Goal: Task Accomplishment & Management: Use online tool/utility

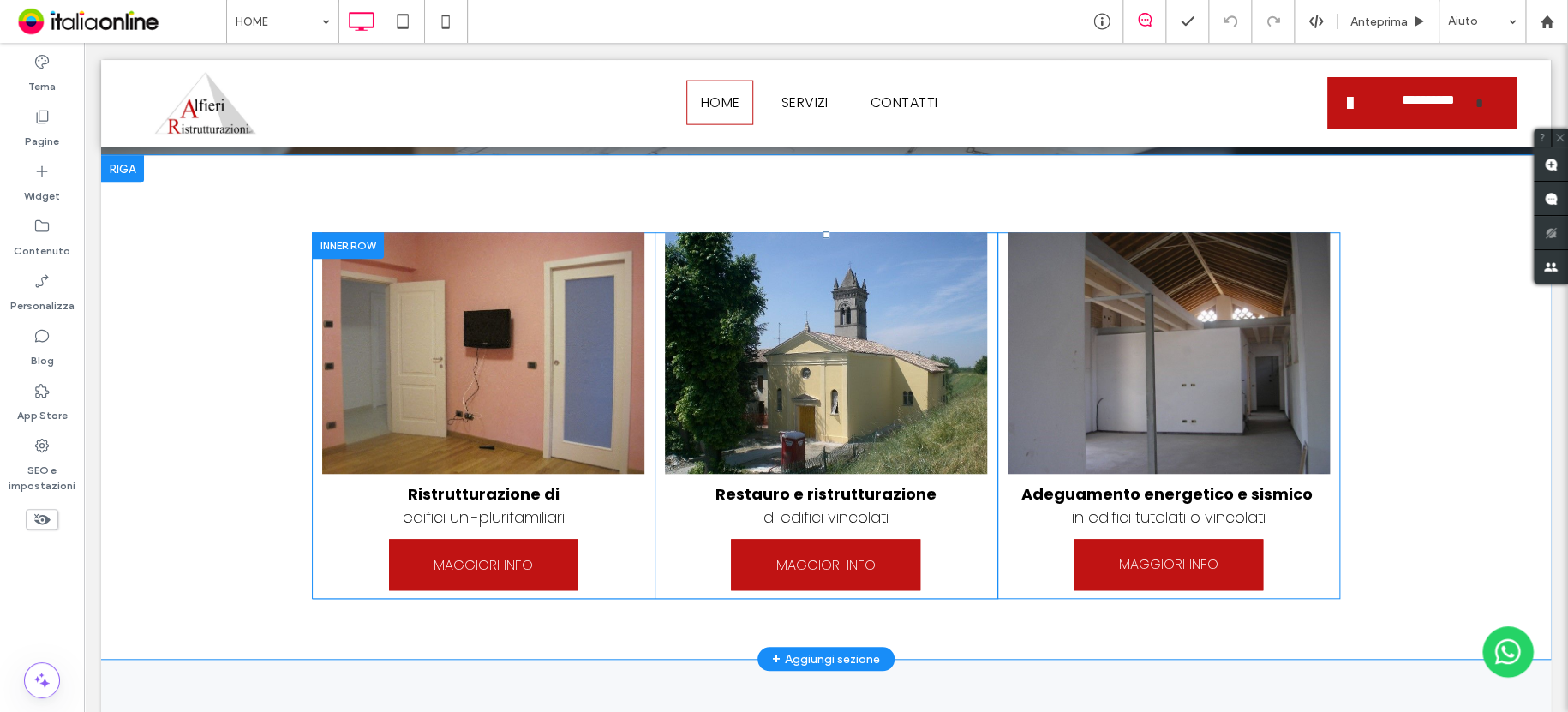
scroll to position [514, 0]
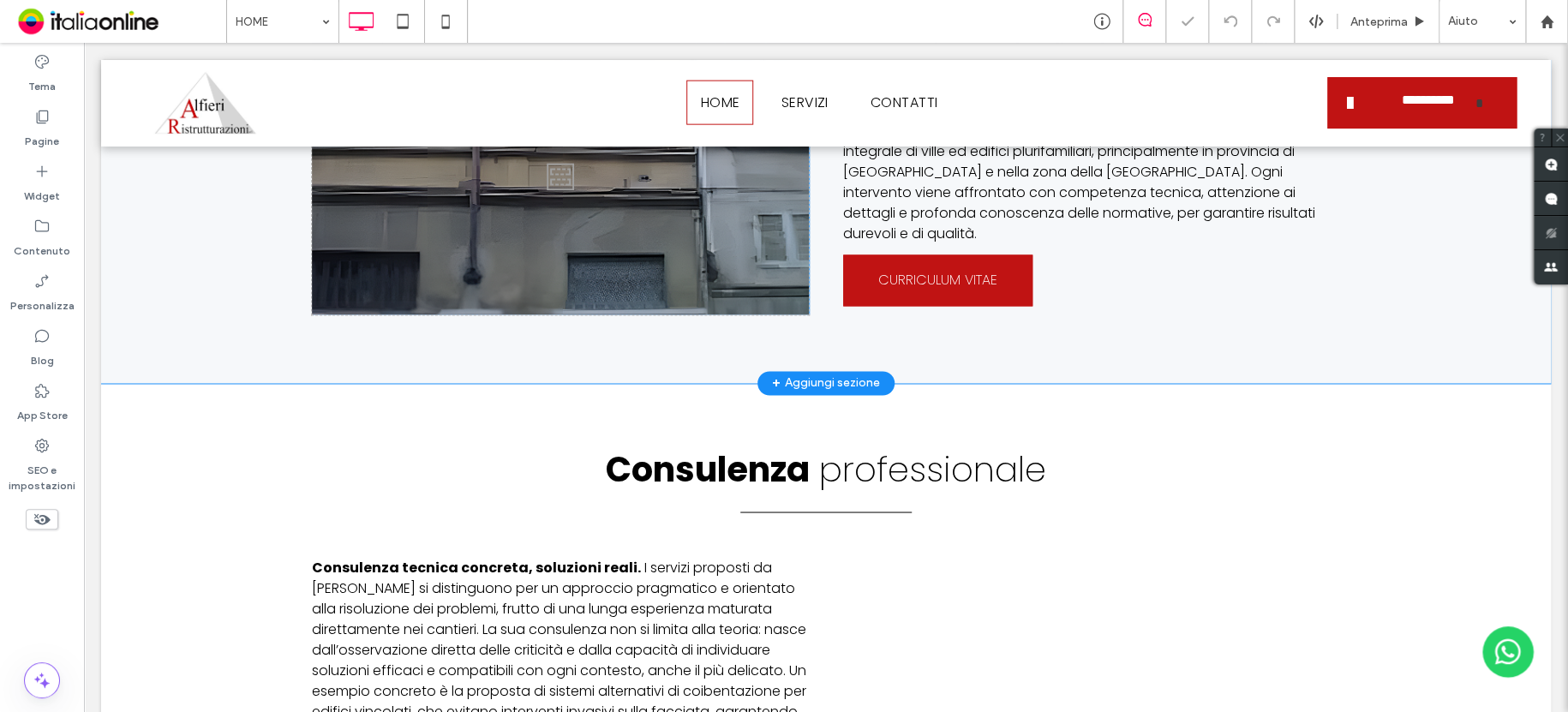
scroll to position [1439, 0]
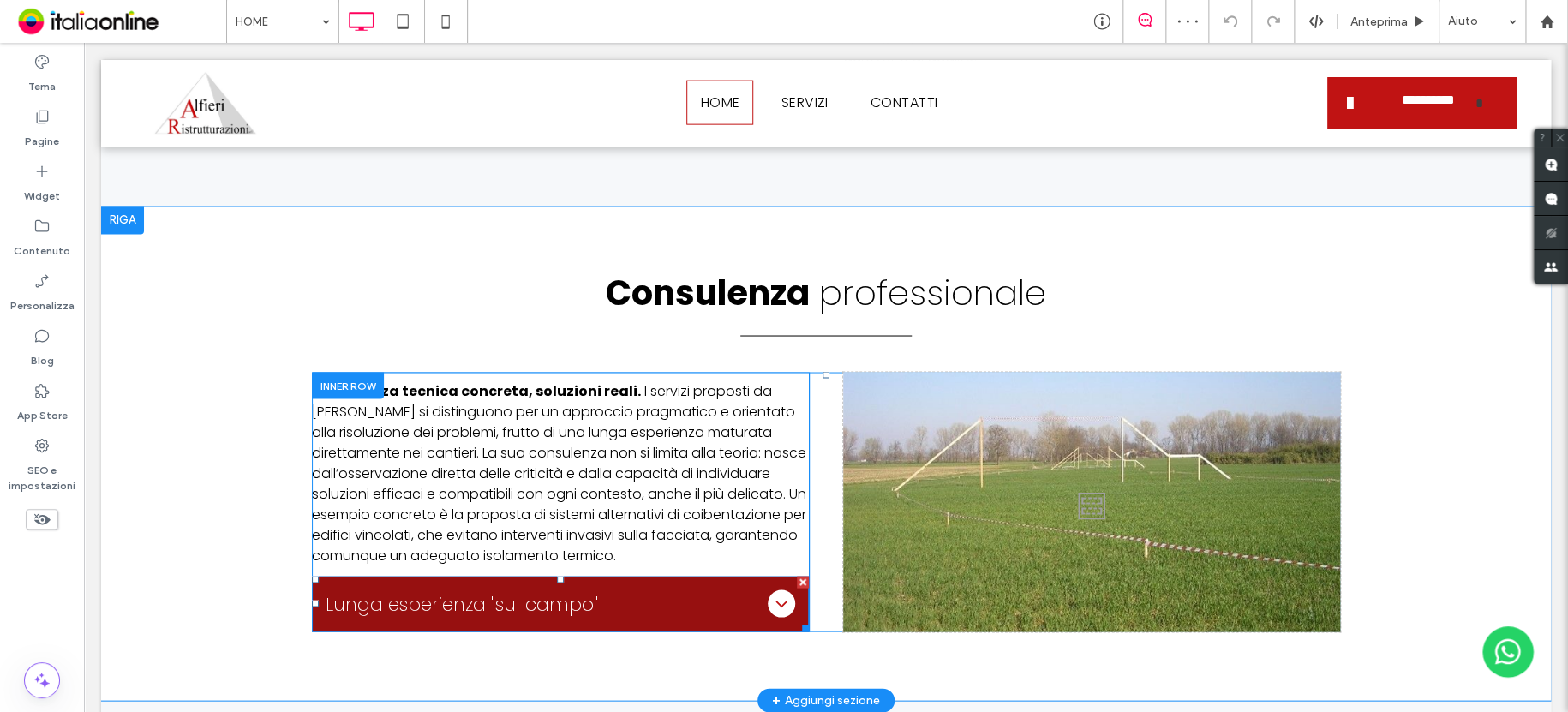
drag, startPoint x: 769, startPoint y: 579, endPoint x: 677, endPoint y: 498, distance: 122.6
click at [771, 592] on icon at bounding box center [781, 602] width 21 height 21
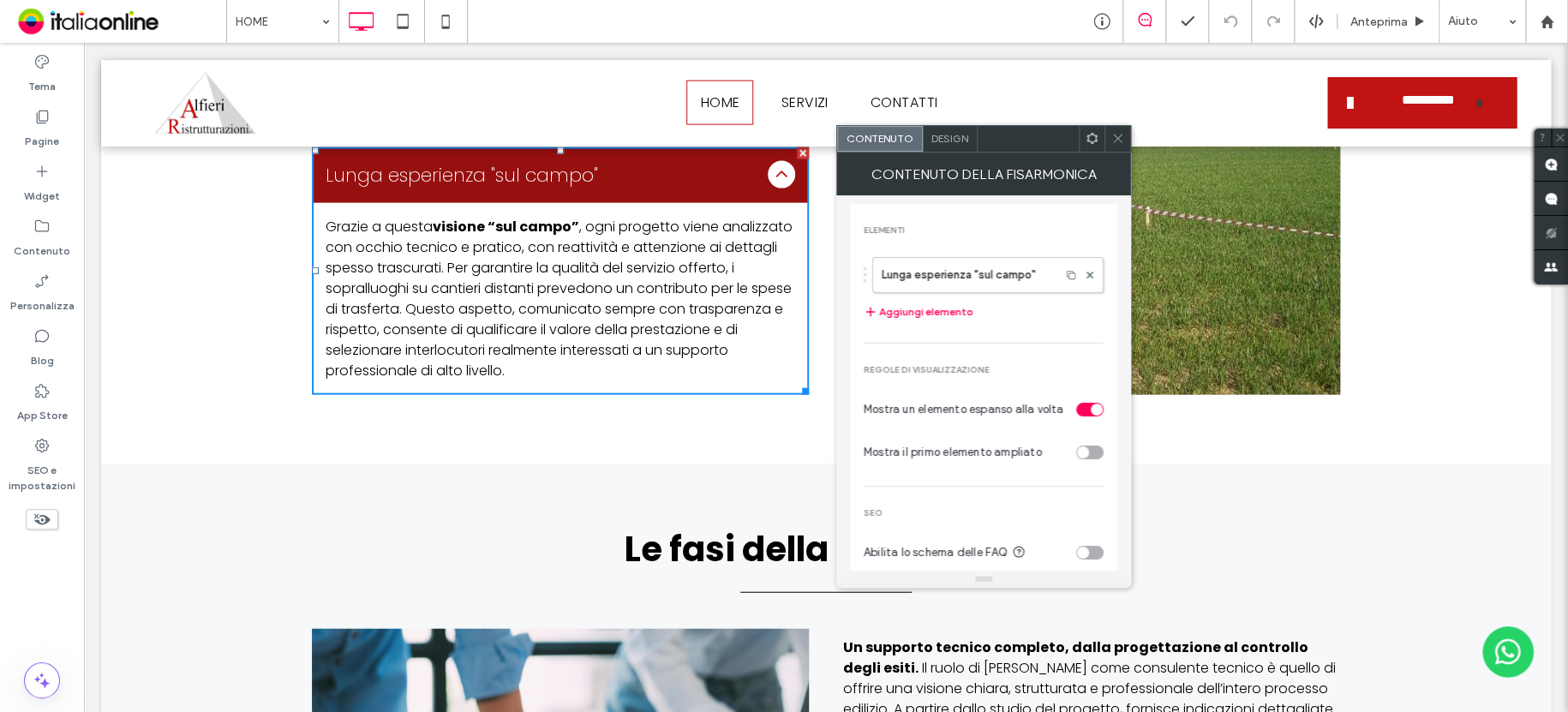
scroll to position [1781, 0]
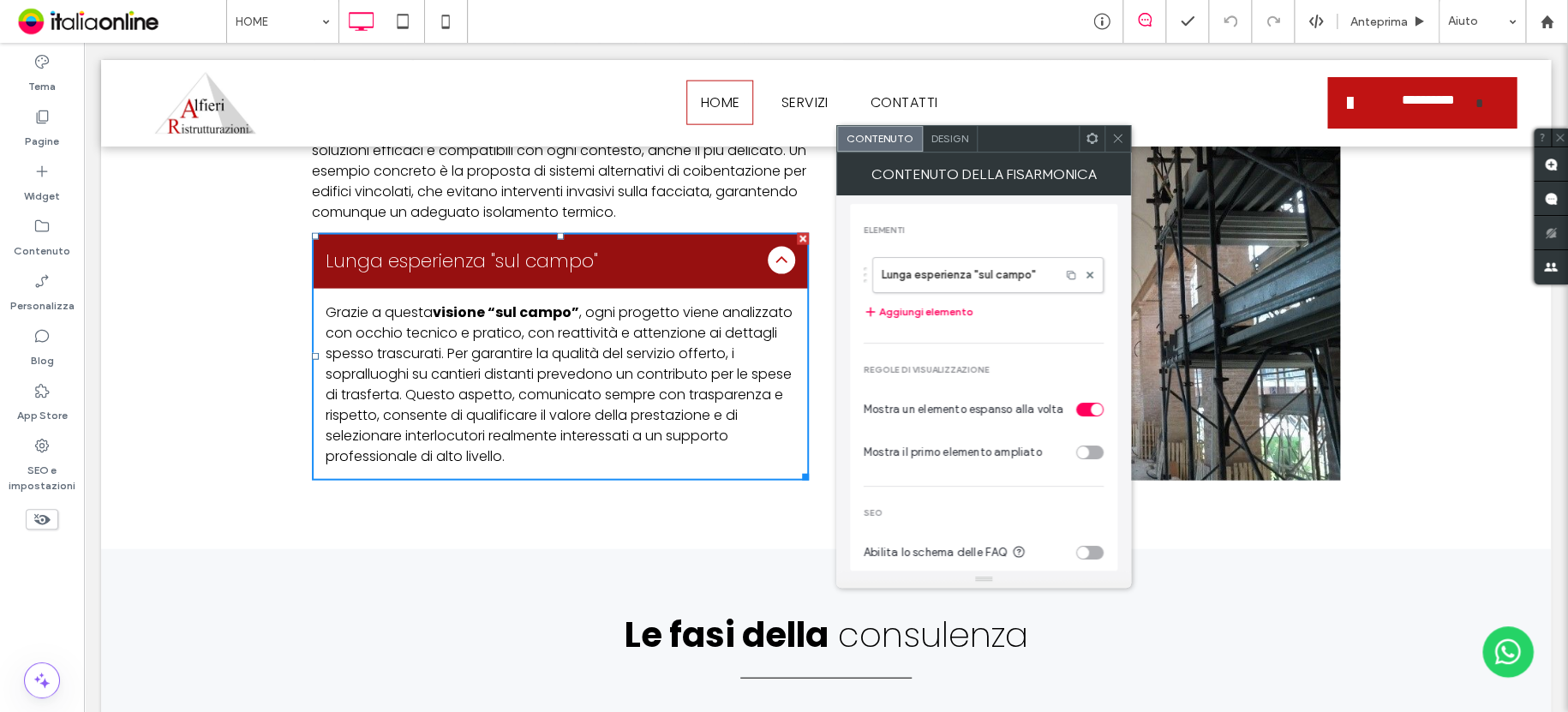
click at [643, 494] on div "Consulenza professionale Consulenza tecnica concreta, soluzioni reali. I serviz…" at bounding box center [826, 206] width 1449 height 686
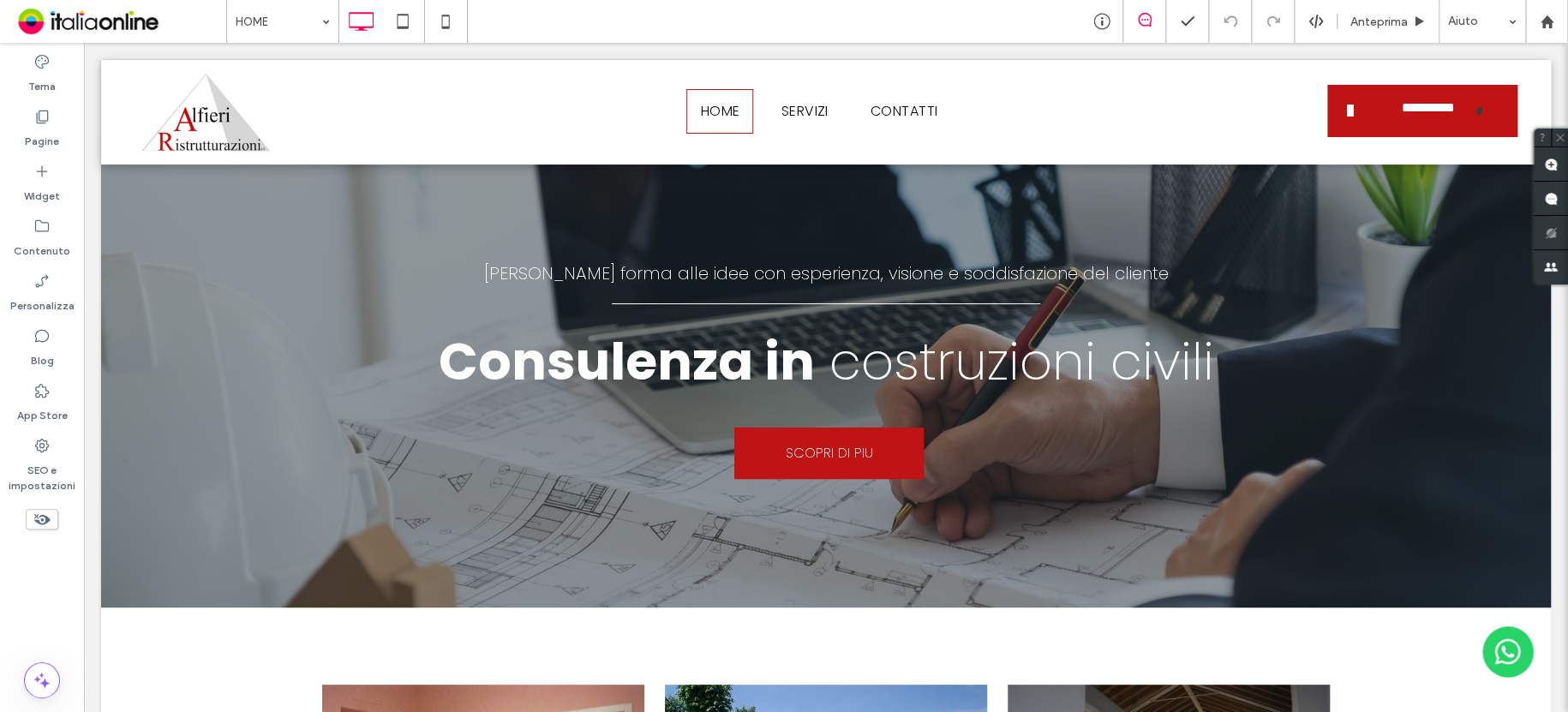
scroll to position [0, 0]
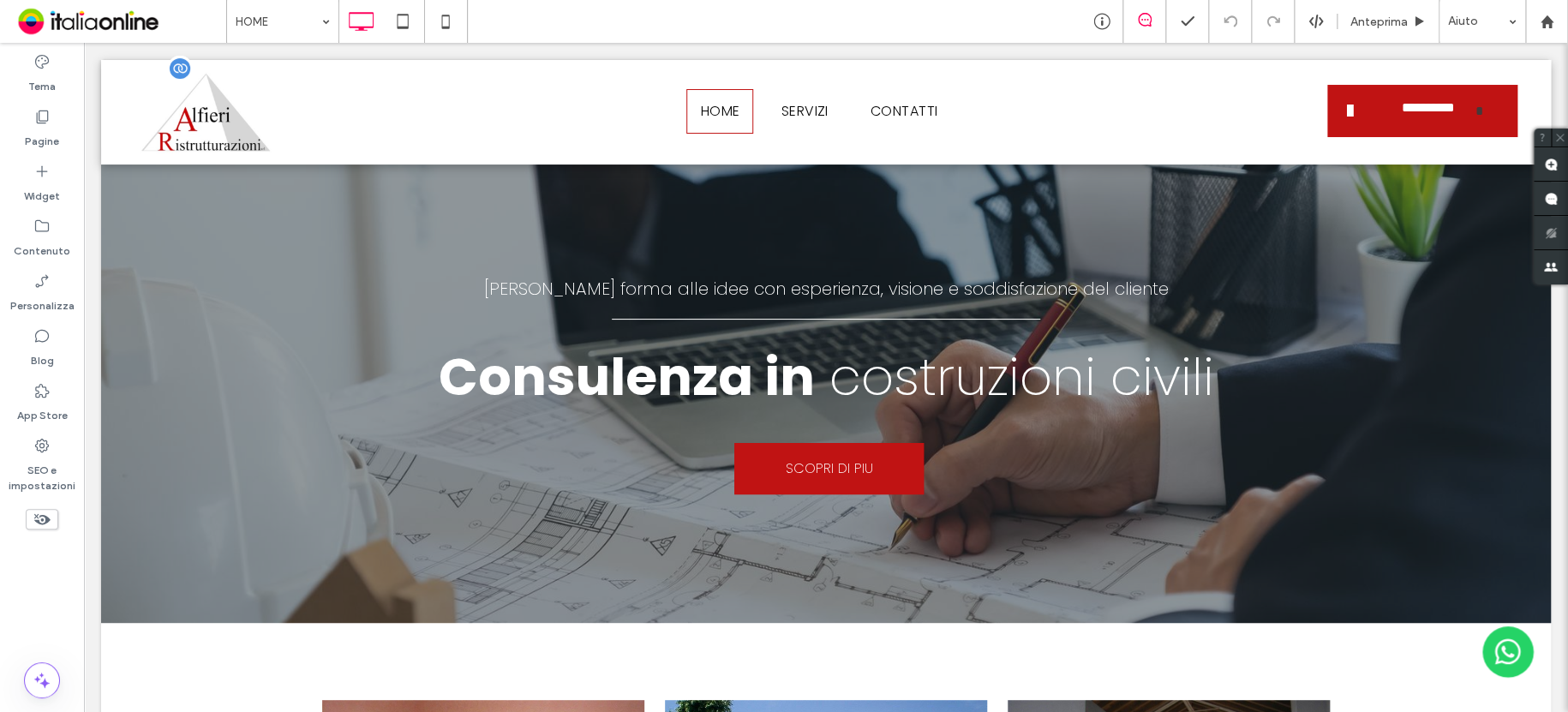
click at [211, 126] on img at bounding box center [205, 112] width 140 height 87
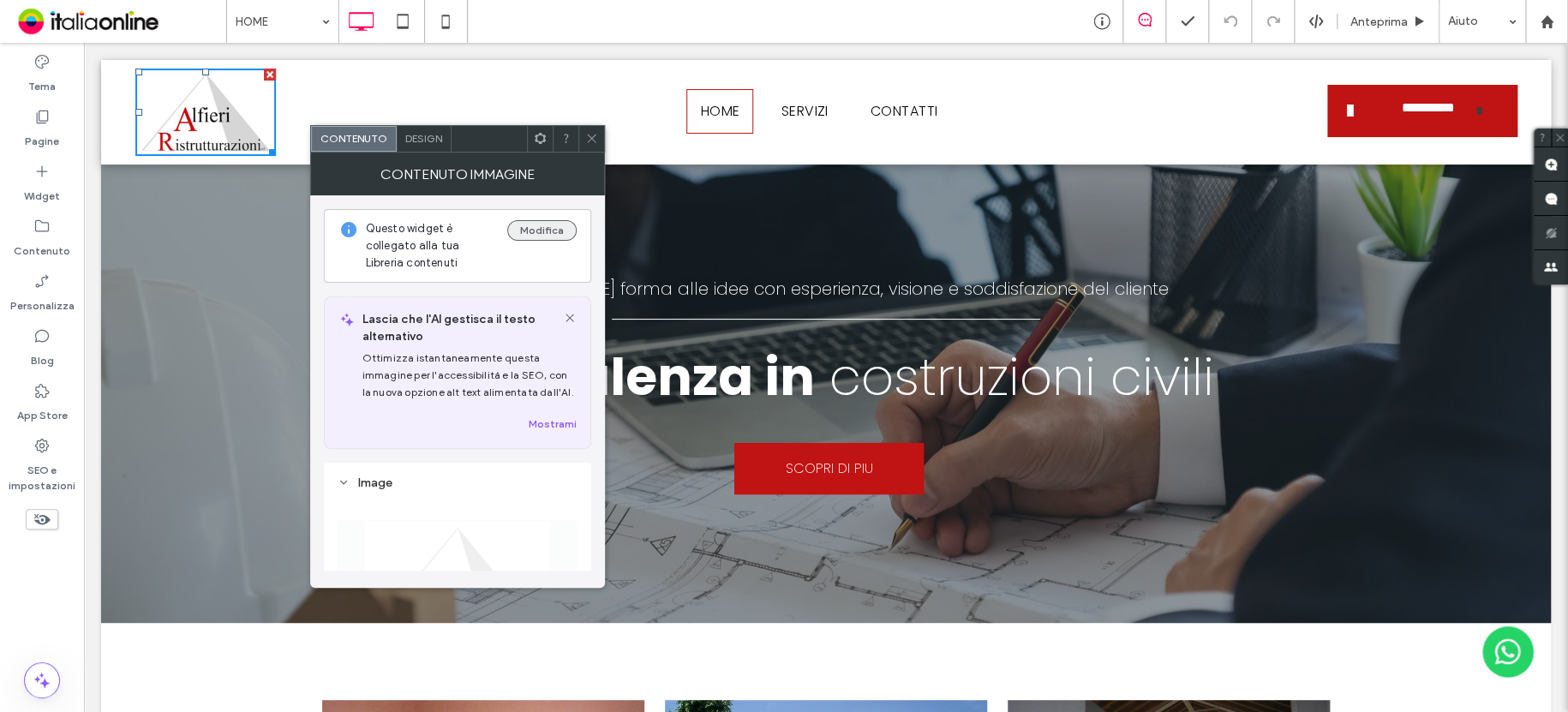
click at [529, 233] on button "Modifica" at bounding box center [541, 230] width 70 height 21
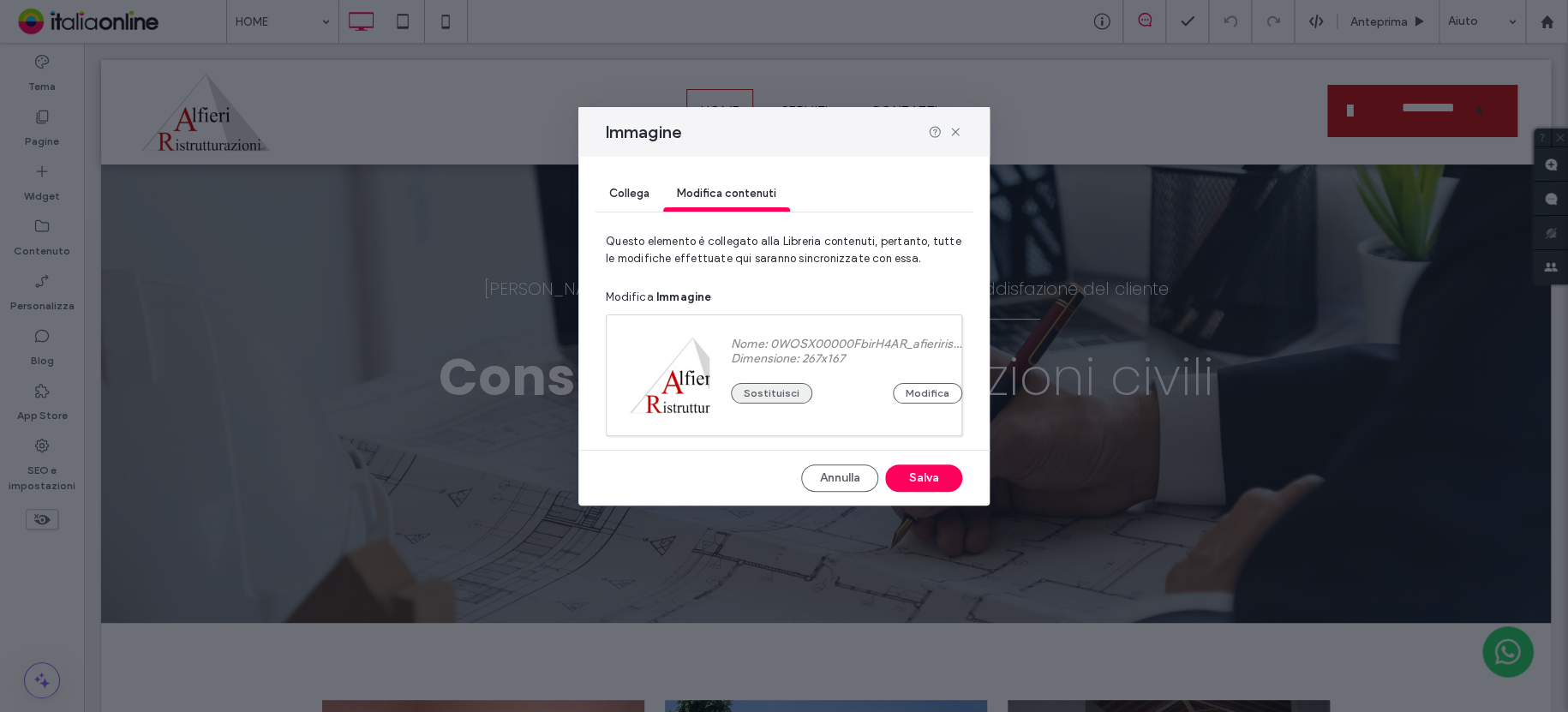
click at [783, 382] on button "Sostituisci" at bounding box center [771, 392] width 81 height 21
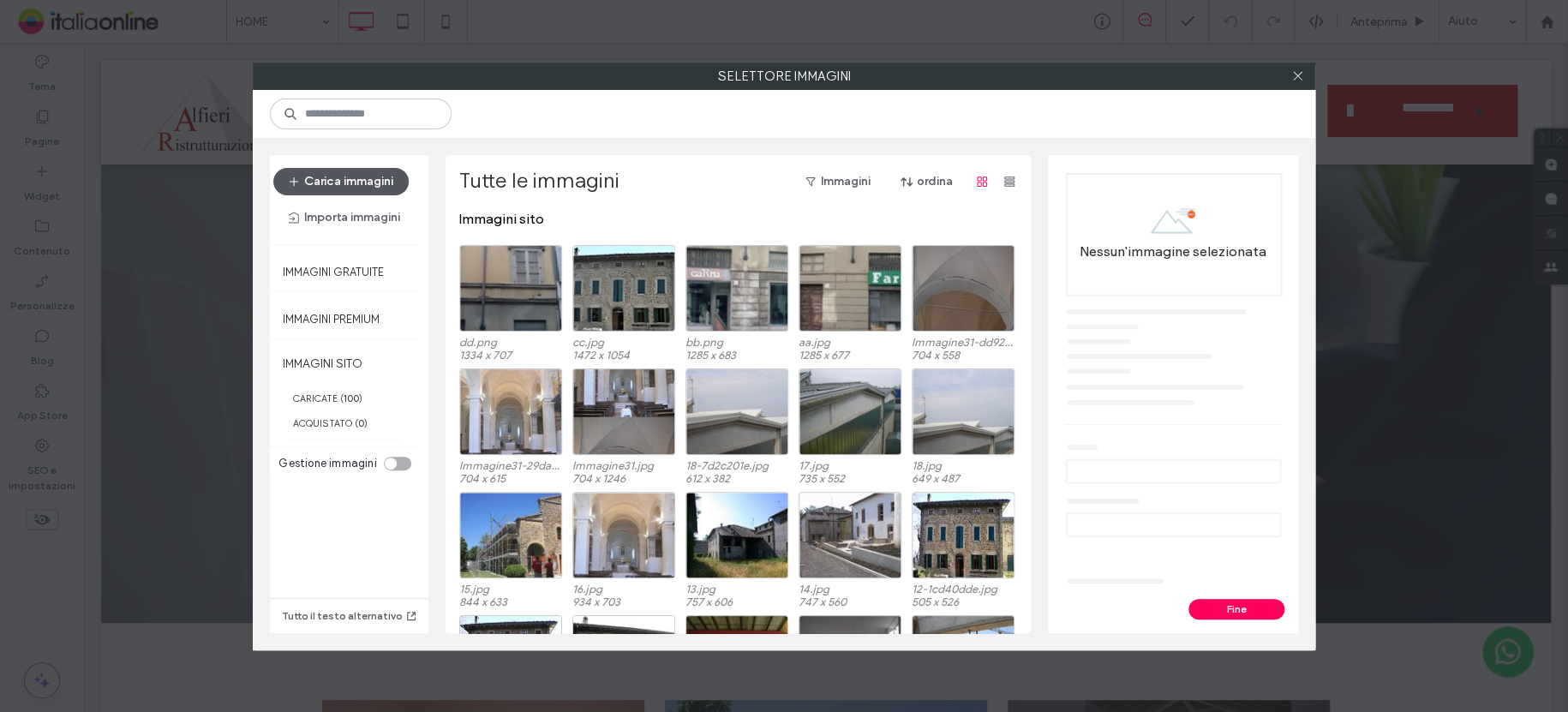
click at [317, 186] on button "Carica immagini" at bounding box center [341, 181] width 135 height 27
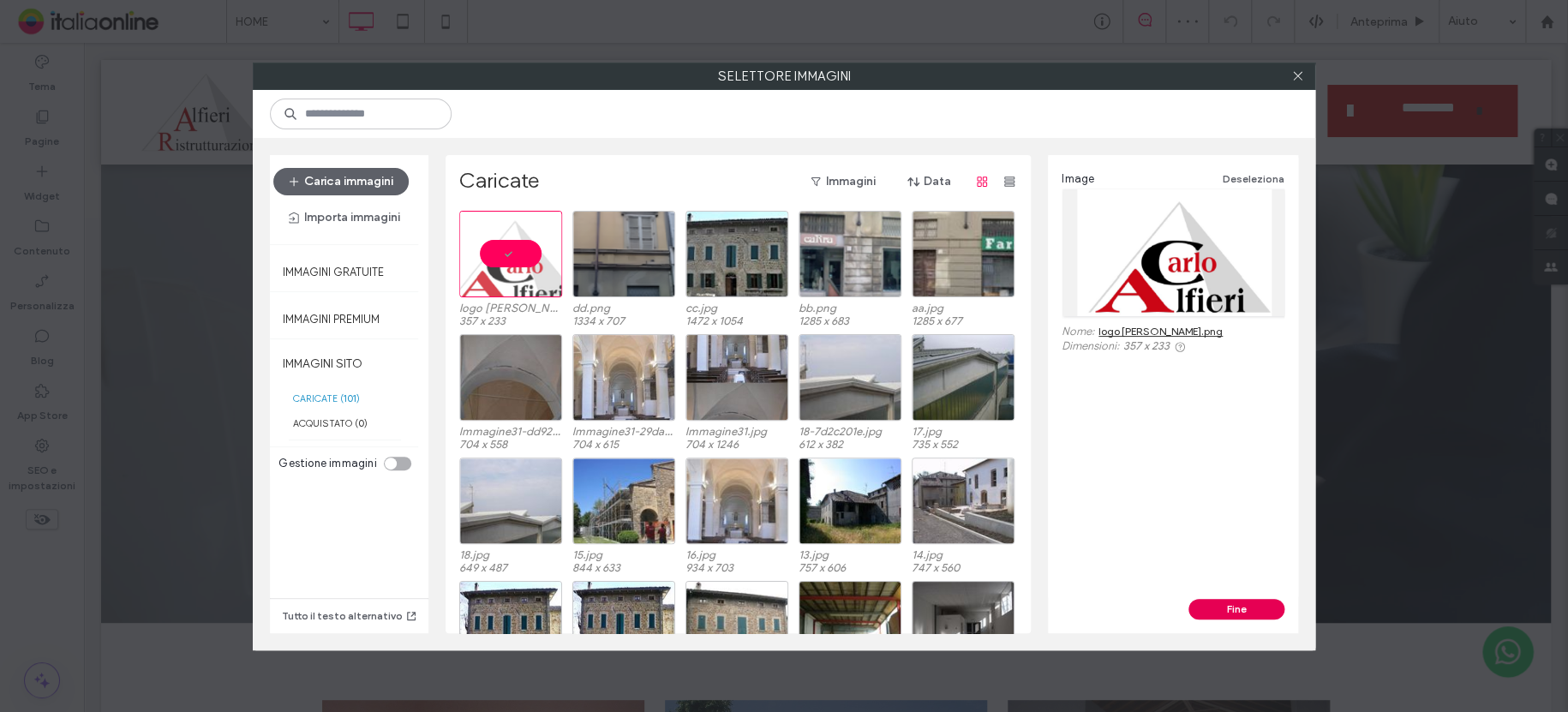
click at [1237, 602] on button "Fine" at bounding box center [1237, 609] width 96 height 21
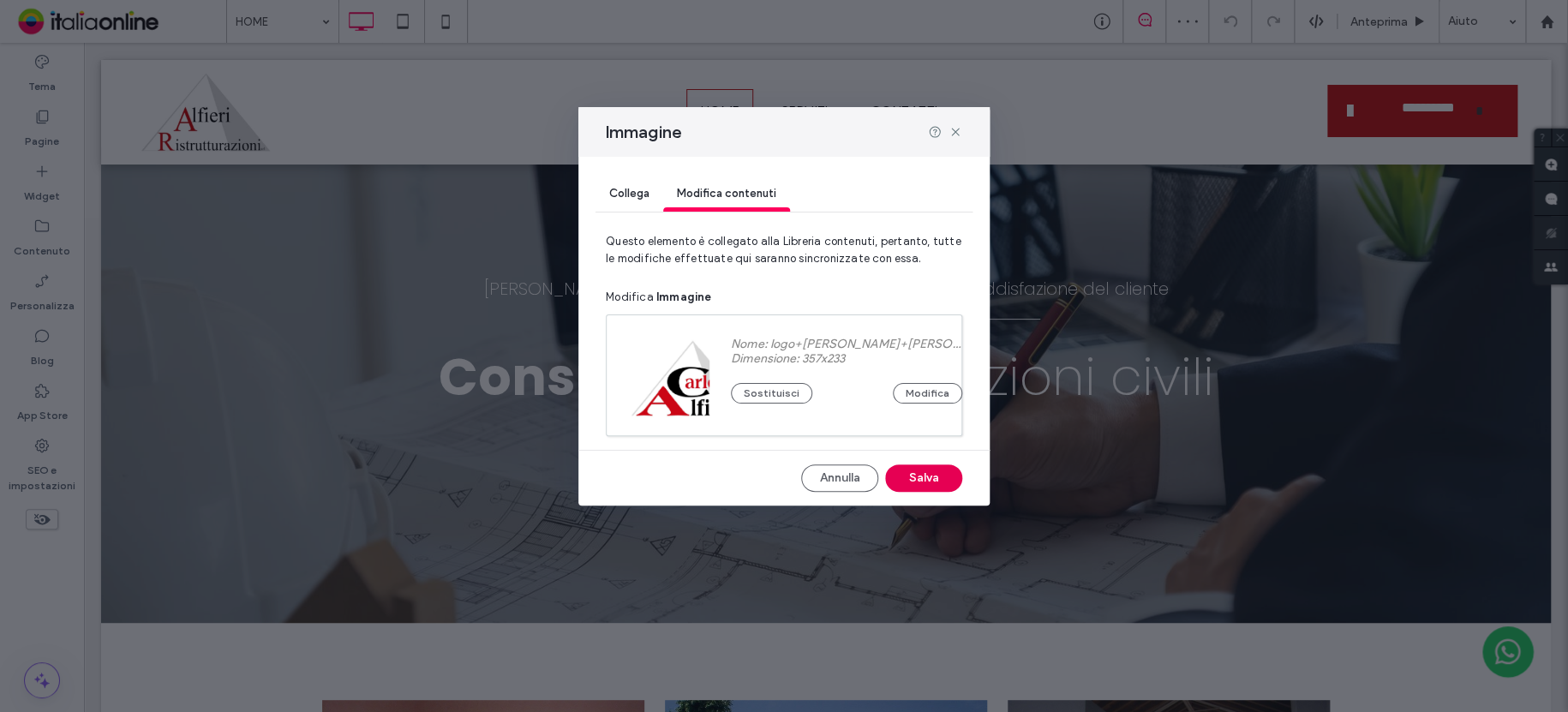
click at [925, 472] on button "Salva" at bounding box center [923, 478] width 77 height 27
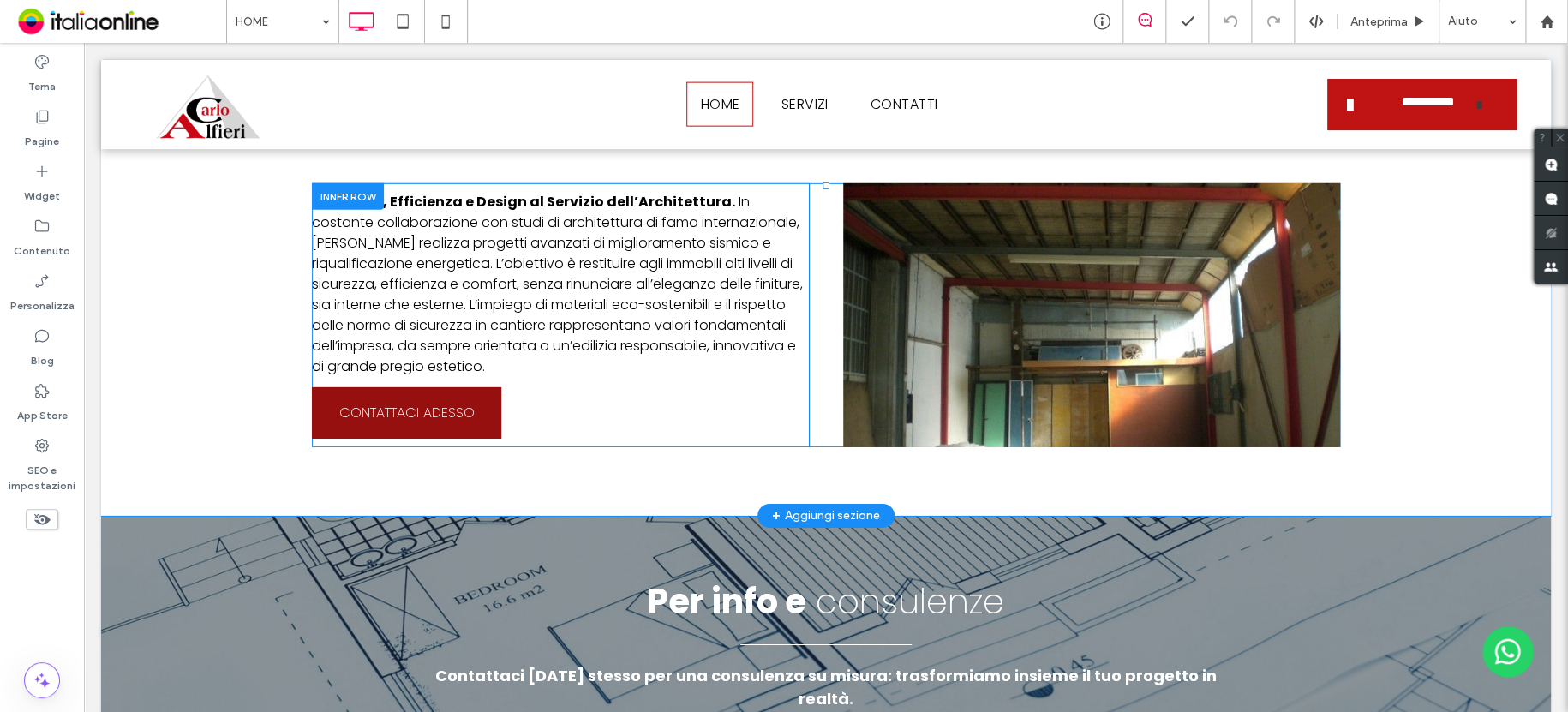
scroll to position [3033, 0]
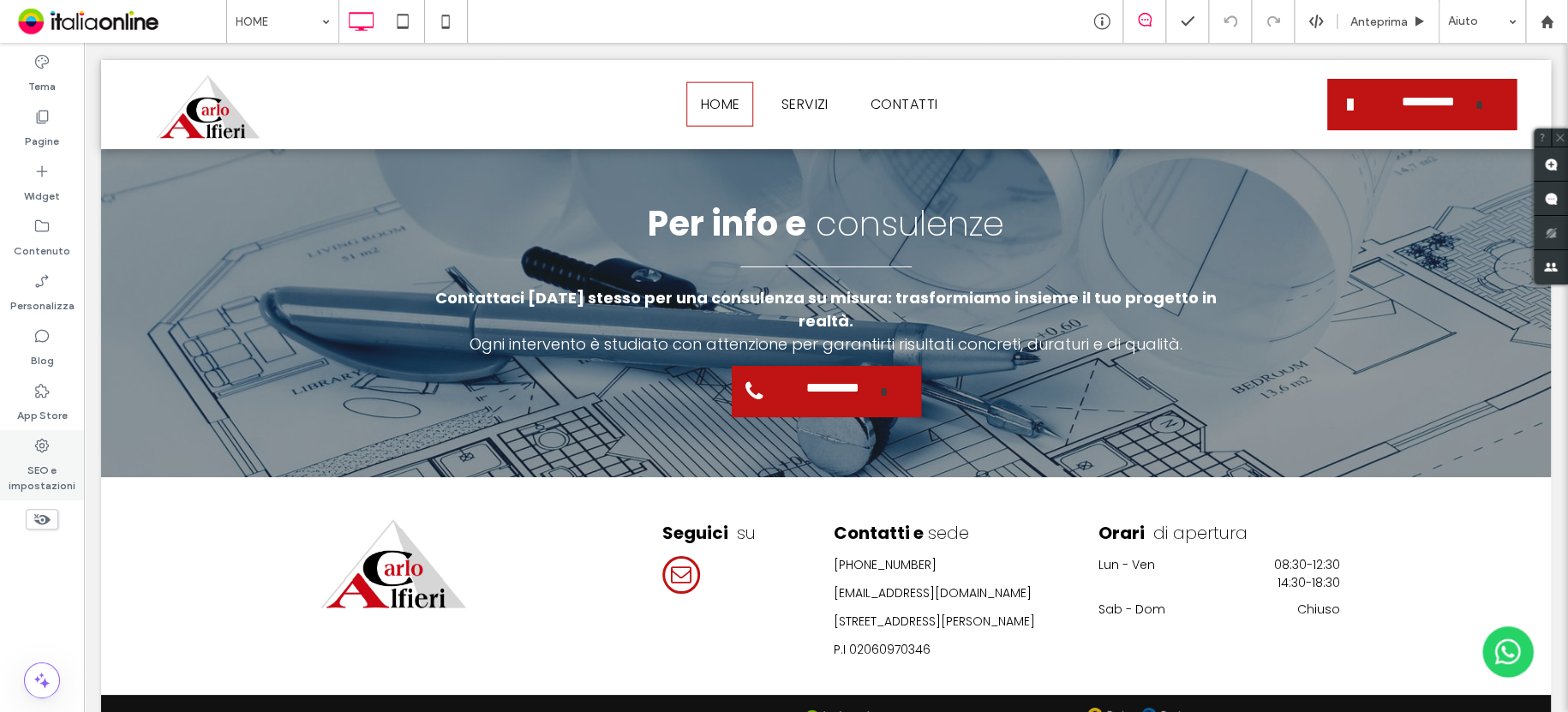
click at [52, 459] on label "SEO e impostazioni" at bounding box center [42, 474] width 84 height 39
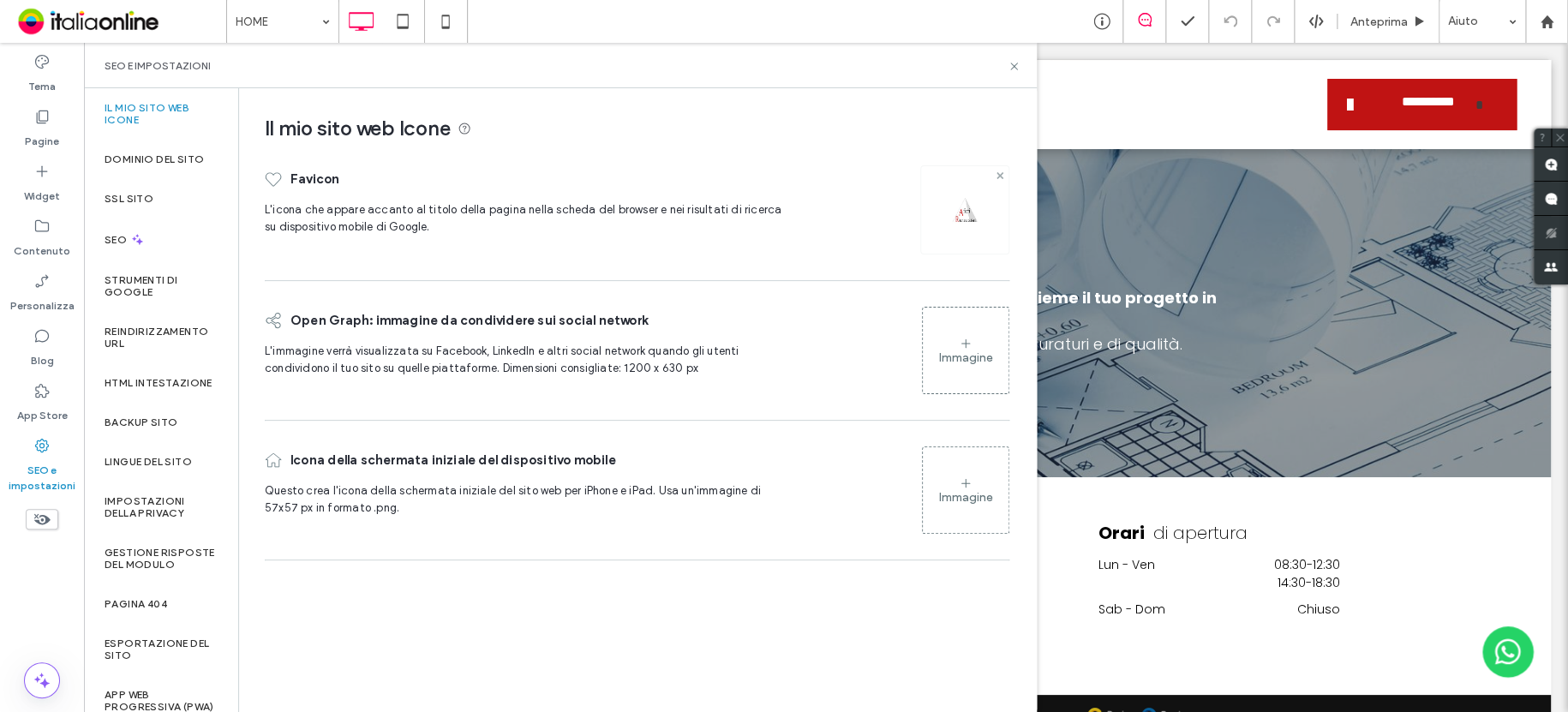
click at [1000, 176] on use at bounding box center [998, 175] width 7 height 7
click at [978, 211] on div "Immagine" at bounding box center [965, 216] width 54 height 15
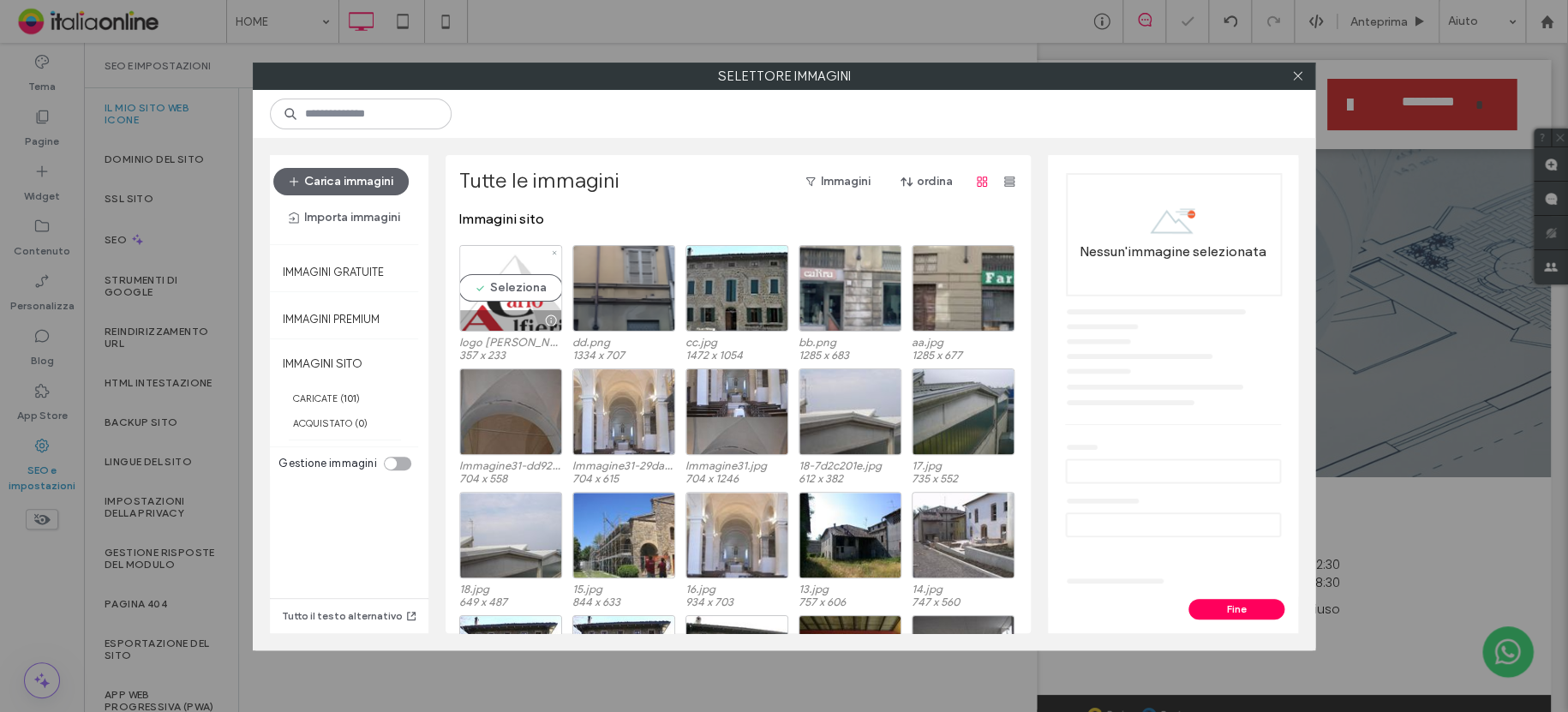
click at [501, 274] on div "Seleziona" at bounding box center [510, 288] width 103 height 86
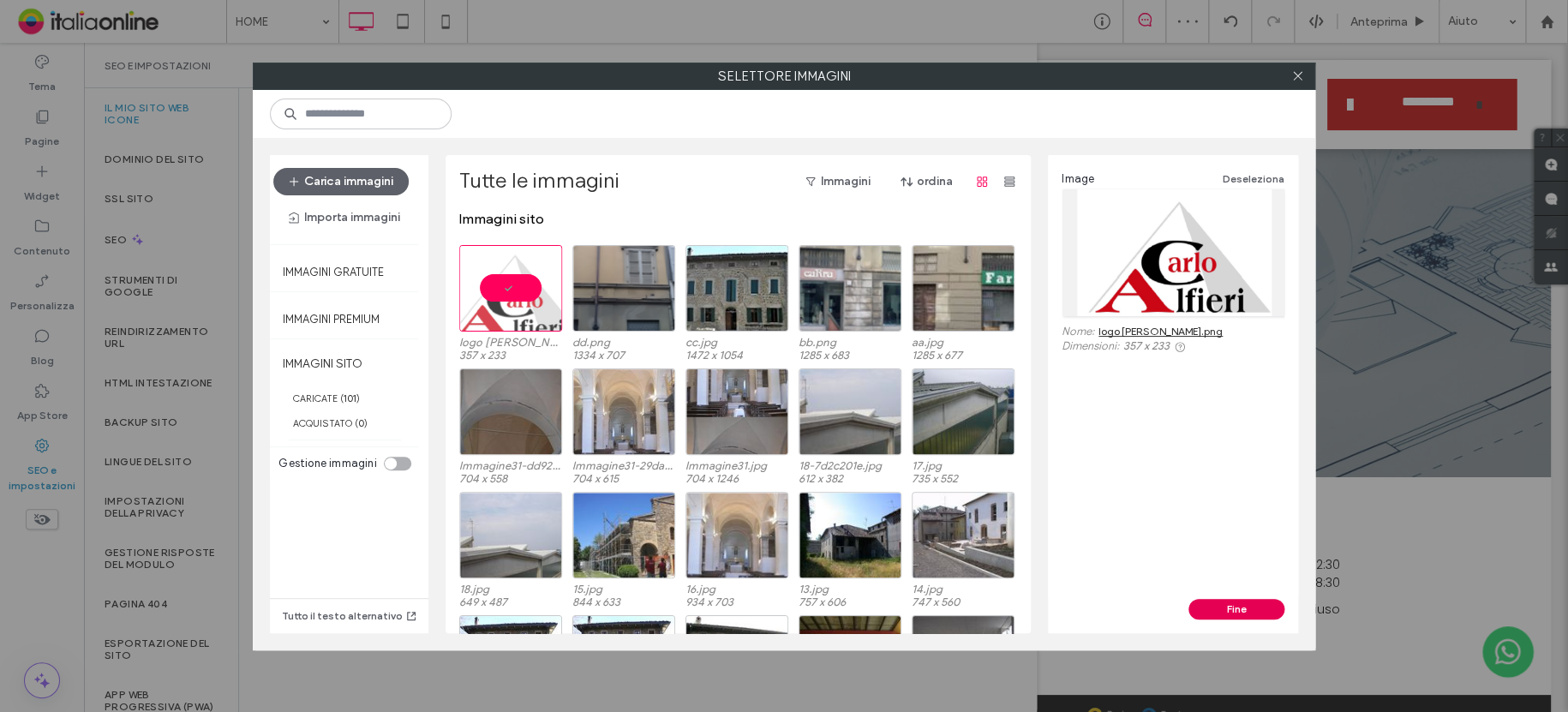
click at [1216, 606] on button "Fine" at bounding box center [1237, 609] width 96 height 21
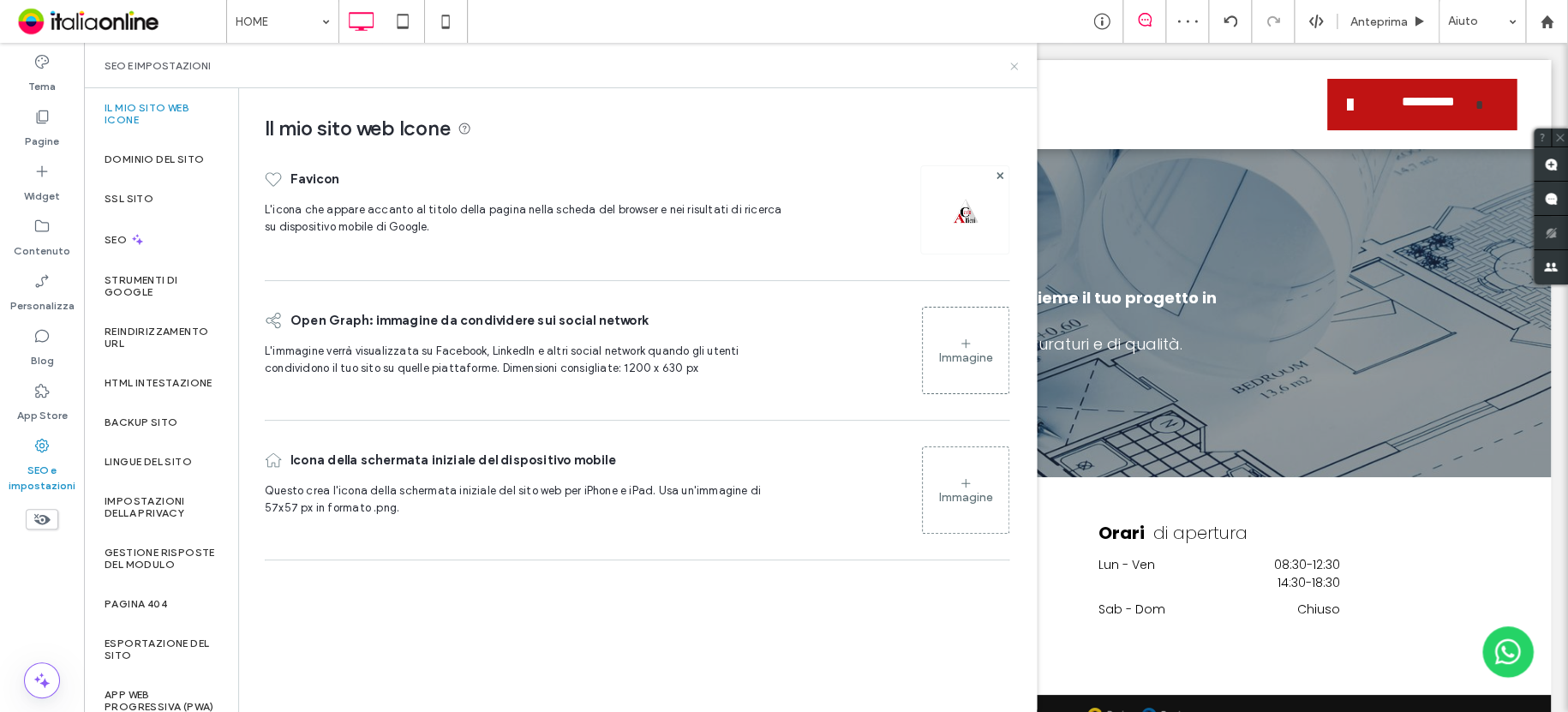
click at [1012, 70] on icon at bounding box center [1013, 66] width 13 height 13
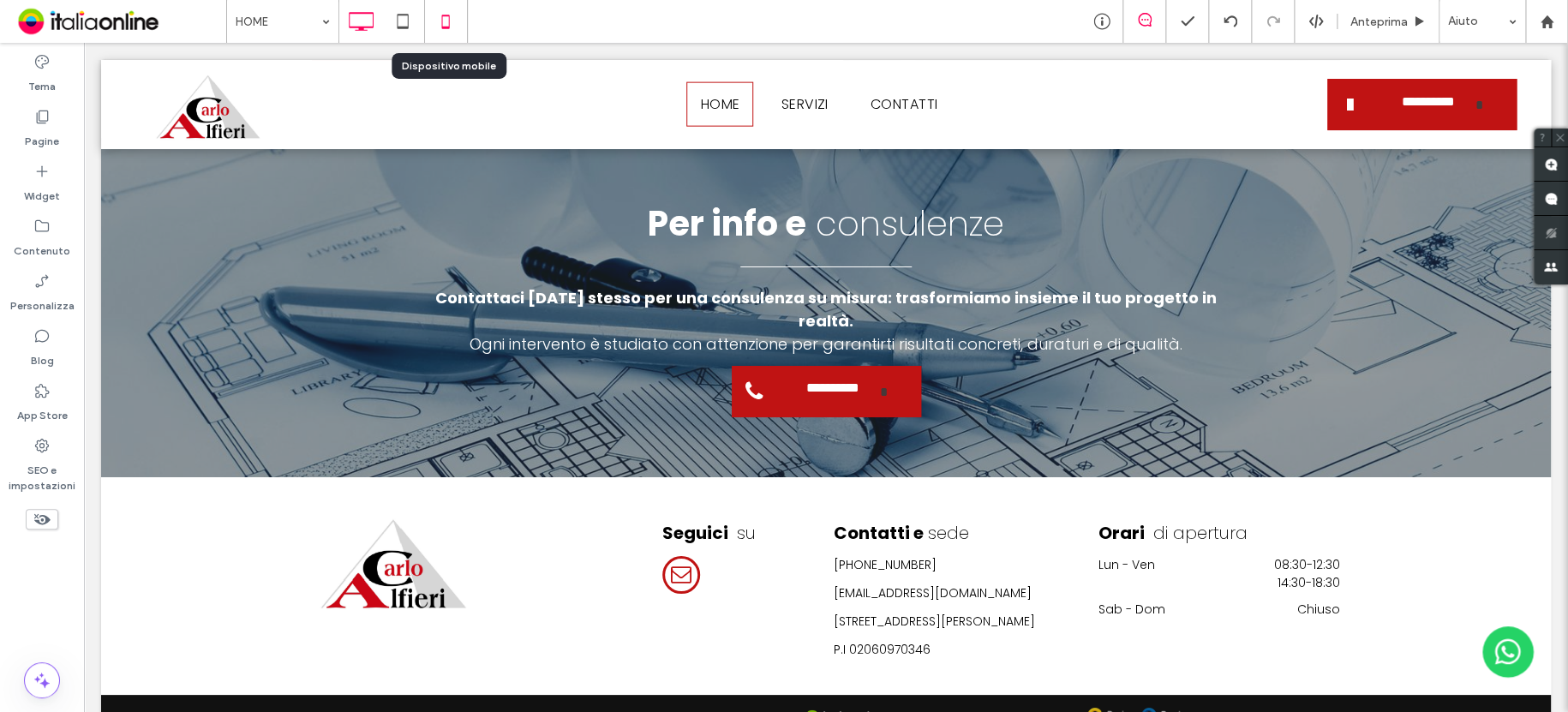
click at [444, 27] on use at bounding box center [445, 22] width 8 height 14
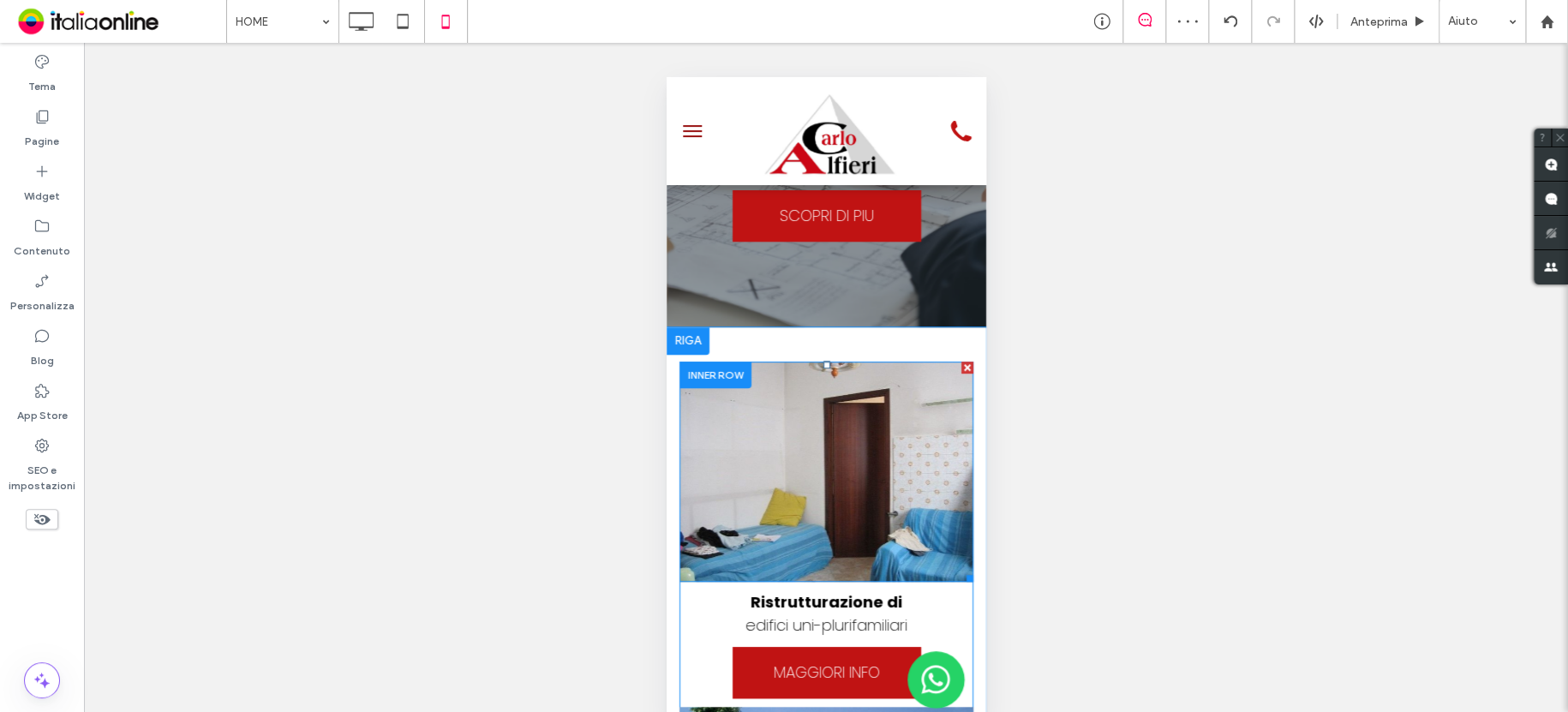
scroll to position [0, 0]
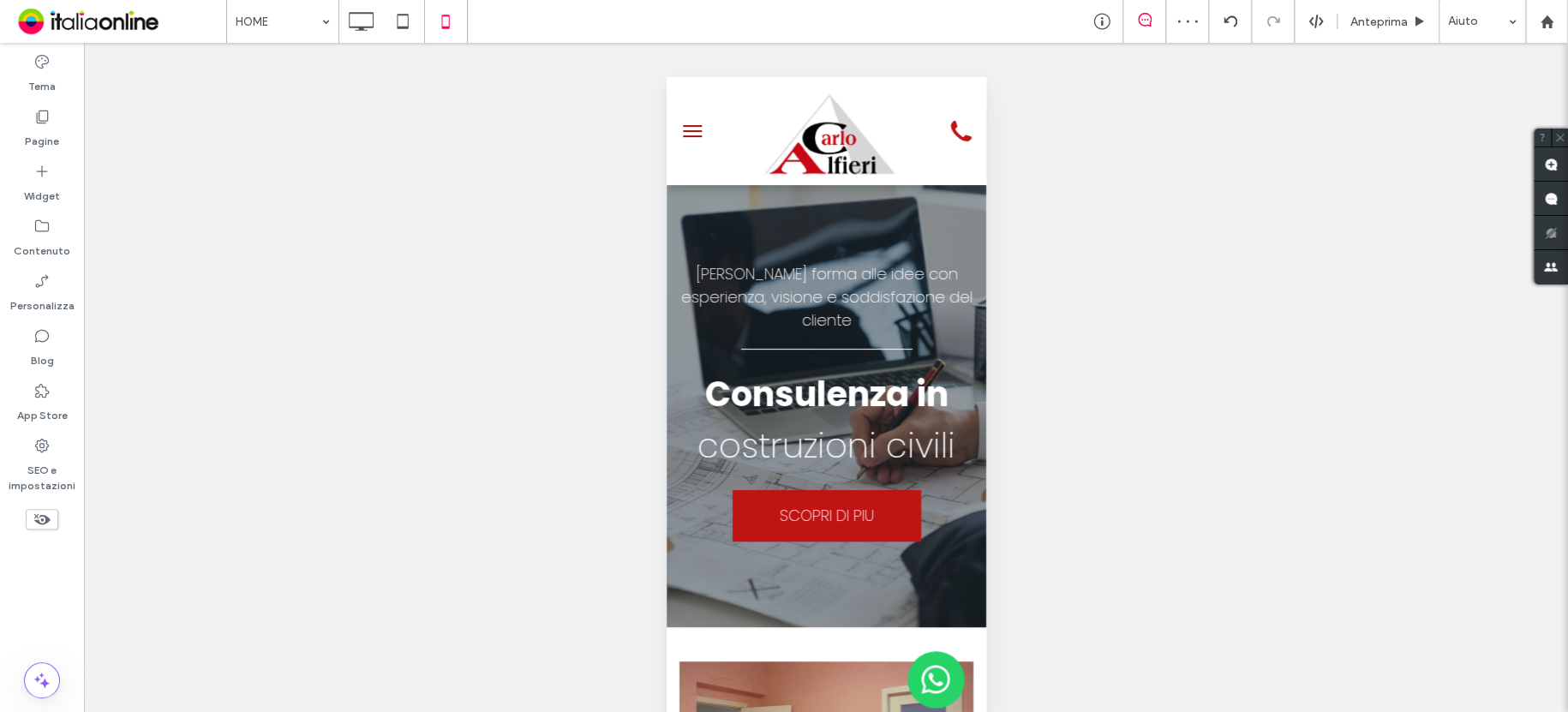
click at [701, 127] on button "menu" at bounding box center [690, 130] width 34 height 34
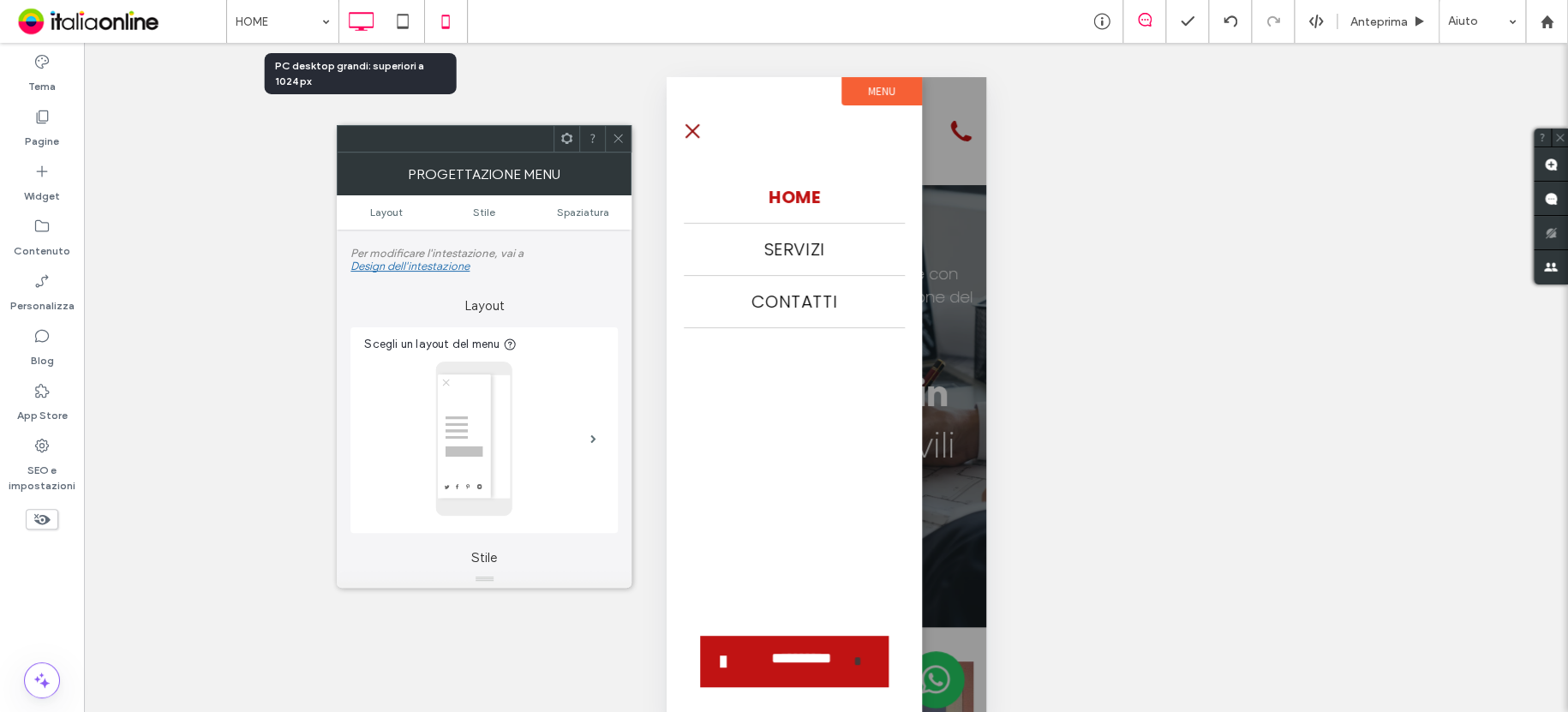
click at [355, 19] on icon at bounding box center [360, 21] width 34 height 34
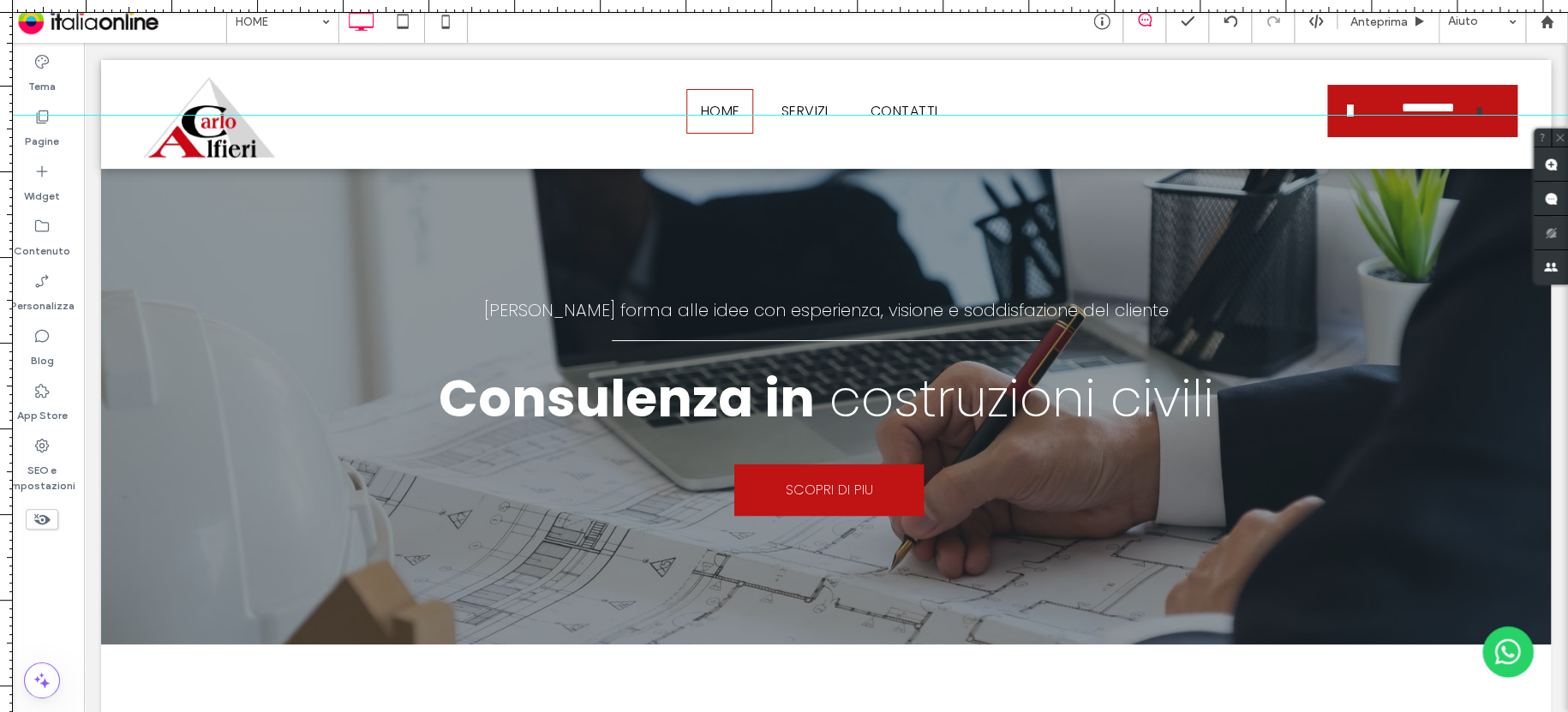
drag, startPoint x: 914, startPoint y: 9, endPoint x: 908, endPoint y: 122, distance: 113.2
click at [911, 711] on div at bounding box center [784, 712] width 1568 height 0
drag, startPoint x: 335, startPoint y: 124, endPoint x: 261, endPoint y: 107, distance: 75.9
click at [335, 114] on div at bounding box center [784, 114] width 1568 height 15
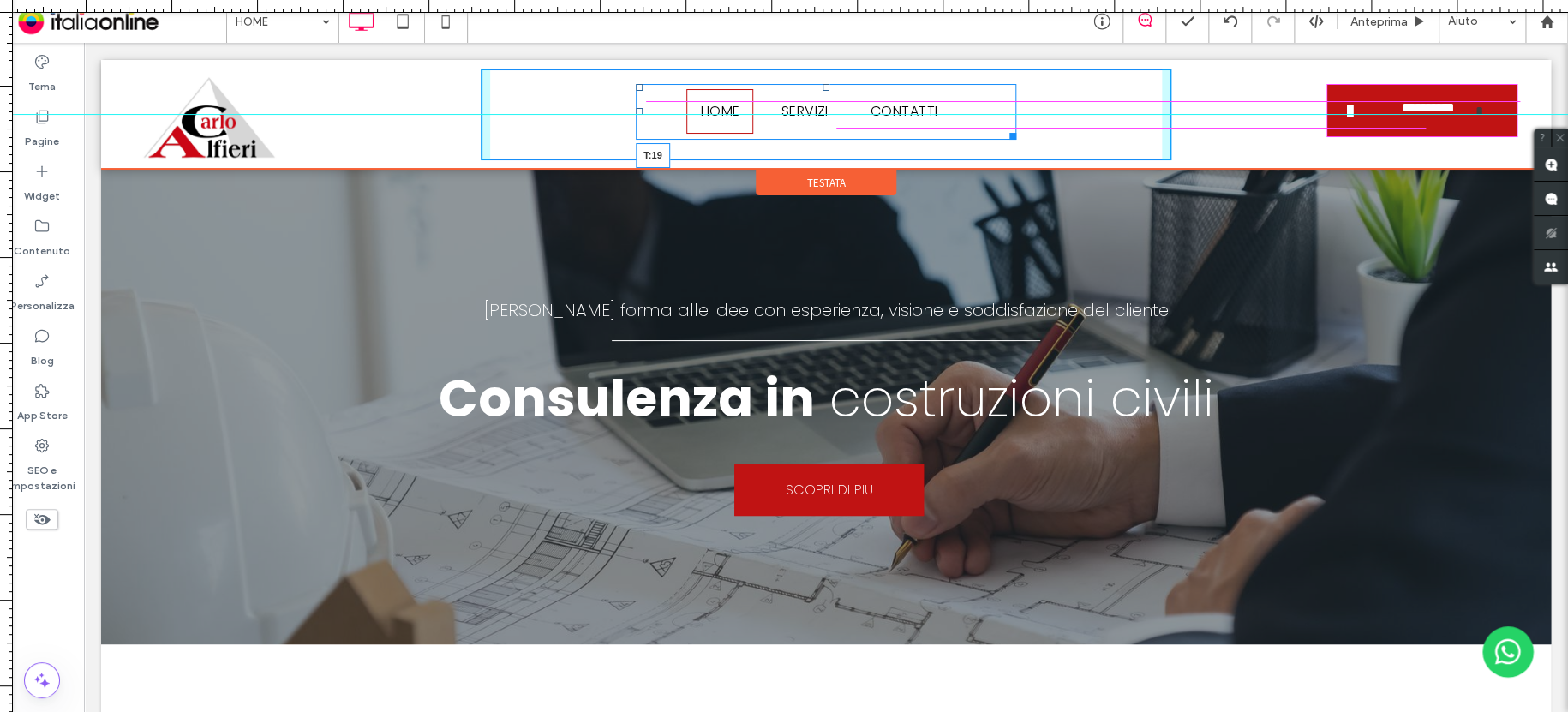
drag, startPoint x: 820, startPoint y: 84, endPoint x: 905, endPoint y: 130, distance: 96.6
click at [823, 87] on div at bounding box center [826, 87] width 7 height 7
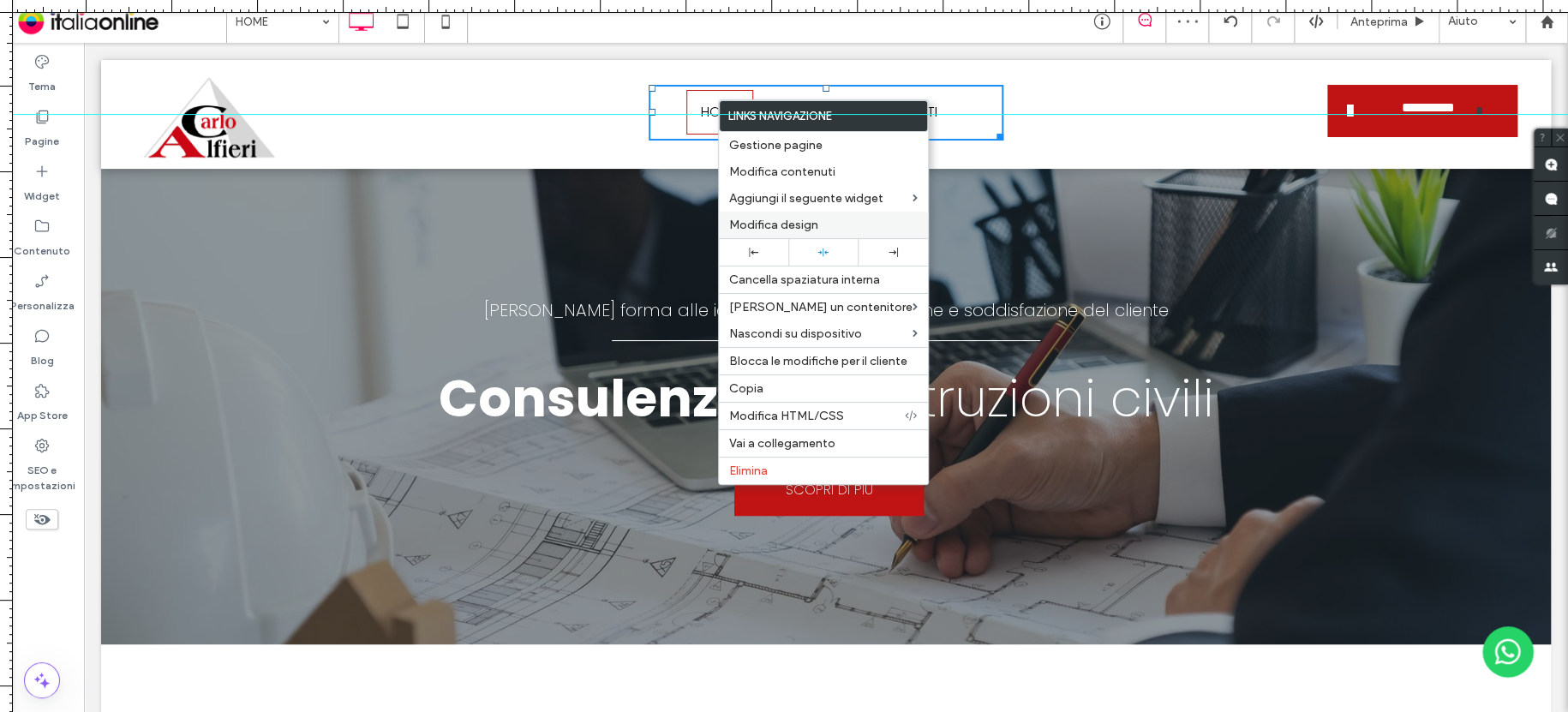
click at [805, 216] on div "Modifica design" at bounding box center [823, 225] width 209 height 26
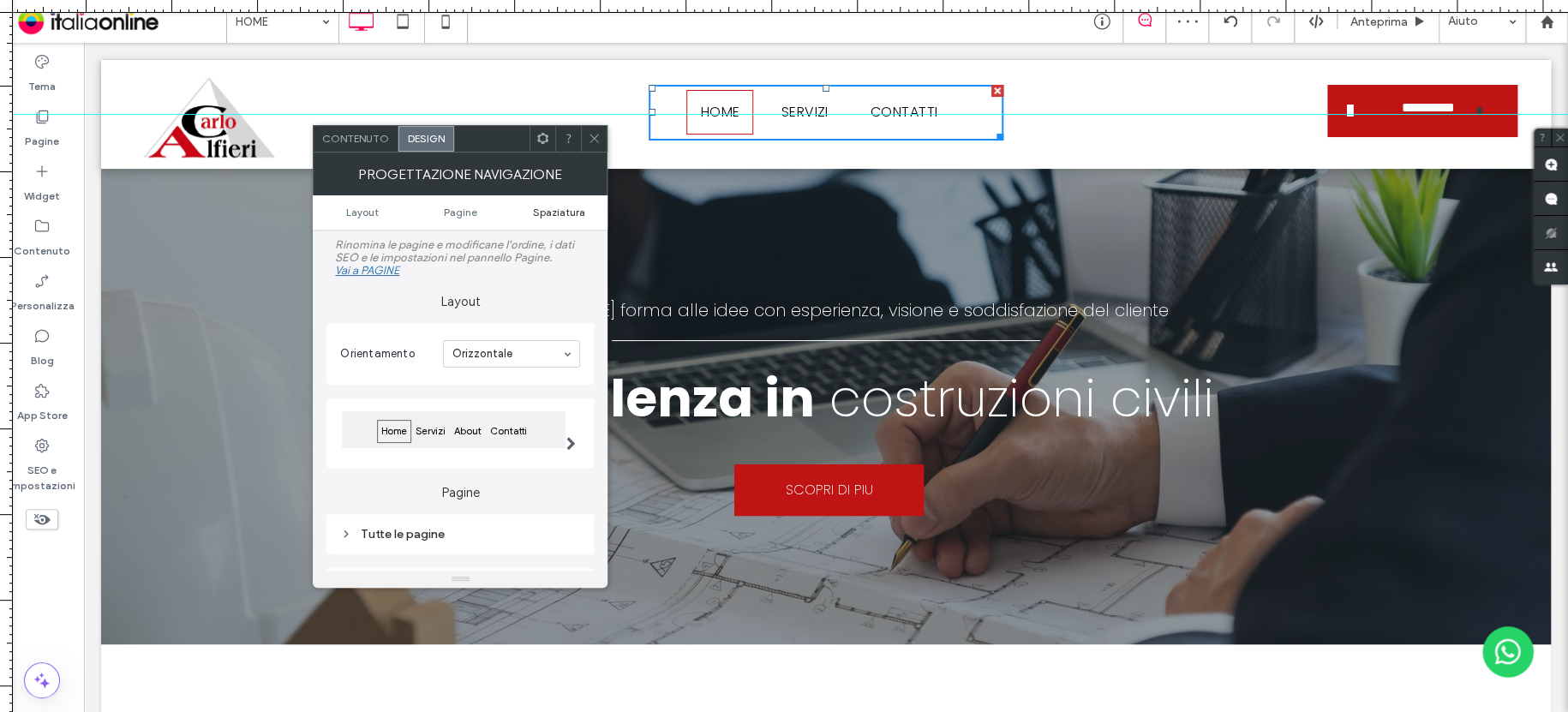
click at [572, 214] on span "Spaziatura" at bounding box center [557, 212] width 52 height 13
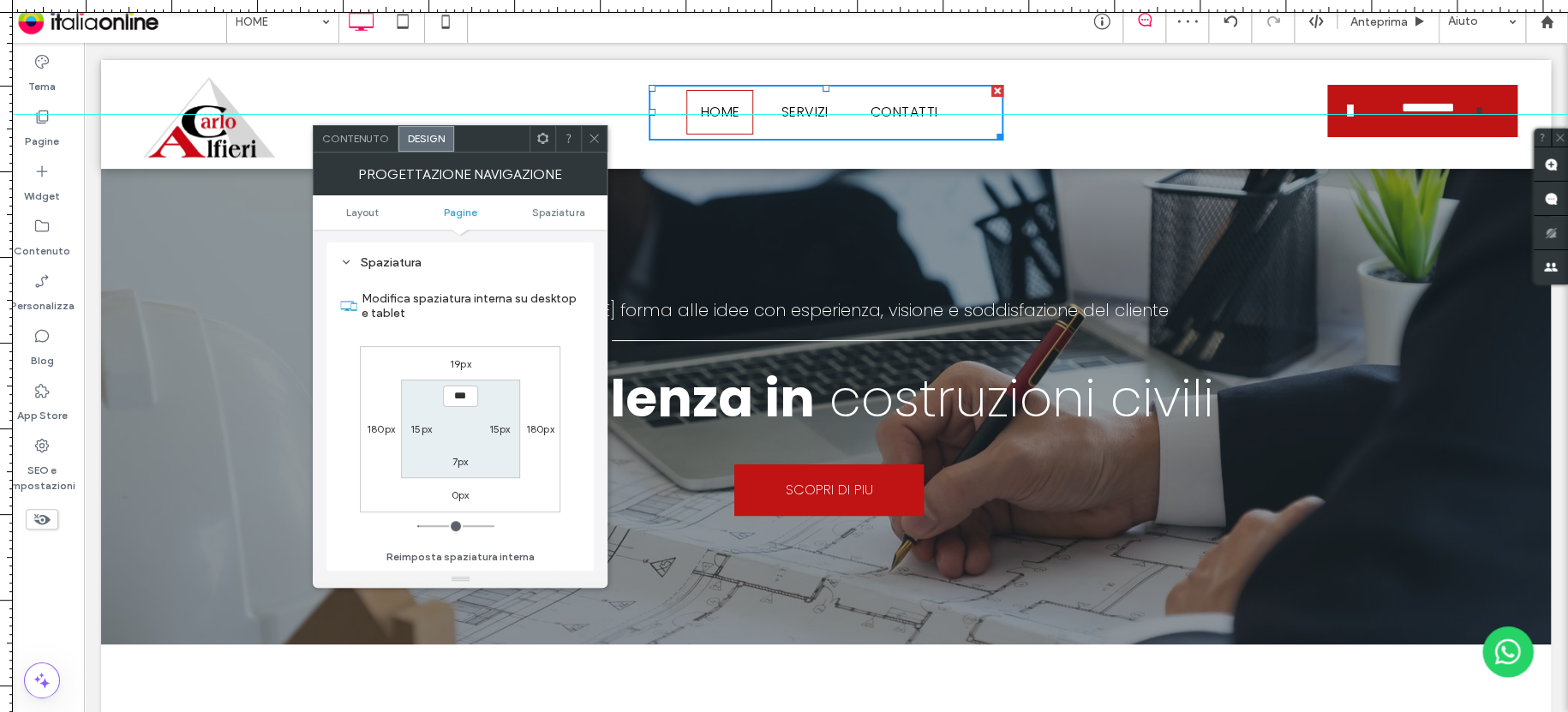
scroll to position [394, 0]
click at [466, 366] on label "19px" at bounding box center [461, 363] width 22 height 13
type input "**"
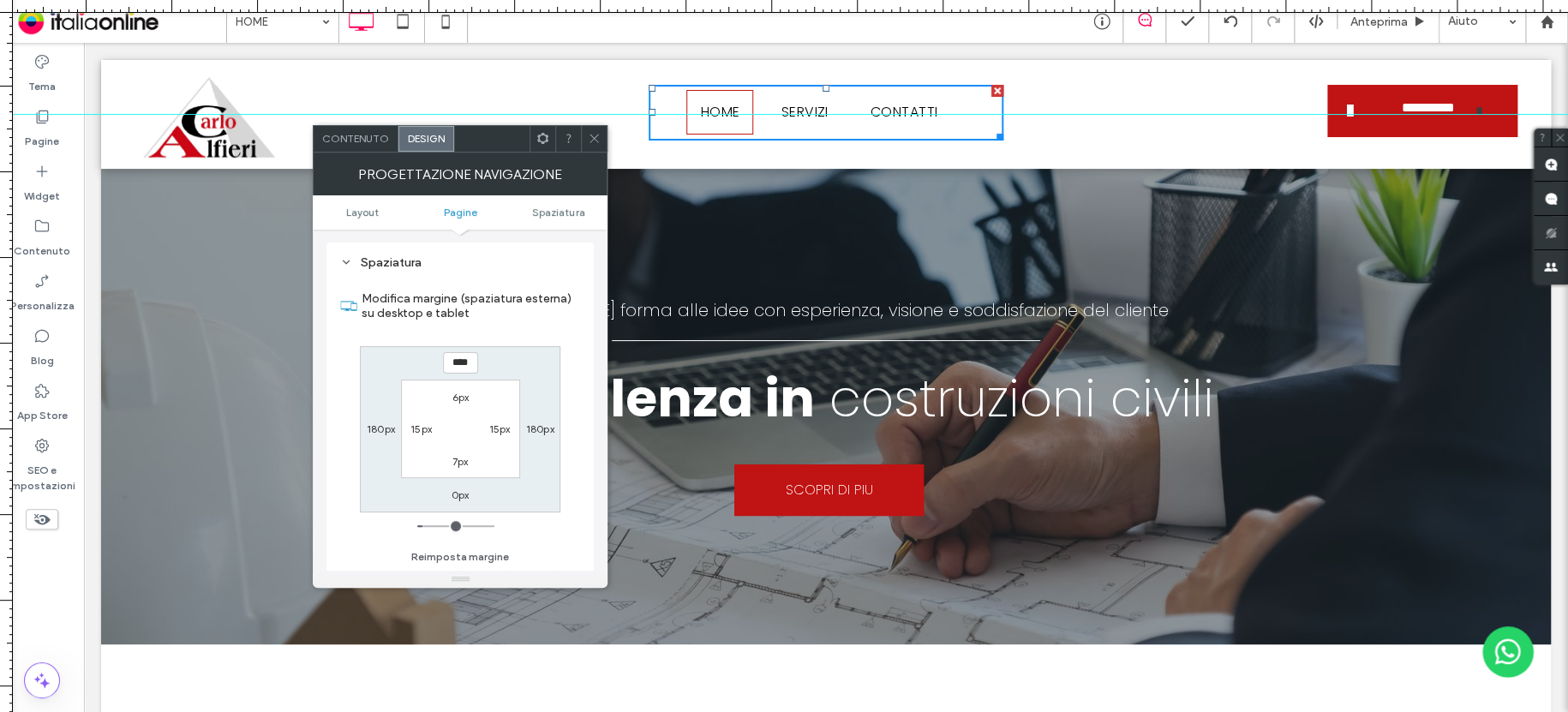
type input "****"
type input "**"
type input "****"
type input "**"
type input "****"
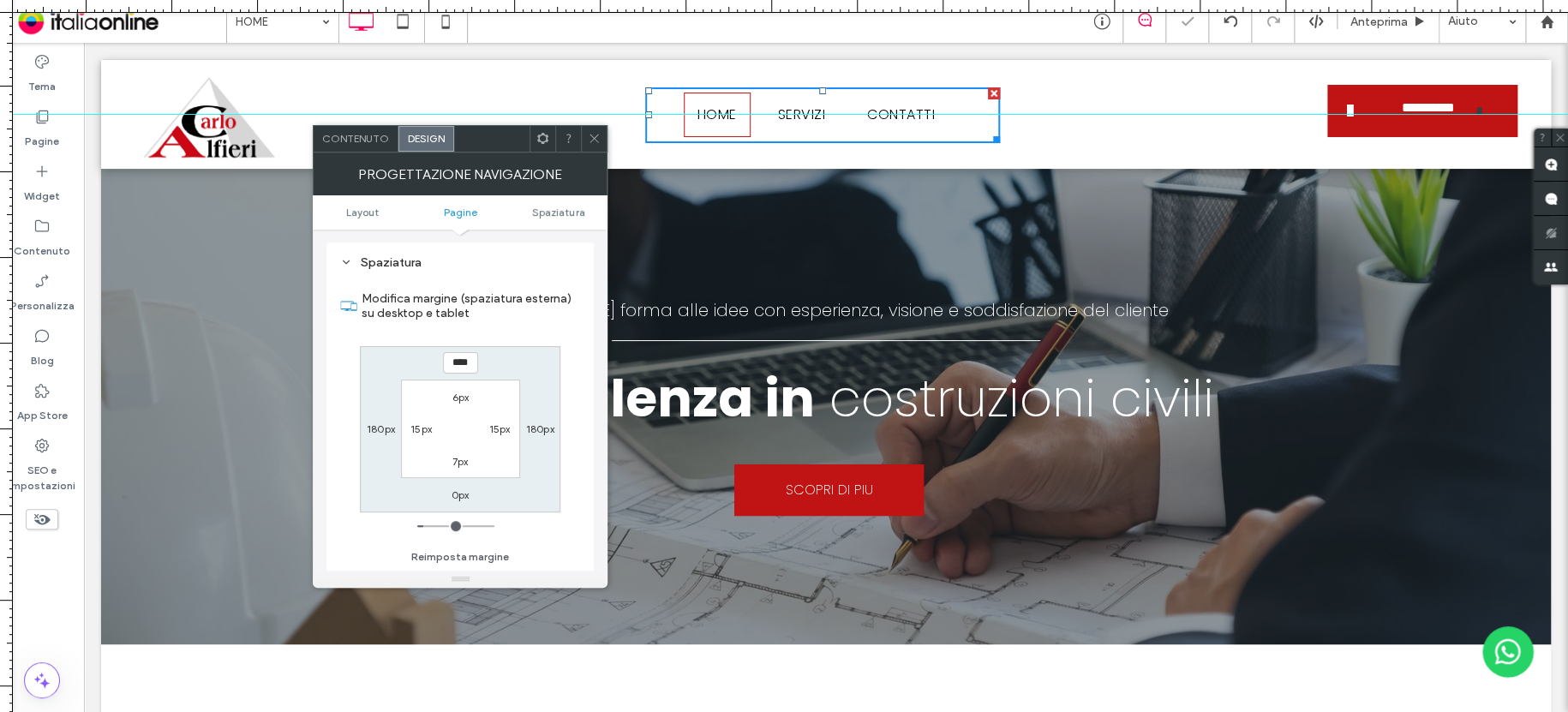
click at [588, 138] on icon at bounding box center [593, 138] width 13 height 13
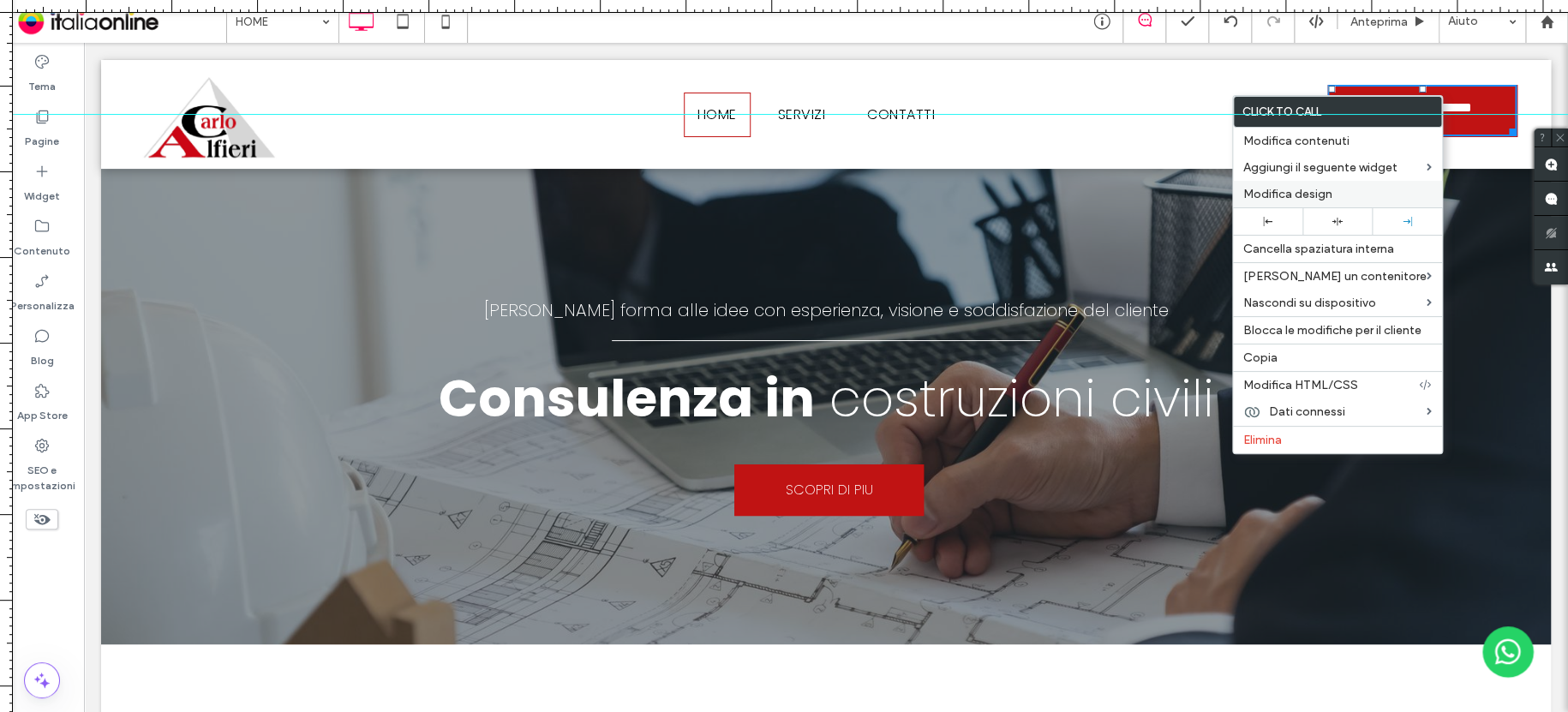
click at [1319, 195] on span "Modifica design" at bounding box center [1288, 193] width 89 height 15
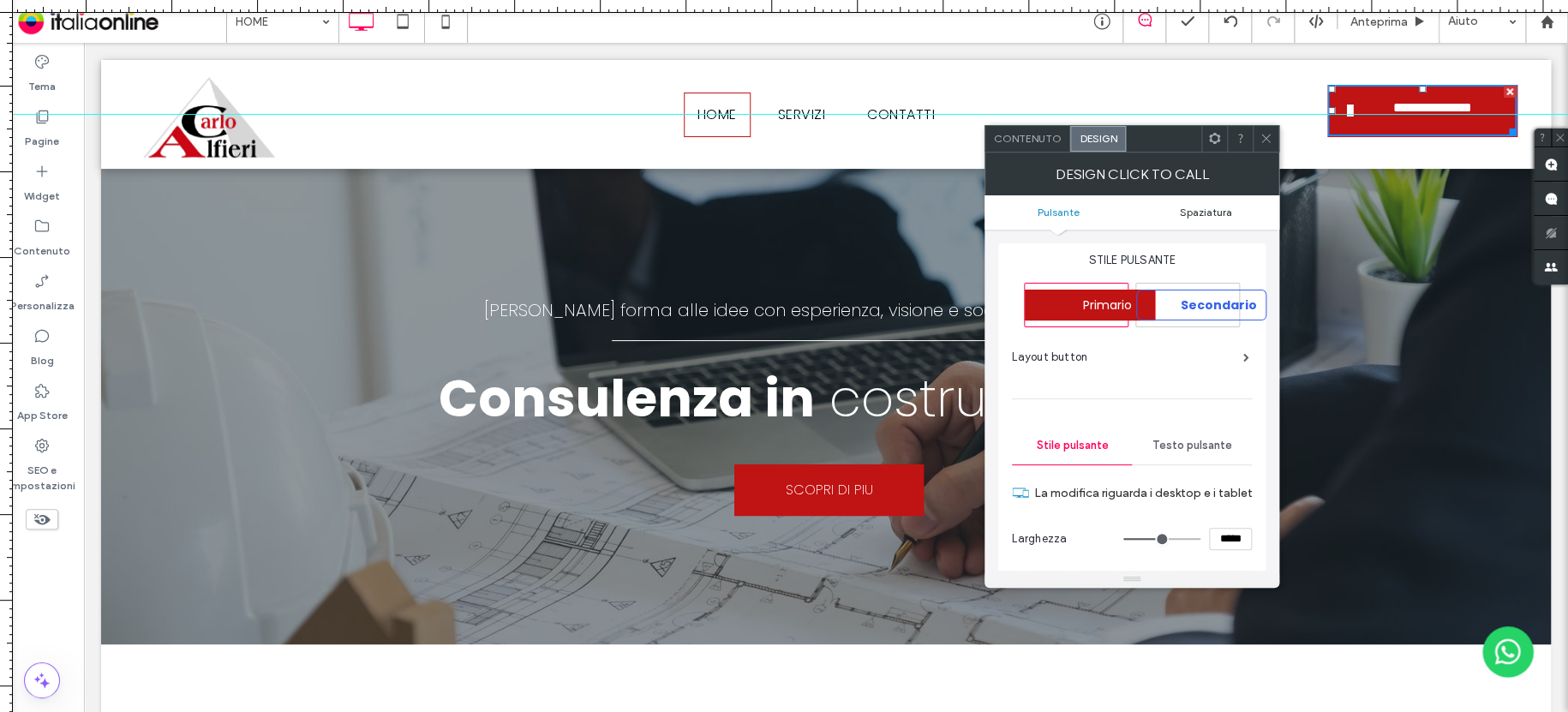
click at [1195, 216] on span "Spaziatura" at bounding box center [1205, 212] width 52 height 13
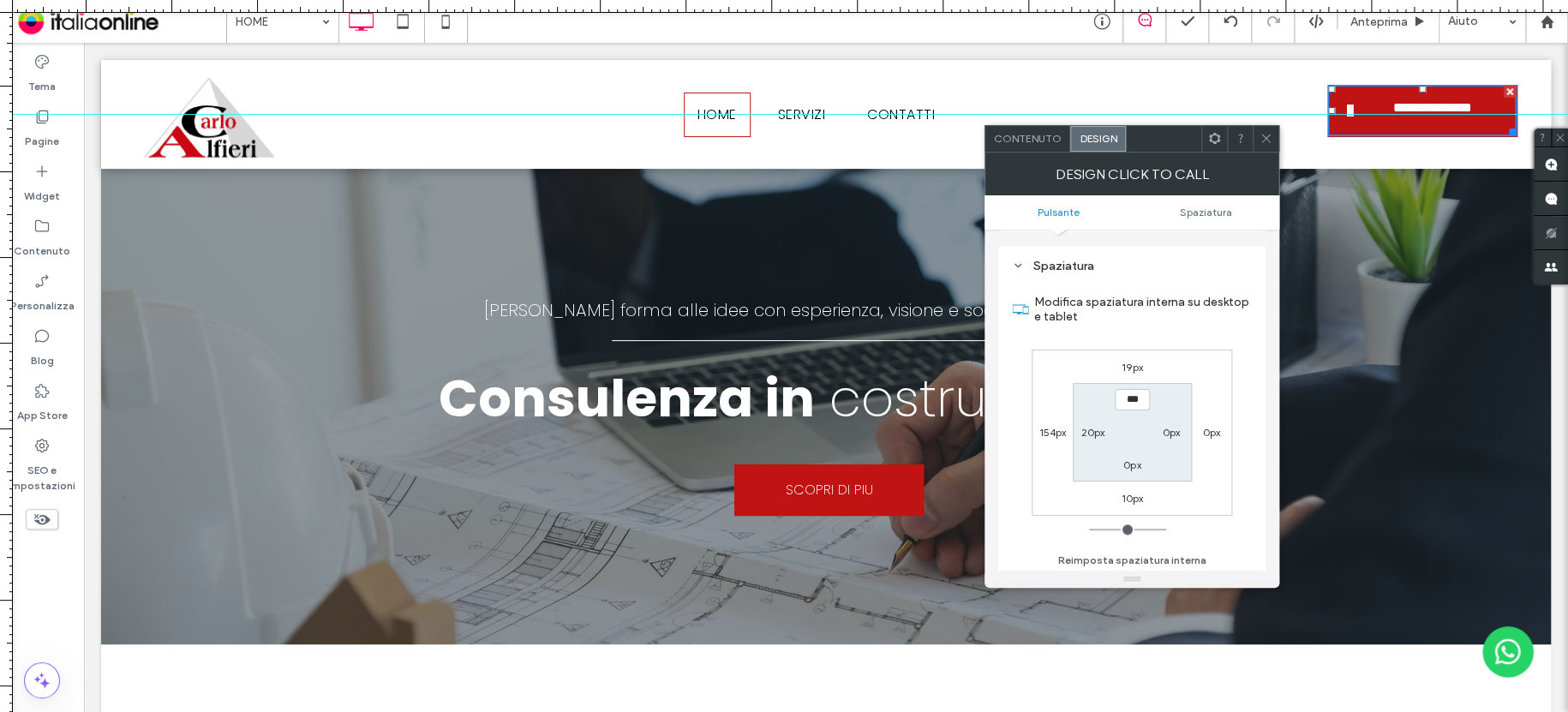
scroll to position [908, 0]
drag, startPoint x: 1135, startPoint y: 364, endPoint x: 1162, endPoint y: 364, distance: 27.0
click at [1141, 364] on label "19px" at bounding box center [1132, 365] width 22 height 13
type input "**"
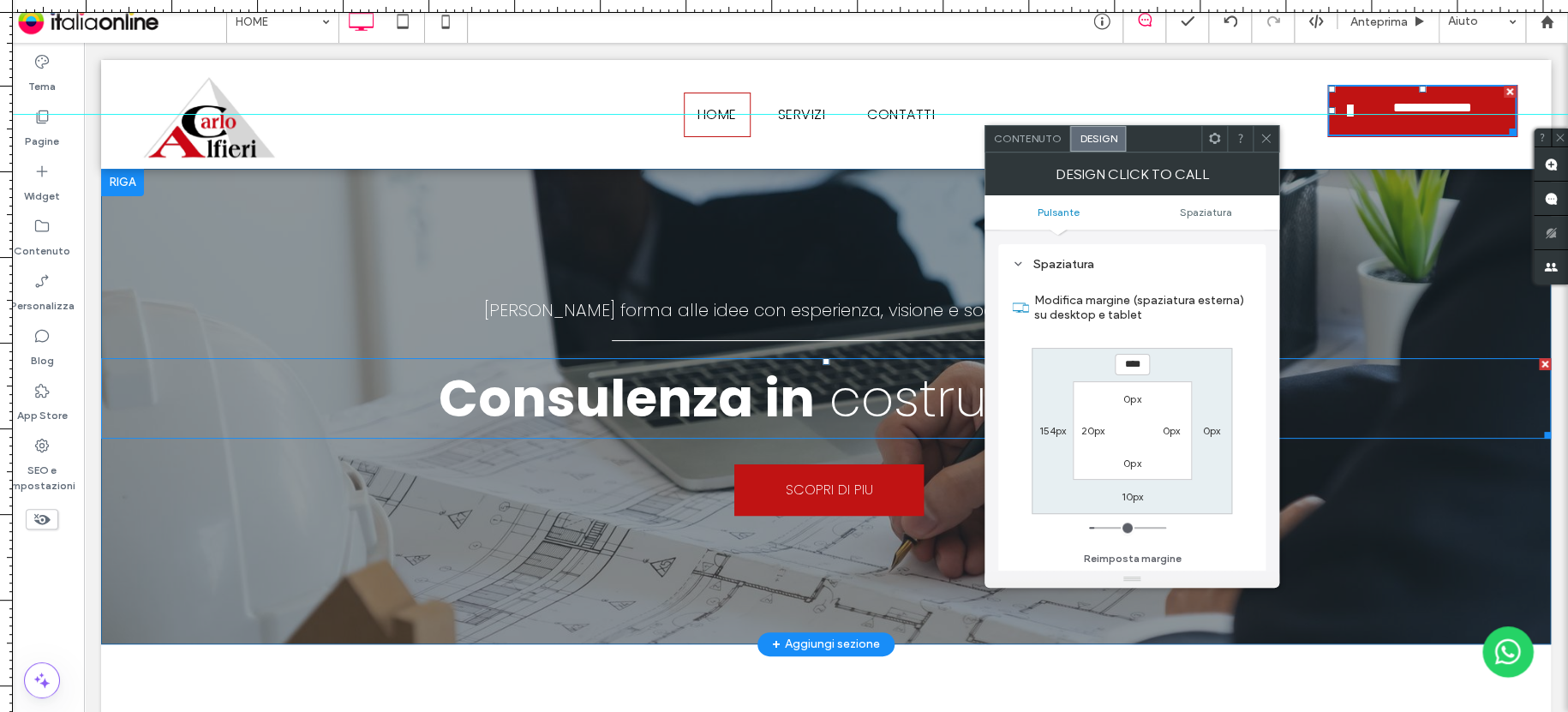
type input "****"
type input "**"
type input "****"
type input "**"
type input "****"
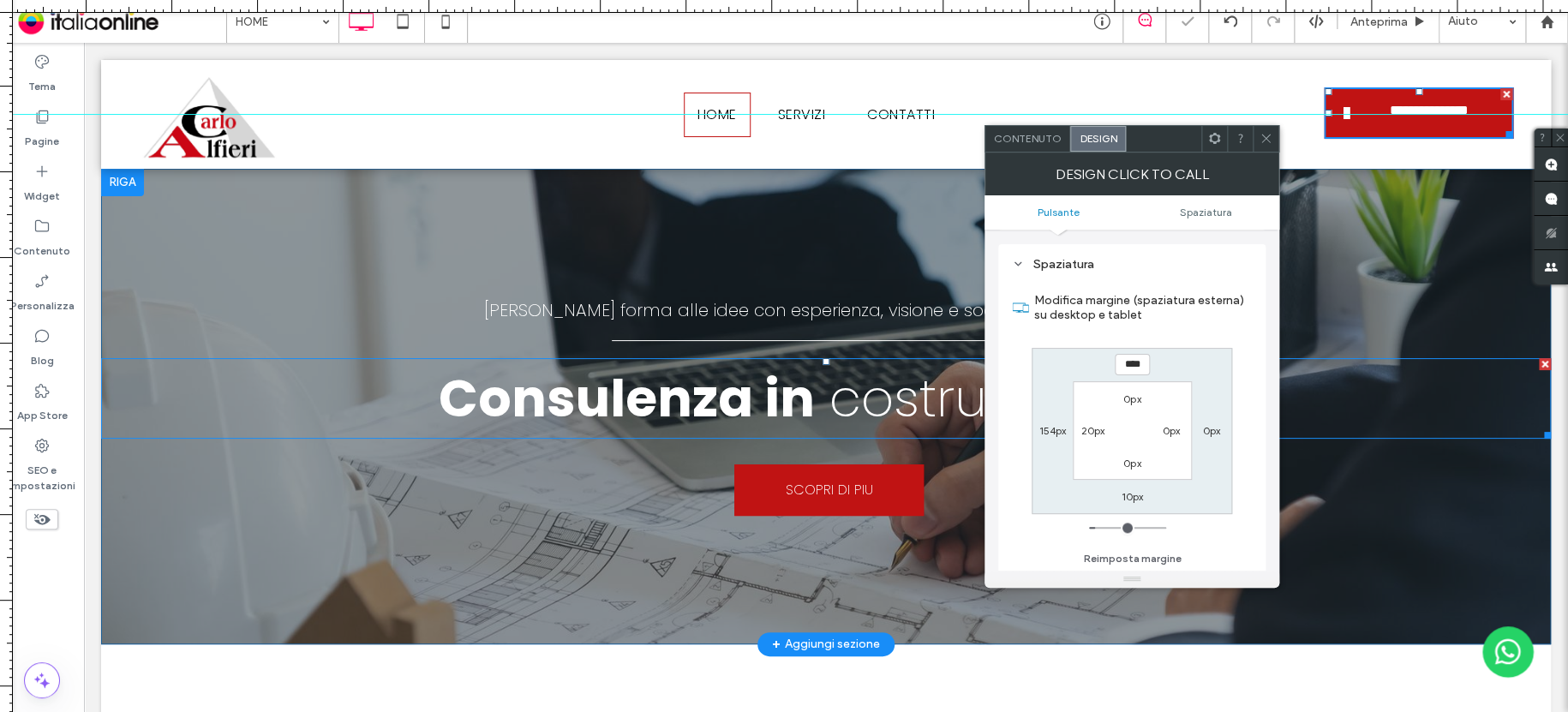
type input "**"
type input "****"
type input "**"
type input "****"
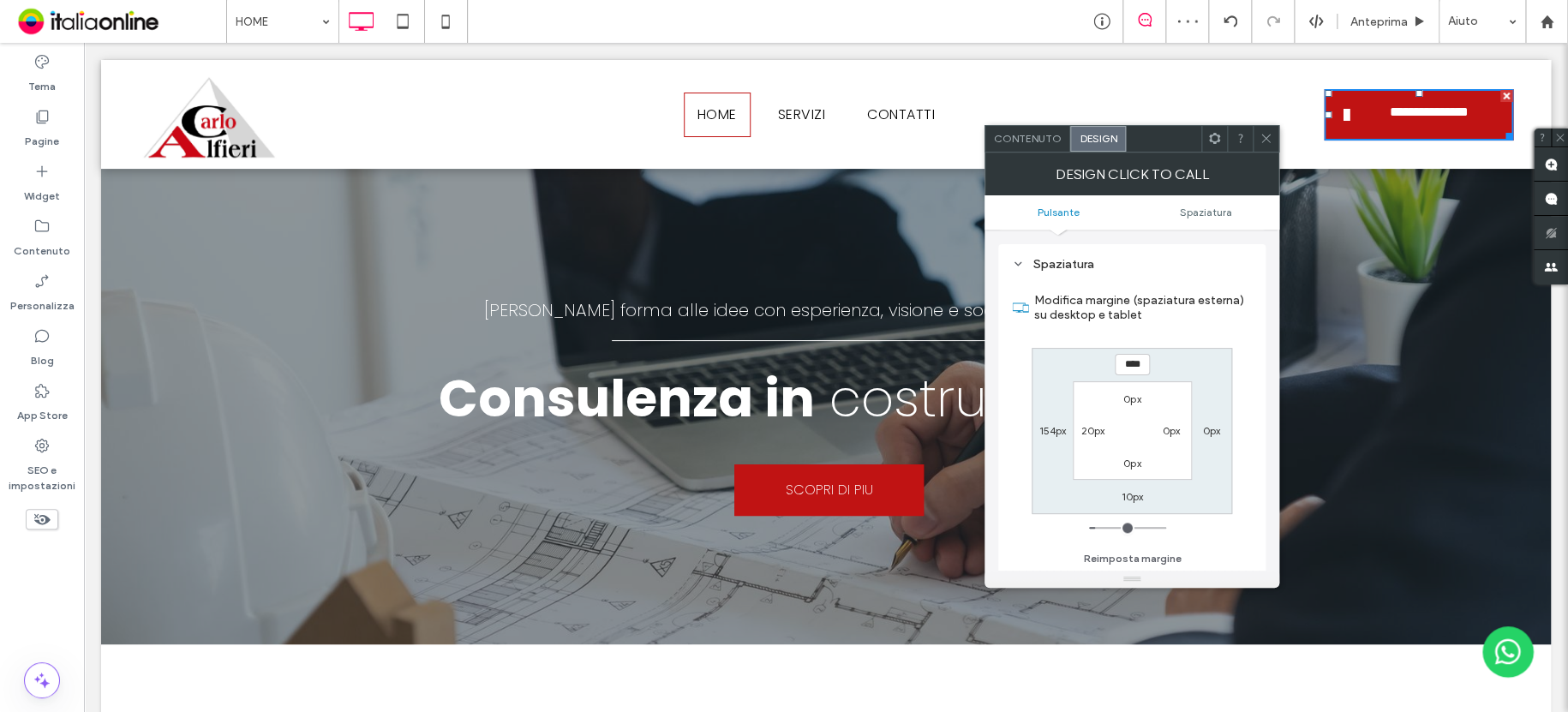
click at [1259, 132] on icon at bounding box center [1265, 138] width 13 height 13
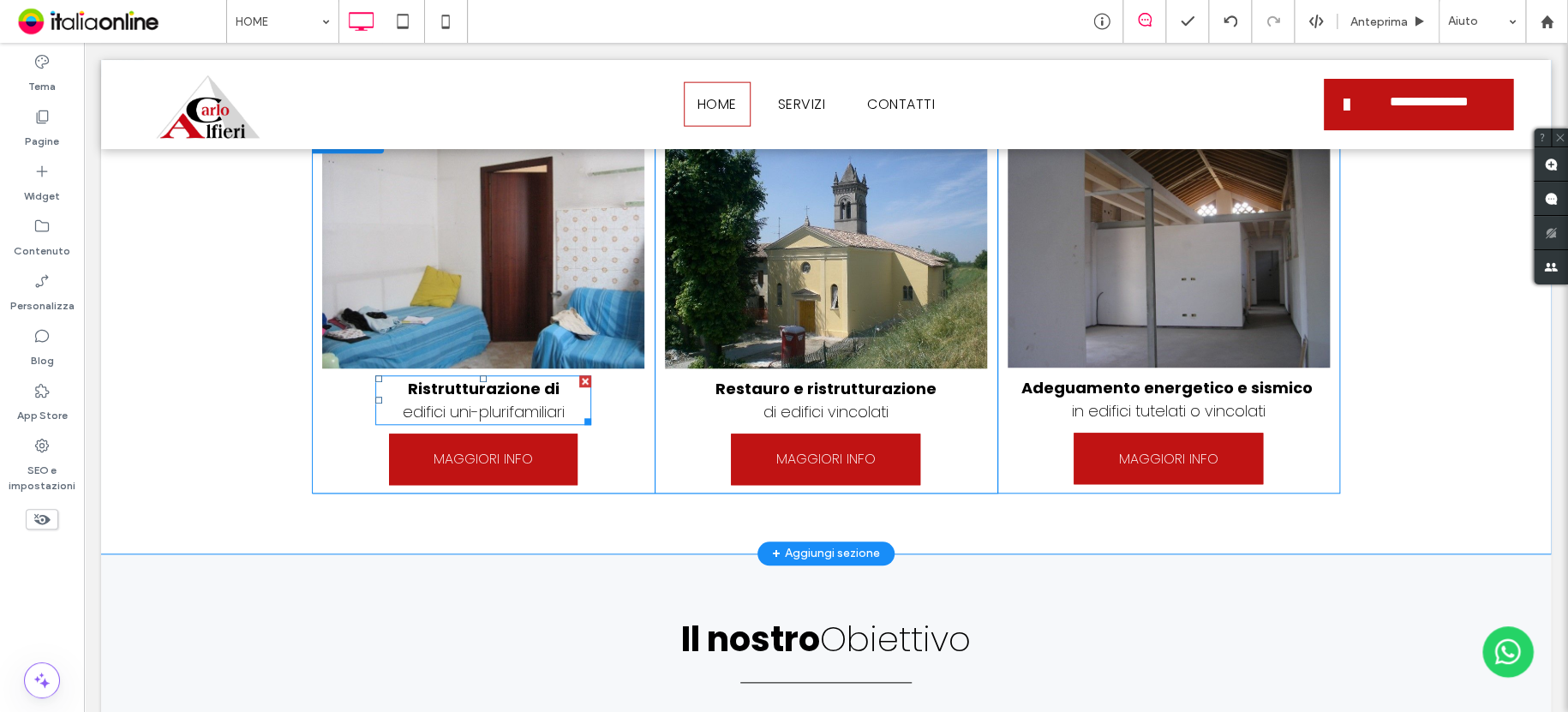
scroll to position [429, 0]
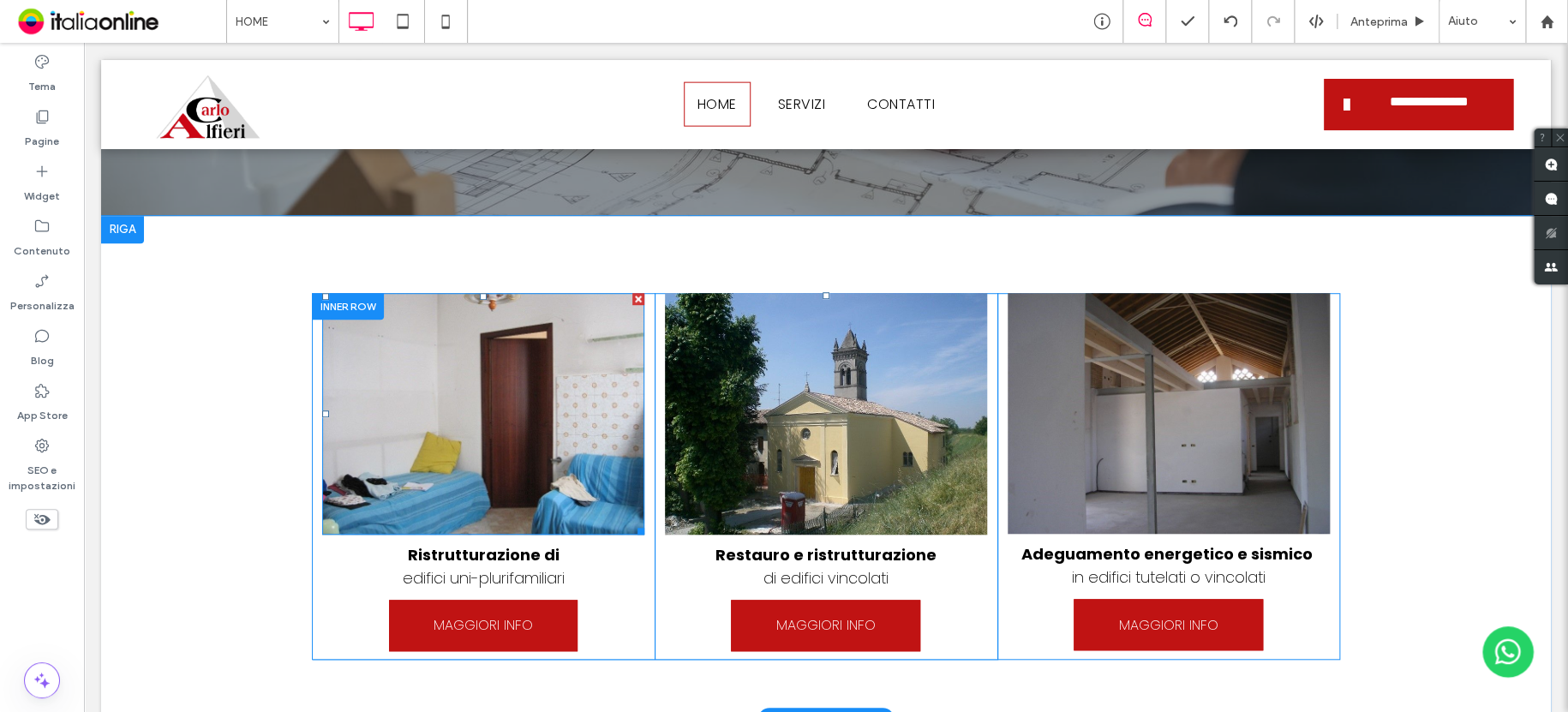
click at [426, 342] on img at bounding box center [482, 414] width 322 height 241
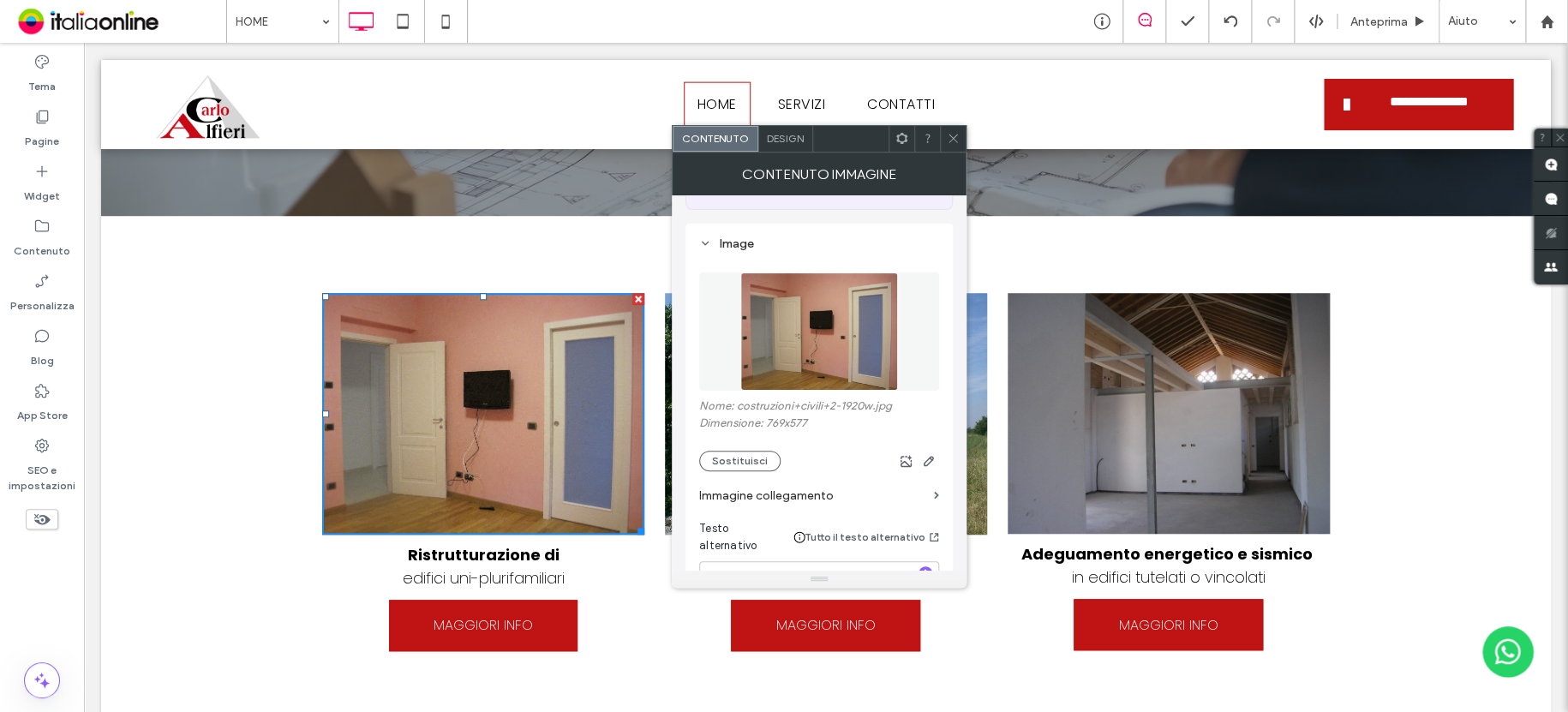
scroll to position [149, 0]
click at [750, 463] on button "Sostituisci" at bounding box center [739, 463] width 81 height 21
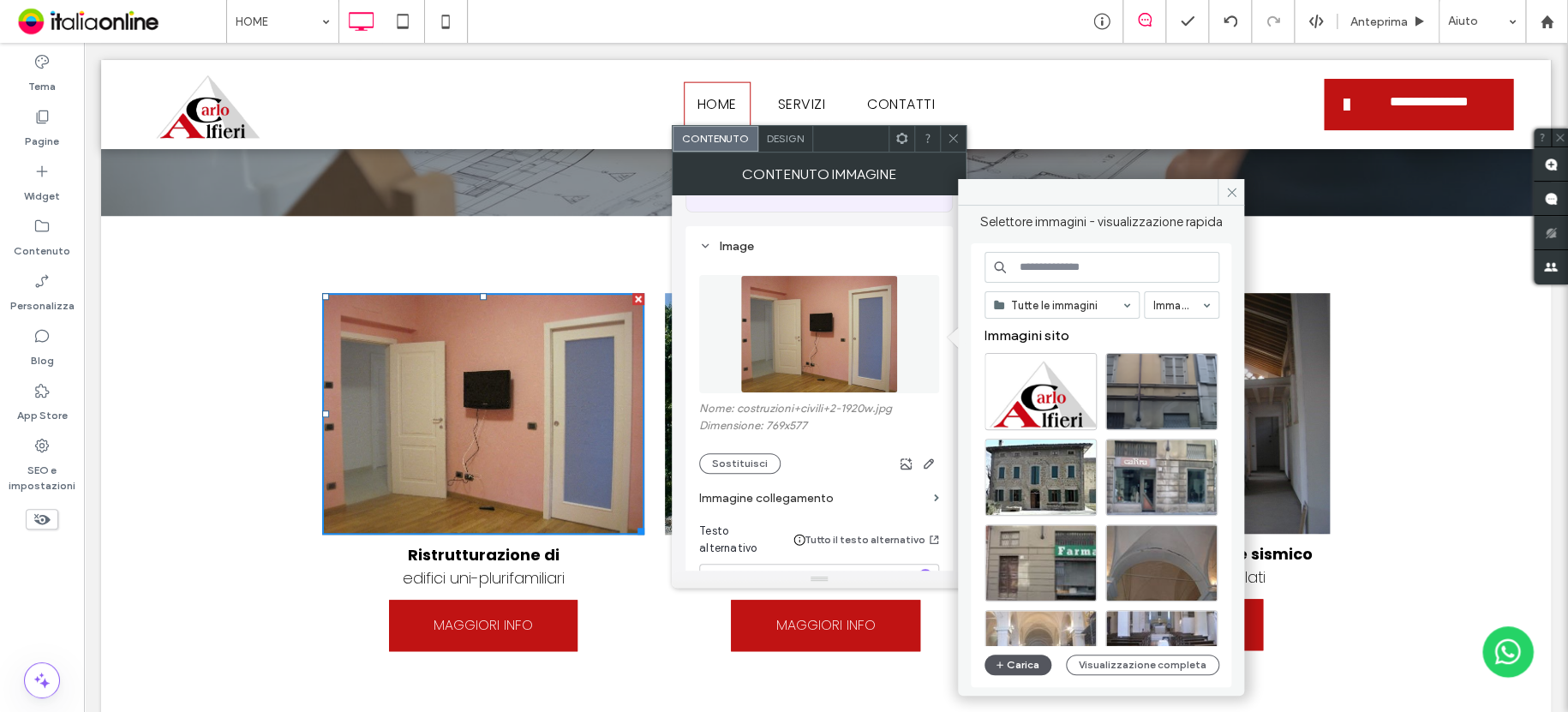
click at [999, 665] on use "button" at bounding box center [999, 664] width 7 height 7
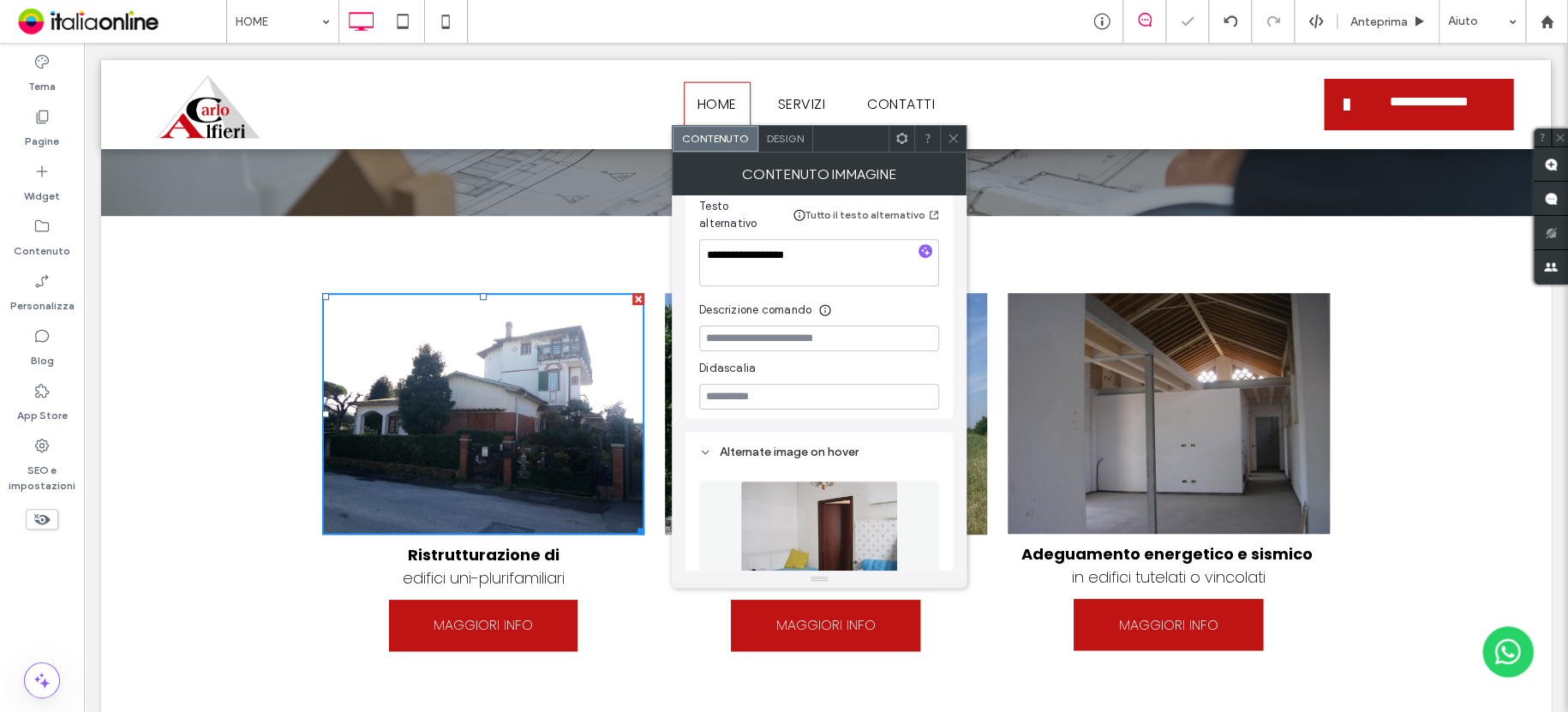
scroll to position [578, 0]
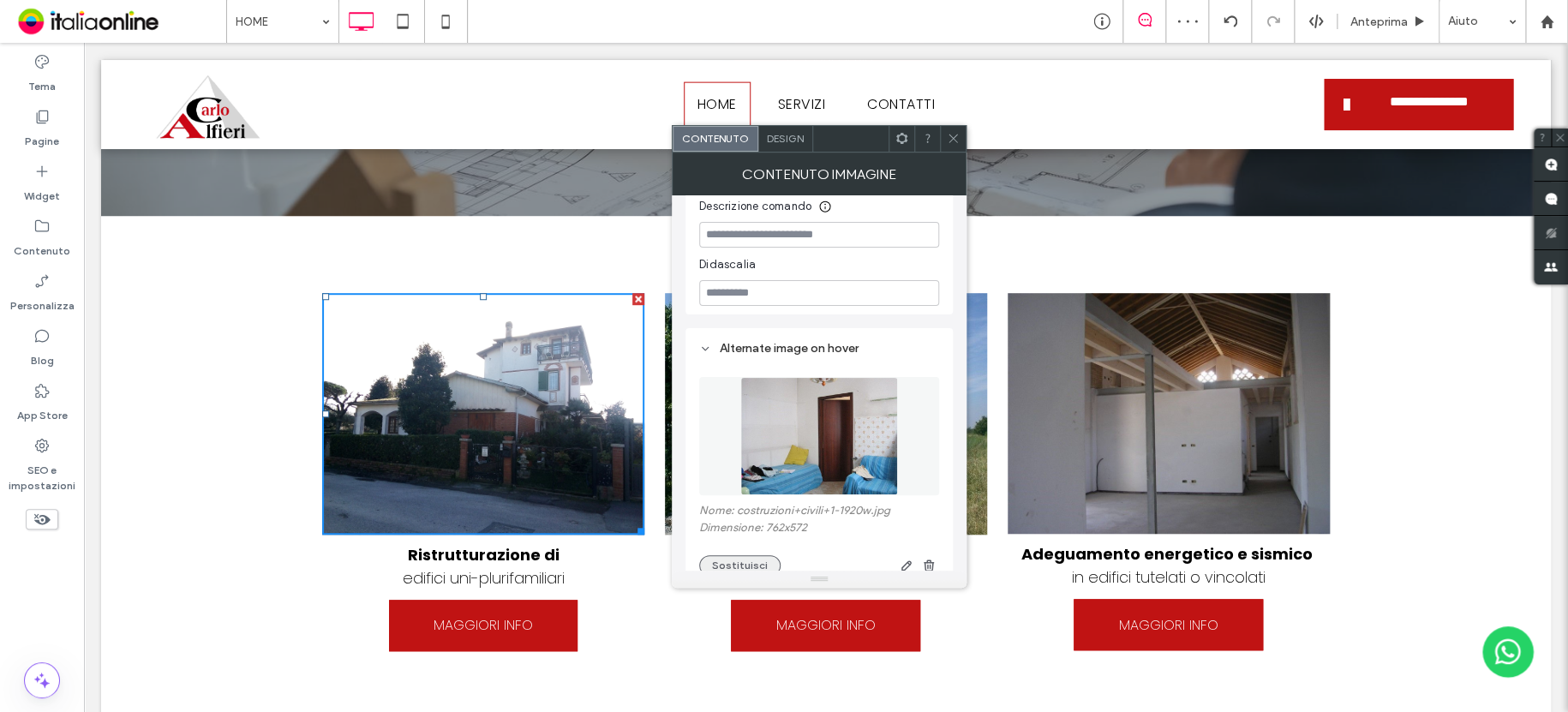
click at [747, 555] on button "Sostituisci" at bounding box center [739, 565] width 81 height 21
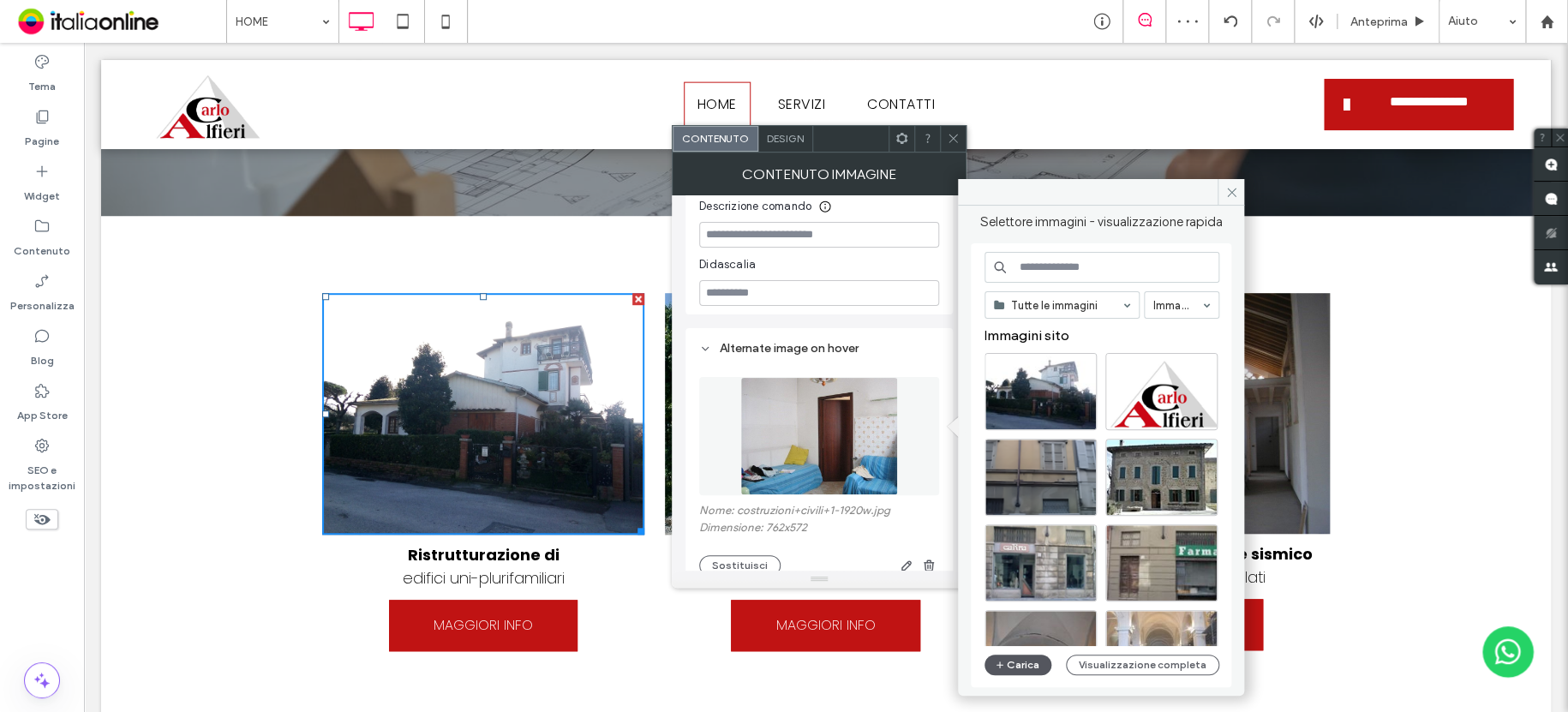
click at [1033, 658] on button "Carica" at bounding box center [1018, 664] width 67 height 21
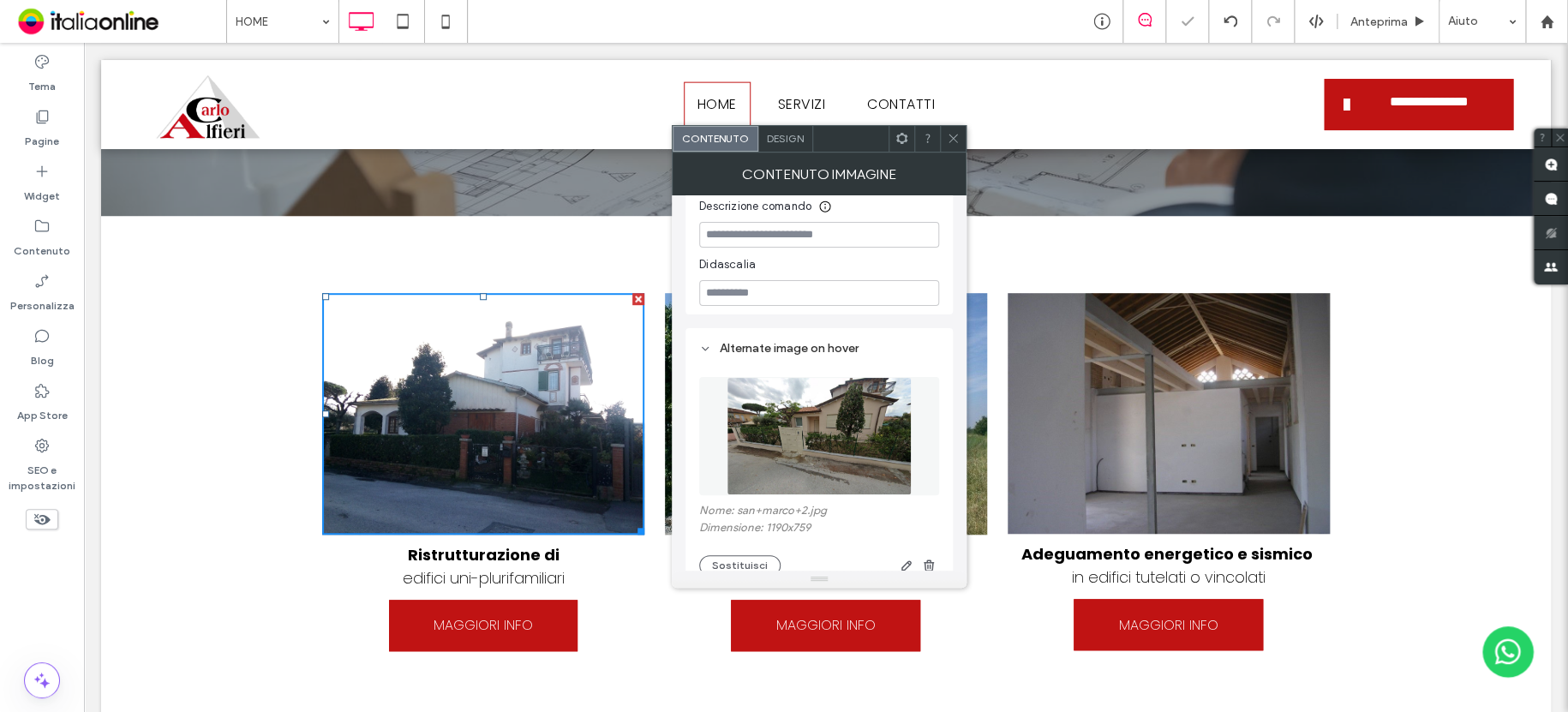
drag, startPoint x: 954, startPoint y: 141, endPoint x: 936, endPoint y: 139, distance: 18.1
click at [953, 141] on icon at bounding box center [952, 138] width 13 height 13
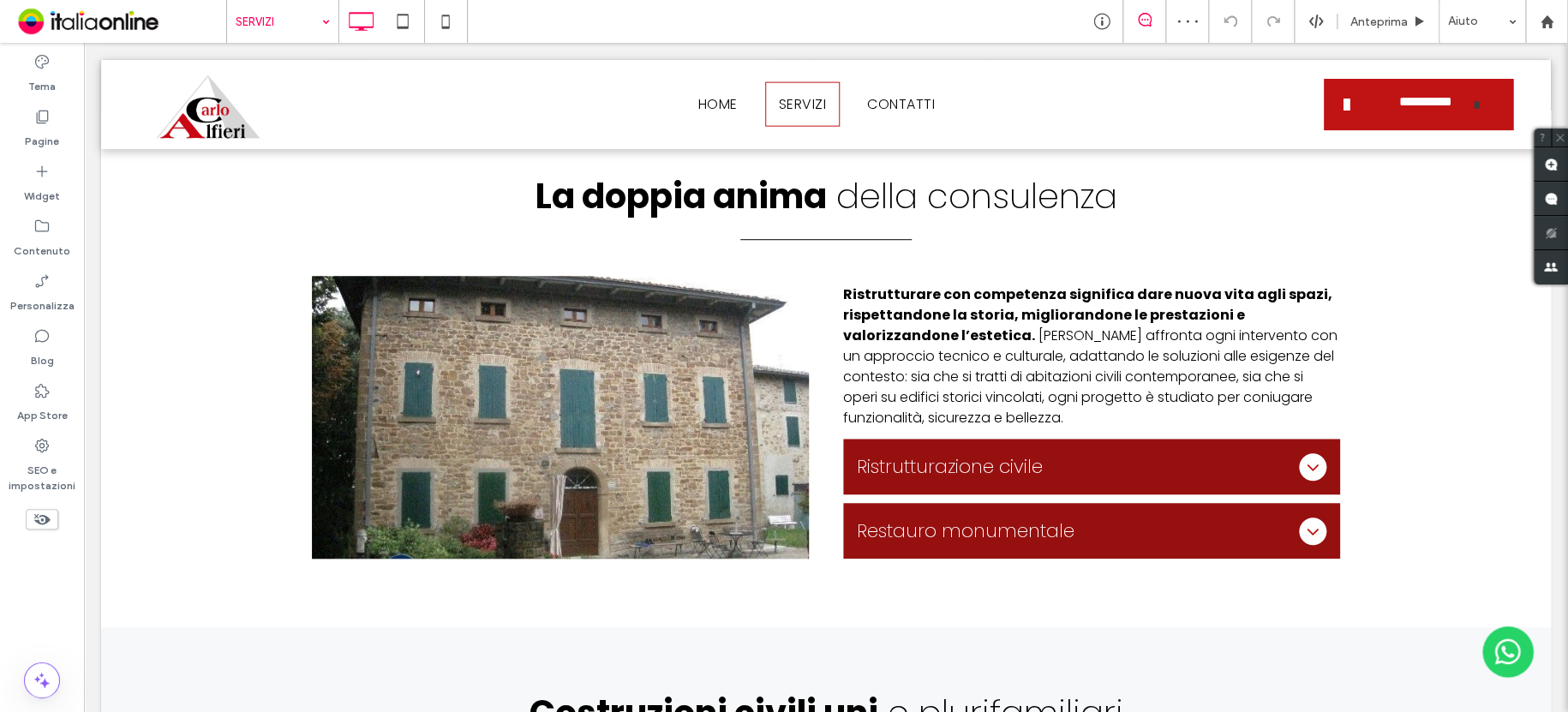
scroll to position [495, 0]
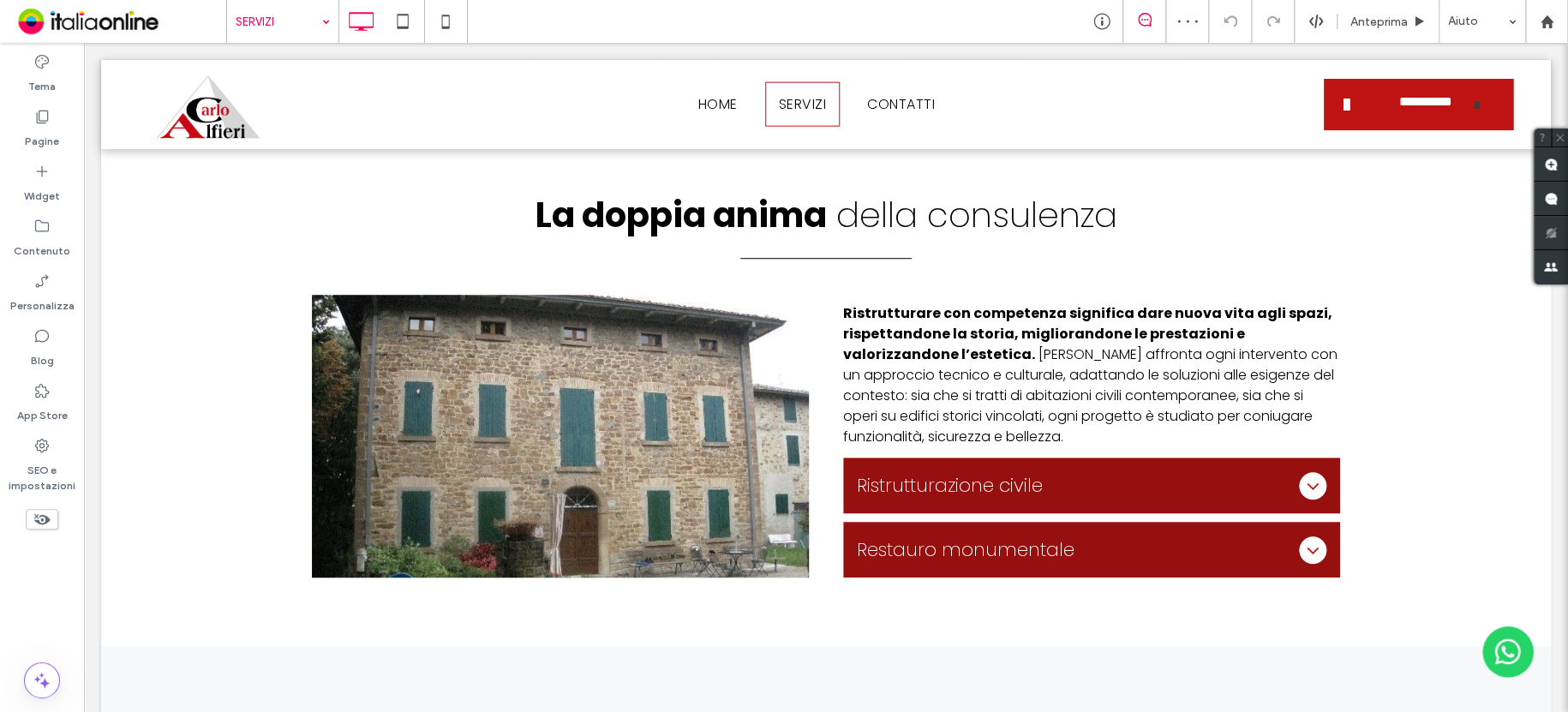
click at [259, 18] on input at bounding box center [278, 22] width 85 height 43
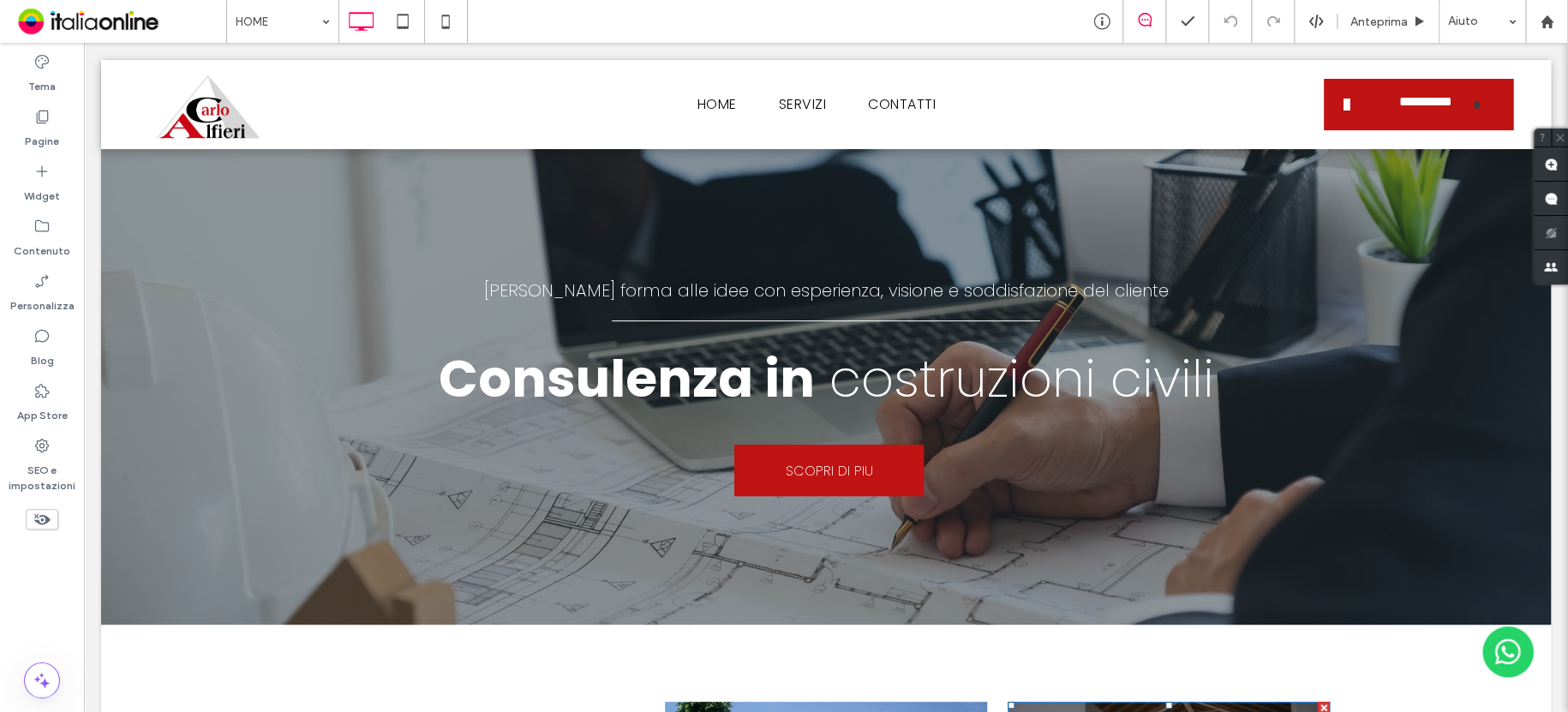
scroll to position [429, 0]
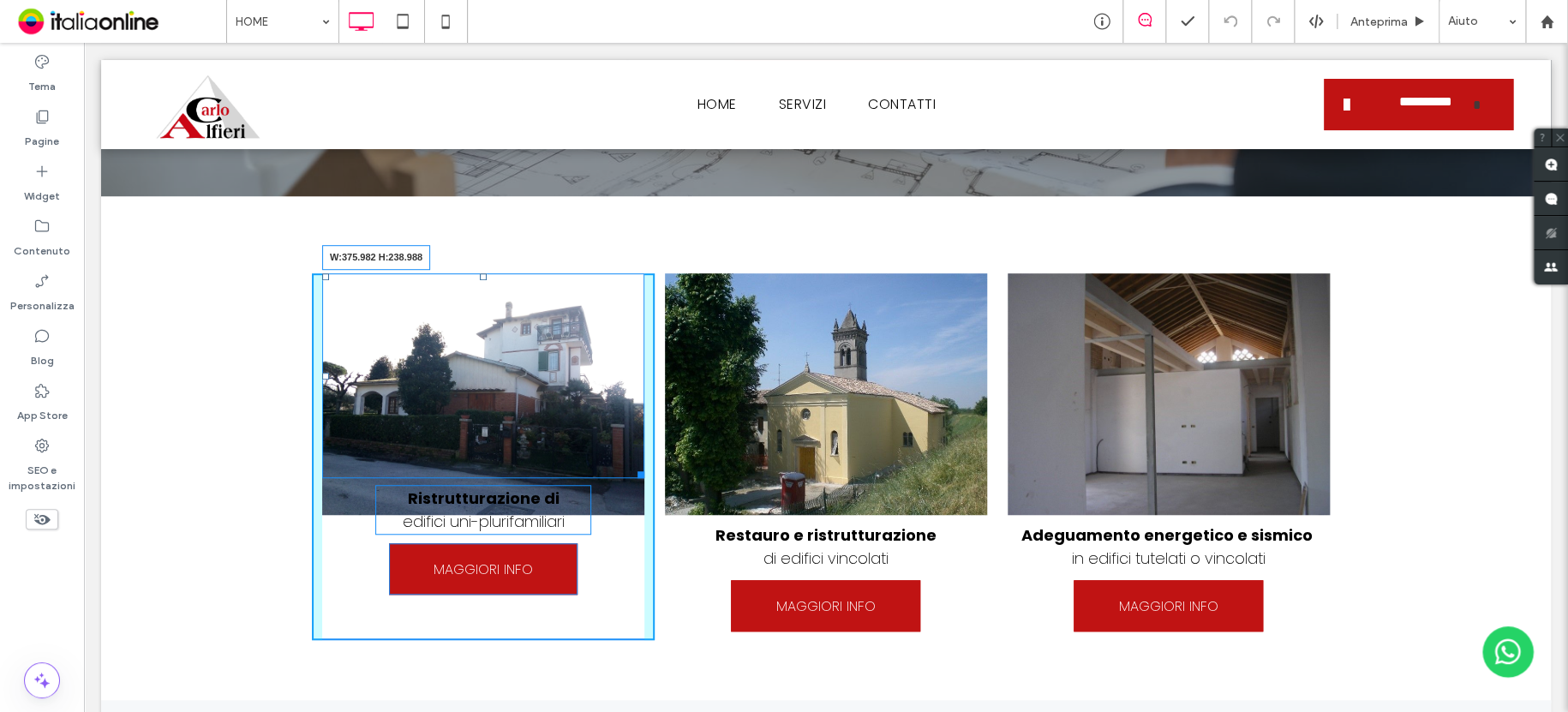
drag, startPoint x: 632, startPoint y: 471, endPoint x: 638, endPoint y: 484, distance: 14.3
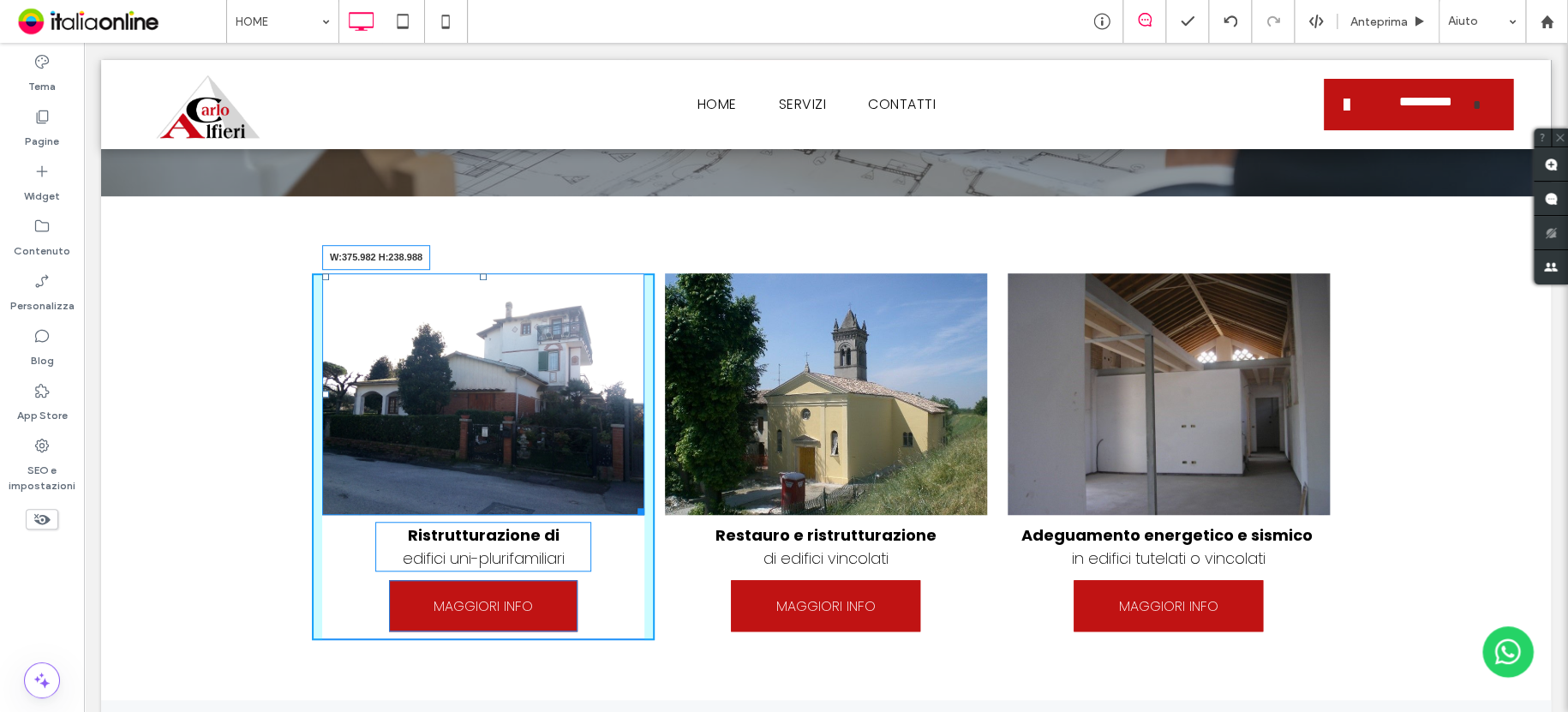
drag, startPoint x: 631, startPoint y: 475, endPoint x: 632, endPoint y: 484, distance: 9.1
click at [632, 484] on div "W:375.982 H:238.988 Ristrutturazione di edifici uni-plurifamiliari MAGGIORI INF…" at bounding box center [482, 457] width 342 height 367
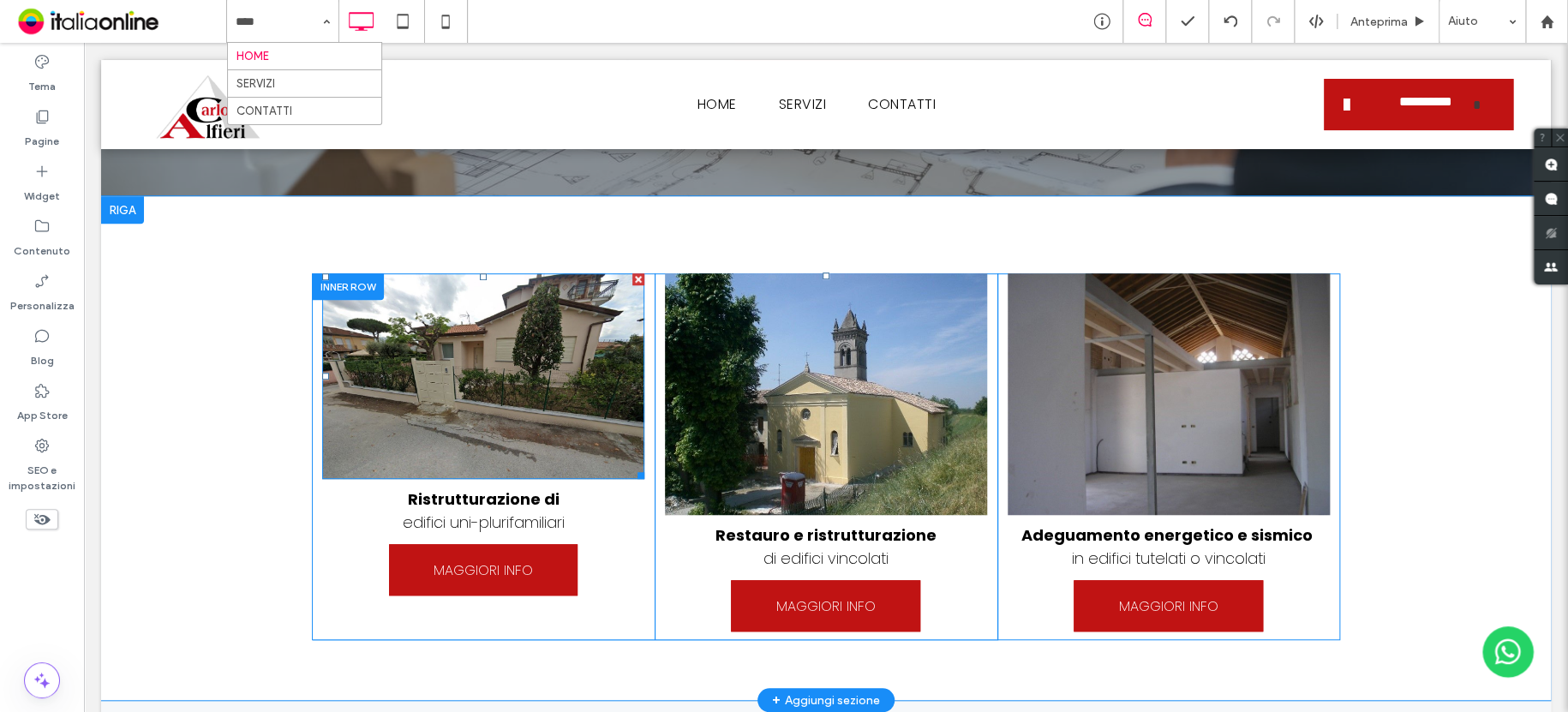
click at [477, 371] on img at bounding box center [482, 377] width 322 height 206
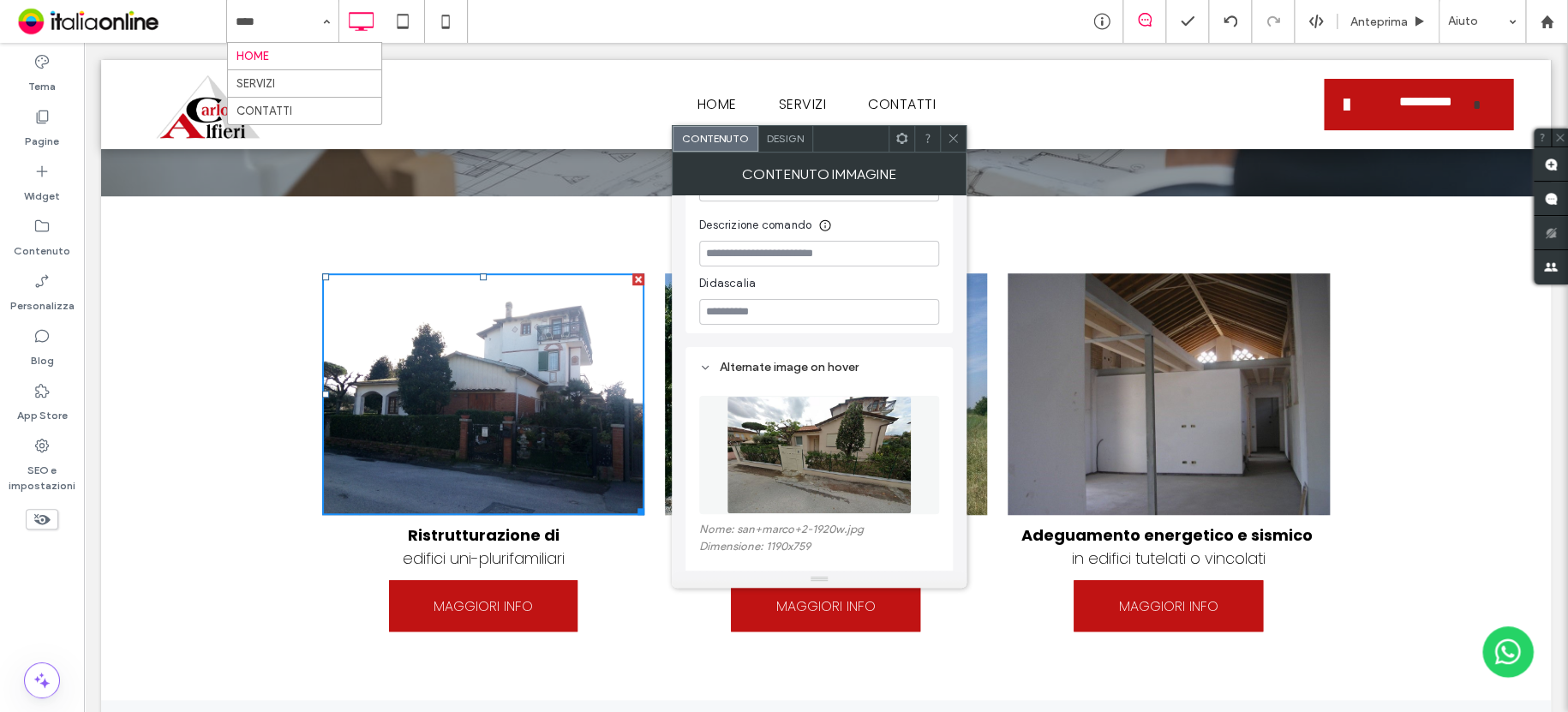
scroll to position [599, 0]
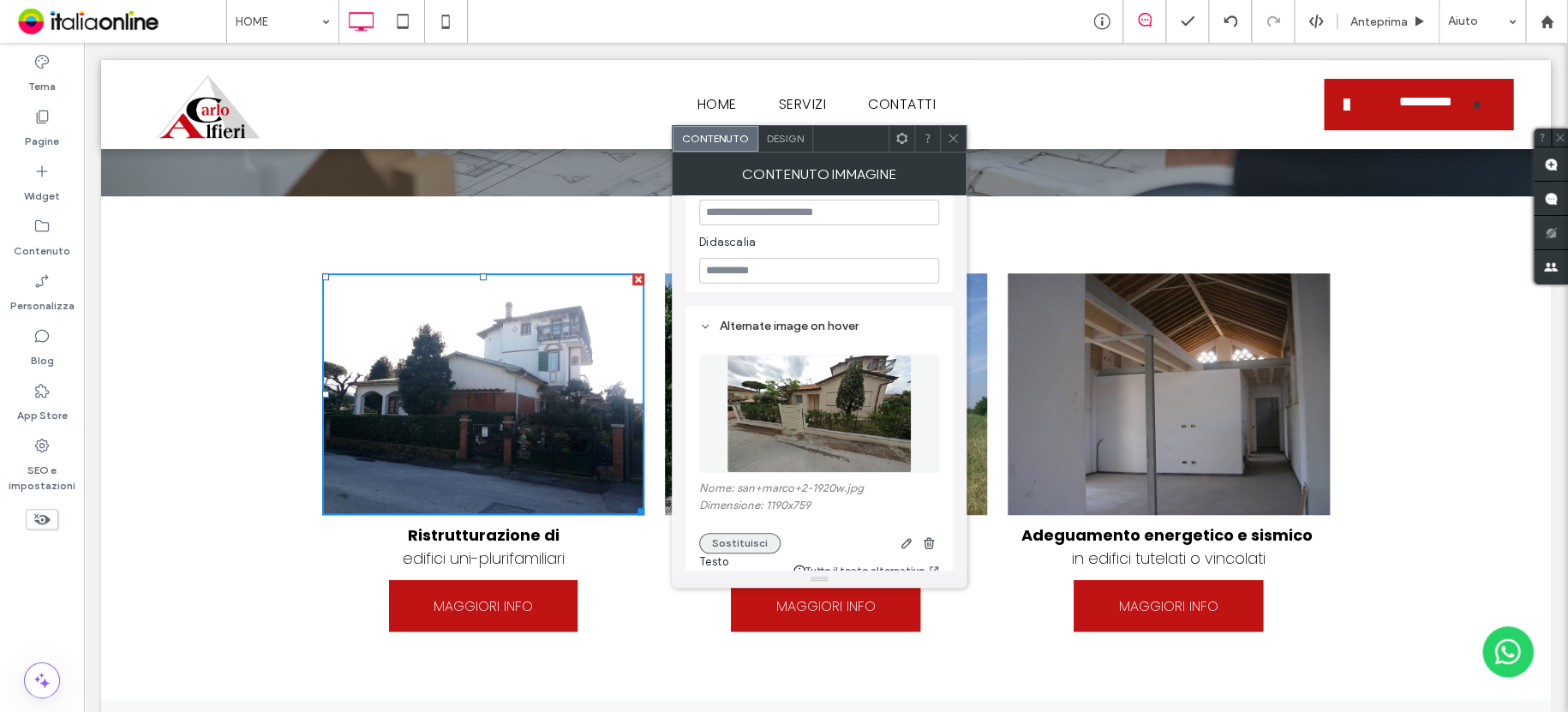
click at [745, 533] on button "Sostituisci" at bounding box center [739, 542] width 81 height 21
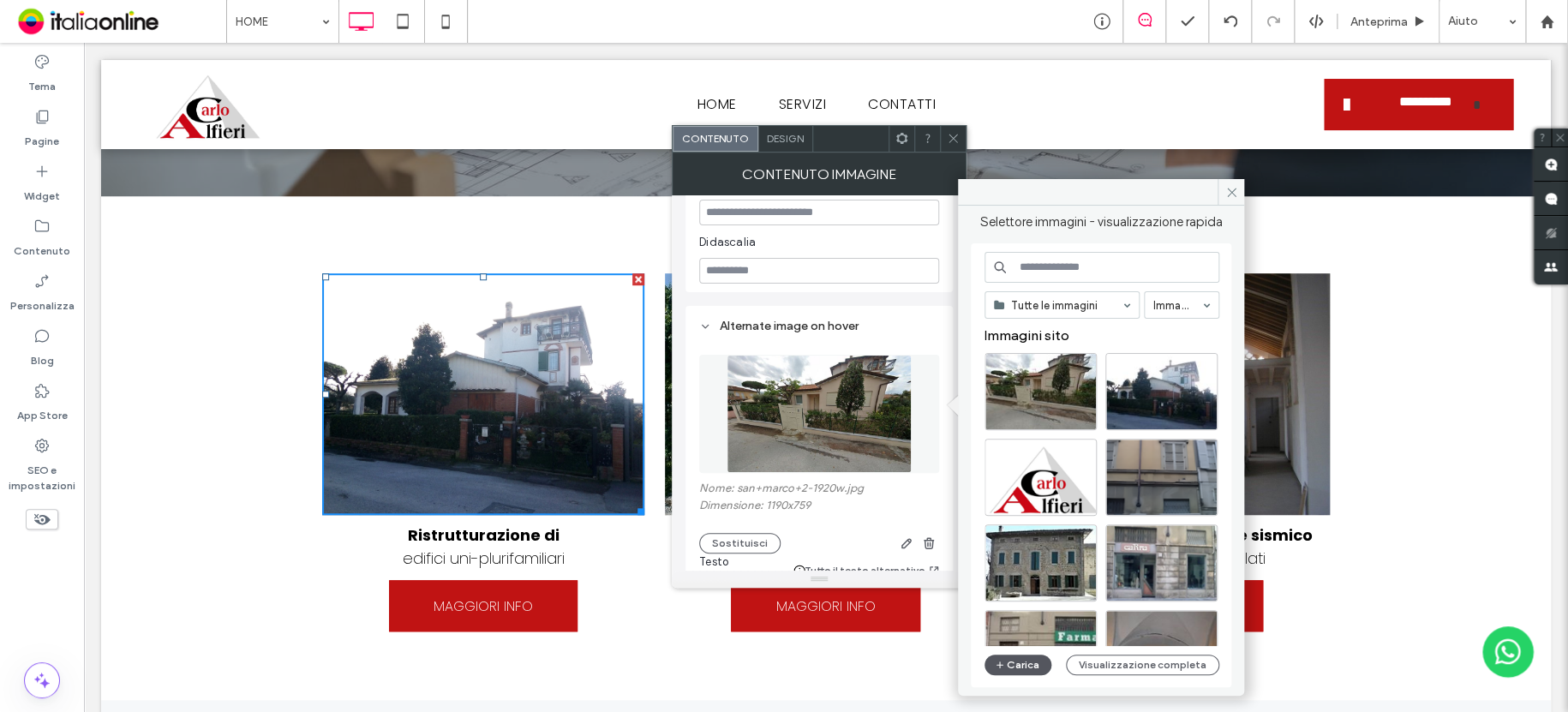
click at [1020, 667] on button "Carica" at bounding box center [1018, 664] width 67 height 21
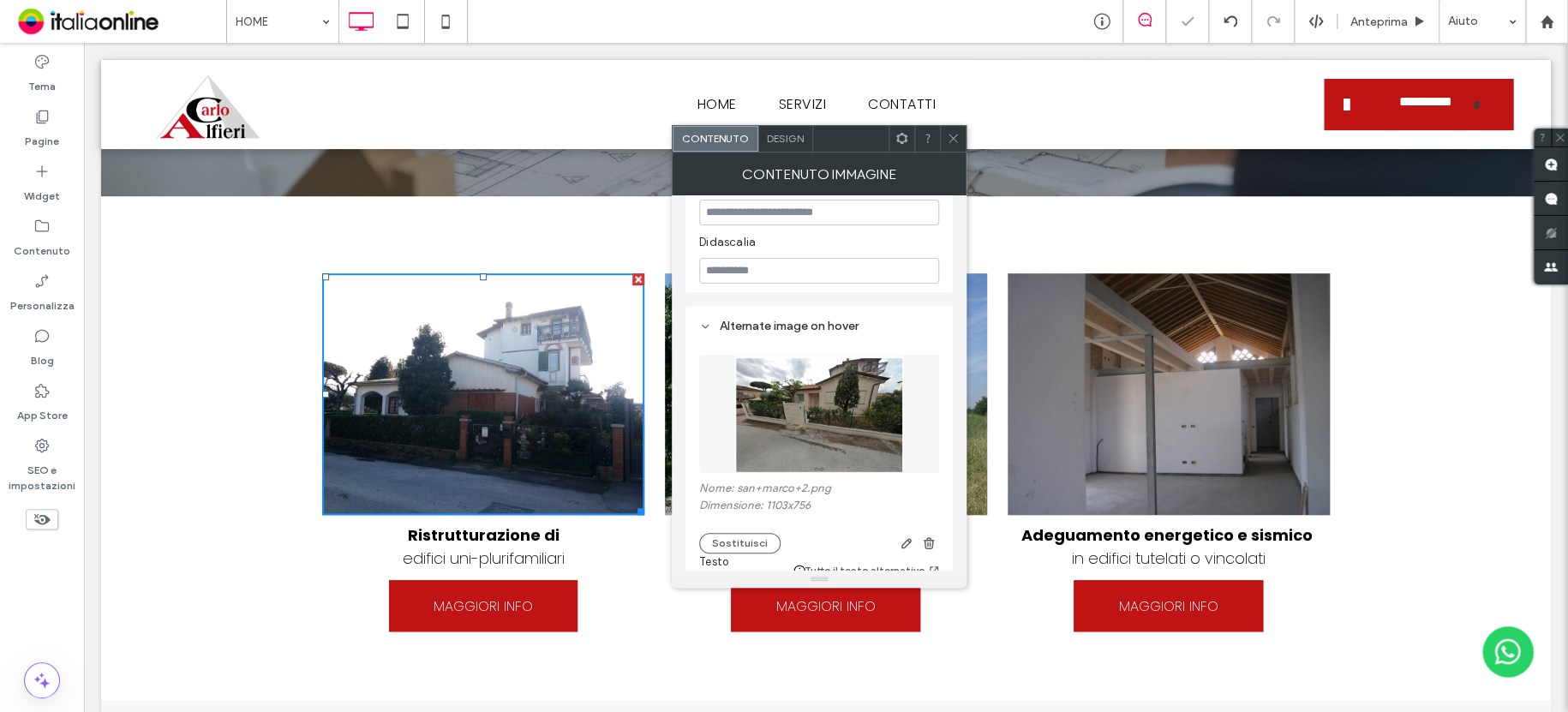
click at [962, 128] on div at bounding box center [952, 138] width 25 height 25
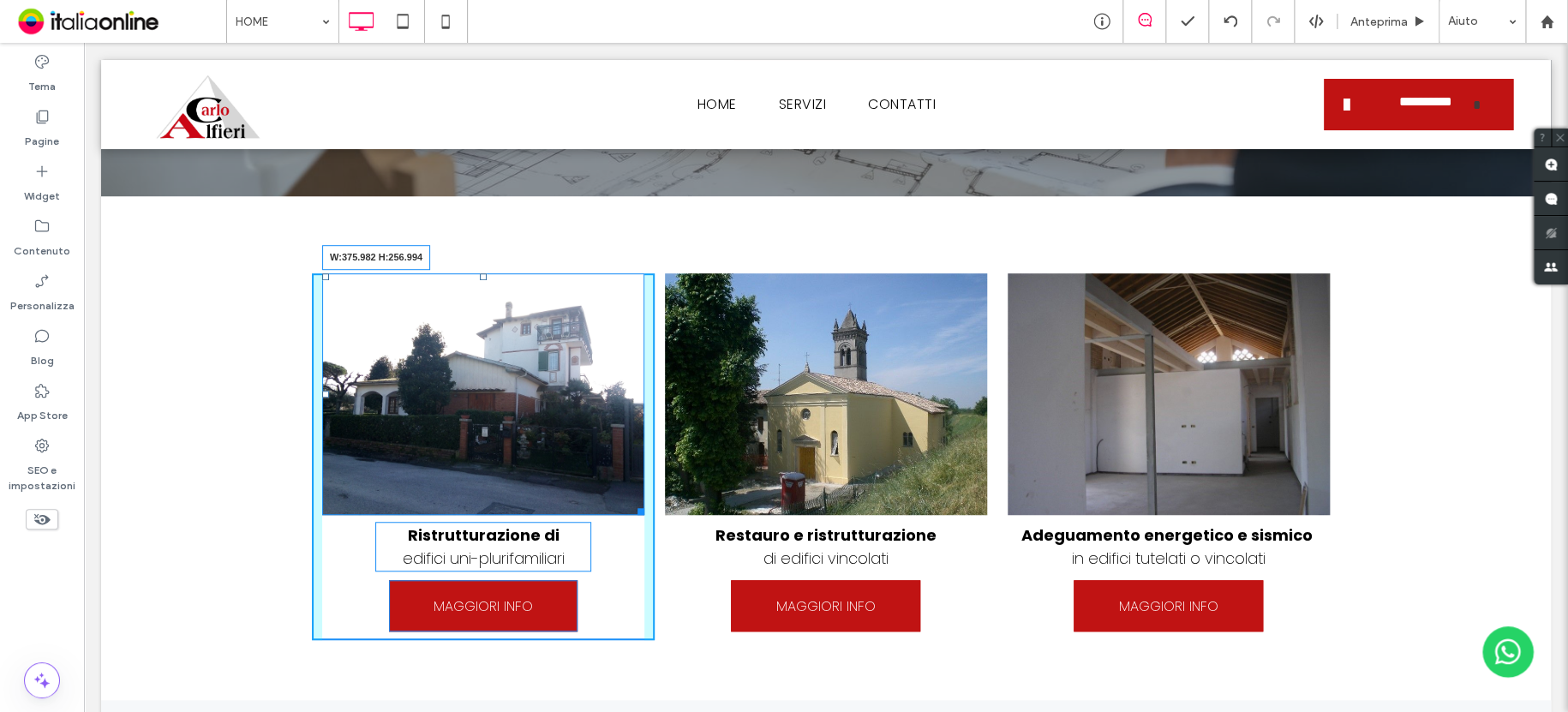
drag, startPoint x: 630, startPoint y: 486, endPoint x: 628, endPoint y: 504, distance: 18.1
click at [628, 504] on div "W:375.982 H:256.994" at bounding box center [482, 394] width 322 height 241
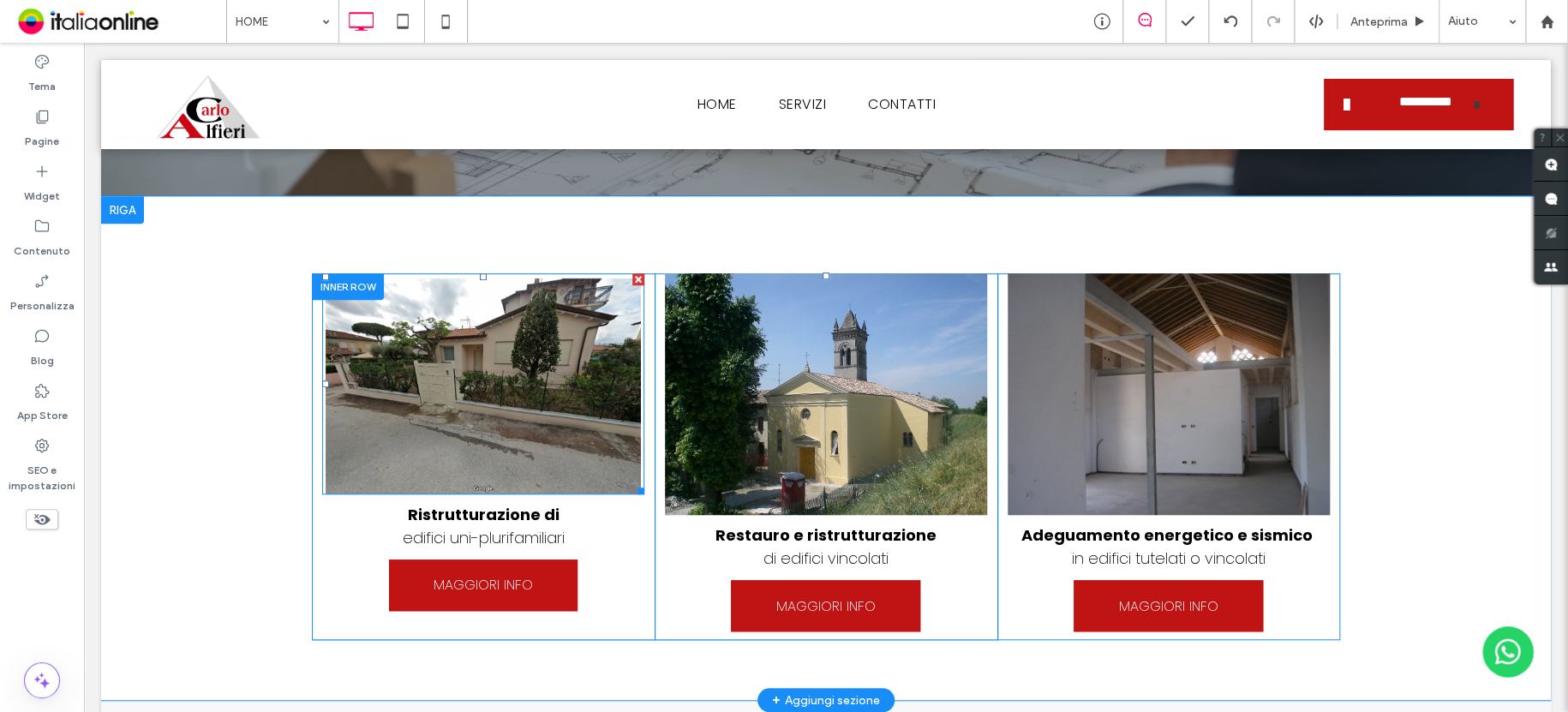
click at [419, 369] on img at bounding box center [482, 383] width 322 height 221
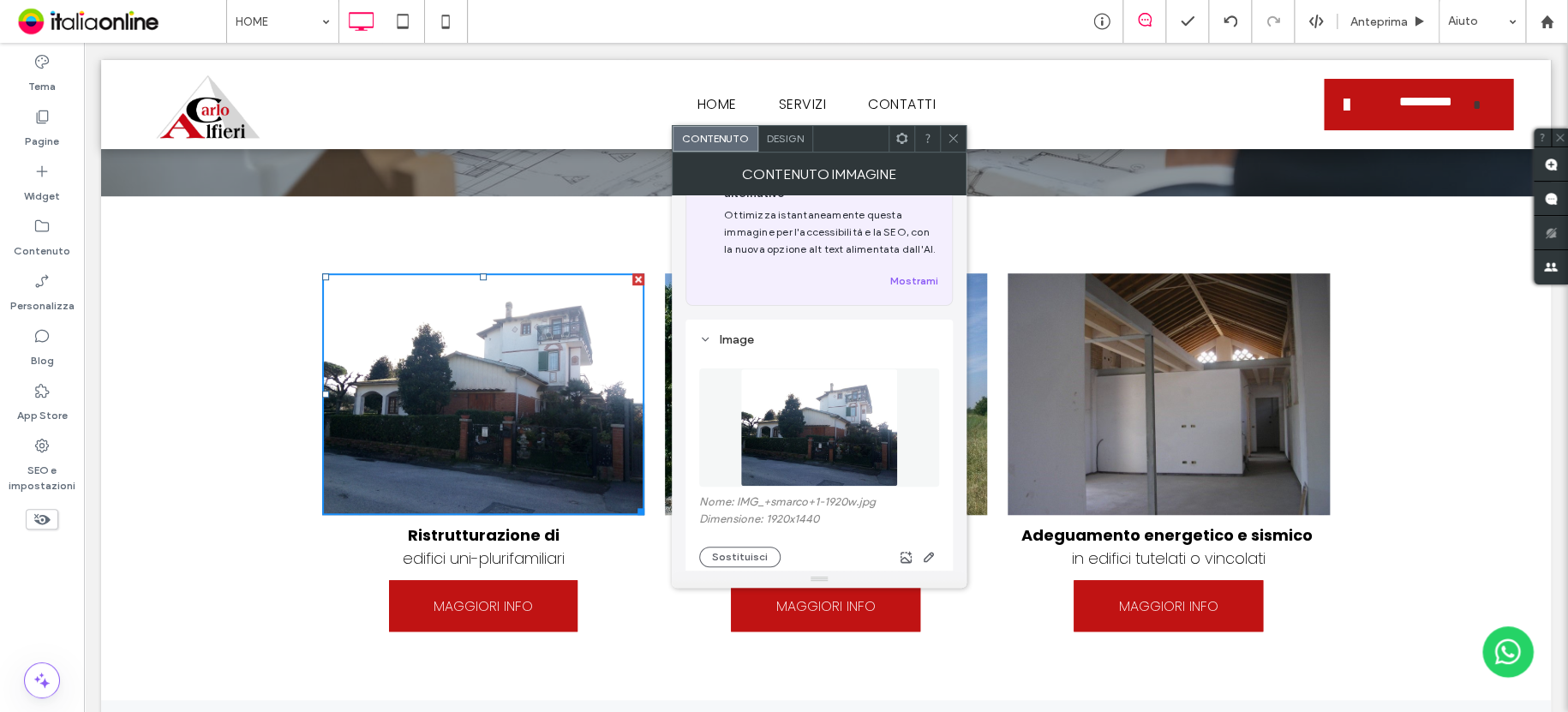
scroll to position [85, 0]
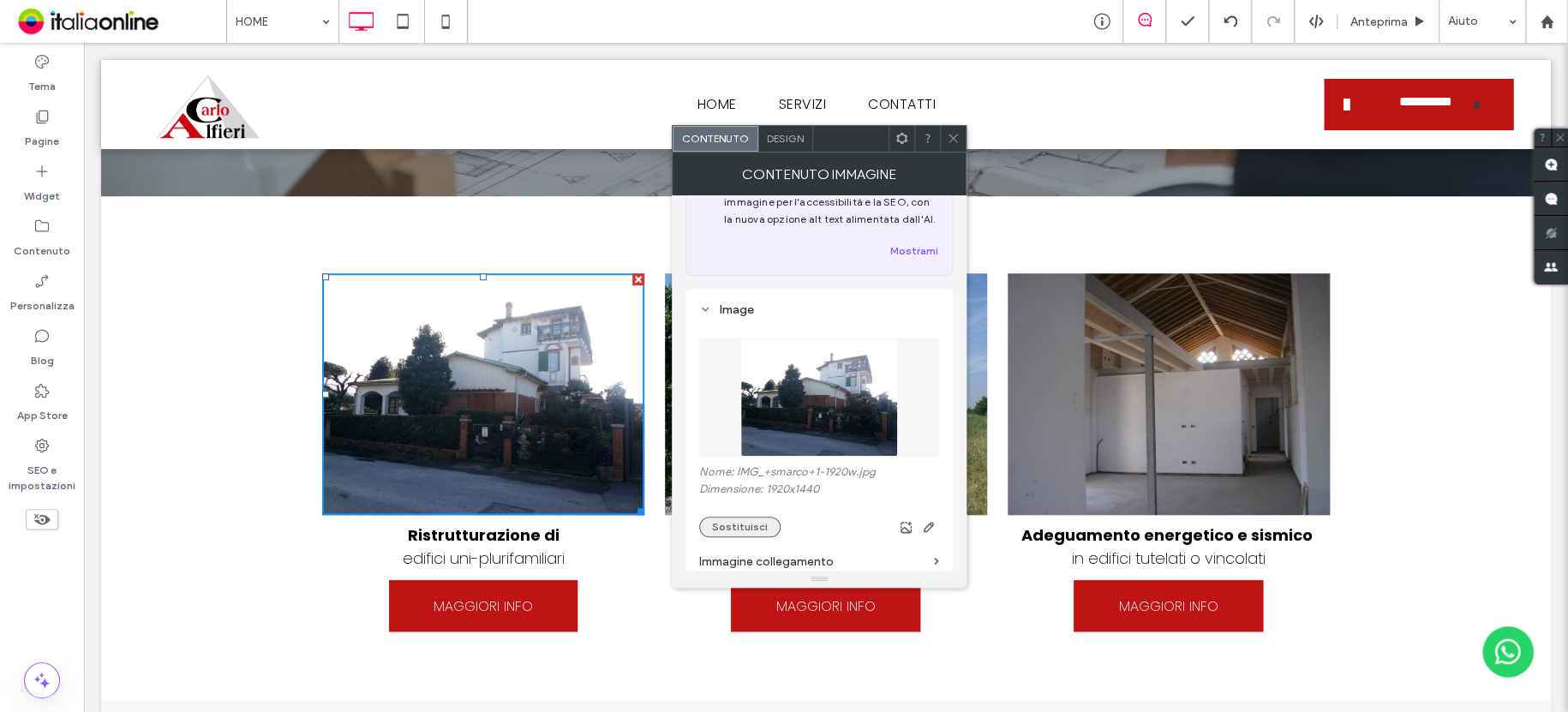
click at [741, 531] on button "Sostituisci" at bounding box center [739, 527] width 81 height 21
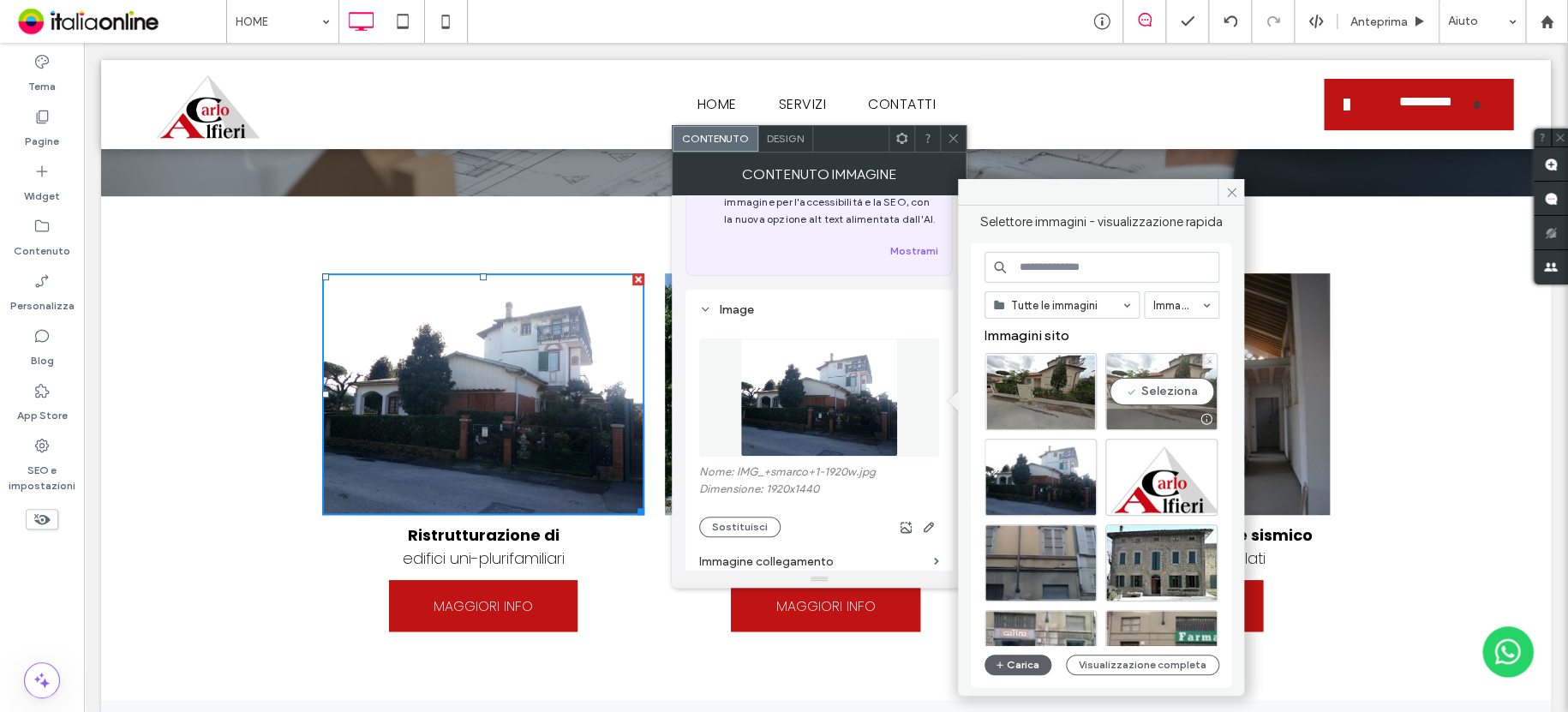
click at [1143, 368] on div "Seleziona" at bounding box center [1161, 391] width 112 height 77
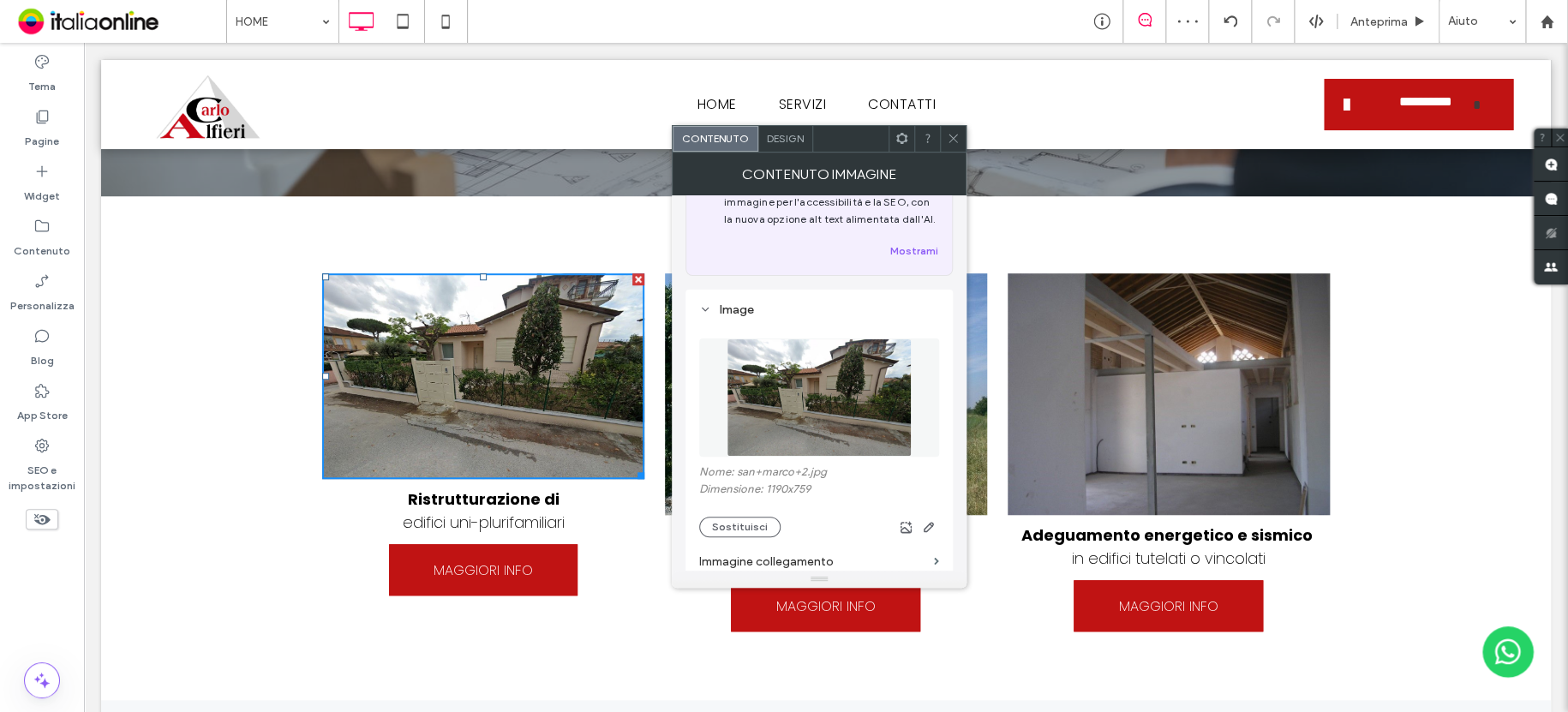
click at [951, 138] on icon at bounding box center [952, 138] width 13 height 13
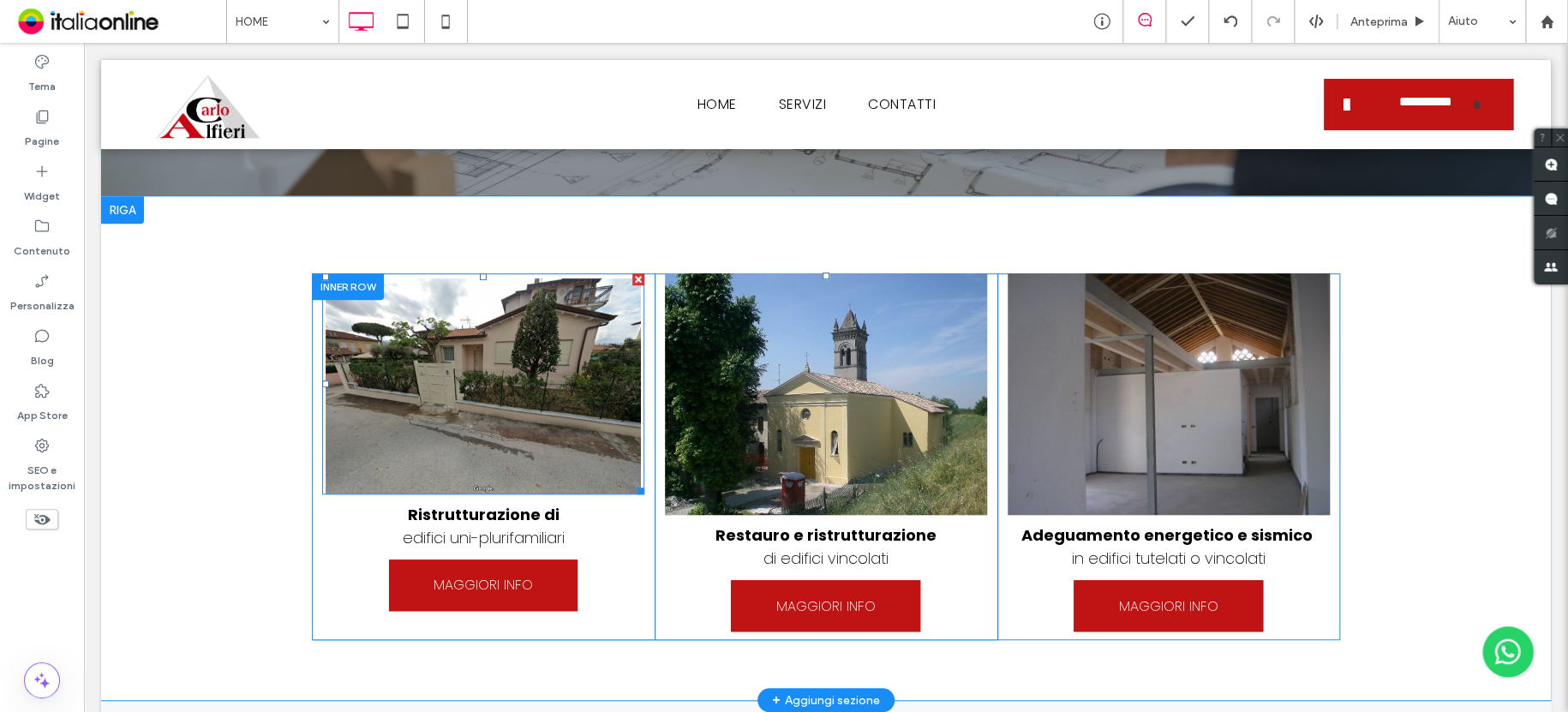
click at [410, 315] on img at bounding box center [482, 383] width 322 height 221
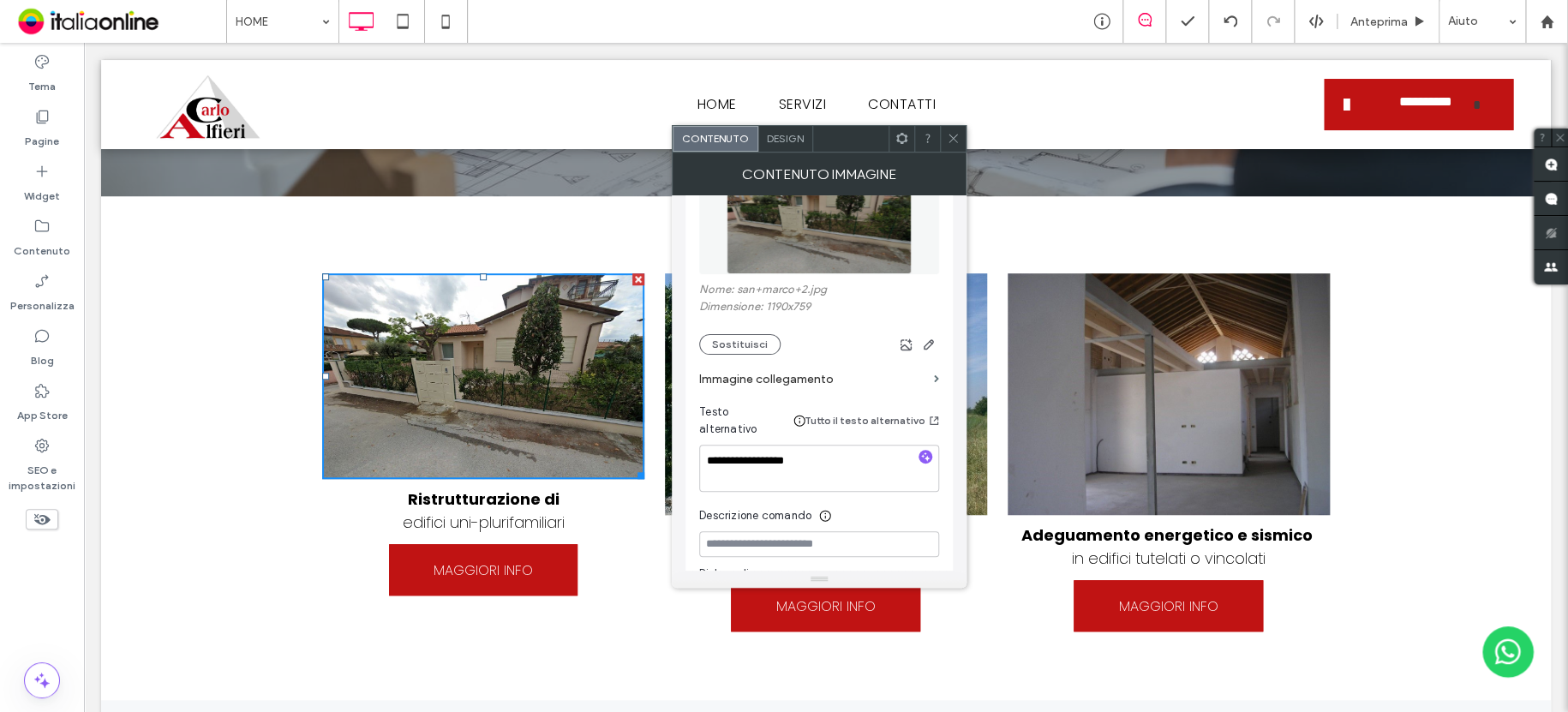
scroll to position [342, 0]
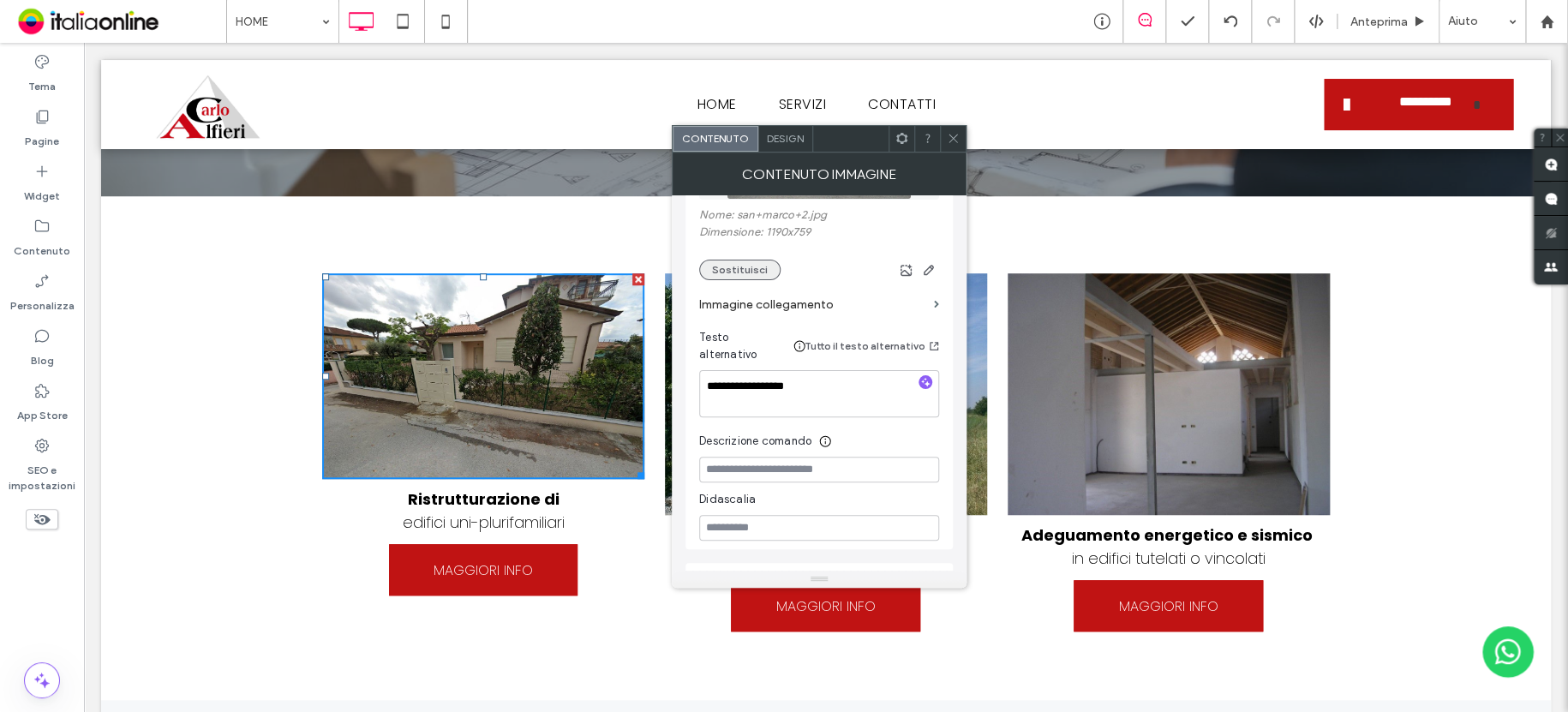
click at [735, 266] on button "Sostituisci" at bounding box center [739, 270] width 81 height 21
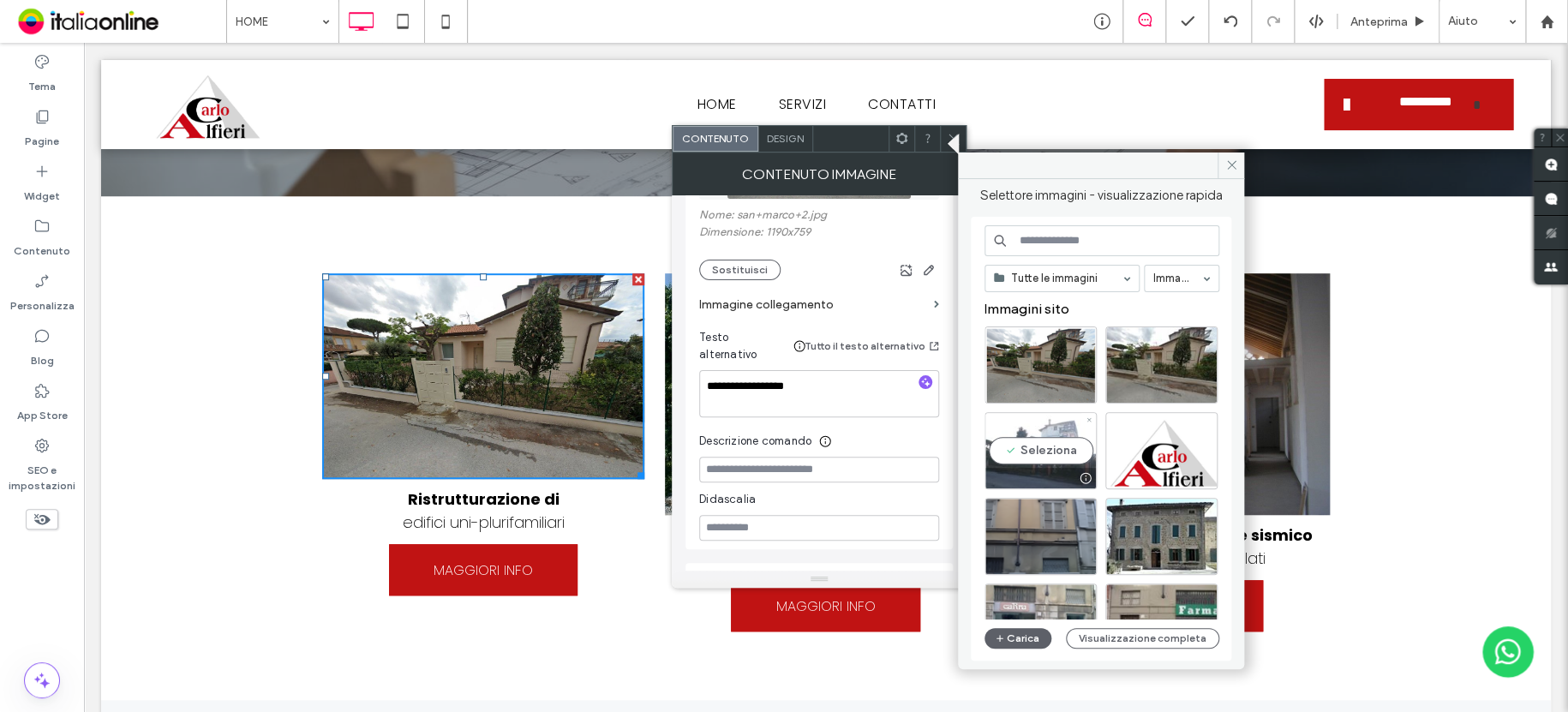
click at [1058, 430] on div "Seleziona" at bounding box center [1040, 450] width 112 height 77
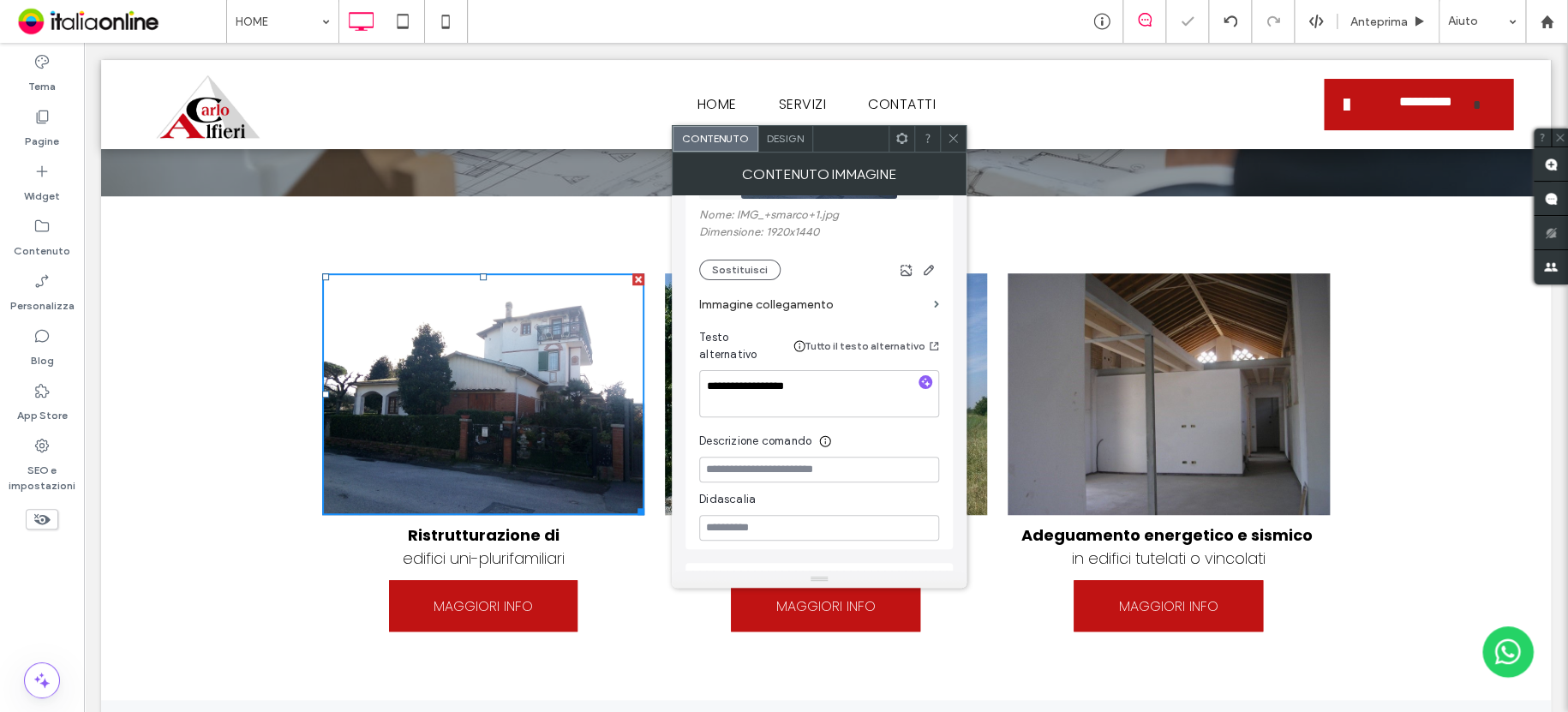
click at [951, 134] on icon at bounding box center [952, 138] width 13 height 13
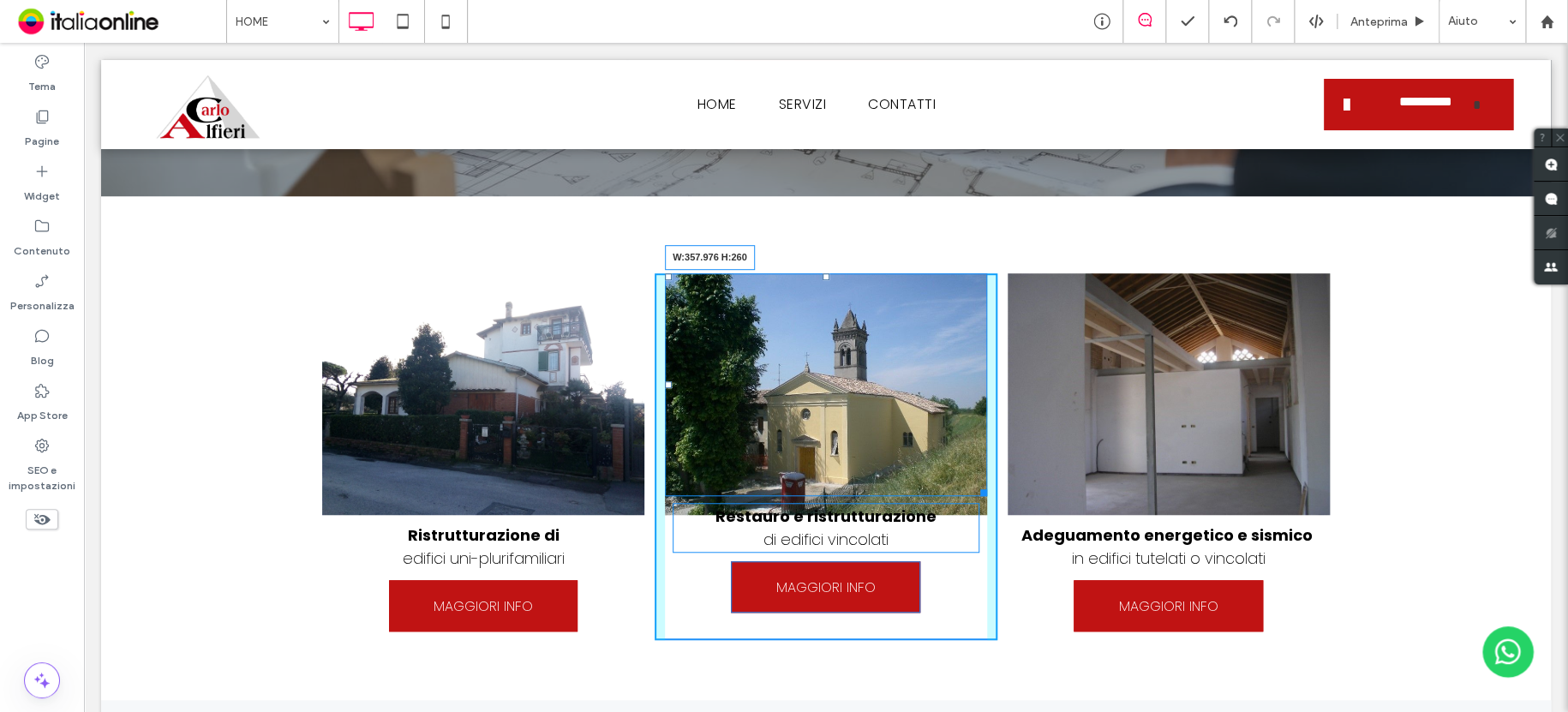
drag, startPoint x: 975, startPoint y: 498, endPoint x: 967, endPoint y: 480, distance: 19.7
click at [967, 480] on div "W:357.976 H:260 Restauro e ristrutturazione di edifici vincolati MAGGIORI INFO …" at bounding box center [825, 457] width 342 height 367
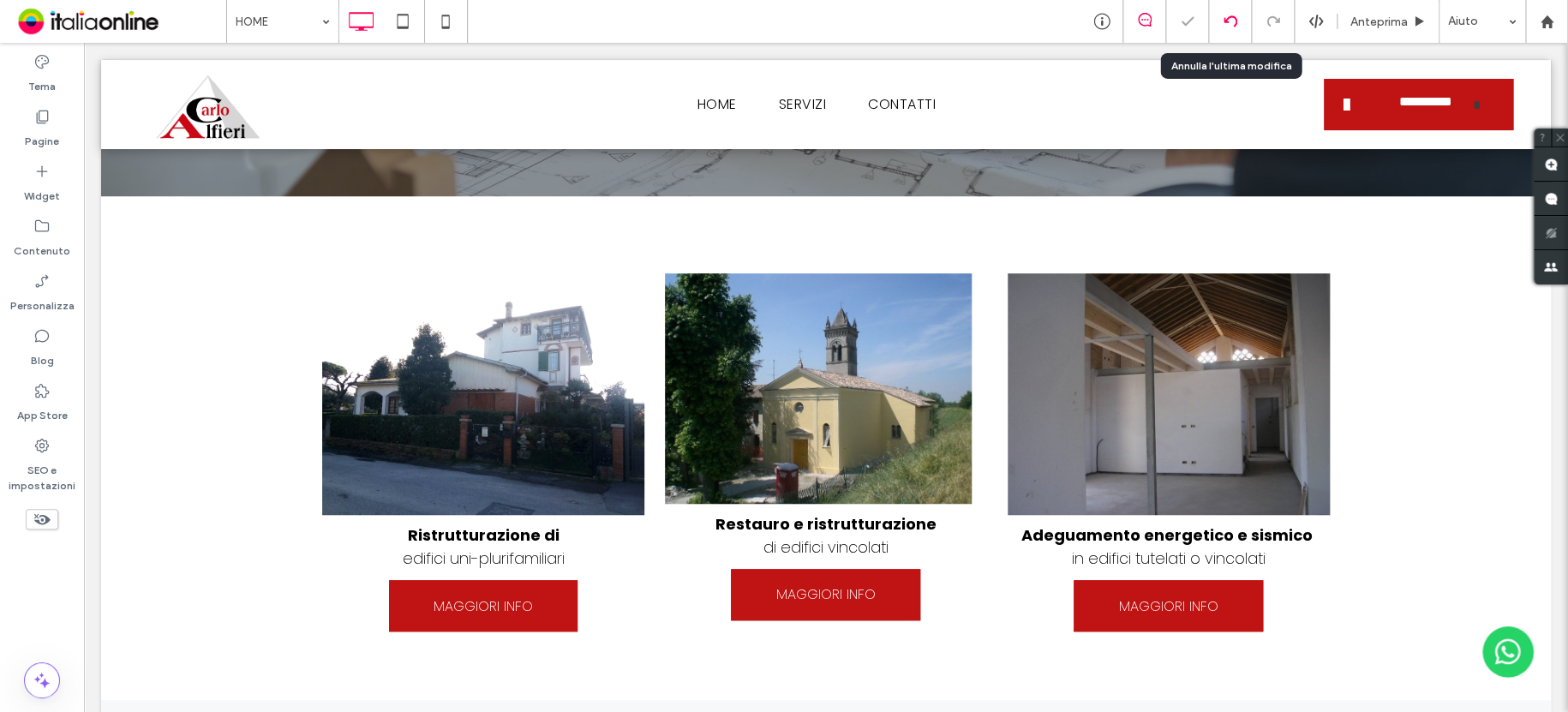
click at [1233, 24] on use at bounding box center [1230, 21] width 14 height 11
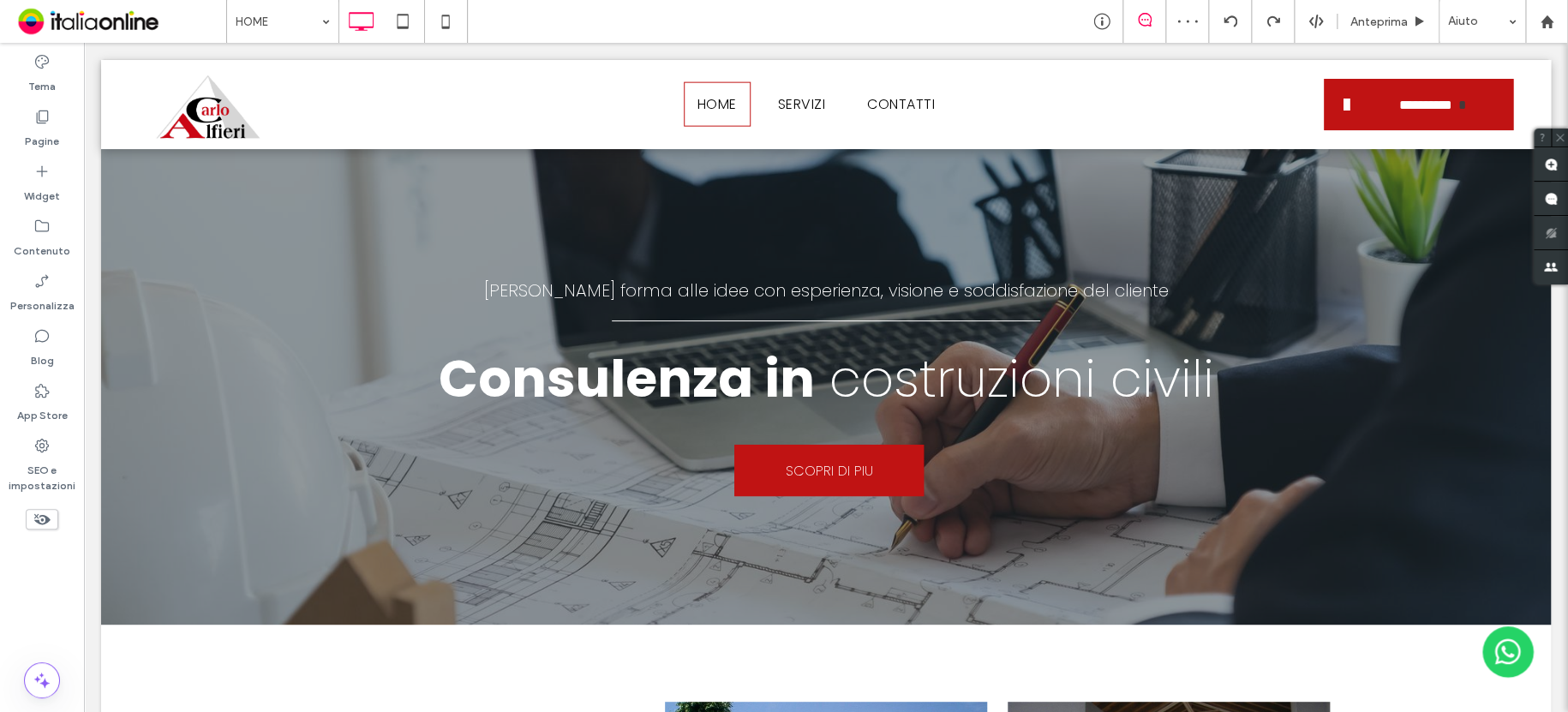
scroll to position [429, 0]
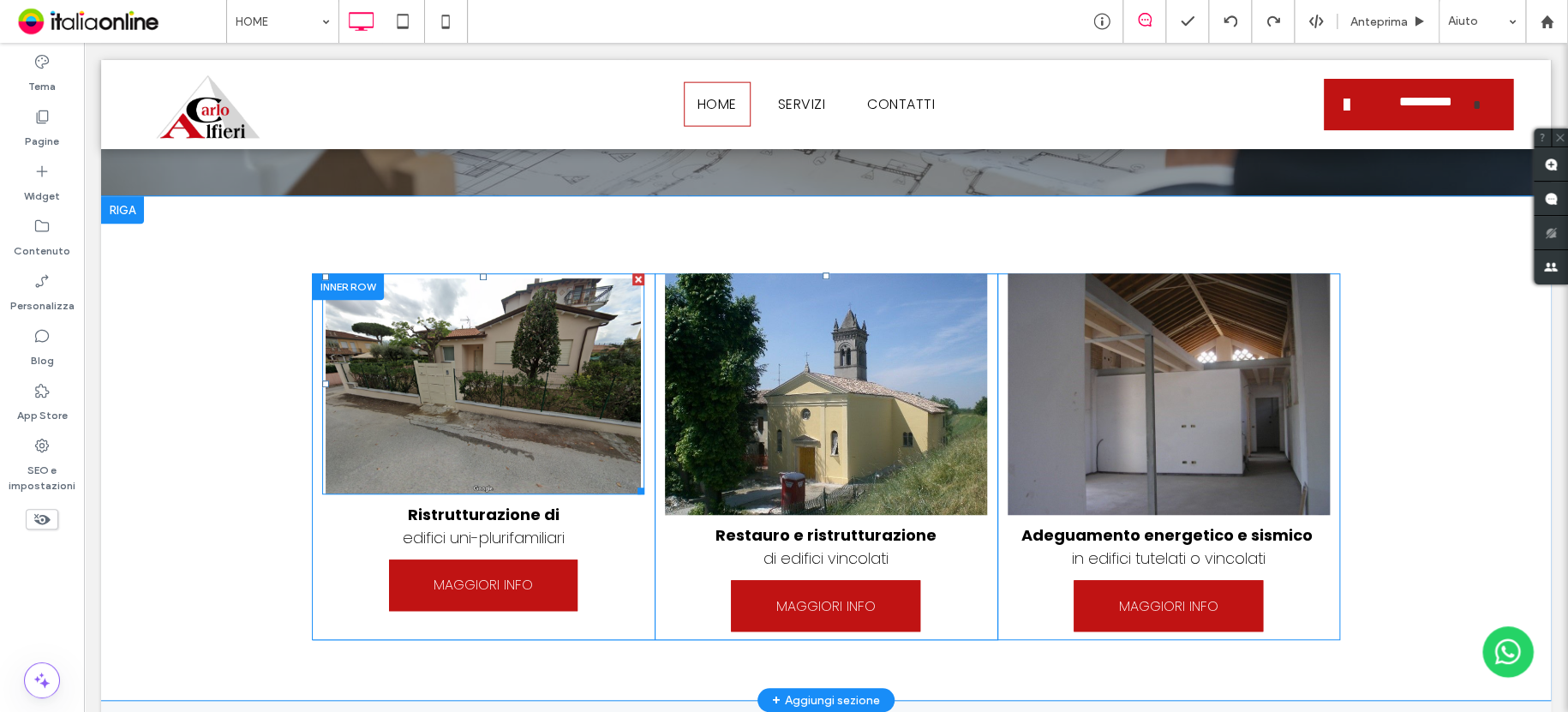
click at [415, 435] on img at bounding box center [482, 383] width 322 height 221
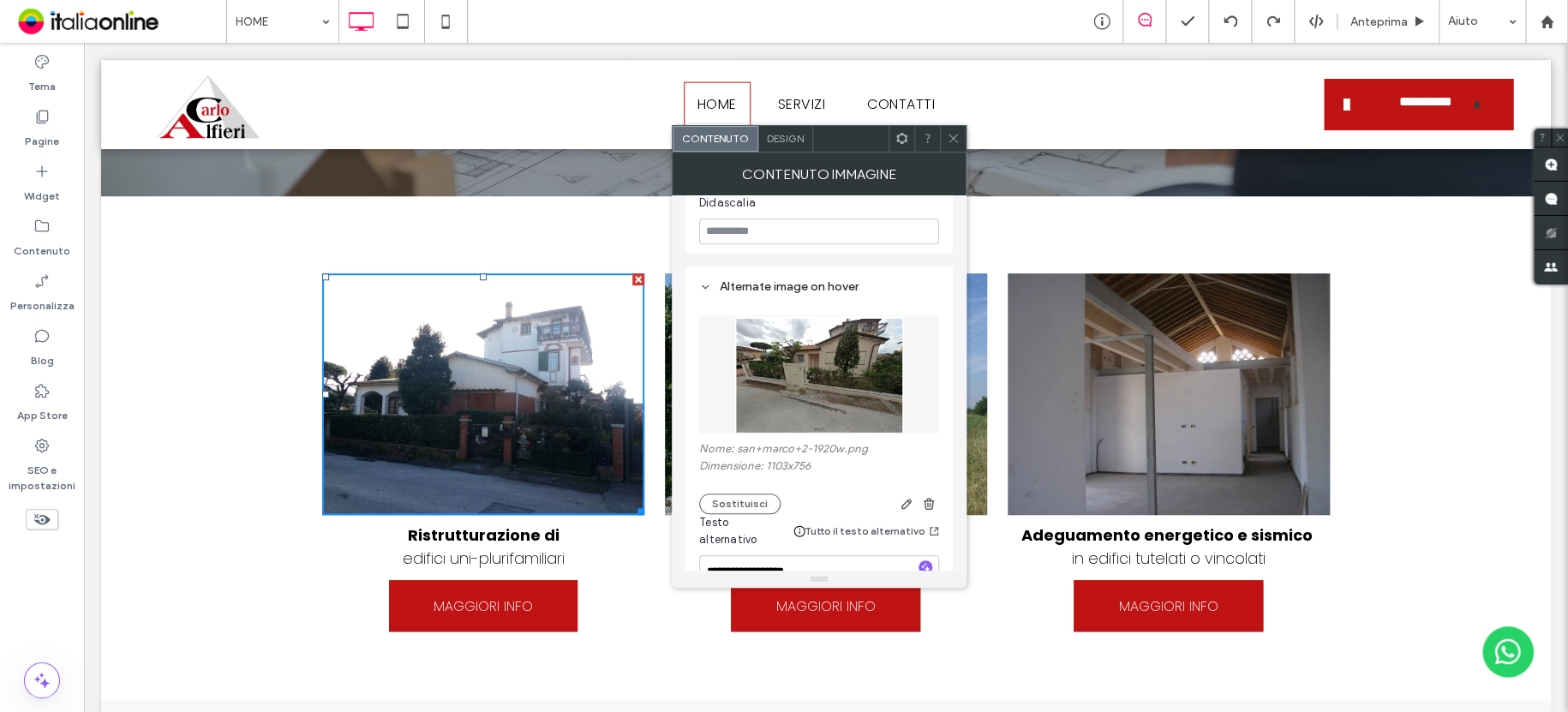
scroll to position [663, 0]
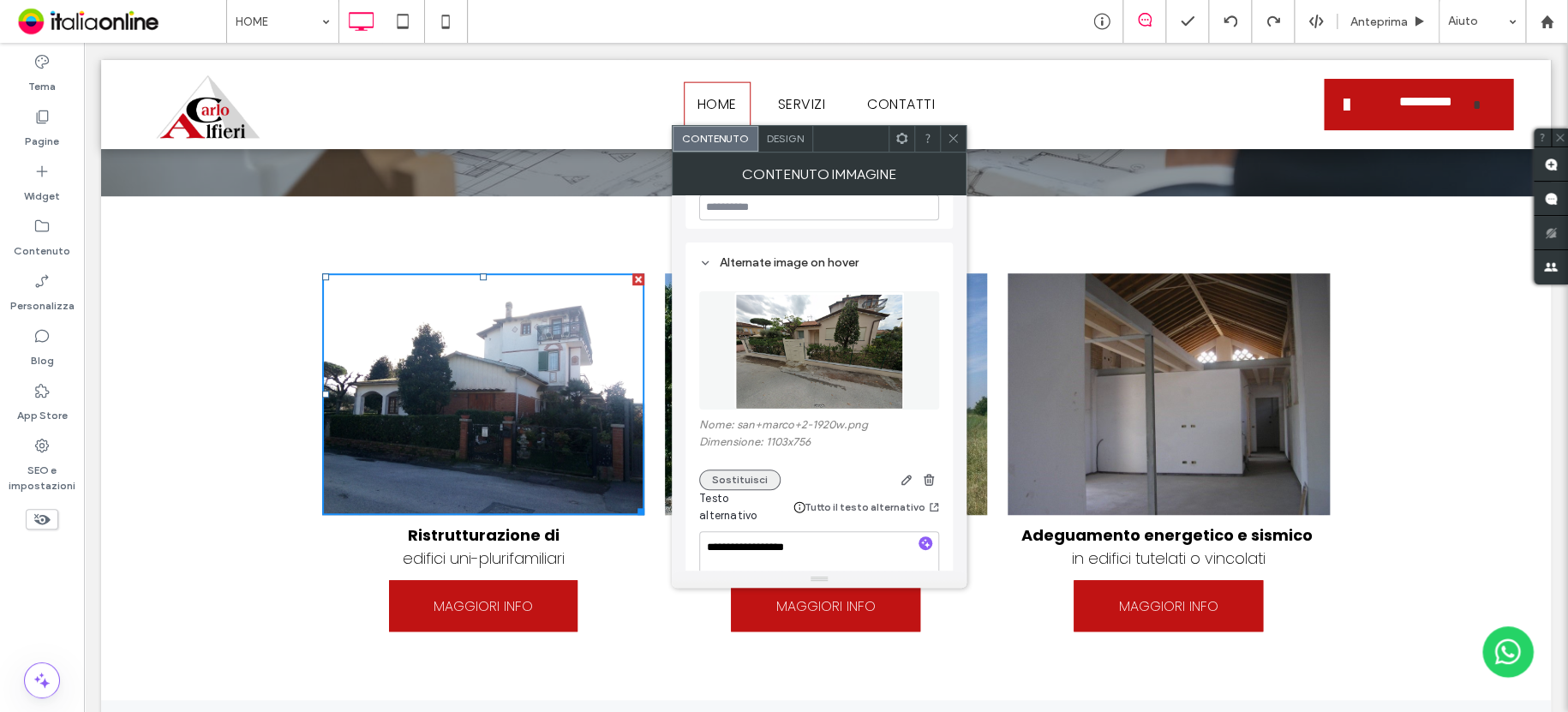
click at [735, 470] on button "Sostituisci" at bounding box center [739, 480] width 81 height 21
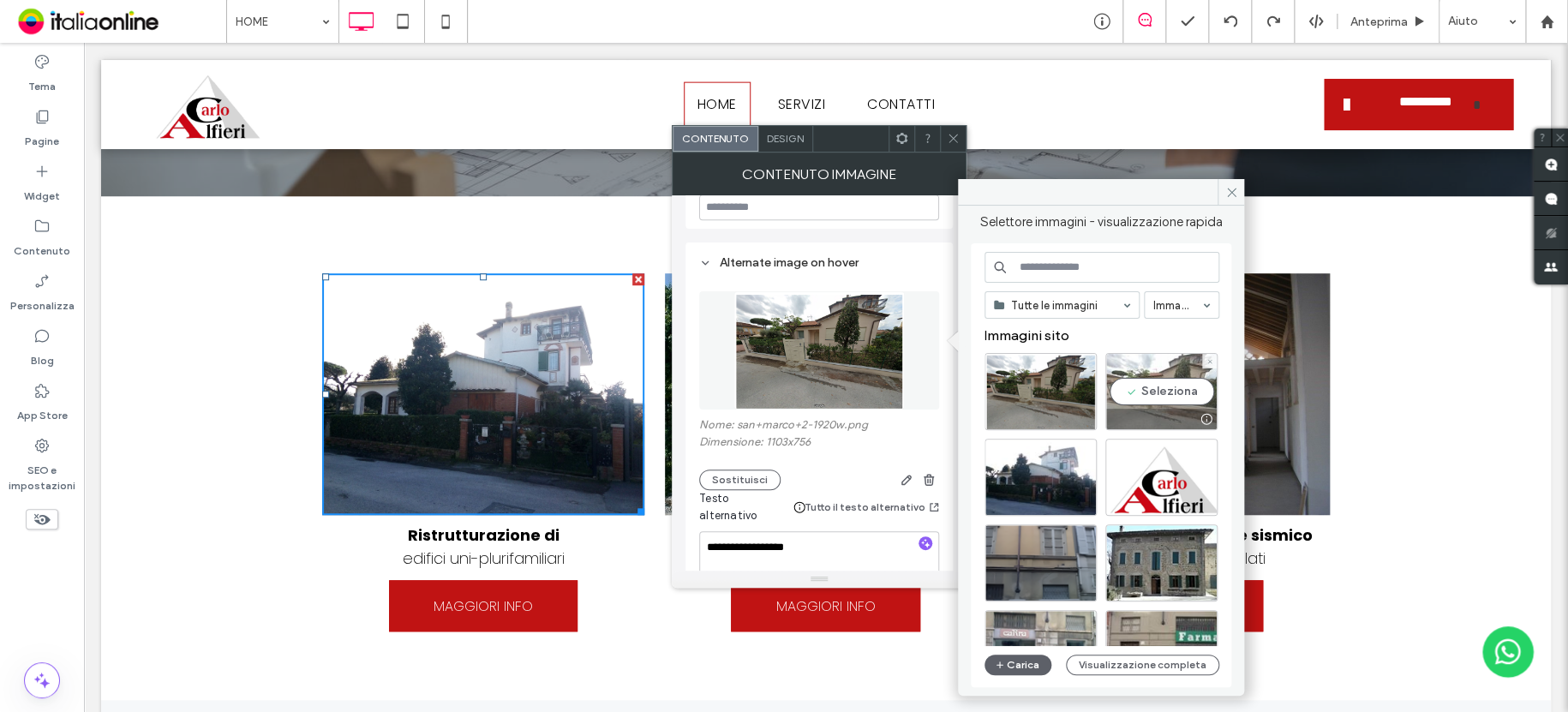
click at [1158, 364] on div "Seleziona" at bounding box center [1161, 391] width 112 height 77
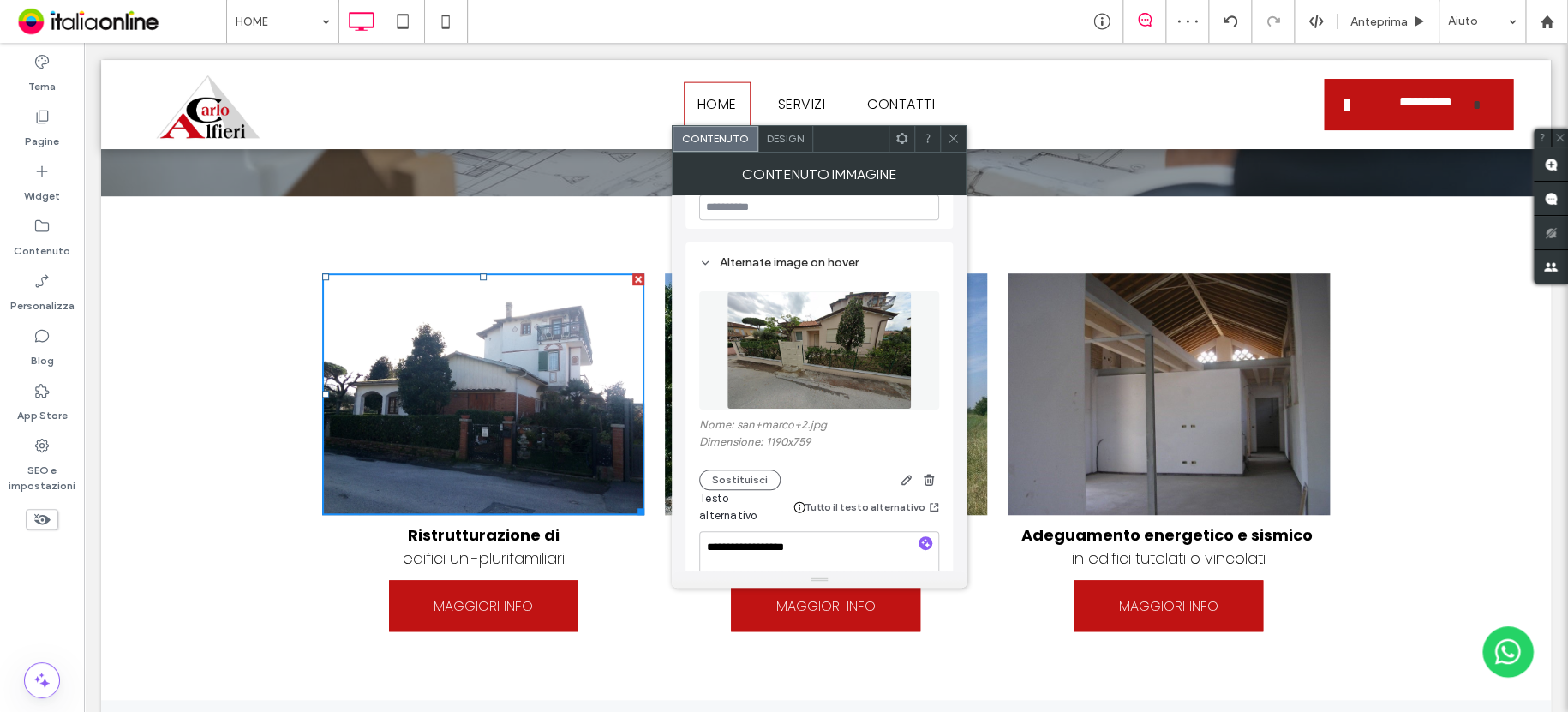
drag, startPoint x: 952, startPoint y: 139, endPoint x: 890, endPoint y: 136, distance: 62.1
click at [952, 139] on icon at bounding box center [952, 138] width 13 height 13
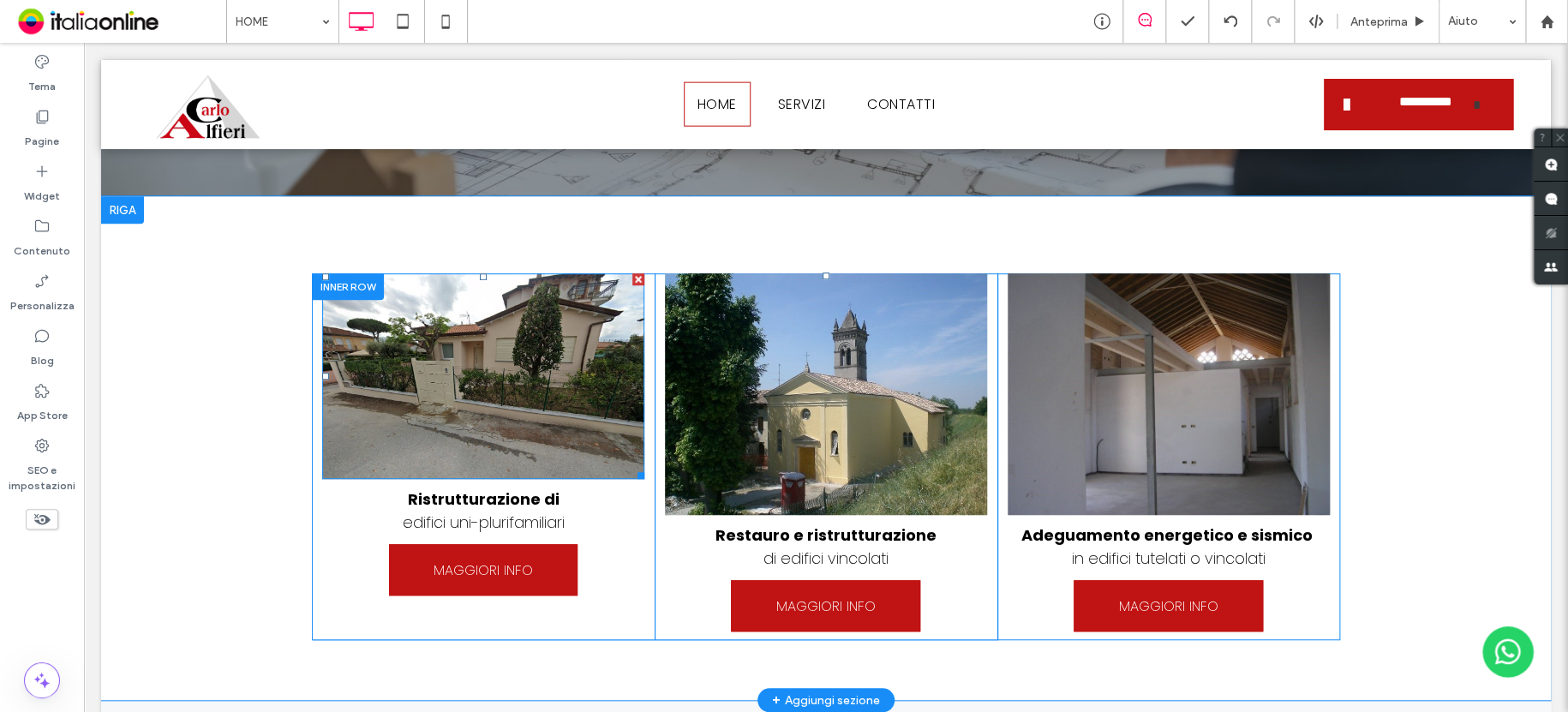
click at [530, 339] on img at bounding box center [482, 377] width 322 height 206
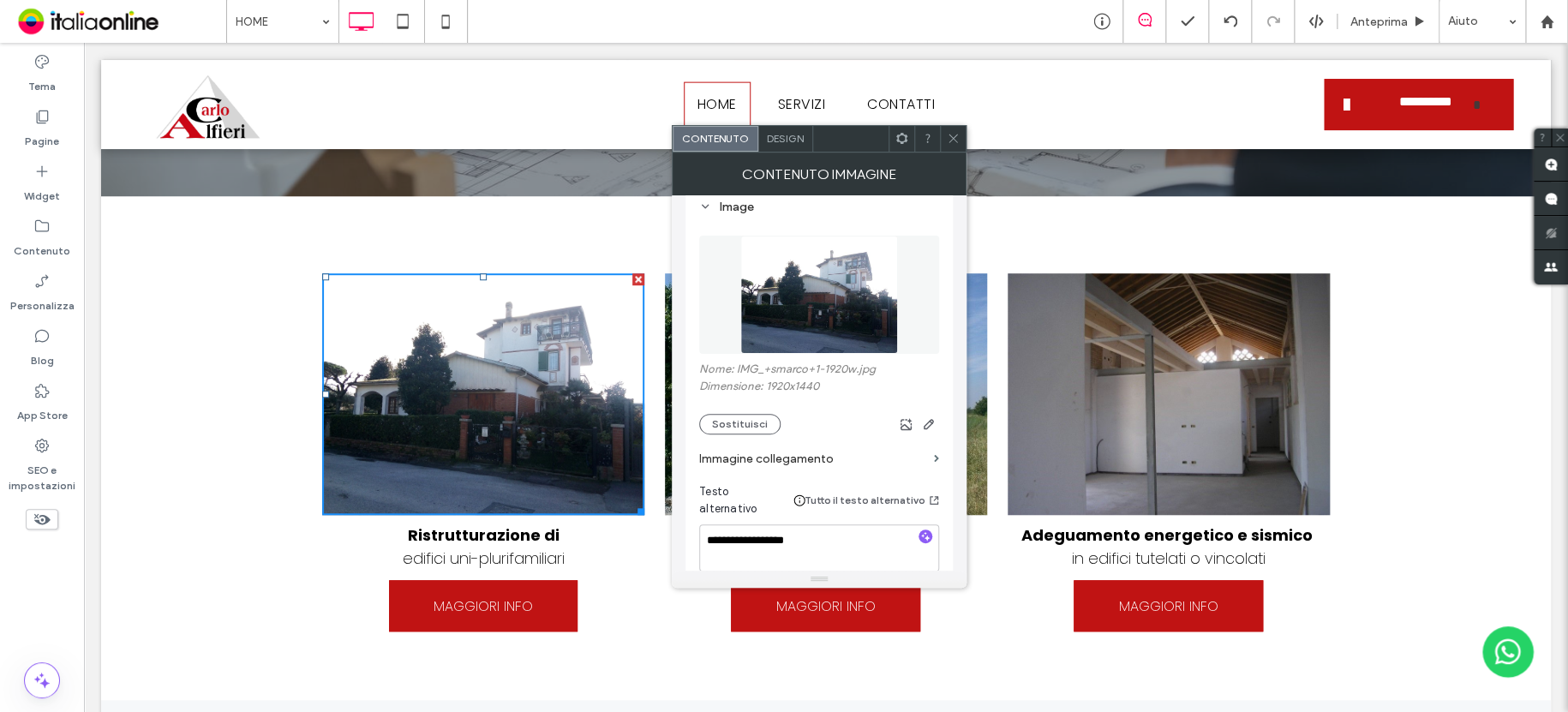
scroll to position [172, 0]
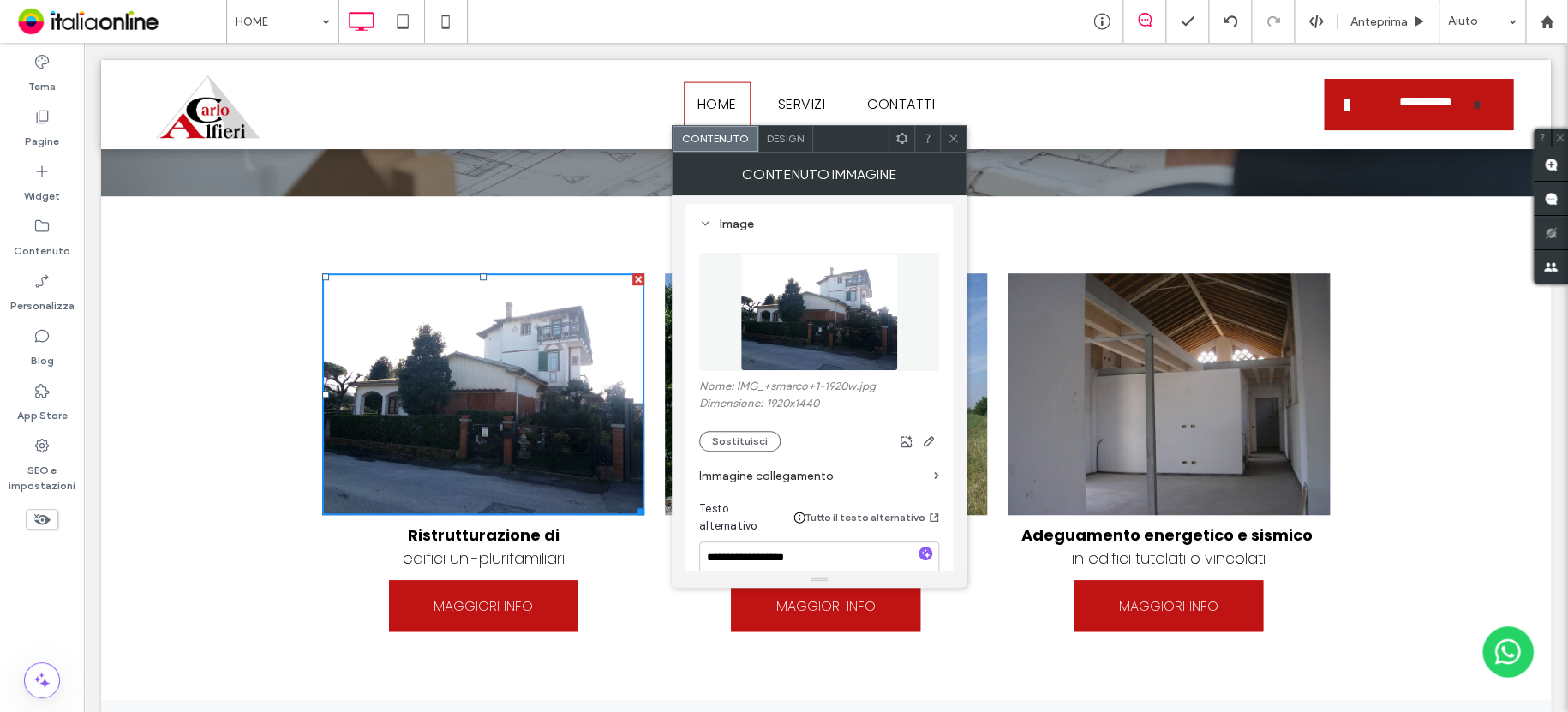
click at [779, 135] on span "Design" at bounding box center [785, 138] width 37 height 13
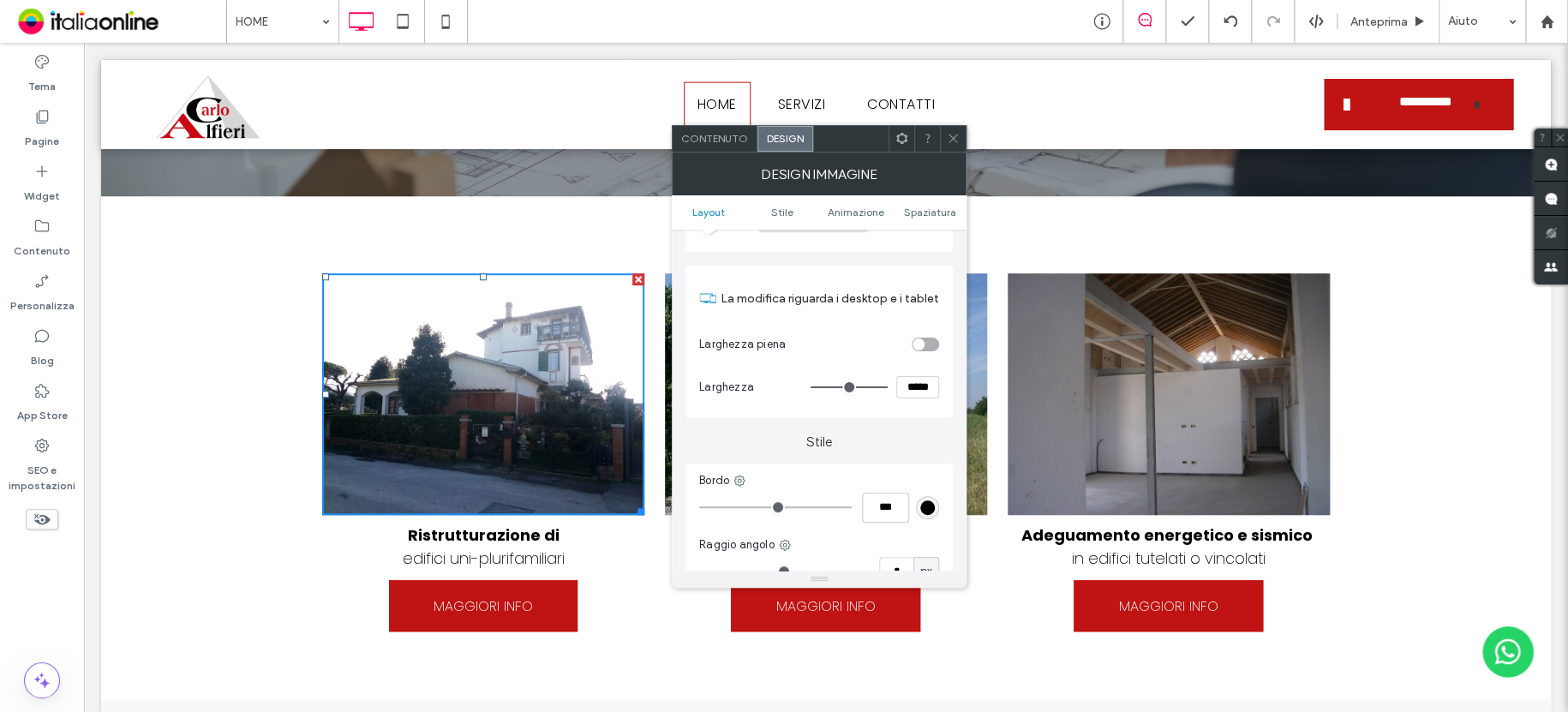
click at [932, 336] on section "Larghezza piena" at bounding box center [819, 344] width 240 height 43
click at [931, 342] on div "toggle" at bounding box center [925, 344] width 27 height 14
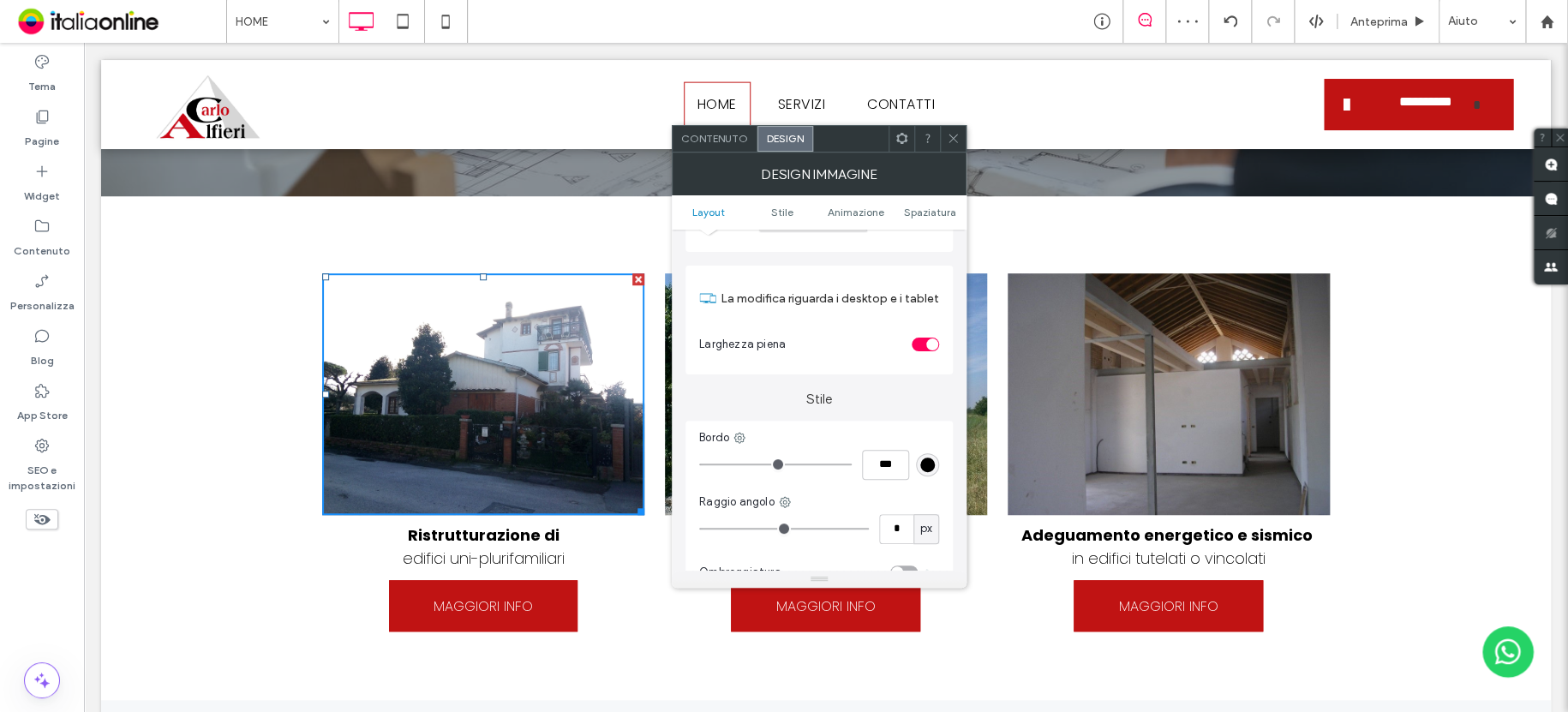
click at [917, 342] on div "toggle" at bounding box center [925, 344] width 27 height 14
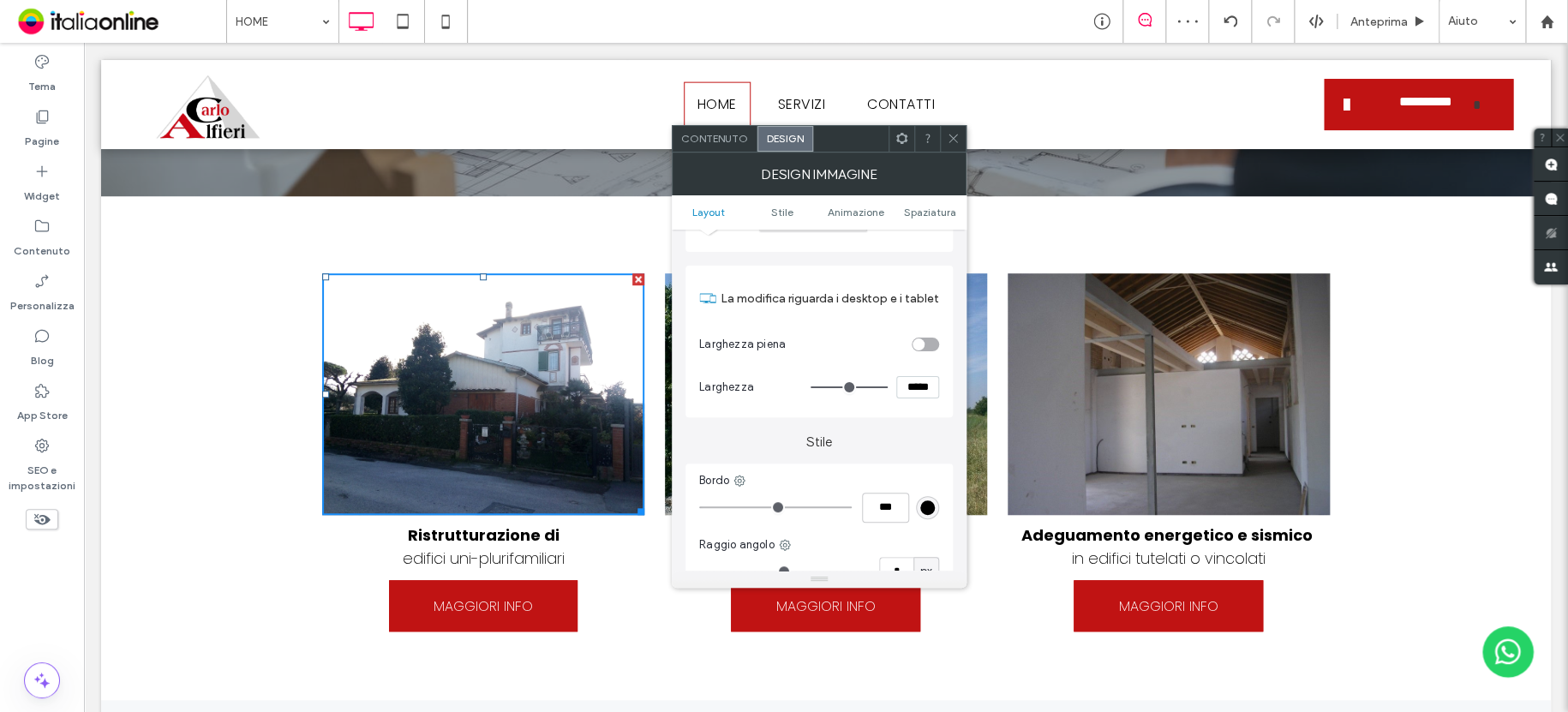
drag, startPoint x: 951, startPoint y: 142, endPoint x: 932, endPoint y: 127, distance: 24.2
click at [951, 142] on icon at bounding box center [952, 138] width 13 height 13
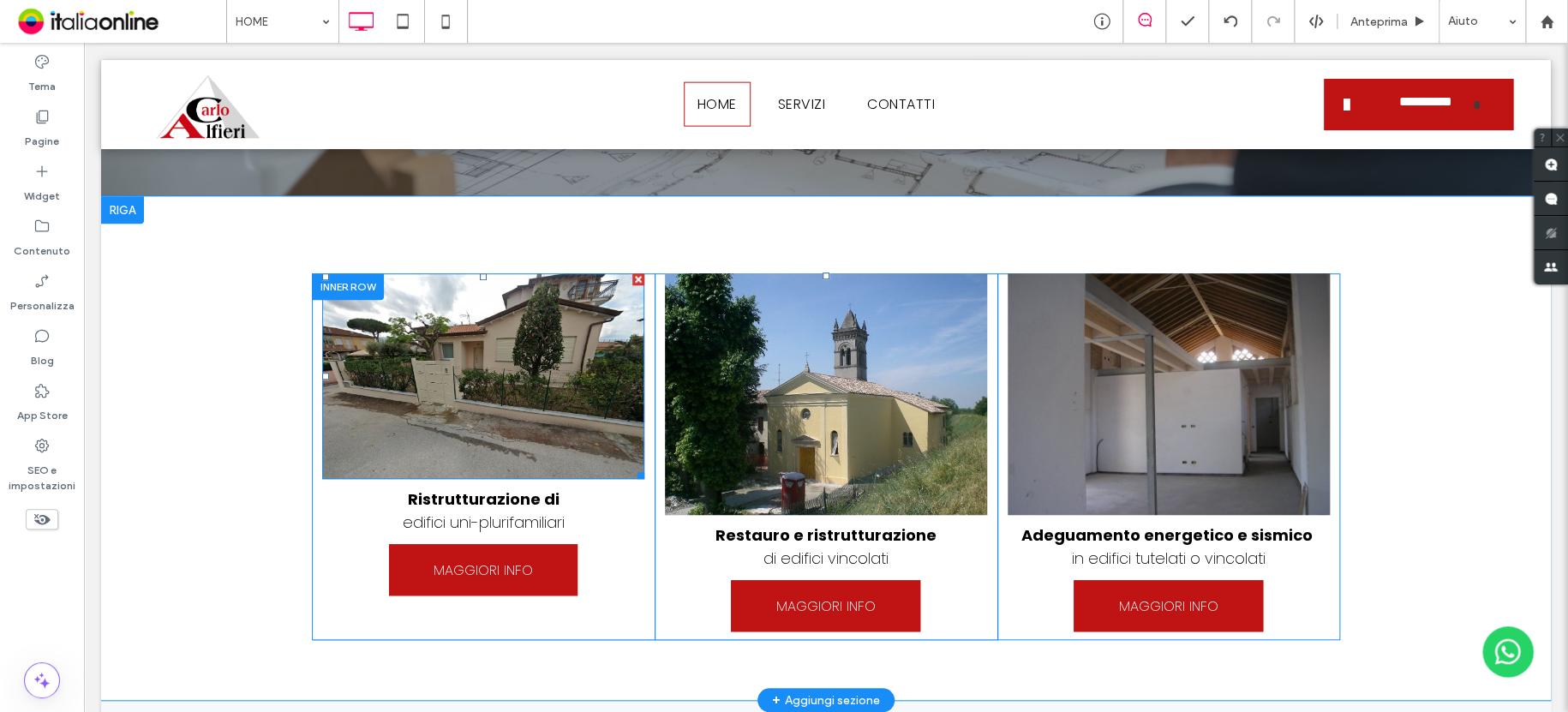
click at [357, 372] on img at bounding box center [482, 377] width 322 height 206
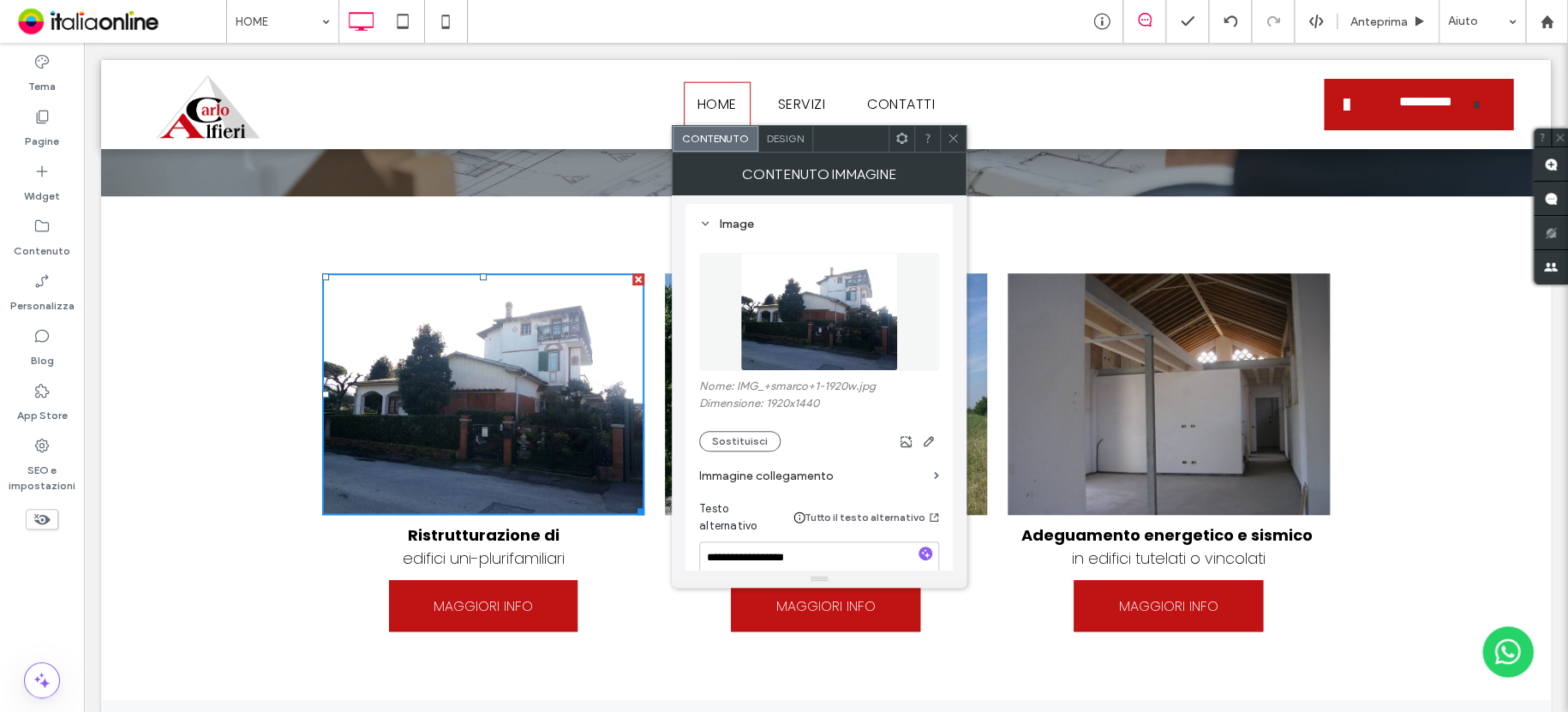
click at [817, 335] on img at bounding box center [819, 312] width 157 height 119
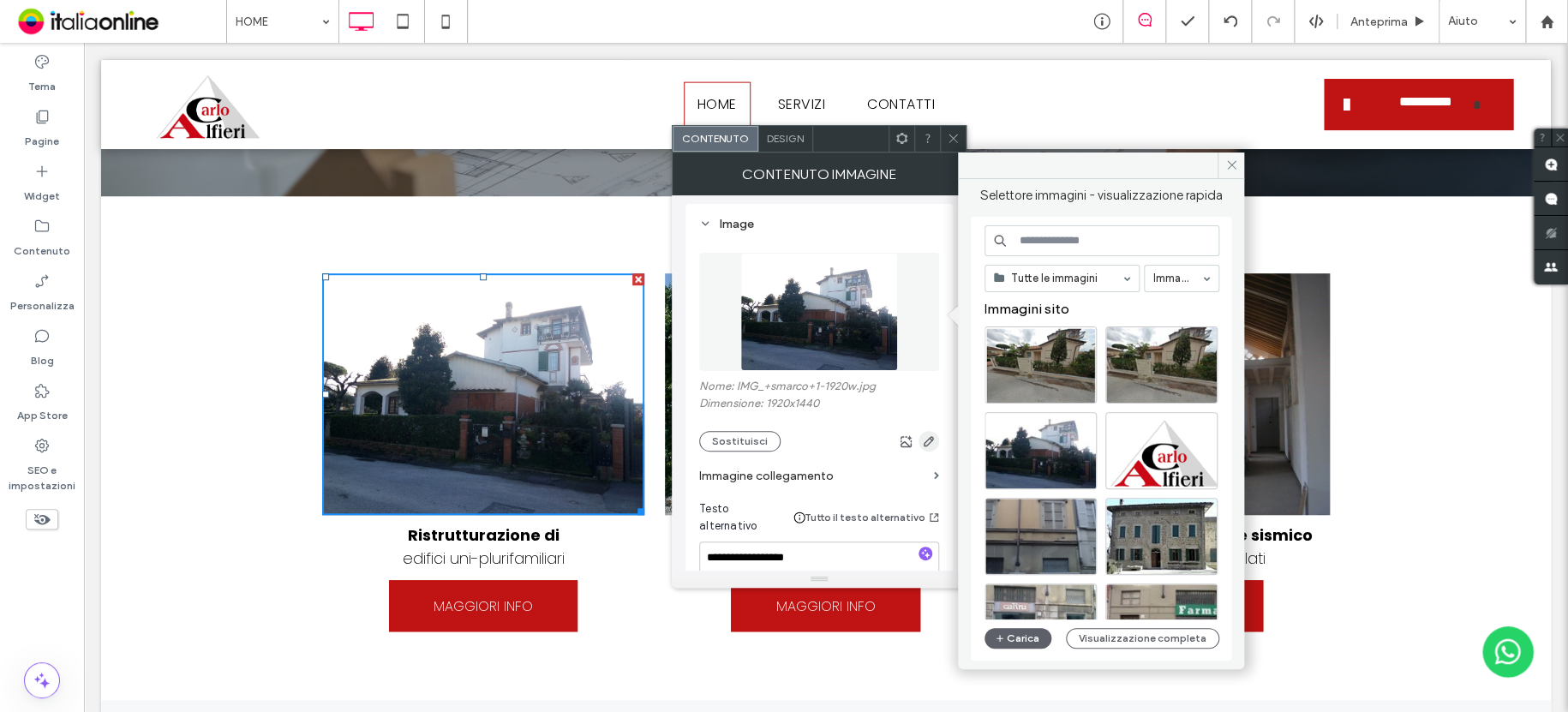
click at [923, 441] on icon "button" at bounding box center [929, 441] width 14 height 14
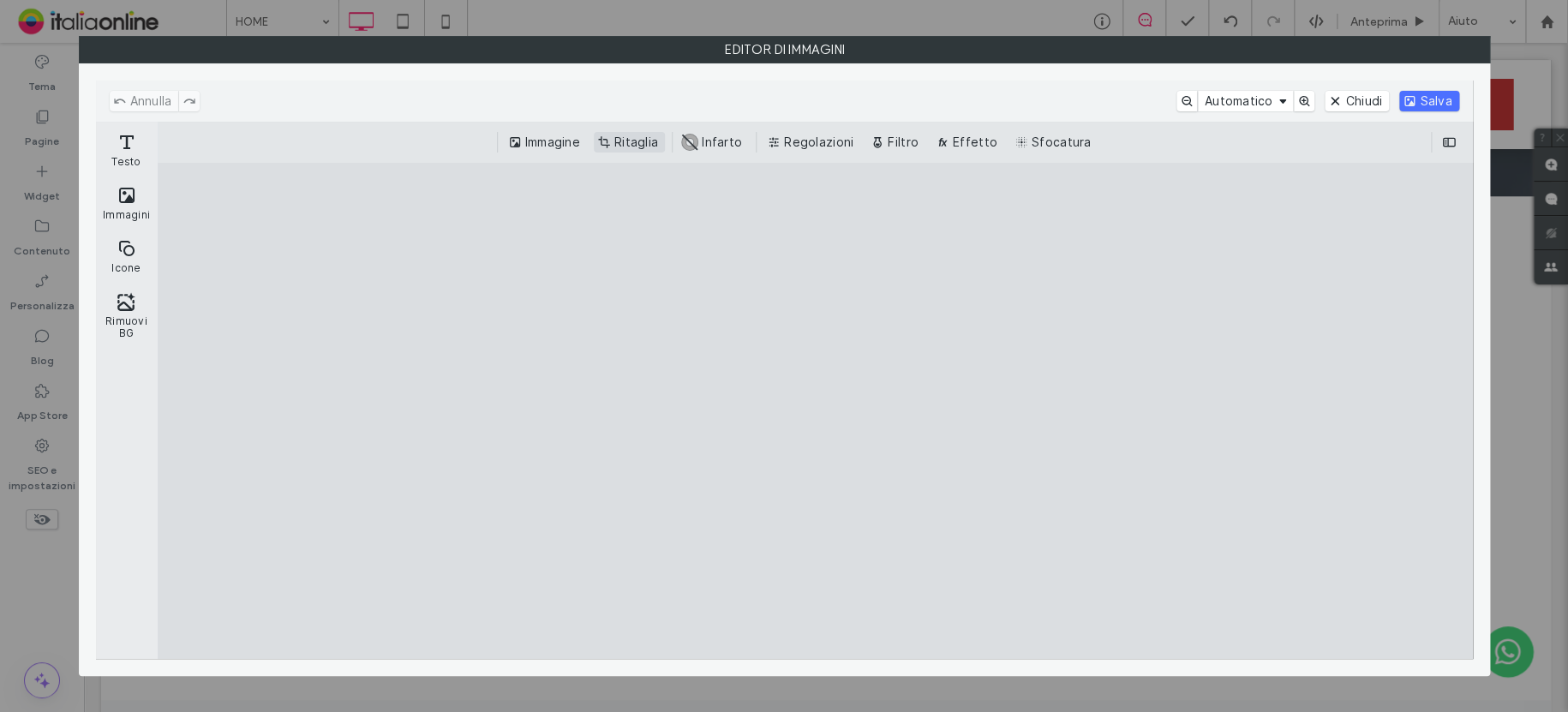
click at [638, 146] on button "Ritaglia" at bounding box center [629, 142] width 72 height 21
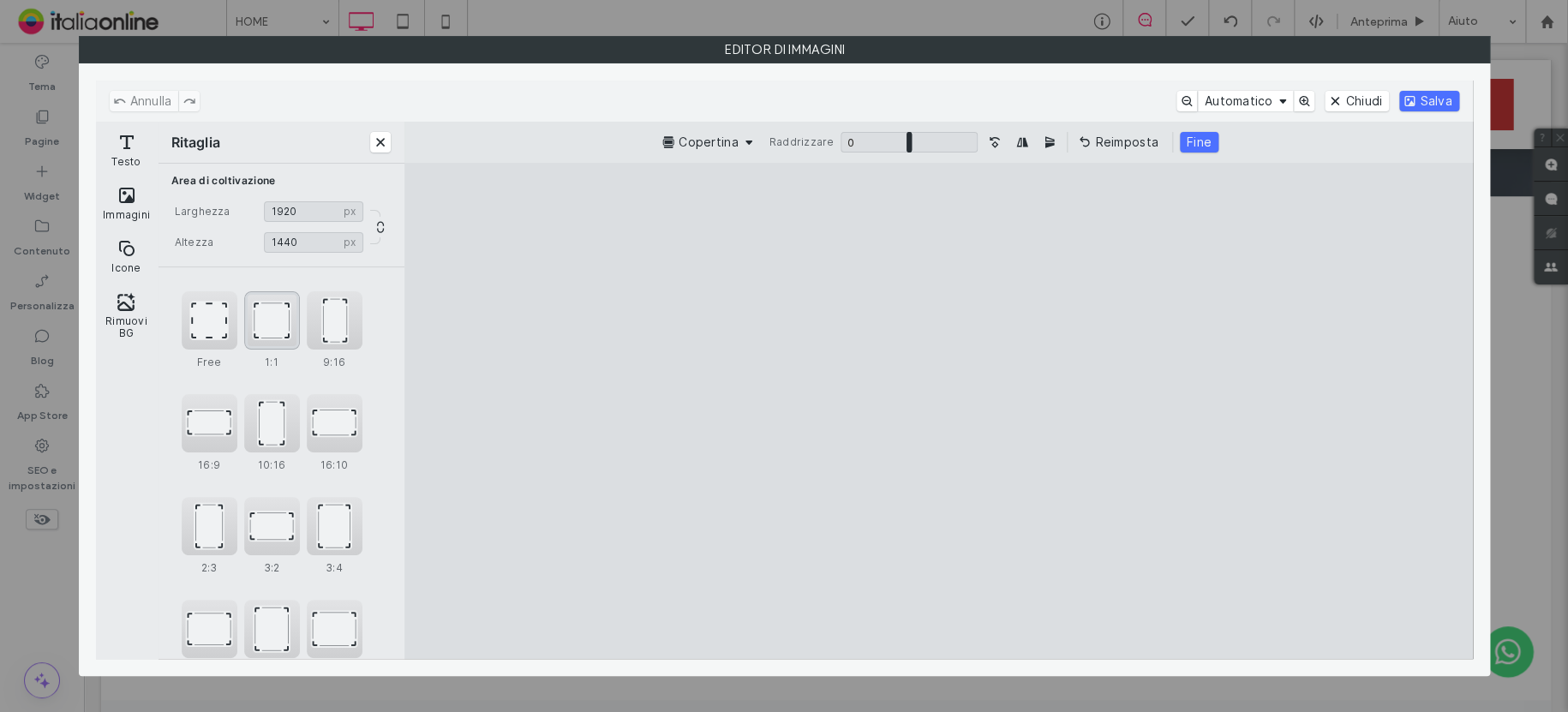
click at [273, 336] on div "1:1" at bounding box center [272, 320] width 56 height 58
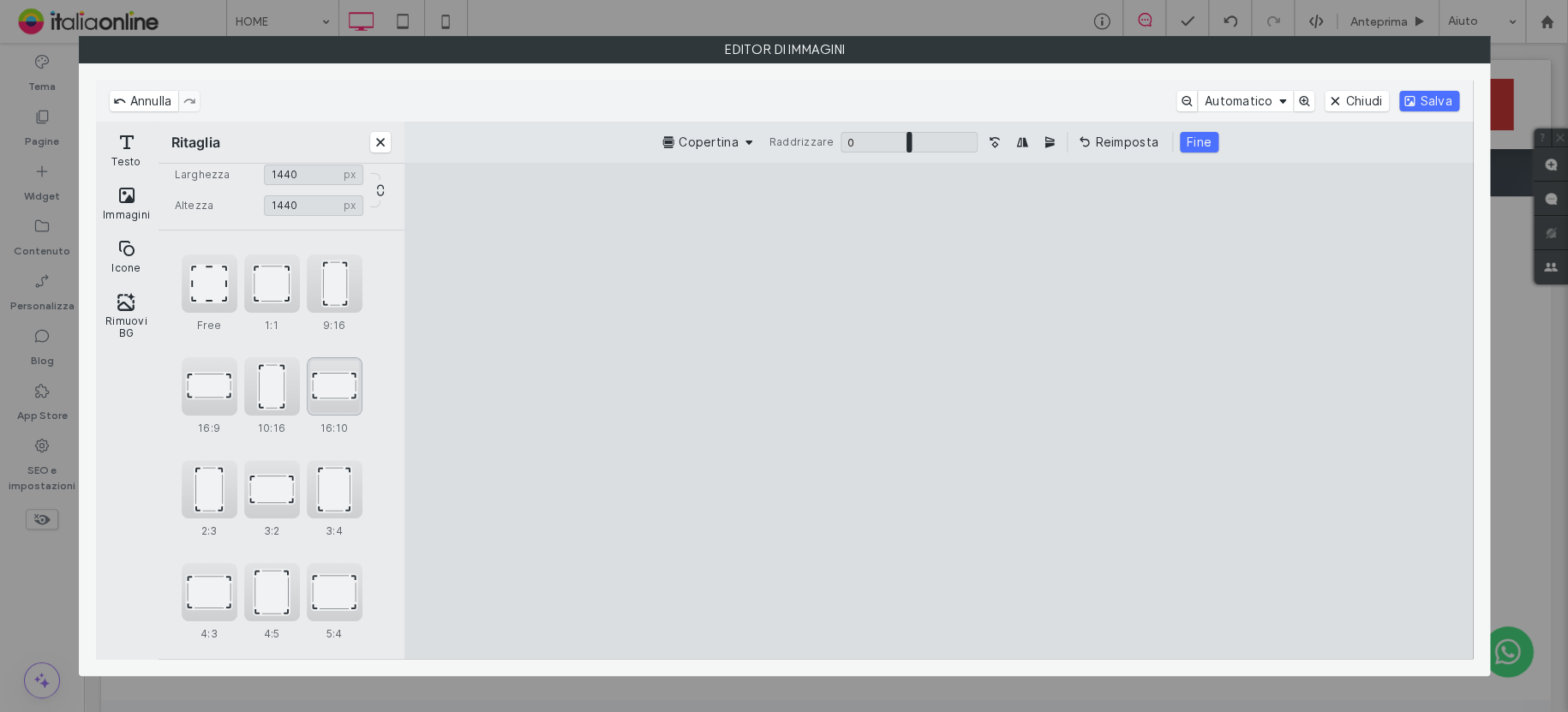
scroll to position [58, 0]
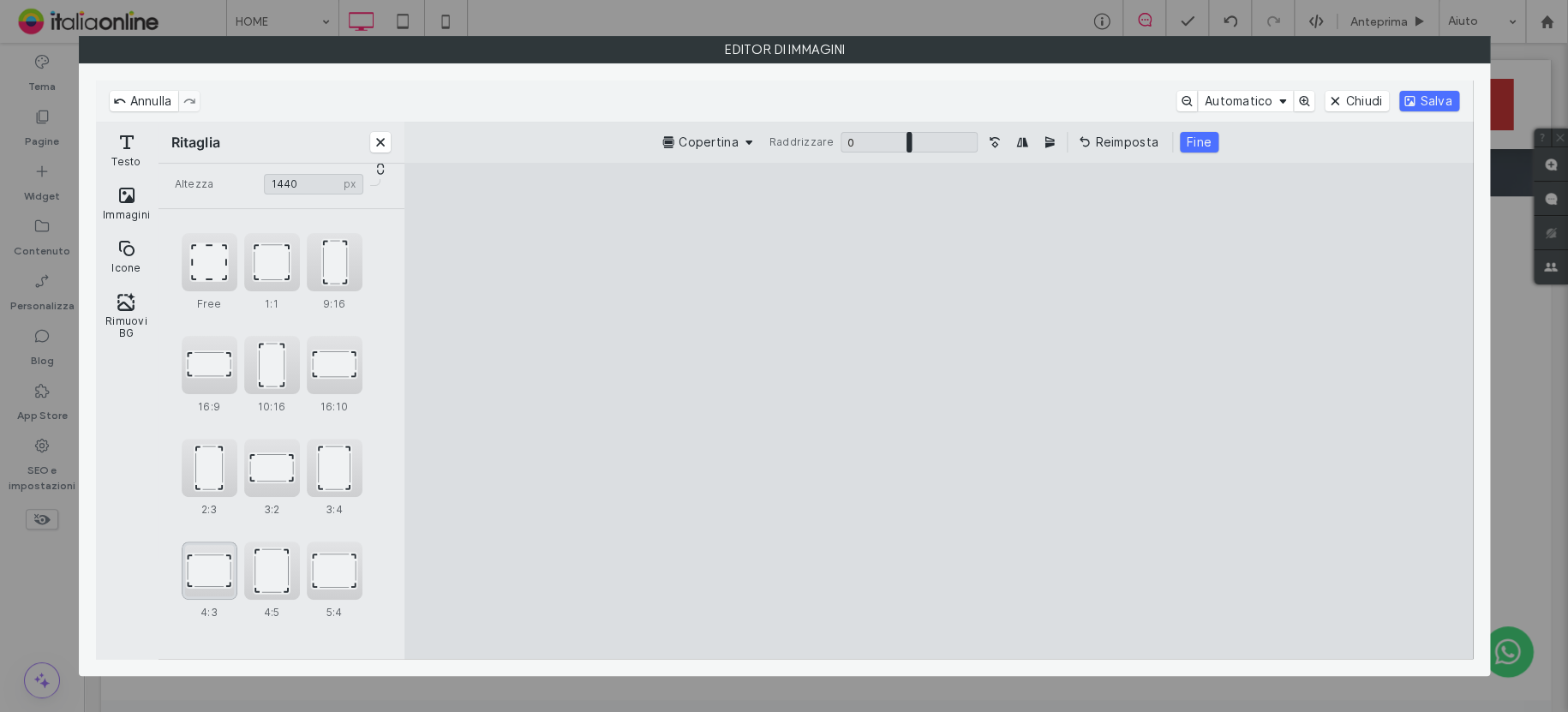
click at [207, 562] on div "4:3" at bounding box center [209, 570] width 56 height 58
type input "****"
click at [1445, 107] on button "Salva" at bounding box center [1429, 101] width 59 height 21
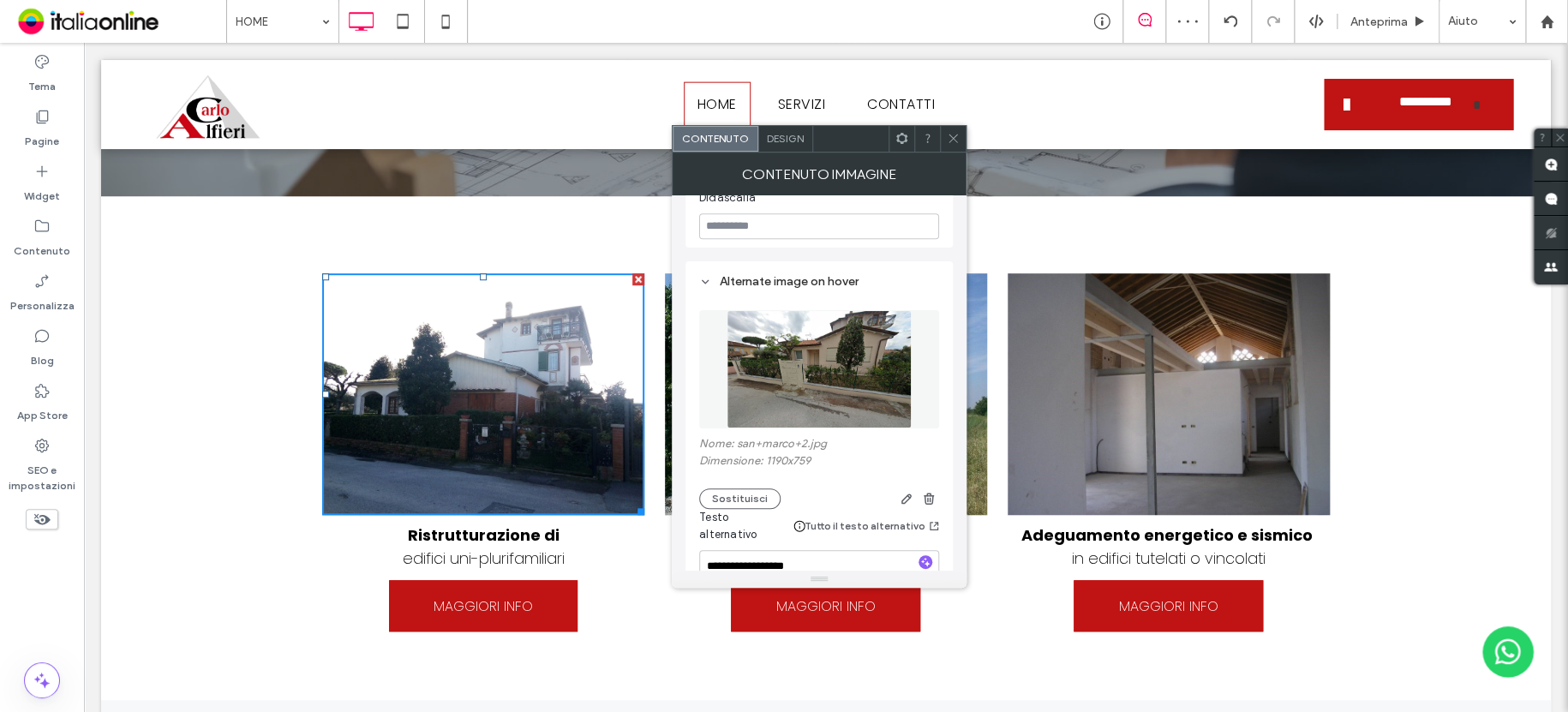
scroll to position [663, 0]
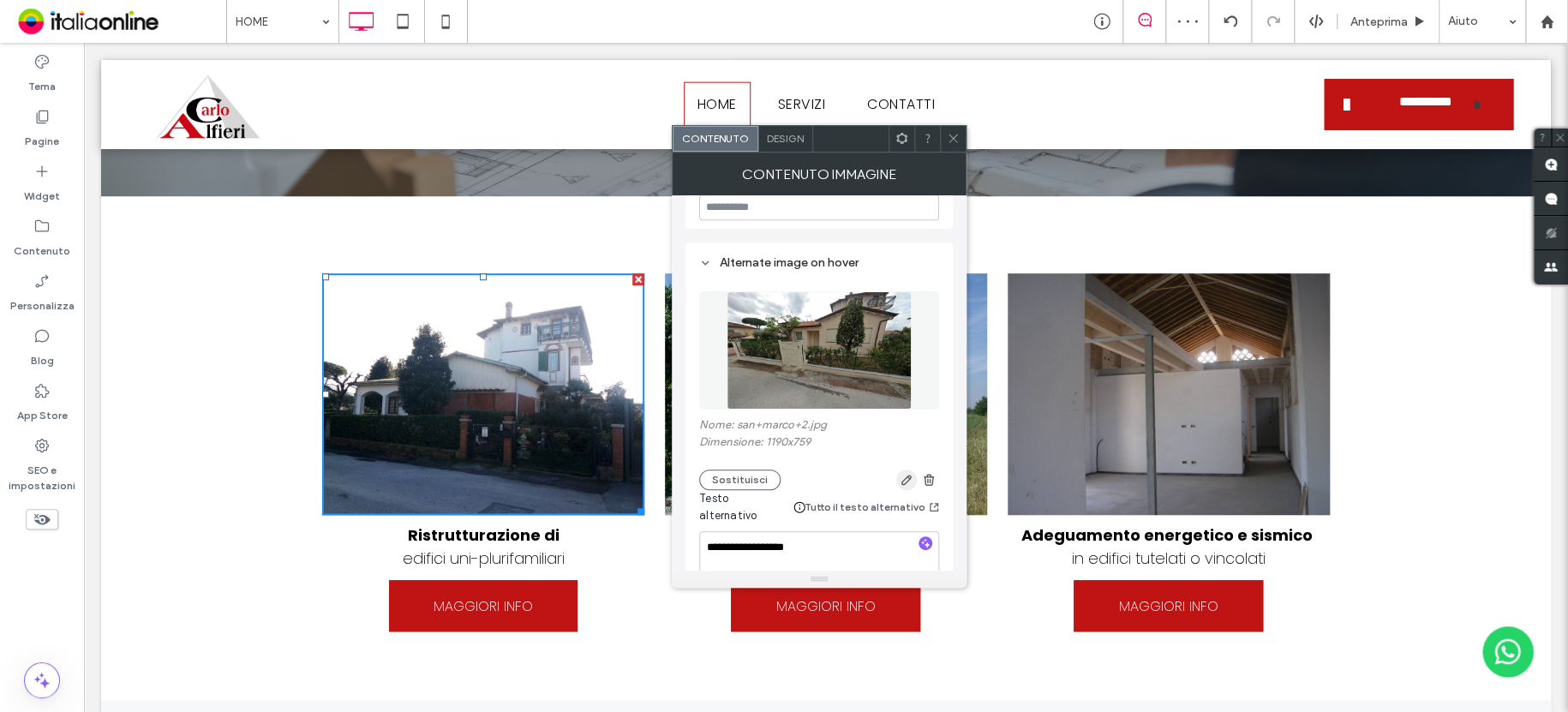
click at [901, 473] on icon "button" at bounding box center [906, 480] width 14 height 14
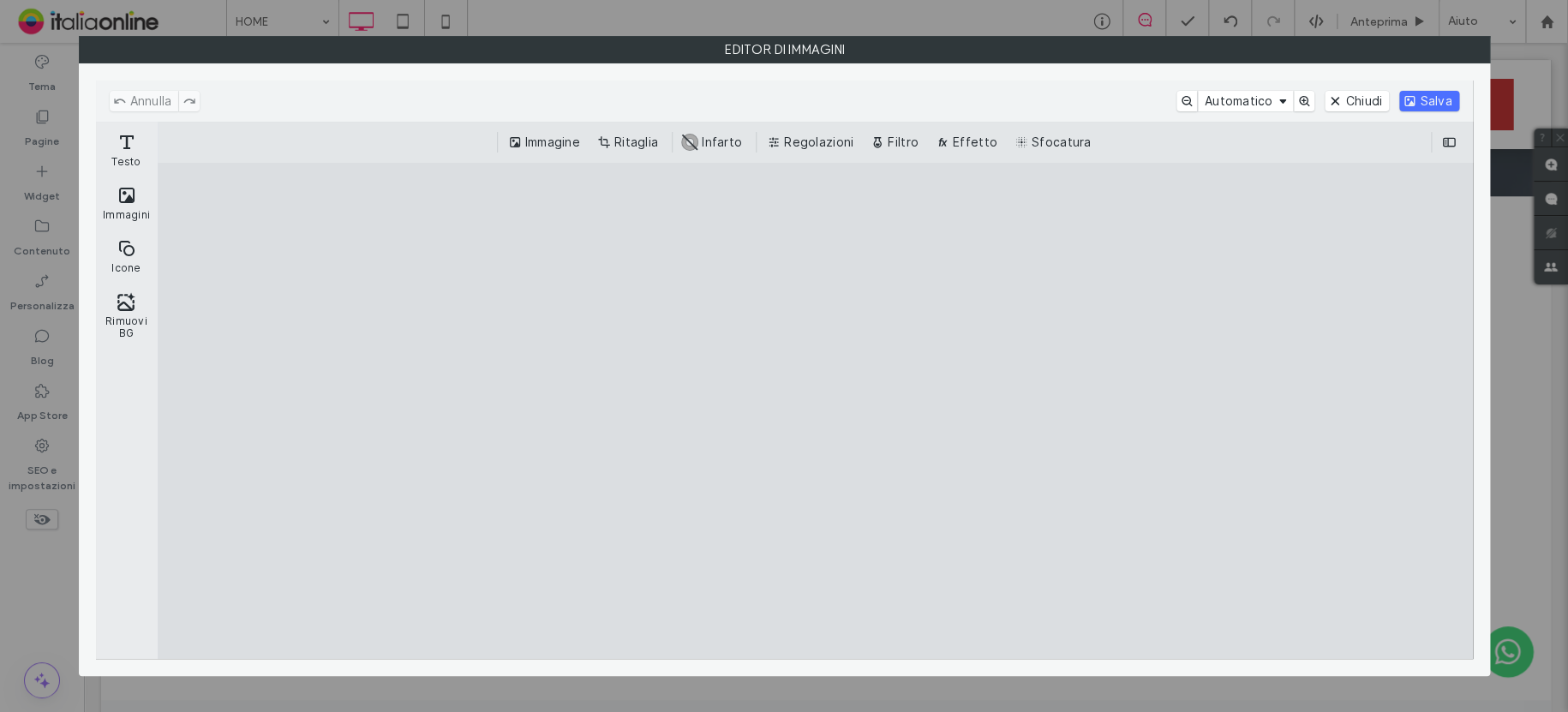
click at [631, 155] on div "Immagine Ritaglia #ABABAB Infarto Regolazioni Filtro Effetto Sfocatura" at bounding box center [815, 142] width 1315 height 41
click at [631, 136] on button "Ritaglia" at bounding box center [629, 142] width 72 height 21
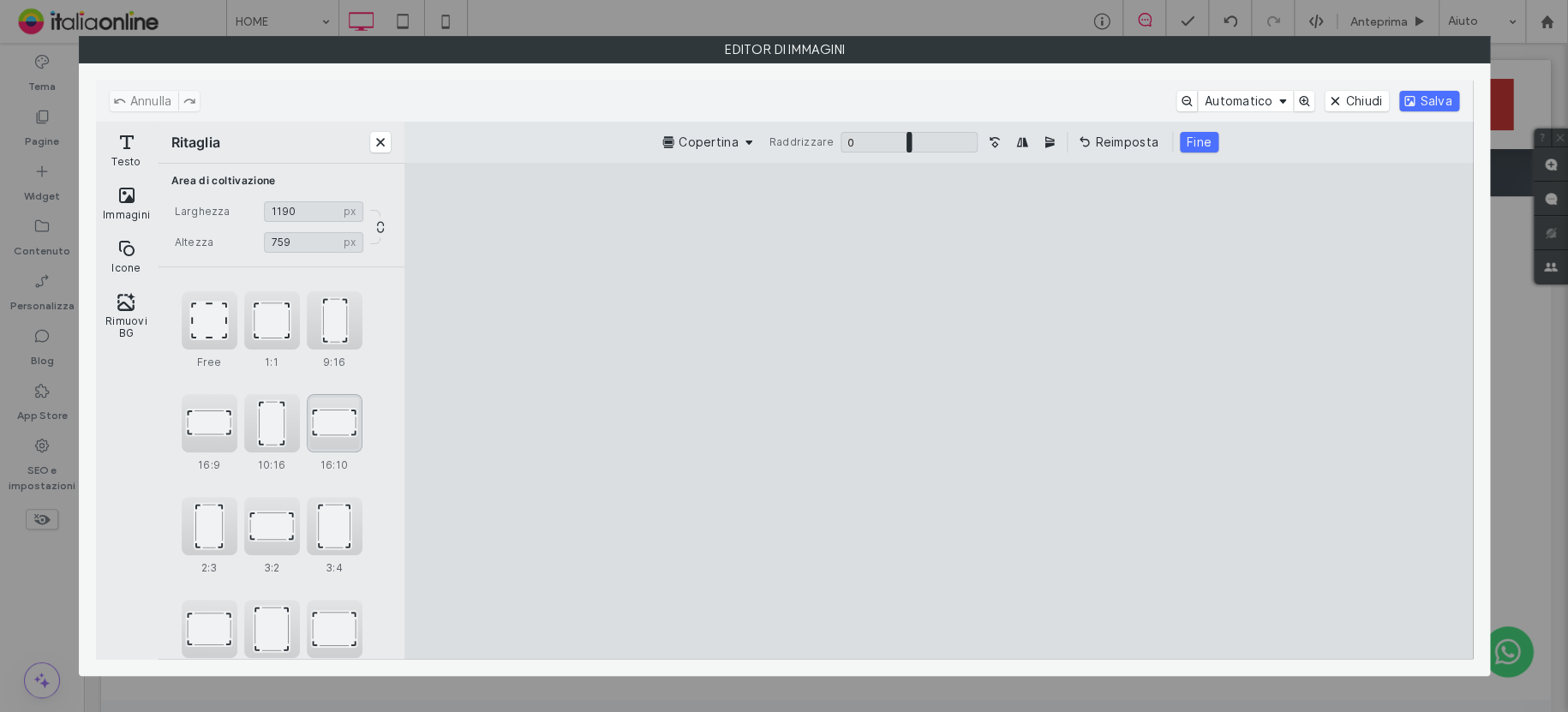
scroll to position [58, 0]
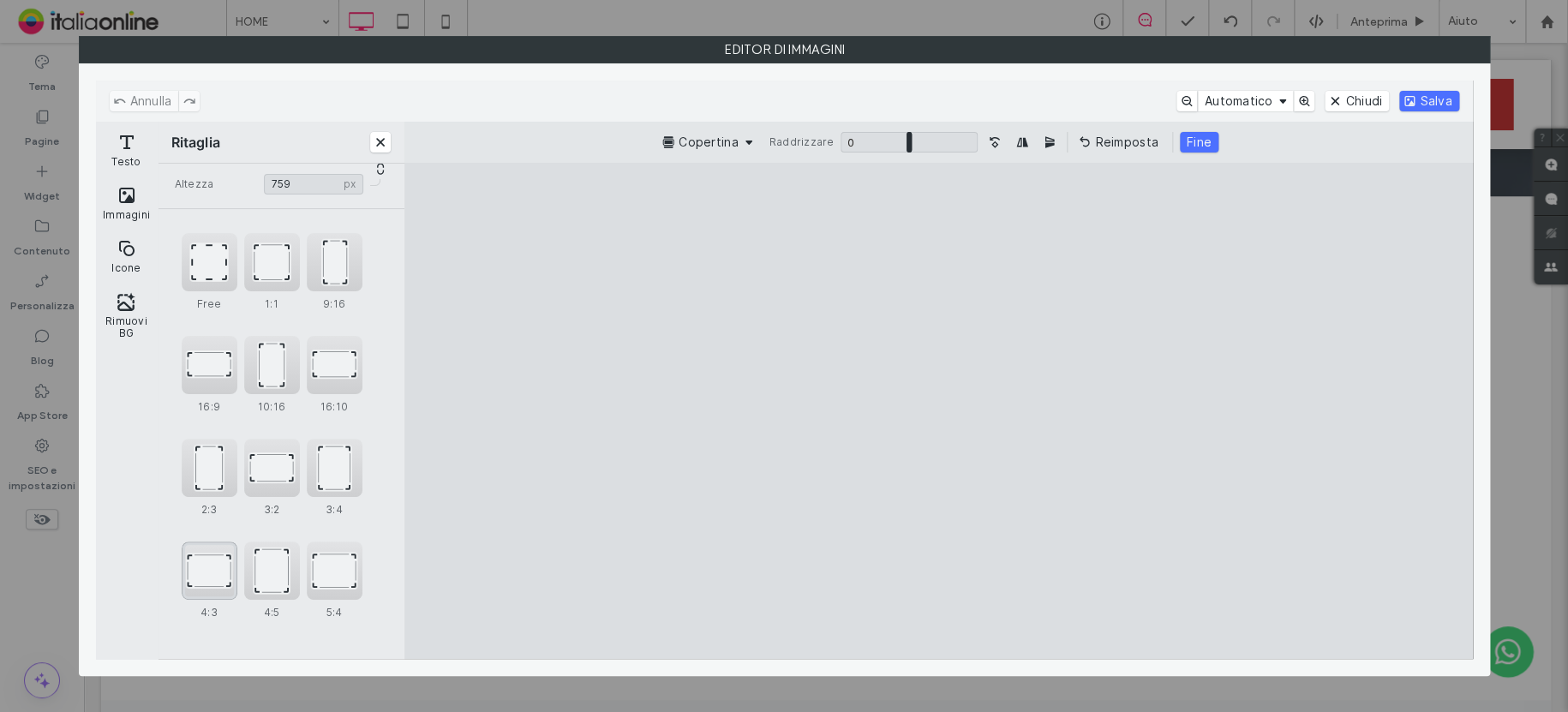
click at [207, 582] on div "4:3" at bounding box center [209, 570] width 56 height 58
type input "****"
click at [938, 410] on cesdk-canvas "Editor / piattaforma / website builder canvas" at bounding box center [938, 410] width 0 height 0
drag, startPoint x: 1412, startPoint y: 103, endPoint x: 1407, endPoint y: 120, distance: 17.7
click at [1412, 103] on button "Salva" at bounding box center [1429, 101] width 59 height 21
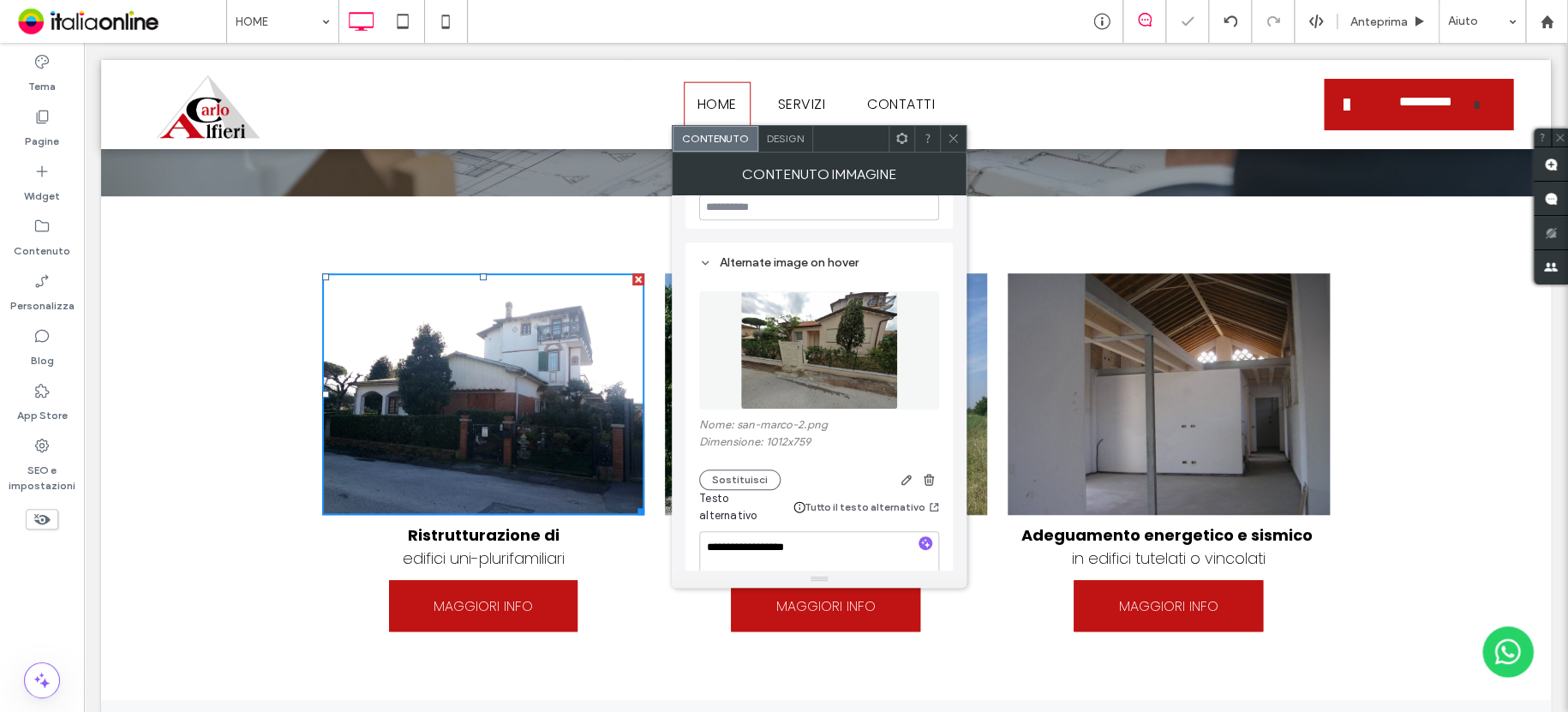
click at [947, 139] on icon at bounding box center [952, 138] width 13 height 13
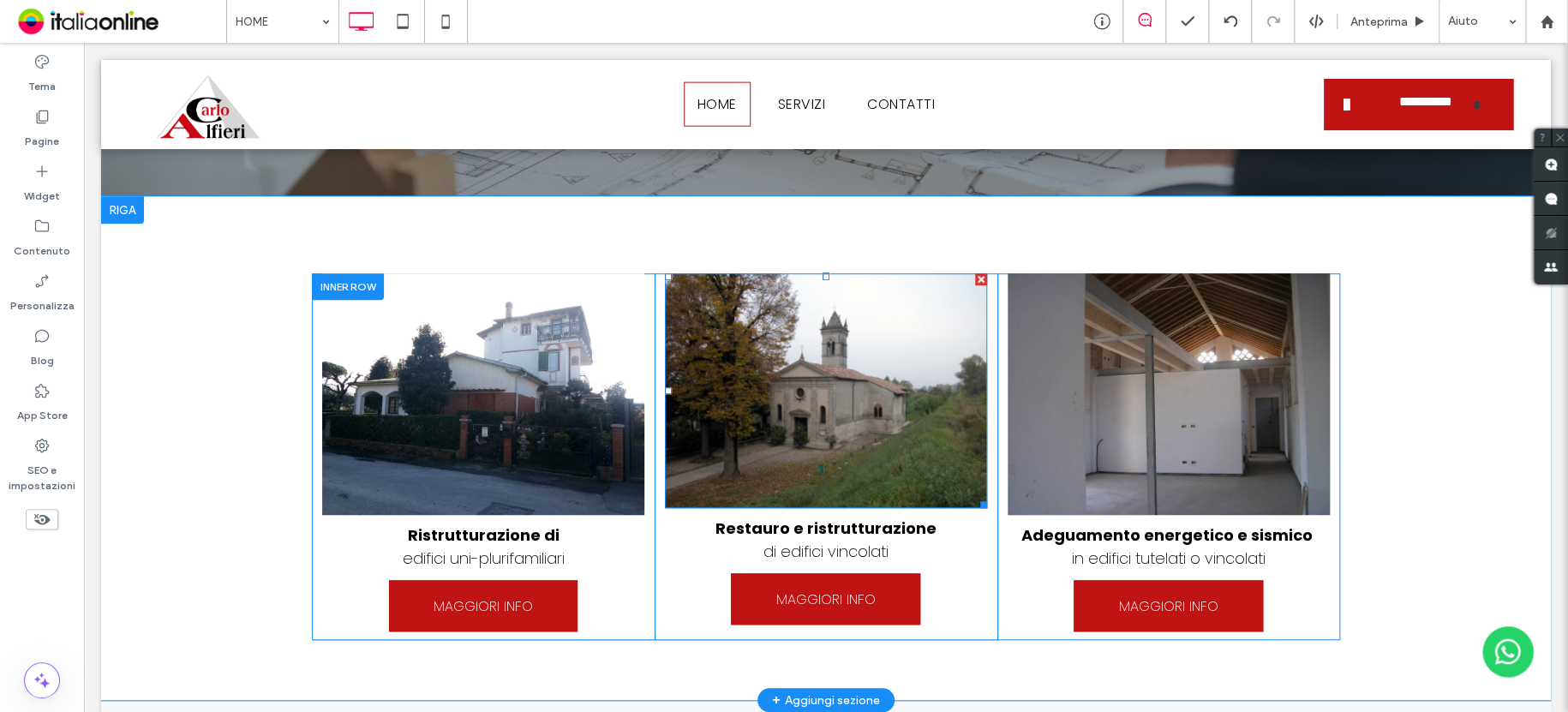
click at [884, 389] on img at bounding box center [826, 390] width 322 height 234
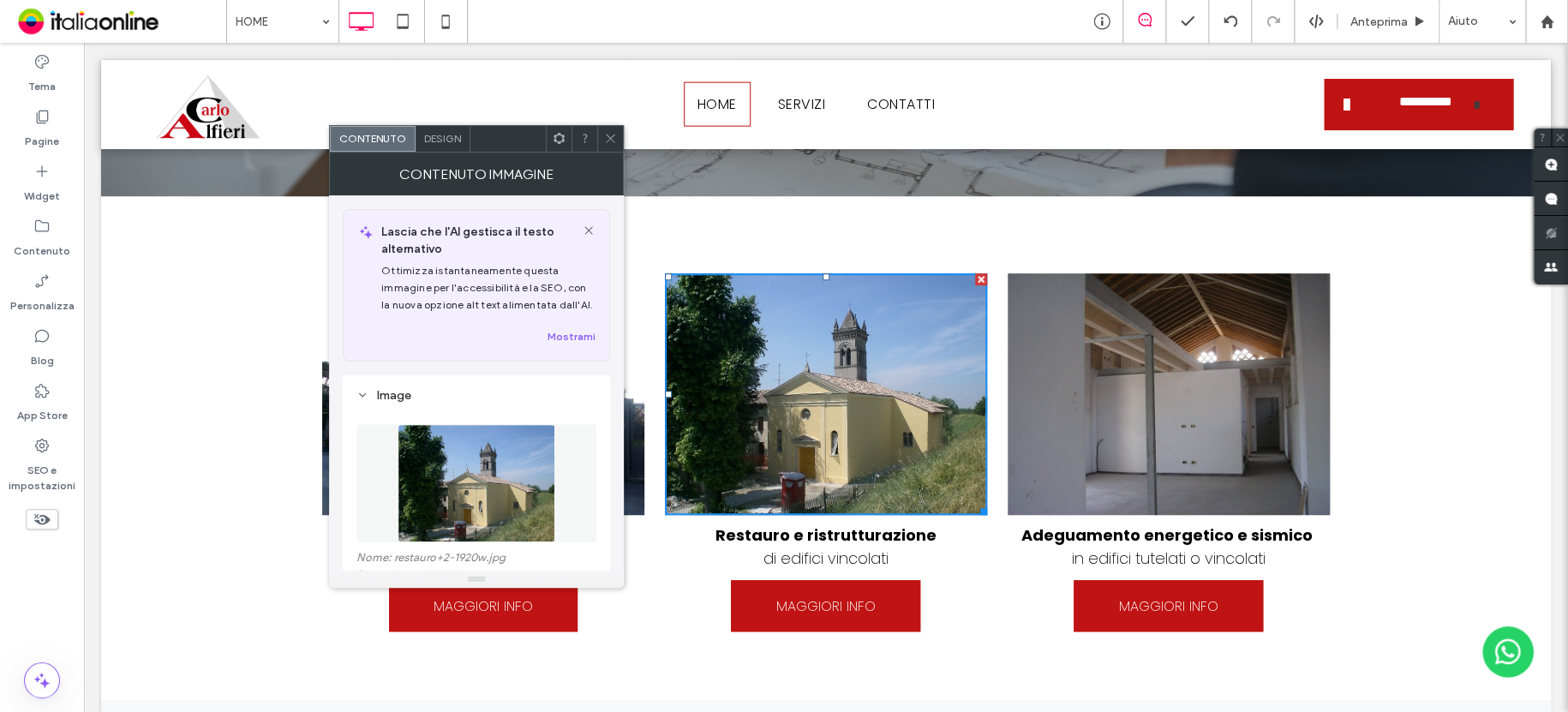
drag, startPoint x: 544, startPoint y: 102, endPoint x: 609, endPoint y: 136, distance: 73.4
click at [609, 136] on icon at bounding box center [610, 138] width 13 height 13
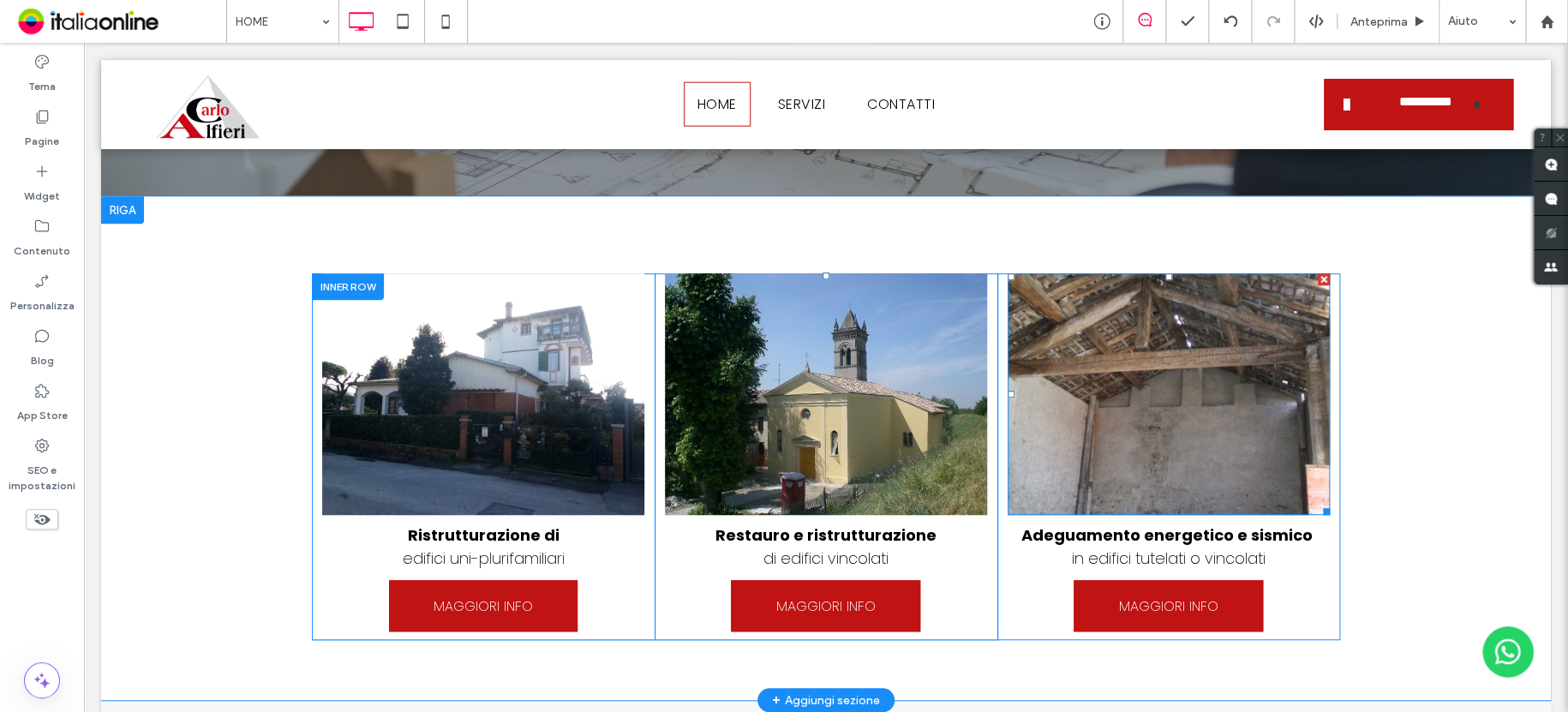
click at [1123, 441] on img at bounding box center [1168, 394] width 322 height 241
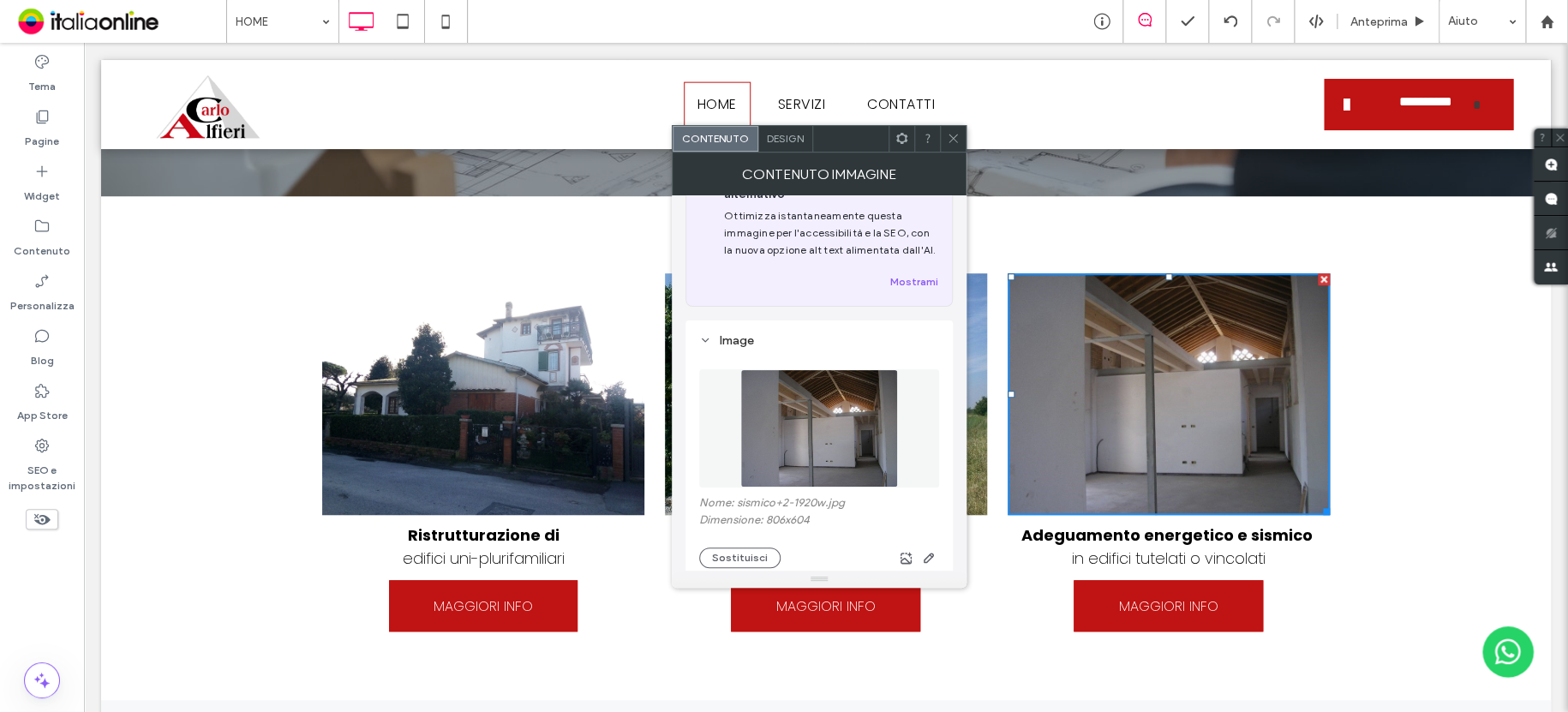
scroll to position [85, 0]
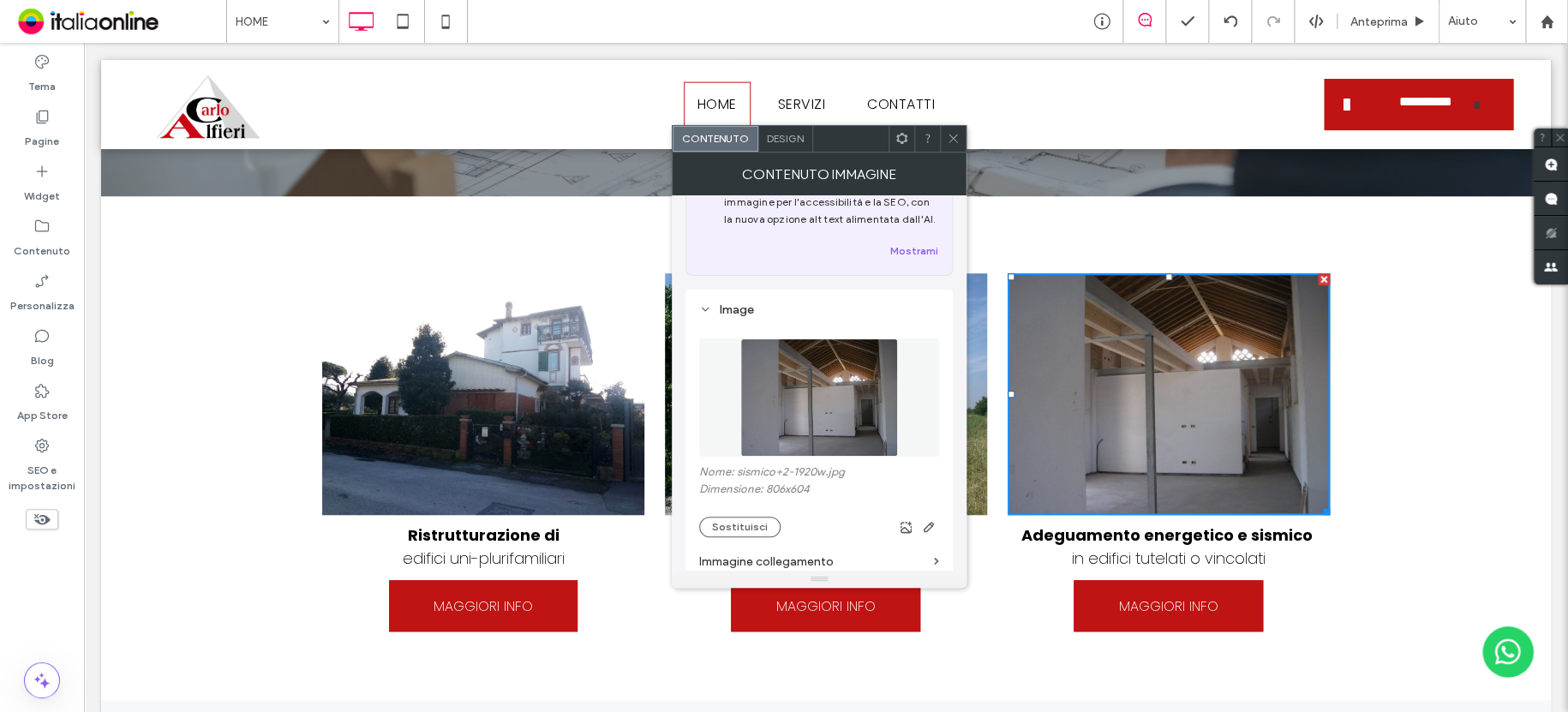
click at [752, 516] on div "Nome: sismico+2-1920w.jpg Dimensione: 806x604 Sostituisci" at bounding box center [819, 500] width 240 height 72
click at [751, 524] on button "Sostituisci" at bounding box center [739, 527] width 81 height 21
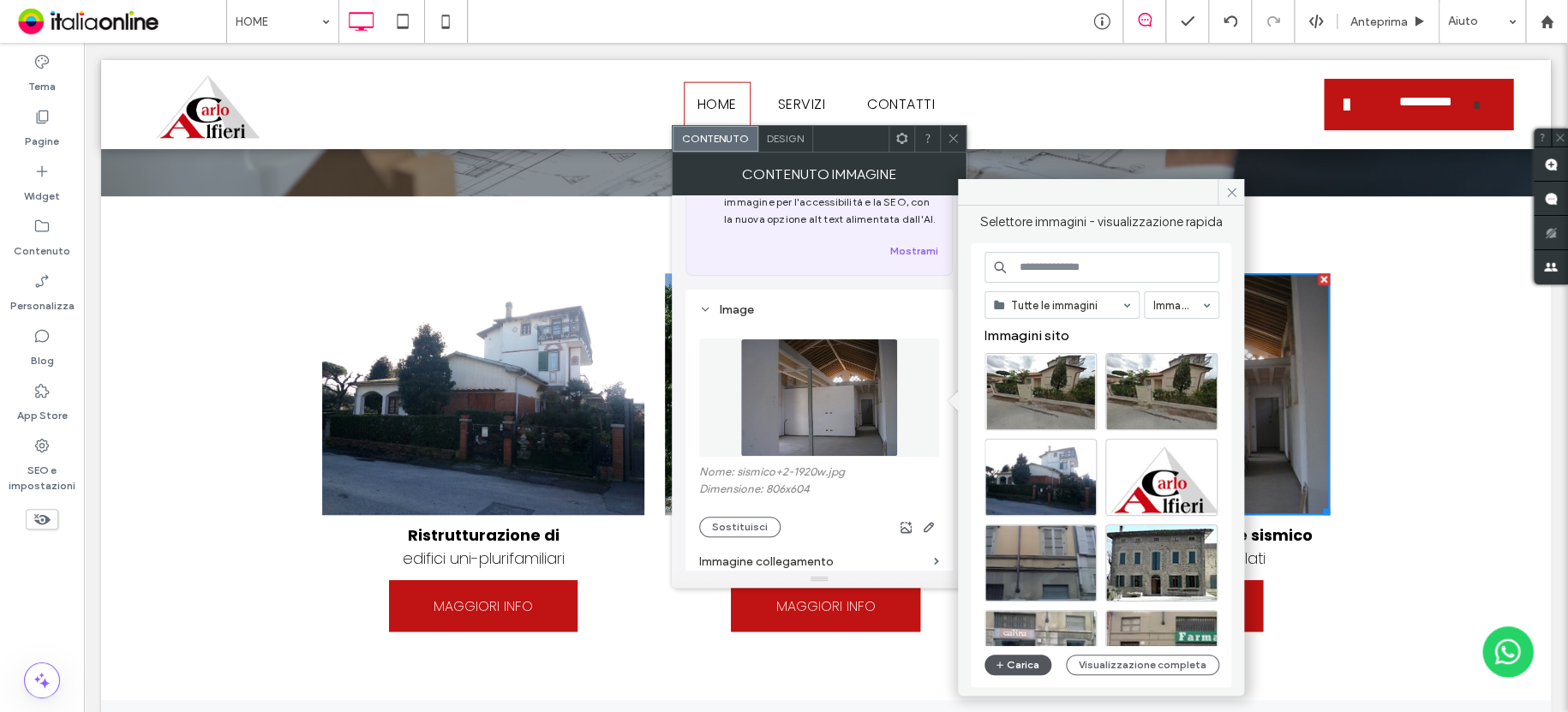
click at [1020, 655] on button "Carica" at bounding box center [1018, 664] width 67 height 21
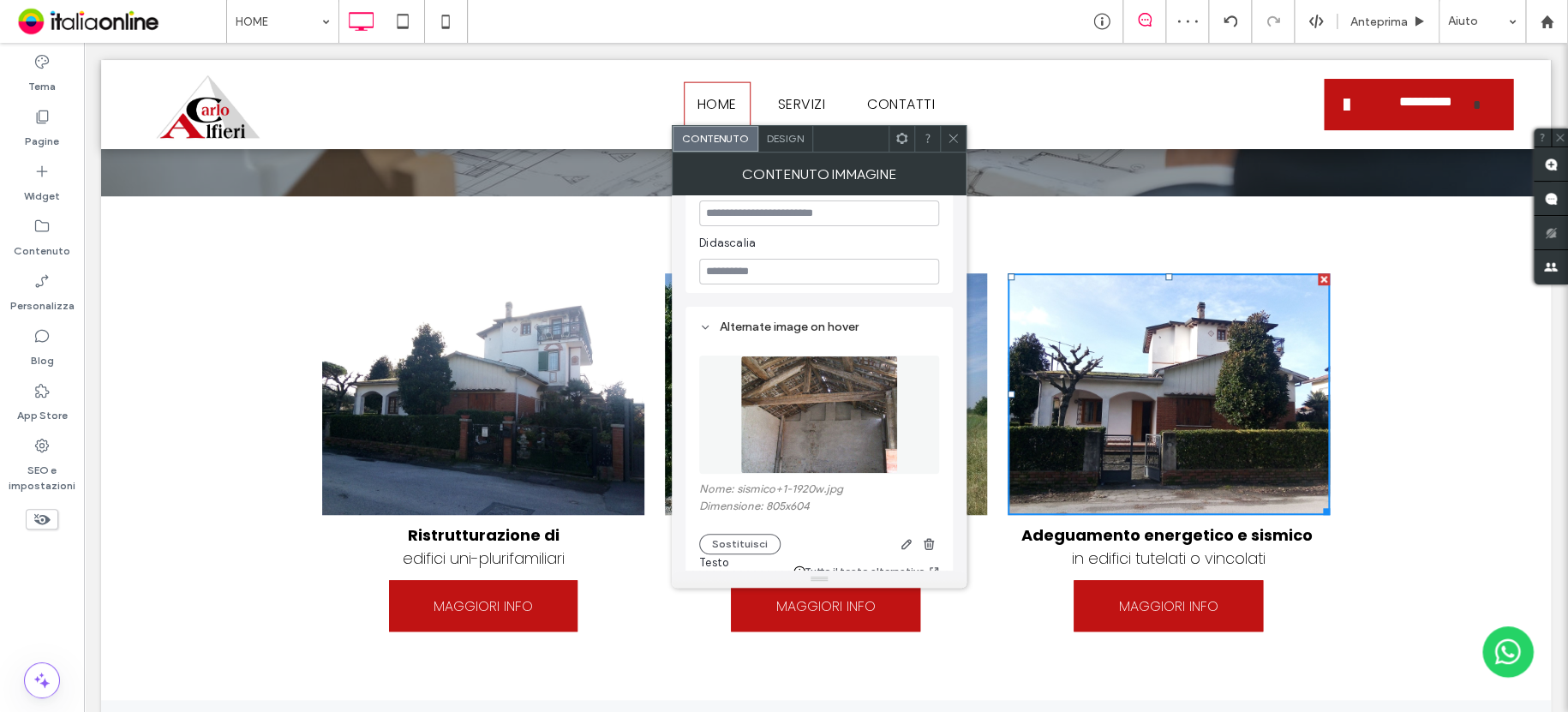
scroll to position [599, 0]
click at [764, 533] on button "Sostituisci" at bounding box center [739, 542] width 81 height 21
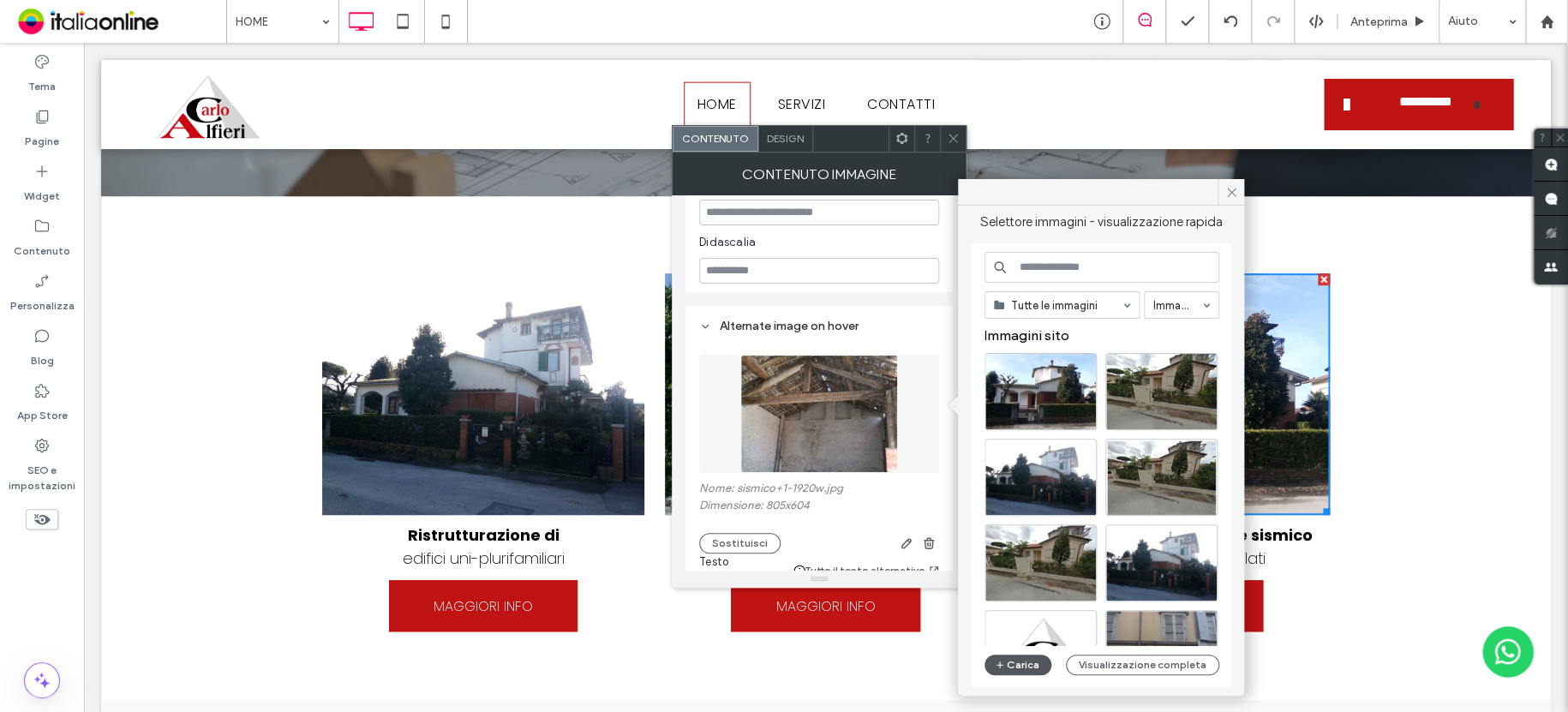
click at [1028, 657] on button "Carica" at bounding box center [1018, 664] width 67 height 21
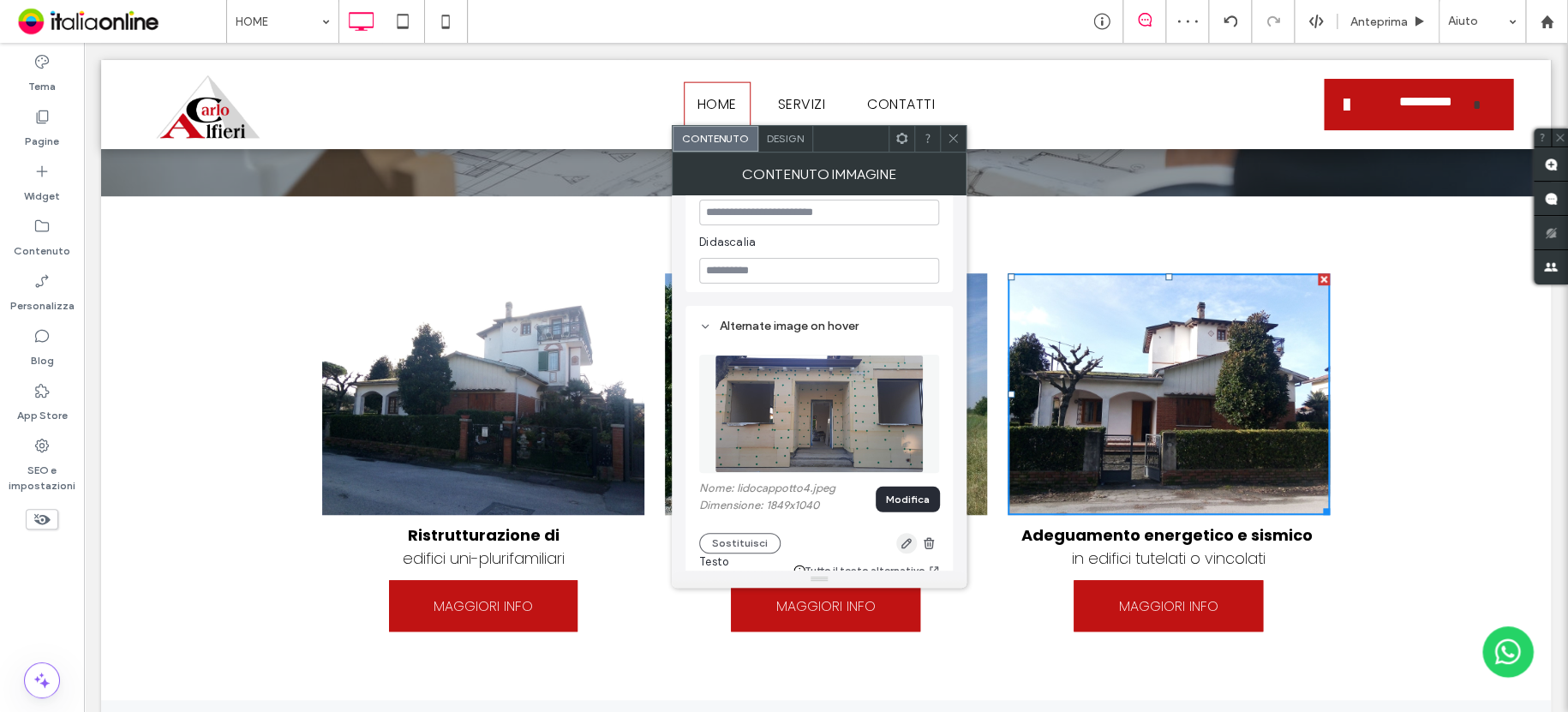
click at [913, 533] on span "button" at bounding box center [906, 542] width 21 height 21
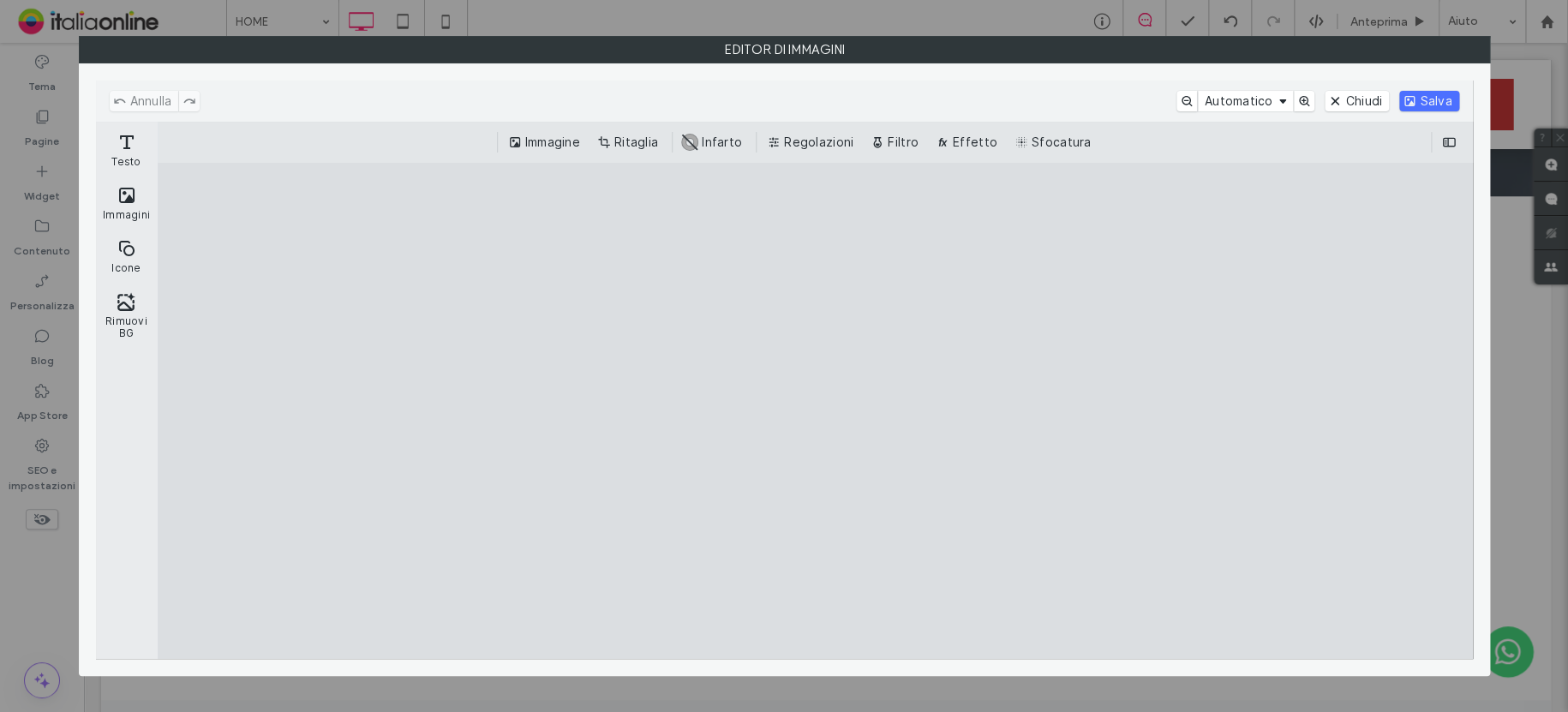
click at [552, 132] on button "Immagine" at bounding box center [546, 142] width 82 height 21
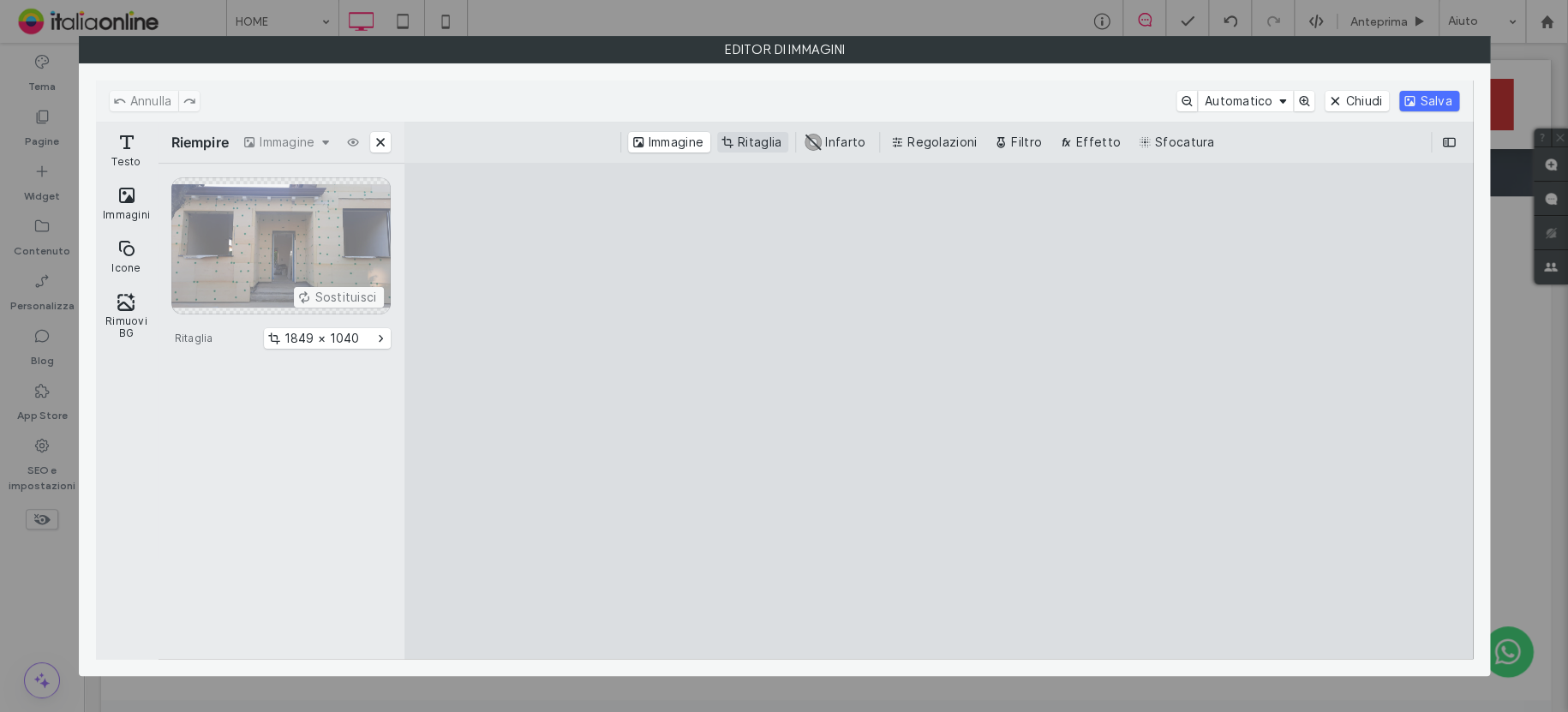
click at [764, 145] on button "Ritaglia" at bounding box center [752, 142] width 72 height 21
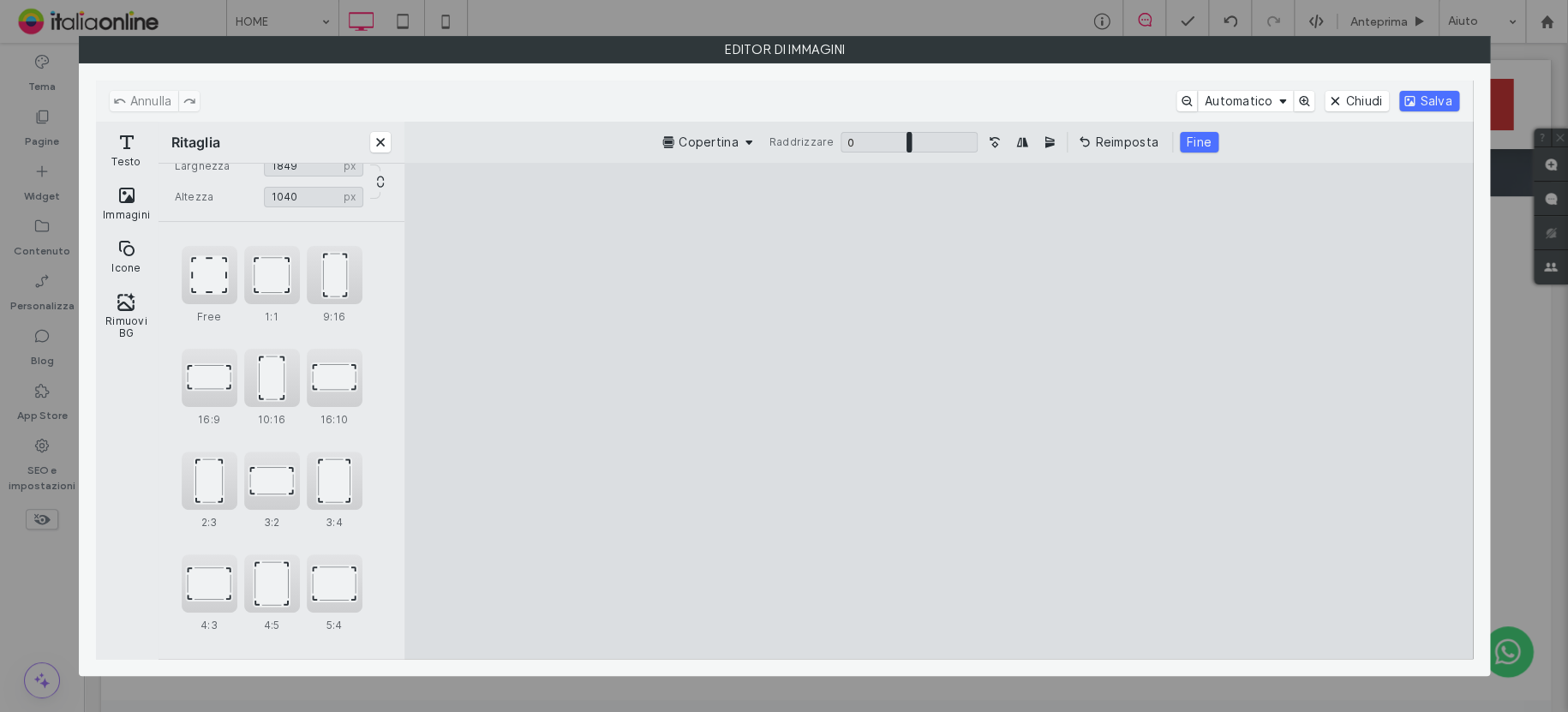
scroll to position [58, 0]
click at [215, 573] on div "4:3" at bounding box center [209, 570] width 56 height 58
type input "*******"
click at [1413, 102] on button "Salva" at bounding box center [1429, 101] width 59 height 21
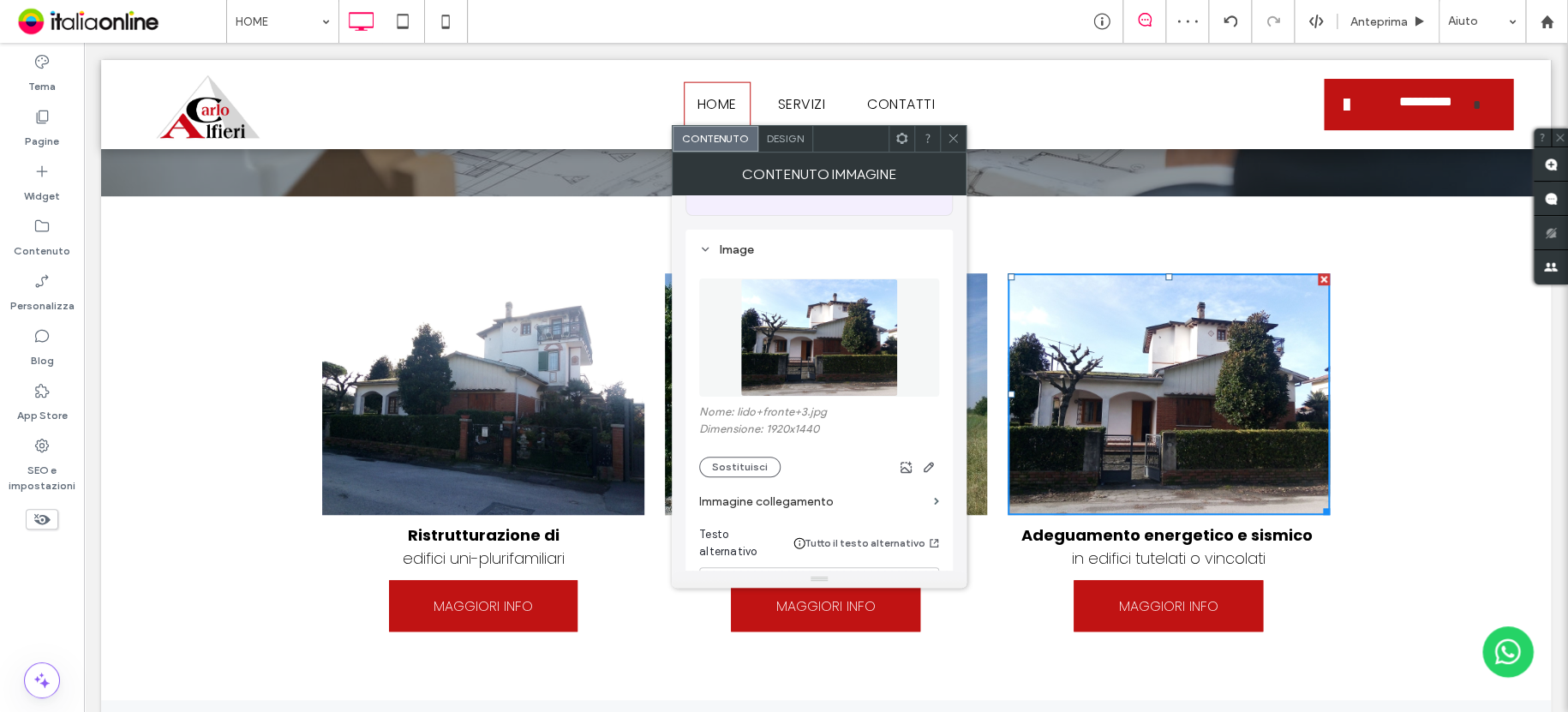
scroll to position [257, 0]
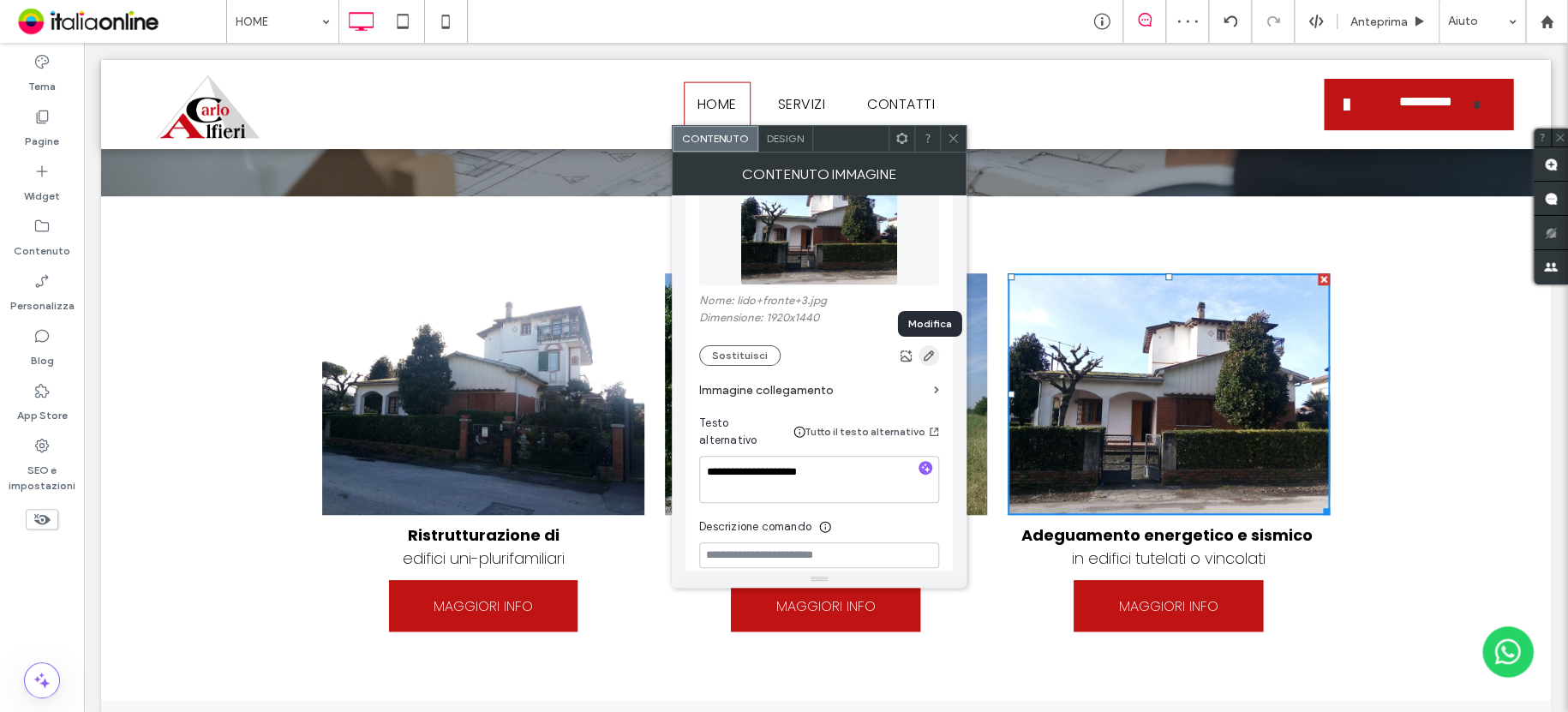
click at [929, 355] on use "button" at bounding box center [929, 355] width 10 height 10
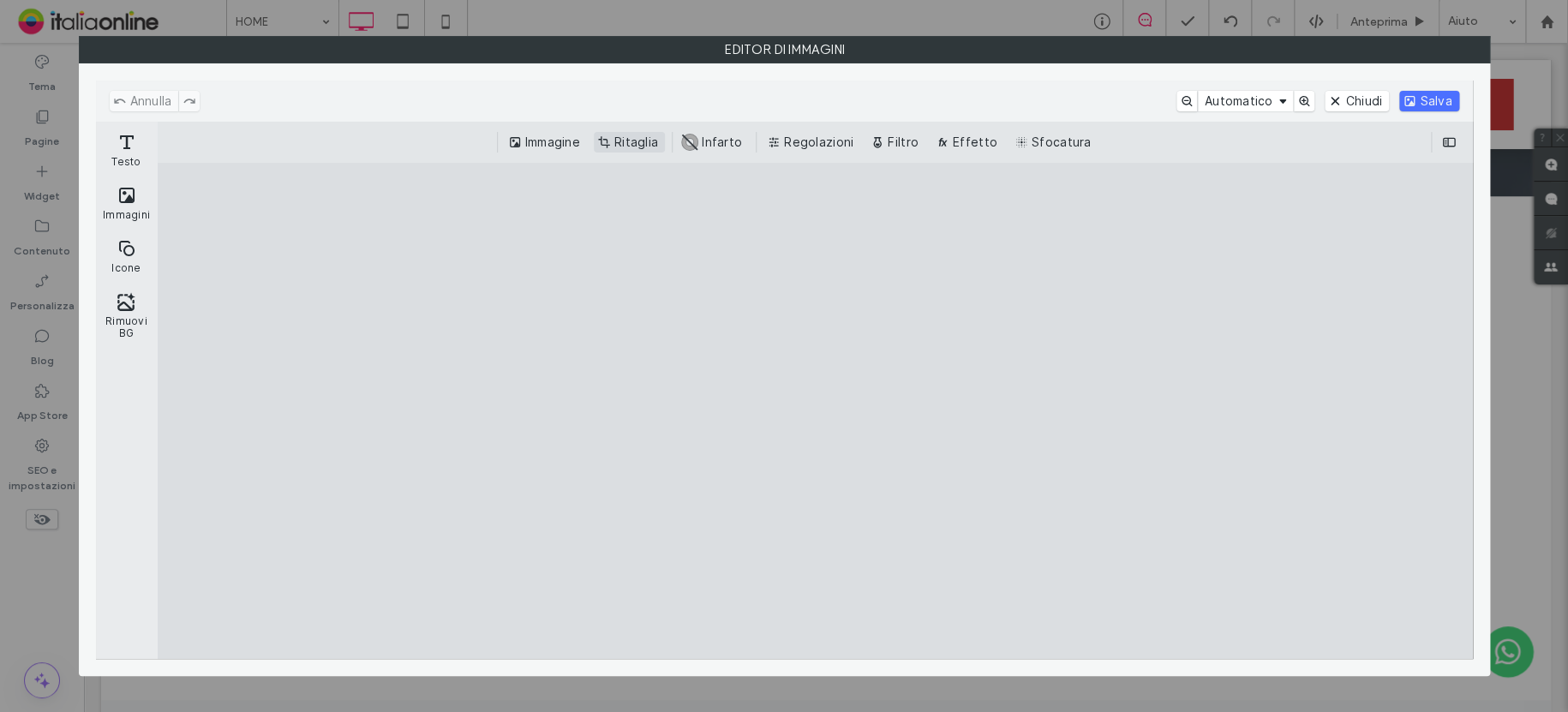
click at [621, 137] on button "Ritaglia" at bounding box center [629, 142] width 72 height 21
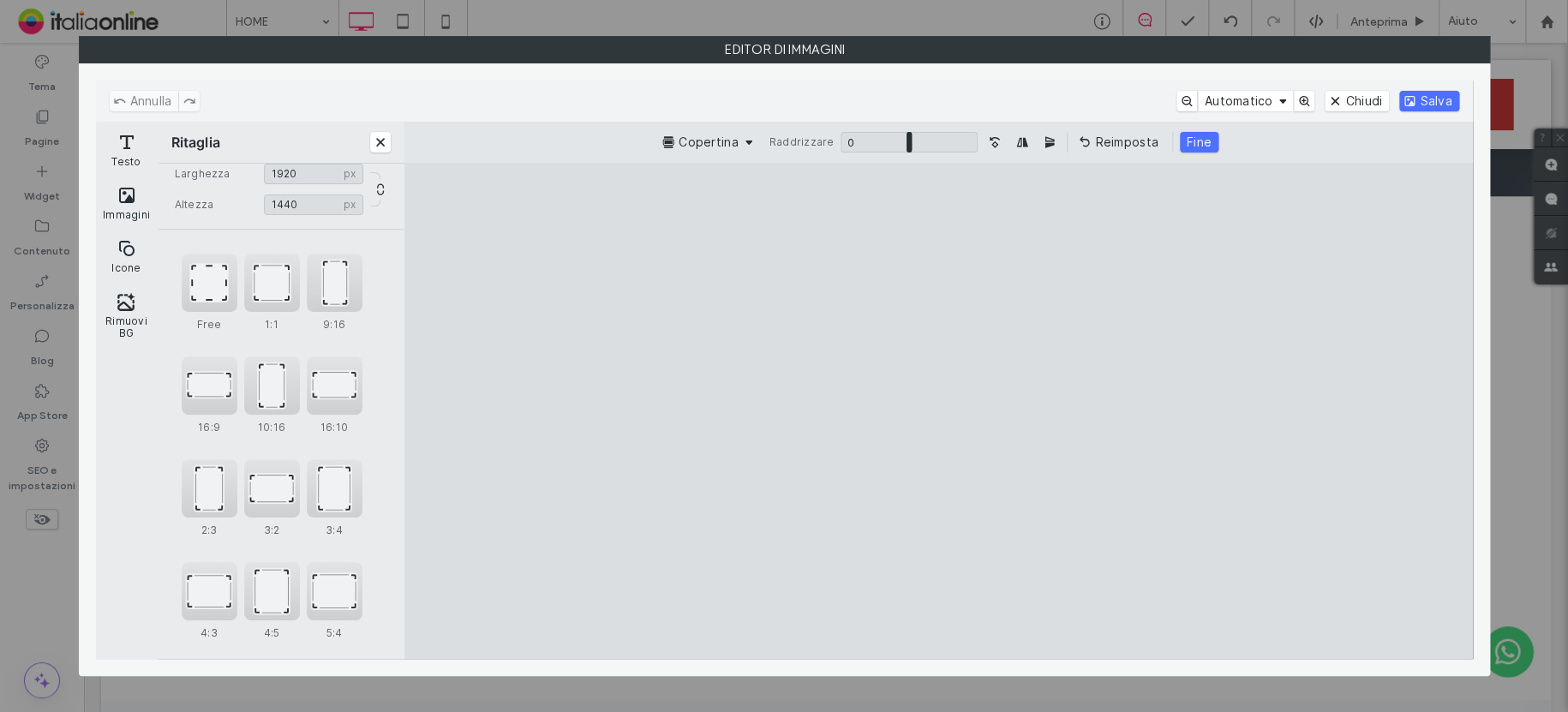
scroll to position [58, 0]
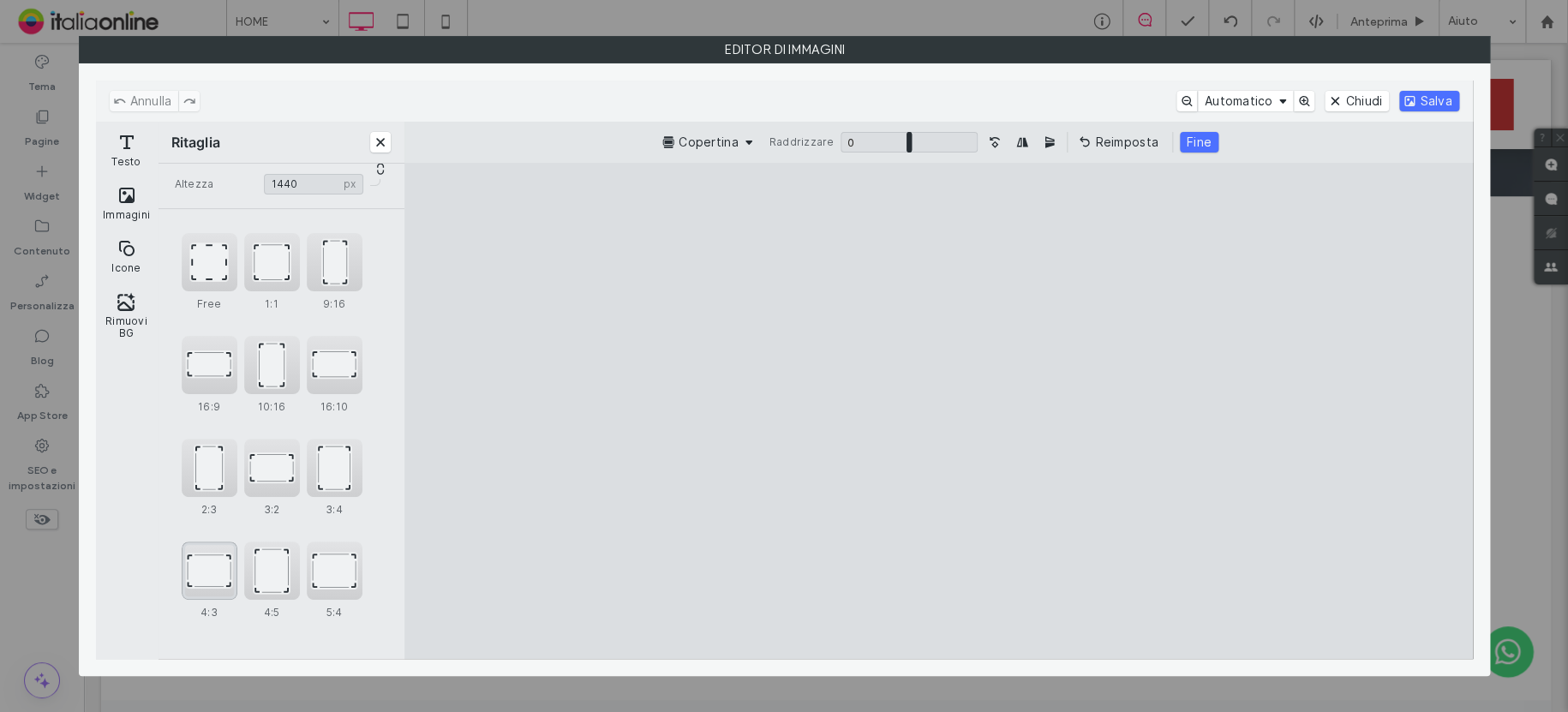
click at [199, 563] on div "4:3" at bounding box center [209, 570] width 56 height 58
click at [193, 566] on div "4:3" at bounding box center [209, 570] width 56 height 58
click at [1438, 105] on button "Salva" at bounding box center [1429, 101] width 59 height 21
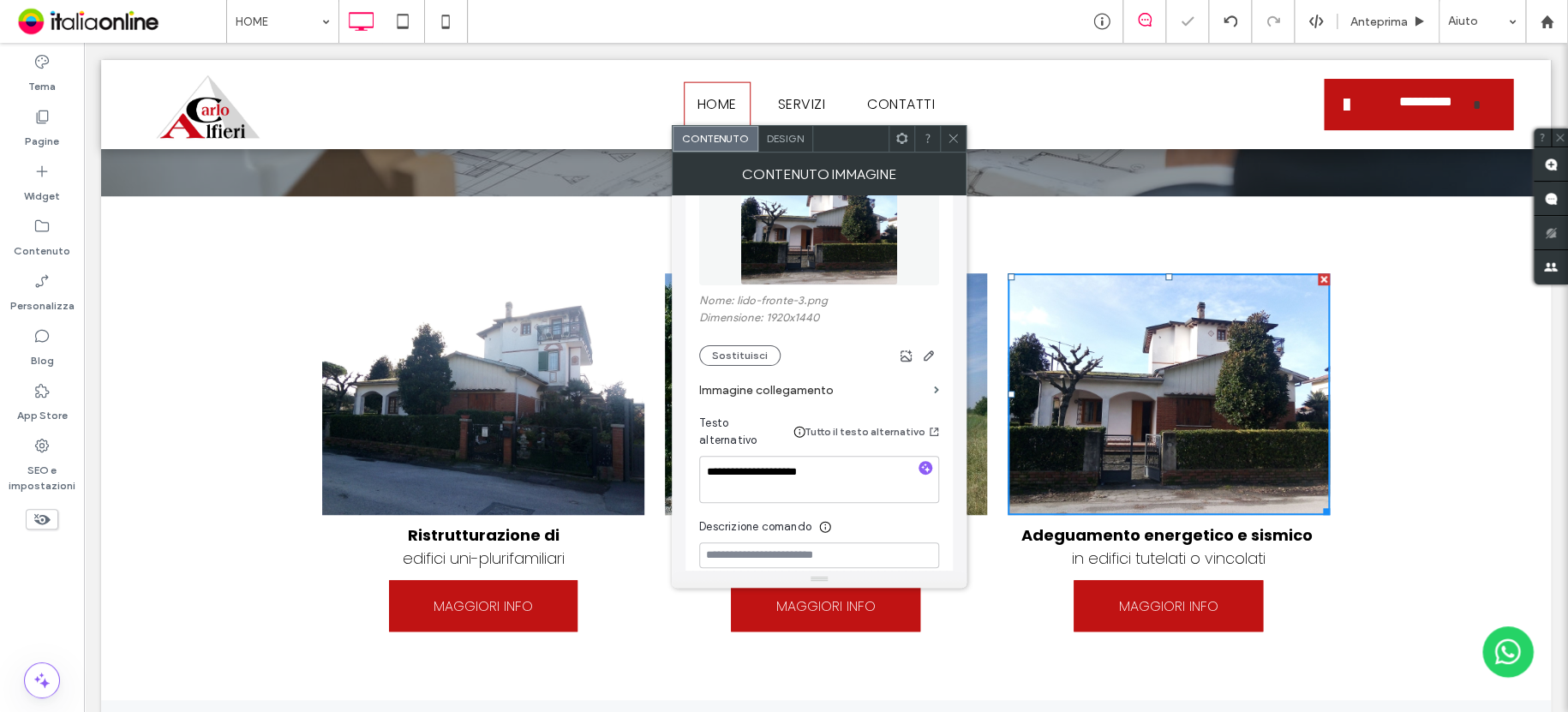
click at [944, 136] on div at bounding box center [952, 138] width 25 height 25
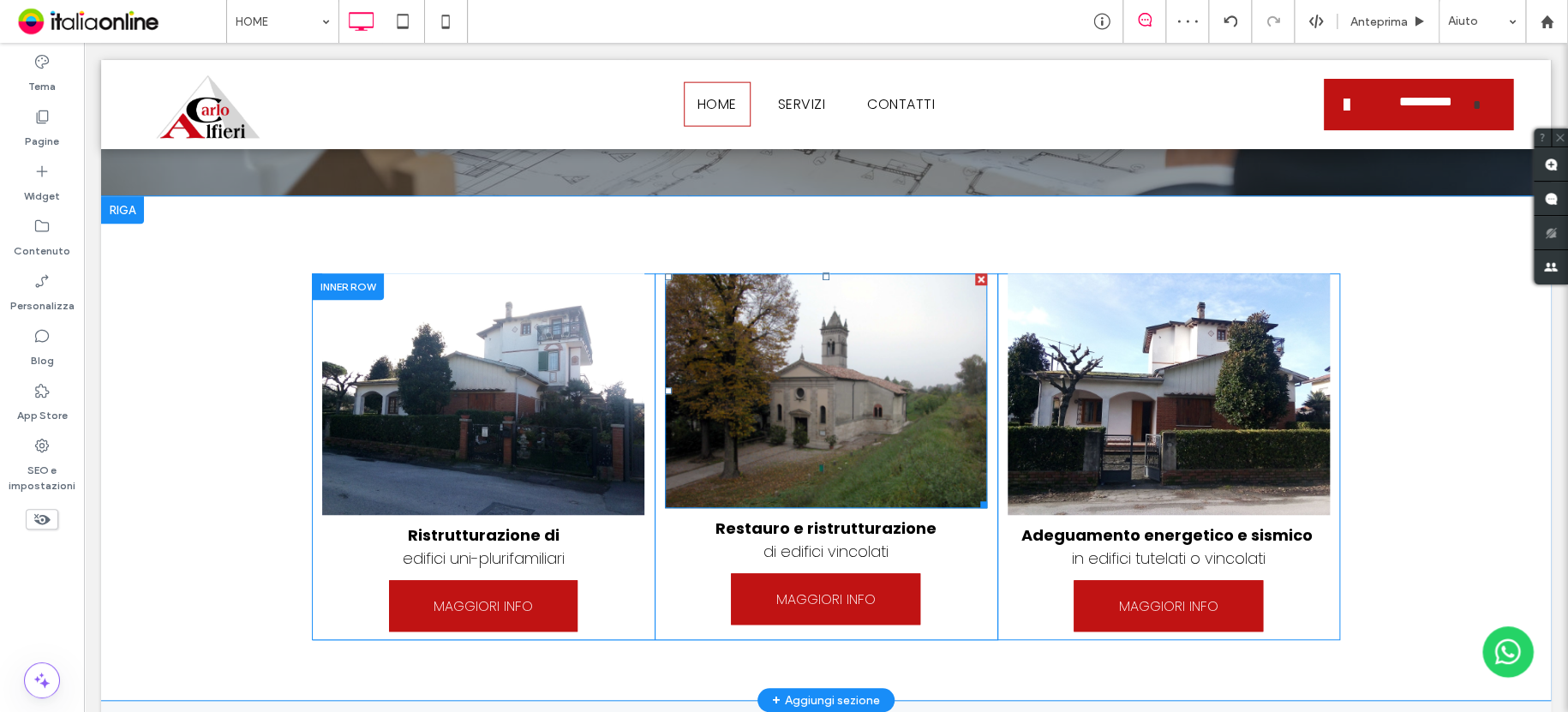
click at [789, 376] on img at bounding box center [826, 390] width 322 height 234
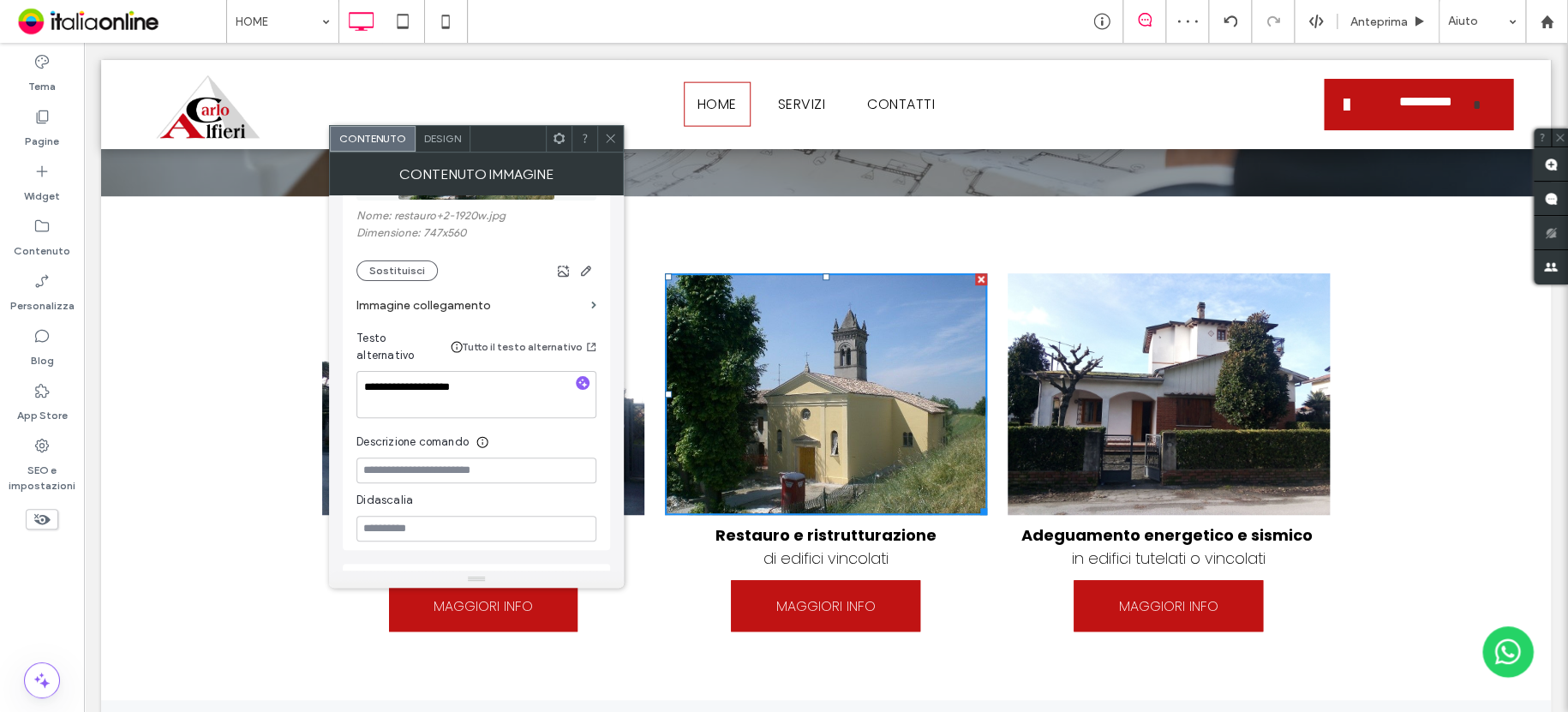
scroll to position [342, 0]
click at [586, 272] on icon "button" at bounding box center [586, 270] width 14 height 14
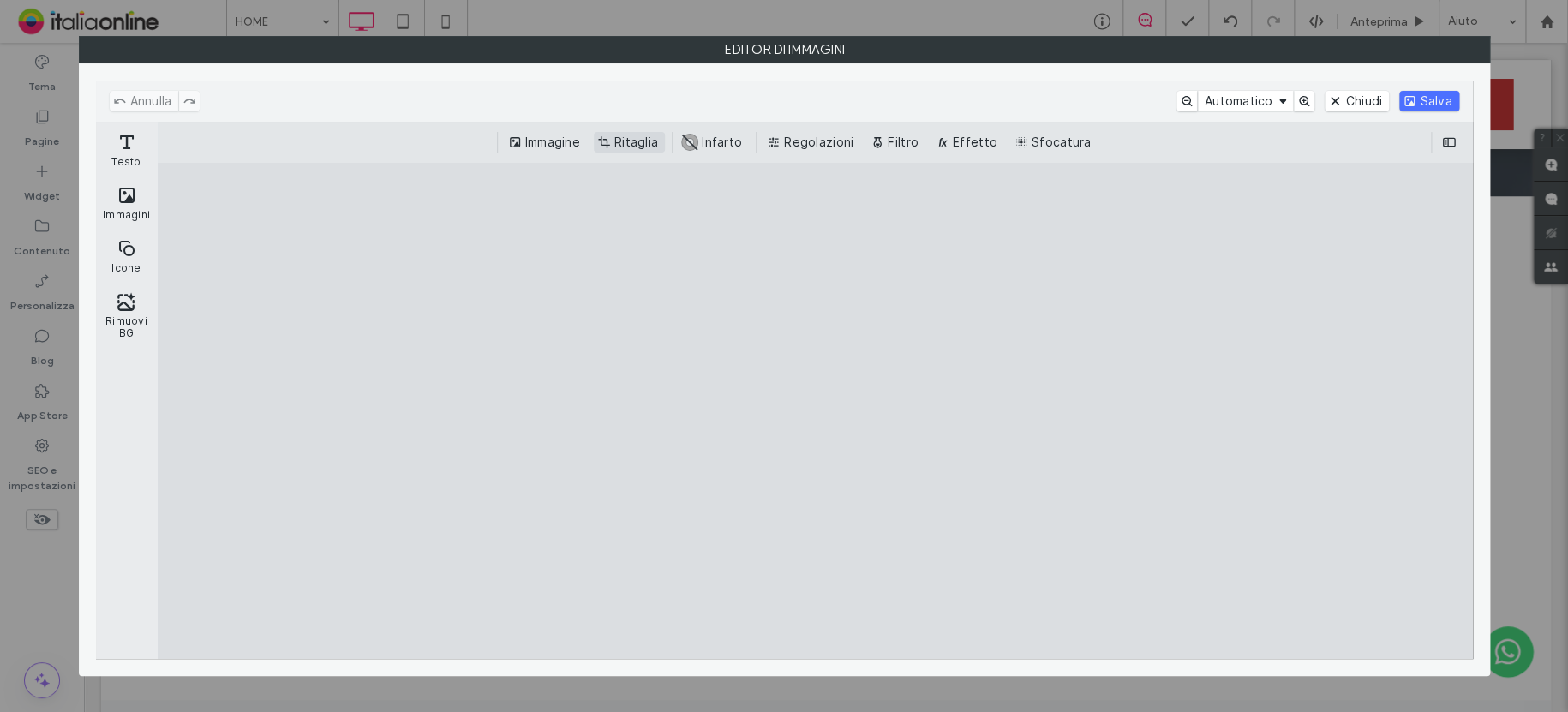
click at [625, 147] on button "Ritaglia" at bounding box center [629, 142] width 72 height 21
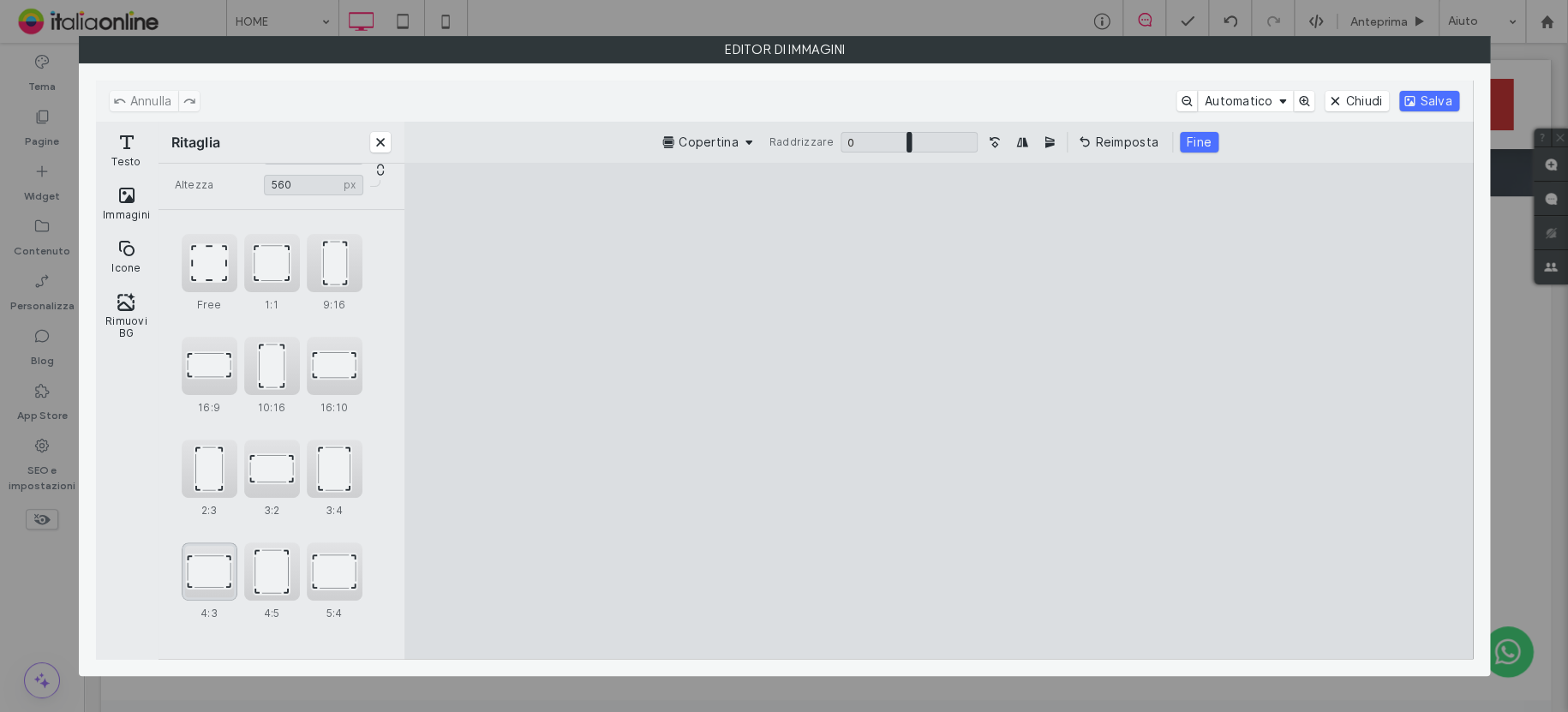
scroll to position [58, 0]
click at [193, 584] on div "4:3" at bounding box center [209, 570] width 56 height 58
type input "******"
click at [1434, 94] on button "Salva" at bounding box center [1429, 101] width 59 height 21
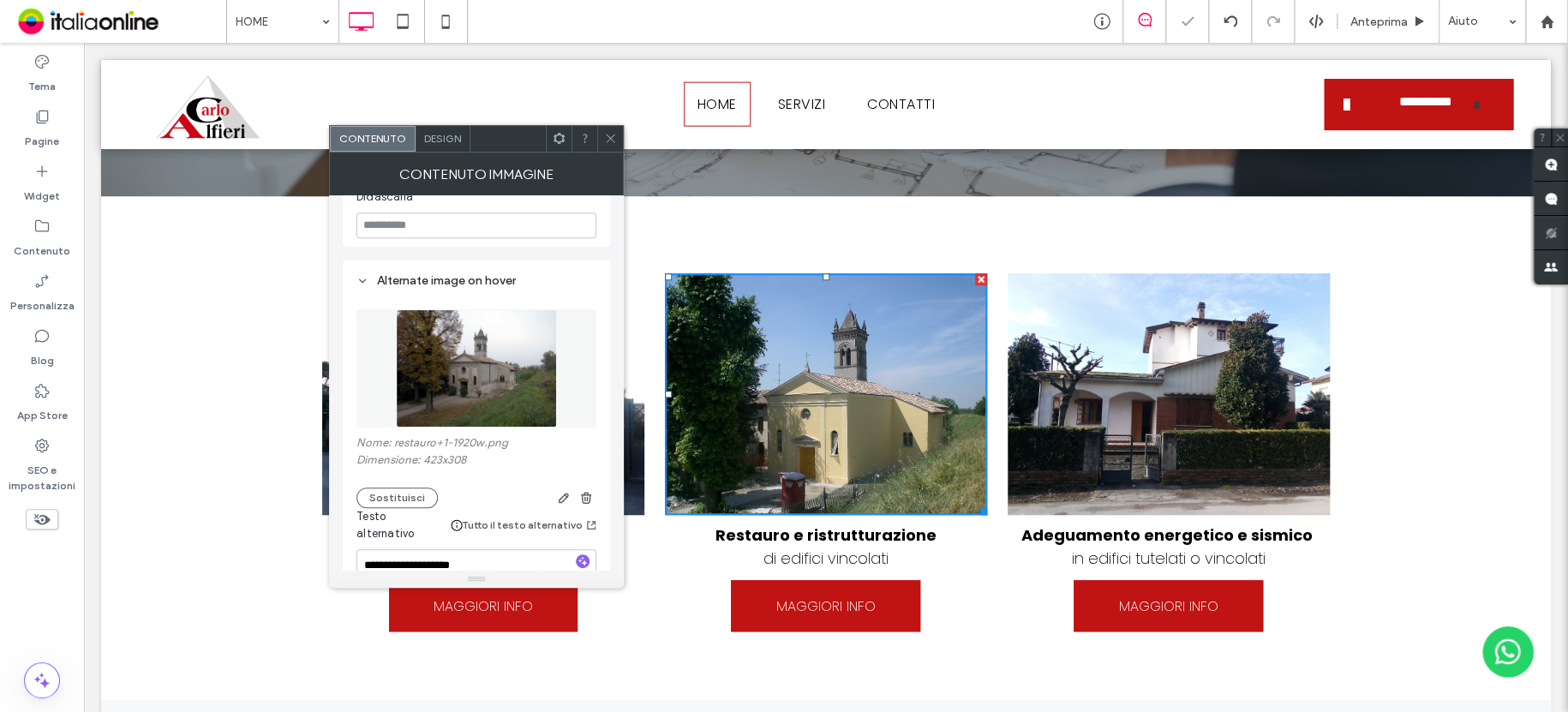
scroll to position [663, 0]
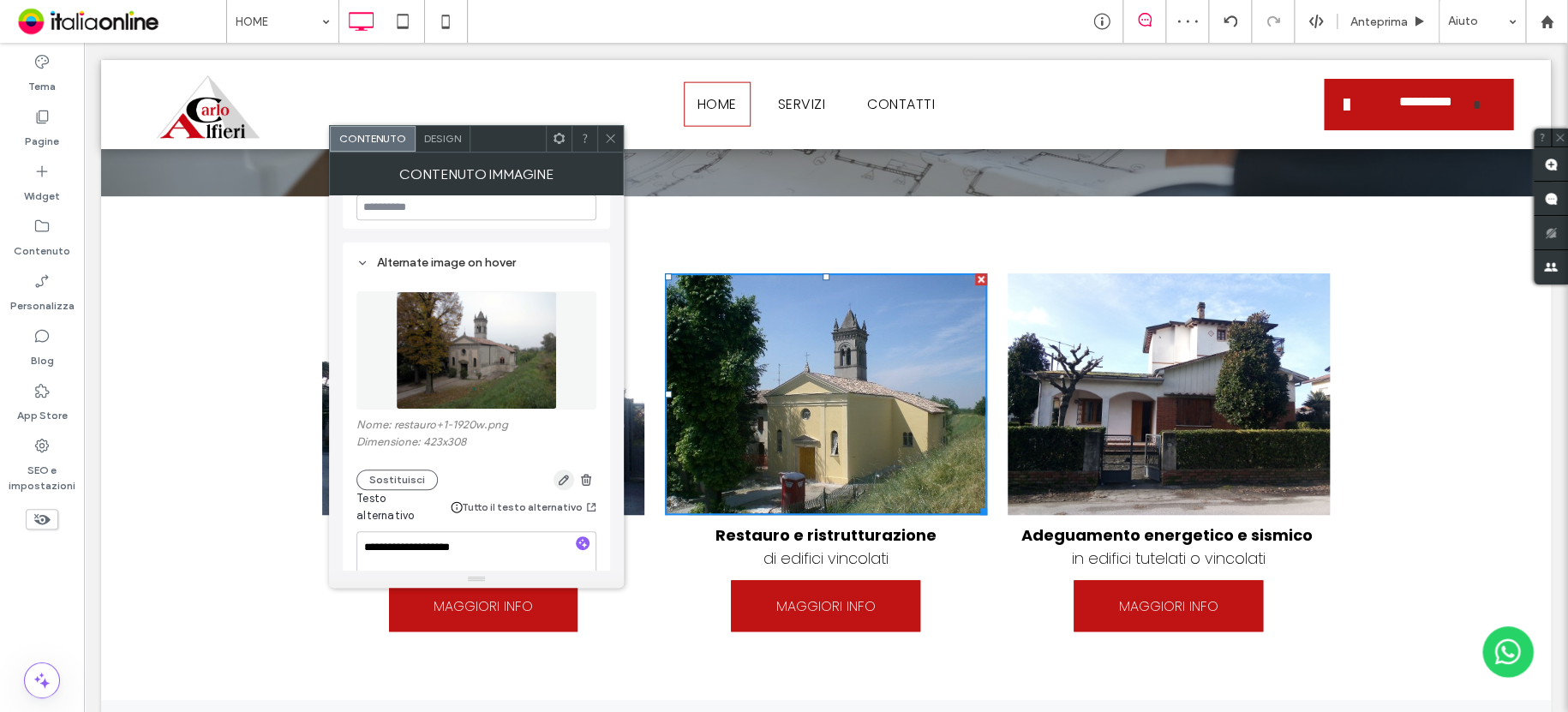
click at [563, 476] on use "button" at bounding box center [564, 481] width 10 height 10
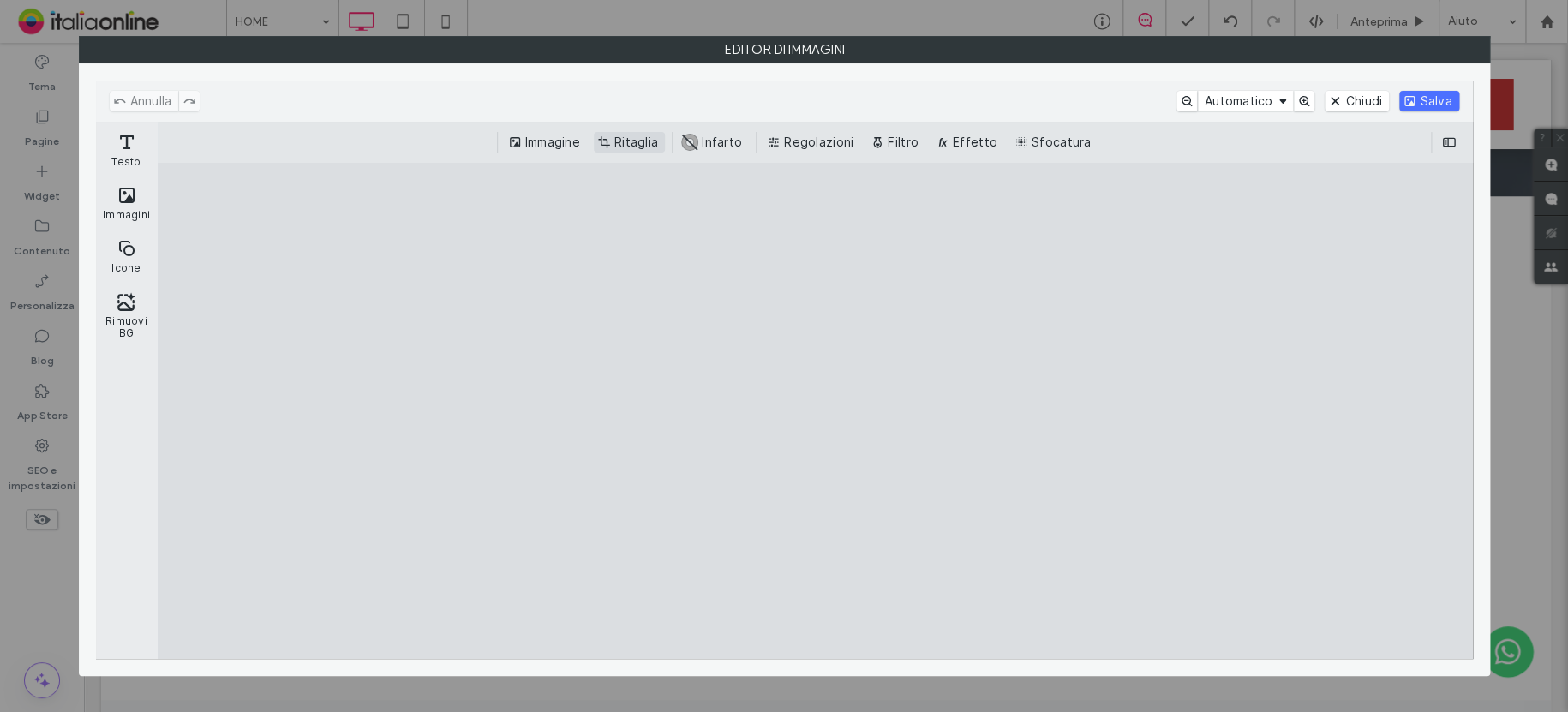
click at [629, 136] on button "Ritaglia" at bounding box center [629, 142] width 72 height 21
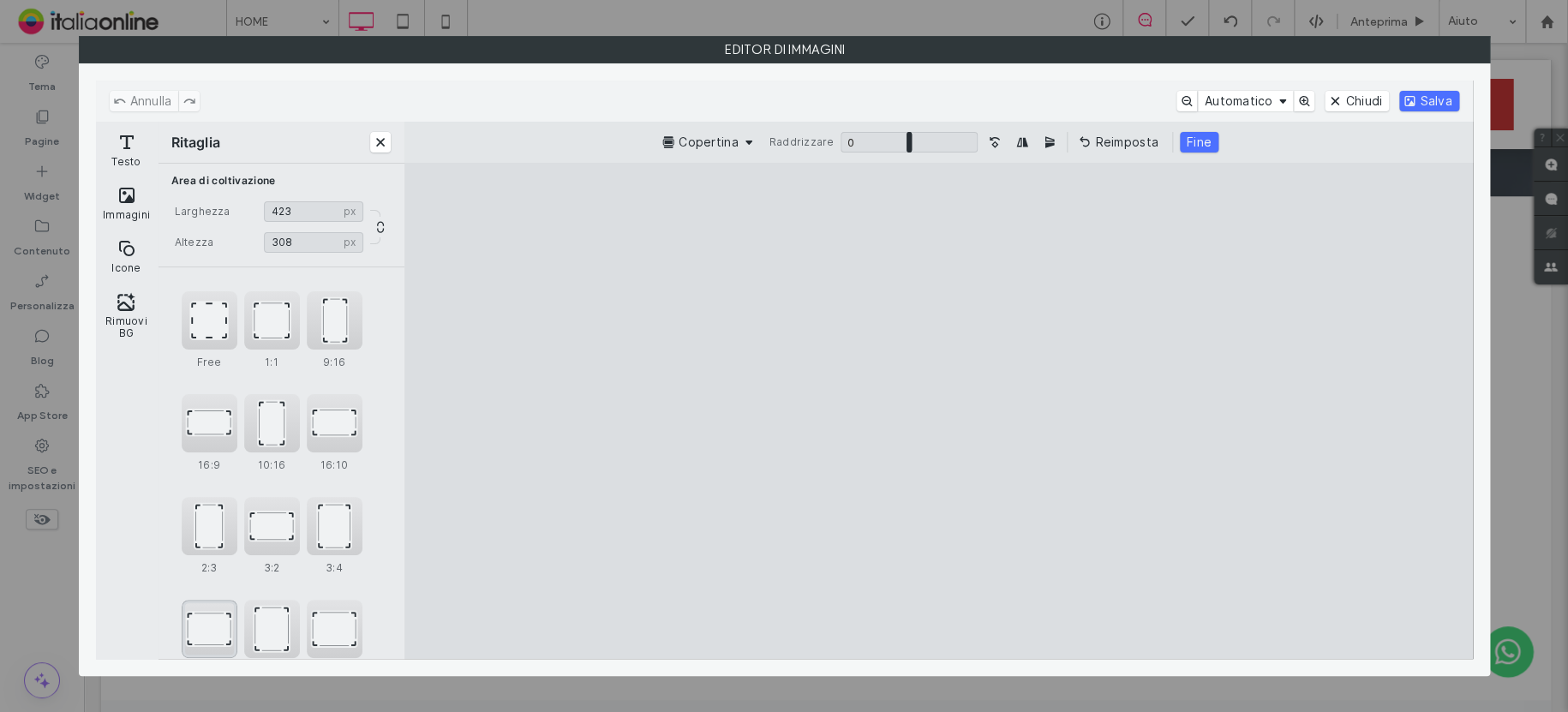
scroll to position [58, 0]
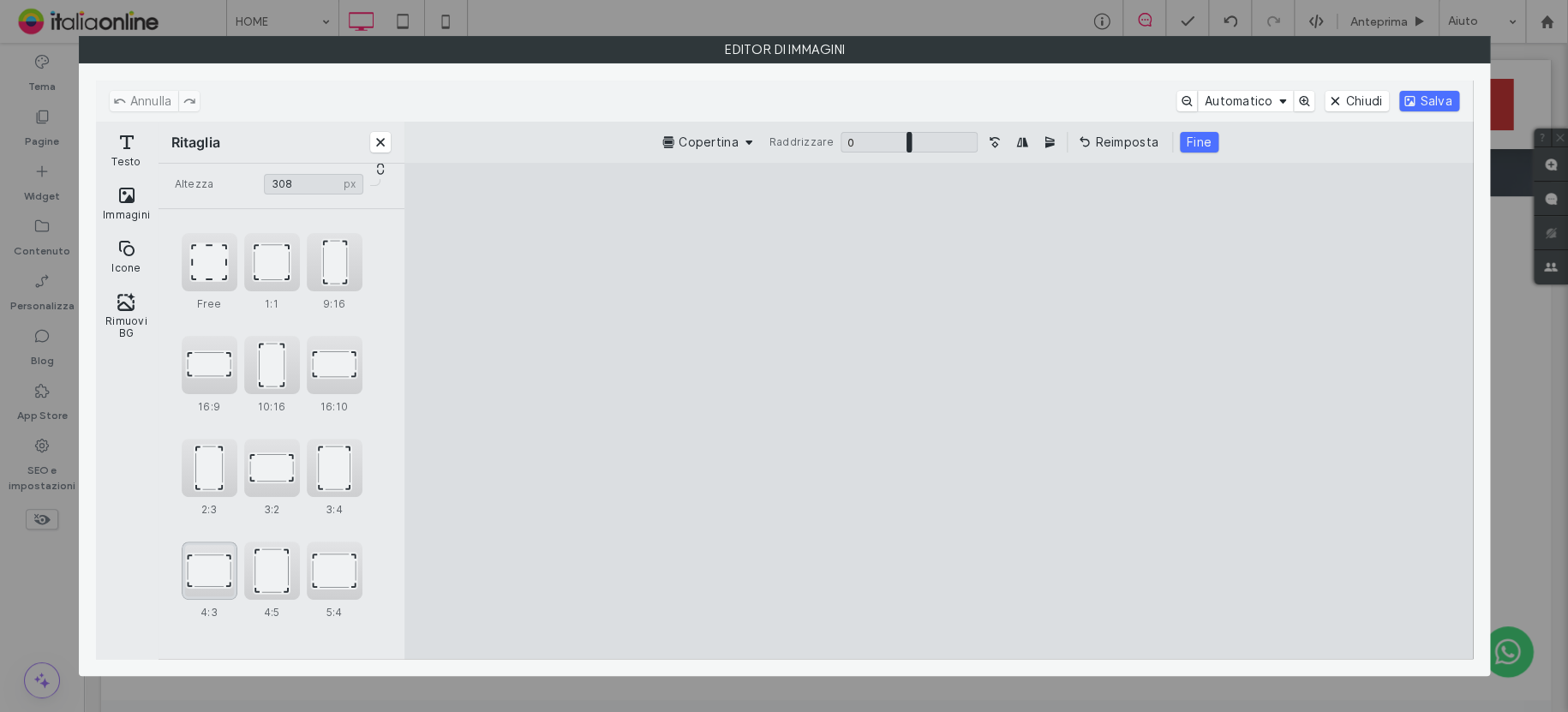
click at [211, 564] on div "4:3" at bounding box center [209, 570] width 56 height 58
type input "******"
drag, startPoint x: 1440, startPoint y: 87, endPoint x: 1433, endPoint y: 98, distance: 13.0
click at [1435, 98] on div "Annulla Automatico Chiudi Salva" at bounding box center [784, 101] width 1377 height 41
click at [1433, 99] on button "Salva" at bounding box center [1429, 101] width 59 height 21
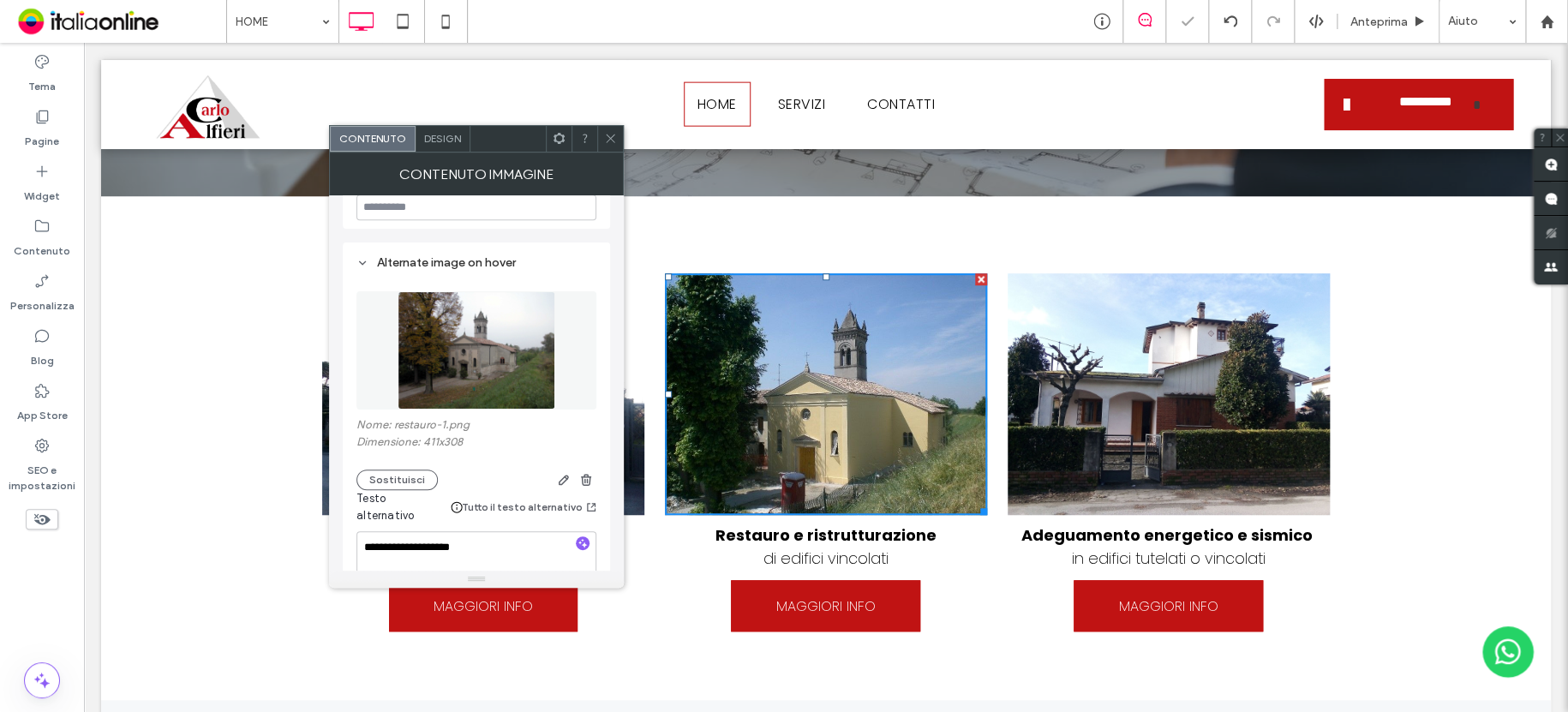
click at [602, 135] on div at bounding box center [610, 138] width 25 height 25
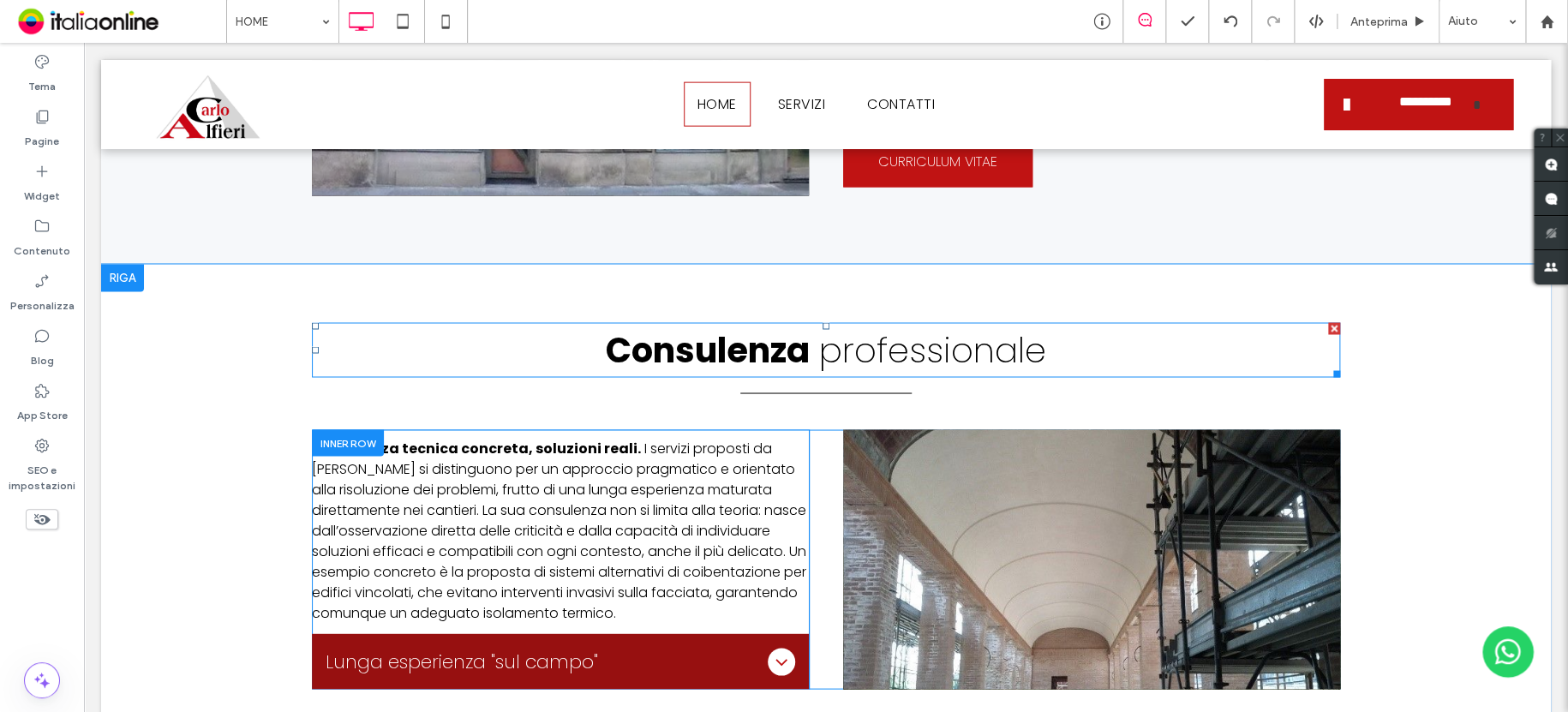
scroll to position [1713, 0]
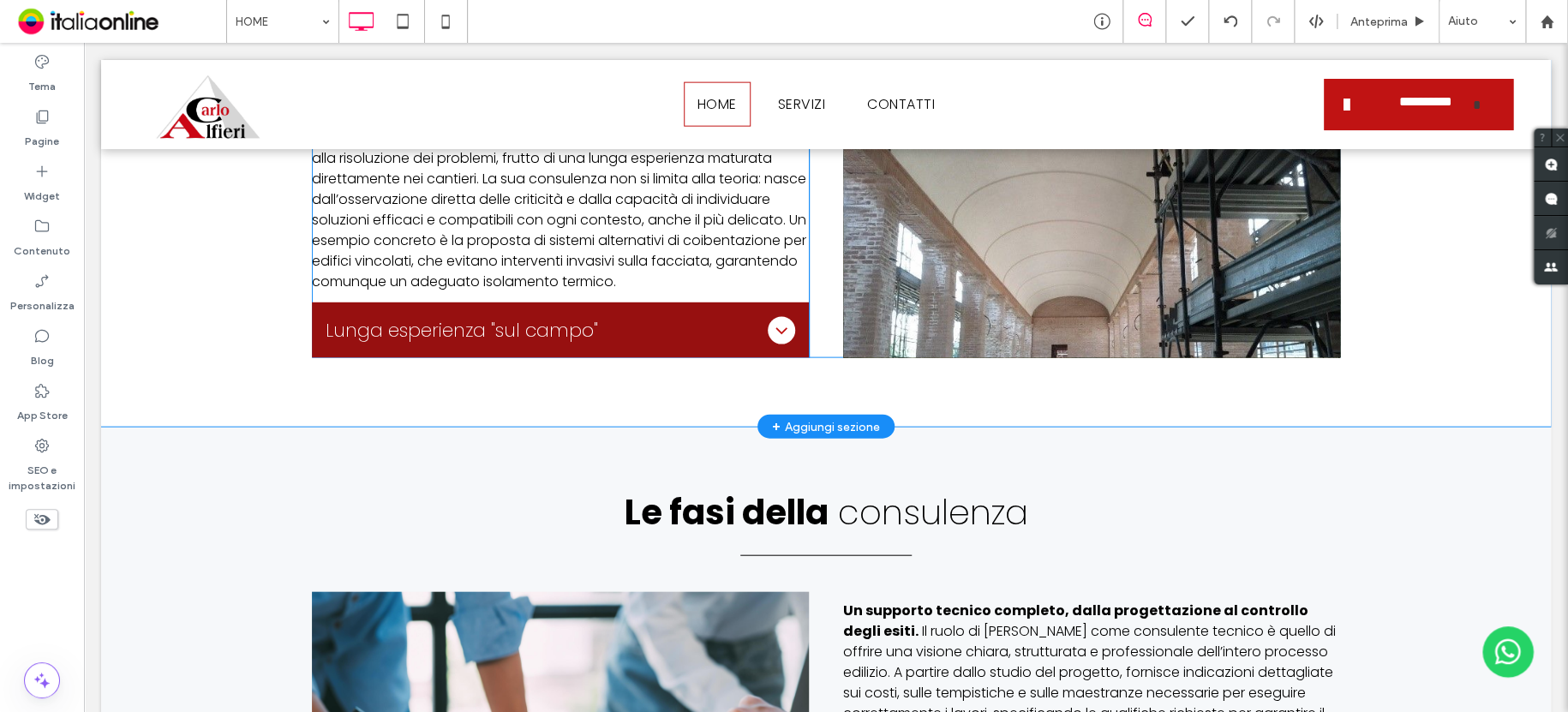
click at [1007, 284] on div at bounding box center [1091, 228] width 497 height 260
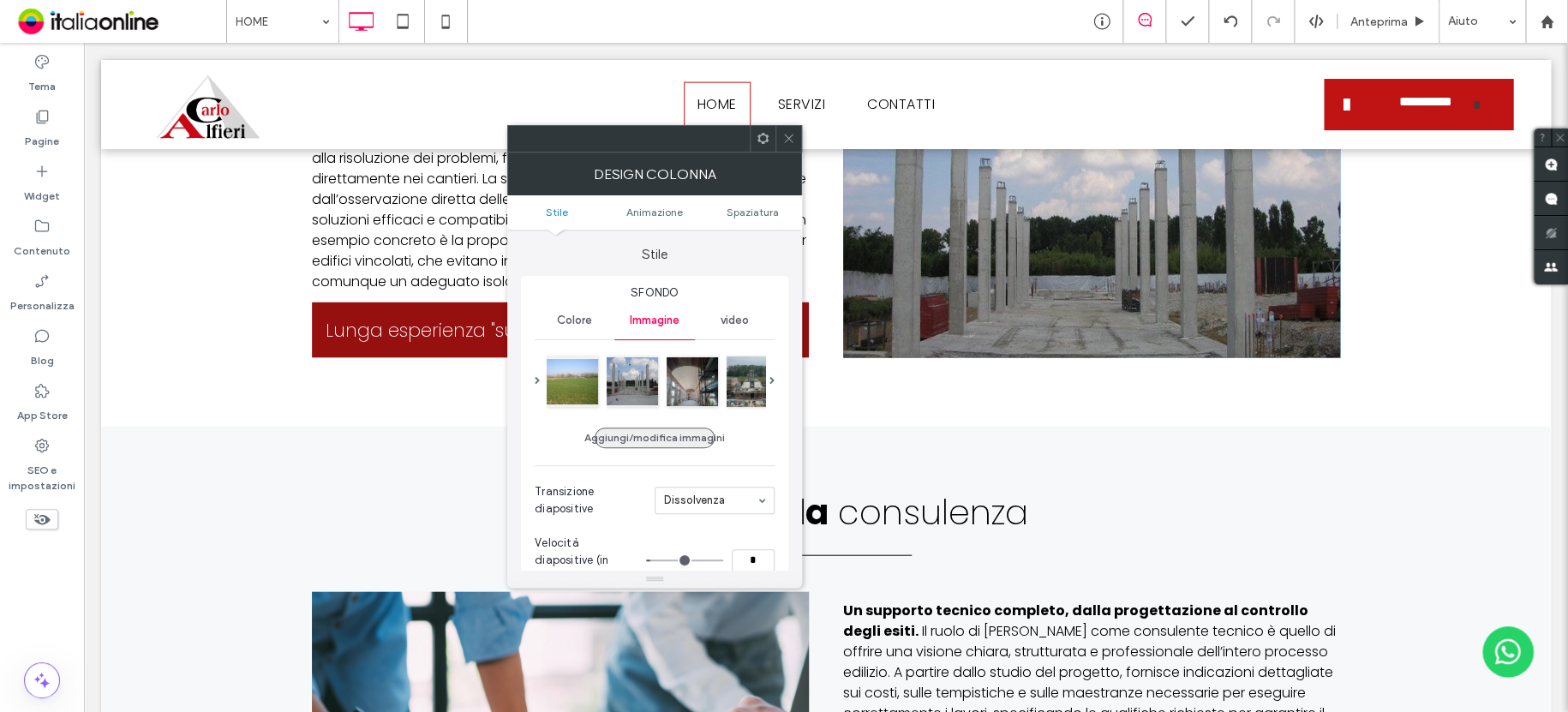
click at [667, 437] on button "Aggiungi/modifica immagini" at bounding box center [654, 437] width 120 height 21
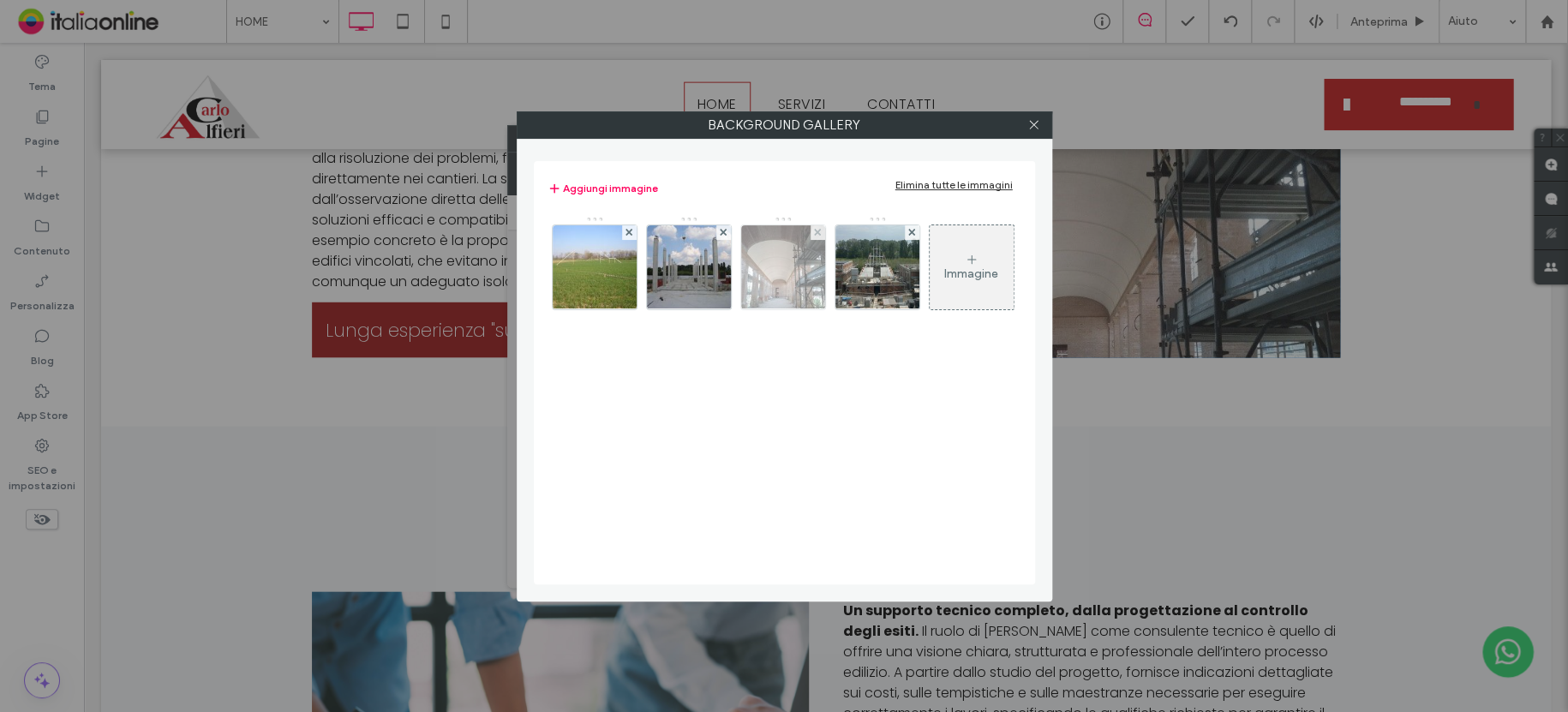
drag, startPoint x: 815, startPoint y: 229, endPoint x: 776, endPoint y: 237, distance: 39.8
click at [808, 230] on div at bounding box center [783, 267] width 85 height 85
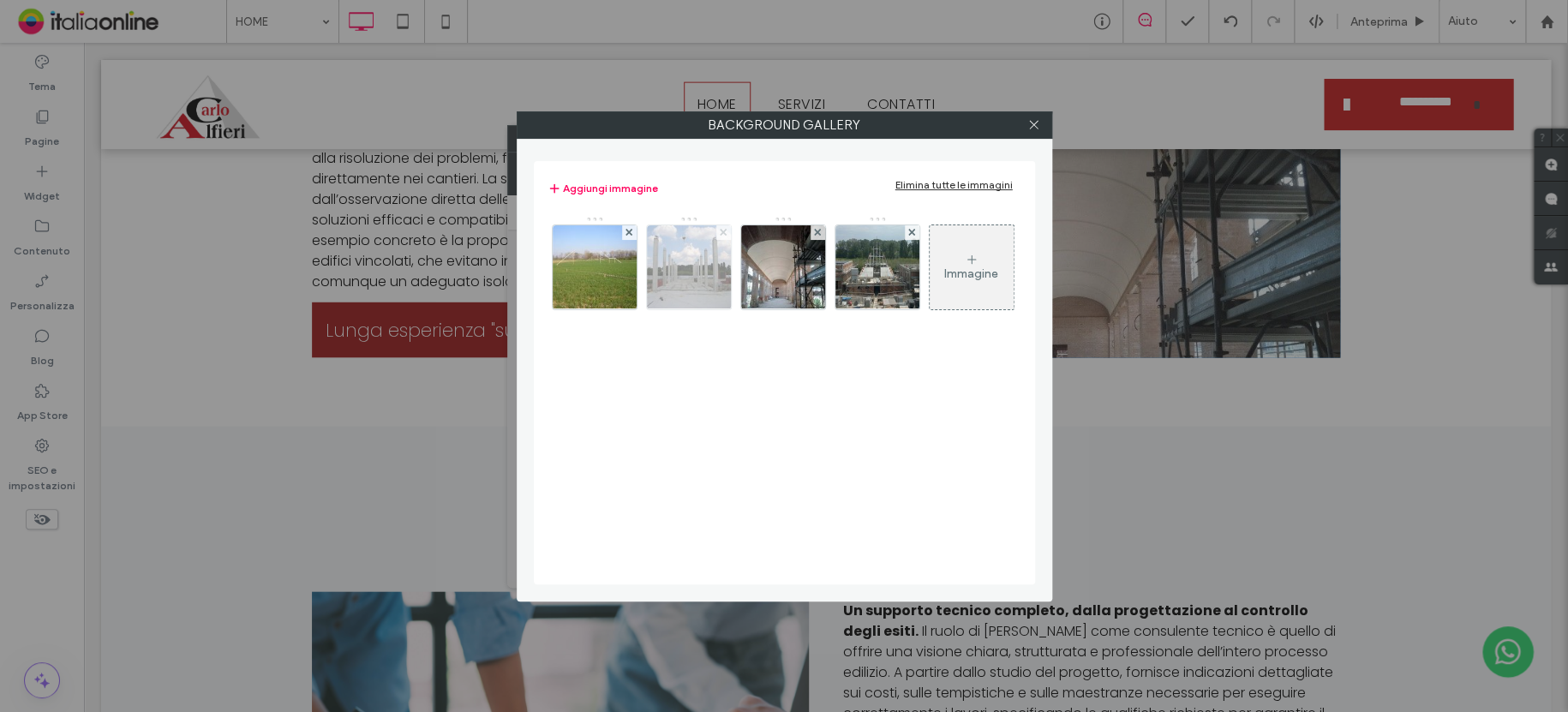
click at [722, 236] on span at bounding box center [723, 232] width 7 height 15
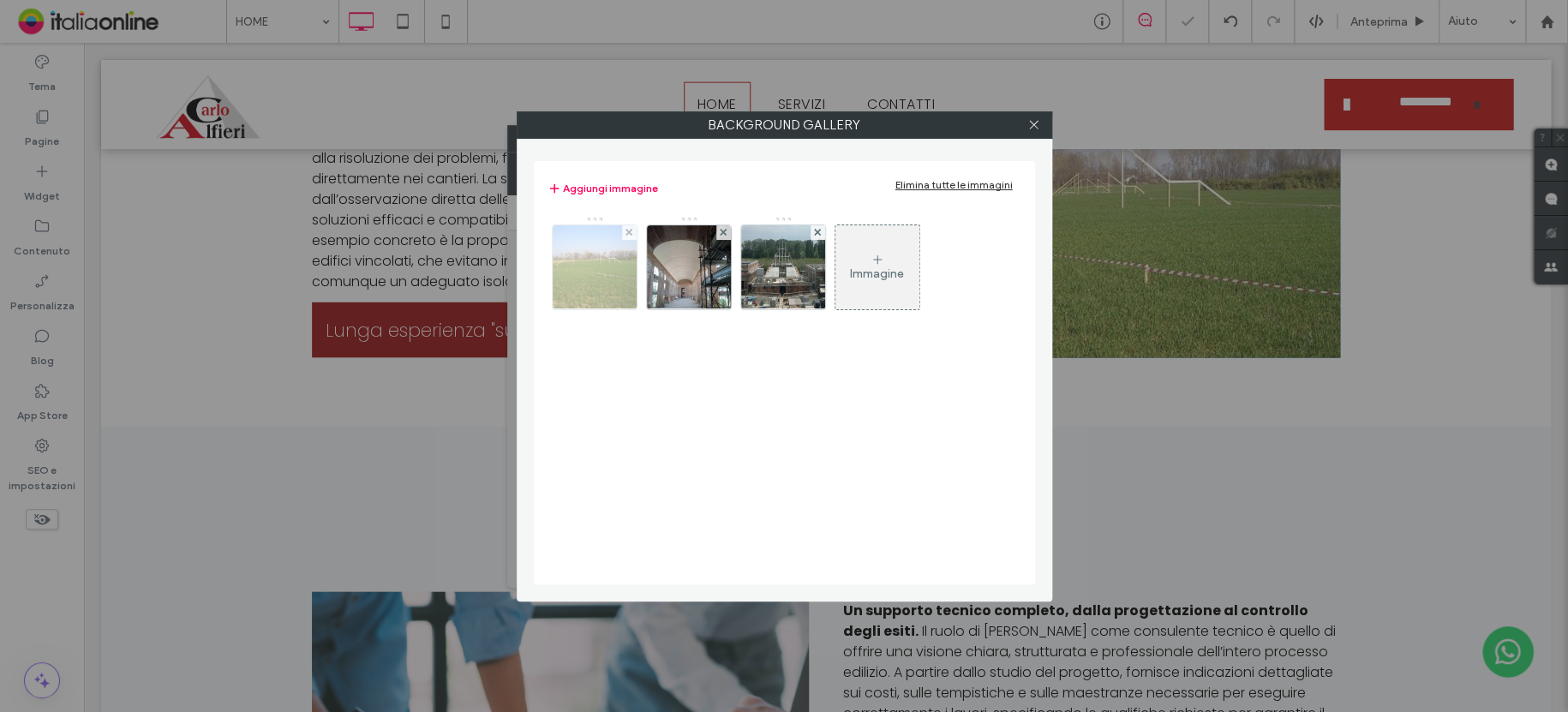
click at [620, 234] on img at bounding box center [593, 268] width 94 height 84
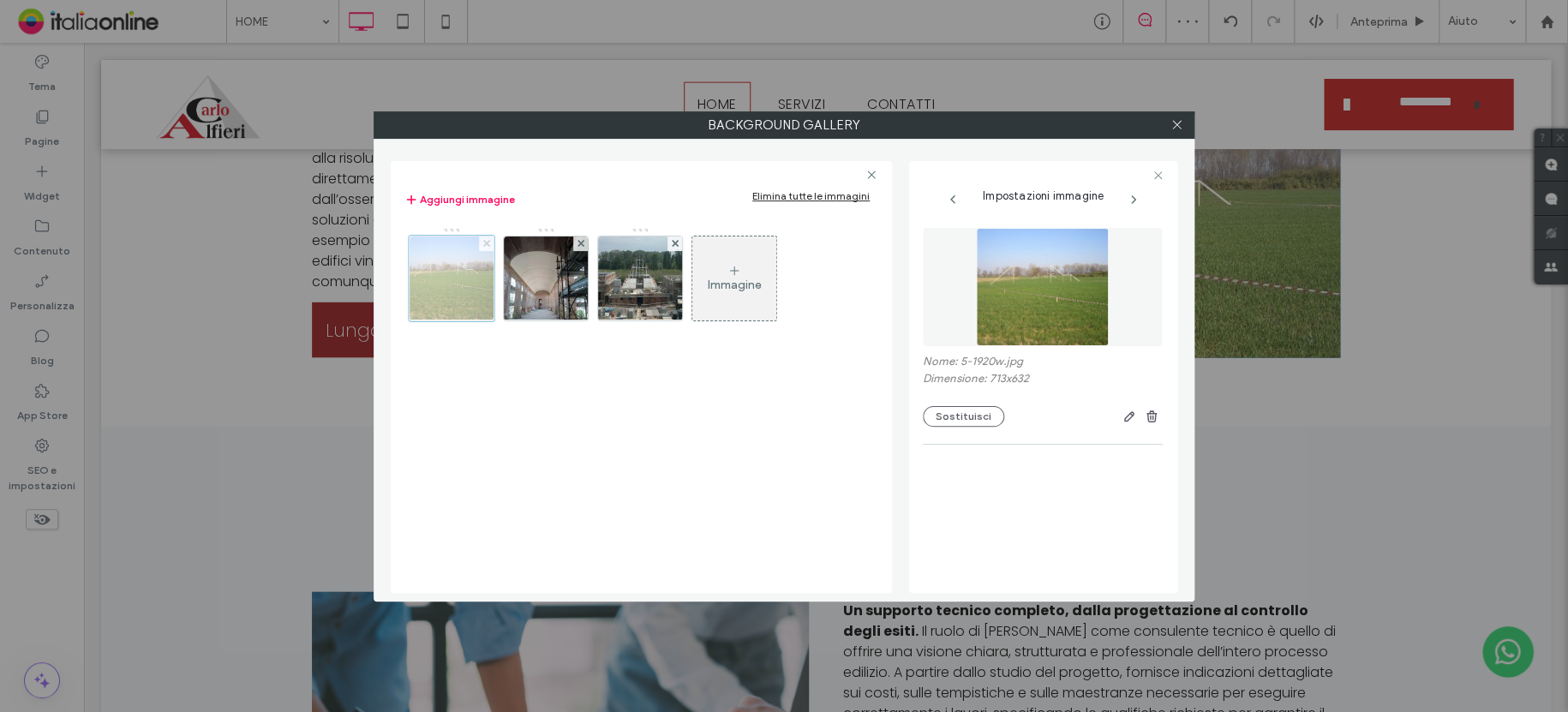
click at [484, 247] on span at bounding box center [486, 243] width 7 height 15
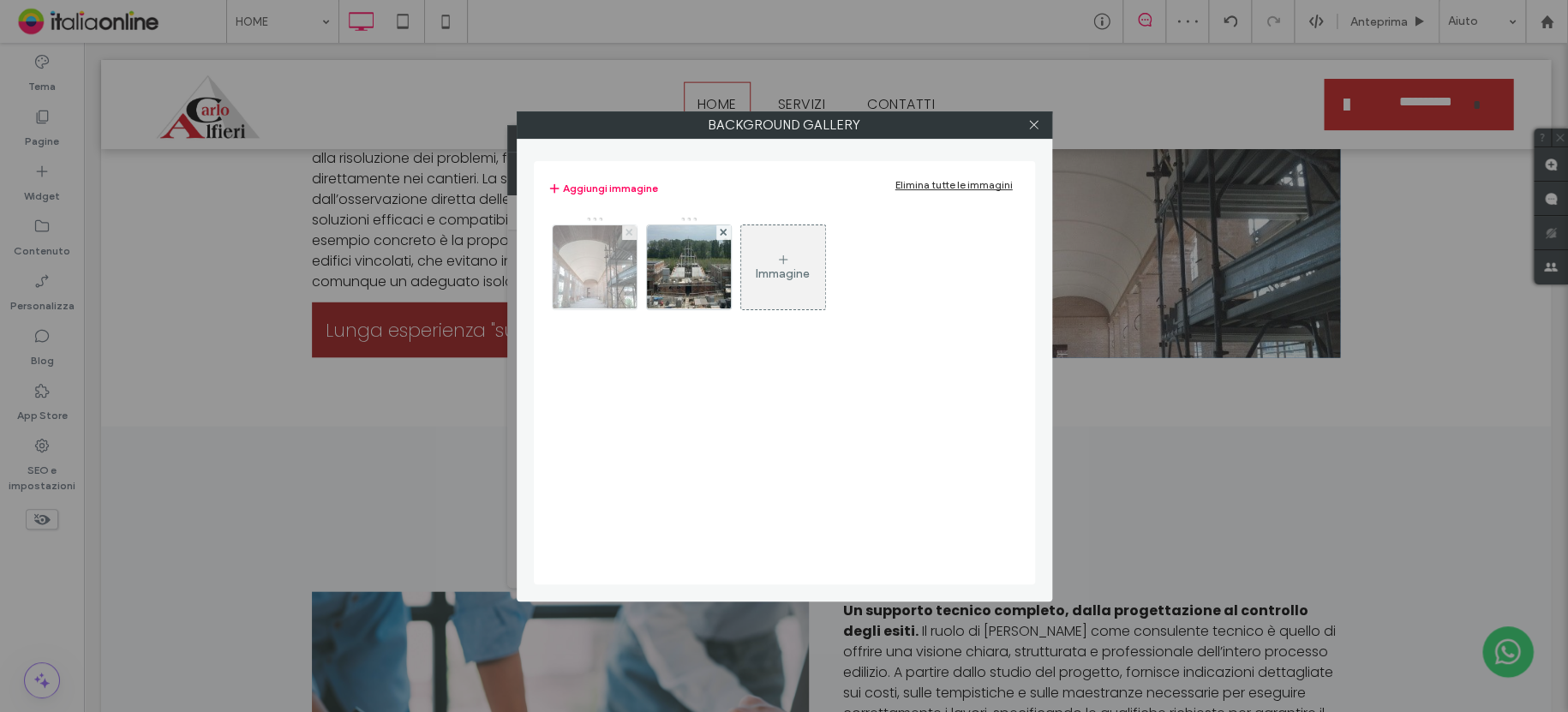
click at [626, 232] on icon at bounding box center [629, 231] width 7 height 7
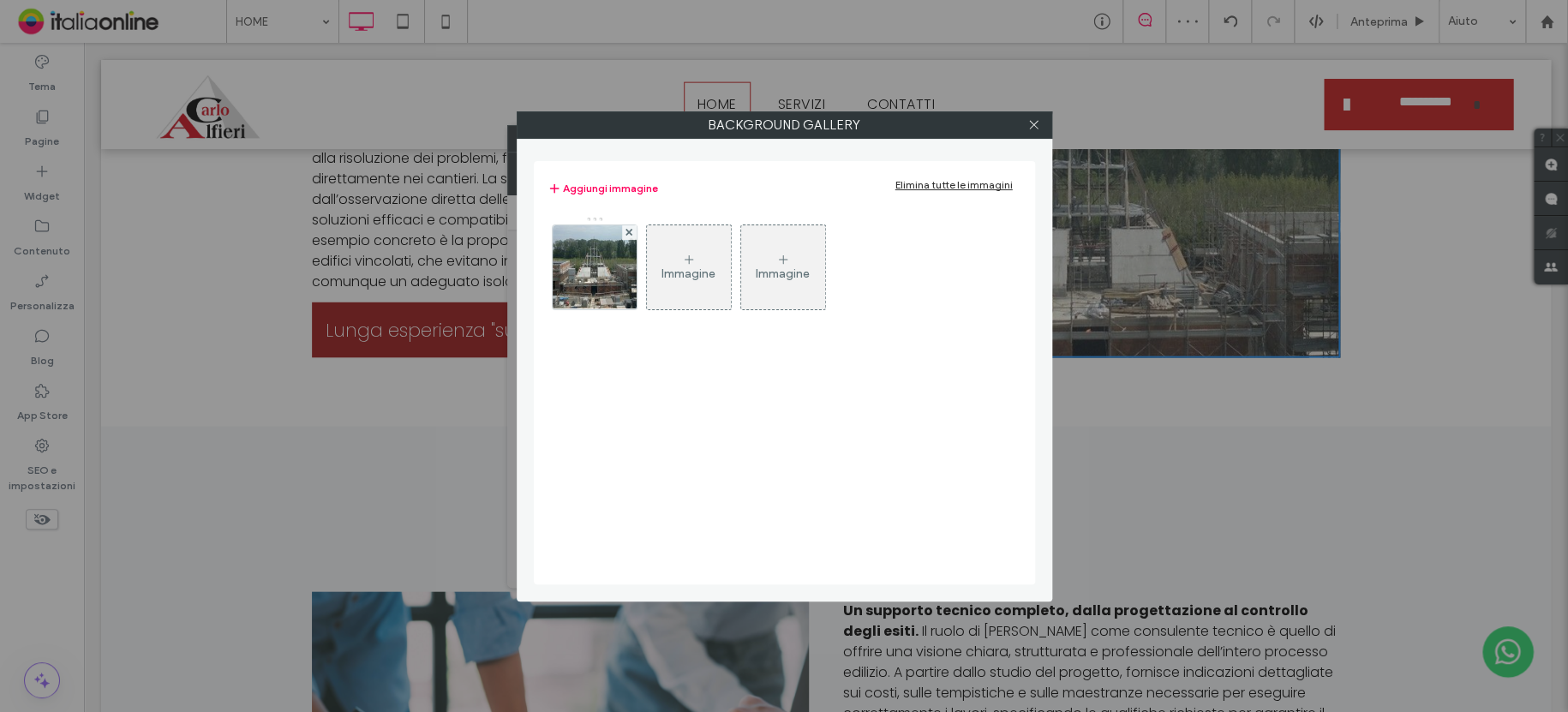
click at [701, 274] on div "Immagine" at bounding box center [687, 274] width 54 height 15
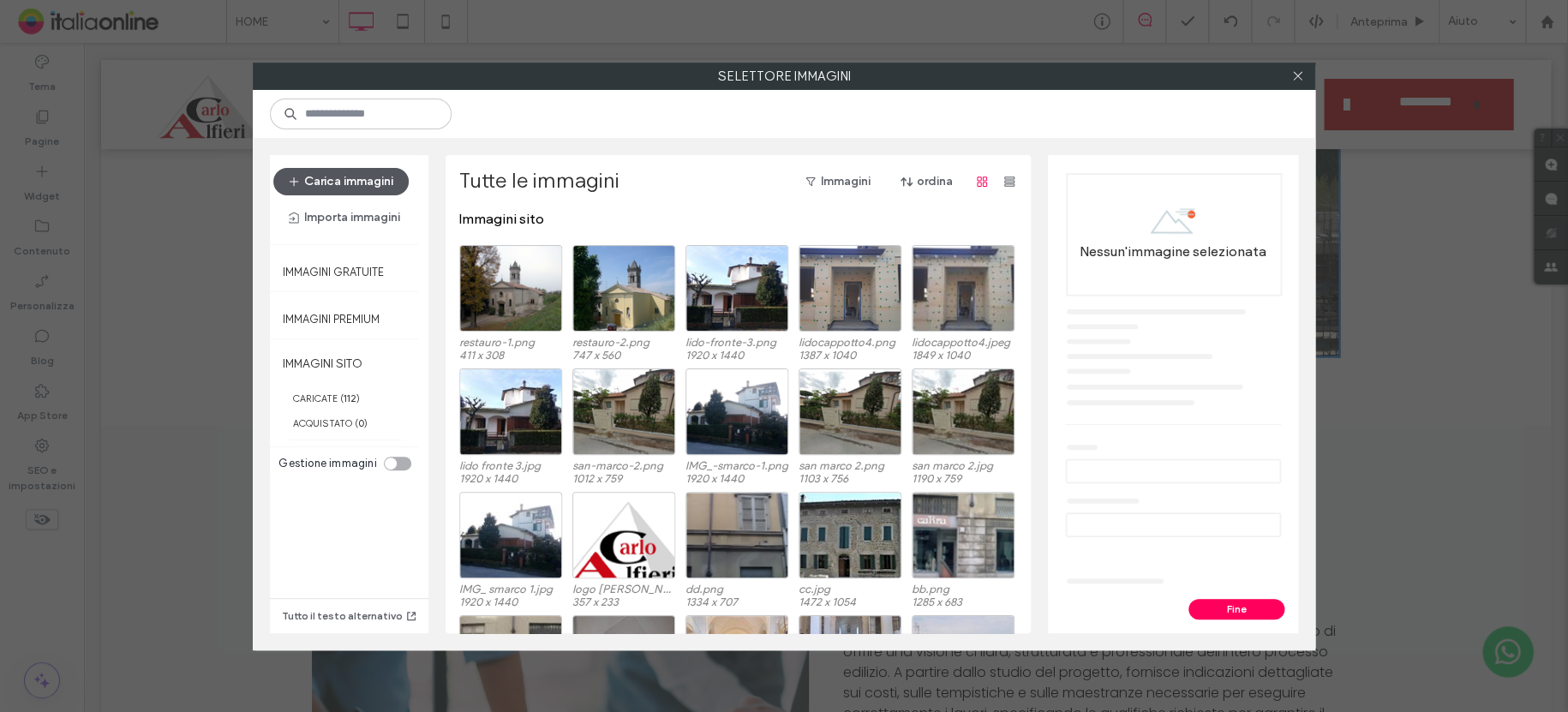
click at [369, 185] on button "Carica immagini" at bounding box center [341, 181] width 135 height 27
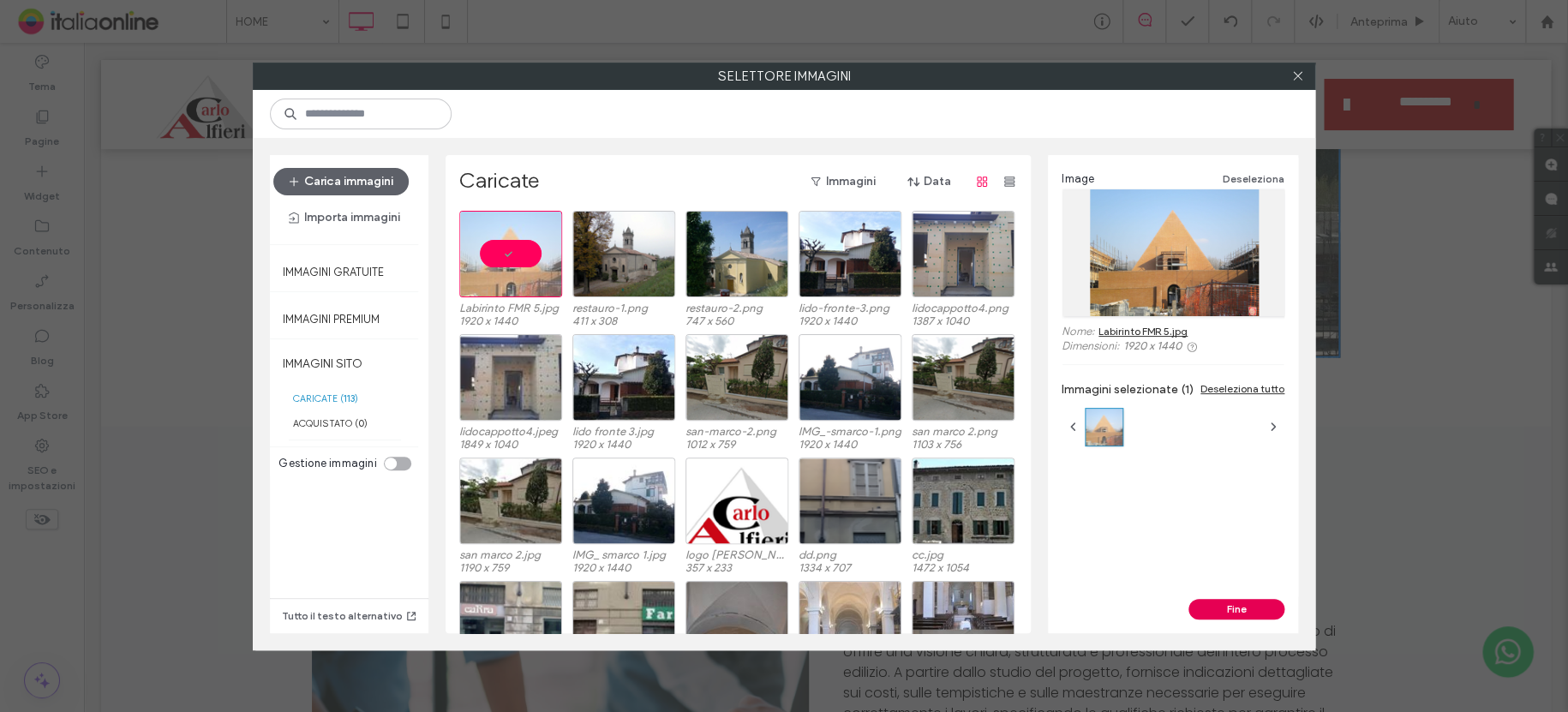
click at [1234, 603] on button "Fine" at bounding box center [1237, 609] width 96 height 21
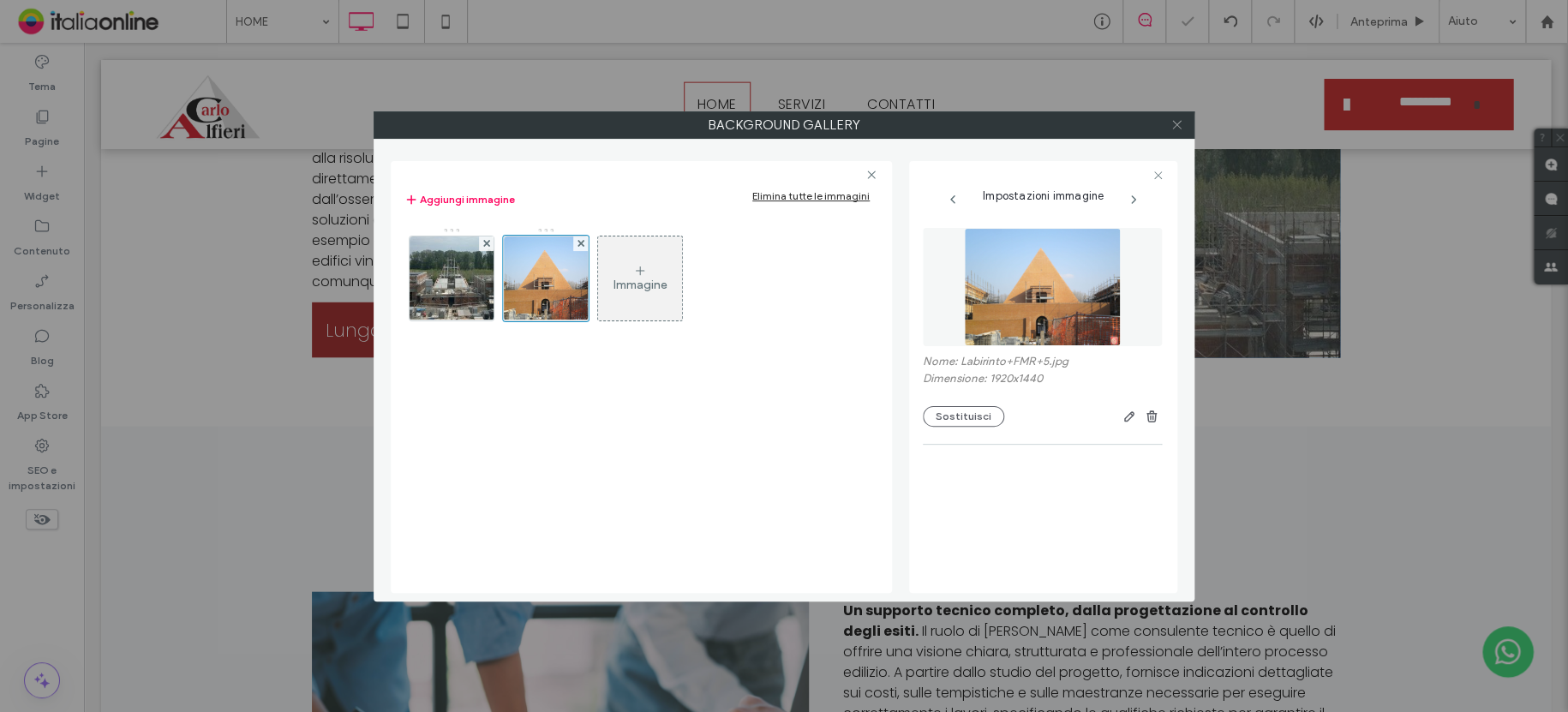
click at [1176, 117] on span at bounding box center [1176, 125] width 13 height 25
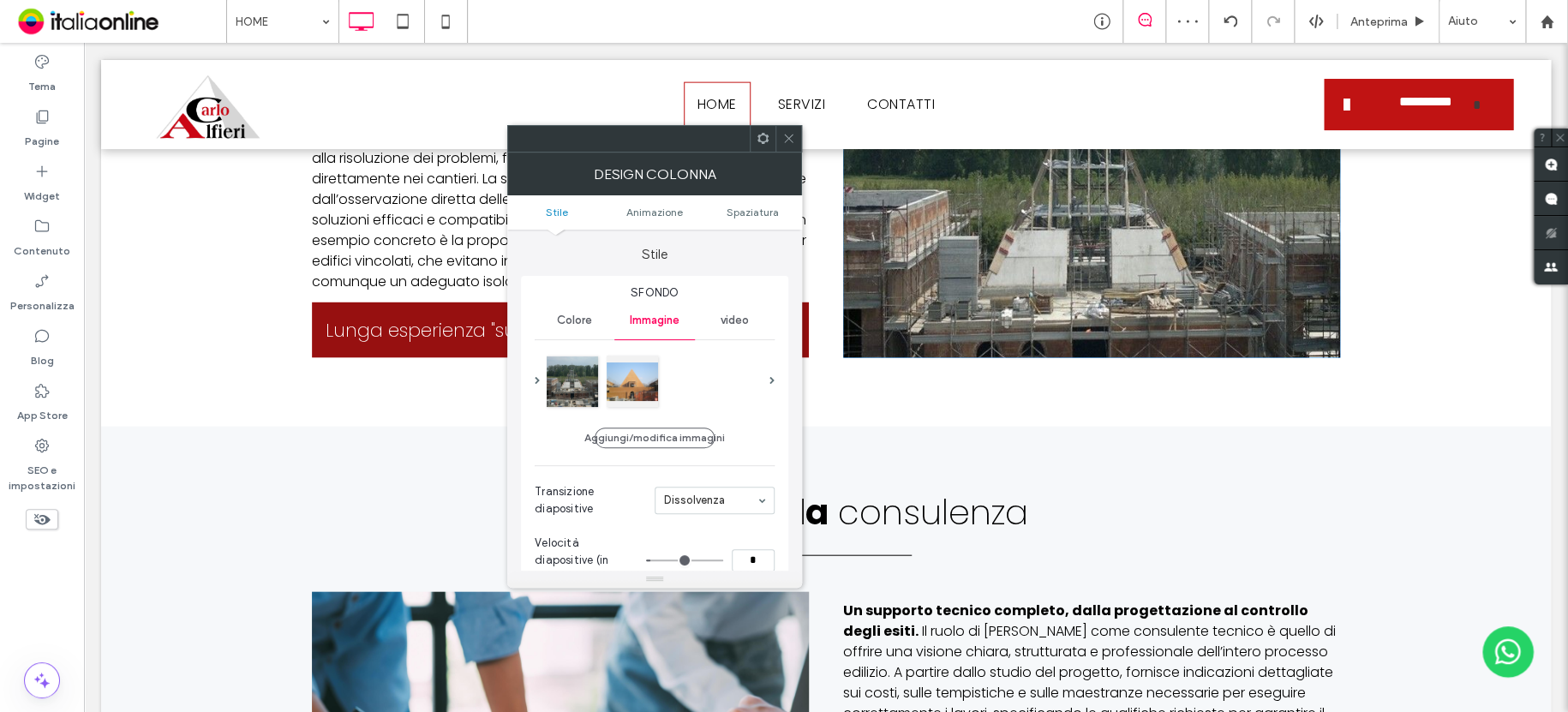
drag, startPoint x: 791, startPoint y: 136, endPoint x: 792, endPoint y: 153, distance: 17.0
click at [791, 136] on icon at bounding box center [788, 138] width 13 height 13
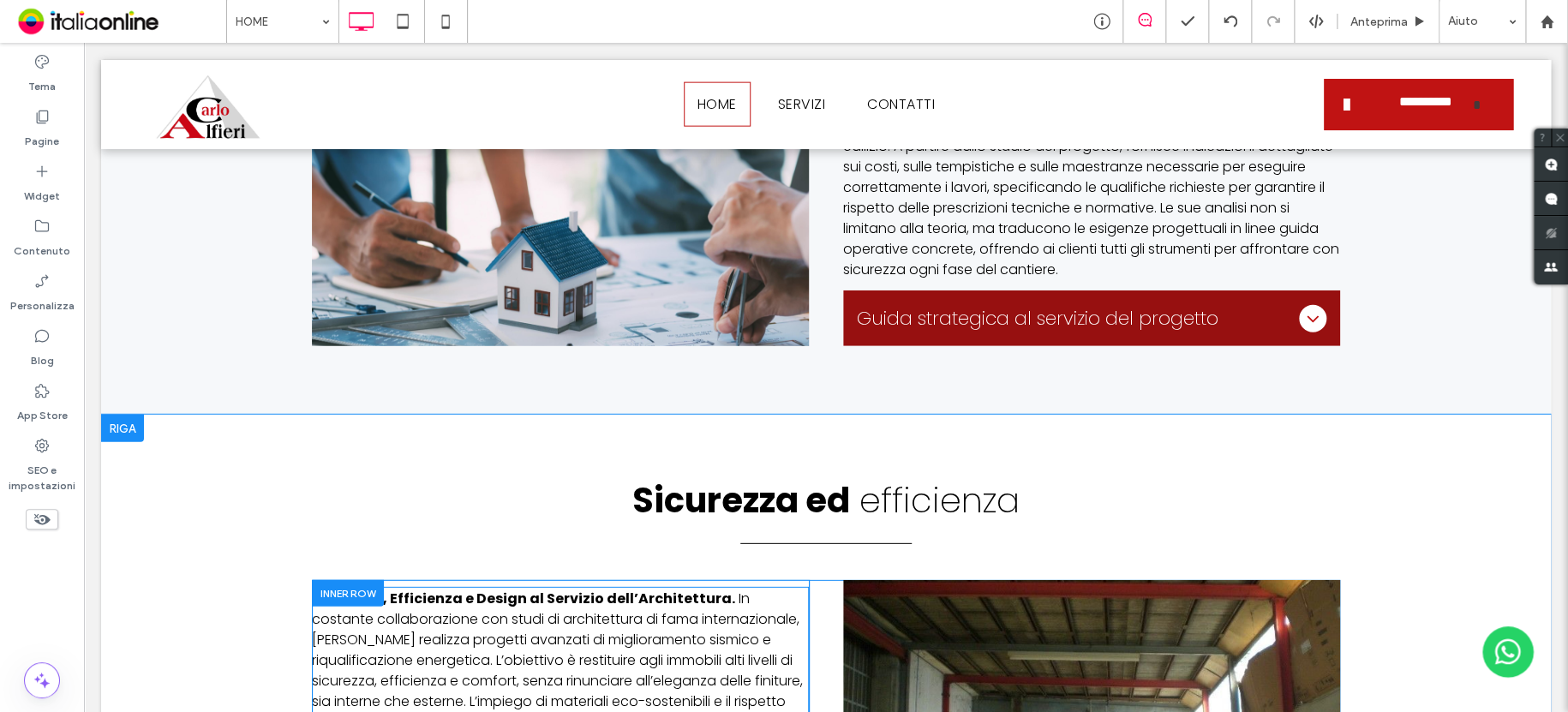
scroll to position [2570, 0]
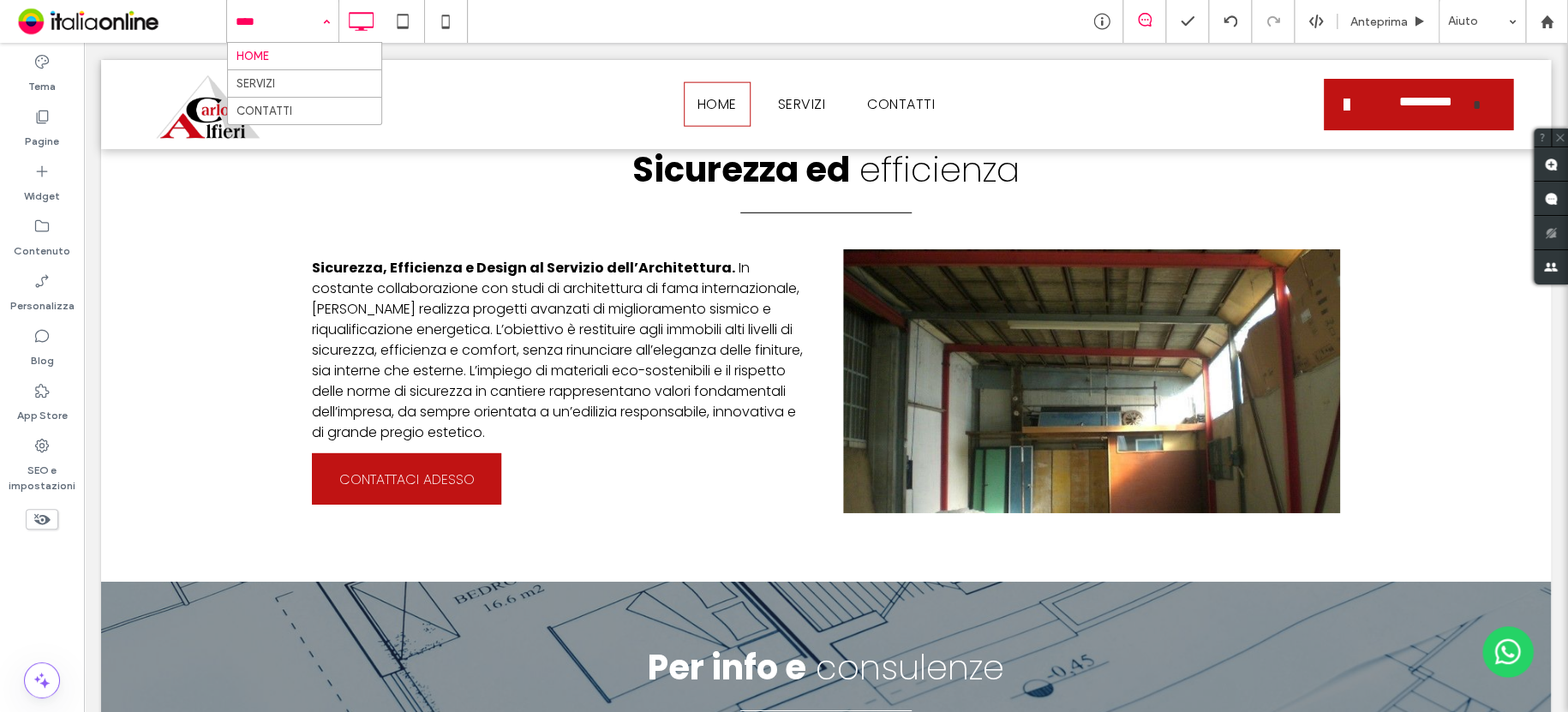
drag, startPoint x: 269, startPoint y: 10, endPoint x: 269, endPoint y: 36, distance: 26.0
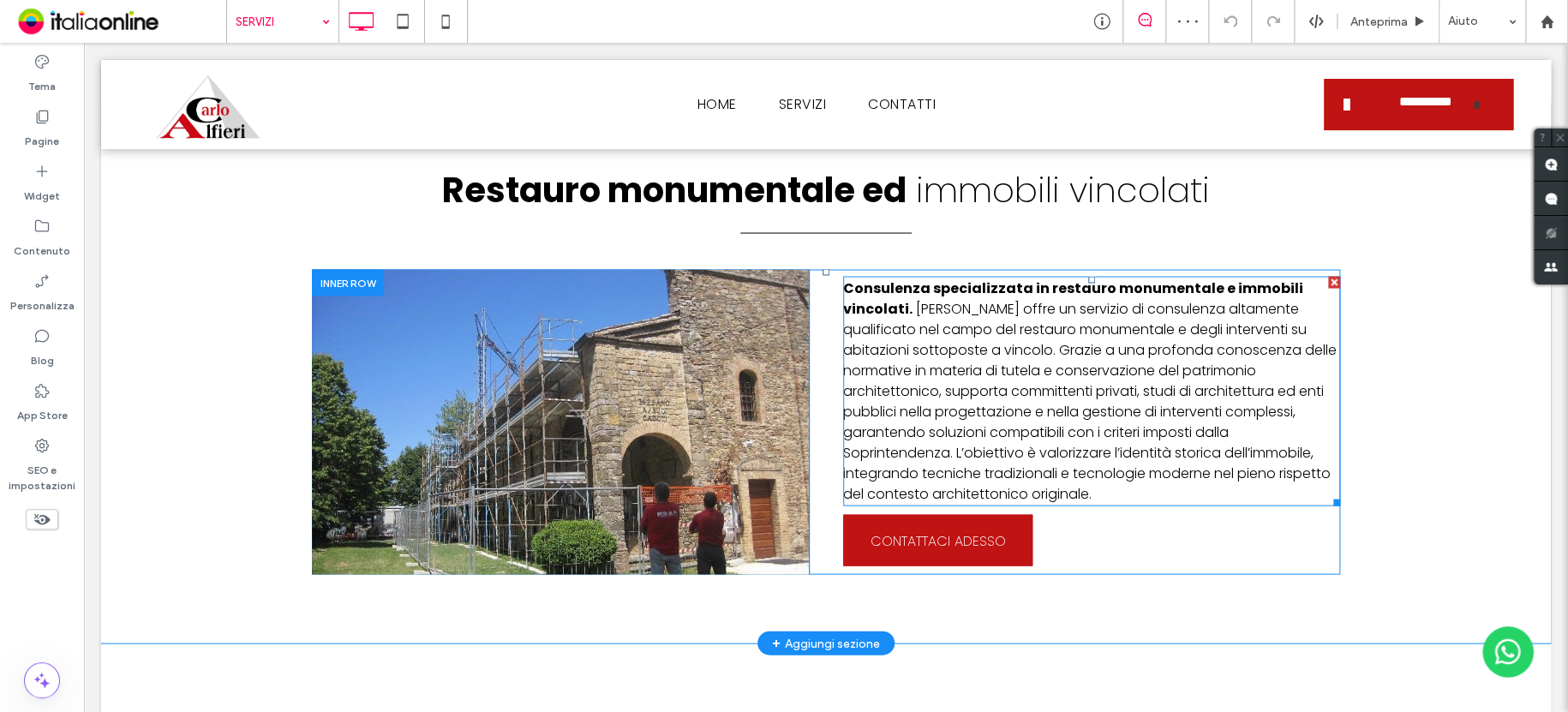
scroll to position [2057, 0]
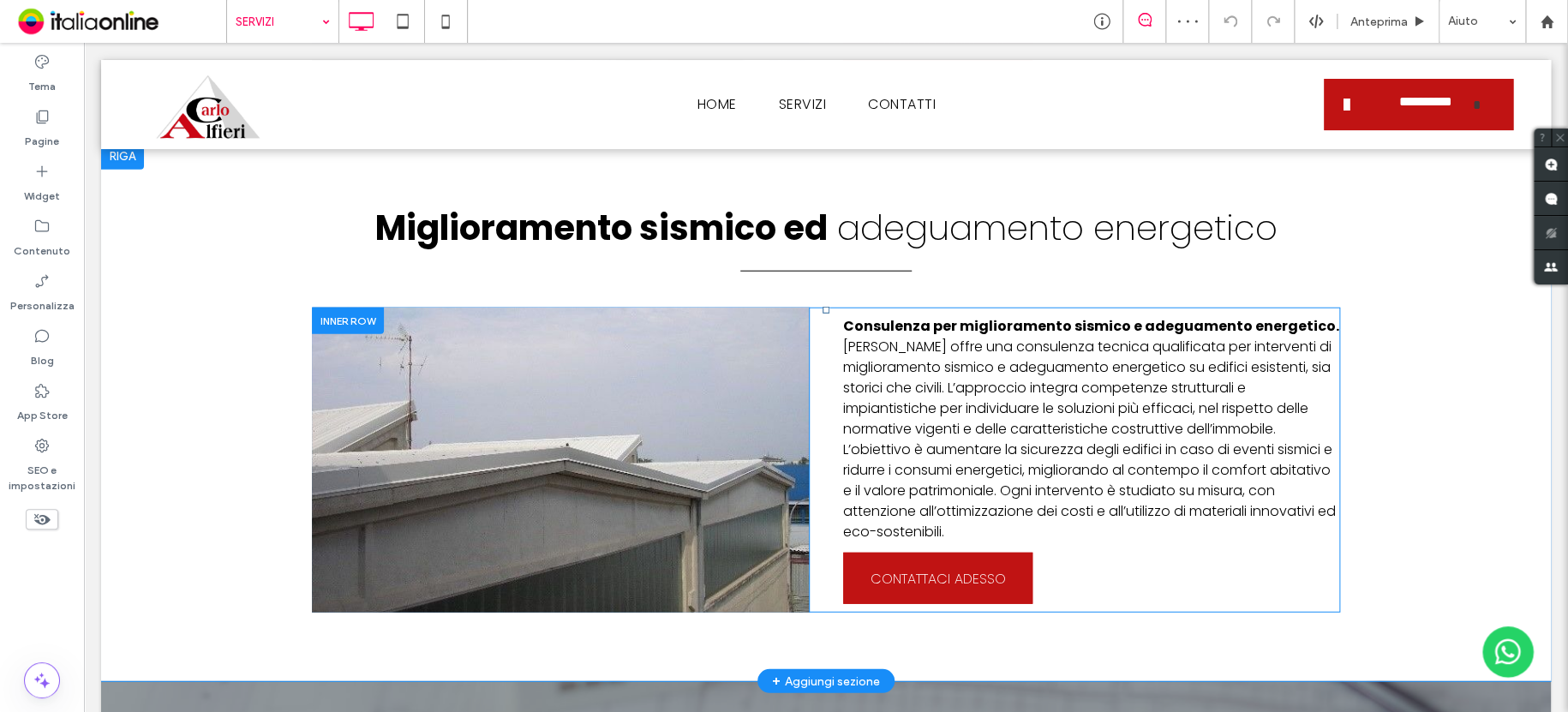
click at [661, 371] on div at bounding box center [560, 460] width 497 height 305
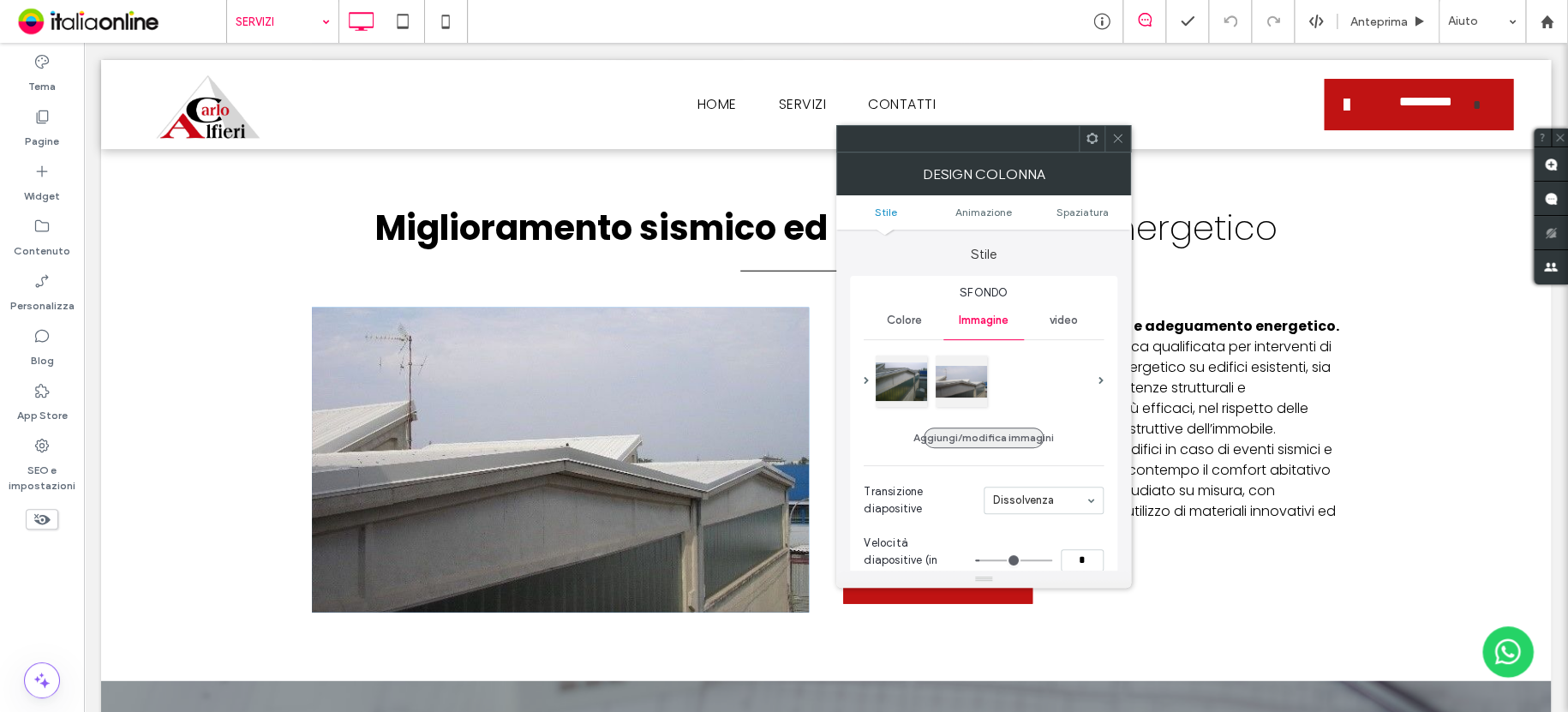
click at [1004, 430] on button "Aggiungi/modifica immagini" at bounding box center [984, 437] width 120 height 21
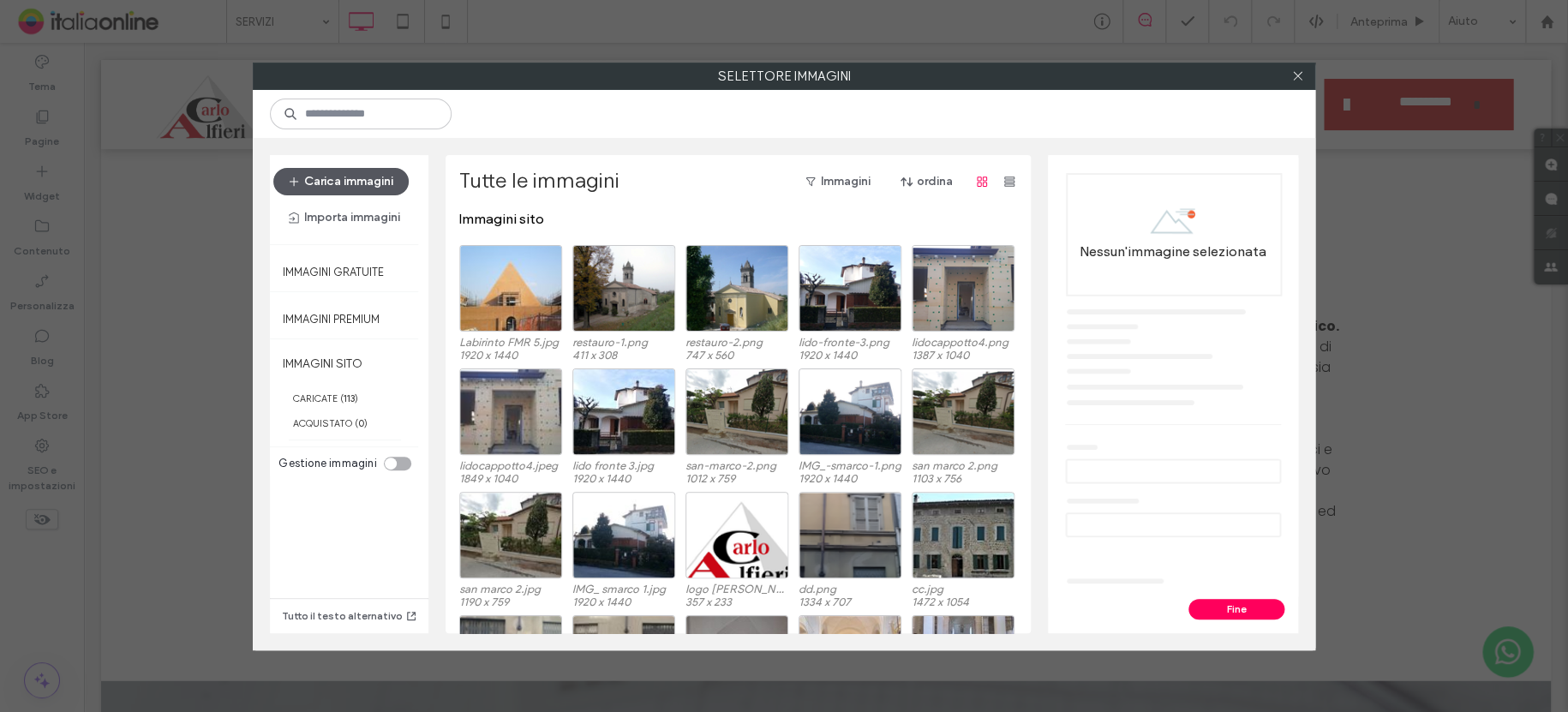
click at [365, 178] on button "Carica immagini" at bounding box center [341, 181] width 135 height 27
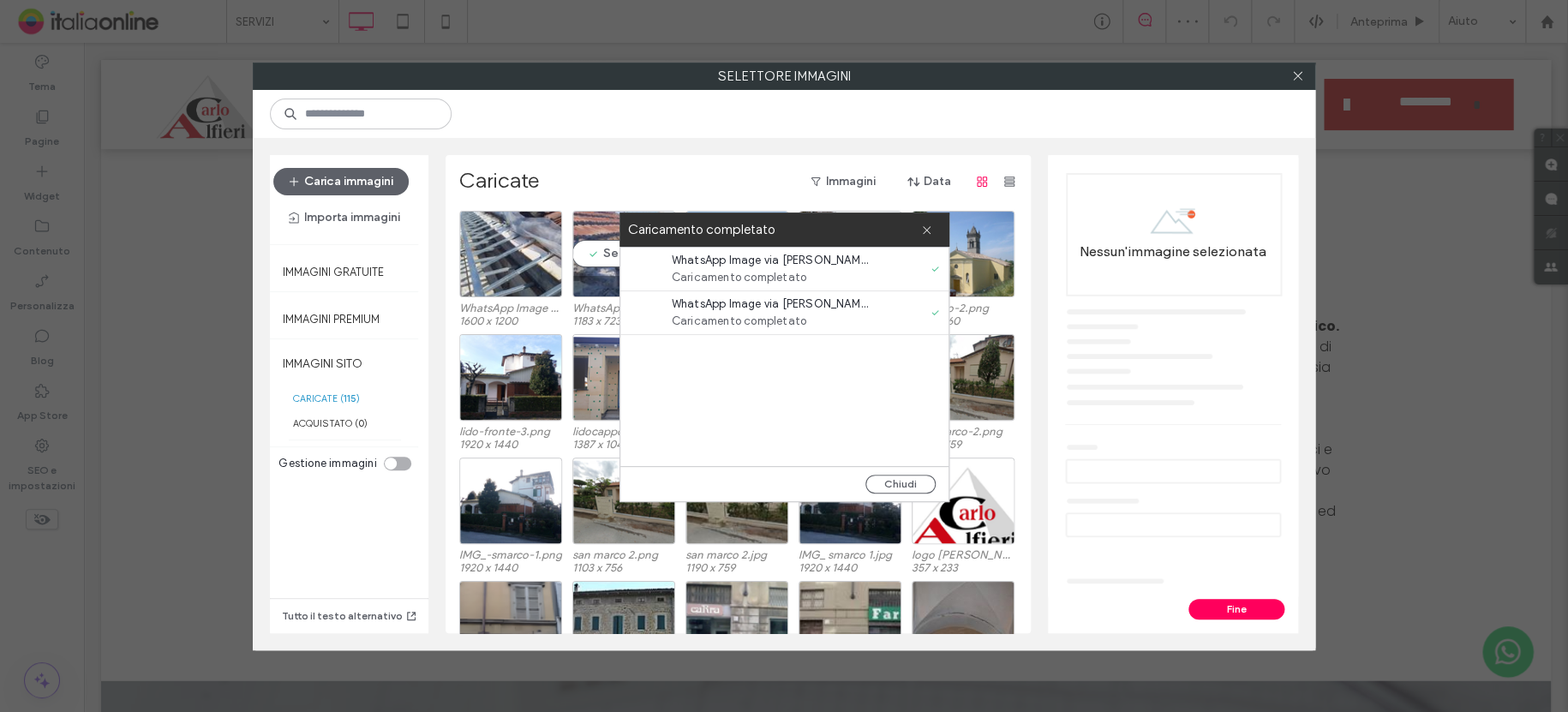
click at [577, 247] on div "Seleziona" at bounding box center [624, 254] width 103 height 86
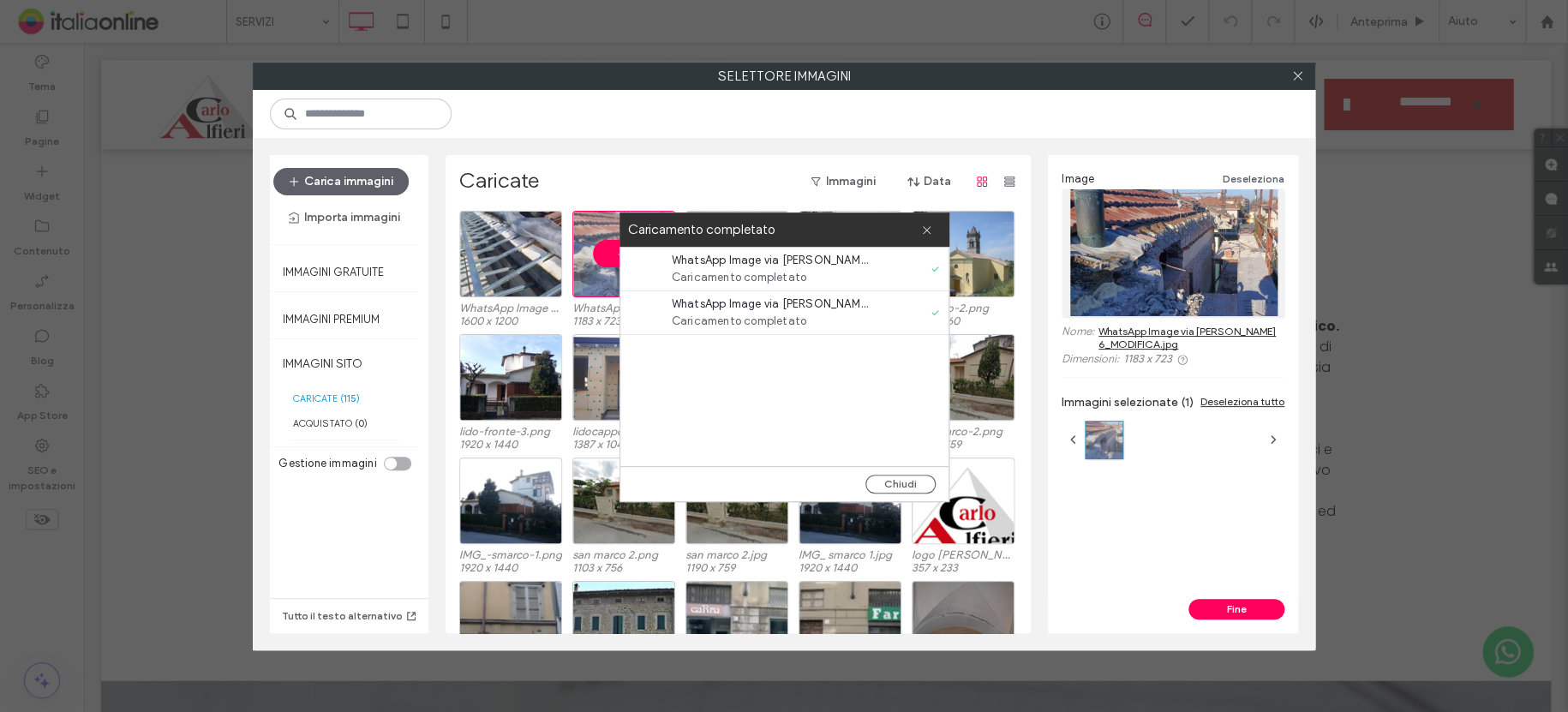
click at [1224, 609] on button "Fine" at bounding box center [1237, 609] width 96 height 21
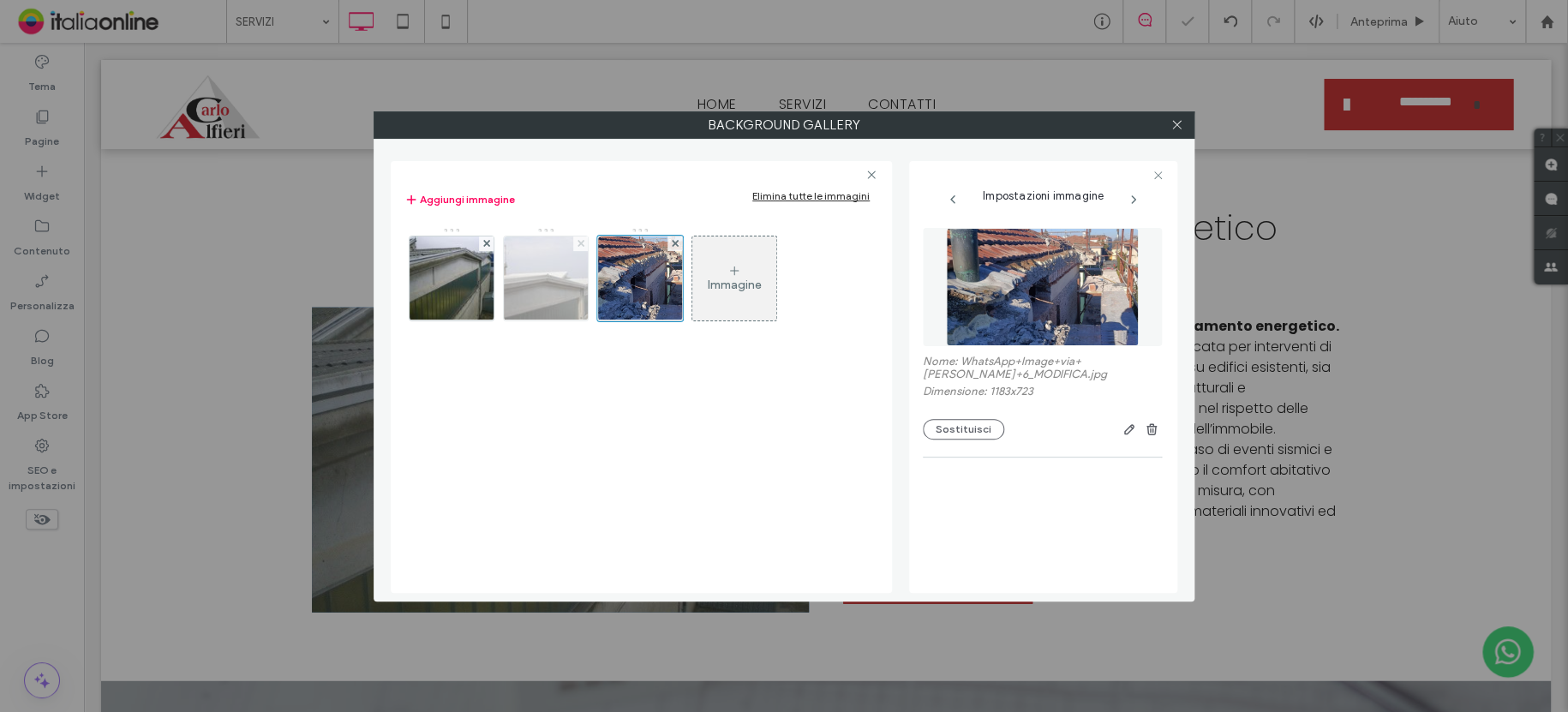
click at [579, 243] on use at bounding box center [580, 243] width 7 height 7
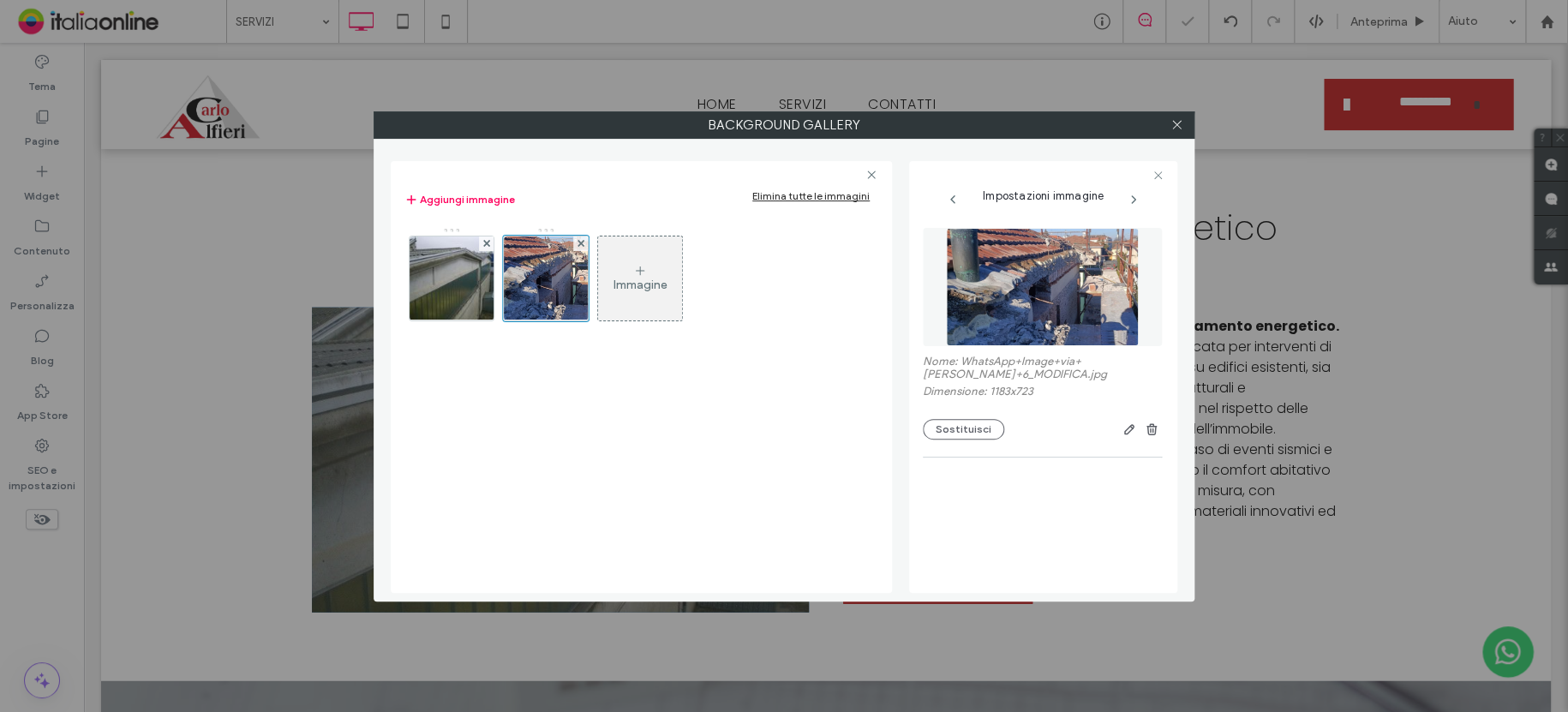
click at [633, 262] on div "Immagine" at bounding box center [640, 279] width 84 height 80
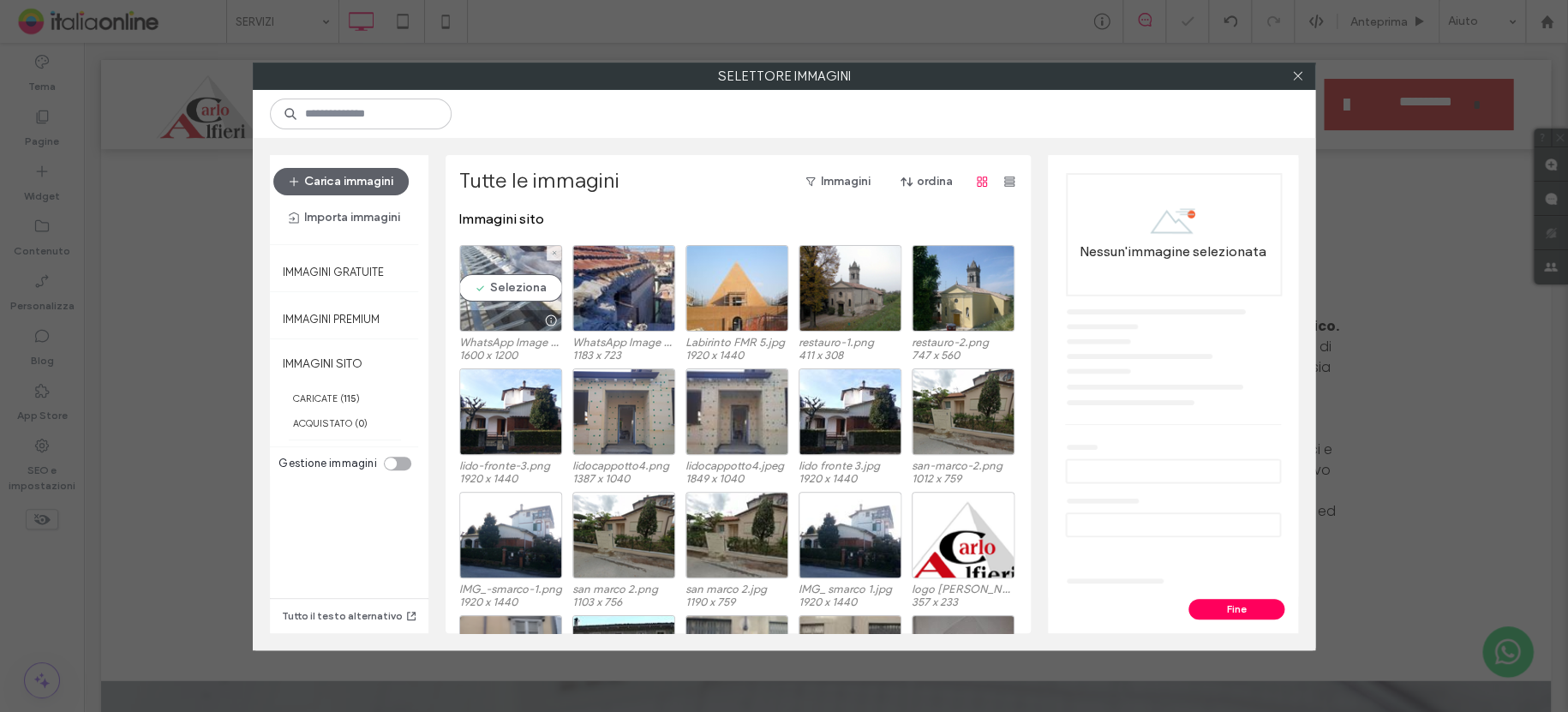
click at [531, 271] on div "Seleziona" at bounding box center [510, 288] width 103 height 86
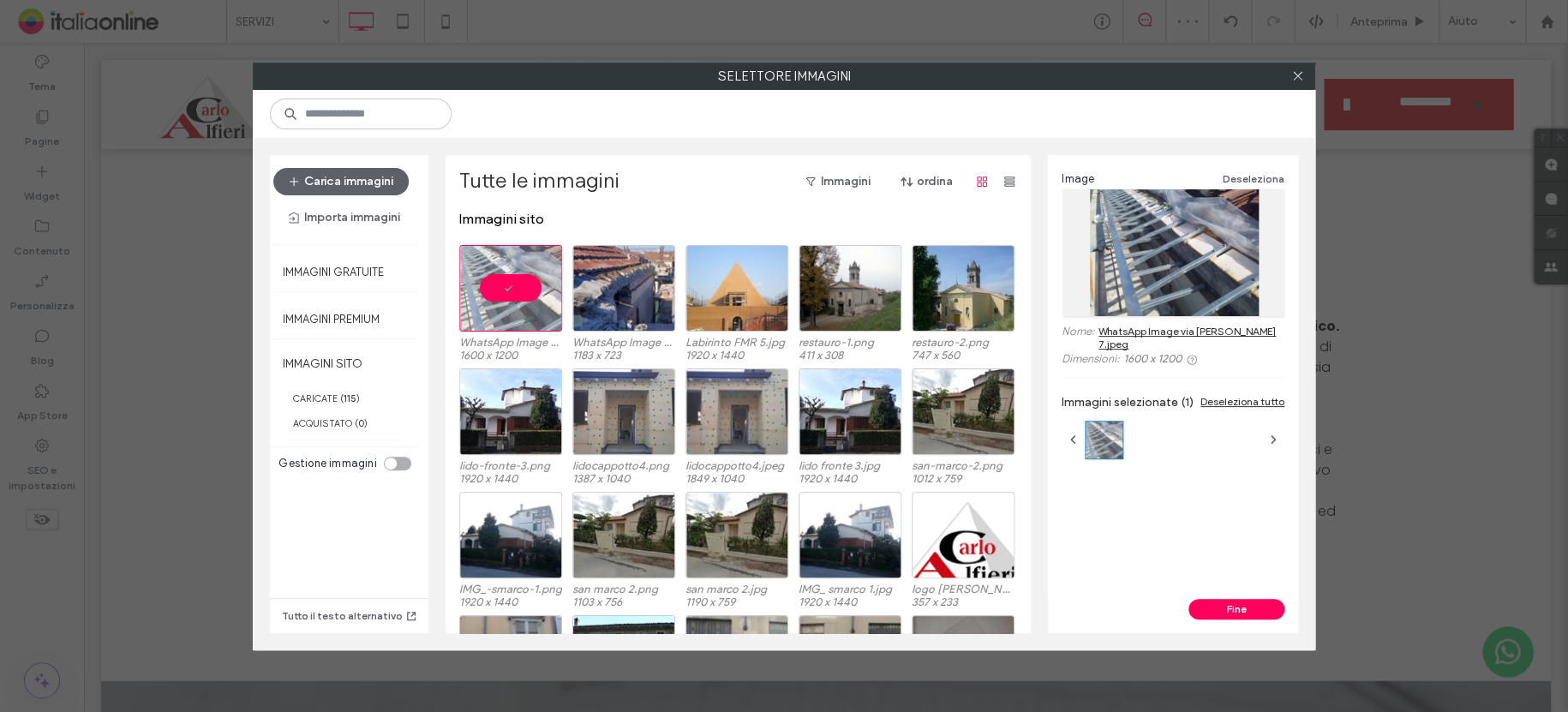
click at [1233, 610] on button "Fine" at bounding box center [1237, 609] width 96 height 21
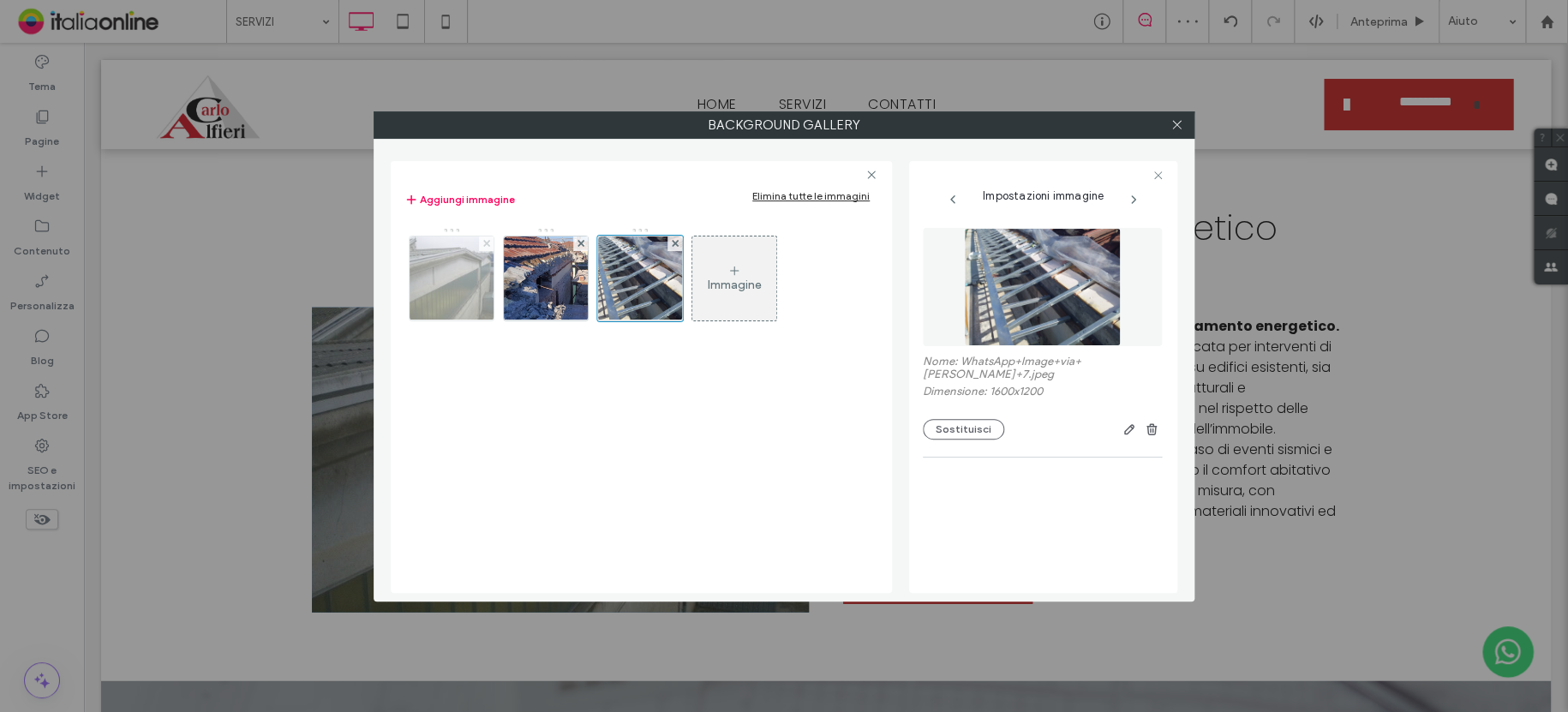
click at [487, 238] on span at bounding box center [486, 243] width 7 height 15
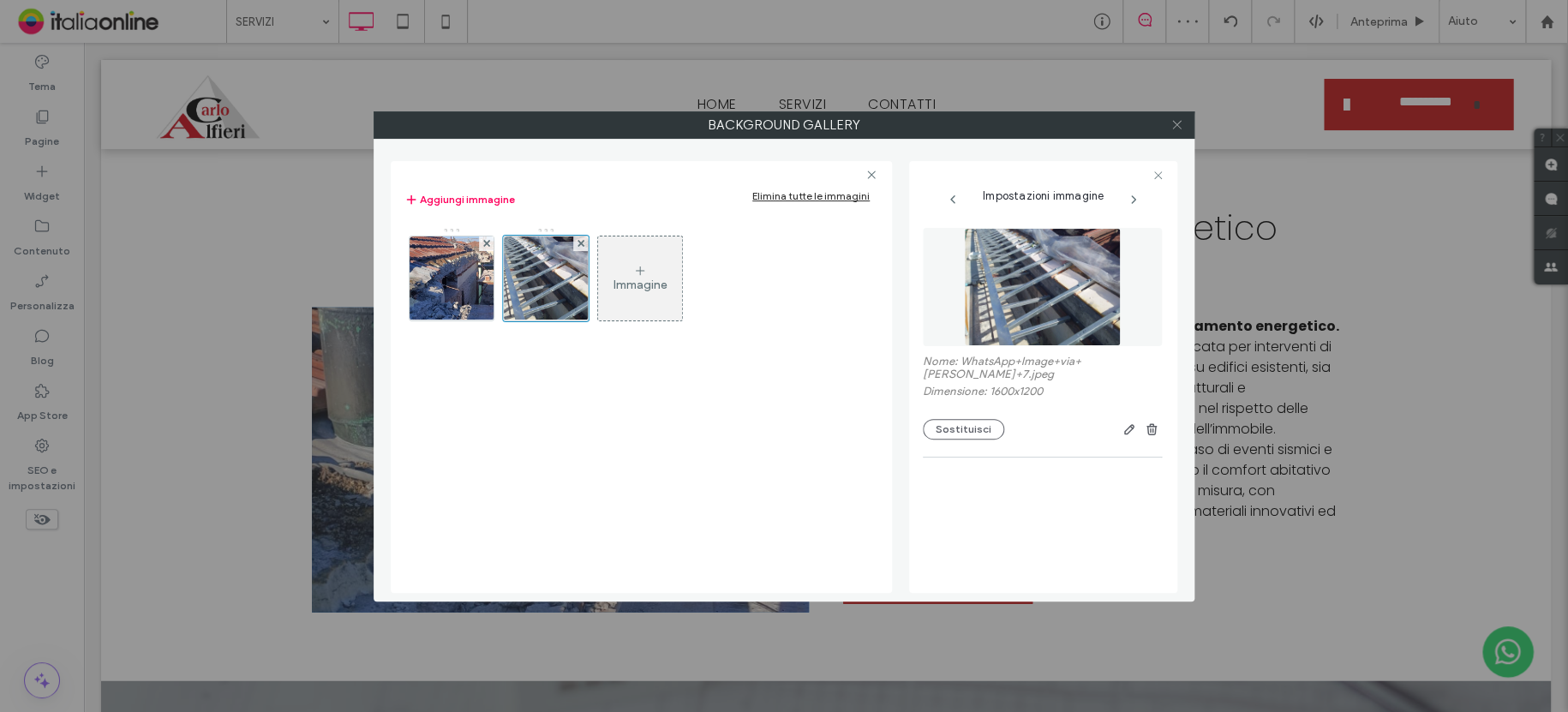
click at [1178, 116] on span at bounding box center [1176, 125] width 13 height 25
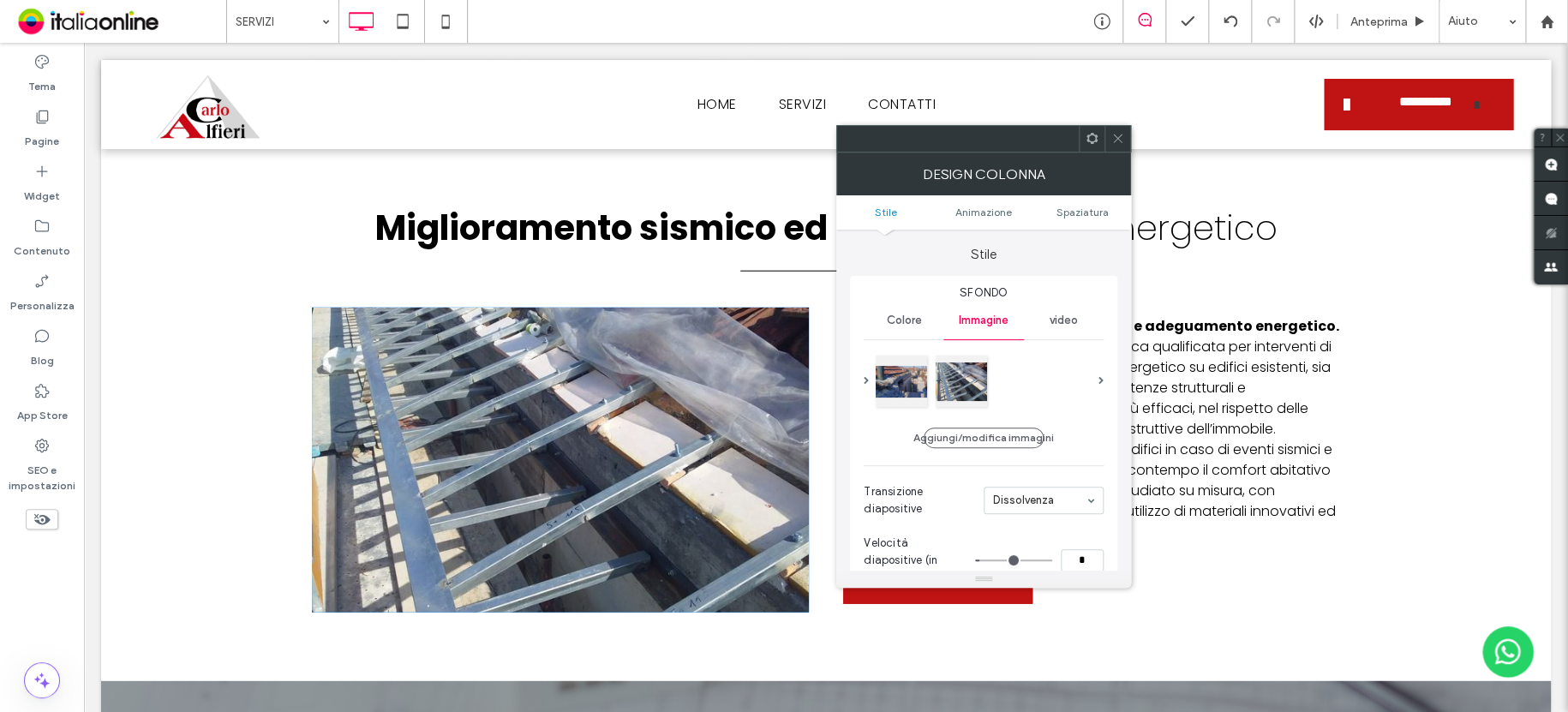
click at [1109, 136] on div at bounding box center [1117, 138] width 25 height 25
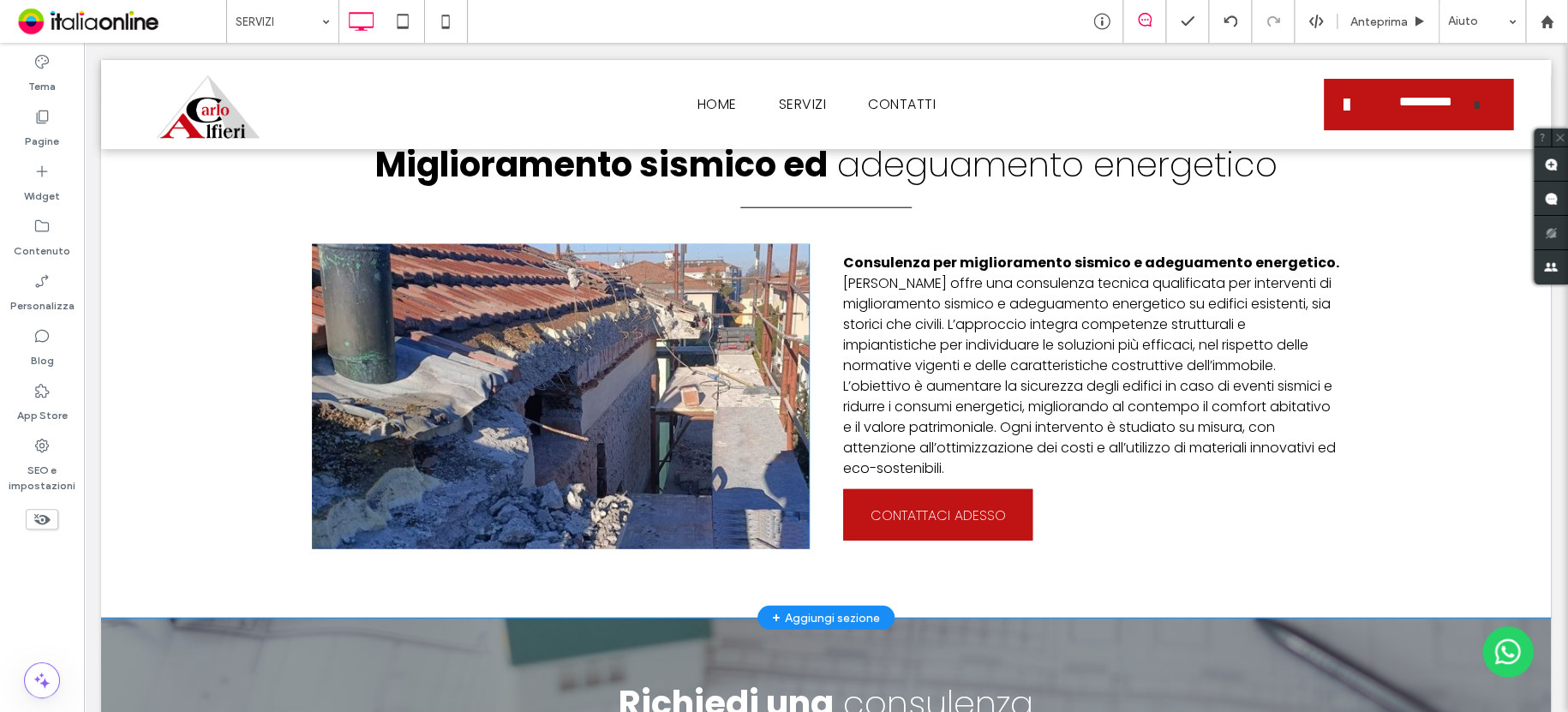
scroll to position [2227, 0]
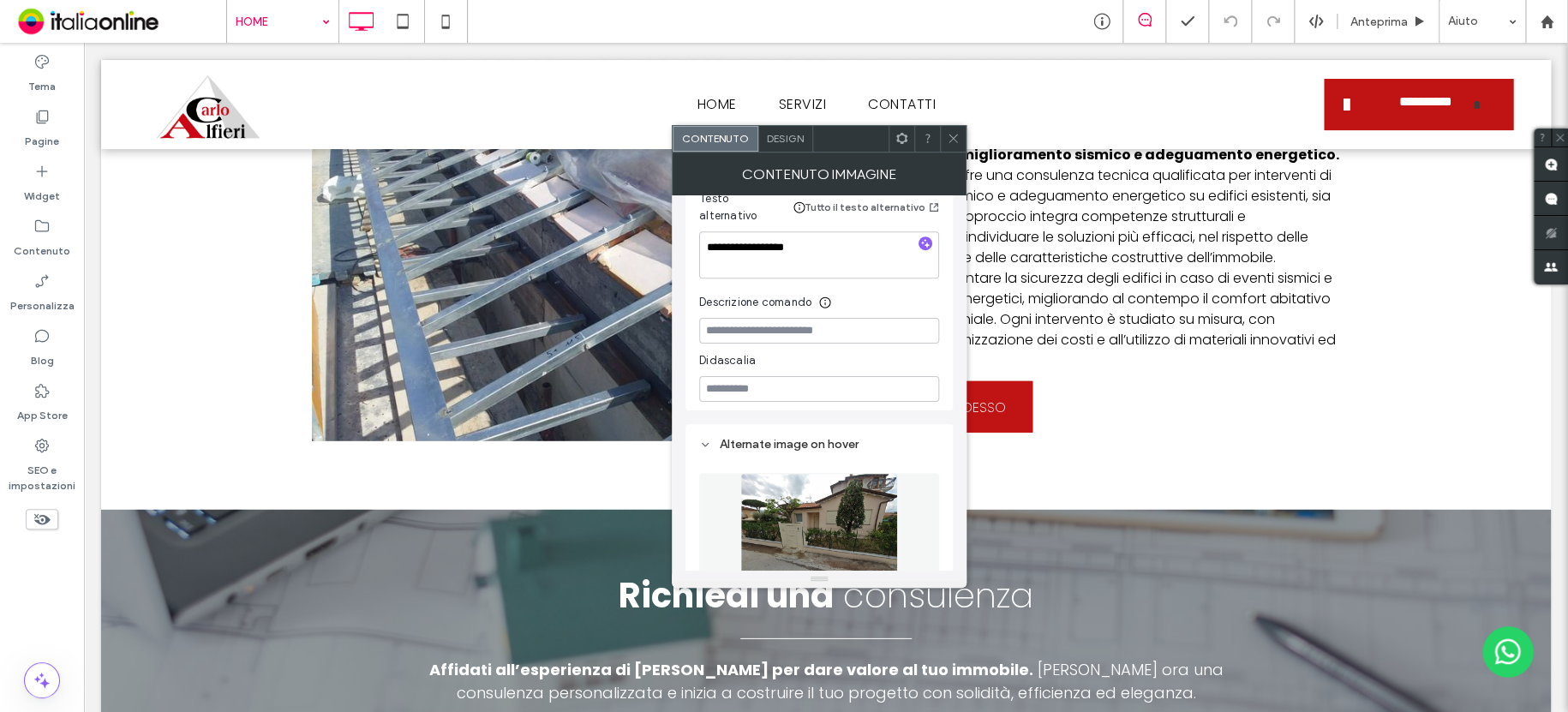
scroll to position [663, 0]
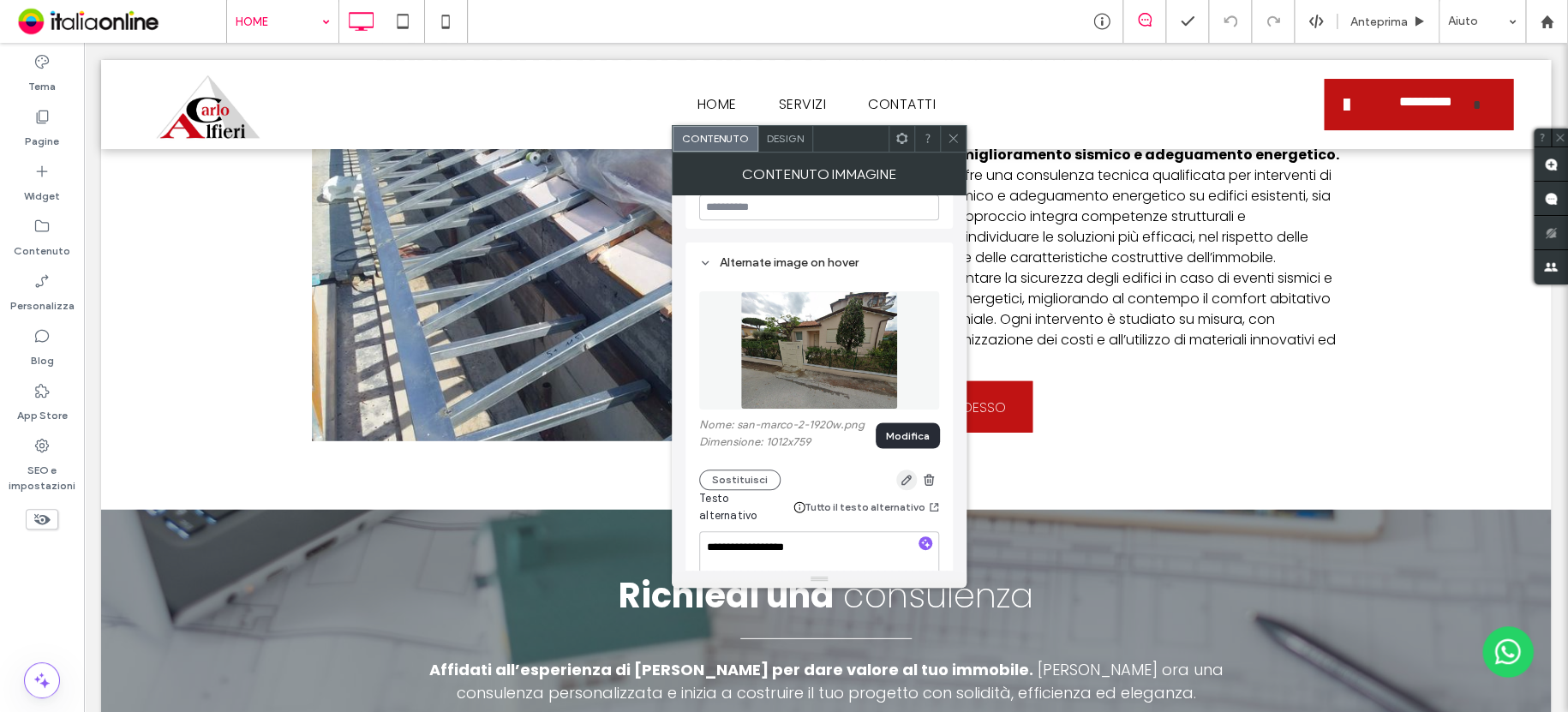
click at [903, 473] on icon "button" at bounding box center [906, 480] width 14 height 14
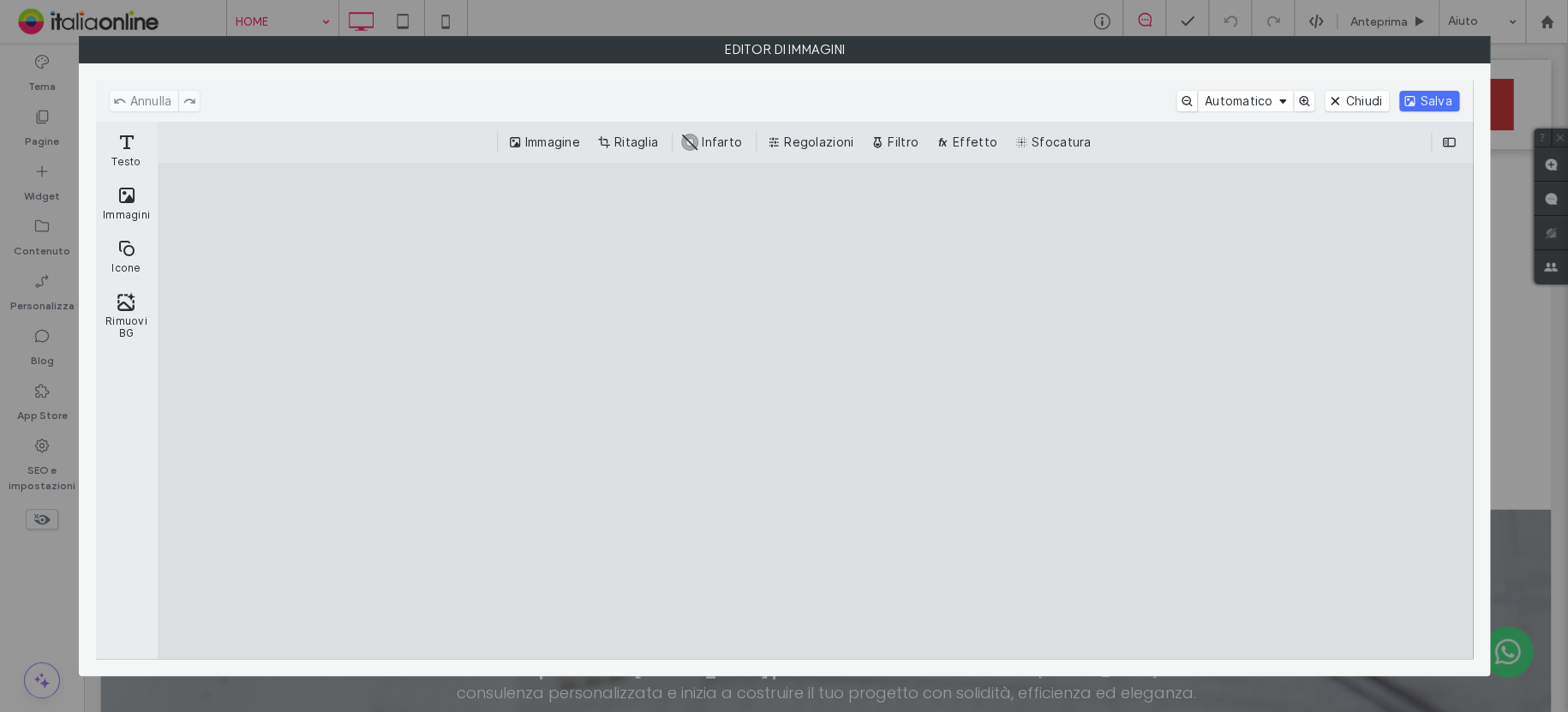
drag, startPoint x: 613, startPoint y: 136, endPoint x: 640, endPoint y: 162, distance: 37.5
click at [613, 136] on button "Ritaglia" at bounding box center [629, 142] width 72 height 21
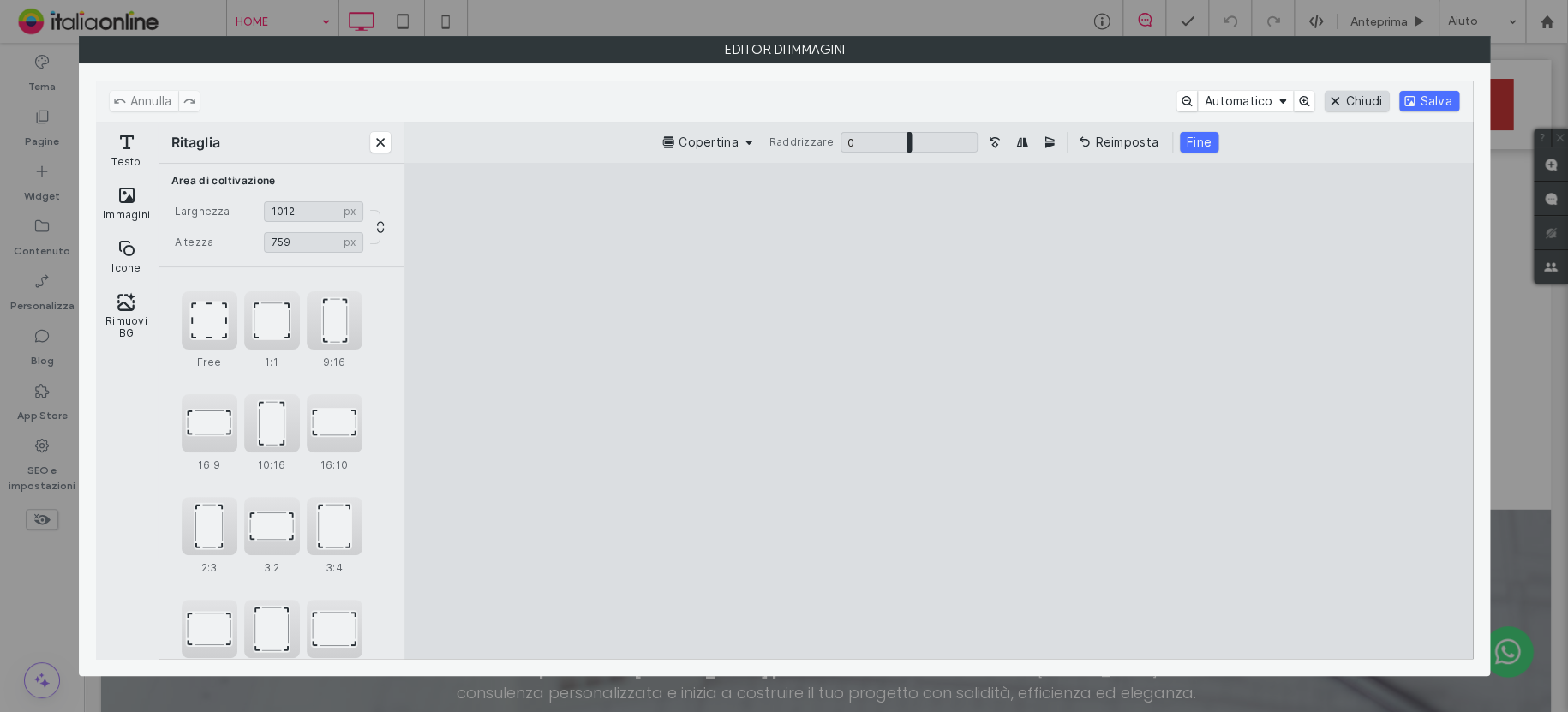
click at [1361, 98] on button "Chiudi" at bounding box center [1357, 101] width 65 height 21
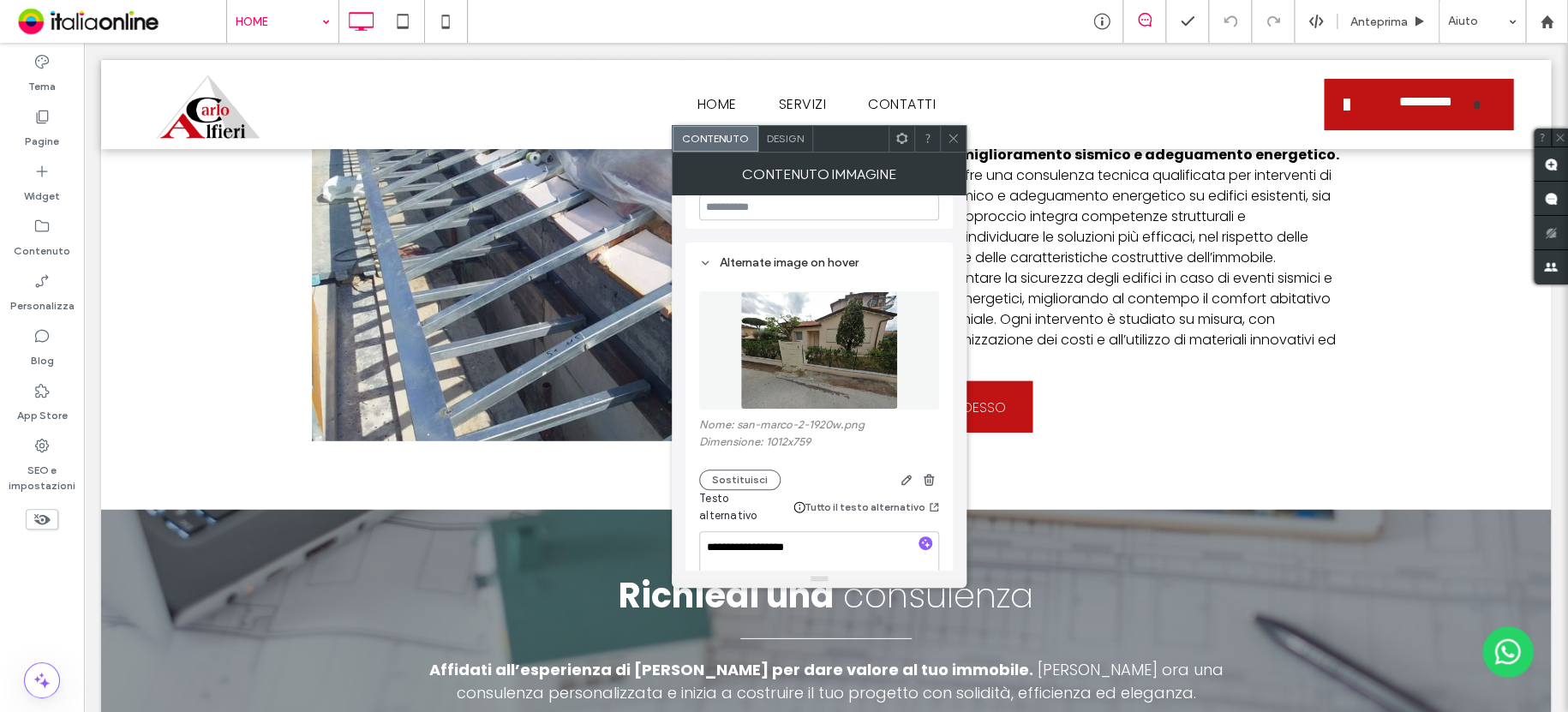
drag, startPoint x: 952, startPoint y: 139, endPoint x: 786, endPoint y: 170, distance: 168.9
click at [952, 139] on icon at bounding box center [952, 138] width 13 height 13
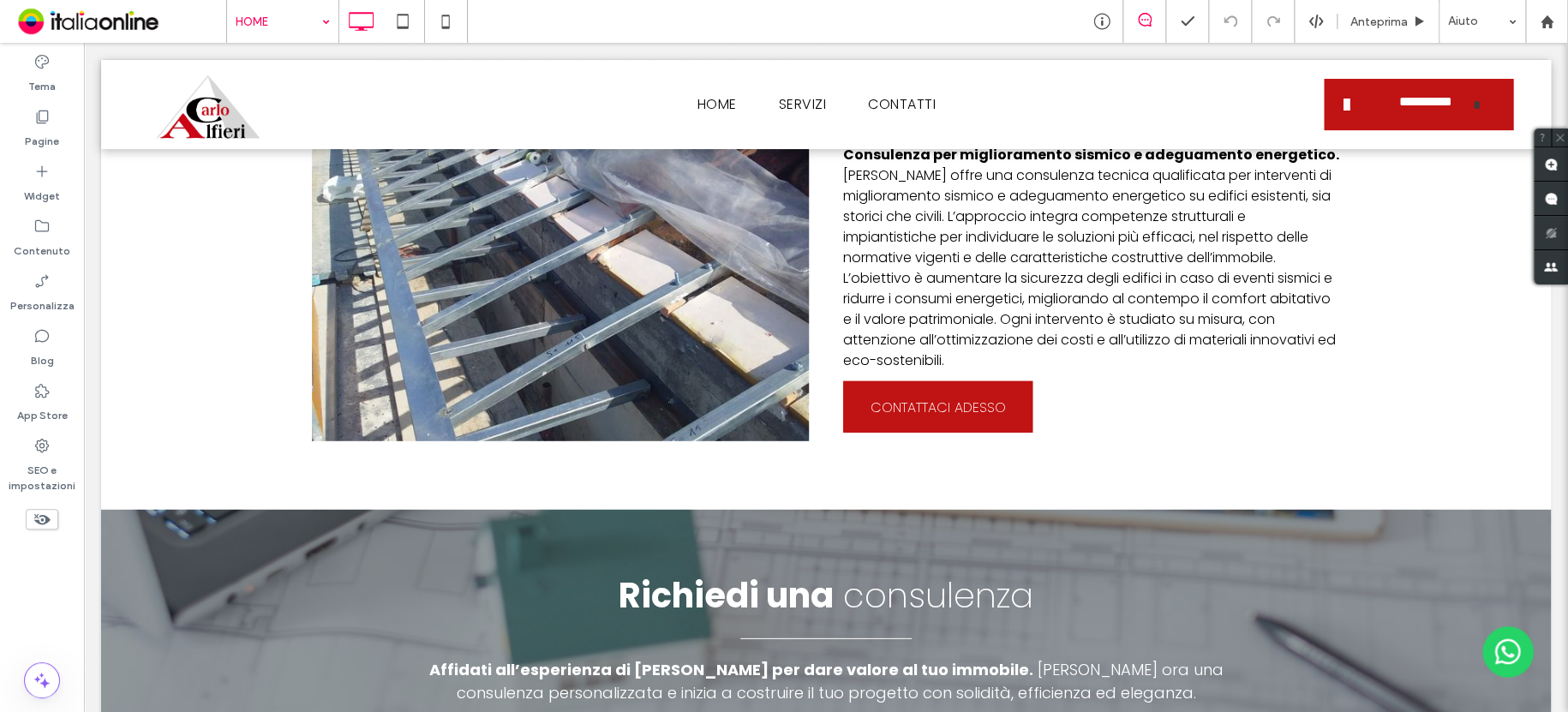
drag, startPoint x: 245, startPoint y: 16, endPoint x: 262, endPoint y: 37, distance: 27.0
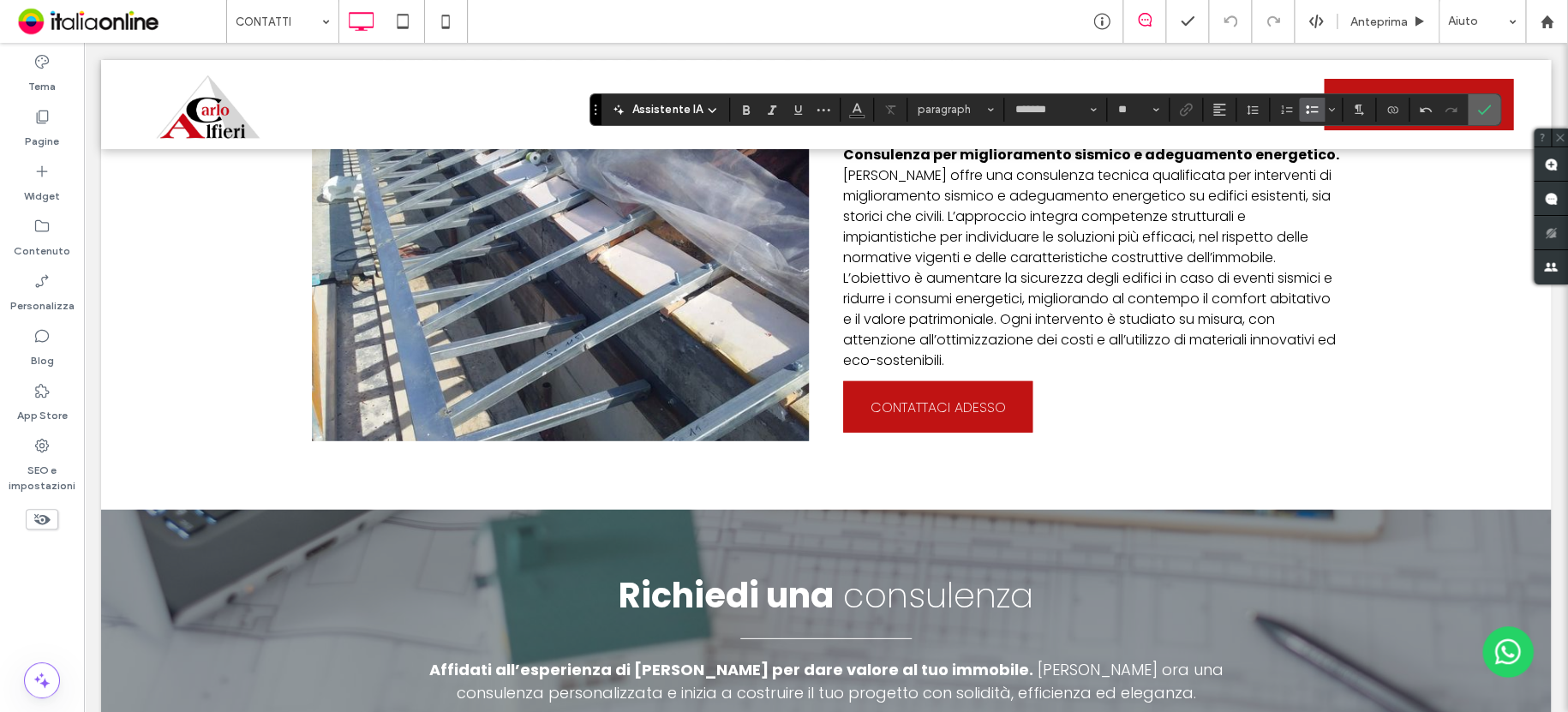
click at [1480, 105] on icon "Conferma" at bounding box center [1484, 110] width 14 height 14
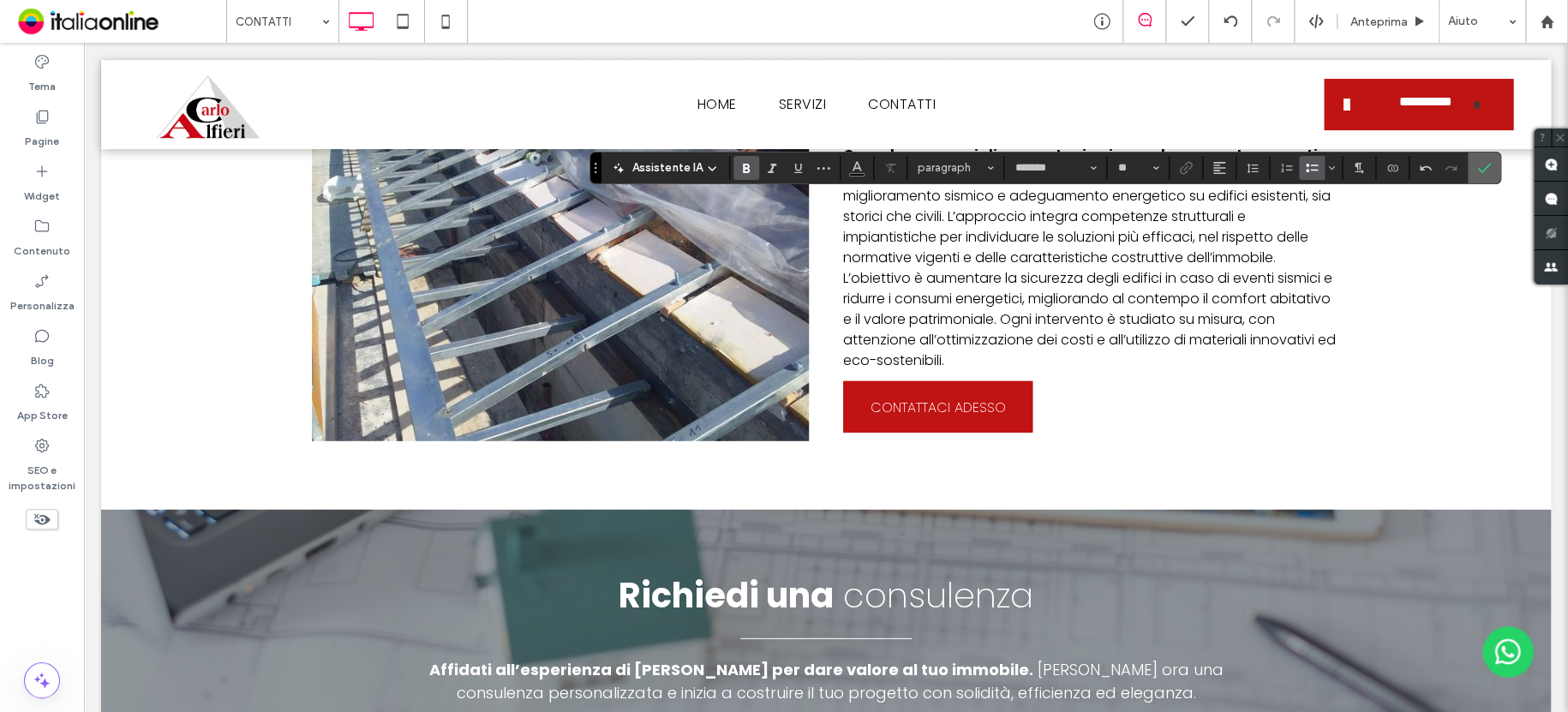
click at [1477, 166] on icon "Conferma" at bounding box center [1484, 168] width 14 height 14
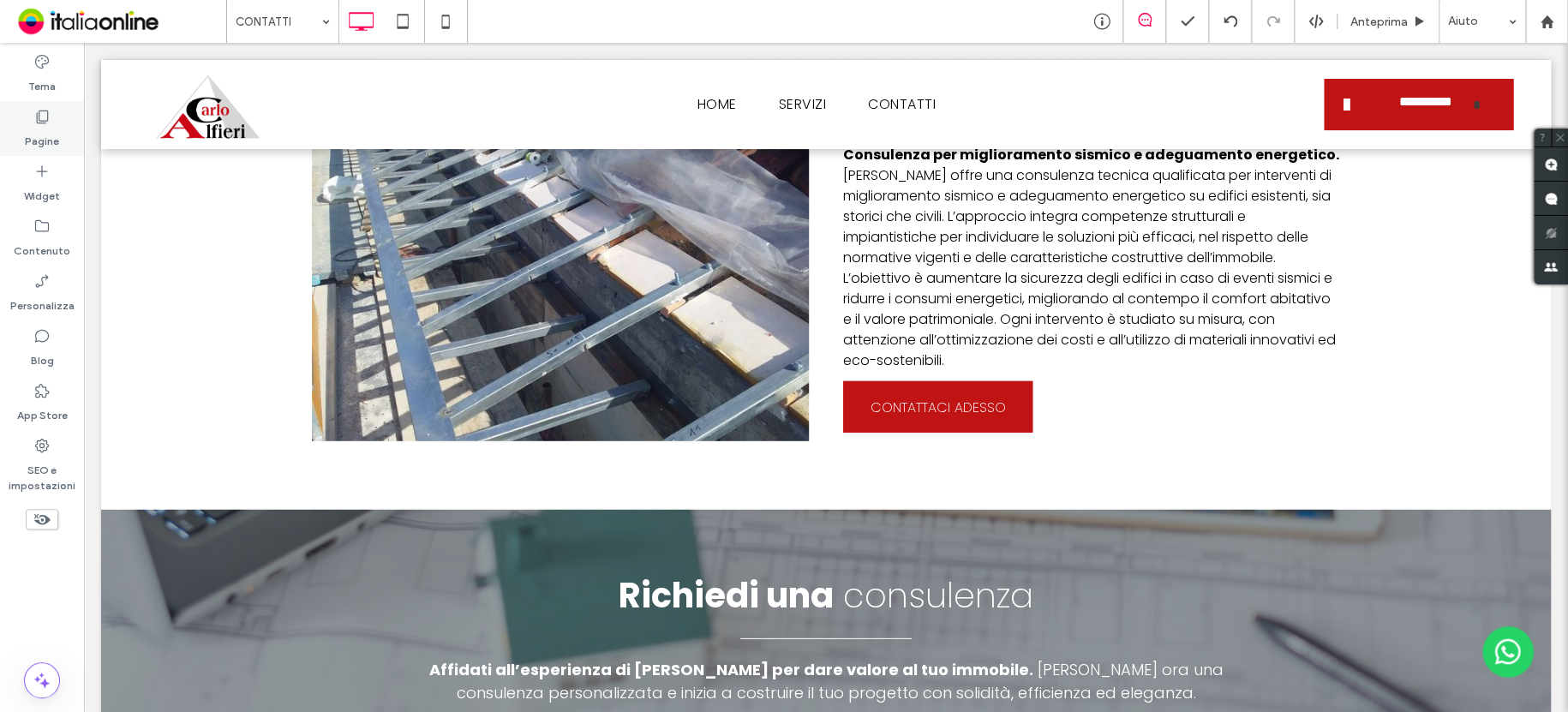
click at [64, 123] on div "Pagine" at bounding box center [42, 128] width 84 height 55
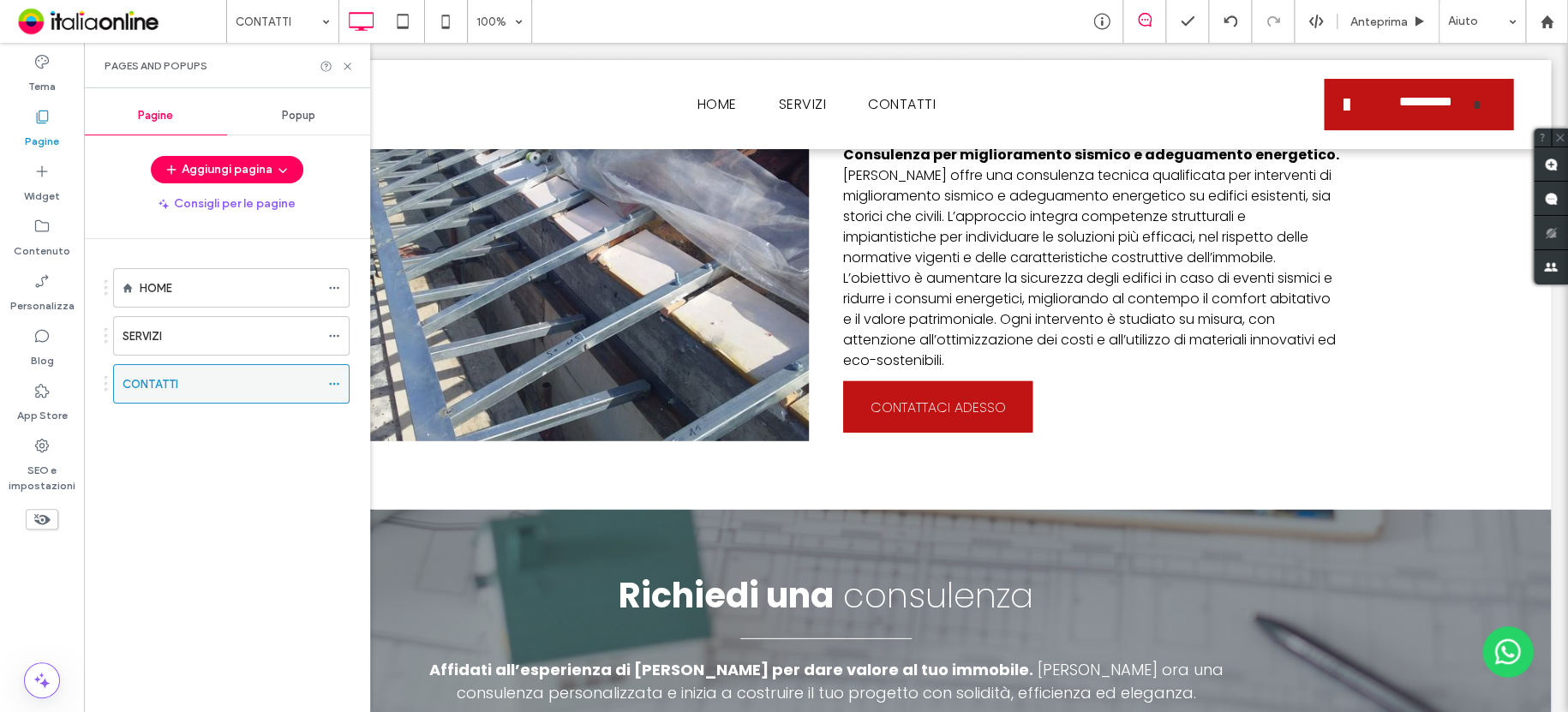
click at [335, 382] on icon at bounding box center [334, 383] width 12 height 12
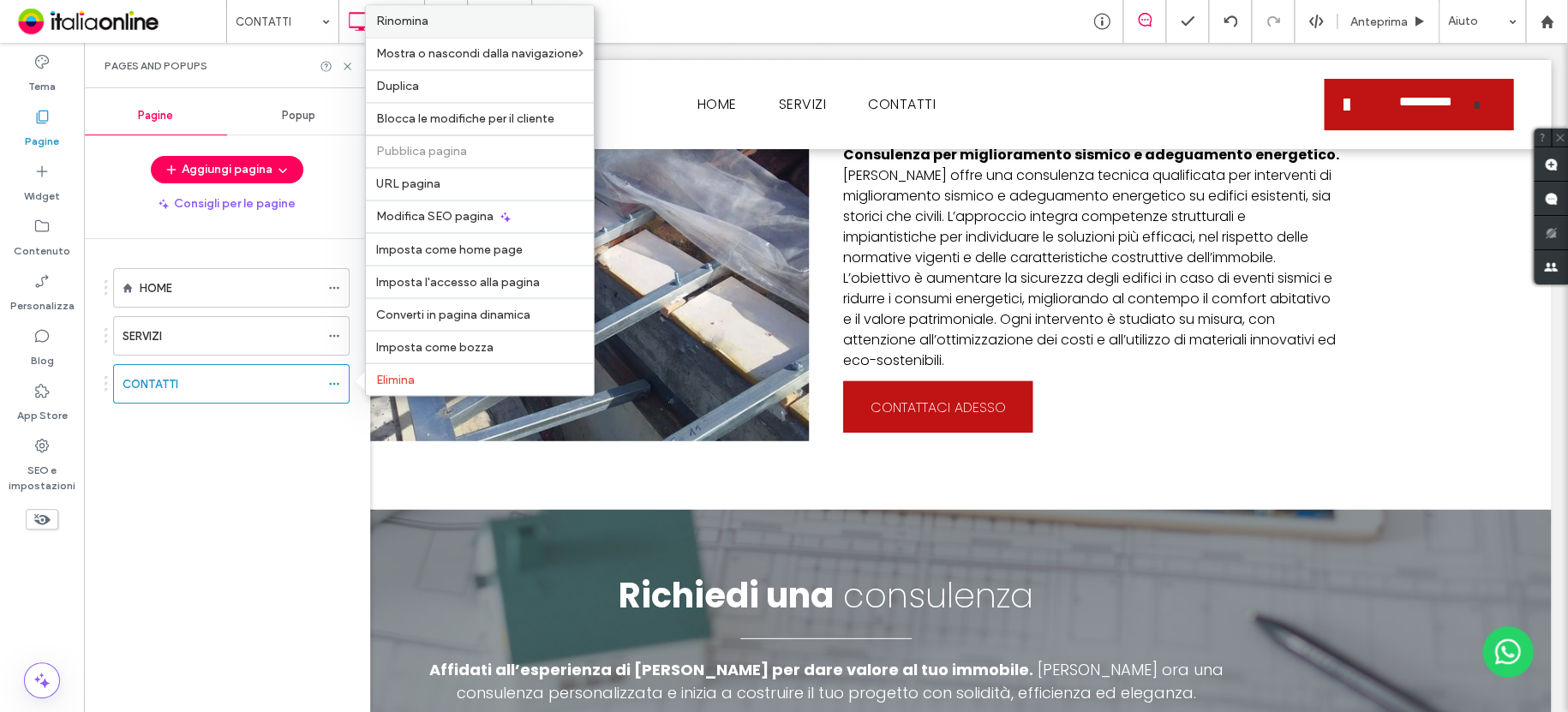
click at [422, 24] on span "Rinomina" at bounding box center [401, 21] width 52 height 15
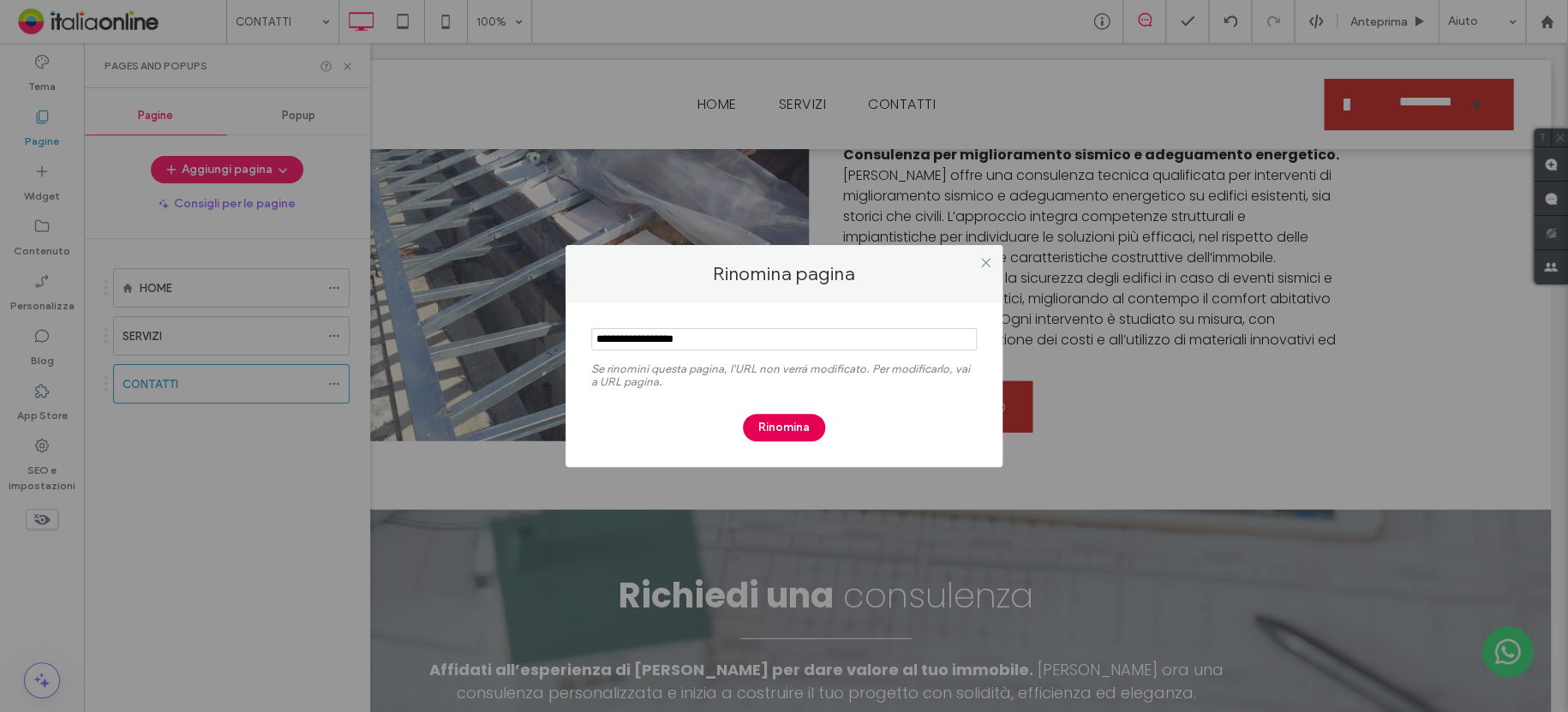
type input "**********"
click at [790, 422] on button "Rinomina" at bounding box center [784, 428] width 82 height 27
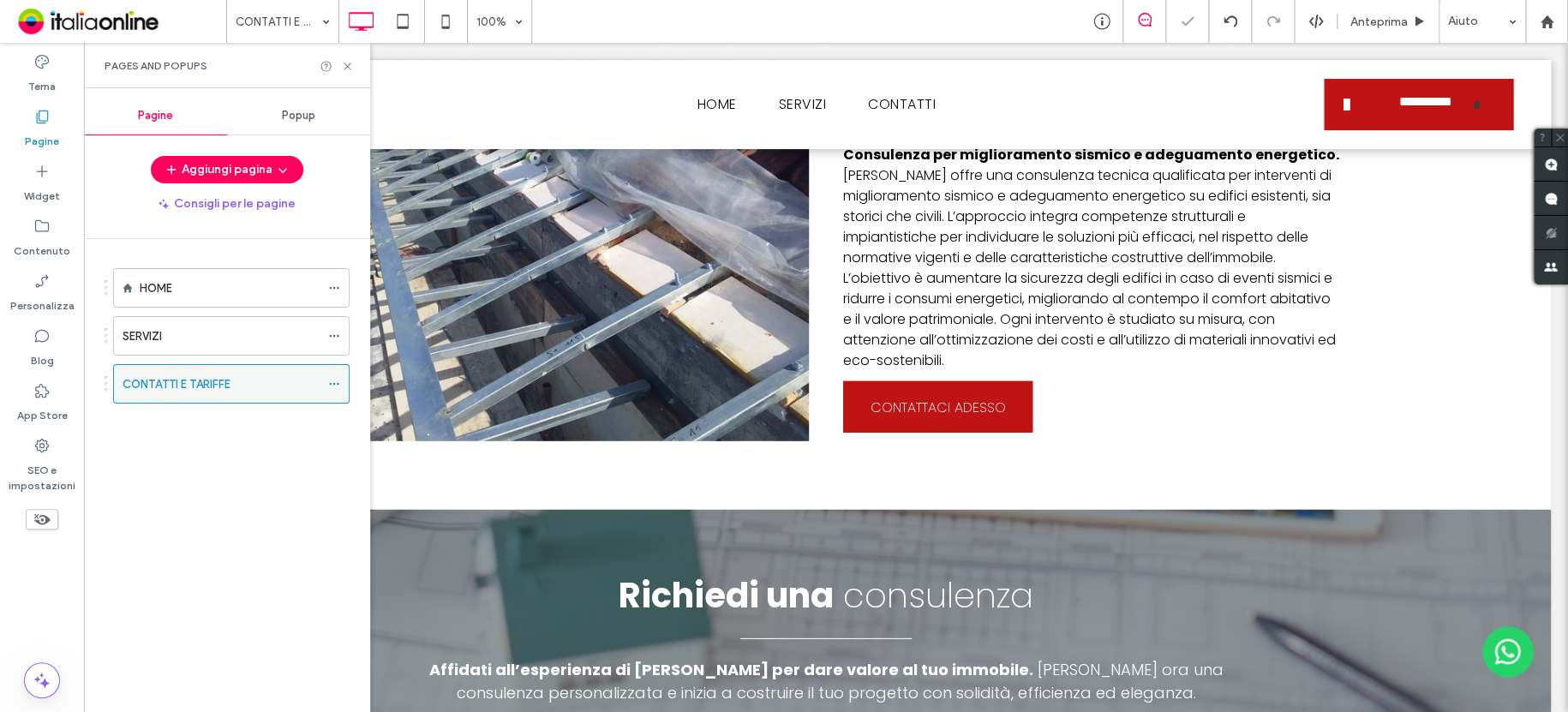
click at [335, 378] on icon at bounding box center [334, 383] width 12 height 12
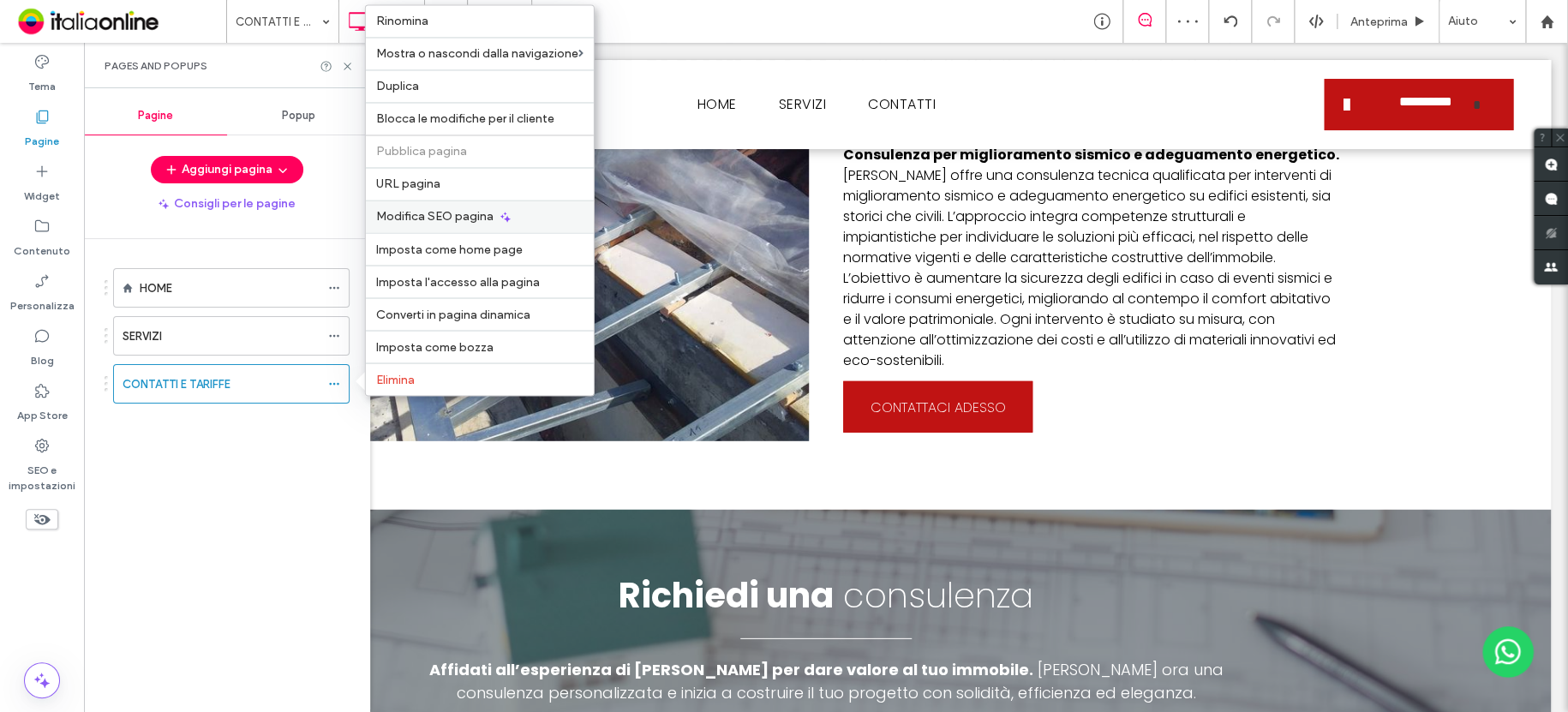
click at [450, 209] on span "Modifica SEO pagina" at bounding box center [434, 216] width 118 height 15
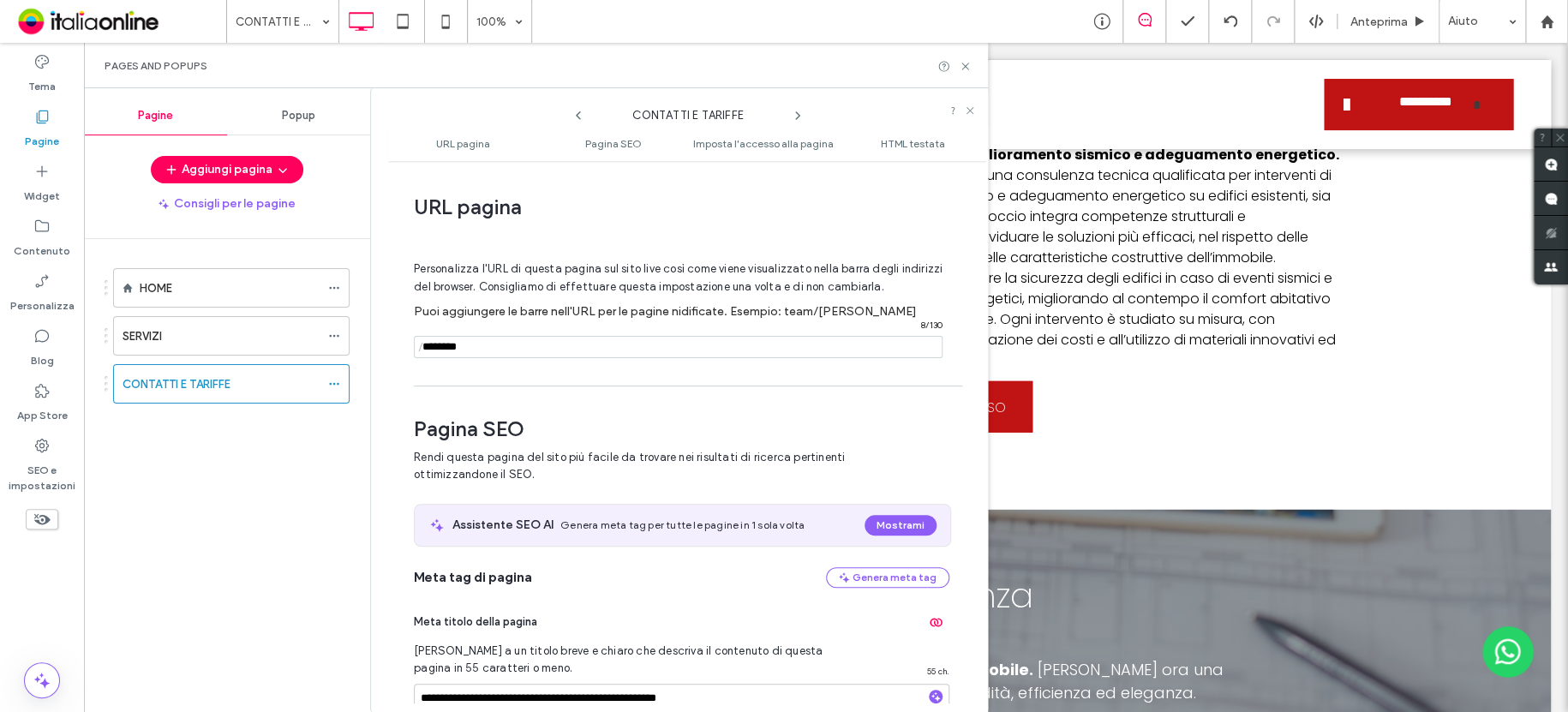
click at [541, 350] on input "notEmpty" at bounding box center [678, 346] width 529 height 23
type input "**********"
click at [968, 63] on use at bounding box center [964, 66] width 7 height 7
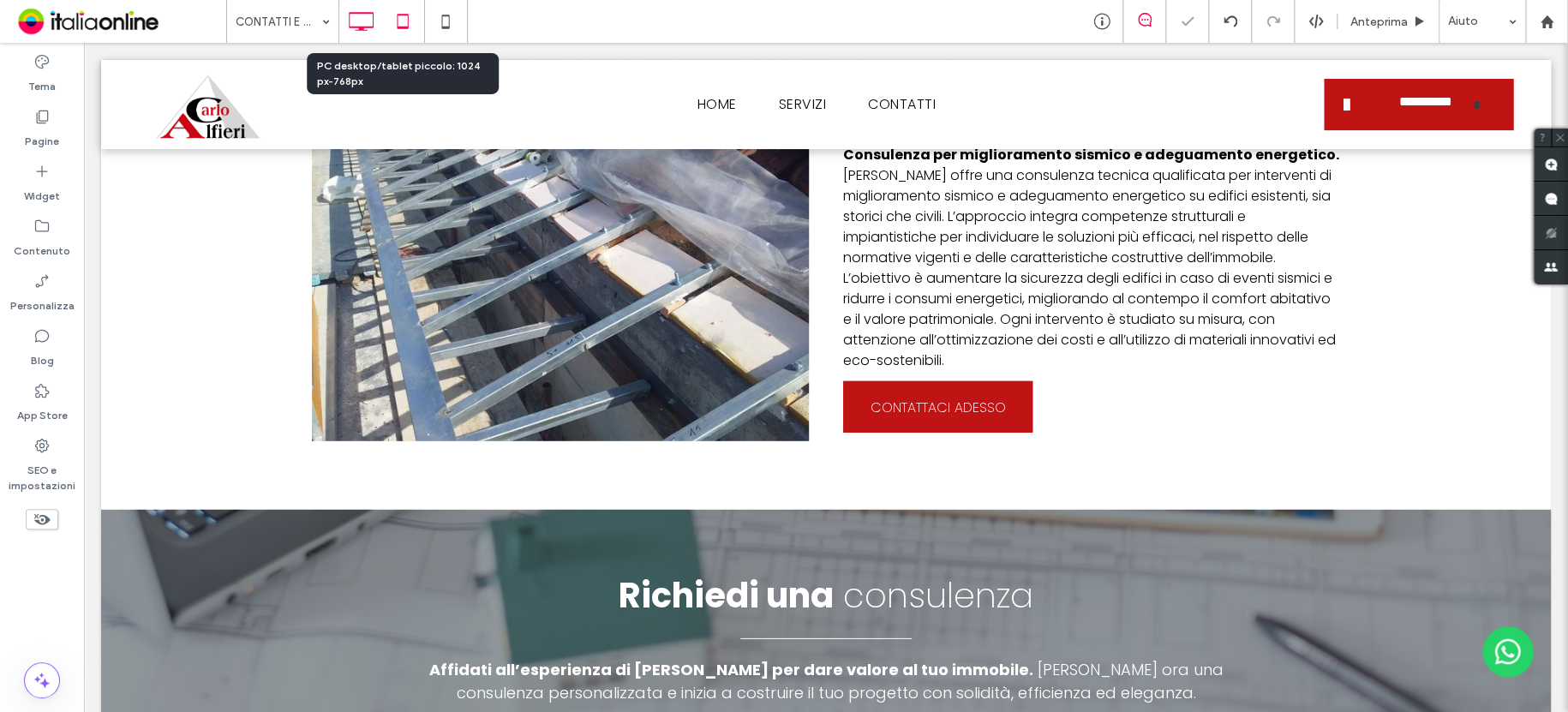
click at [394, 25] on icon at bounding box center [402, 21] width 34 height 34
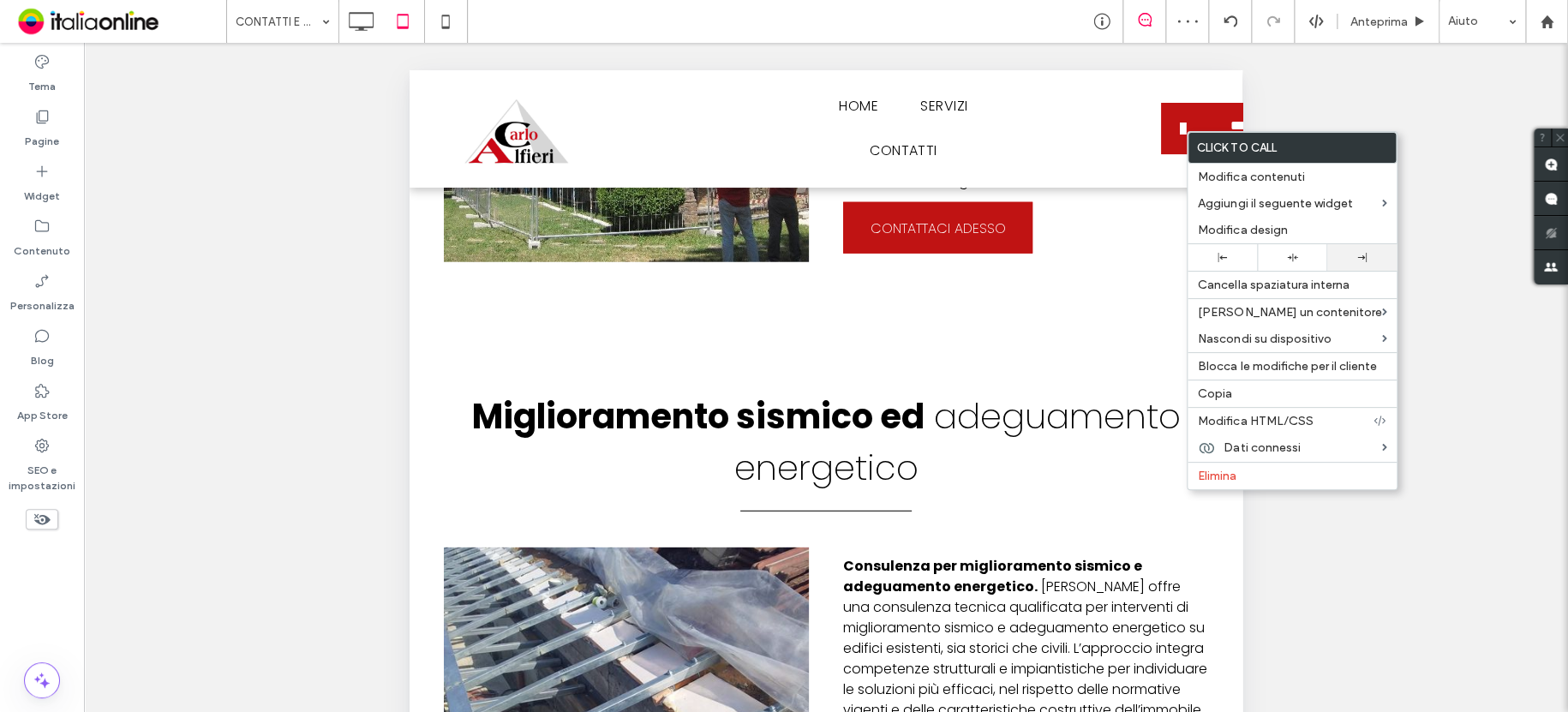
click at [1358, 252] on div at bounding box center [1361, 257] width 70 height 26
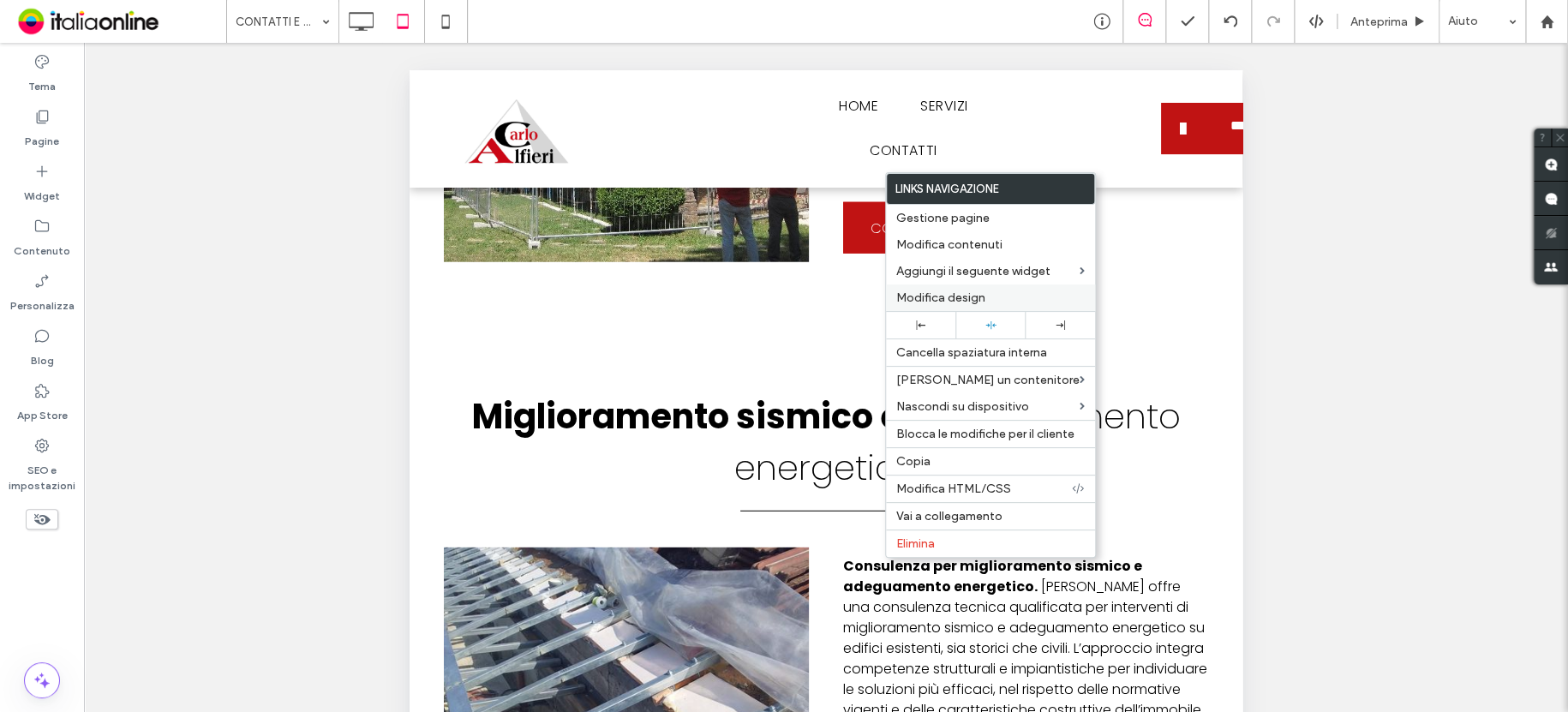
click at [975, 290] on span "Modifica design" at bounding box center [940, 297] width 89 height 15
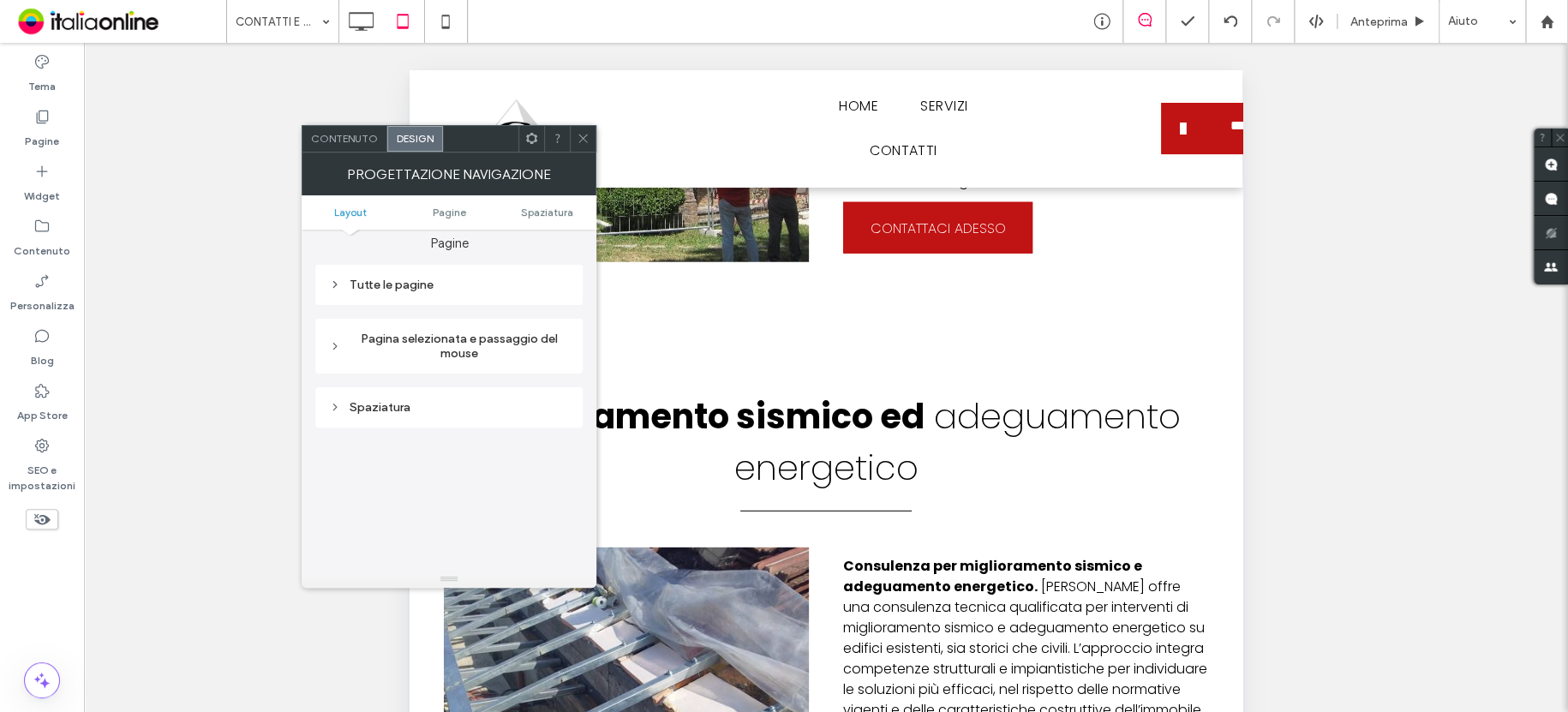
scroll to position [257, 0]
drag, startPoint x: 403, startPoint y: 277, endPoint x: 418, endPoint y: 275, distance: 15.1
click at [403, 276] on div "Tutte le pagine" at bounding box center [448, 277] width 240 height 15
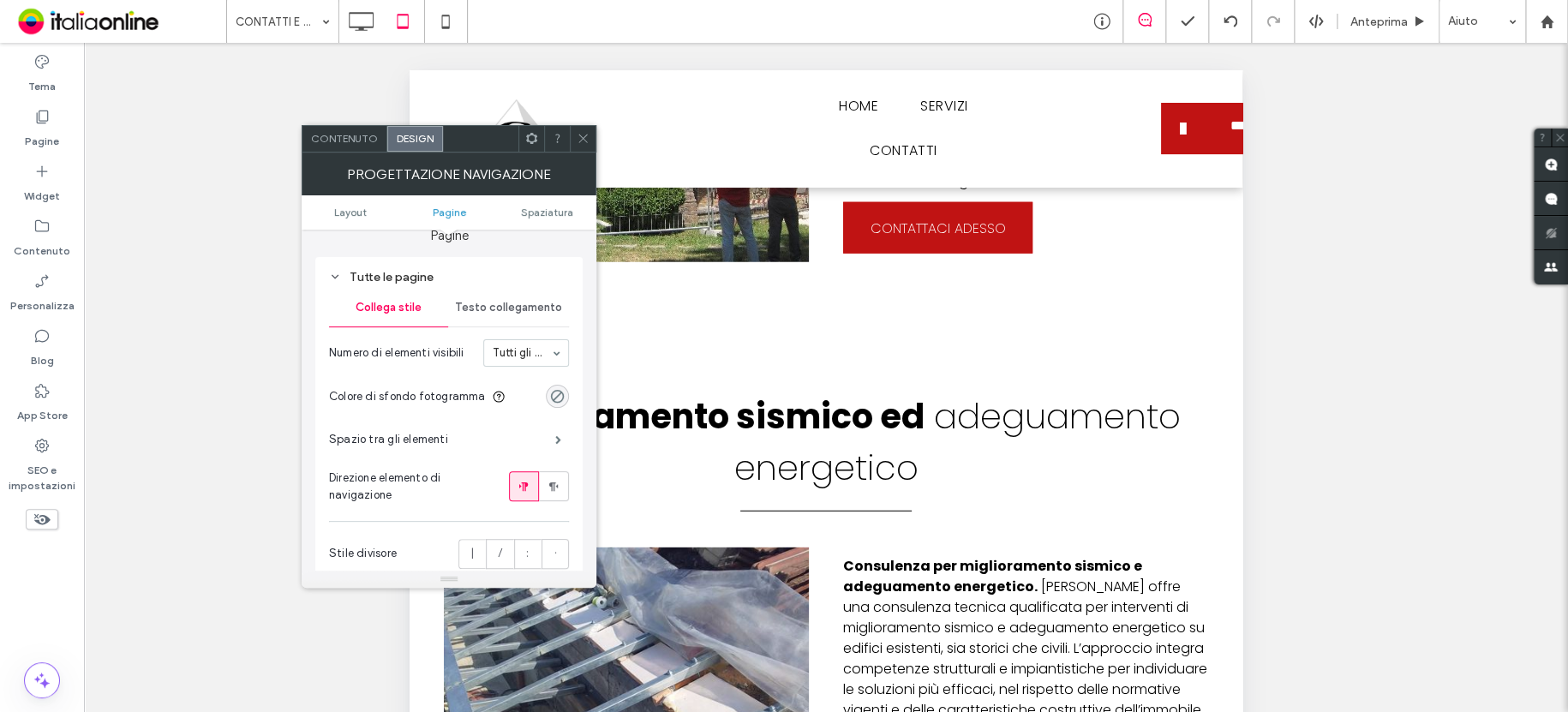
click at [503, 308] on span "Testo collegamento" at bounding box center [508, 308] width 107 height 14
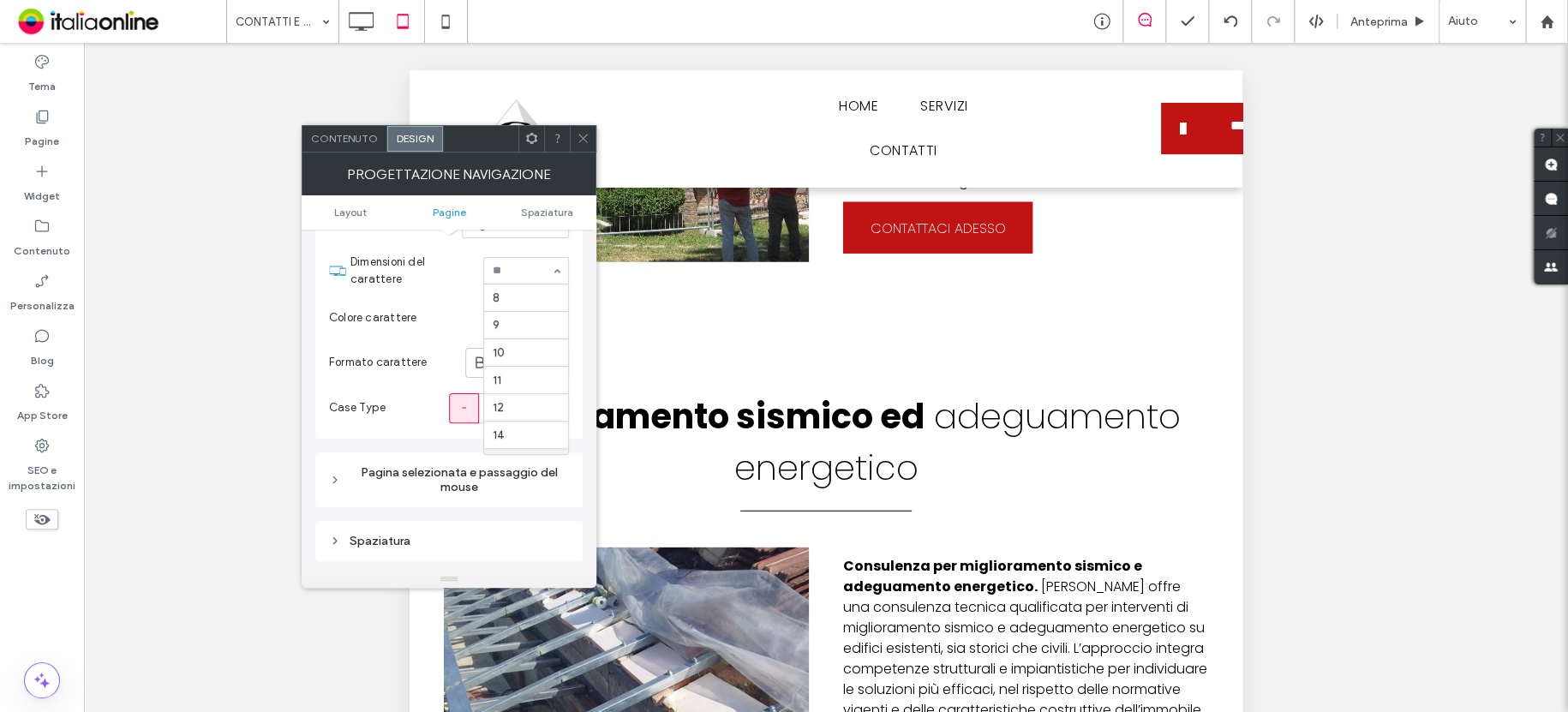
scroll to position [0, 0]
type input "**"
click at [579, 132] on icon at bounding box center [582, 138] width 13 height 13
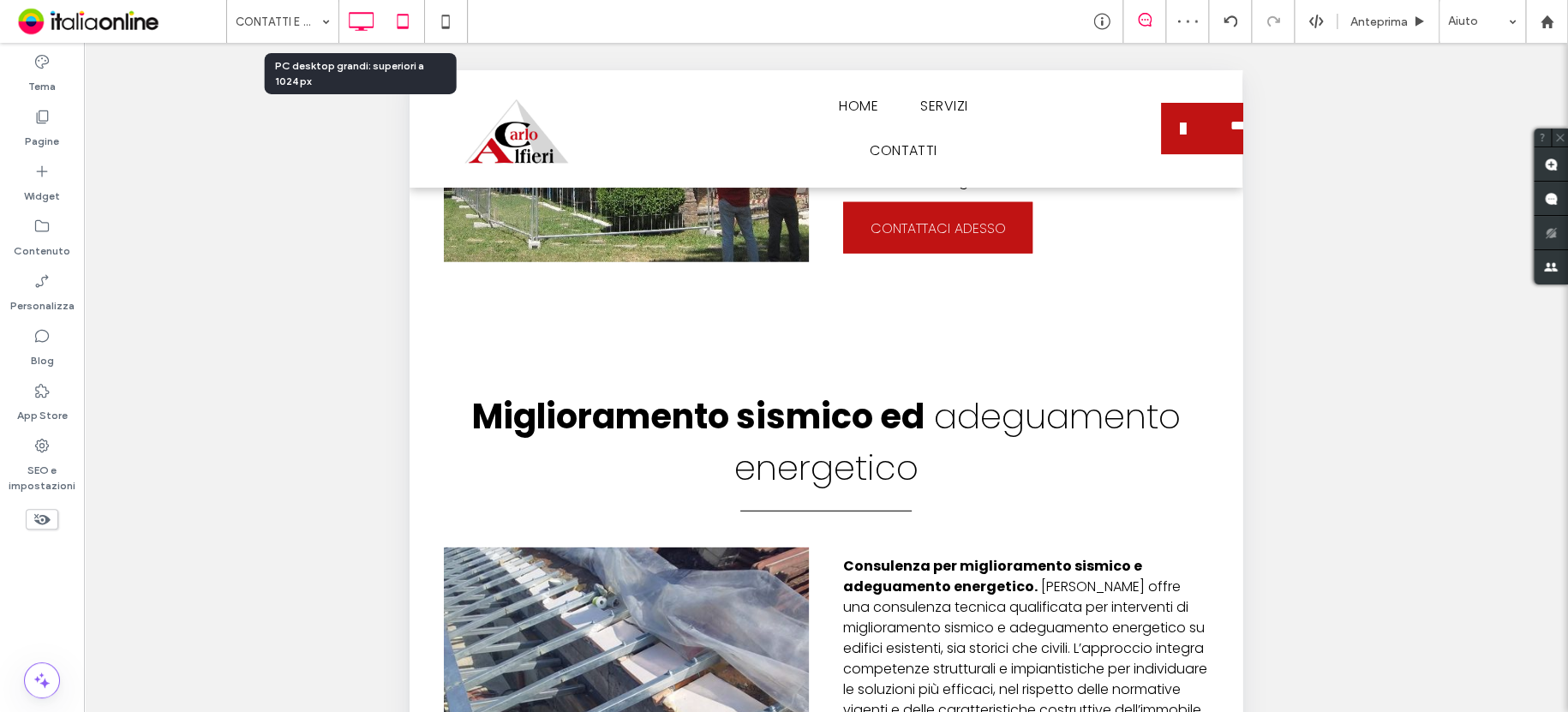
click at [345, 18] on icon at bounding box center [360, 21] width 34 height 34
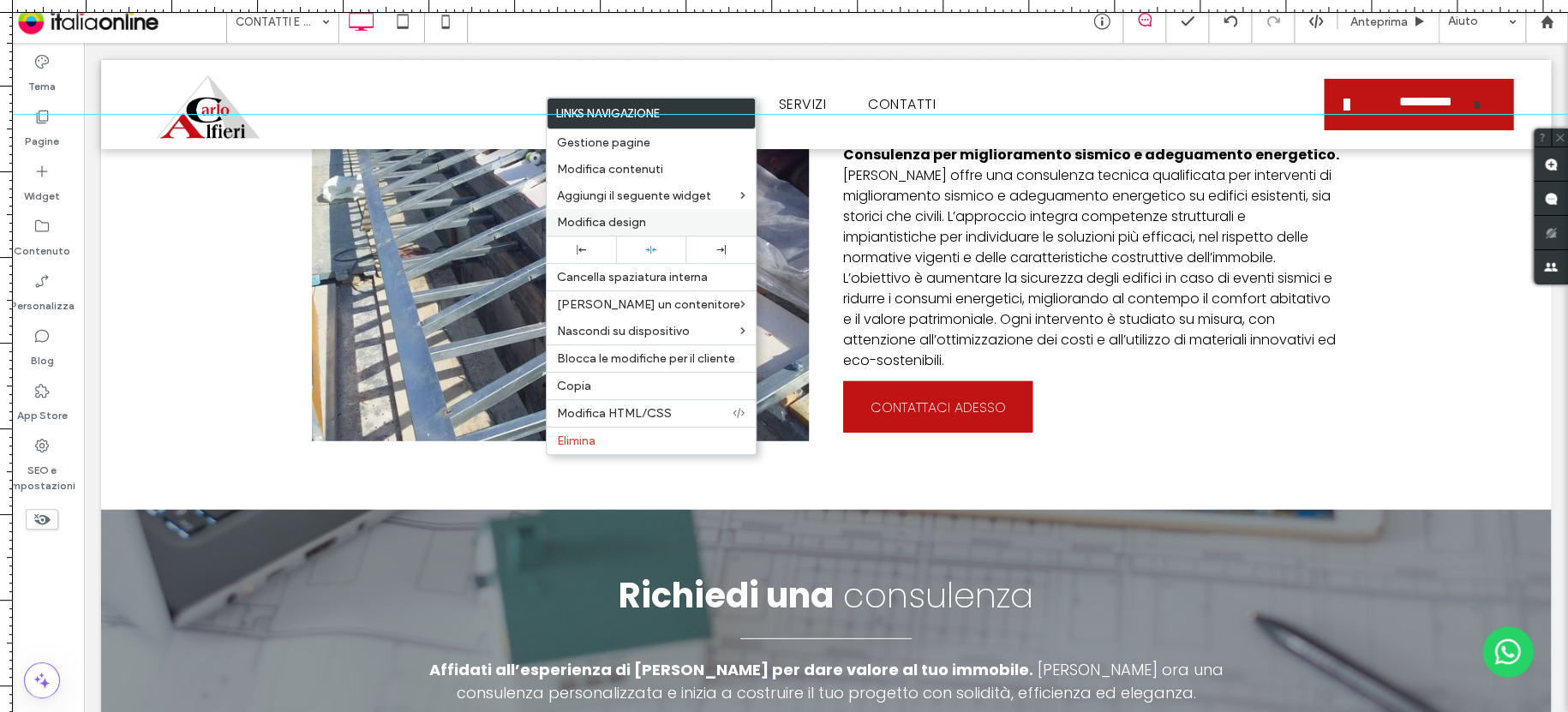
click at [605, 215] on span "Modifica design" at bounding box center [601, 222] width 89 height 15
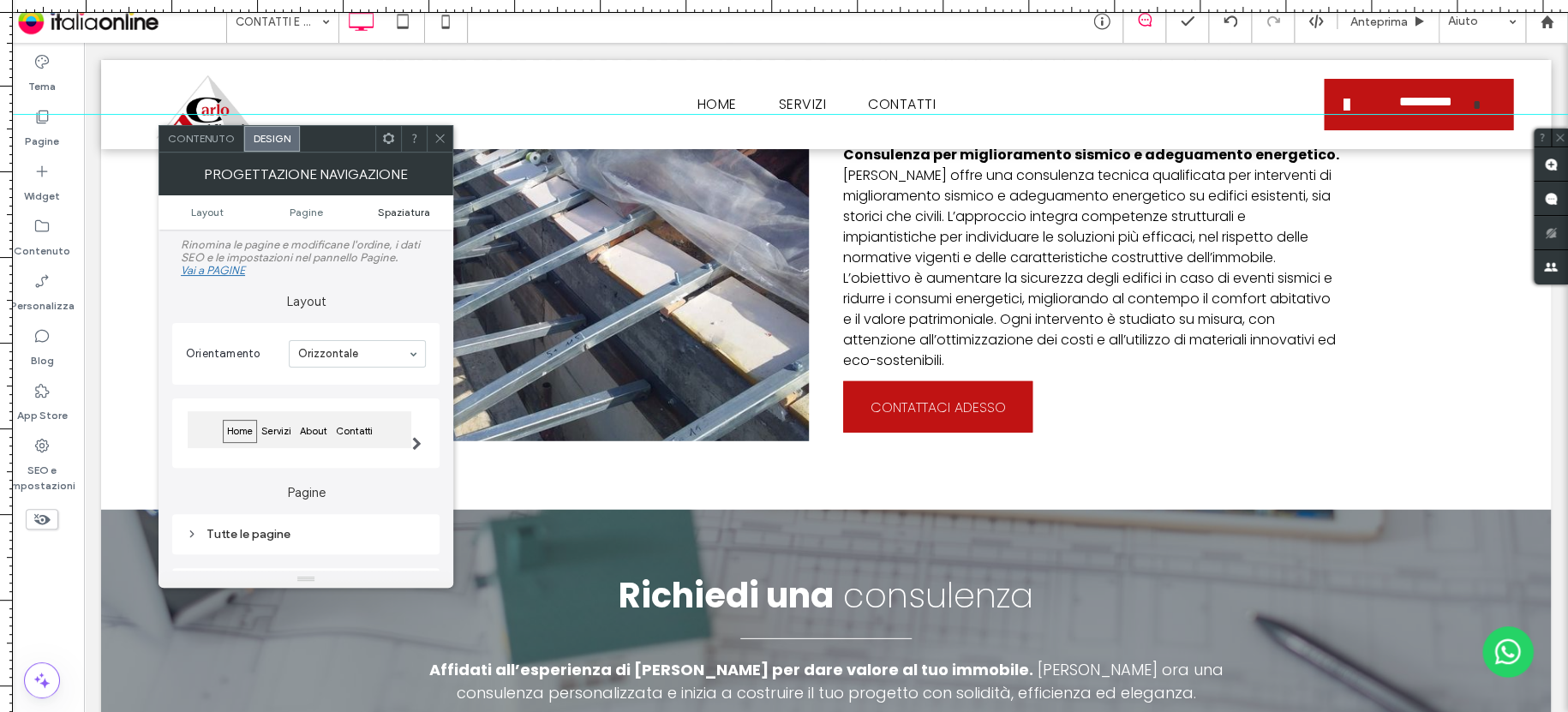
click at [429, 213] on span "Spaziatura" at bounding box center [403, 212] width 52 height 13
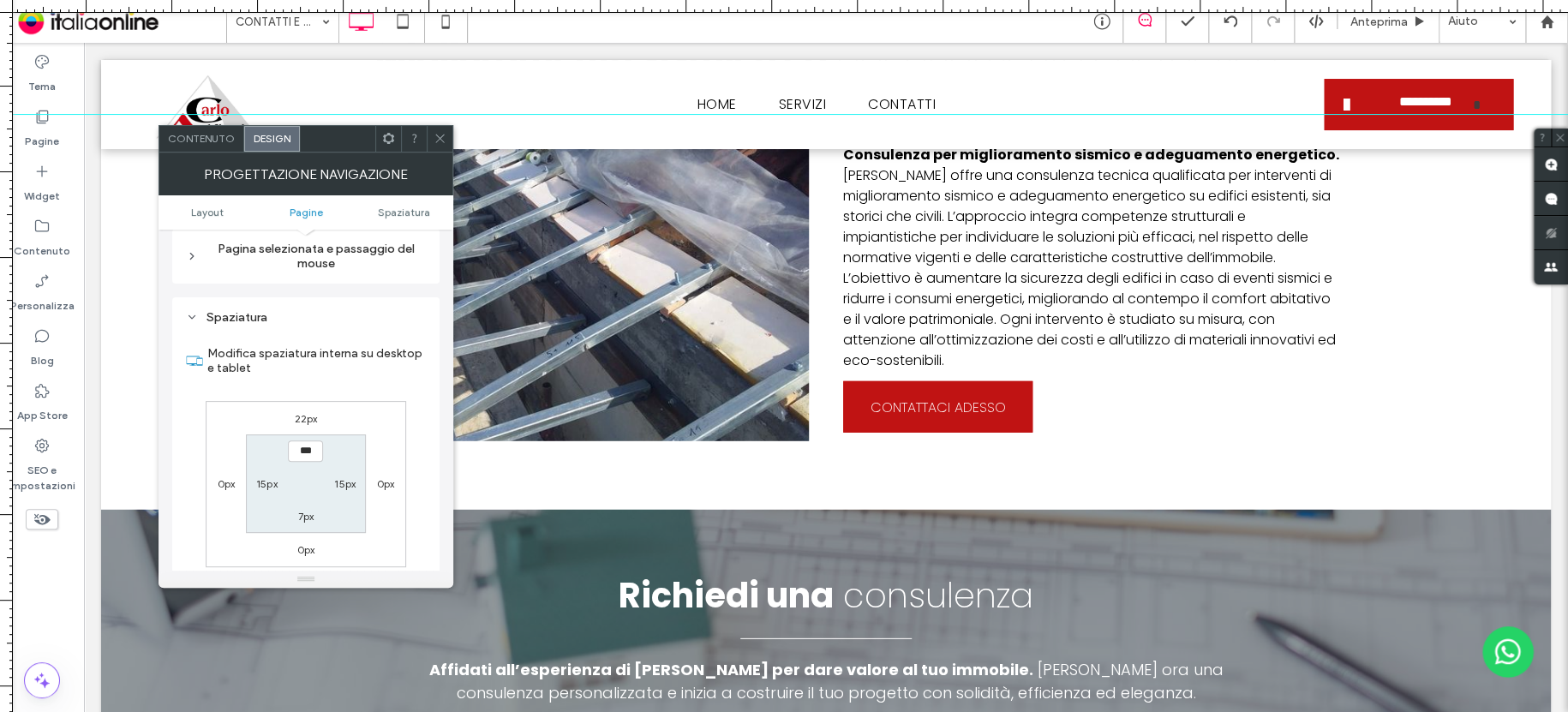
scroll to position [394, 0]
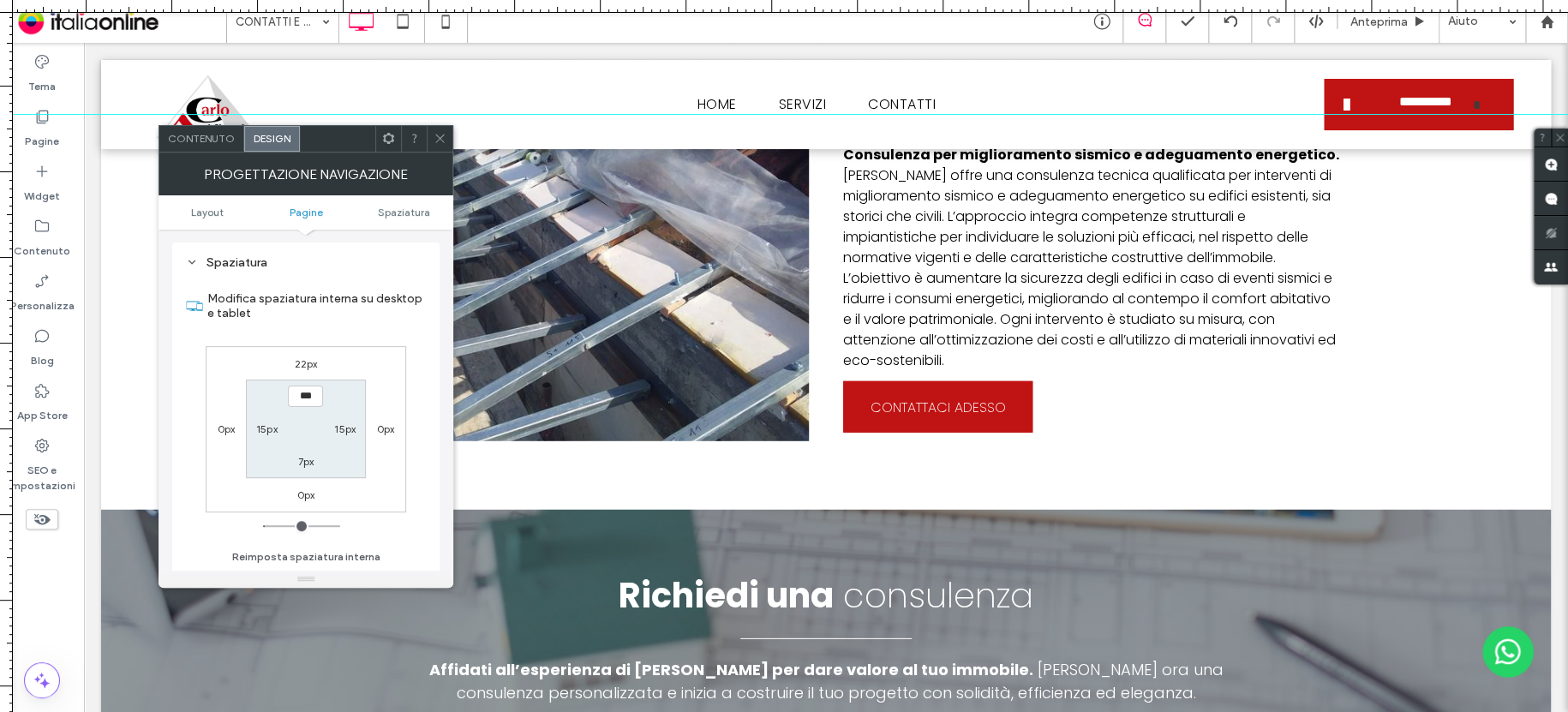
drag, startPoint x: 308, startPoint y: 368, endPoint x: 332, endPoint y: 368, distance: 24.0
click at [308, 368] on label "22px" at bounding box center [306, 363] width 24 height 13
type input "**"
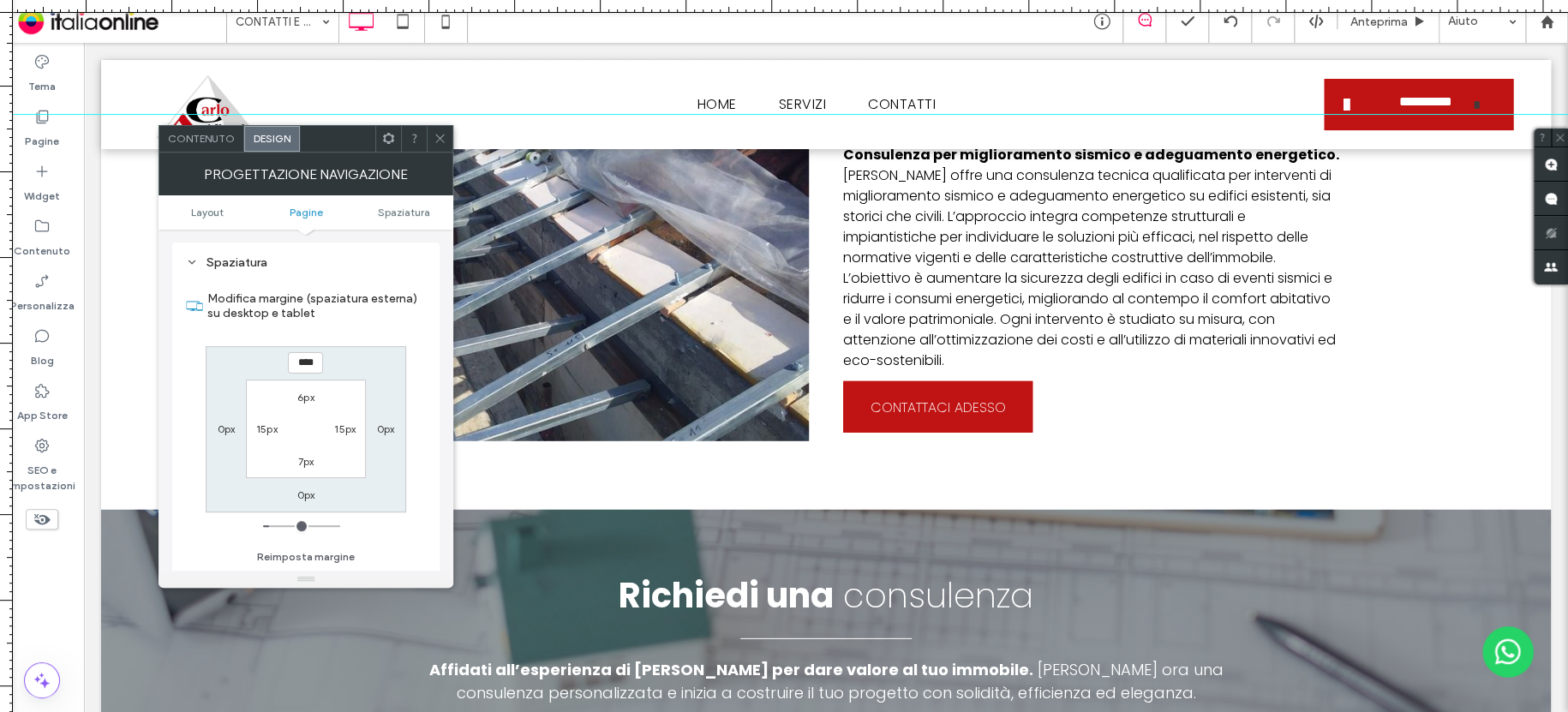
type input "****"
type input "**"
type input "****"
type input "**"
type input "****"
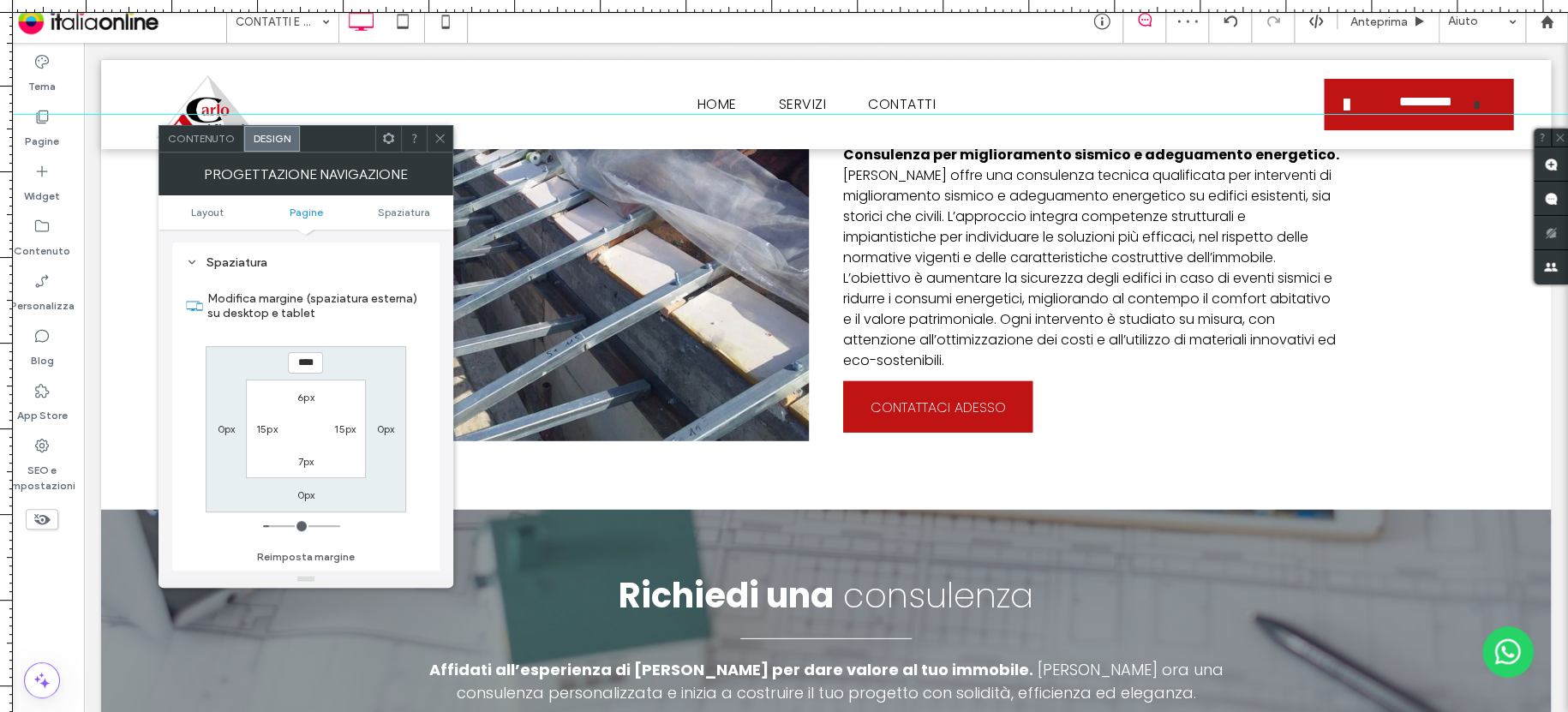
drag, startPoint x: 437, startPoint y: 139, endPoint x: 445, endPoint y: 137, distance: 8.2
click at [437, 139] on icon at bounding box center [439, 138] width 13 height 13
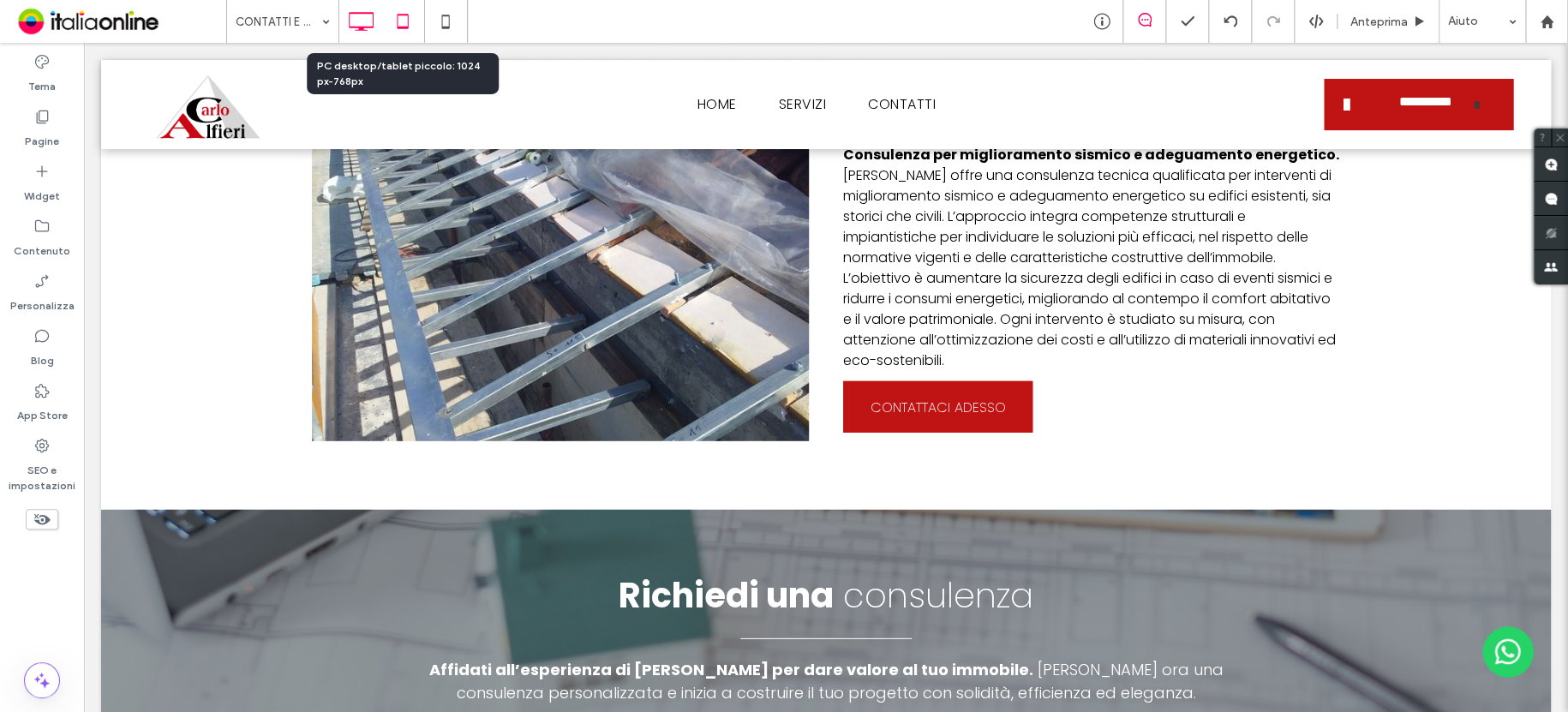
click at [402, 20] on icon at bounding box center [402, 21] width 34 height 34
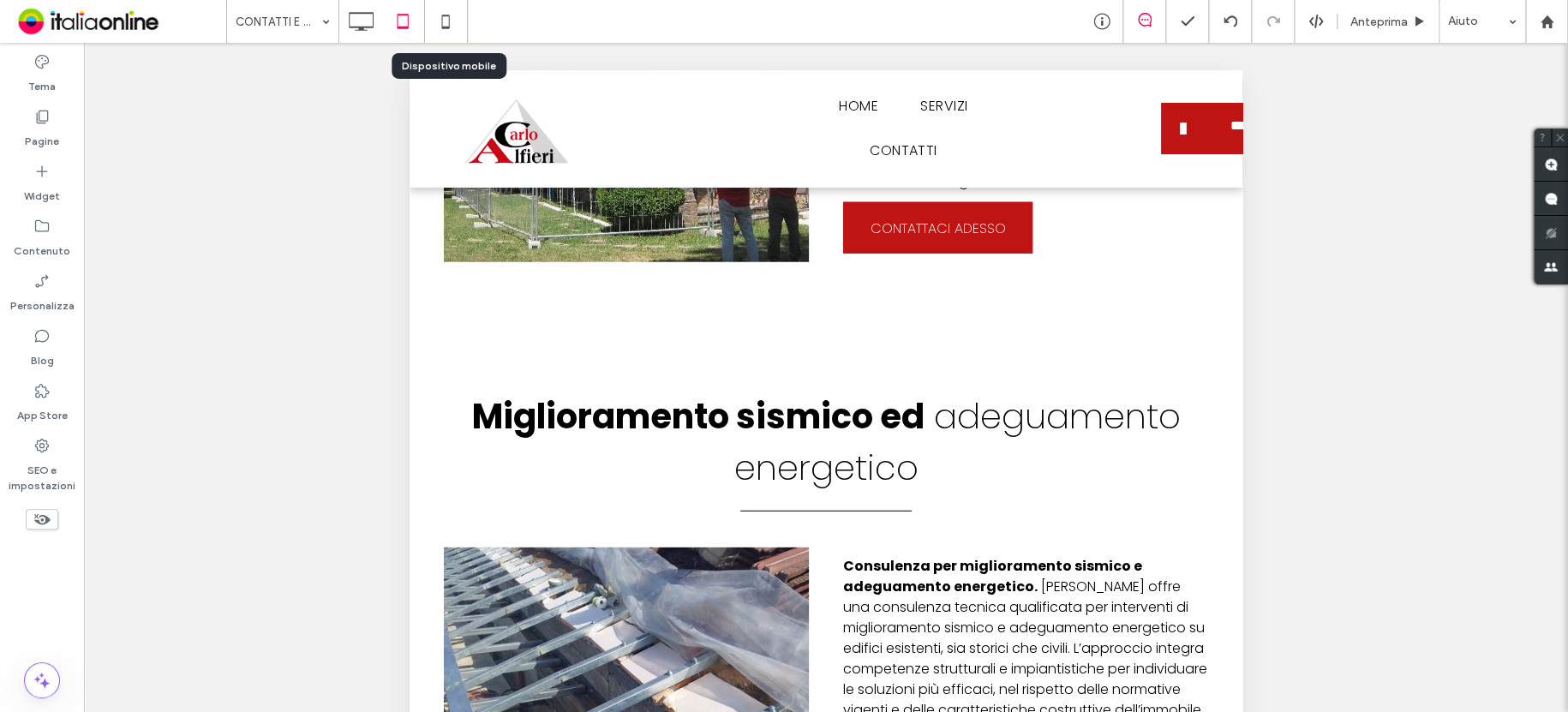
click at [450, 20] on icon at bounding box center [445, 21] width 34 height 34
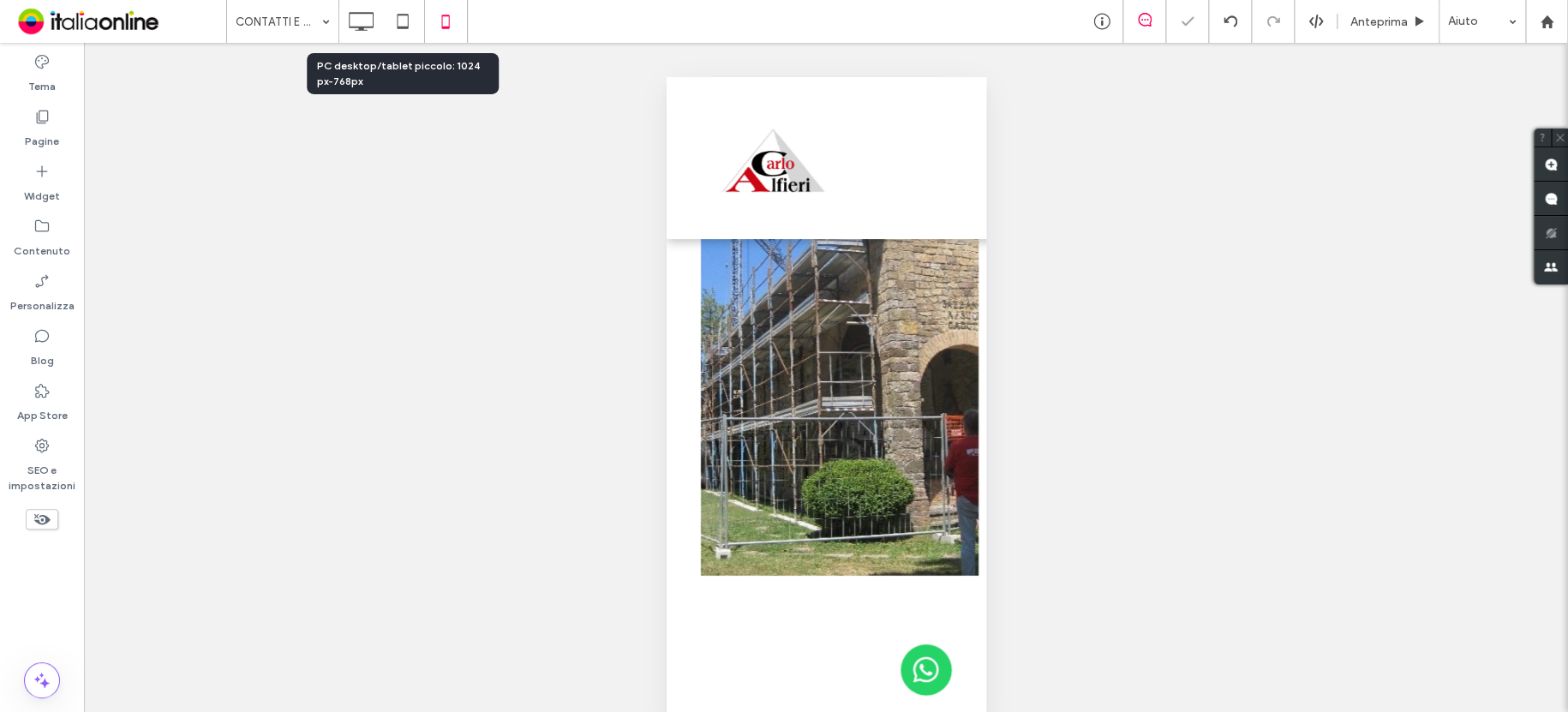
click at [416, 21] on icon at bounding box center [402, 21] width 34 height 34
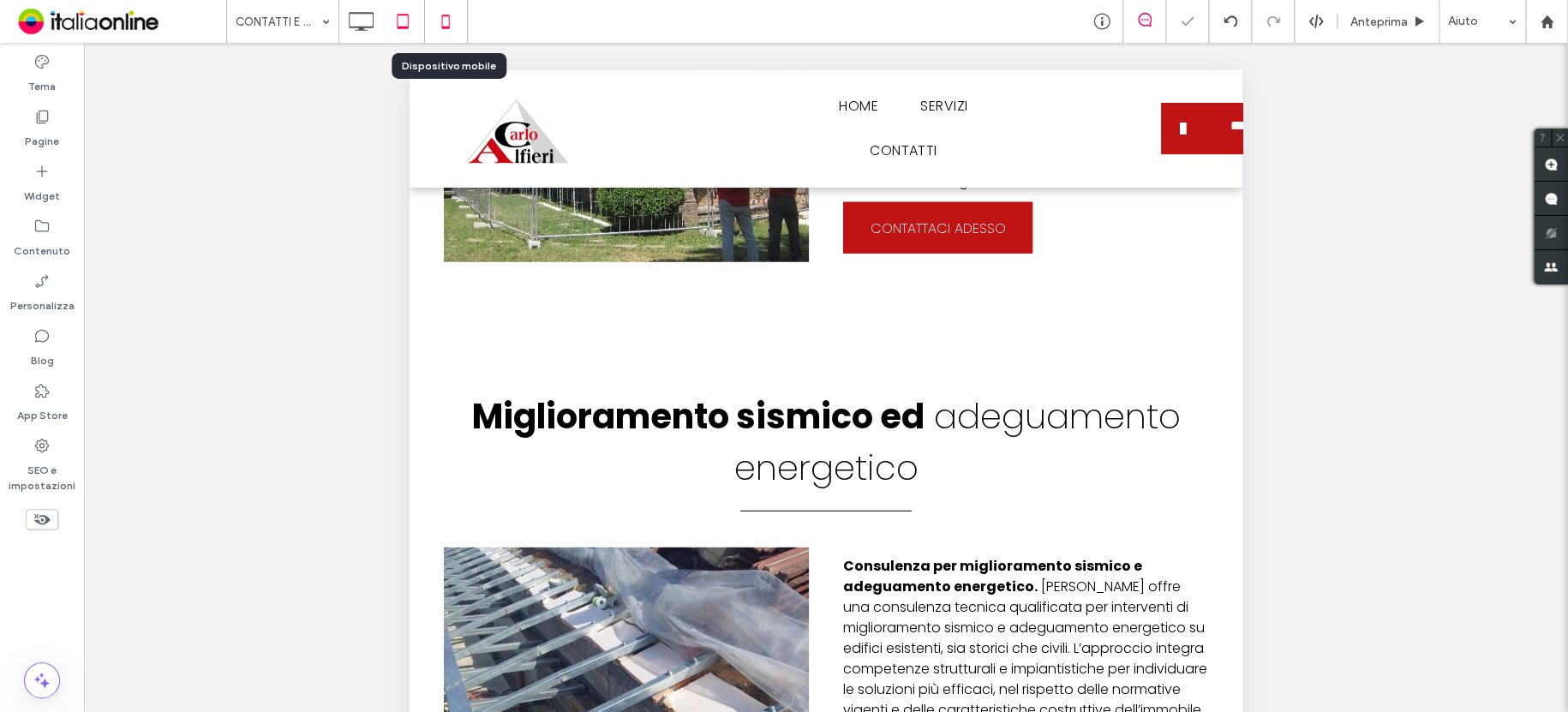
click at [445, 22] on icon at bounding box center [445, 21] width 34 height 34
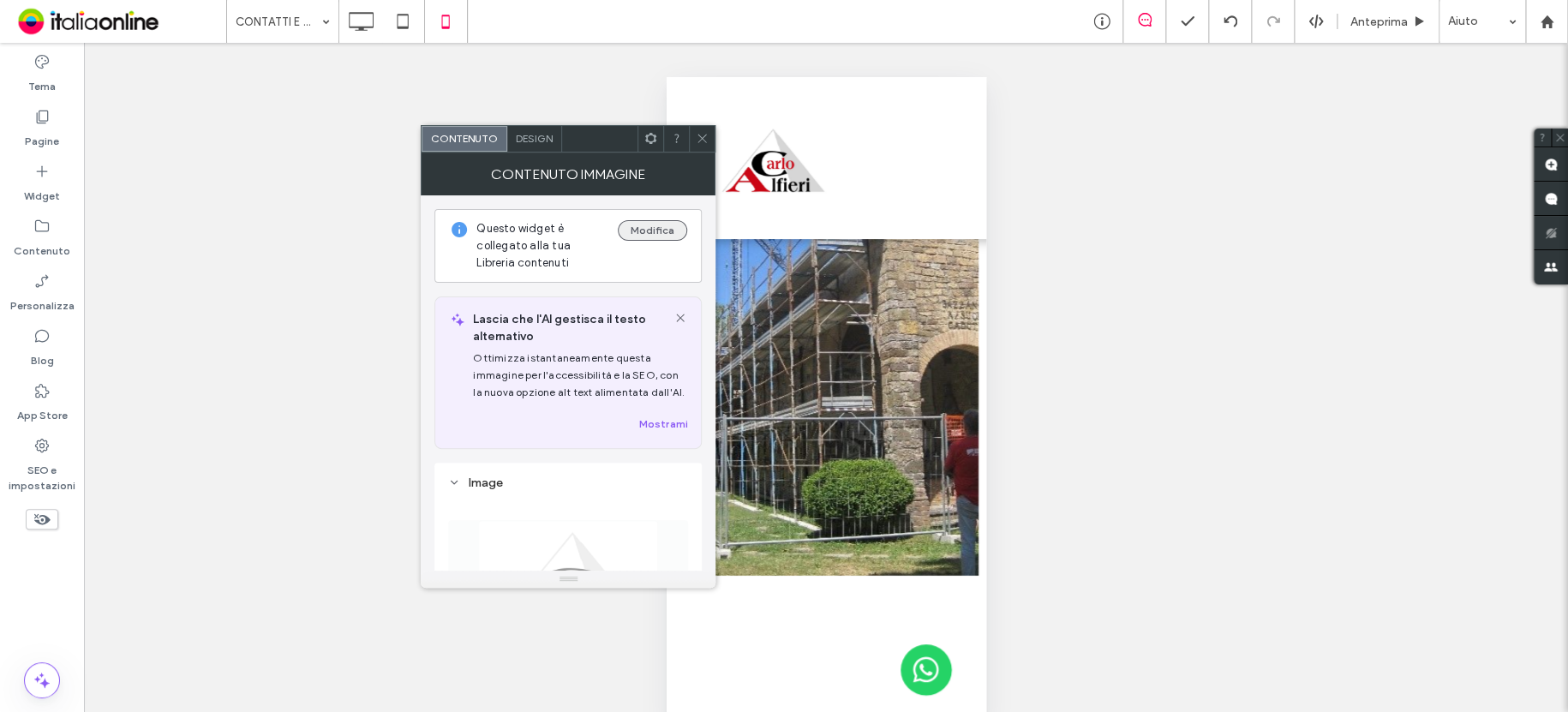
click at [662, 230] on button "Modifica" at bounding box center [652, 230] width 70 height 21
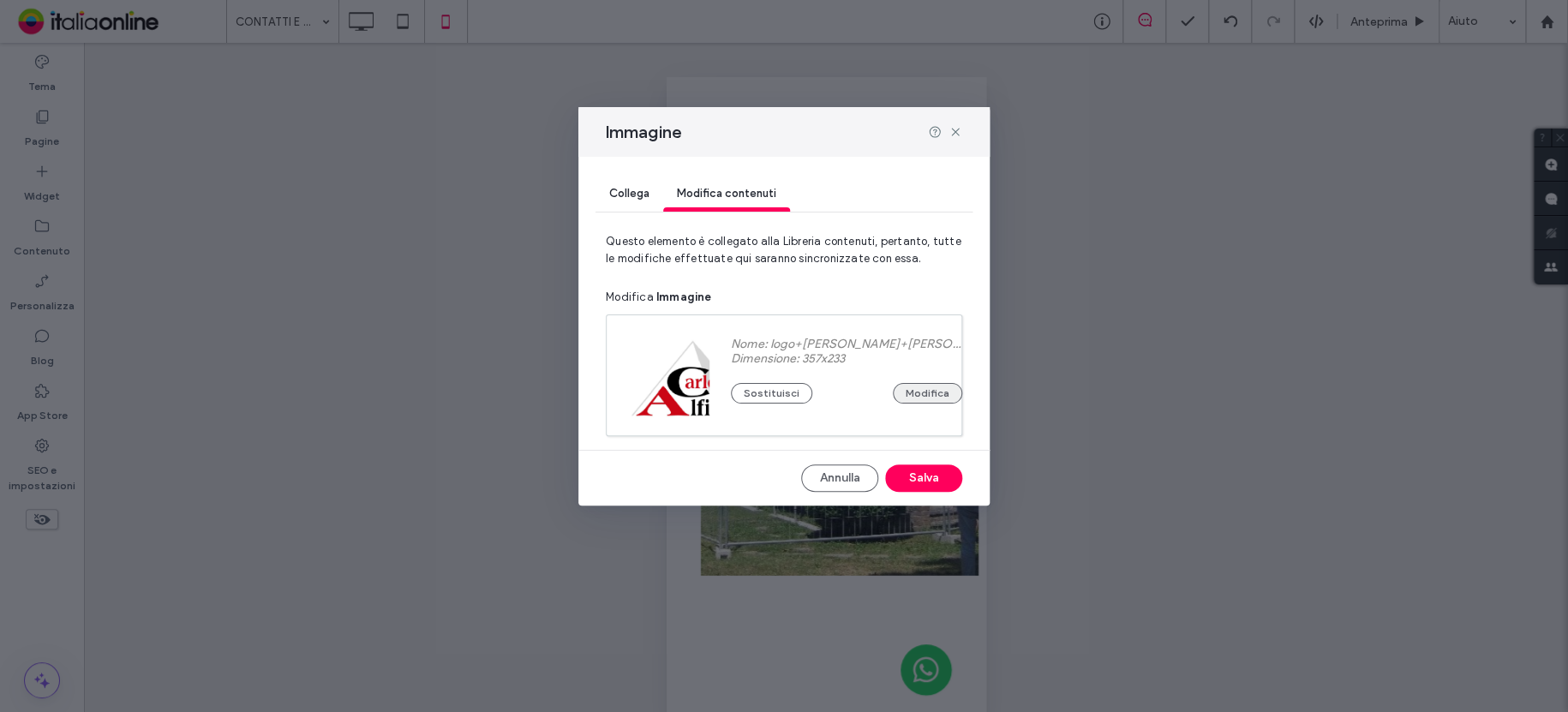
click at [904, 389] on button "Modifica" at bounding box center [927, 392] width 70 height 21
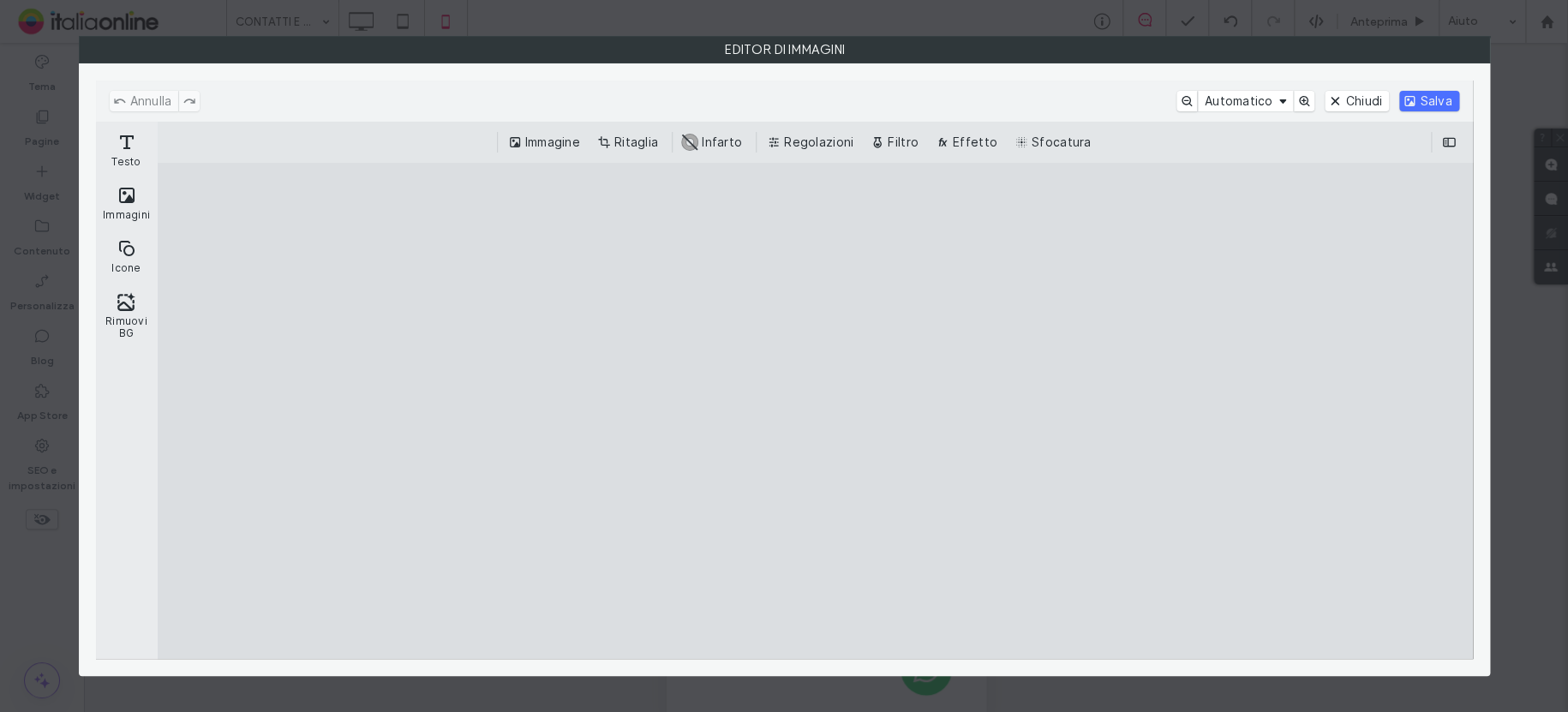
drag, startPoint x: 634, startPoint y: 141, endPoint x: 832, endPoint y: 154, distance: 198.4
click at [637, 141] on button "Ritaglia" at bounding box center [629, 142] width 72 height 21
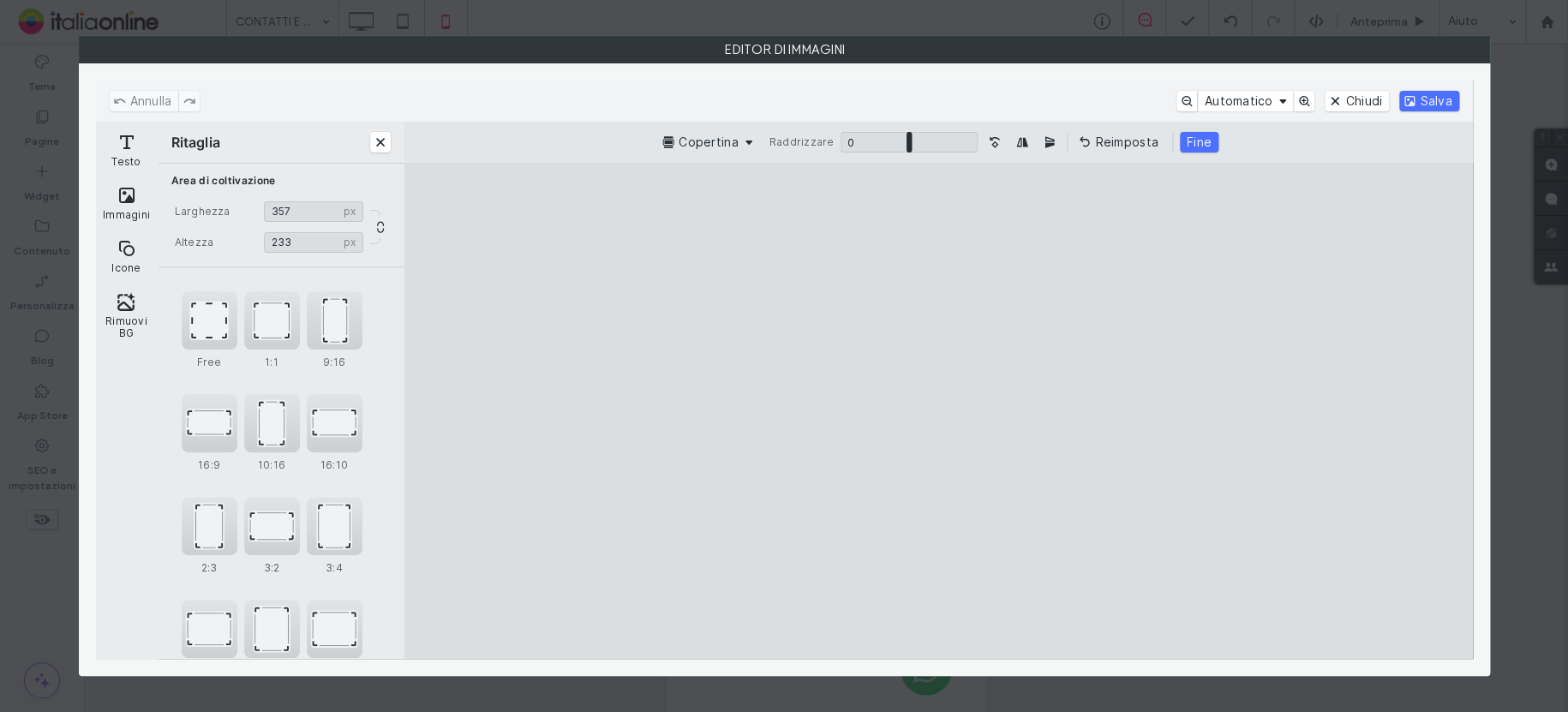
type input "***"
drag, startPoint x: 1241, startPoint y: 215, endPoint x: 1237, endPoint y: 249, distance: 34.2
click at [938, 410] on cesdk-canvas "Editor / piattaforma / website builder canvas" at bounding box center [938, 410] width 0 height 0
type input "***"
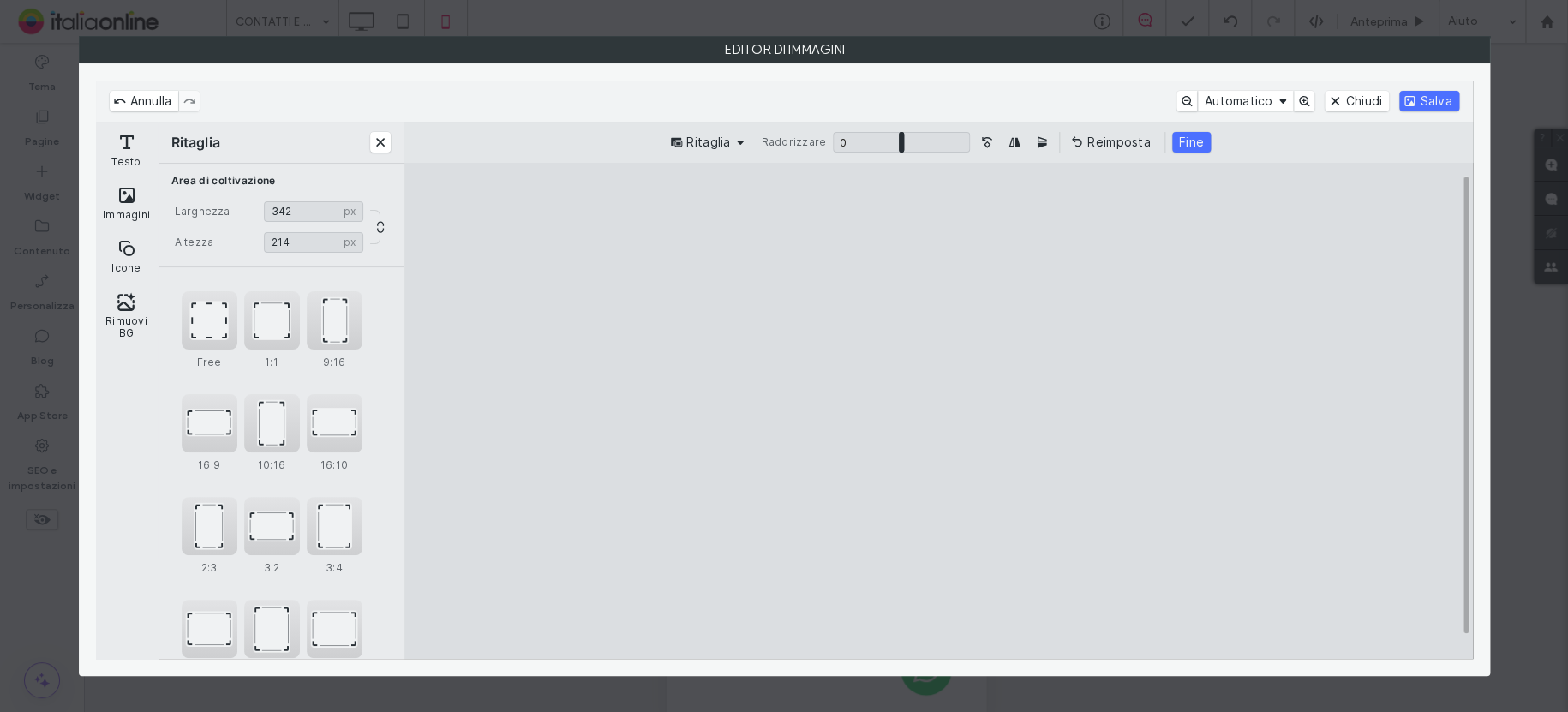
drag, startPoint x: 609, startPoint y: 236, endPoint x: 636, endPoint y: 238, distance: 27.1
click at [938, 410] on cesdk-canvas "Editor / piattaforma / website builder canvas" at bounding box center [938, 410] width 0 height 0
click at [1433, 98] on button "Salva" at bounding box center [1429, 101] width 59 height 21
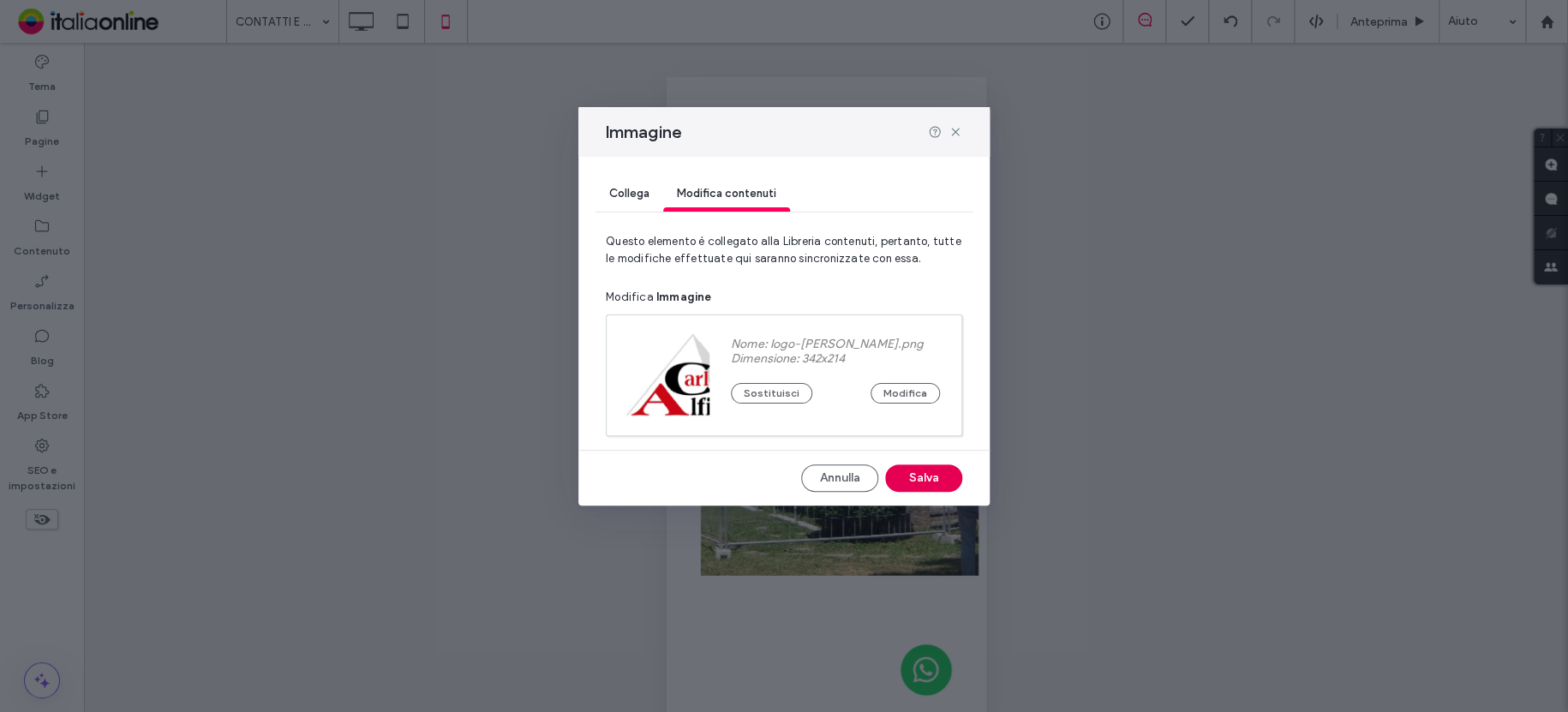
click at [930, 474] on button "Salva" at bounding box center [923, 478] width 77 height 27
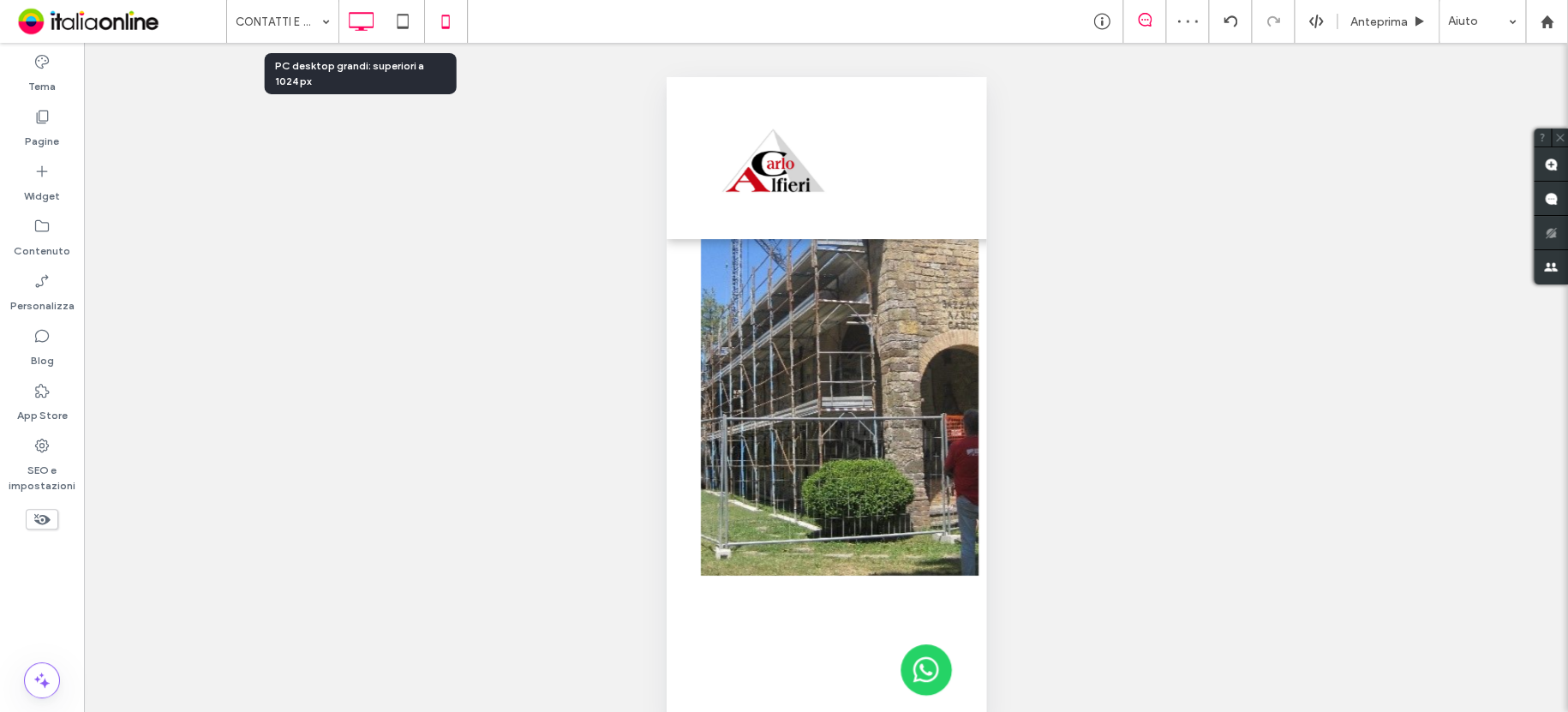
click at [356, 17] on icon at bounding box center [360, 21] width 34 height 34
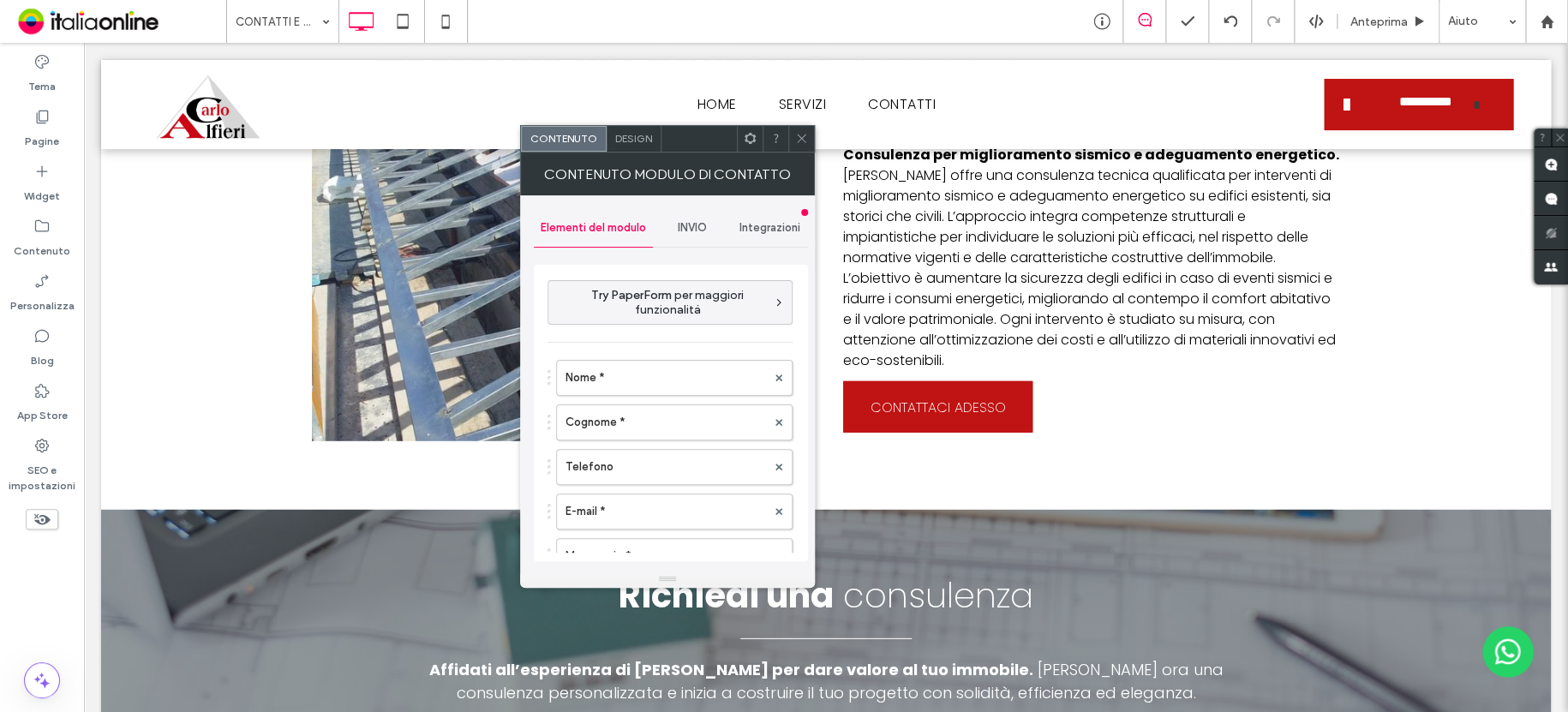
type input "*****"
type input "**********"
click at [688, 228] on span "INVIO" at bounding box center [691, 228] width 29 height 14
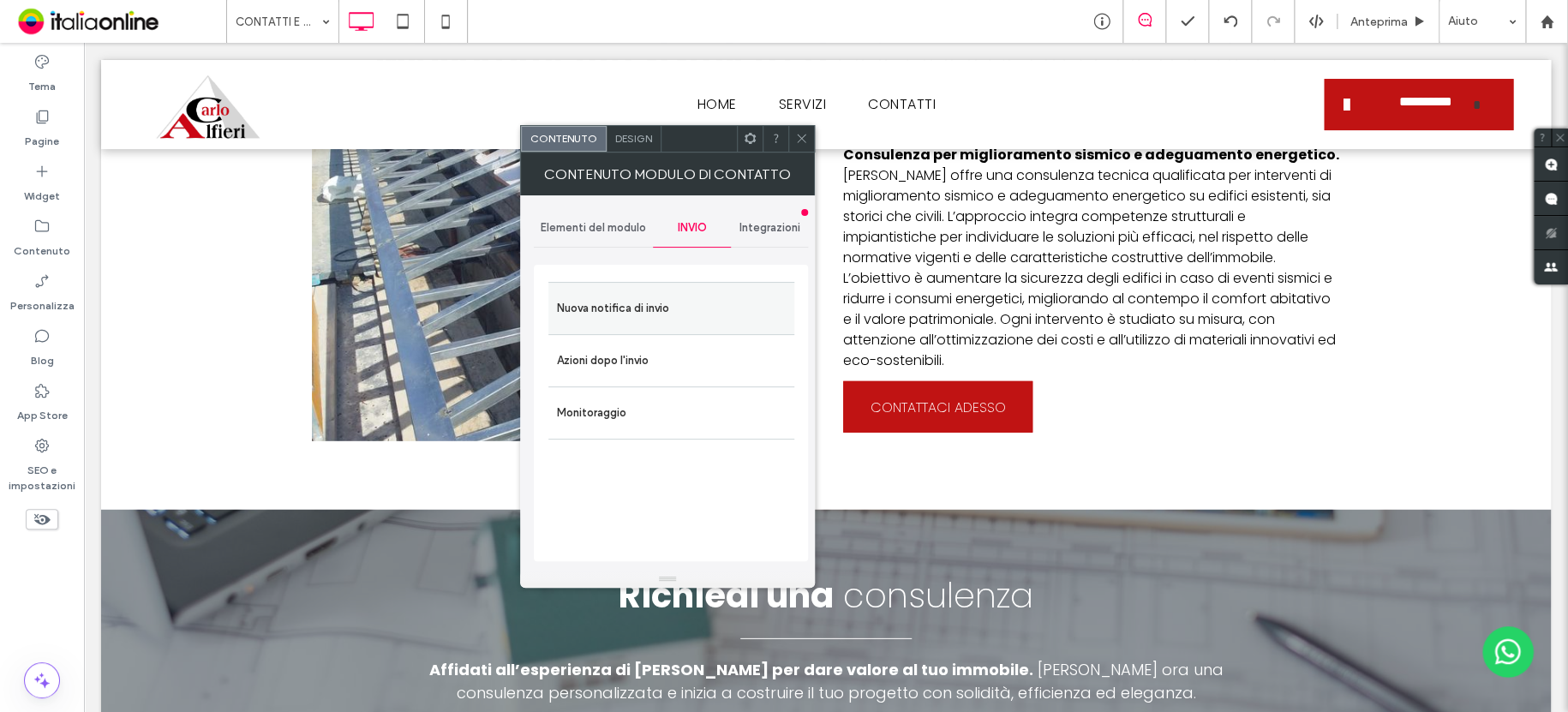
click at [647, 305] on label "Nuova notifica di invio" at bounding box center [671, 308] width 228 height 34
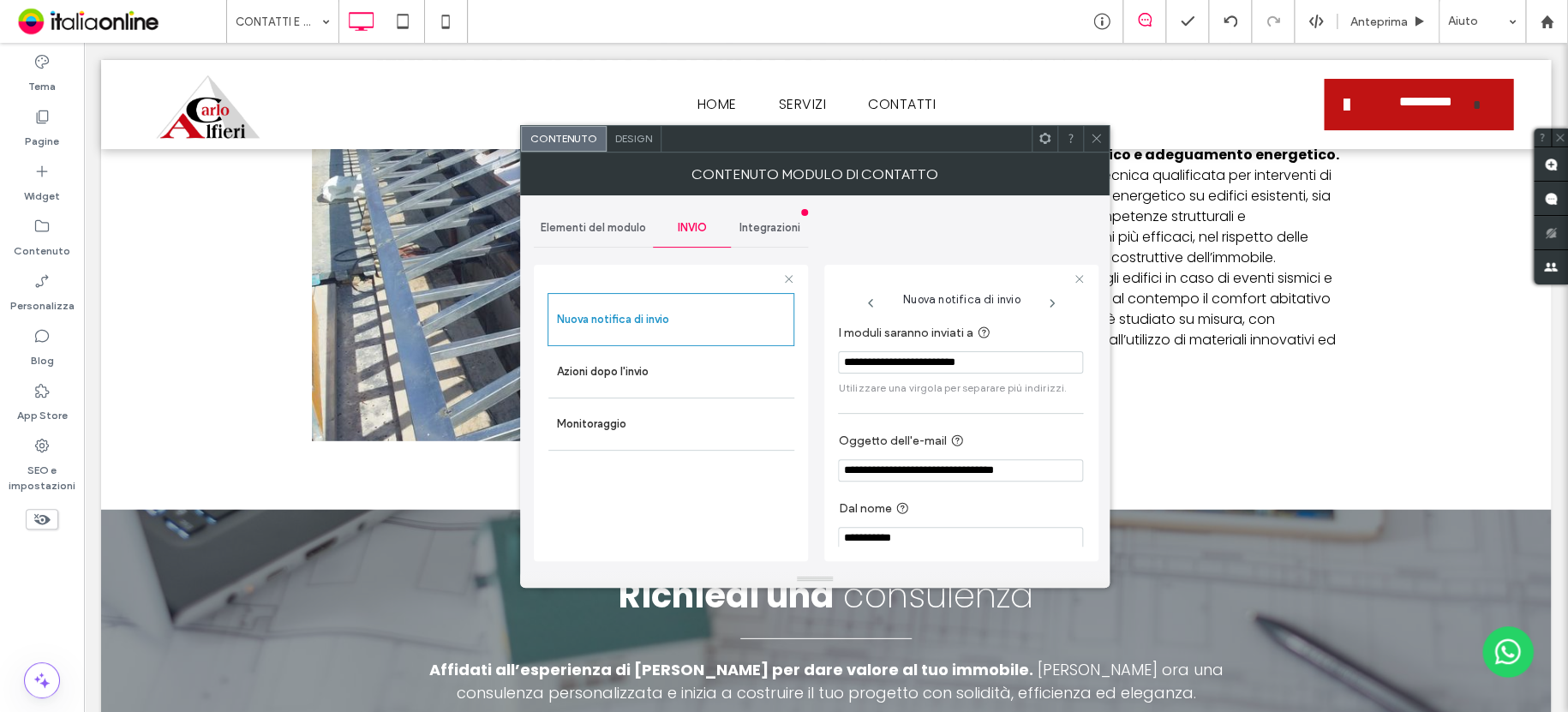
click at [1103, 136] on div at bounding box center [1095, 138] width 25 height 25
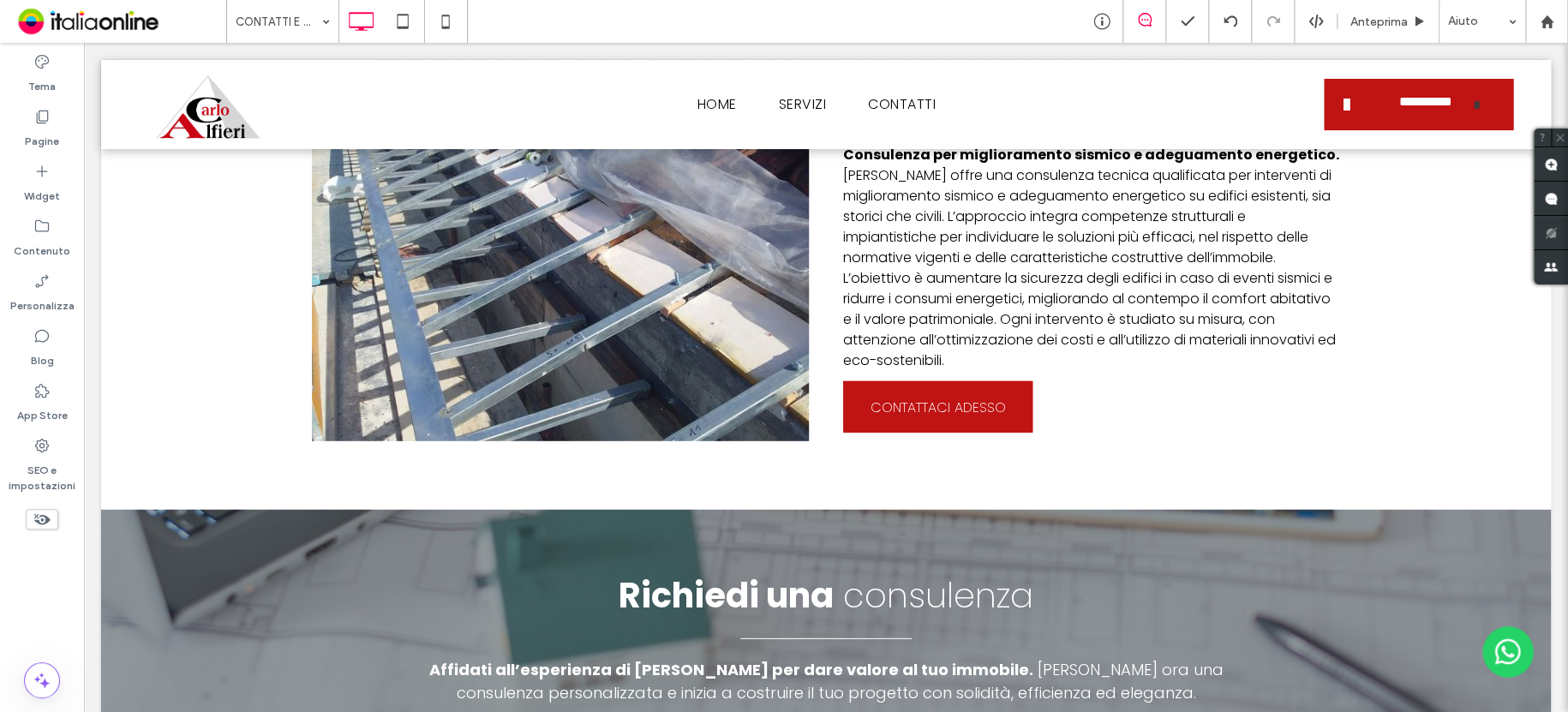
drag, startPoint x: 252, startPoint y: 21, endPoint x: 254, endPoint y: 38, distance: 17.1
click at [400, 13] on icon at bounding box center [402, 21] width 34 height 34
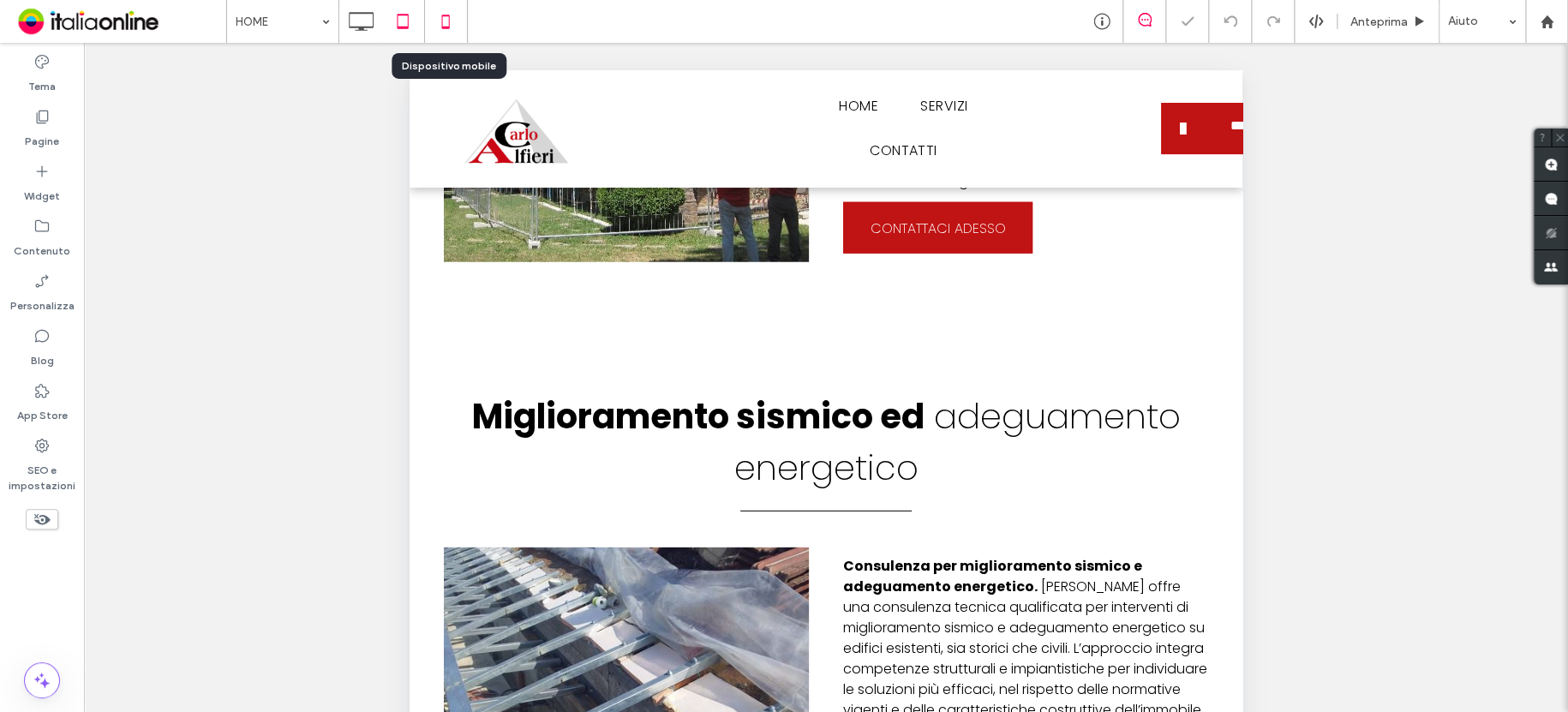
click at [443, 21] on icon at bounding box center [445, 21] width 34 height 34
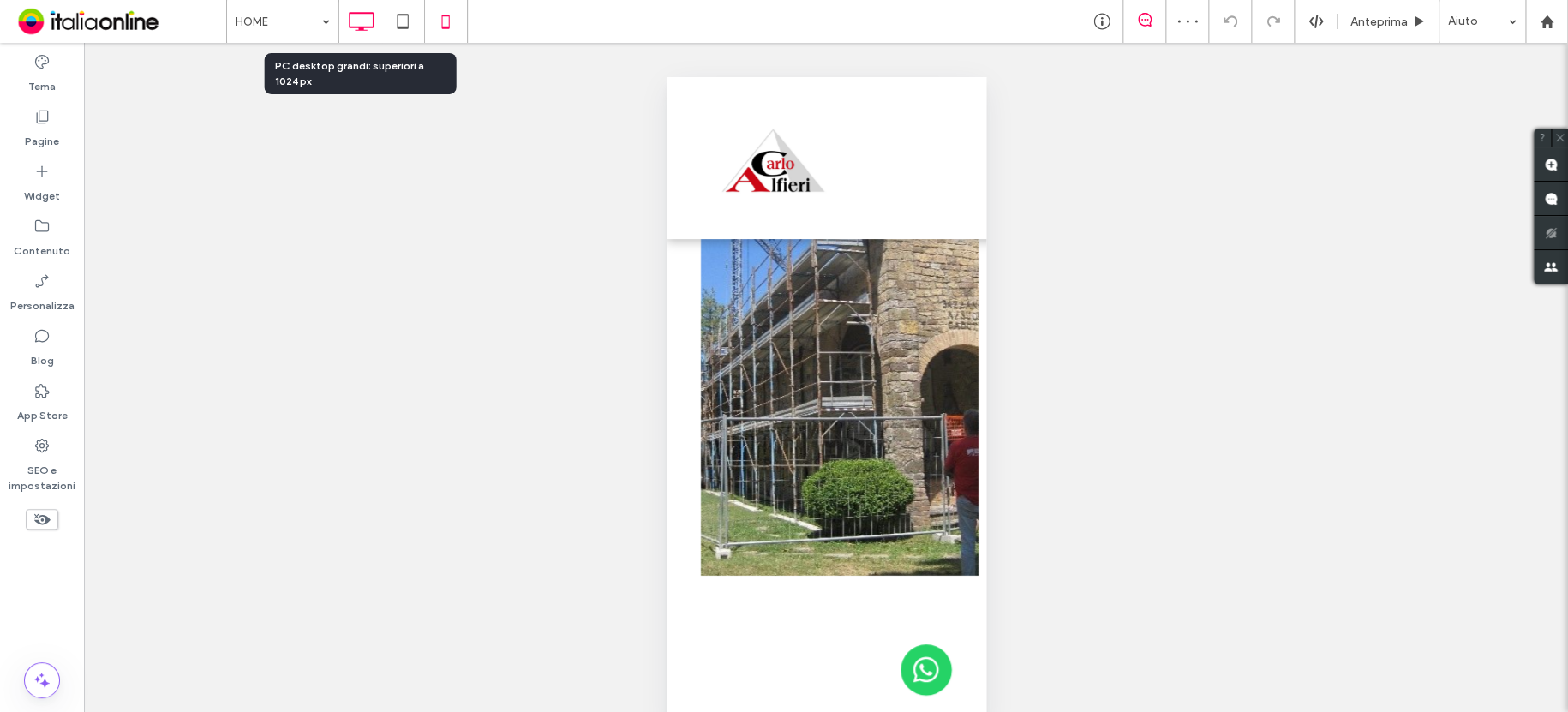
click at [351, 17] on icon at bounding box center [360, 21] width 34 height 34
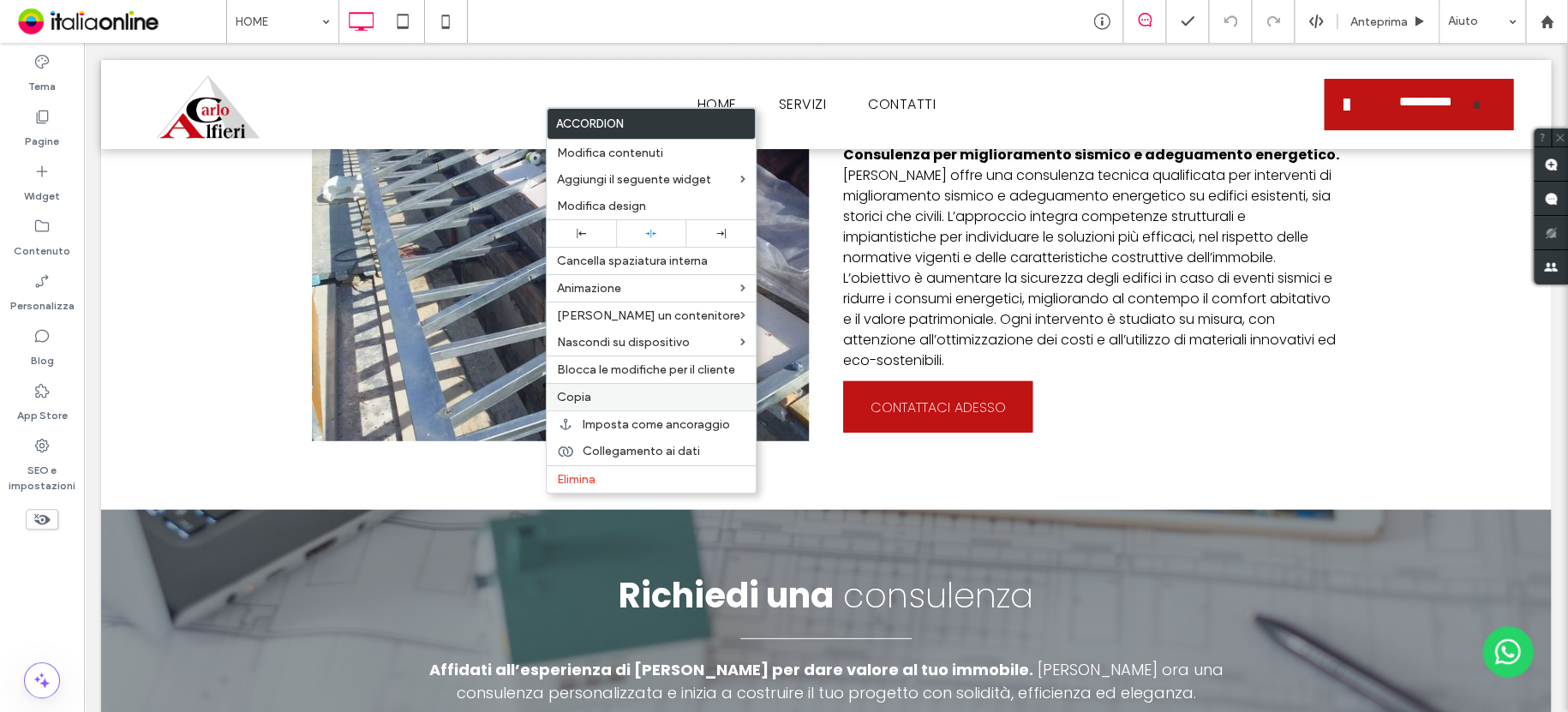
drag, startPoint x: 588, startPoint y: 400, endPoint x: 626, endPoint y: 399, distance: 38.0
click at [590, 399] on label "Copia" at bounding box center [651, 396] width 188 height 15
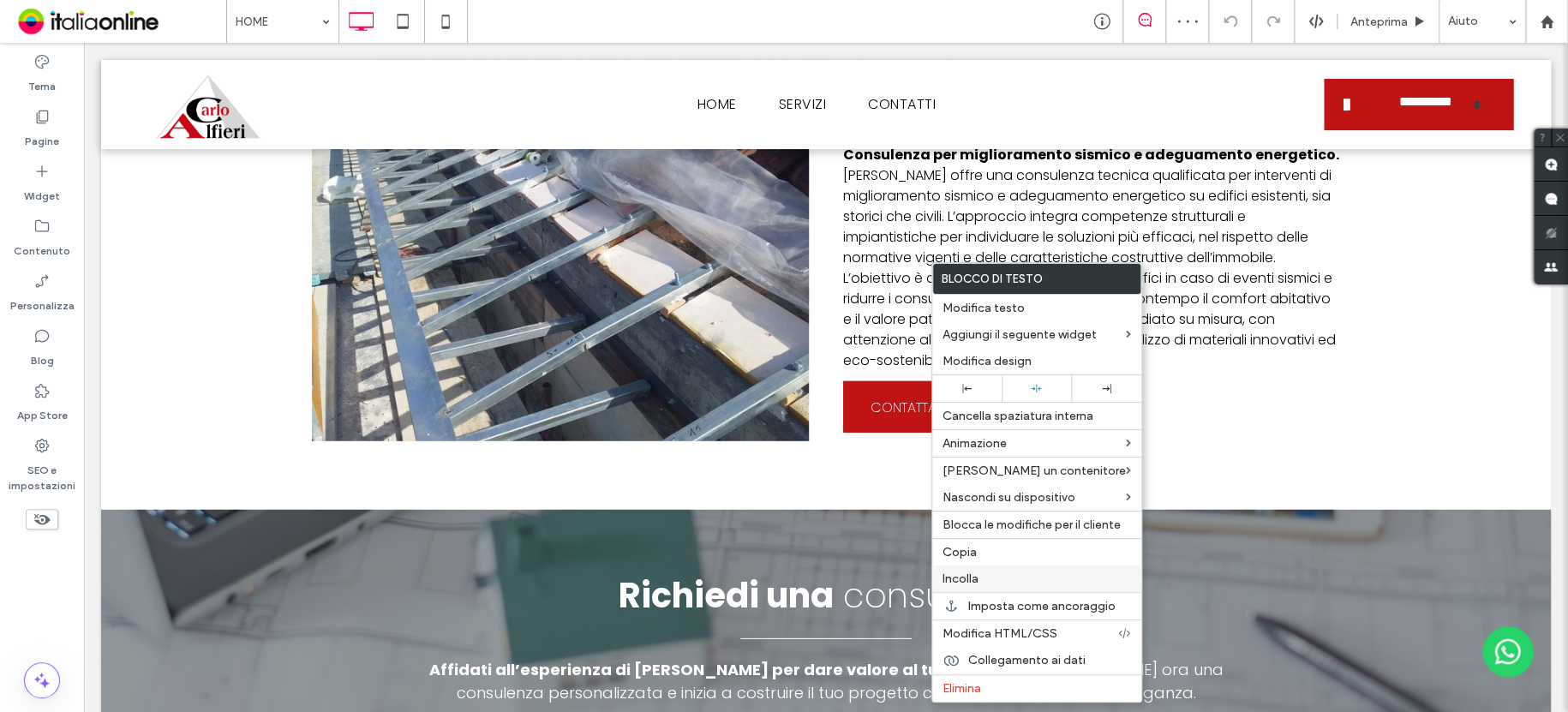
click at [968, 583] on span "Incolla" at bounding box center [960, 579] width 36 height 15
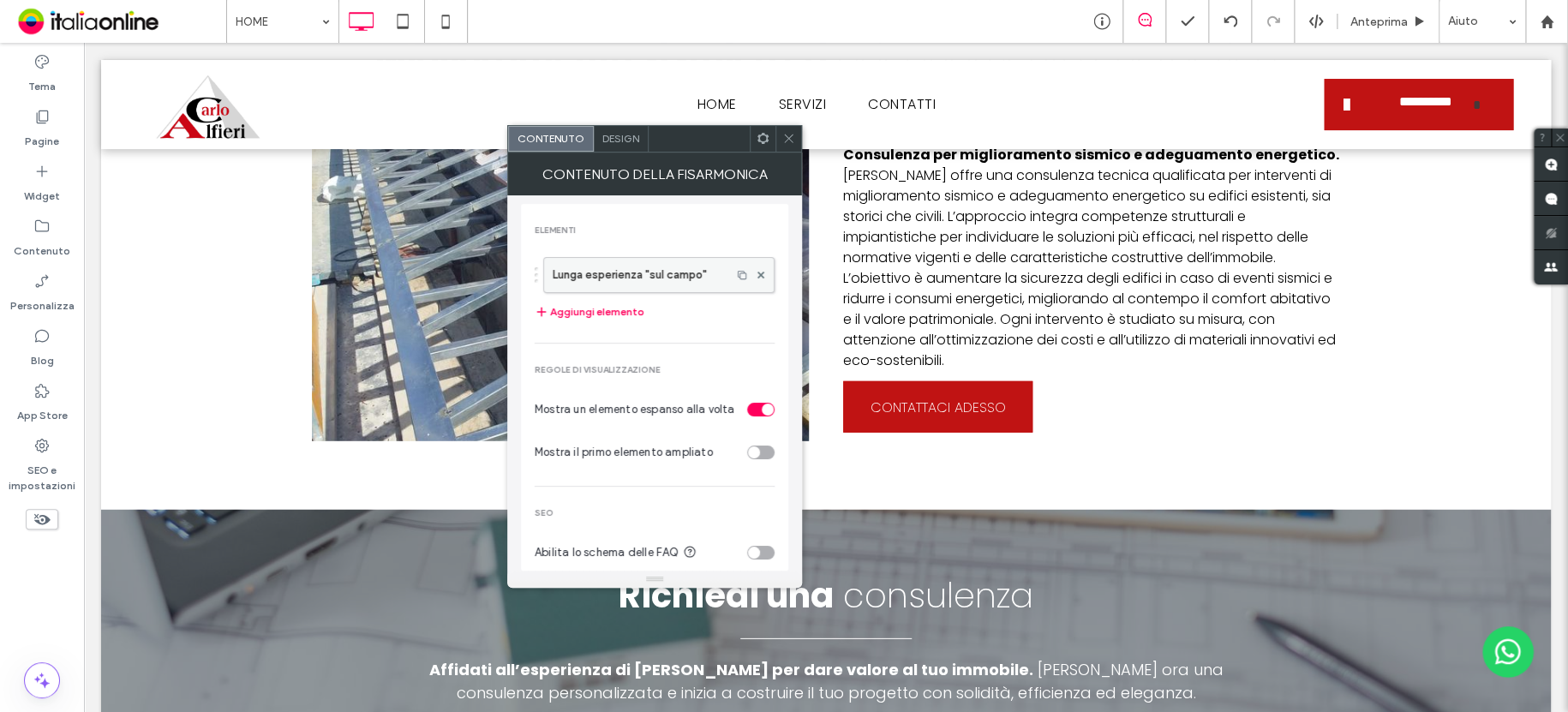
click at [654, 282] on label "Lunga esperienza "sul campo"" at bounding box center [636, 275] width 170 height 34
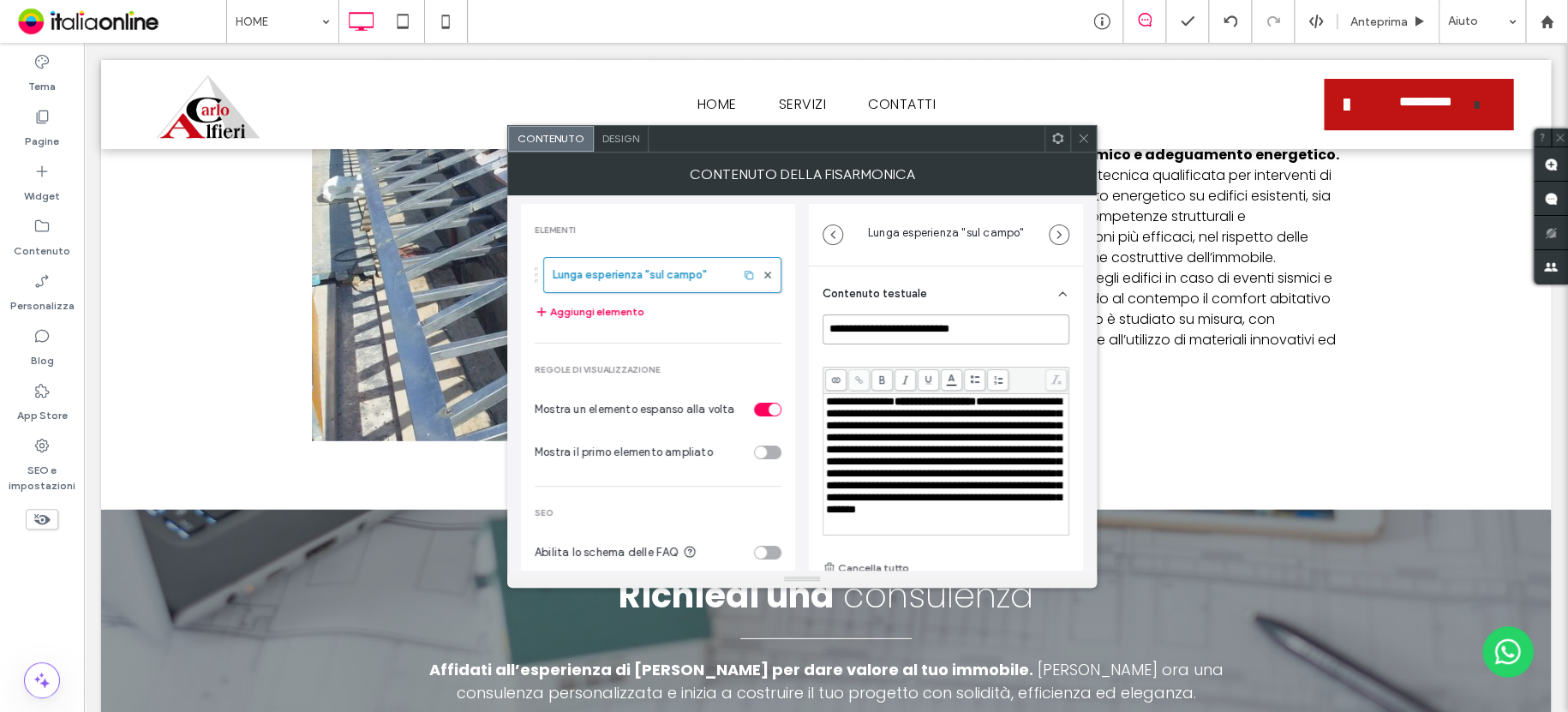
drag, startPoint x: 1011, startPoint y: 342, endPoint x: 750, endPoint y: 337, distance: 261.0
click at [750, 337] on div "**********" at bounding box center [801, 382] width 562 height 376
type input "***"
click at [1081, 137] on icon at bounding box center [1083, 138] width 13 height 13
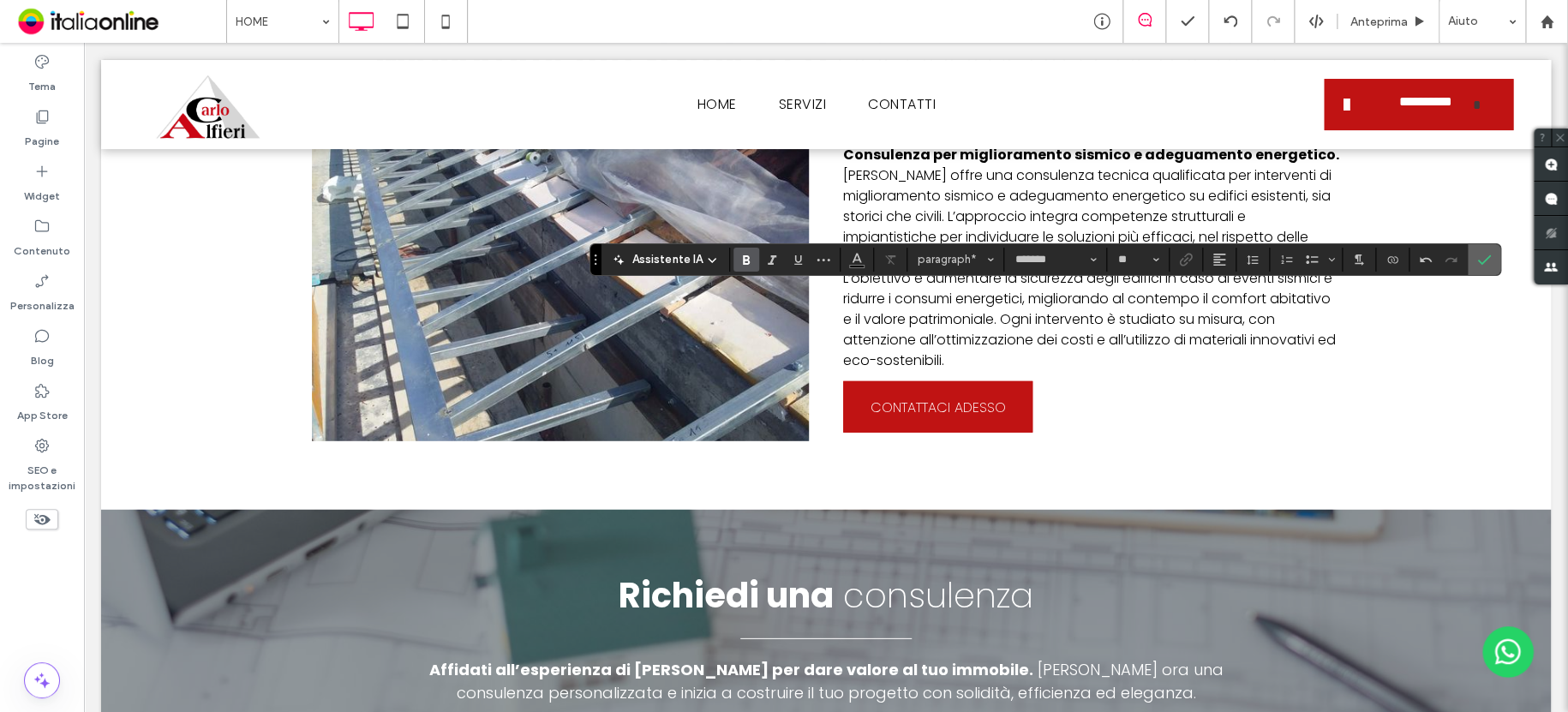
click at [1483, 261] on icon "Conferma" at bounding box center [1484, 260] width 14 height 14
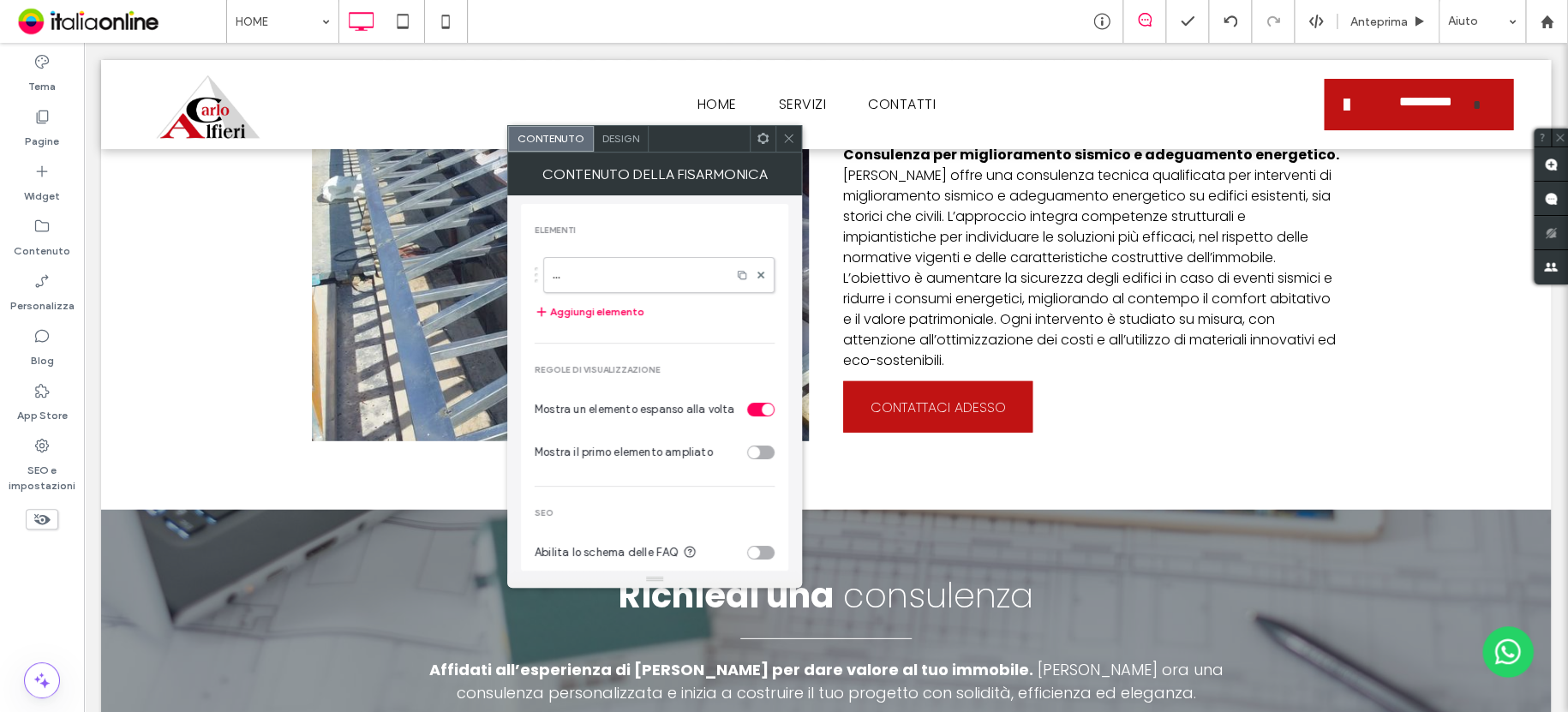
click at [620, 292] on div "... Aggiungi elemento" at bounding box center [654, 289] width 240 height 82
click at [622, 273] on label "..." at bounding box center [636, 275] width 170 height 34
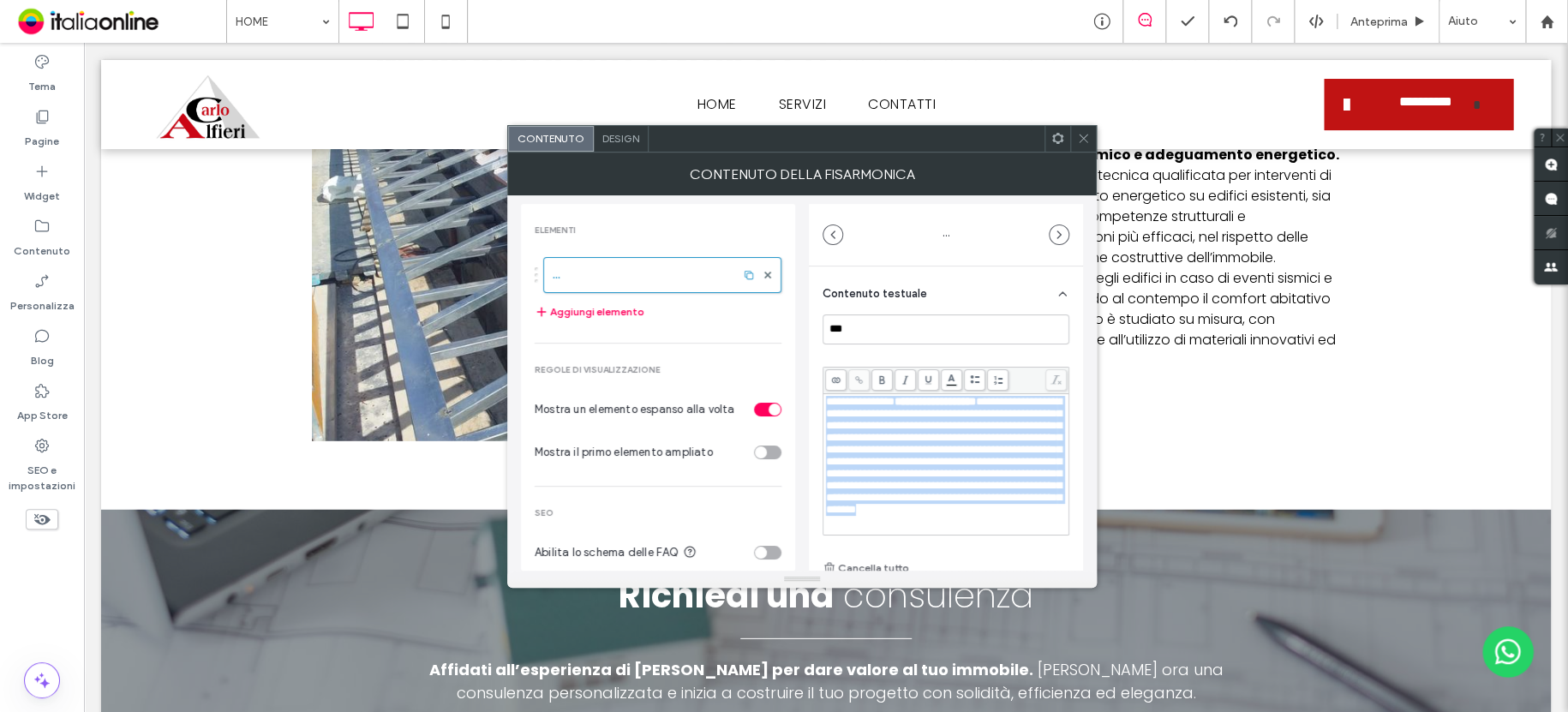
drag, startPoint x: 890, startPoint y: 392, endPoint x: 800, endPoint y: 245, distance: 172.4
click at [790, 242] on div "**********" at bounding box center [801, 382] width 562 height 376
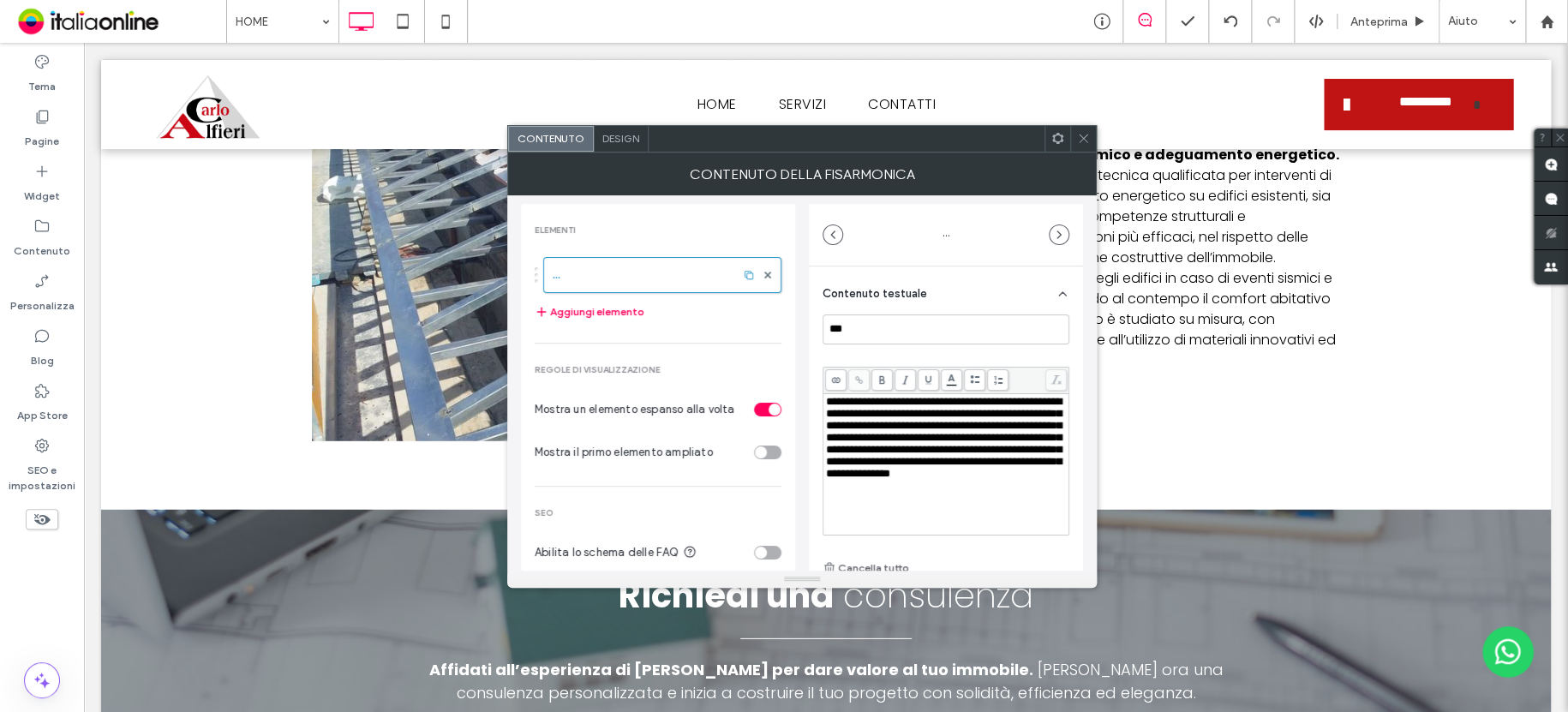
click at [1081, 136] on icon at bounding box center [1083, 138] width 13 height 13
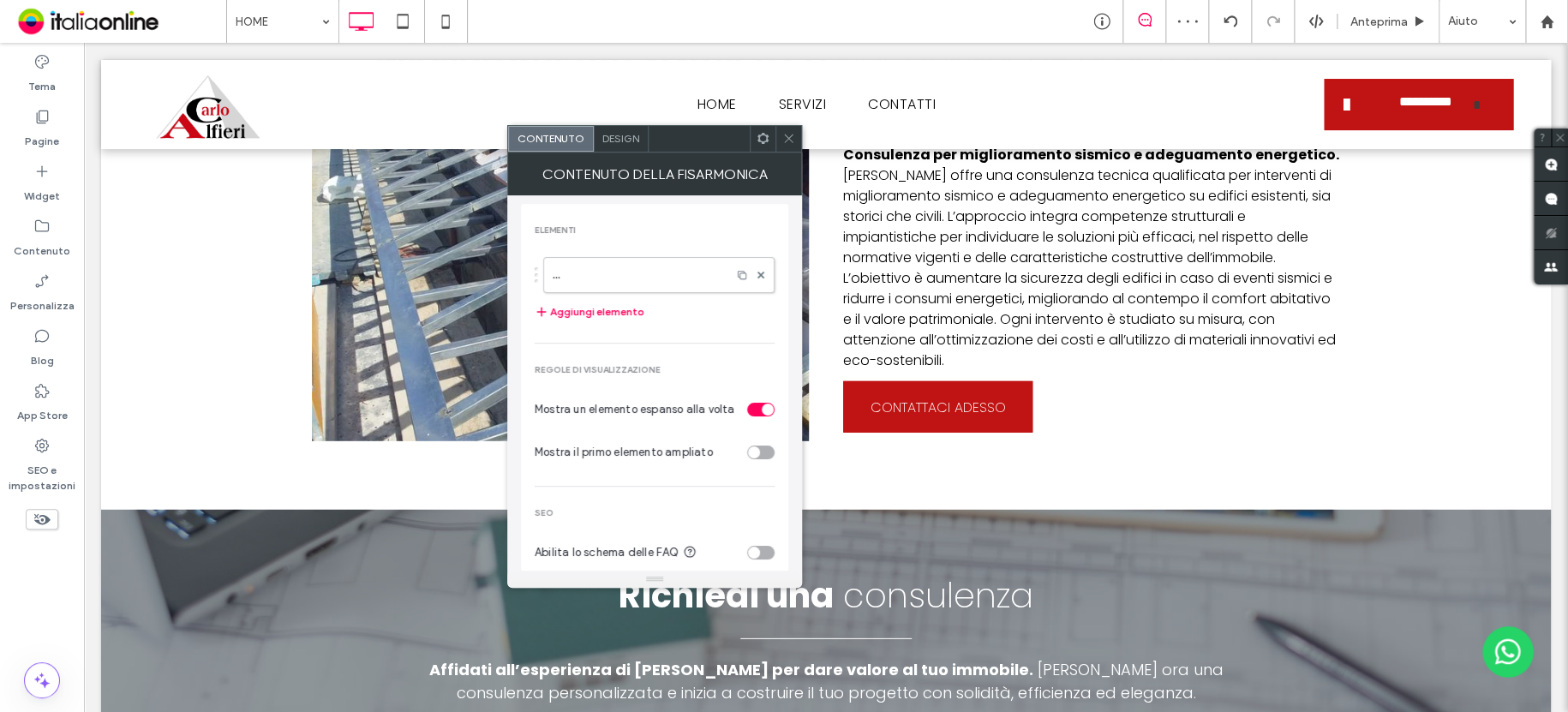
click at [790, 140] on use at bounding box center [787, 138] width 9 height 9
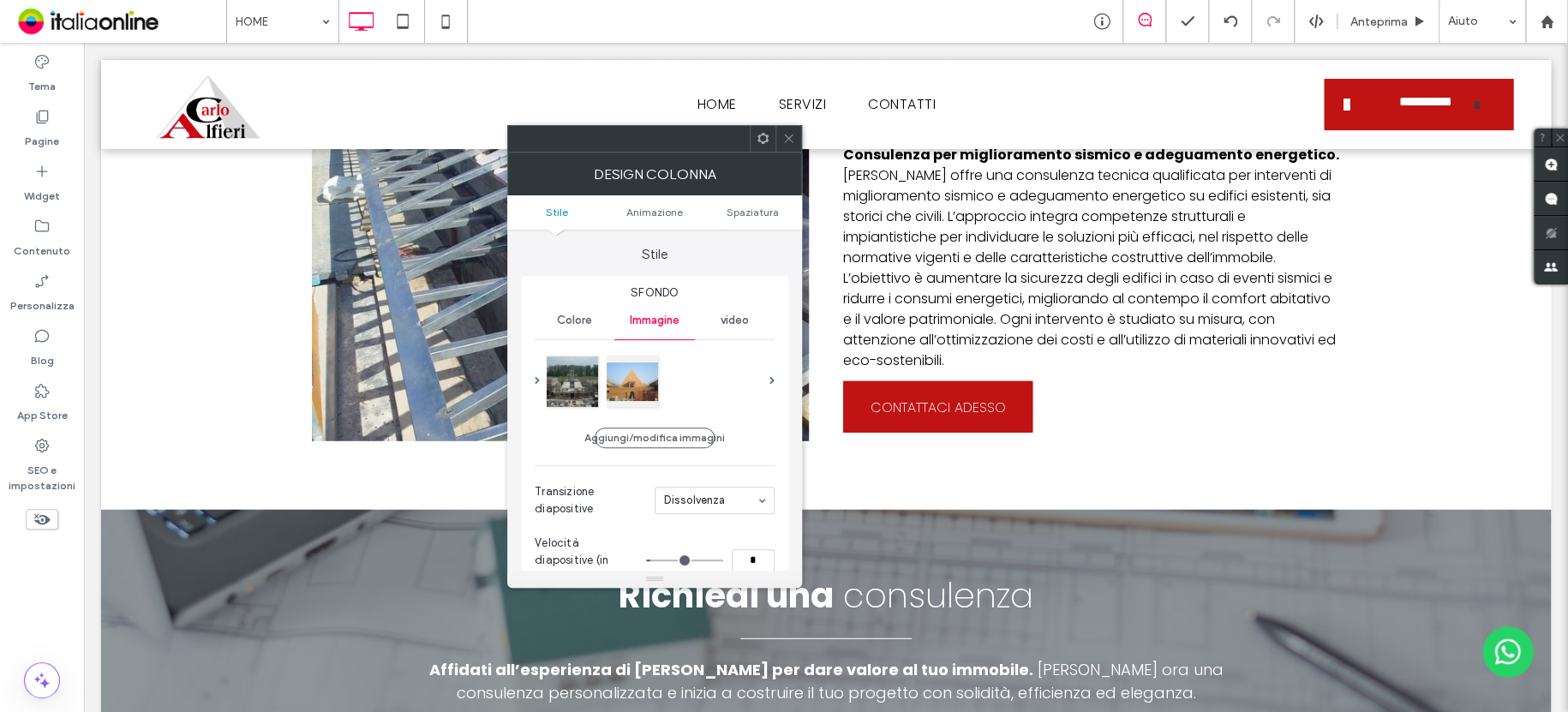
click at [786, 141] on icon at bounding box center [788, 138] width 13 height 13
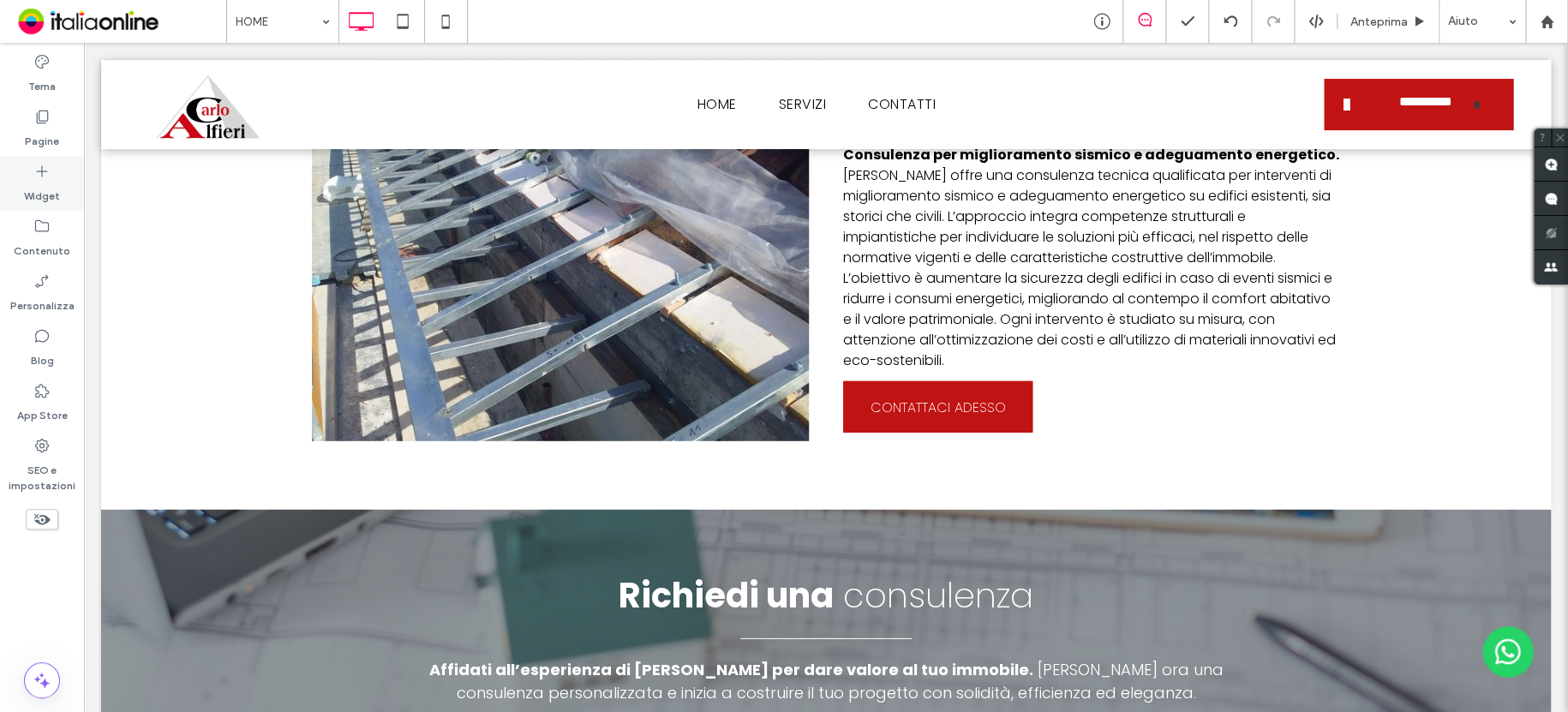
click at [43, 181] on label "Widget" at bounding box center [41, 191] width 36 height 24
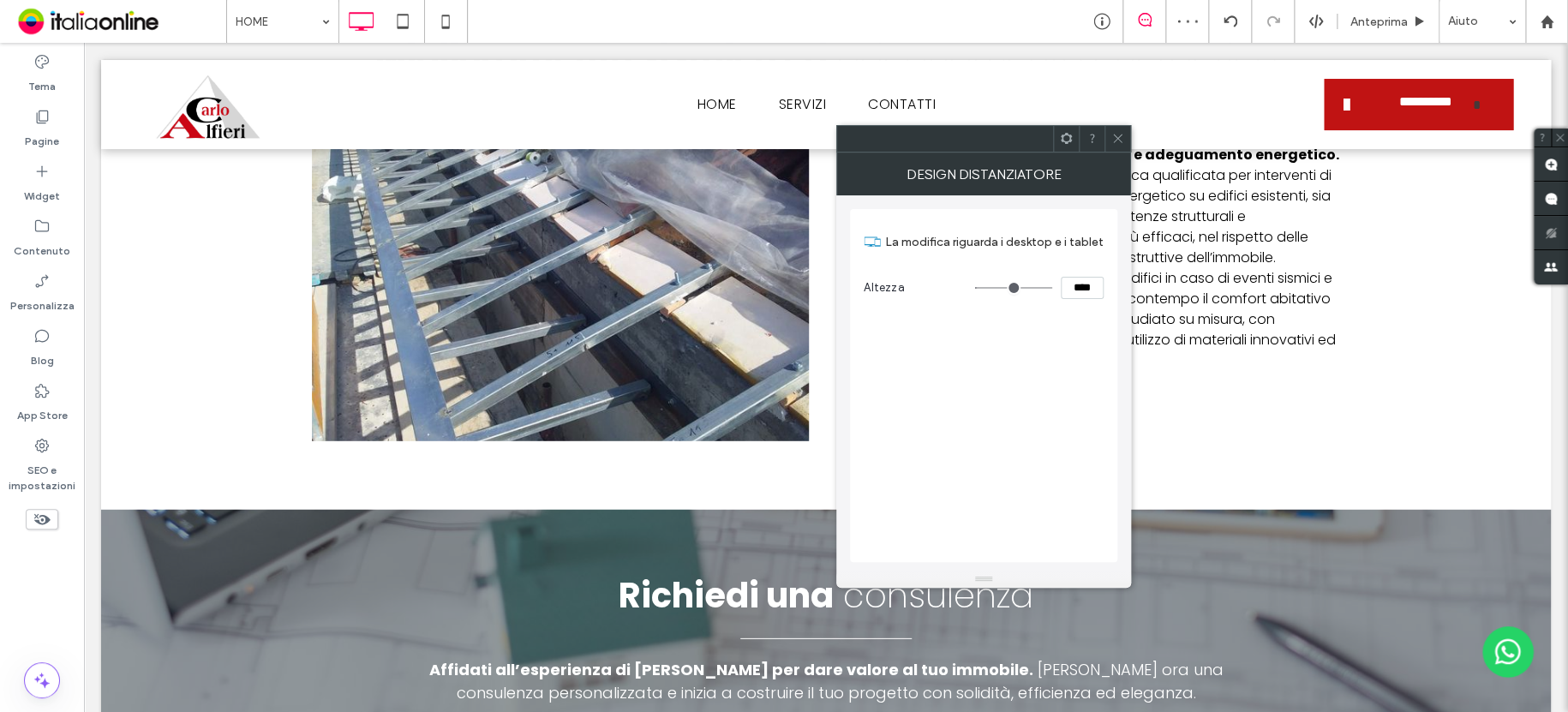
drag, startPoint x: 1076, startPoint y: 275, endPoint x: 1034, endPoint y: 272, distance: 42.1
click at [1034, 272] on section "Altezza ****" at bounding box center [984, 288] width 240 height 43
type input "*****"
type input "***"
drag, startPoint x: 1121, startPoint y: 143, endPoint x: 1128, endPoint y: 124, distance: 20.2
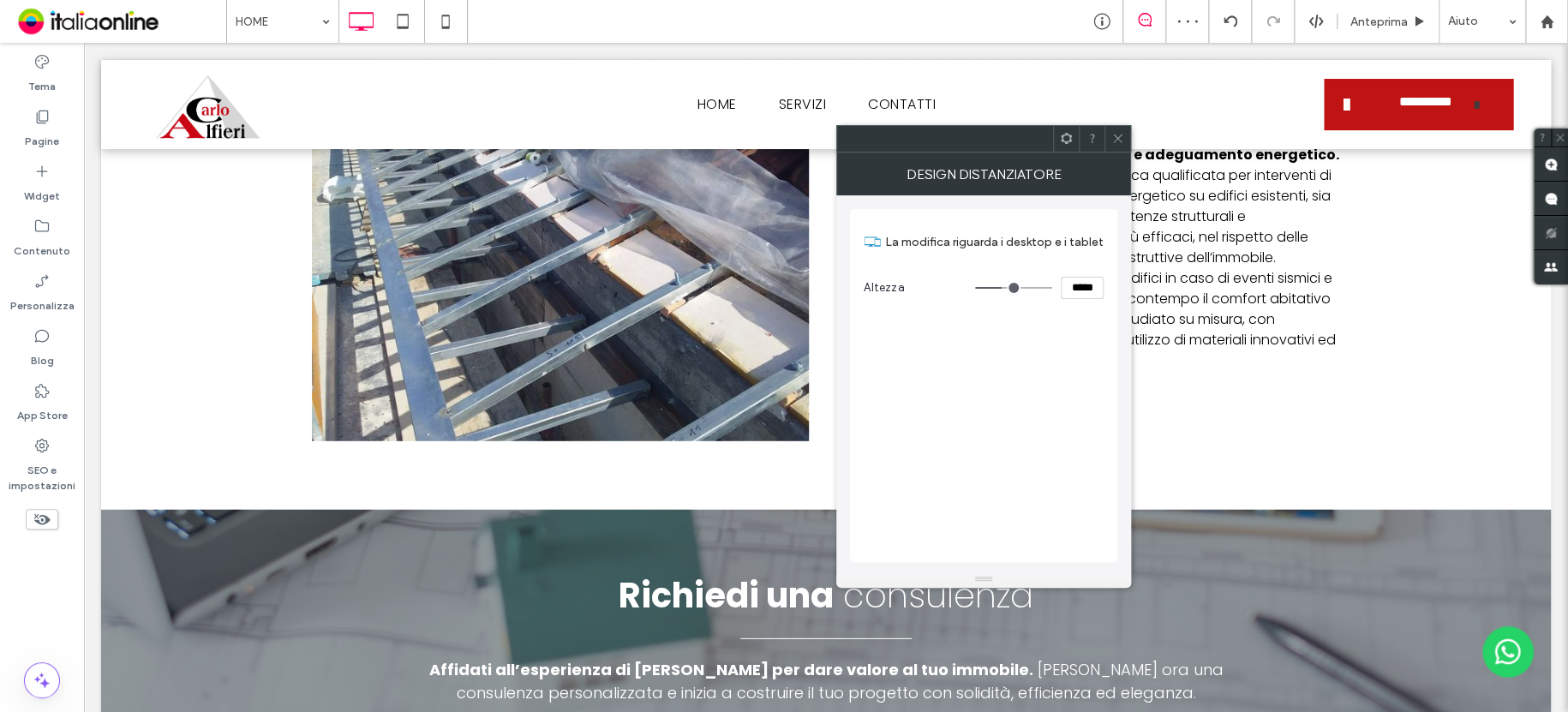
click at [1121, 142] on icon at bounding box center [1117, 138] width 13 height 13
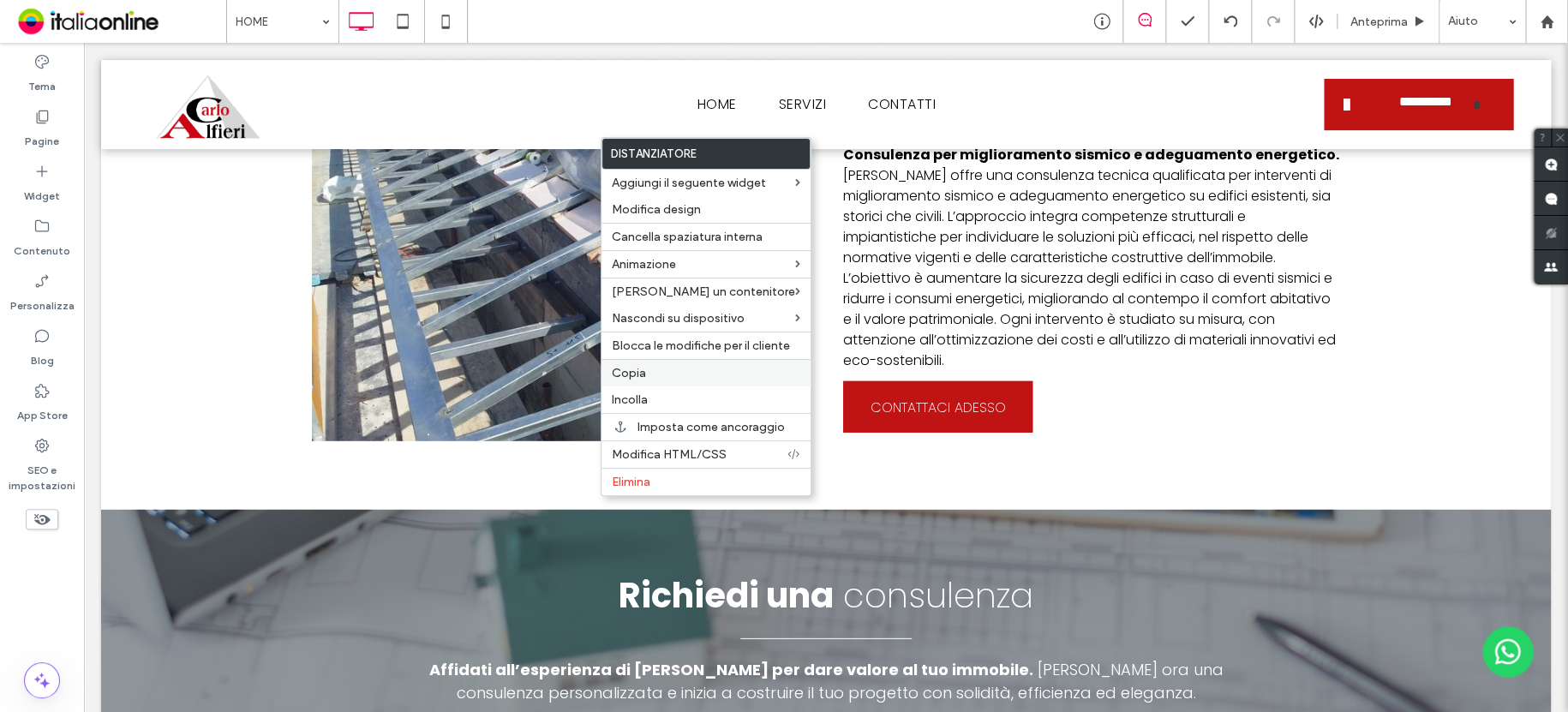
click at [671, 364] on div "Copia" at bounding box center [705, 373] width 209 height 27
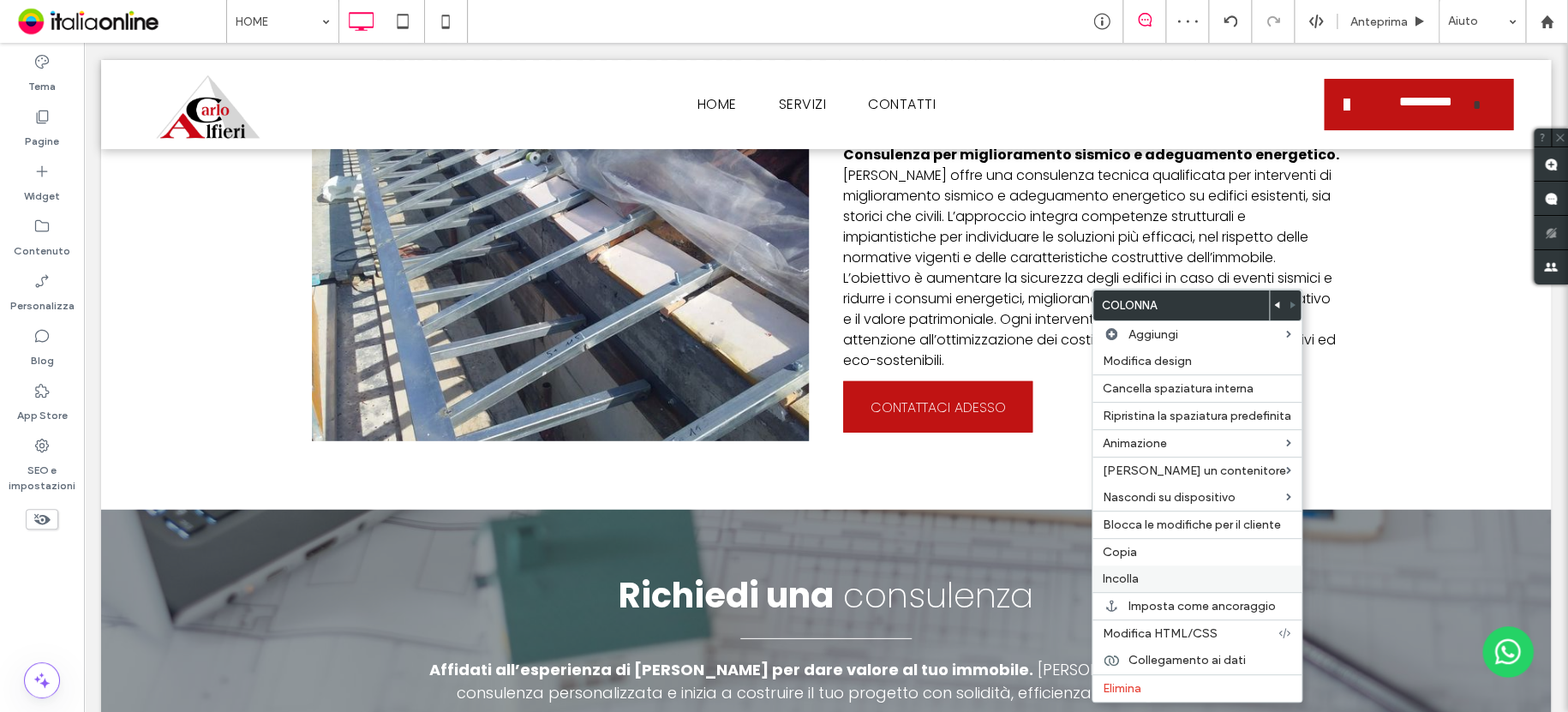
click at [1139, 574] on label "Incolla" at bounding box center [1196, 579] width 188 height 15
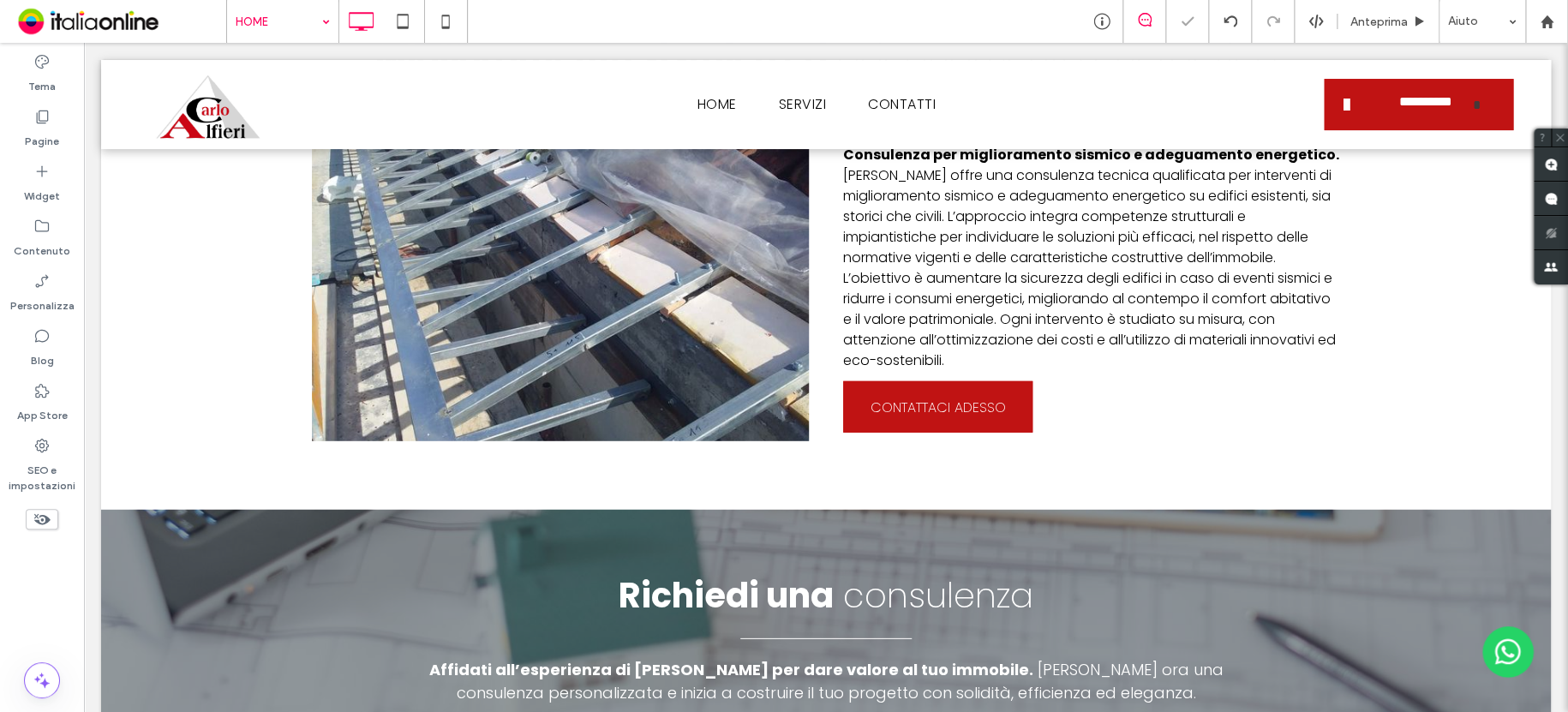
drag, startPoint x: 249, startPoint y: 22, endPoint x: 257, endPoint y: 27, distance: 9.4
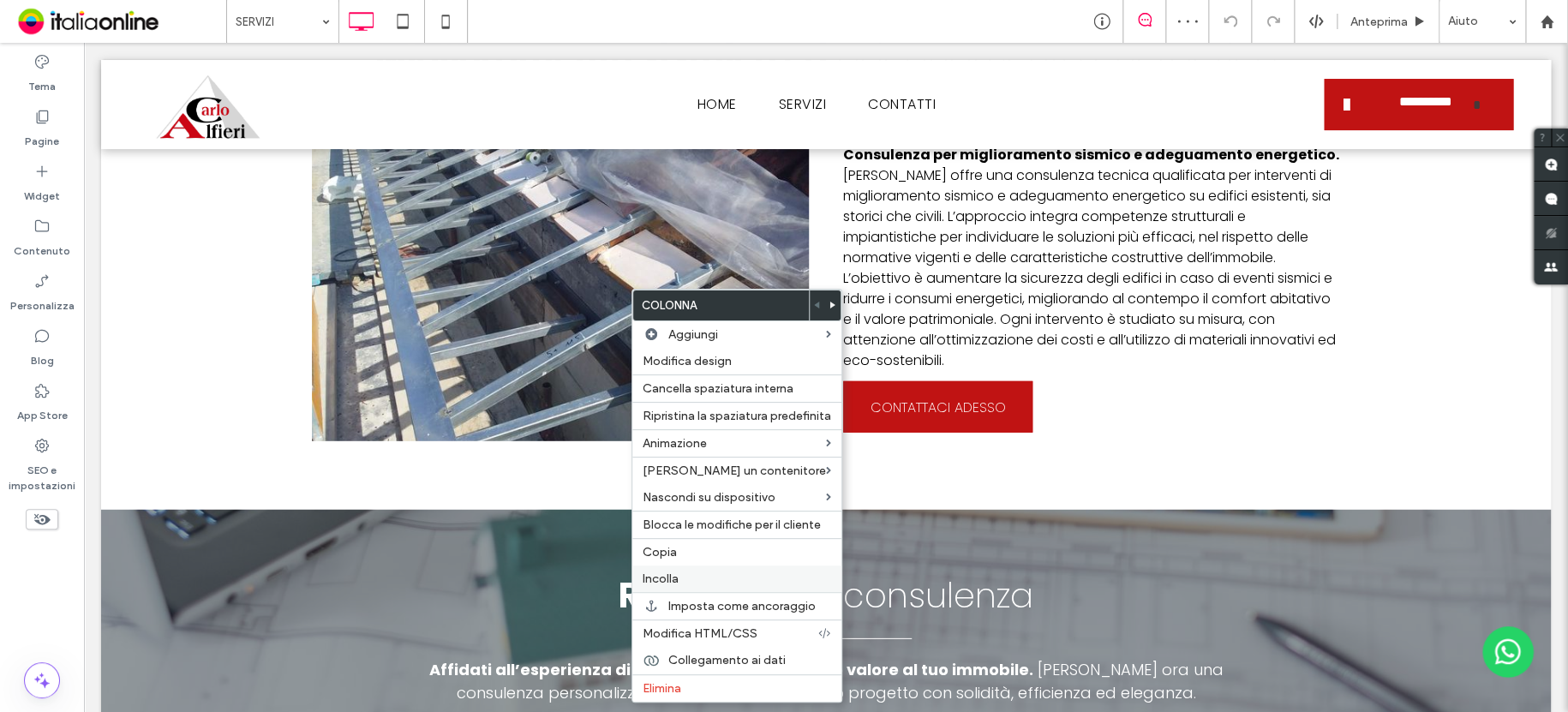
click at [670, 581] on span "Incolla" at bounding box center [660, 579] width 36 height 15
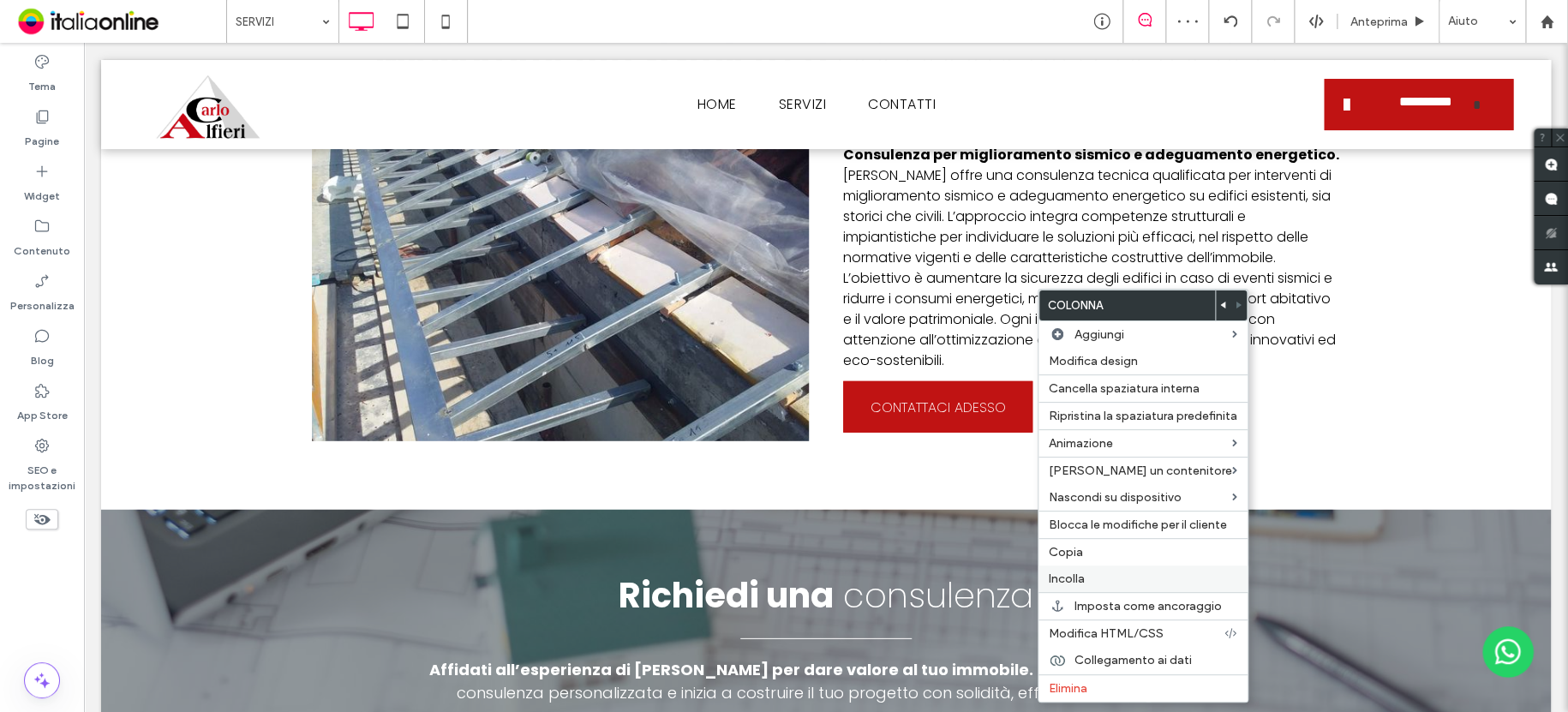
click at [1073, 581] on span "Incolla" at bounding box center [1066, 579] width 36 height 15
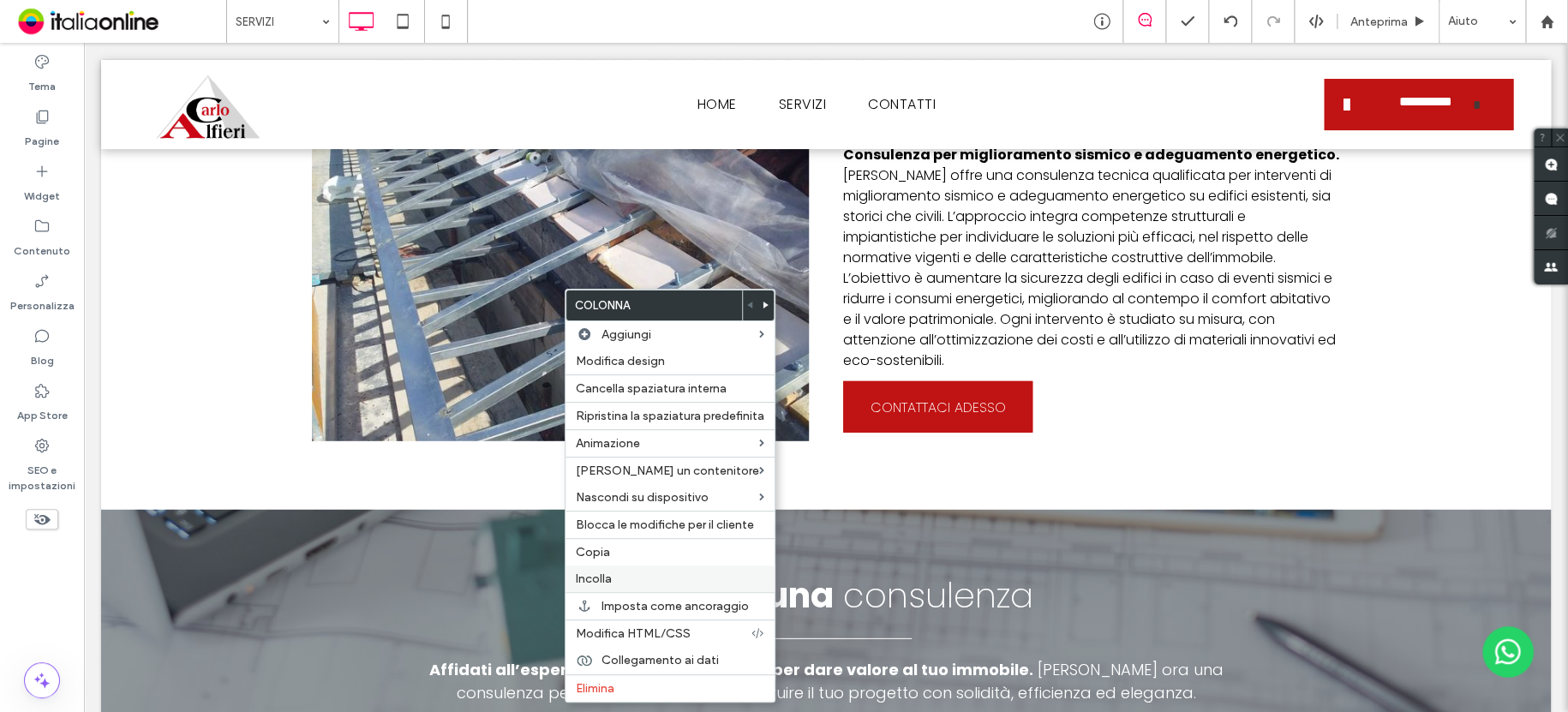
click at [616, 573] on label "Incolla" at bounding box center [670, 579] width 188 height 15
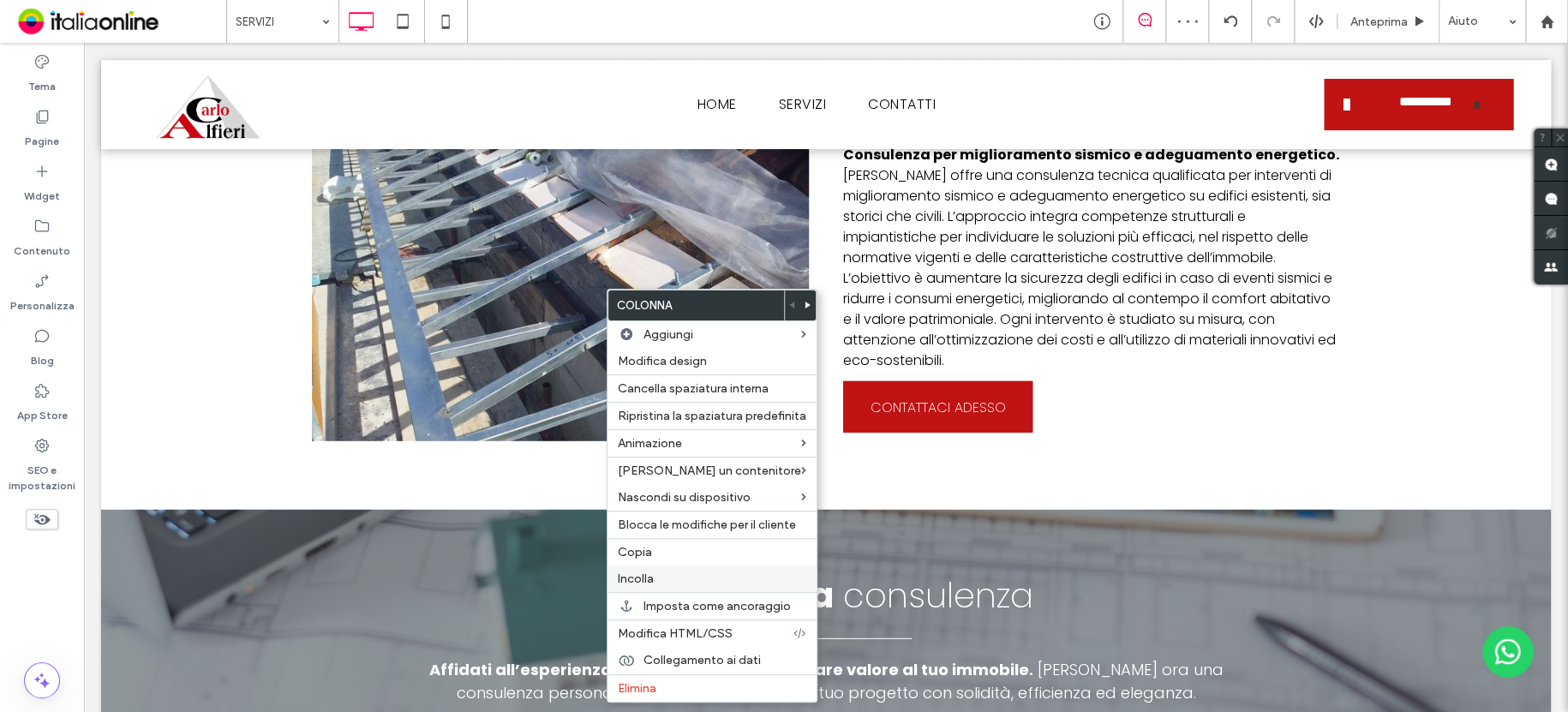
click at [705, 585] on label "Incolla" at bounding box center [712, 579] width 188 height 15
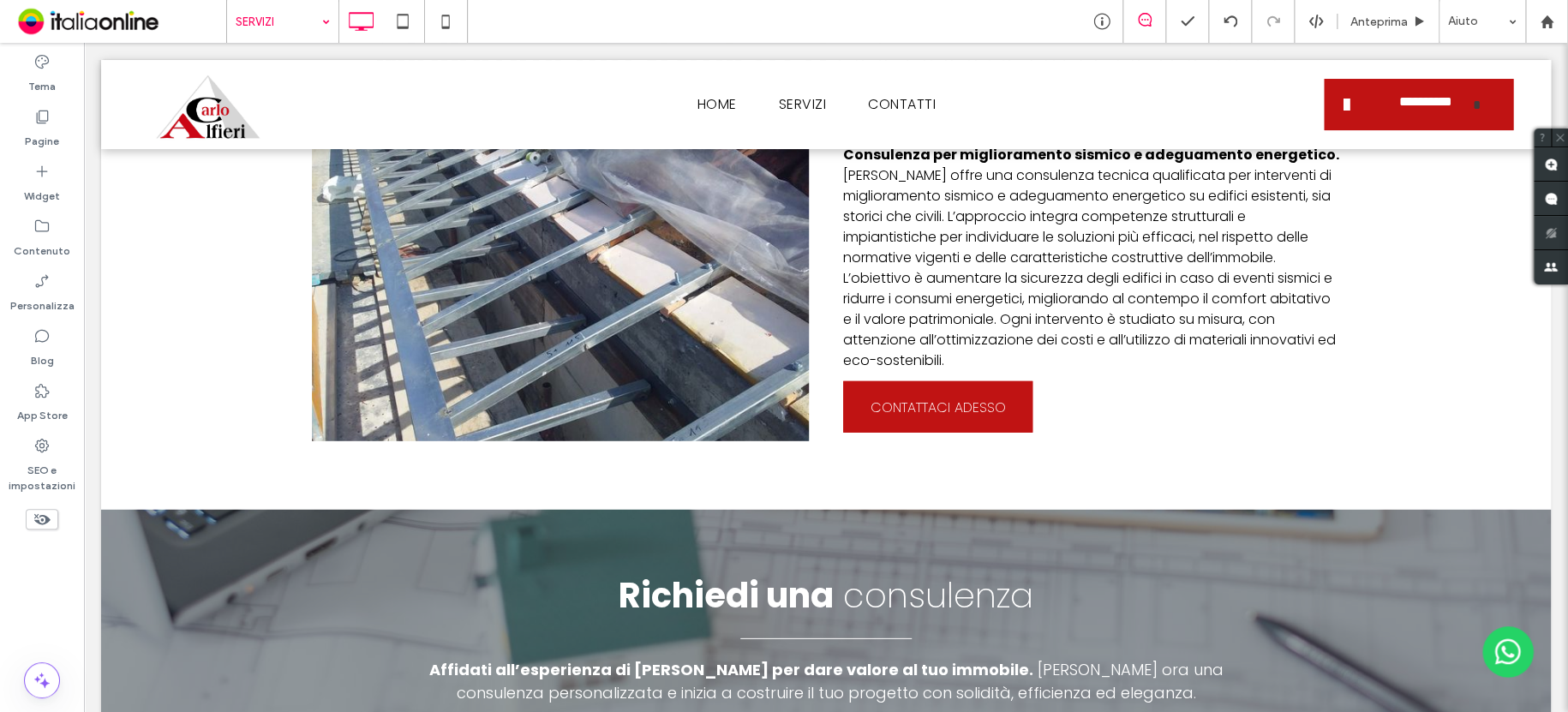
drag, startPoint x: 257, startPoint y: 15, endPoint x: 278, endPoint y: 31, distance: 26.4
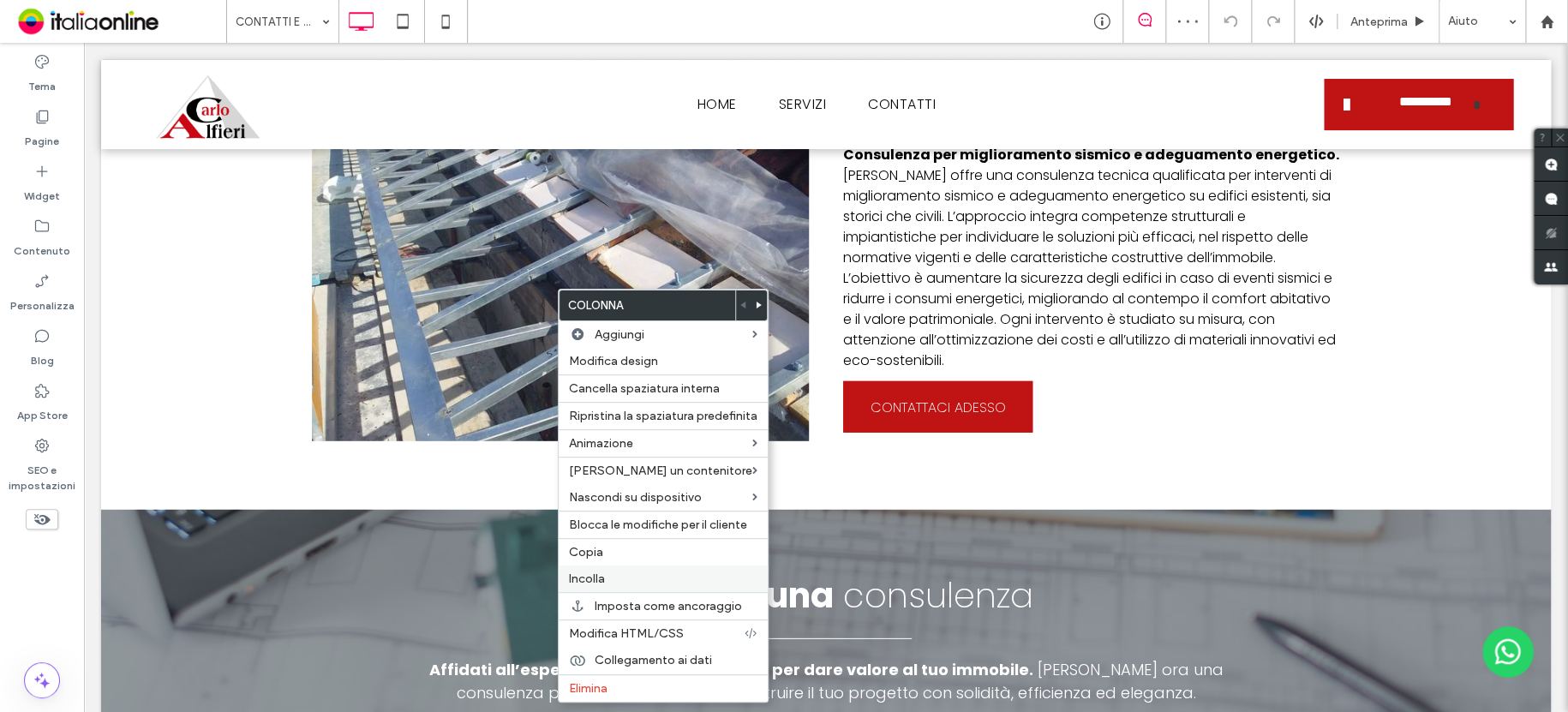
drag, startPoint x: 584, startPoint y: 573, endPoint x: 593, endPoint y: 566, distance: 11.4
click at [585, 571] on div "Incolla" at bounding box center [663, 579] width 209 height 26
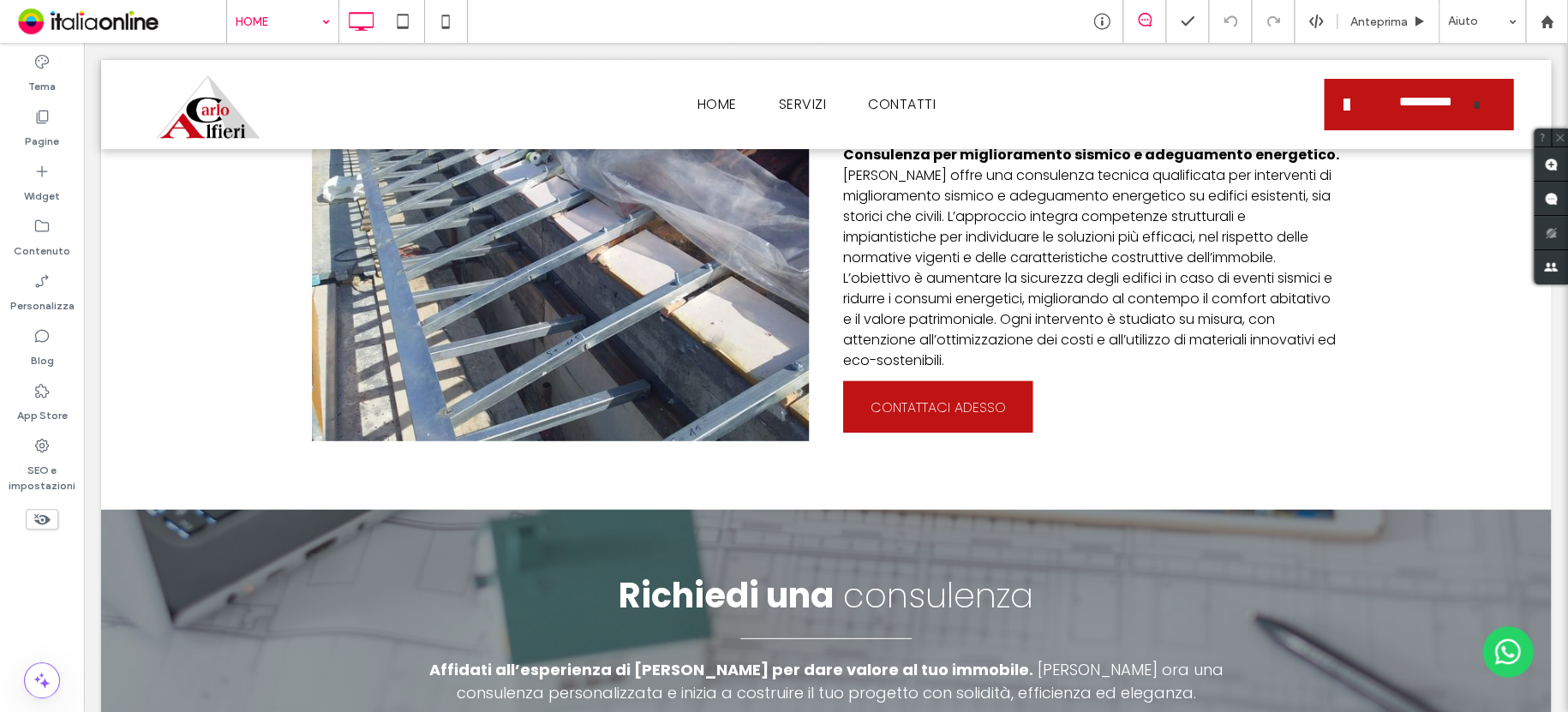
type input "*******"
type input "**"
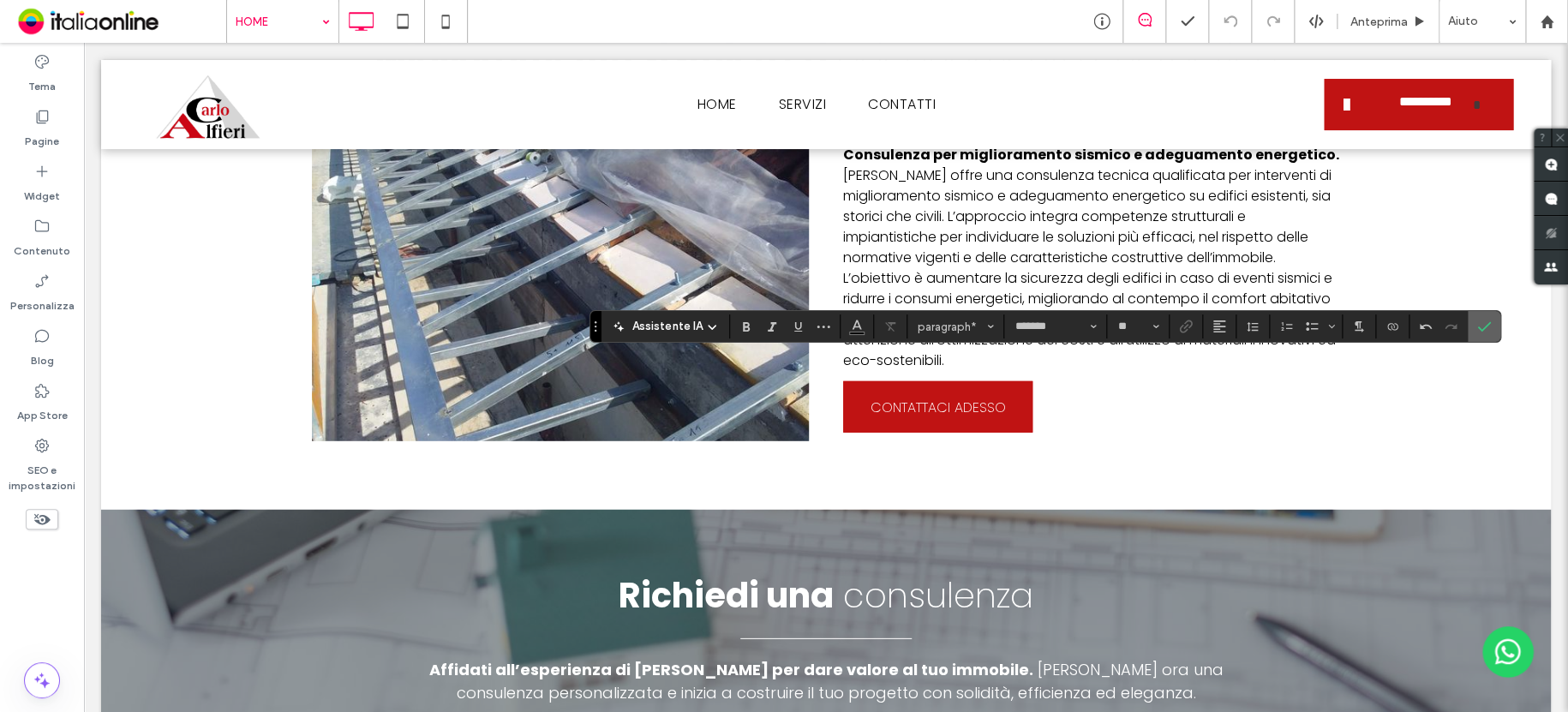
click at [1481, 322] on icon "Conferma" at bounding box center [1484, 327] width 14 height 14
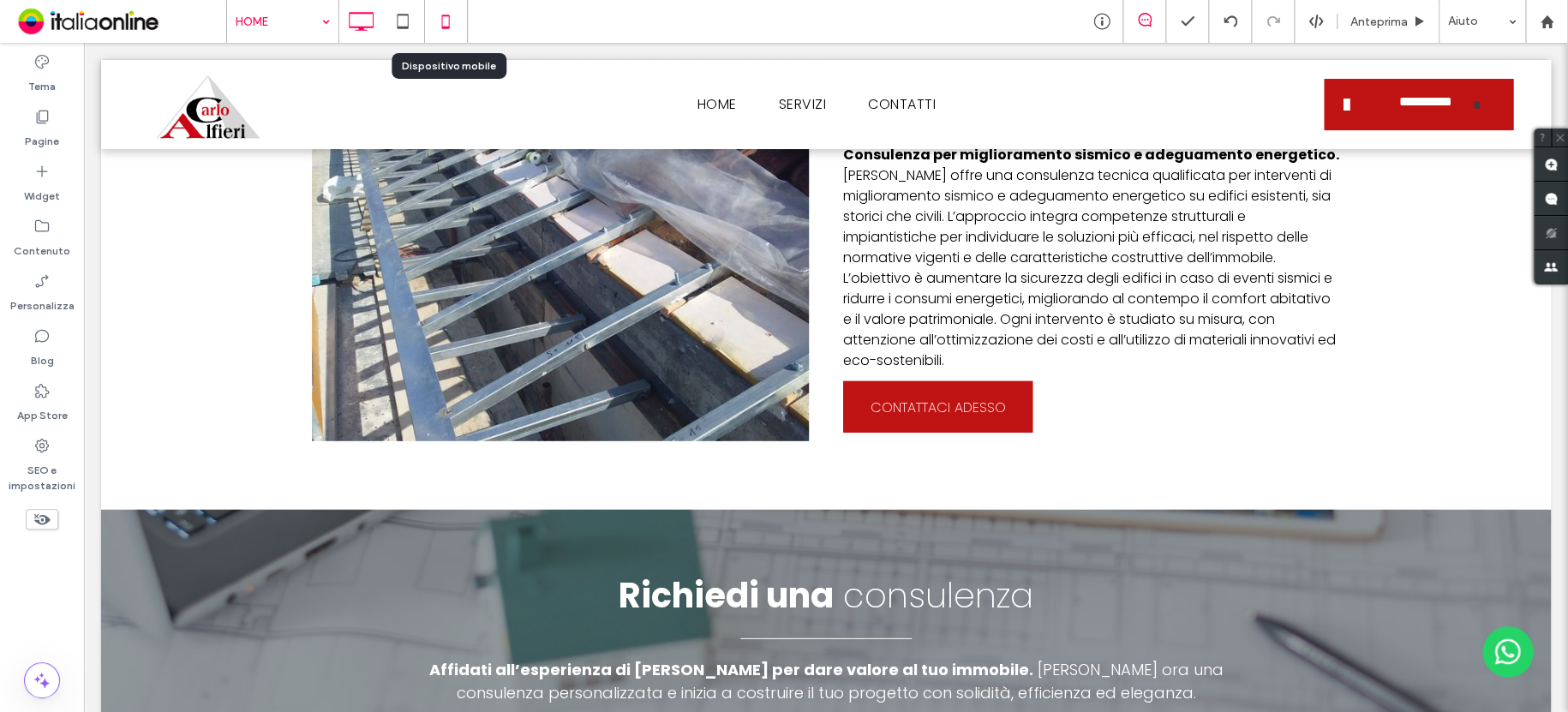
click at [437, 19] on icon at bounding box center [445, 21] width 34 height 34
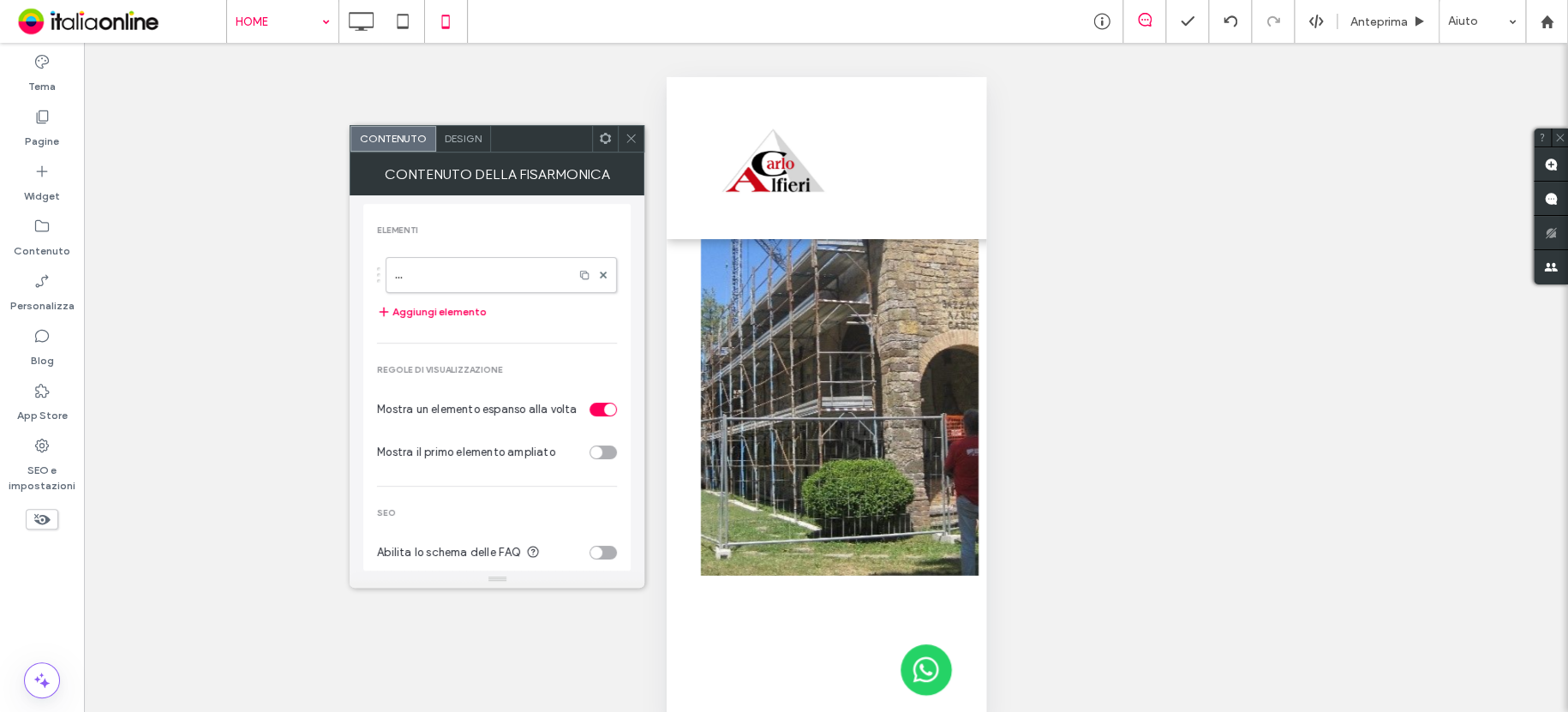
drag, startPoint x: 630, startPoint y: 141, endPoint x: 654, endPoint y: 185, distance: 50.1
click at [630, 141] on icon at bounding box center [631, 138] width 13 height 13
click at [632, 134] on icon at bounding box center [631, 138] width 13 height 13
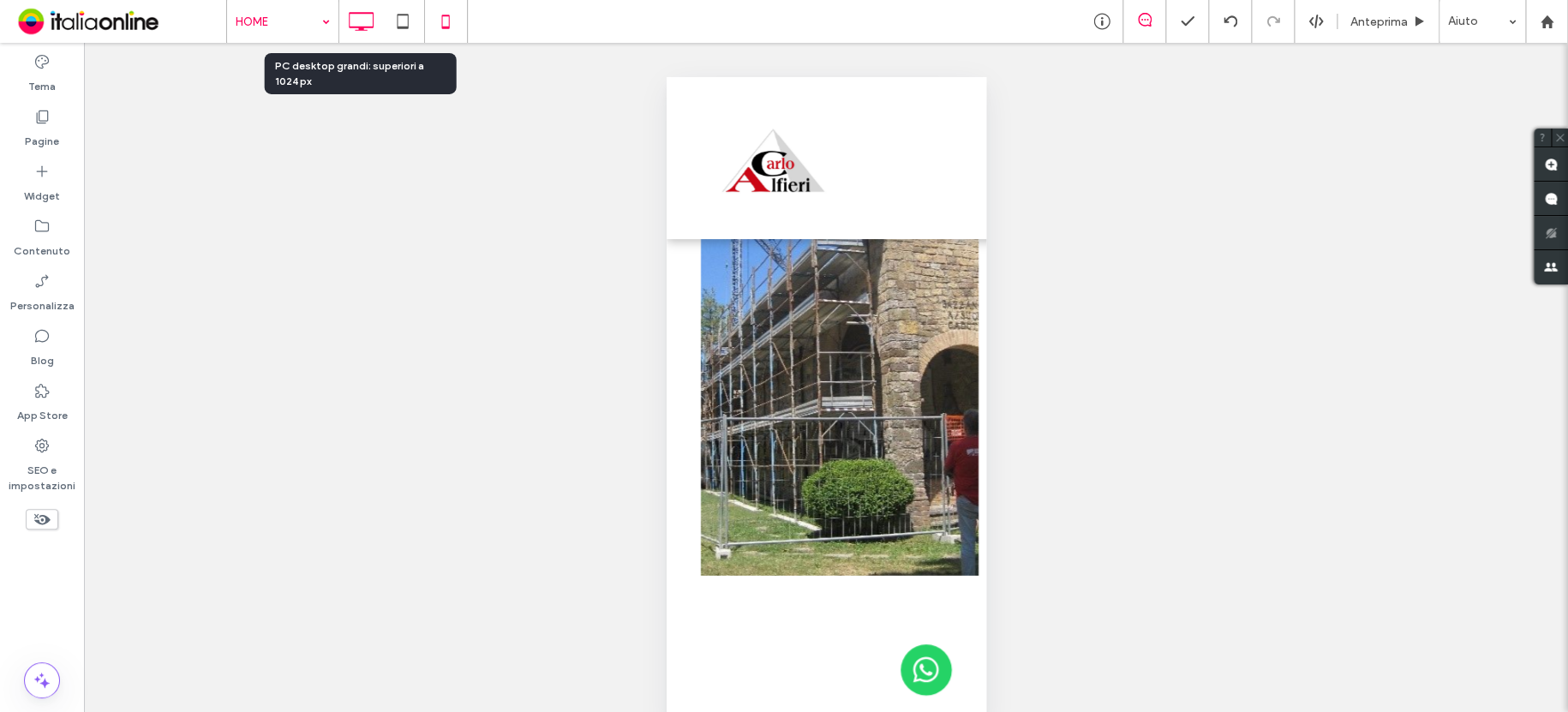
click at [356, 20] on icon at bounding box center [360, 21] width 34 height 34
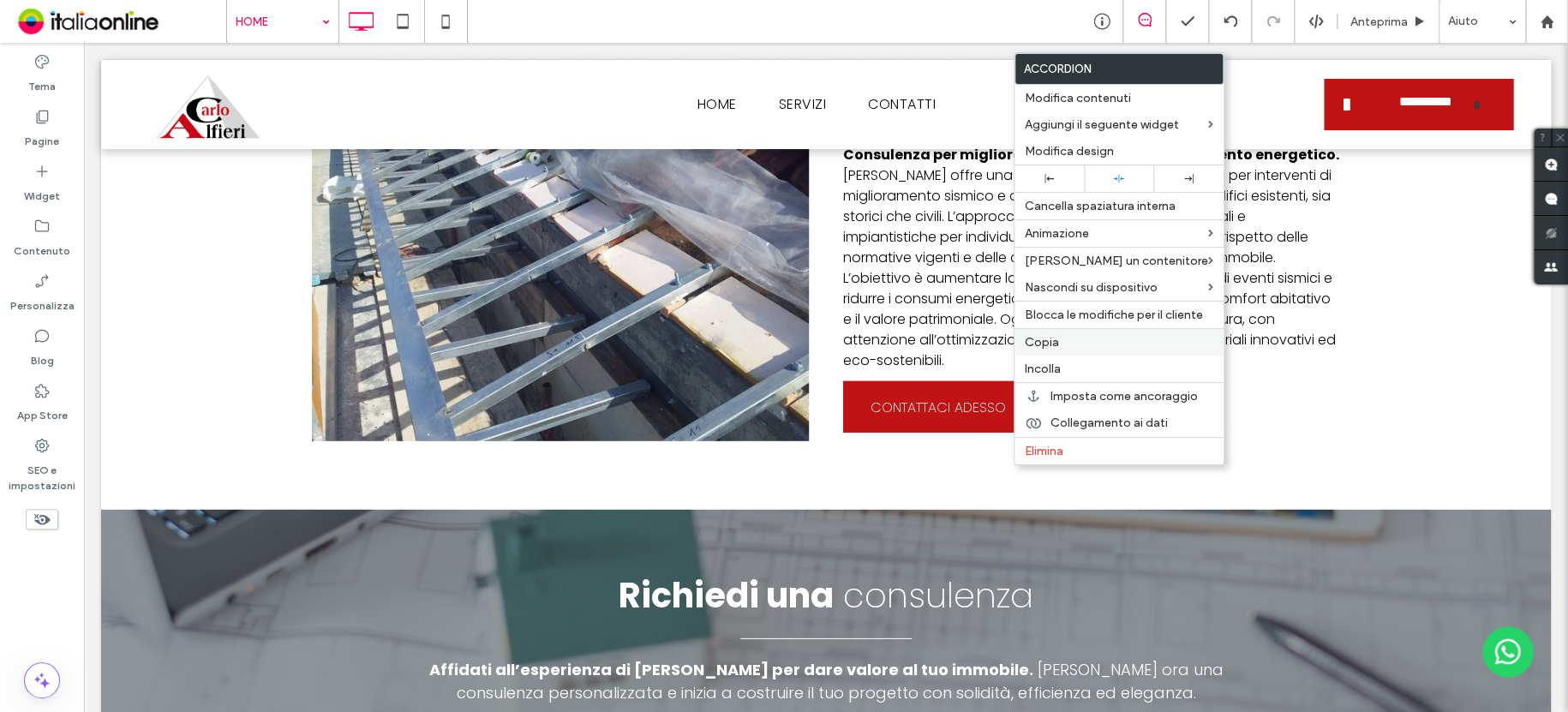
click at [1030, 339] on span "Copia" at bounding box center [1041, 342] width 34 height 15
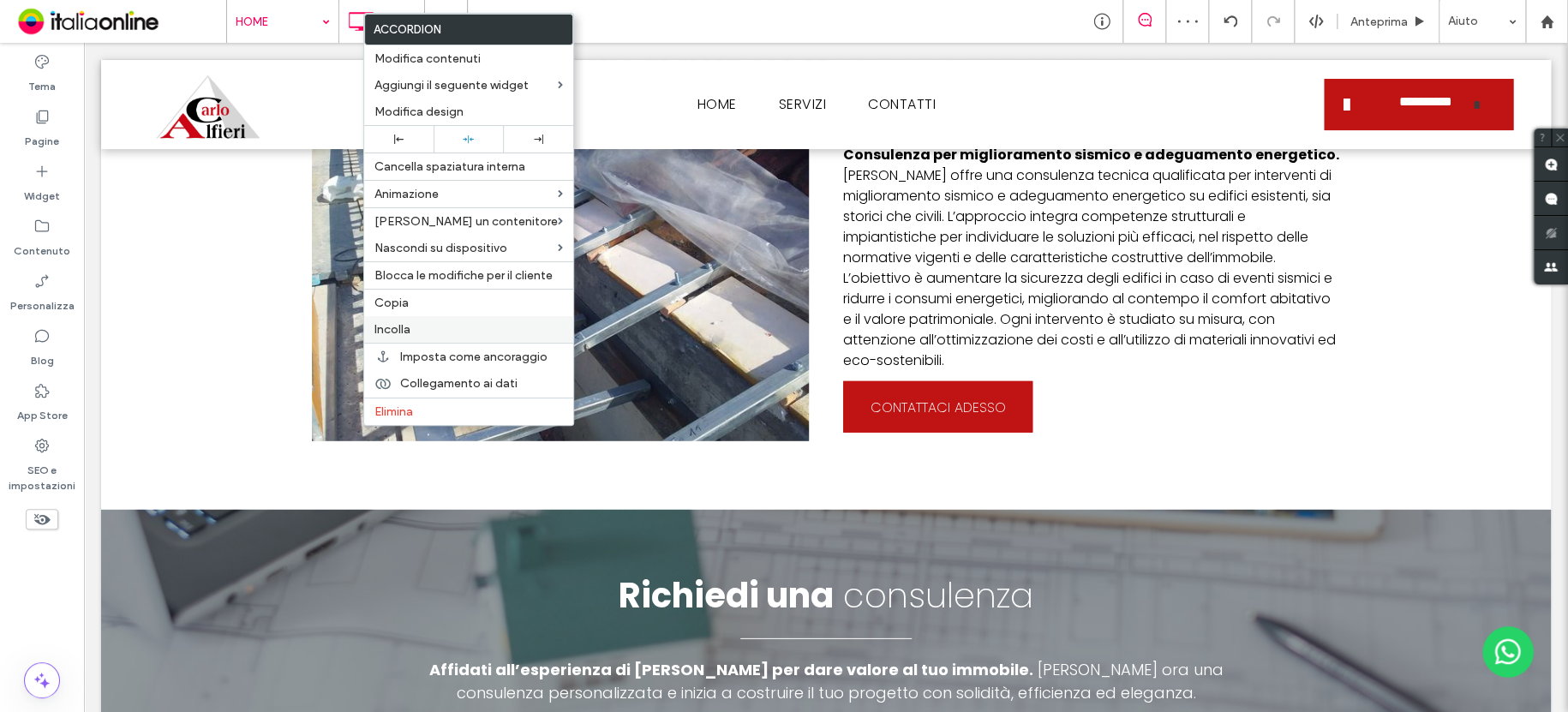
click at [408, 326] on span "Incolla" at bounding box center [392, 329] width 36 height 15
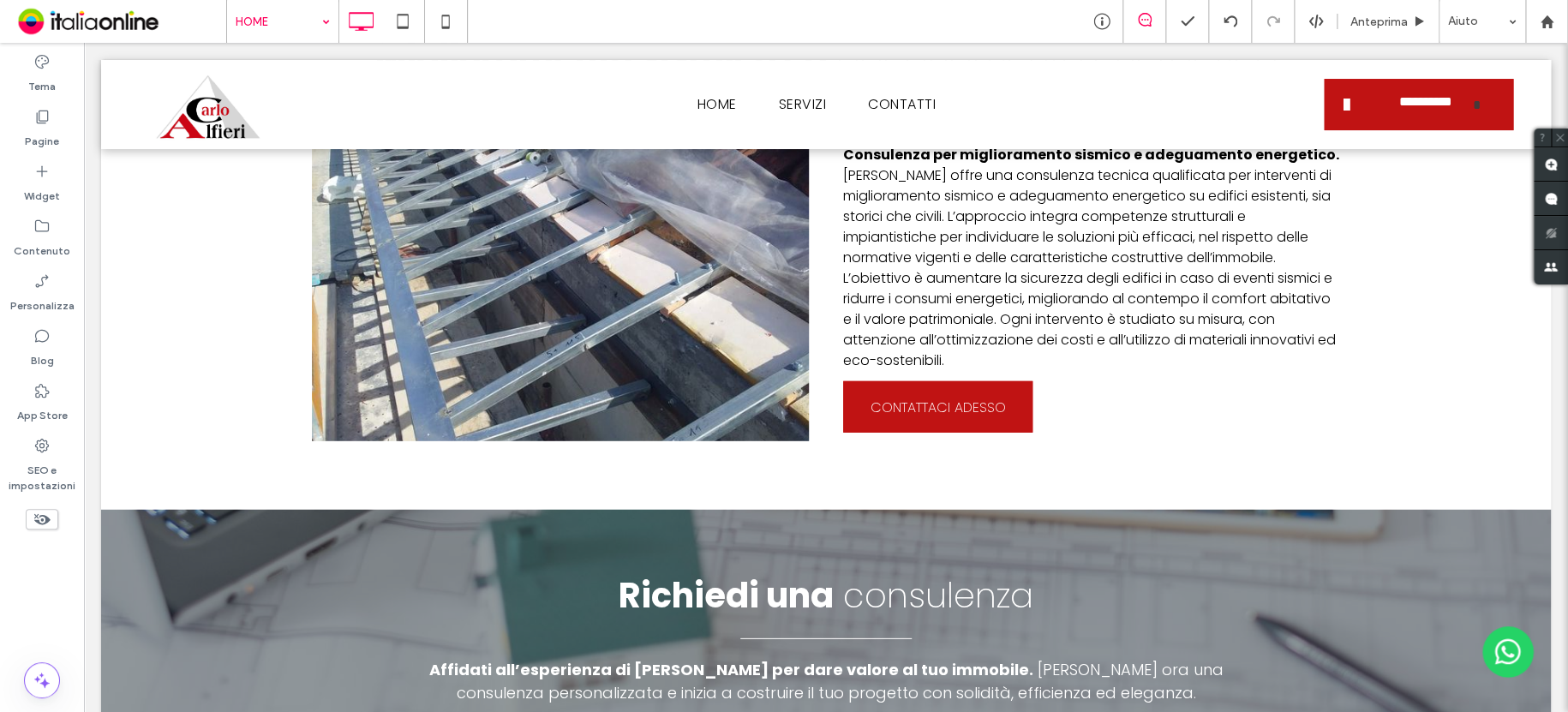
type input "*******"
type input "**"
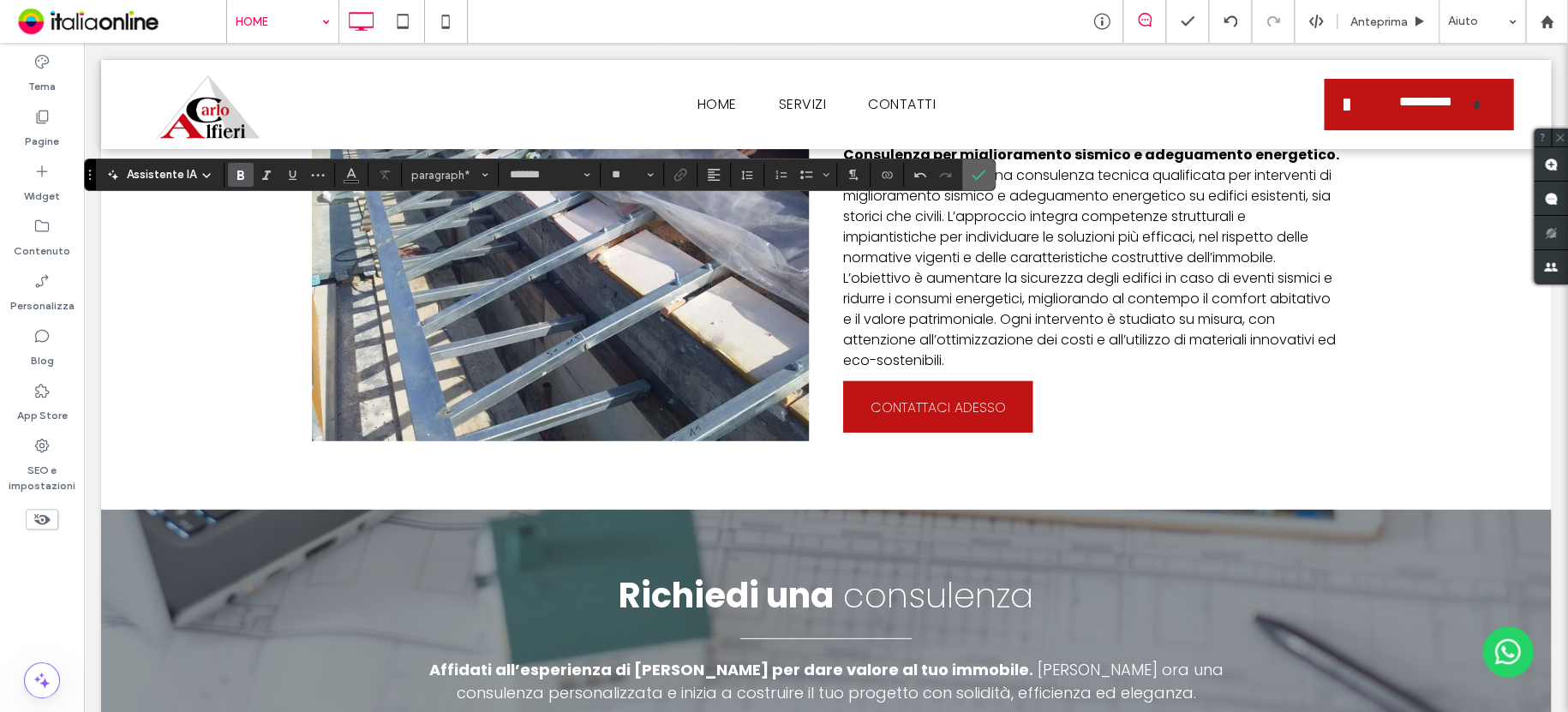
click at [980, 173] on use "Conferma" at bounding box center [979, 175] width 14 height 10
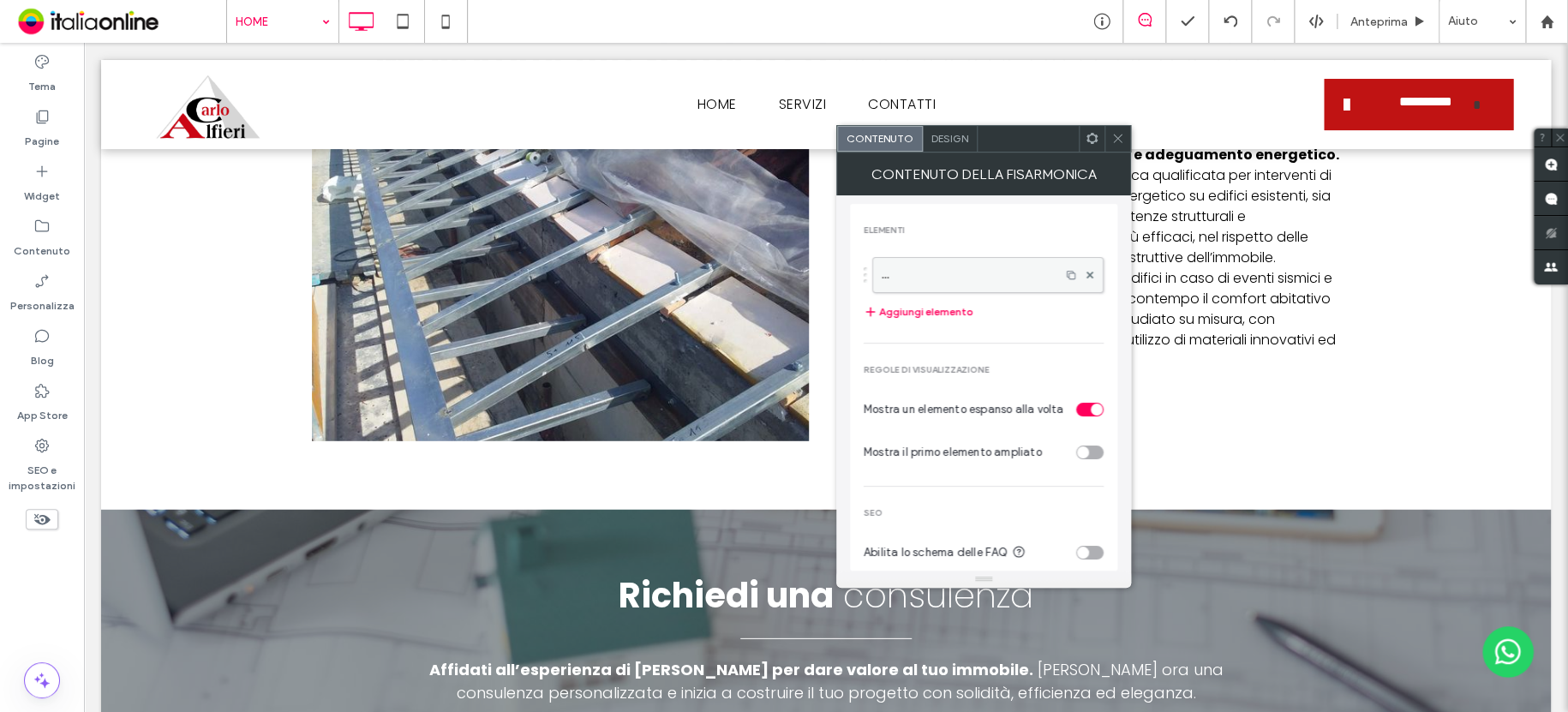
click at [961, 267] on label "..." at bounding box center [966, 275] width 170 height 34
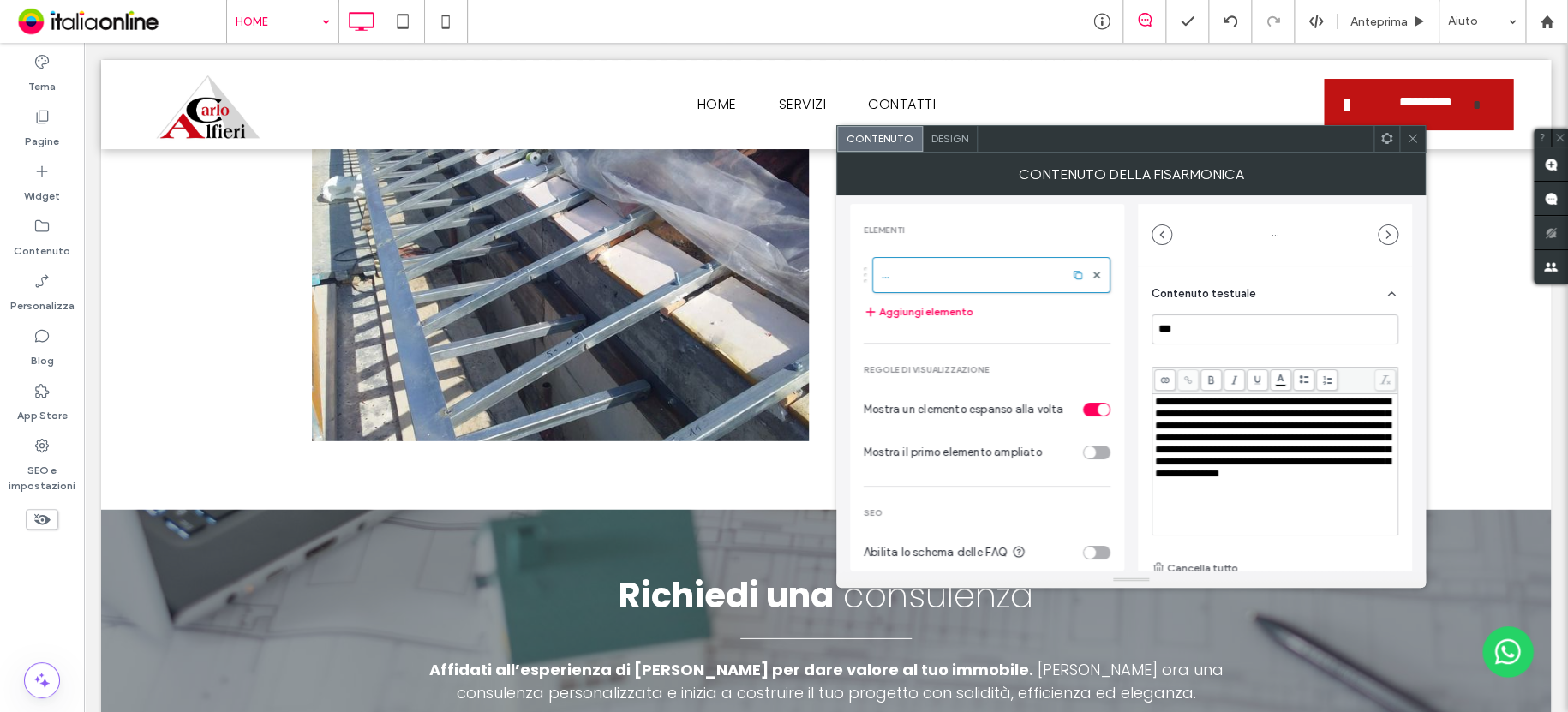
drag, startPoint x: 1276, startPoint y: 509, endPoint x: 1257, endPoint y: 506, distance: 19.2
click at [1257, 480] on div "**********" at bounding box center [1275, 438] width 240 height 84
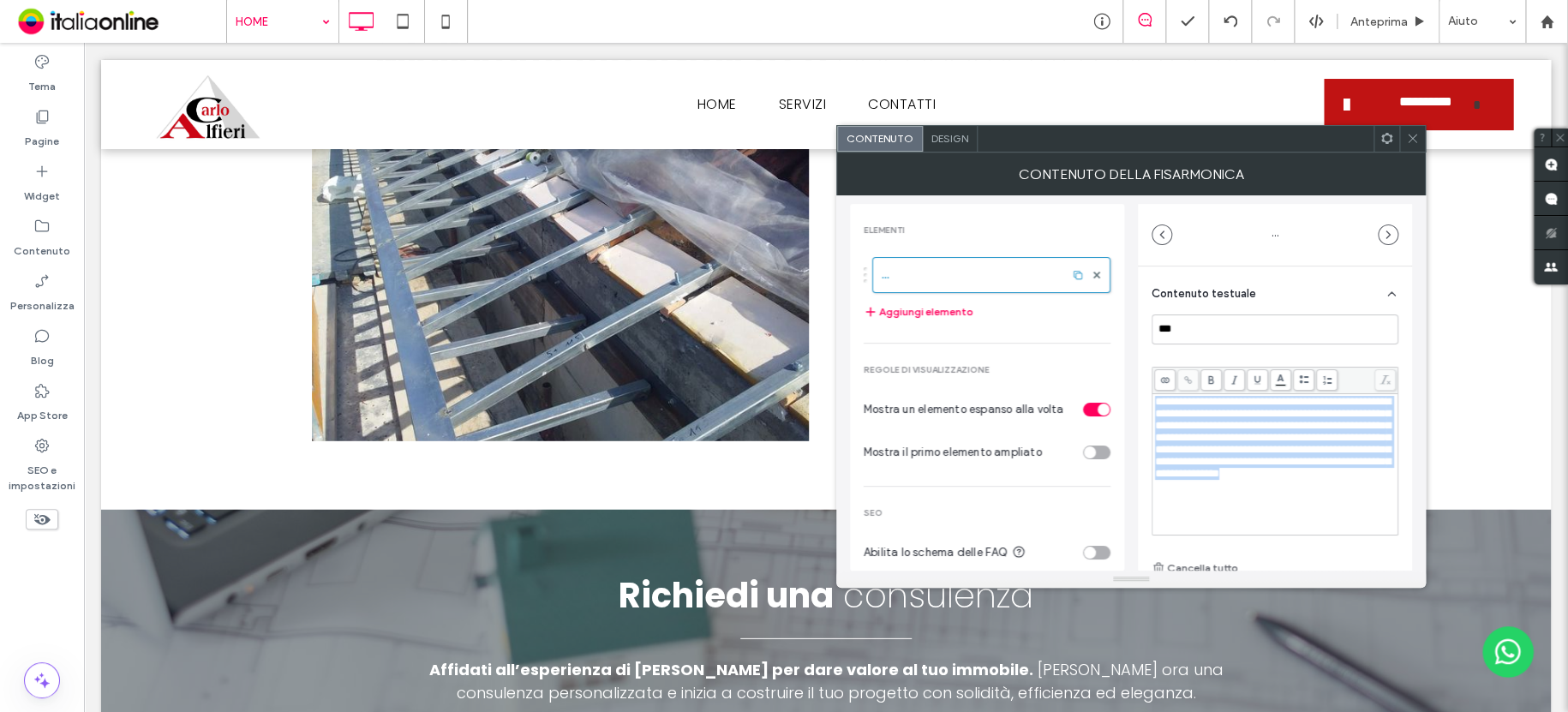
drag, startPoint x: 1279, startPoint y: 496, endPoint x: 1113, endPoint y: 360, distance: 214.6
click at [1113, 360] on div "**********" at bounding box center [1131, 382] width 562 height 376
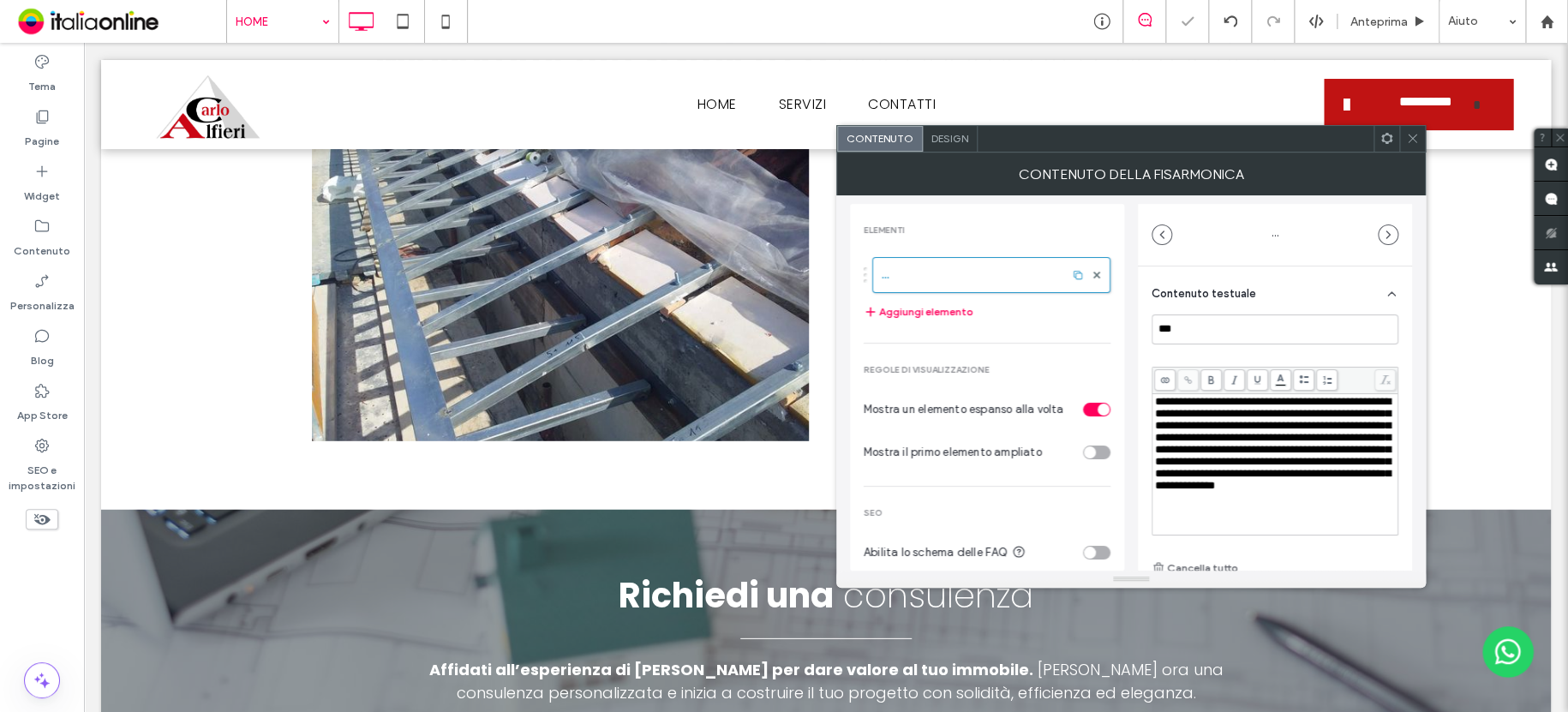
click at [1404, 146] on div at bounding box center [1412, 138] width 25 height 25
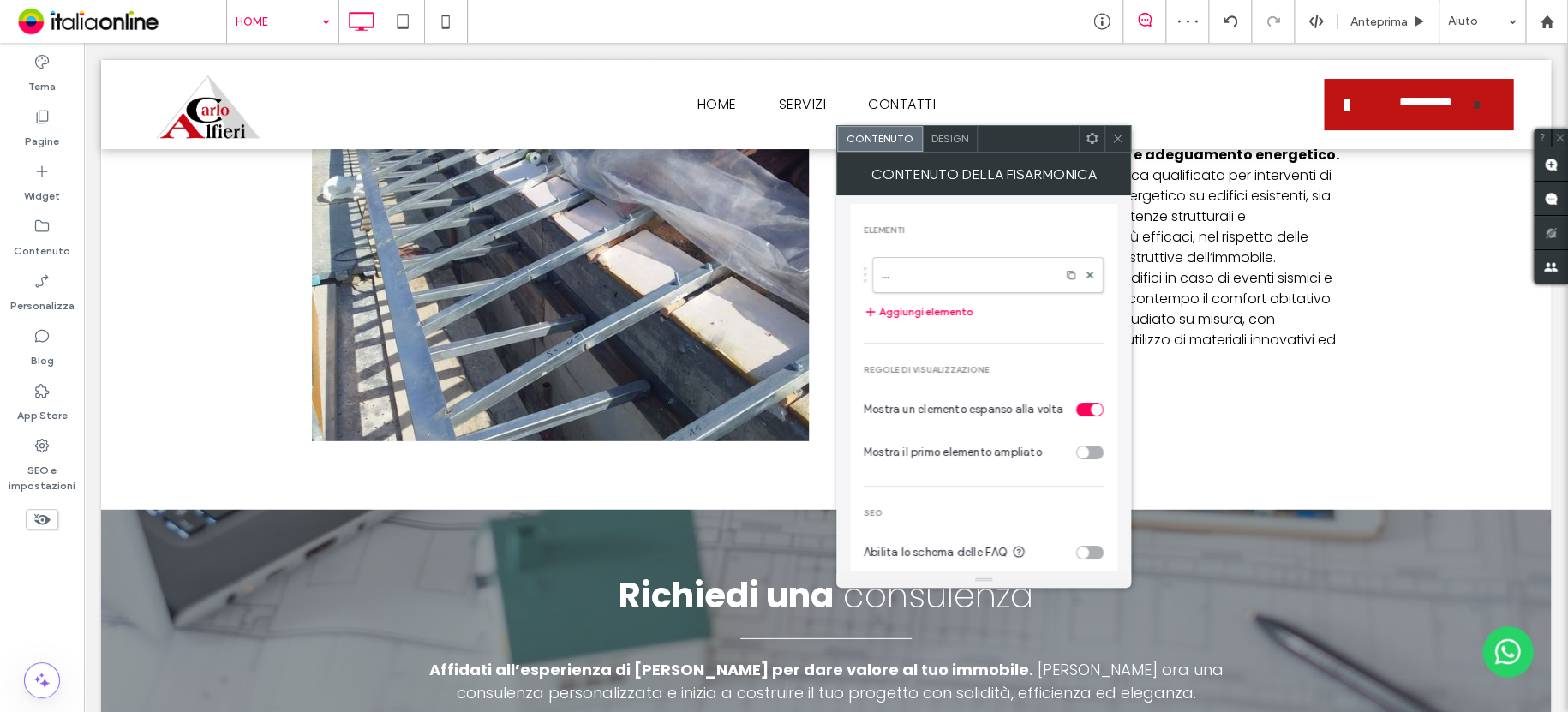
click at [1114, 139] on icon at bounding box center [1117, 138] width 13 height 13
click at [1119, 134] on icon at bounding box center [1117, 138] width 13 height 13
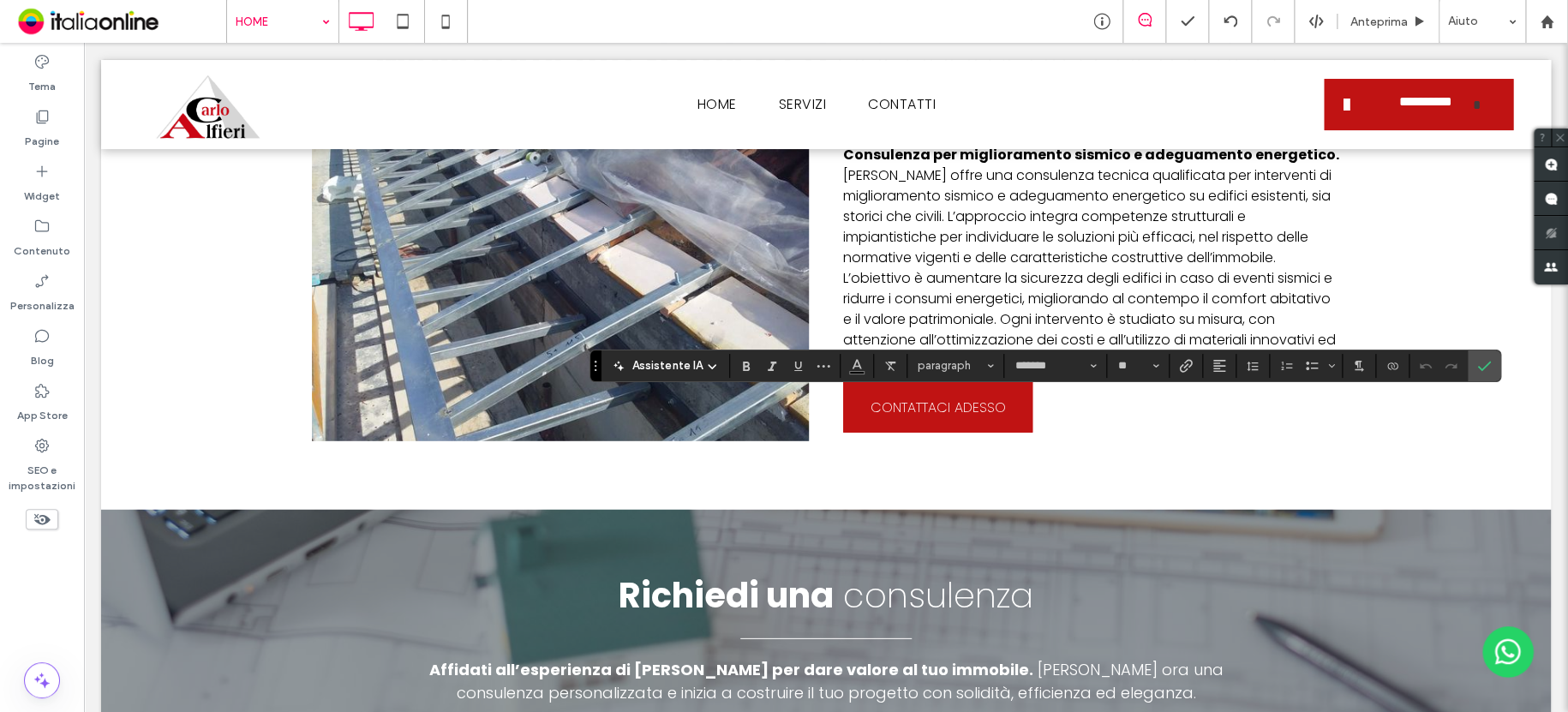
type input "*******"
type input "**"
click at [1485, 363] on use "Conferma" at bounding box center [1485, 366] width 14 height 10
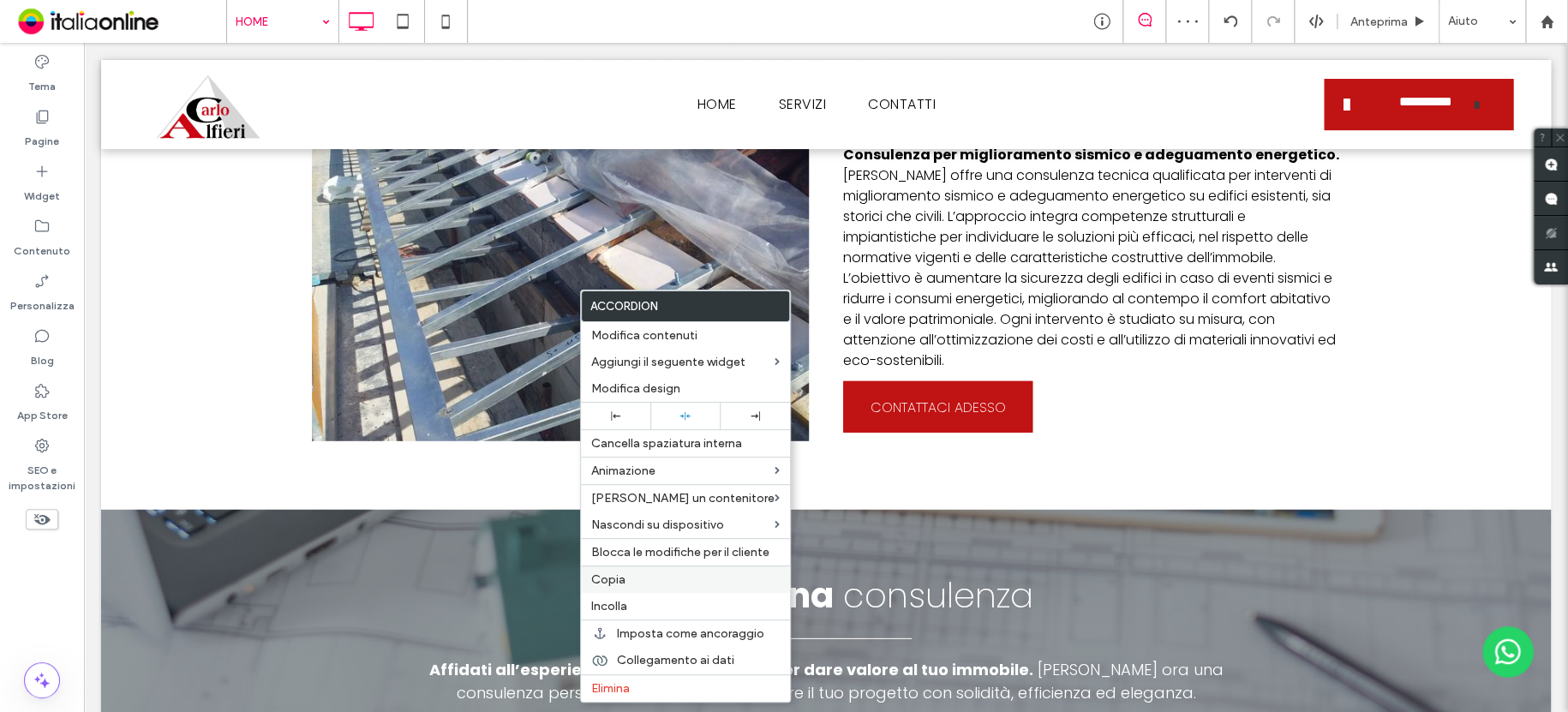
click at [627, 576] on label "Copia" at bounding box center [685, 580] width 188 height 15
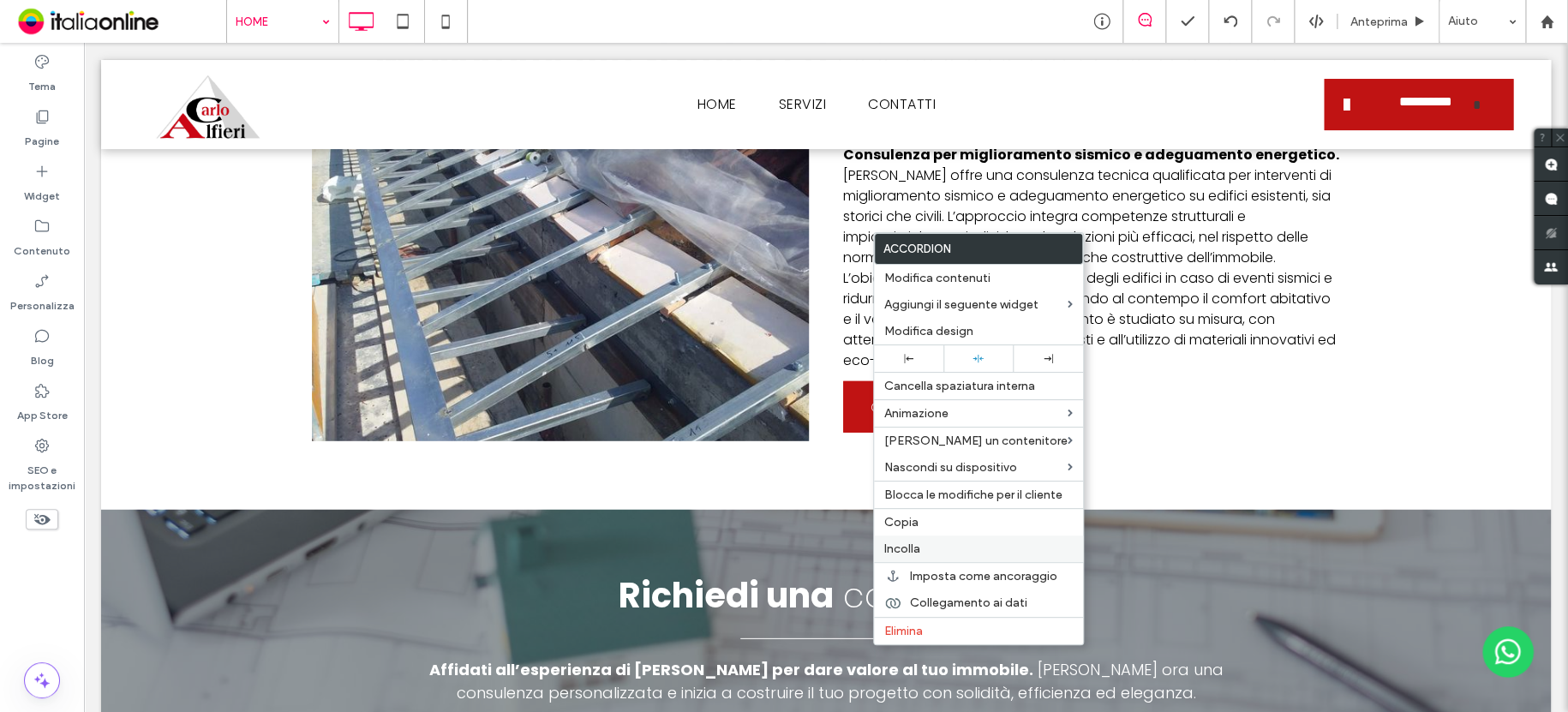
click at [921, 546] on label "Incolla" at bounding box center [978, 548] width 188 height 15
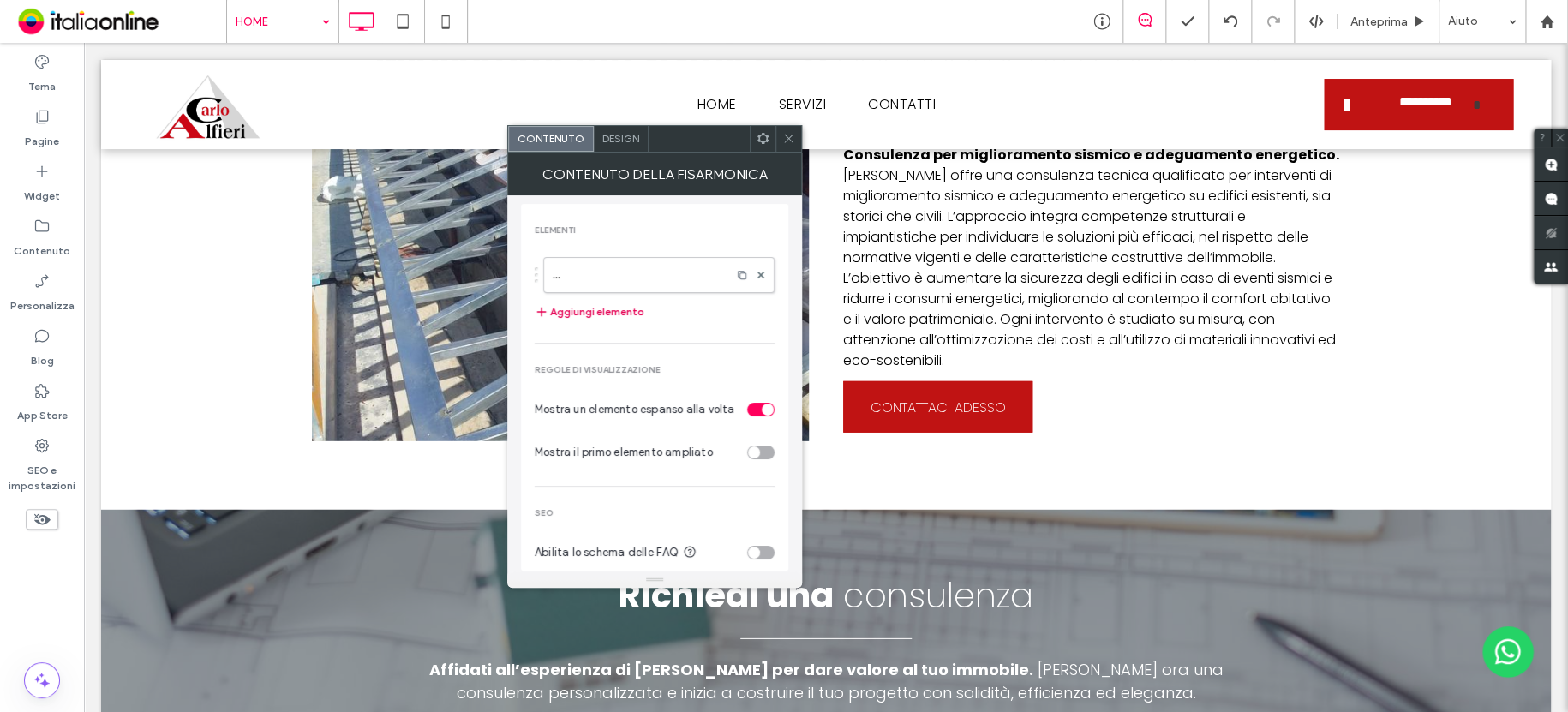
click at [633, 269] on label "..." at bounding box center [636, 275] width 170 height 34
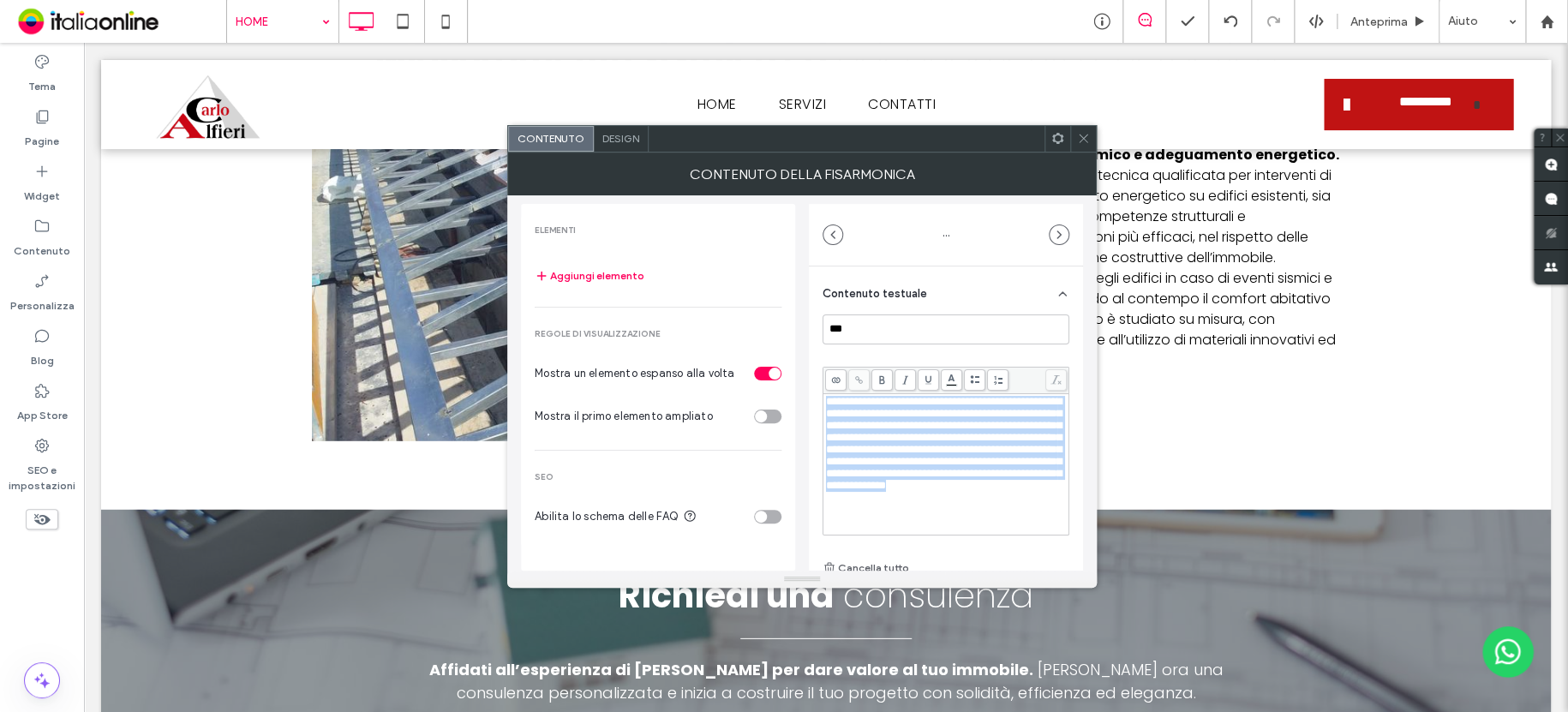
drag, startPoint x: 998, startPoint y: 512, endPoint x: 806, endPoint y: 376, distance: 235.3
click at [806, 376] on div "**********" at bounding box center [801, 382] width 562 height 376
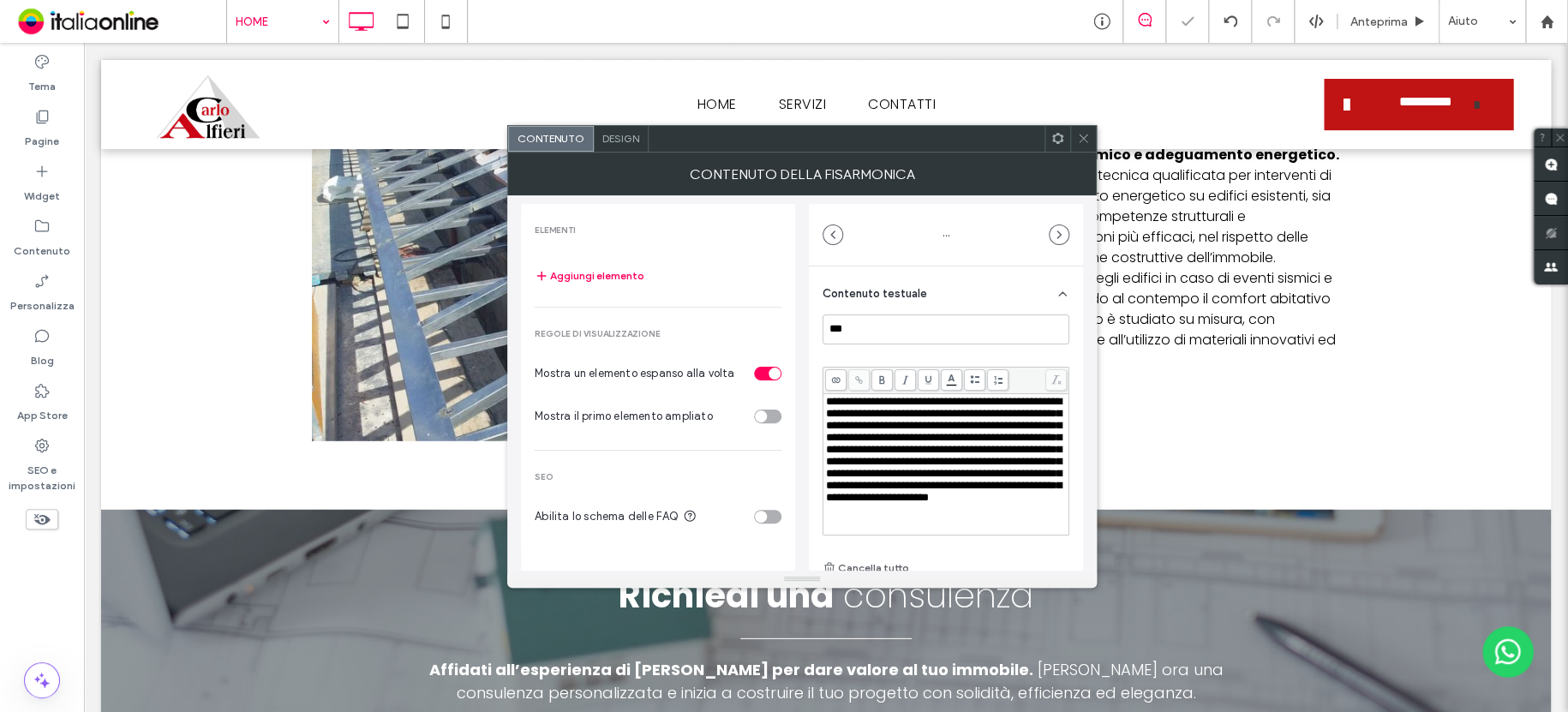
click at [1083, 142] on icon at bounding box center [1083, 138] width 13 height 13
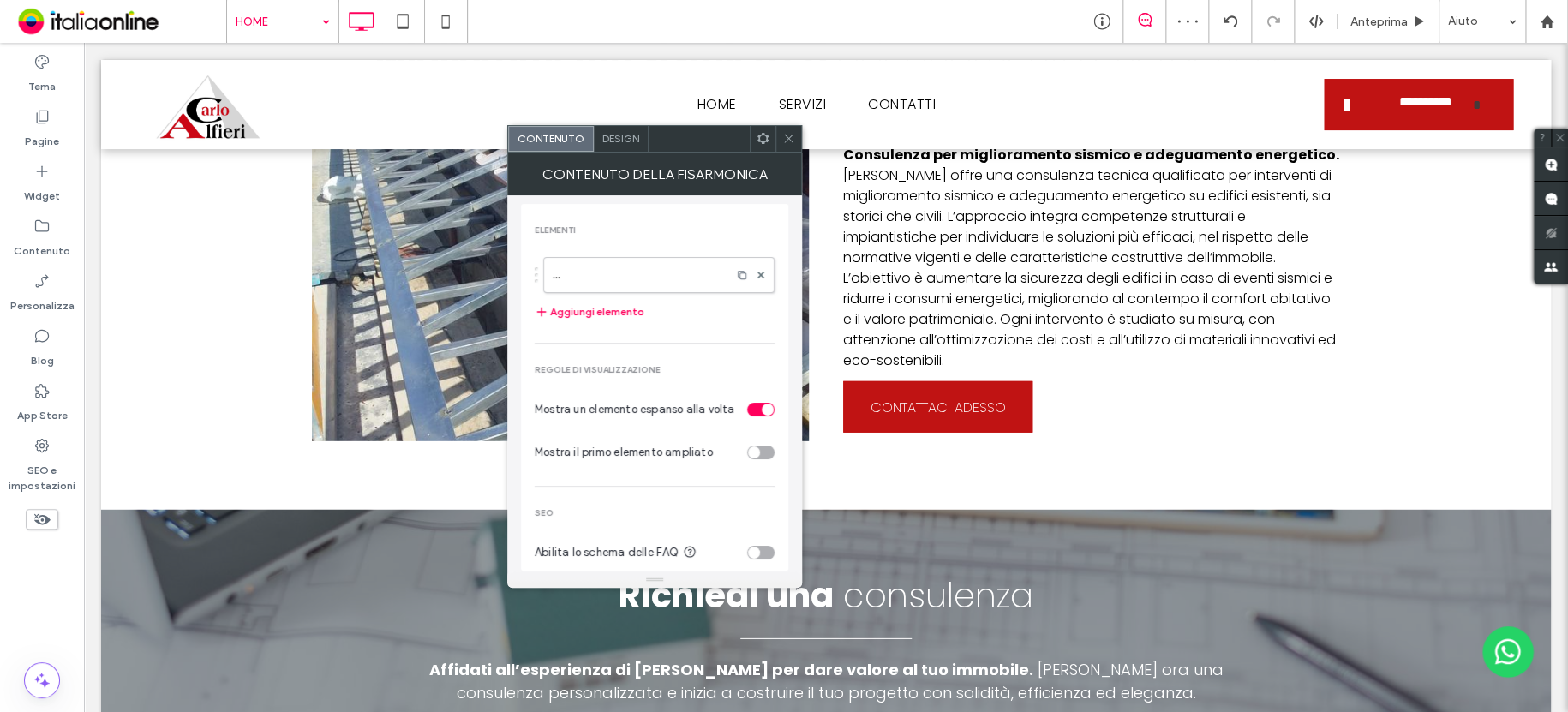
click at [789, 139] on use at bounding box center [787, 138] width 9 height 9
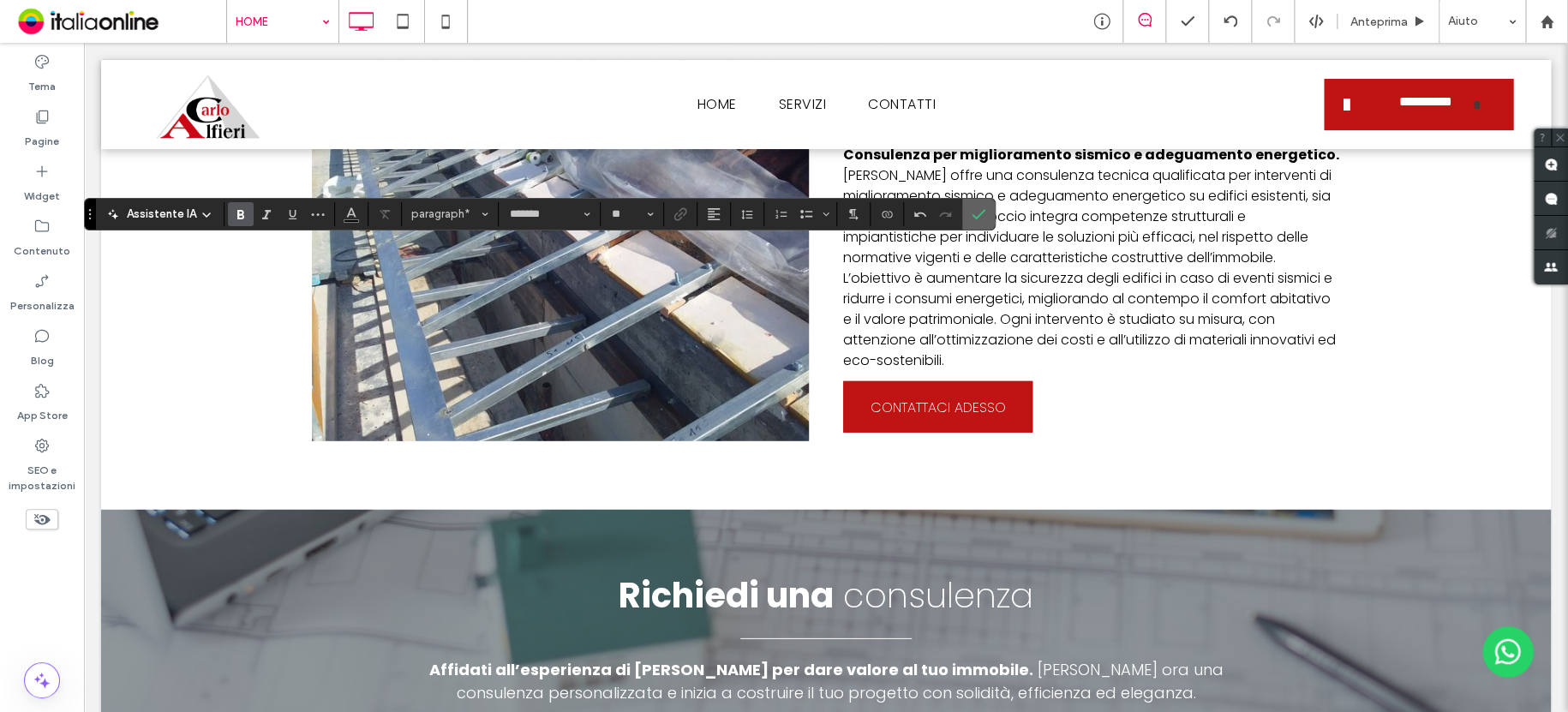
click at [972, 215] on icon "Conferma" at bounding box center [979, 214] width 14 height 14
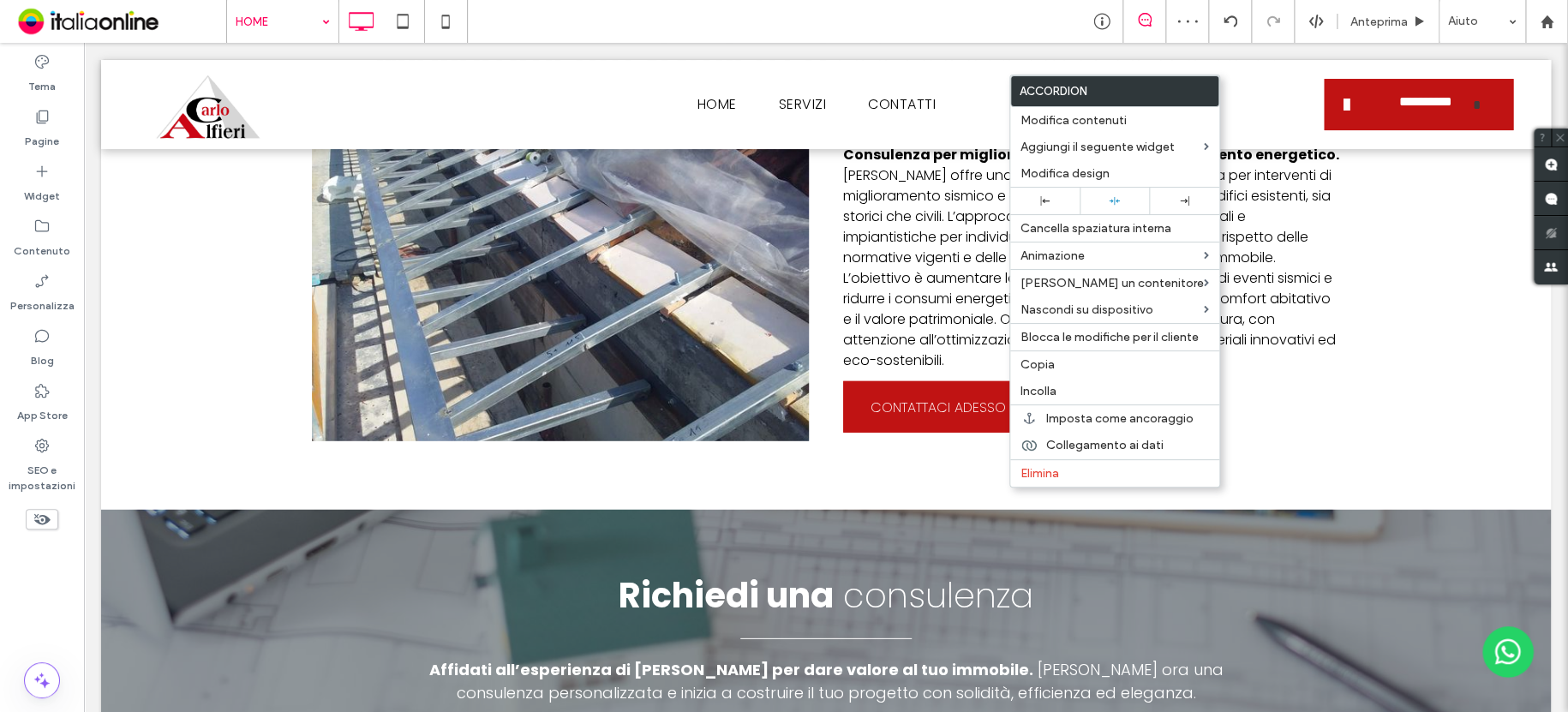
drag, startPoint x: 1053, startPoint y: 359, endPoint x: 983, endPoint y: 367, distance: 70.5
click at [1053, 359] on span "Copia" at bounding box center [1037, 364] width 34 height 15
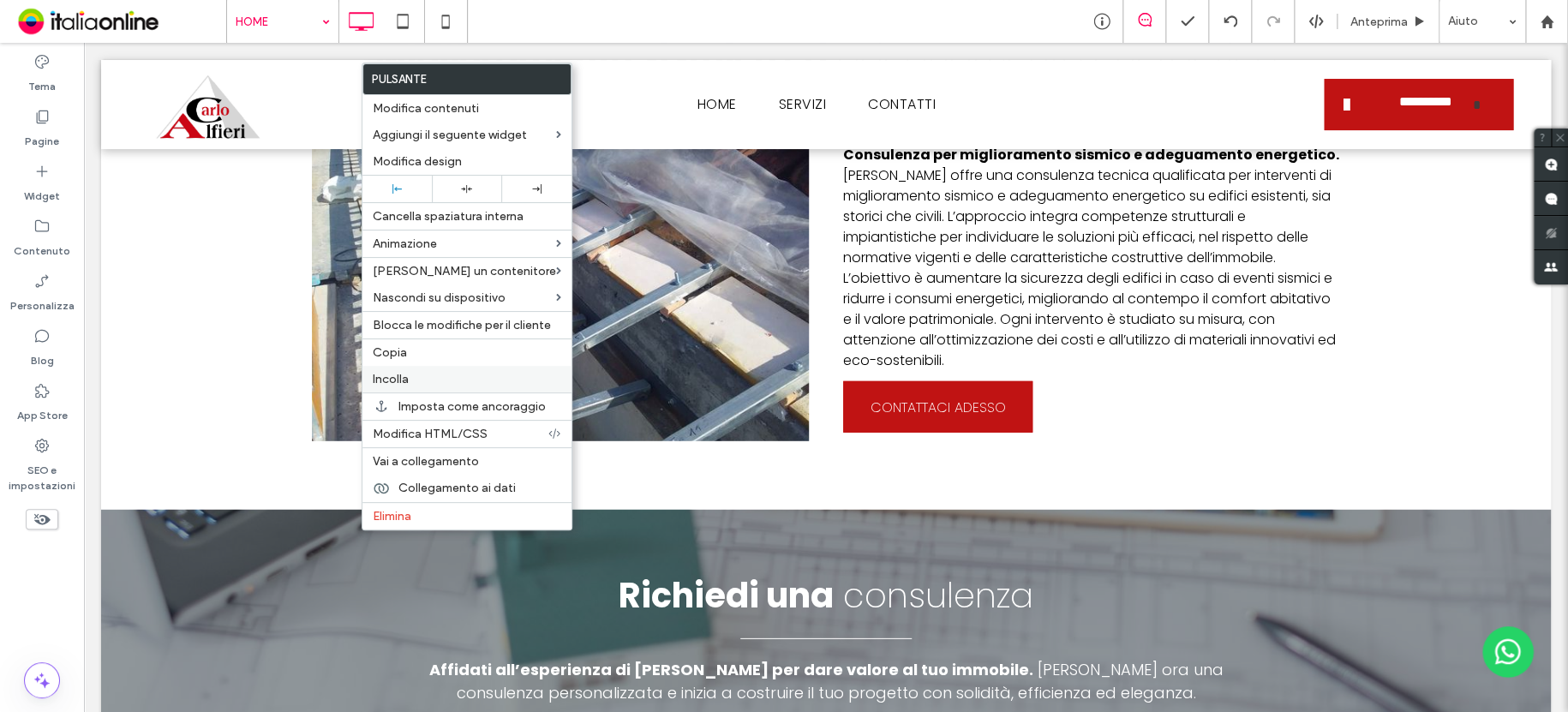
click at [382, 374] on span "Incolla" at bounding box center [390, 379] width 36 height 15
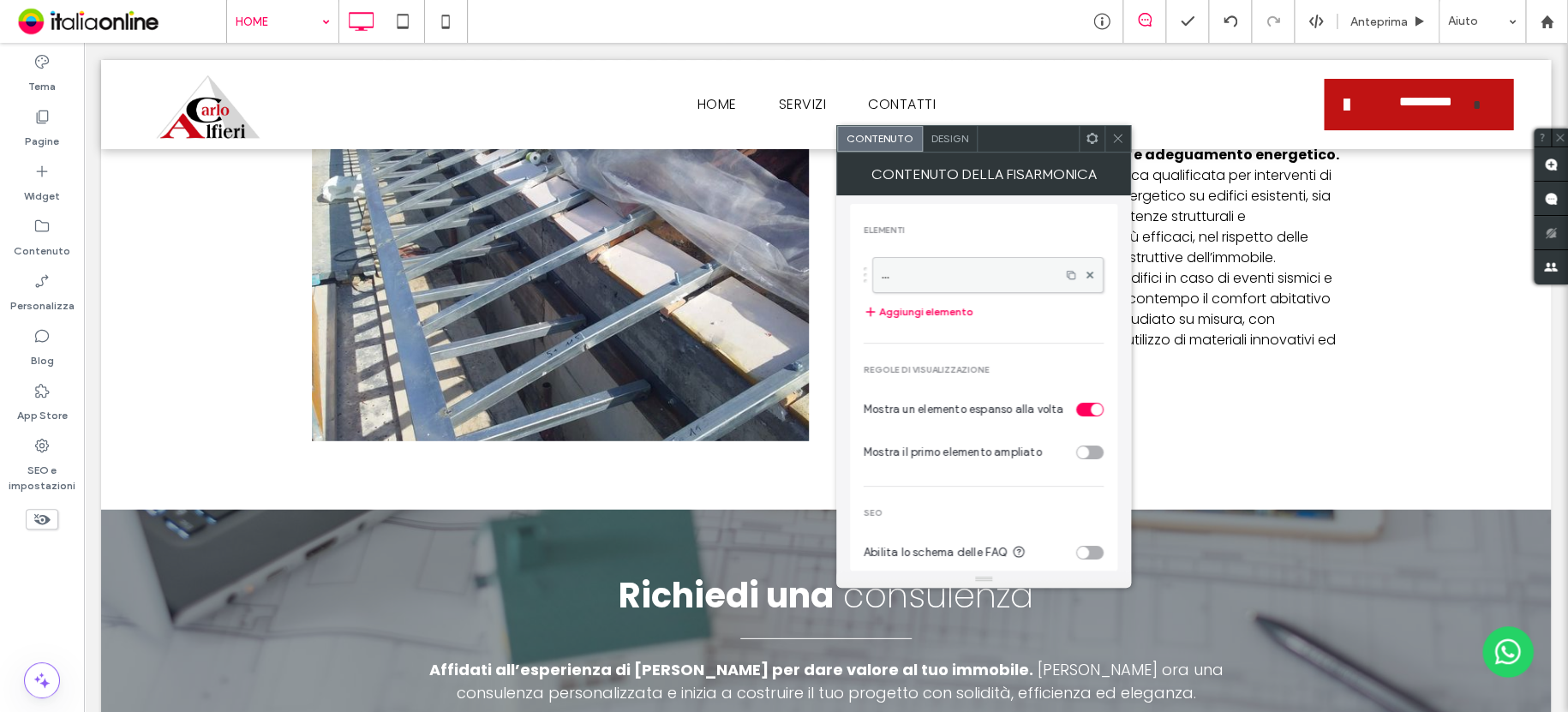
drag, startPoint x: 916, startPoint y: 275, endPoint x: 948, endPoint y: 288, distance: 34.5
click at [916, 275] on label "..." at bounding box center [966, 275] width 170 height 34
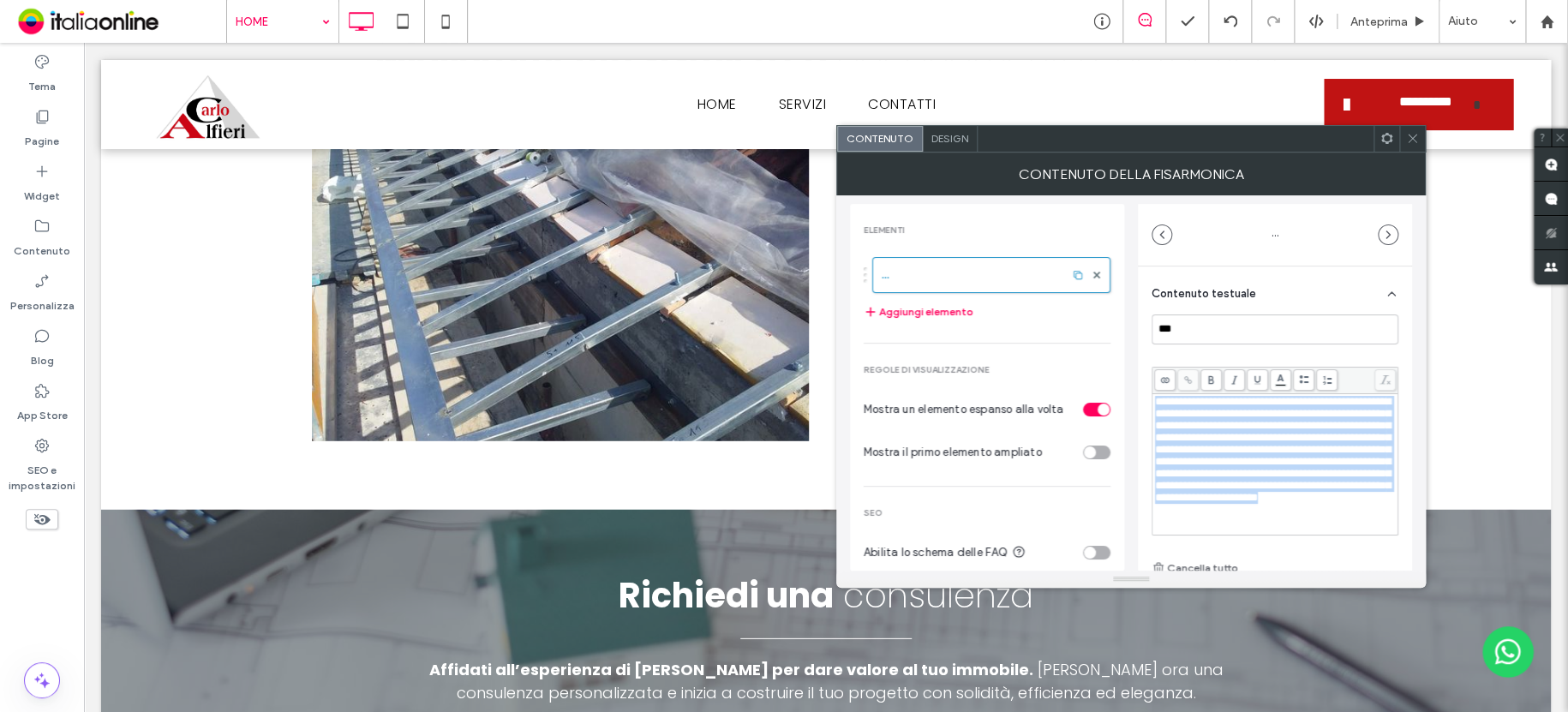
drag, startPoint x: 1342, startPoint y: 515, endPoint x: 1136, endPoint y: 381, distance: 245.7
click at [1136, 381] on div "**********" at bounding box center [1131, 382] width 562 height 376
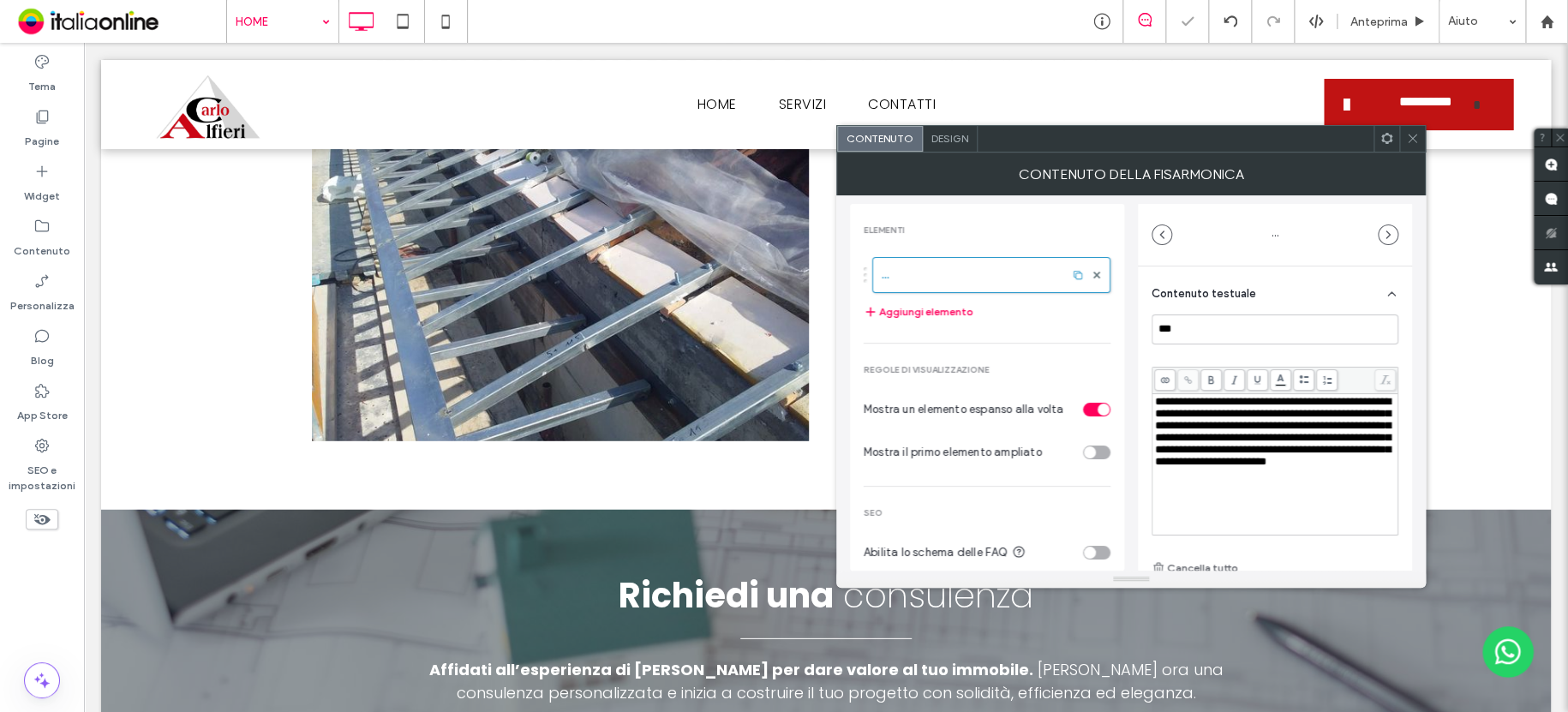
click at [1403, 135] on div at bounding box center [1412, 138] width 25 height 25
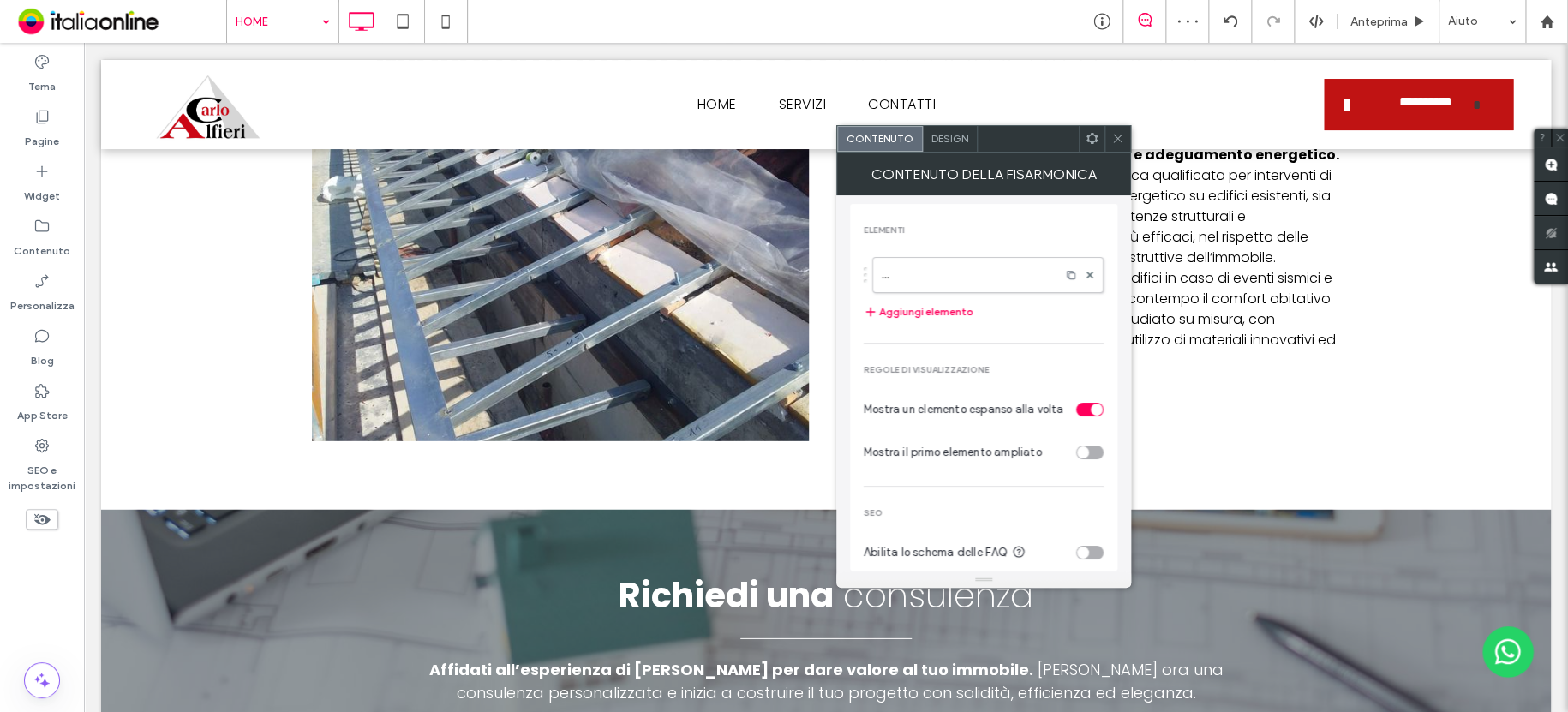
click at [1113, 137] on icon at bounding box center [1117, 138] width 13 height 13
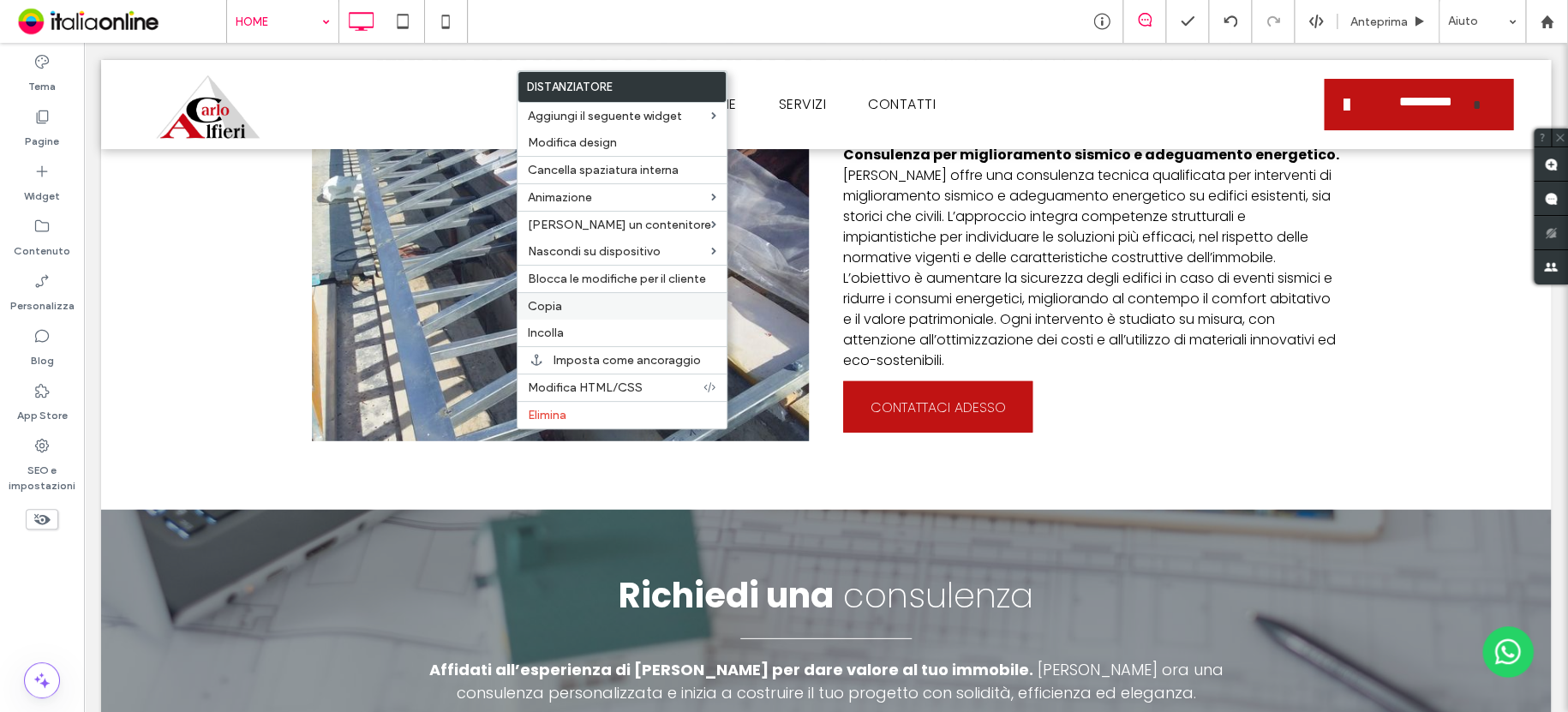
drag, startPoint x: 563, startPoint y: 299, endPoint x: 582, endPoint y: 304, distance: 19.6
click at [563, 299] on label "Copia" at bounding box center [622, 306] width 188 height 15
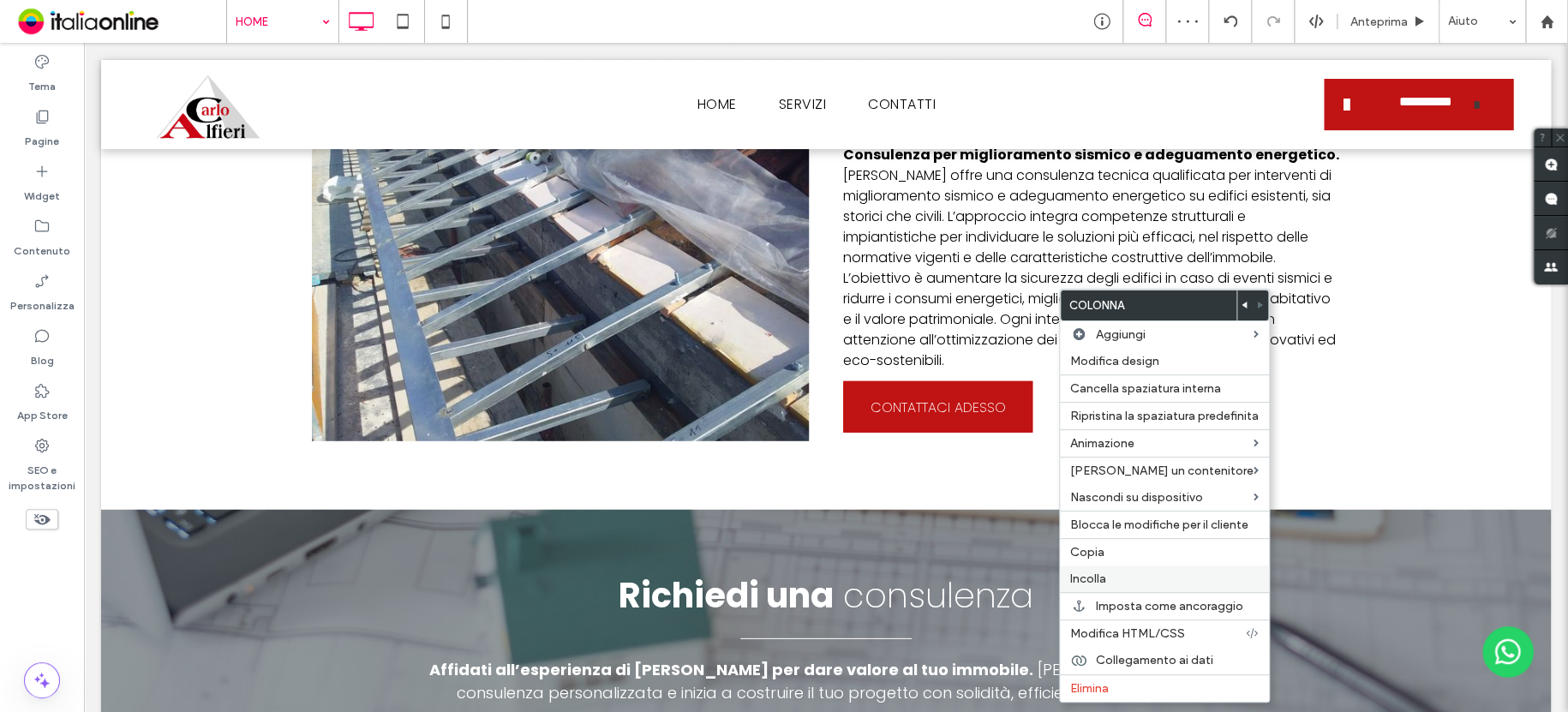
click at [1111, 583] on label "Incolla" at bounding box center [1164, 579] width 188 height 15
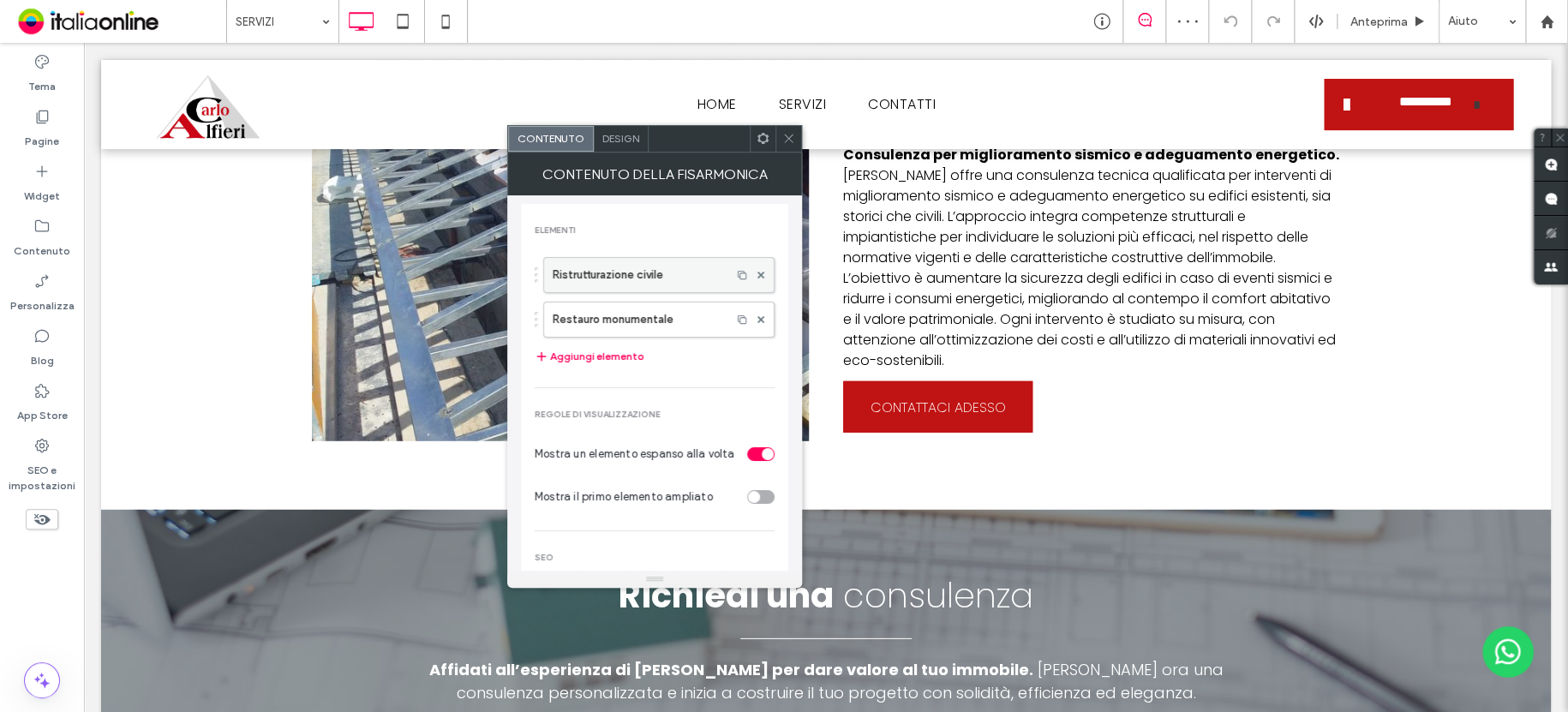
click at [680, 275] on label "Ristrutturazione civile" at bounding box center [636, 275] width 170 height 34
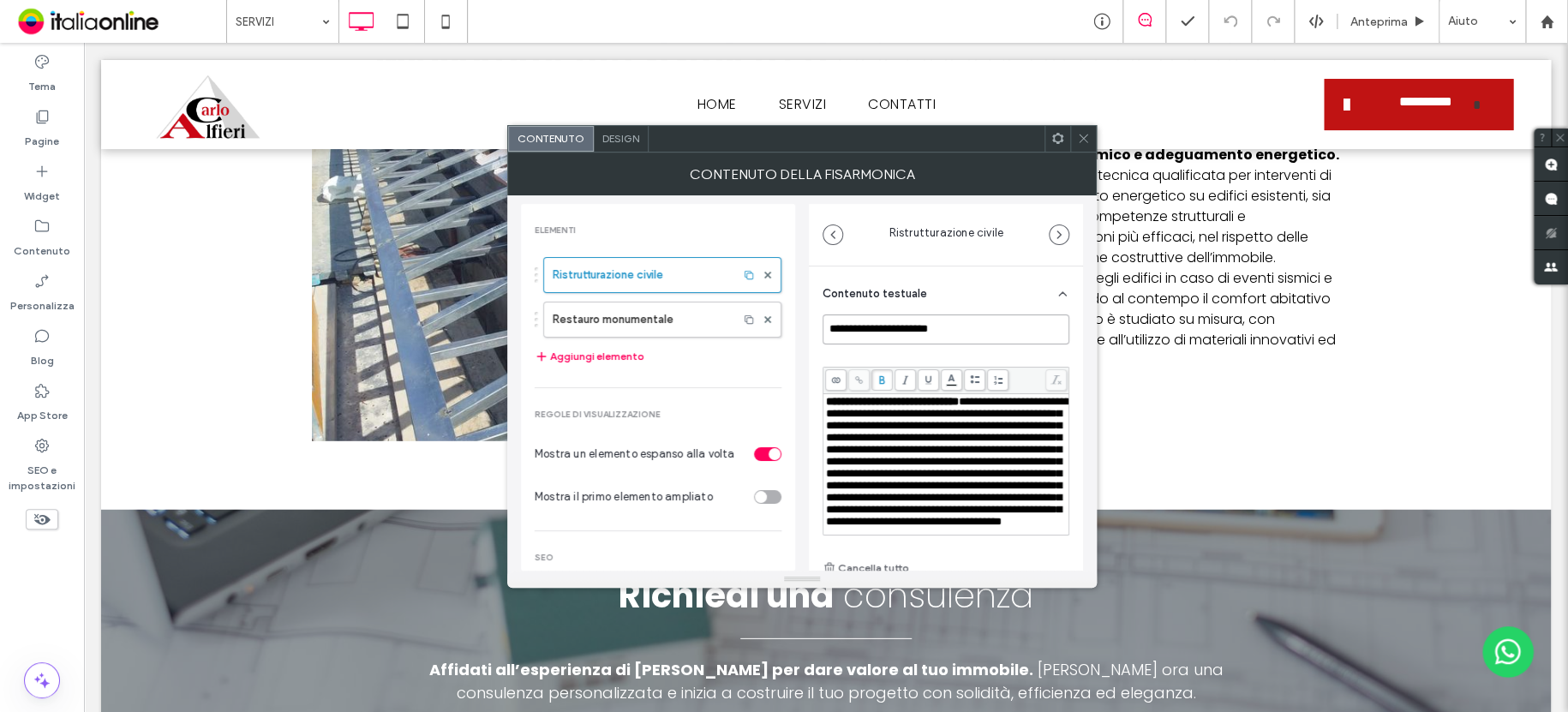
click at [962, 331] on input "**********" at bounding box center [946, 330] width 247 height 30
type input "**********"
click at [1086, 132] on icon at bounding box center [1083, 138] width 13 height 13
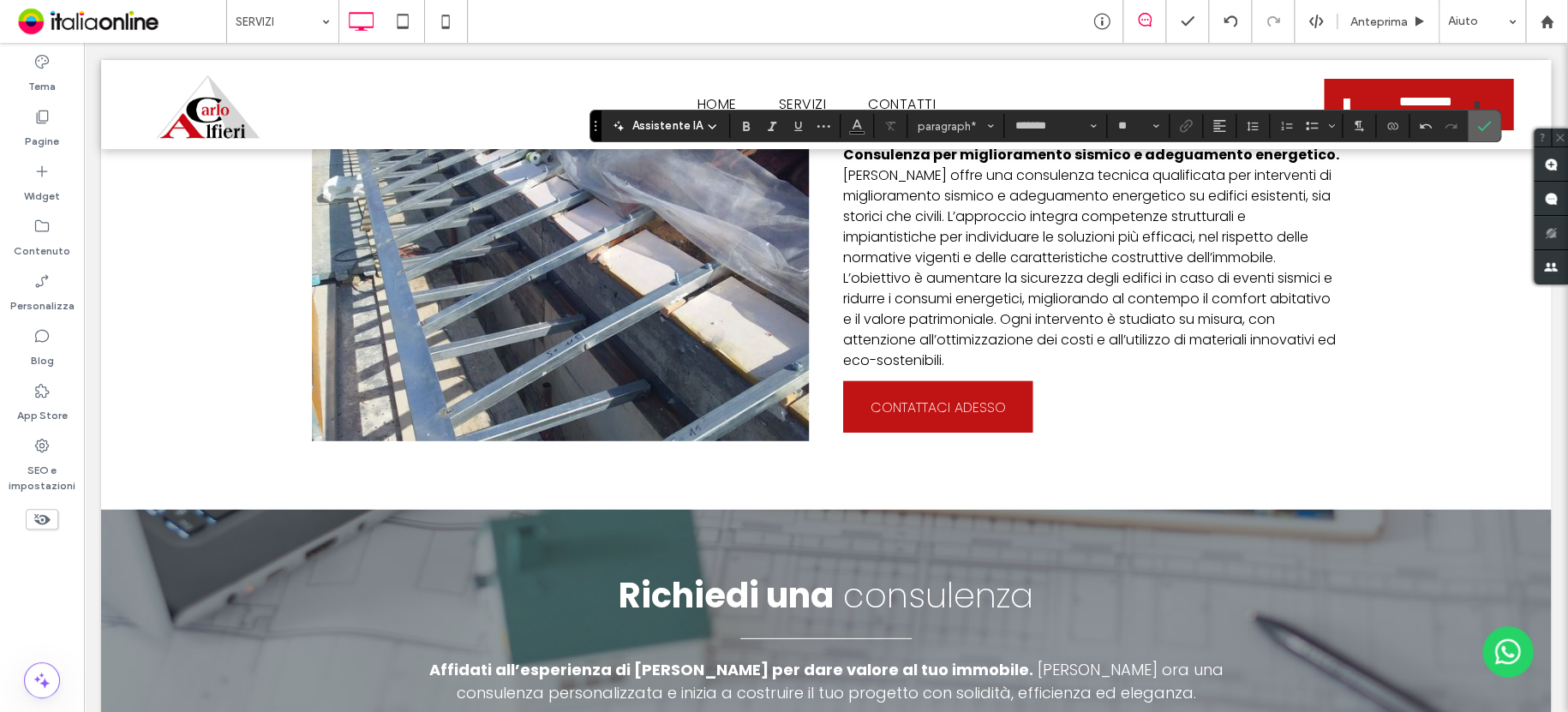
click at [1480, 121] on icon "Conferma" at bounding box center [1484, 126] width 14 height 14
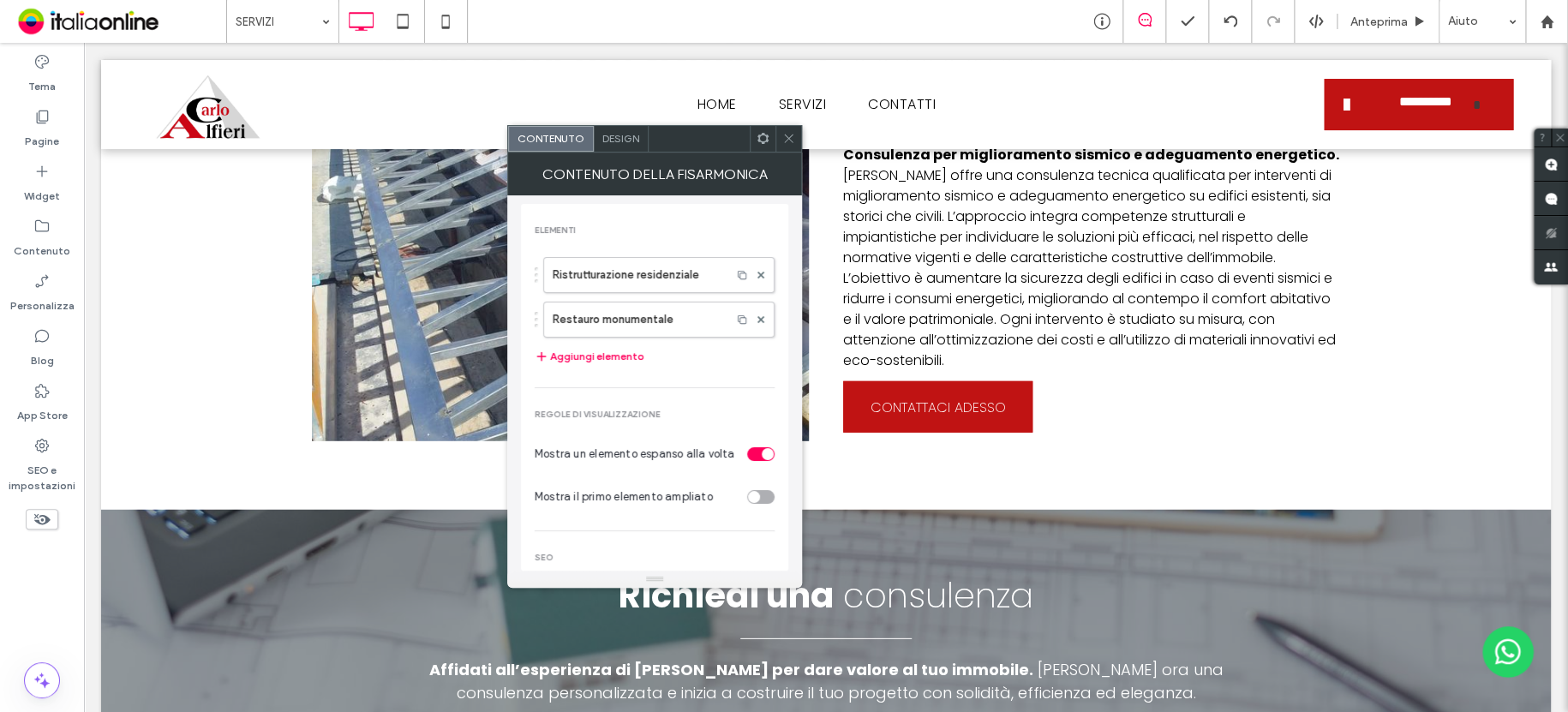
click at [783, 137] on icon at bounding box center [788, 138] width 13 height 13
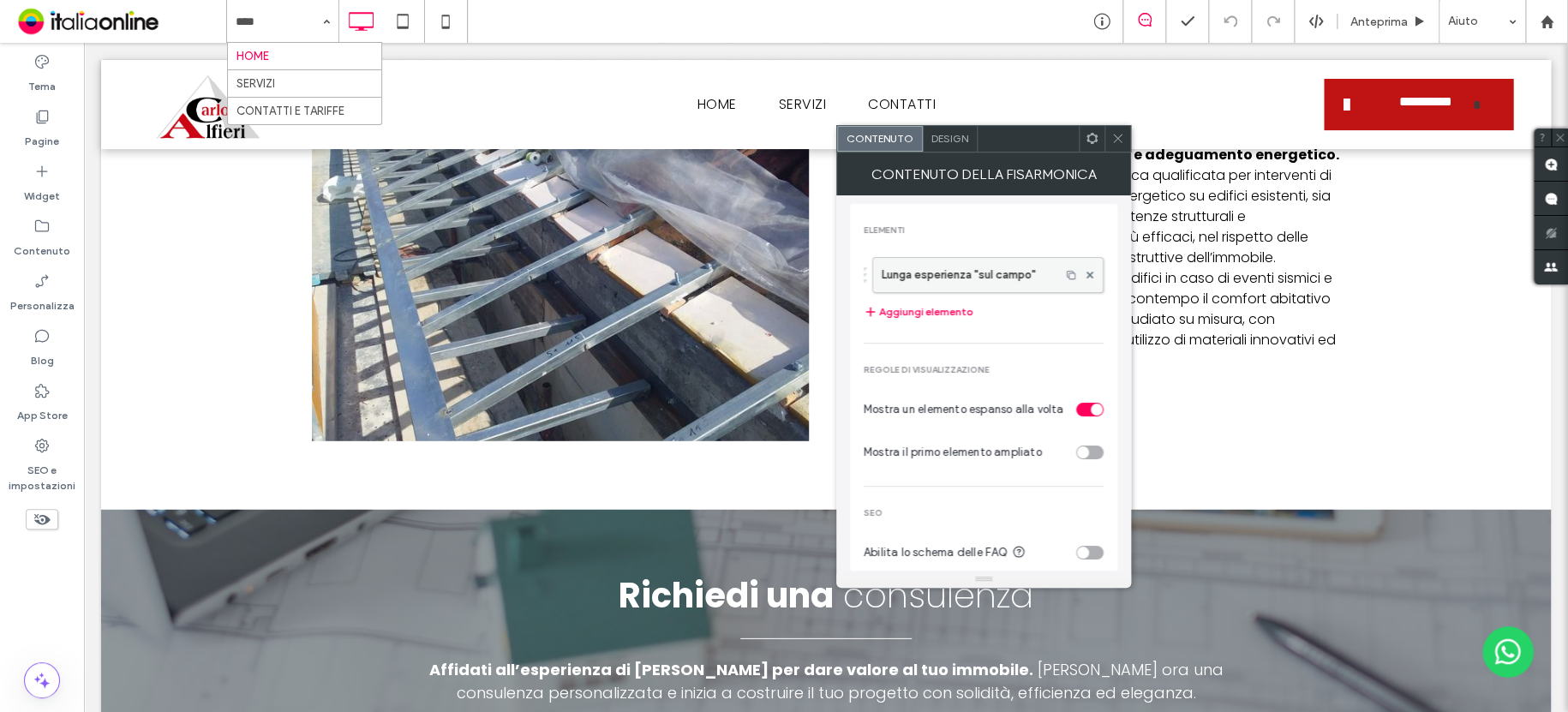
click at [946, 281] on label "Lunga esperienza "sul campo"" at bounding box center [966, 275] width 170 height 34
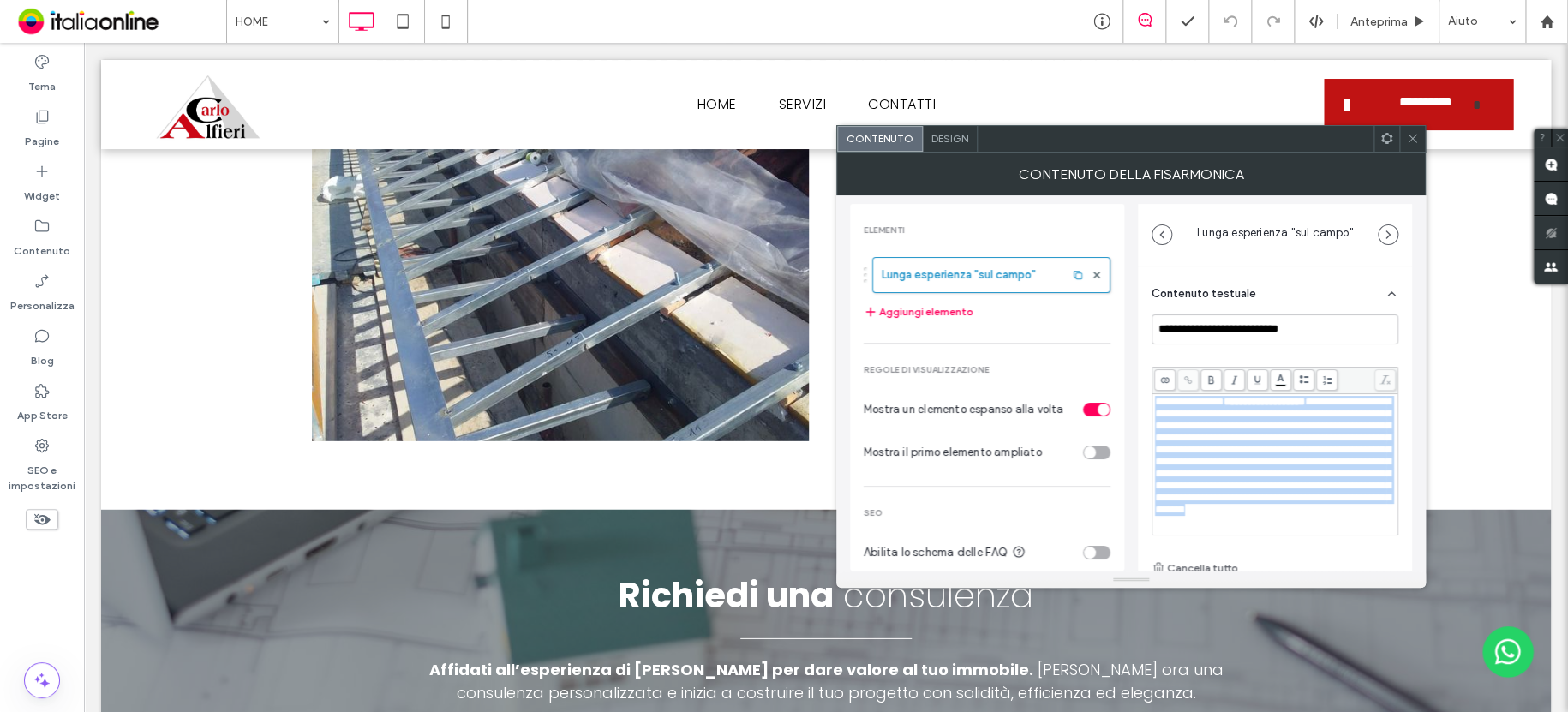
drag, startPoint x: 1275, startPoint y: 512, endPoint x: 1085, endPoint y: 362, distance: 242.1
click at [1085, 362] on div "**********" at bounding box center [1131, 382] width 562 height 376
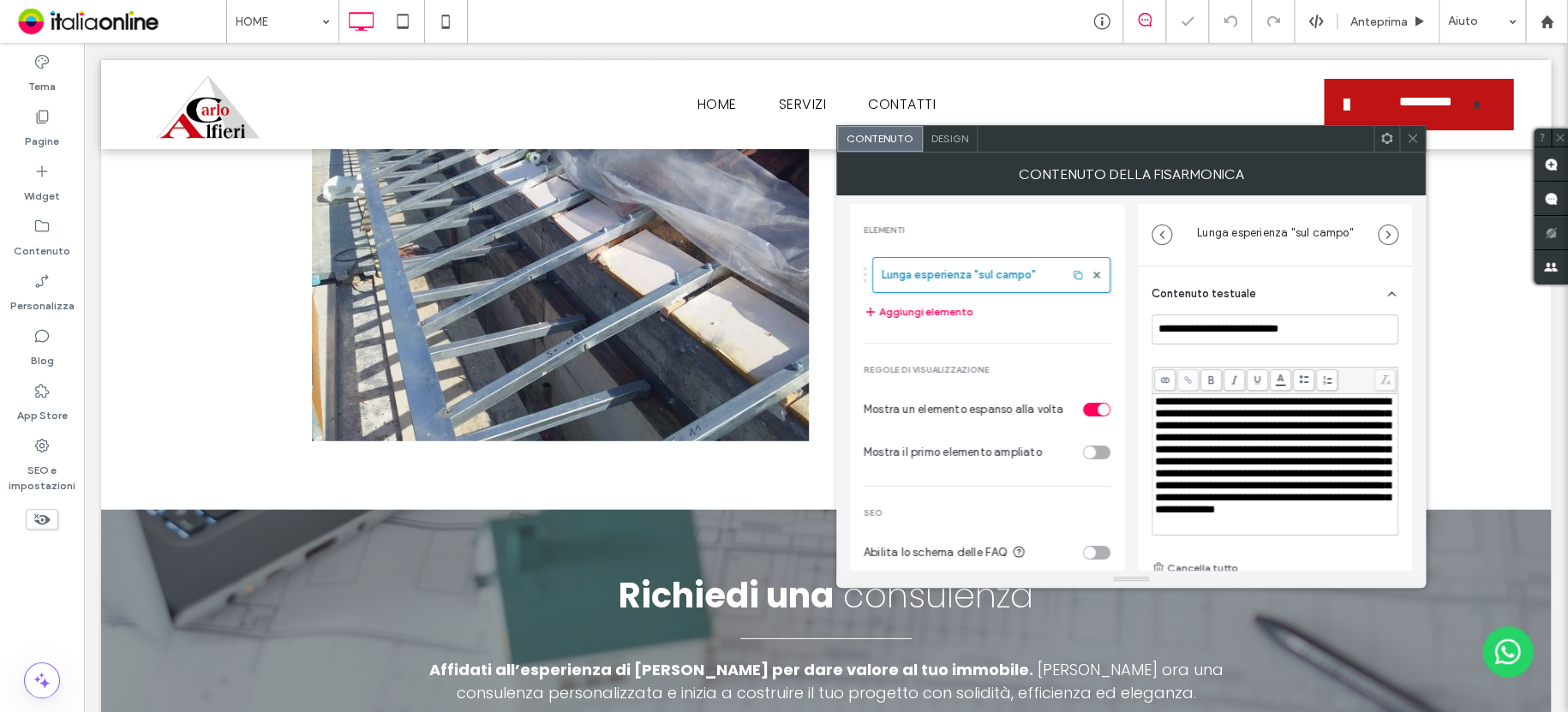
drag, startPoint x: 1406, startPoint y: 136, endPoint x: 1258, endPoint y: 162, distance: 150.3
click at [1406, 136] on icon at bounding box center [1411, 138] width 13 height 13
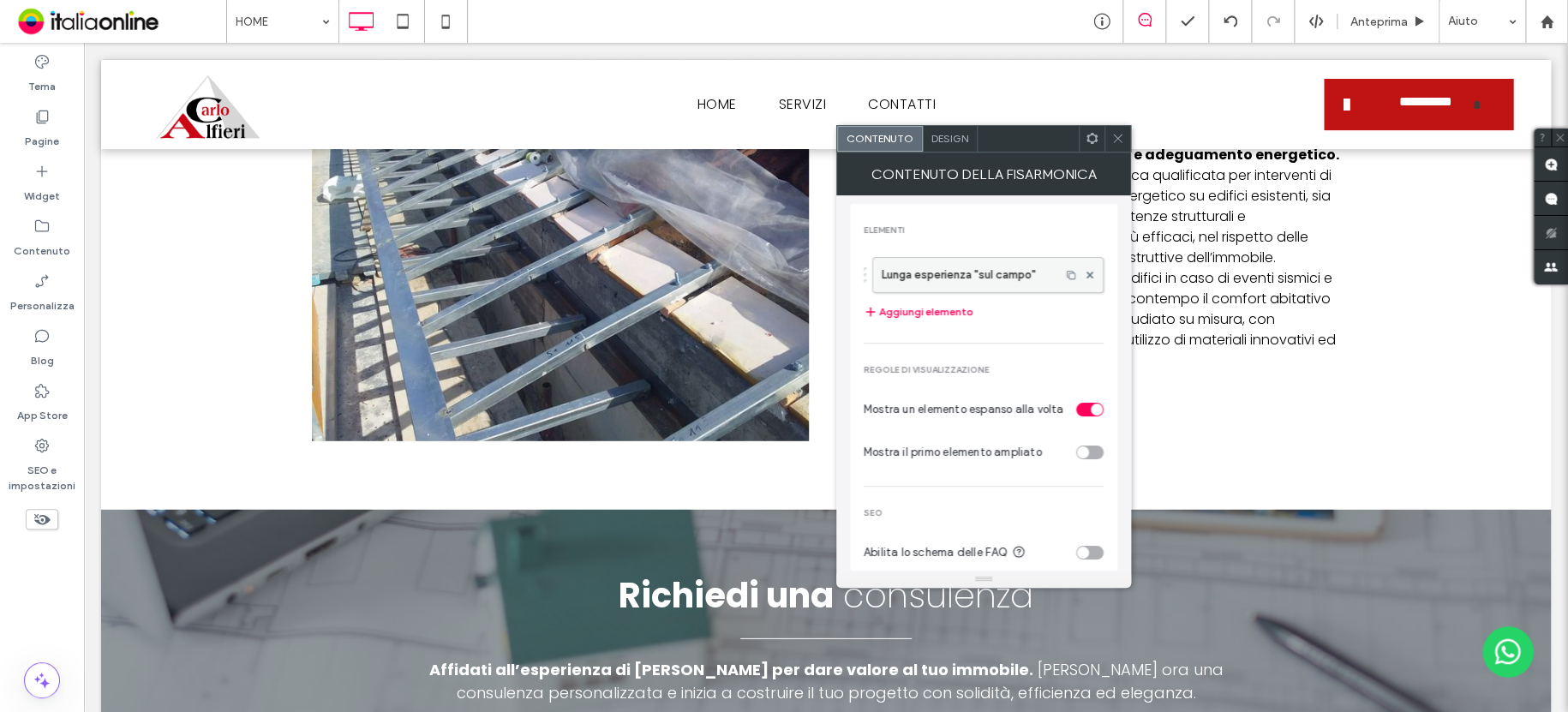
click at [958, 275] on label "Lunga esperienza "sul campo"" at bounding box center [966, 275] width 170 height 34
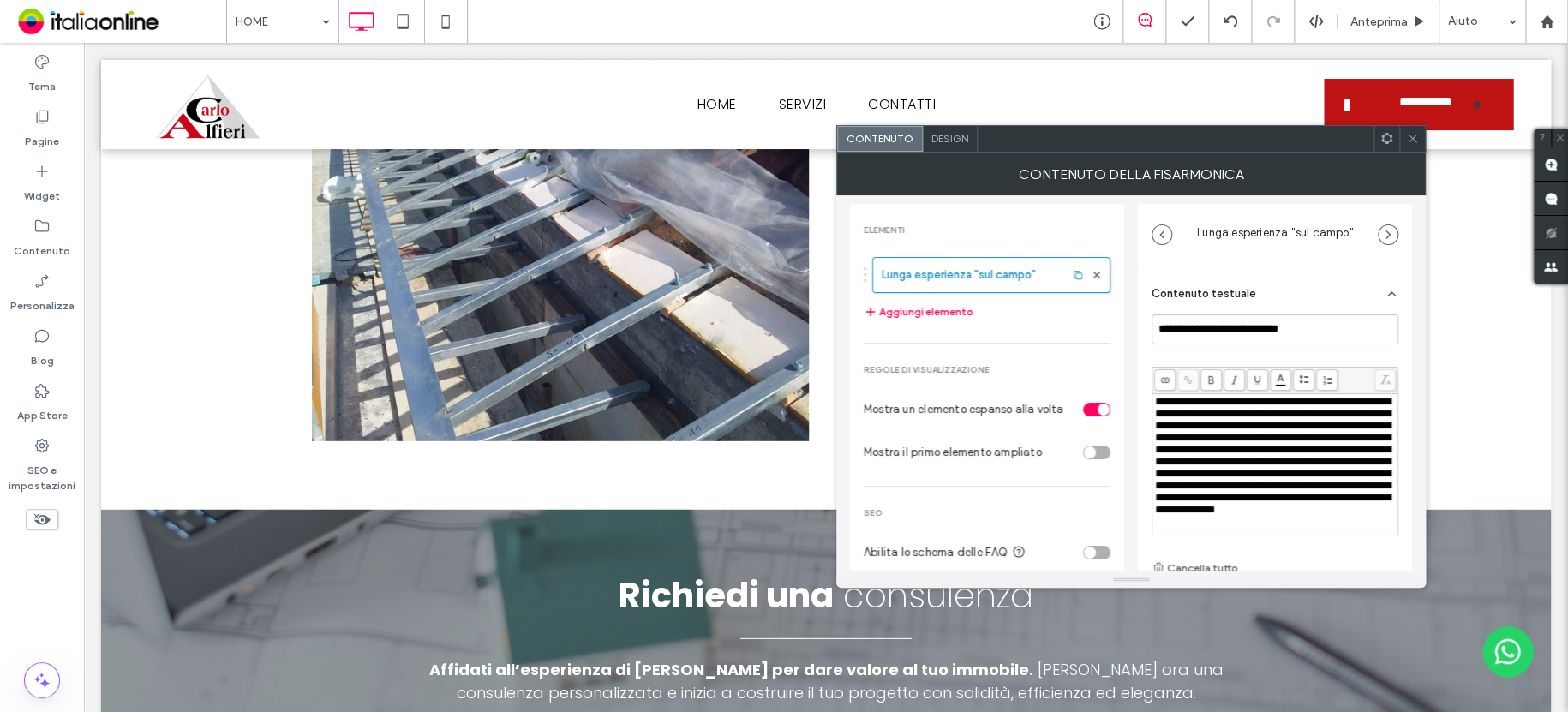
click at [1256, 410] on span "**********" at bounding box center [1273, 455] width 235 height 119
click at [1241, 399] on span "**********" at bounding box center [1273, 455] width 235 height 119
click at [1337, 400] on span "**********" at bounding box center [1273, 455] width 235 height 119
drag, startPoint x: 1216, startPoint y: 381, endPoint x: 1196, endPoint y: 382, distance: 20.0
click at [1216, 381] on span at bounding box center [1211, 380] width 22 height 22
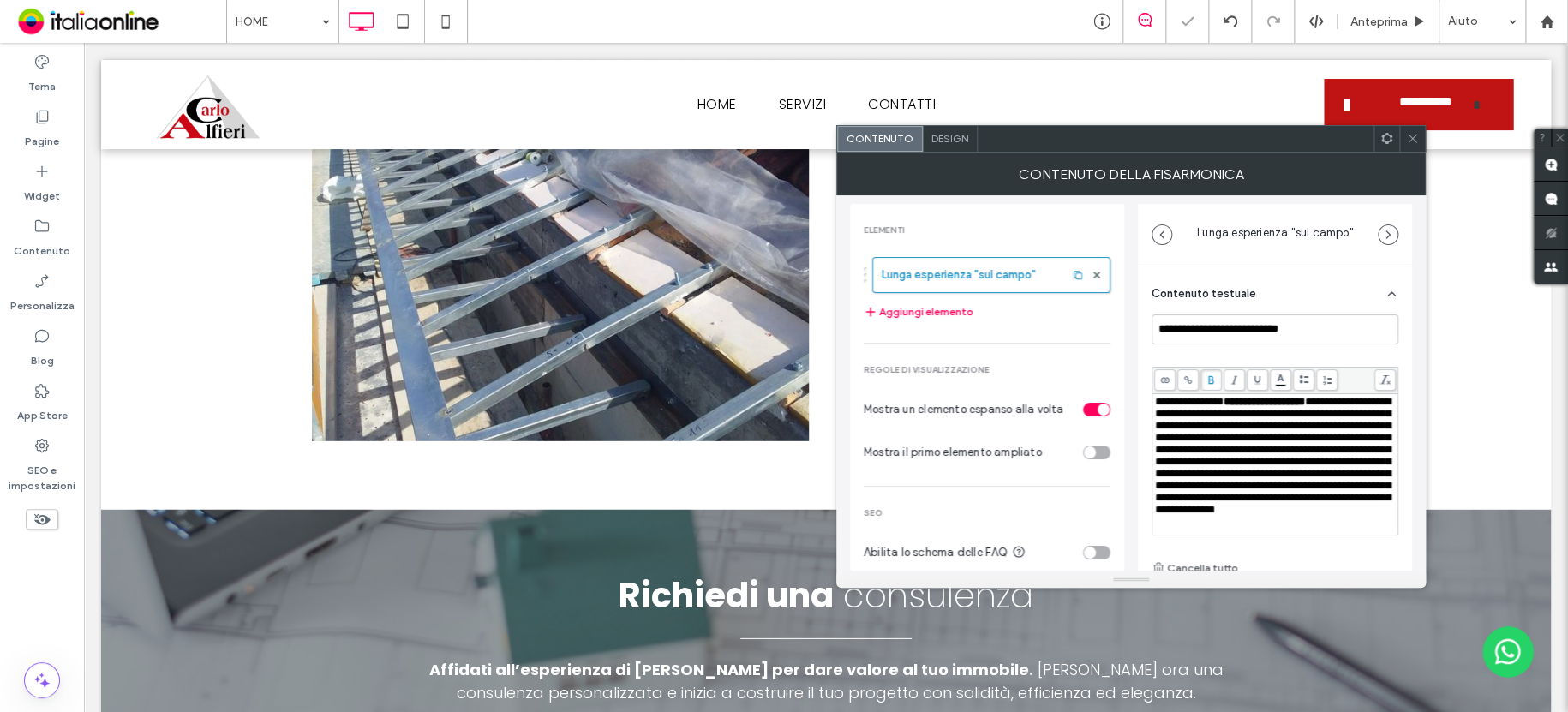
click at [1409, 139] on icon at bounding box center [1411, 138] width 13 height 13
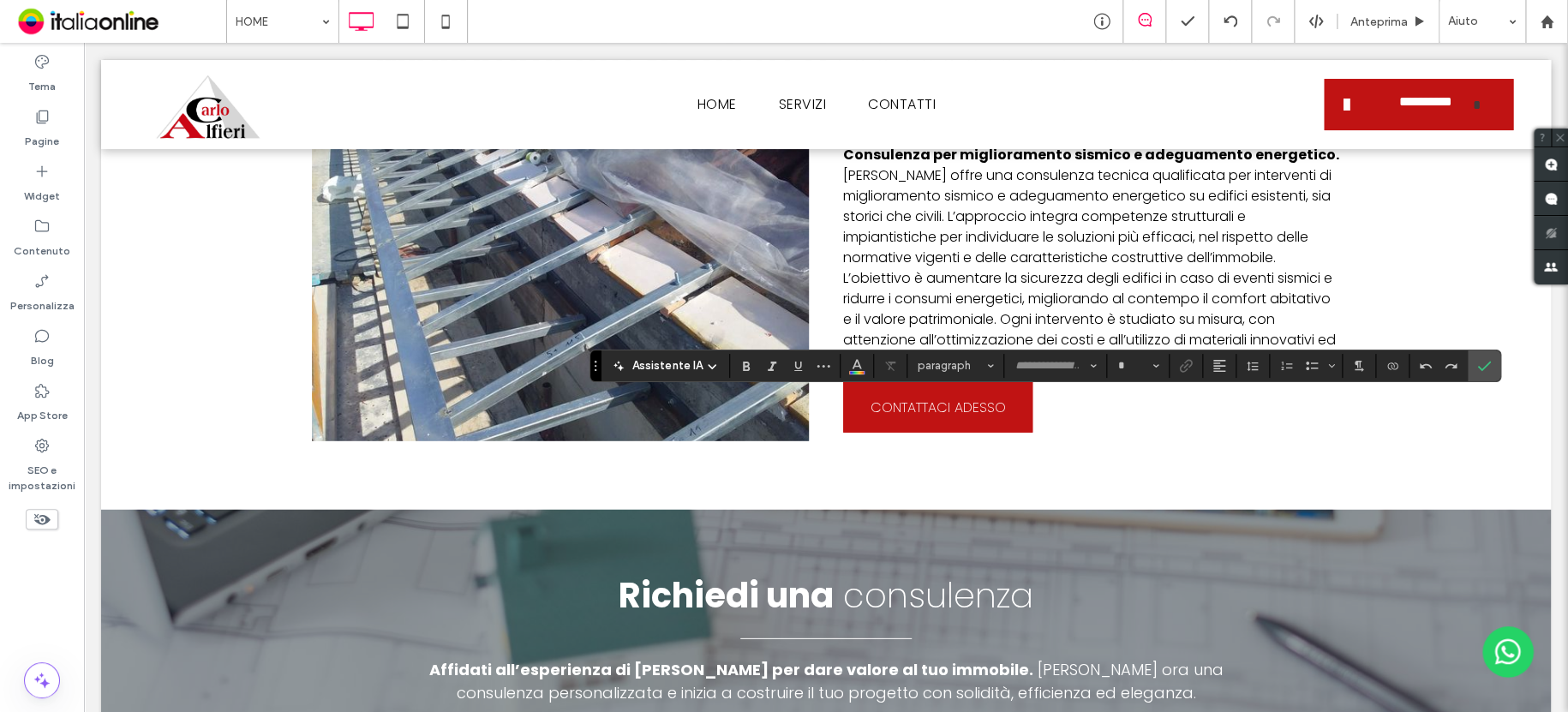
type input "*******"
type input "**"
click at [1488, 356] on span "Conferma" at bounding box center [1484, 366] width 14 height 29
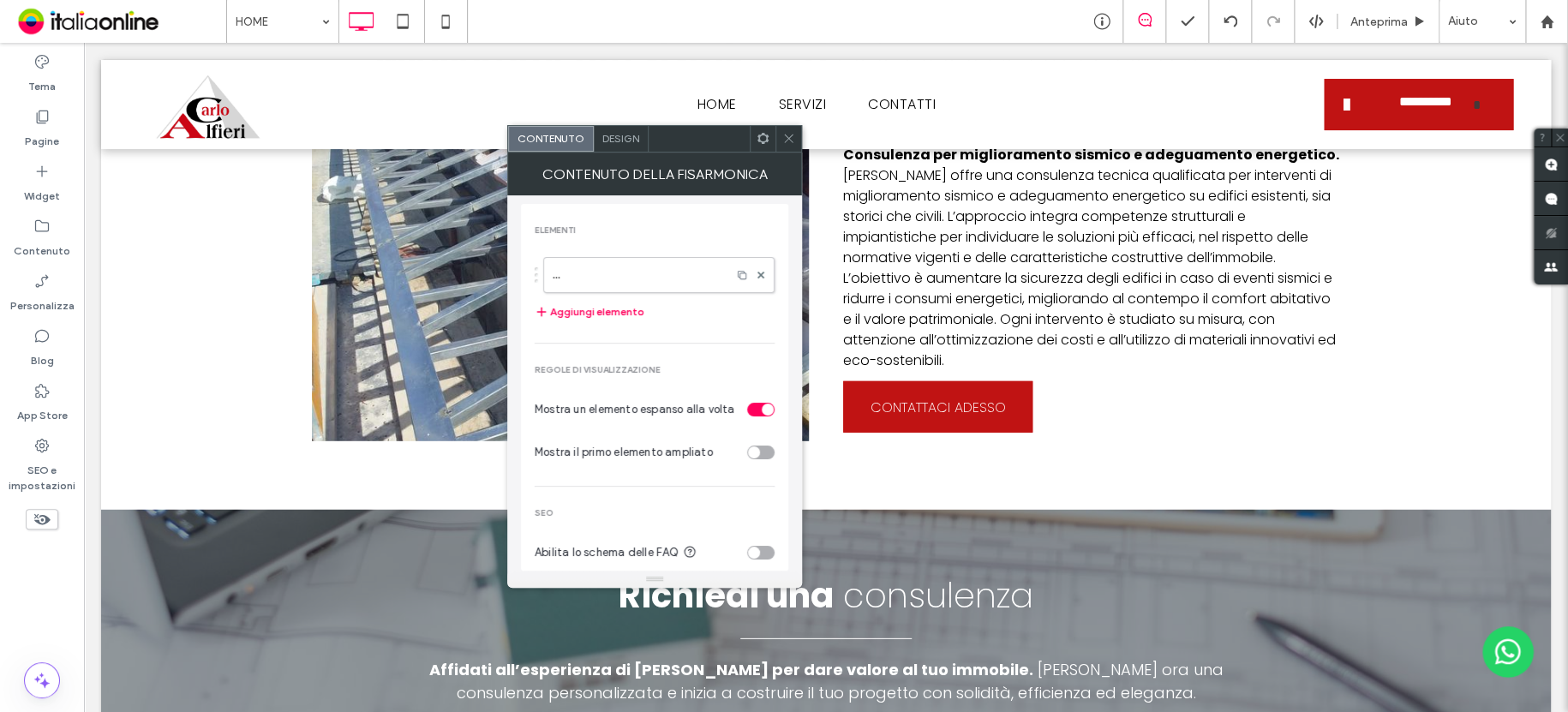
click at [783, 134] on icon at bounding box center [788, 138] width 13 height 13
click at [774, 132] on div at bounding box center [762, 138] width 25 height 25
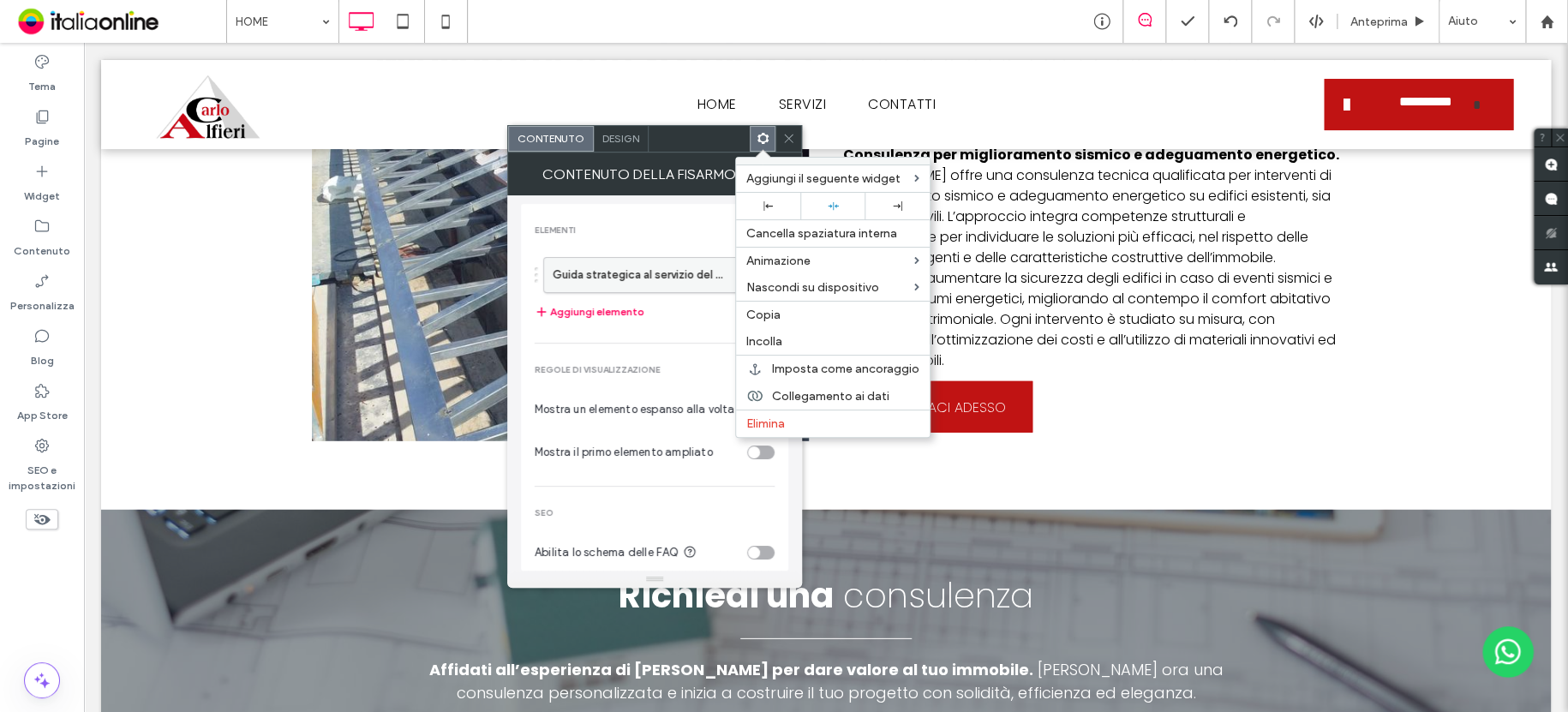
click at [610, 261] on label "Guida strategica al servizio del progetto" at bounding box center [636, 275] width 170 height 34
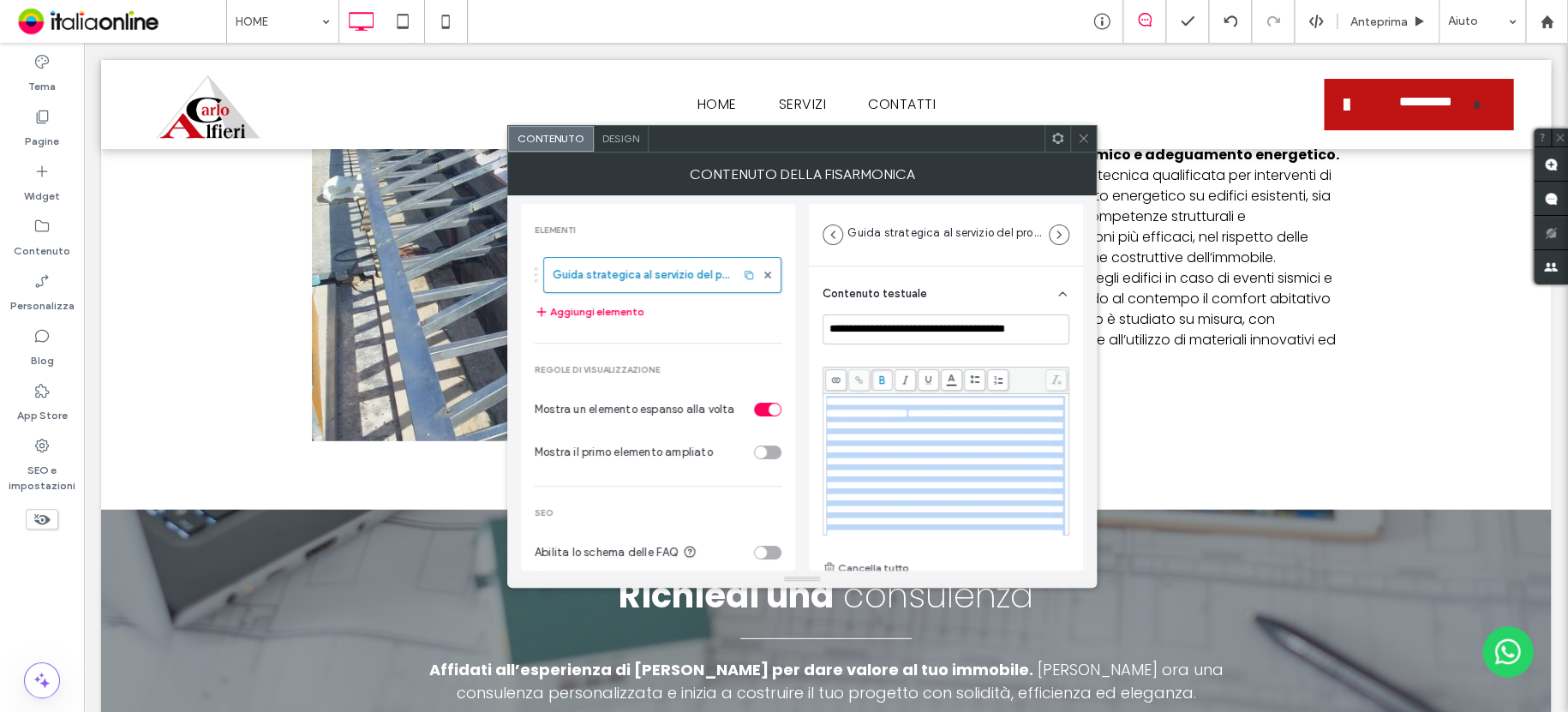
drag, startPoint x: 994, startPoint y: 396, endPoint x: 755, endPoint y: 226, distance: 293.3
click at [755, 226] on div "**********" at bounding box center [801, 382] width 562 height 376
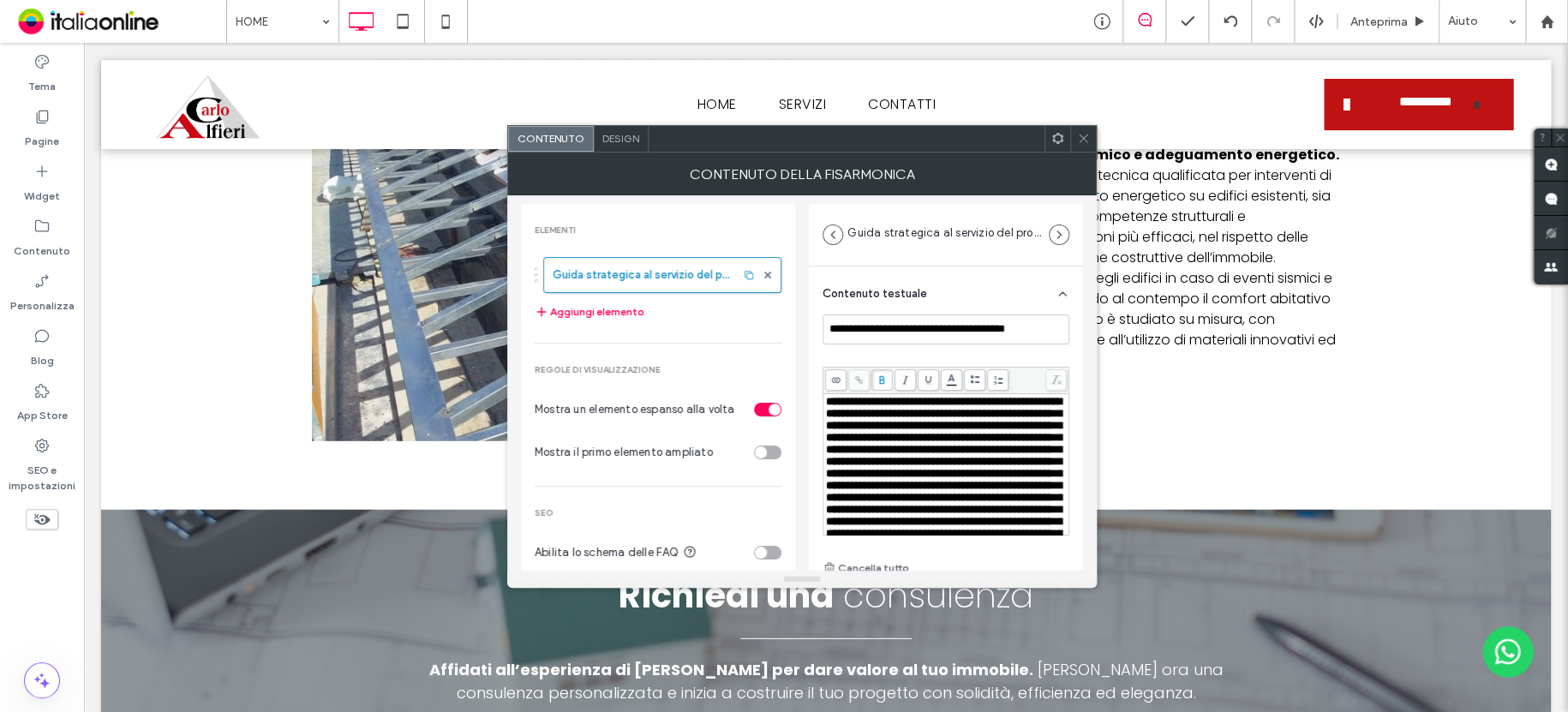
click at [942, 417] on span "**********" at bounding box center [943, 485] width 235 height 179
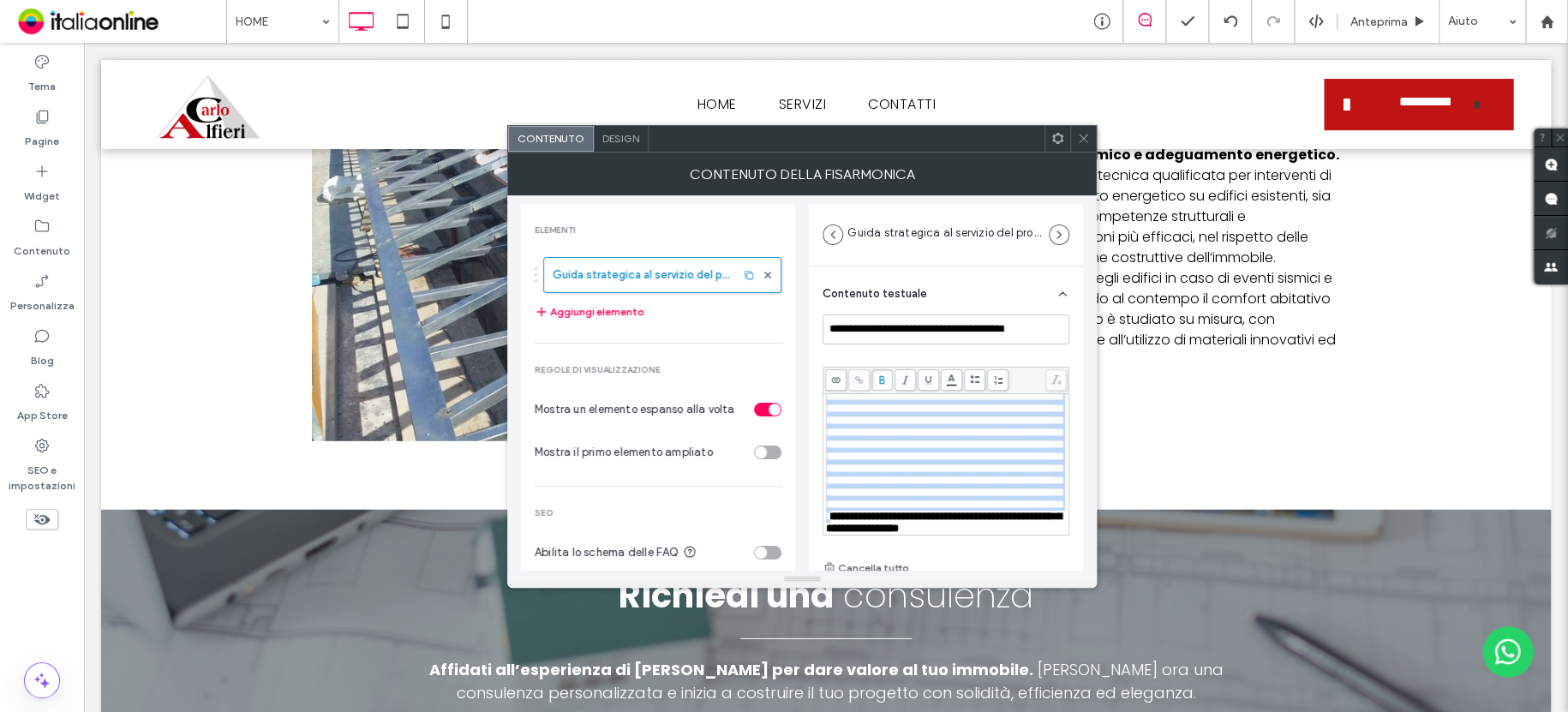
scroll to position [135, 0]
drag, startPoint x: 825, startPoint y: 402, endPoint x: 1020, endPoint y: 512, distance: 223.9
click at [1020, 512] on div "**********" at bounding box center [945, 444] width 240 height 179
click at [880, 377] on use at bounding box center [881, 380] width 5 height 9
click at [924, 427] on span "**********" at bounding box center [943, 444] width 235 height 179
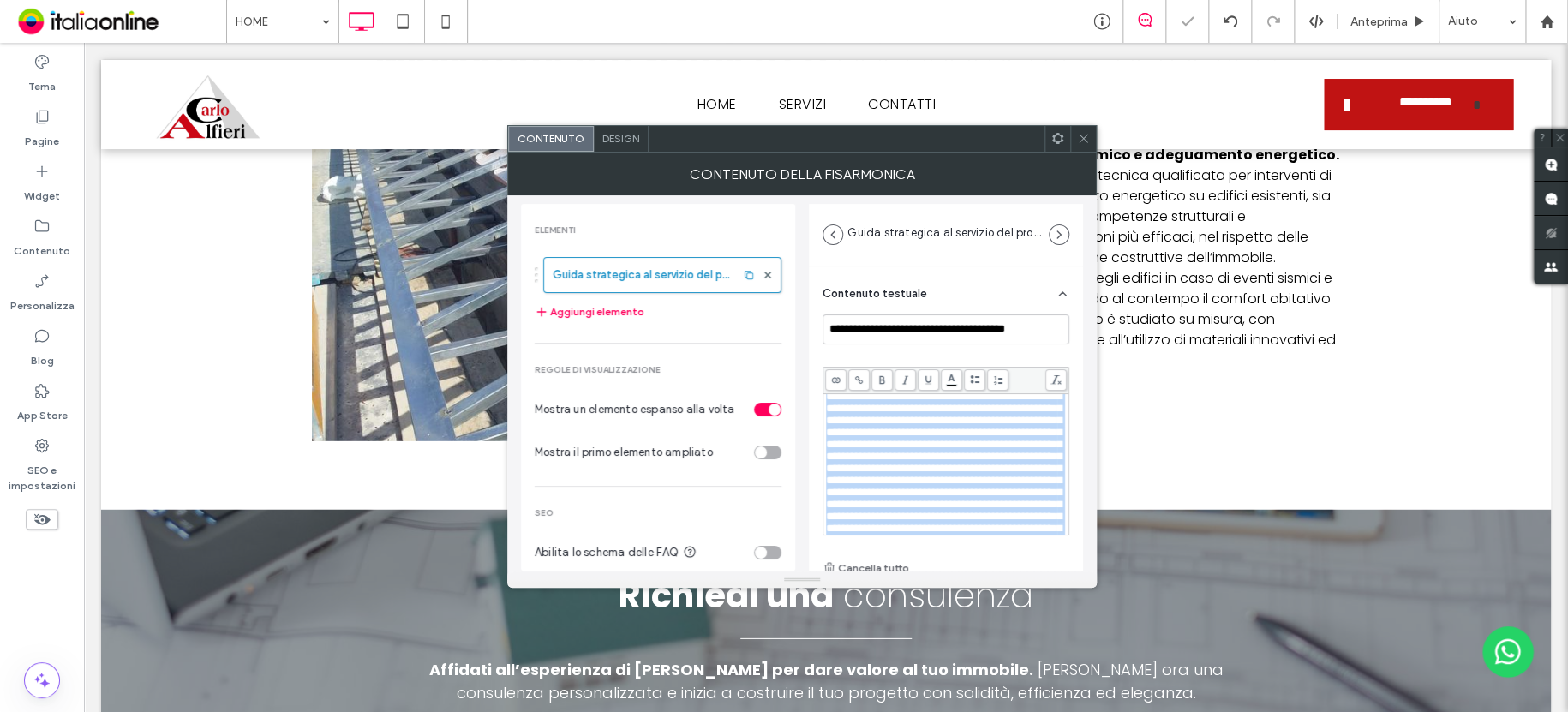
scroll to position [0, 0]
click at [983, 444] on span "**********" at bounding box center [943, 485] width 235 height 179
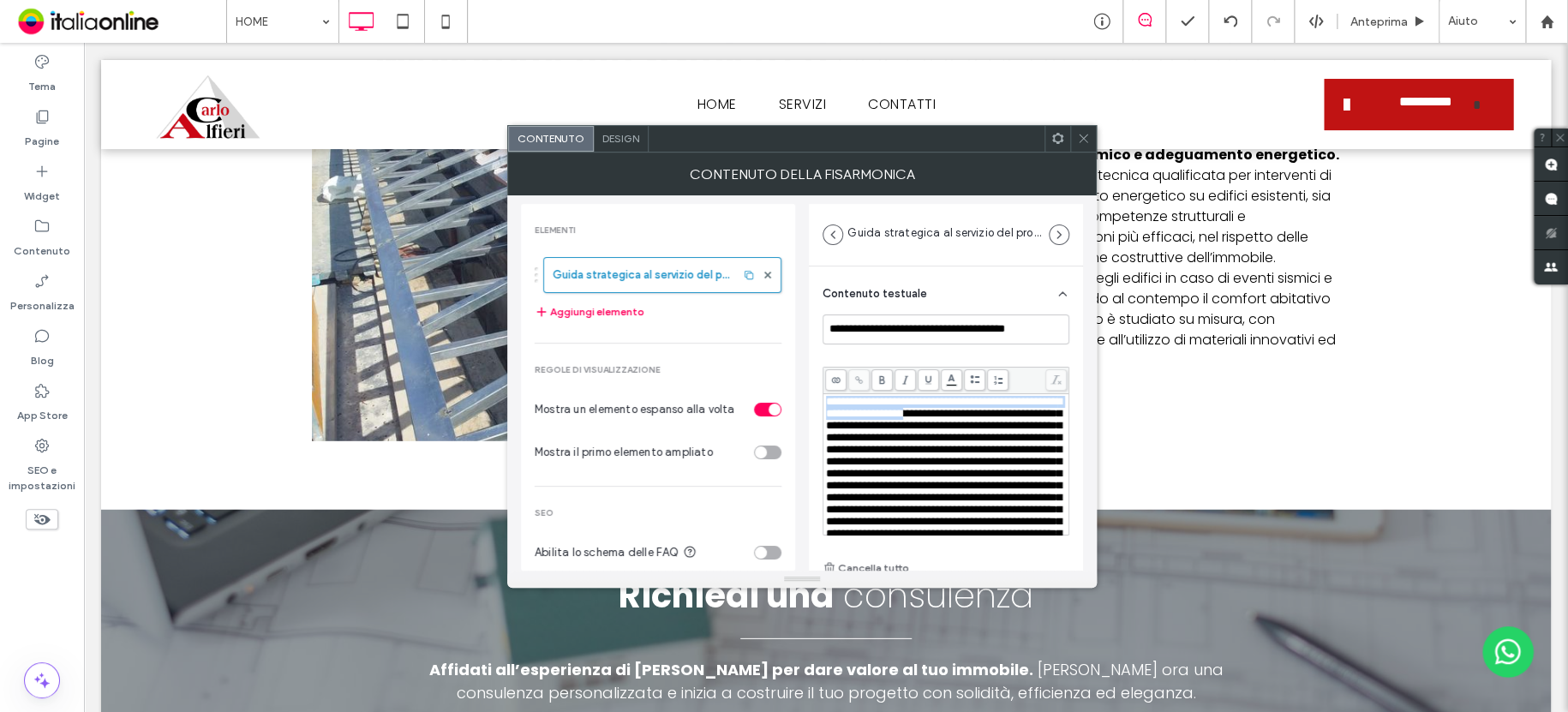
drag, startPoint x: 992, startPoint y: 413, endPoint x: 812, endPoint y: 382, distance: 182.6
click at [812, 382] on div "**********" at bounding box center [946, 479] width 275 height 424
drag, startPoint x: 881, startPoint y: 382, endPoint x: 889, endPoint y: 380, distance: 8.2
click at [882, 382] on icon at bounding box center [883, 381] width 10 height 10
click at [1081, 137] on icon at bounding box center [1083, 138] width 13 height 13
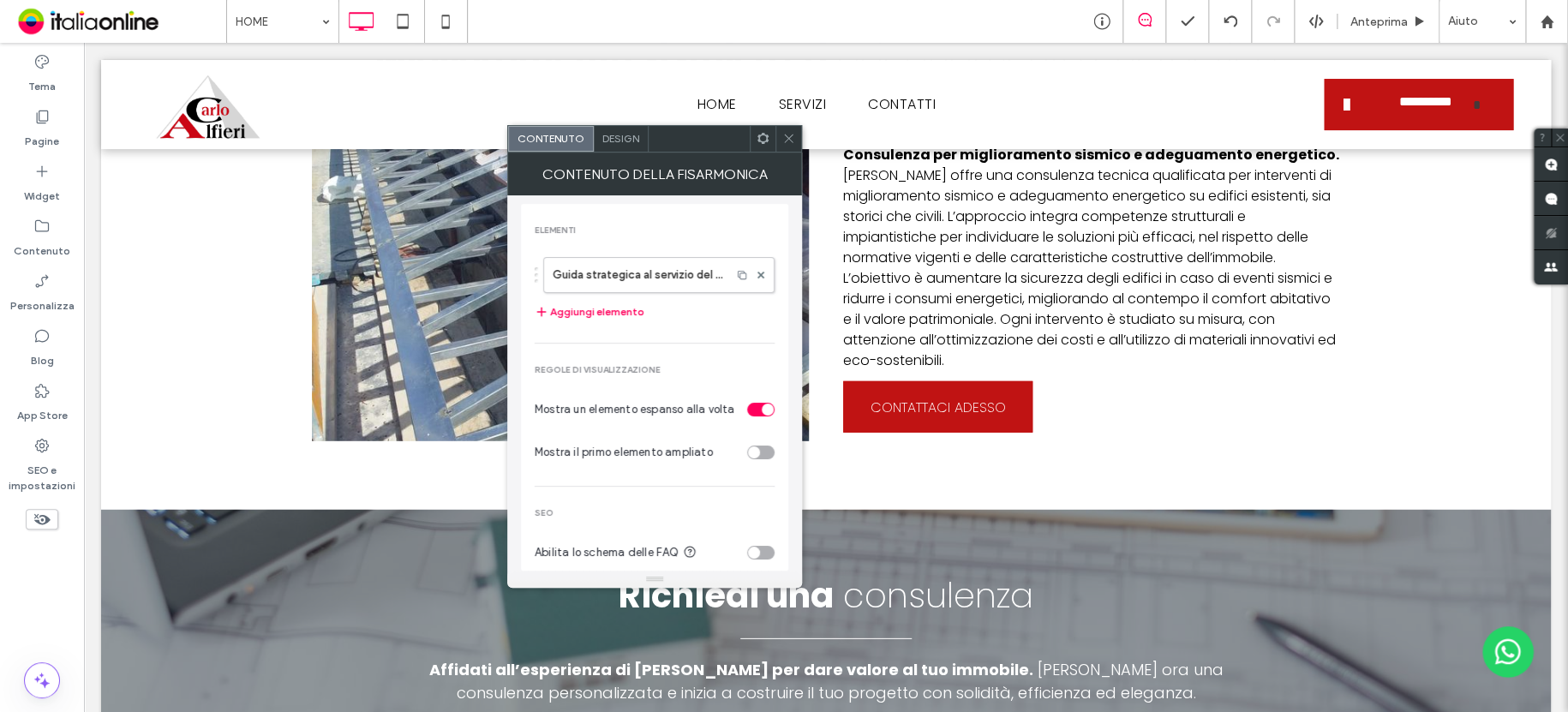
click at [794, 135] on icon at bounding box center [788, 138] width 13 height 13
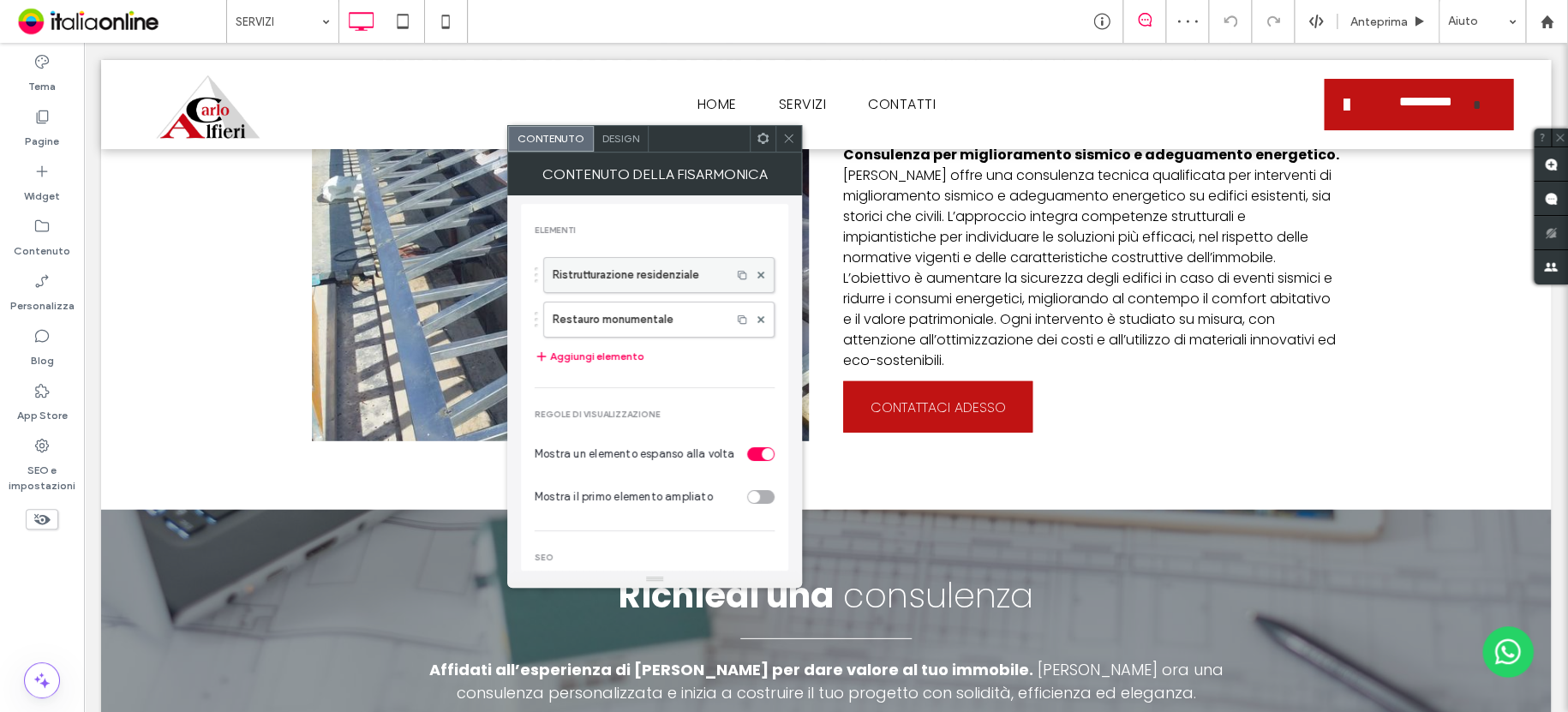
click at [650, 271] on label "Ristrutturazione residenziale" at bounding box center [636, 275] width 170 height 34
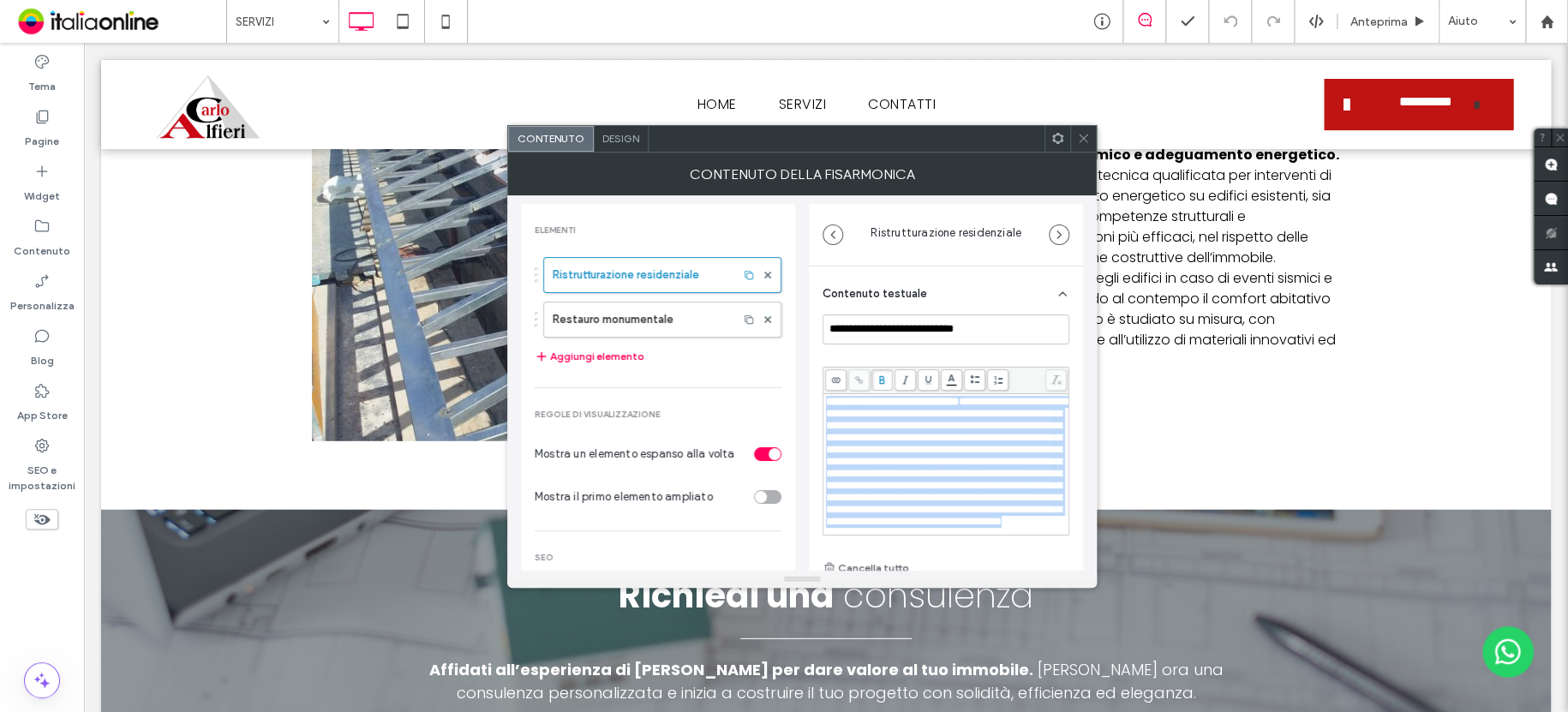
drag, startPoint x: 1021, startPoint y: 391, endPoint x: 801, endPoint y: 254, distance: 259.2
click at [801, 254] on div "**********" at bounding box center [801, 382] width 562 height 376
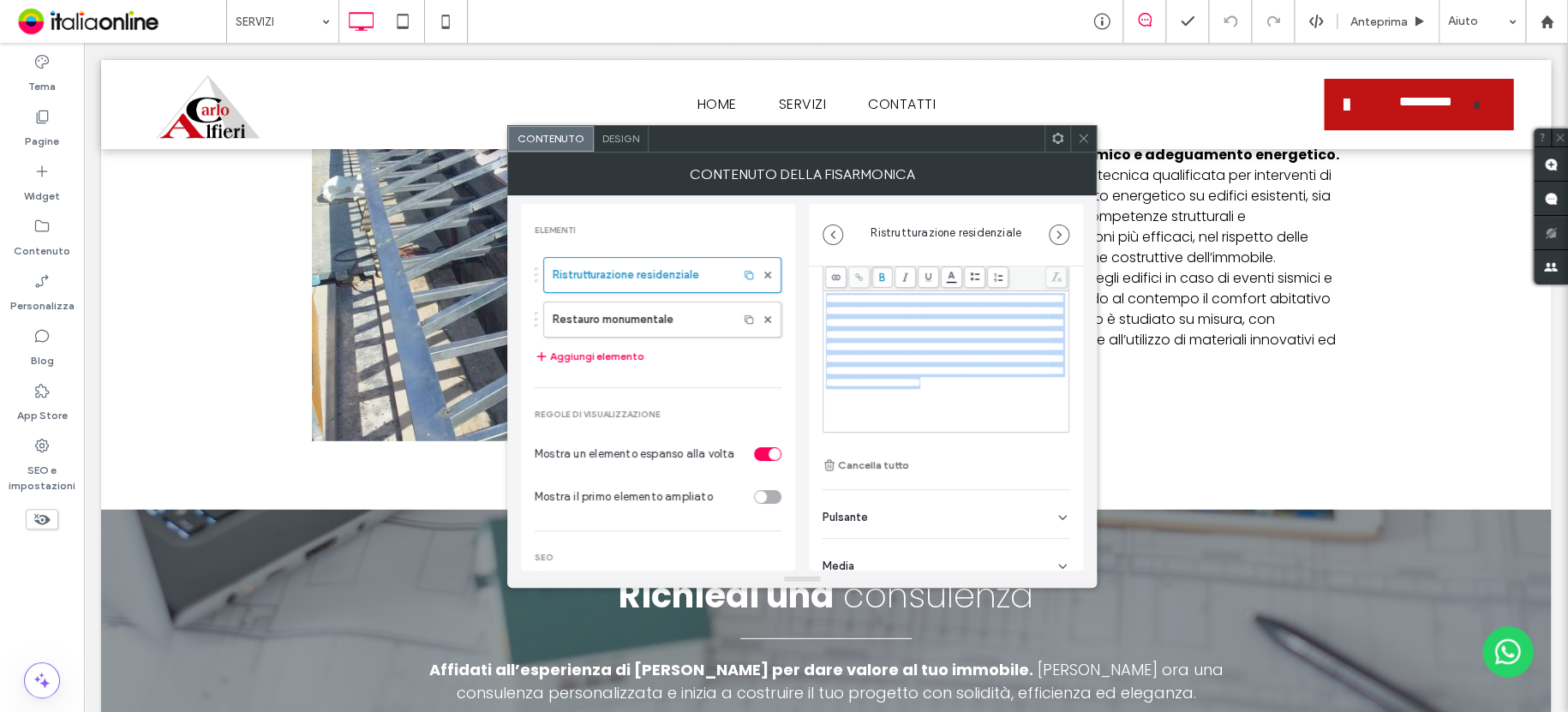
scroll to position [119, 0]
drag, startPoint x: 827, startPoint y: 402, endPoint x: 1002, endPoint y: 528, distance: 215.6
click at [1002, 561] on div "**********" at bounding box center [946, 359] width 275 height 424
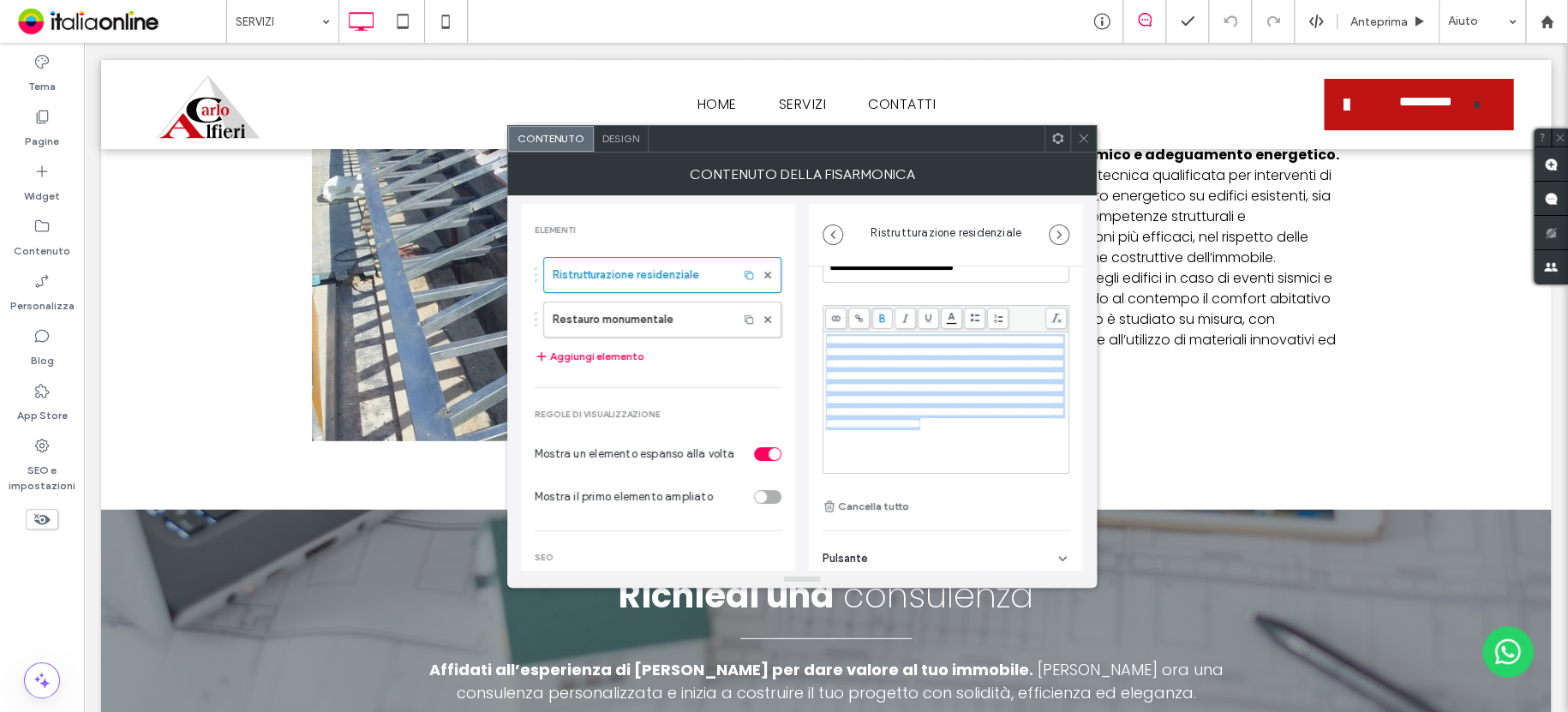
scroll to position [0, 0]
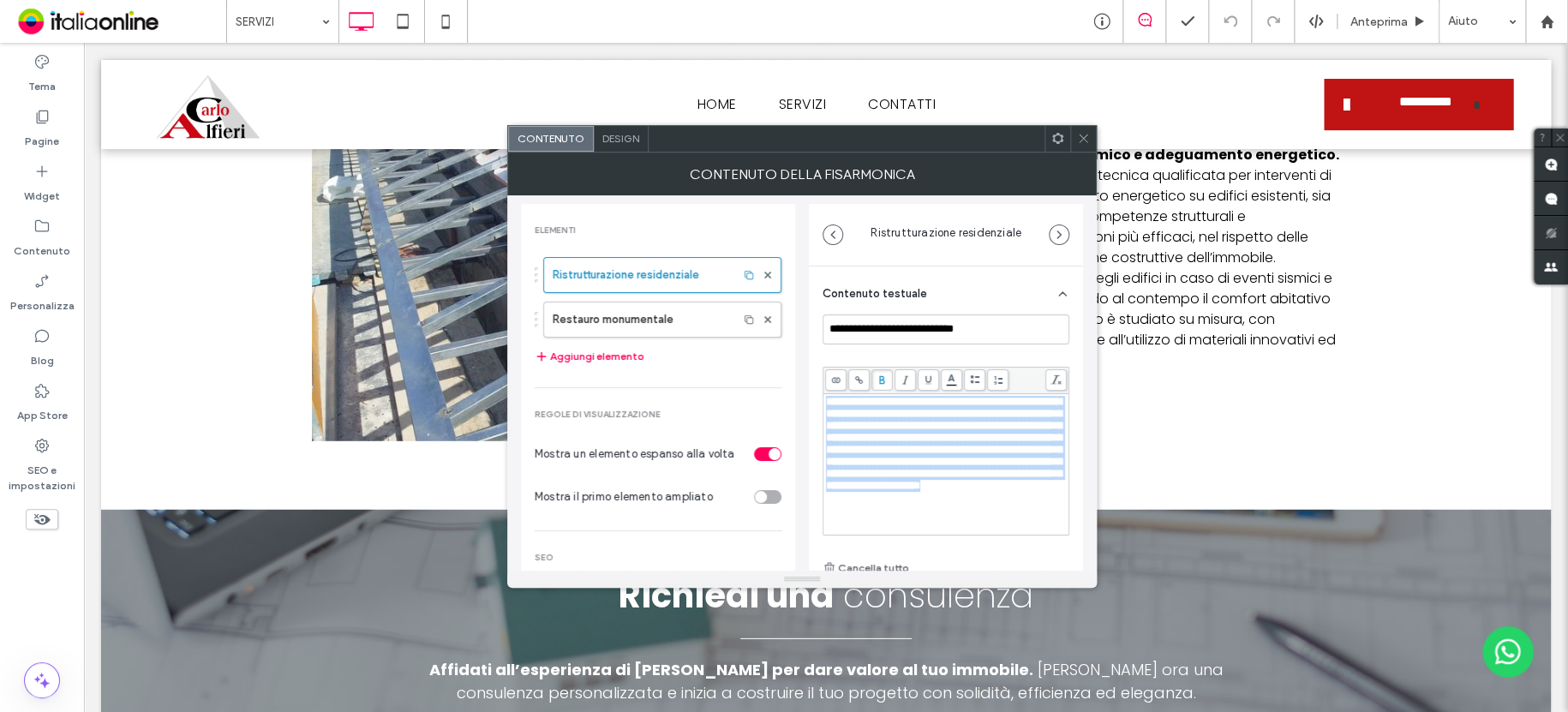
click at [889, 375] on span at bounding box center [882, 380] width 22 height 22
click at [886, 428] on span "**********" at bounding box center [943, 443] width 235 height 95
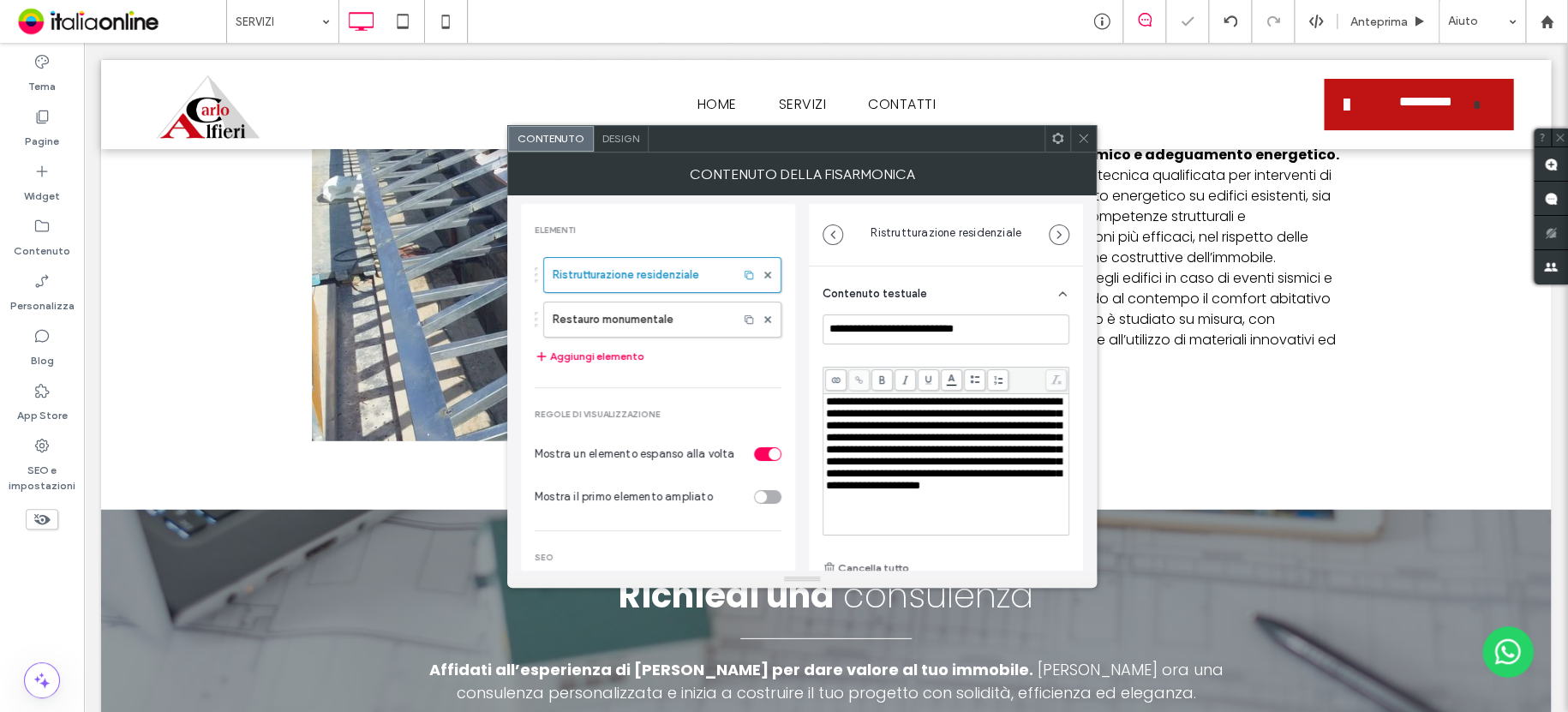
drag, startPoint x: 874, startPoint y: 419, endPoint x: 884, endPoint y: 420, distance: 10.0
click at [874, 419] on span "**********" at bounding box center [943, 443] width 235 height 95
click at [974, 417] on span "**********" at bounding box center [943, 443] width 235 height 95
drag, startPoint x: 979, startPoint y: 405, endPoint x: 839, endPoint y: 404, distance: 140.0
click at [828, 404] on span "**********" at bounding box center [943, 443] width 235 height 95
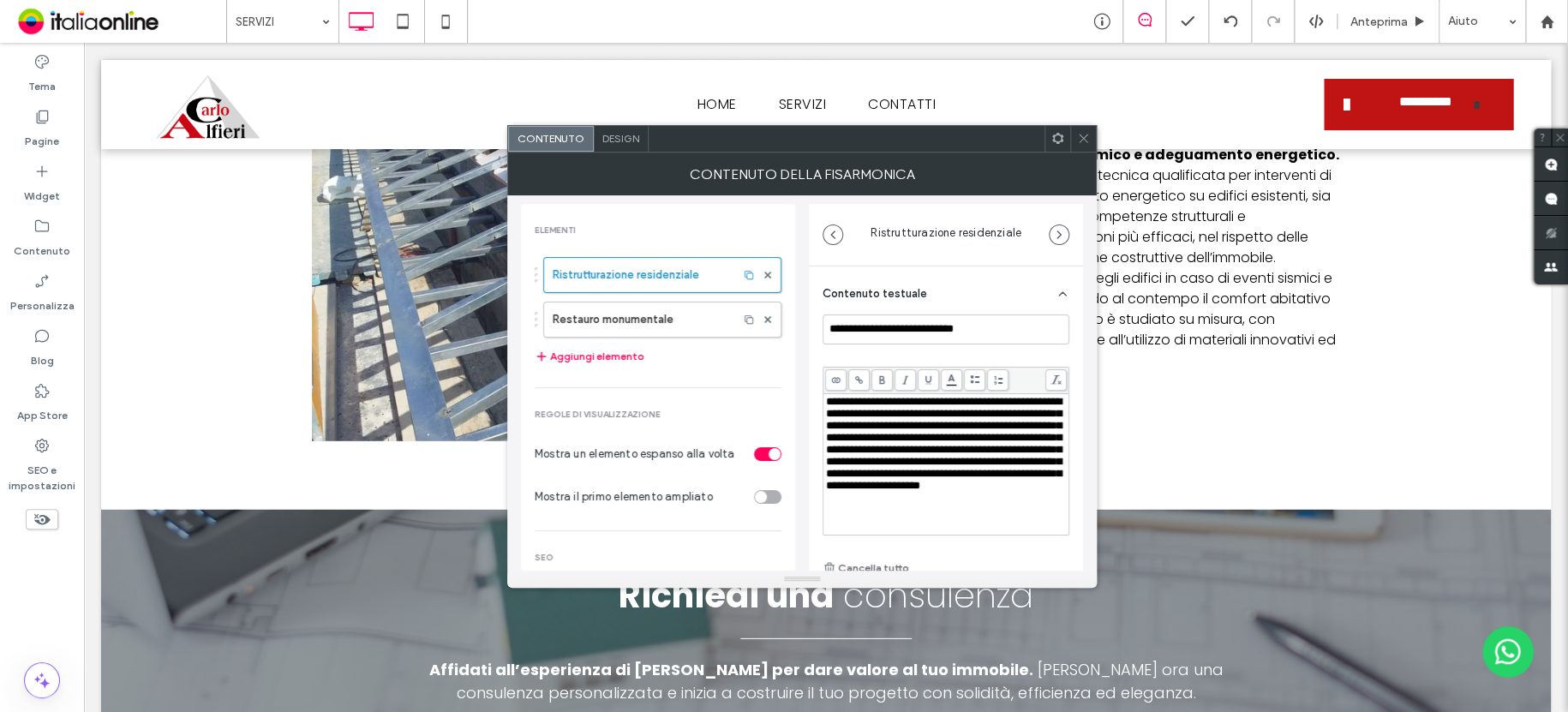
click at [884, 370] on span at bounding box center [882, 380] width 22 height 22
click at [1080, 134] on icon at bounding box center [1083, 138] width 13 height 13
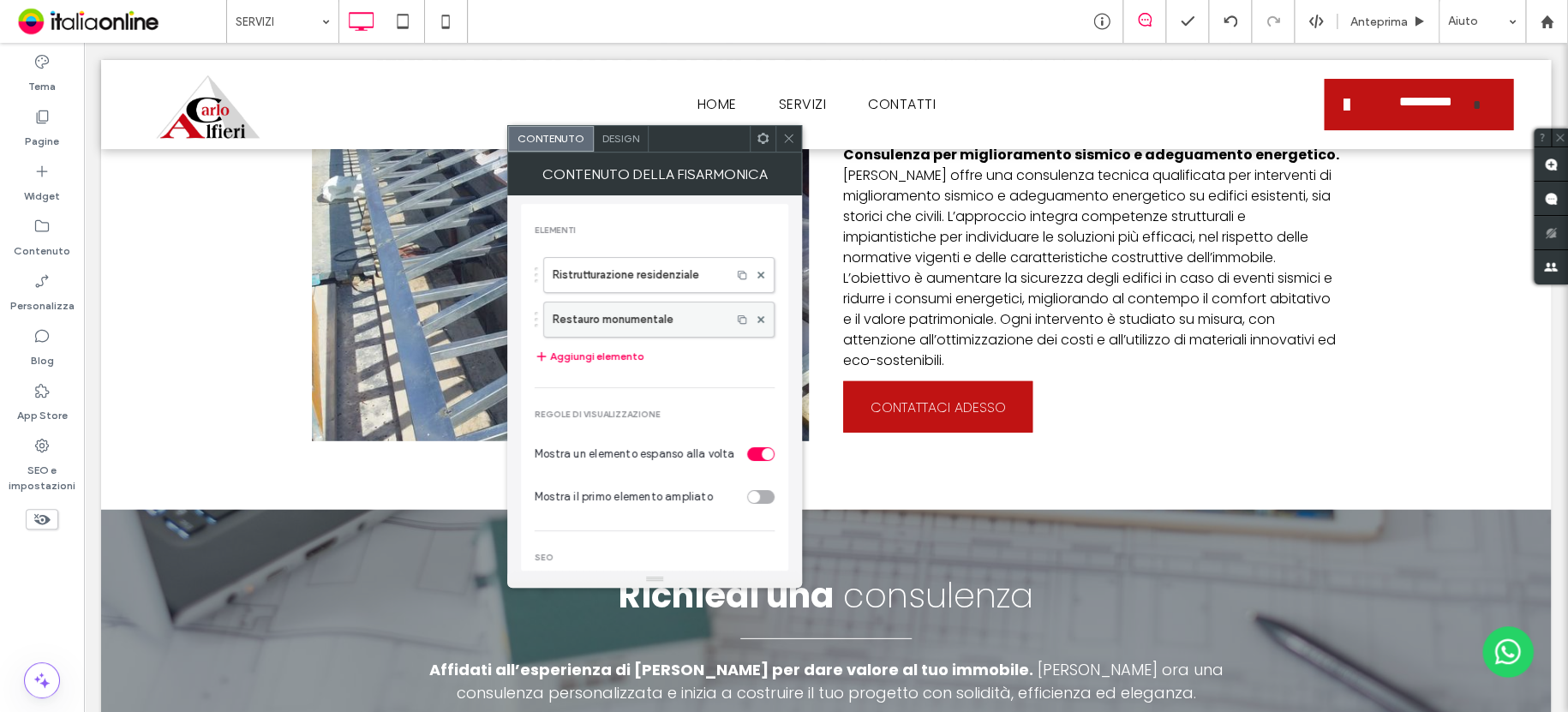
click at [662, 315] on label "Restauro monumentale" at bounding box center [636, 319] width 170 height 34
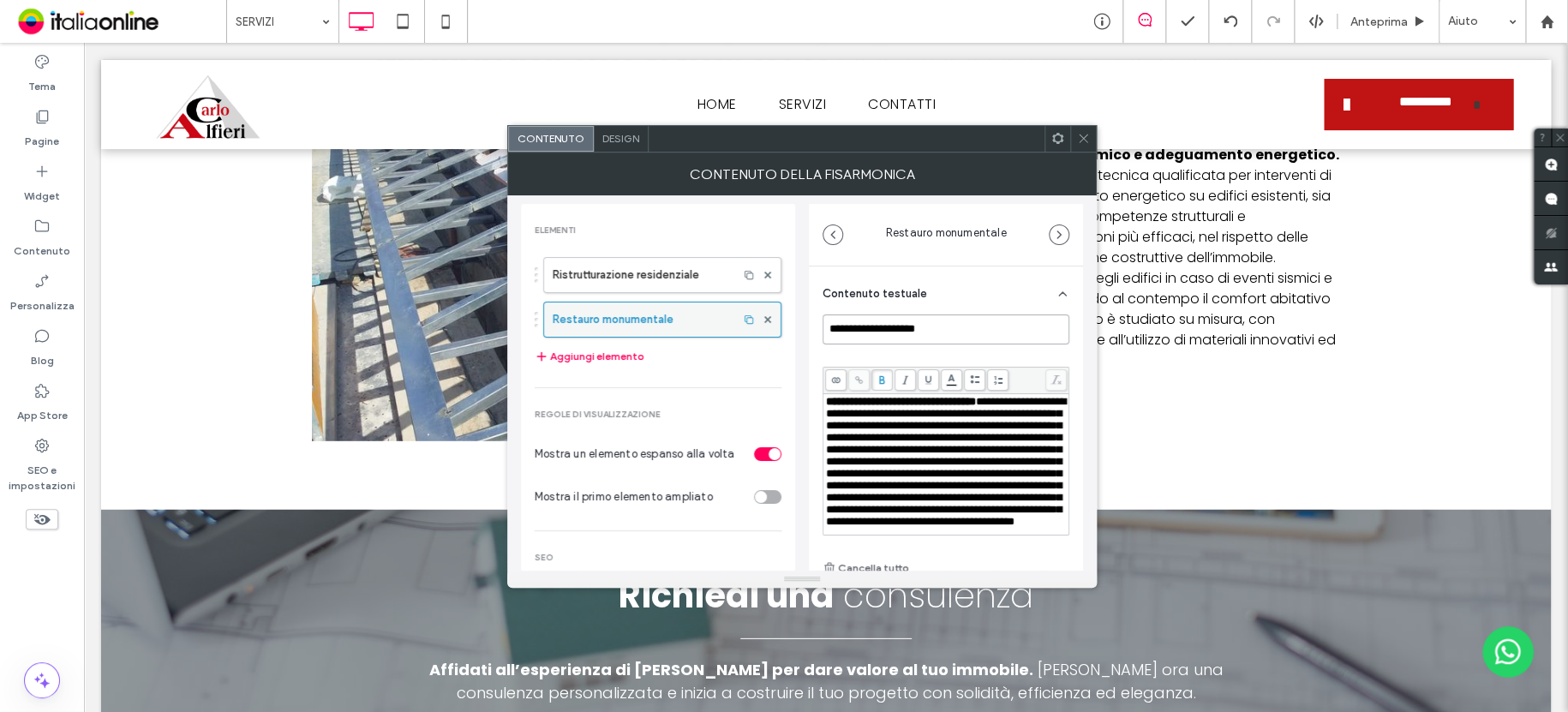
drag, startPoint x: 986, startPoint y: 332, endPoint x: 741, endPoint y: 332, distance: 245.0
click at [742, 332] on div "**********" at bounding box center [801, 382] width 562 height 376
type input "**********"
click at [1074, 139] on div at bounding box center [1083, 138] width 25 height 25
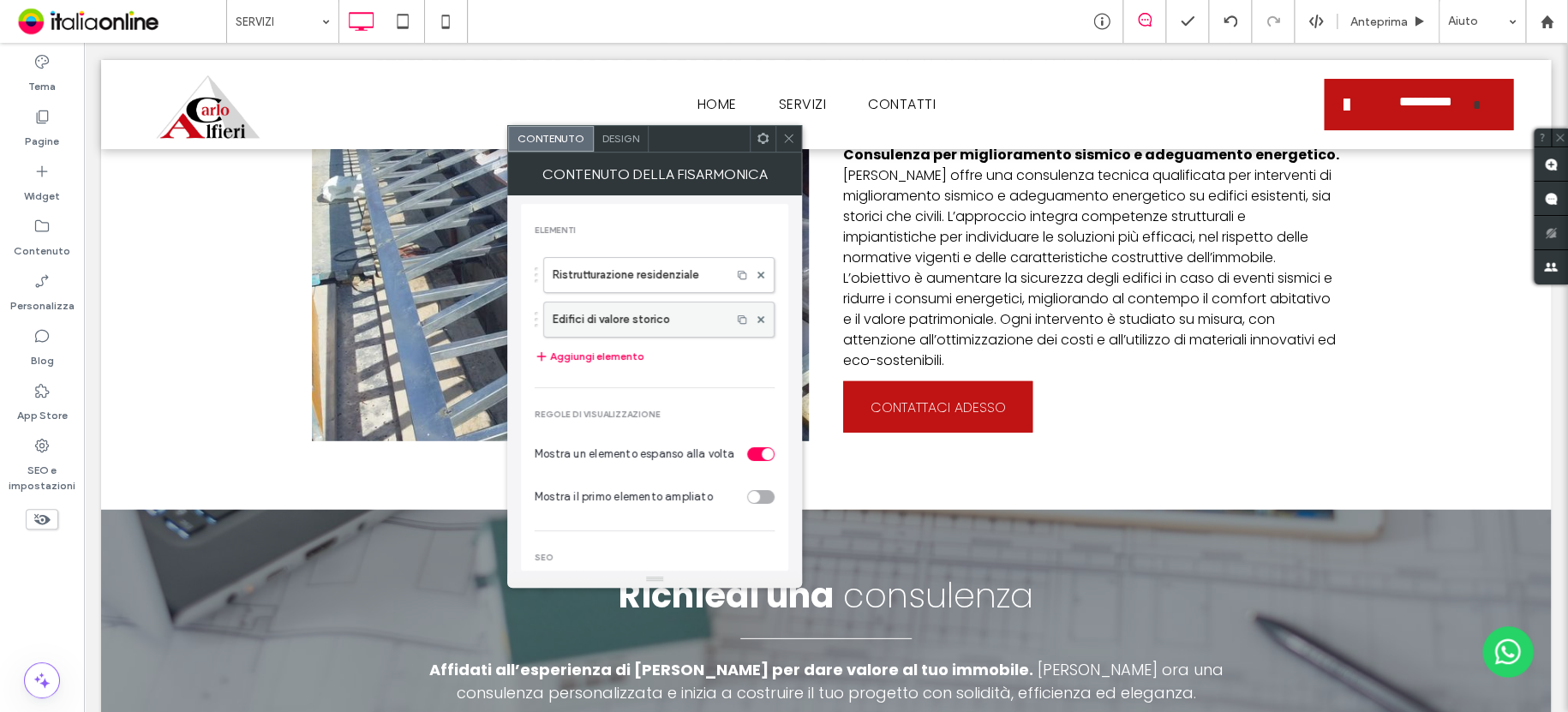
click at [674, 324] on label "Edifici di valore storico" at bounding box center [636, 319] width 170 height 34
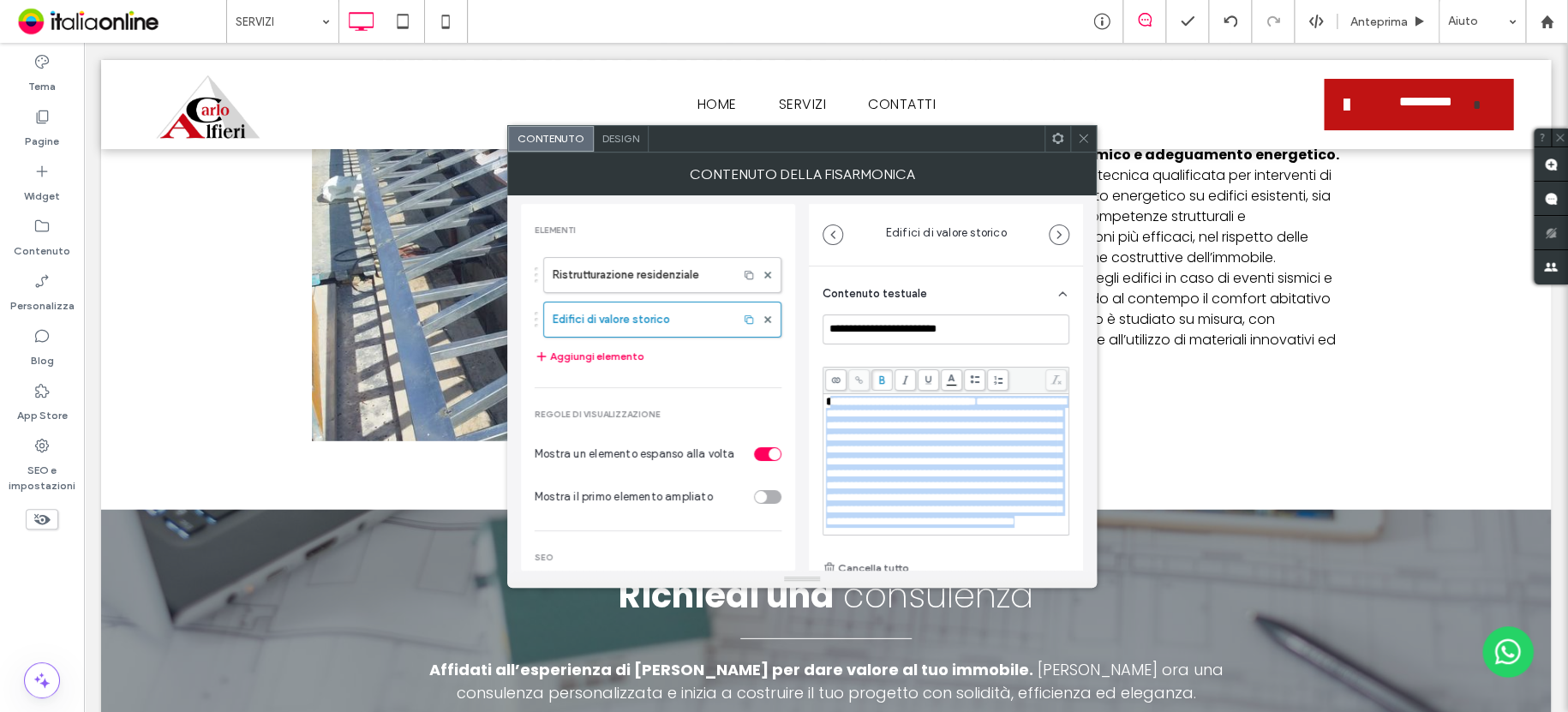
drag, startPoint x: 975, startPoint y: 509, endPoint x: 836, endPoint y: 421, distance: 164.5
click at [830, 384] on div "**********" at bounding box center [946, 451] width 247 height 169
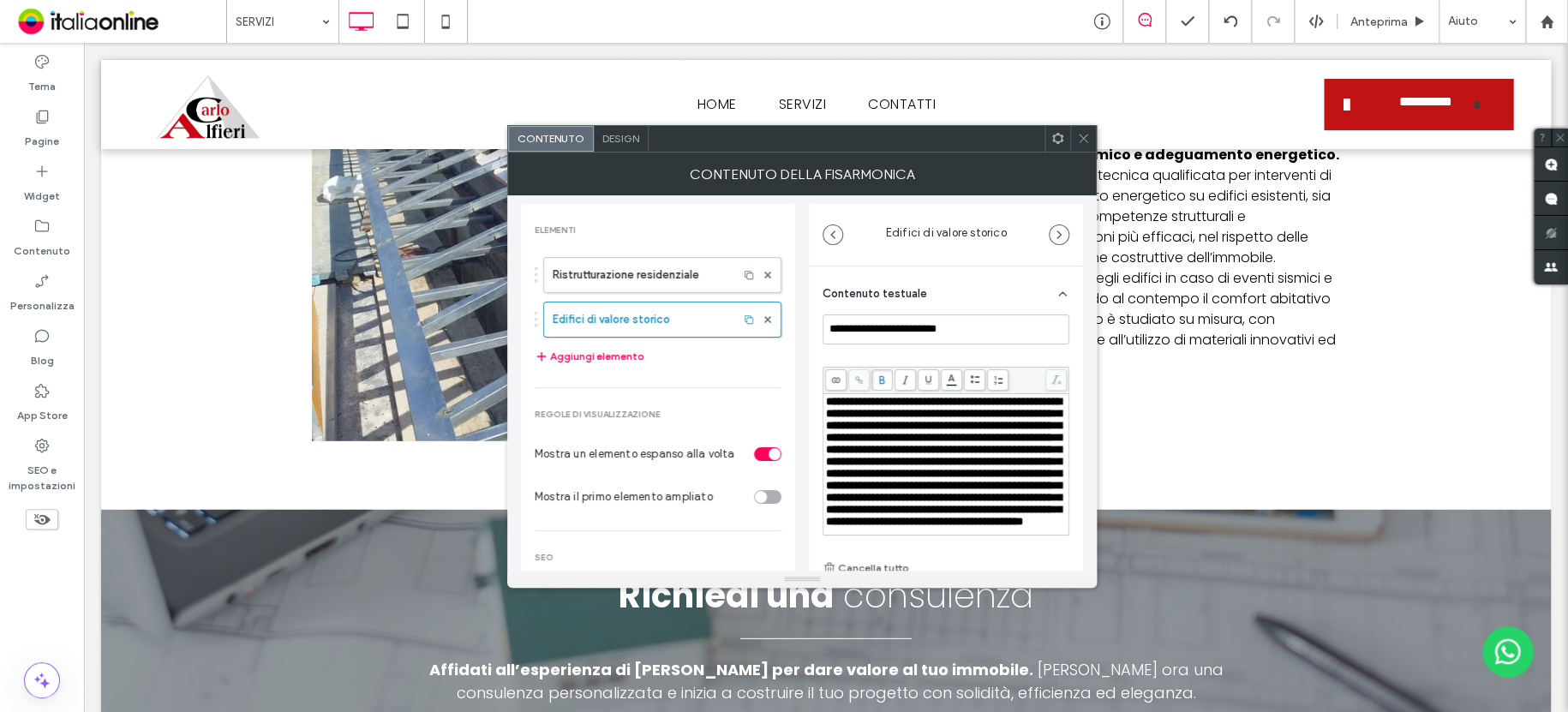
drag, startPoint x: 830, startPoint y: 393, endPoint x: 834, endPoint y: 408, distance: 15.5
click at [831, 394] on div "**********" at bounding box center [945, 464] width 245 height 140
click at [834, 403] on span "**********" at bounding box center [943, 462] width 235 height 131
drag, startPoint x: 971, startPoint y: 428, endPoint x: 986, endPoint y: 422, distance: 16.2
click at [972, 427] on span "**********" at bounding box center [943, 462] width 235 height 131
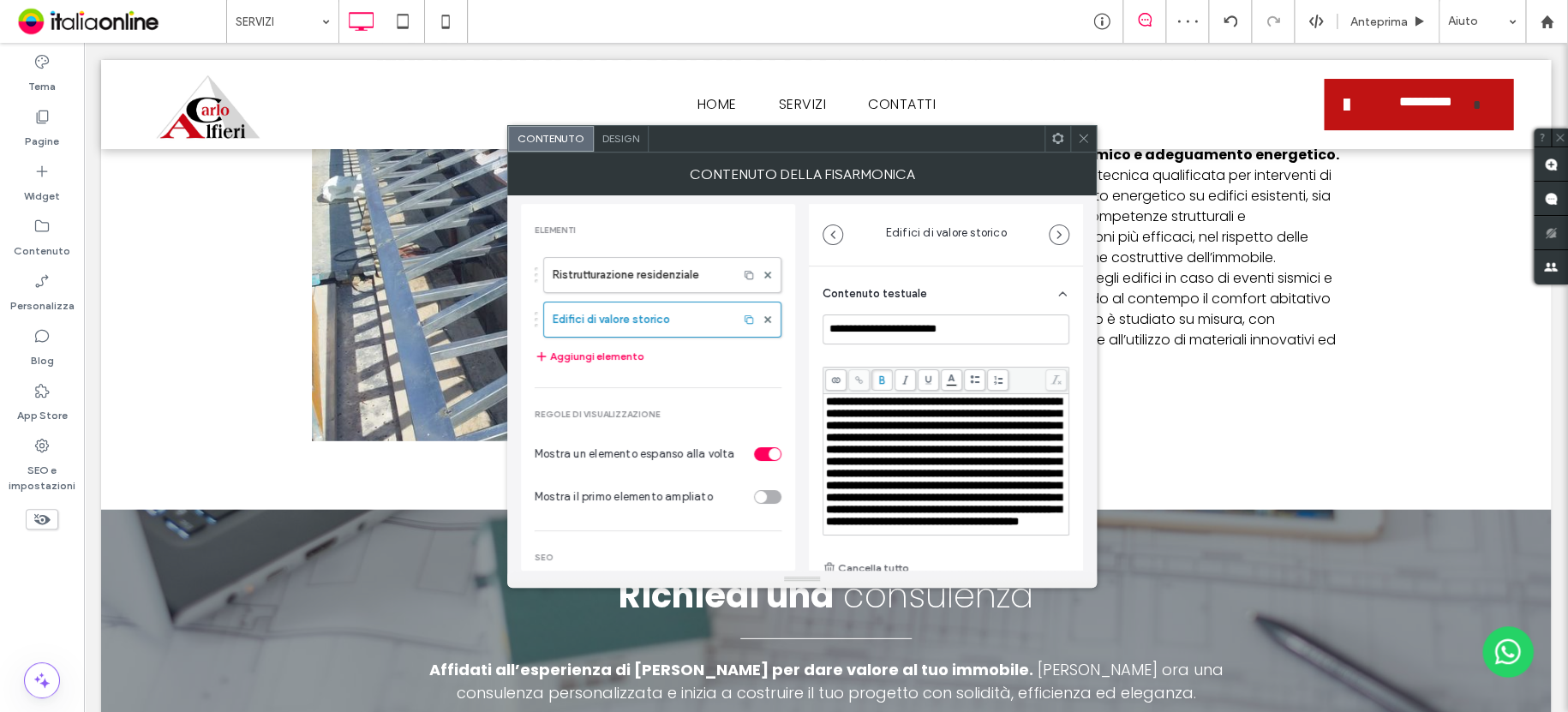
click at [1000, 399] on span "**********" at bounding box center [943, 462] width 235 height 131
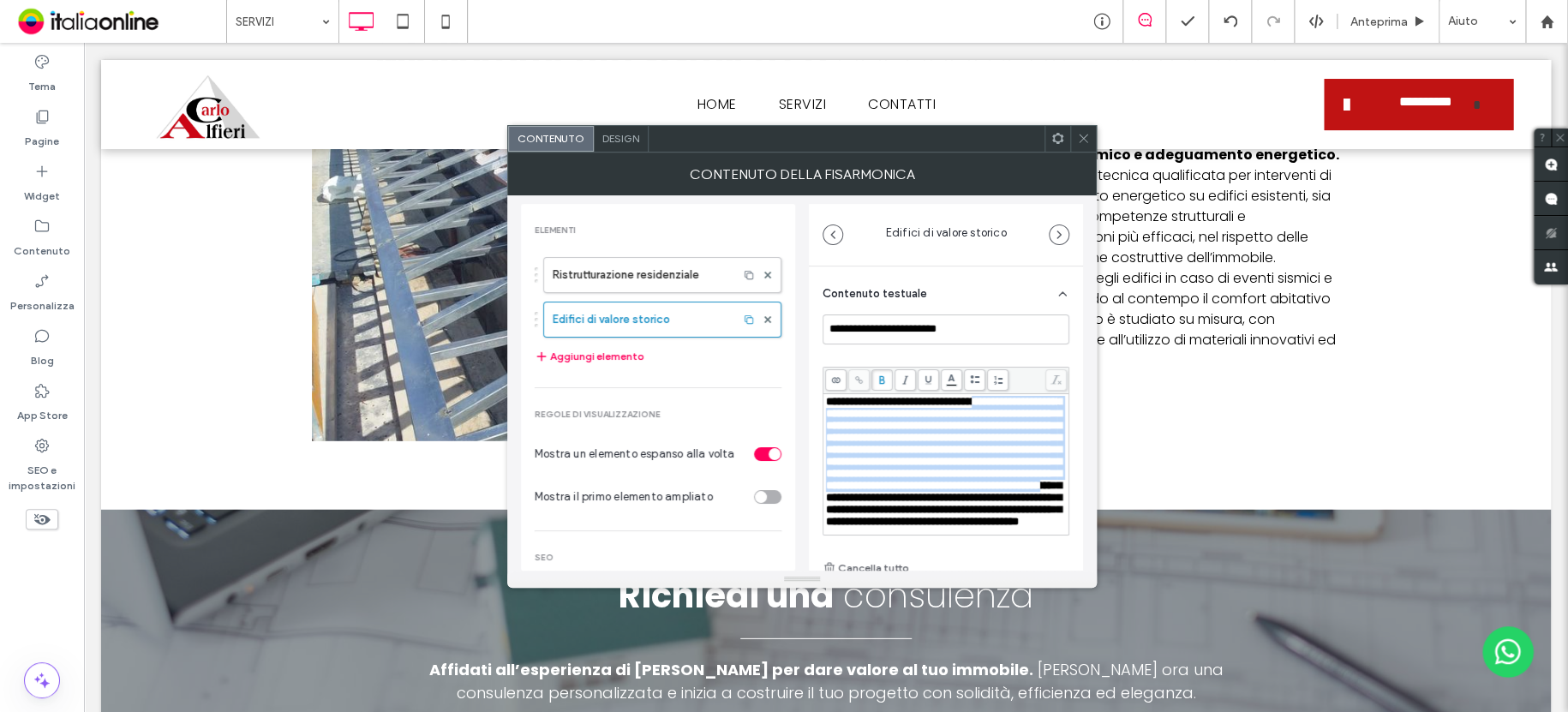
scroll to position [70, 0]
drag, startPoint x: 993, startPoint y: 403, endPoint x: 1028, endPoint y: 552, distance: 153.1
click at [1028, 551] on div "**********" at bounding box center [946, 446] width 247 height 264
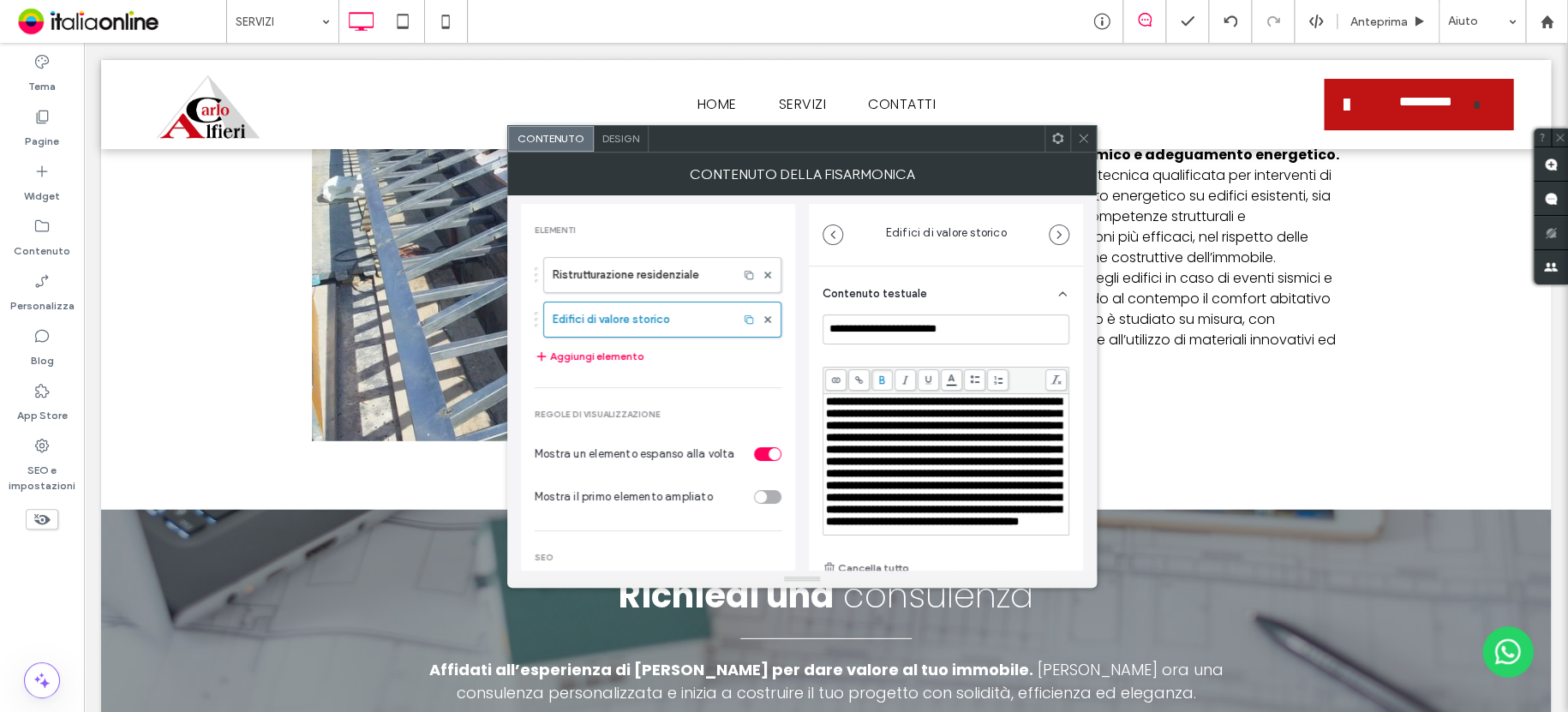
click at [887, 378] on span at bounding box center [882, 380] width 22 height 22
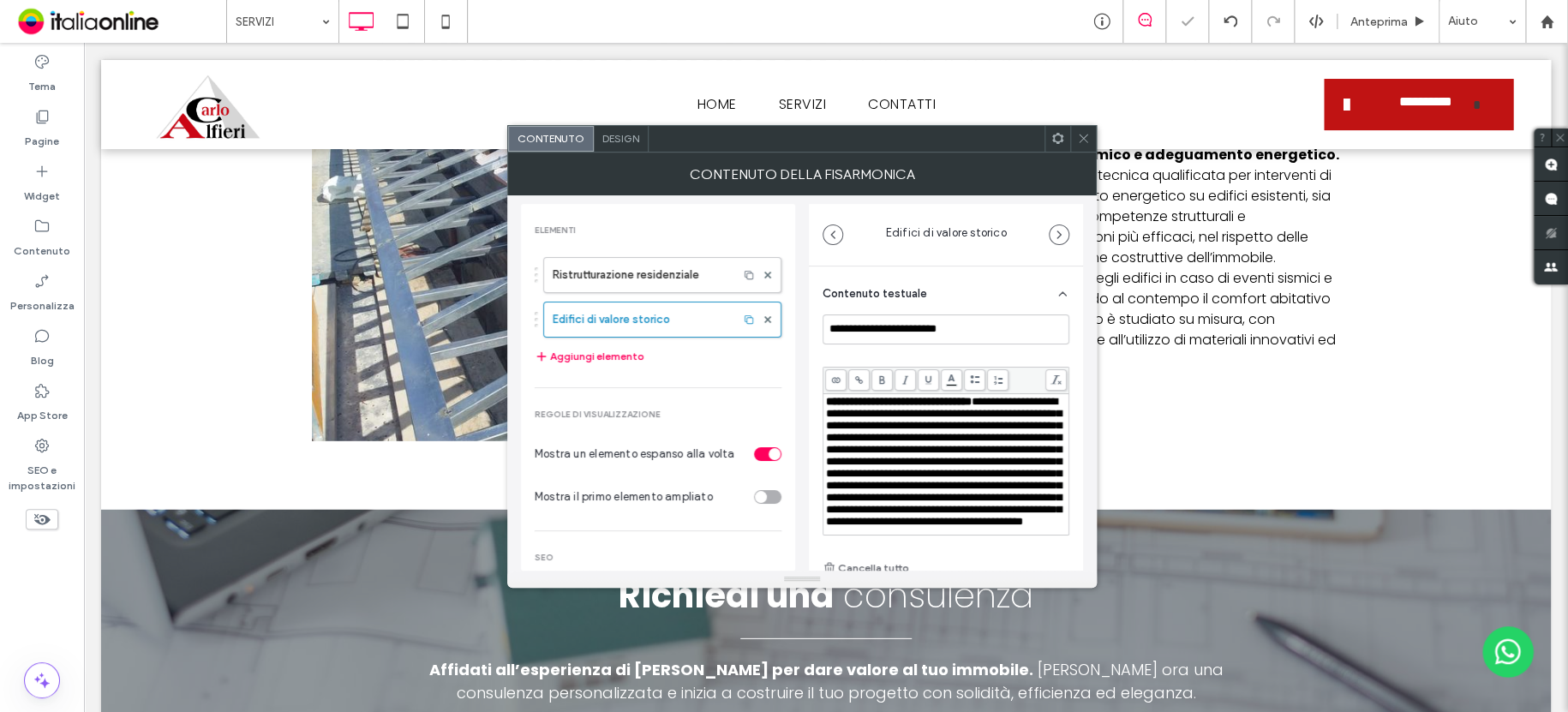
click at [962, 443] on span "**********" at bounding box center [943, 462] width 235 height 131
click at [999, 403] on span "**********" at bounding box center [943, 462] width 235 height 131
click at [1086, 132] on icon at bounding box center [1083, 138] width 13 height 13
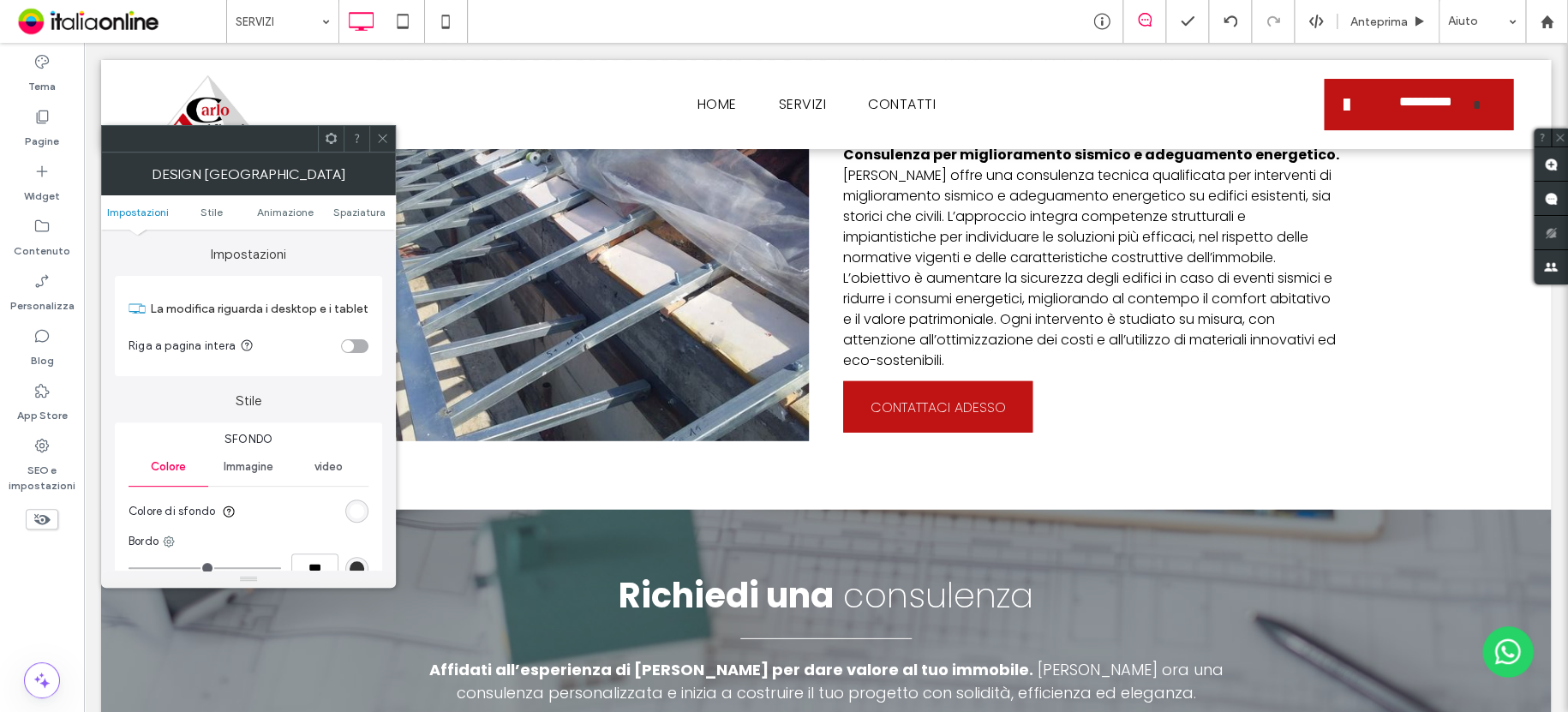
drag, startPoint x: 382, startPoint y: 131, endPoint x: 390, endPoint y: 149, distance: 19.7
click at [382, 132] on icon at bounding box center [381, 138] width 13 height 13
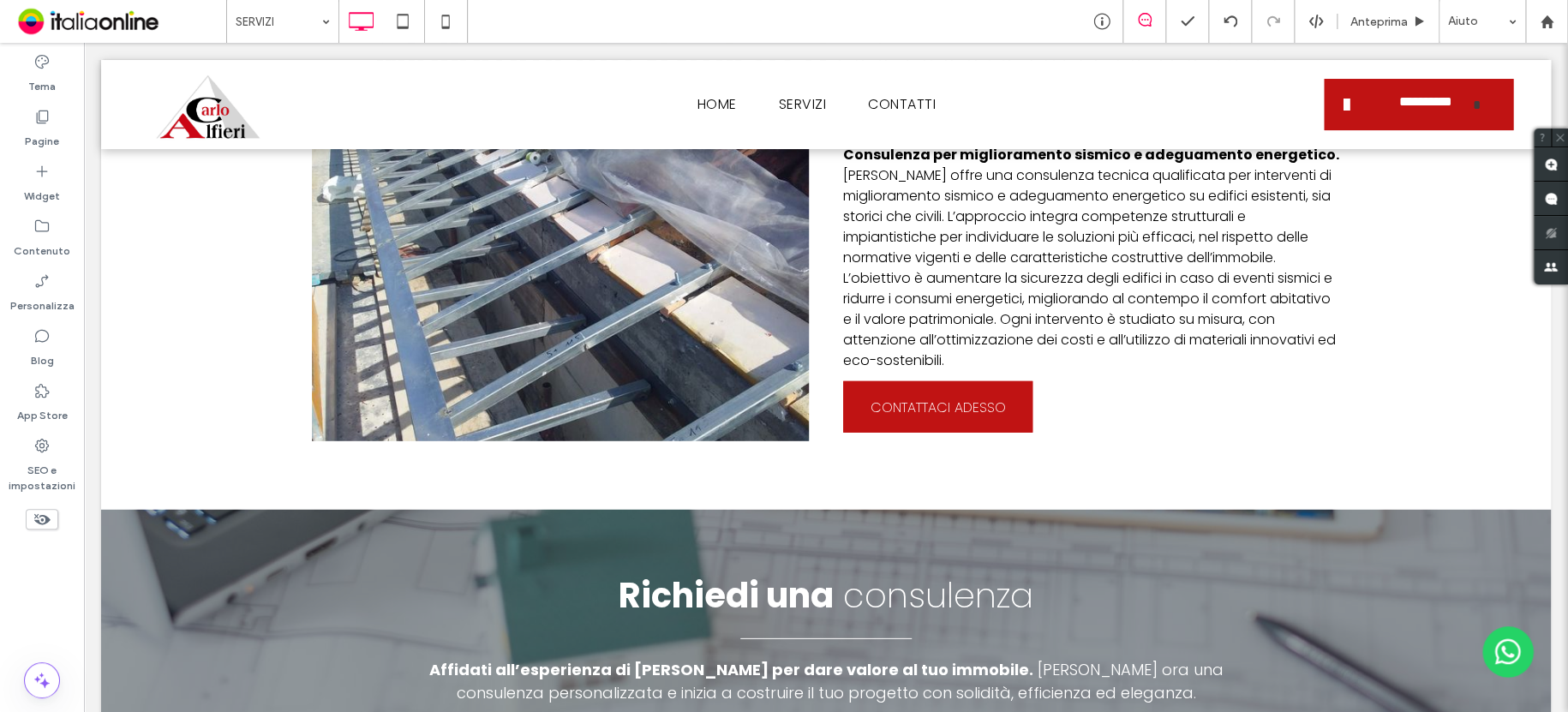
type input "*******"
type input "**"
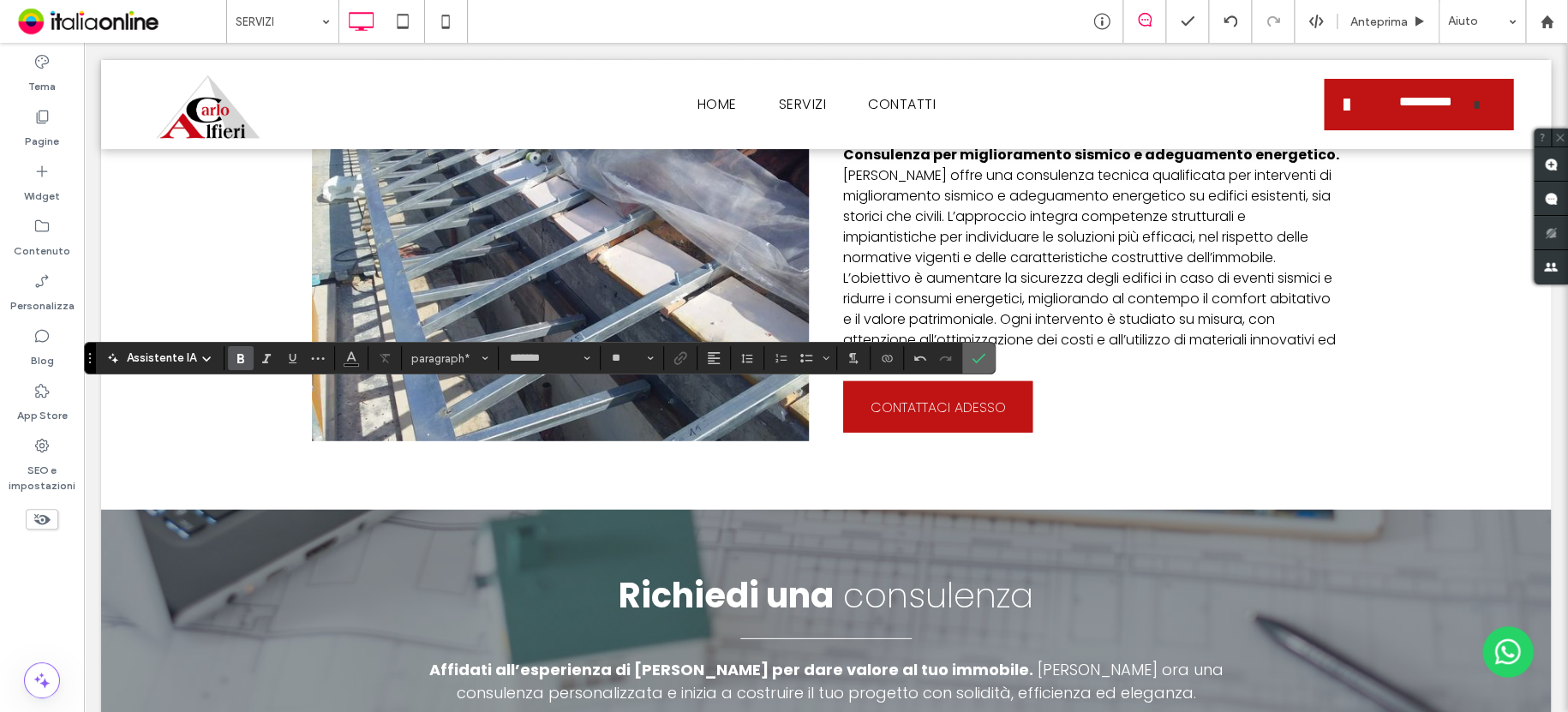
click at [975, 351] on icon "Conferma" at bounding box center [979, 358] width 14 height 14
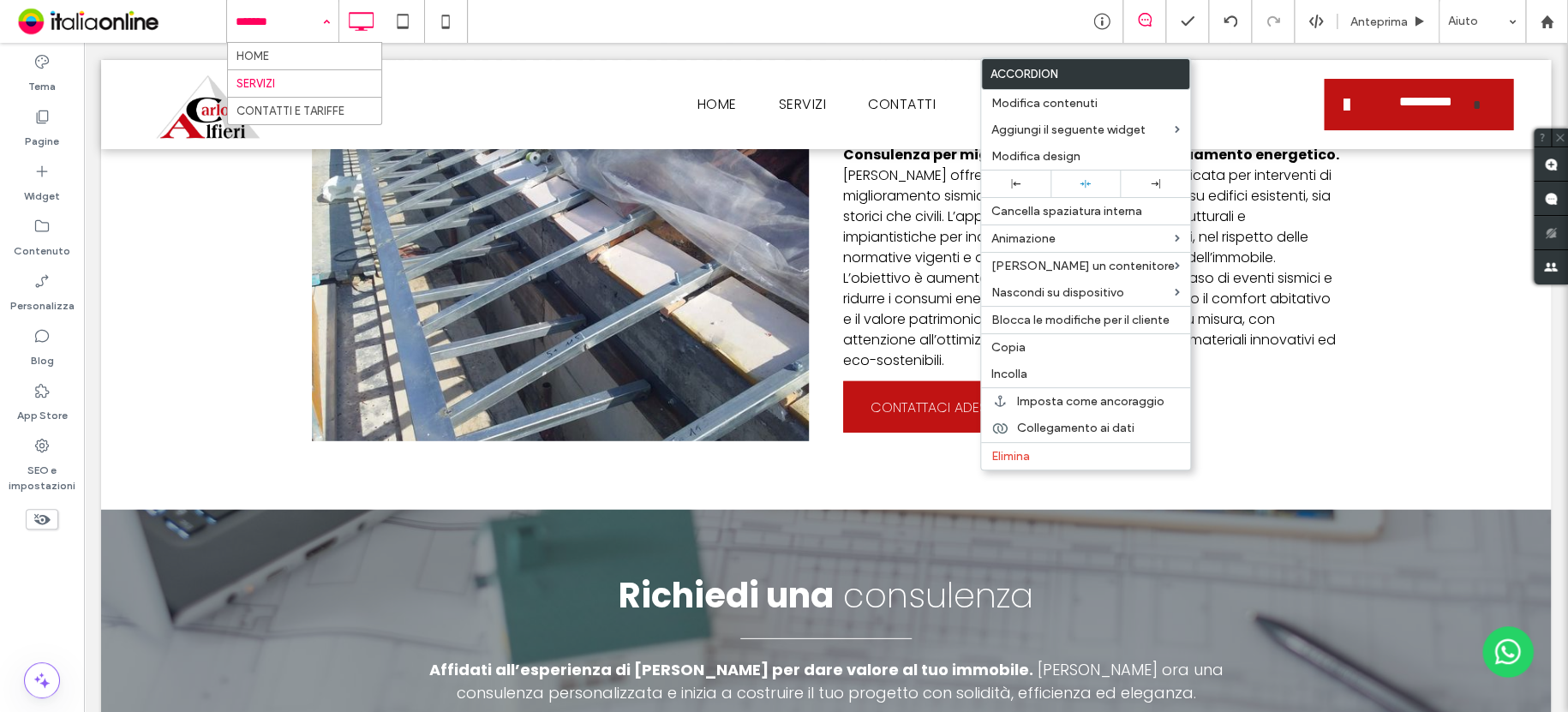
drag, startPoint x: 254, startPoint y: 10, endPoint x: 253, endPoint y: 29, distance: 19.0
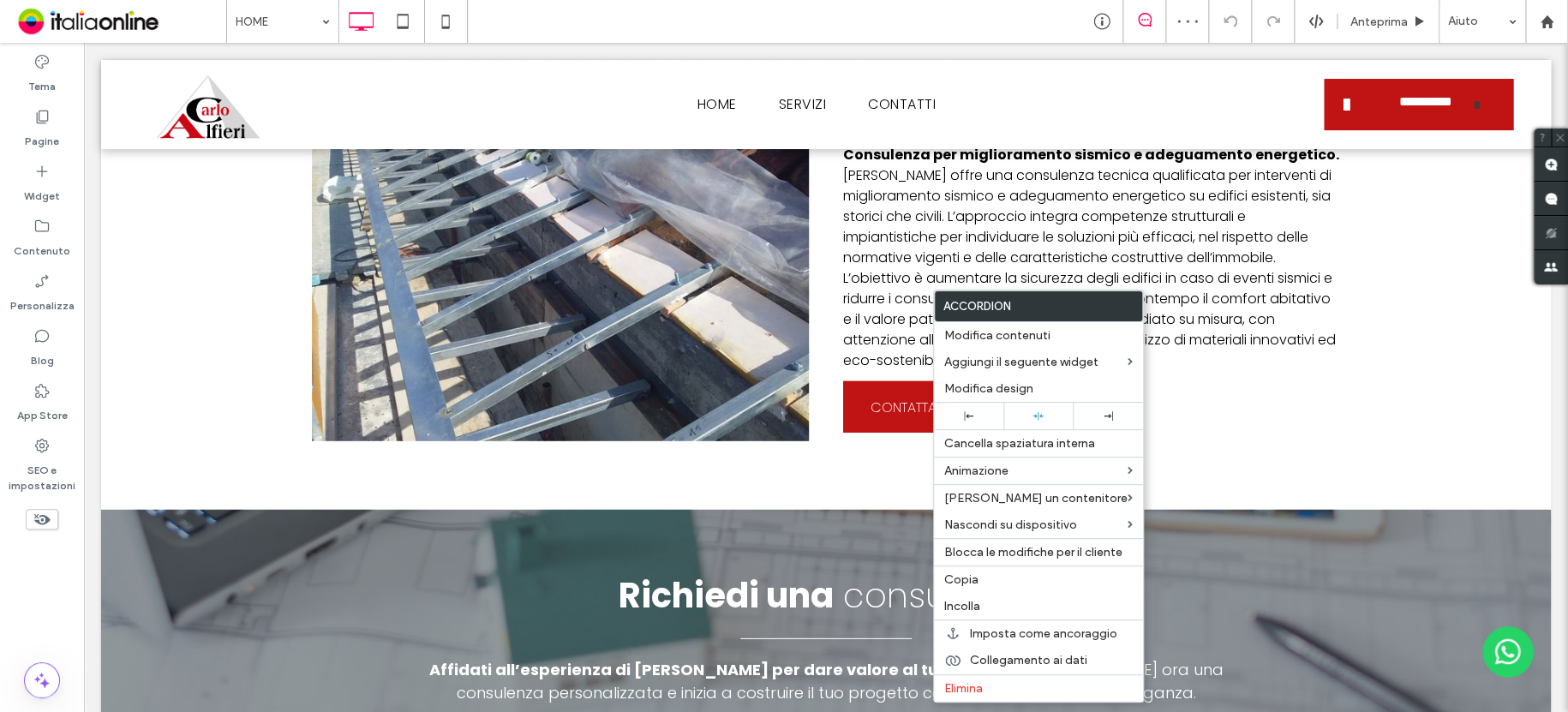
drag, startPoint x: 973, startPoint y: 578, endPoint x: 715, endPoint y: 287, distance: 388.9
click at [972, 574] on span "Copia" at bounding box center [961, 580] width 34 height 15
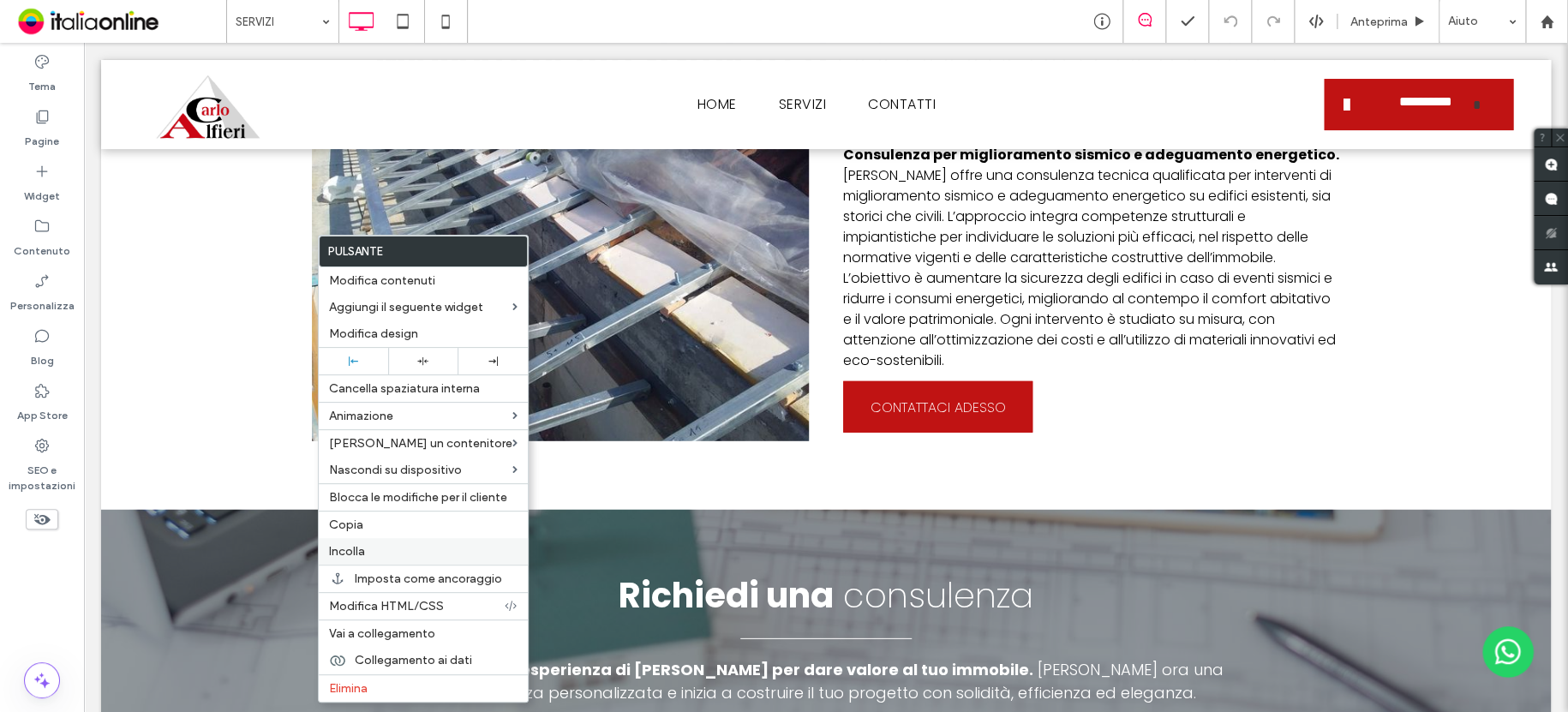
click at [353, 544] on span "Incolla" at bounding box center [346, 551] width 36 height 15
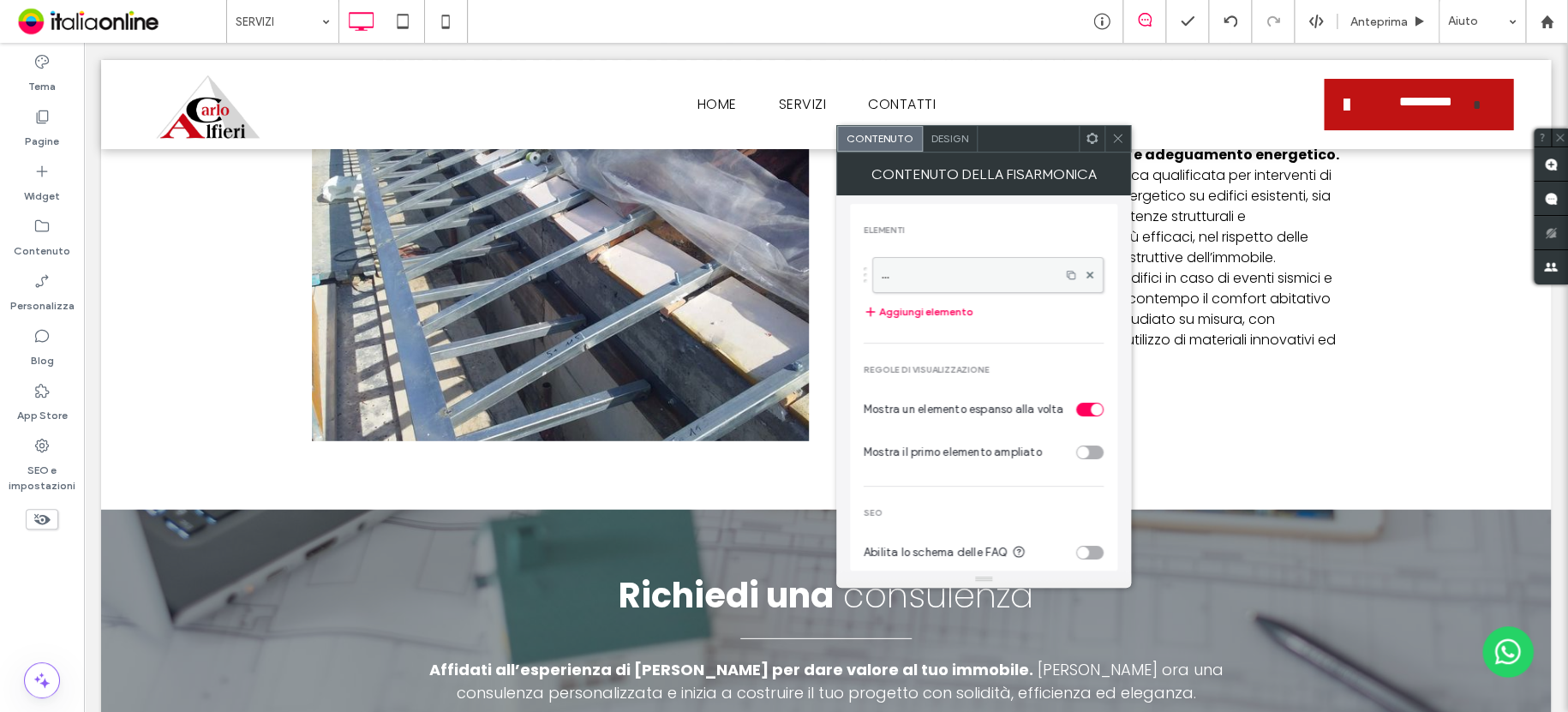
click at [943, 272] on label "..." at bounding box center [966, 275] width 170 height 34
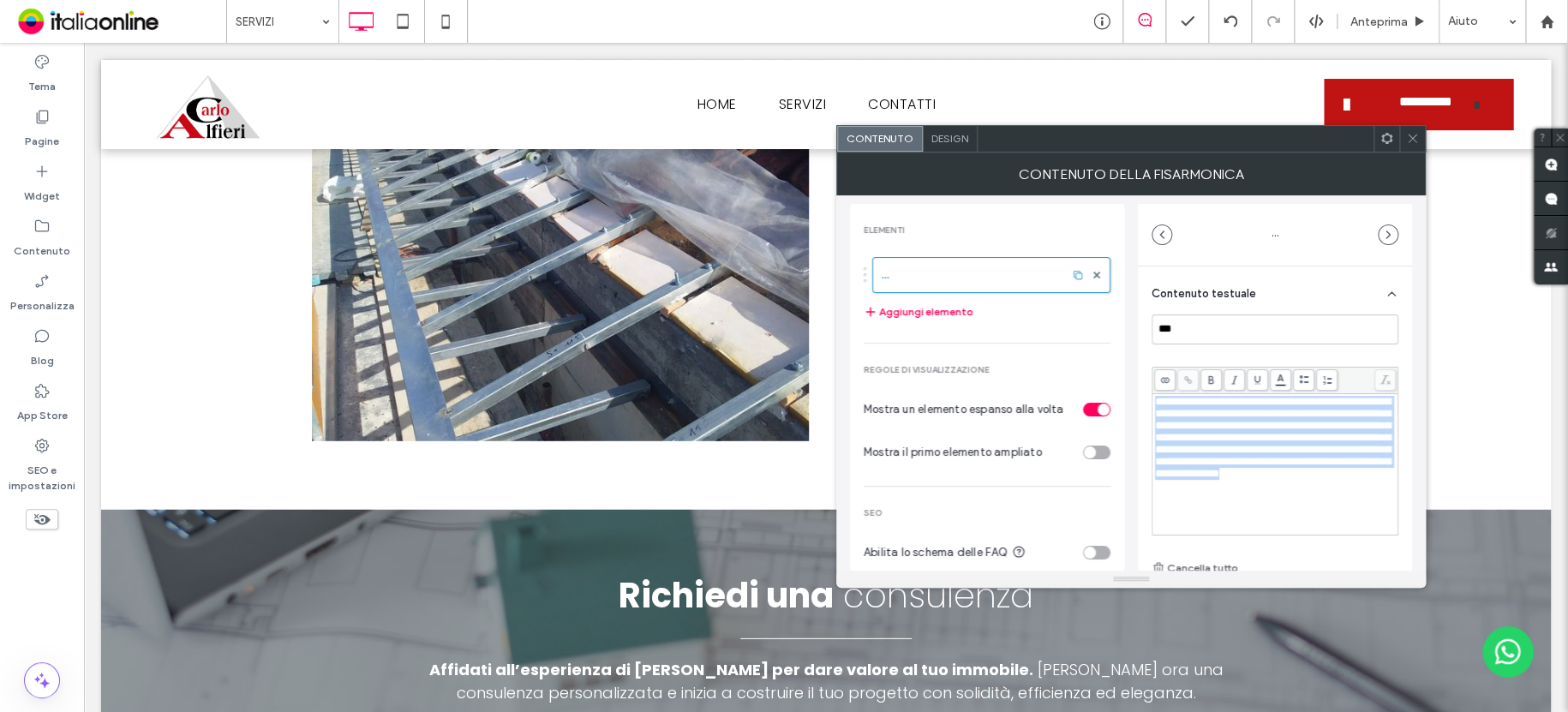
drag, startPoint x: 1331, startPoint y: 512, endPoint x: 1183, endPoint y: 402, distance: 184.4
click at [1120, 382] on div "**********" at bounding box center [1131, 382] width 562 height 376
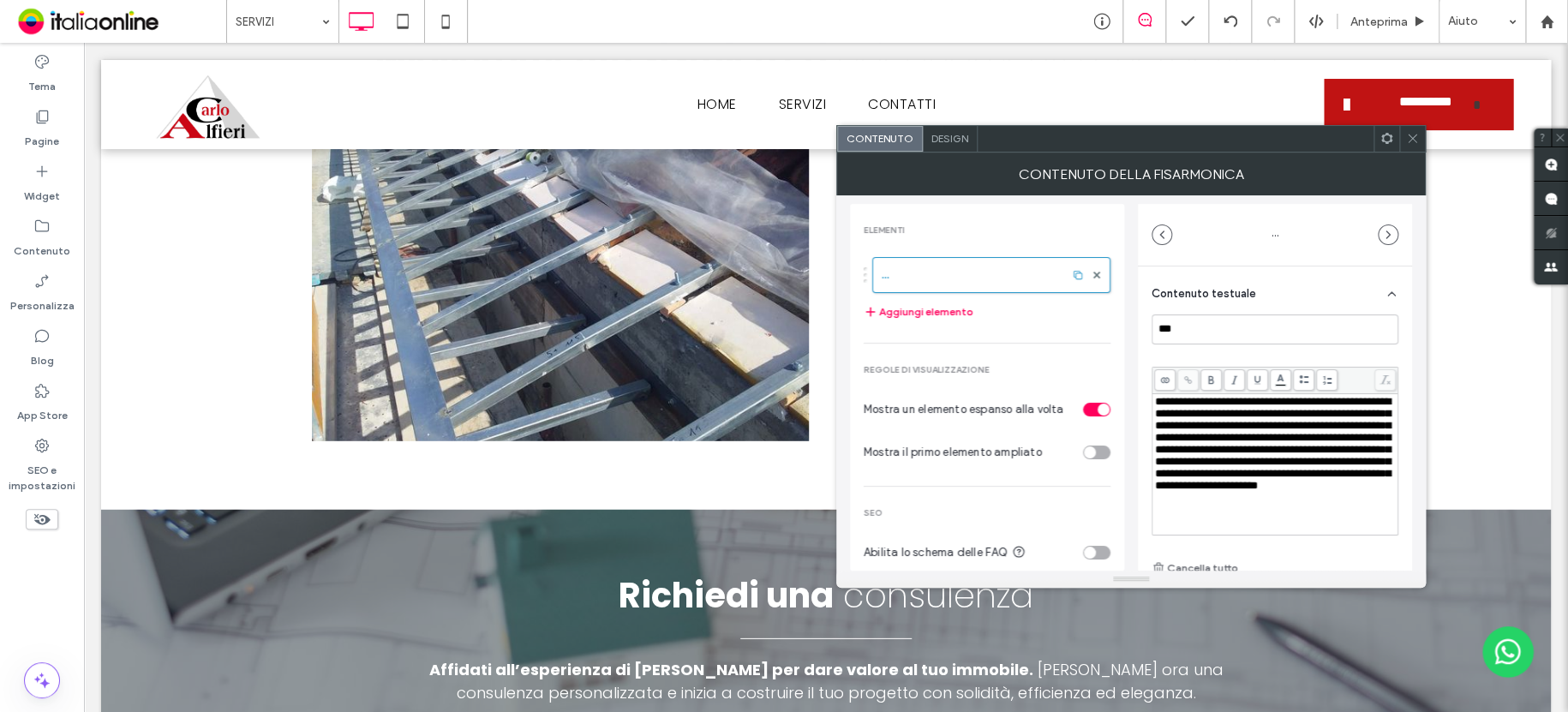
scroll to position [13, 0]
click at [1420, 140] on div at bounding box center [1412, 138] width 25 height 25
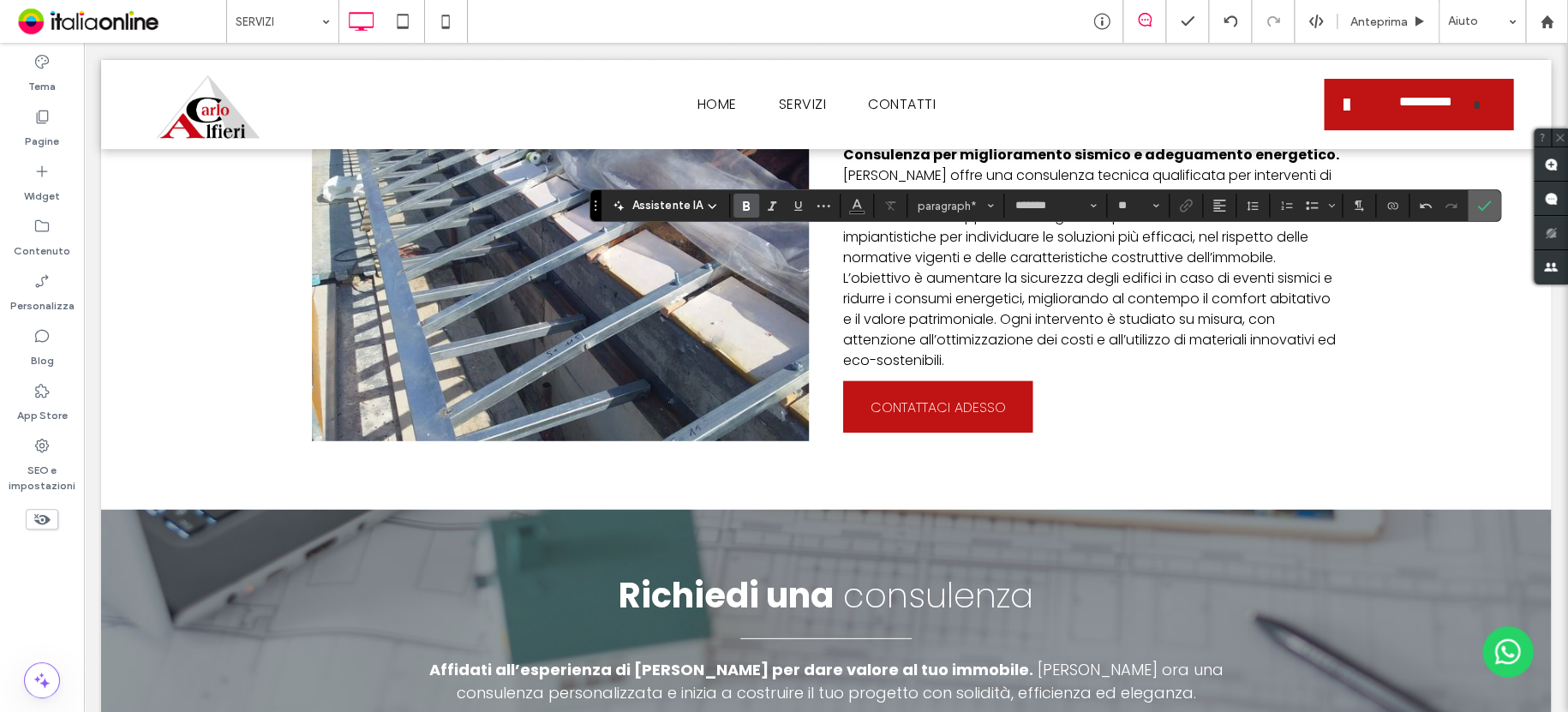
click at [1487, 202] on use "Conferma" at bounding box center [1485, 206] width 14 height 10
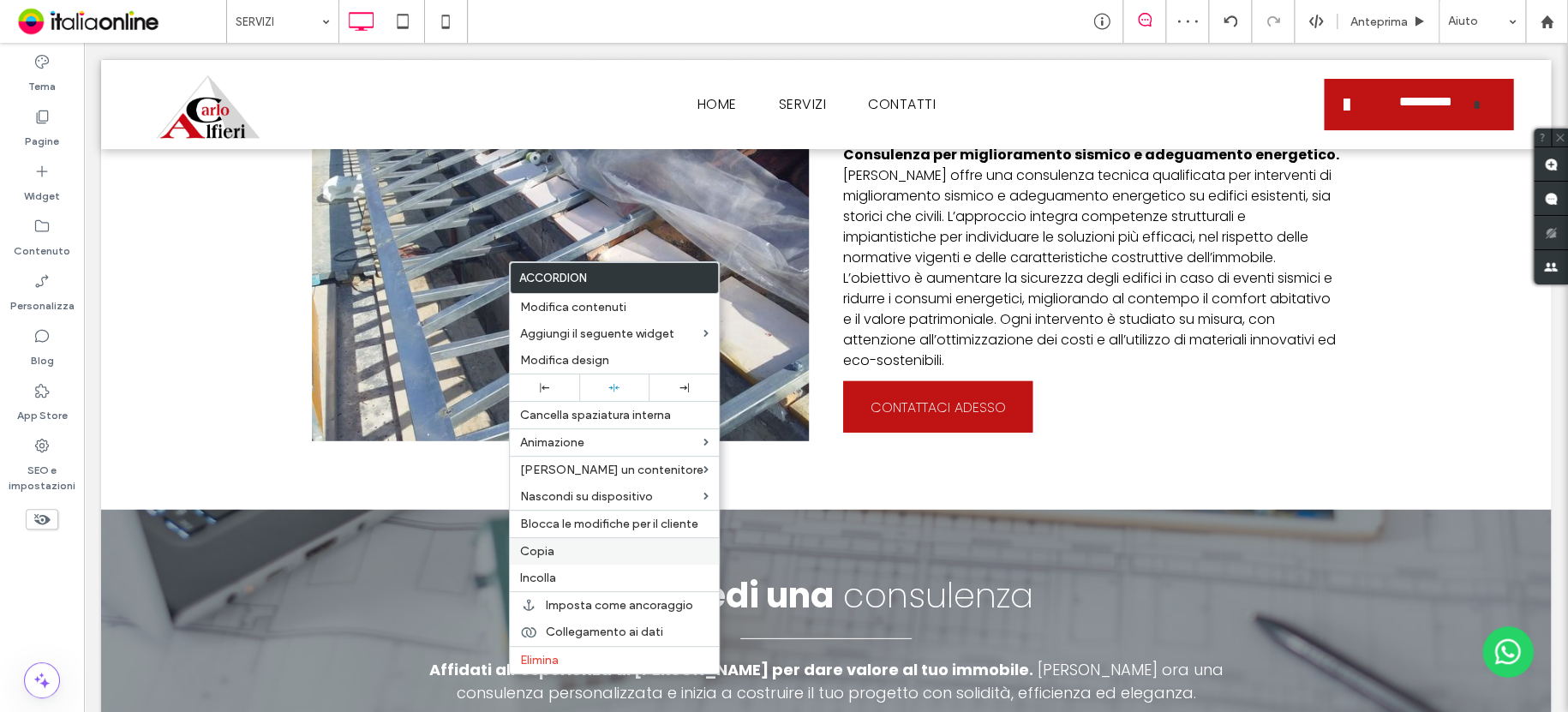
click at [539, 548] on span "Copia" at bounding box center [536, 551] width 34 height 15
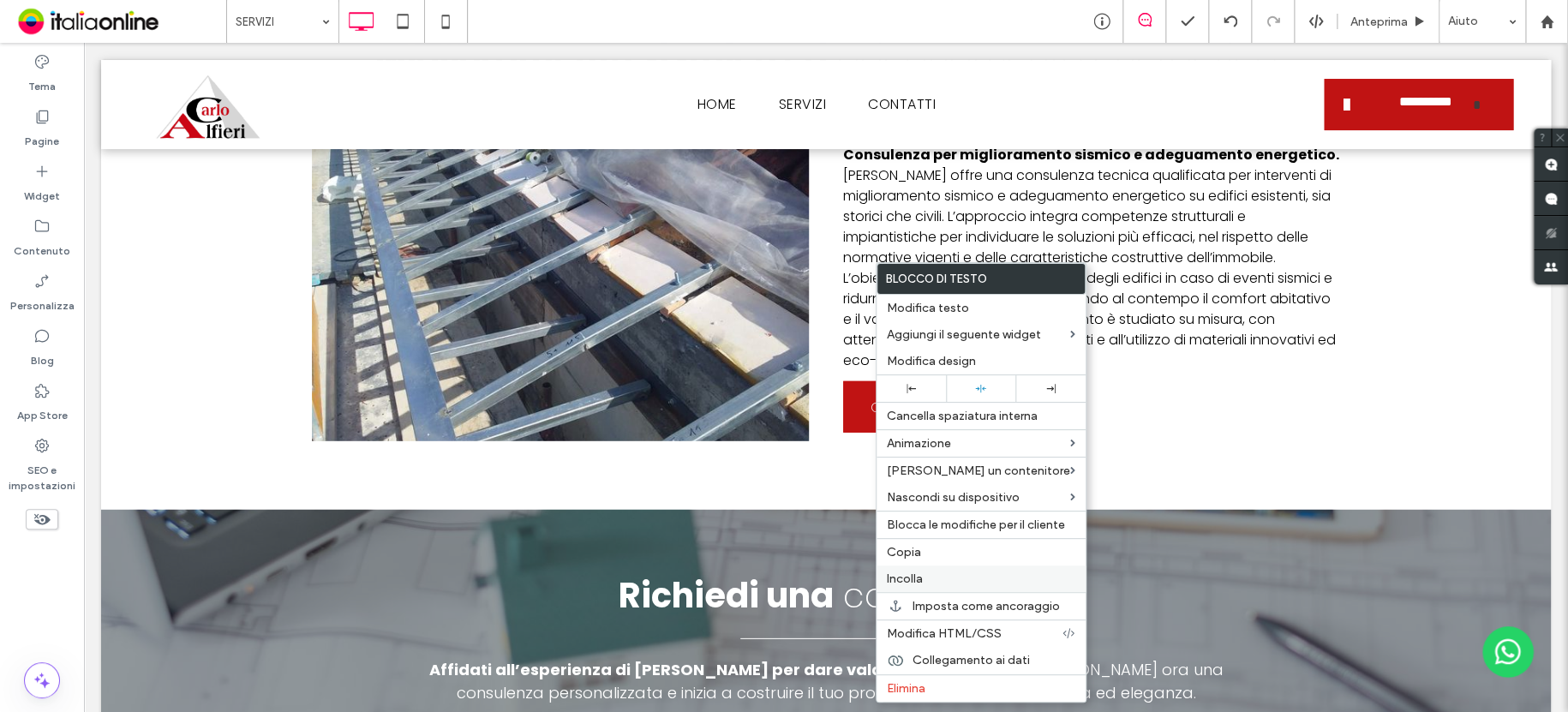
click at [904, 578] on span "Incolla" at bounding box center [904, 579] width 36 height 15
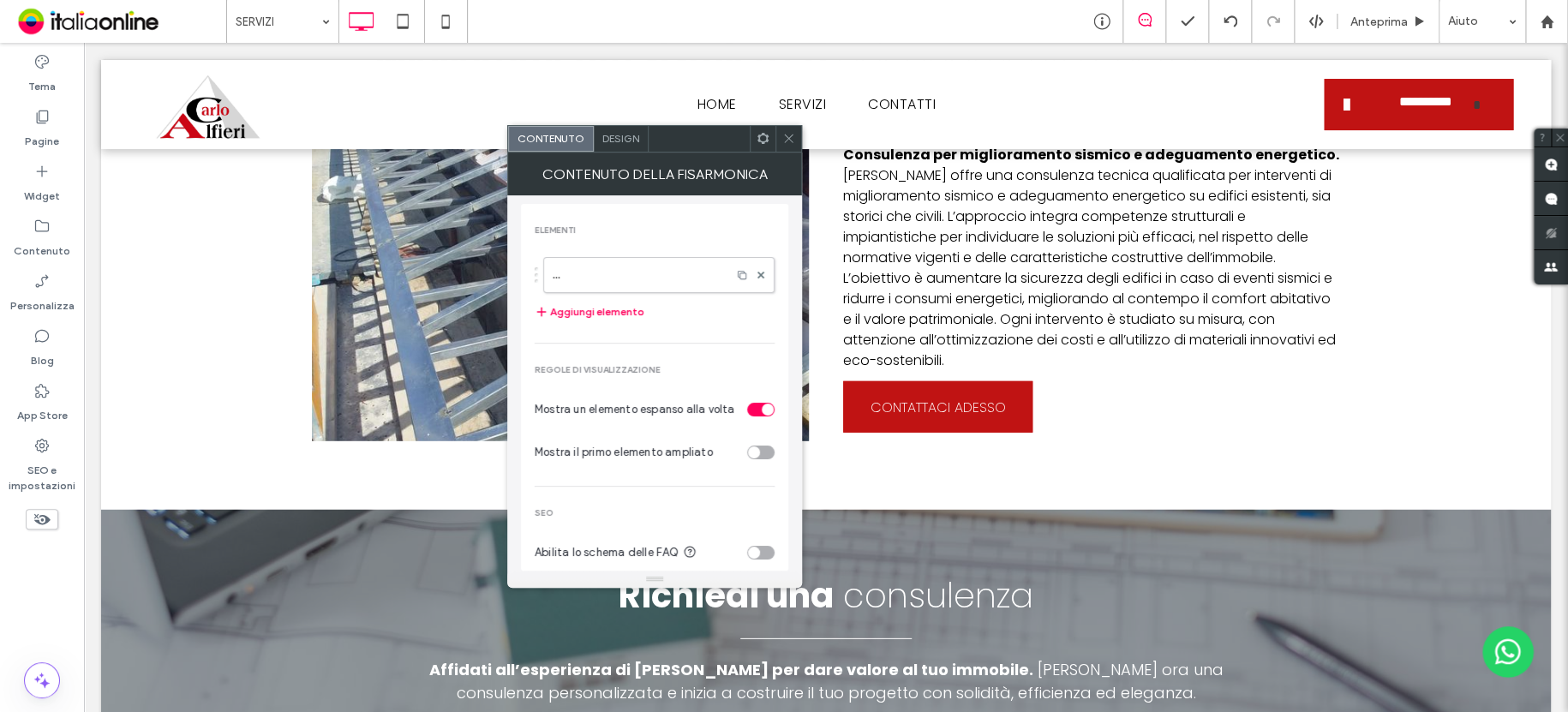
drag, startPoint x: 662, startPoint y: 281, endPoint x: 720, endPoint y: 333, distance: 77.9
click at [662, 280] on label "..." at bounding box center [636, 275] width 170 height 34
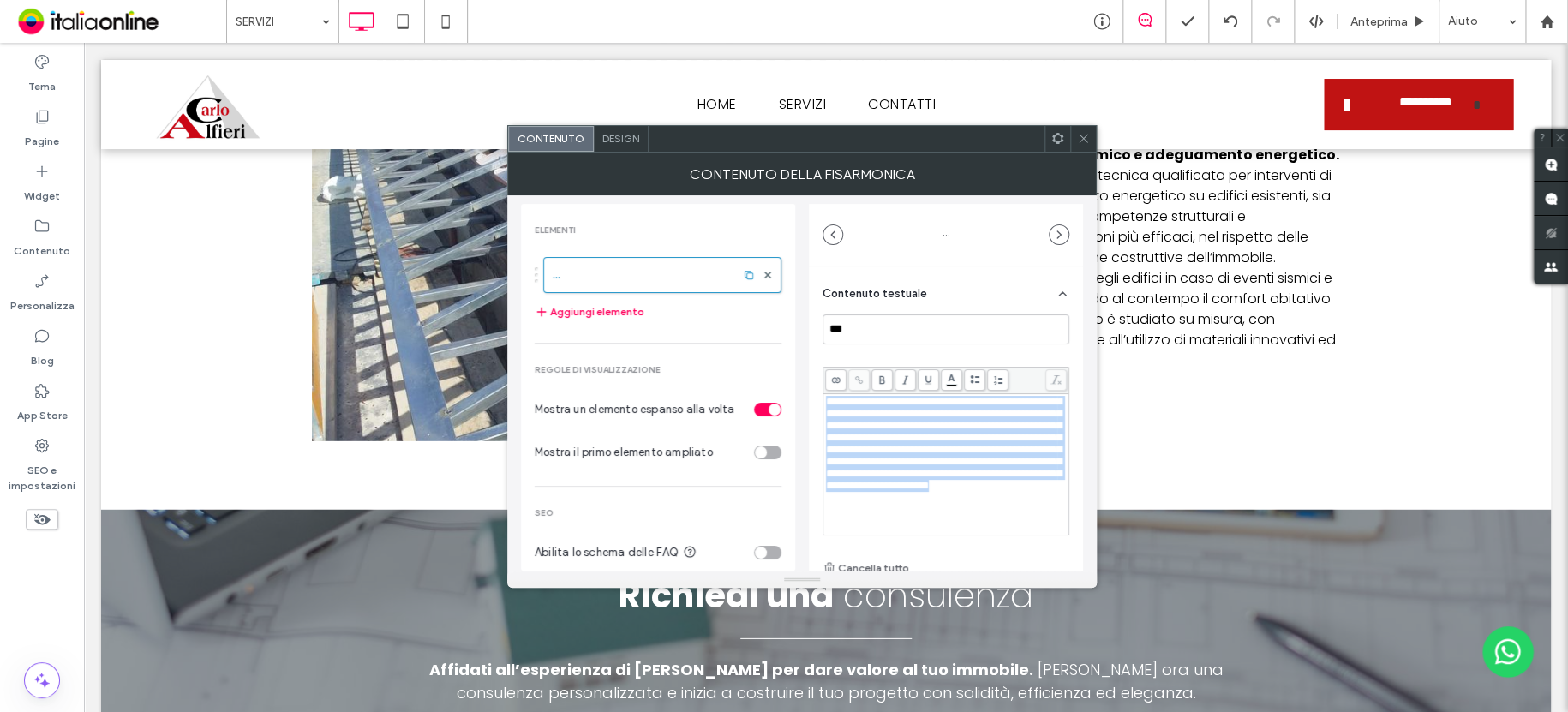
scroll to position [0, 0]
drag, startPoint x: 1012, startPoint y: 505, endPoint x: 788, endPoint y: 348, distance: 273.5
click at [788, 348] on div "**********" at bounding box center [801, 382] width 562 height 376
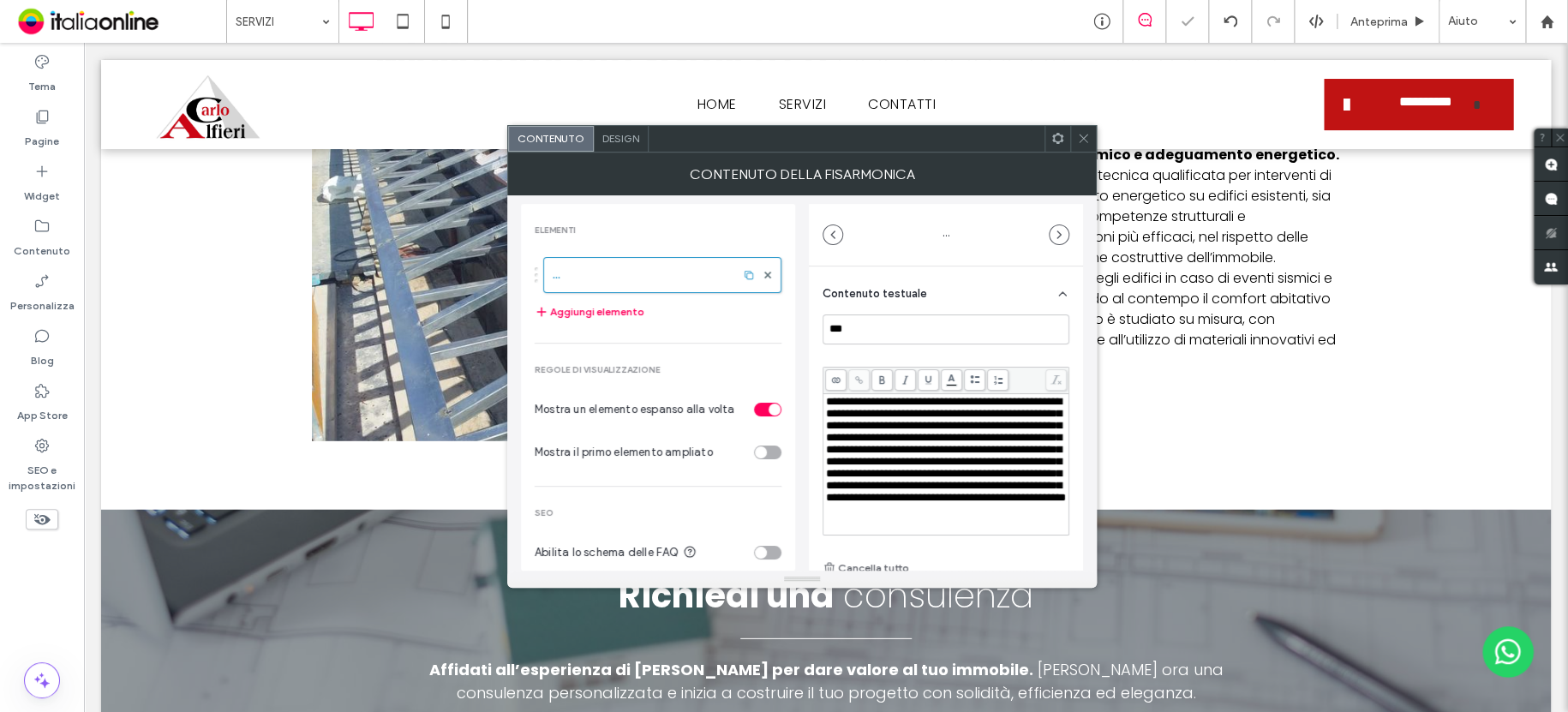
click at [1072, 135] on div at bounding box center [1083, 138] width 25 height 25
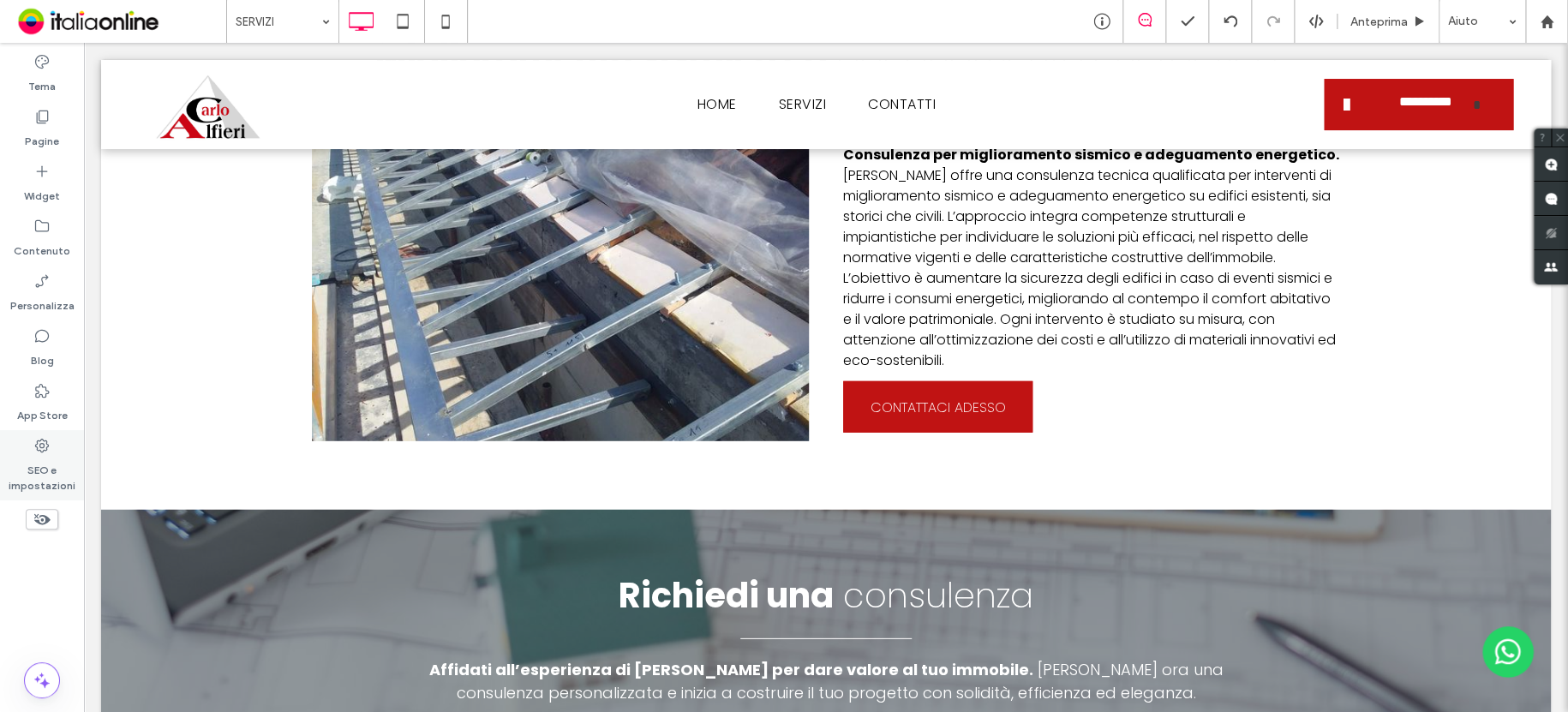
click at [45, 461] on label "SEO e impostazioni" at bounding box center [42, 474] width 84 height 39
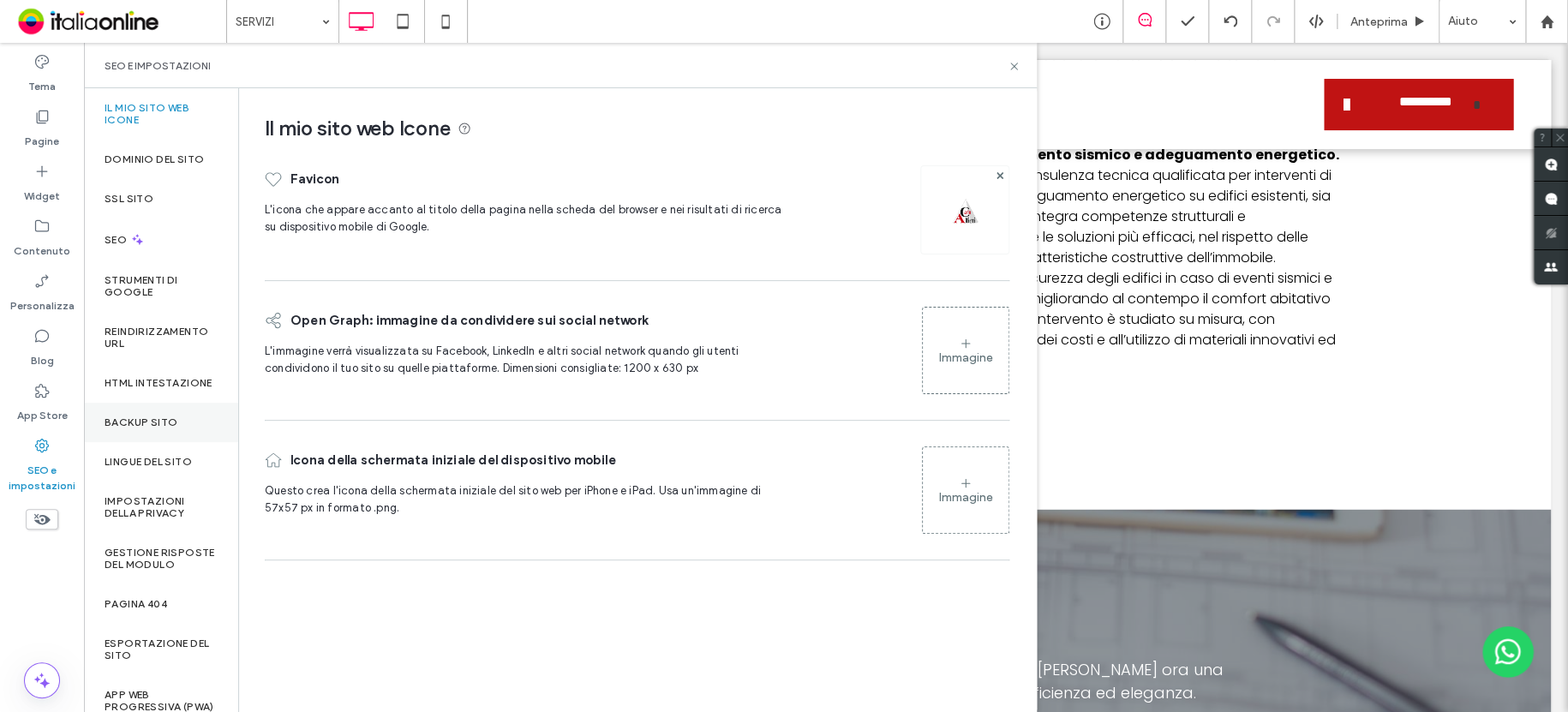
click at [155, 429] on label "Backup sito" at bounding box center [141, 423] width 73 height 12
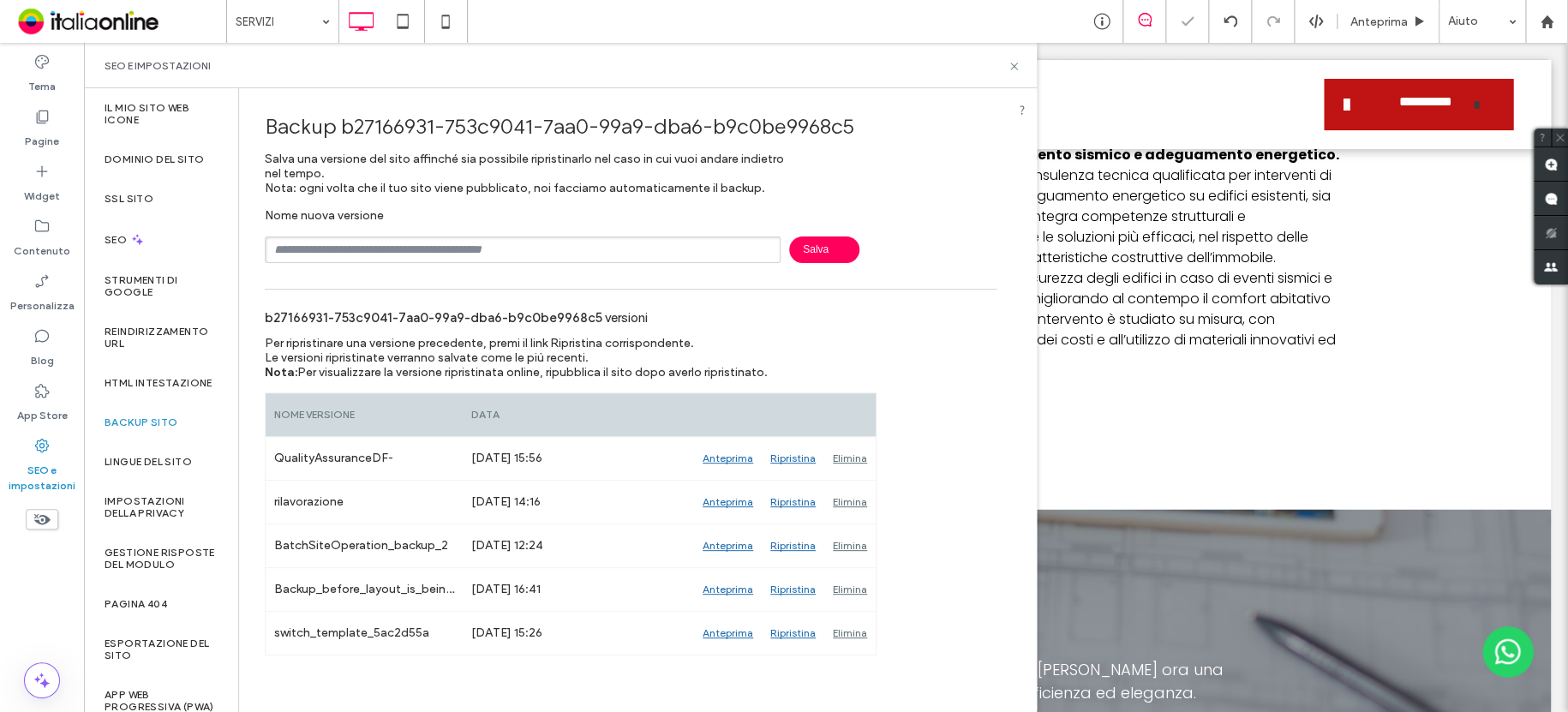
click at [460, 250] on input "text" at bounding box center [523, 249] width 516 height 26
type input "**********"
click at [1010, 61] on icon at bounding box center [1013, 66] width 13 height 13
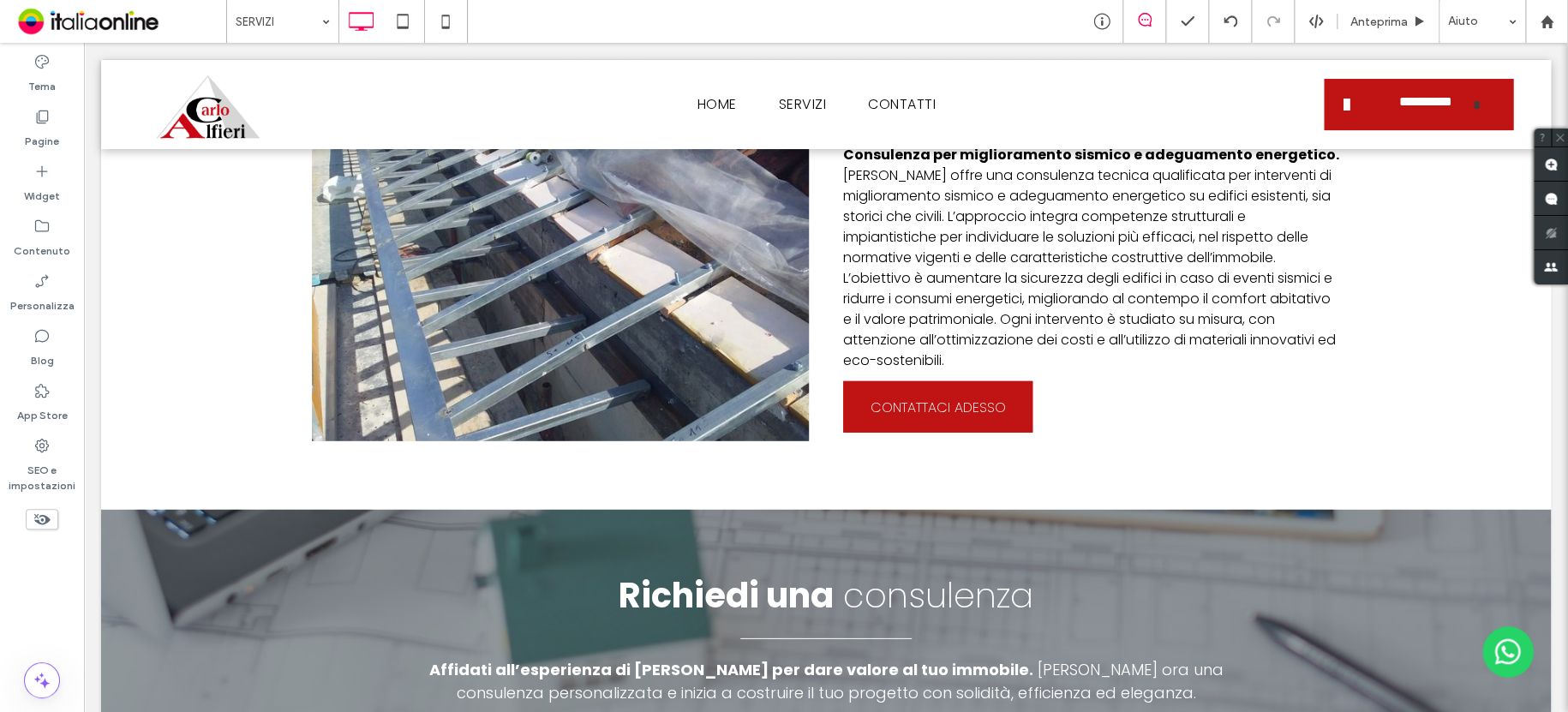
type input "*******"
type input "**"
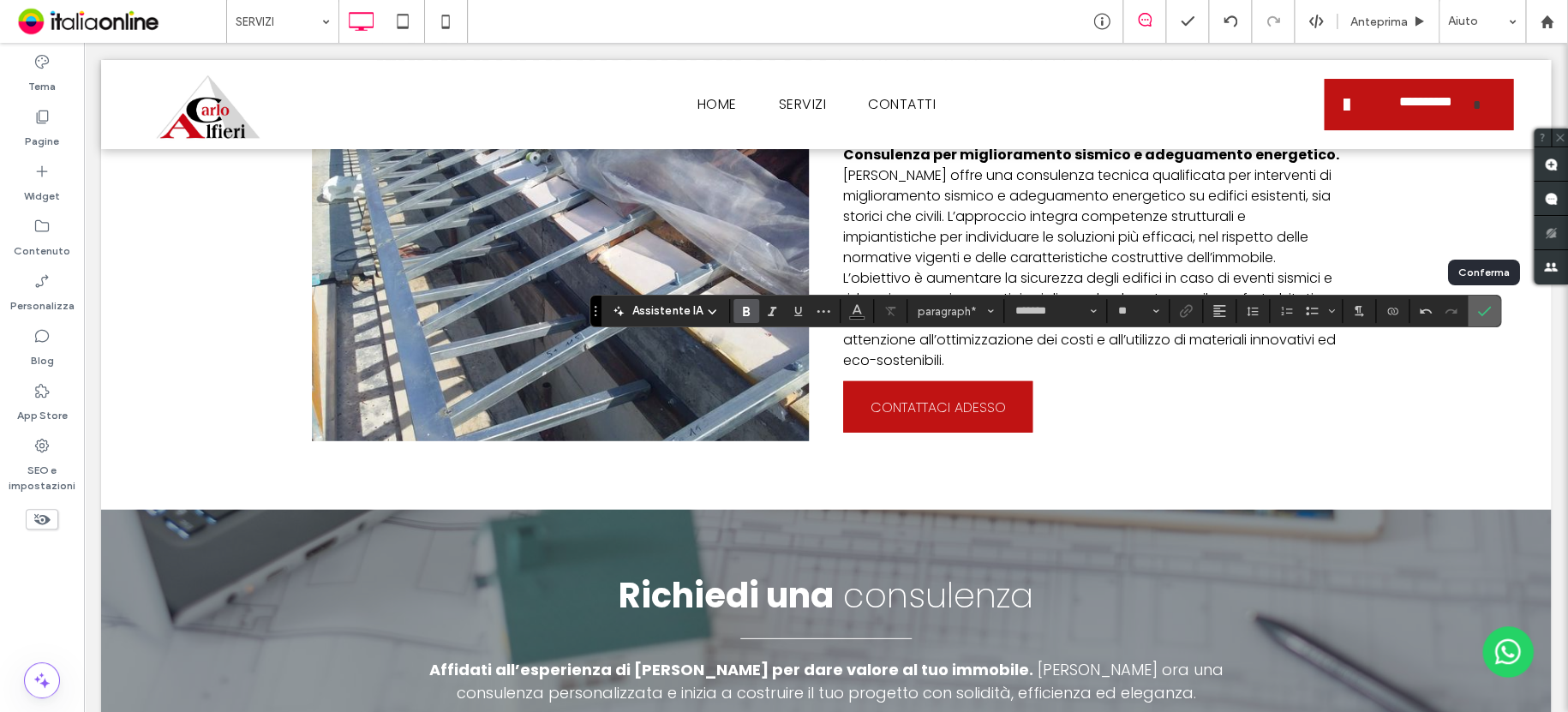
click at [1487, 310] on icon "Conferma" at bounding box center [1484, 311] width 14 height 14
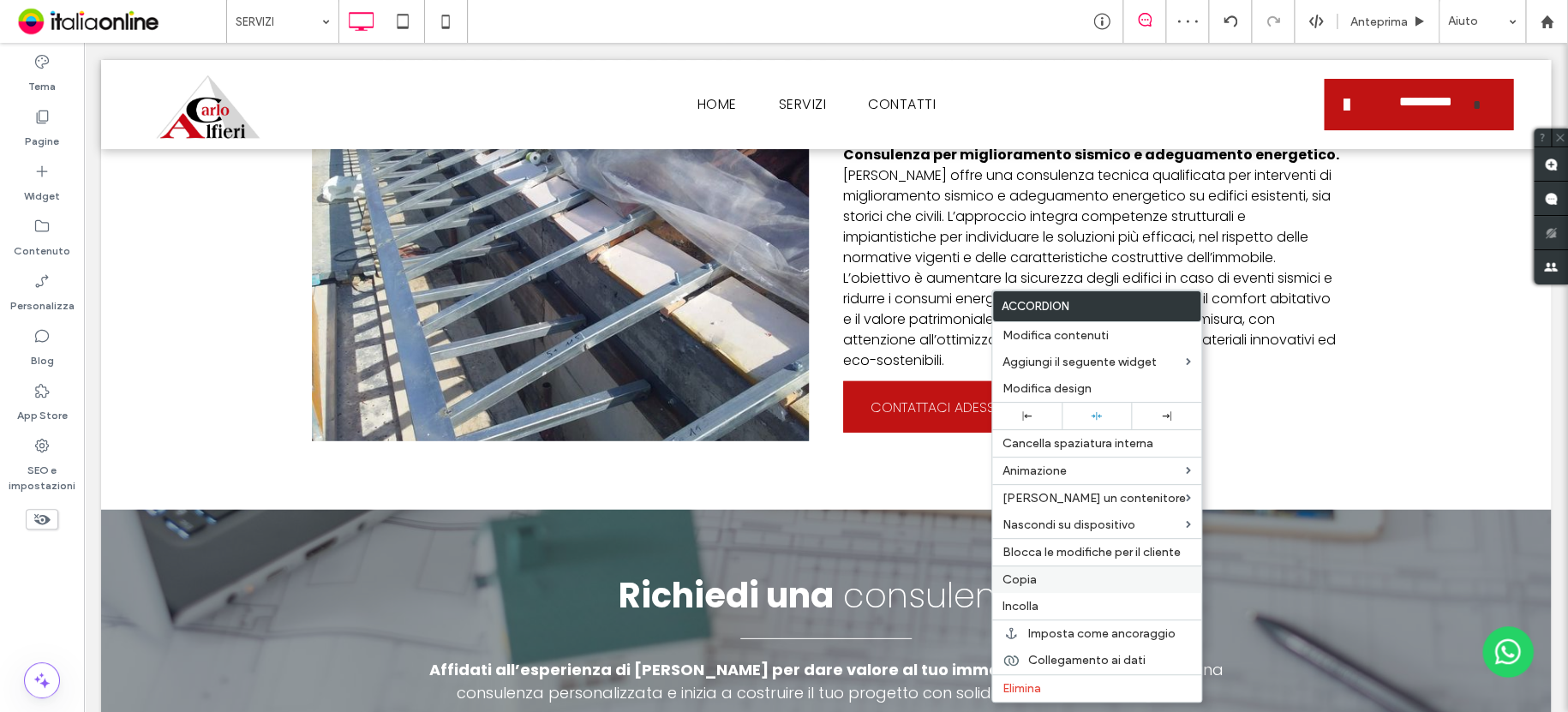
click at [1037, 576] on label "Copia" at bounding box center [1096, 580] width 188 height 15
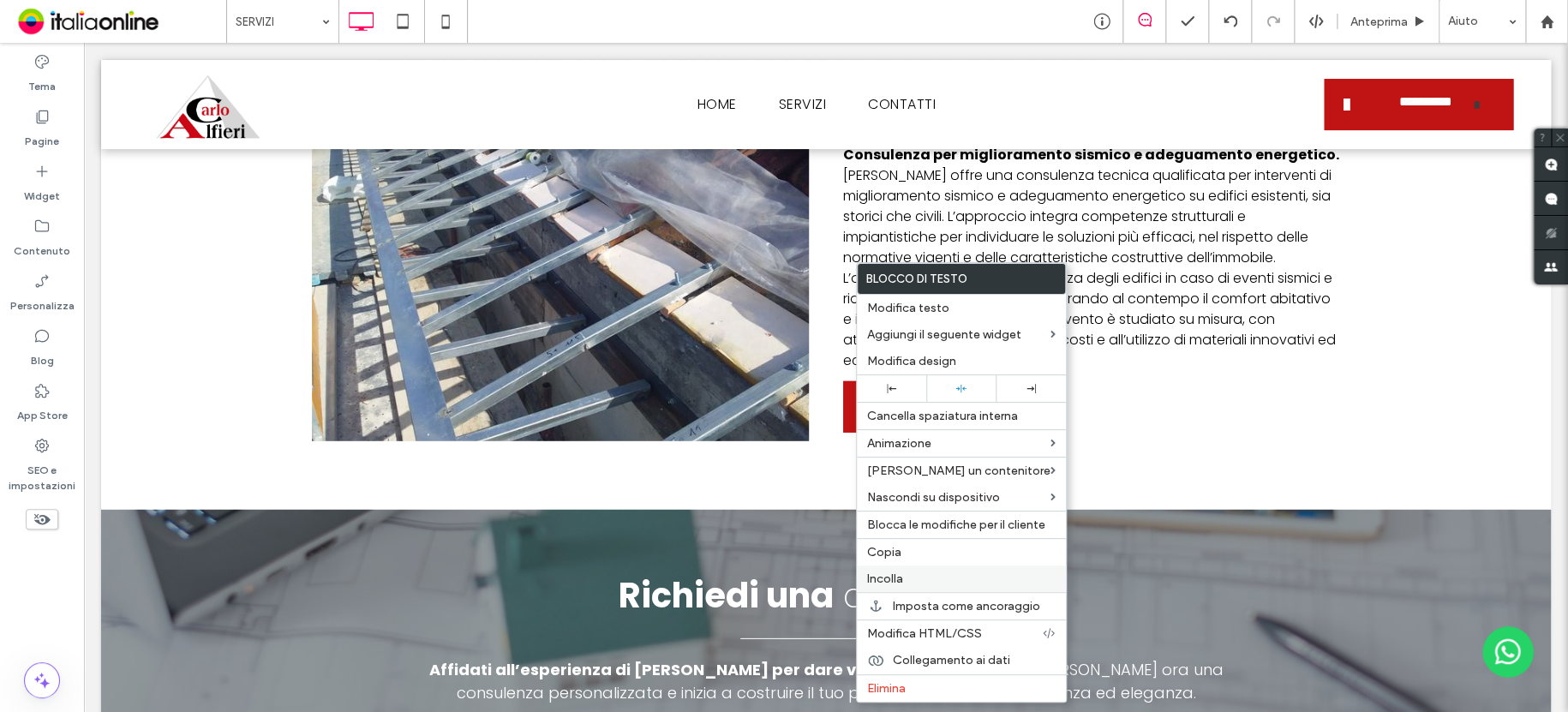
click at [900, 578] on span "Incolla" at bounding box center [885, 579] width 36 height 15
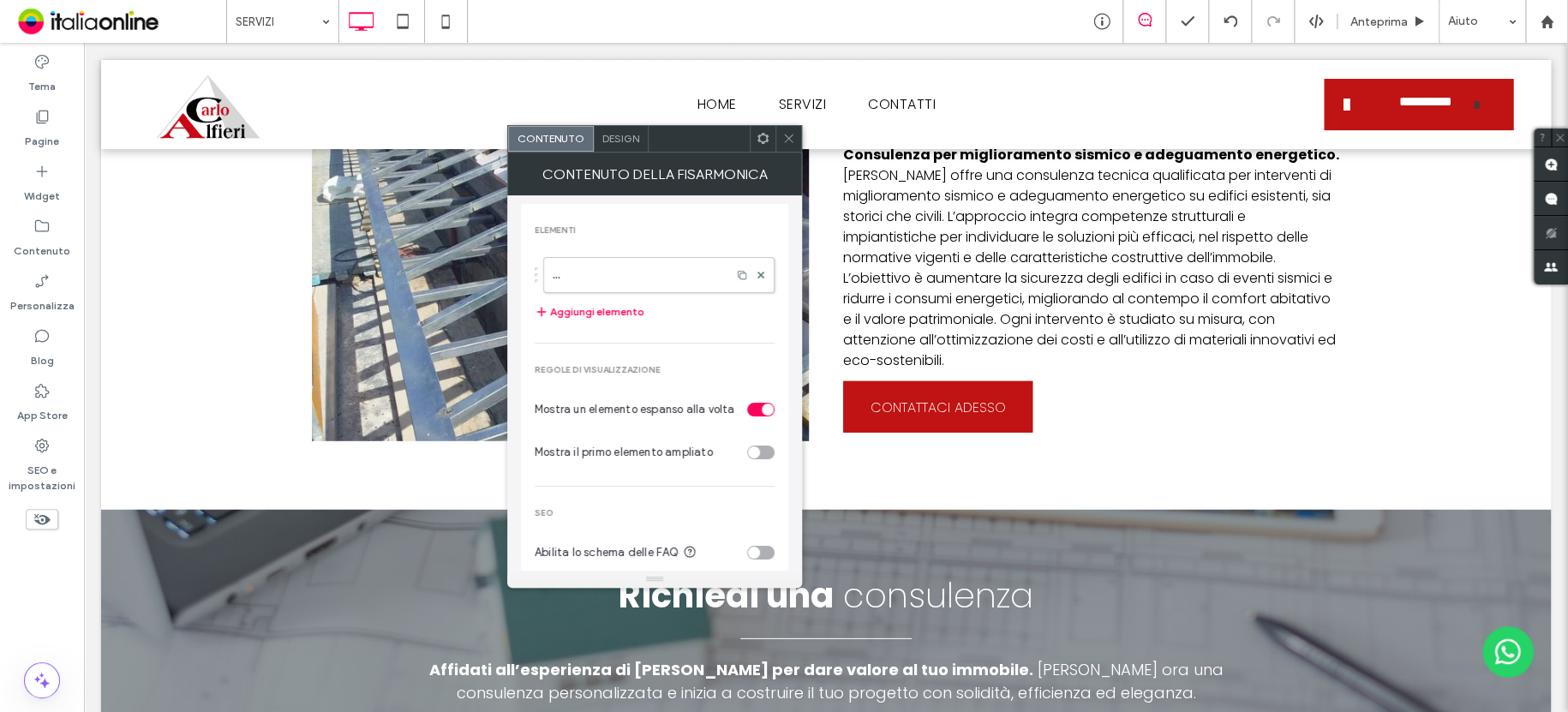
click at [582, 252] on div "..." at bounding box center [654, 270] width 240 height 44
click at [591, 273] on label "..." at bounding box center [636, 275] width 170 height 34
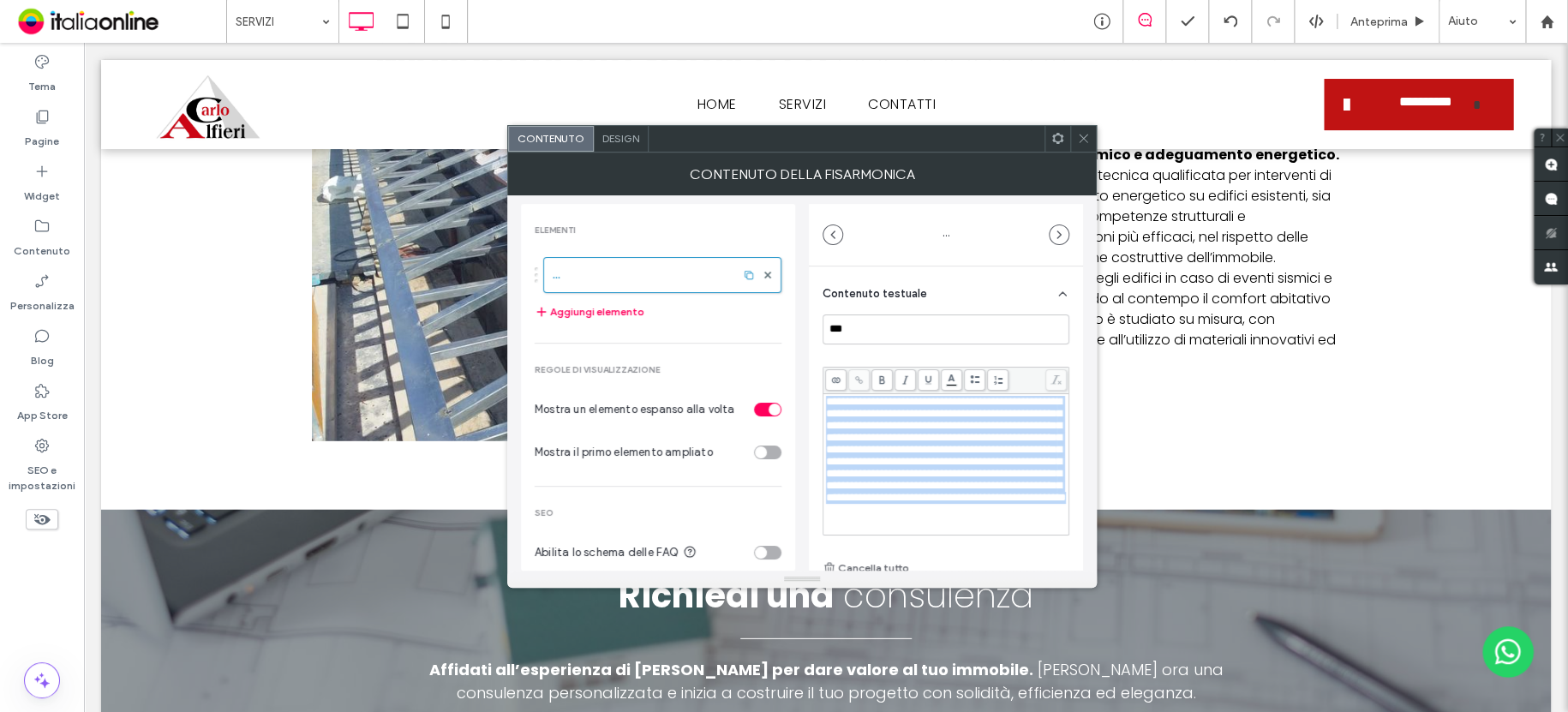
drag, startPoint x: 897, startPoint y: 513, endPoint x: 785, endPoint y: 365, distance: 185.6
click at [785, 365] on div "**********" at bounding box center [801, 382] width 562 height 376
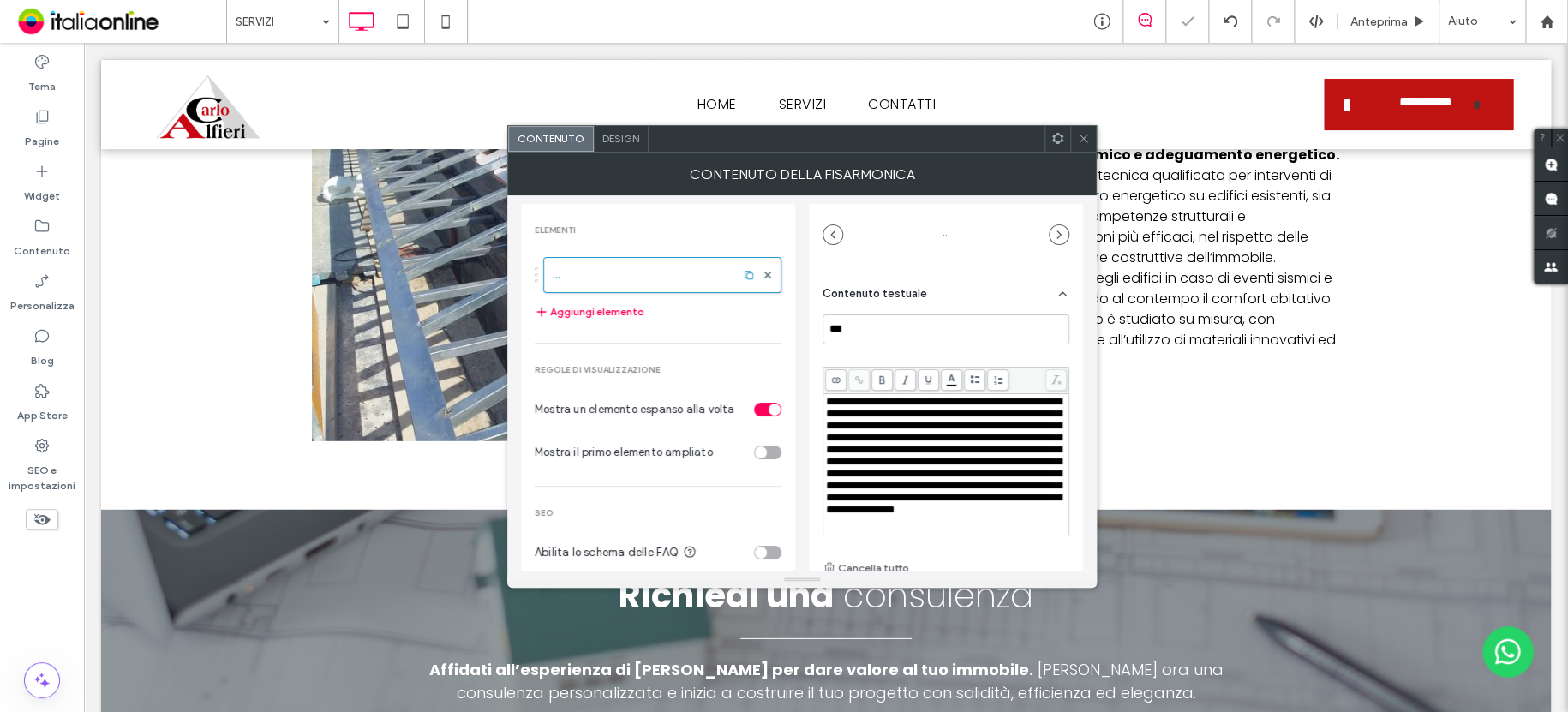
click at [1073, 135] on div "Contenuto Design" at bounding box center [801, 139] width 589 height 27
click at [1087, 133] on icon at bounding box center [1083, 138] width 13 height 13
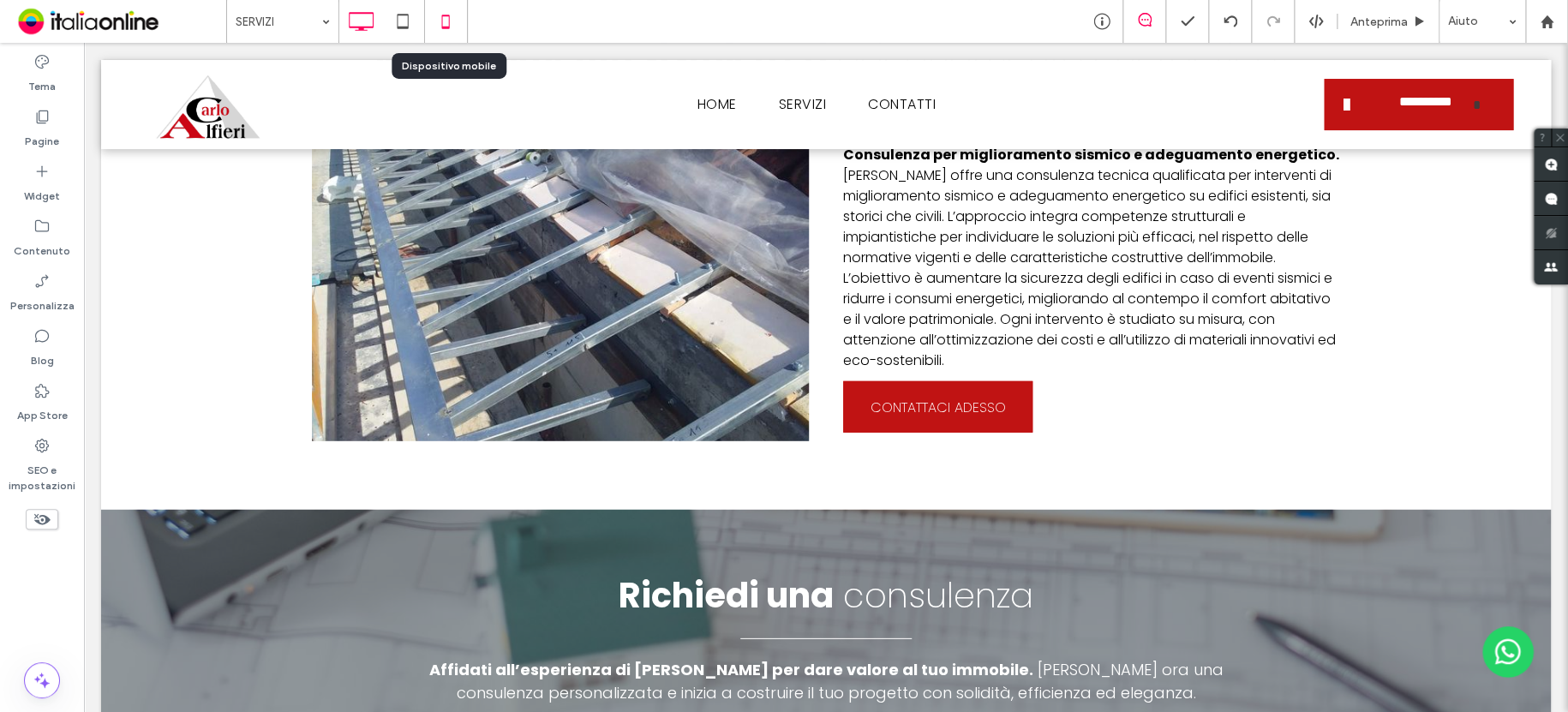
drag, startPoint x: 441, startPoint y: 21, endPoint x: 710, endPoint y: 236, distance: 344.4
click at [441, 21] on icon at bounding box center [445, 21] width 34 height 34
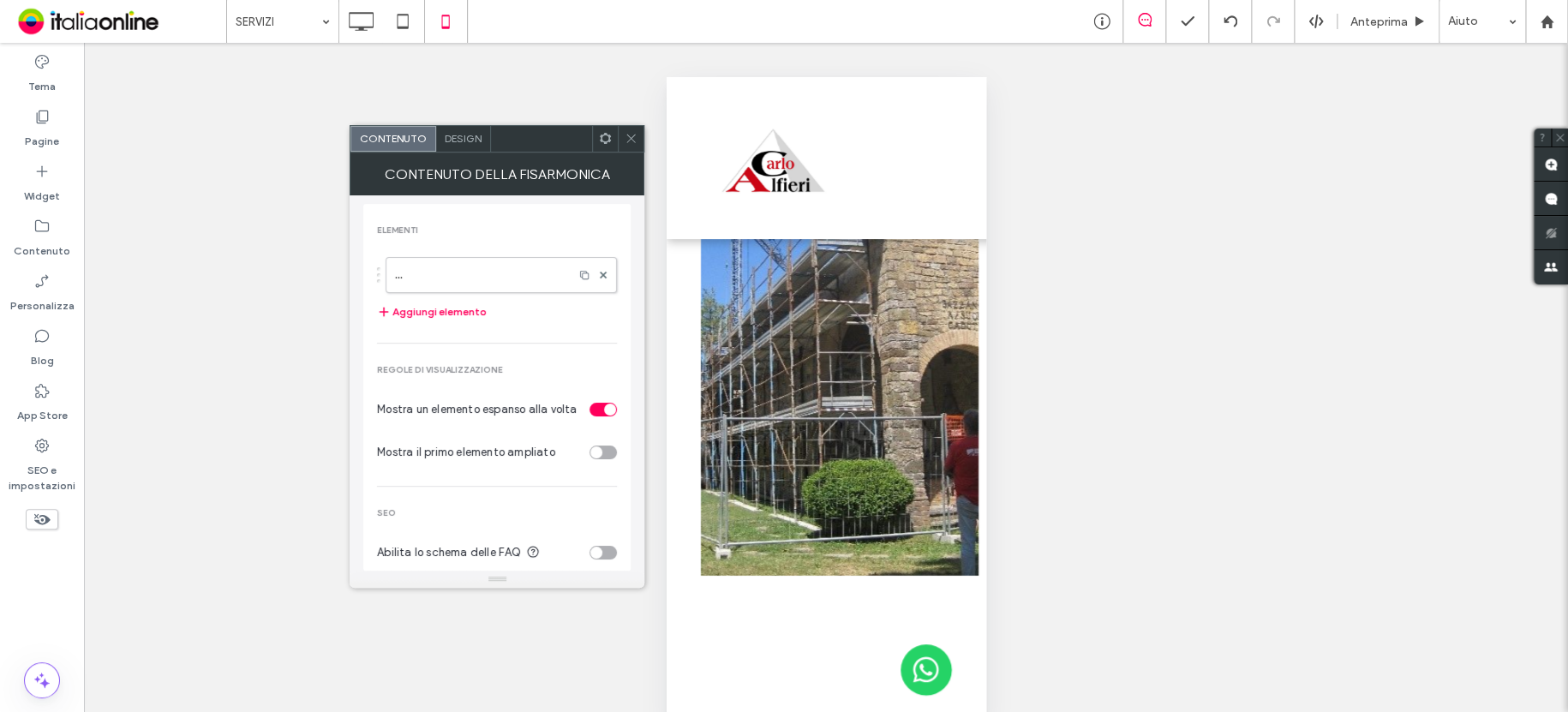
drag, startPoint x: 635, startPoint y: 132, endPoint x: 659, endPoint y: 146, distance: 27.8
click at [635, 133] on icon at bounding box center [631, 138] width 13 height 13
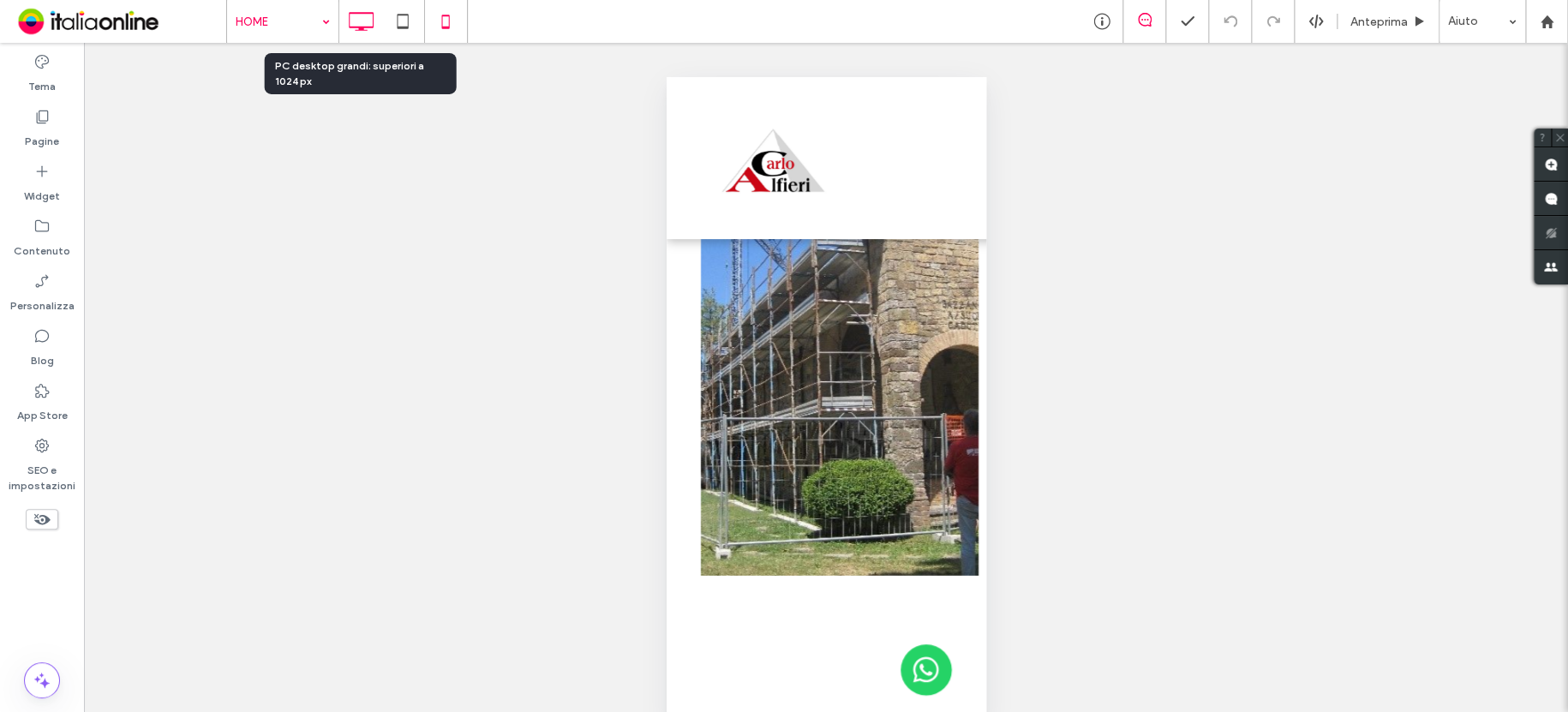
click at [353, 22] on icon at bounding box center [360, 21] width 34 height 34
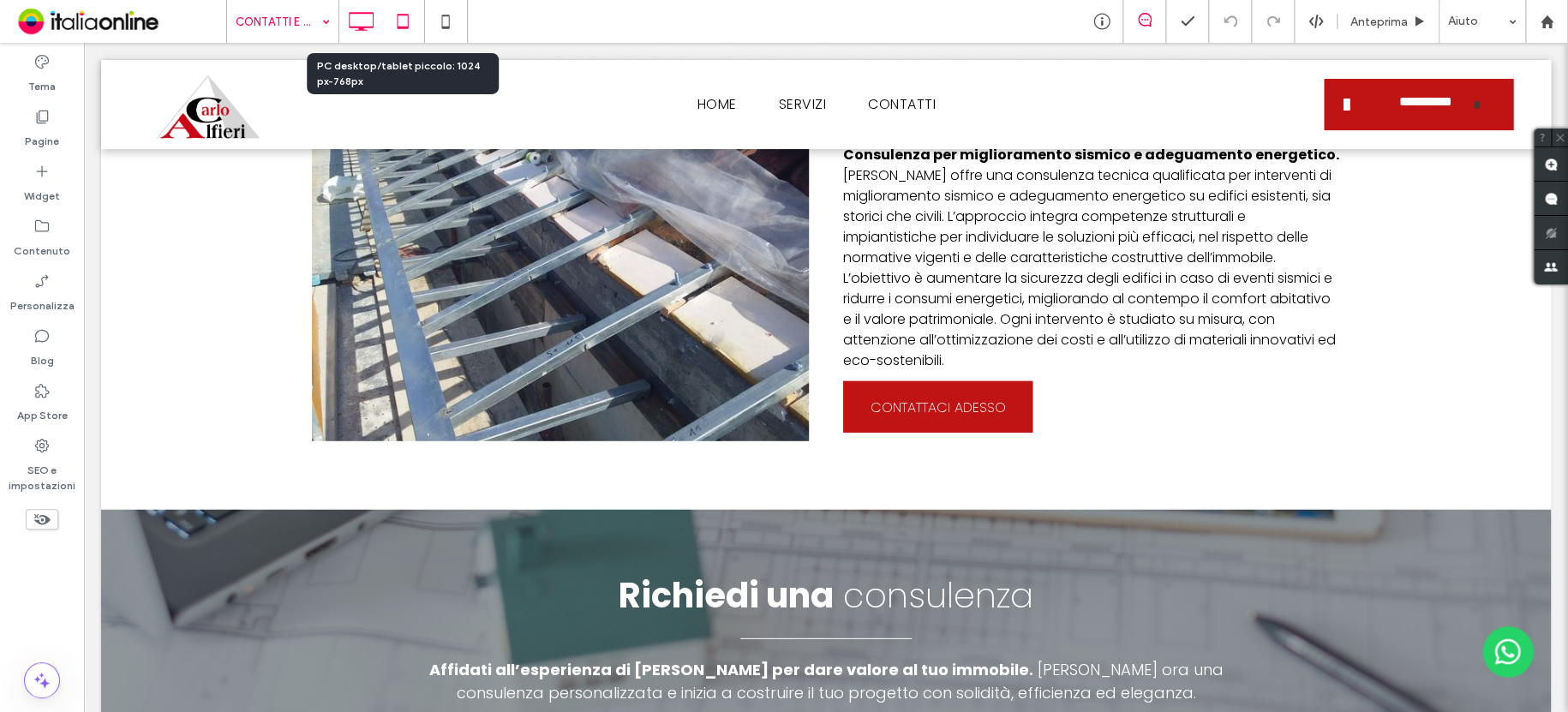
click at [407, 20] on icon at bounding box center [402, 21] width 34 height 34
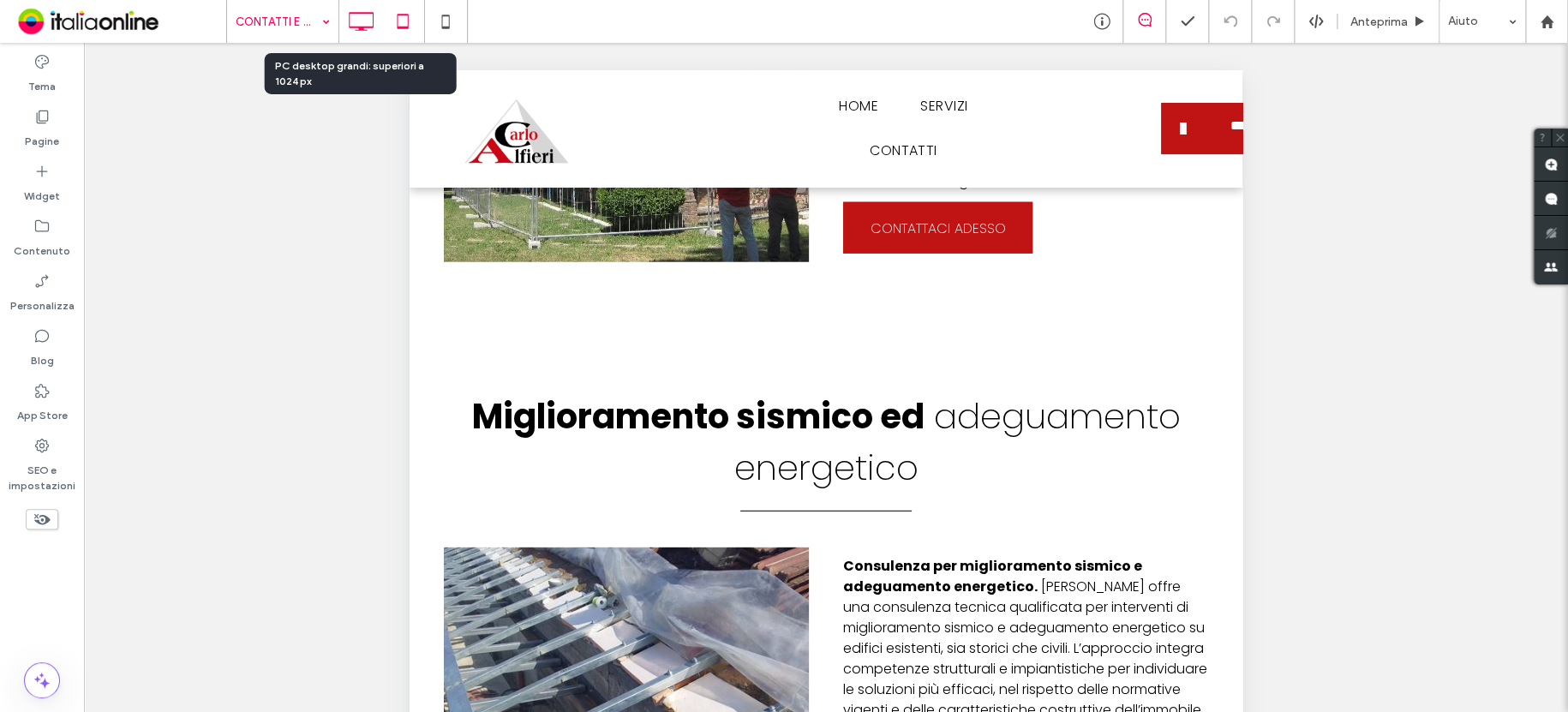
click at [357, 12] on use at bounding box center [361, 21] width 25 height 19
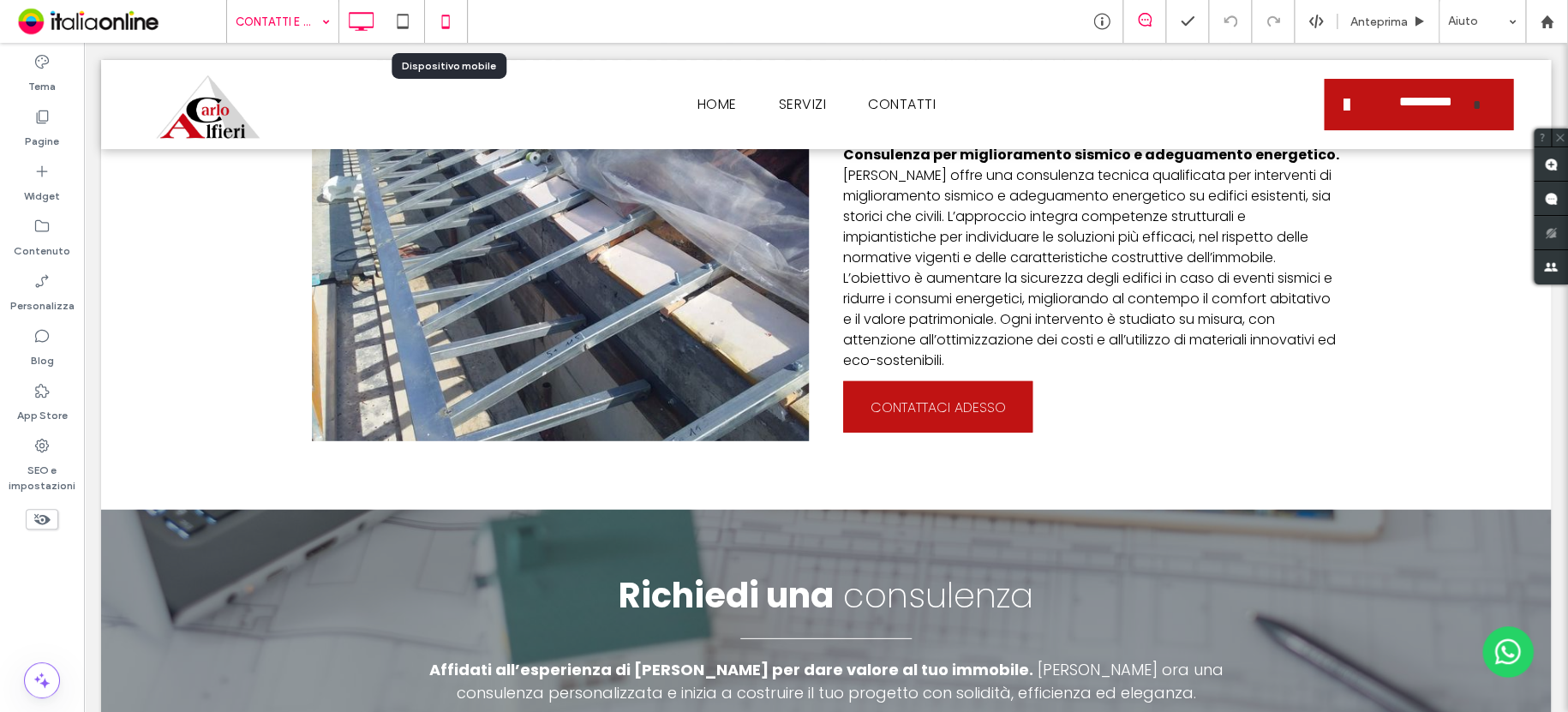
click at [442, 25] on icon at bounding box center [445, 21] width 34 height 34
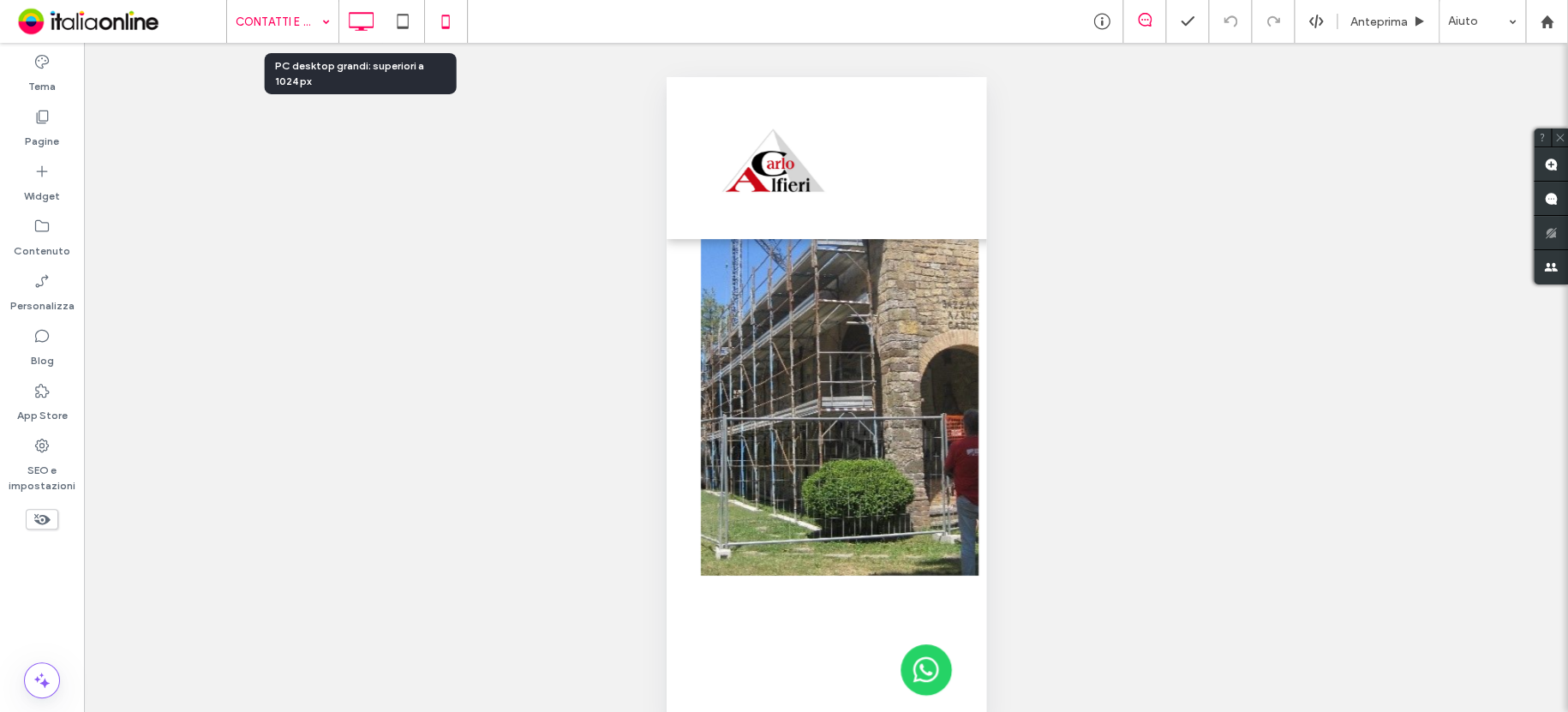
click at [364, 17] on icon at bounding box center [360, 21] width 34 height 34
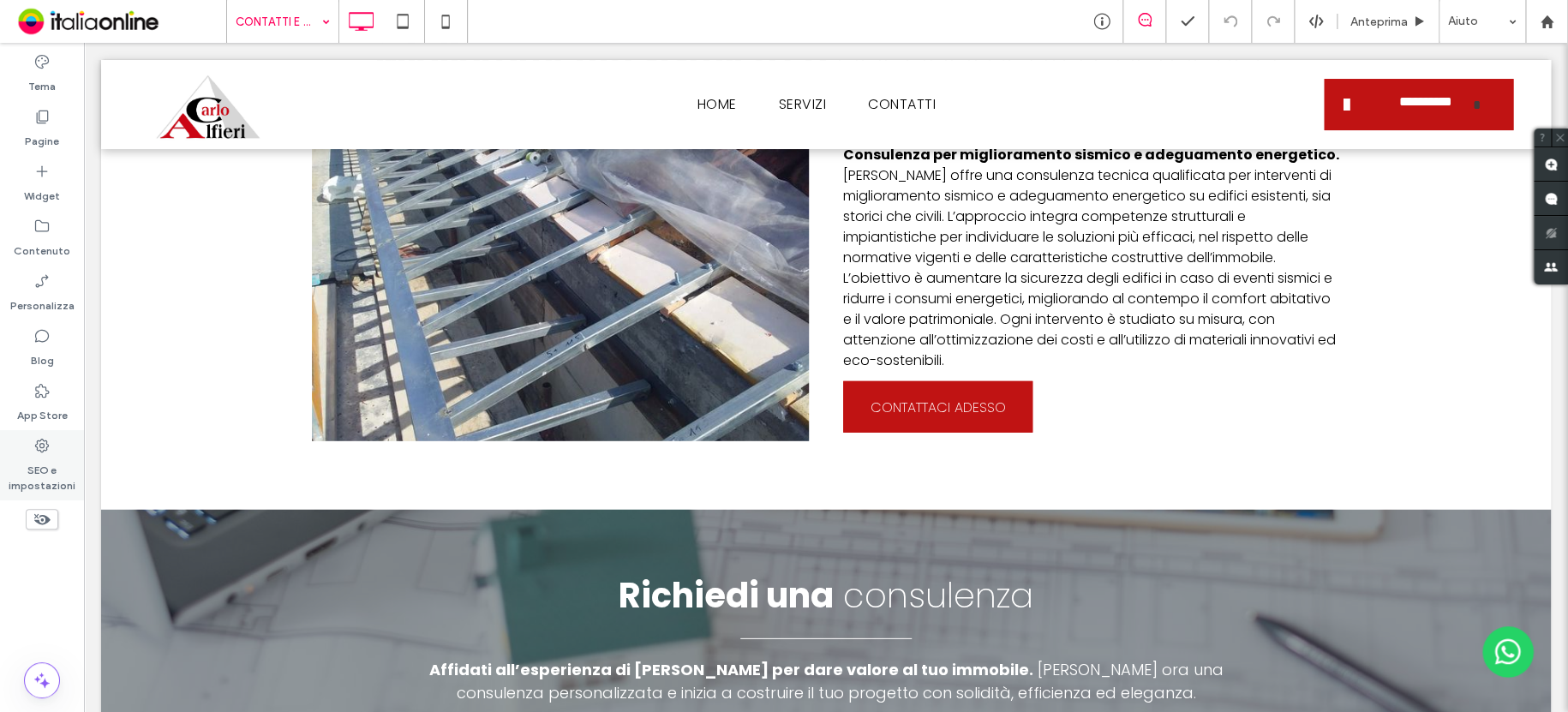
click at [34, 479] on label "SEO e impostazioni" at bounding box center [42, 474] width 84 height 39
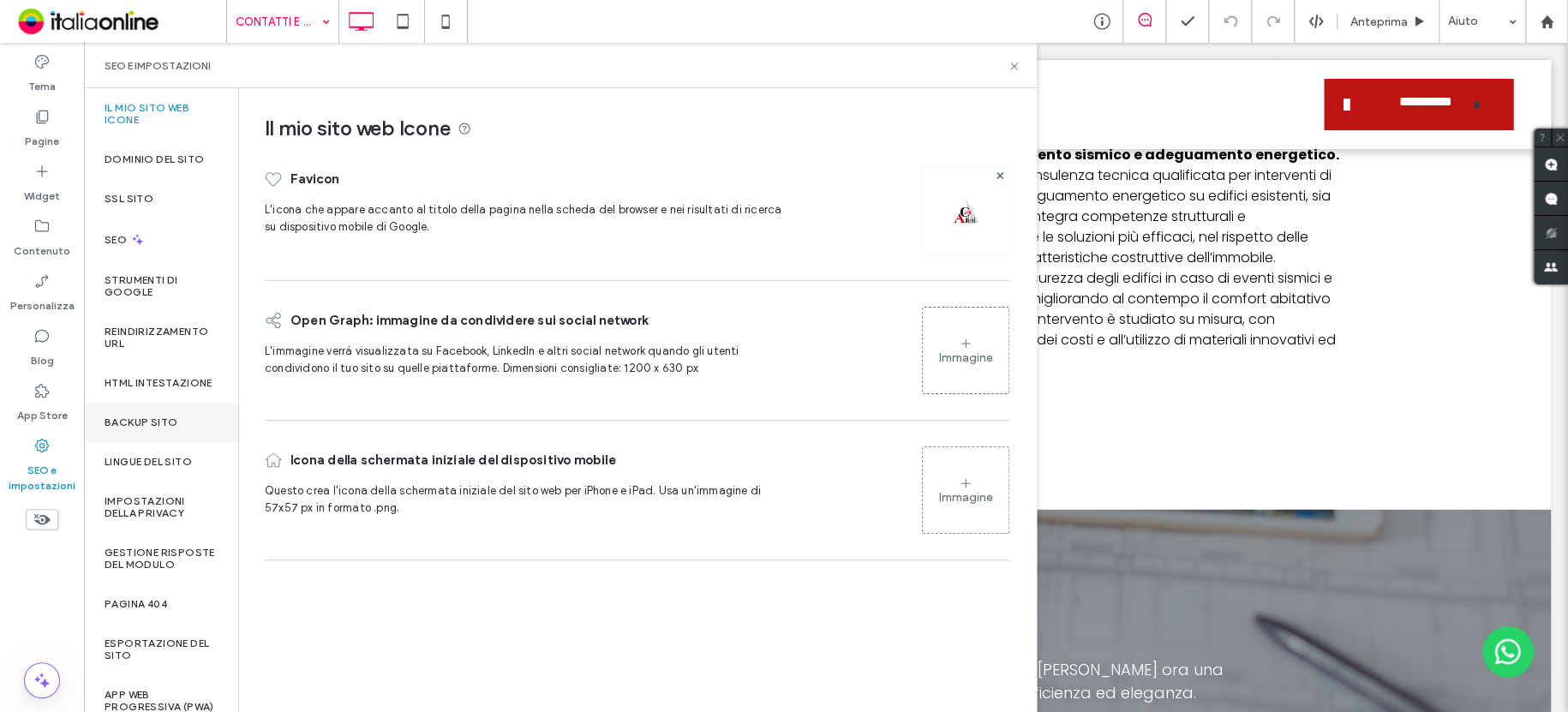
drag, startPoint x: 164, startPoint y: 422, endPoint x: 224, endPoint y: 417, distance: 60.2
click at [164, 422] on div "Backup sito" at bounding box center [161, 423] width 154 height 39
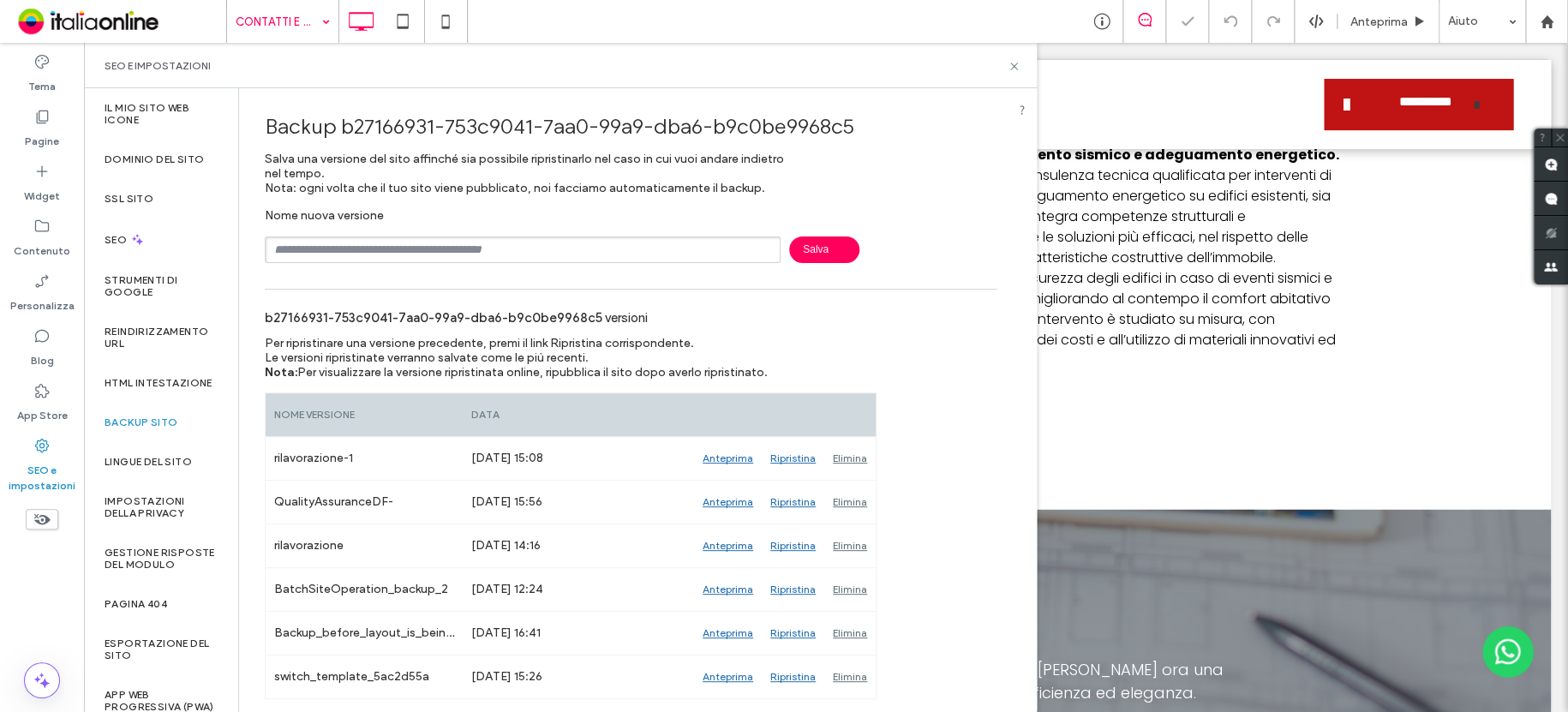
click at [382, 255] on input "text" at bounding box center [523, 249] width 516 height 26
type input "**********"
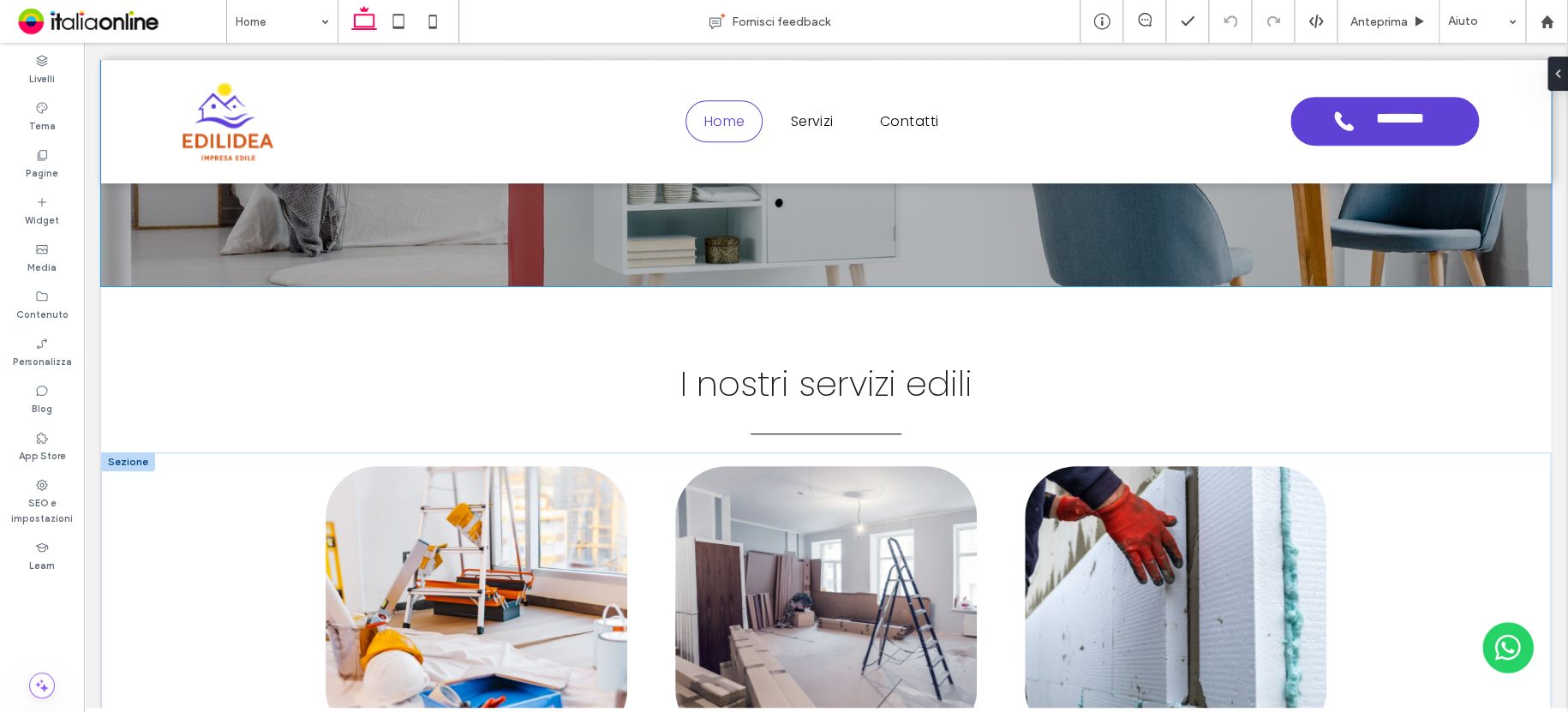
scroll to position [668, 0]
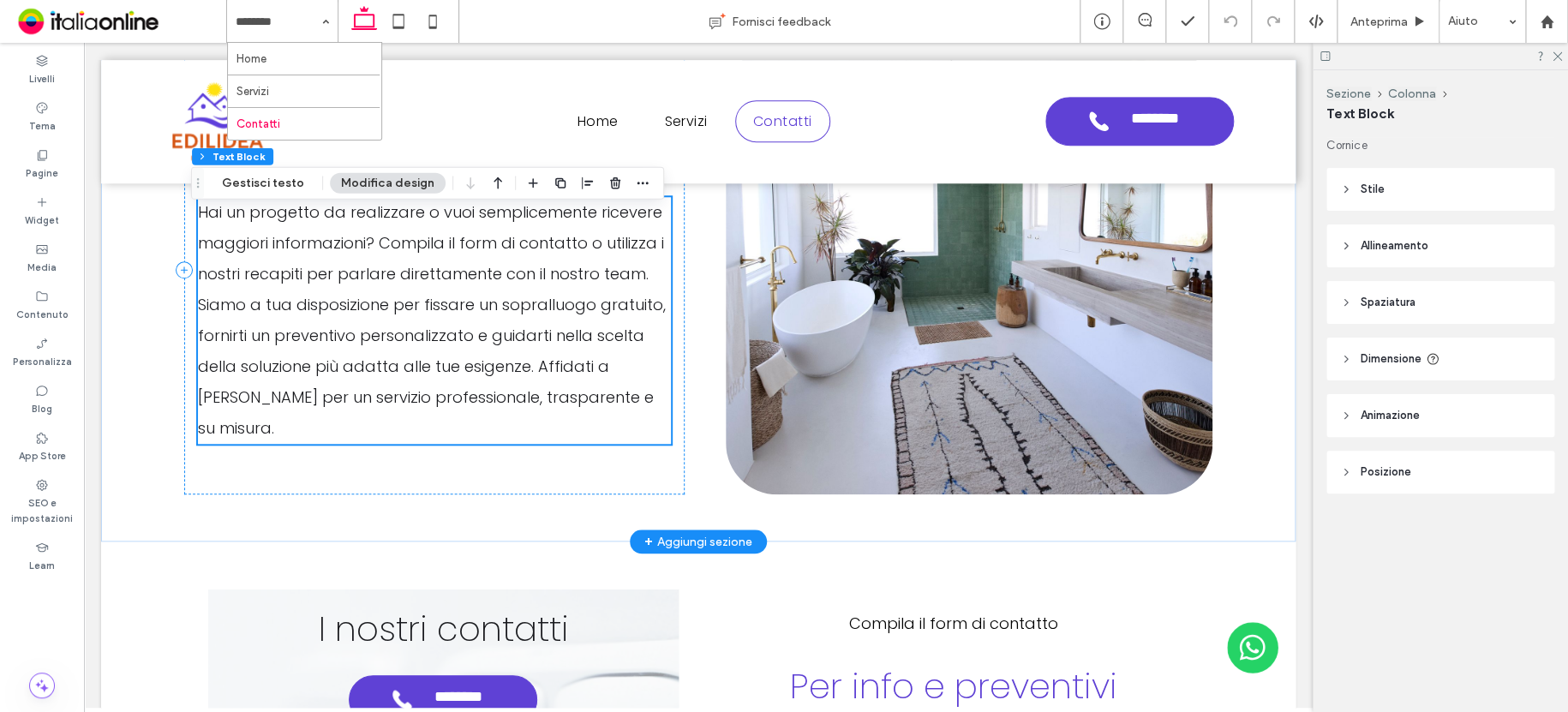
scroll to position [571, 0]
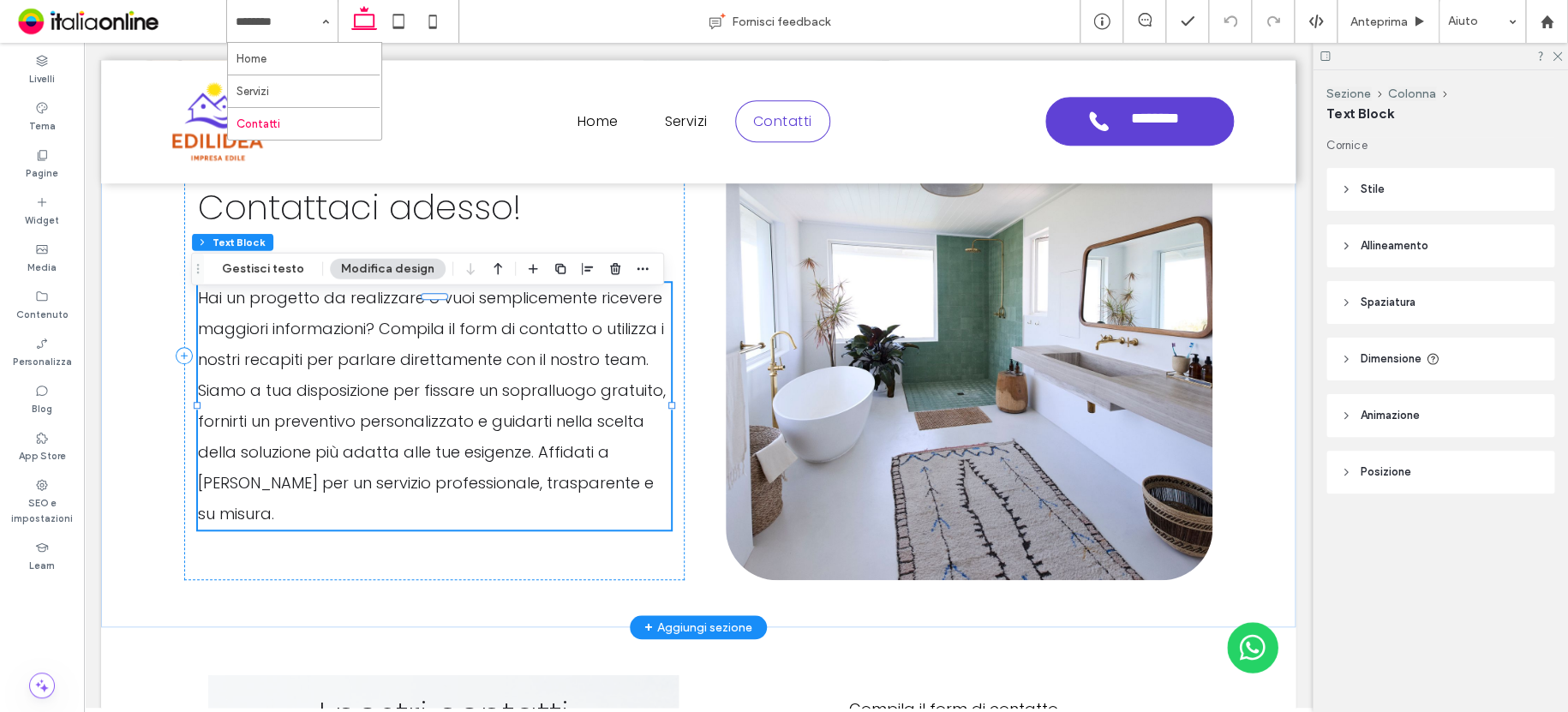
click at [482, 366] on span "Hai un progetto da realizzare o vuoi semplicemente ricevere maggiori informazio…" at bounding box center [431, 406] width 468 height 237
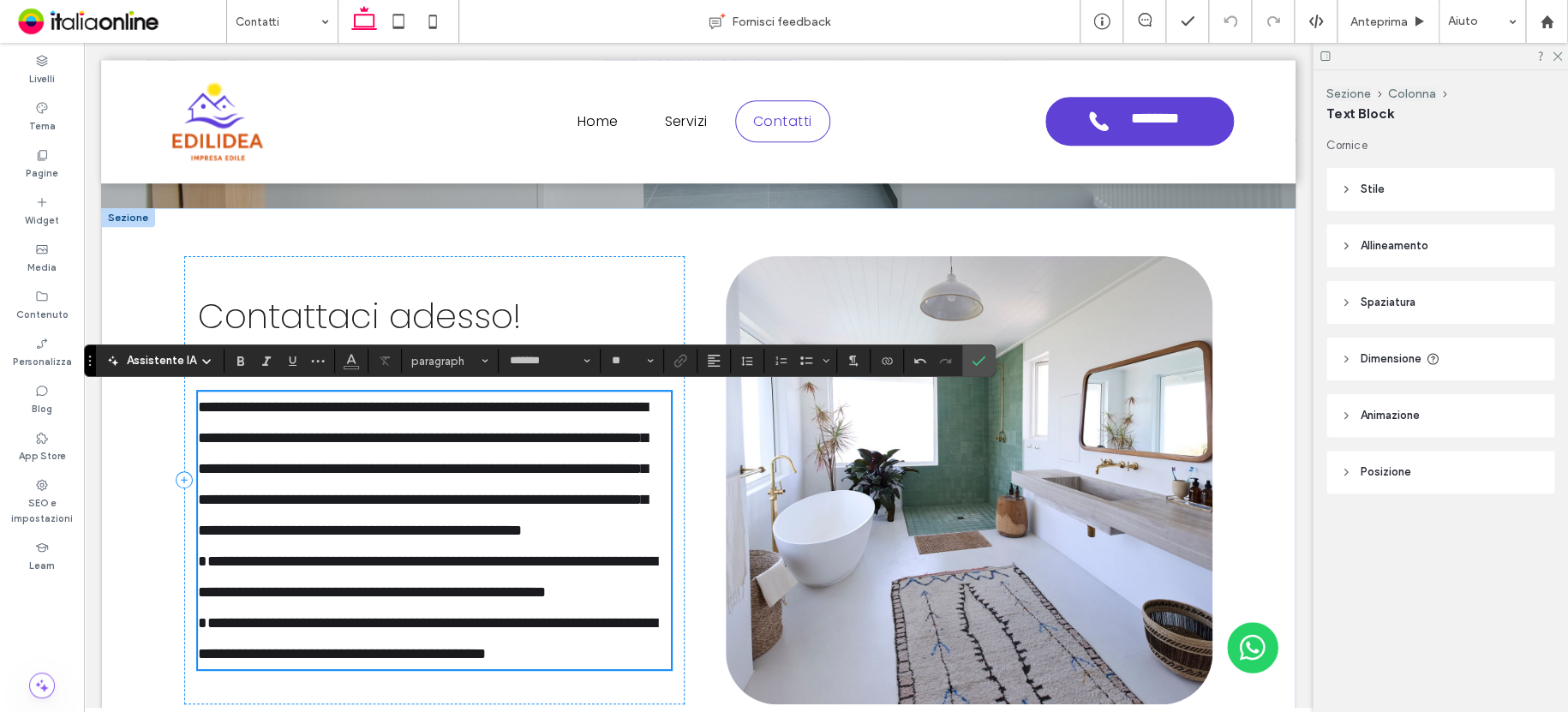
scroll to position [484, 0]
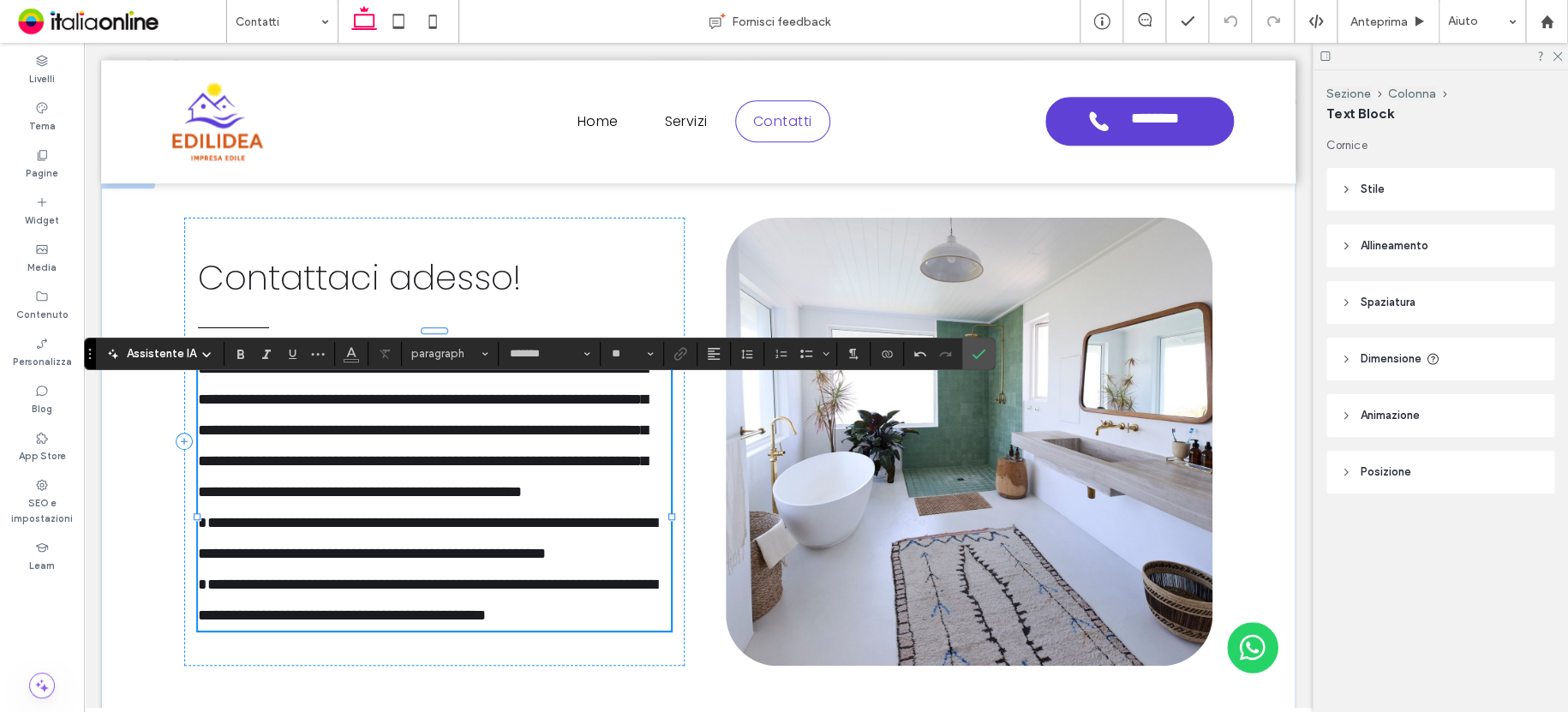
click at [201, 548] on p "**********" at bounding box center [434, 491] width 473 height 278
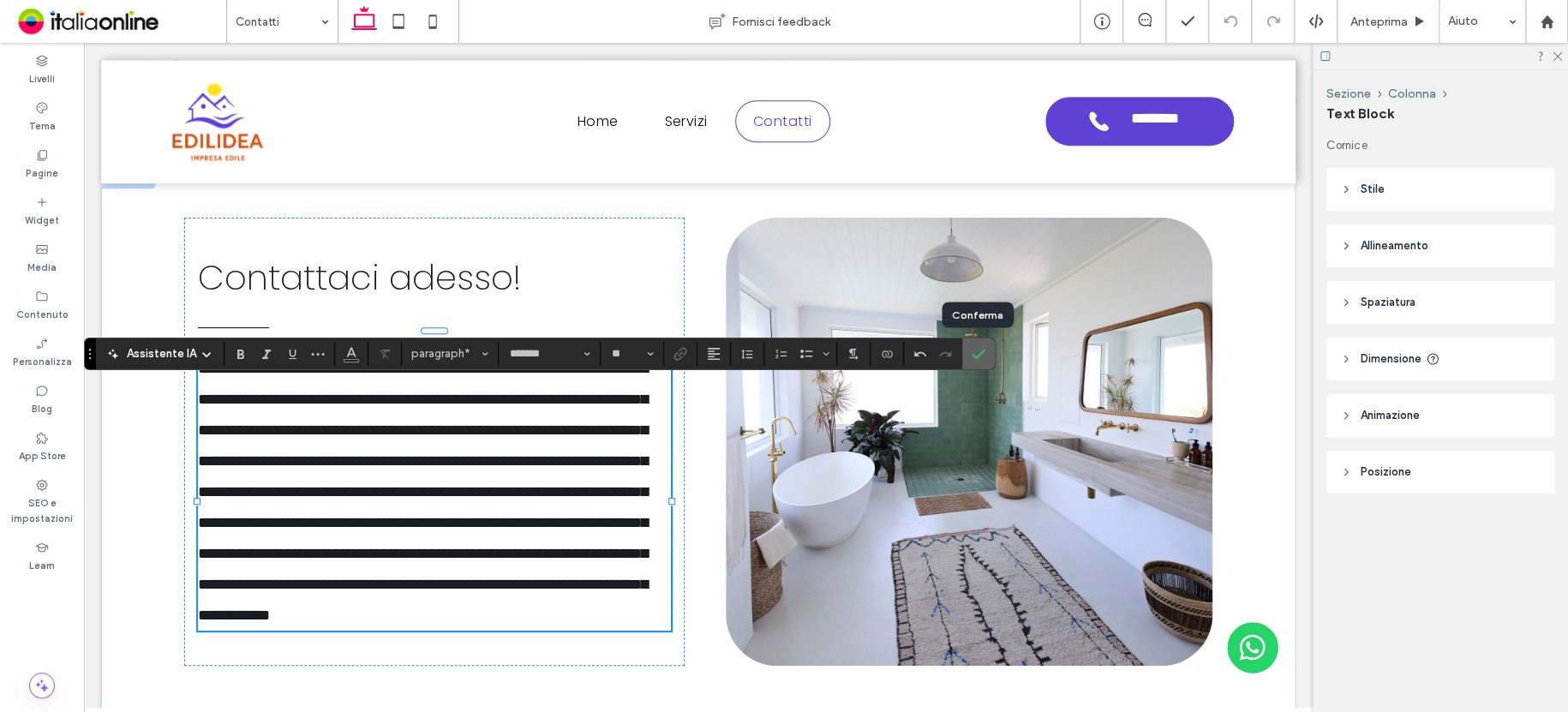
click at [981, 356] on icon "Conferma" at bounding box center [979, 354] width 14 height 14
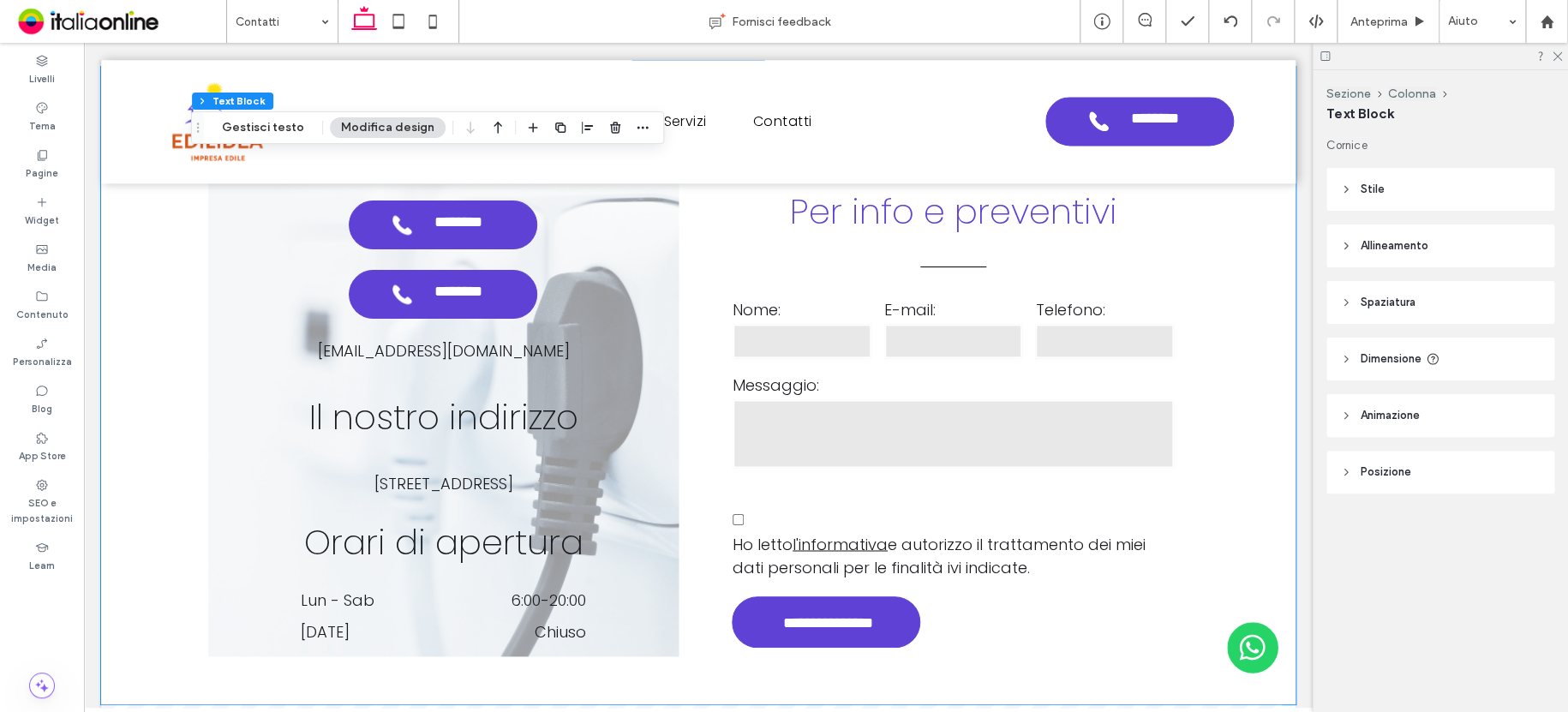
scroll to position [1170, 0]
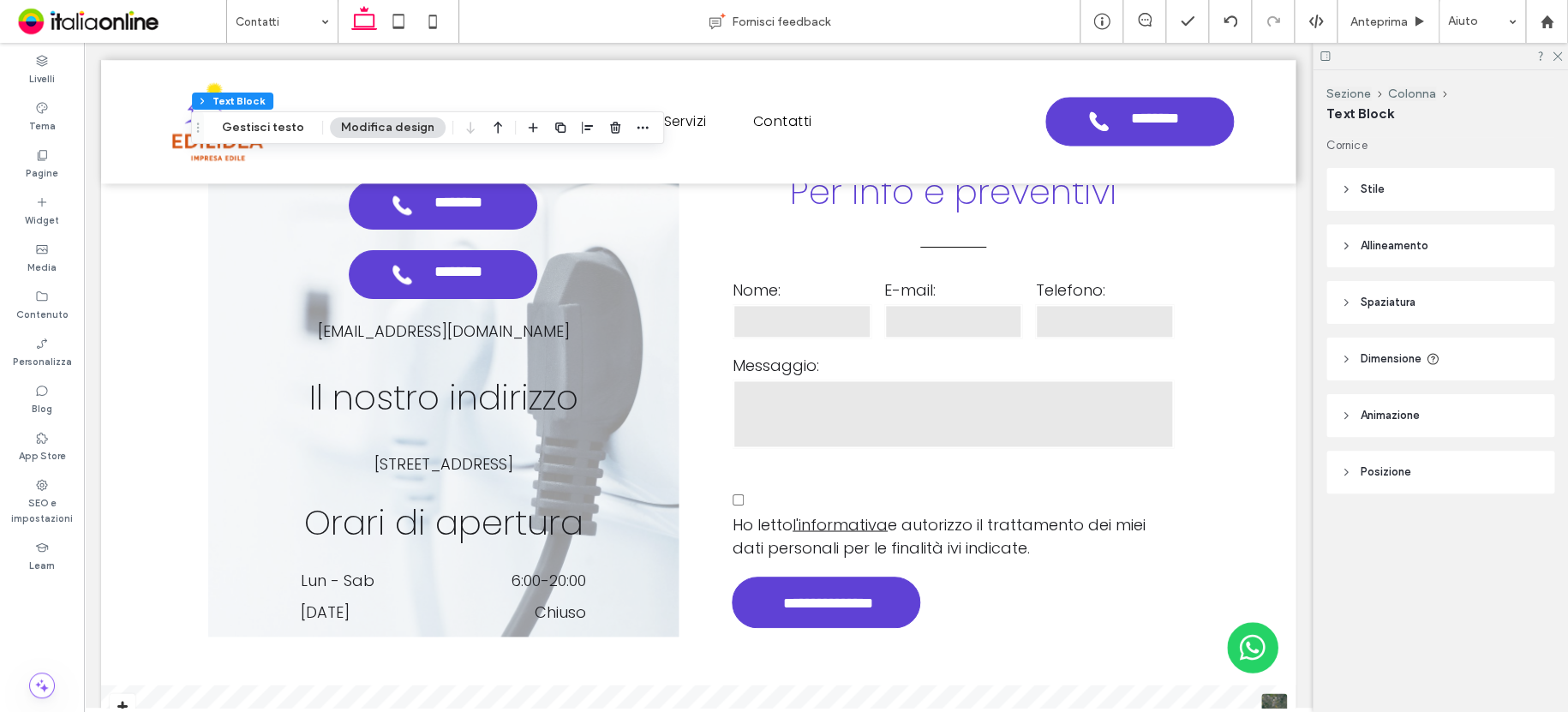
click at [1317, 58] on div at bounding box center [1440, 56] width 255 height 26
click at [1325, 58] on icon at bounding box center [1324, 56] width 13 height 13
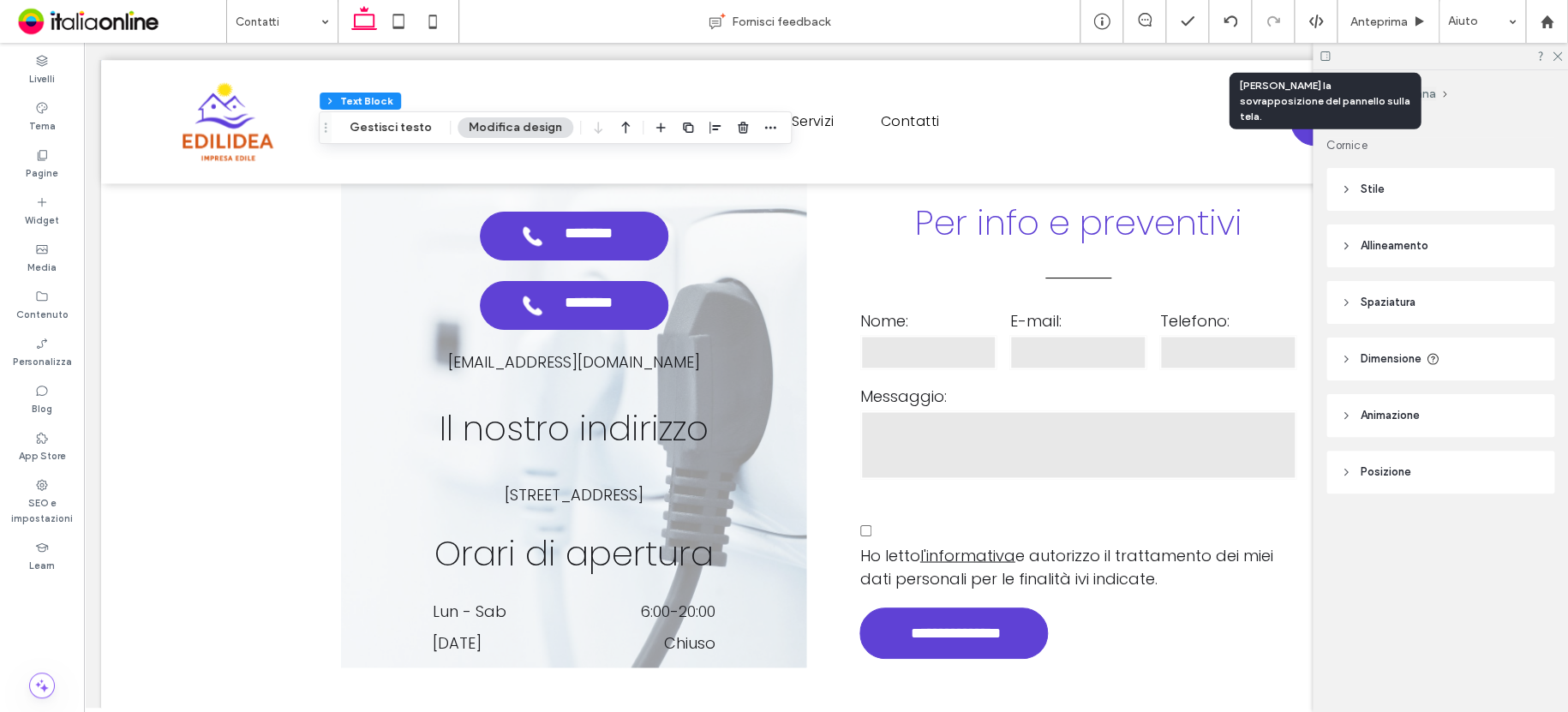
click at [1325, 58] on icon at bounding box center [1324, 56] width 13 height 13
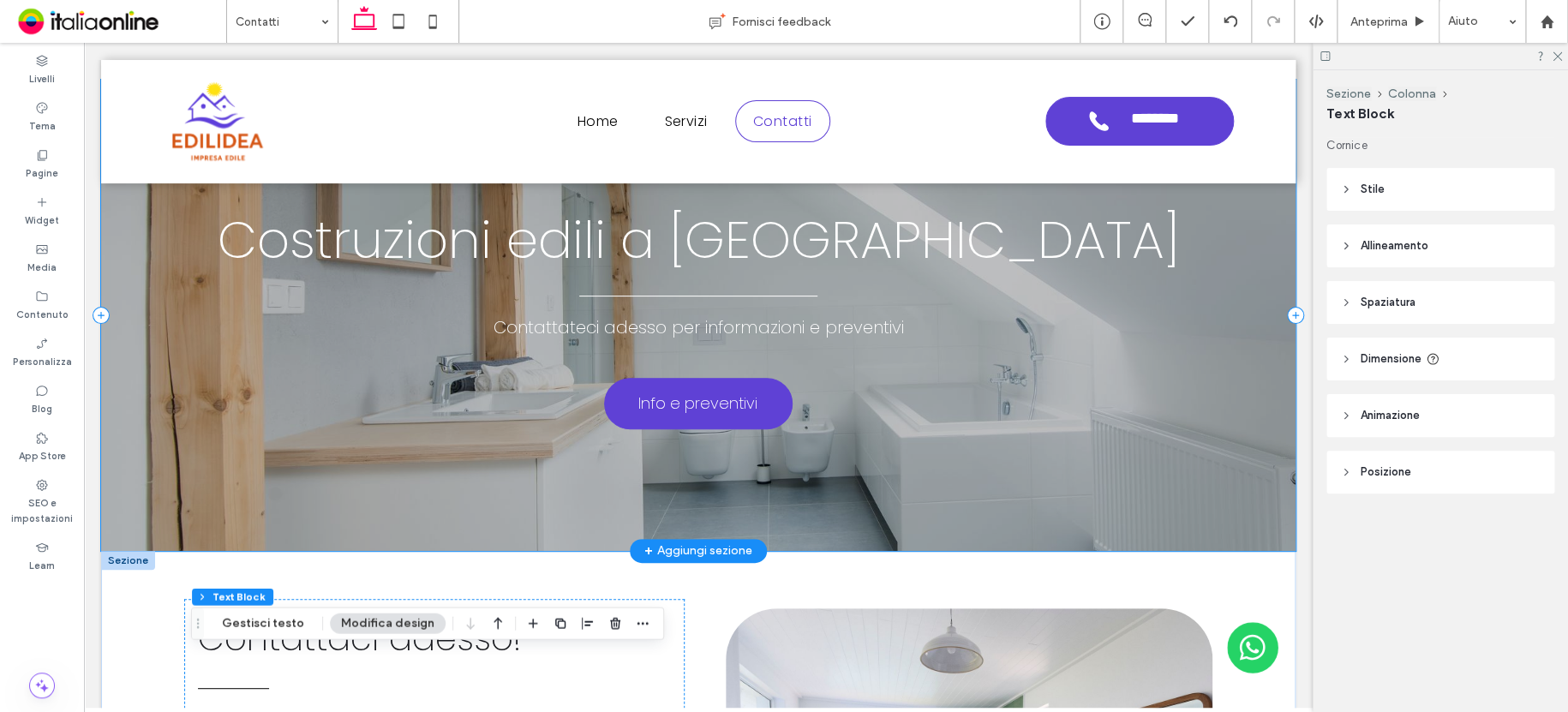
scroll to position [0, 0]
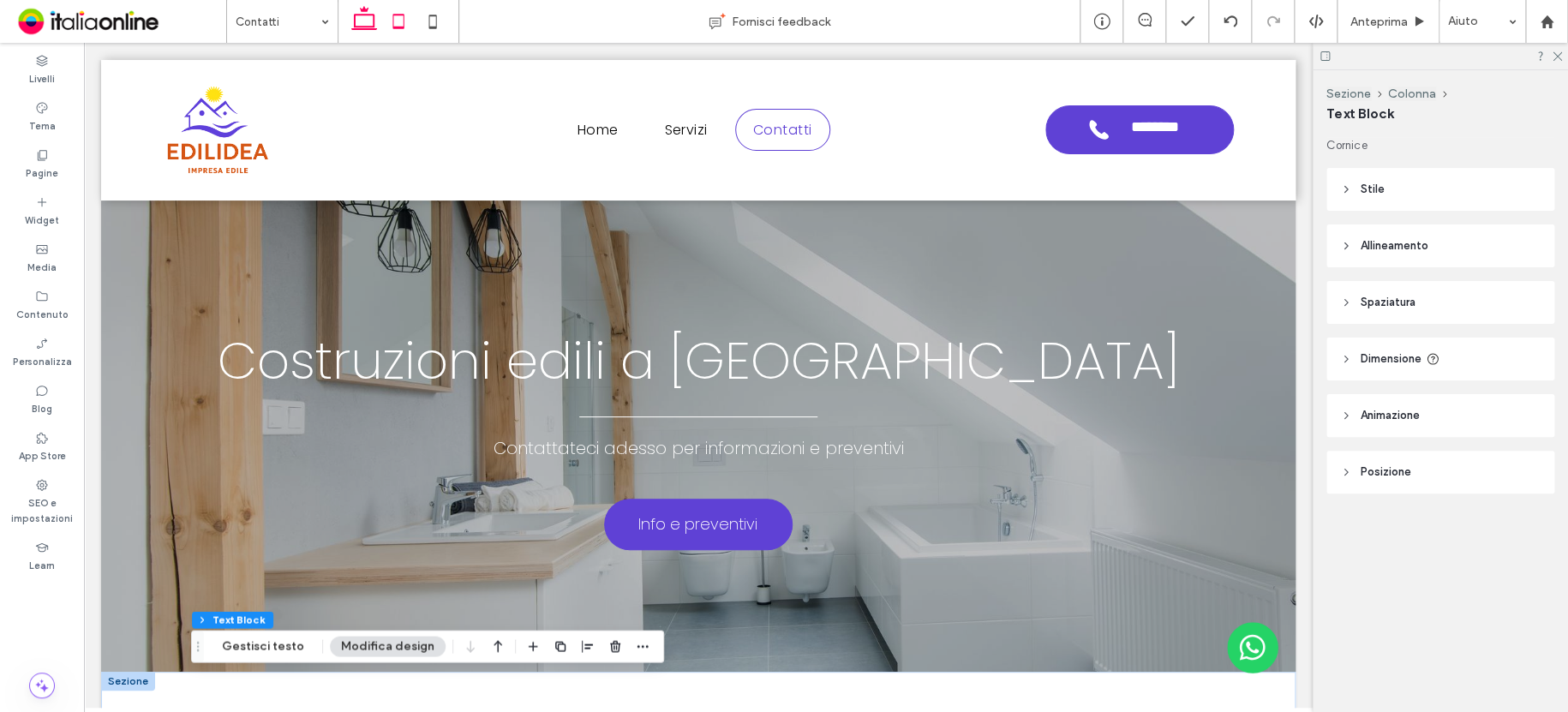
click at [391, 17] on icon at bounding box center [398, 21] width 34 height 34
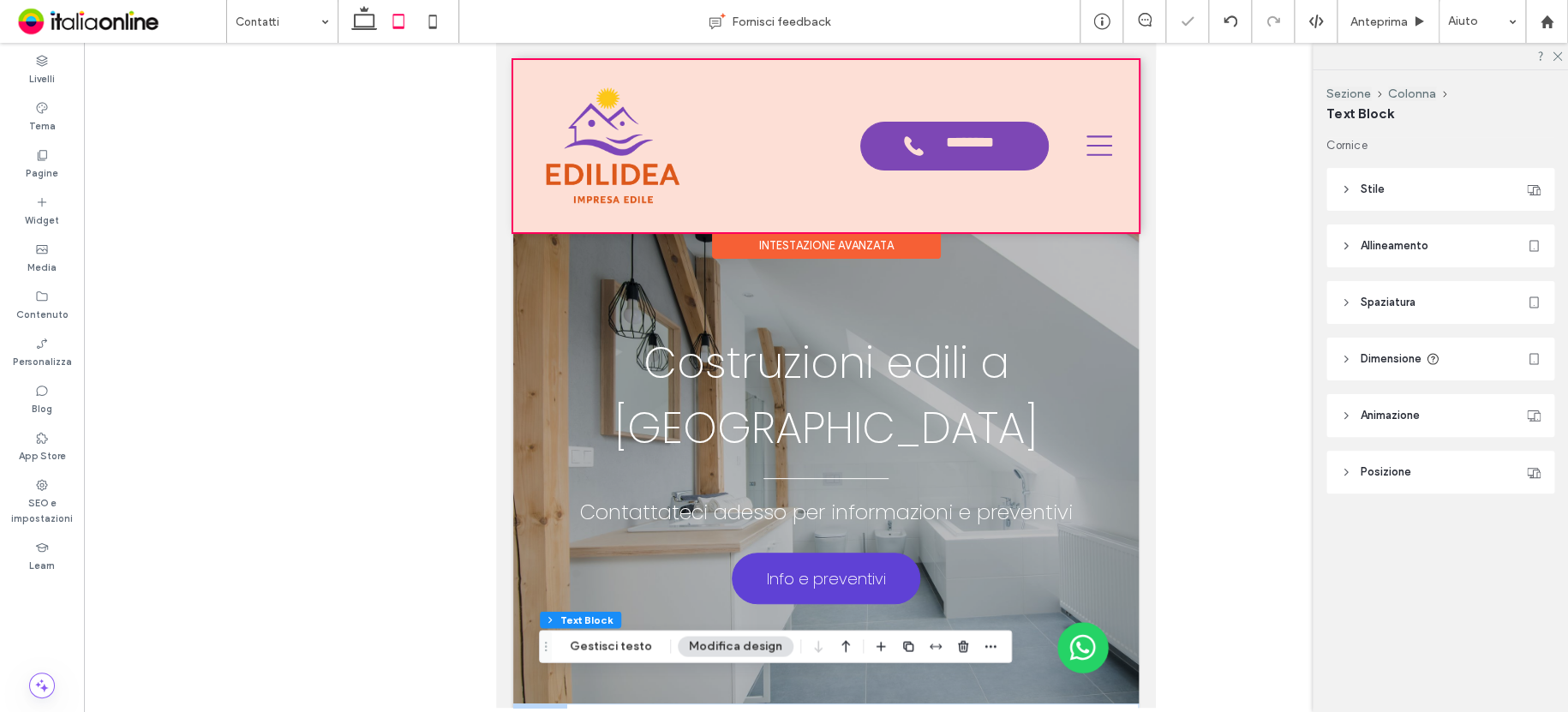
click at [1094, 140] on div at bounding box center [826, 146] width 626 height 173
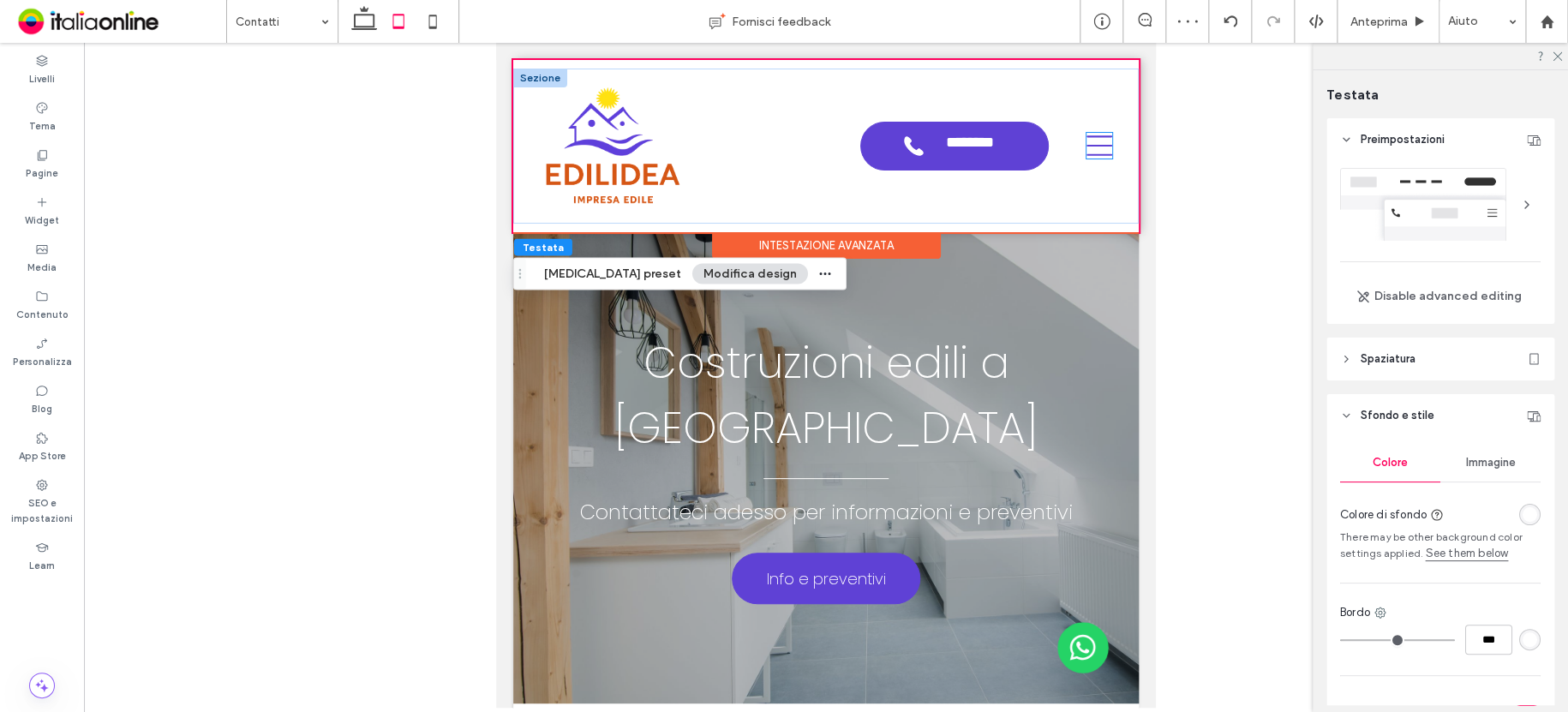
click at [1087, 146] on icon at bounding box center [1099, 145] width 25 height 25
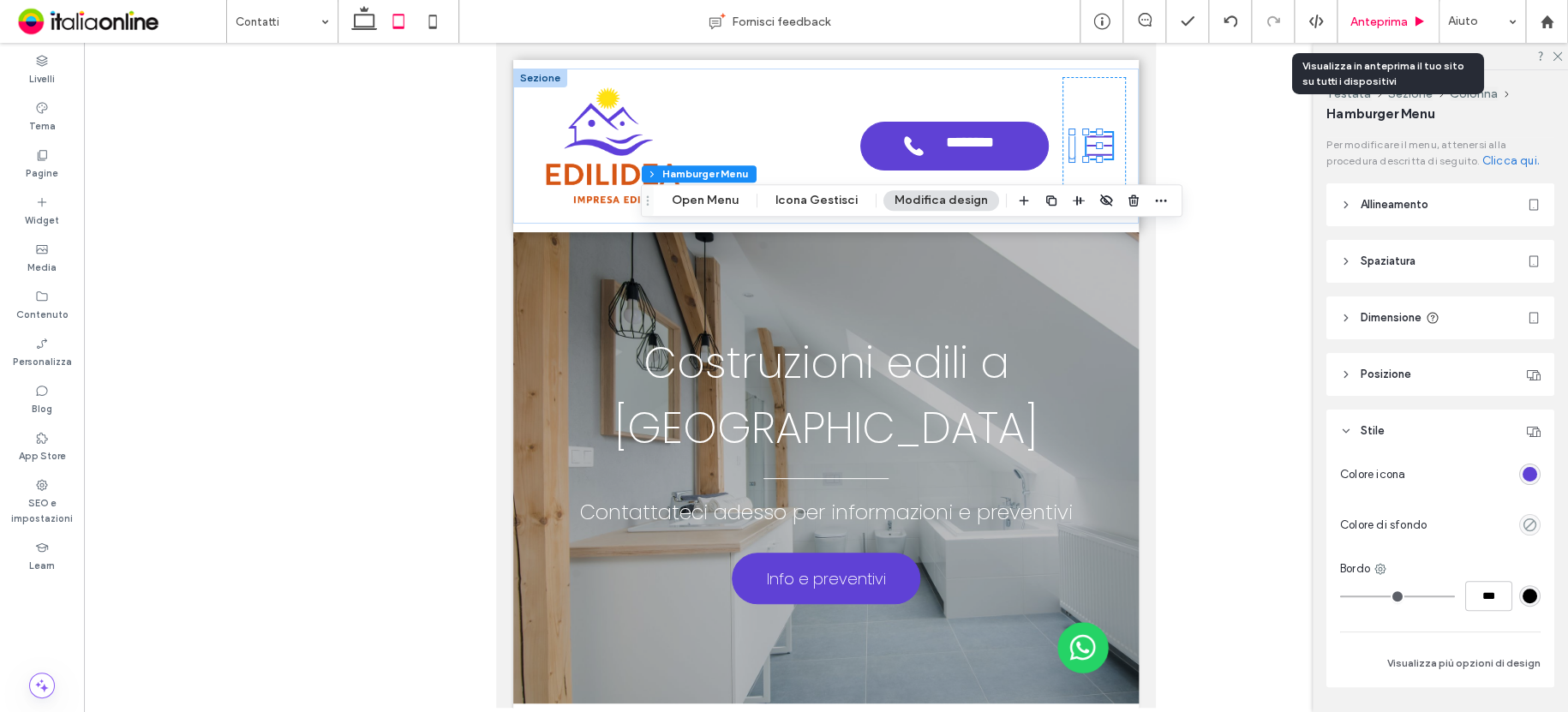
click at [1365, 25] on span "Anteprima" at bounding box center [1379, 22] width 58 height 15
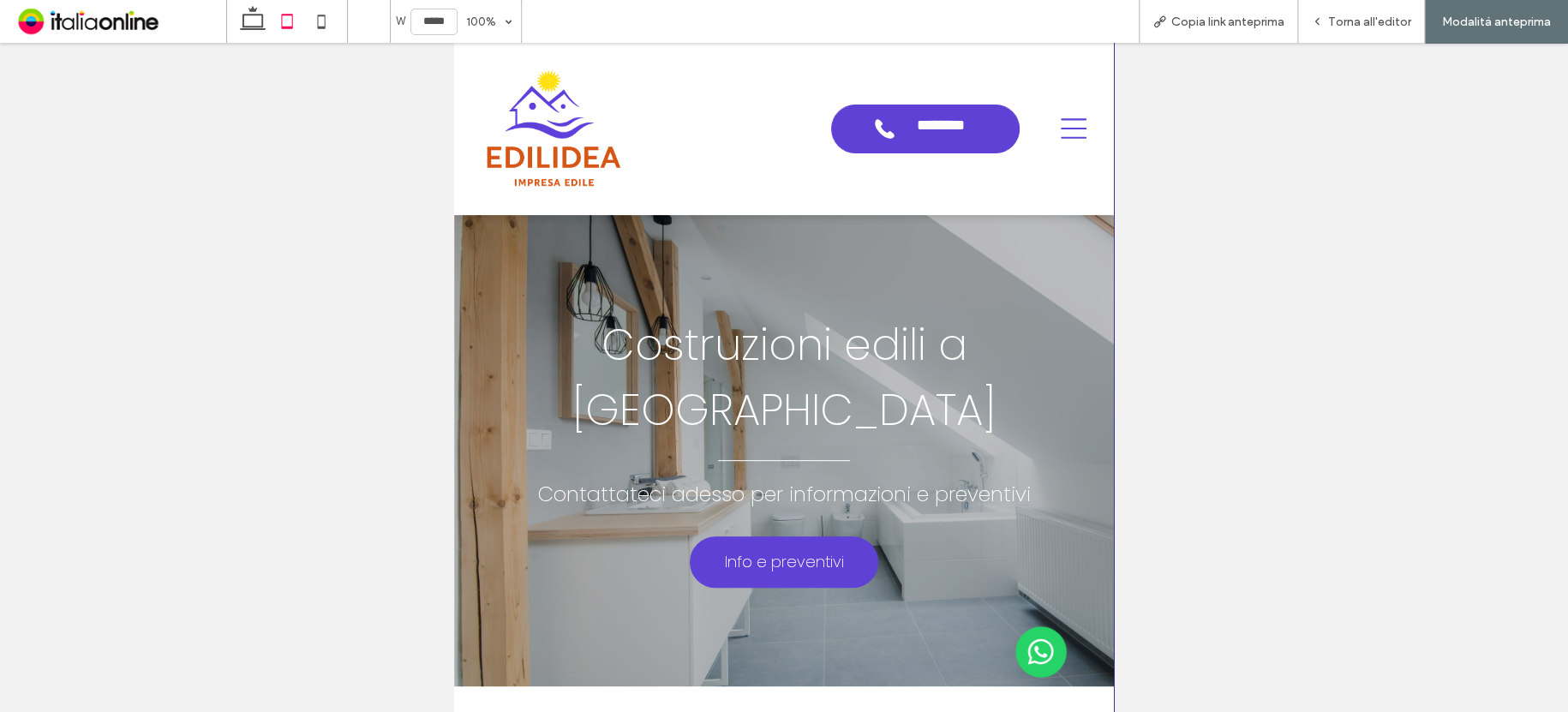
click at [1067, 120] on icon at bounding box center [1073, 128] width 25 height 25
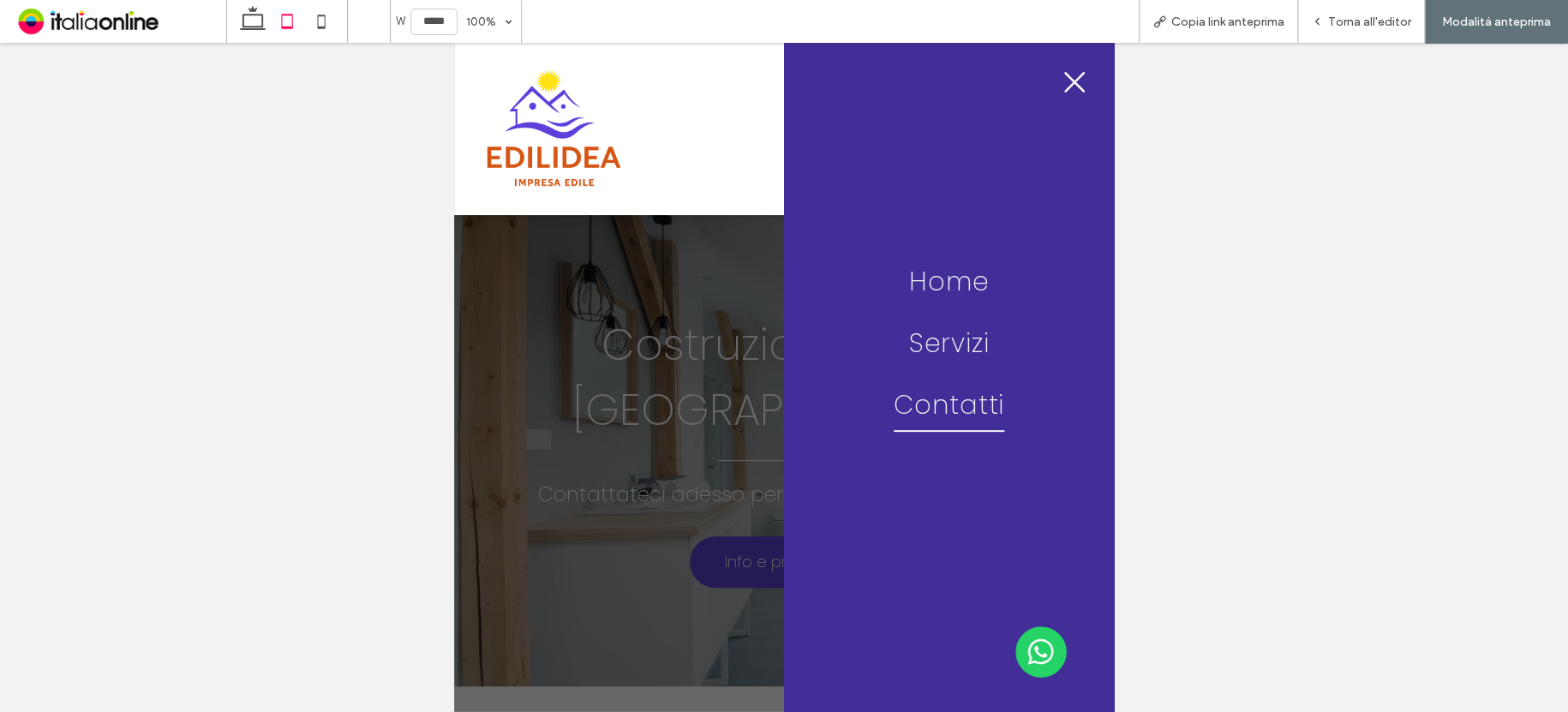
click at [1067, 85] on icon at bounding box center [1074, 82] width 25 height 25
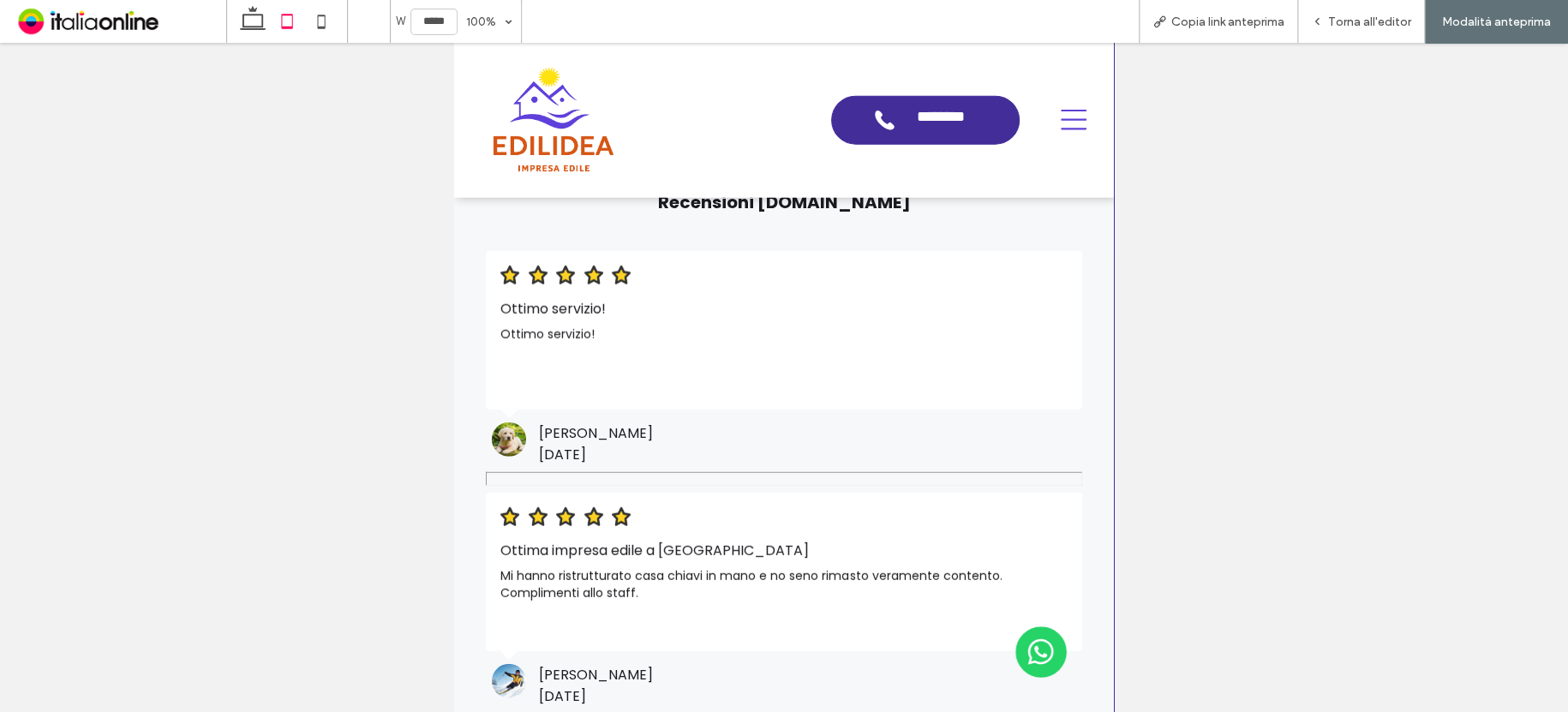
scroll to position [2211, 0]
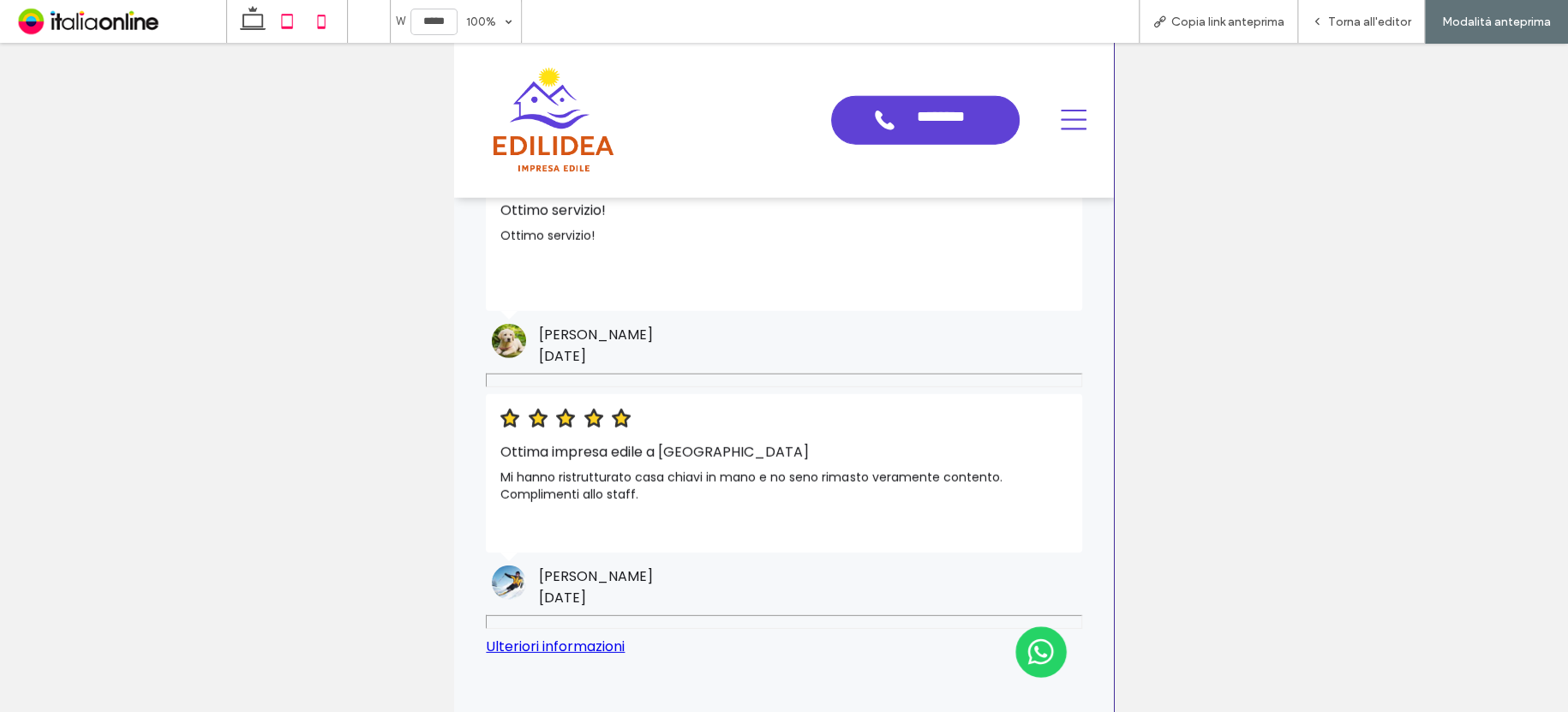
click at [321, 22] on icon at bounding box center [321, 21] width 34 height 34
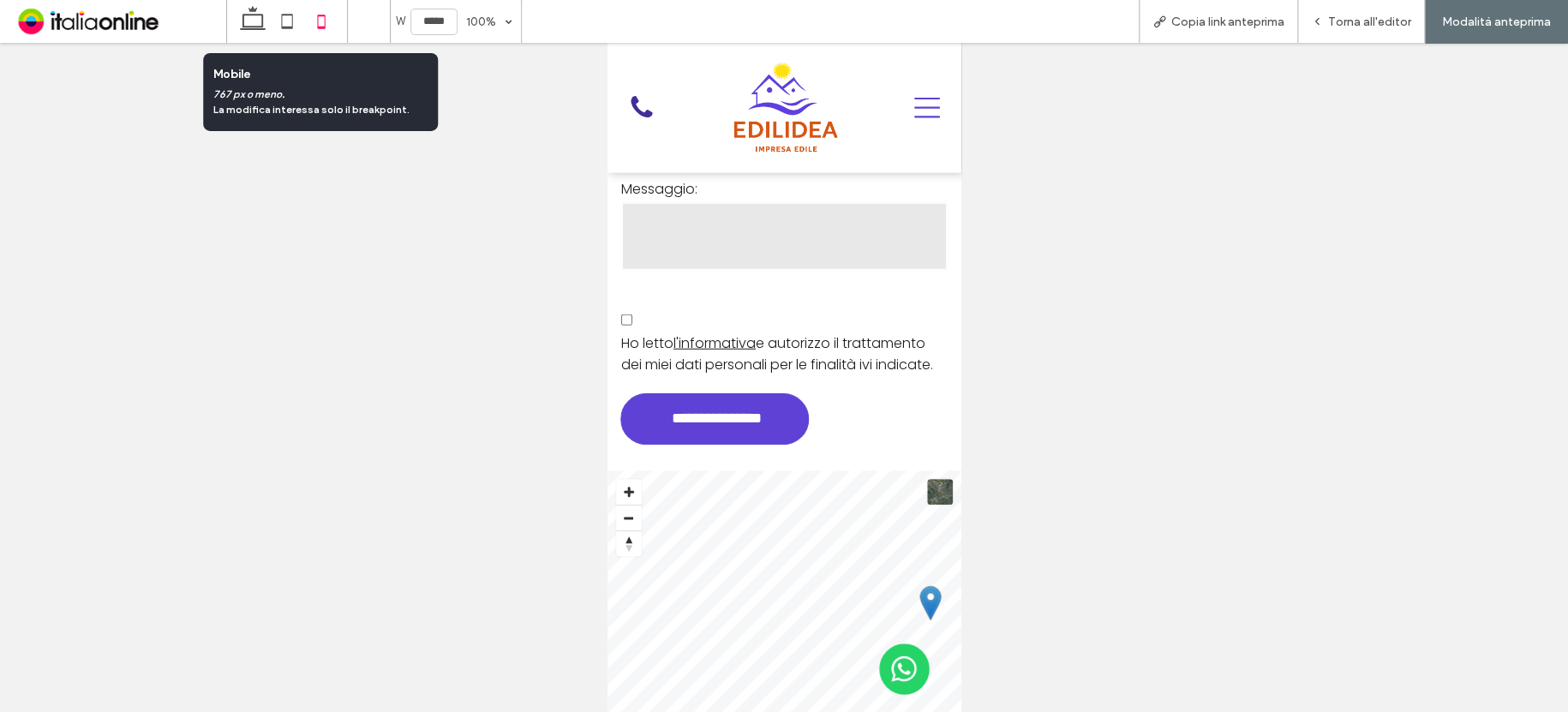
type input "*****"
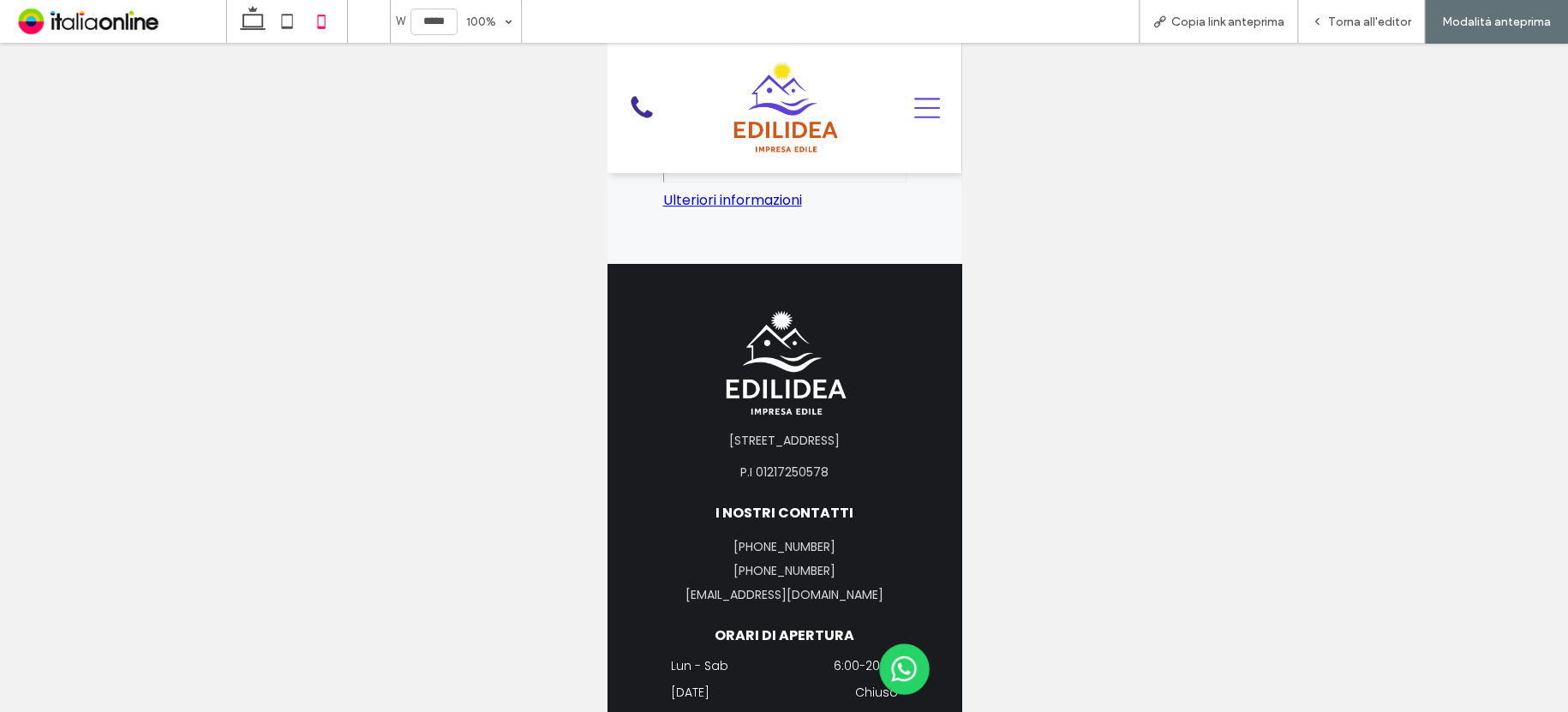
scroll to position [3554, 0]
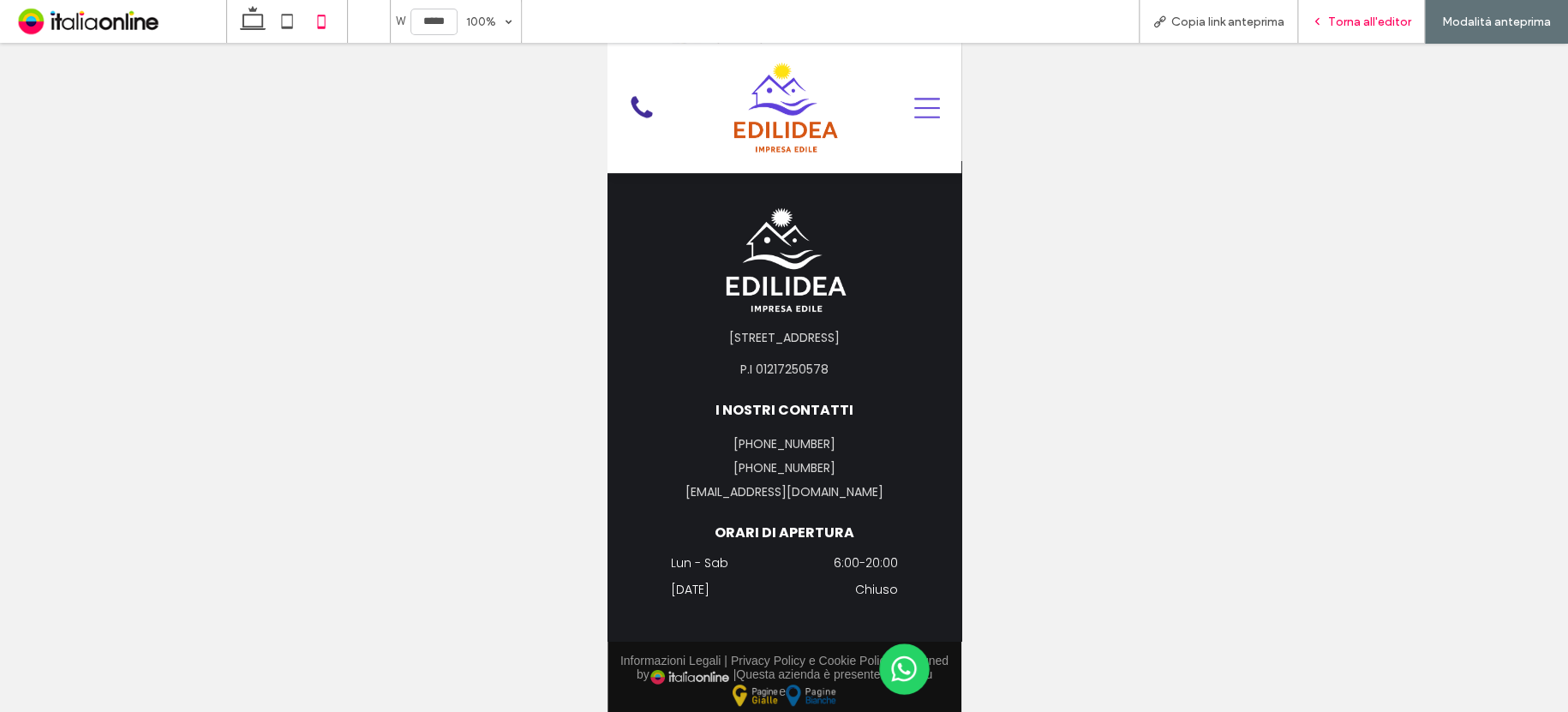
click at [1344, 26] on span "Torna all'editor" at bounding box center [1369, 22] width 83 height 15
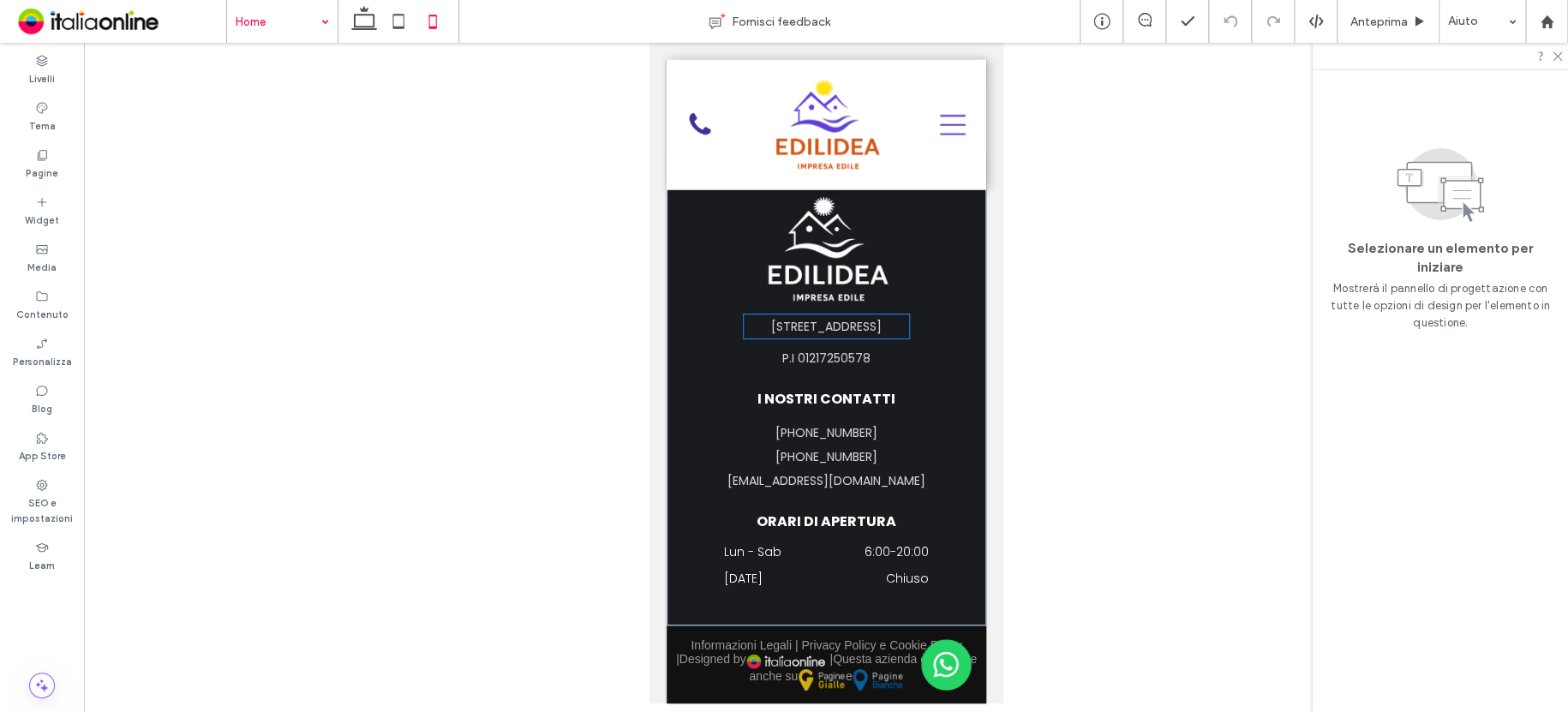
scroll to position [5742, 0]
click at [273, 19] on input at bounding box center [278, 22] width 84 height 43
drag, startPoint x: 275, startPoint y: 25, endPoint x: 274, endPoint y: 35, distance: 10.0
click at [275, 25] on input at bounding box center [278, 22] width 84 height 43
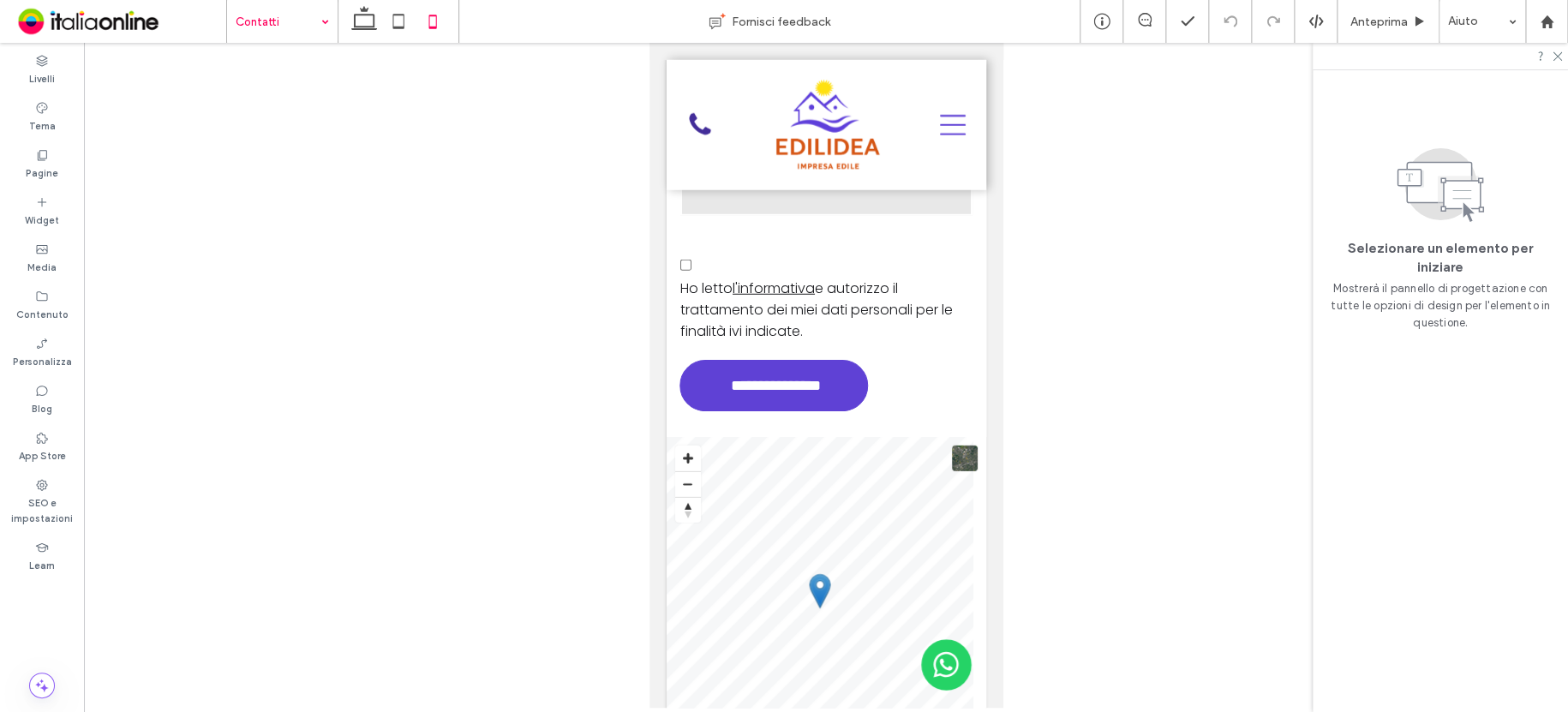
scroll to position [2303, 0]
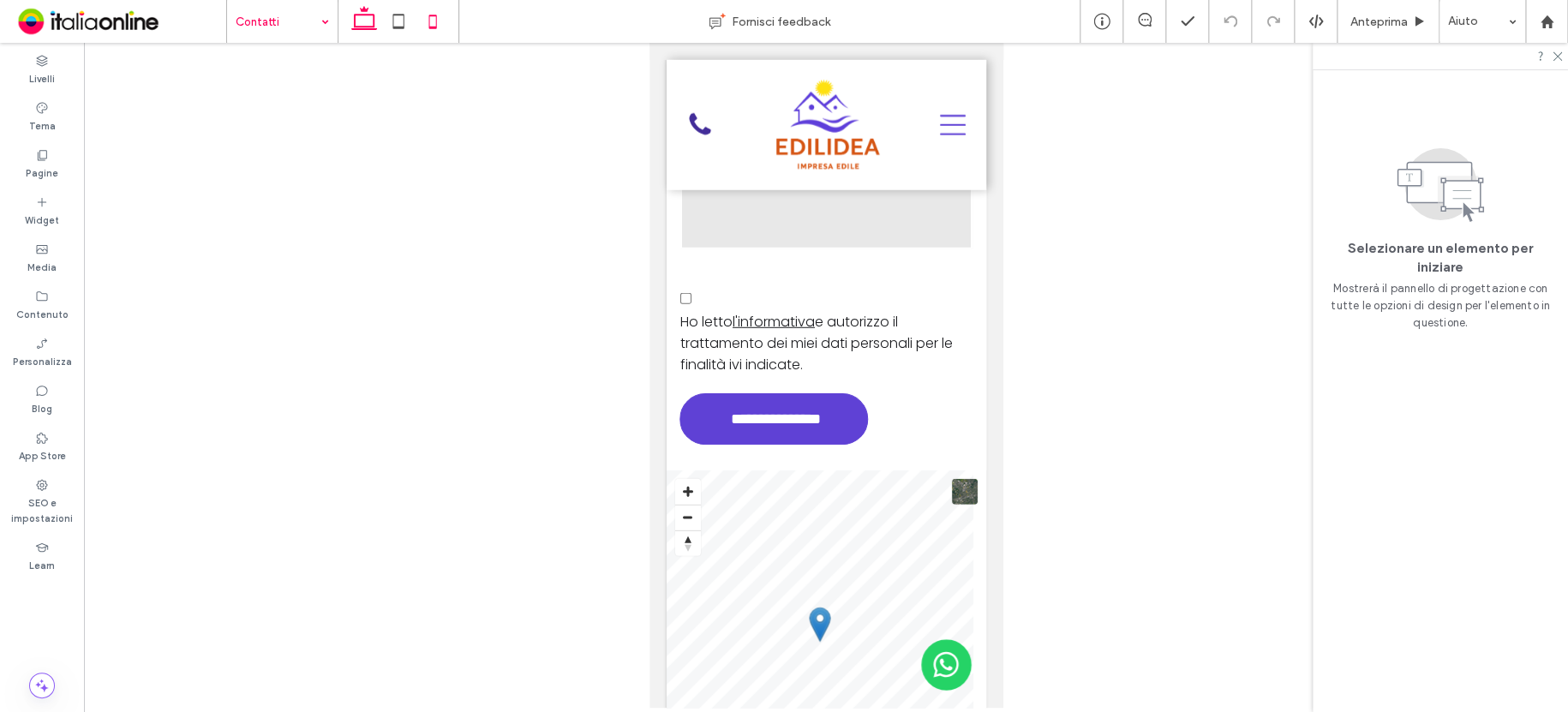
click at [377, 29] on icon at bounding box center [364, 21] width 34 height 34
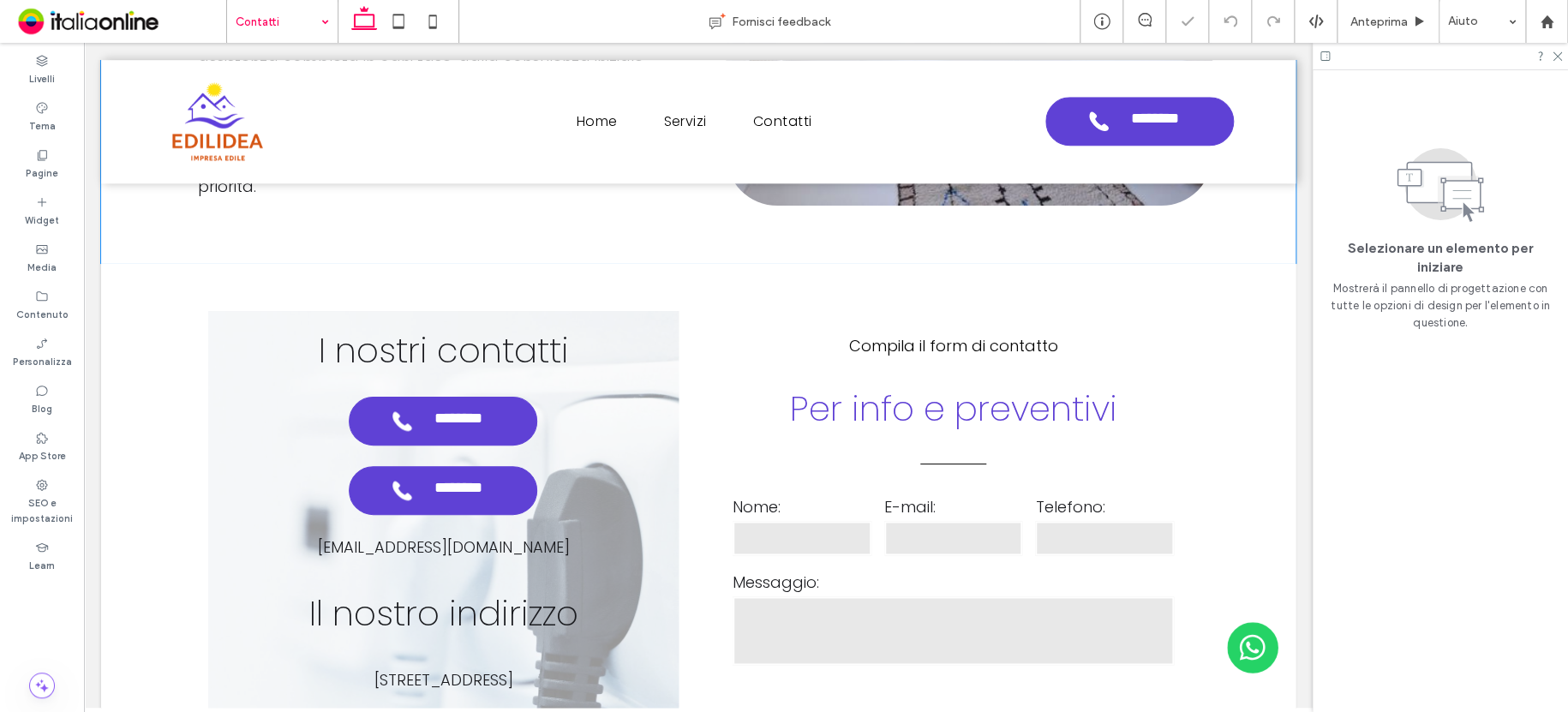
scroll to position [813, 0]
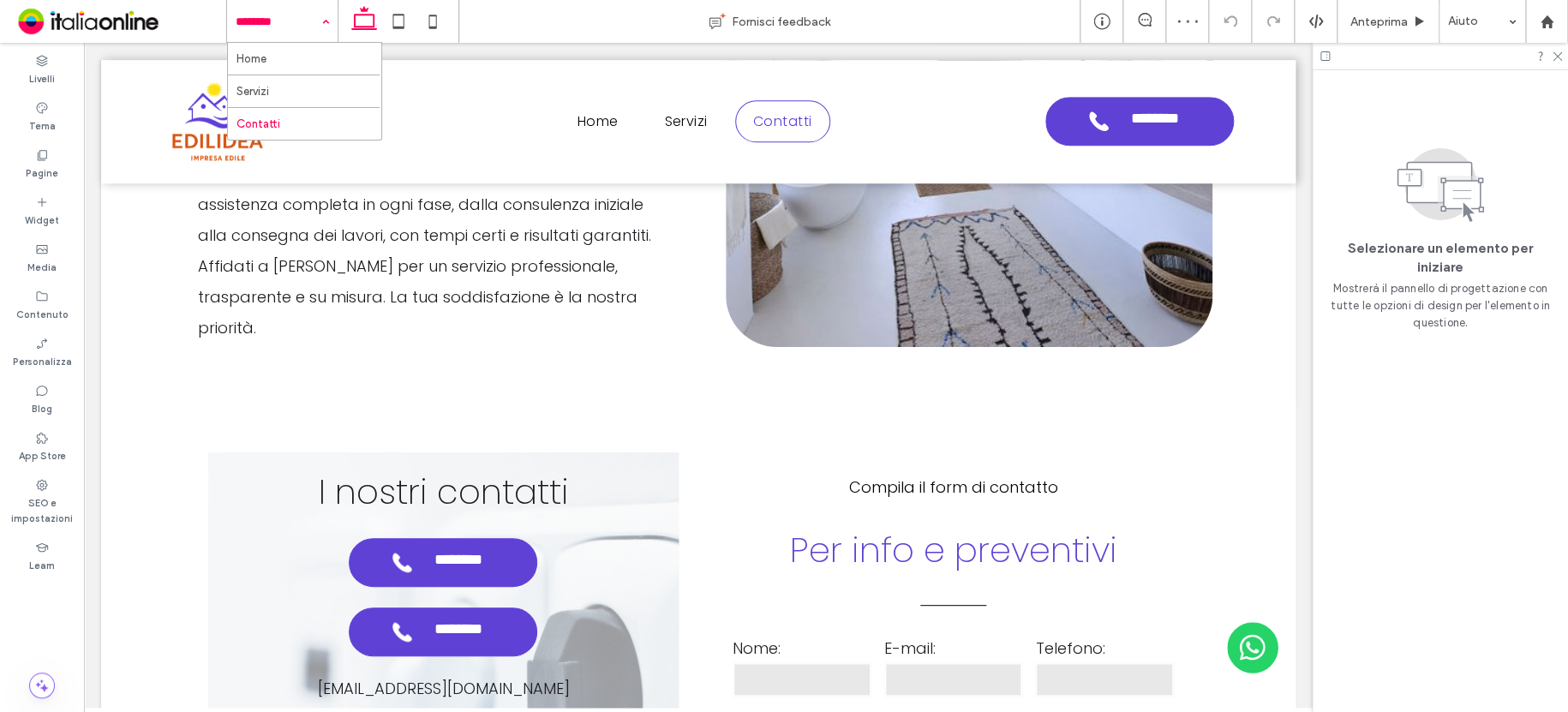
drag, startPoint x: 247, startPoint y: 26, endPoint x: 254, endPoint y: 41, distance: 16.6
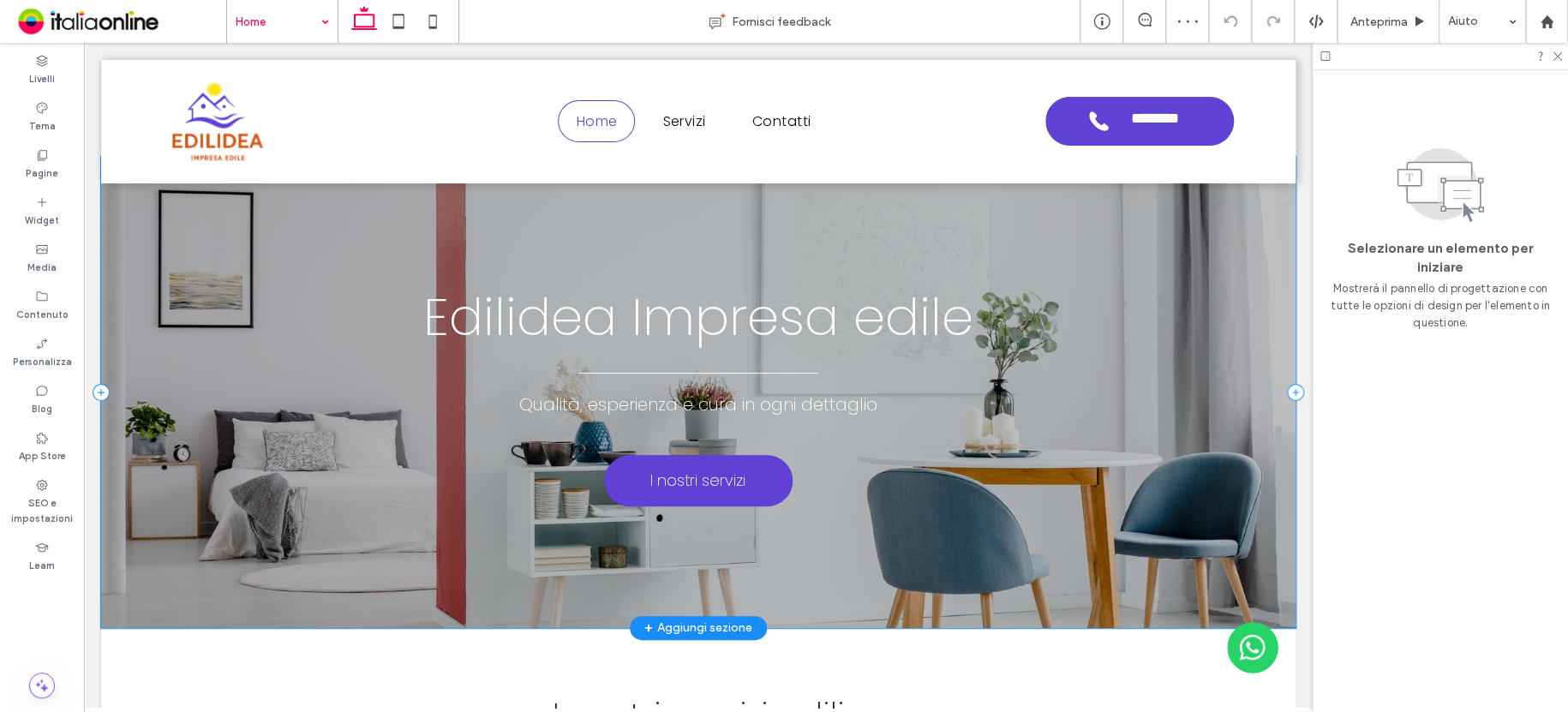
scroll to position [326, 0]
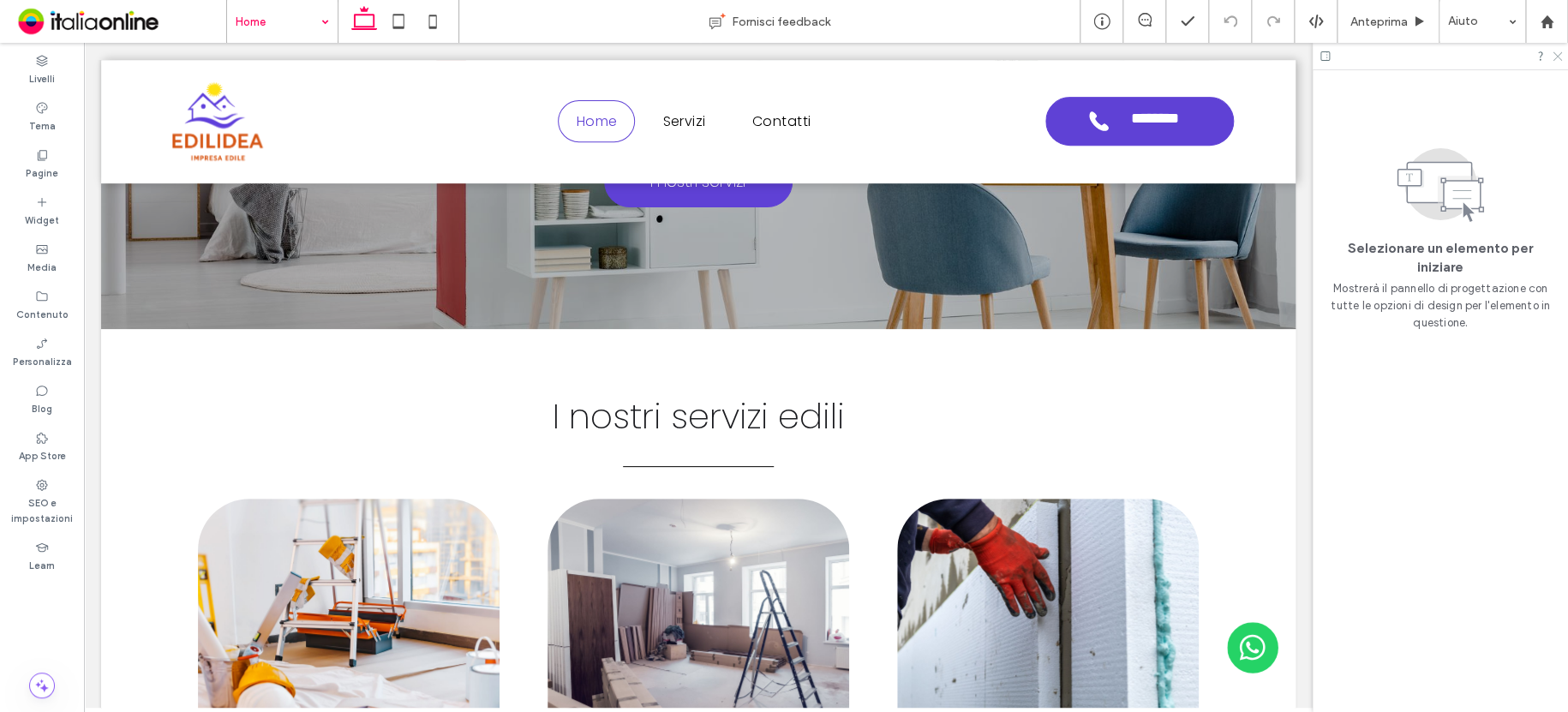
click at [1559, 55] on icon at bounding box center [1555, 55] width 11 height 11
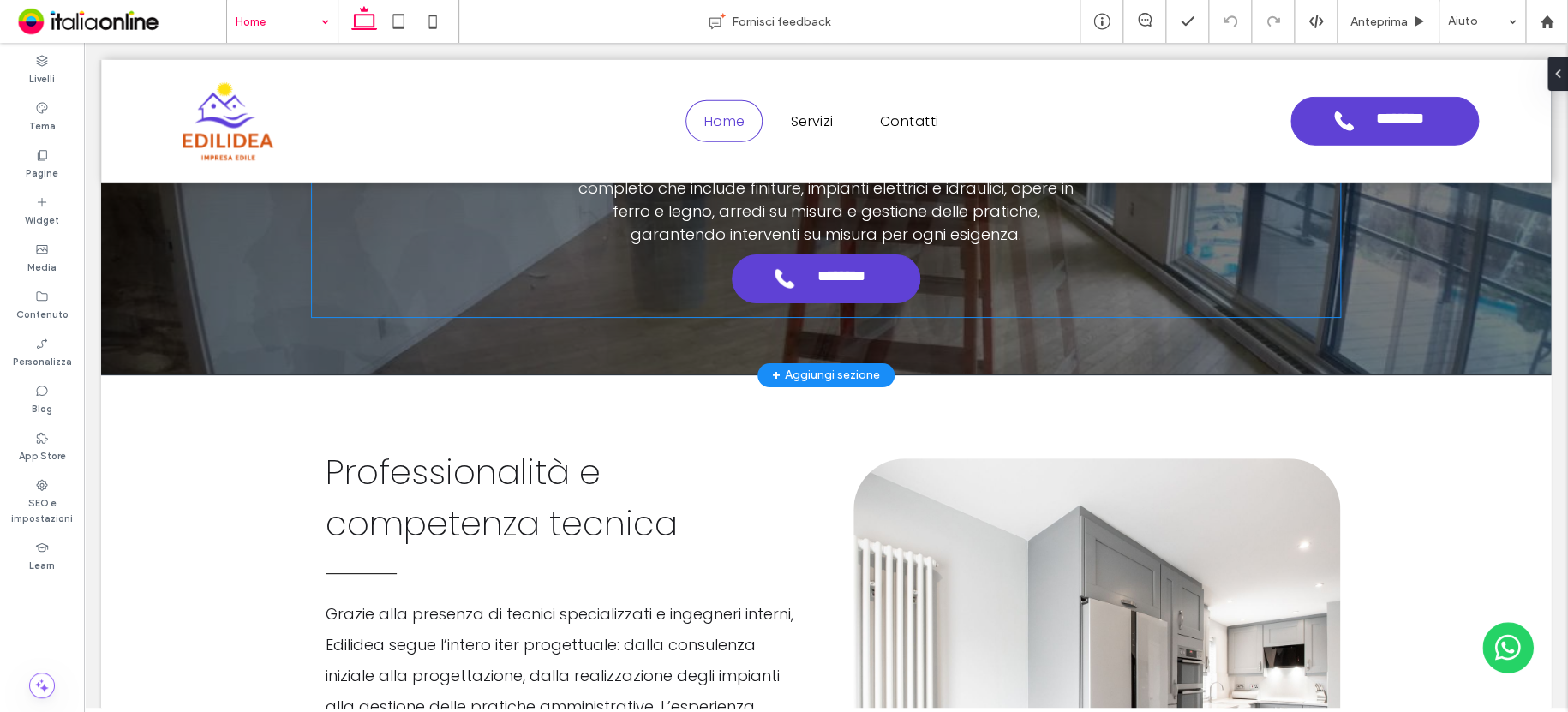
scroll to position [2721, 0]
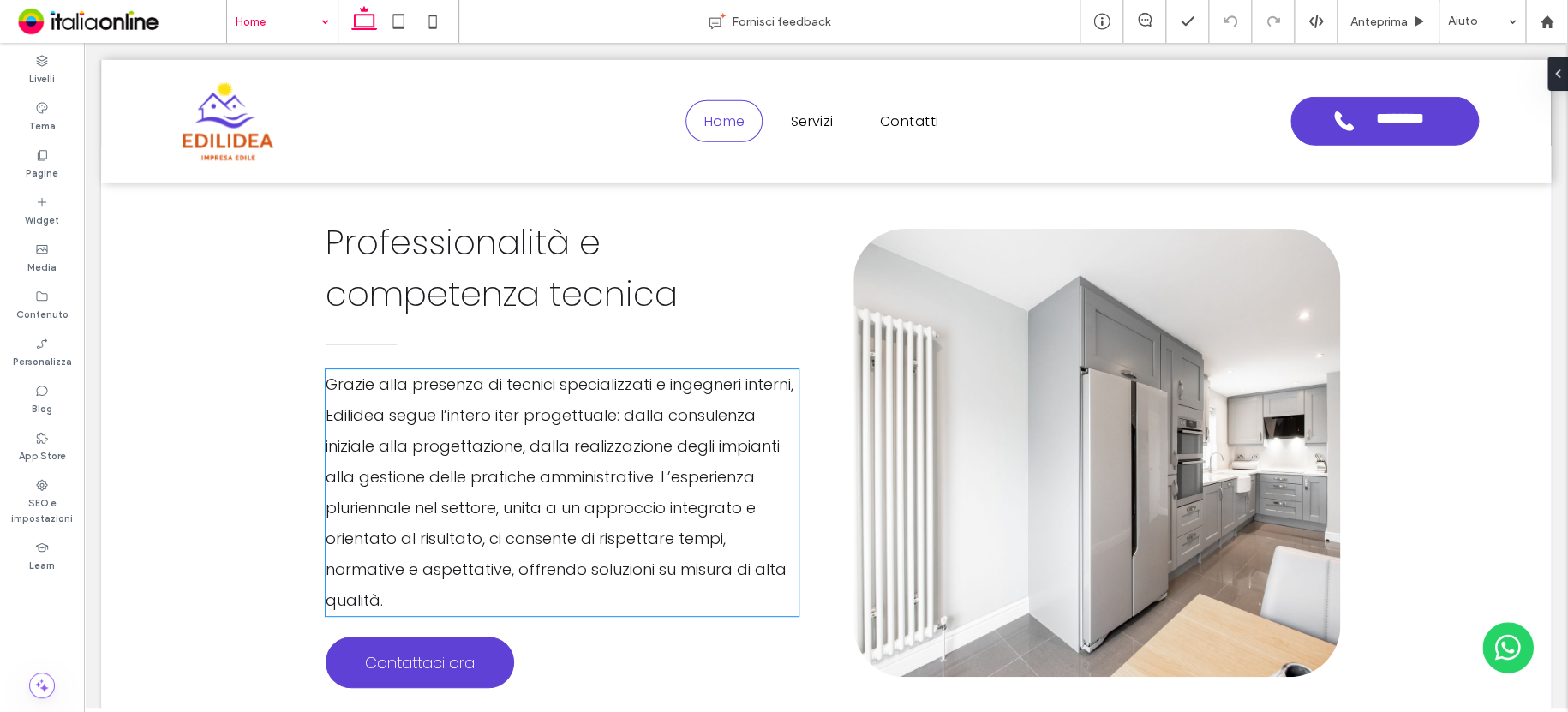
click at [367, 431] on span "Grazie alla presenza di tecnici specializzati e ingegneri interni, Edilidea seg…" at bounding box center [559, 492] width 468 height 237
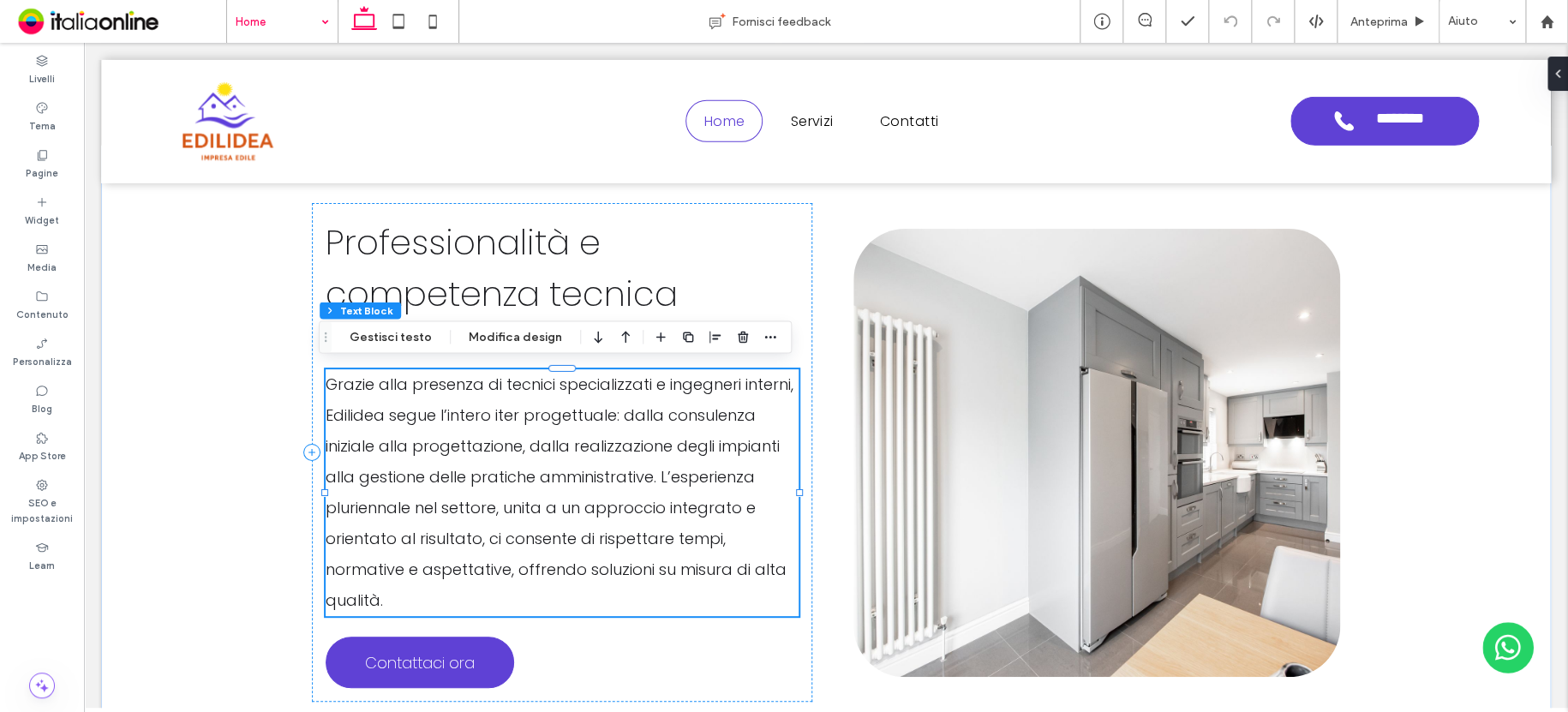
click at [370, 423] on p "Grazie alla presenza di tecnici specializzati e ingegneri interni, Edilidea seg…" at bounding box center [562, 492] width 473 height 247
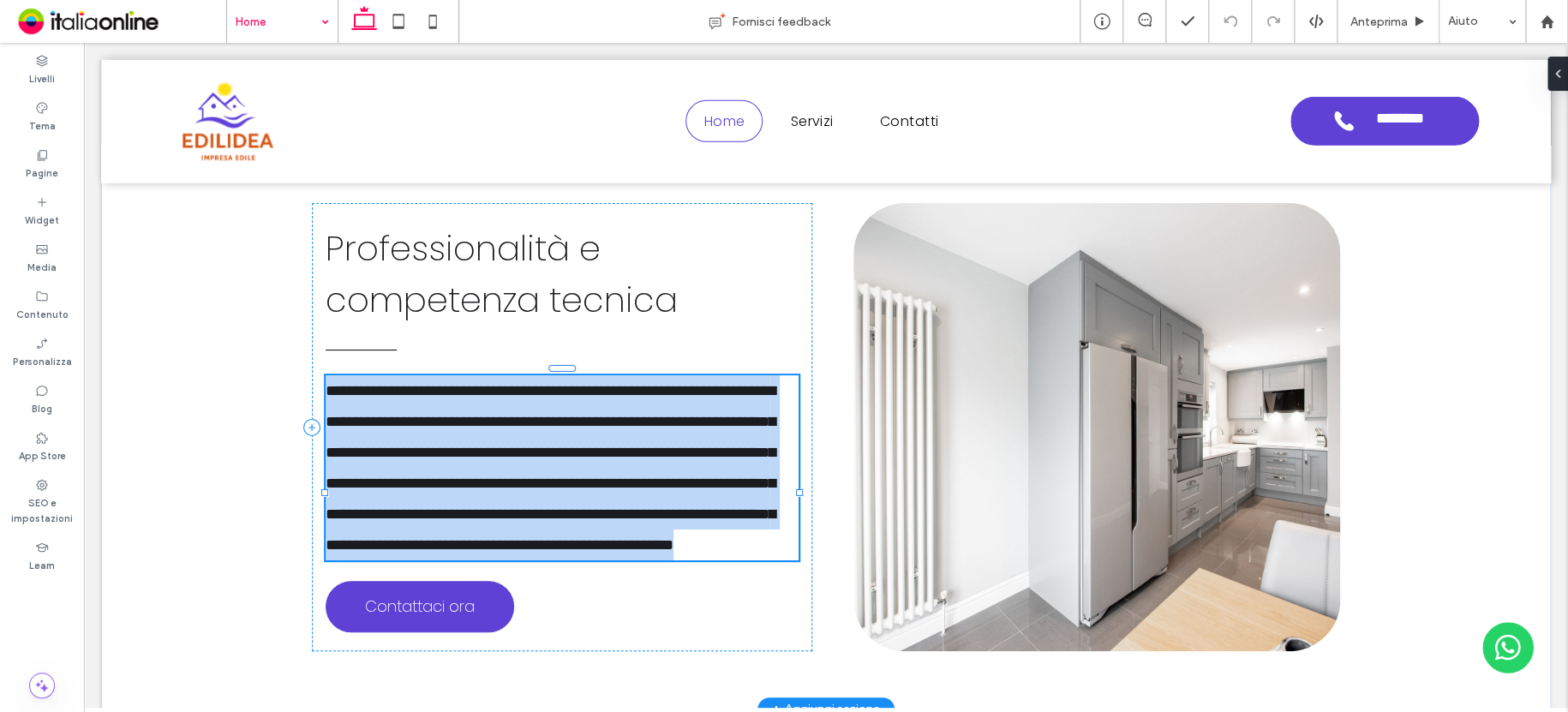
type input "*******"
type input "**"
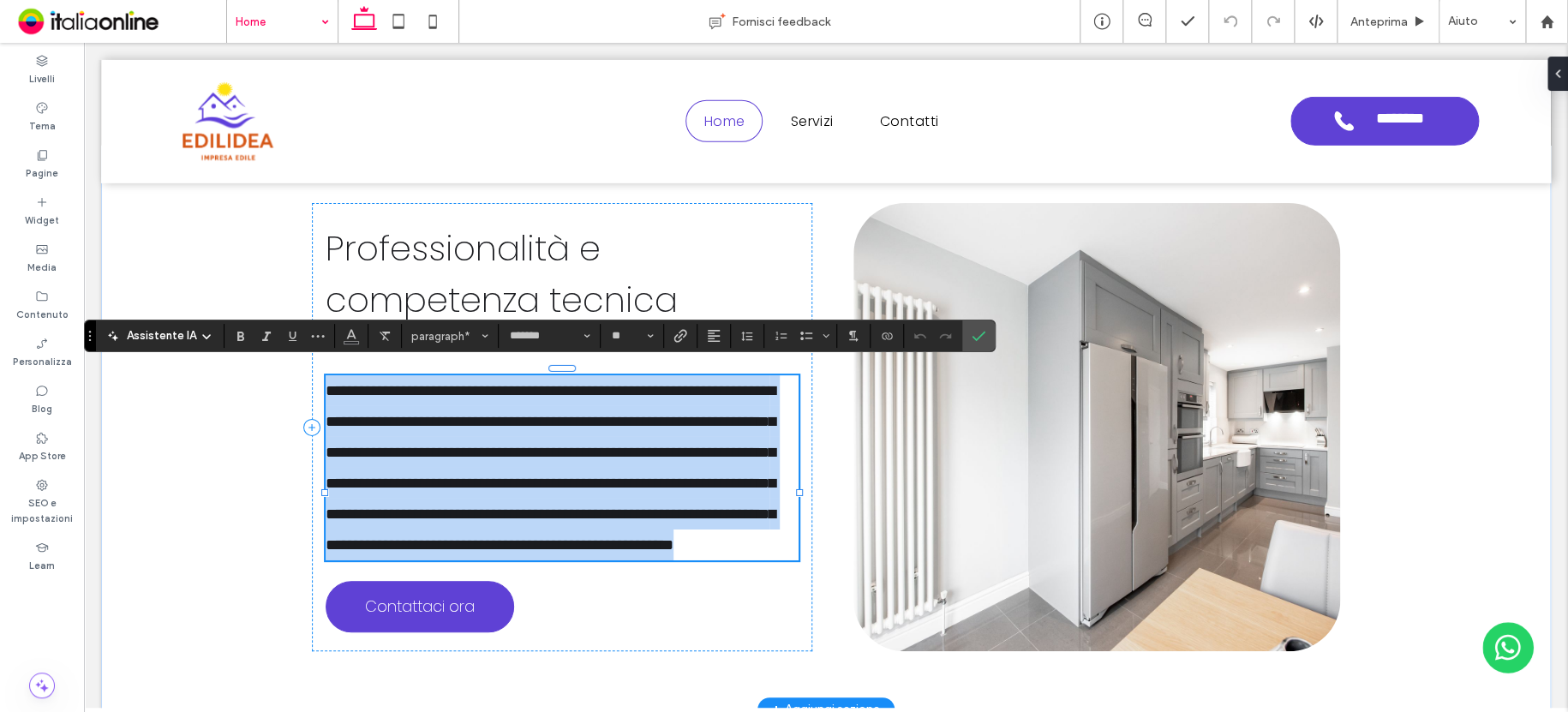
click at [376, 418] on span "**********" at bounding box center [550, 467] width 450 height 170
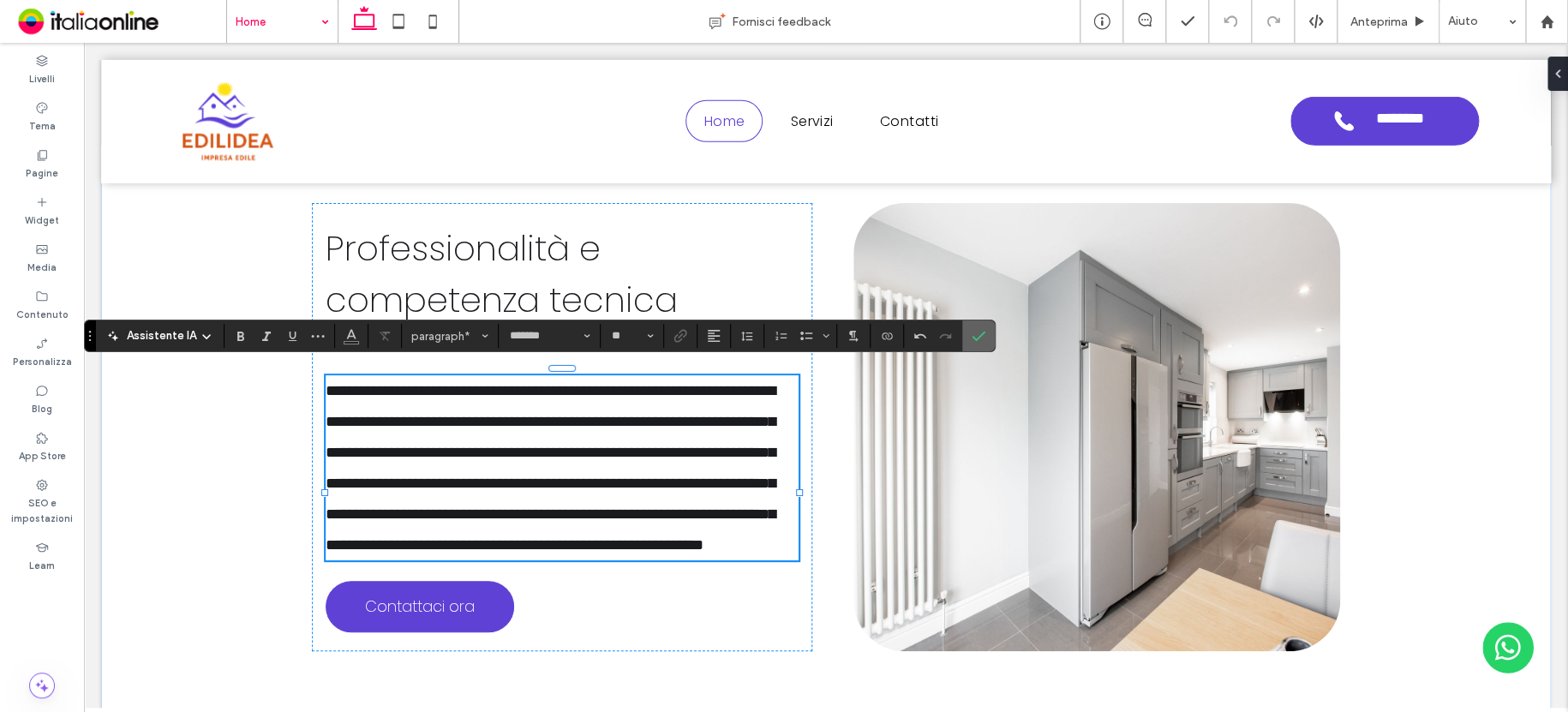
click at [978, 340] on icon "Conferma" at bounding box center [979, 335] width 14 height 14
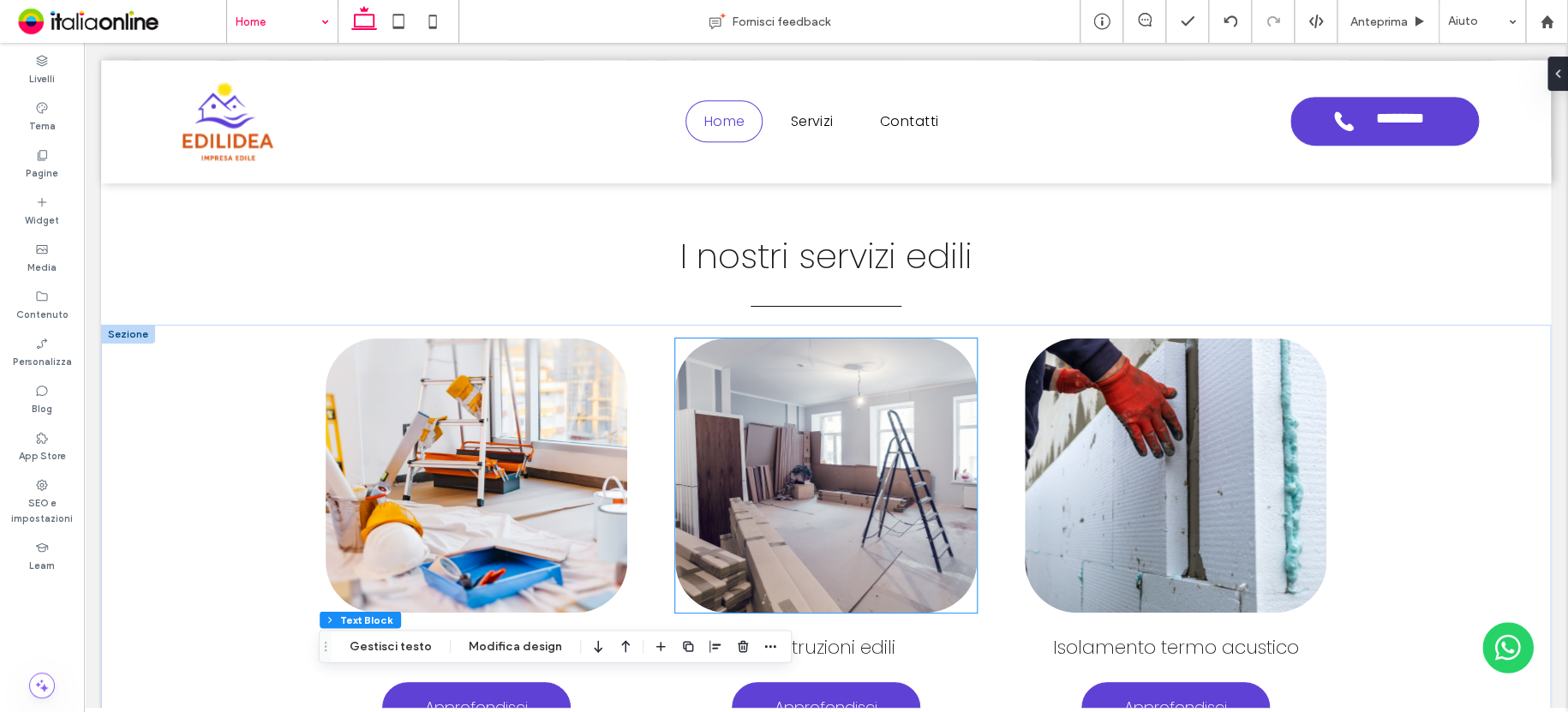
scroll to position [0, 0]
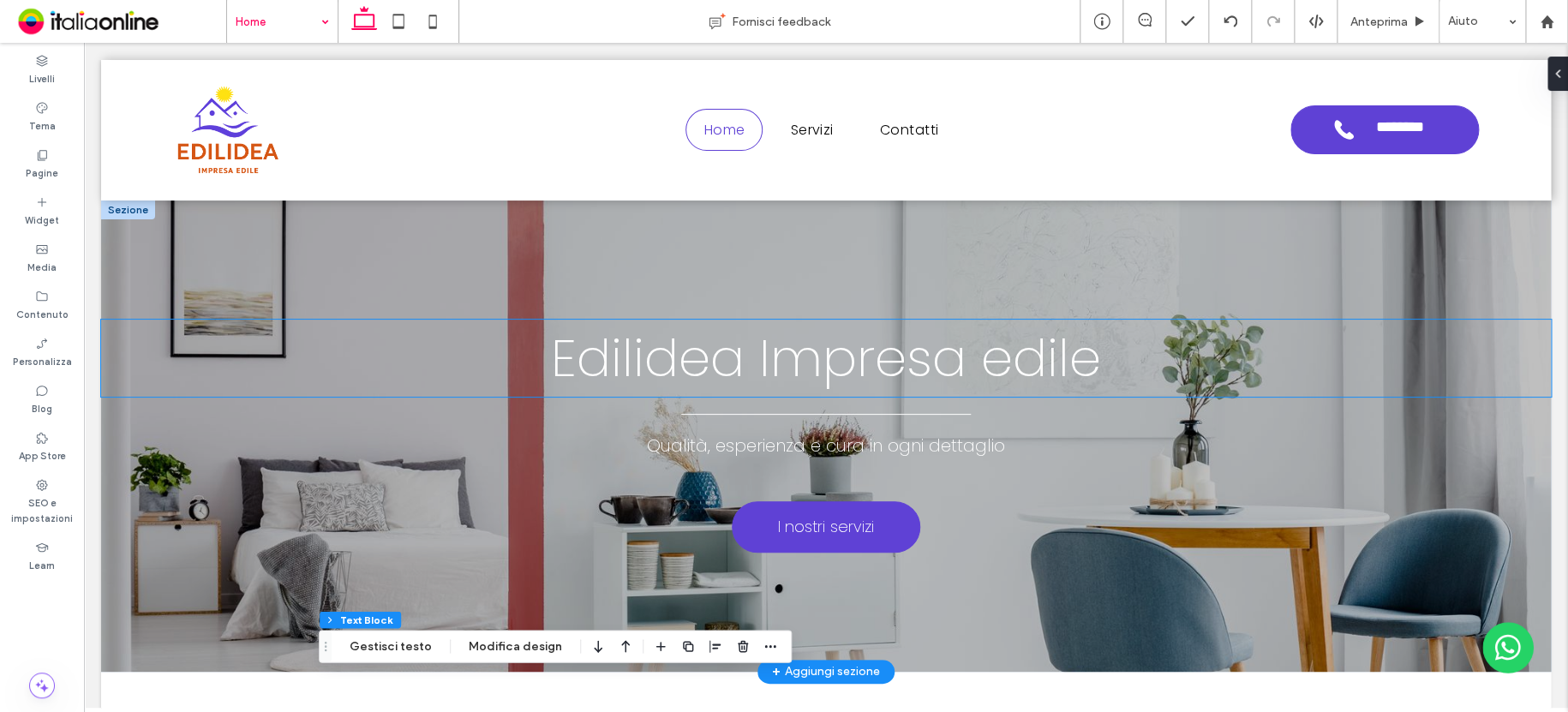
click at [760, 369] on span "Edilidea Impresa edile" at bounding box center [826, 357] width 550 height 72
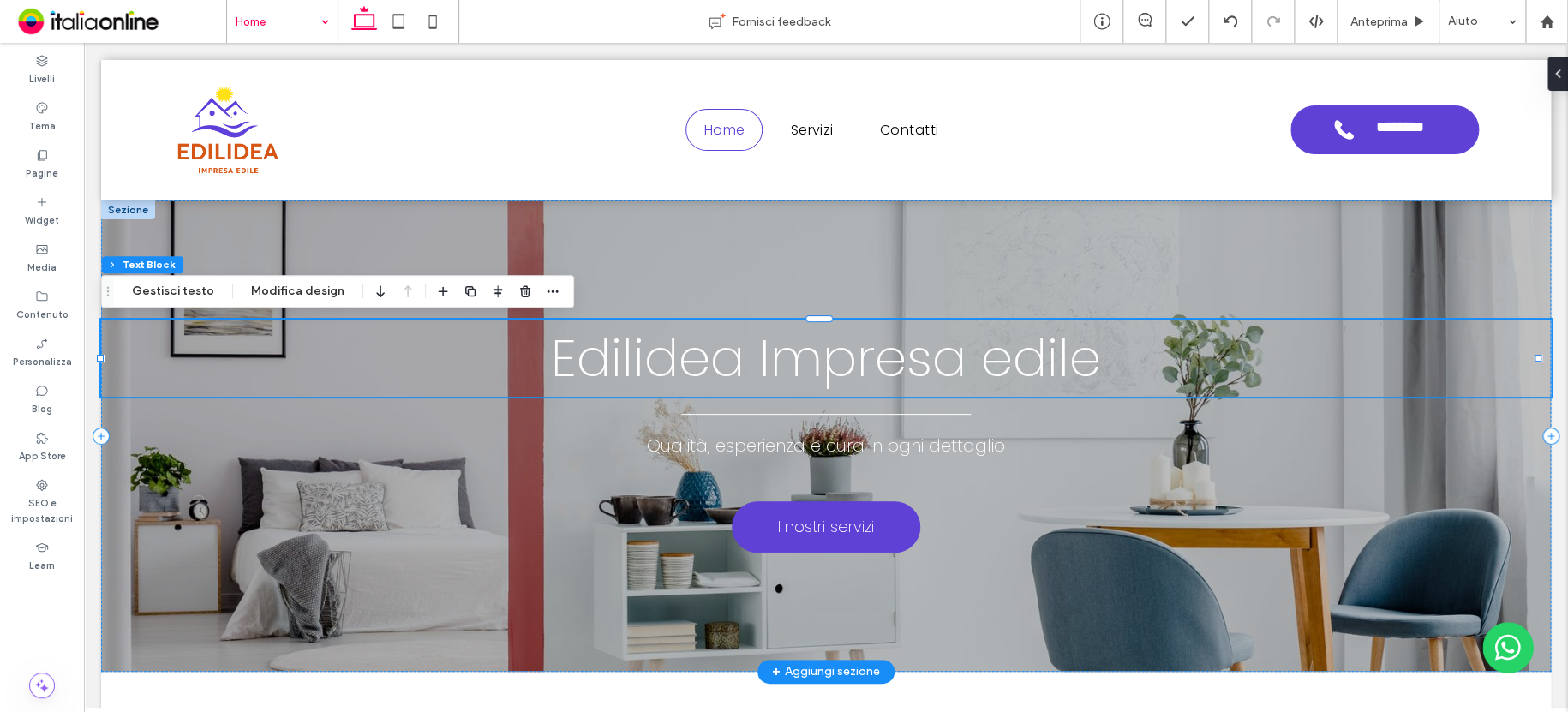
click at [753, 369] on span "Edilidea Impresa edile" at bounding box center [826, 357] width 550 height 72
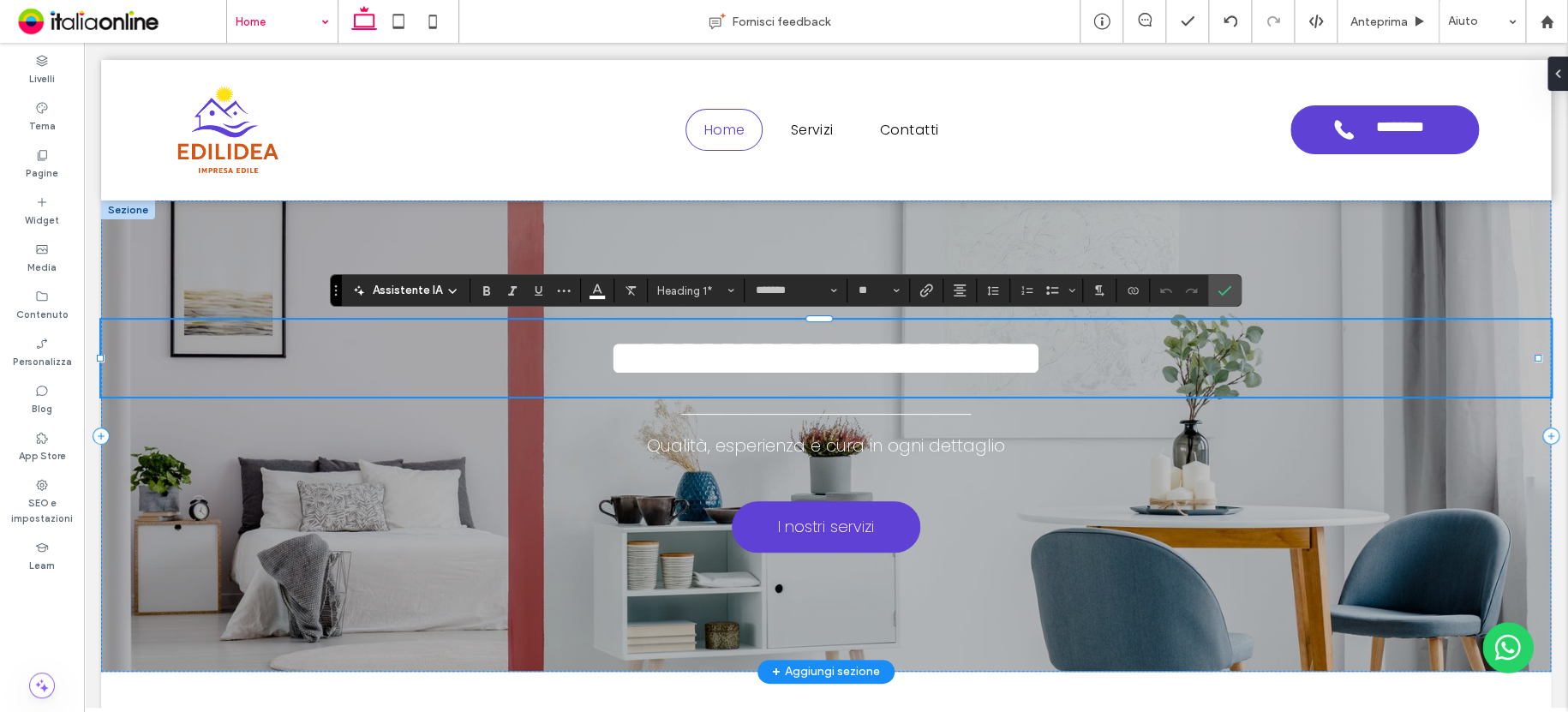
click at [755, 362] on span "**********" at bounding box center [826, 358] width 435 height 51
click at [1223, 287] on icon "Conferma" at bounding box center [1224, 290] width 14 height 14
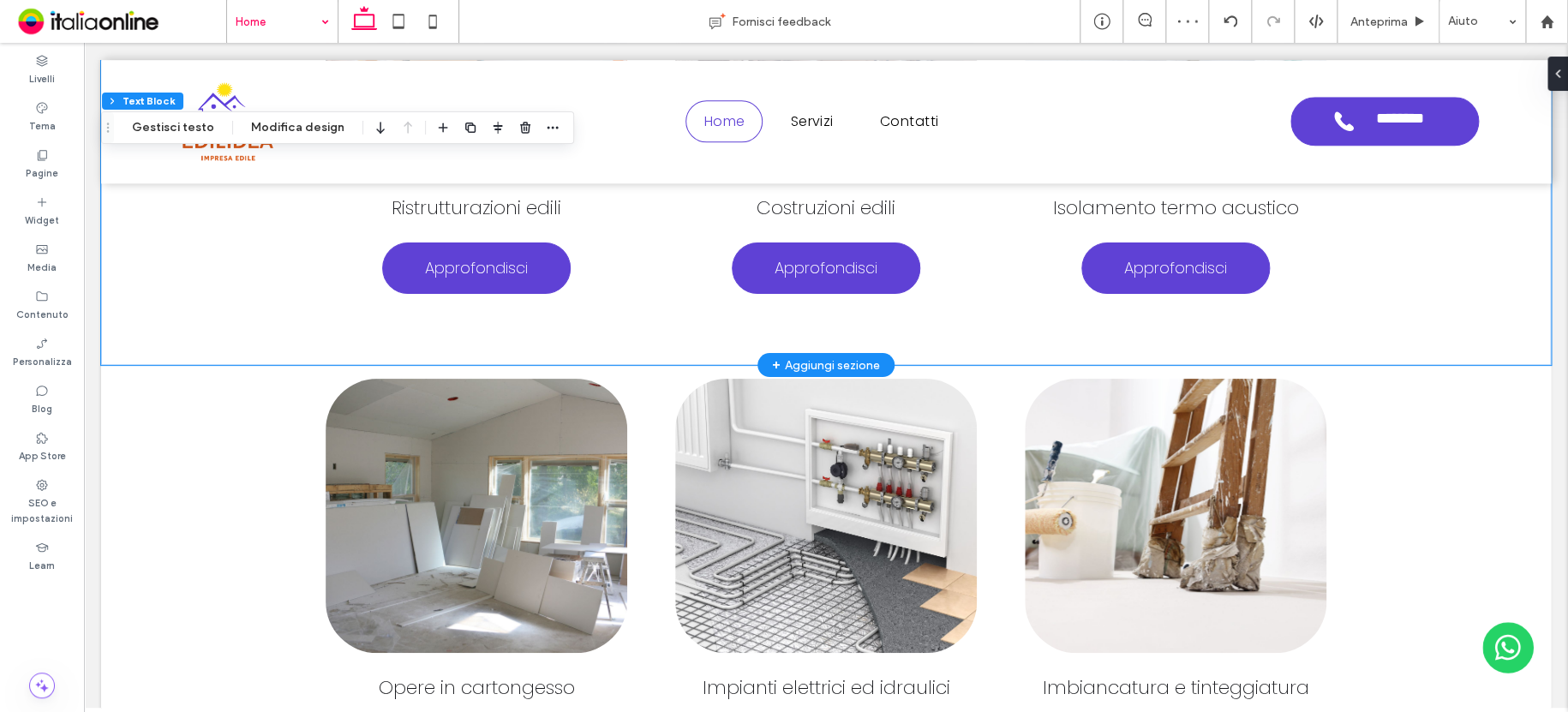
scroll to position [1182, 0]
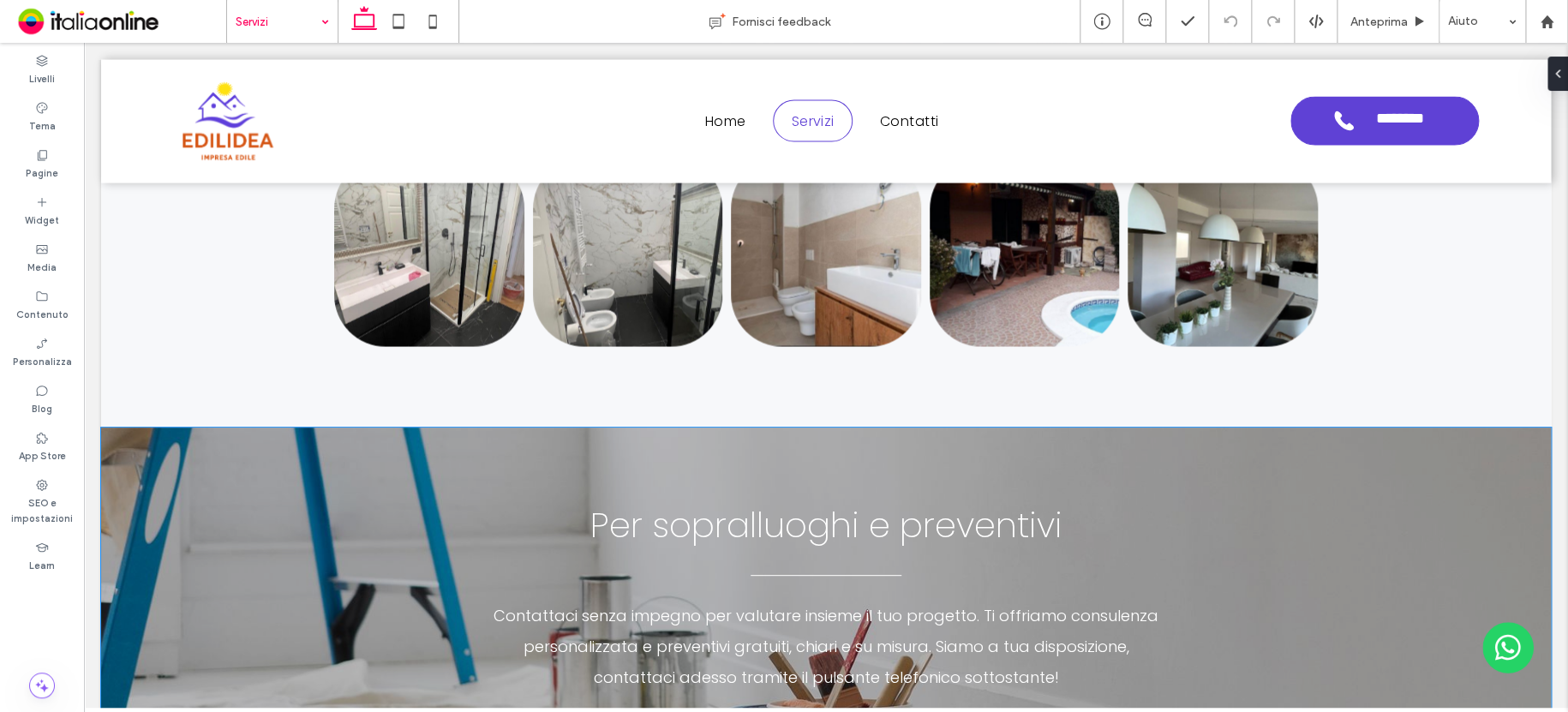
scroll to position [5380, 0]
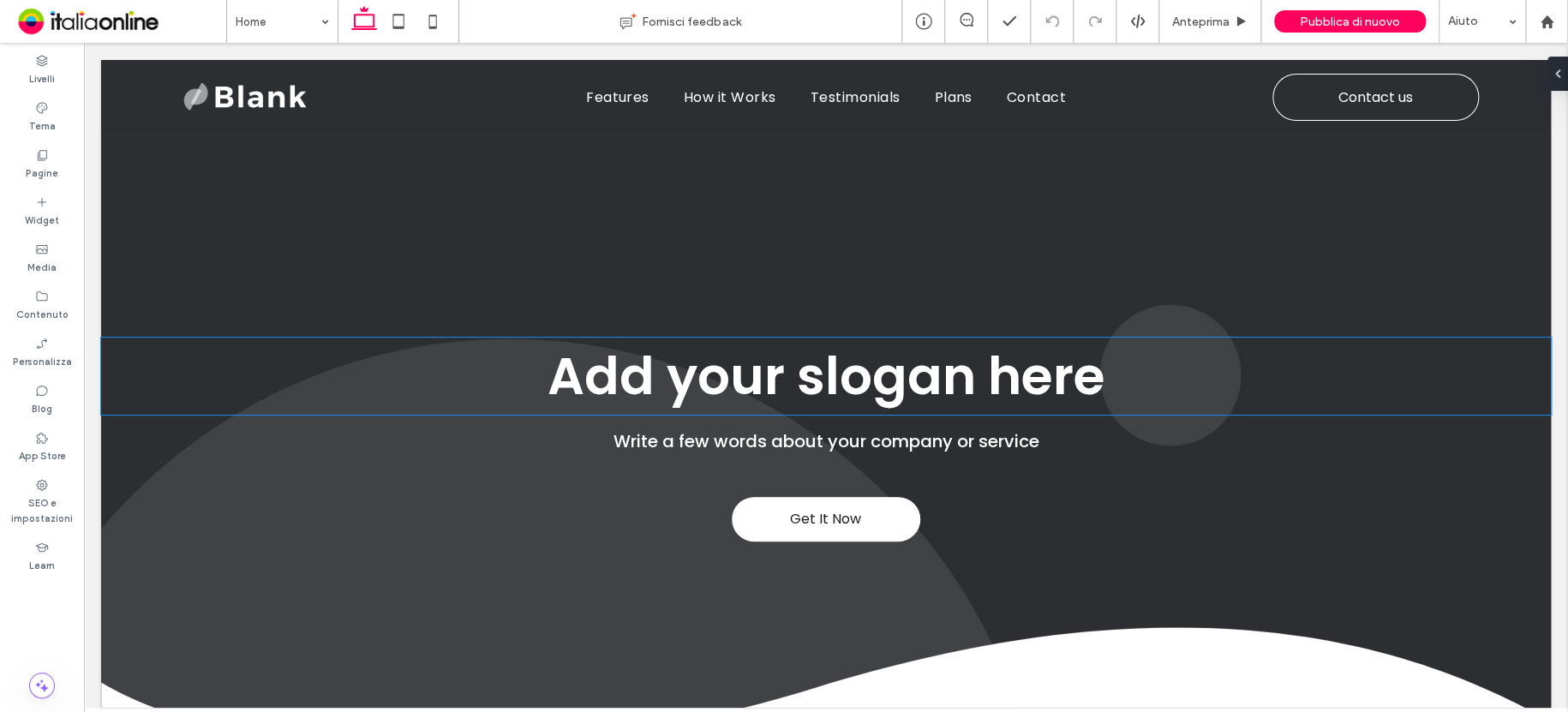
scroll to position [411, 0]
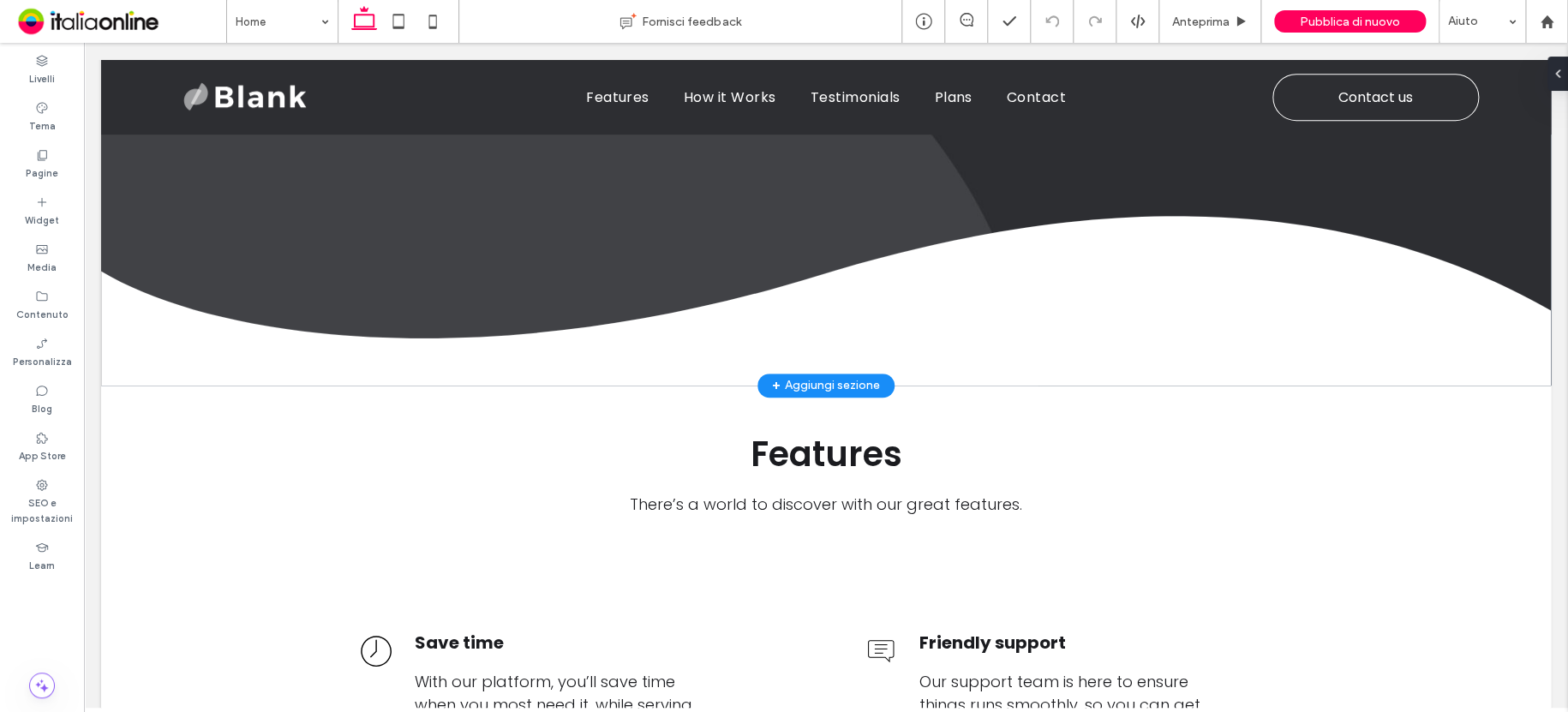
click at [829, 376] on div "+ Aggiungi sezione" at bounding box center [826, 384] width 108 height 19
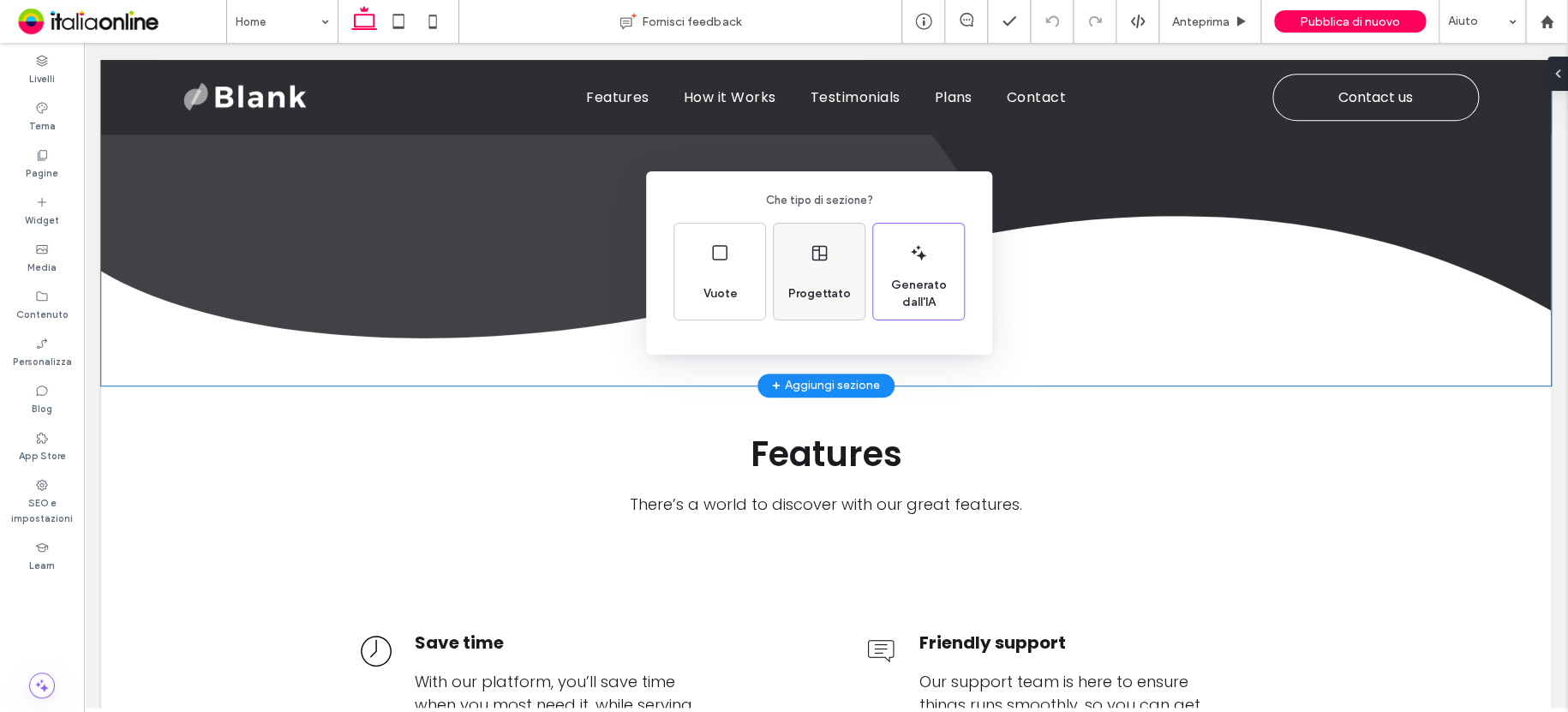
click at [856, 261] on div "Progettato" at bounding box center [819, 272] width 91 height 96
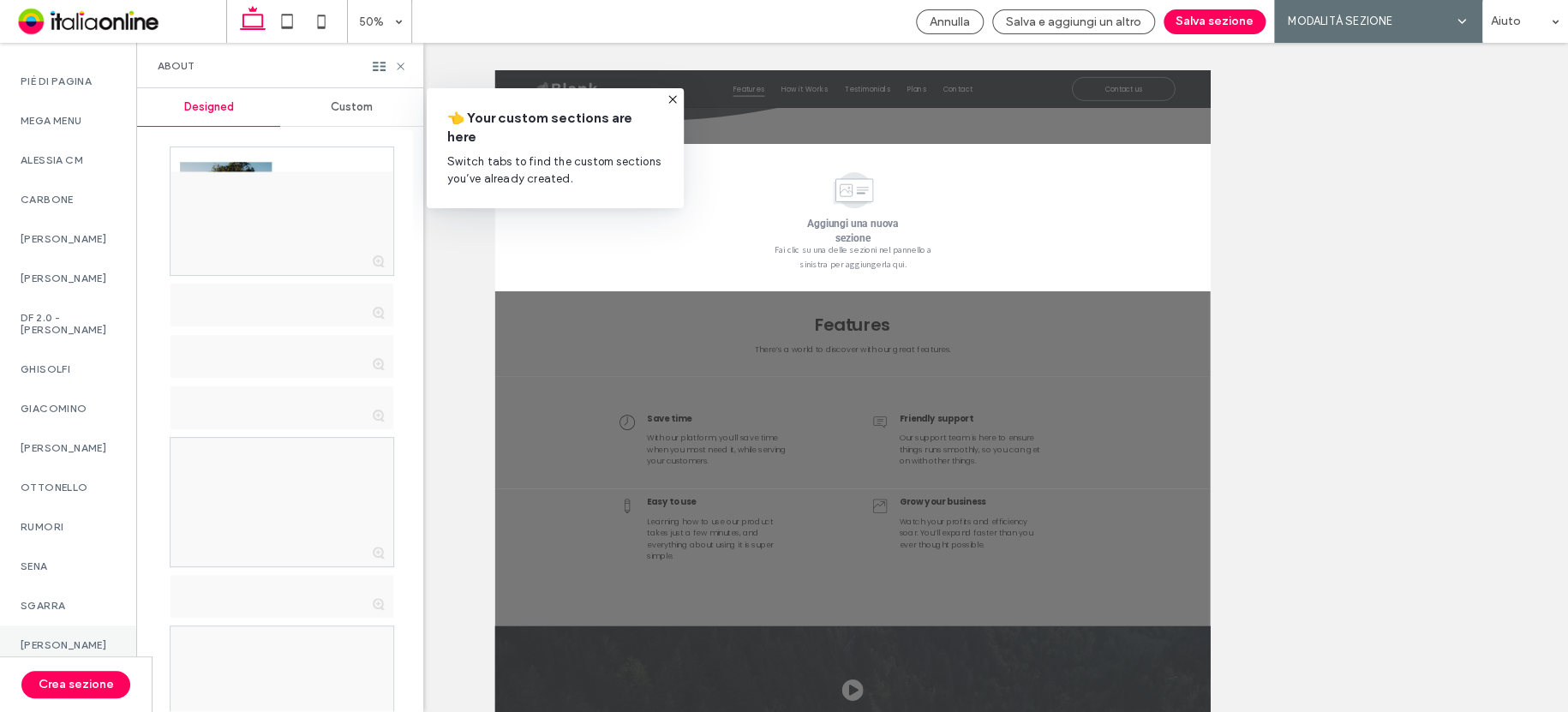
scroll to position [1221, 0]
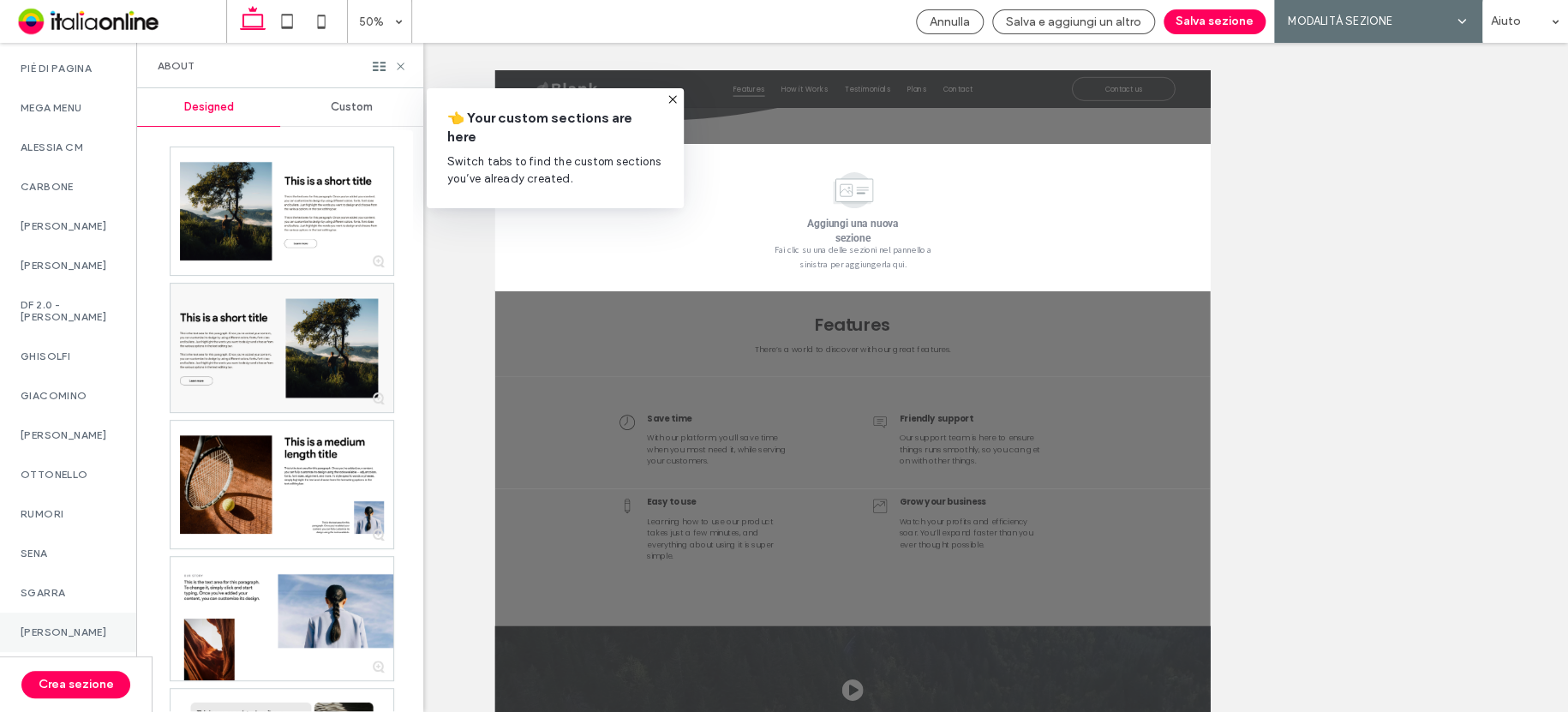
click at [74, 627] on label "[PERSON_NAME]" at bounding box center [68, 633] width 95 height 12
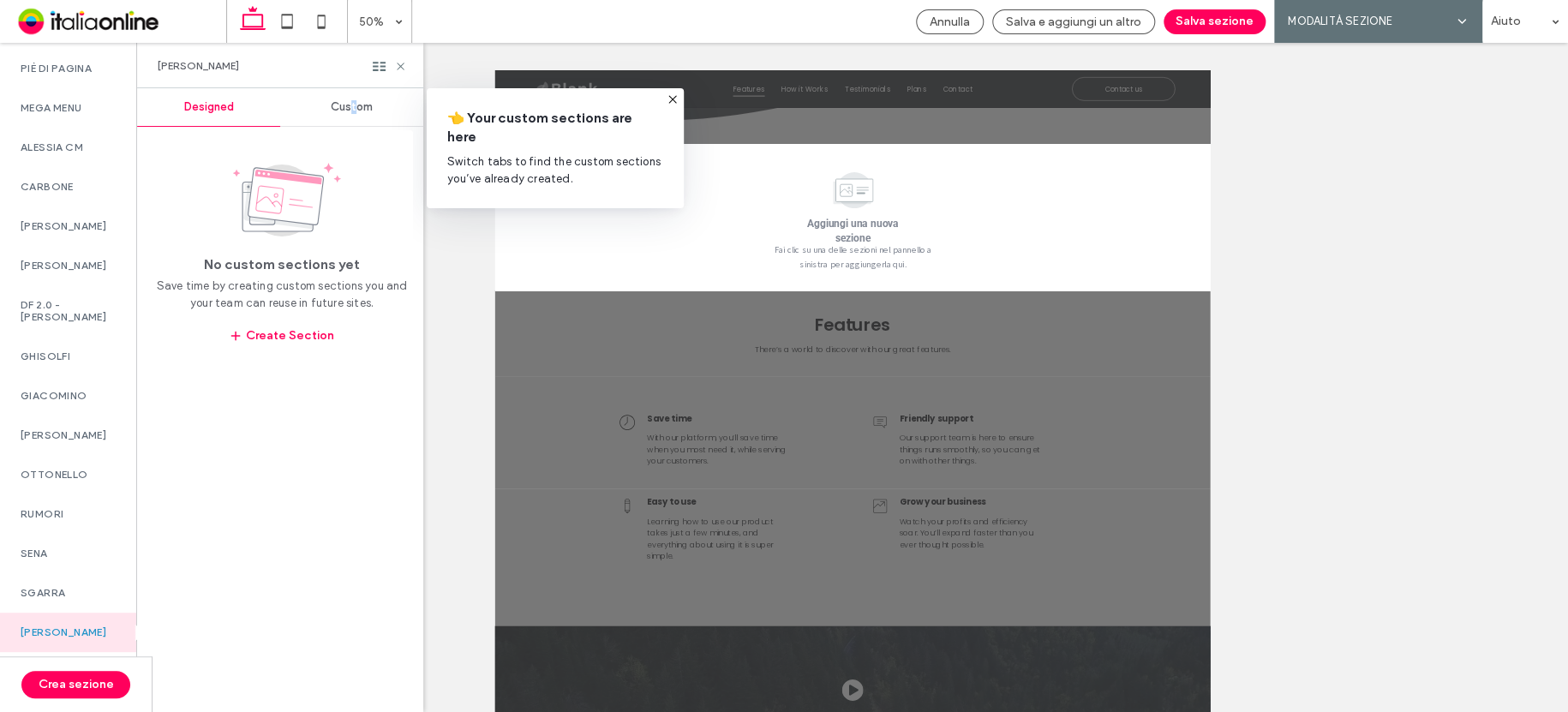
click at [356, 105] on div "Custom" at bounding box center [352, 107] width 143 height 37
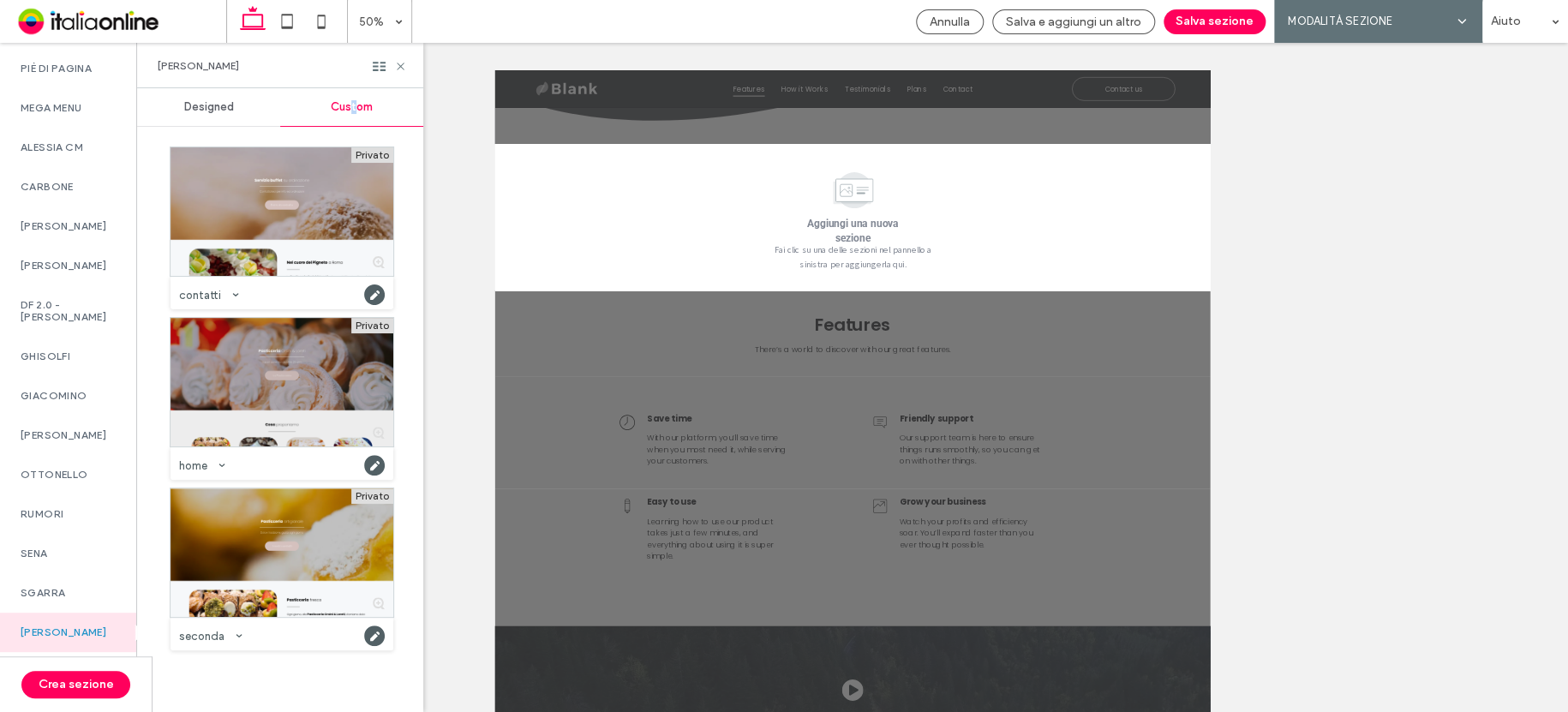
click at [269, 343] on div at bounding box center [281, 381] width 223 height 128
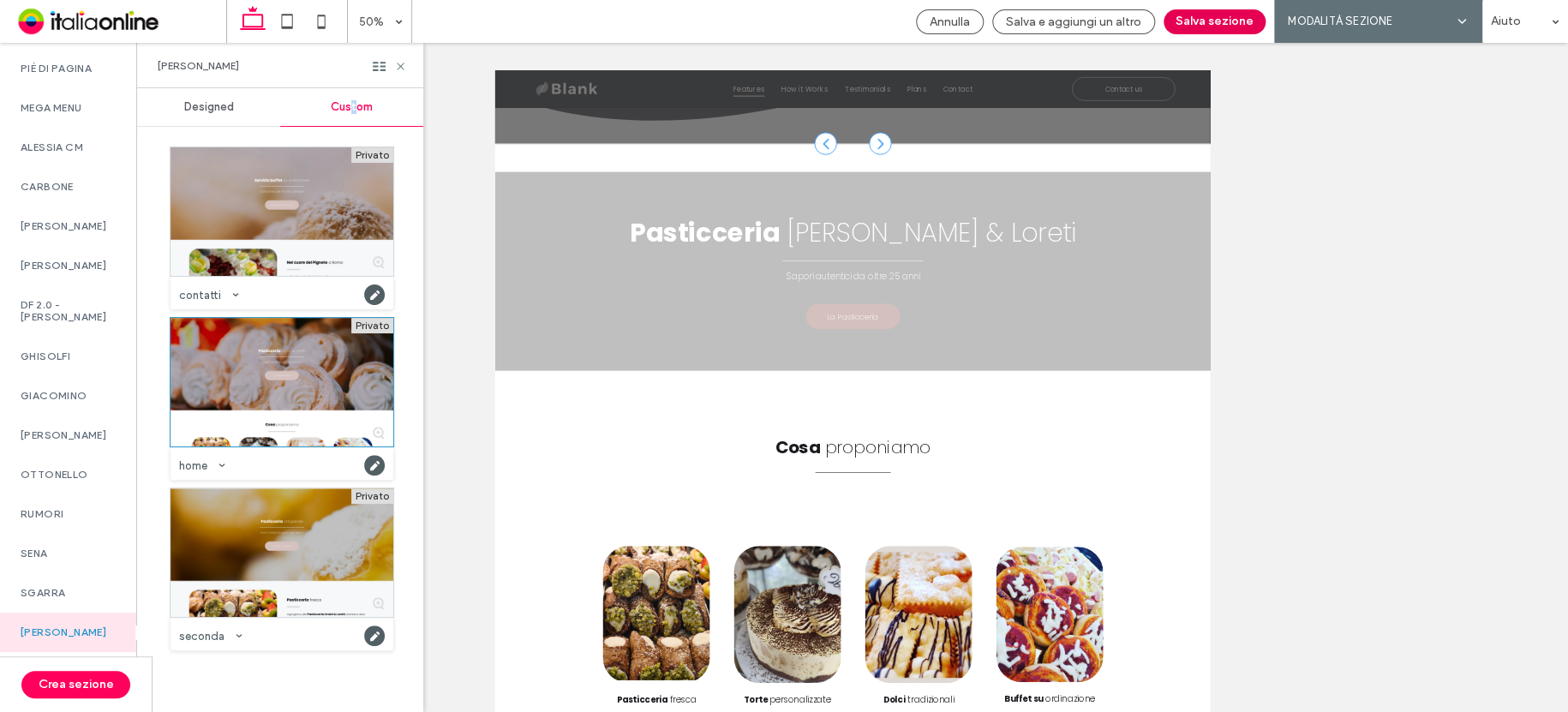
click at [1226, 24] on button "Salva sezione" at bounding box center [1214, 22] width 102 height 25
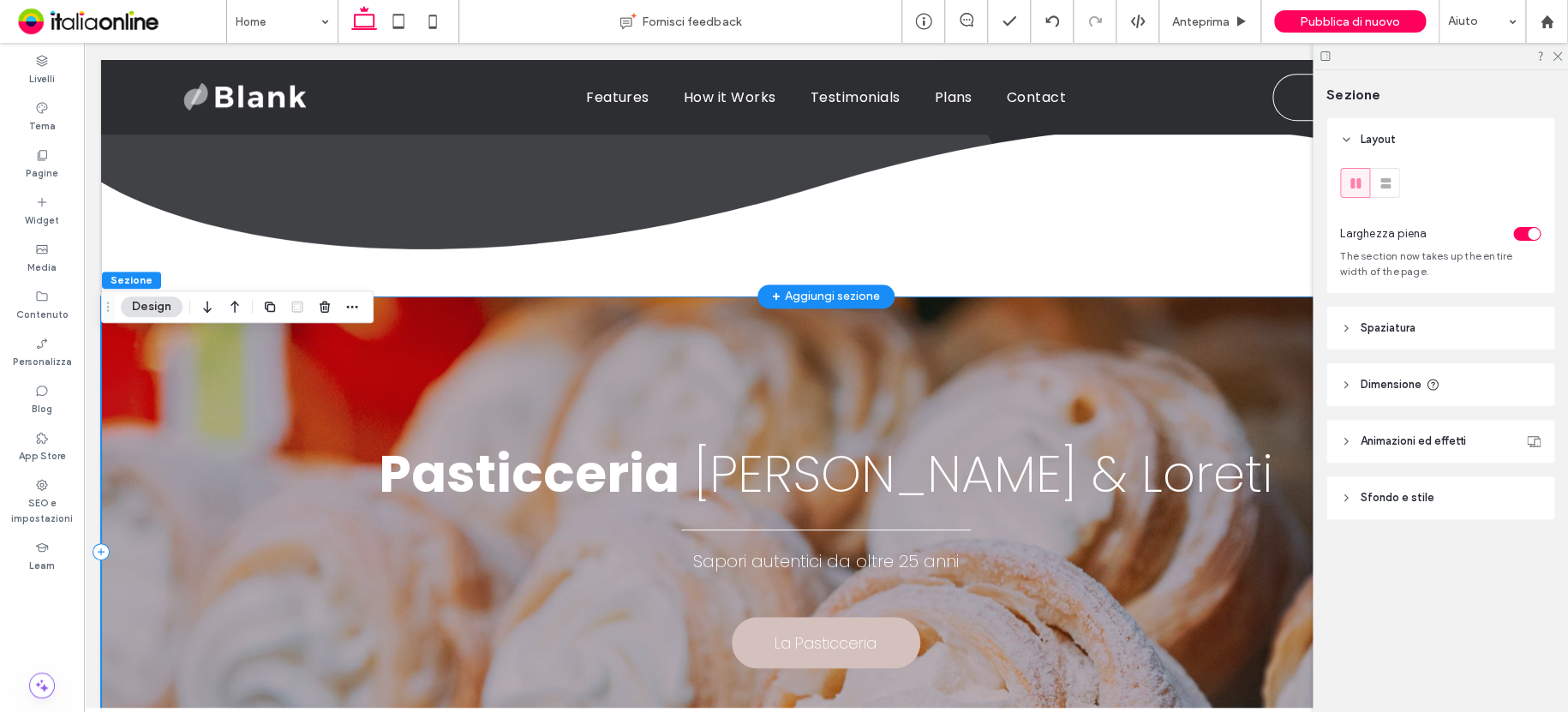
scroll to position [415, 0]
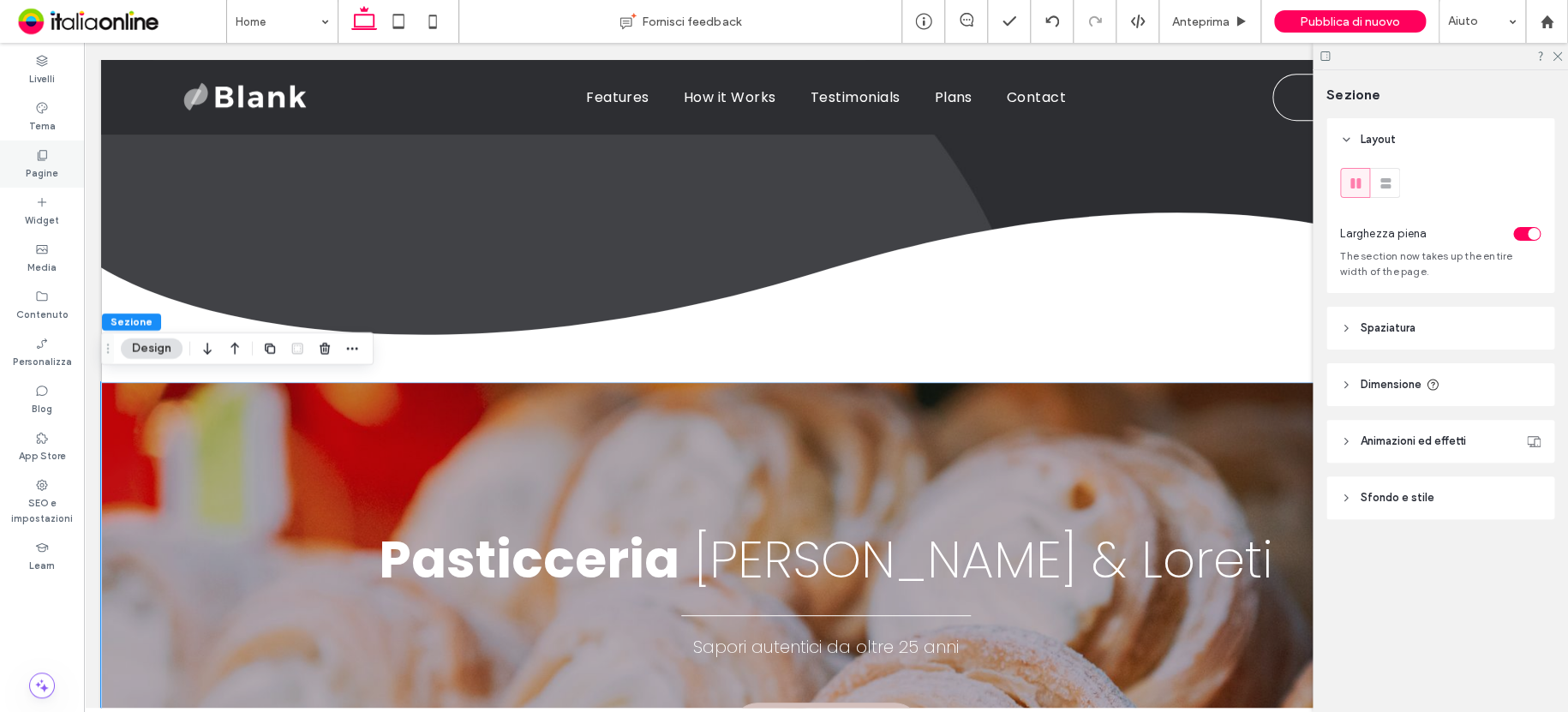
click at [35, 152] on icon at bounding box center [42, 155] width 14 height 14
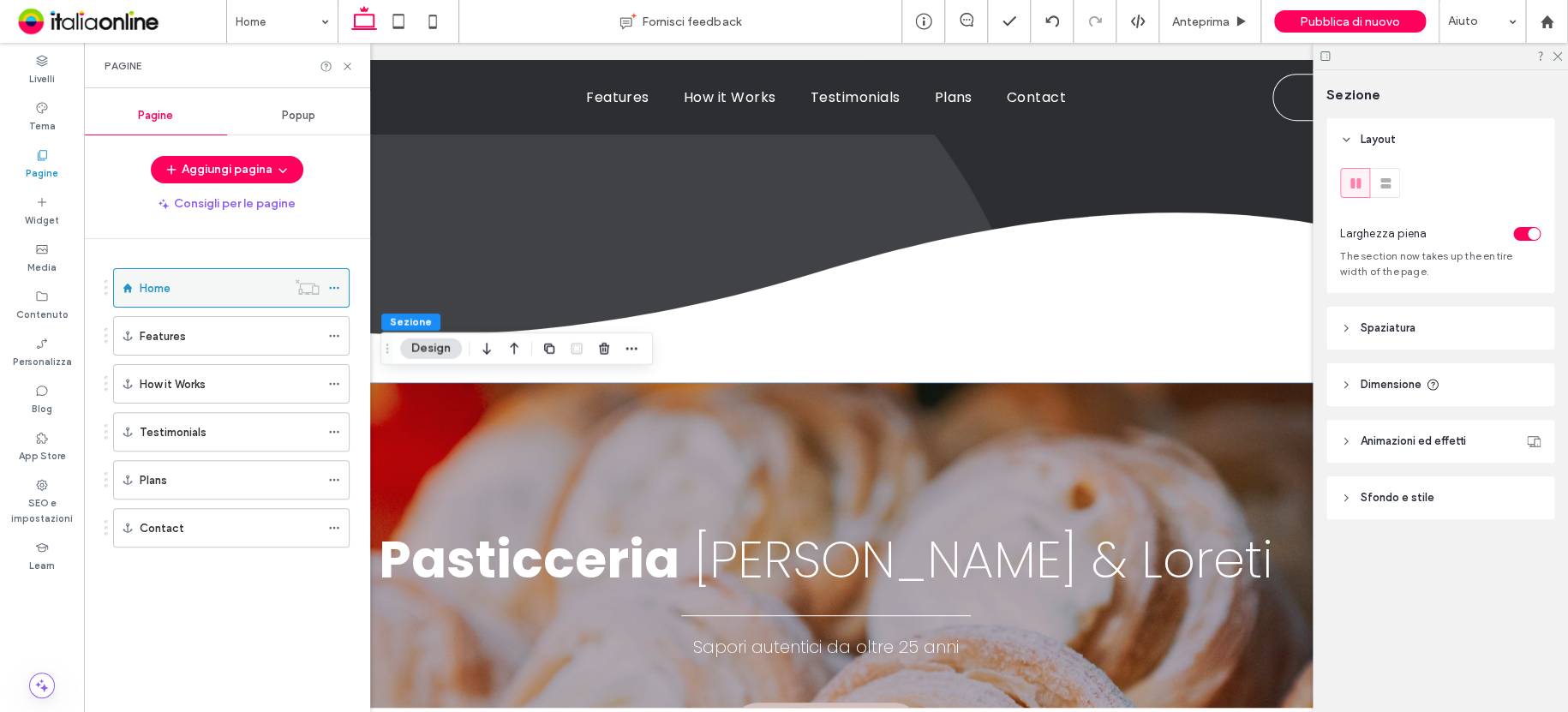
click at [332, 284] on icon at bounding box center [334, 287] width 12 height 12
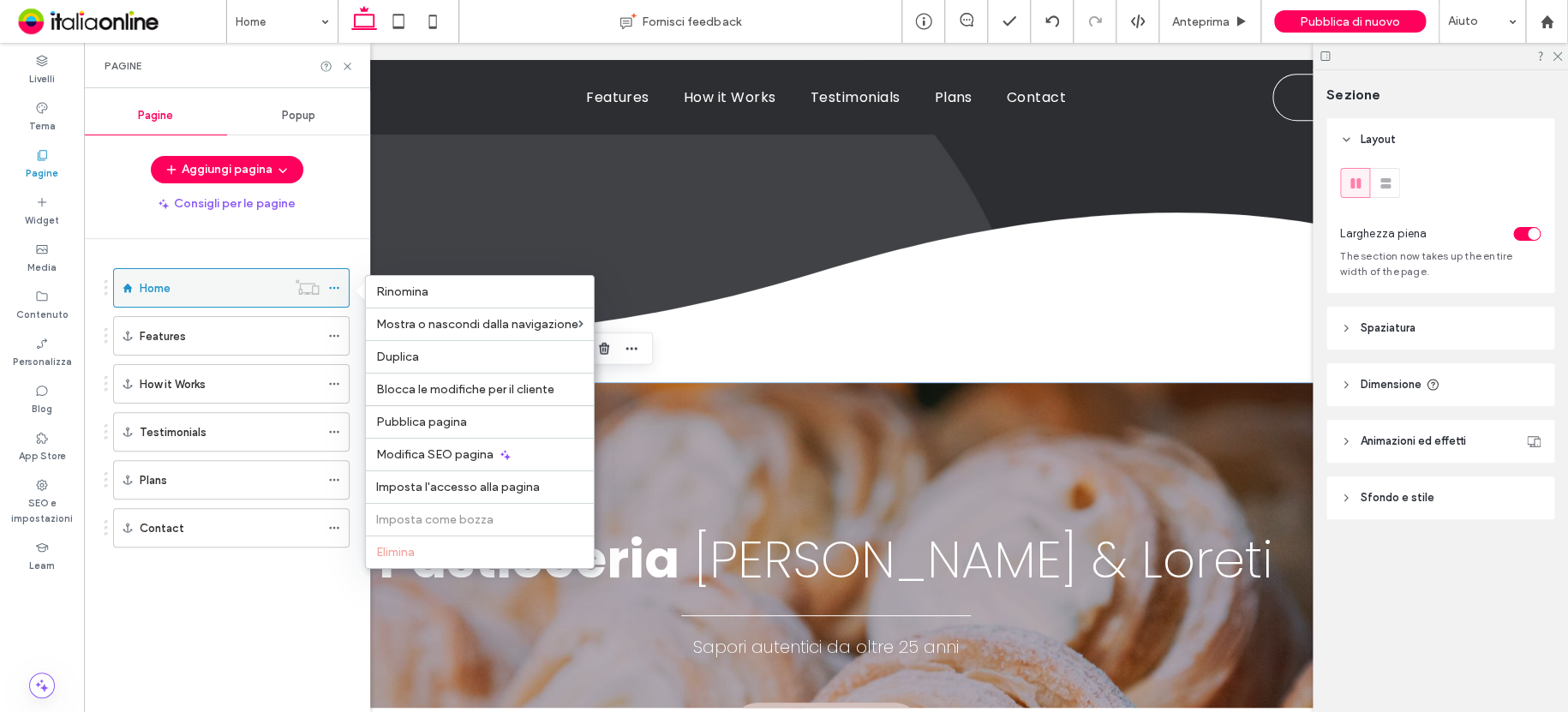
click at [336, 288] on icon at bounding box center [334, 287] width 12 height 12
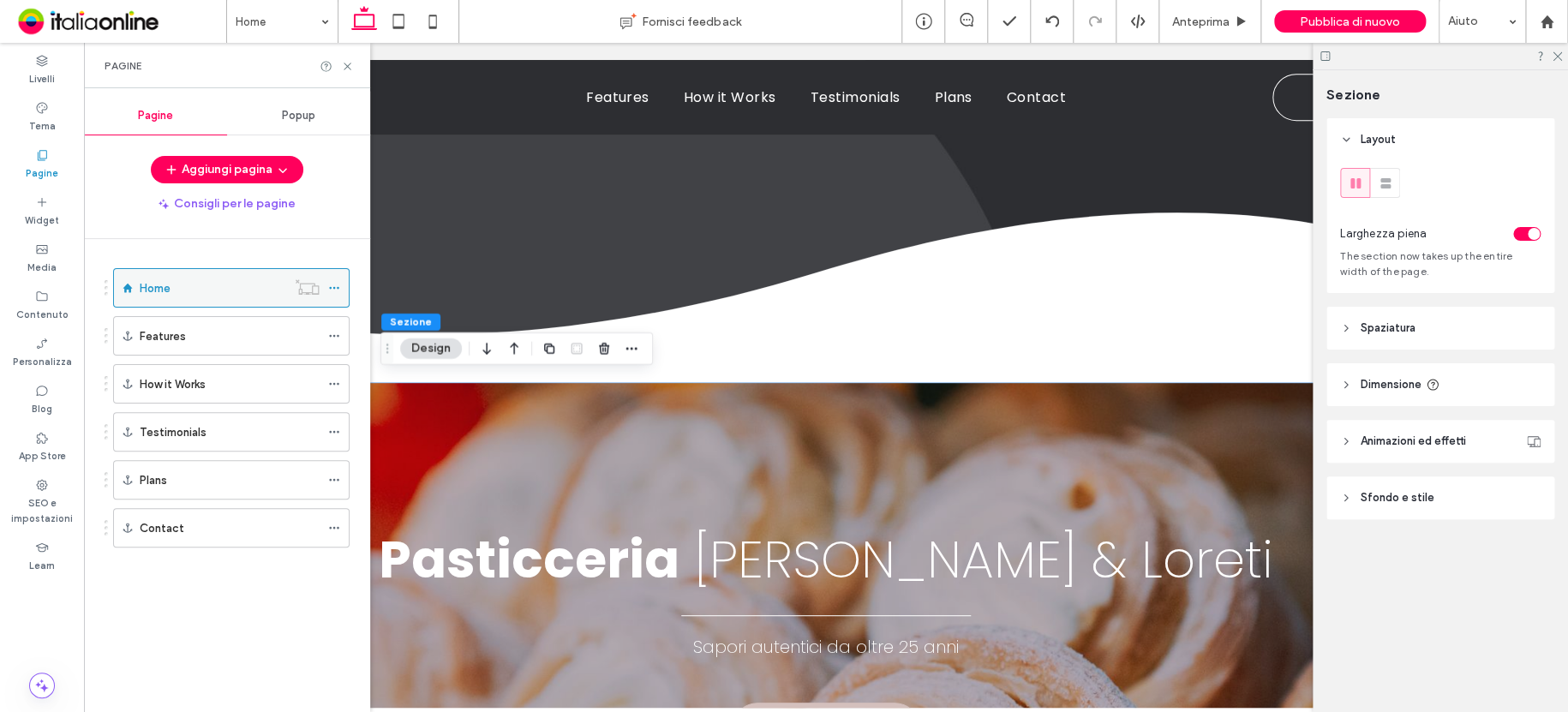
click at [327, 289] on div at bounding box center [307, 286] width 42 height 17
click at [329, 284] on icon at bounding box center [334, 287] width 12 height 12
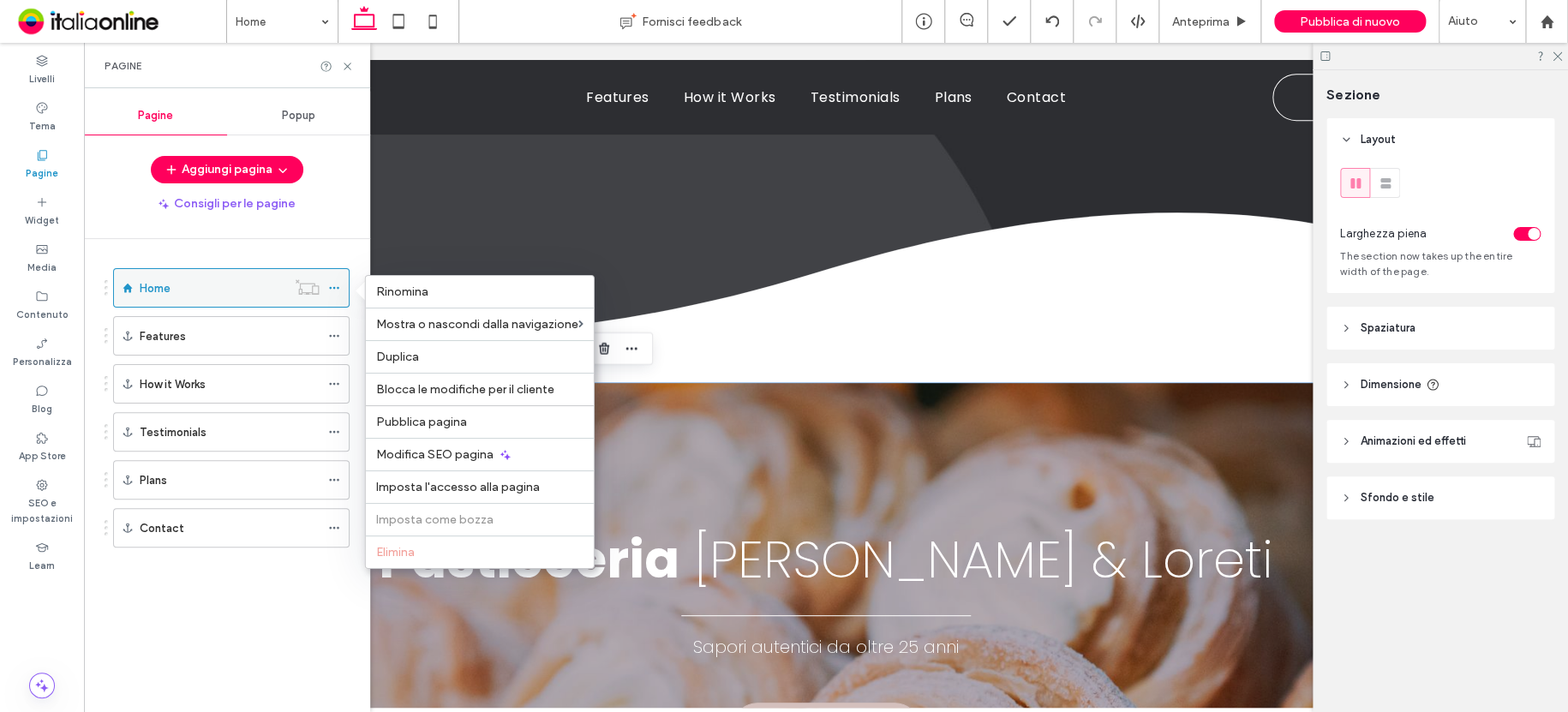
click at [318, 285] on use at bounding box center [307, 287] width 24 height 16
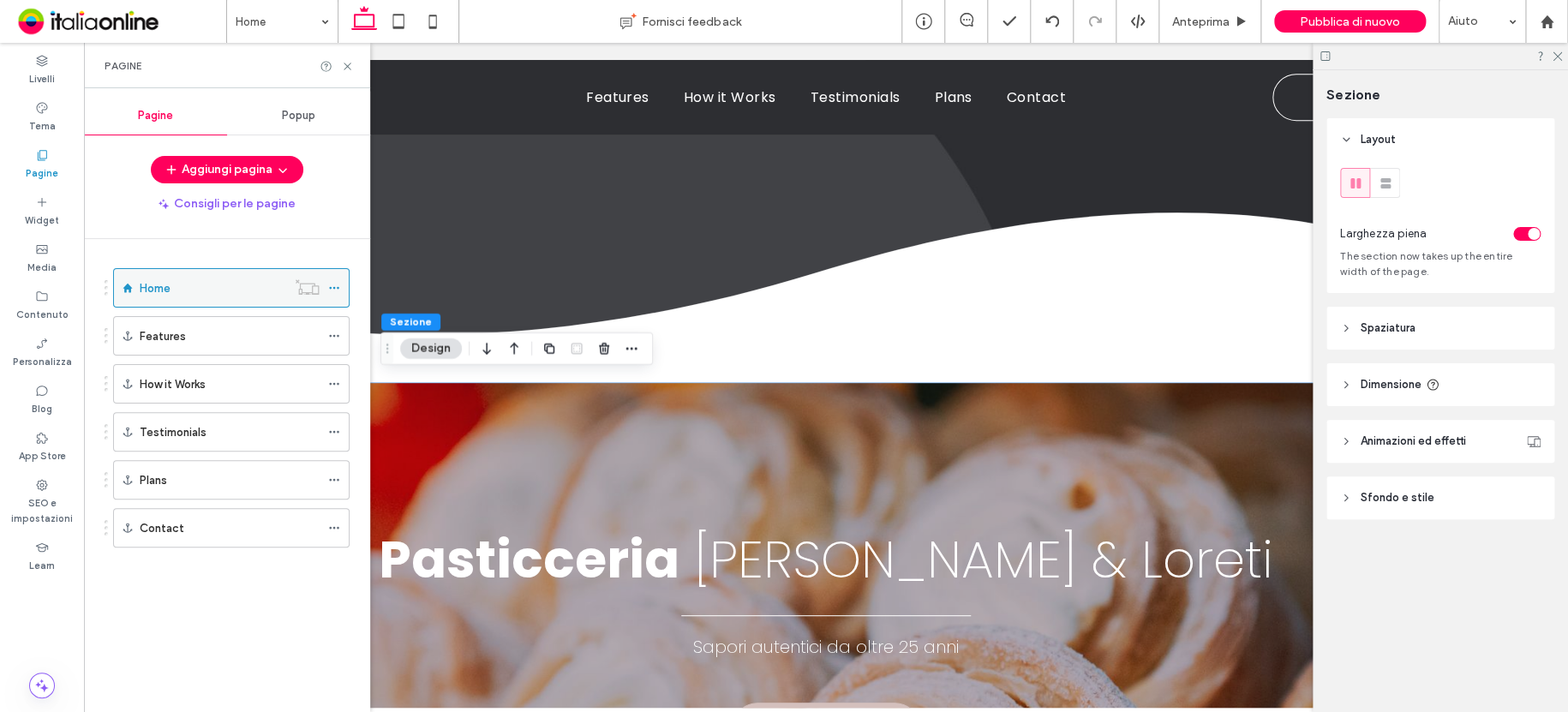
click at [312, 286] on use at bounding box center [307, 287] width 24 height 16
drag, startPoint x: 310, startPoint y: 286, endPoint x: 304, endPoint y: 280, distance: 8.5
click at [304, 280] on icon at bounding box center [306, 286] width 25 height 17
click at [304, 287] on icon at bounding box center [306, 286] width 25 height 17
click at [299, 286] on icon at bounding box center [306, 286] width 25 height 17
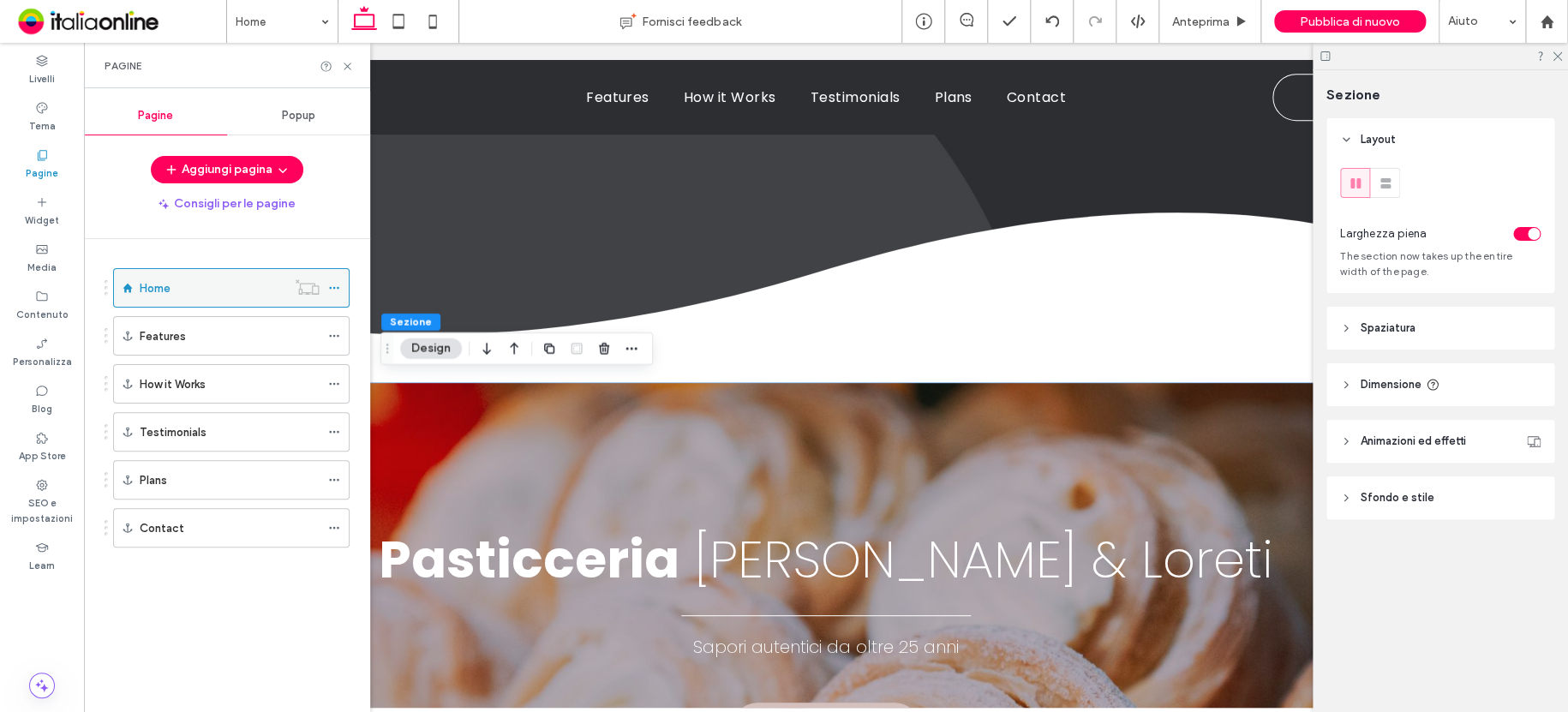
click at [312, 293] on use at bounding box center [307, 287] width 24 height 16
click at [333, 288] on use at bounding box center [333, 288] width 10 height 3
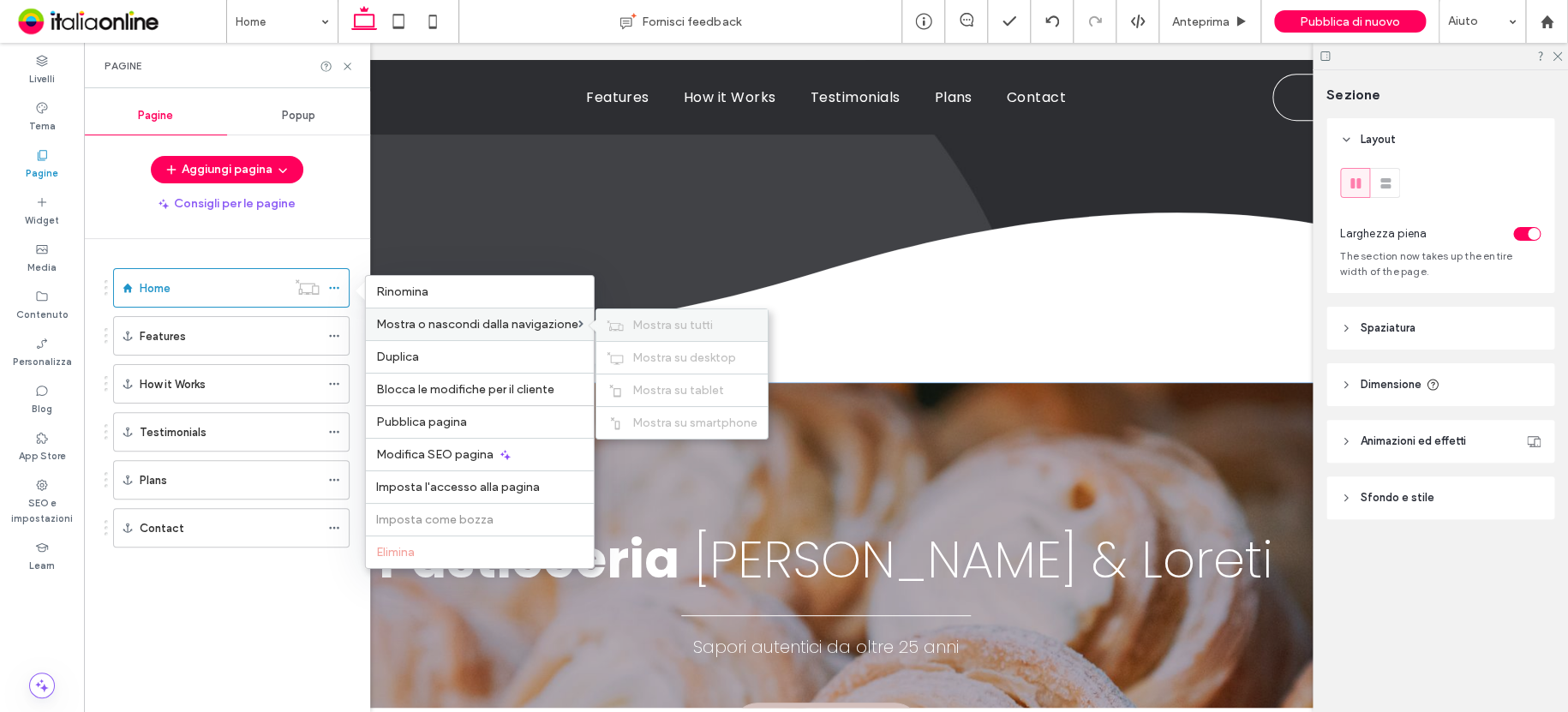
click at [676, 322] on span "Mostra su tutti" at bounding box center [673, 325] width 80 height 15
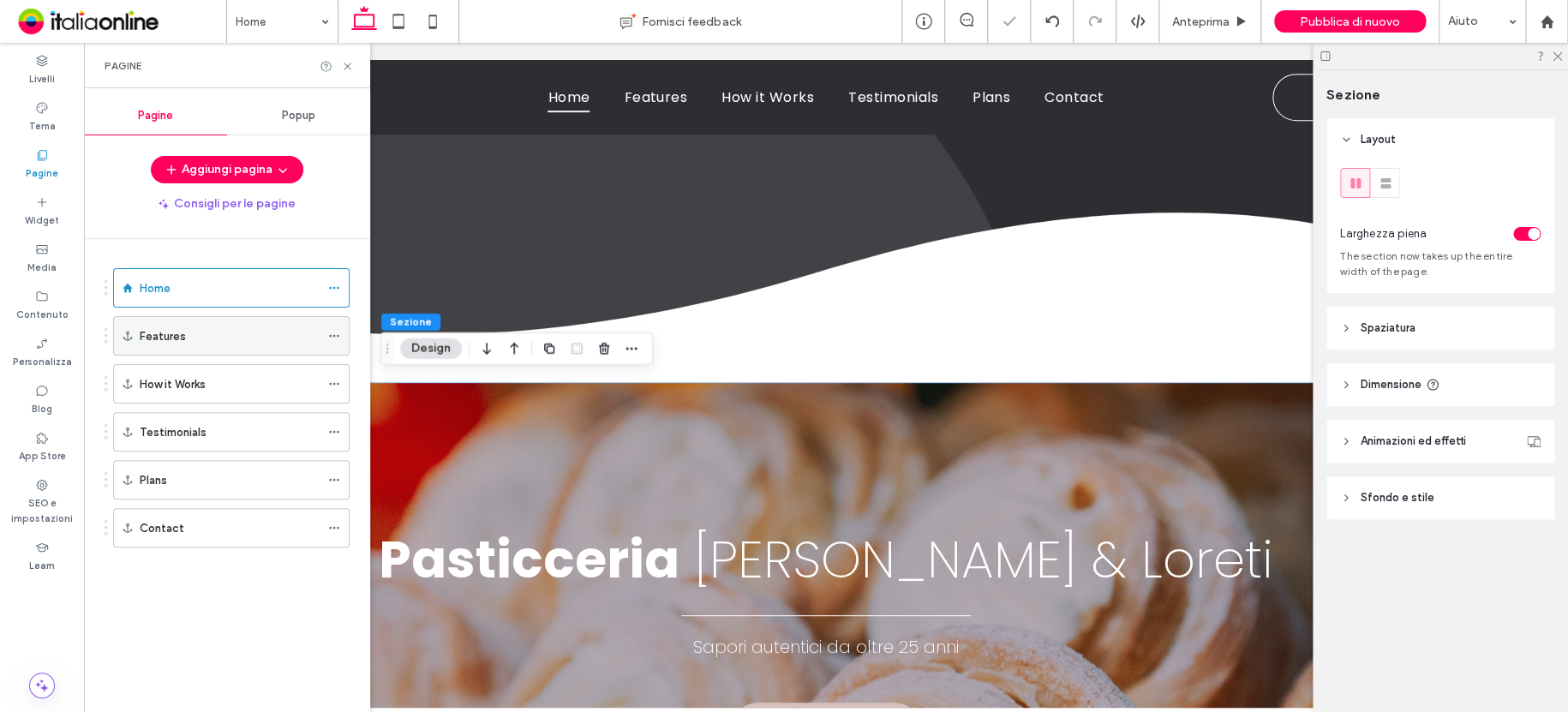
click at [335, 332] on icon at bounding box center [334, 335] width 12 height 12
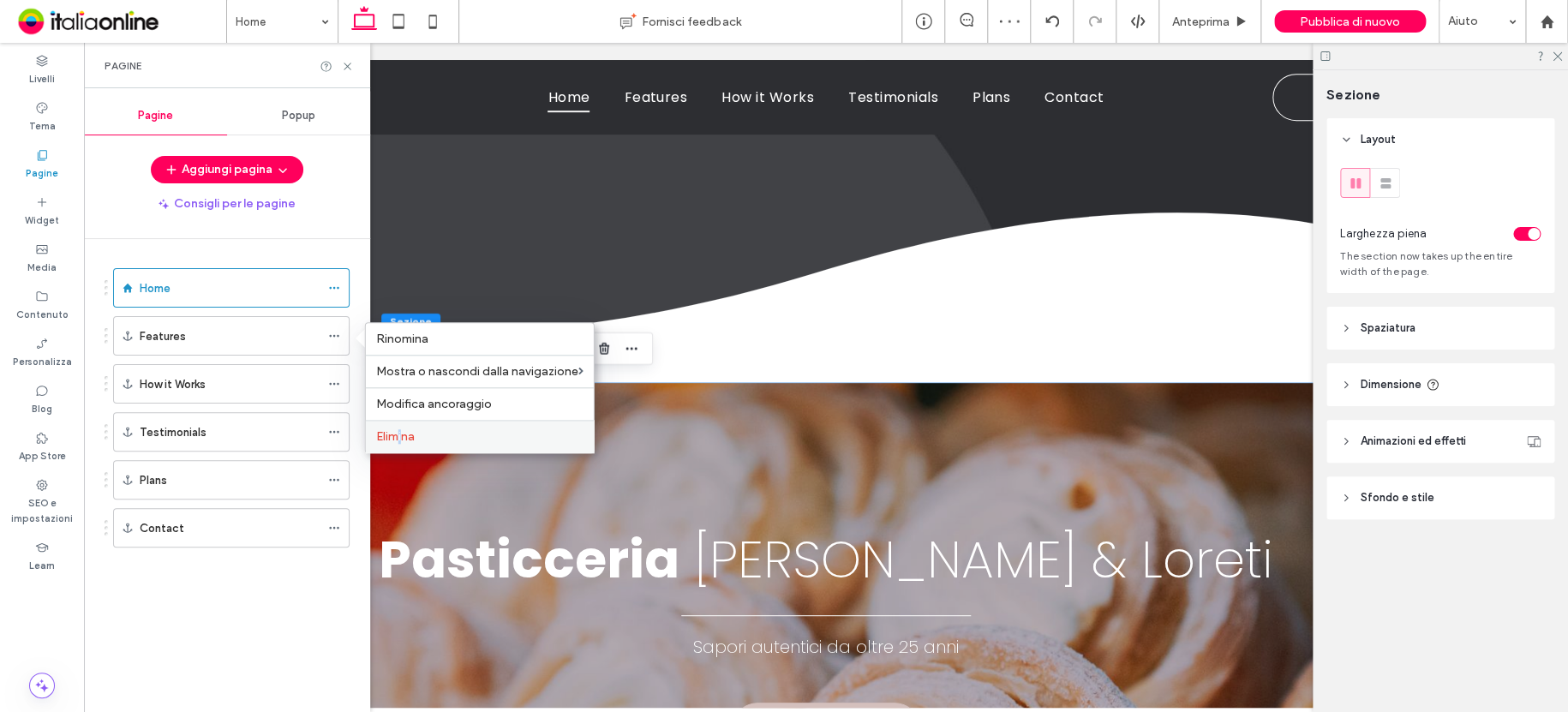
click at [401, 432] on span "Elimina" at bounding box center [394, 436] width 38 height 15
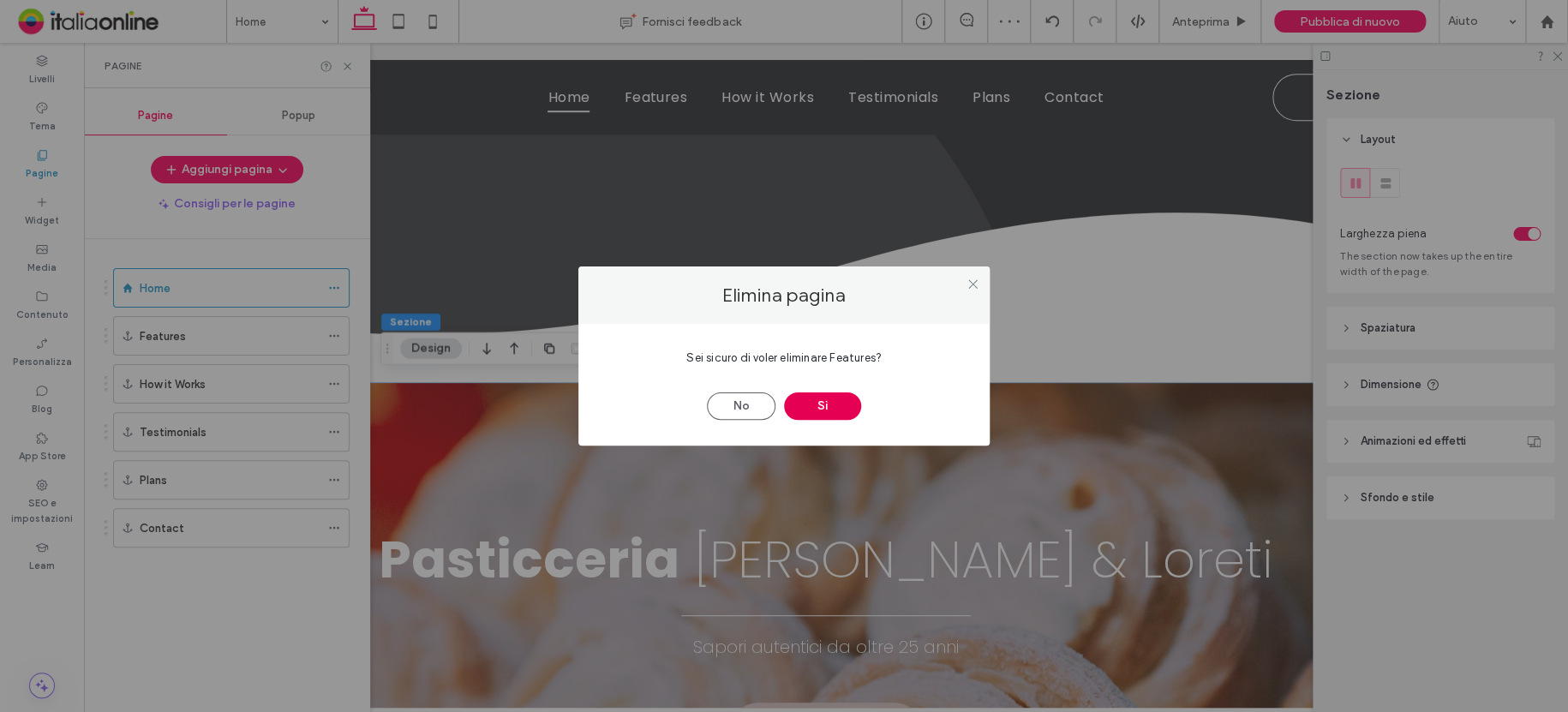
click at [803, 395] on button "Sì" at bounding box center [822, 406] width 77 height 27
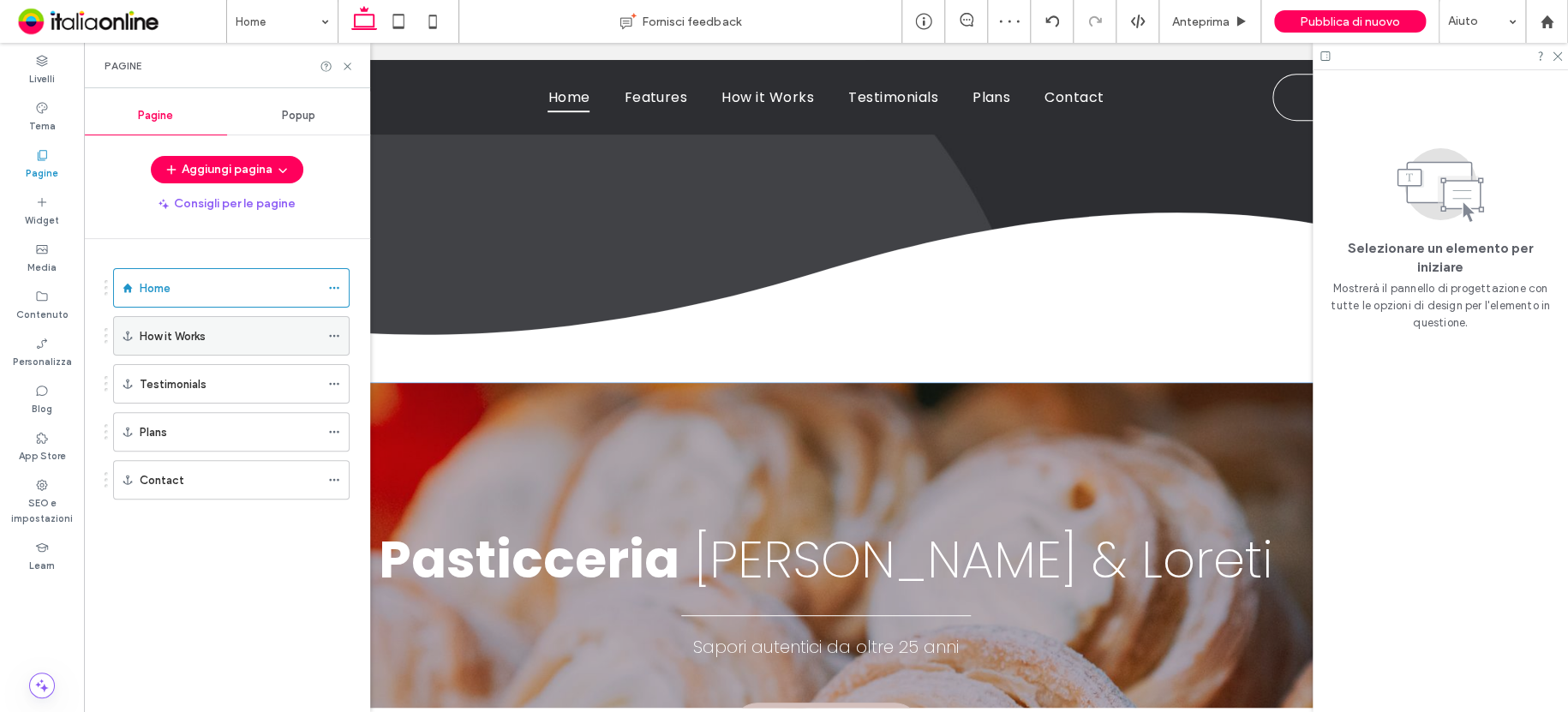
click at [334, 337] on icon at bounding box center [334, 335] width 12 height 12
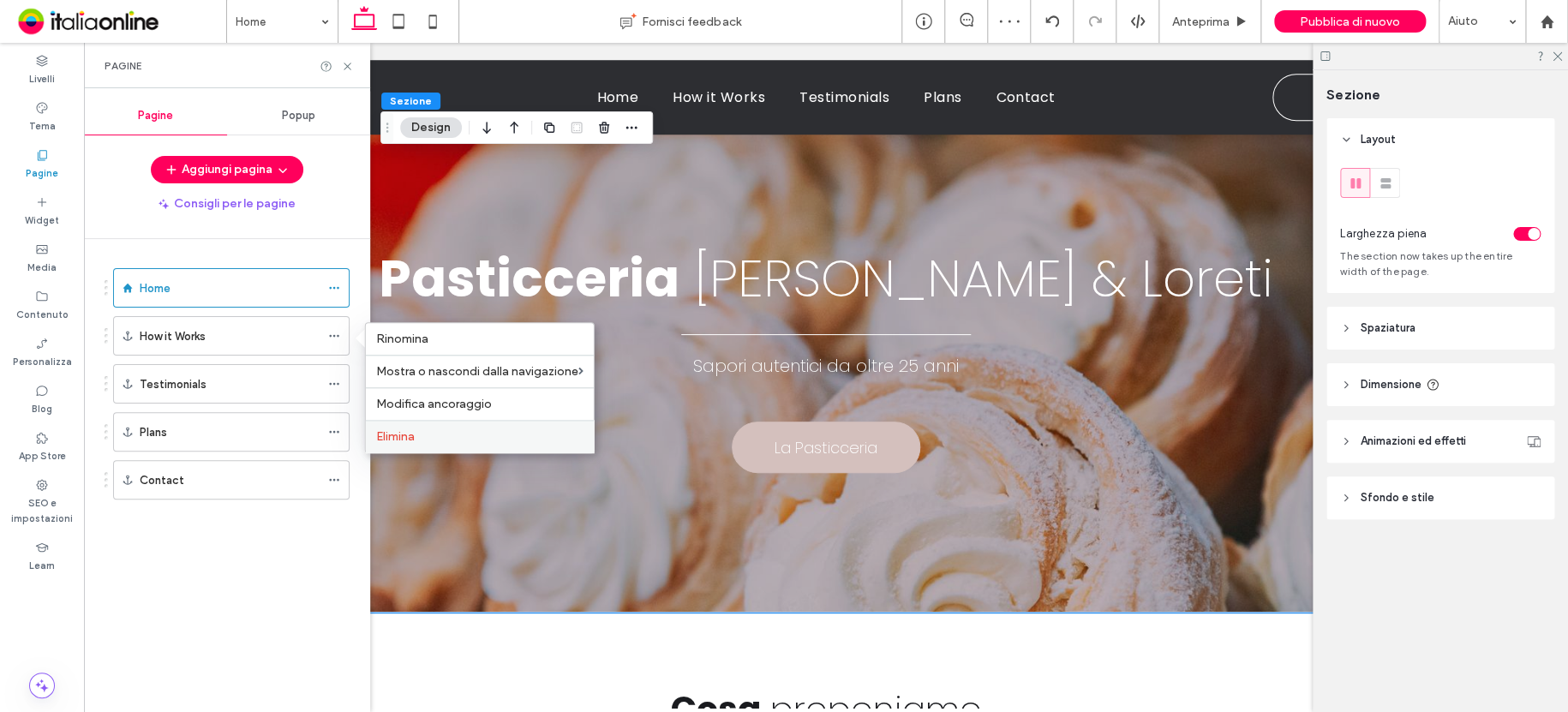
click at [400, 431] on span "Elimina" at bounding box center [394, 436] width 38 height 15
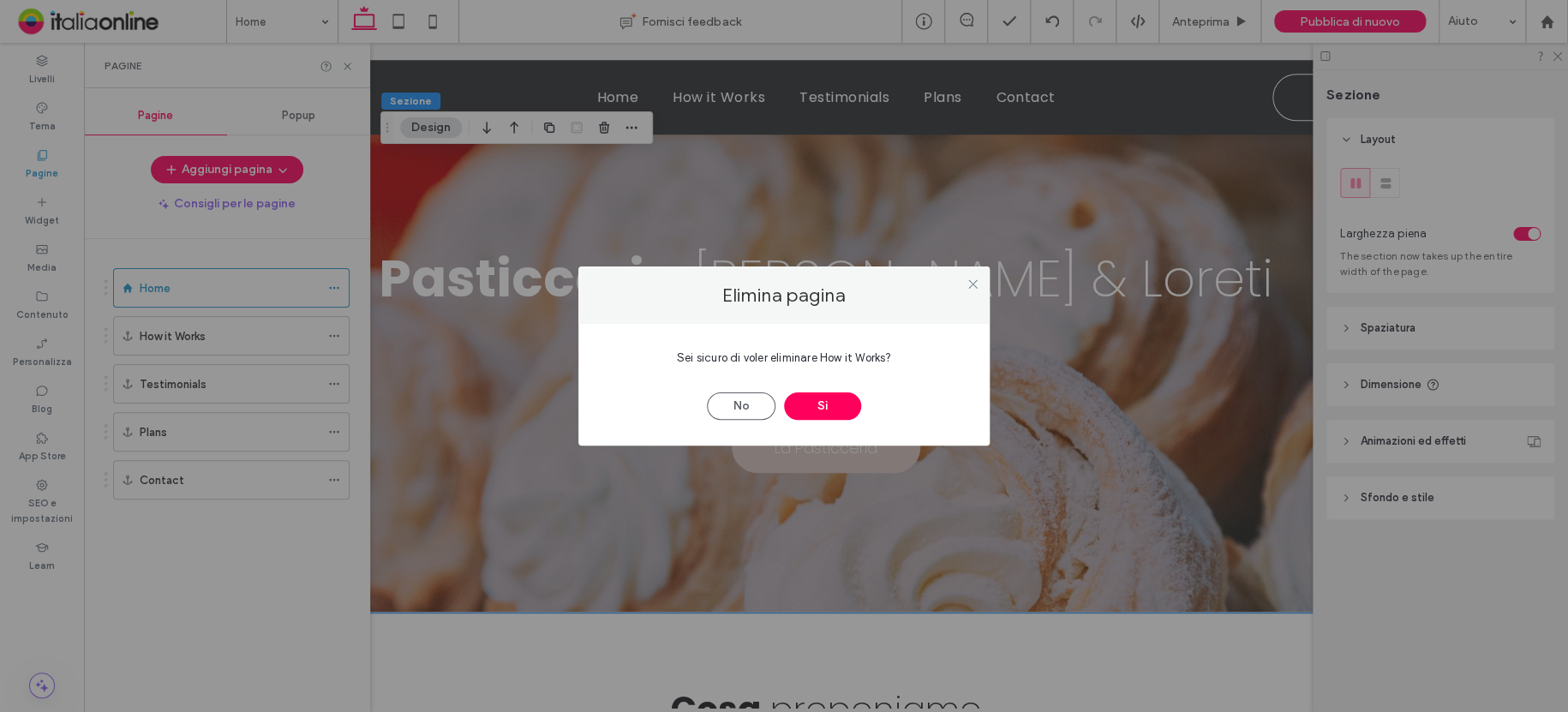
drag, startPoint x: 817, startPoint y: 406, endPoint x: 597, endPoint y: 372, distance: 222.6
click at [817, 406] on button "Sì" at bounding box center [822, 406] width 77 height 27
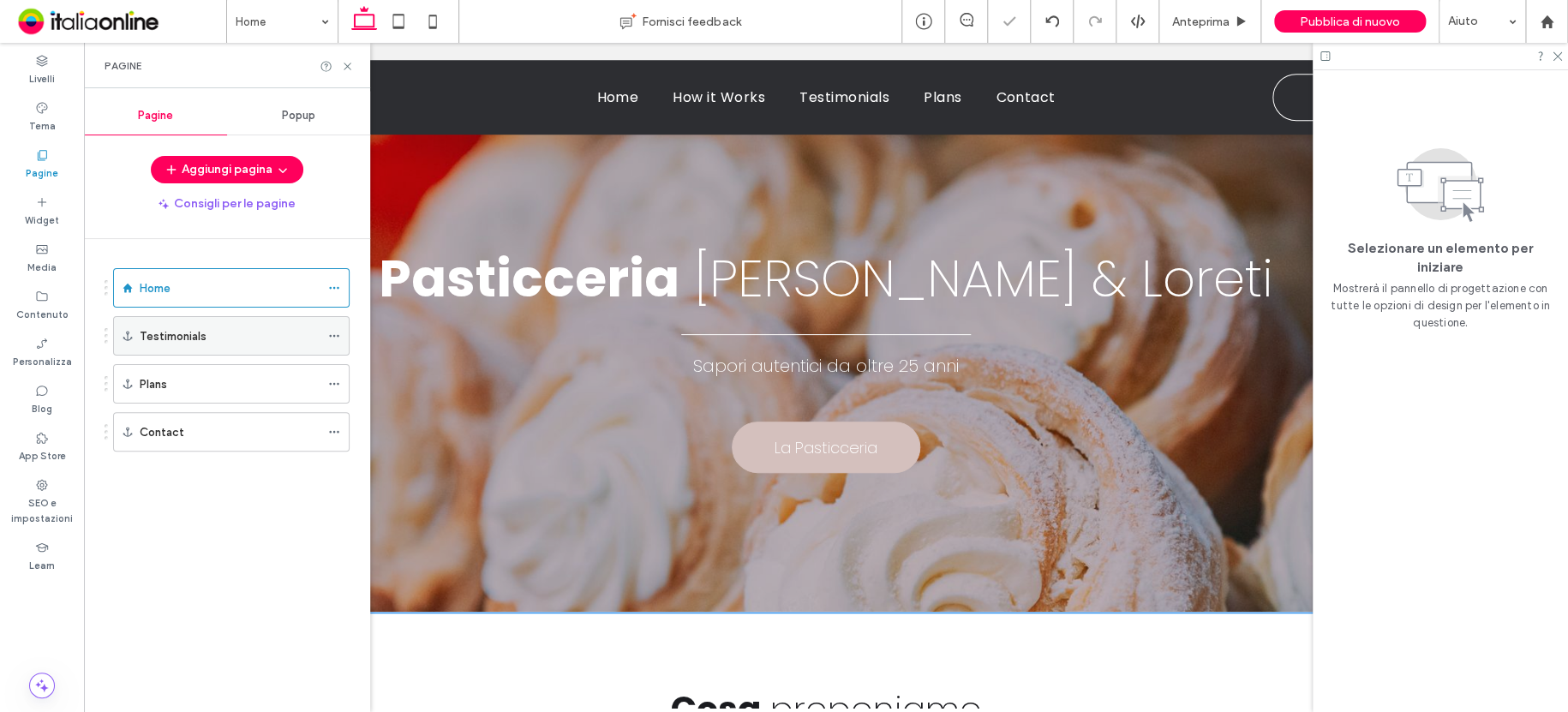
click at [334, 335] on use at bounding box center [333, 336] width 10 height 3
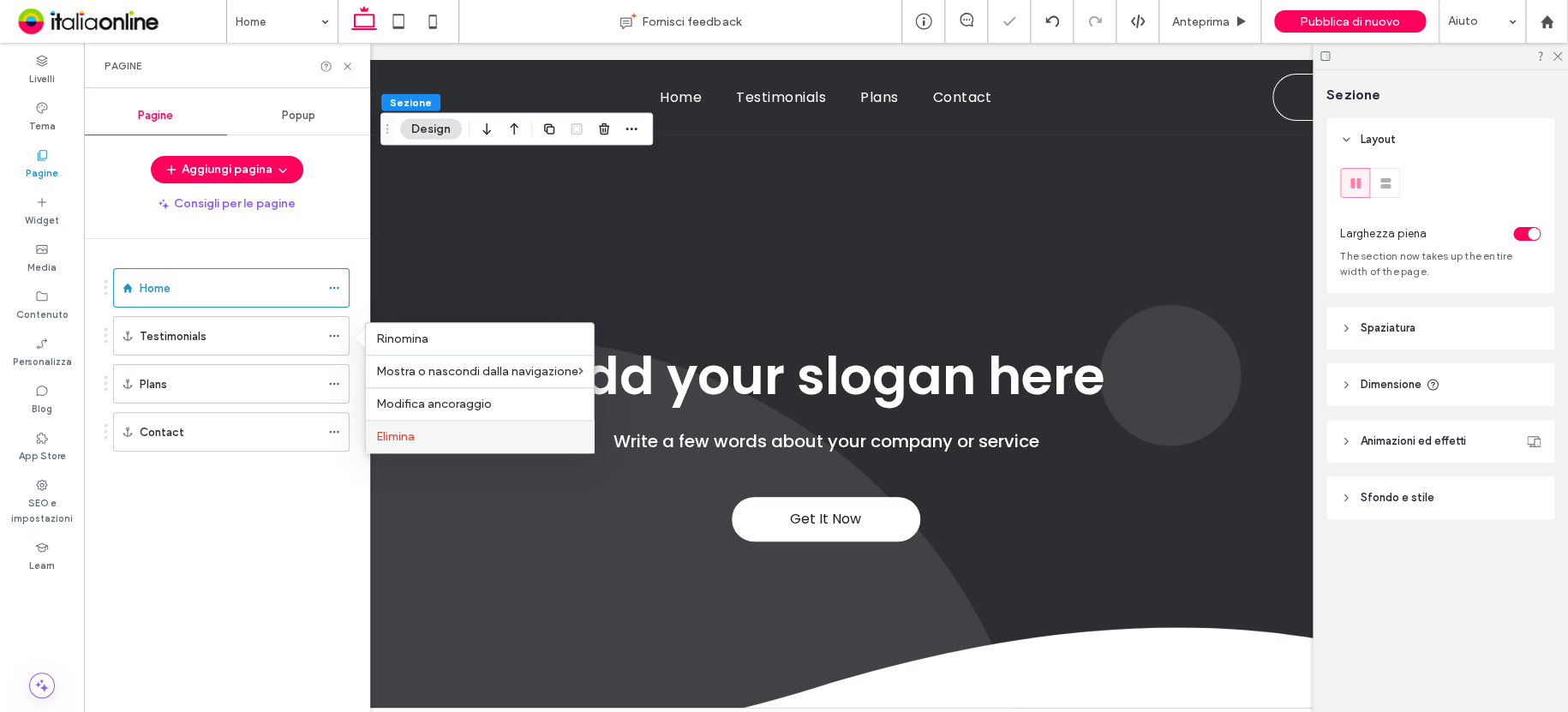
scroll to position [679, 0]
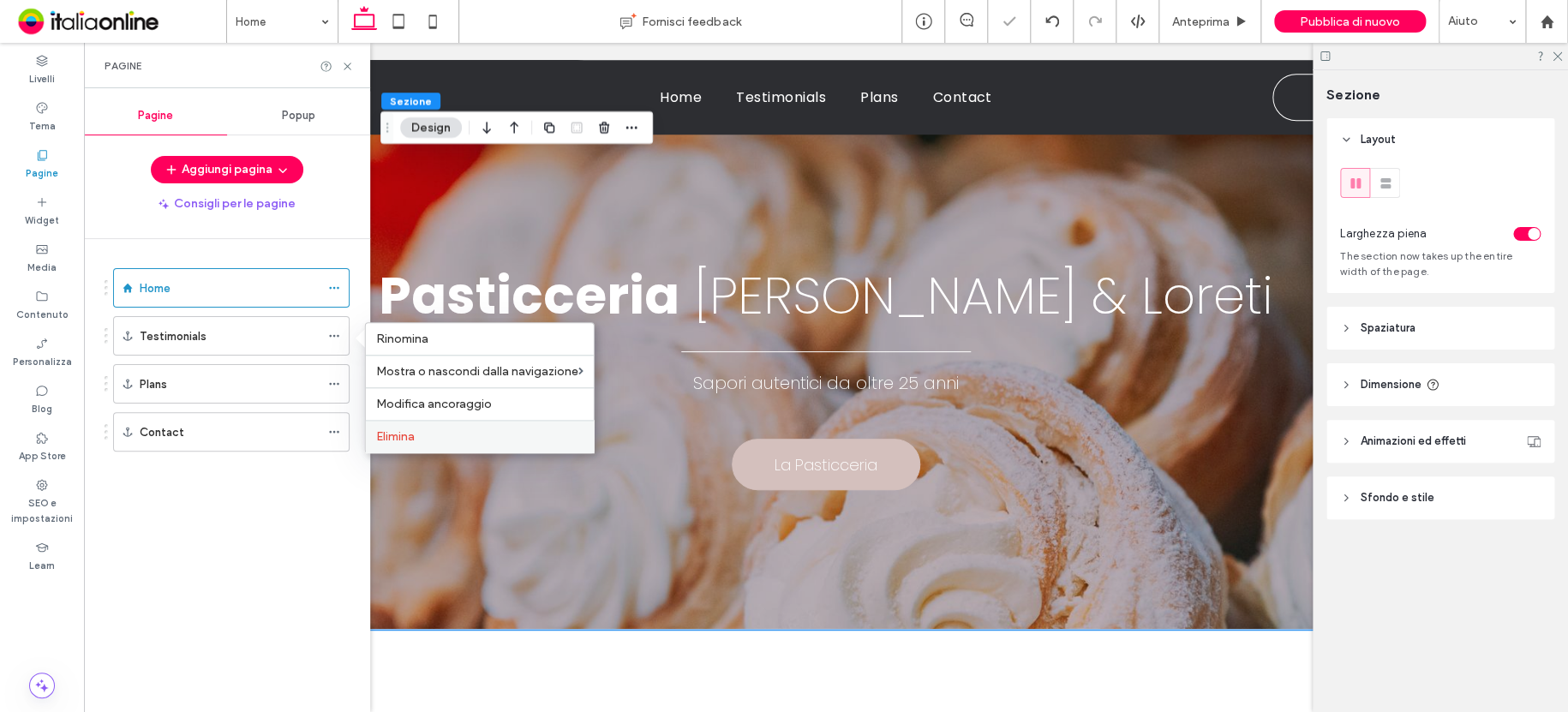
click at [399, 428] on div "Elimina" at bounding box center [480, 435] width 228 height 32
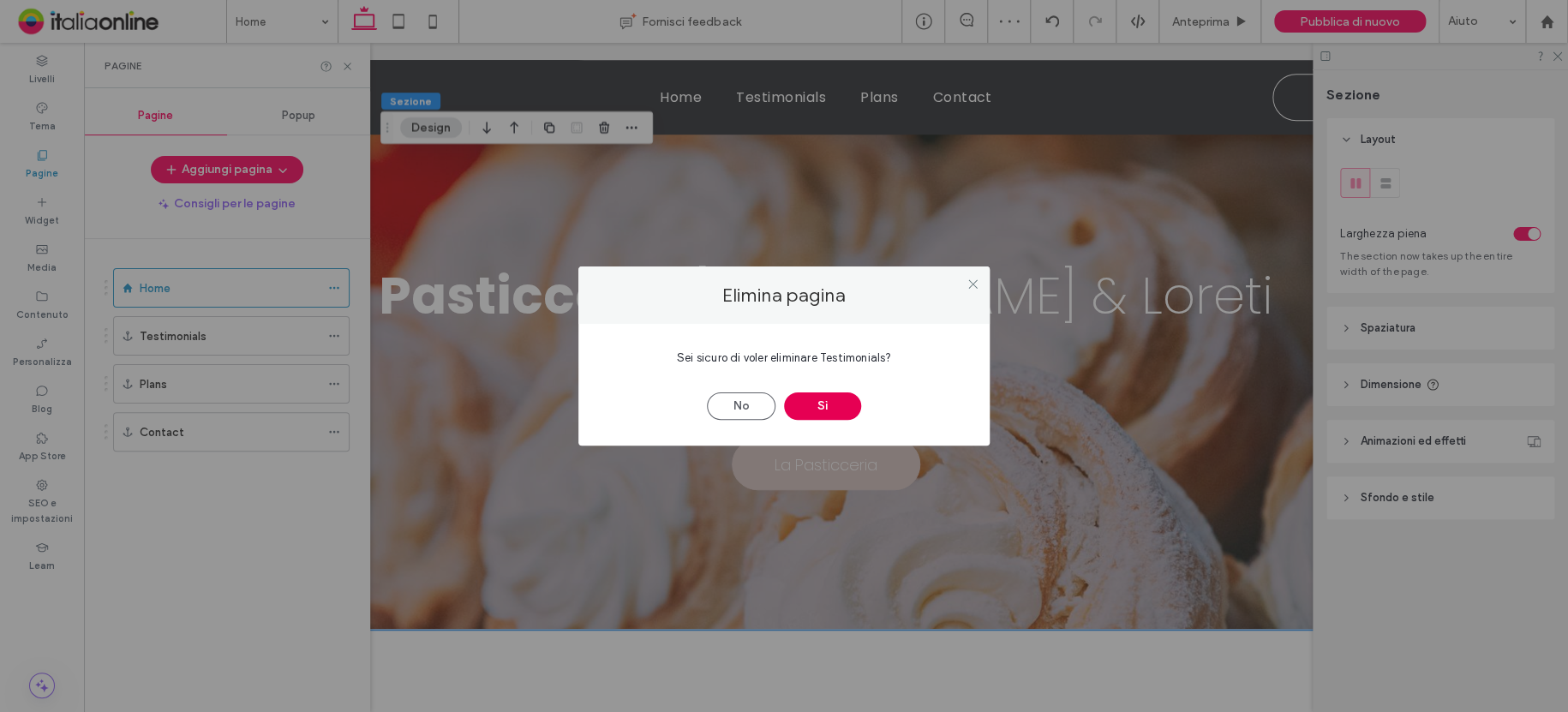
click at [798, 401] on button "Sì" at bounding box center [822, 406] width 77 height 27
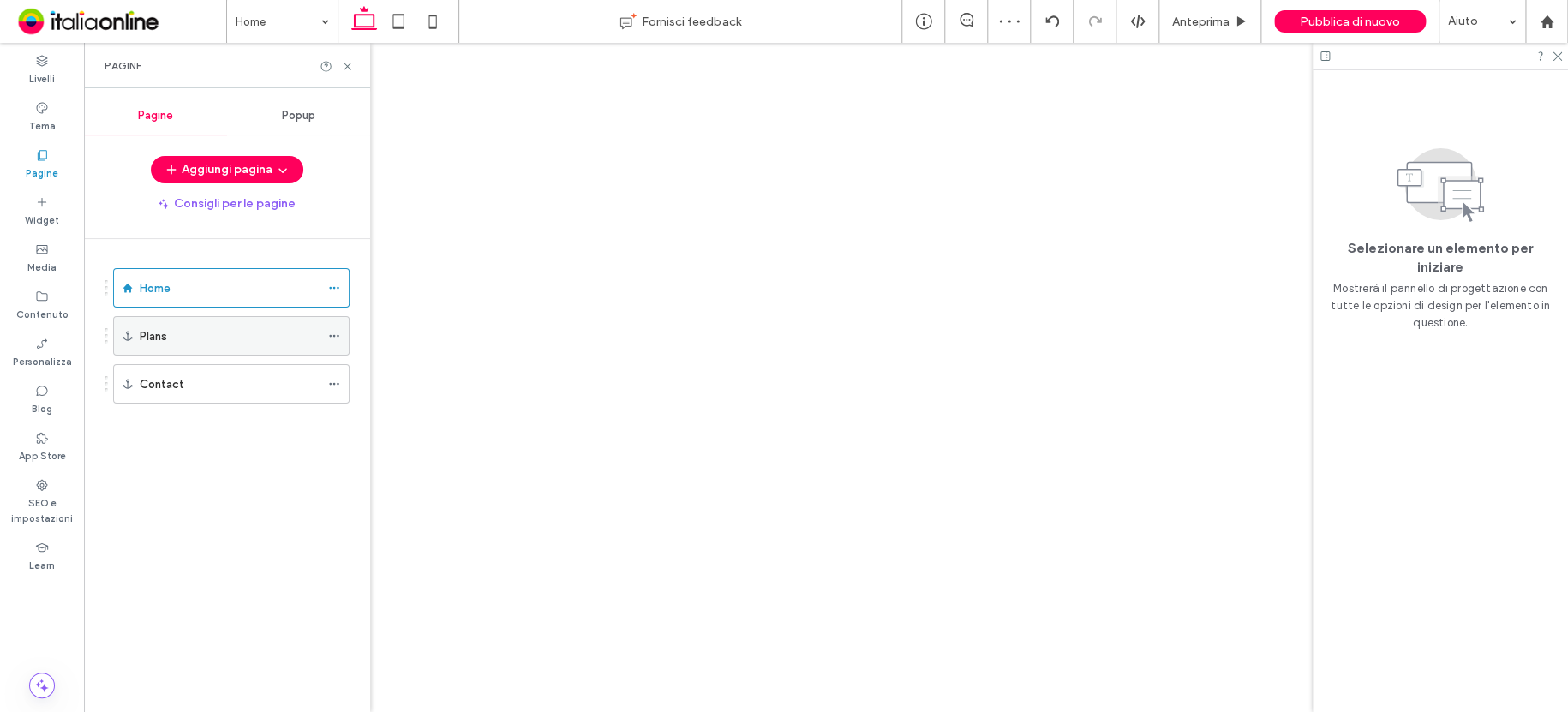
click at [335, 335] on icon at bounding box center [334, 335] width 12 height 12
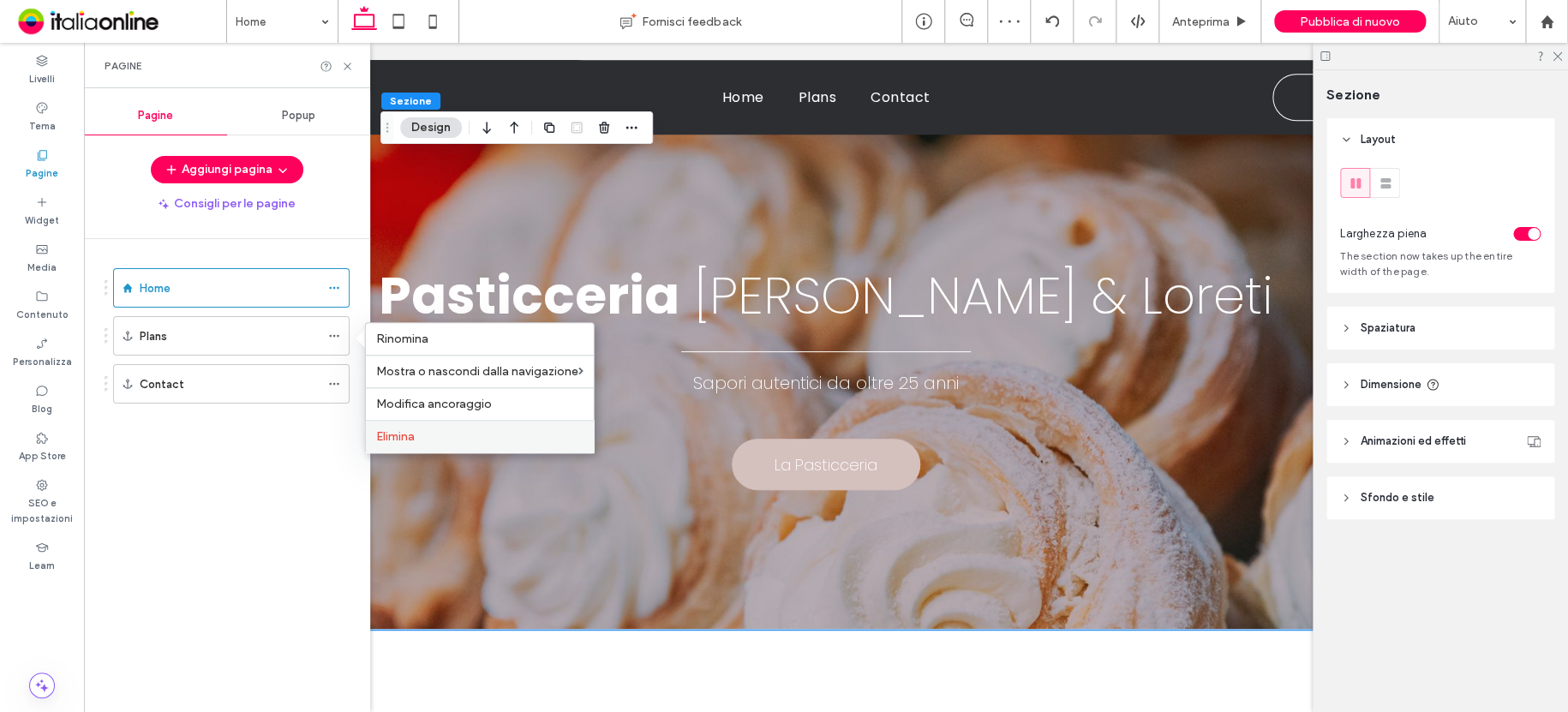
scroll to position [695, 0]
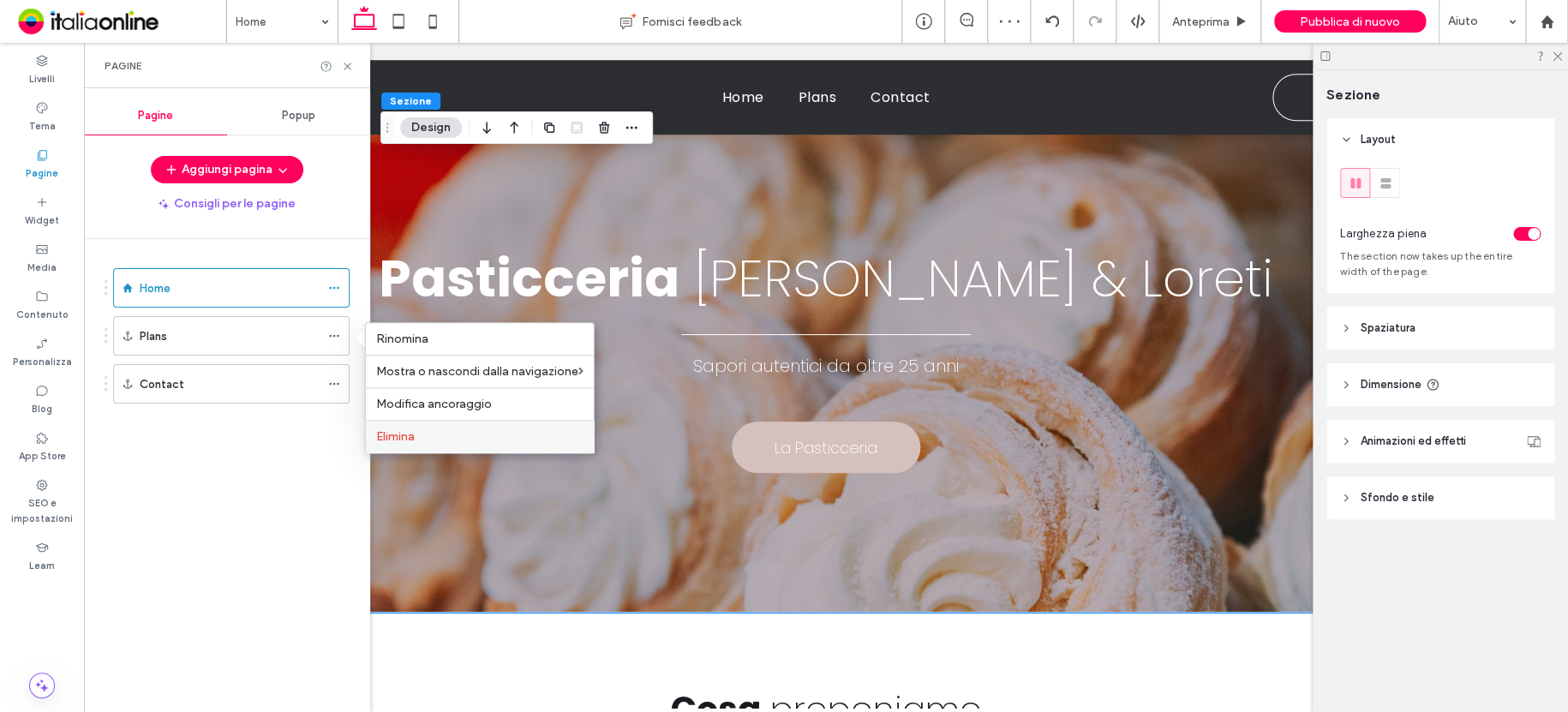
click at [394, 430] on span "Elimina" at bounding box center [394, 436] width 38 height 15
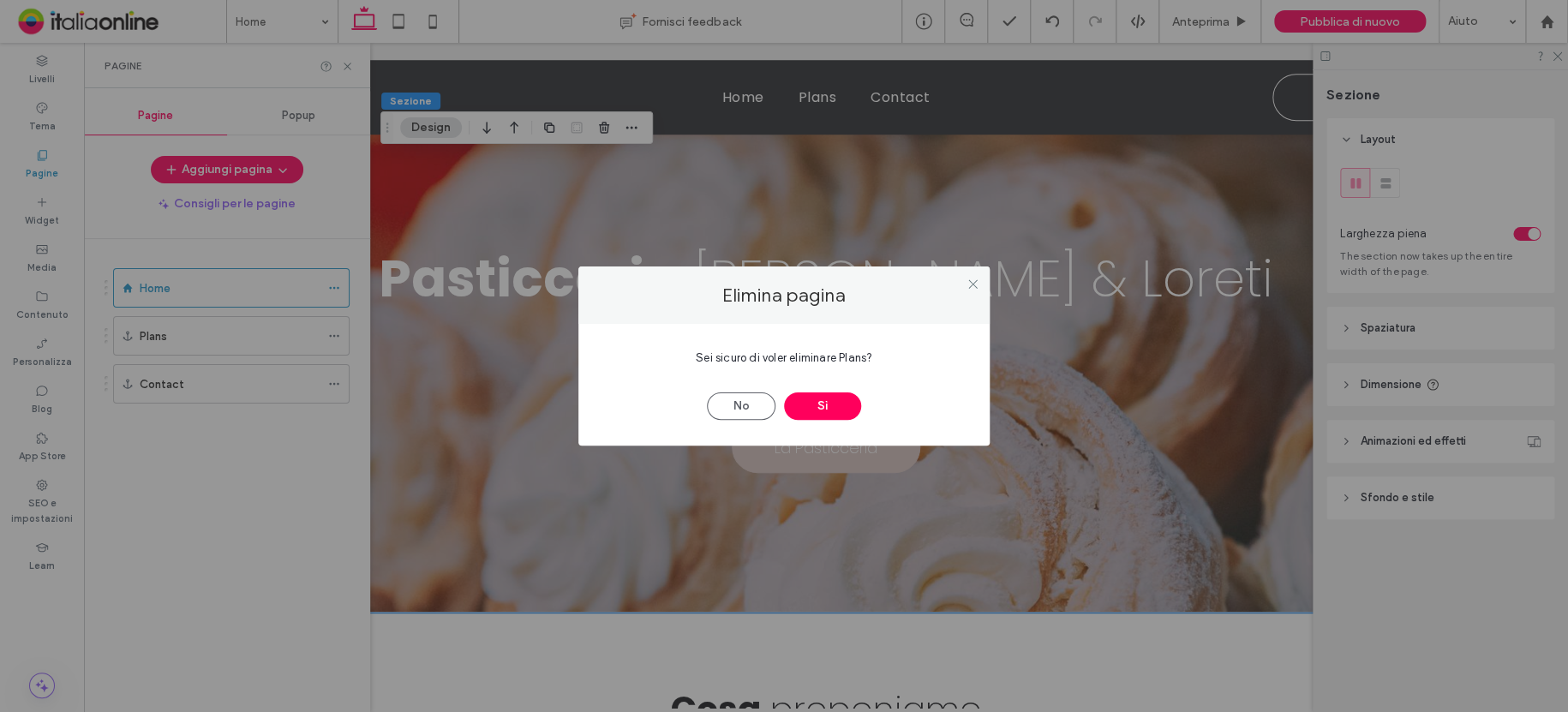
drag, startPoint x: 829, startPoint y: 405, endPoint x: 667, endPoint y: 387, distance: 163.0
click at [826, 405] on button "Sì" at bounding box center [822, 406] width 77 height 27
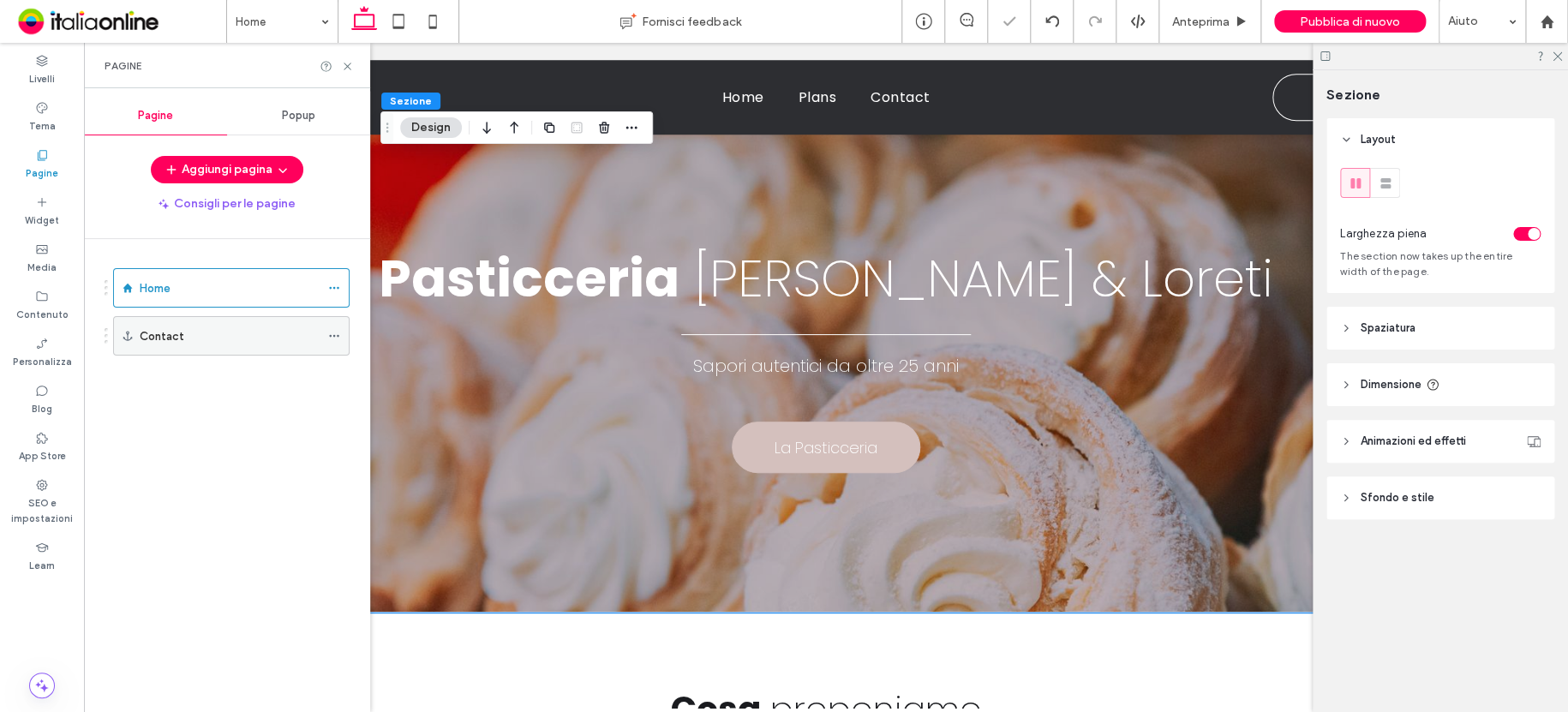
click at [336, 334] on icon at bounding box center [334, 335] width 12 height 12
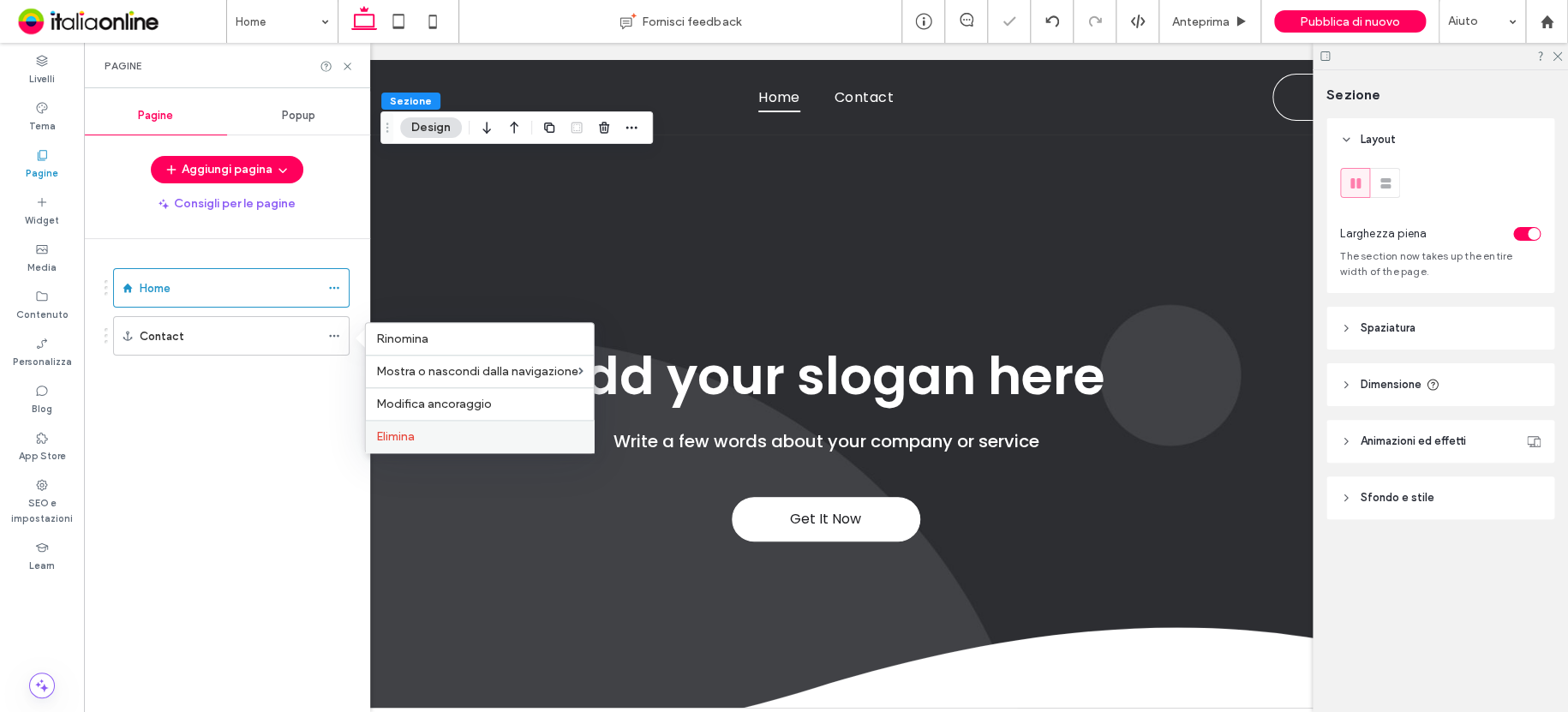
scroll to position [679, 0]
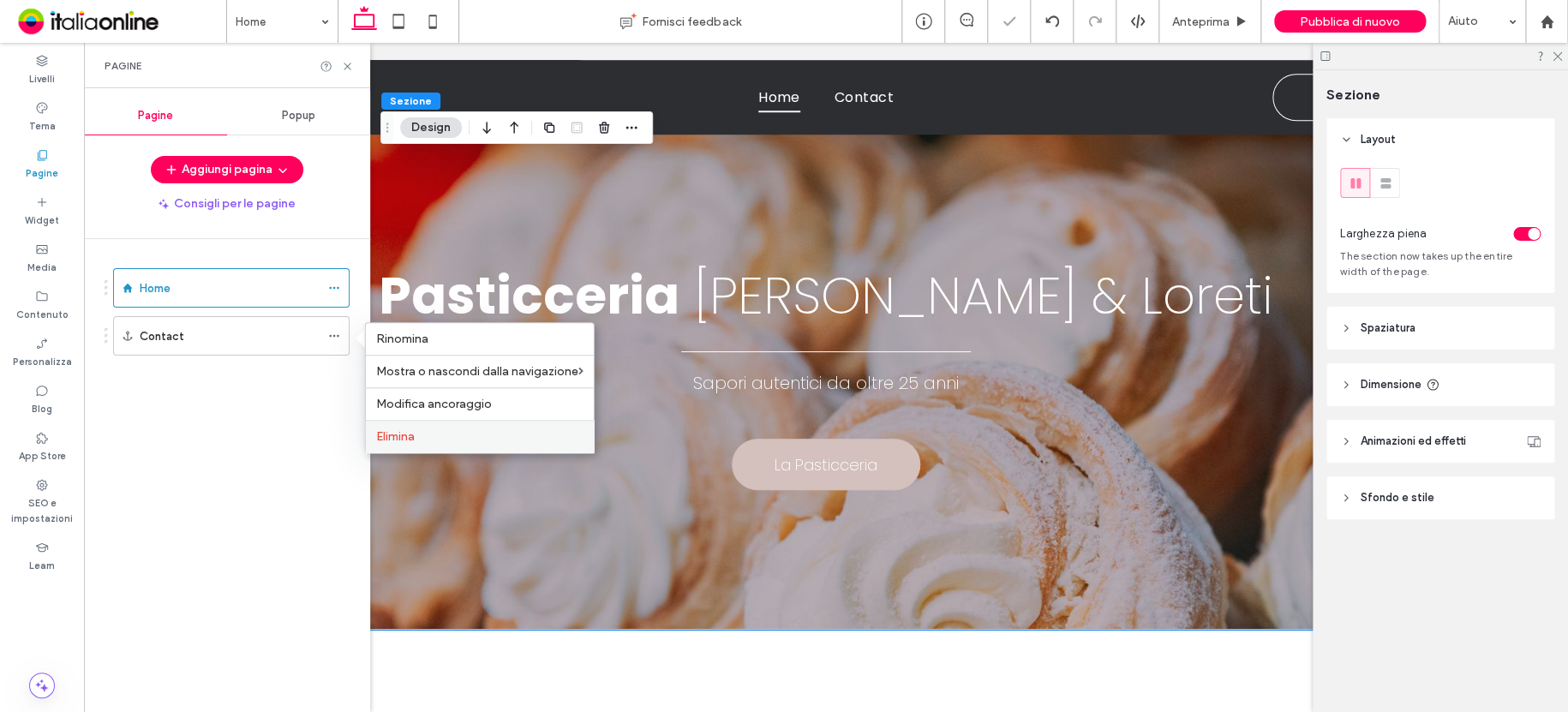
click at [387, 431] on span "Elimina" at bounding box center [394, 436] width 38 height 15
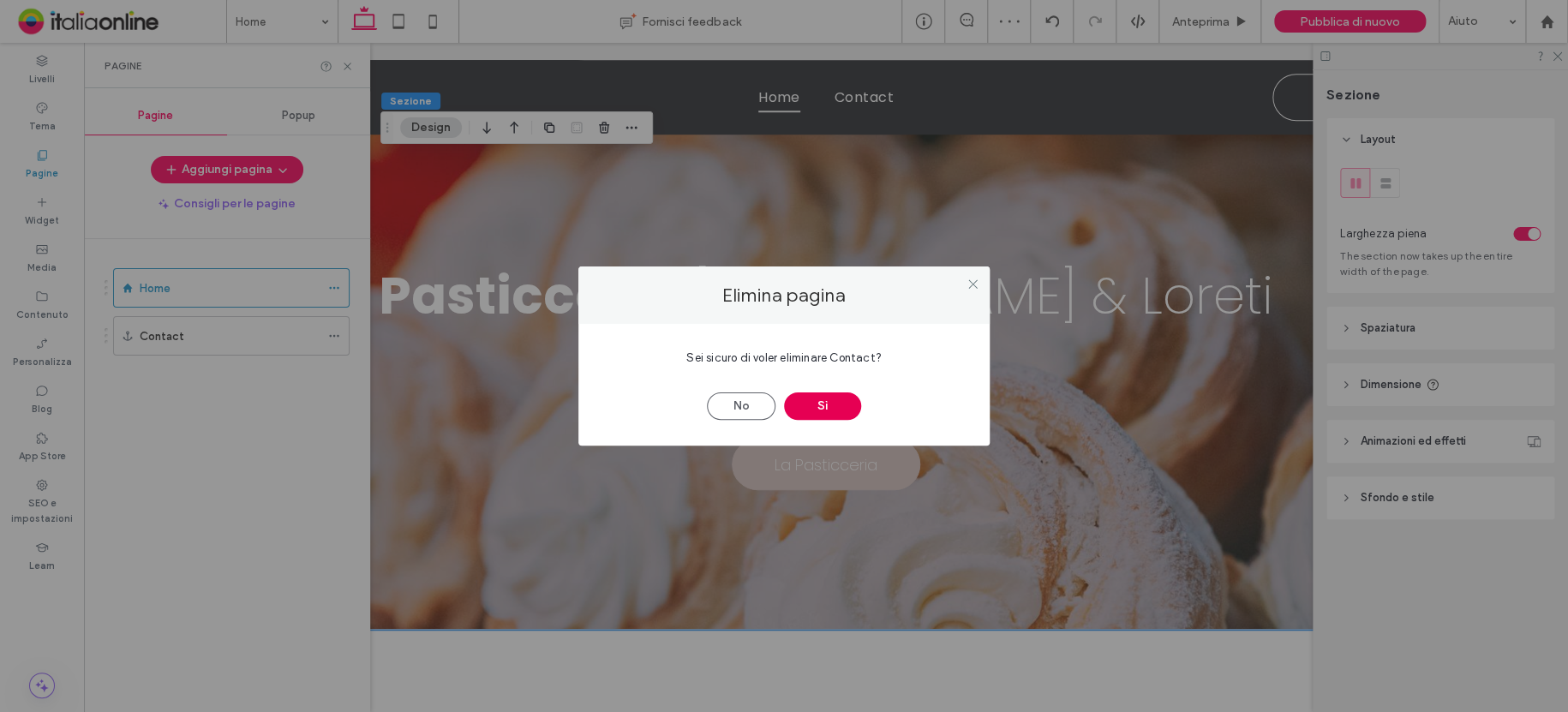
click at [839, 395] on button "Sì" at bounding box center [822, 406] width 77 height 27
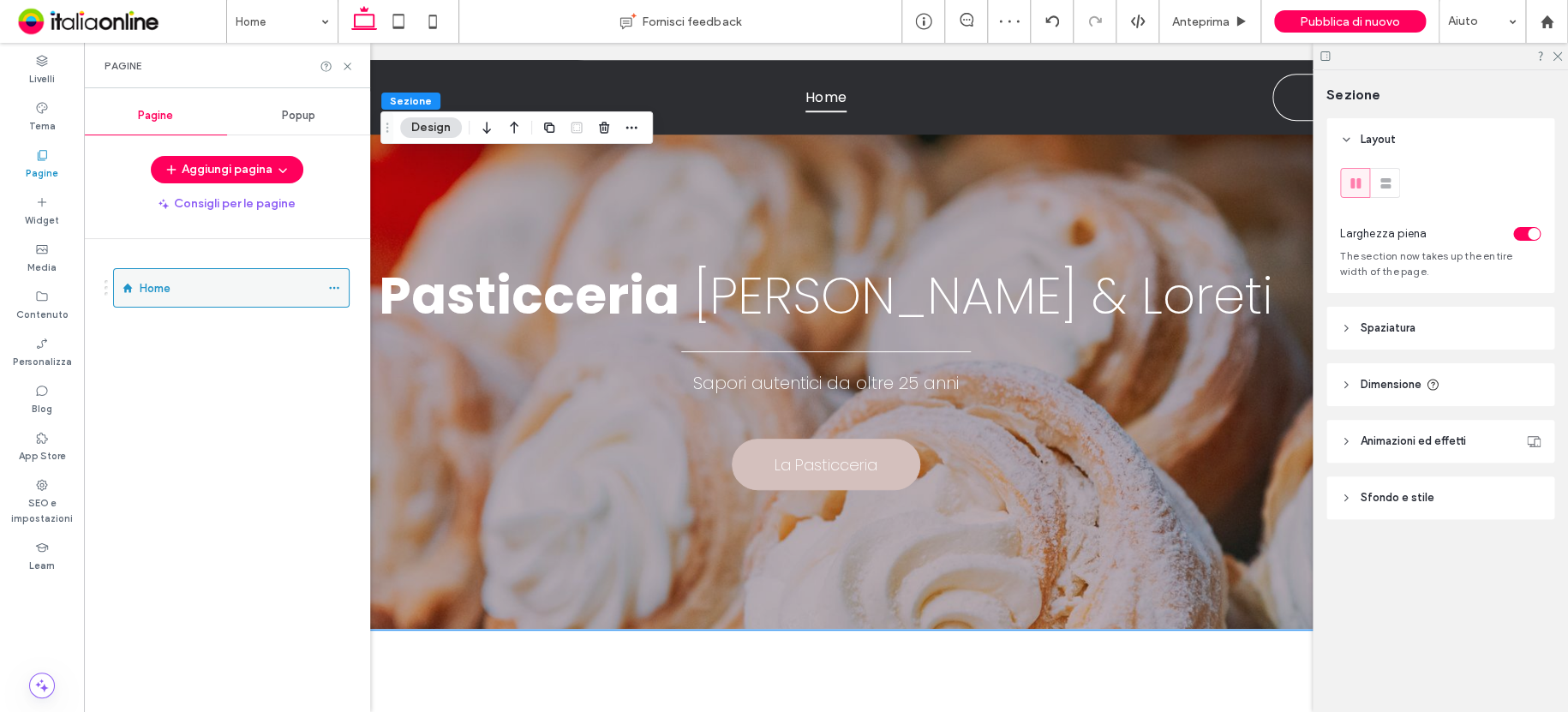
click at [340, 289] on icon at bounding box center [334, 287] width 12 height 12
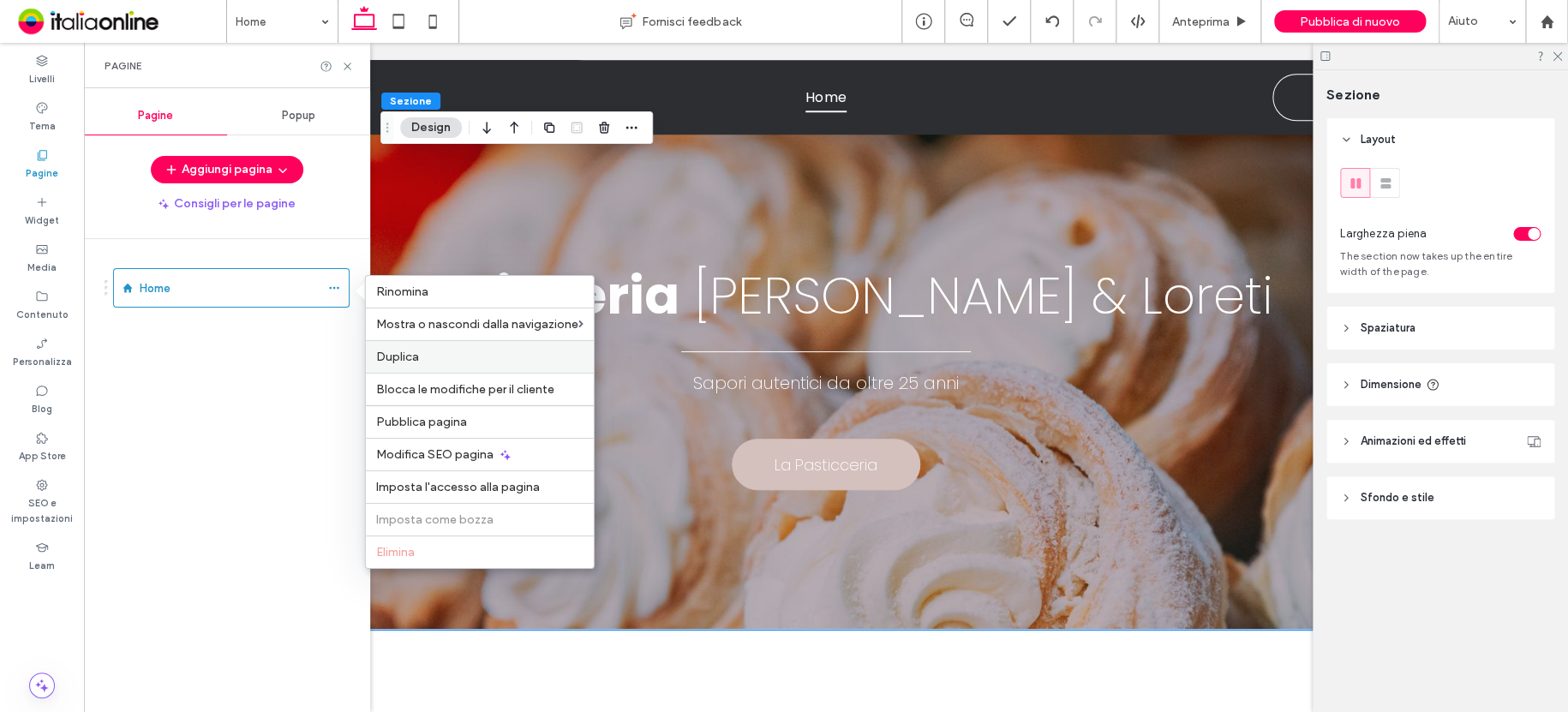
click at [382, 356] on span "Duplica" at bounding box center [397, 356] width 43 height 15
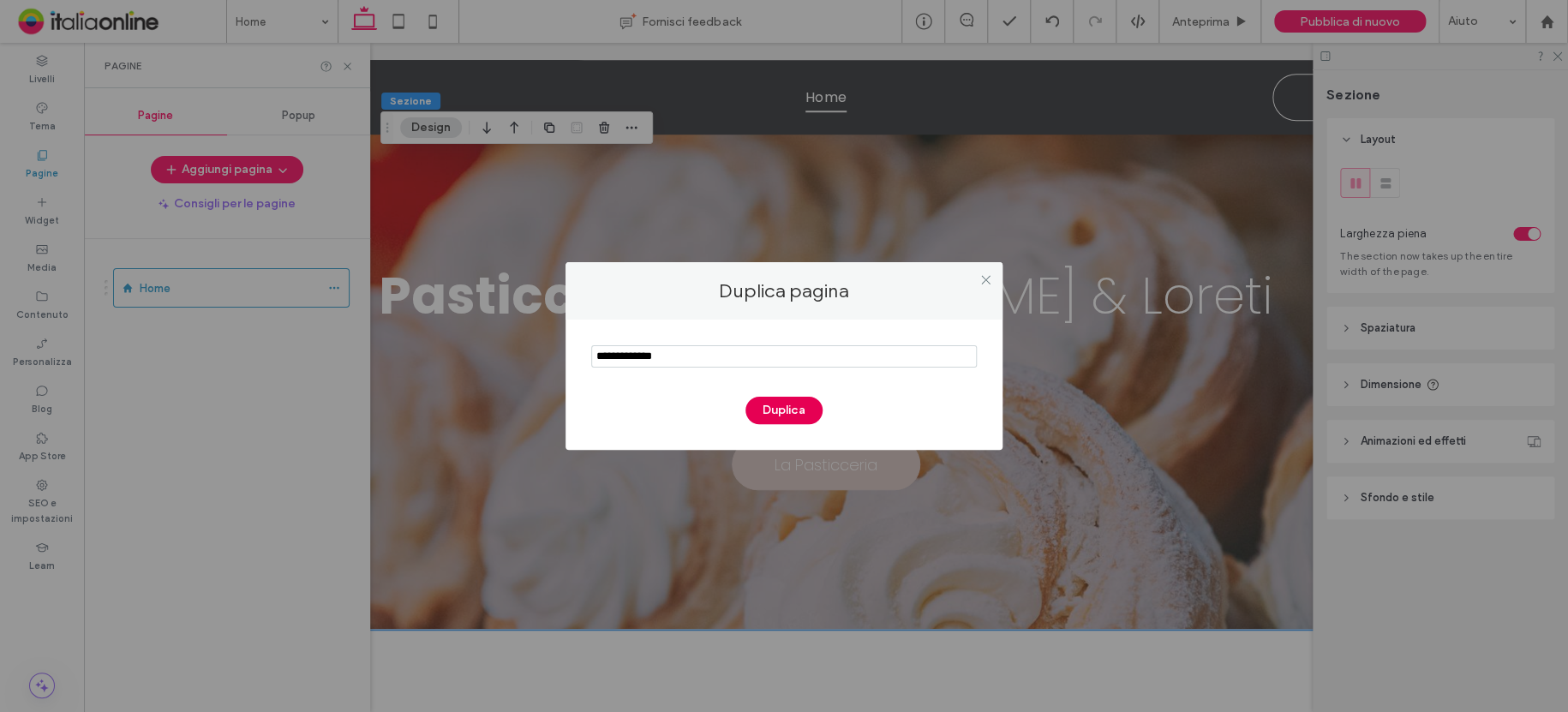
click at [783, 405] on button "Duplica" at bounding box center [784, 410] width 77 height 27
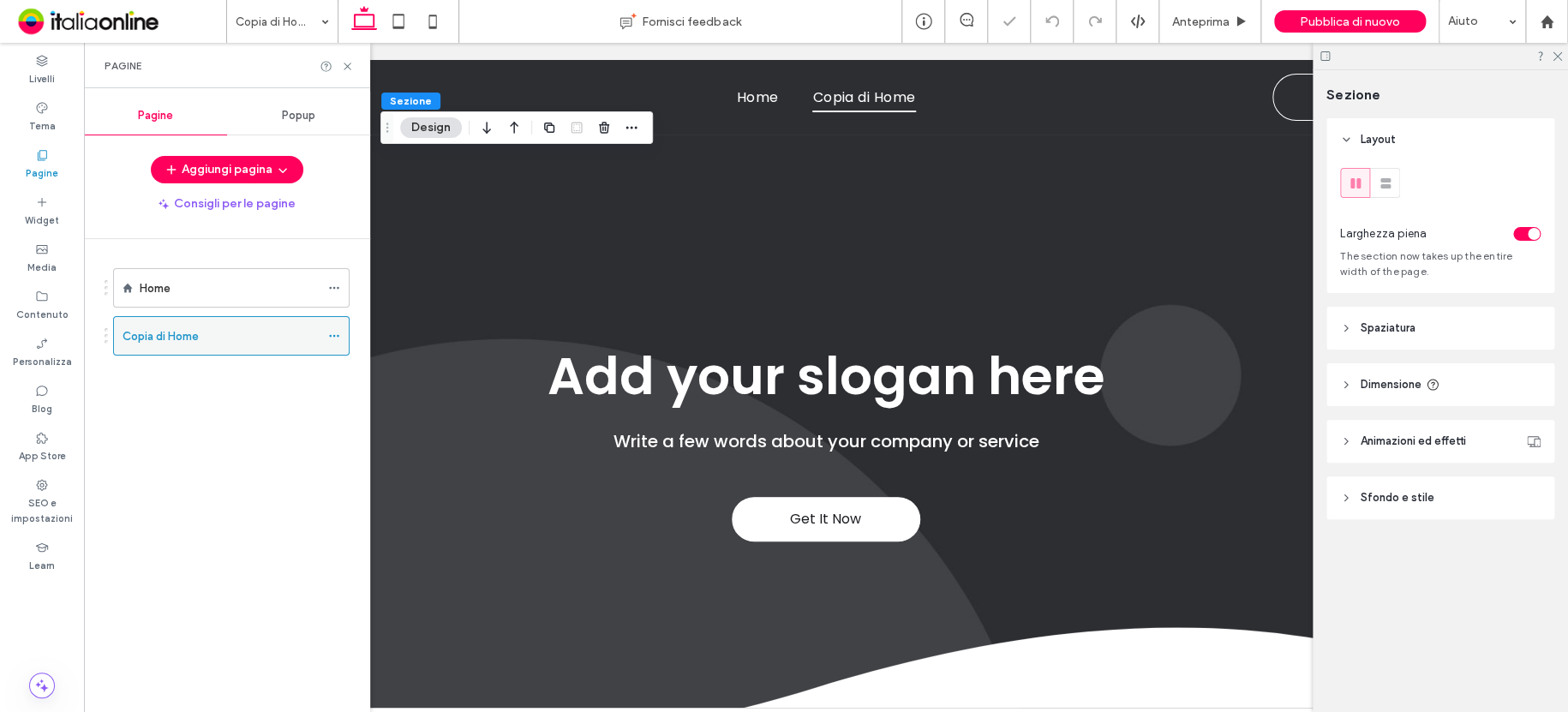
scroll to position [679, 0]
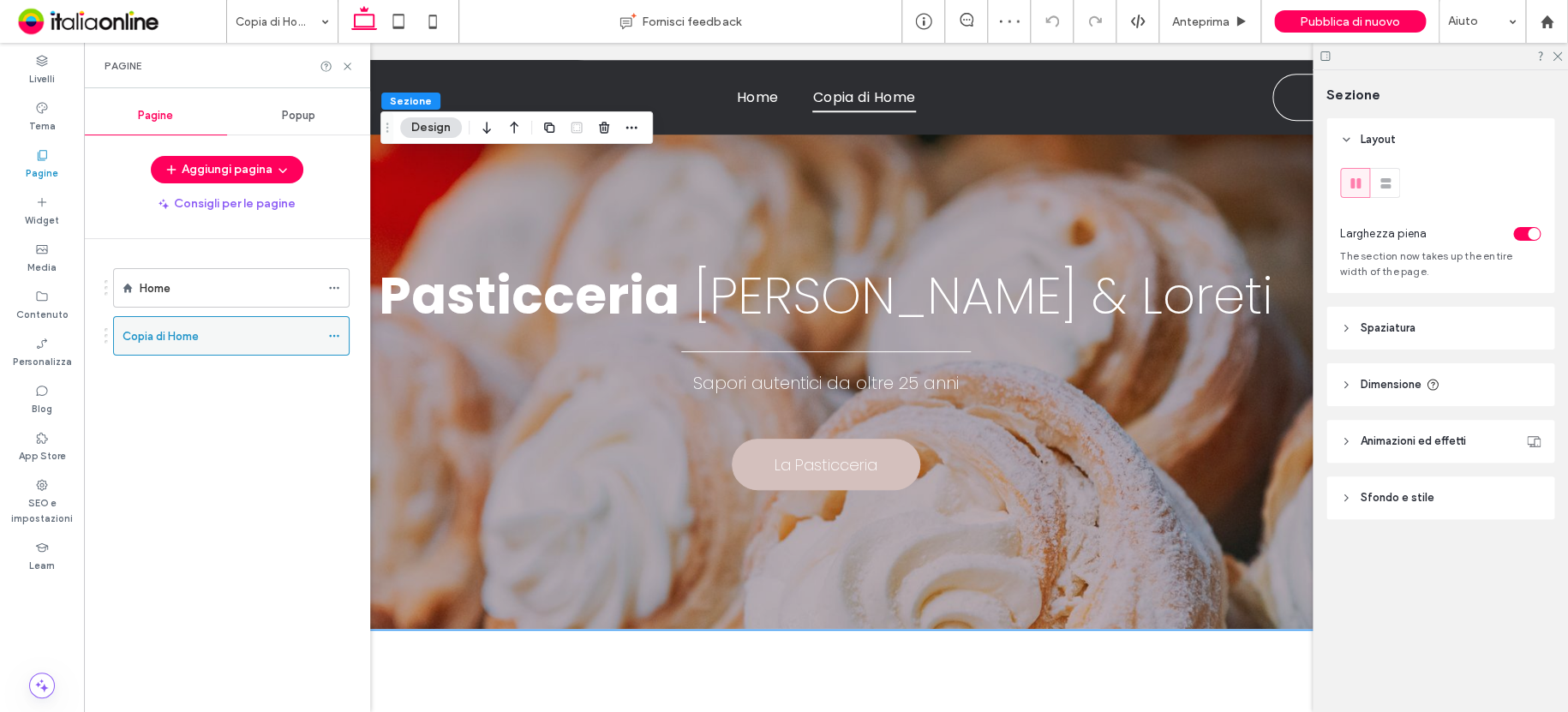
click at [332, 336] on icon at bounding box center [334, 335] width 12 height 12
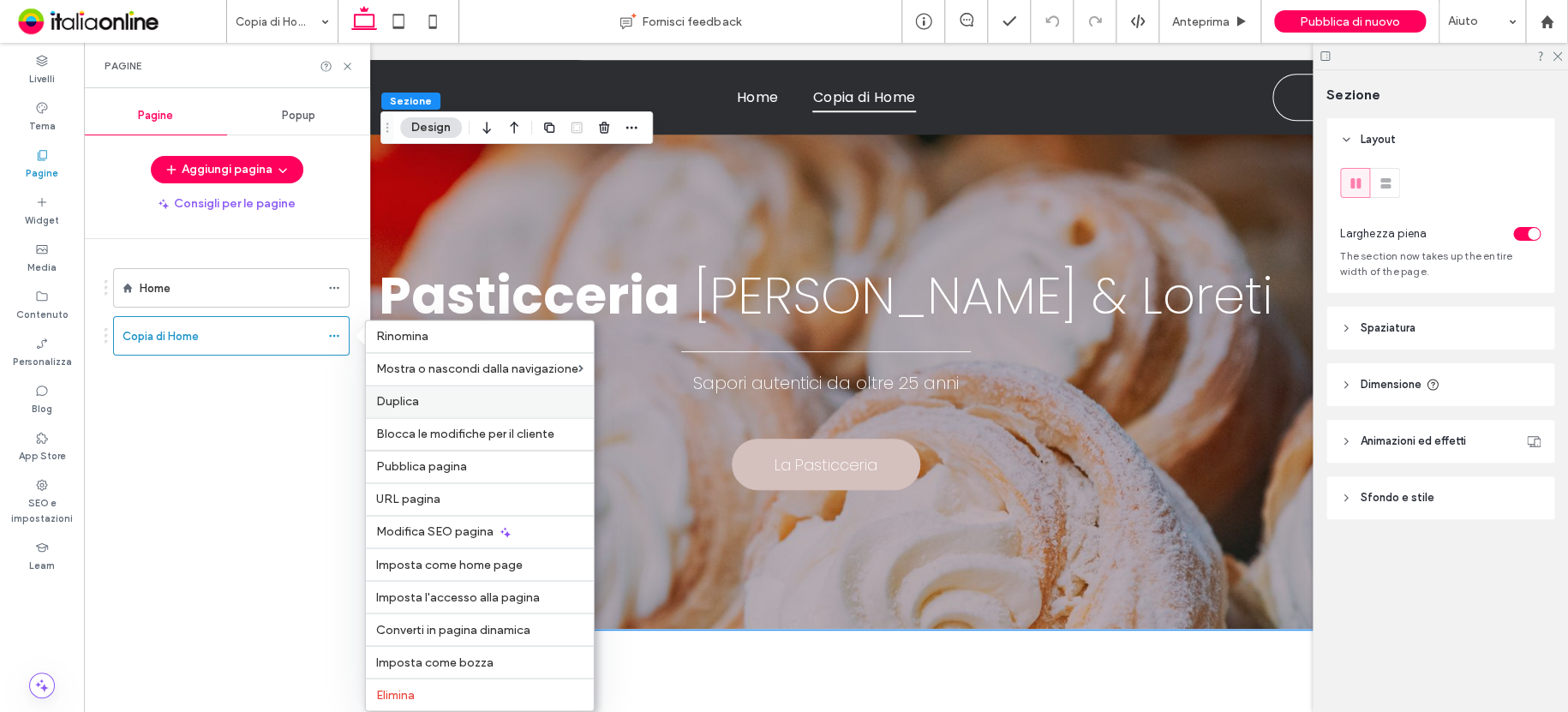
click at [410, 399] on span "Duplica" at bounding box center [397, 401] width 43 height 15
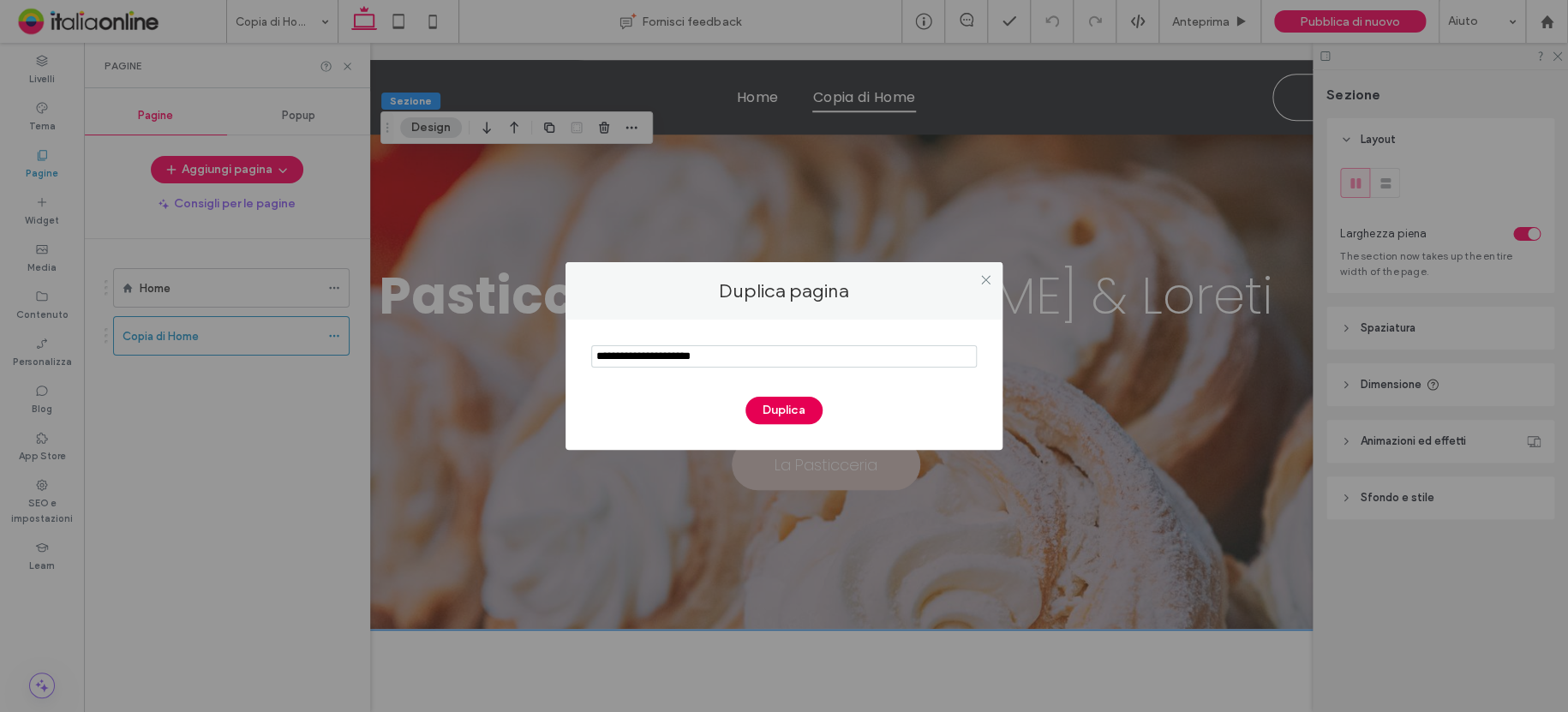
click at [802, 402] on button "Duplica" at bounding box center [784, 410] width 77 height 27
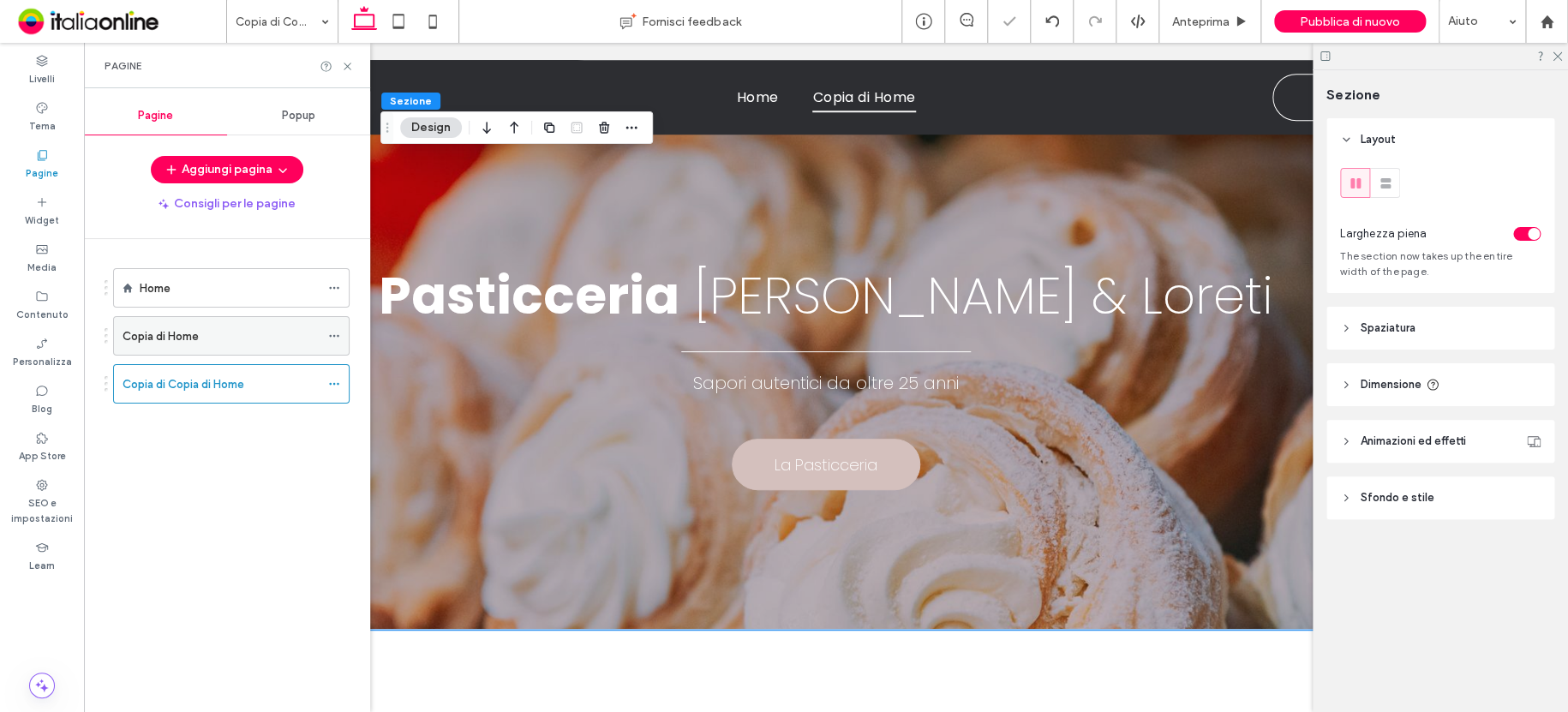
click at [263, 331] on div "Copia di Home" at bounding box center [221, 336] width 197 height 18
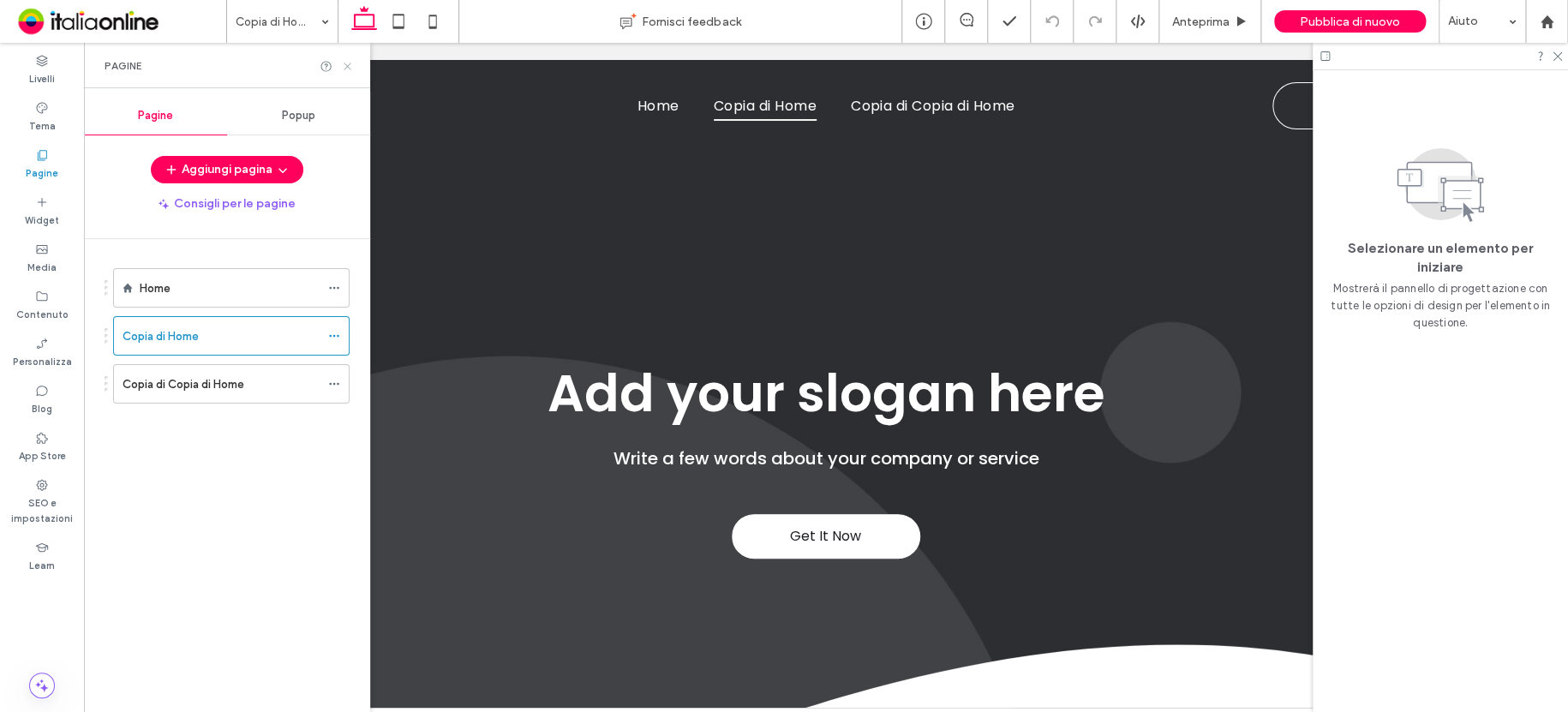
click at [349, 68] on use at bounding box center [346, 66] width 7 height 7
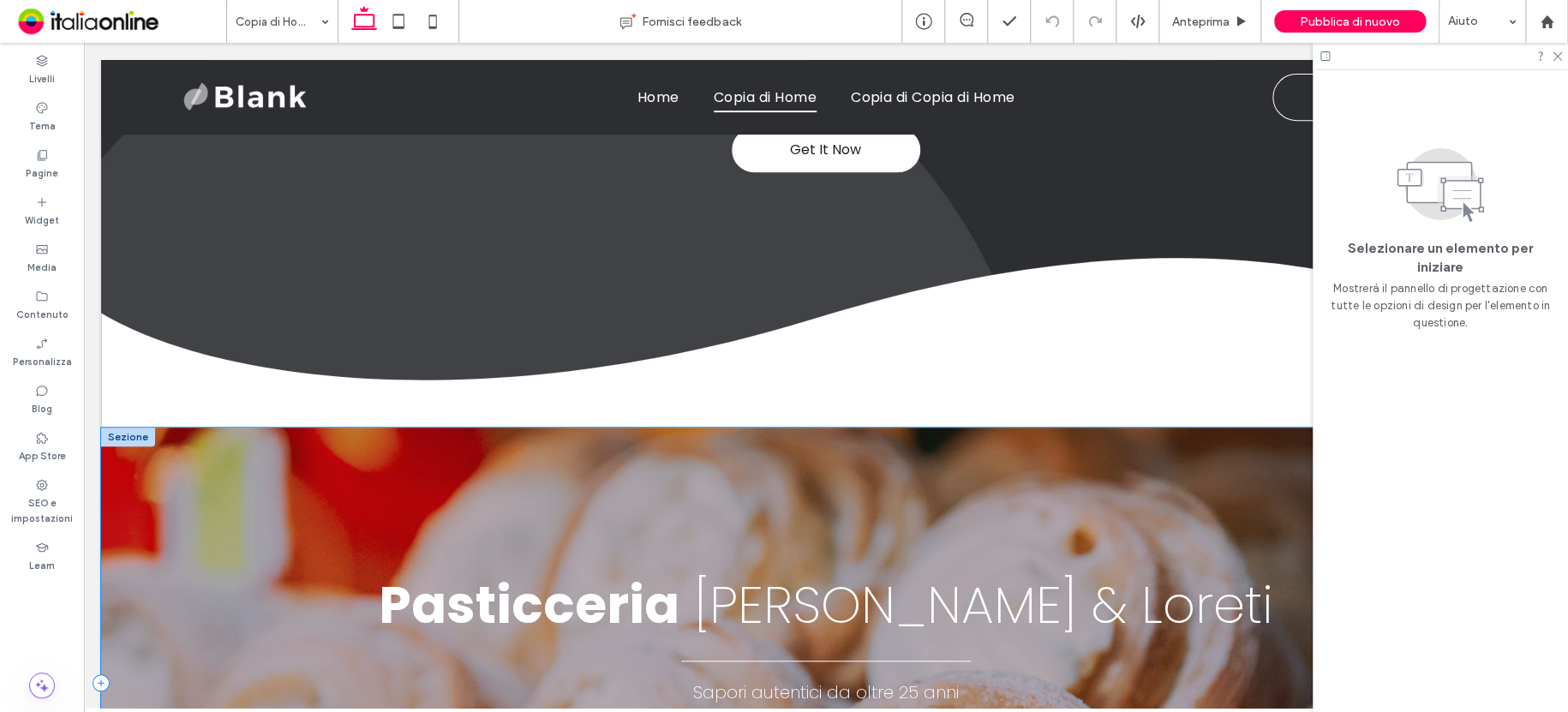
scroll to position [411, 0]
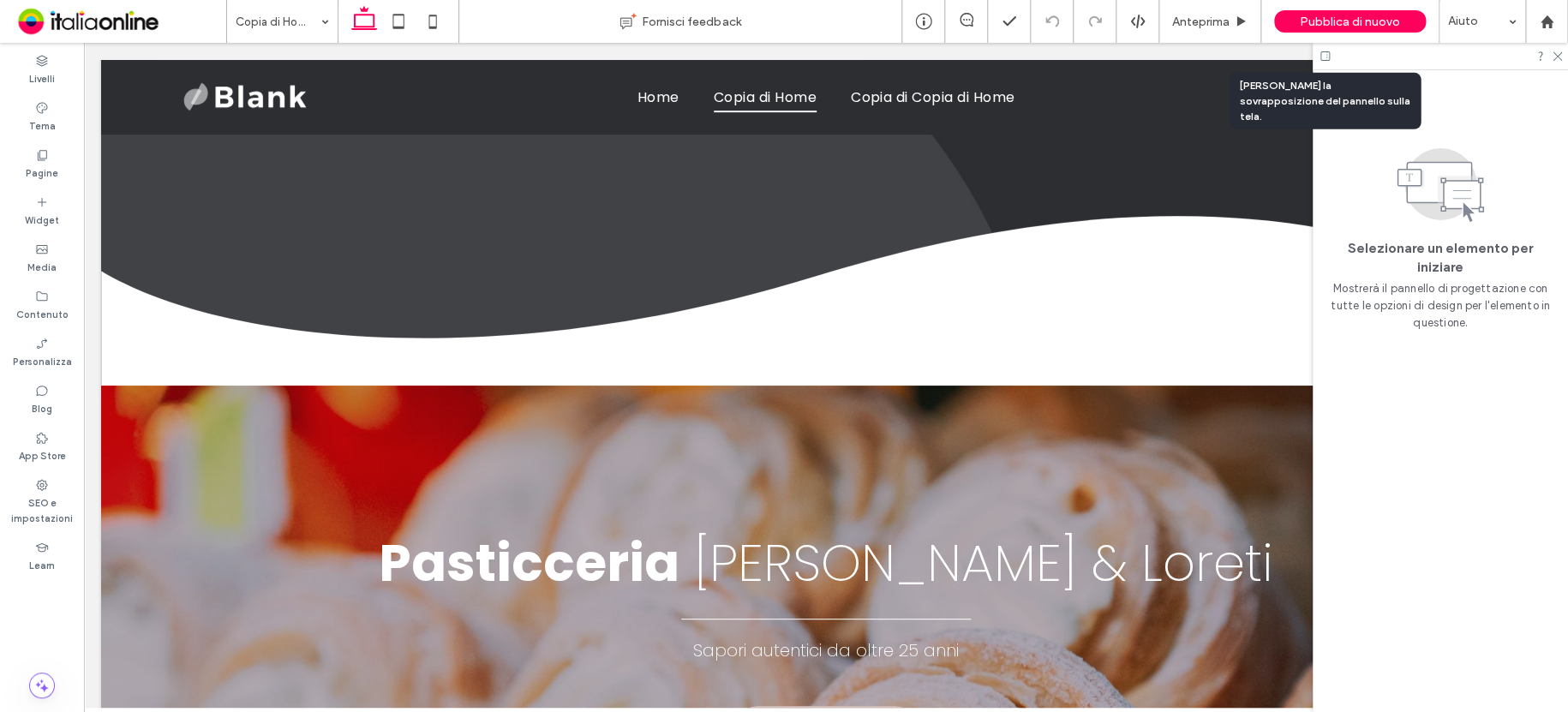
click at [1320, 56] on use at bounding box center [1325, 56] width 10 height 10
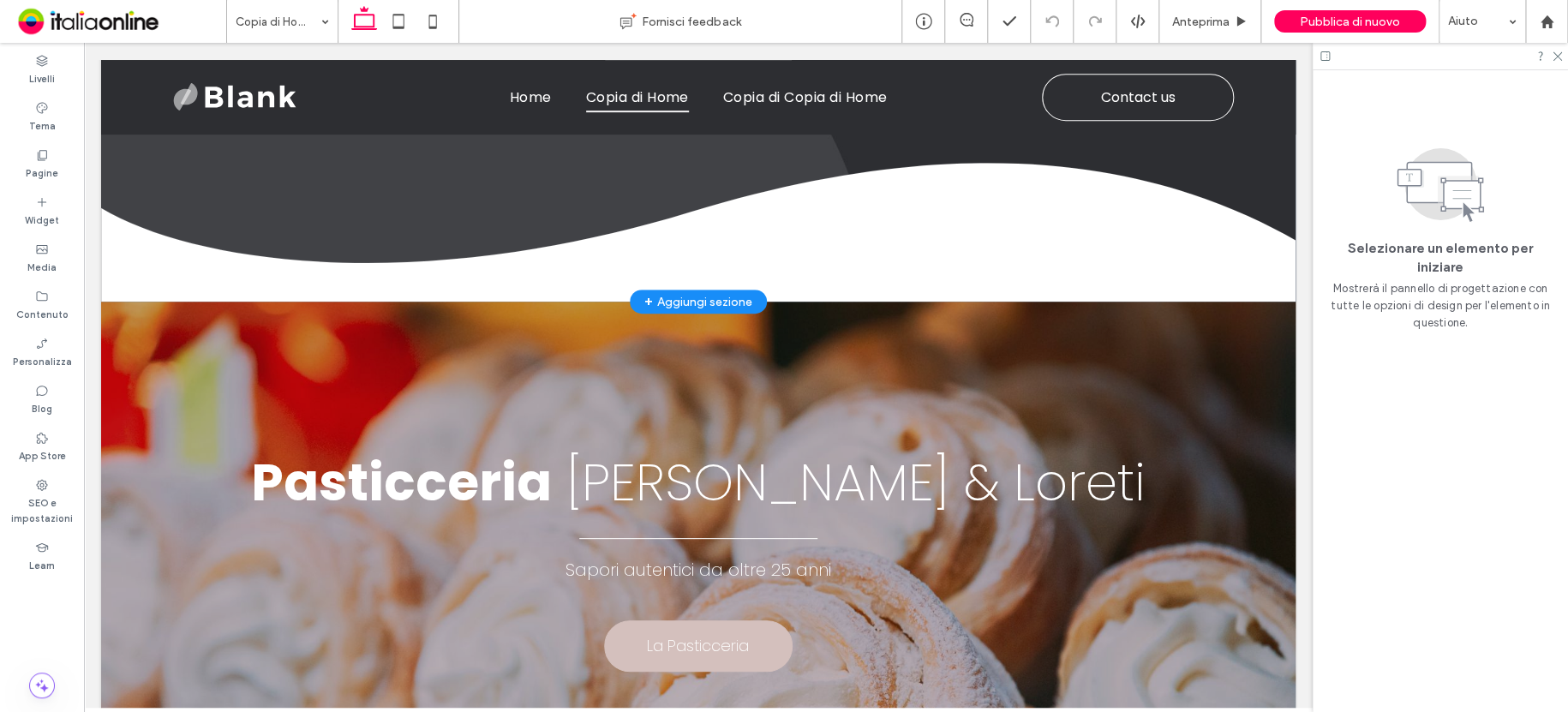
click at [709, 296] on div "+ Aggiungi sezione" at bounding box center [698, 301] width 108 height 19
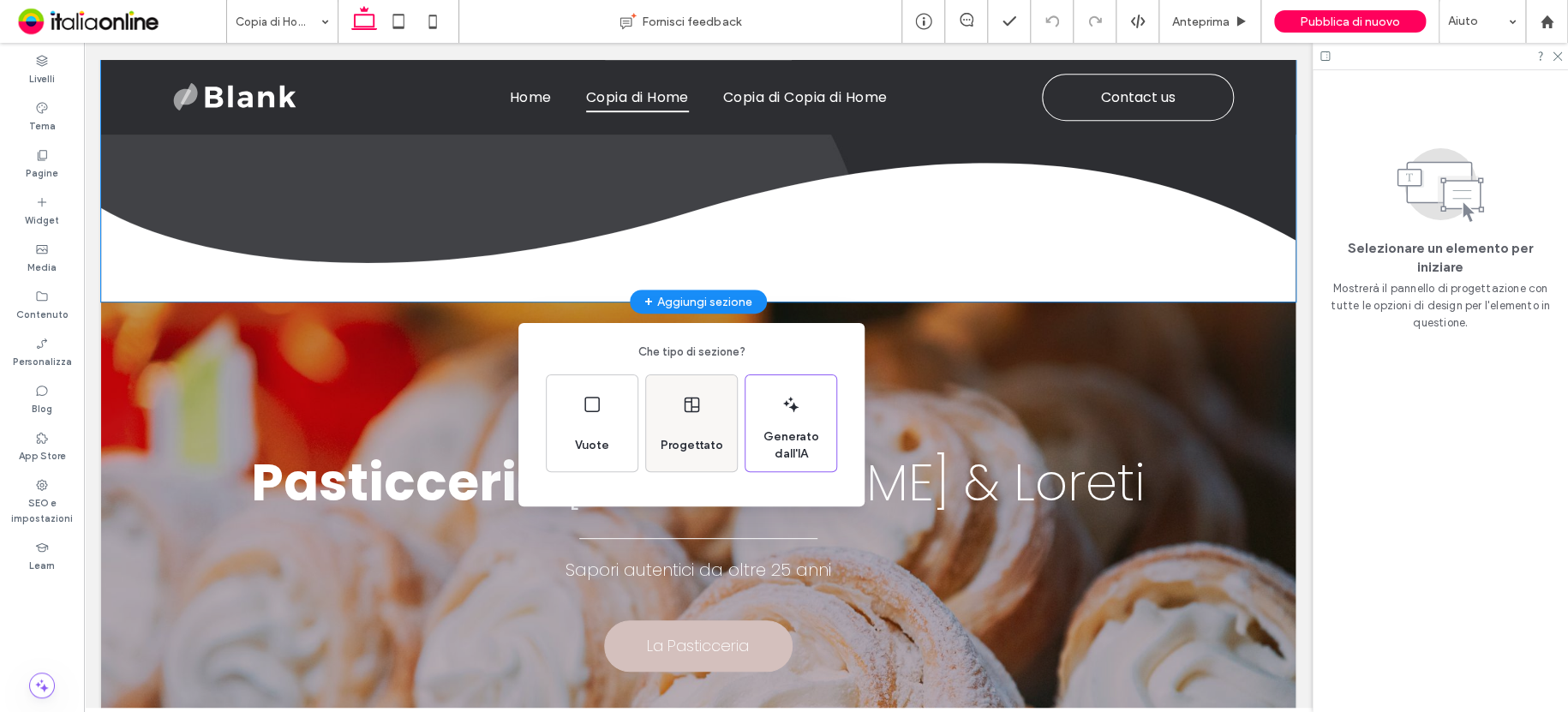
click at [695, 393] on div "Progettato" at bounding box center [691, 424] width 91 height 96
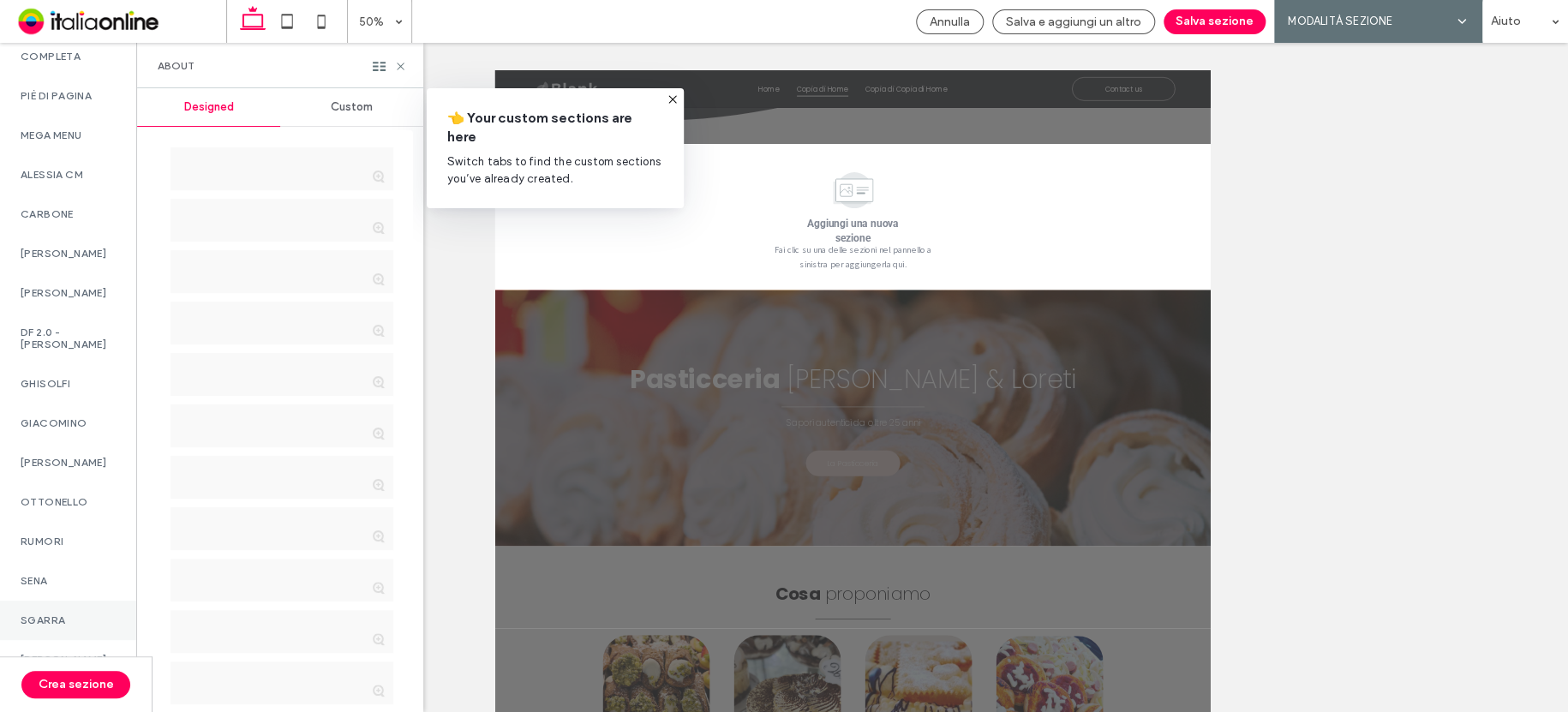
scroll to position [1221, 0]
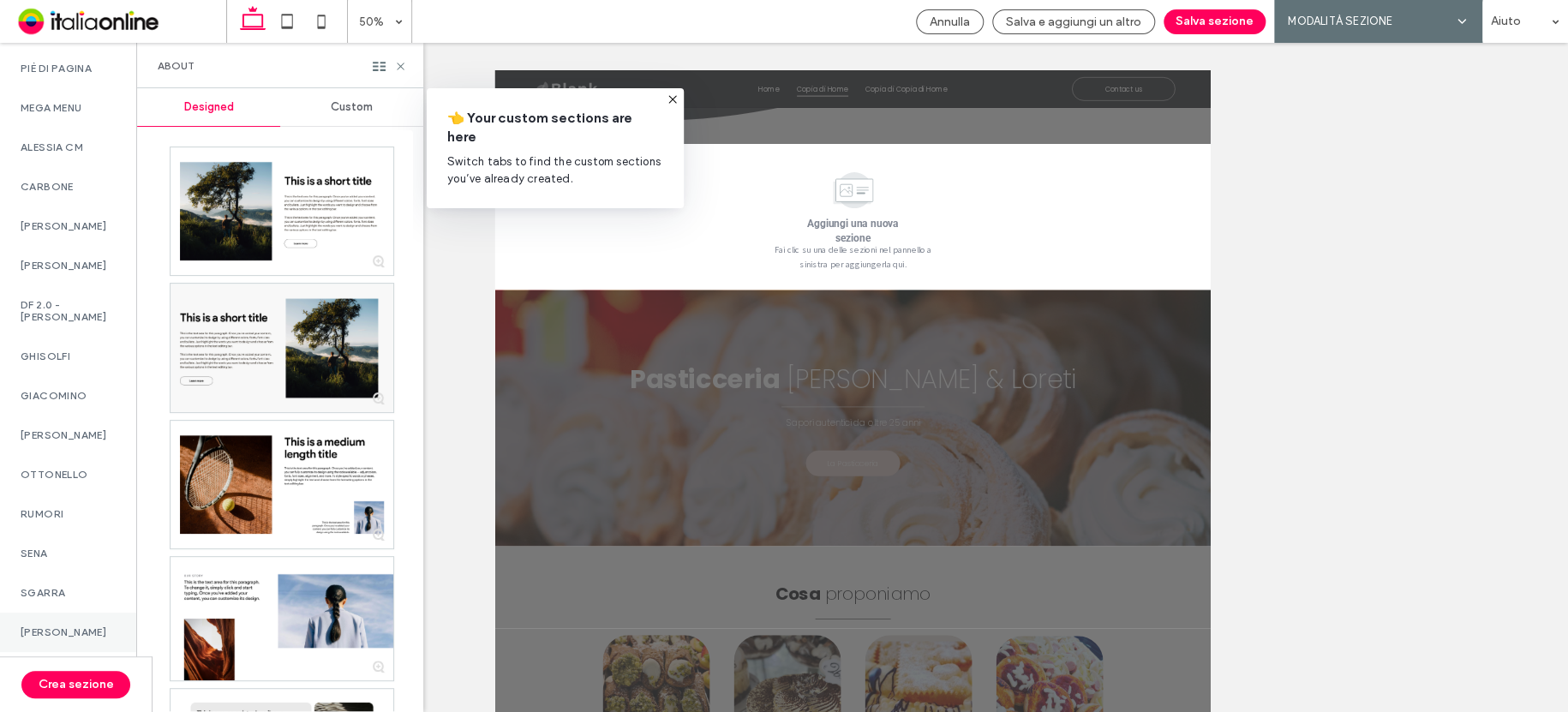
click at [63, 613] on div "ZULLO" at bounding box center [68, 633] width 136 height 39
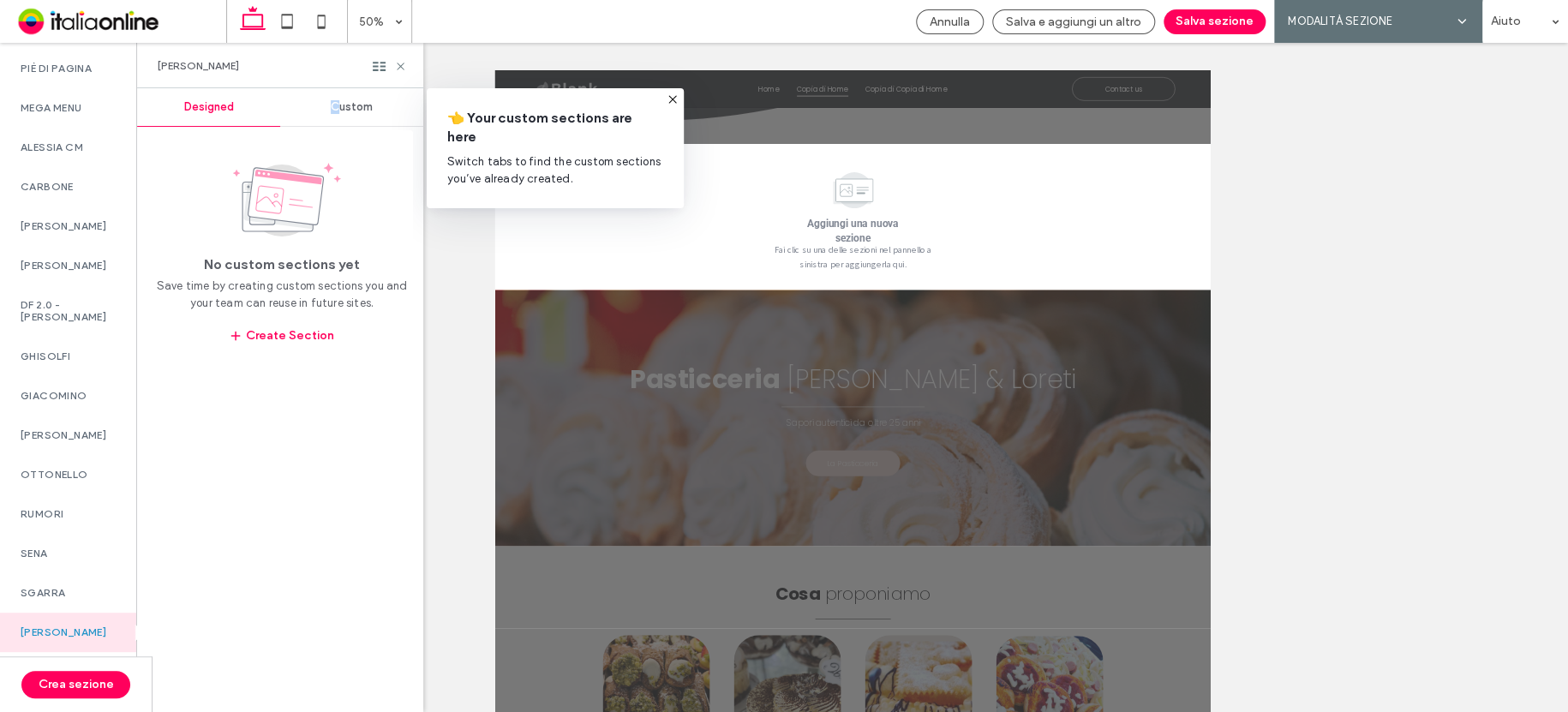
click at [336, 104] on span "Custom" at bounding box center [351, 107] width 42 height 14
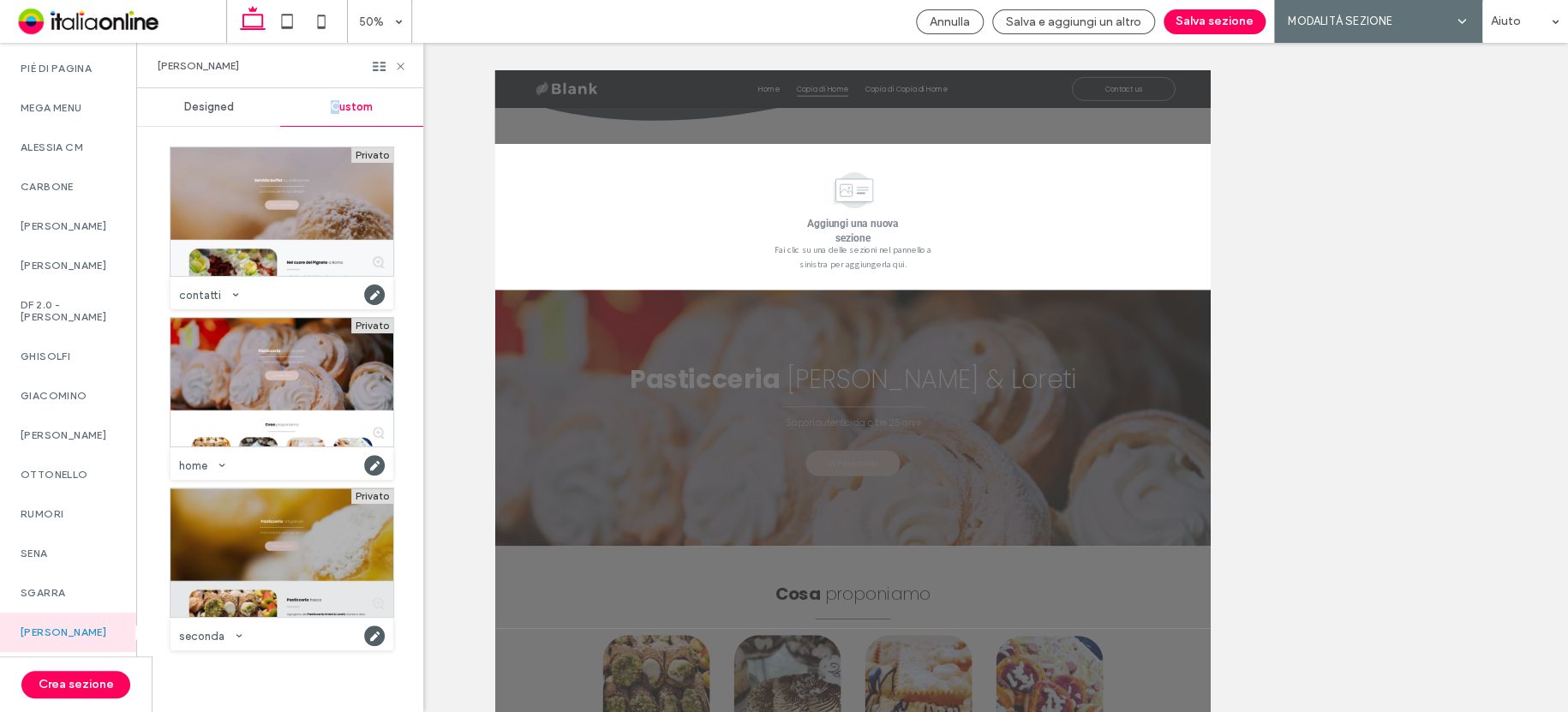
click at [261, 572] on div at bounding box center [281, 552] width 223 height 128
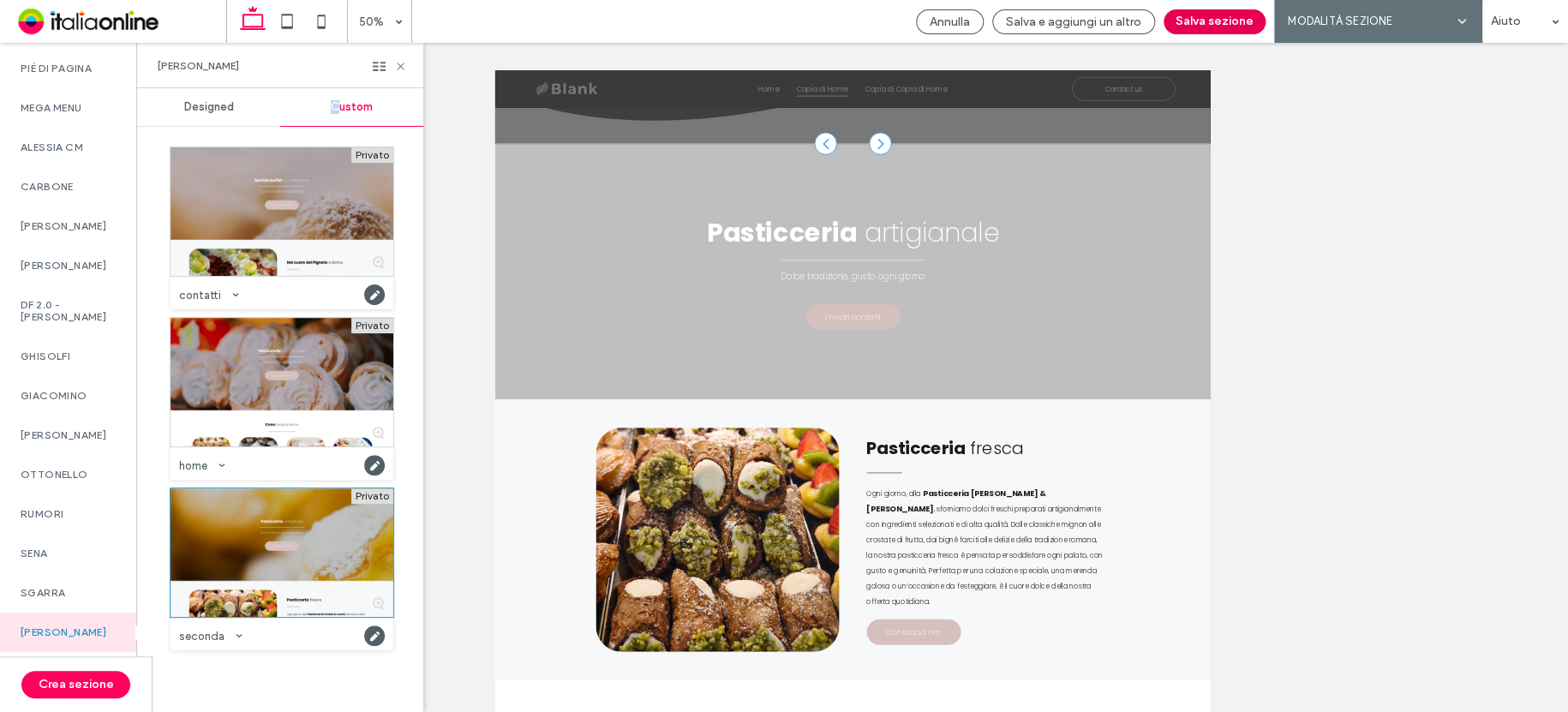
click at [1216, 10] on button "Salva sezione" at bounding box center [1214, 22] width 102 height 25
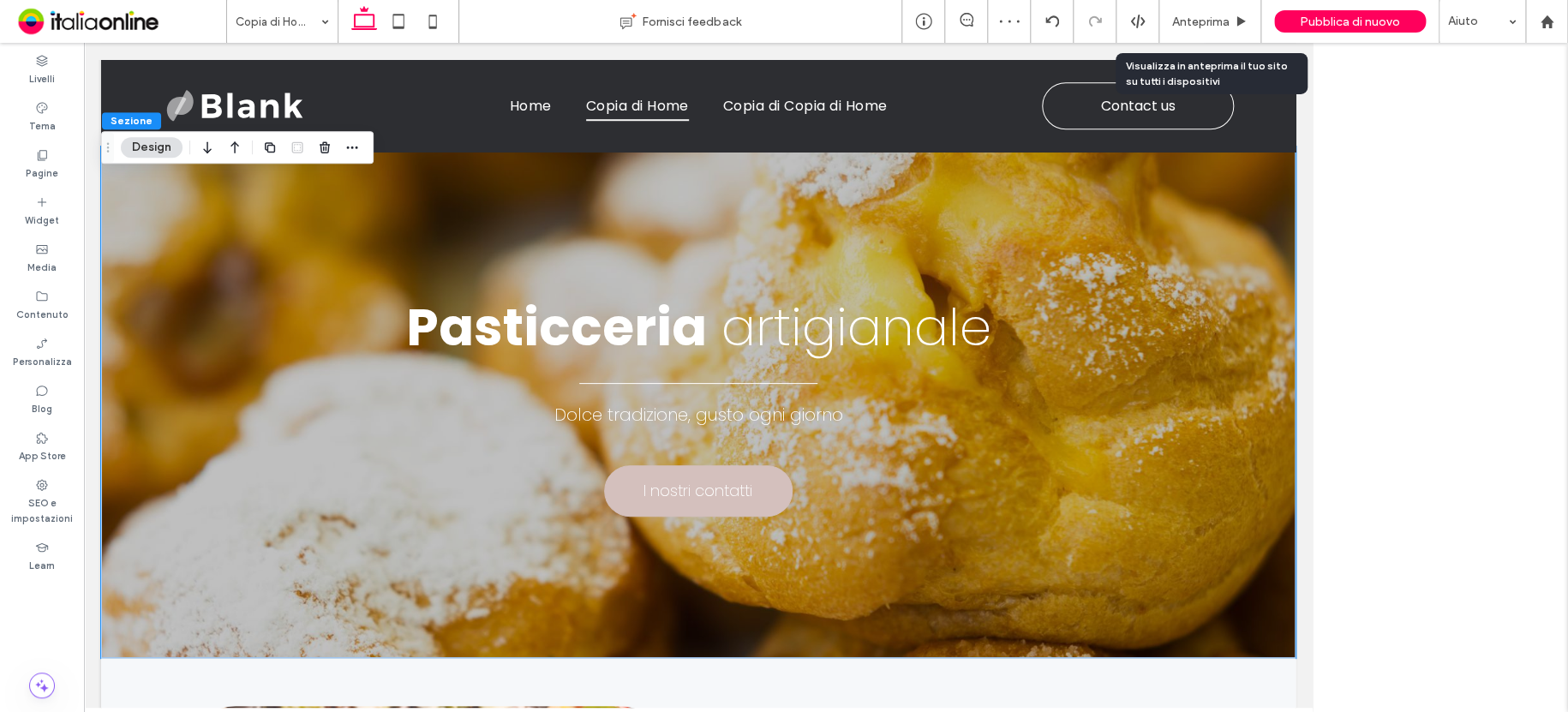
scroll to position [532, 0]
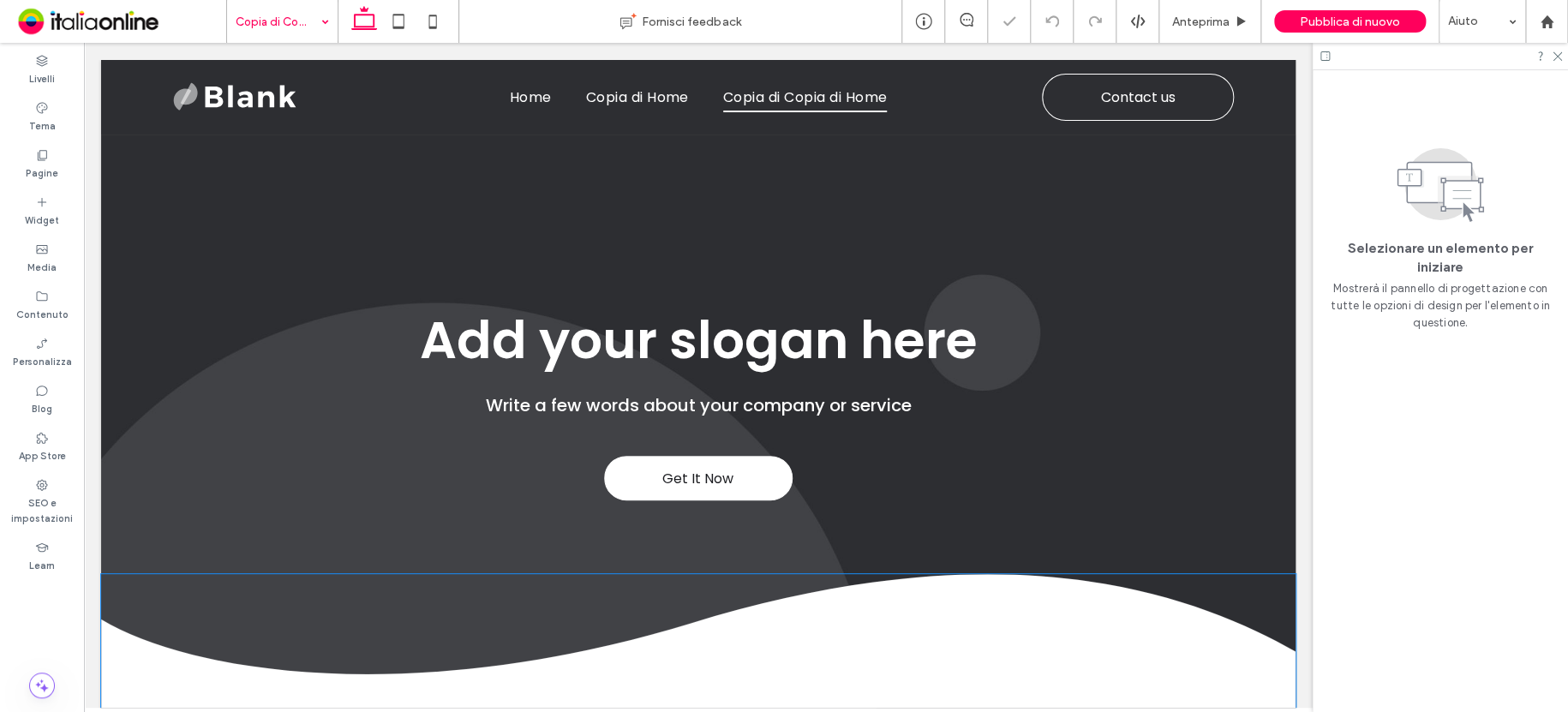
scroll to position [326, 0]
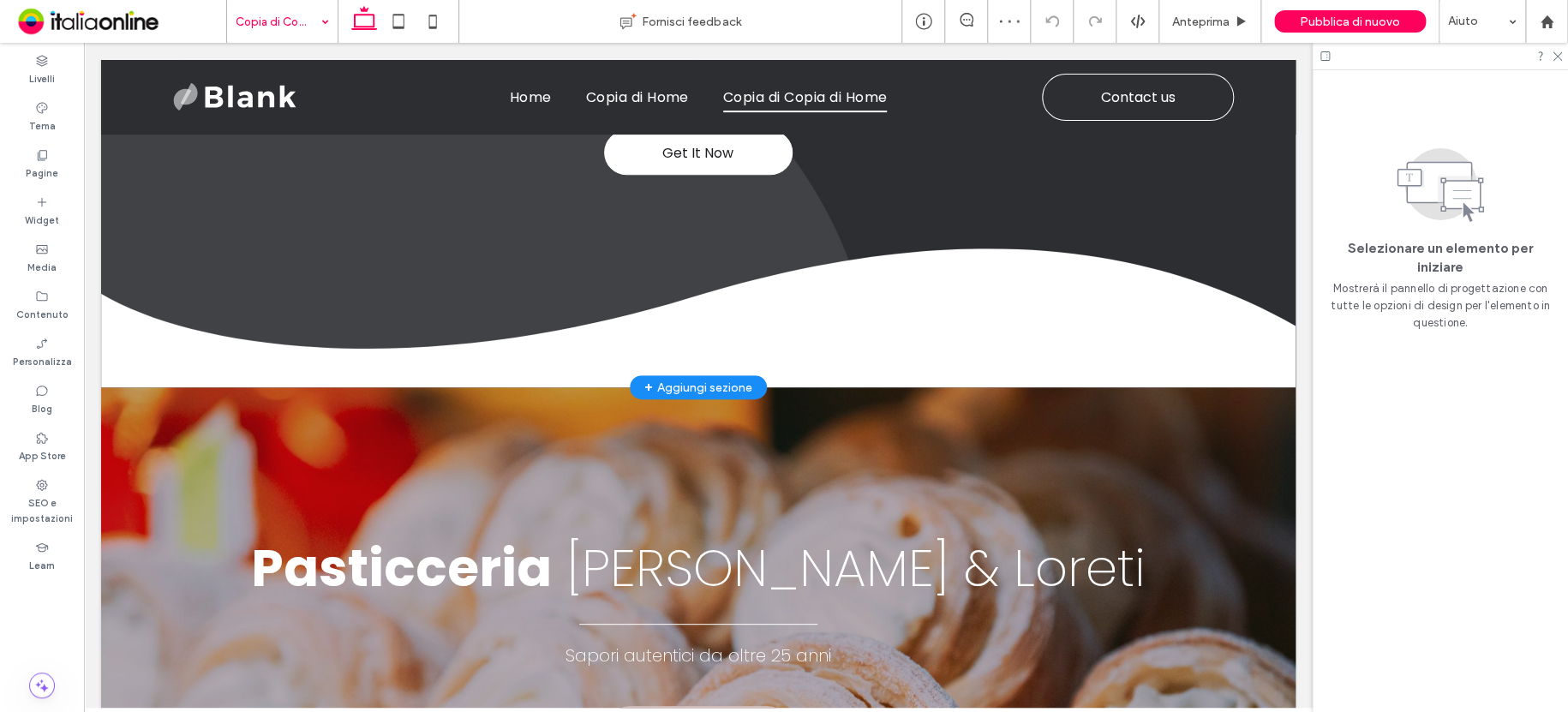
click at [690, 382] on div "+ Aggiungi sezione" at bounding box center [698, 386] width 108 height 19
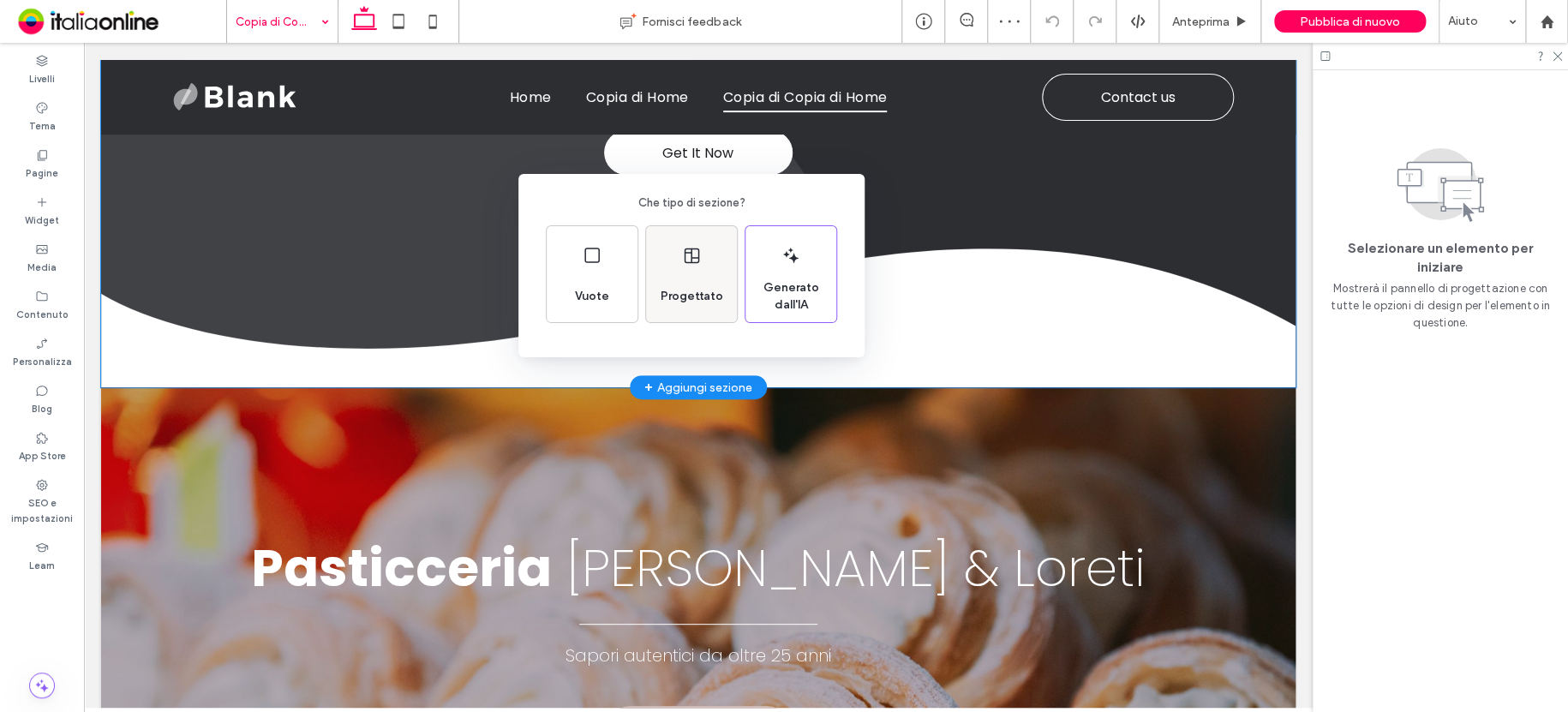
click at [687, 251] on icon at bounding box center [690, 255] width 21 height 21
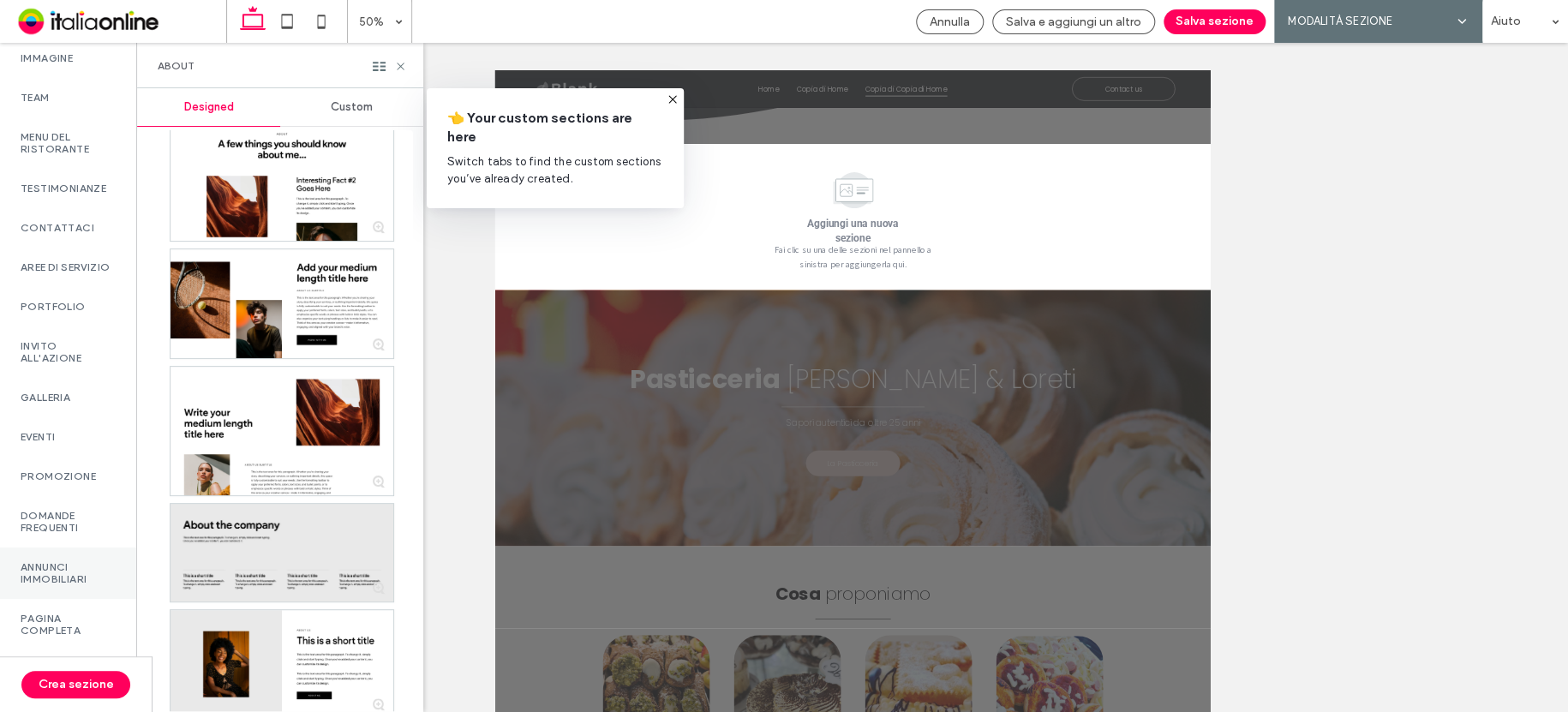
scroll to position [1199, 0]
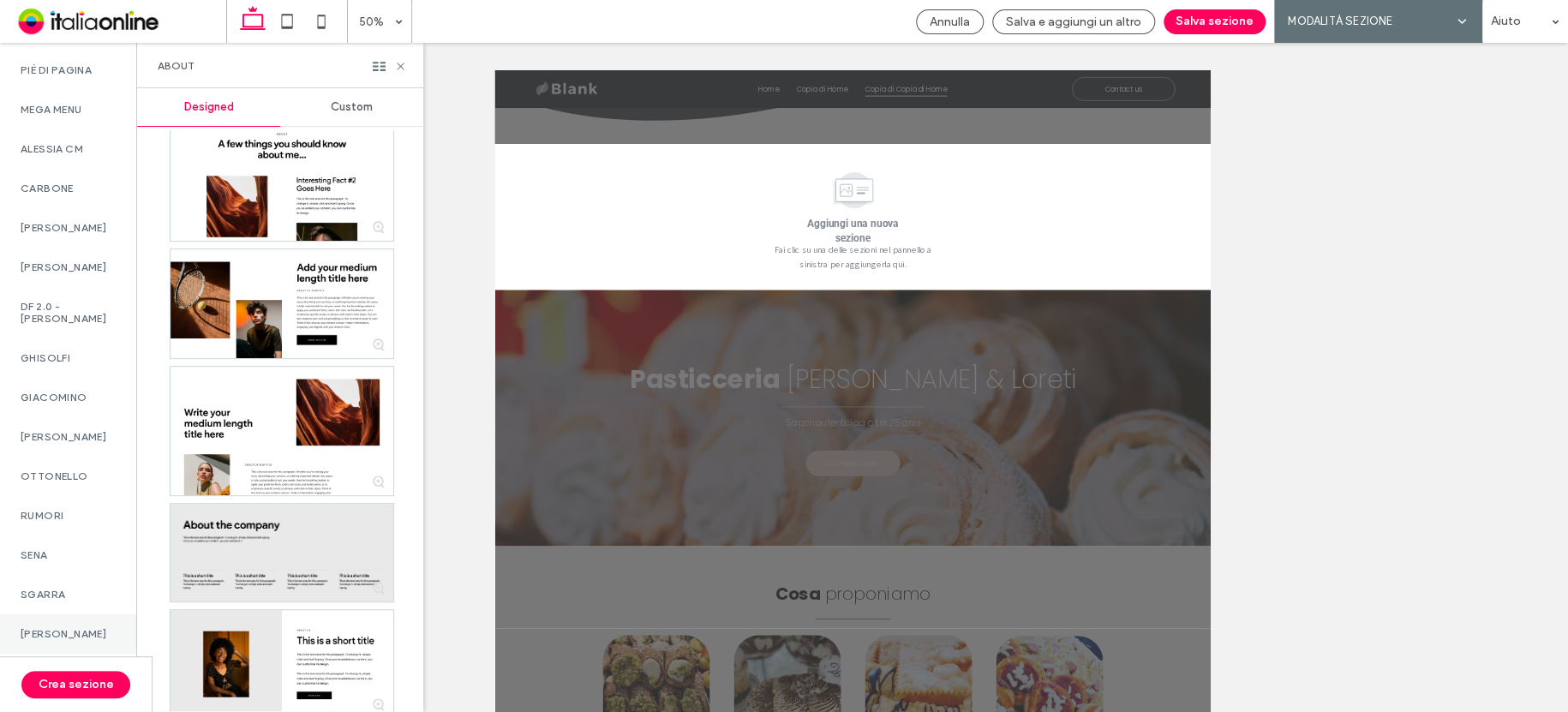
click at [50, 636] on div "ZULLO" at bounding box center [68, 634] width 136 height 39
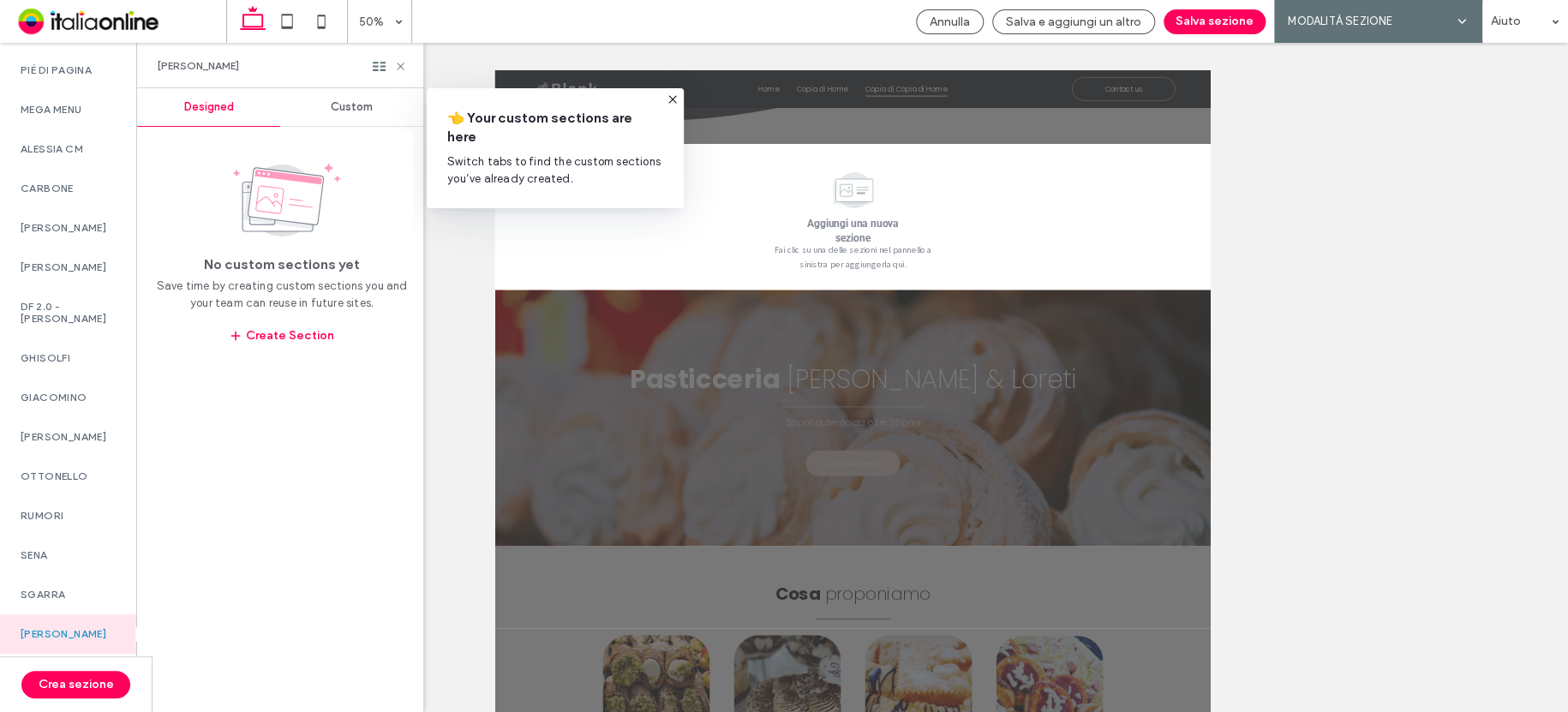
click at [345, 118] on div "Custom" at bounding box center [352, 107] width 143 height 37
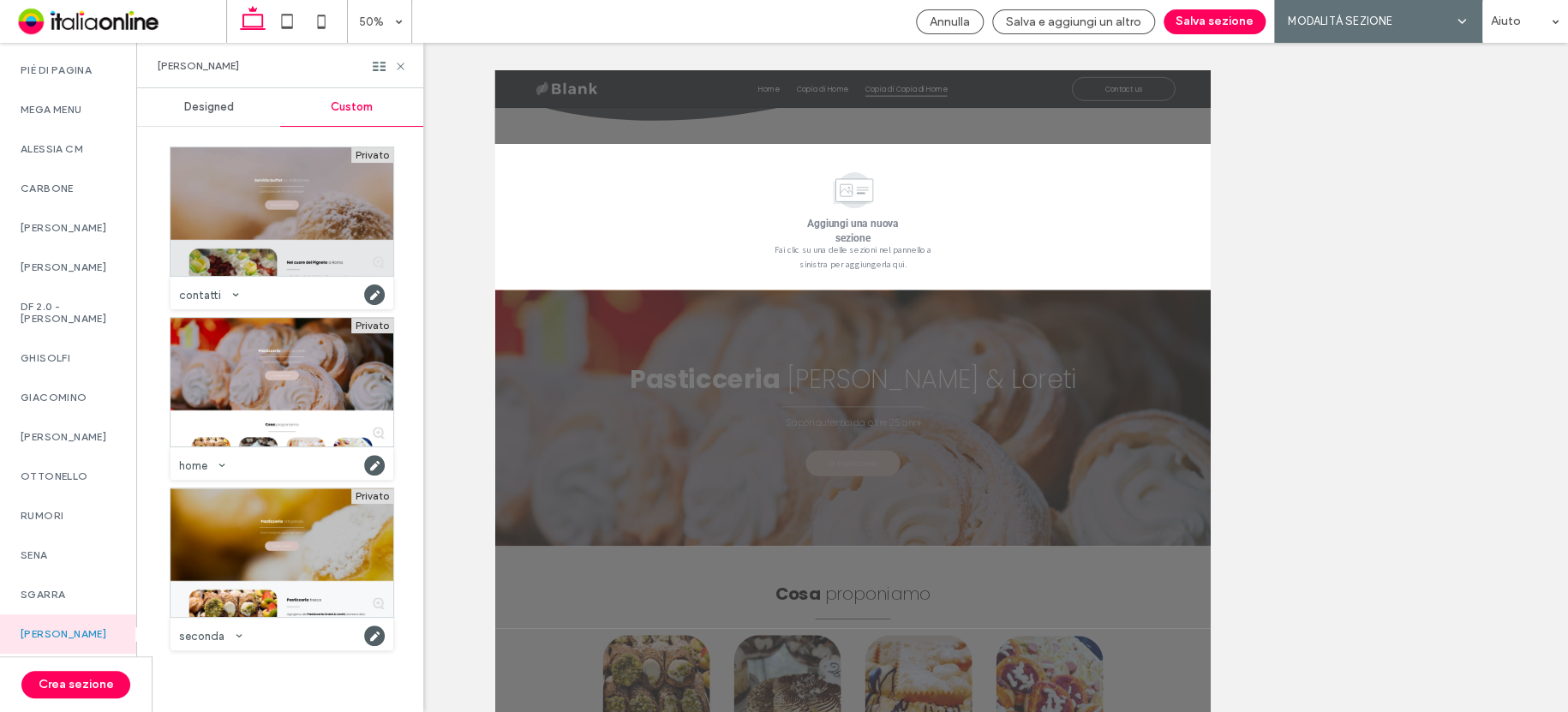
click at [300, 207] on div at bounding box center [281, 211] width 223 height 128
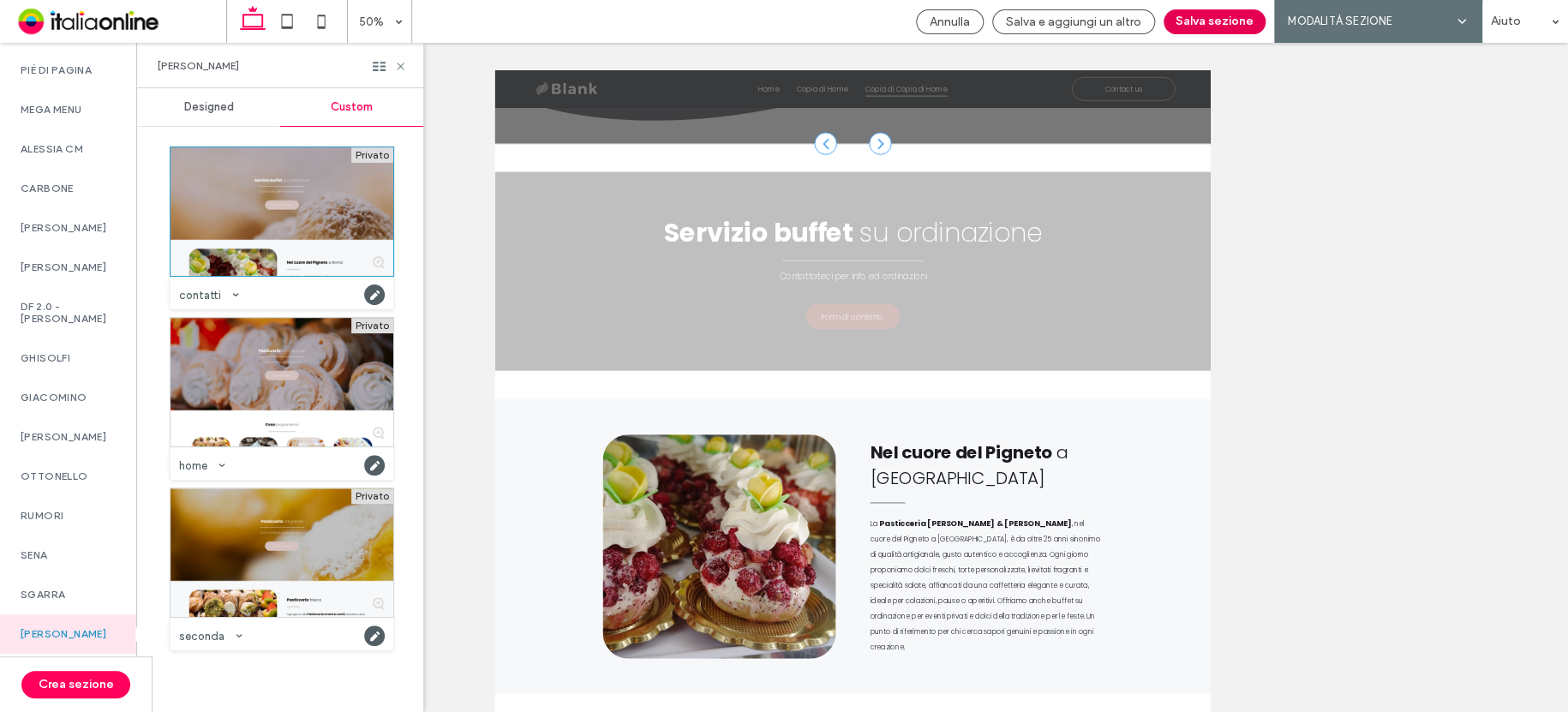
click at [1225, 17] on button "Salva sezione" at bounding box center [1214, 22] width 102 height 25
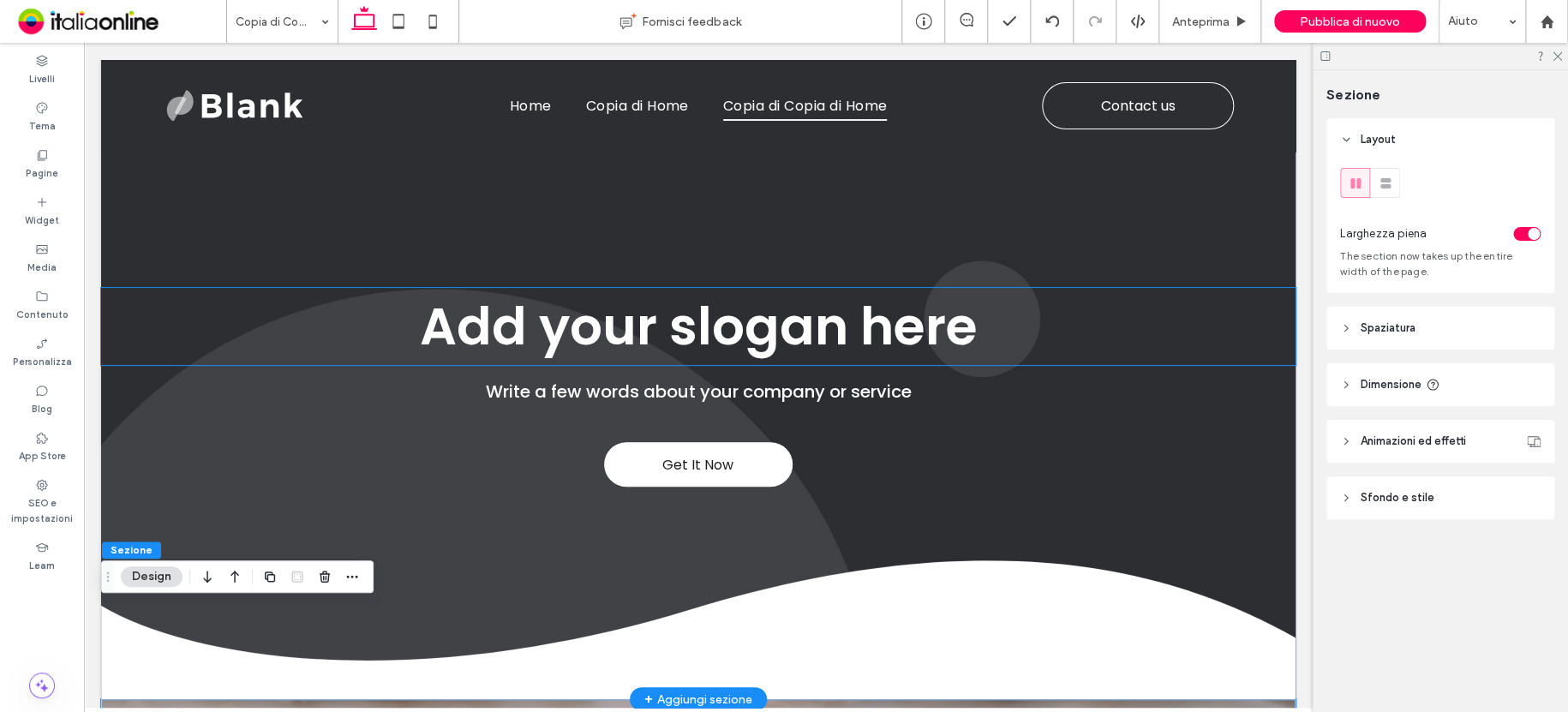
scroll to position [0, 0]
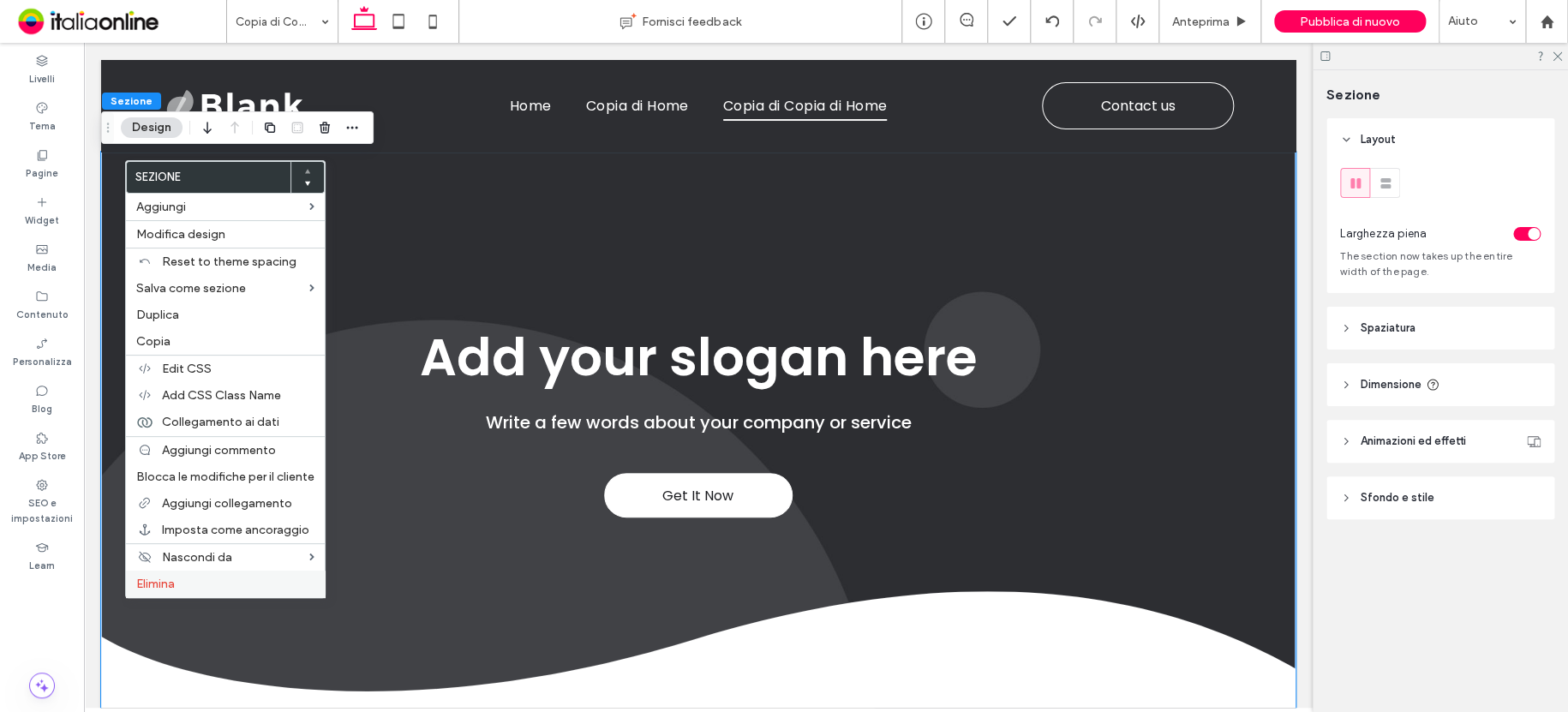
click at [172, 578] on span "Elimina" at bounding box center [155, 584] width 38 height 15
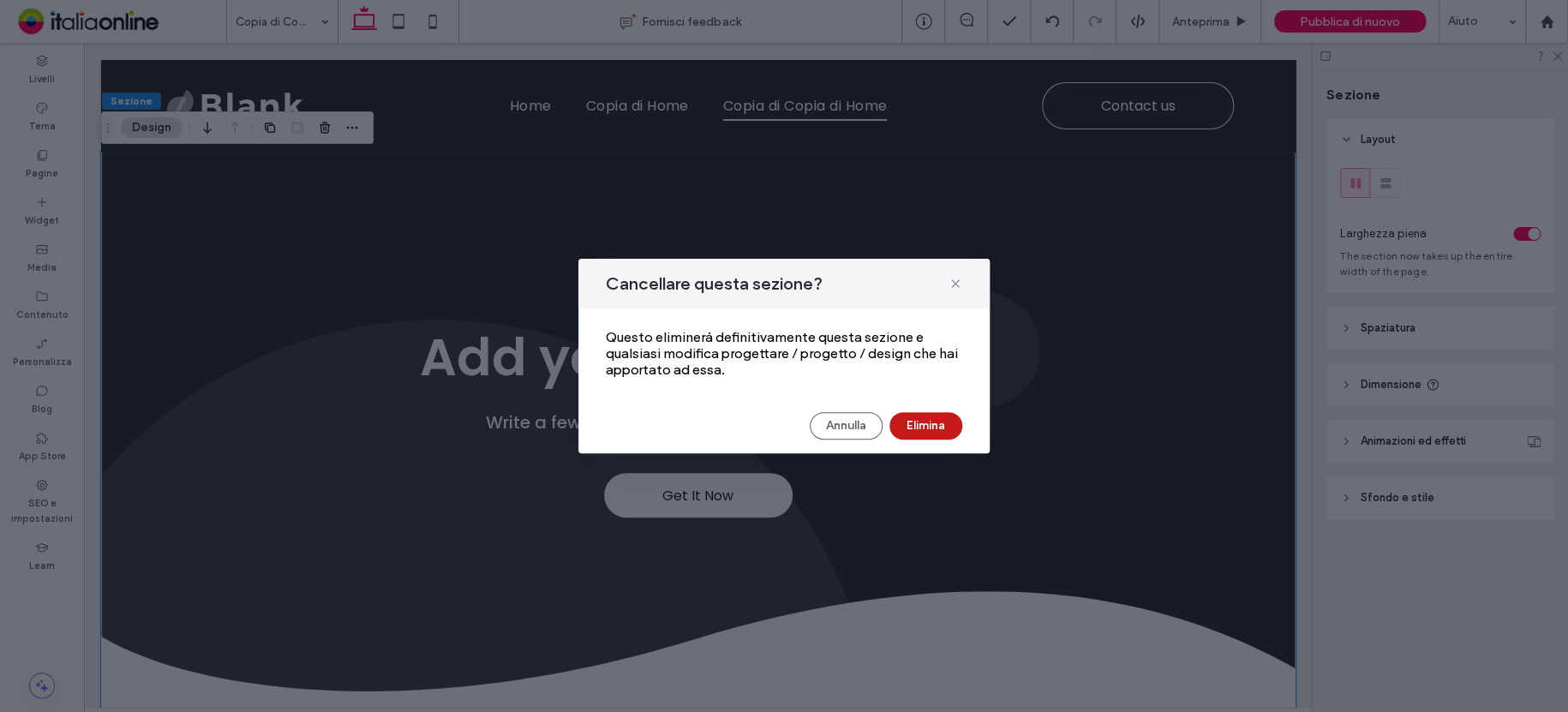
click at [936, 420] on button "Elimina" at bounding box center [926, 426] width 73 height 27
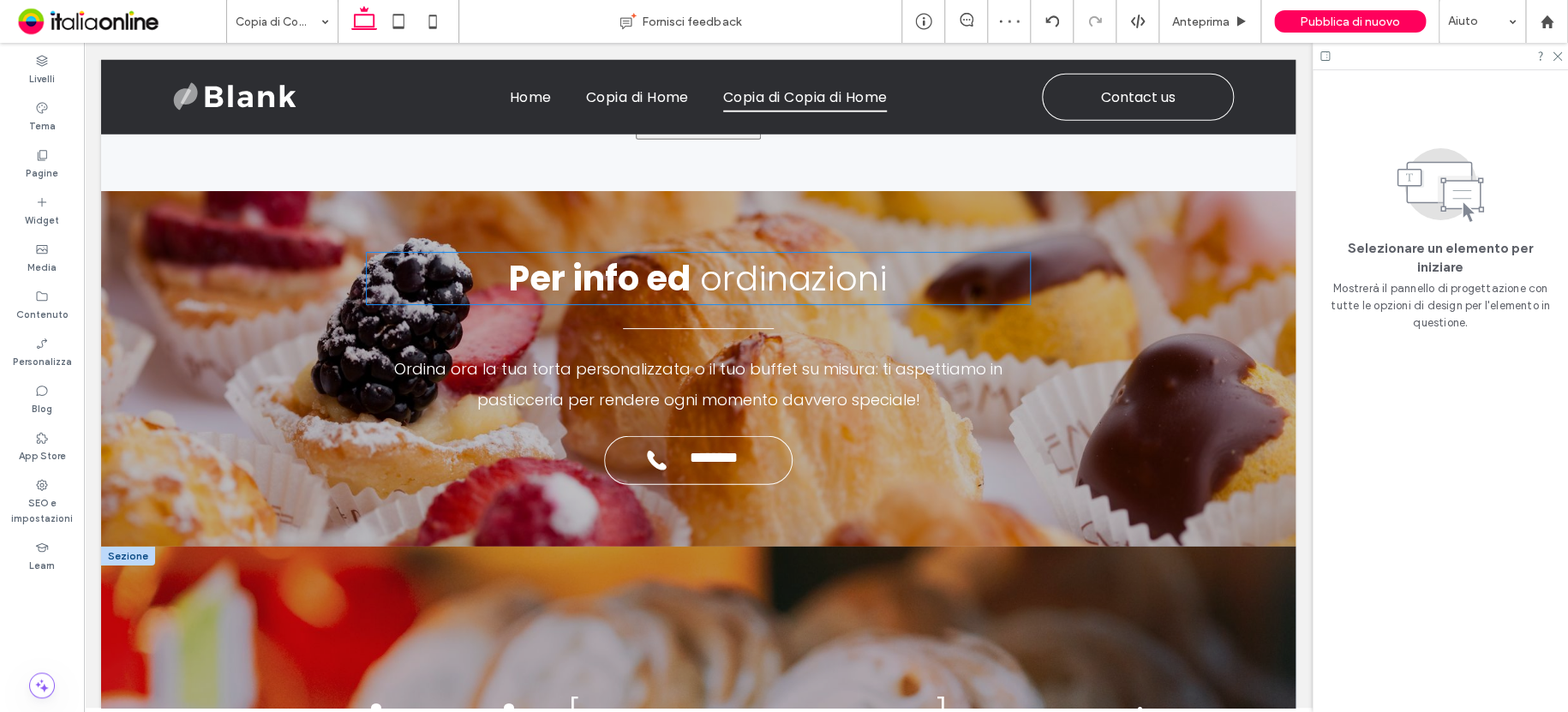
scroll to position [2639, 0]
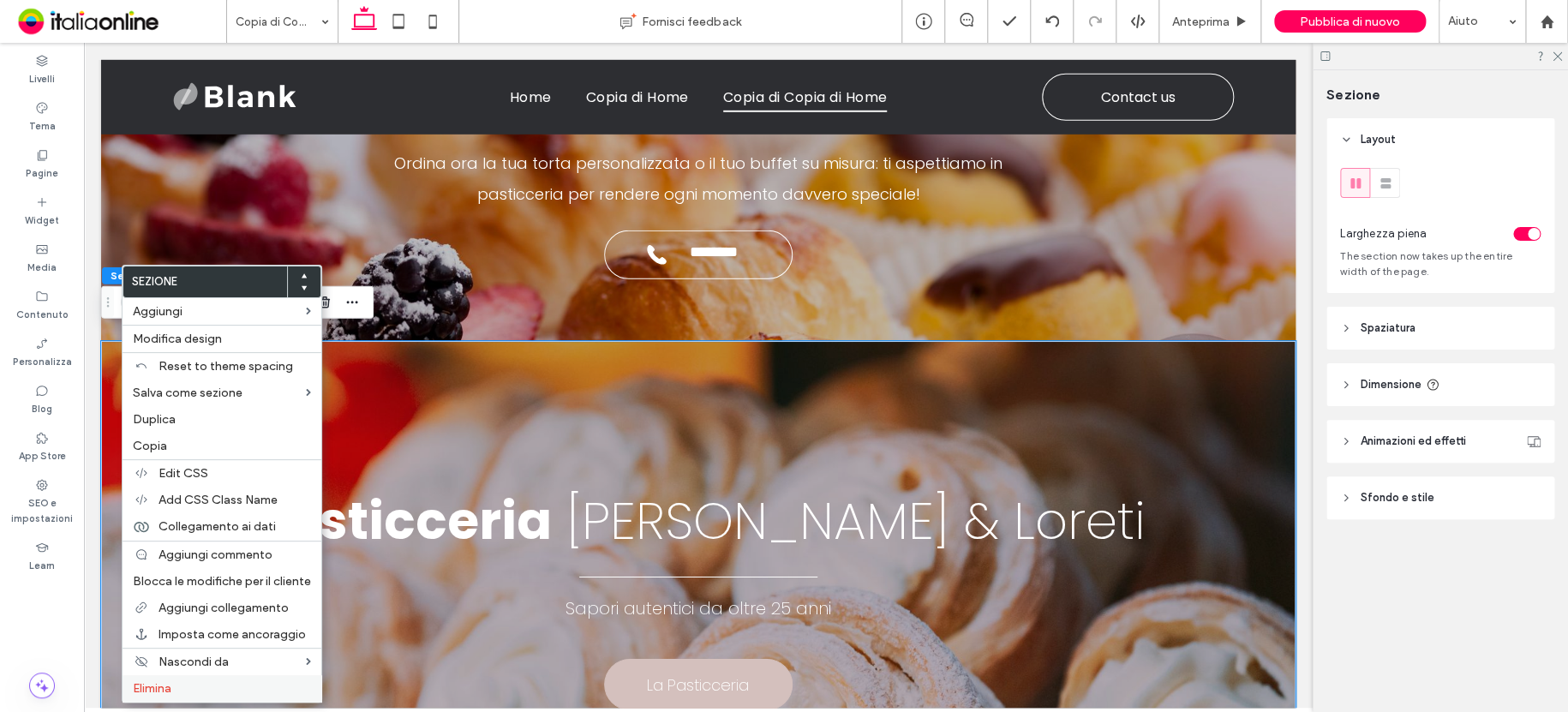
click at [201, 690] on label "Elimina" at bounding box center [222, 687] width 178 height 15
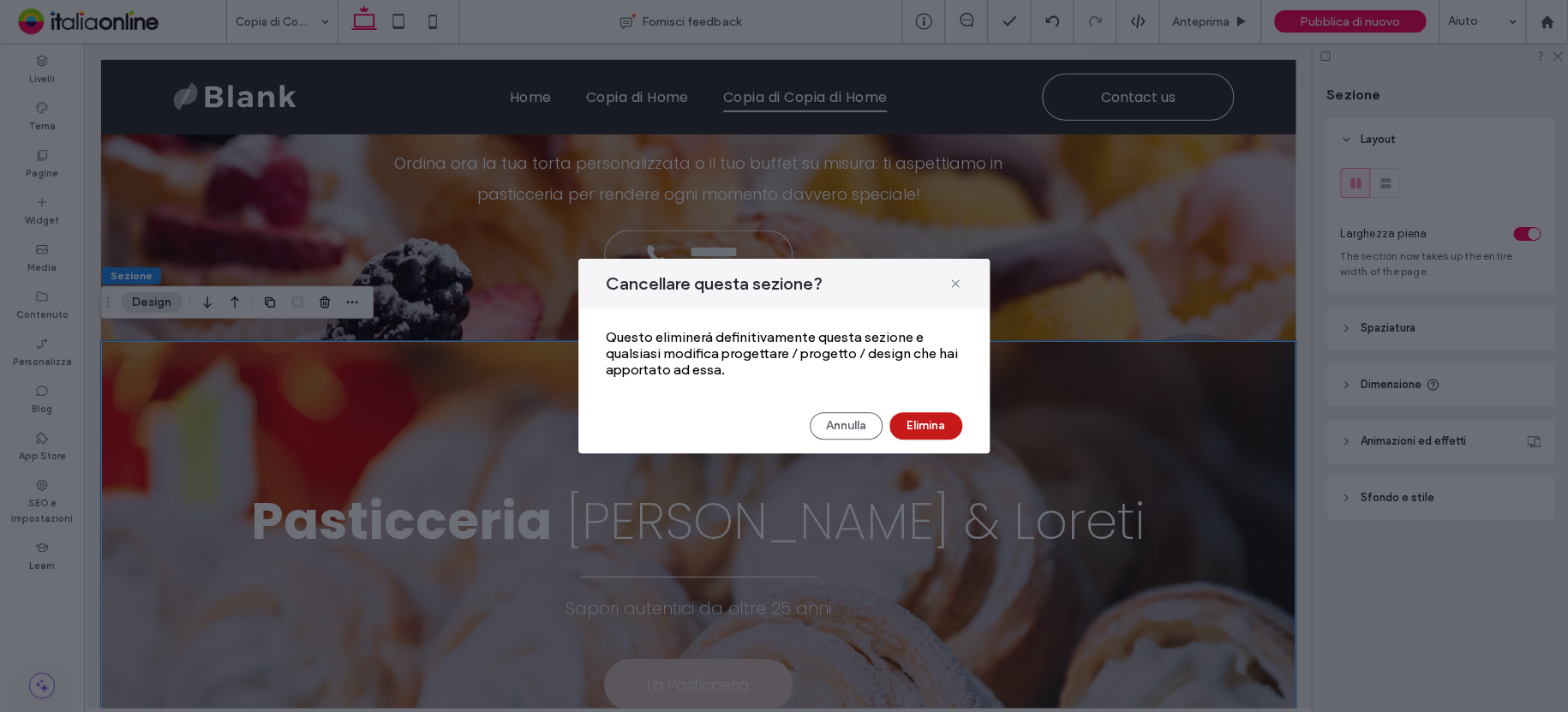
click at [925, 430] on button "Elimina" at bounding box center [926, 426] width 73 height 27
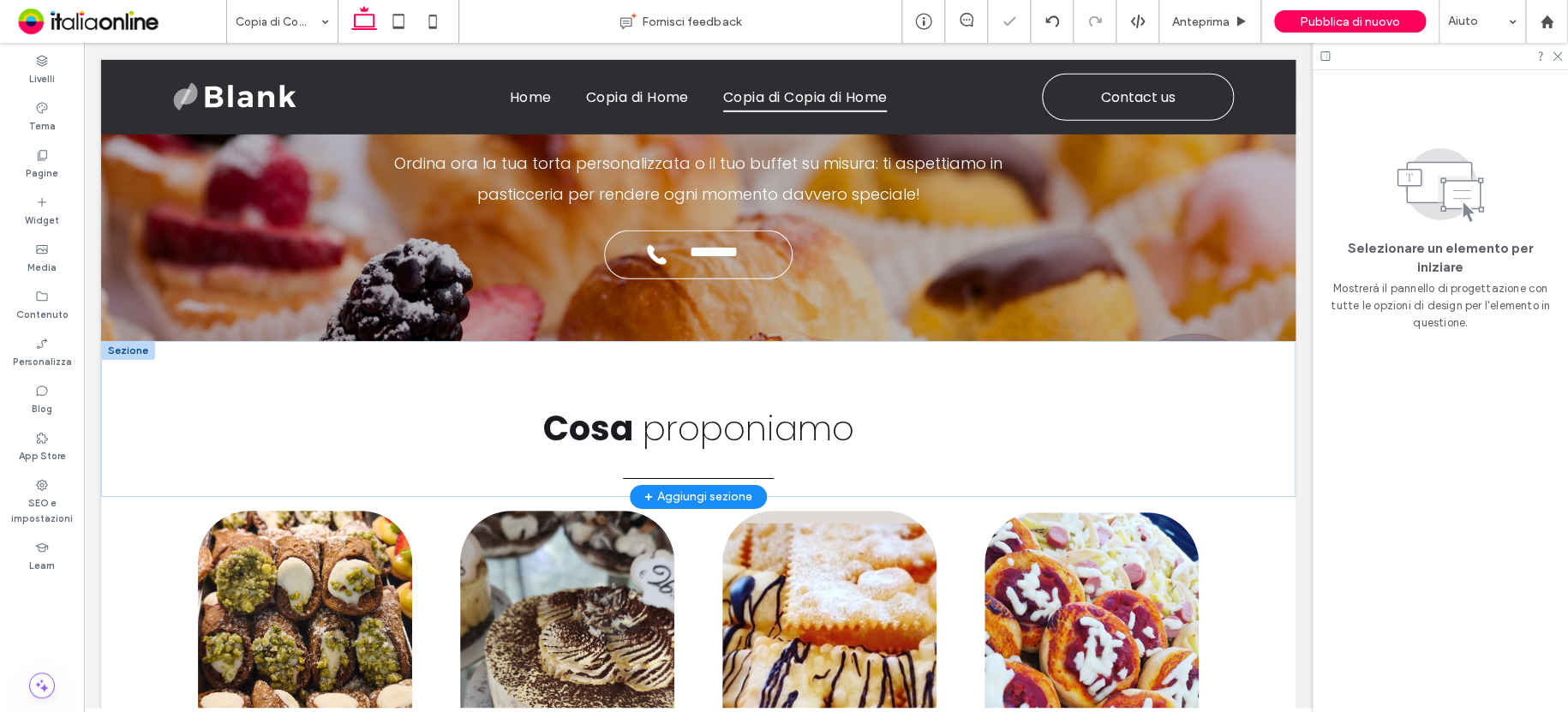
click at [119, 341] on div at bounding box center [127, 350] width 54 height 19
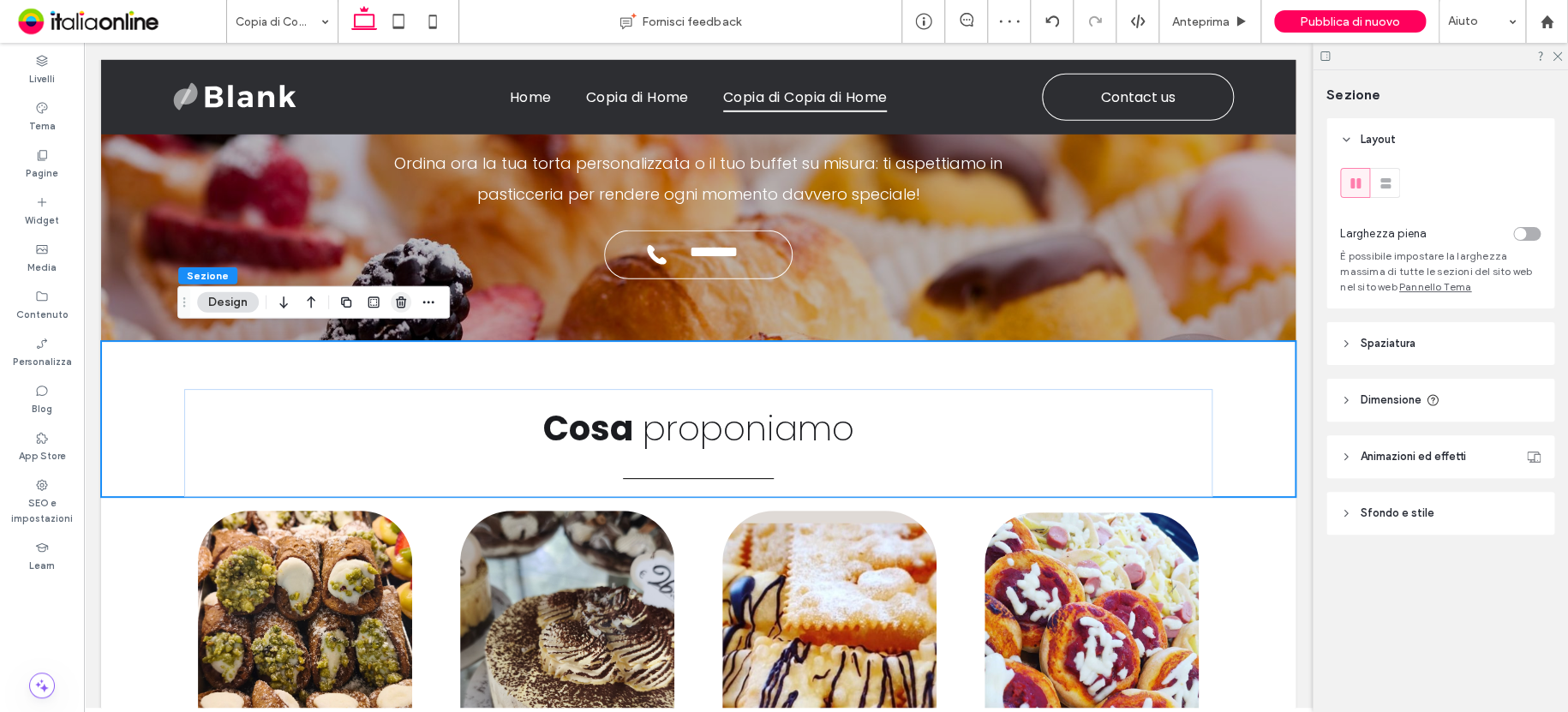
click at [404, 304] on use "button" at bounding box center [401, 301] width 10 height 11
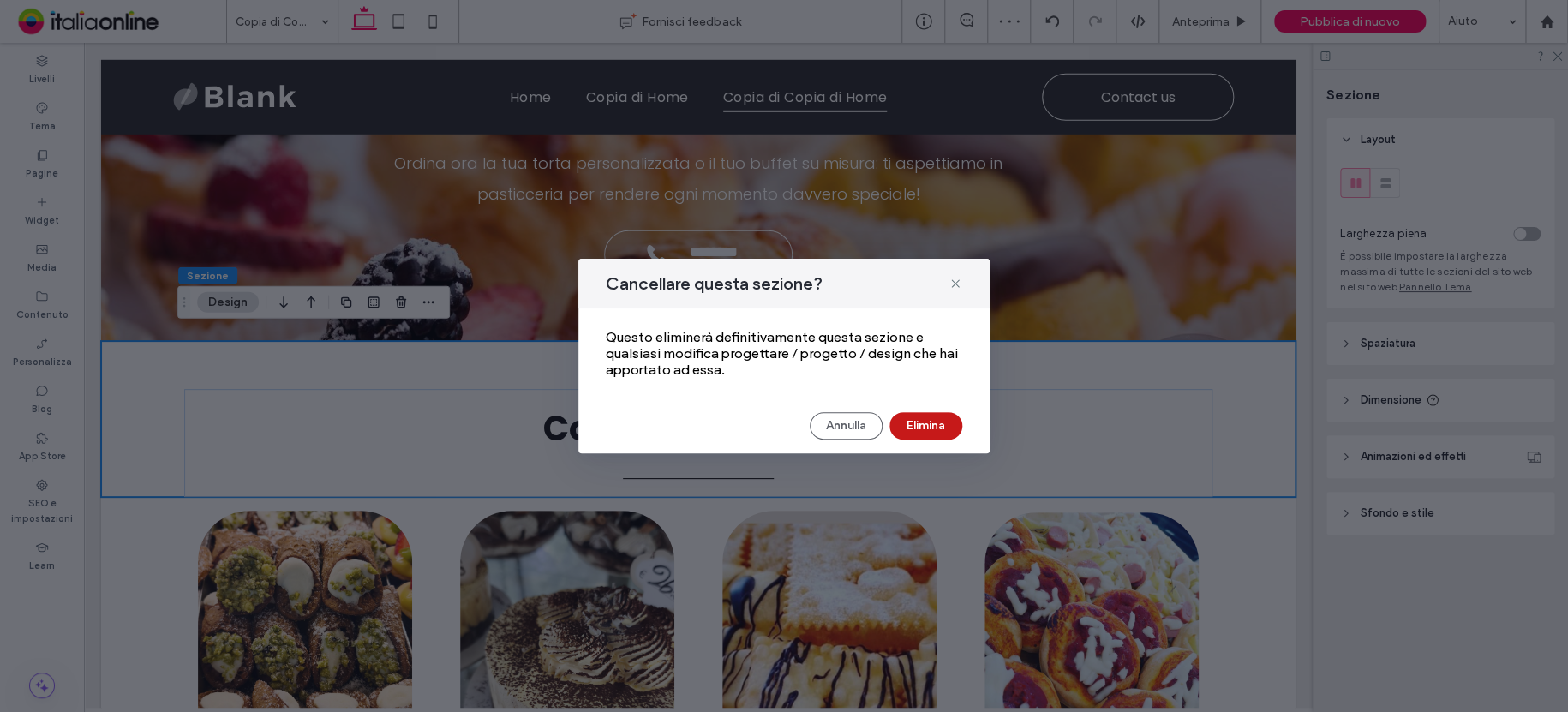
click at [920, 424] on button "Elimina" at bounding box center [926, 426] width 73 height 27
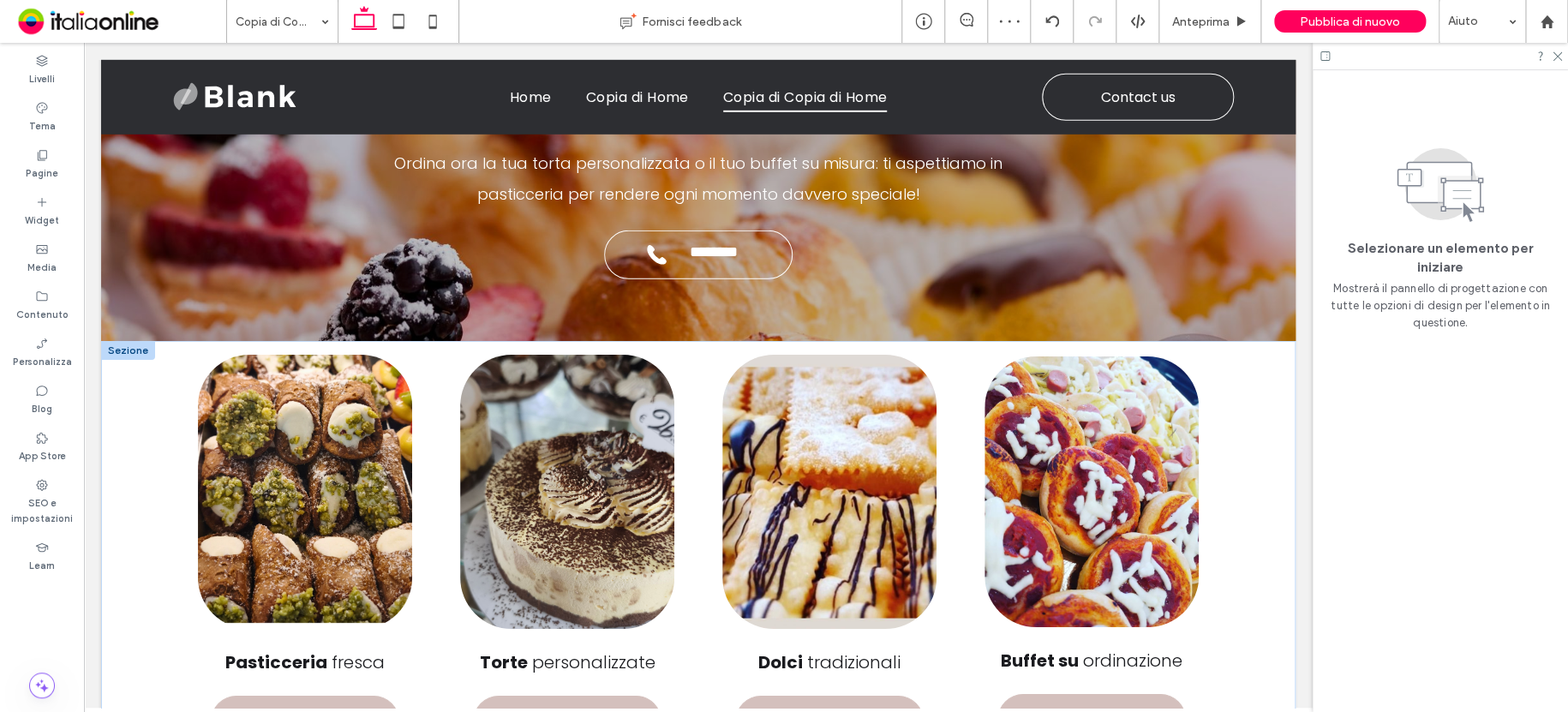
click at [132, 341] on div at bounding box center [127, 350] width 54 height 19
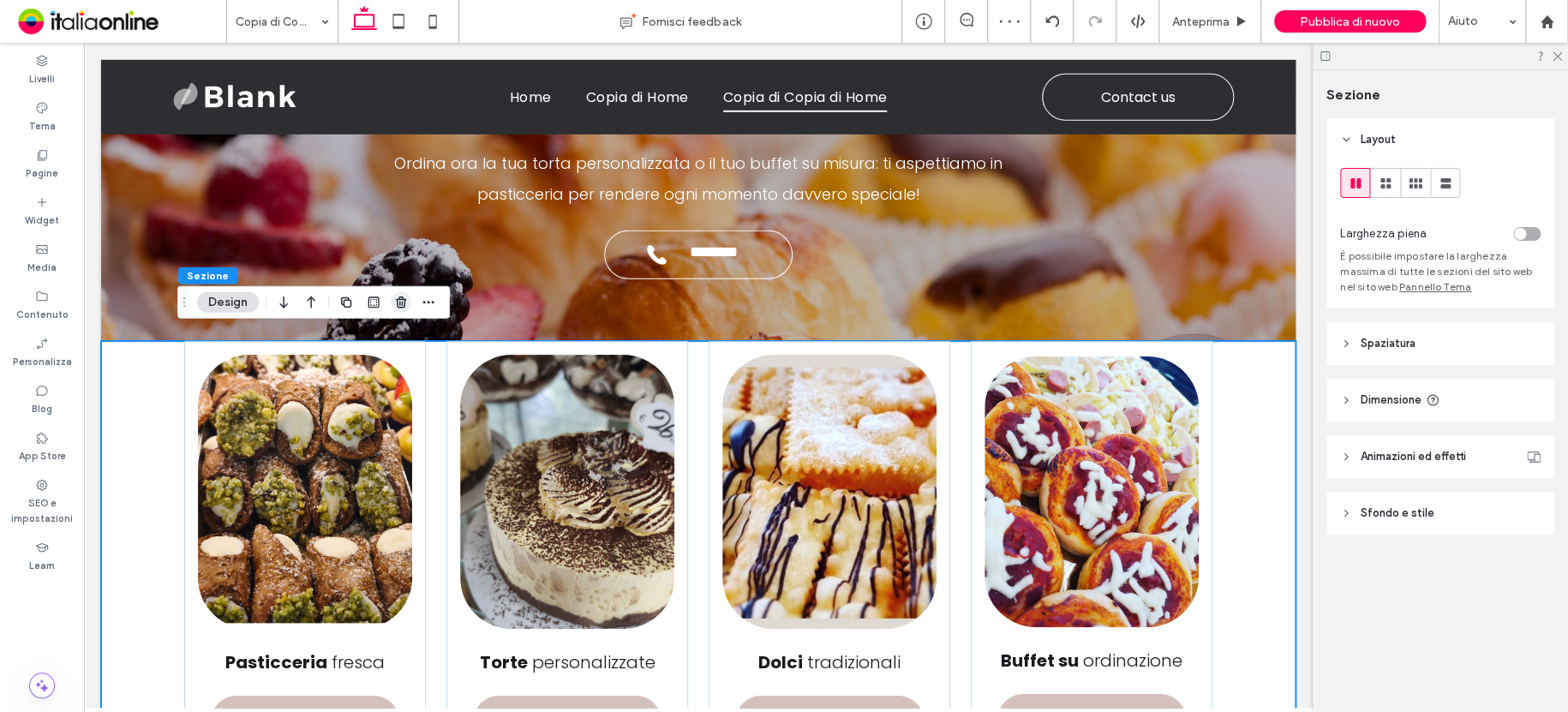
click at [400, 301] on icon "button" at bounding box center [401, 302] width 14 height 14
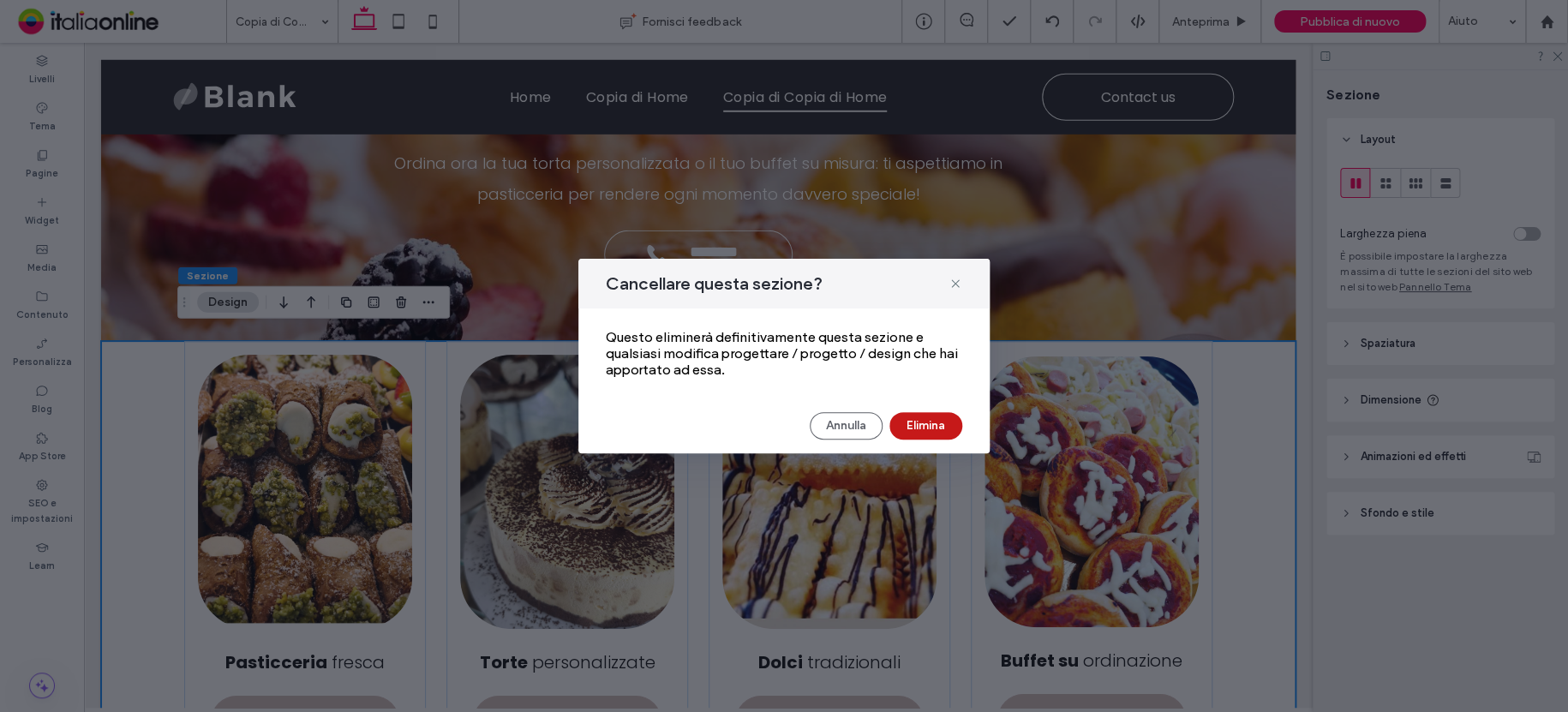
click at [948, 429] on button "Elimina" at bounding box center [926, 426] width 73 height 27
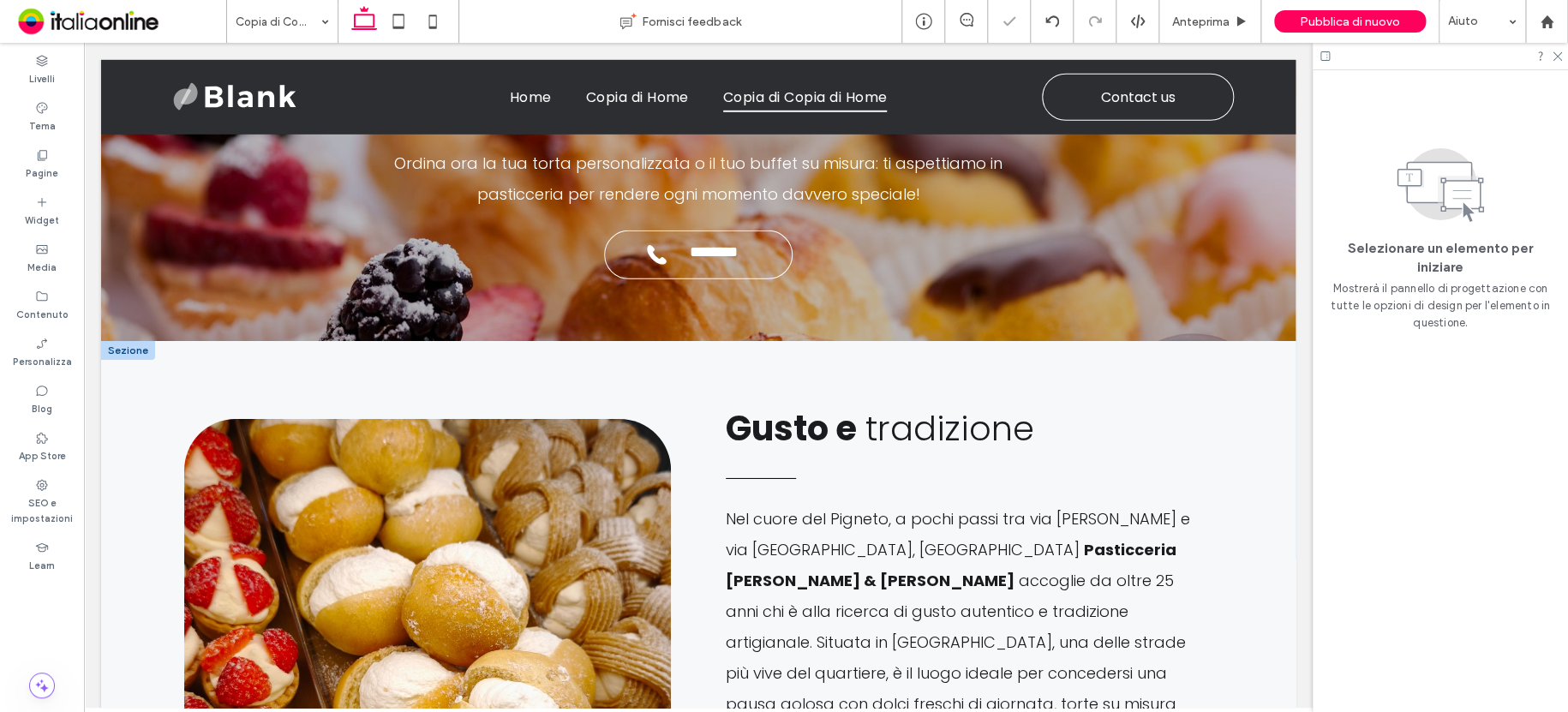
click at [117, 341] on div at bounding box center [127, 350] width 54 height 19
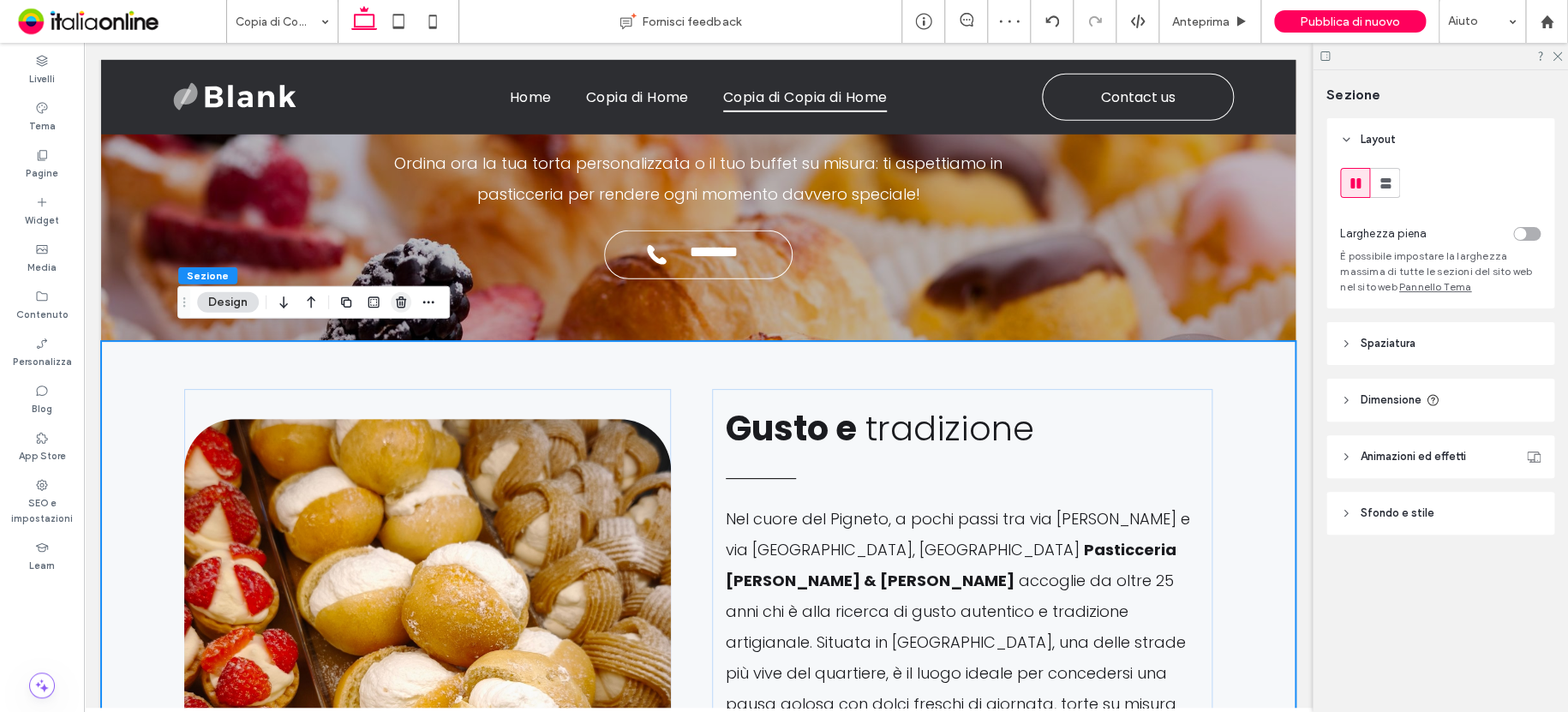
click at [403, 306] on icon "button" at bounding box center [401, 302] width 14 height 14
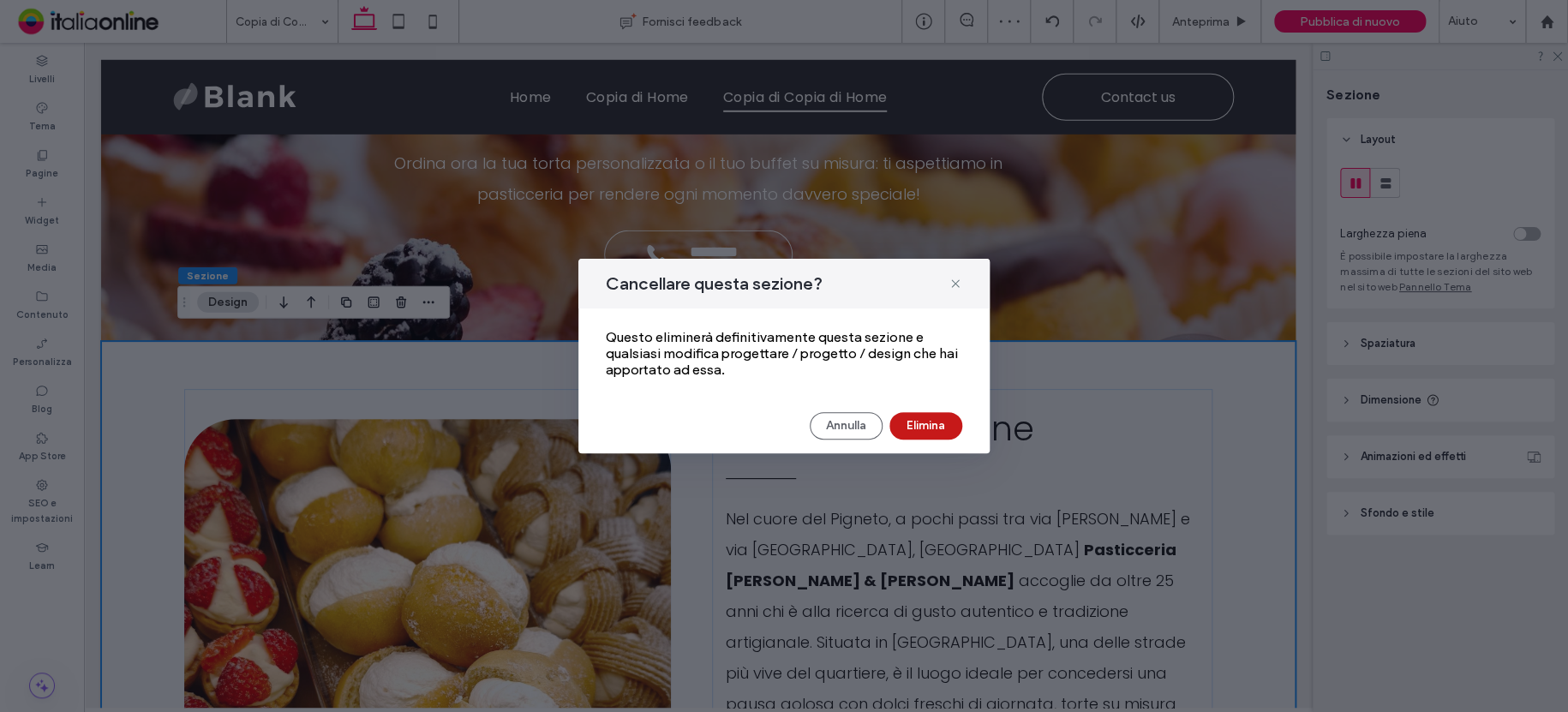
click at [934, 424] on button "Elimina" at bounding box center [926, 426] width 73 height 27
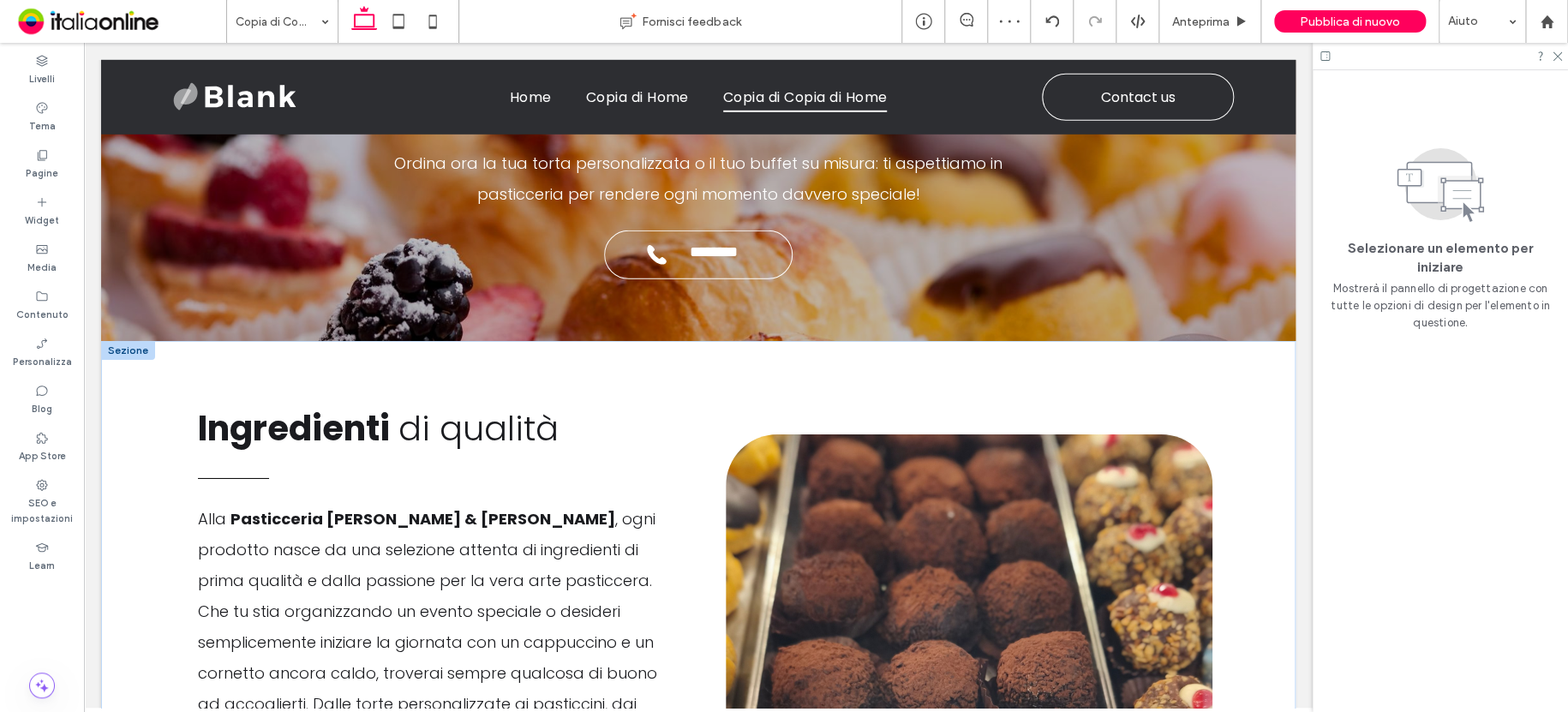
click at [132, 342] on div at bounding box center [127, 350] width 54 height 19
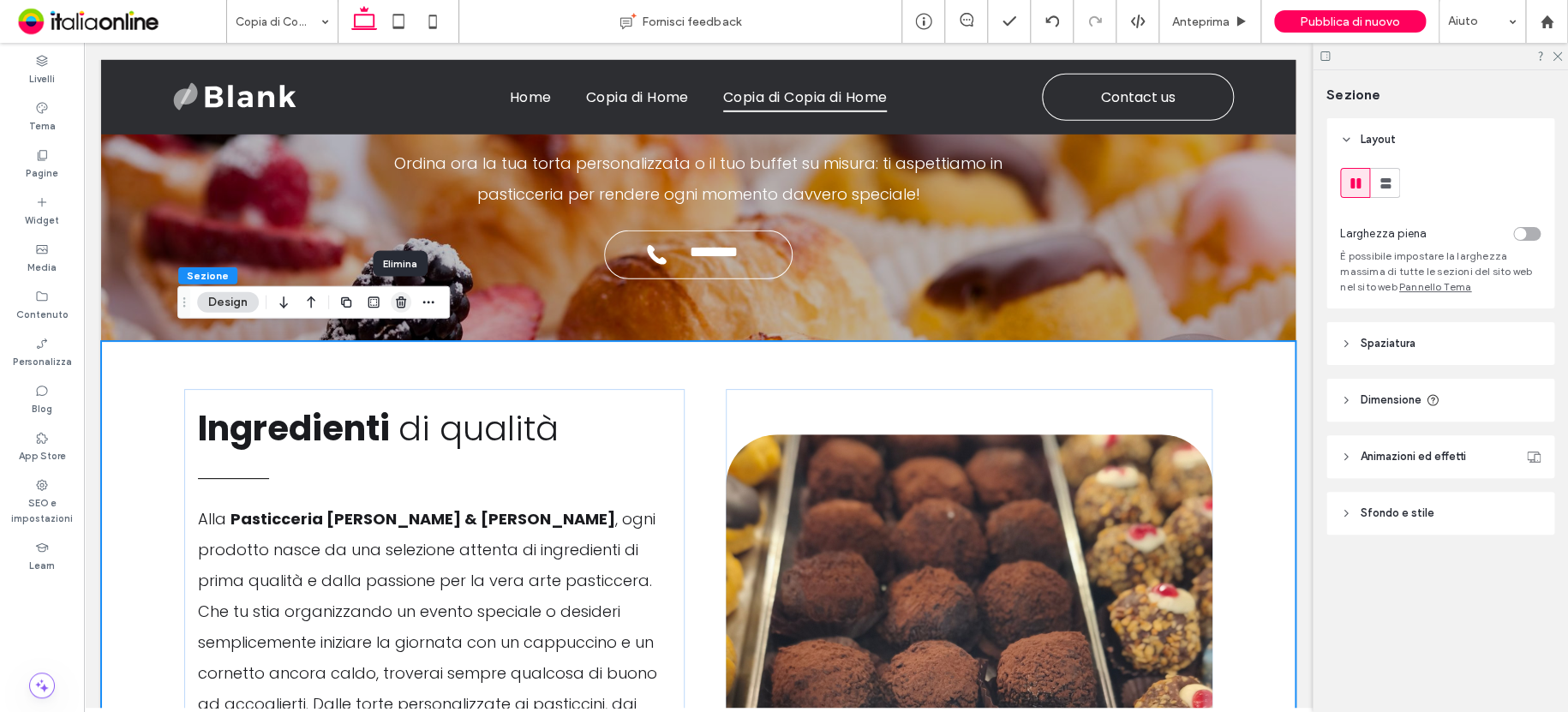
click at [405, 304] on icon "button" at bounding box center [401, 302] width 14 height 14
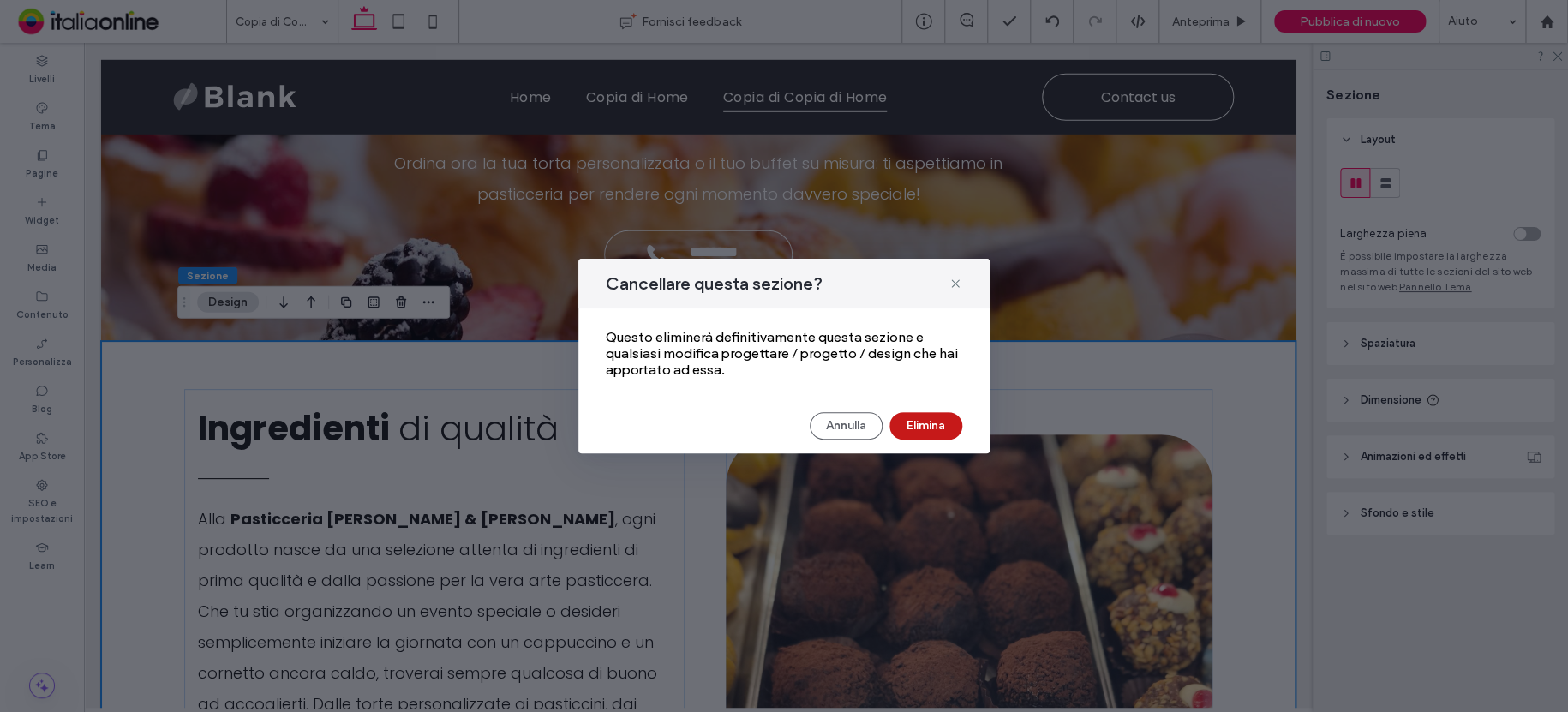
click at [924, 418] on button "Elimina" at bounding box center [926, 426] width 73 height 27
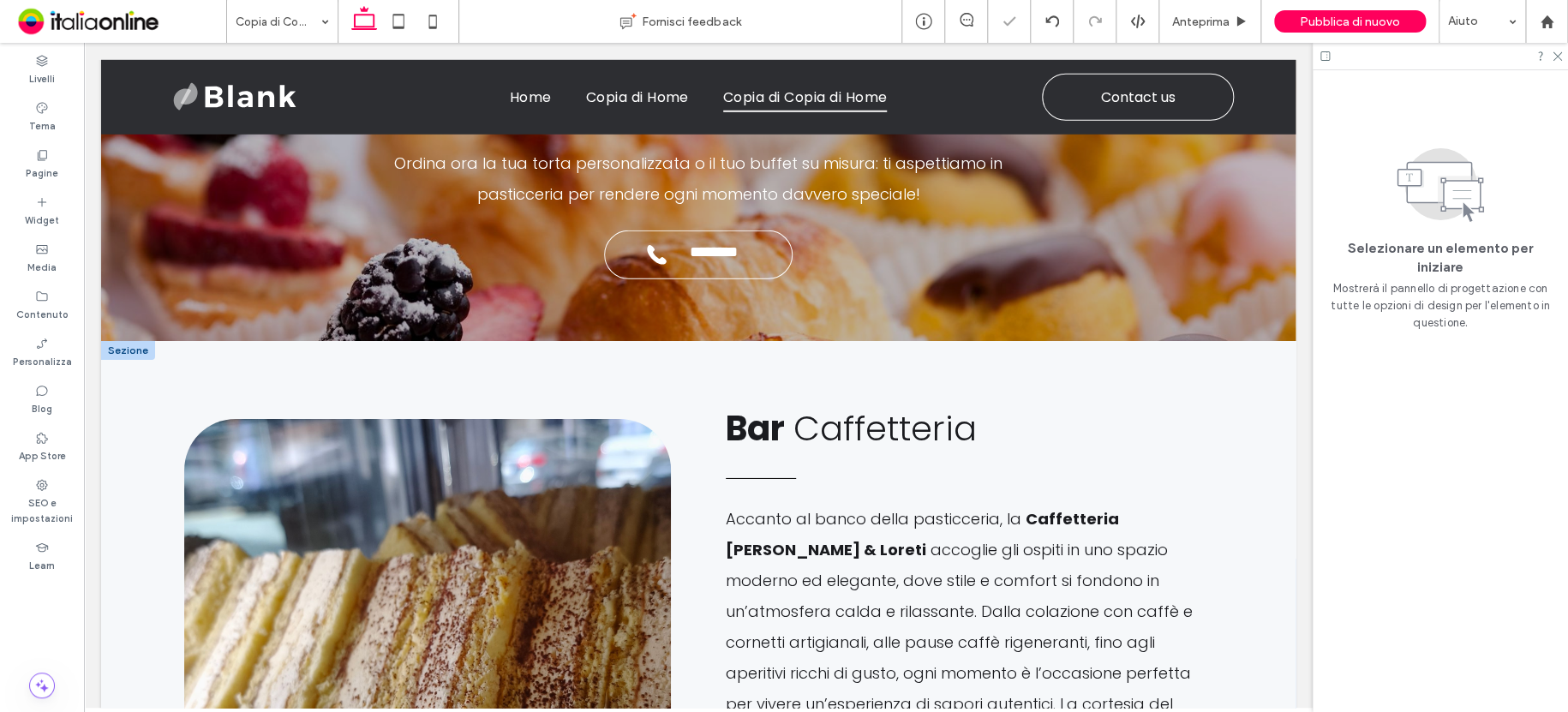
click at [132, 341] on div at bounding box center [127, 350] width 54 height 19
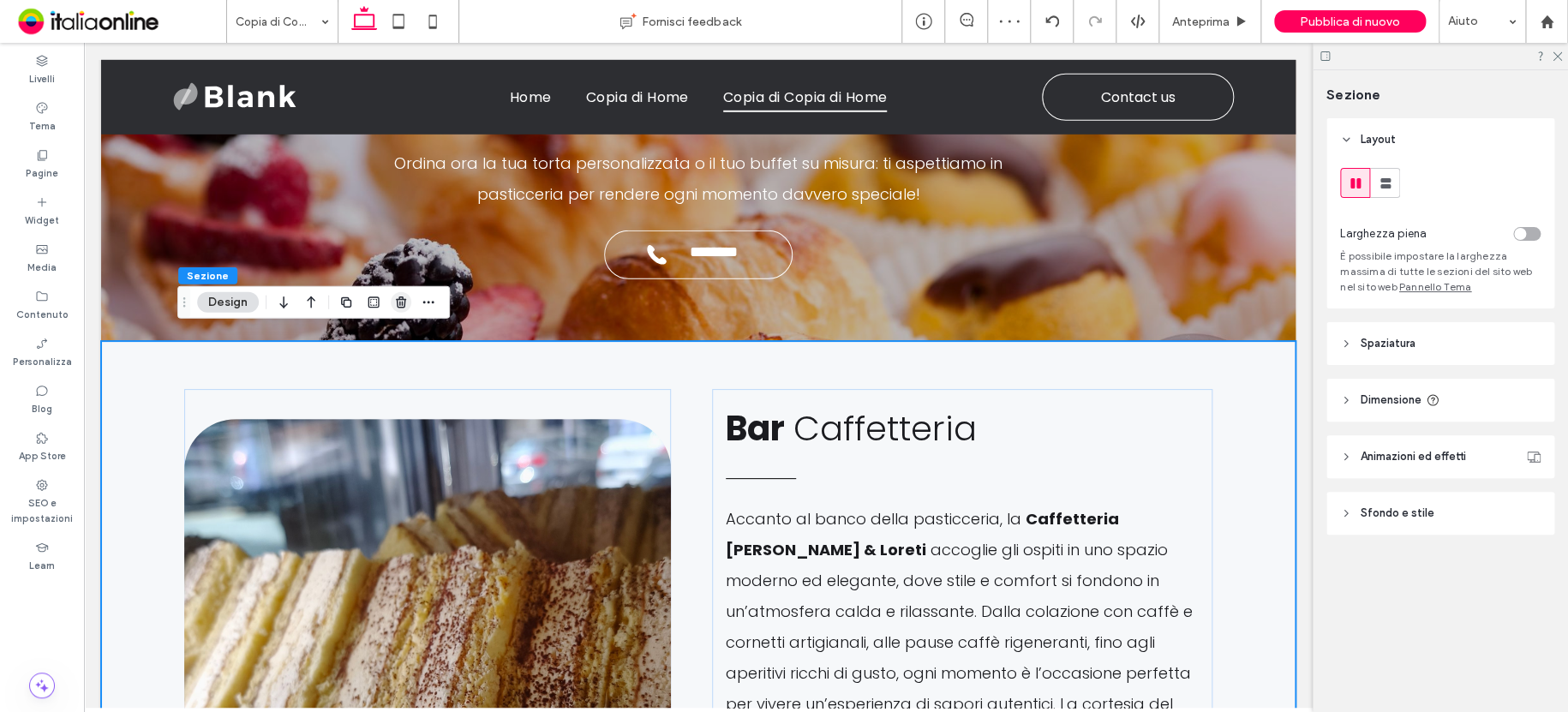
click at [401, 298] on icon "button" at bounding box center [401, 302] width 14 height 14
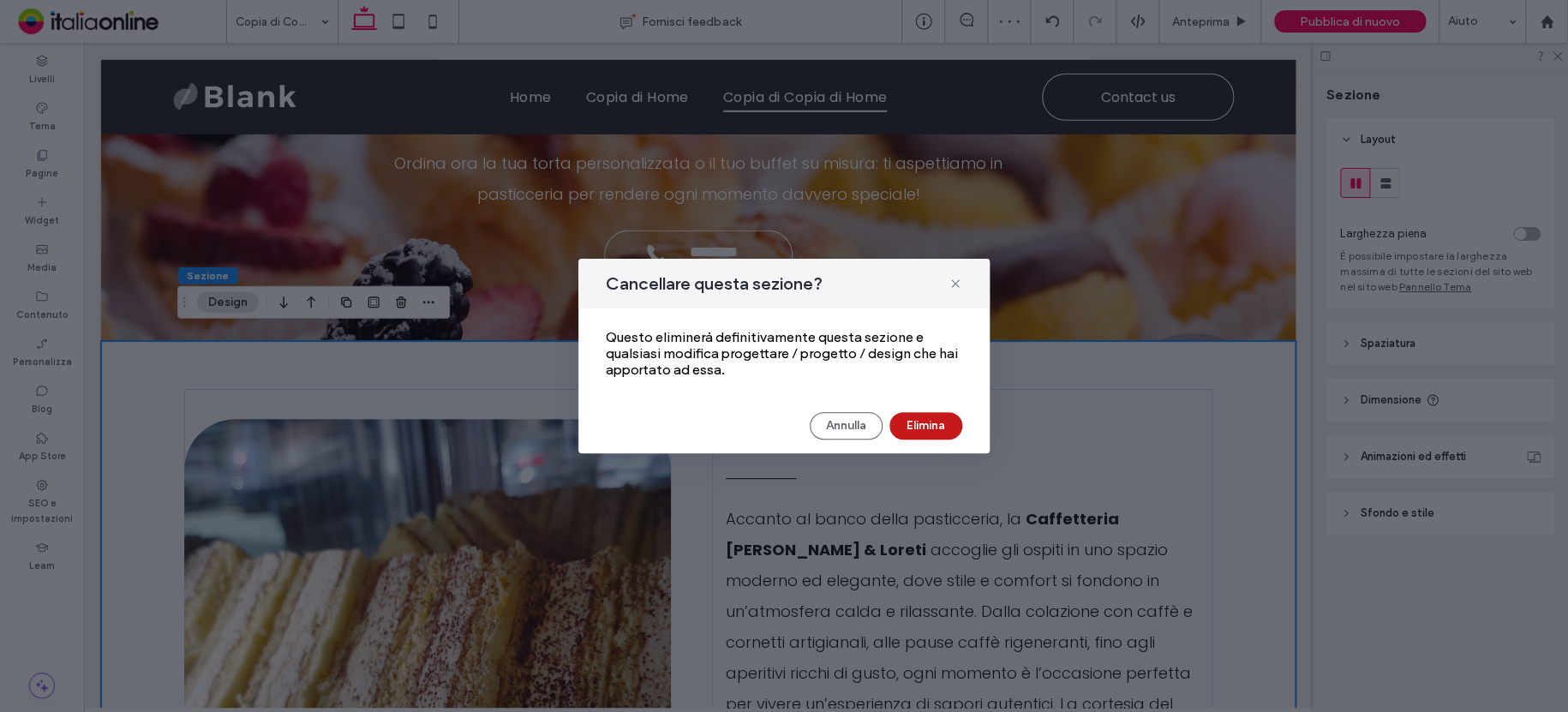
drag, startPoint x: 925, startPoint y: 420, endPoint x: 836, endPoint y: 378, distance: 98.4
click at [925, 420] on button "Elimina" at bounding box center [926, 426] width 73 height 27
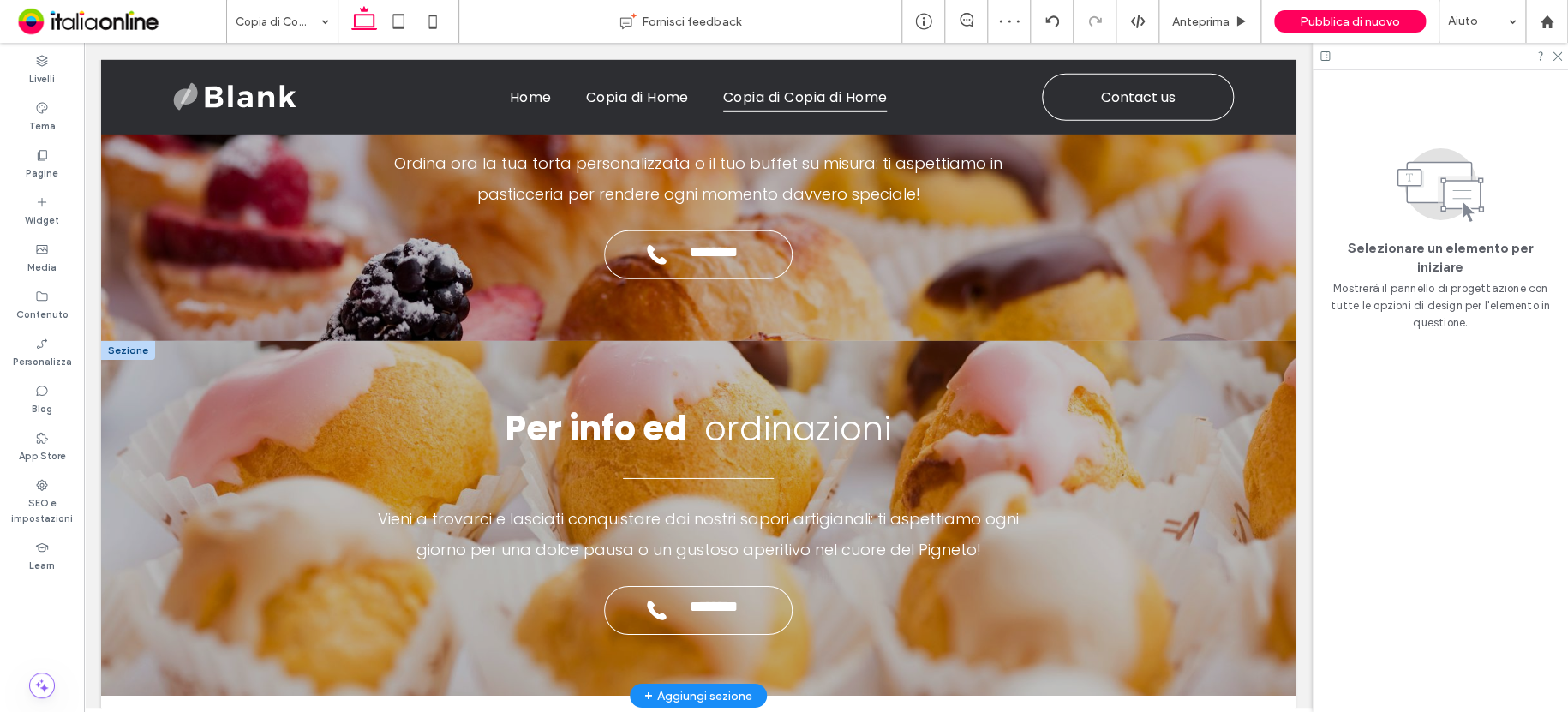
click at [128, 341] on div at bounding box center [127, 350] width 54 height 19
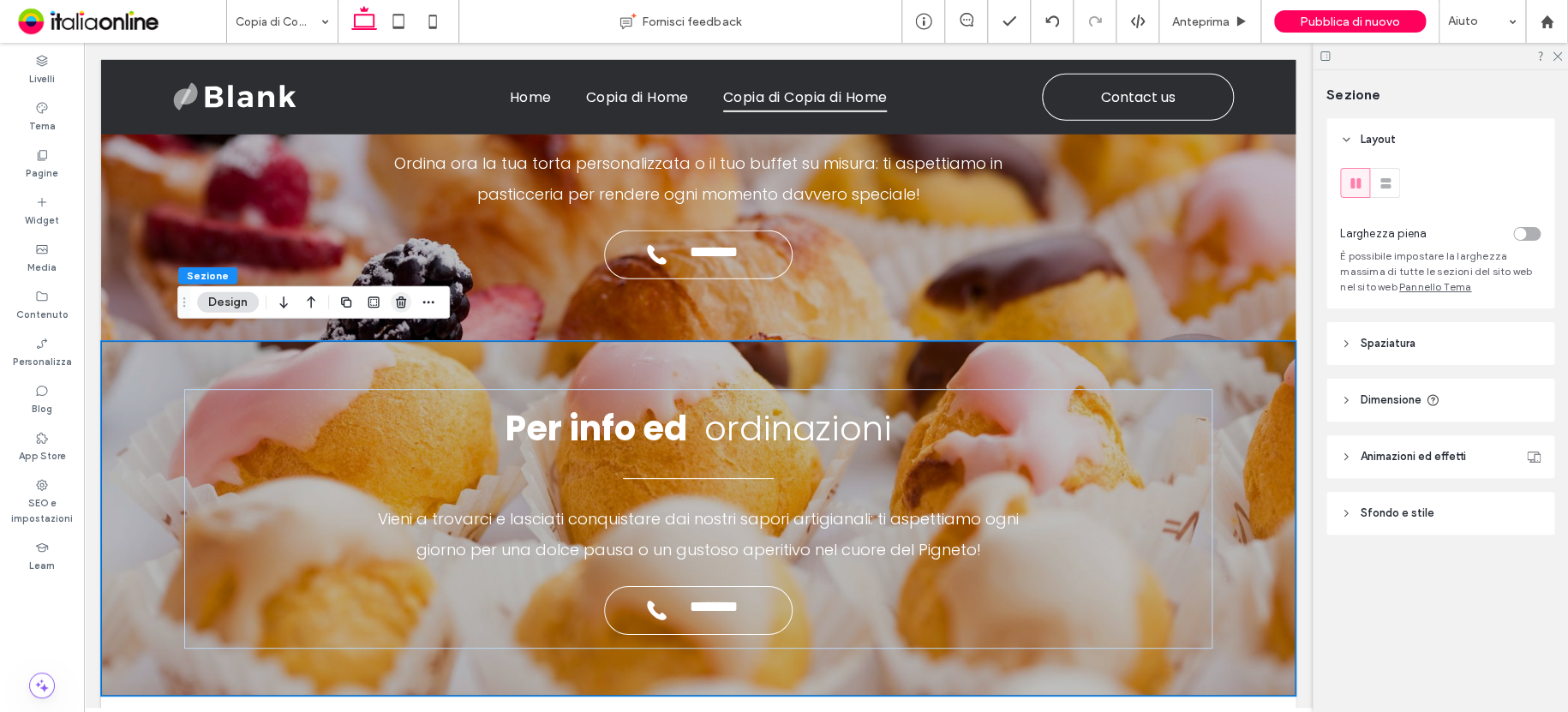
click at [407, 305] on icon "button" at bounding box center [401, 302] width 14 height 14
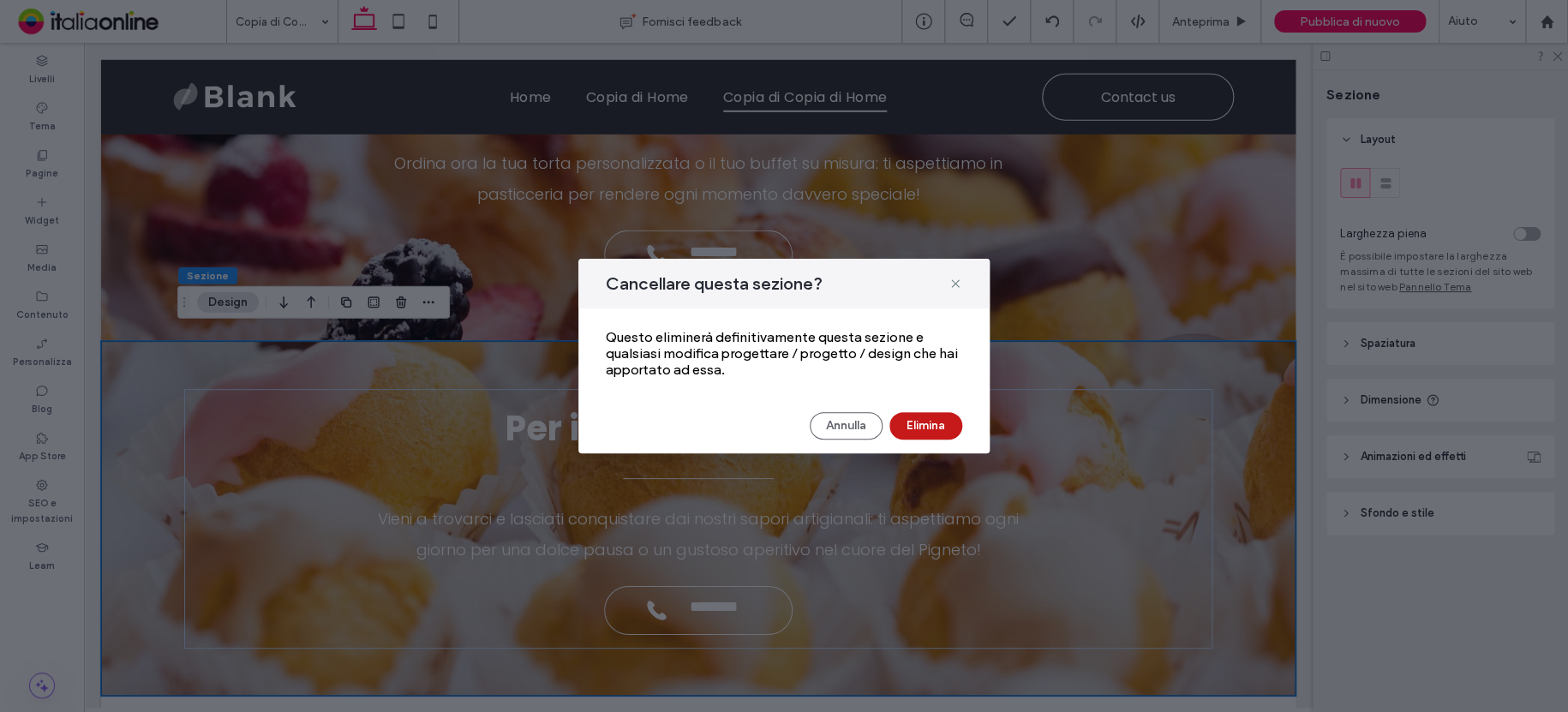
click at [932, 423] on button "Elimina" at bounding box center [926, 426] width 73 height 27
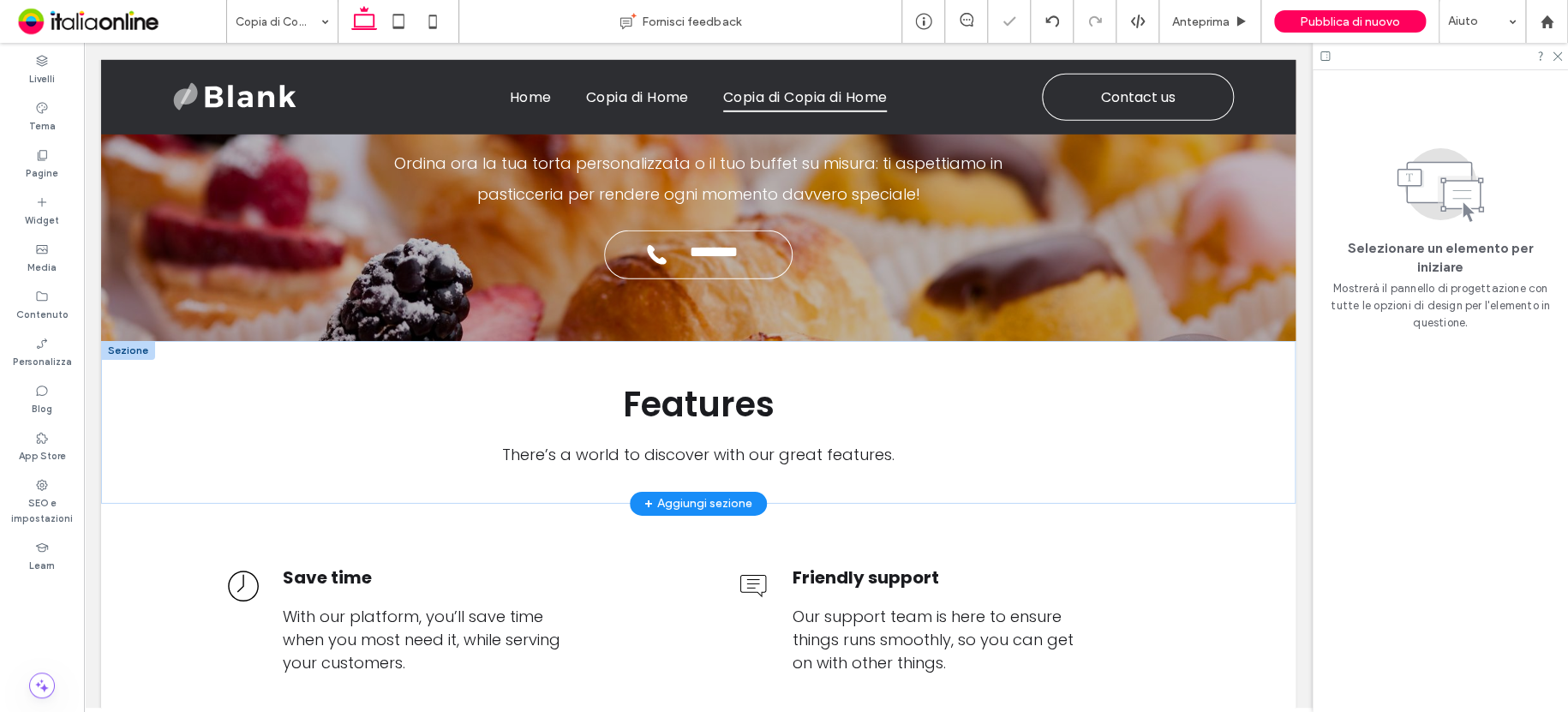
click at [126, 342] on div at bounding box center [127, 350] width 54 height 19
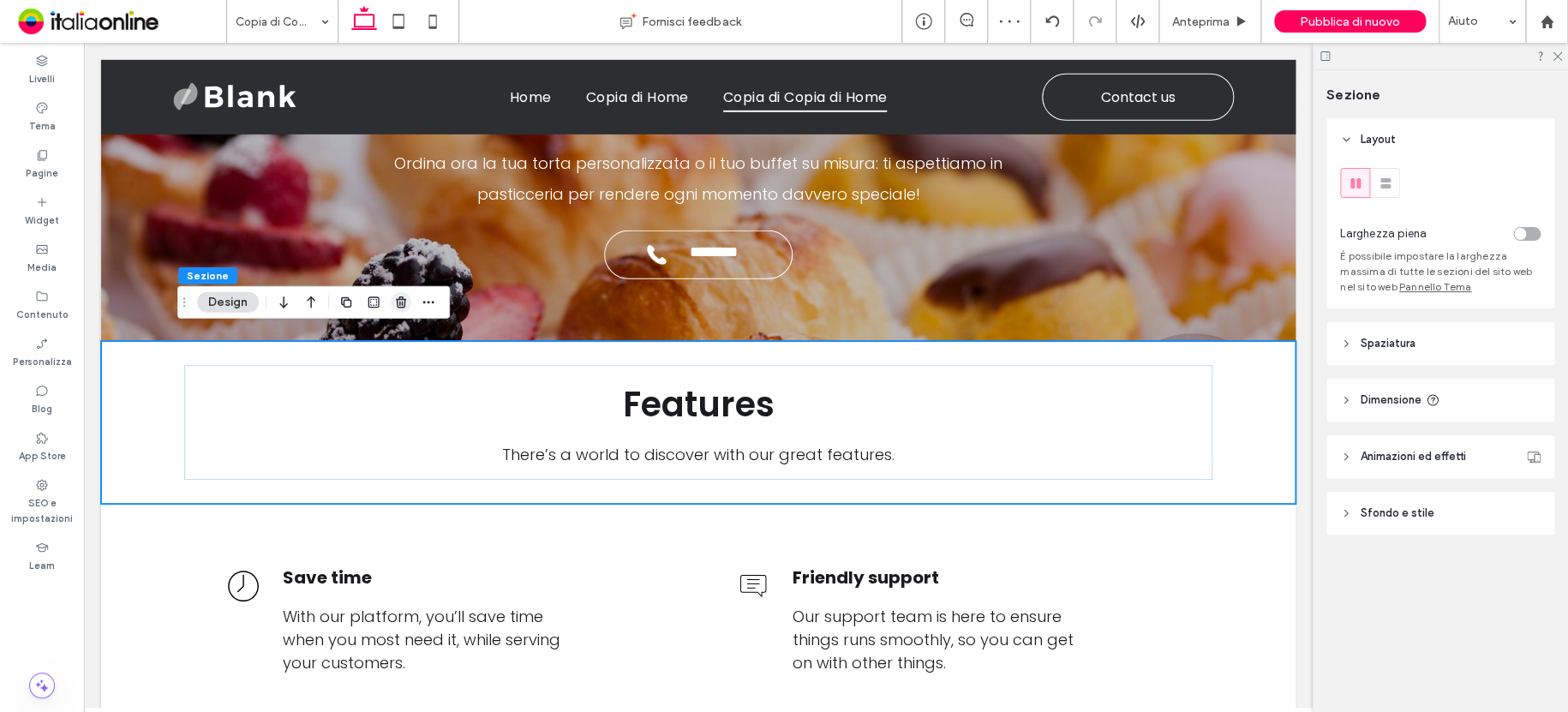
click at [401, 303] on use "button" at bounding box center [401, 301] width 10 height 11
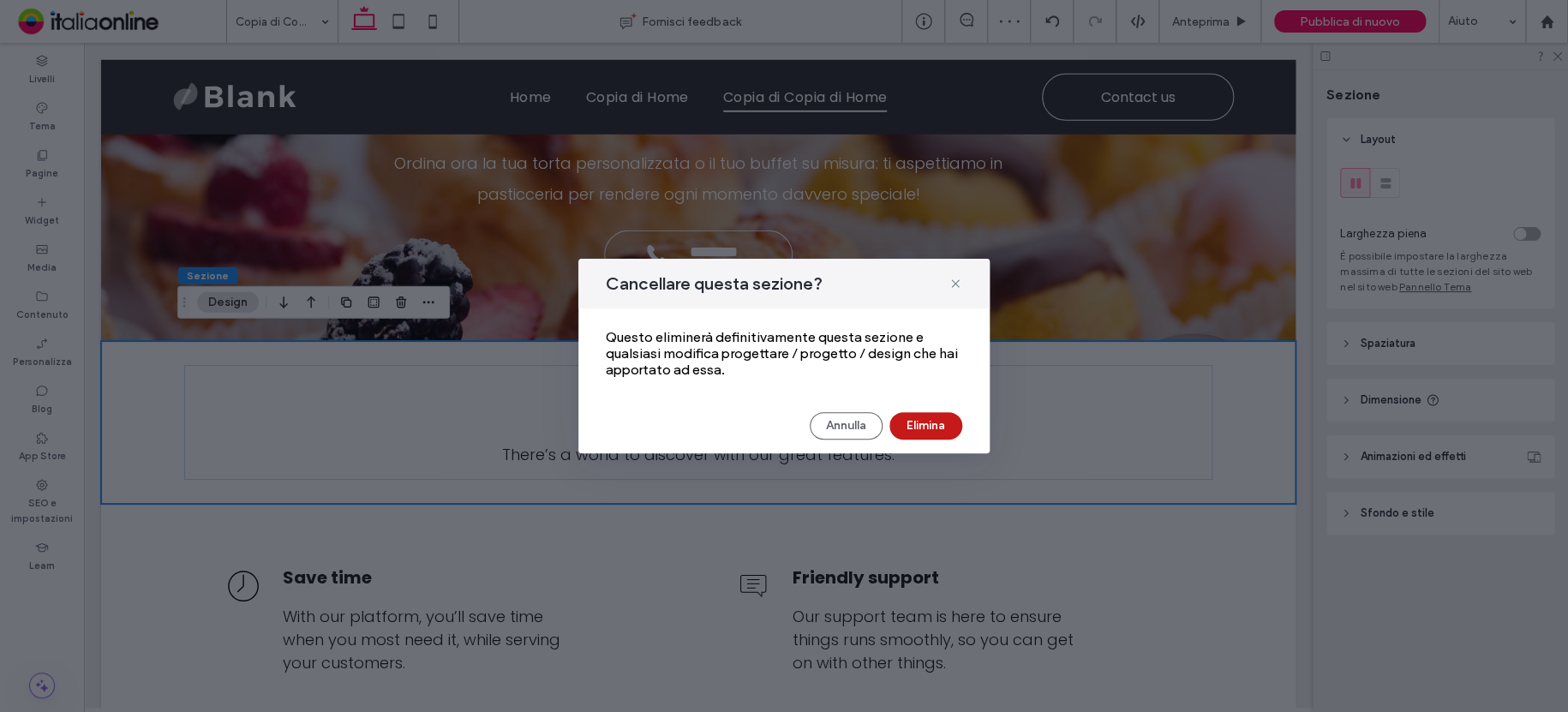
drag, startPoint x: 911, startPoint y: 418, endPoint x: 816, endPoint y: 373, distance: 105.1
click at [911, 418] on button "Elimina" at bounding box center [926, 426] width 73 height 27
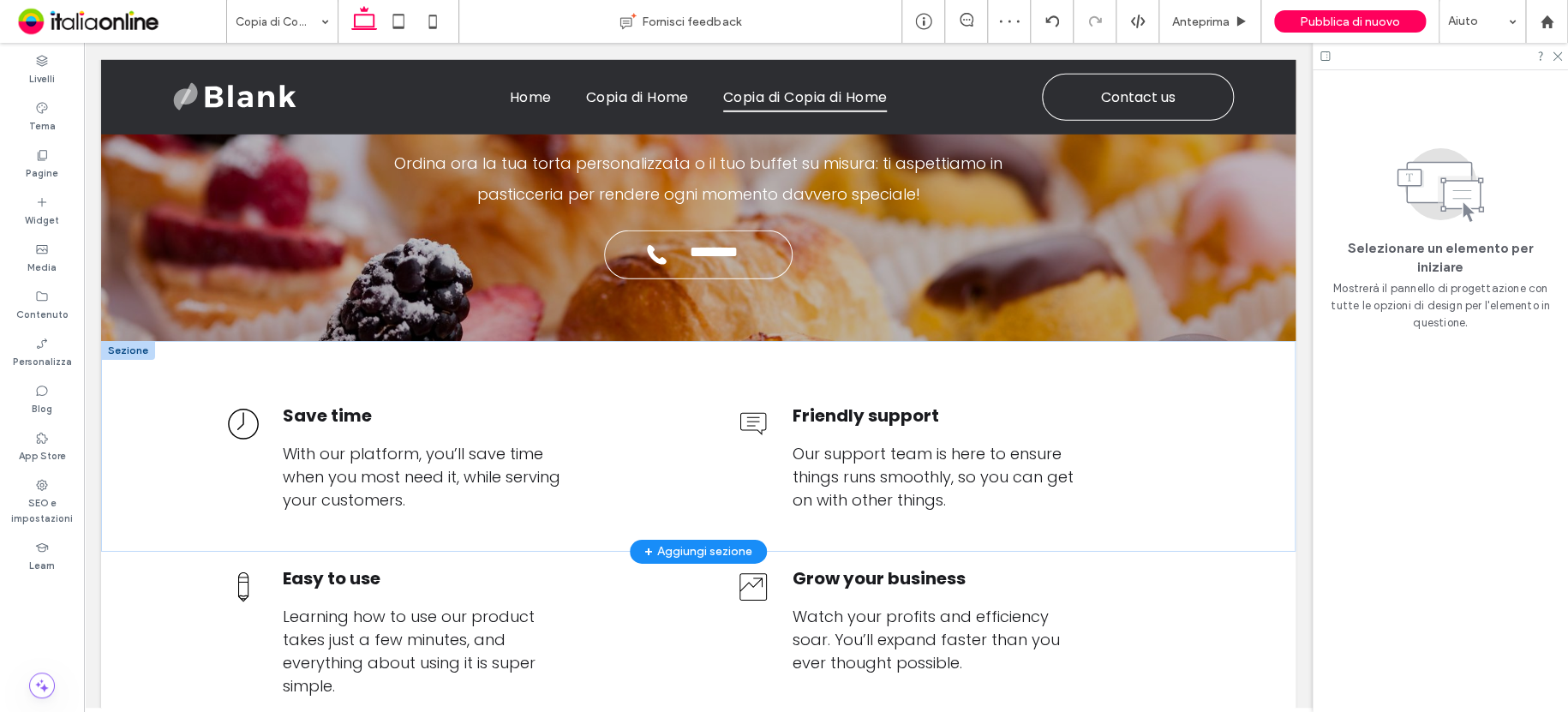
click at [131, 341] on div at bounding box center [127, 350] width 54 height 19
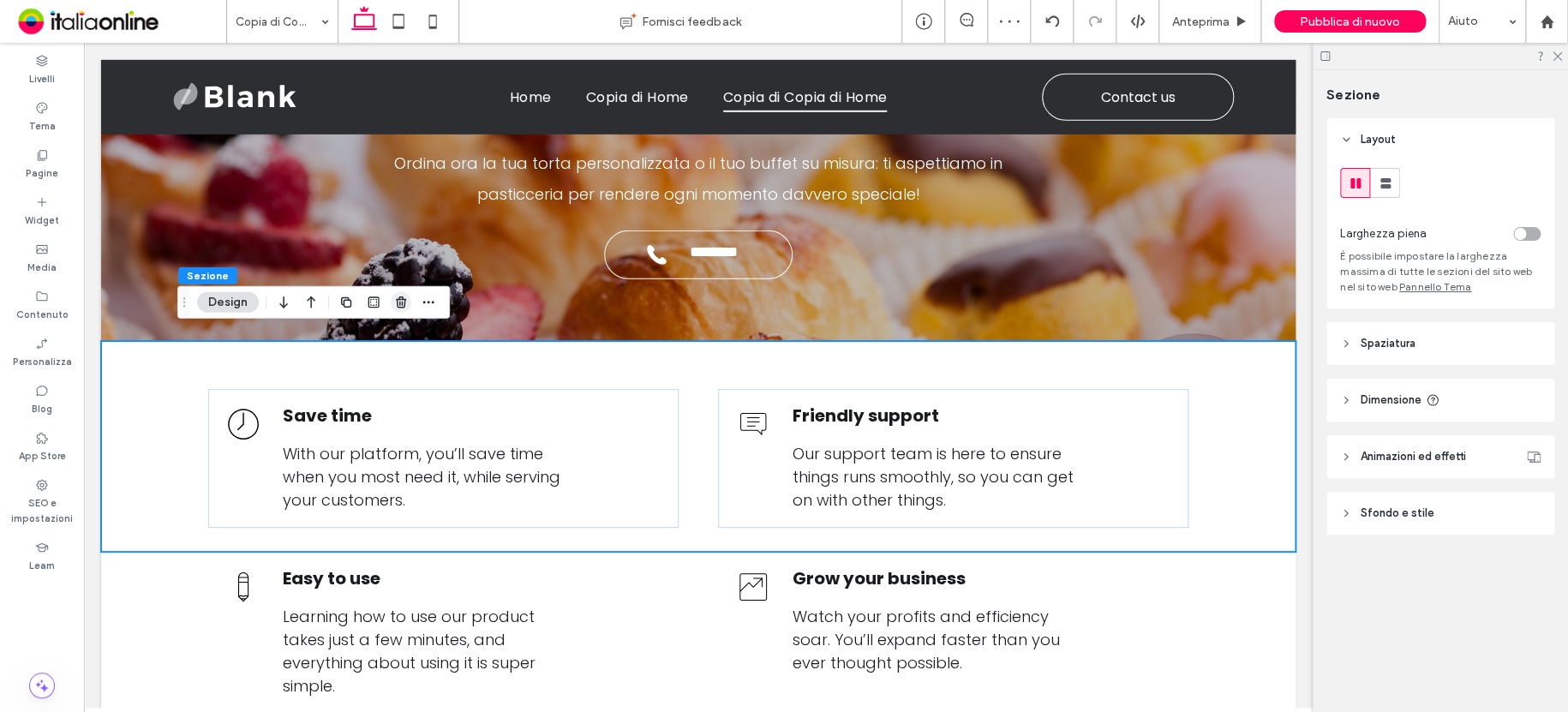
click at [404, 308] on icon "button" at bounding box center [401, 302] width 14 height 14
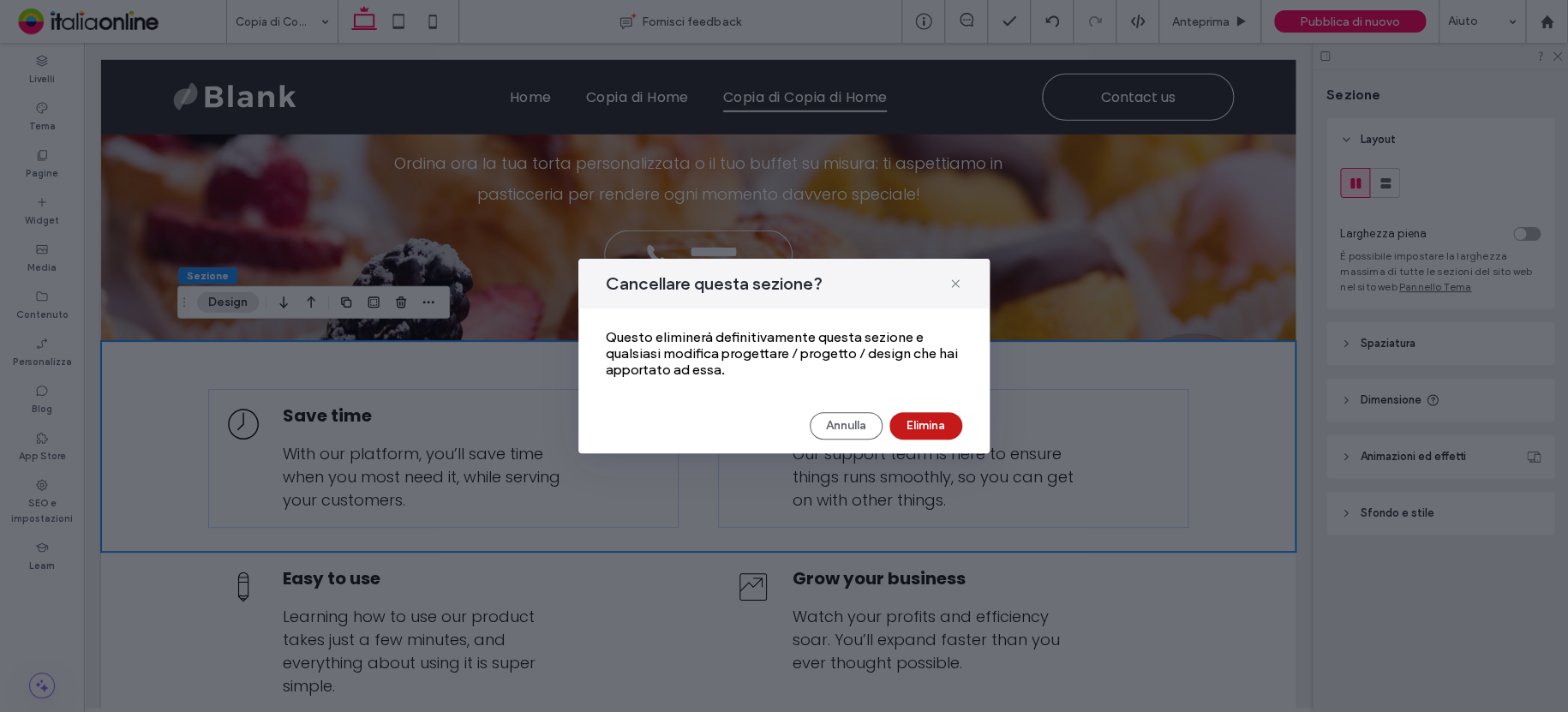
click at [933, 419] on button "Elimina" at bounding box center [926, 426] width 73 height 27
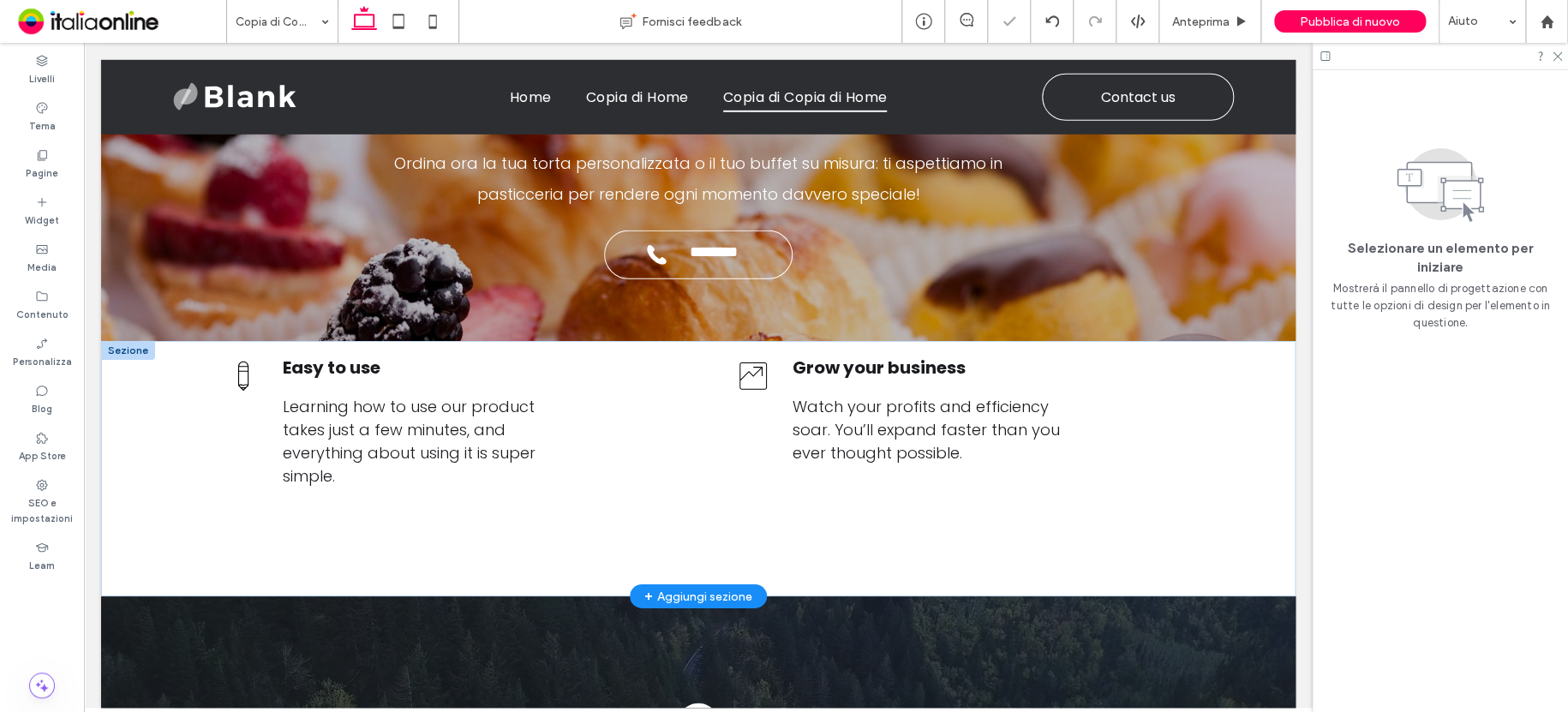
click at [136, 341] on div at bounding box center [127, 350] width 54 height 19
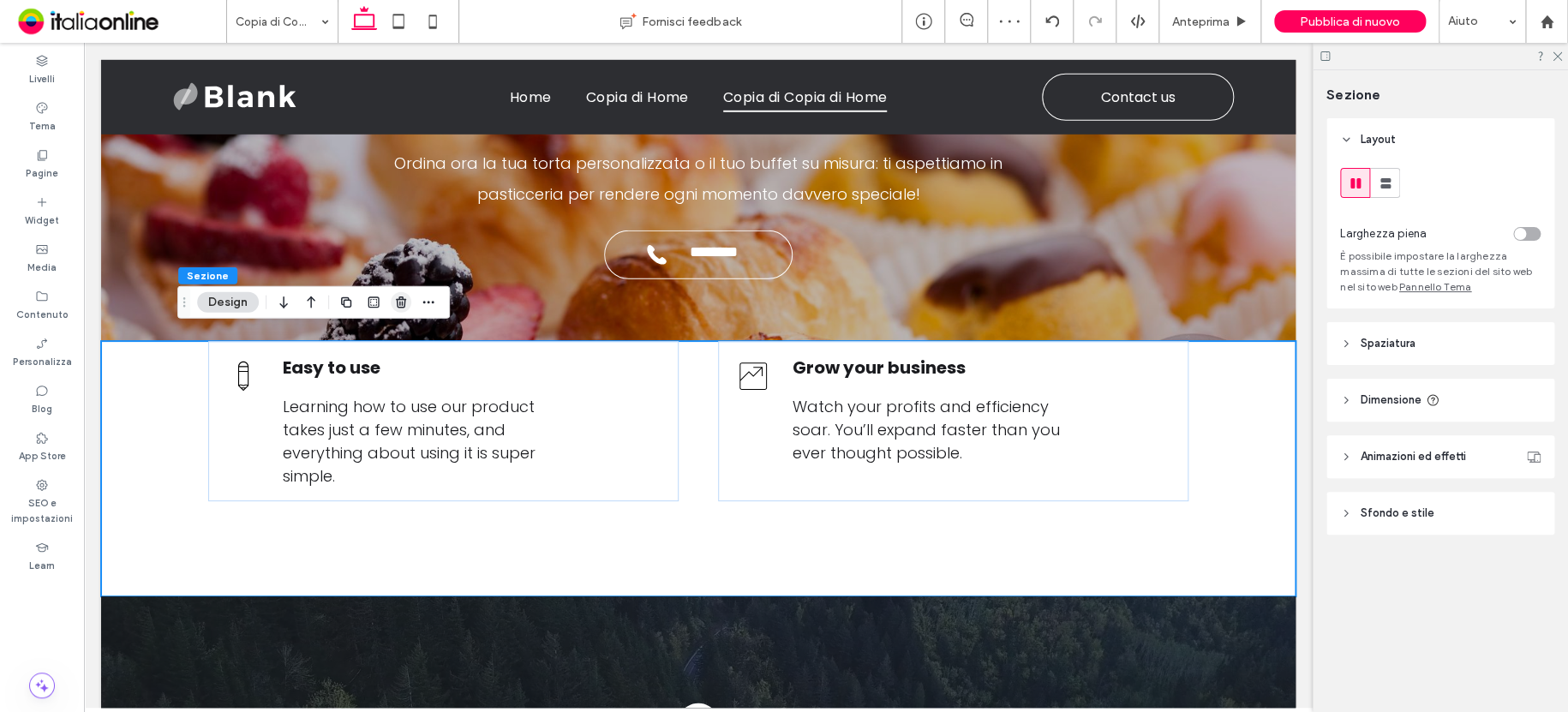
click at [396, 301] on icon "button" at bounding box center [401, 302] width 14 height 14
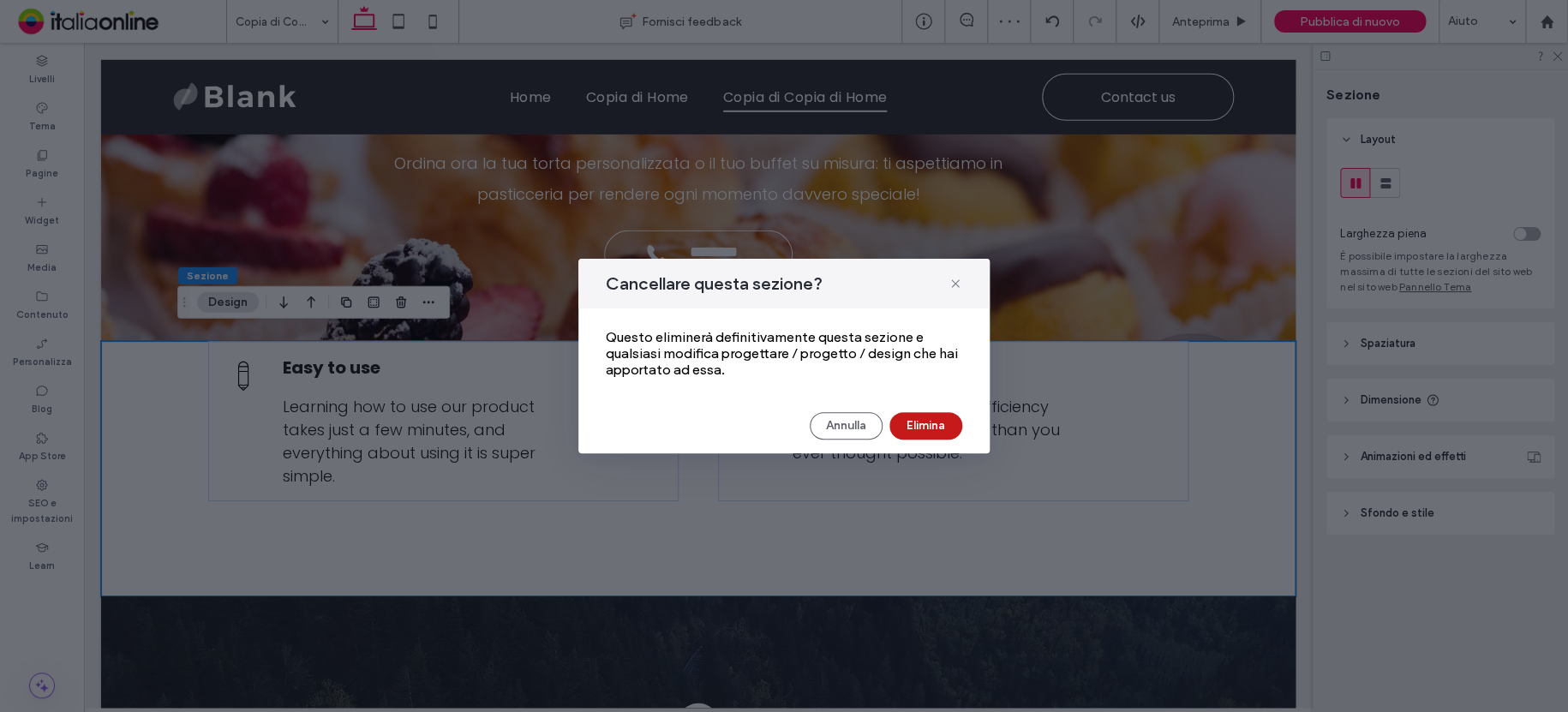
click at [910, 424] on button "Elimina" at bounding box center [926, 426] width 73 height 27
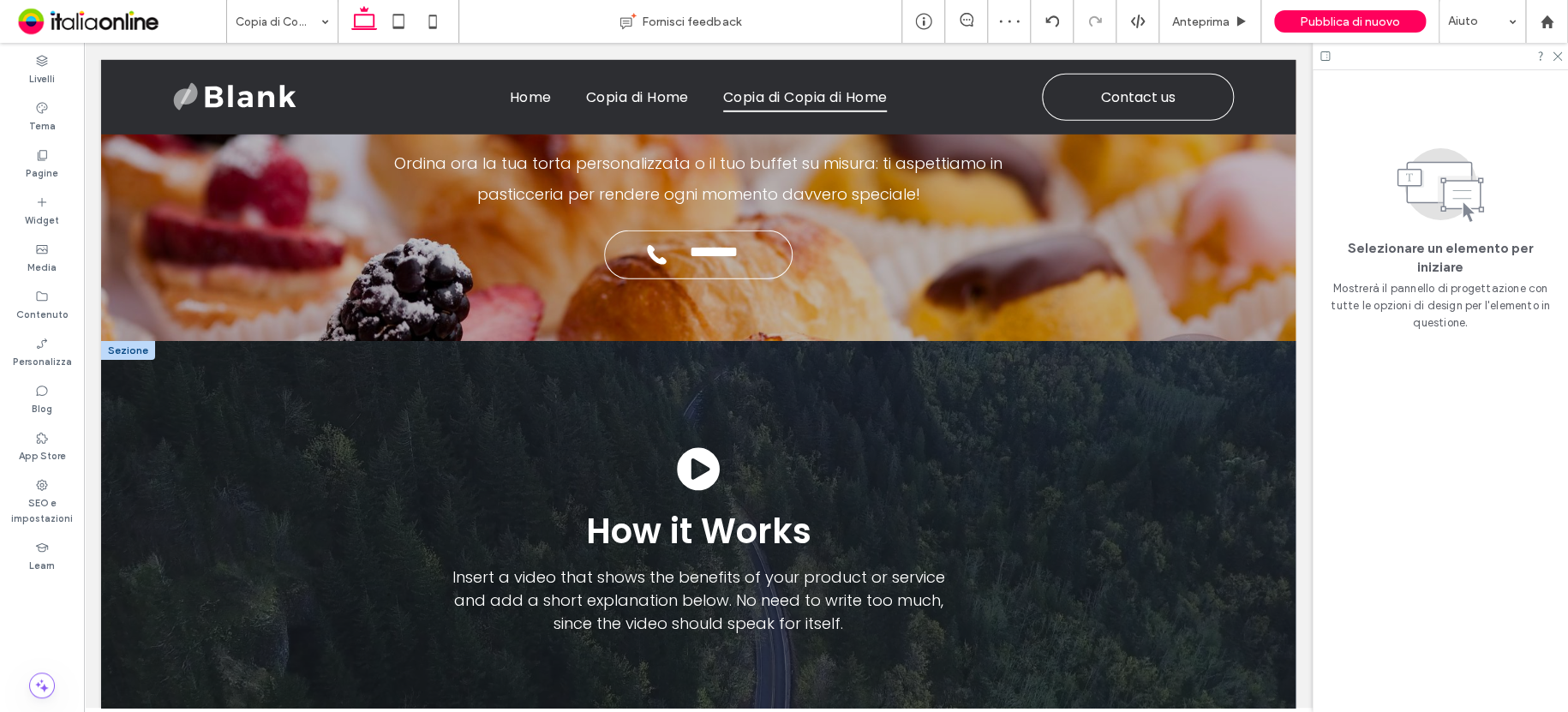
click at [124, 341] on div at bounding box center [127, 350] width 54 height 19
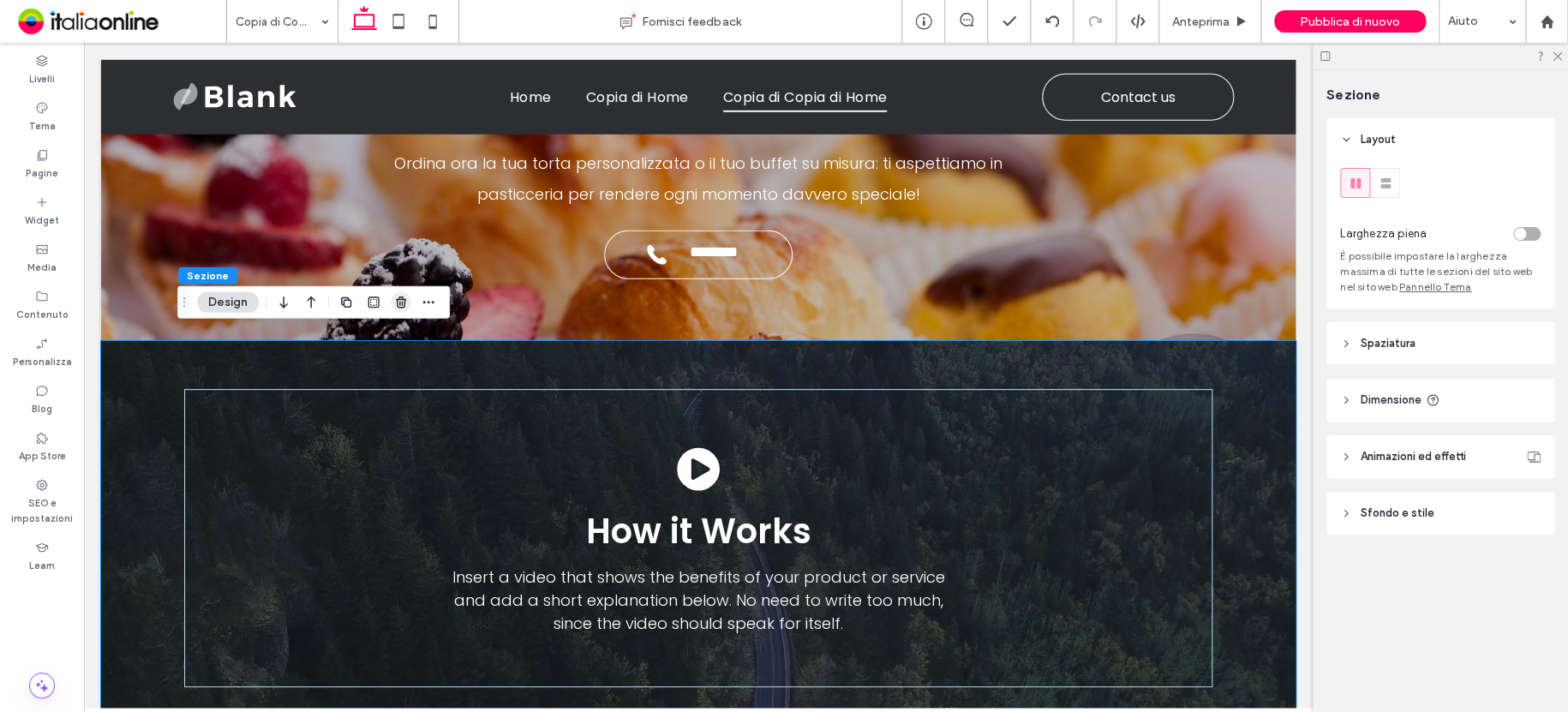
click at [394, 299] on icon "button" at bounding box center [401, 302] width 14 height 14
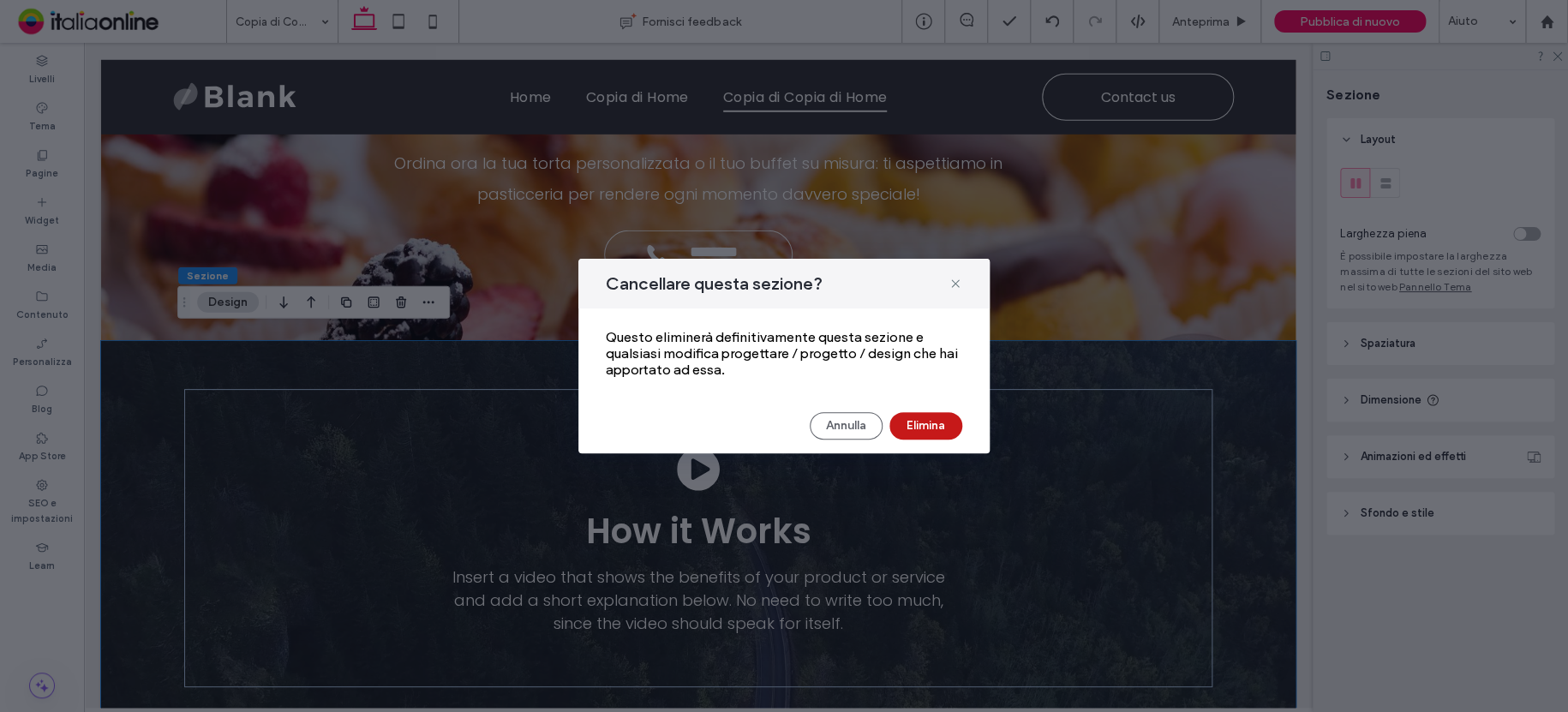
click at [919, 428] on button "Elimina" at bounding box center [926, 426] width 73 height 27
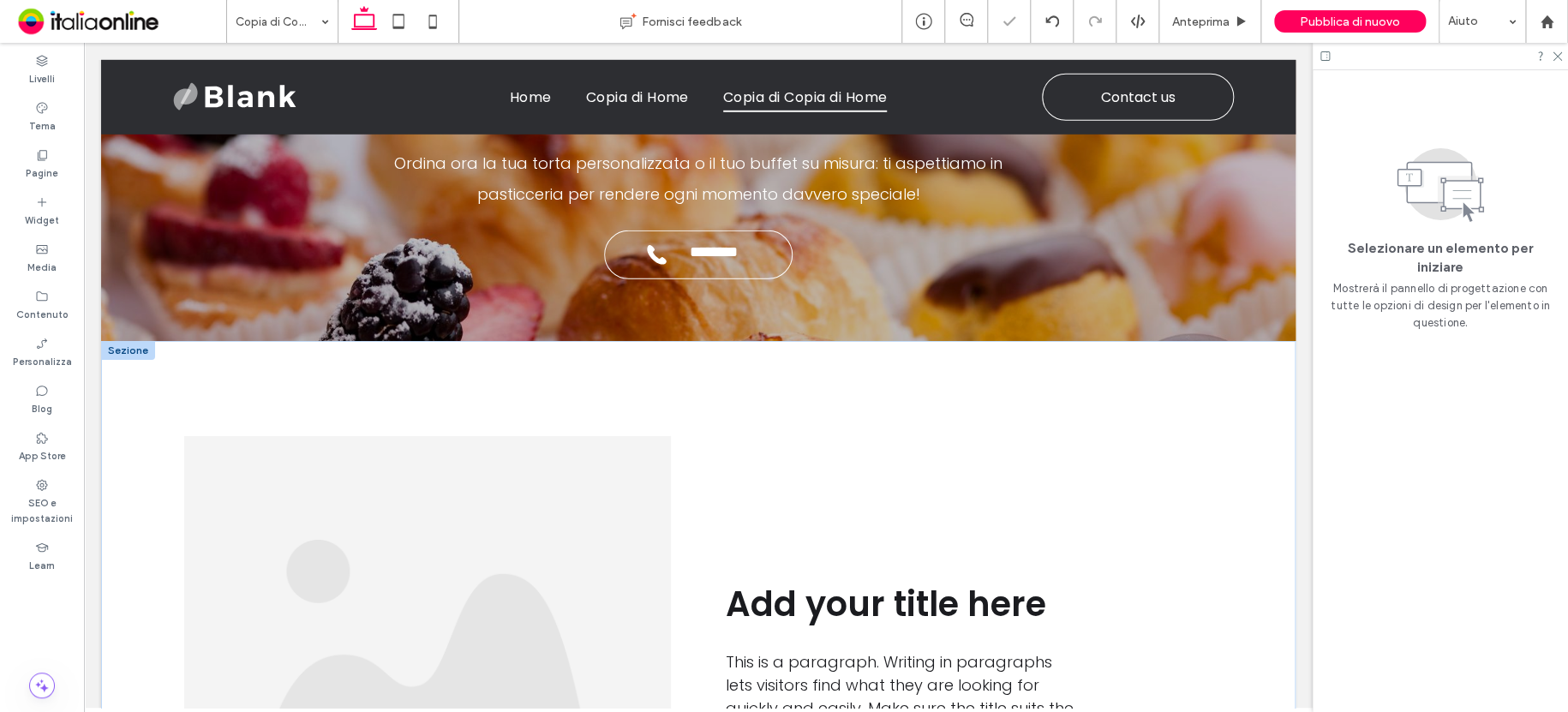
click at [126, 341] on div at bounding box center [127, 350] width 54 height 19
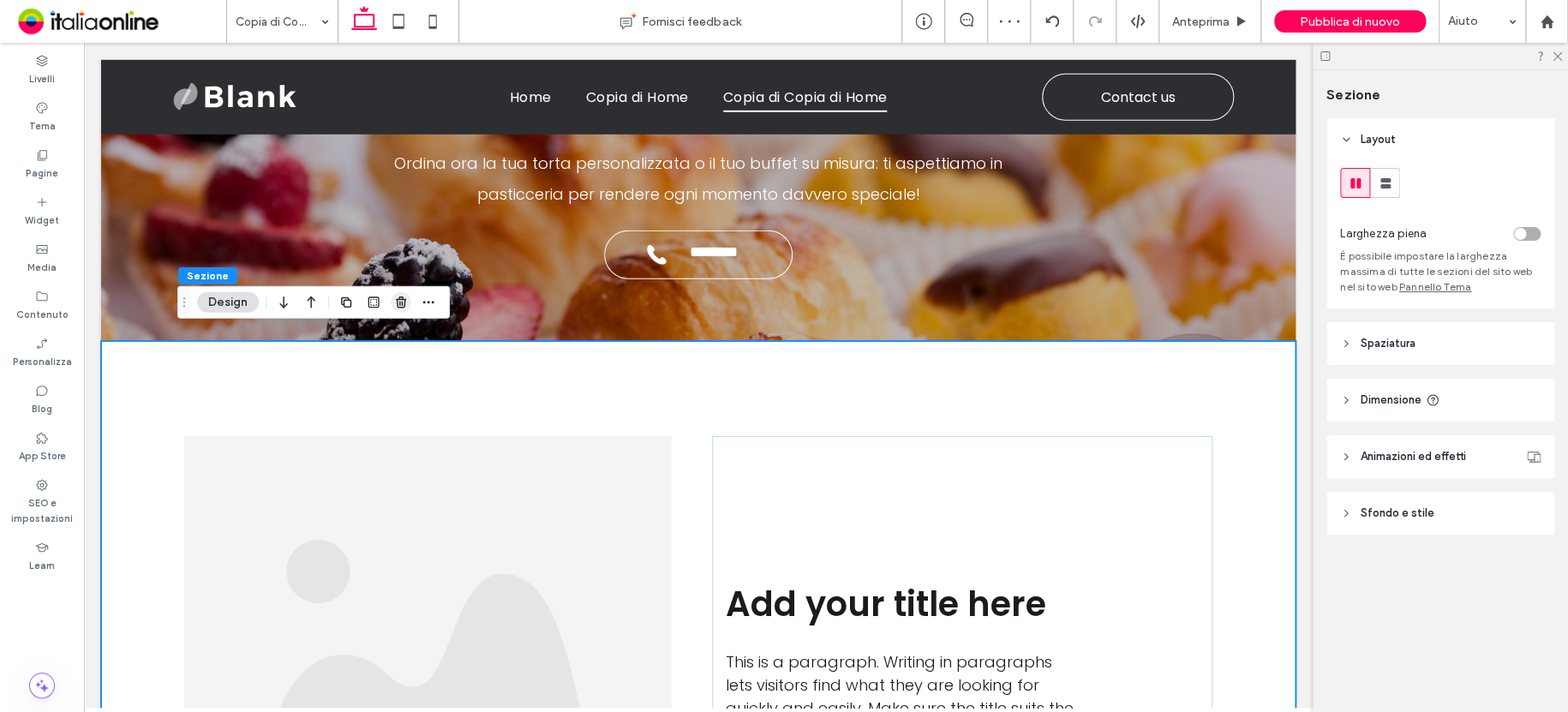
click at [403, 306] on icon "button" at bounding box center [401, 302] width 14 height 14
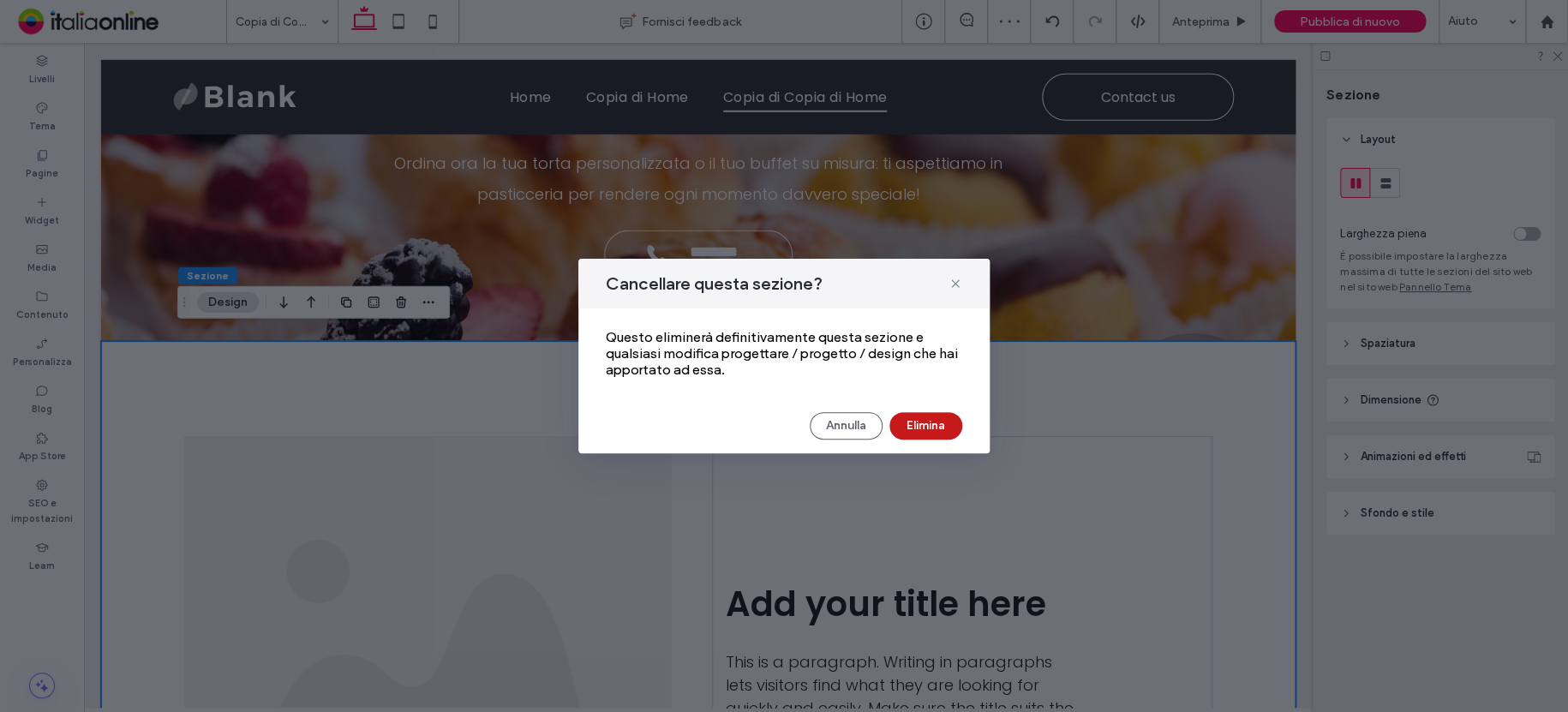
click at [924, 419] on button "Elimina" at bounding box center [926, 426] width 73 height 27
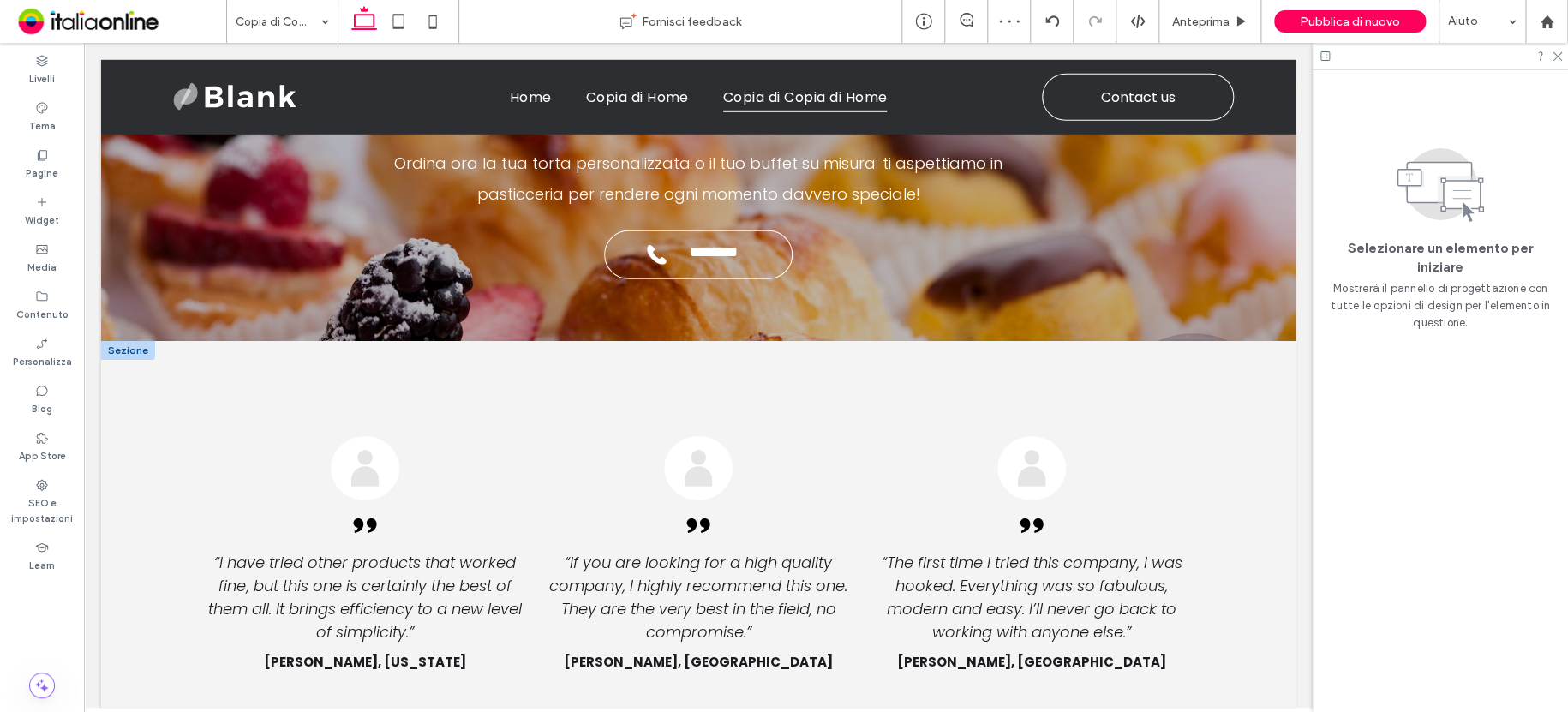
click at [137, 343] on div at bounding box center [127, 350] width 54 height 19
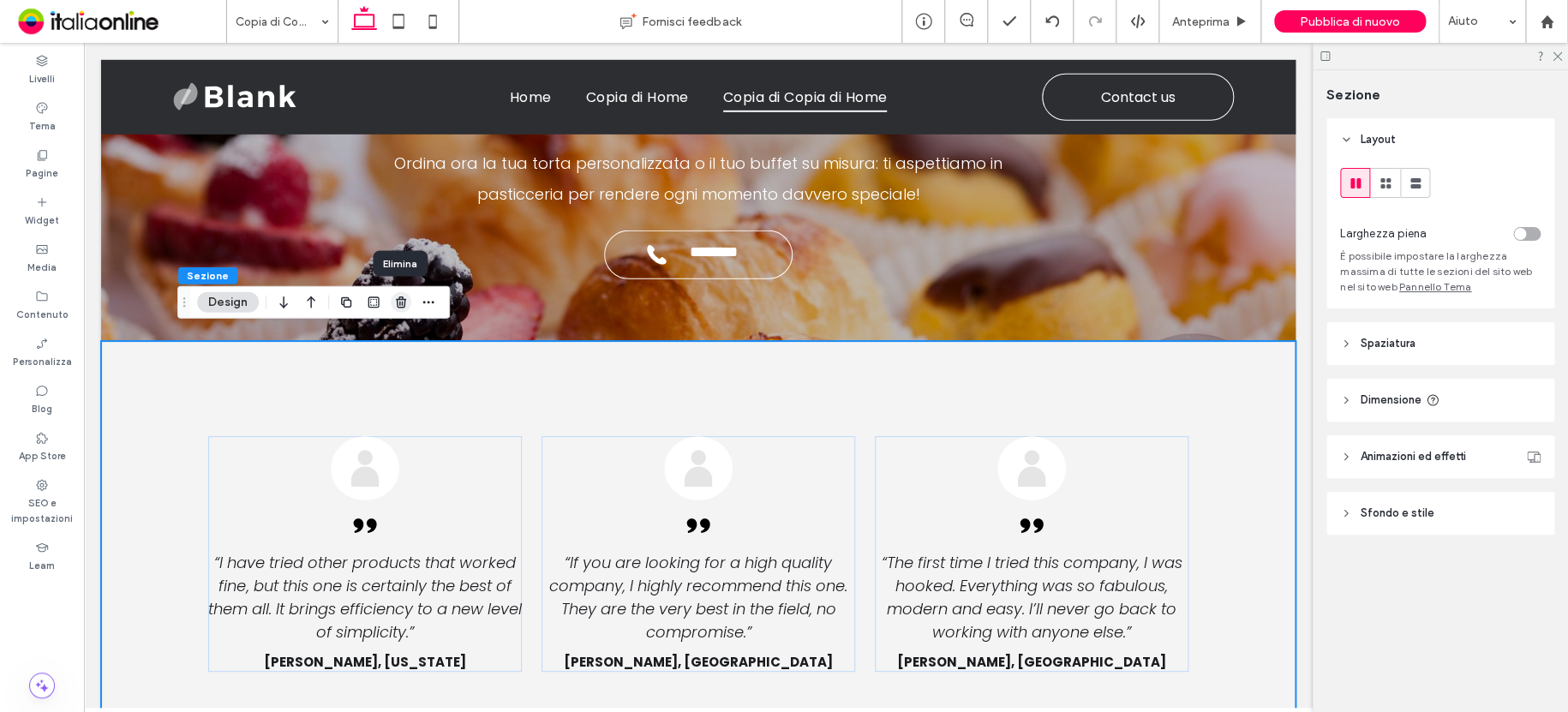
click at [395, 309] on span "button" at bounding box center [400, 302] width 21 height 21
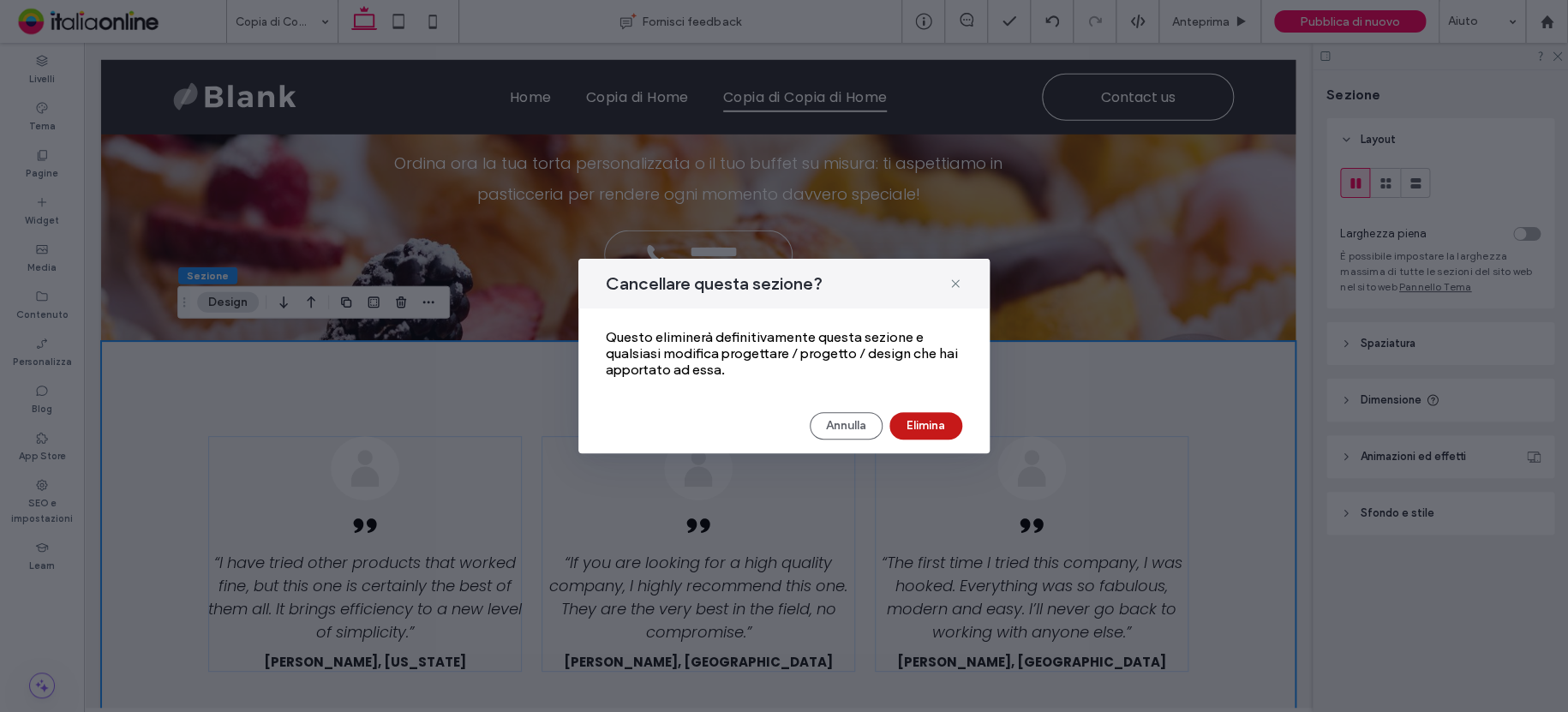
click at [926, 430] on button "Elimina" at bounding box center [926, 426] width 73 height 27
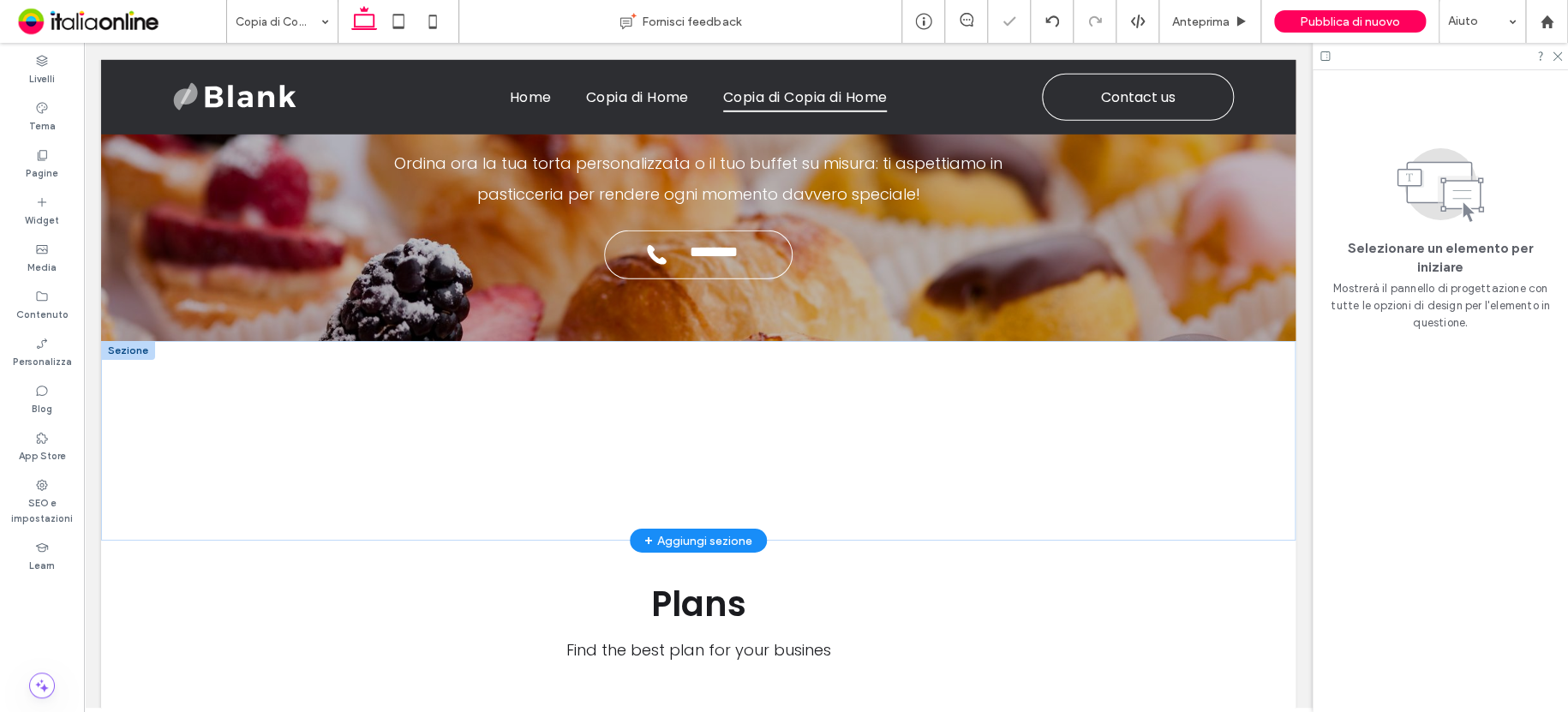
click at [129, 345] on div at bounding box center [127, 350] width 54 height 19
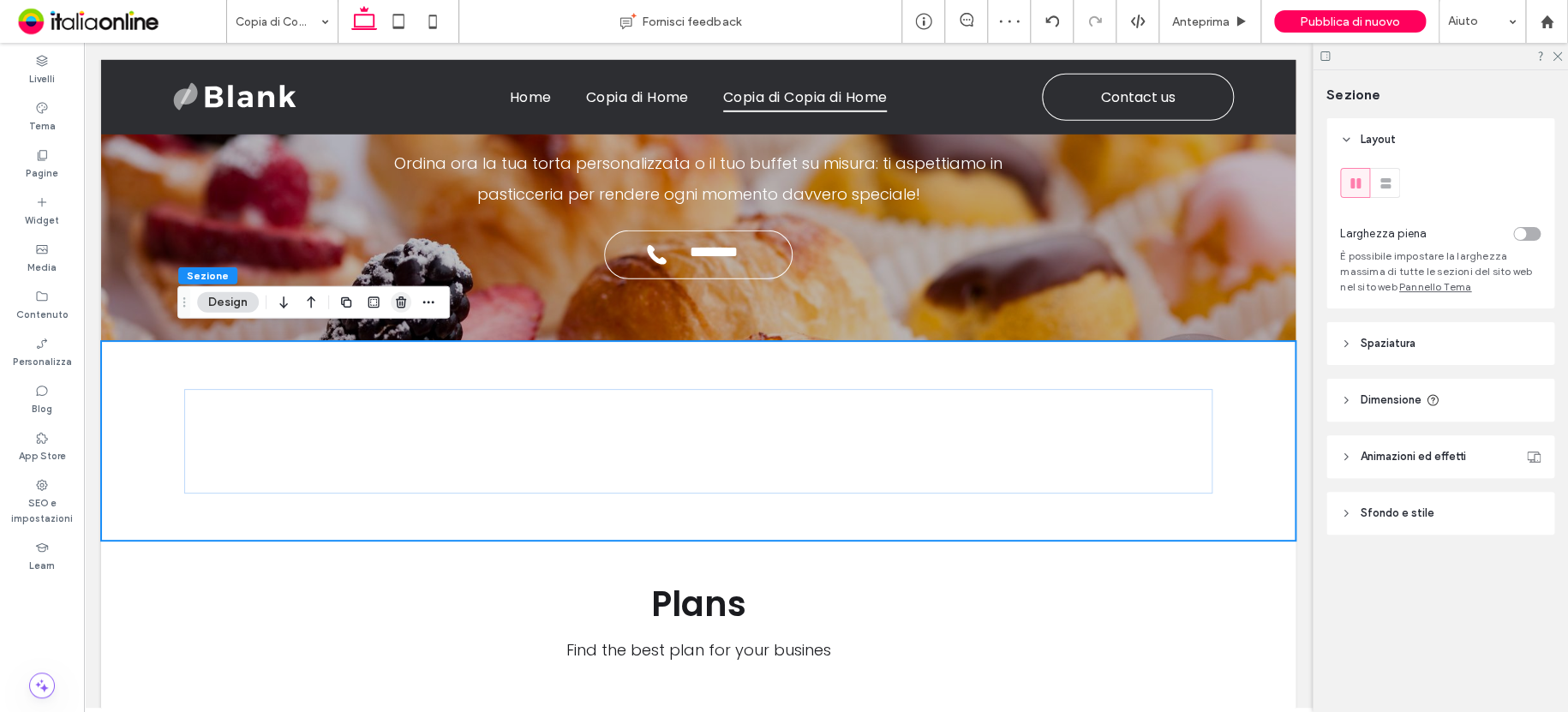
click at [395, 298] on icon "button" at bounding box center [401, 302] width 14 height 14
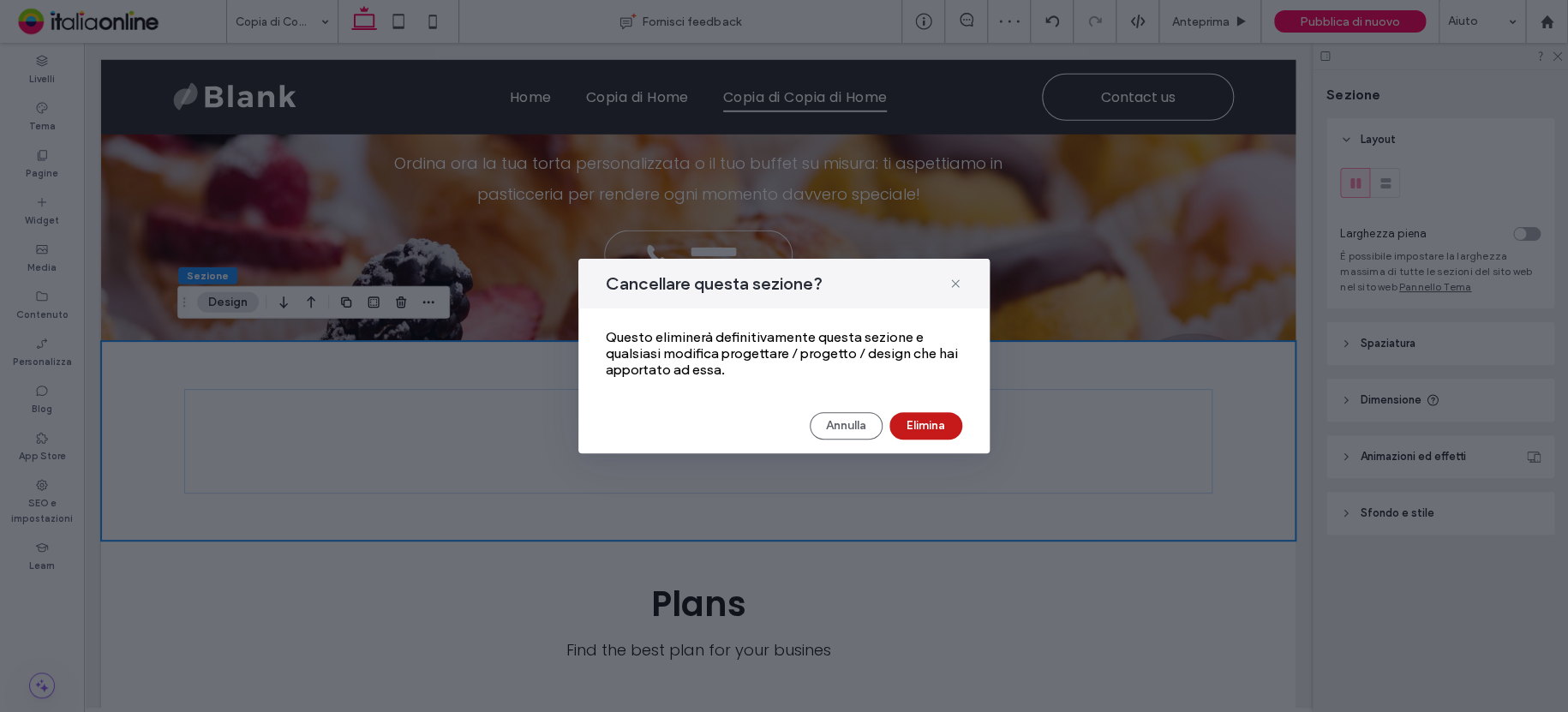
drag, startPoint x: 919, startPoint y: 427, endPoint x: 836, endPoint y: 381, distance: 94.9
click at [919, 427] on button "Elimina" at bounding box center [926, 426] width 73 height 27
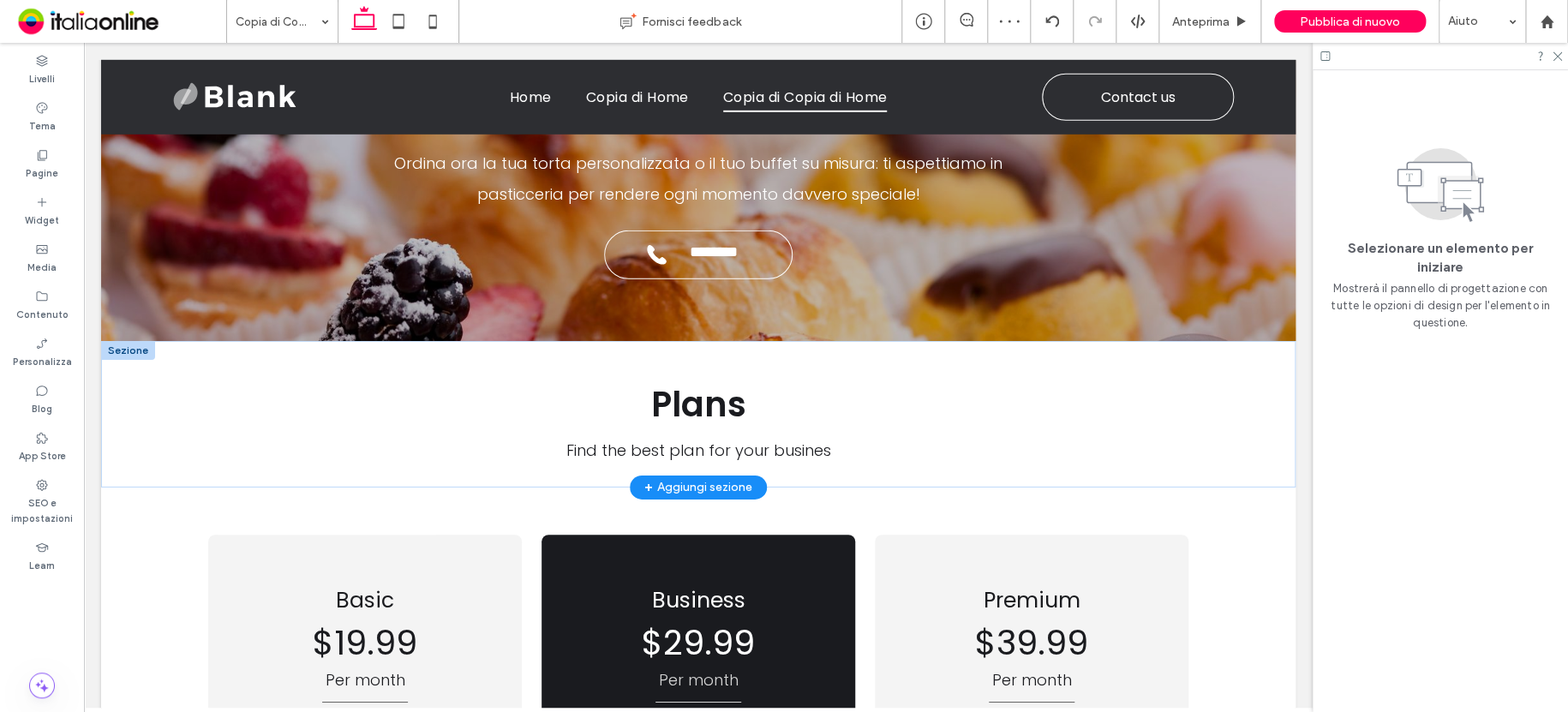
click at [131, 341] on div at bounding box center [127, 350] width 54 height 19
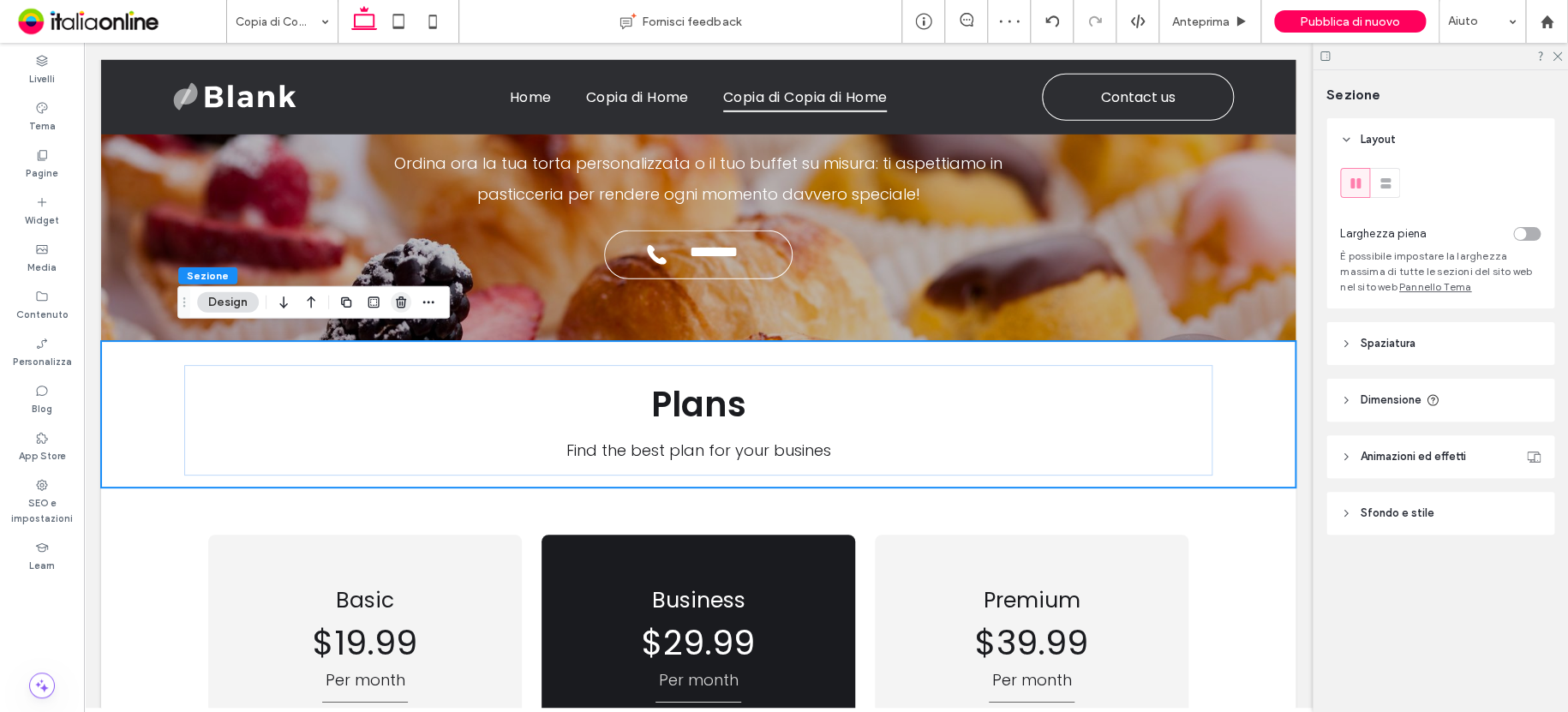
click at [392, 301] on span "button" at bounding box center [400, 302] width 21 height 21
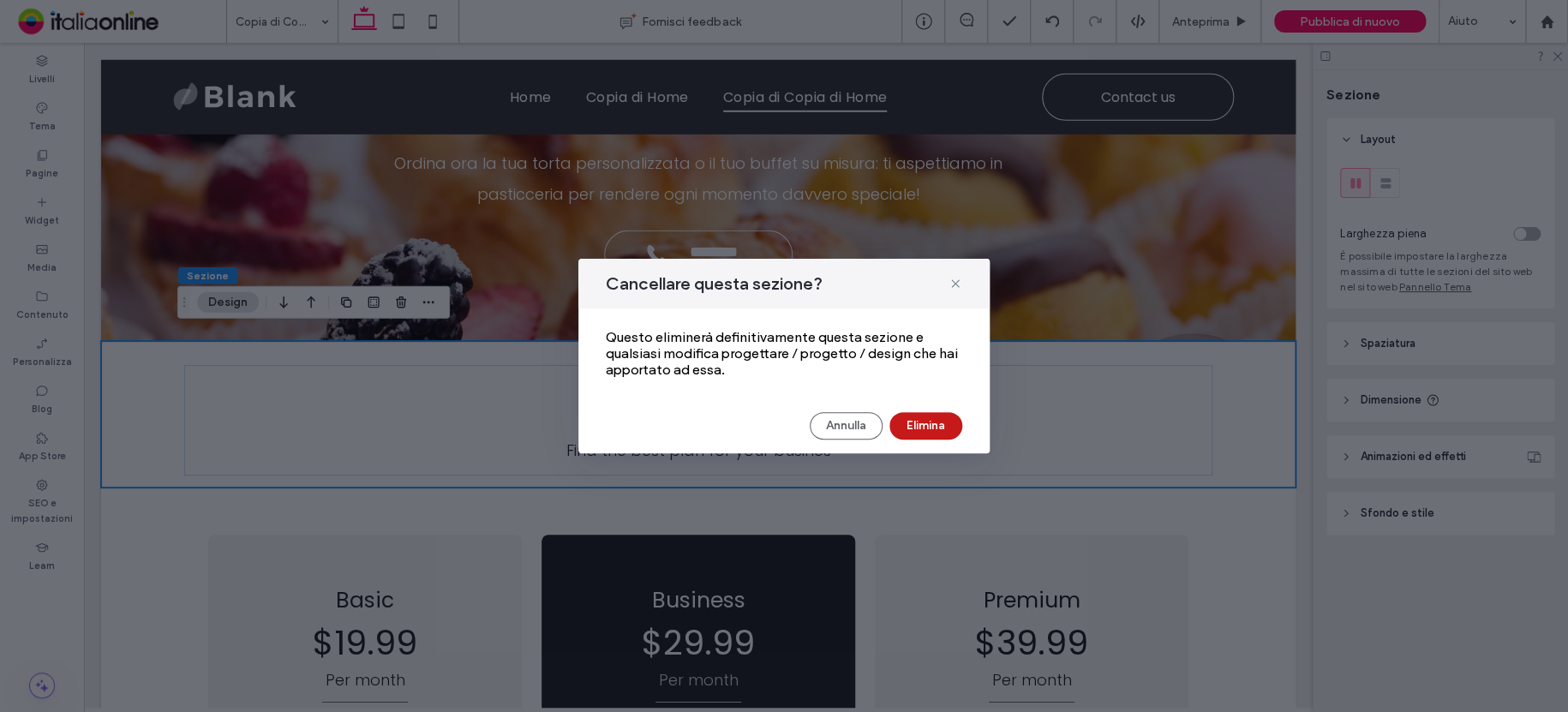
click at [917, 423] on button "Elimina" at bounding box center [926, 426] width 73 height 27
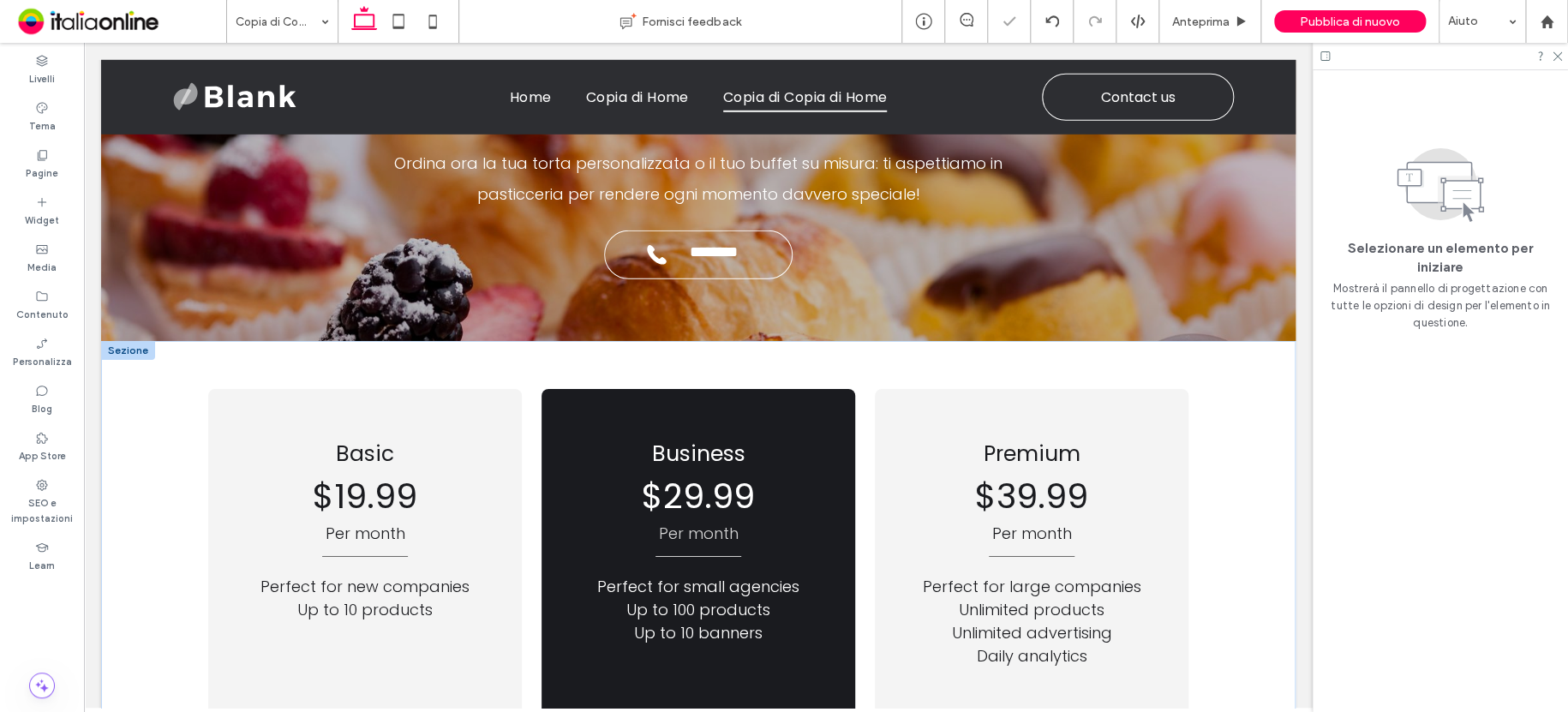
click at [122, 341] on div at bounding box center [127, 350] width 54 height 19
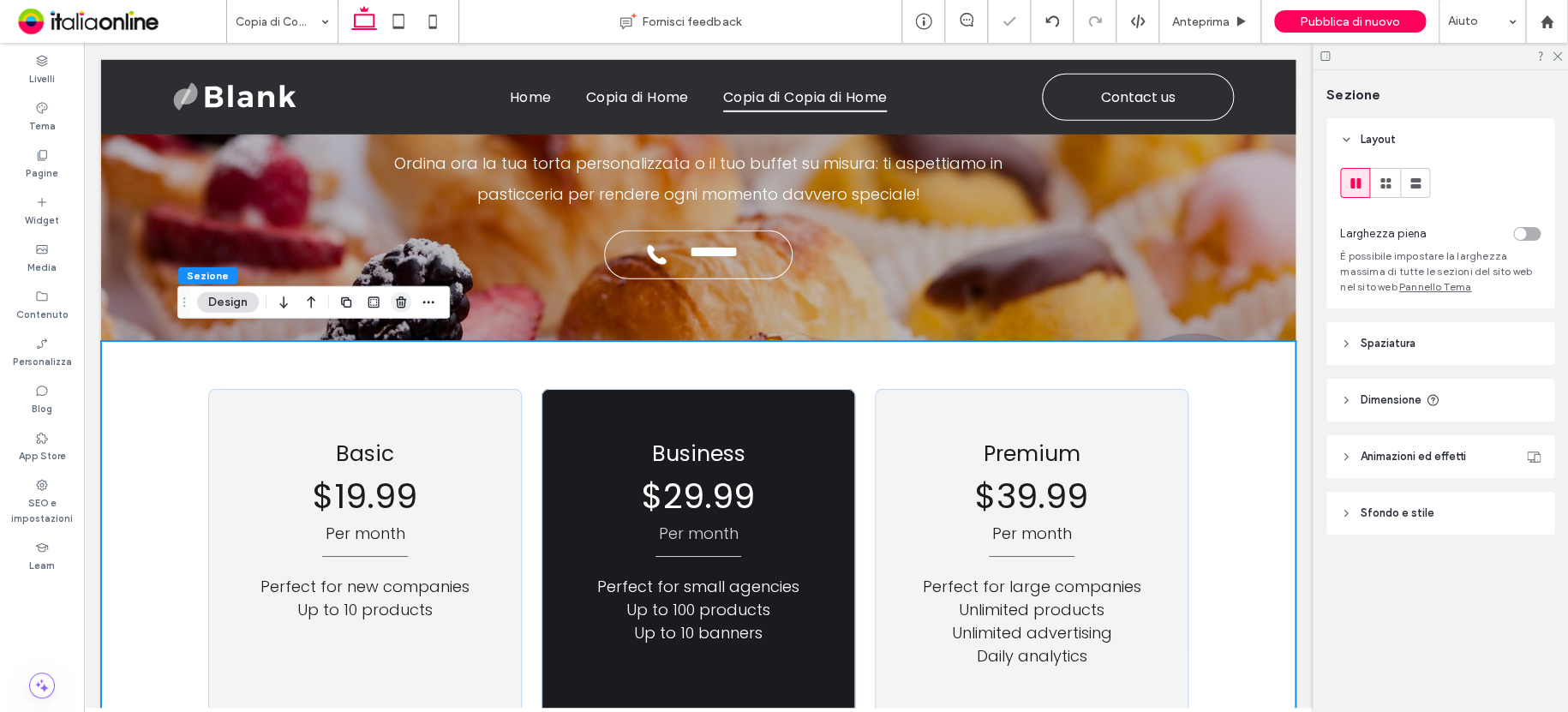
click at [398, 303] on icon "button" at bounding box center [401, 302] width 14 height 14
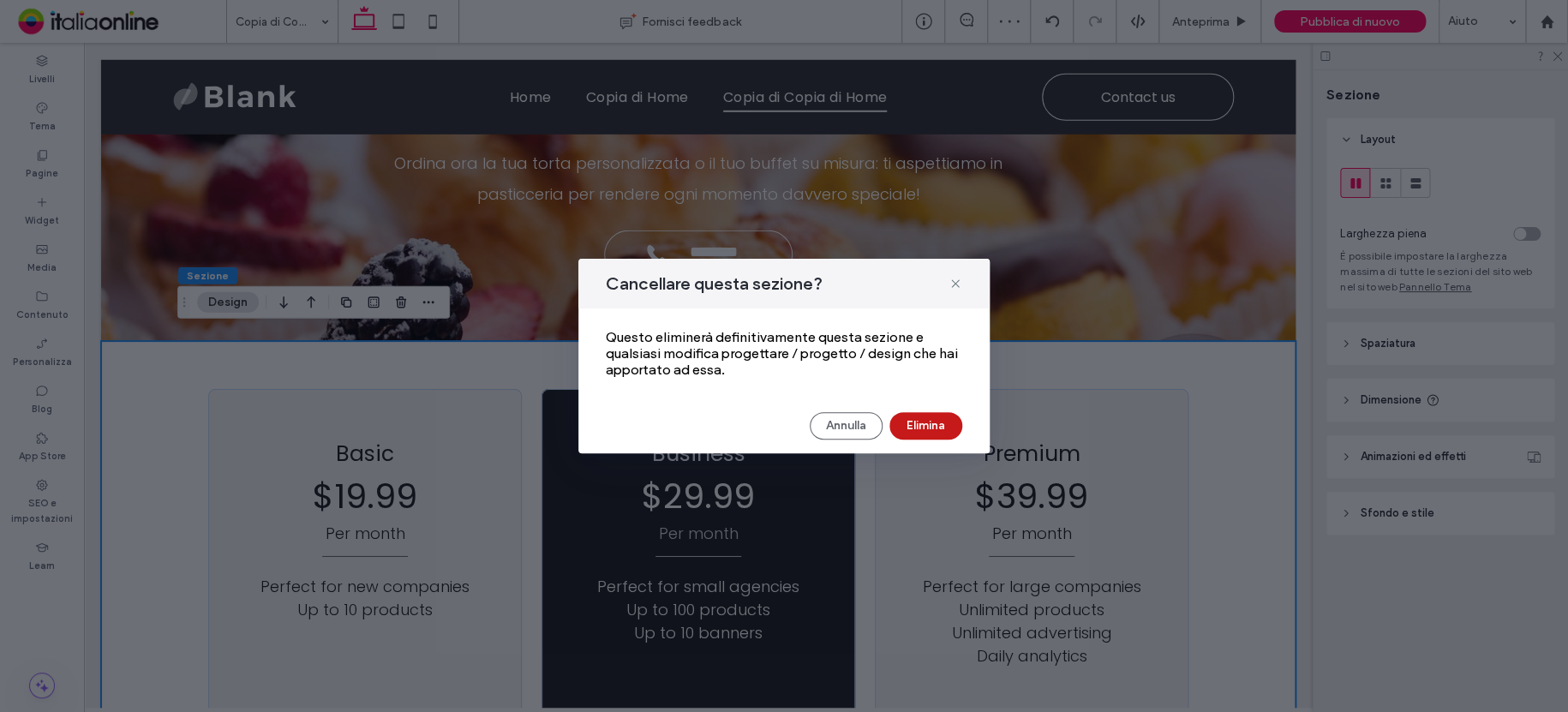
click at [915, 425] on button "Elimina" at bounding box center [926, 426] width 73 height 27
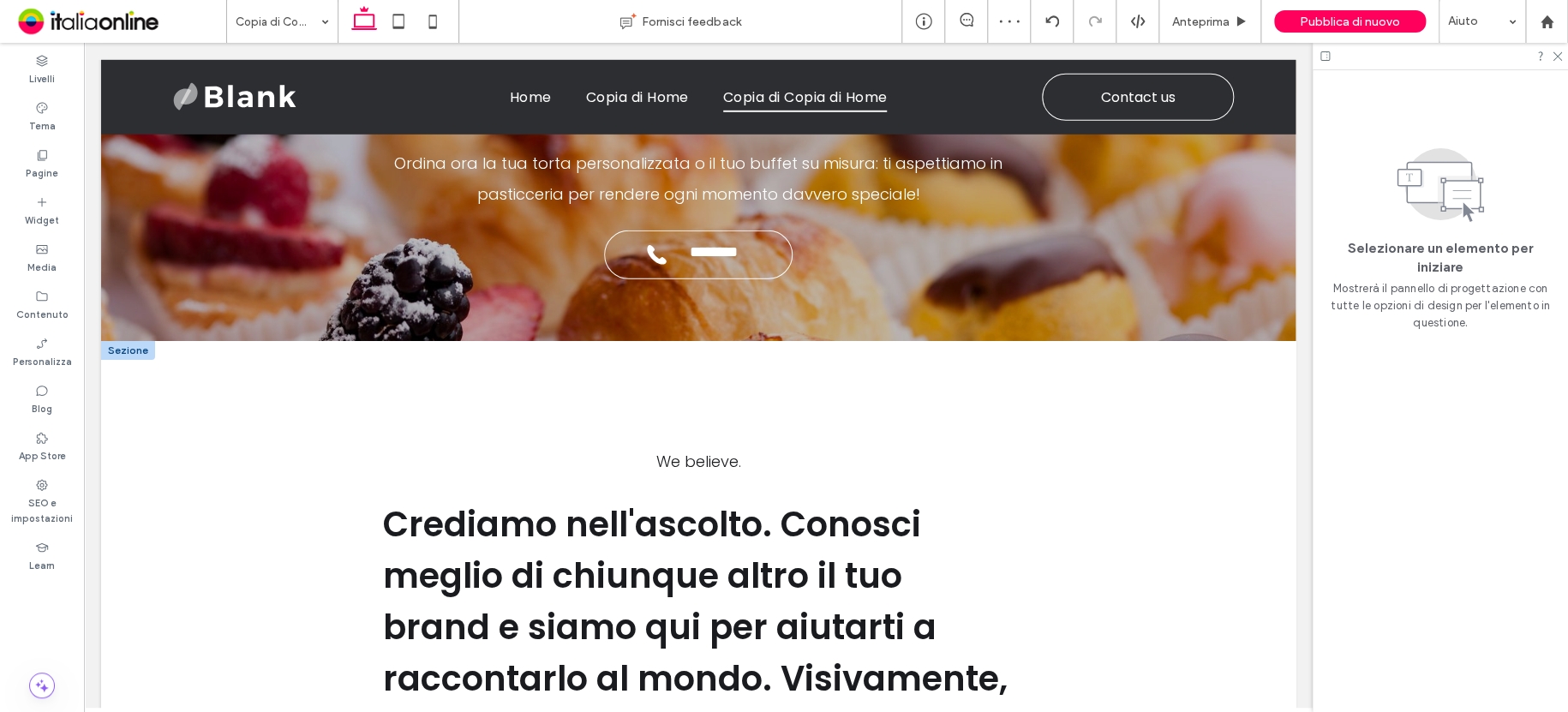
click at [138, 341] on div at bounding box center [127, 350] width 54 height 19
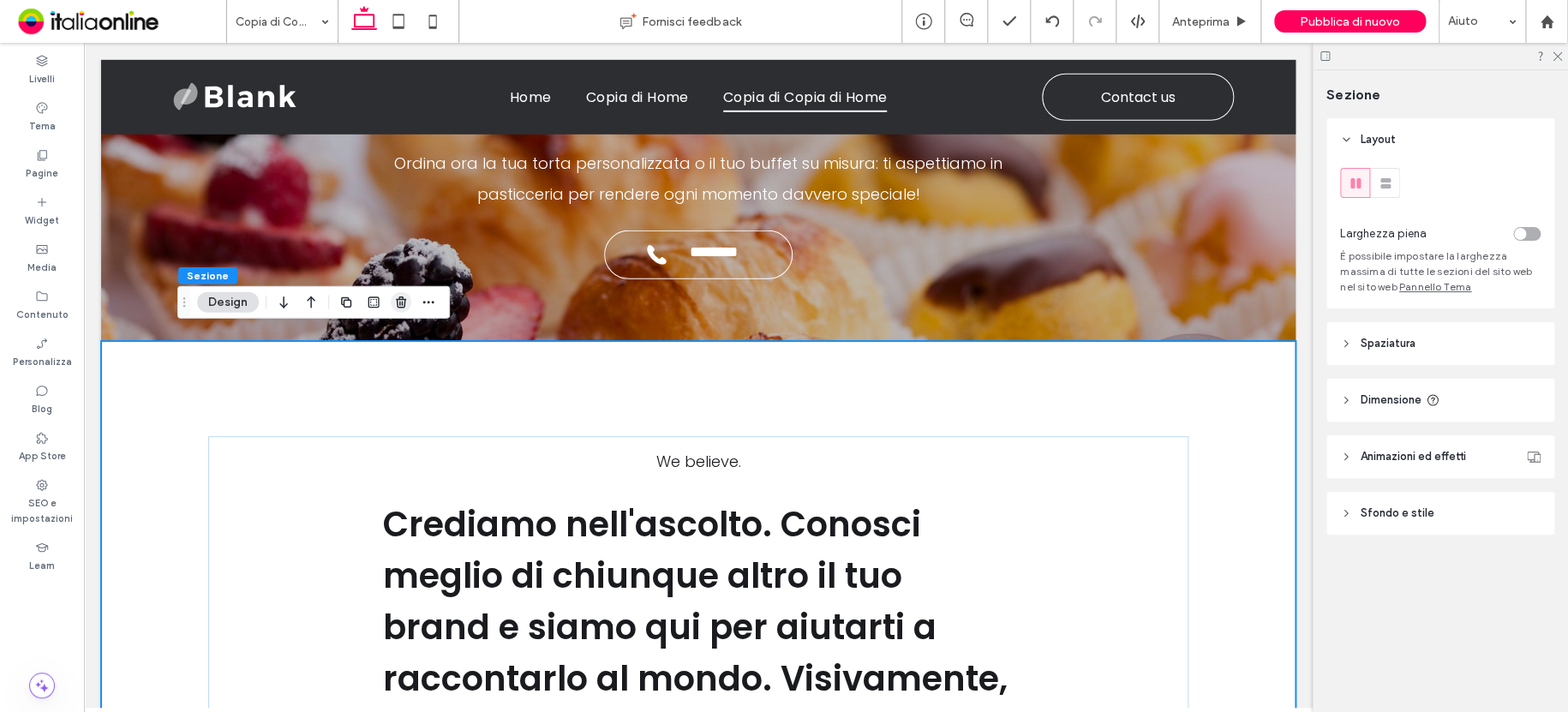
click at [394, 304] on icon "button" at bounding box center [401, 302] width 14 height 14
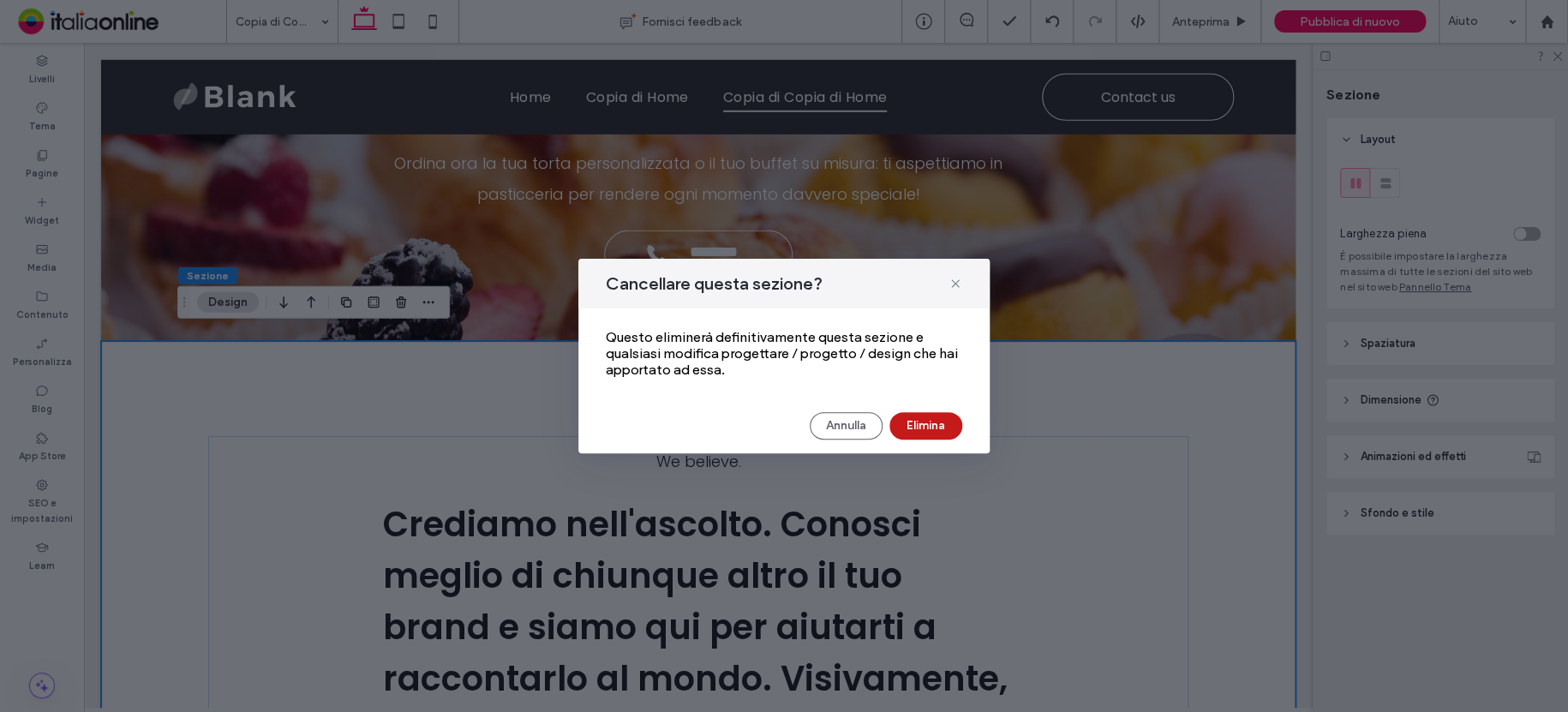
click at [904, 424] on button "Elimina" at bounding box center [926, 426] width 73 height 27
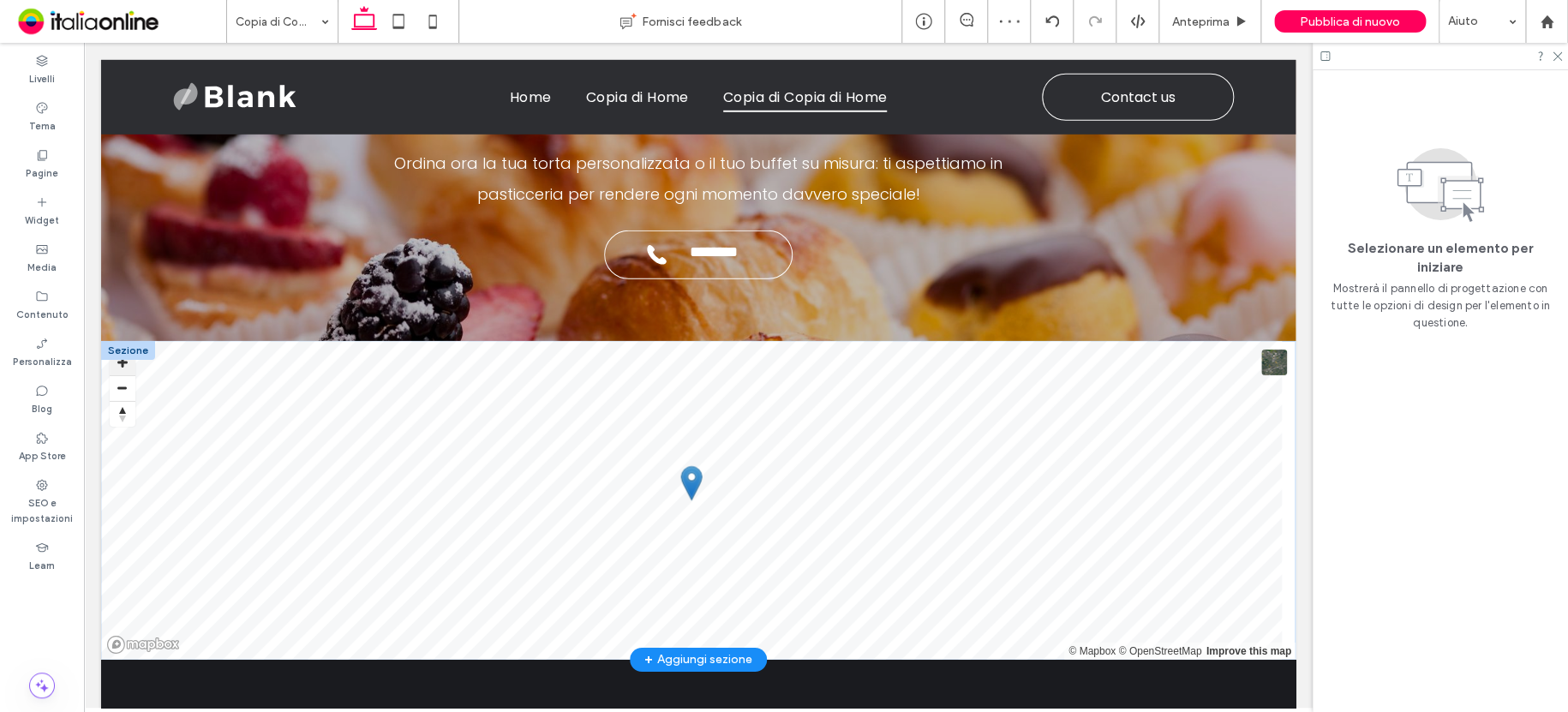
click at [131, 341] on div at bounding box center [127, 350] width 54 height 19
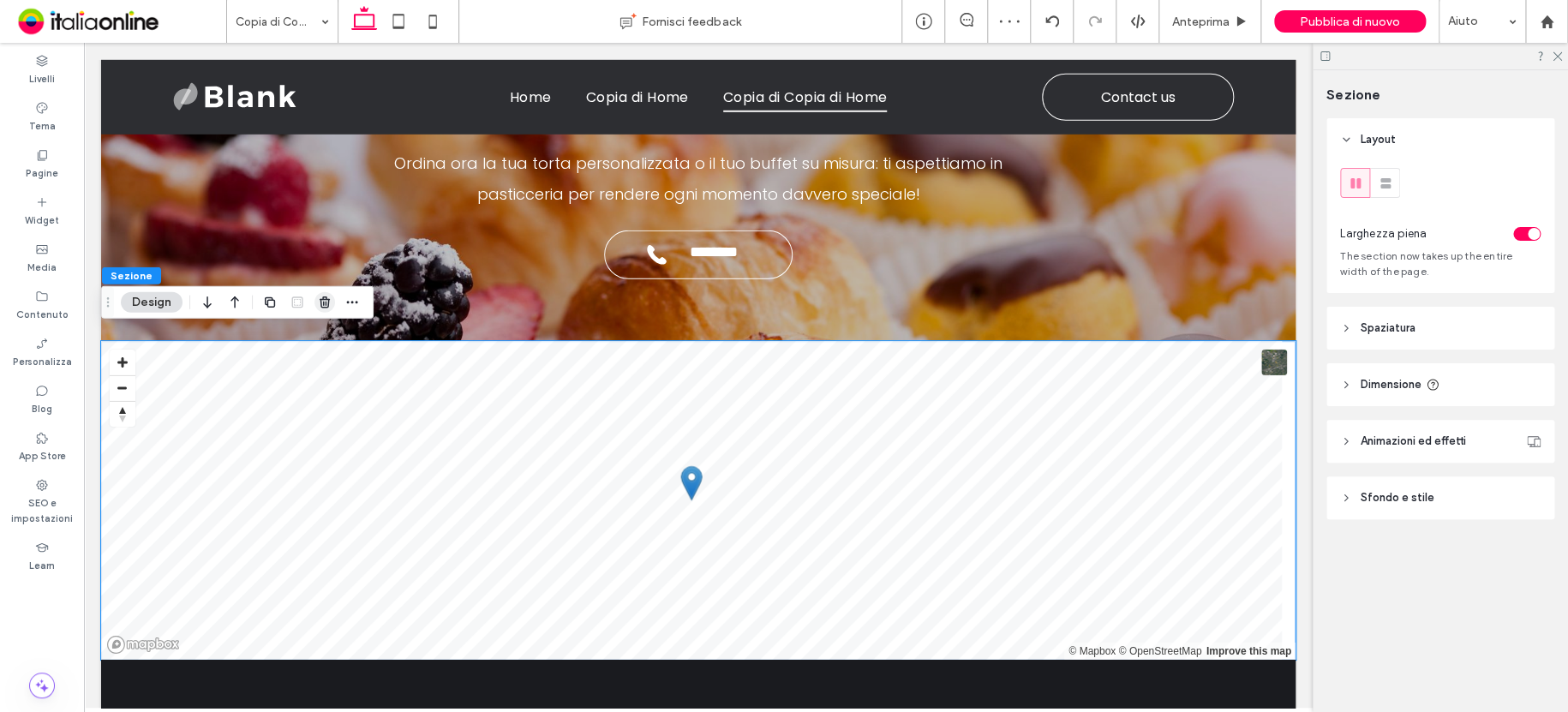
click at [322, 301] on icon "button" at bounding box center [325, 302] width 14 height 14
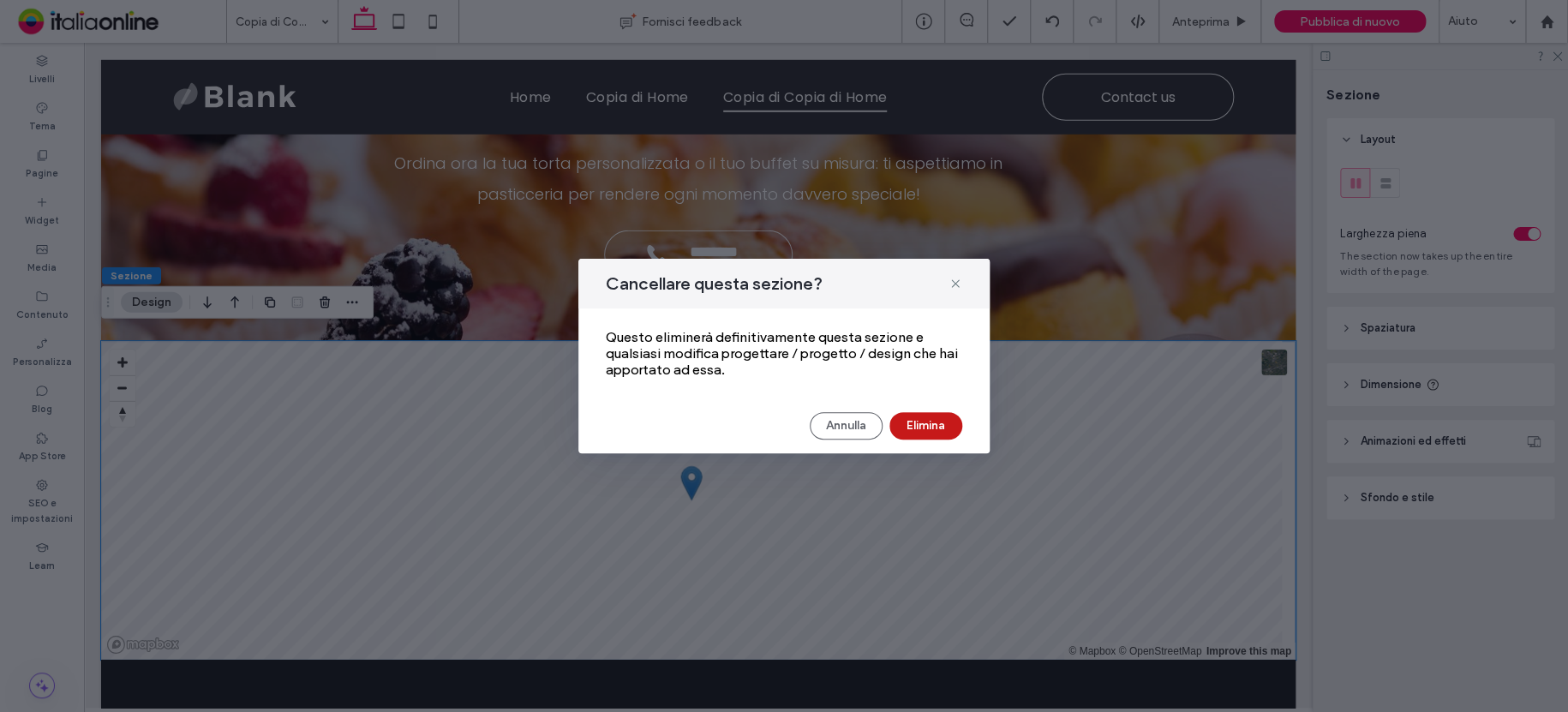
click at [914, 422] on button "Elimina" at bounding box center [926, 426] width 73 height 27
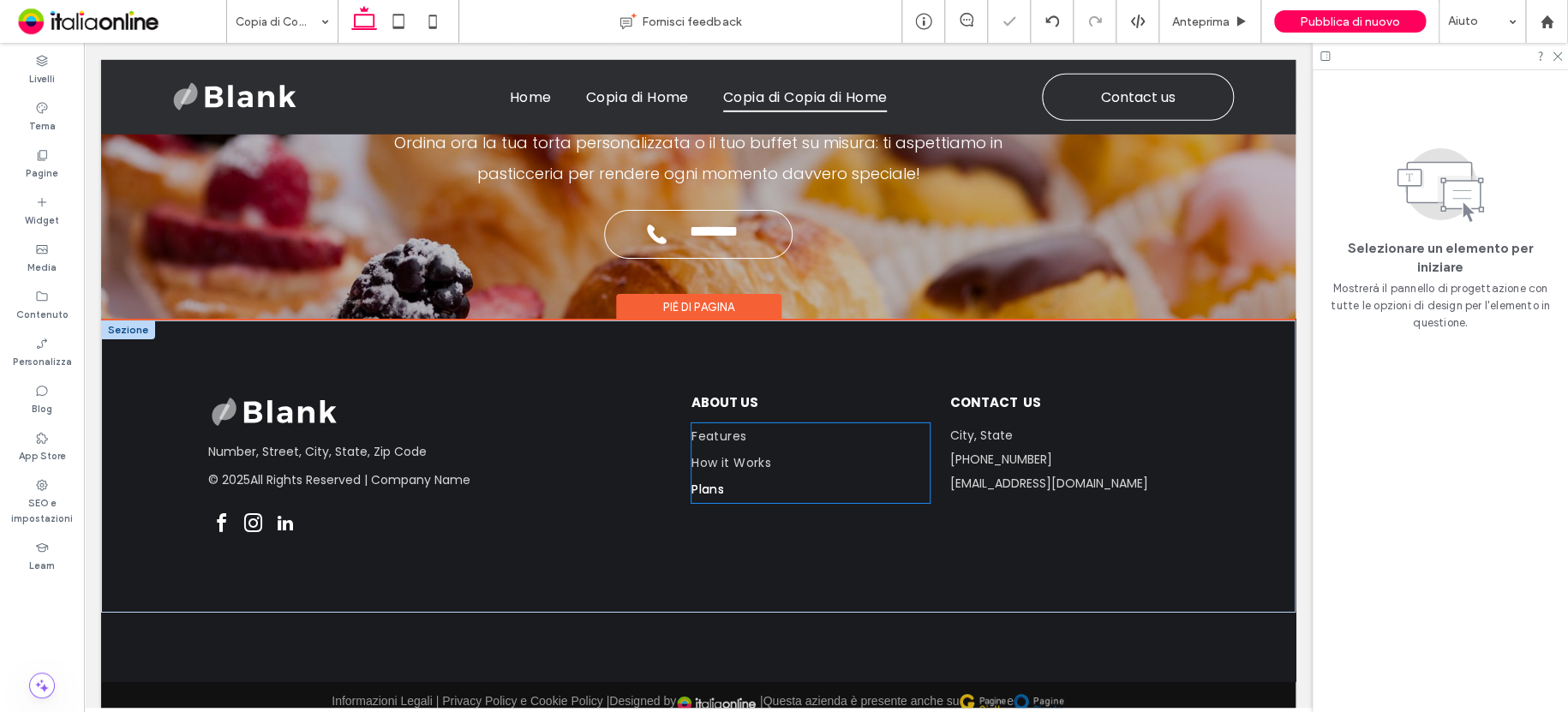
scroll to position [2671, 0]
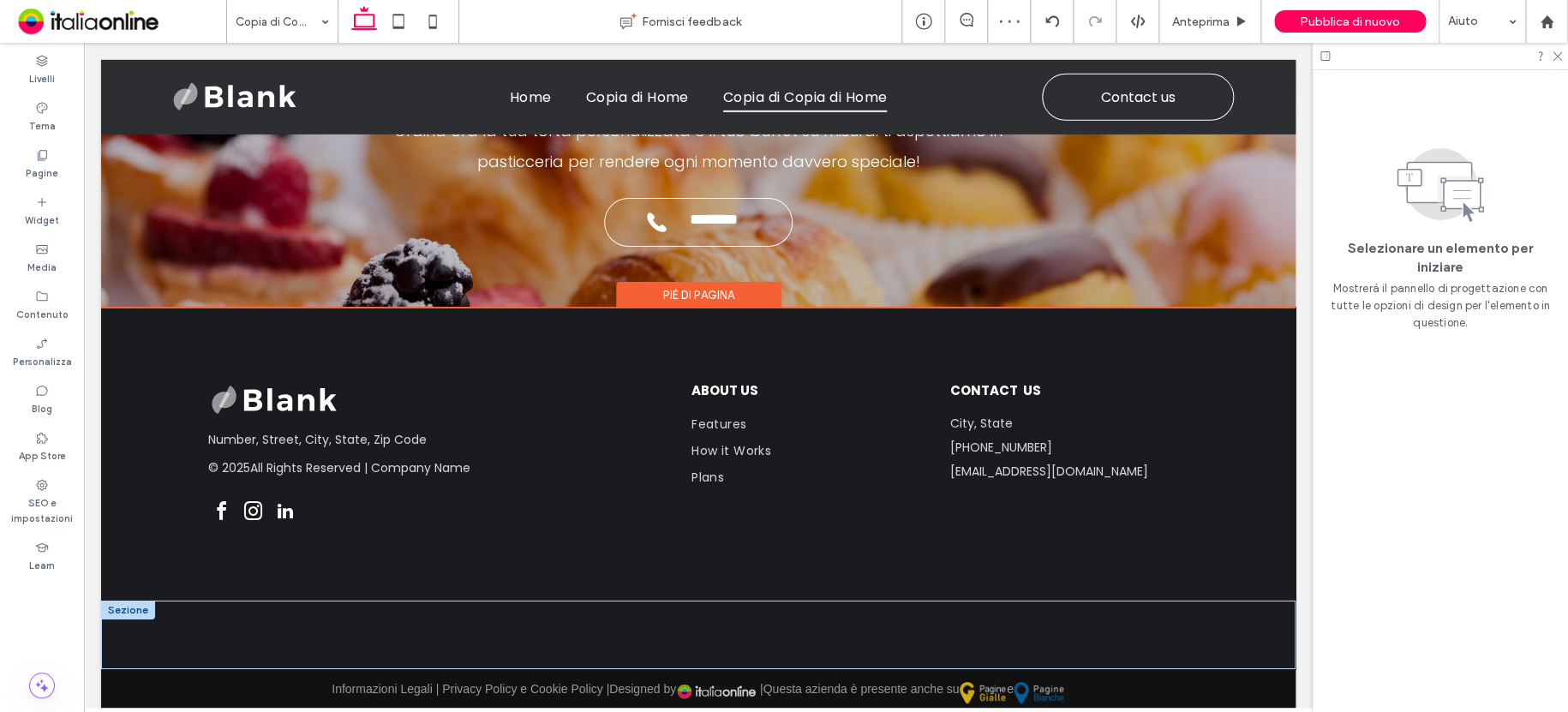
click at [126, 600] on div at bounding box center [127, 609] width 54 height 19
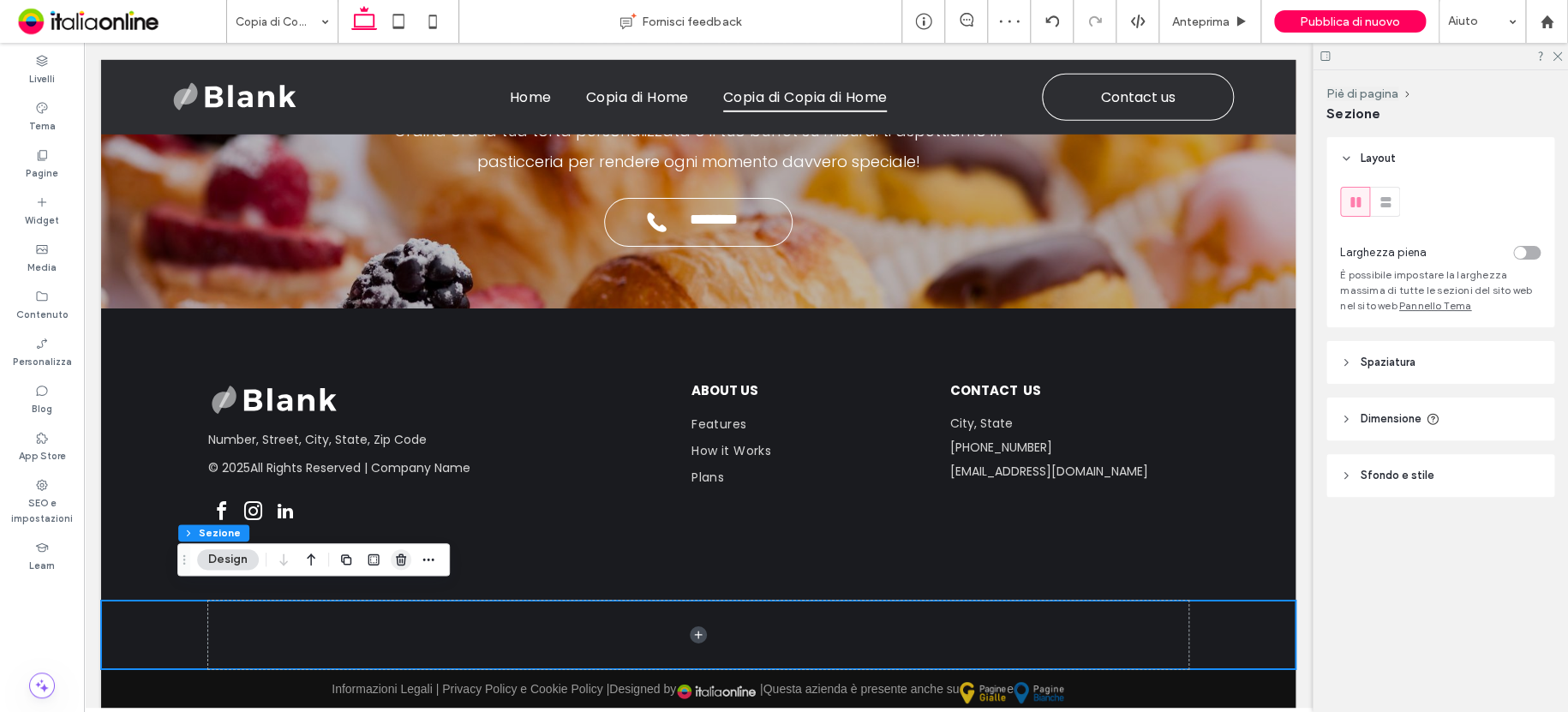
click at [400, 559] on icon "button" at bounding box center [401, 559] width 14 height 14
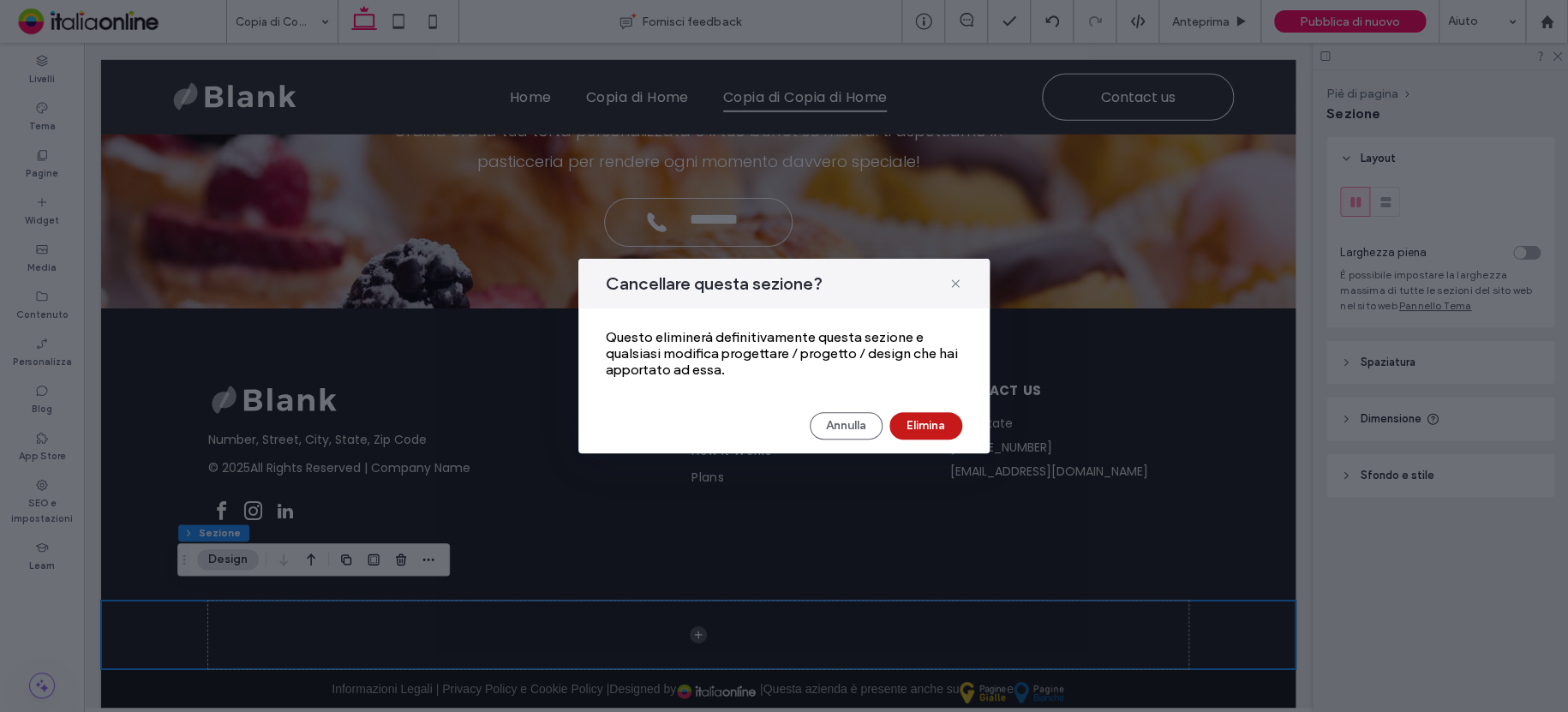
click at [918, 426] on button "Elimina" at bounding box center [926, 426] width 73 height 27
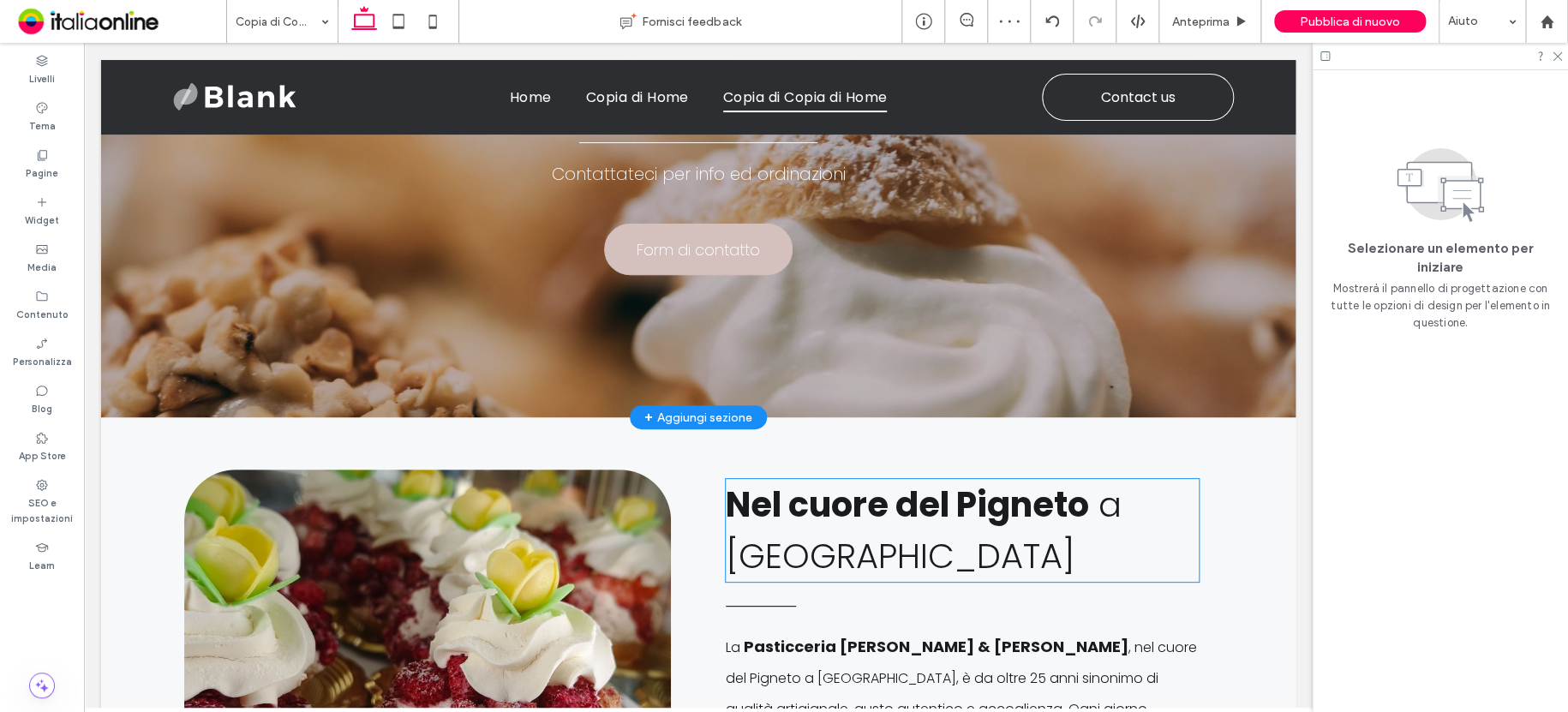
scroll to position [0, 0]
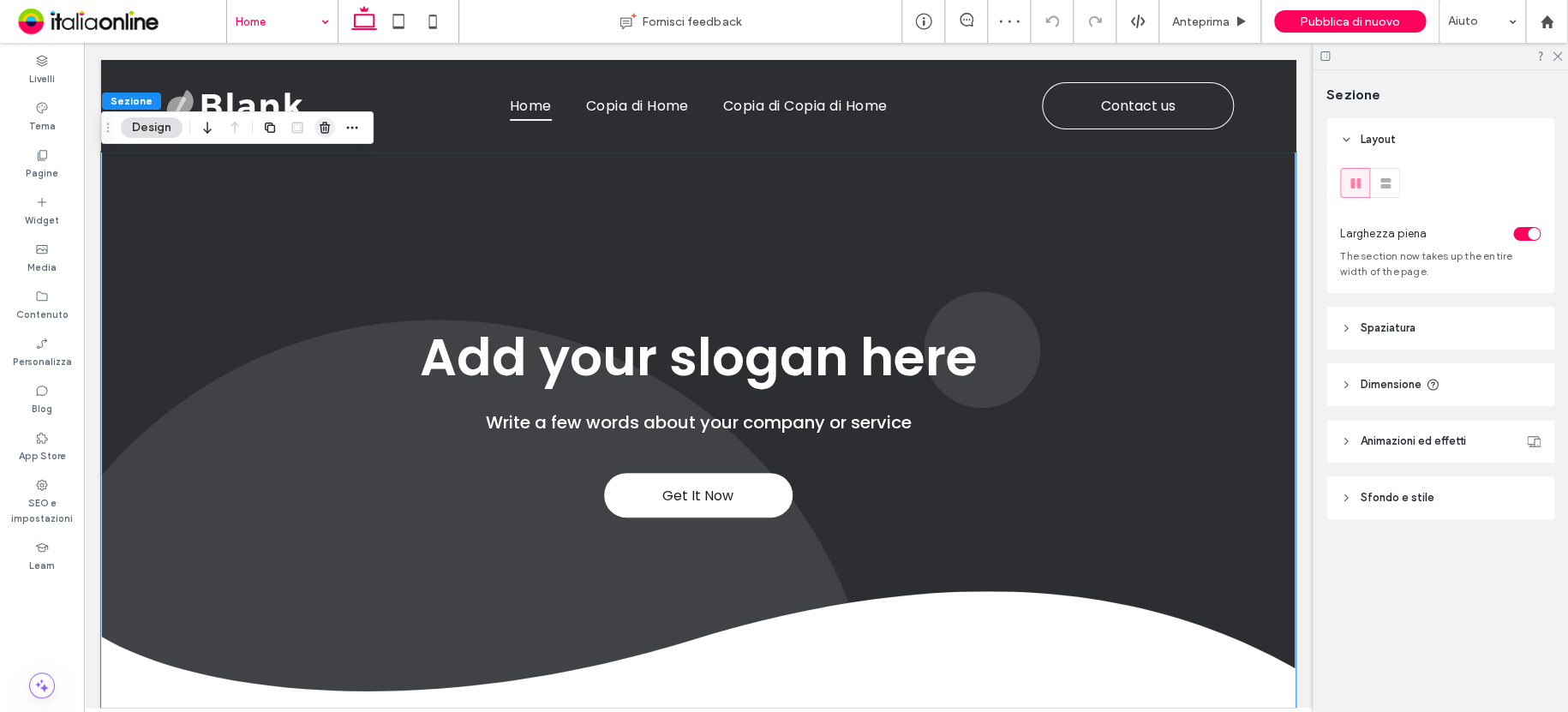
click at [327, 131] on icon "button" at bounding box center [325, 127] width 14 height 14
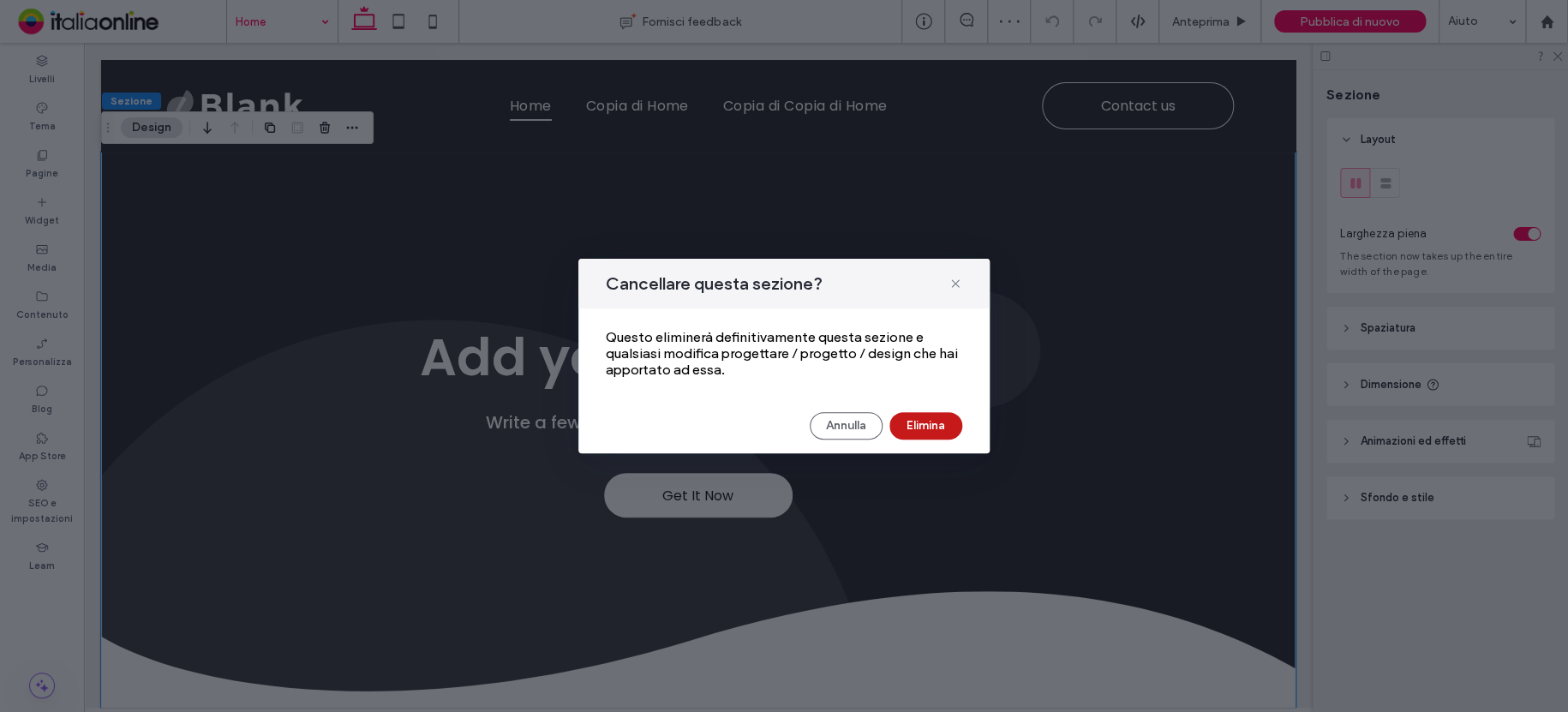
click at [935, 419] on button "Elimina" at bounding box center [926, 426] width 73 height 27
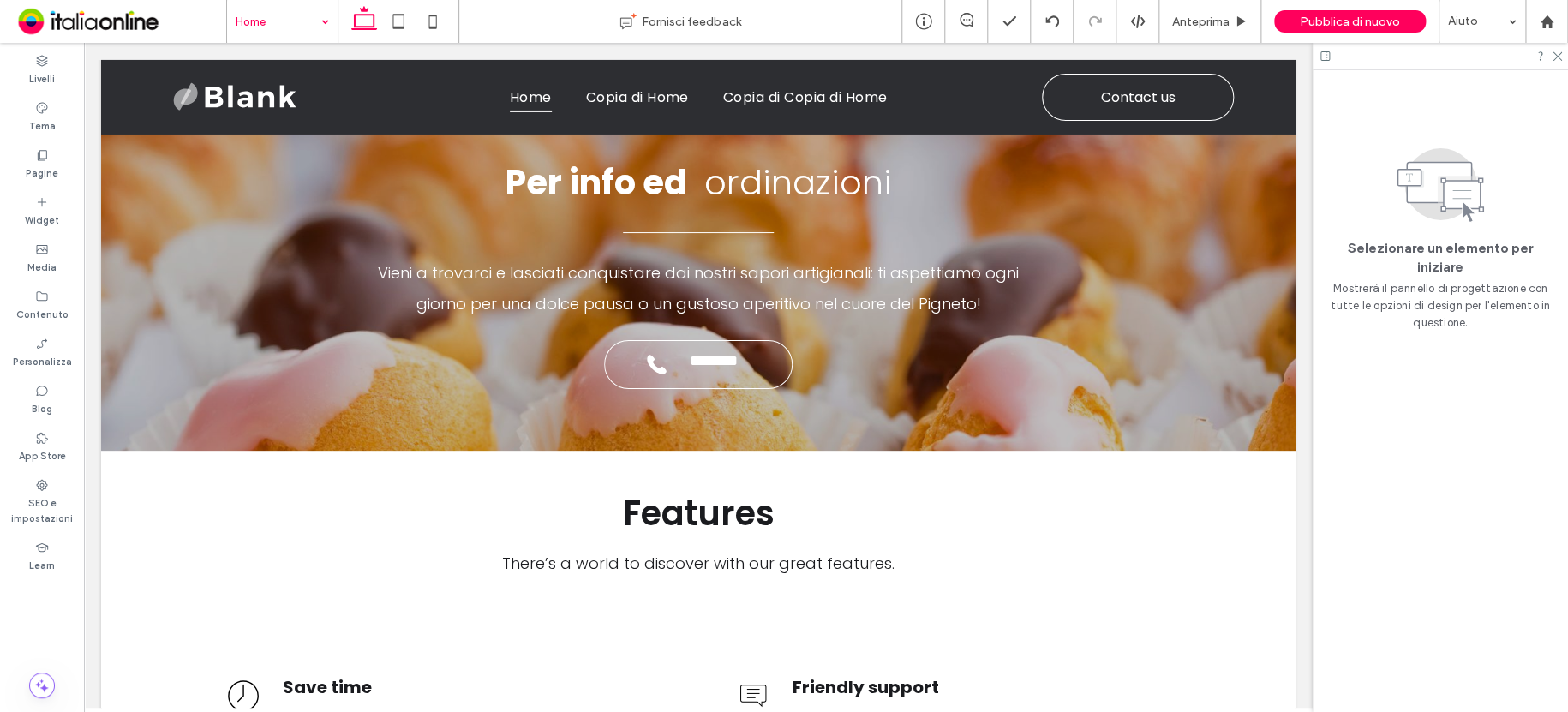
scroll to position [2981, 0]
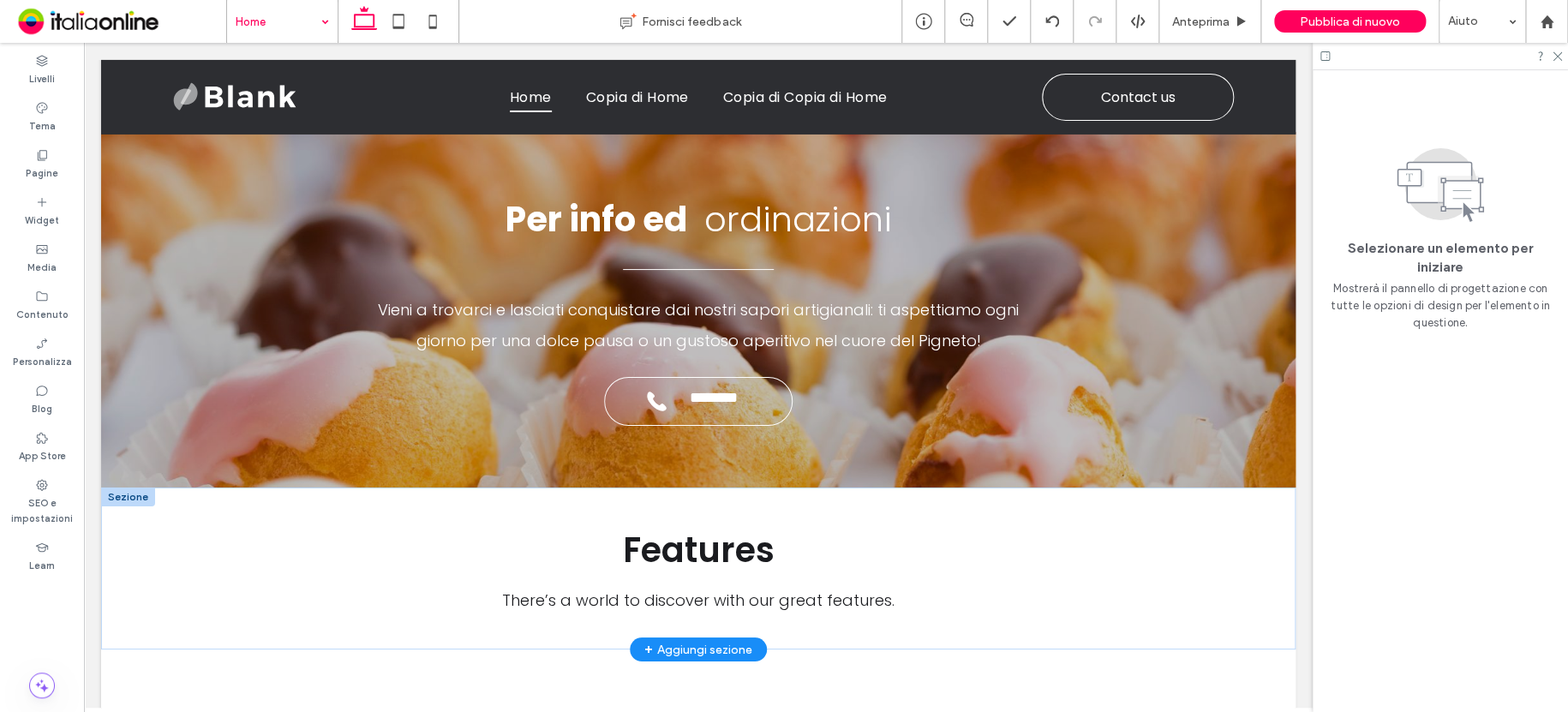
click at [145, 487] on div at bounding box center [127, 496] width 54 height 19
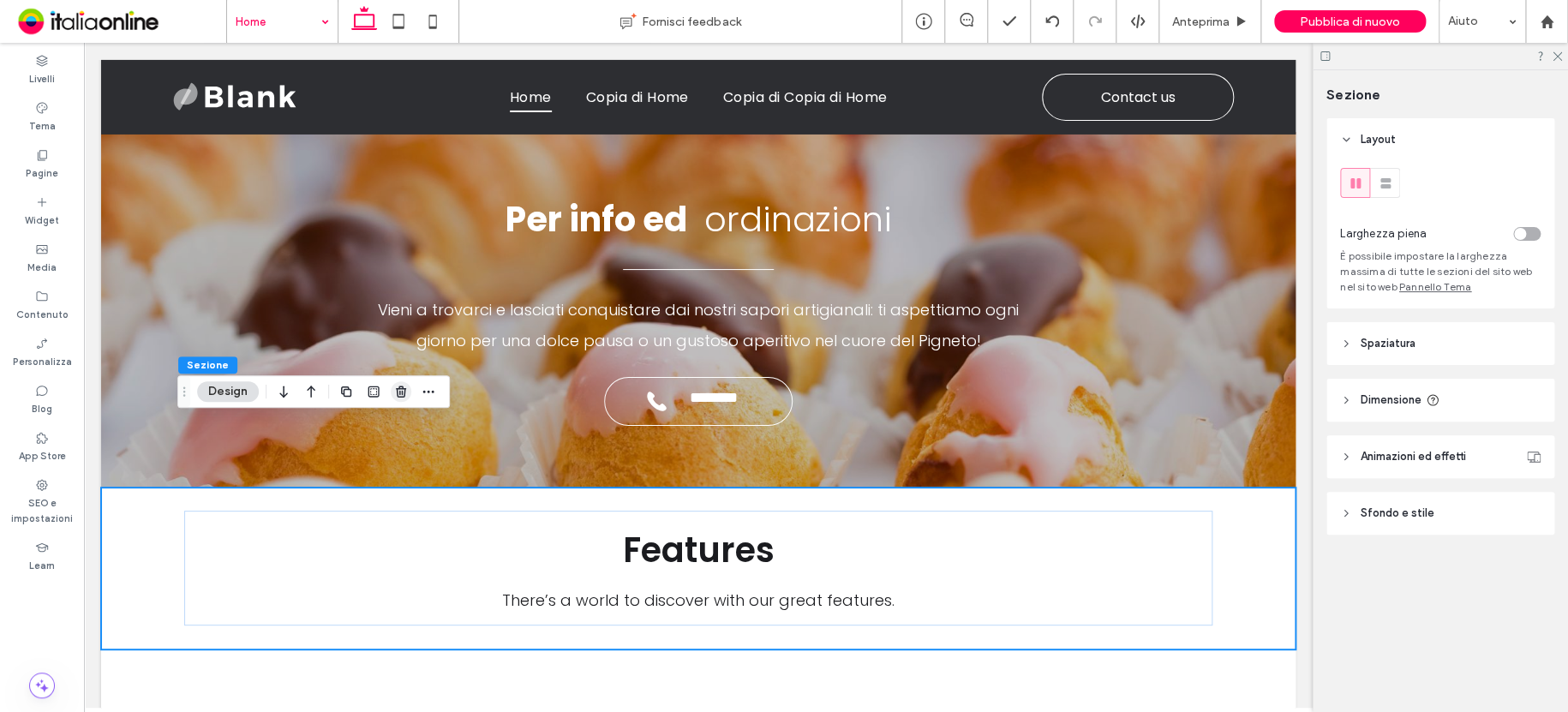
click at [398, 391] on icon "button" at bounding box center [401, 391] width 14 height 14
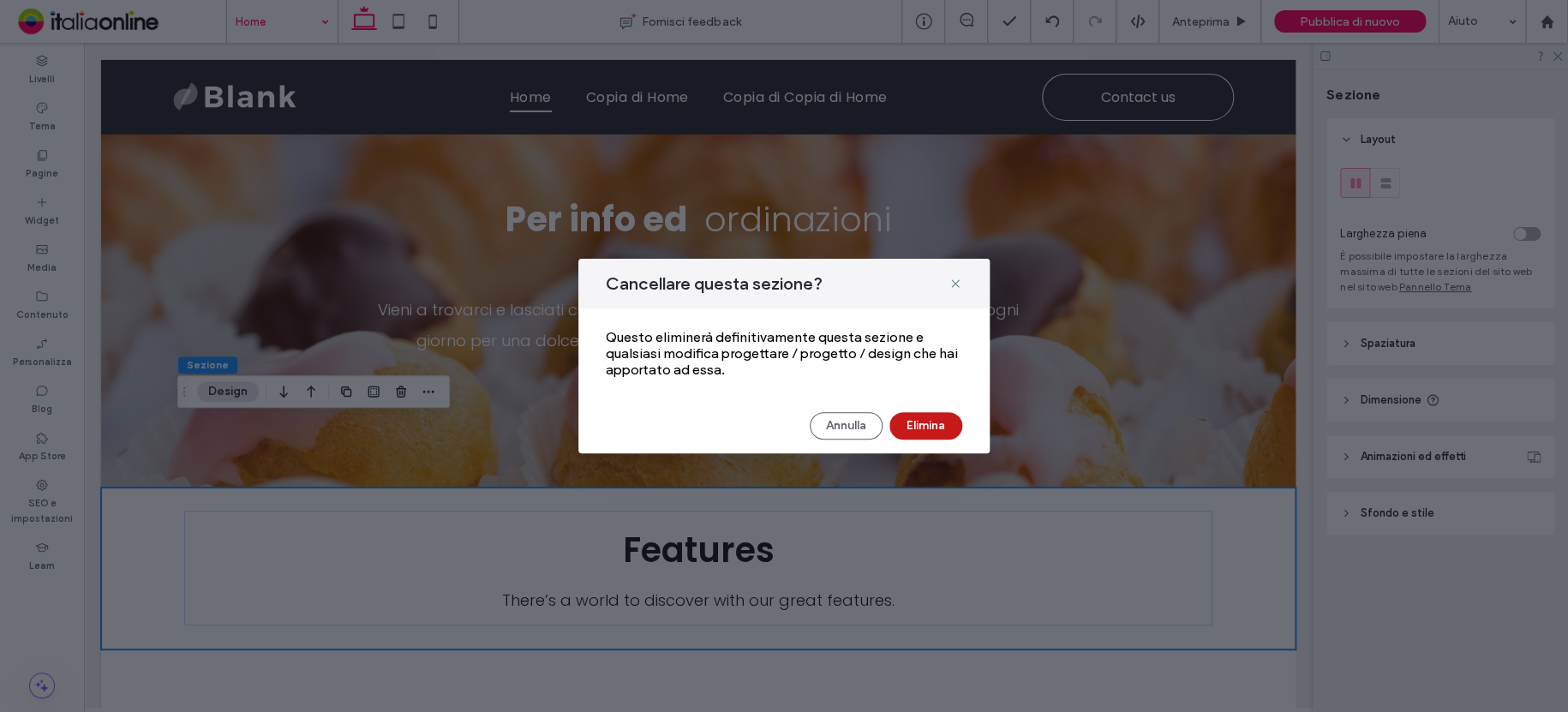
click at [936, 426] on button "Elimina" at bounding box center [926, 426] width 73 height 27
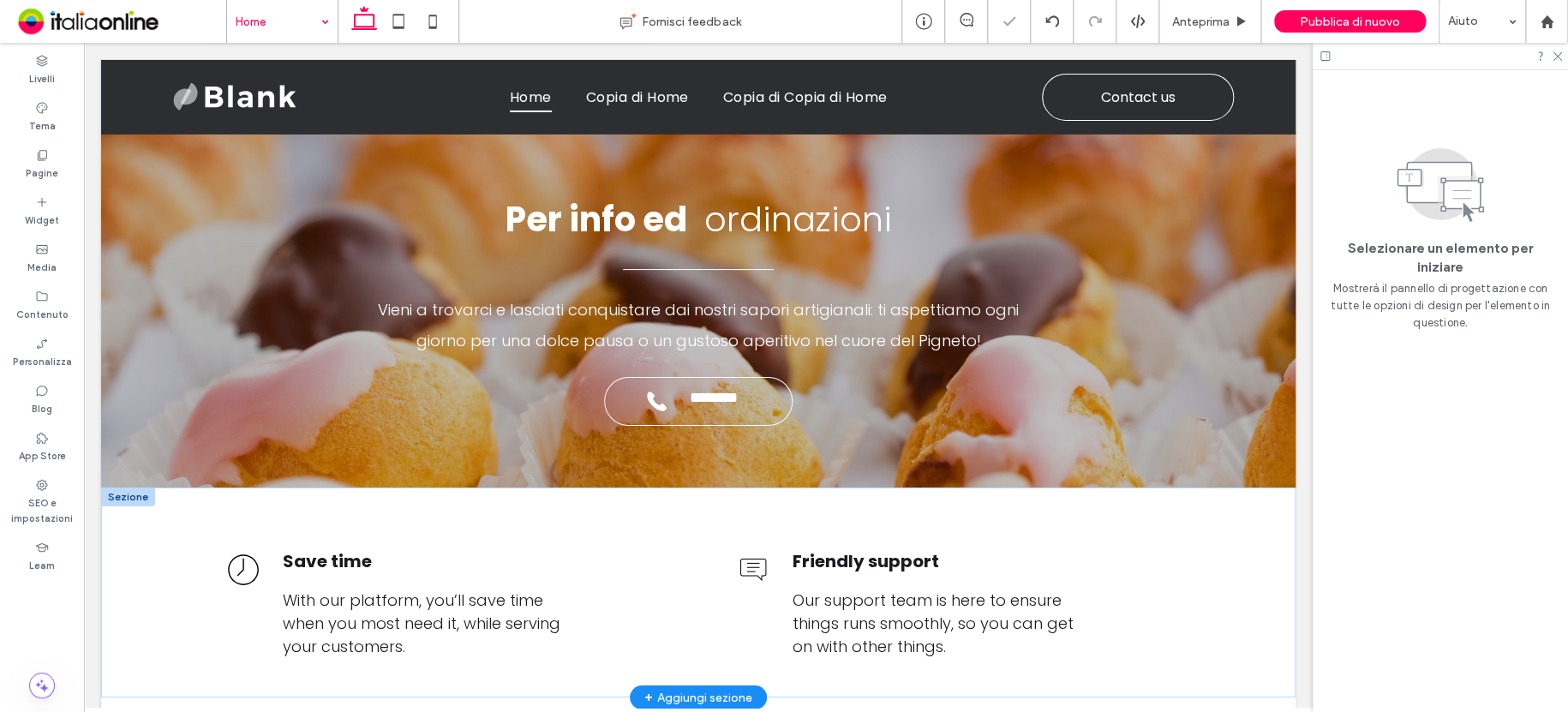
click at [130, 487] on div at bounding box center [127, 496] width 54 height 19
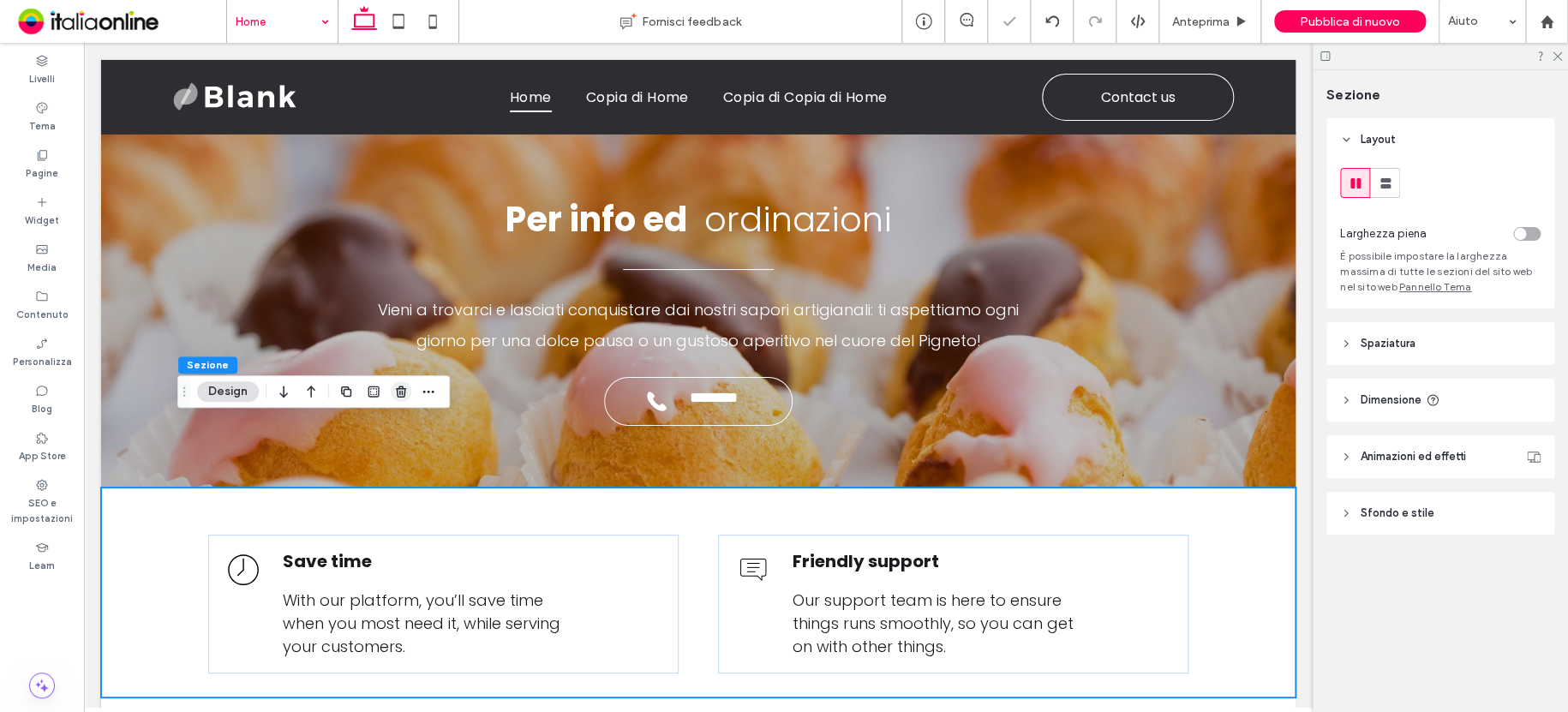
click at [406, 393] on icon "button" at bounding box center [401, 391] width 14 height 14
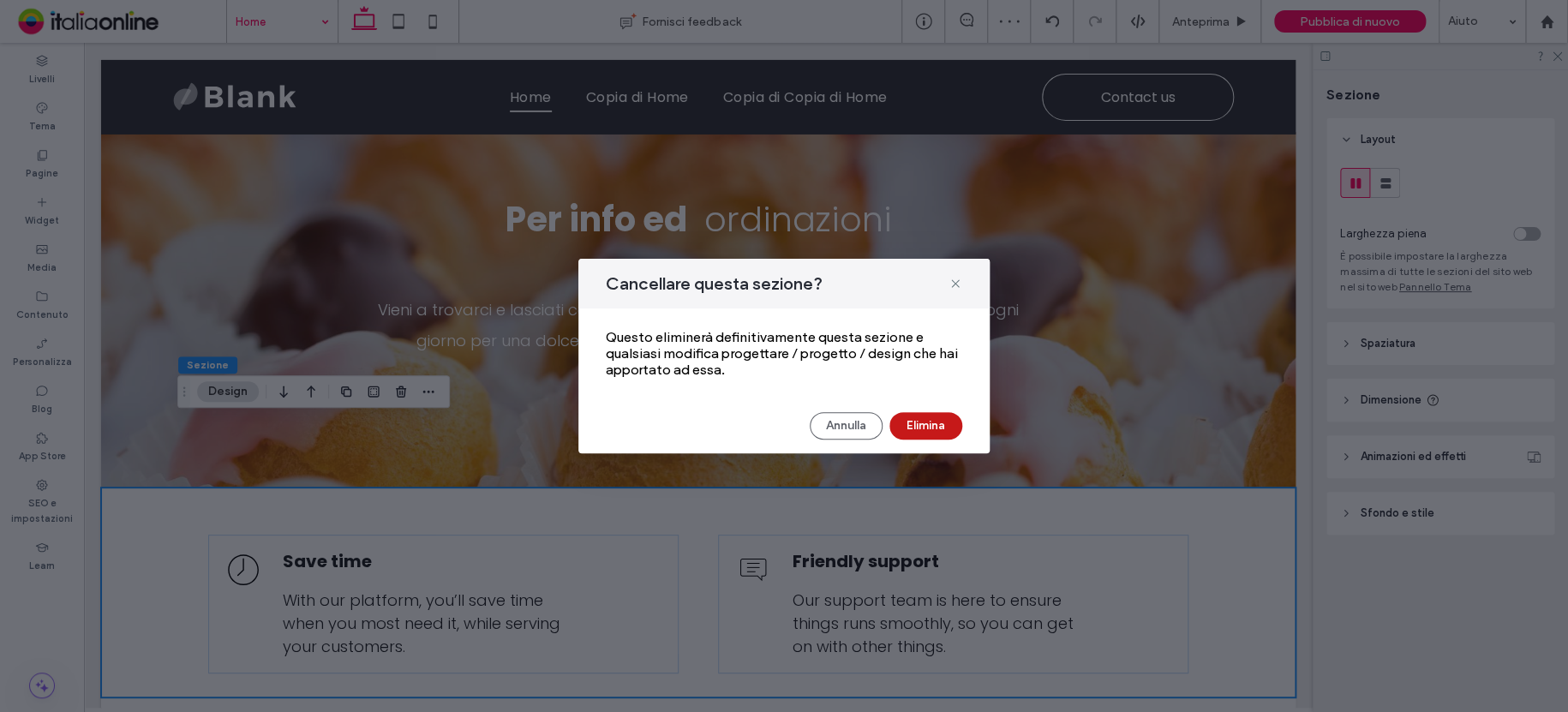
click at [909, 432] on button "Elimina" at bounding box center [926, 426] width 73 height 27
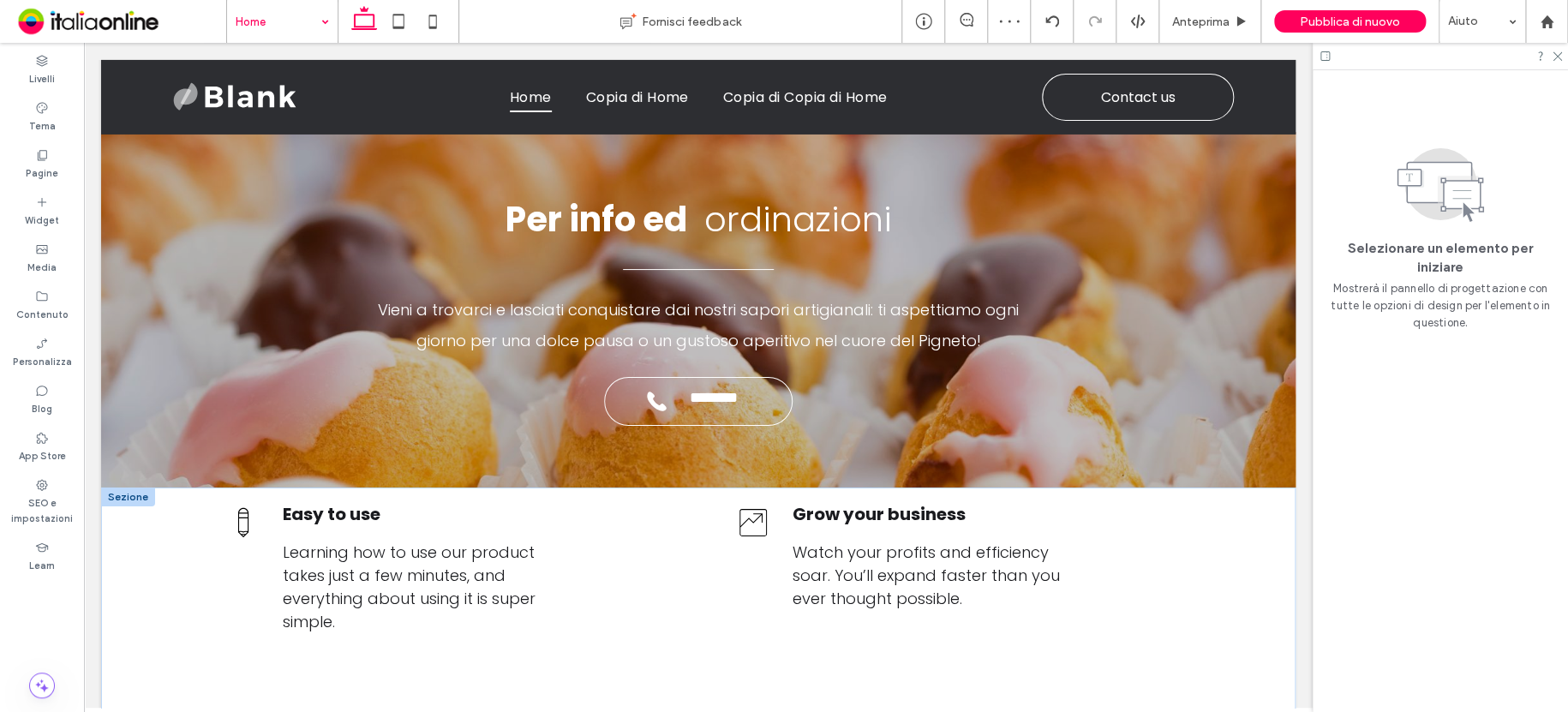
click at [139, 487] on div at bounding box center [127, 496] width 54 height 19
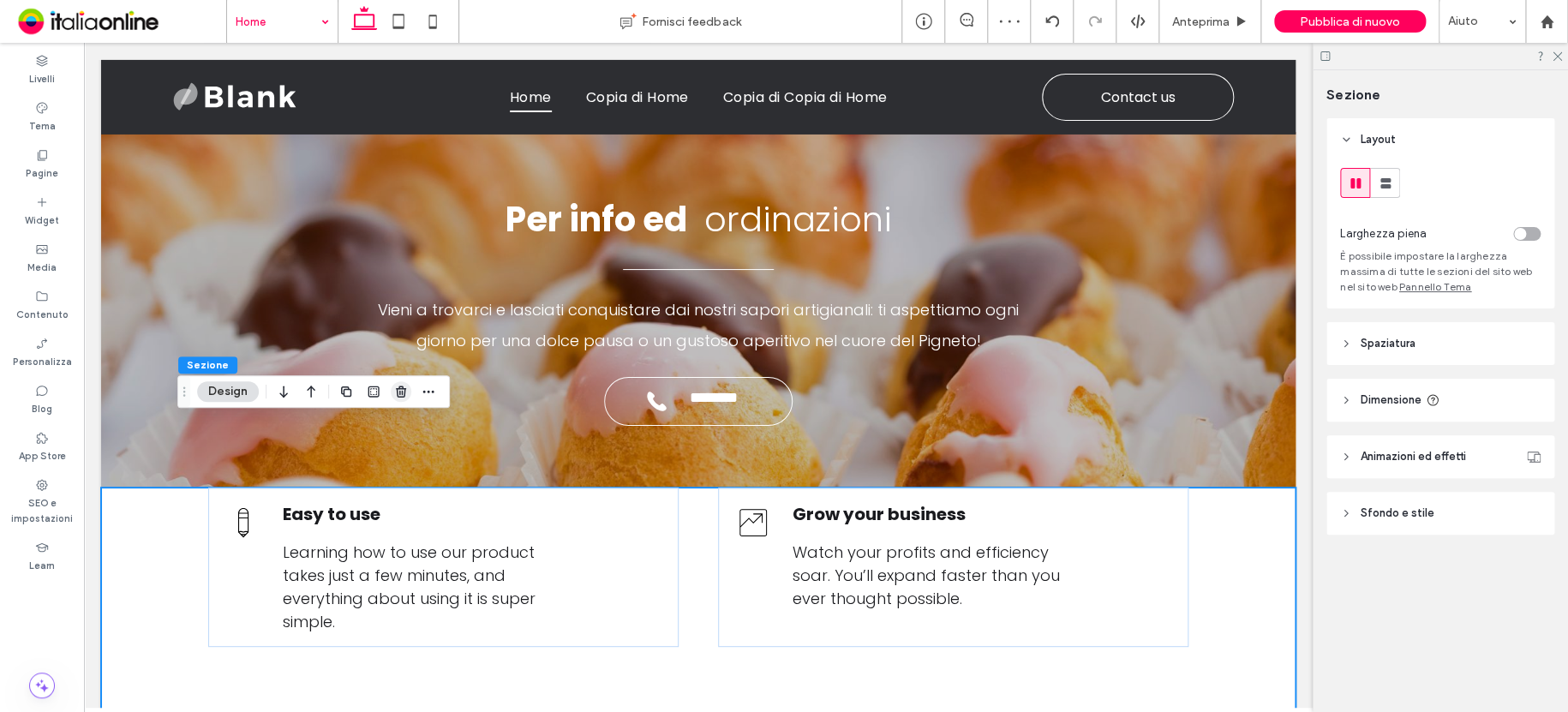
click at [397, 396] on use "button" at bounding box center [401, 390] width 10 height 11
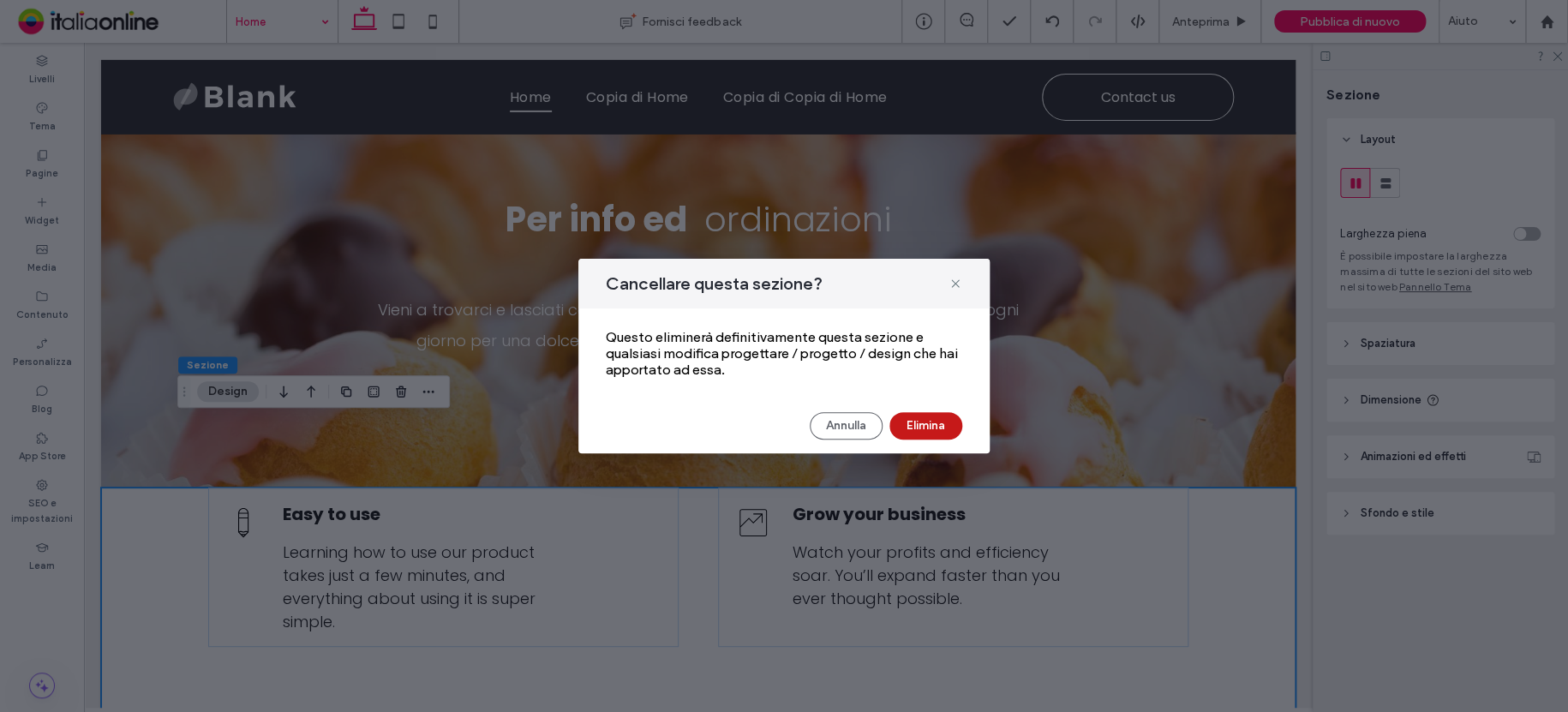
click at [920, 425] on button "Elimina" at bounding box center [926, 426] width 73 height 27
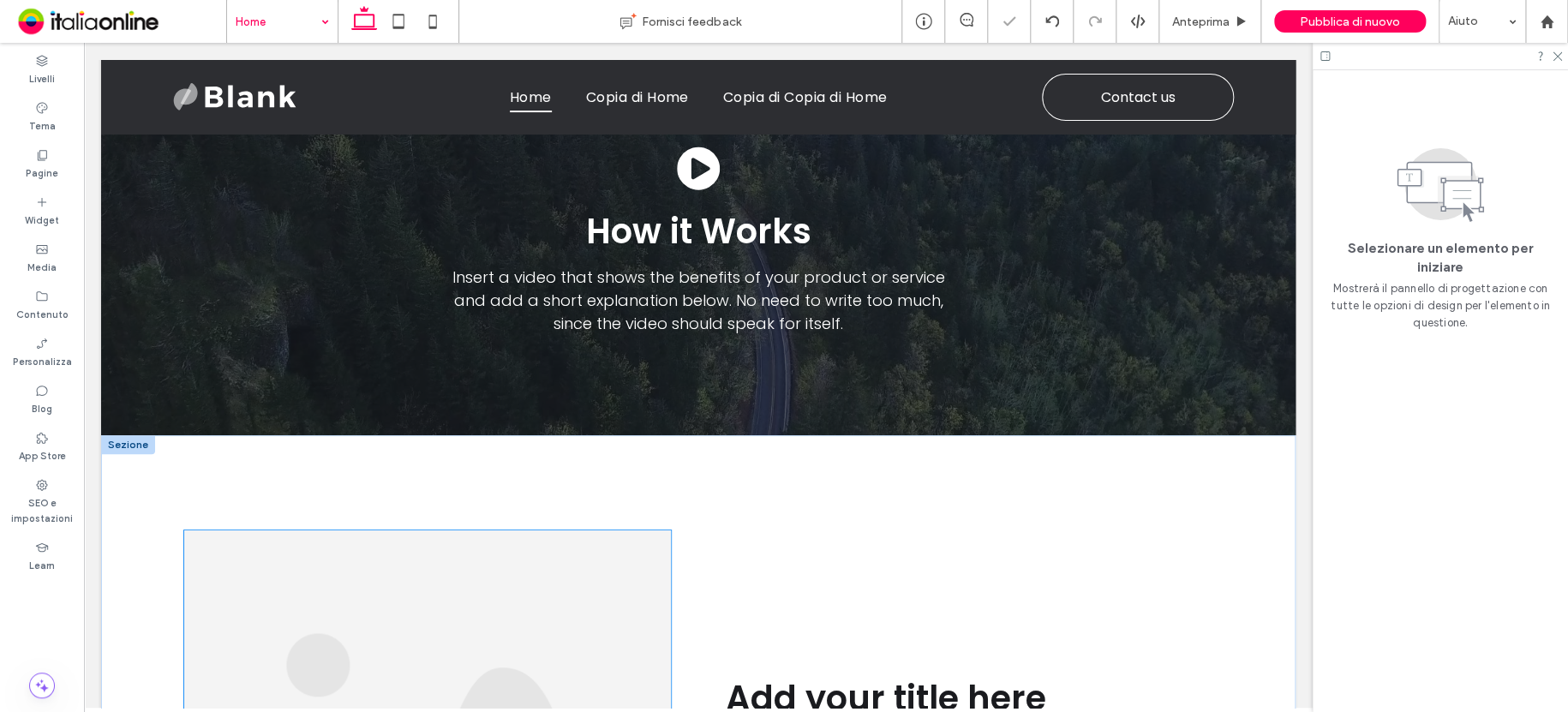
scroll to position [3495, 0]
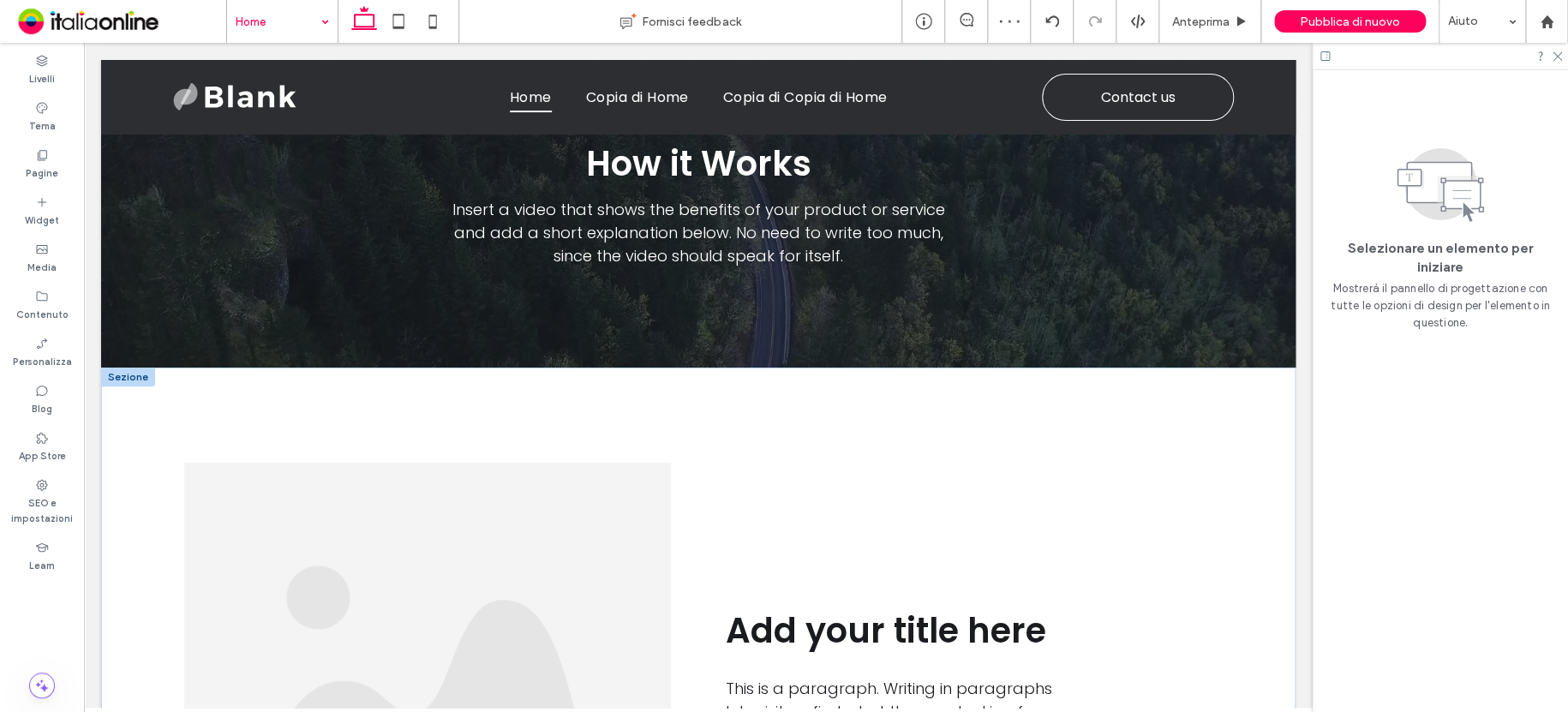
click at [136, 368] on div at bounding box center [127, 377] width 54 height 19
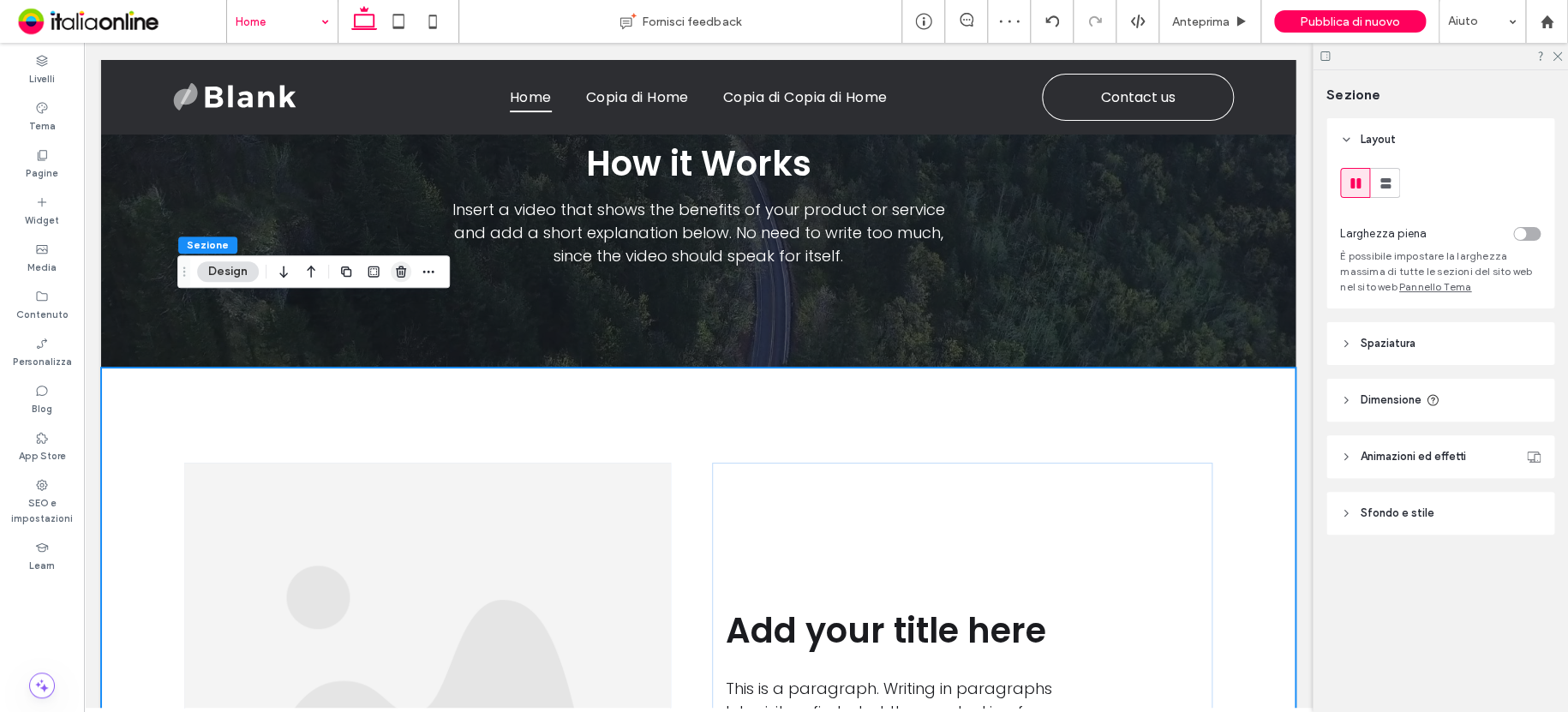
click at [398, 275] on icon "button" at bounding box center [401, 272] width 14 height 14
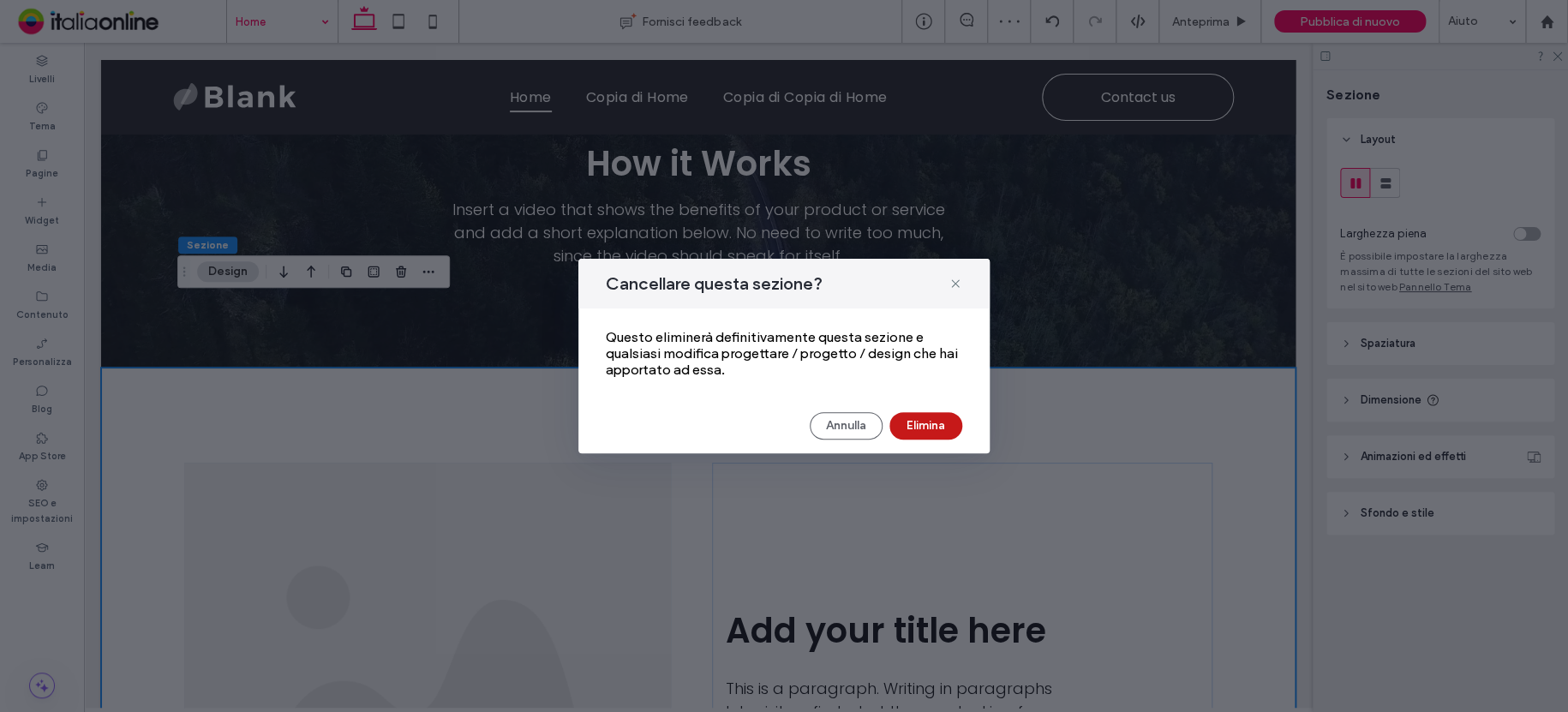
click at [925, 424] on button "Elimina" at bounding box center [926, 426] width 73 height 27
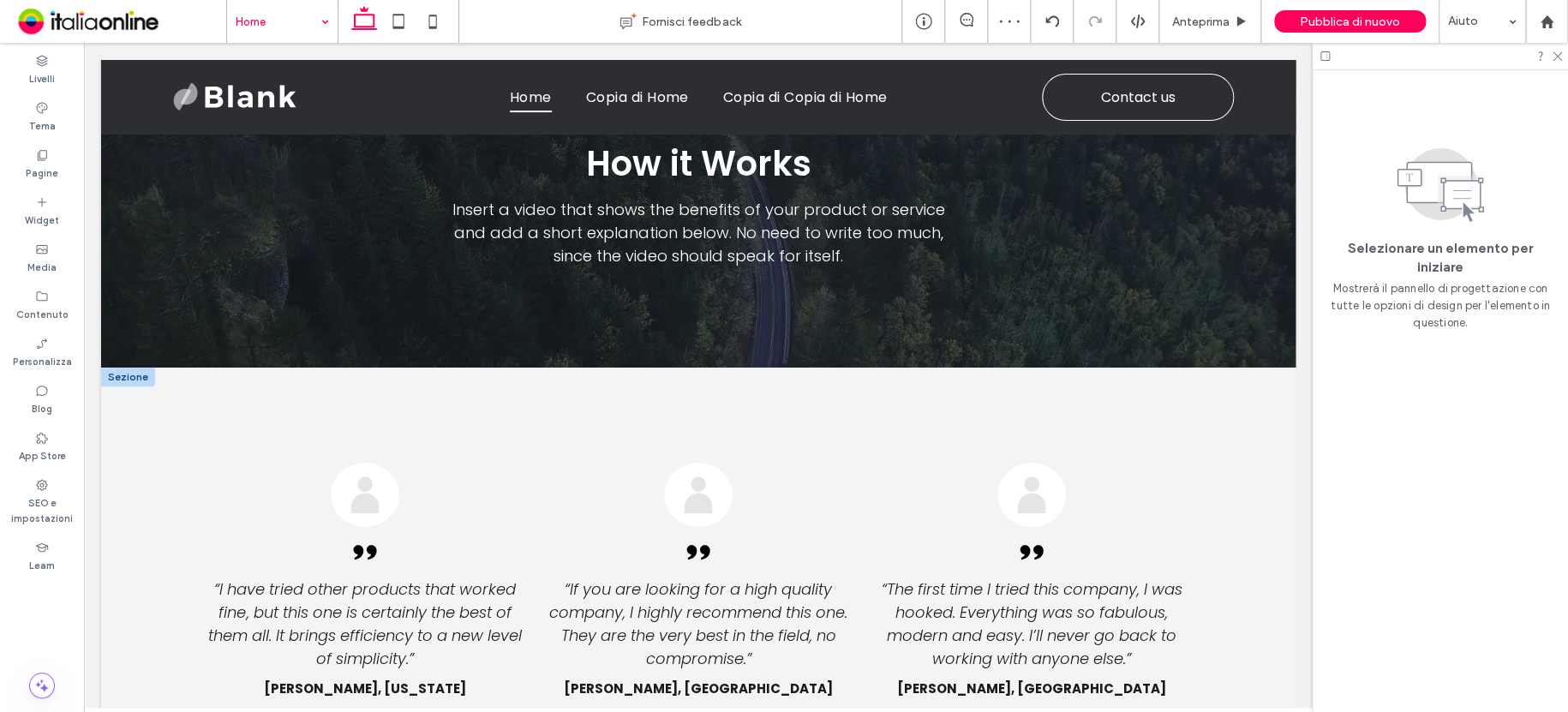
click at [131, 368] on div at bounding box center [127, 377] width 54 height 19
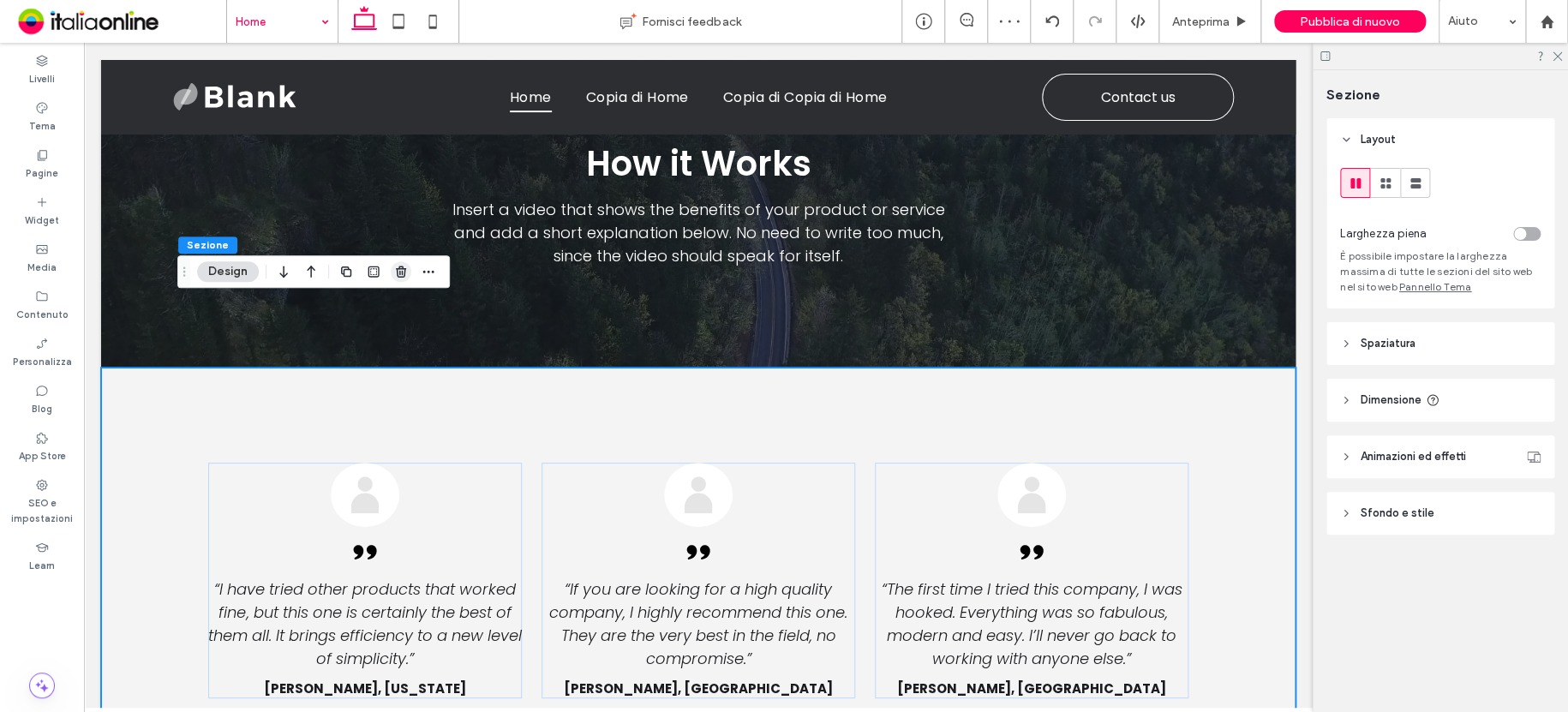
click at [403, 272] on icon "button" at bounding box center [401, 272] width 14 height 14
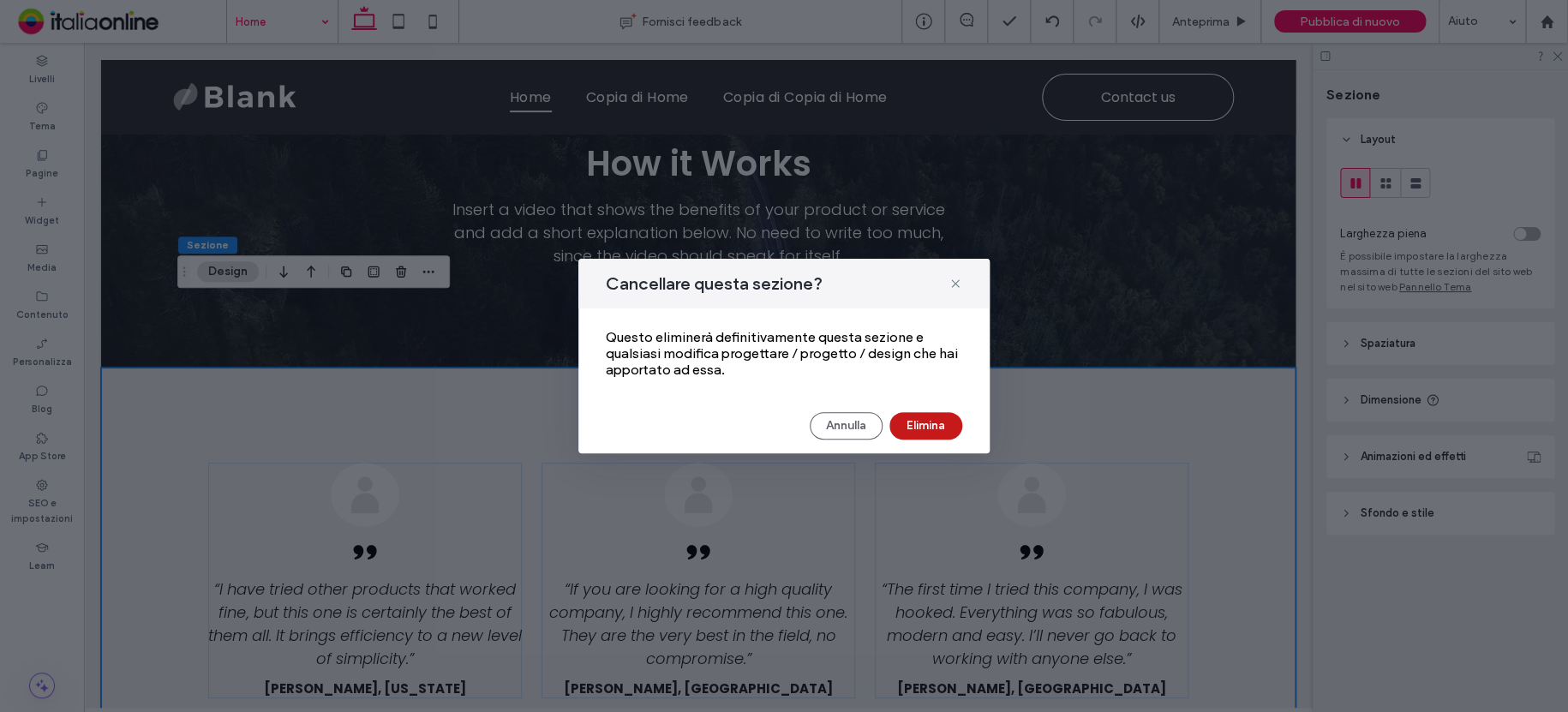
click at [908, 419] on button "Elimina" at bounding box center [926, 426] width 73 height 27
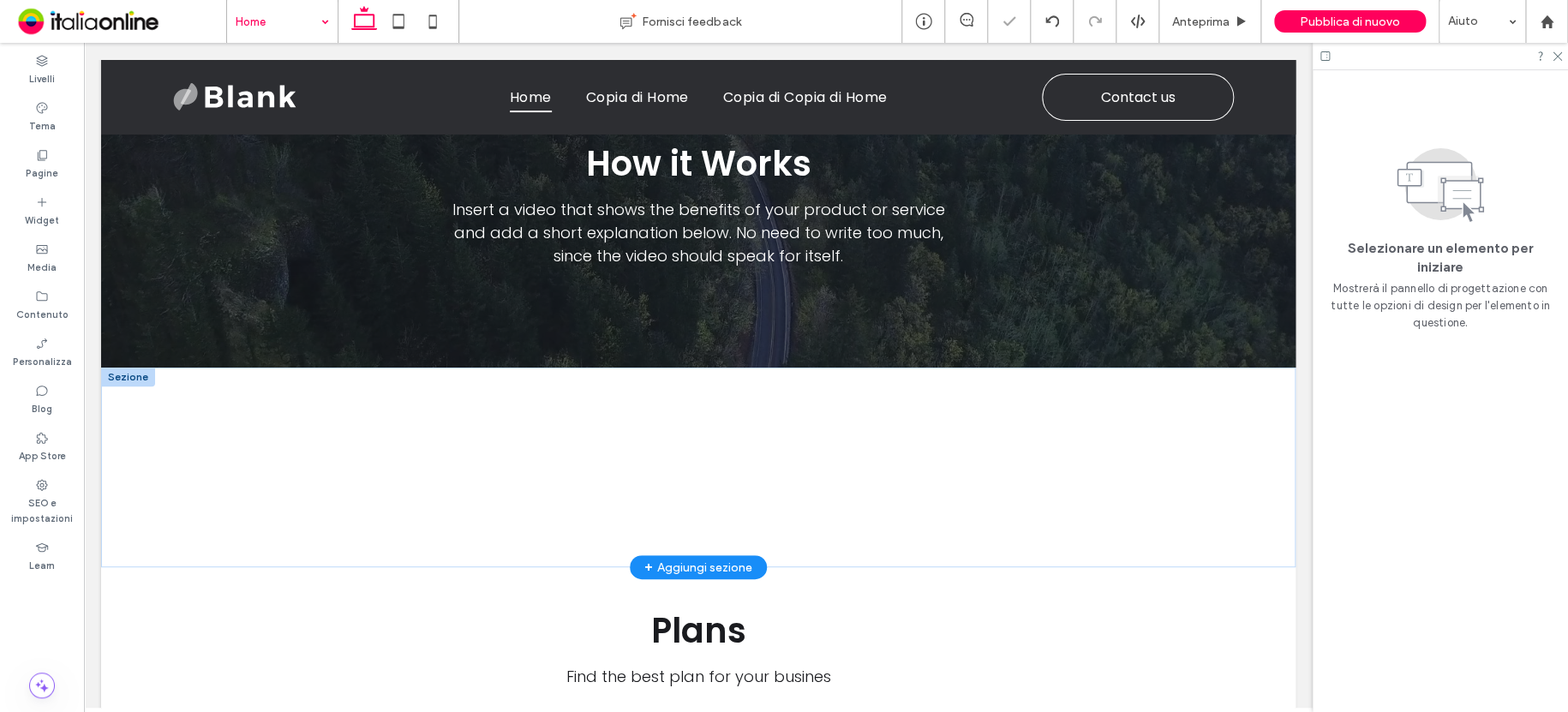
click at [134, 368] on div at bounding box center [127, 377] width 54 height 19
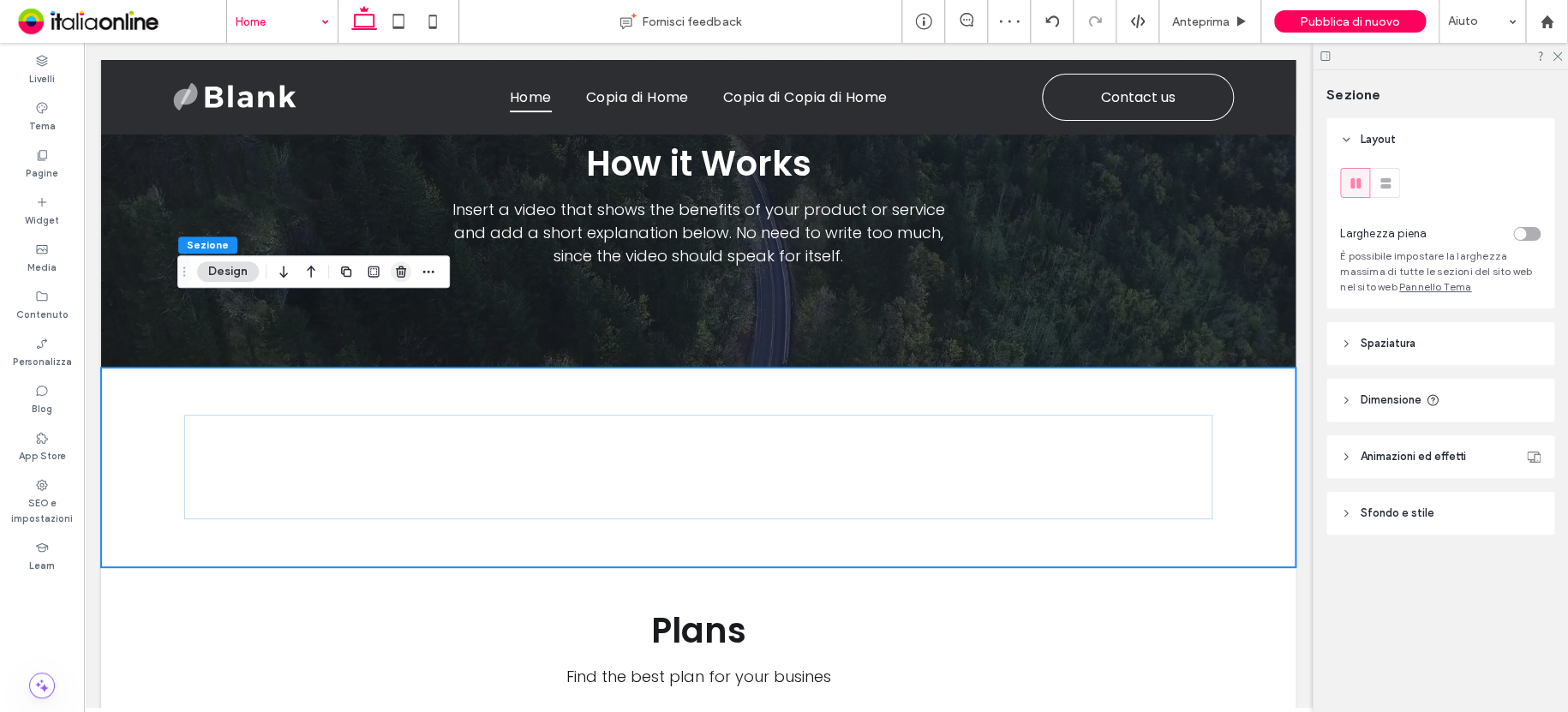
click at [398, 276] on use "button" at bounding box center [401, 271] width 10 height 11
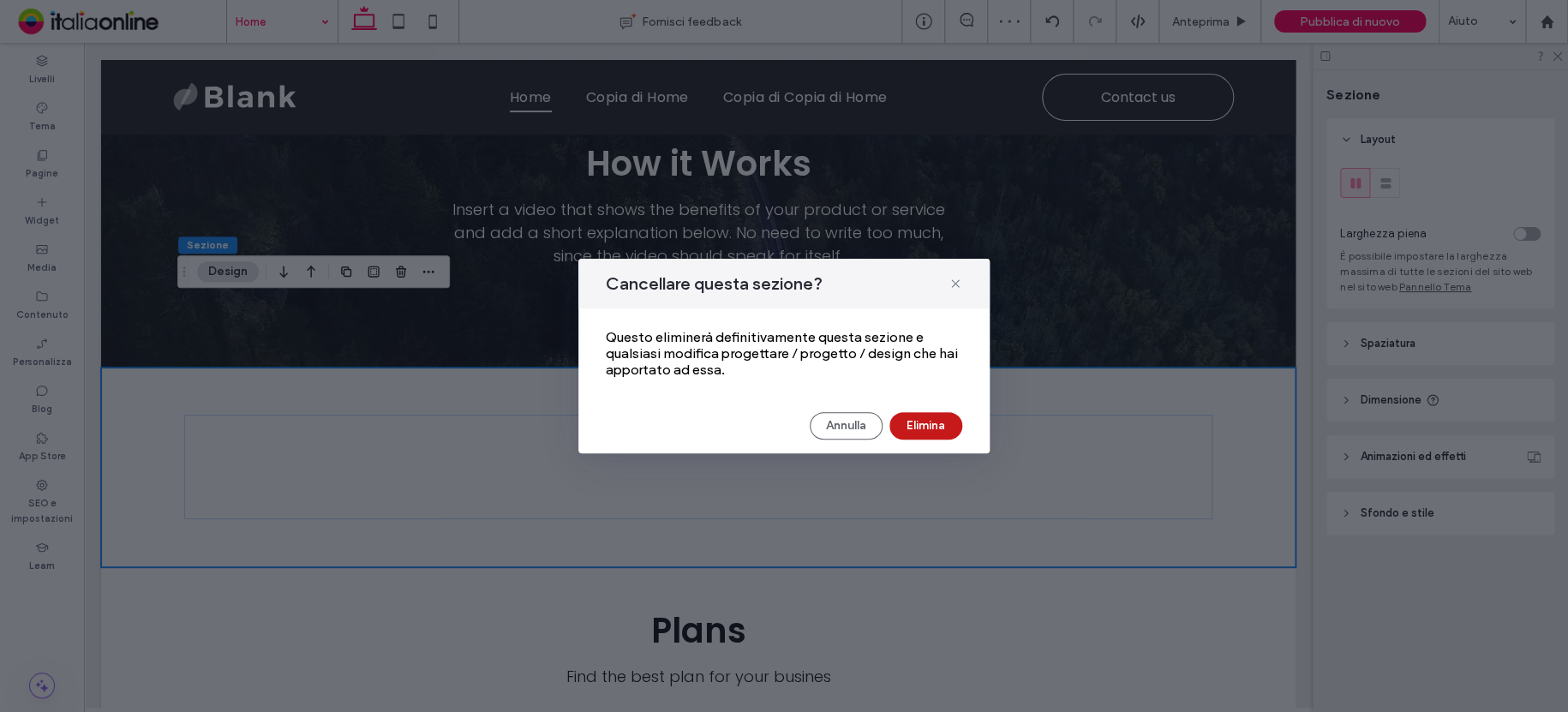
click at [935, 417] on button "Elimina" at bounding box center [926, 426] width 73 height 27
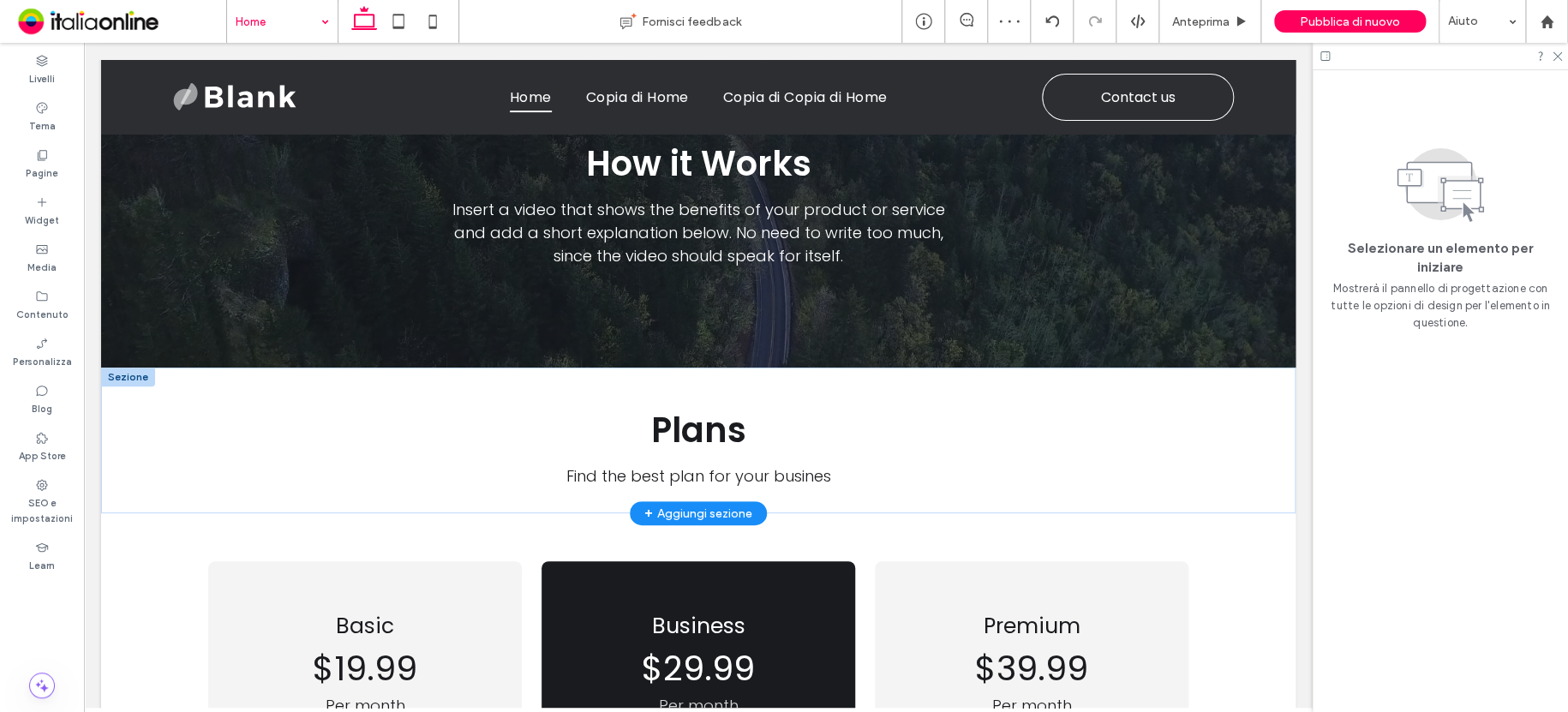
click at [120, 368] on div at bounding box center [127, 377] width 54 height 19
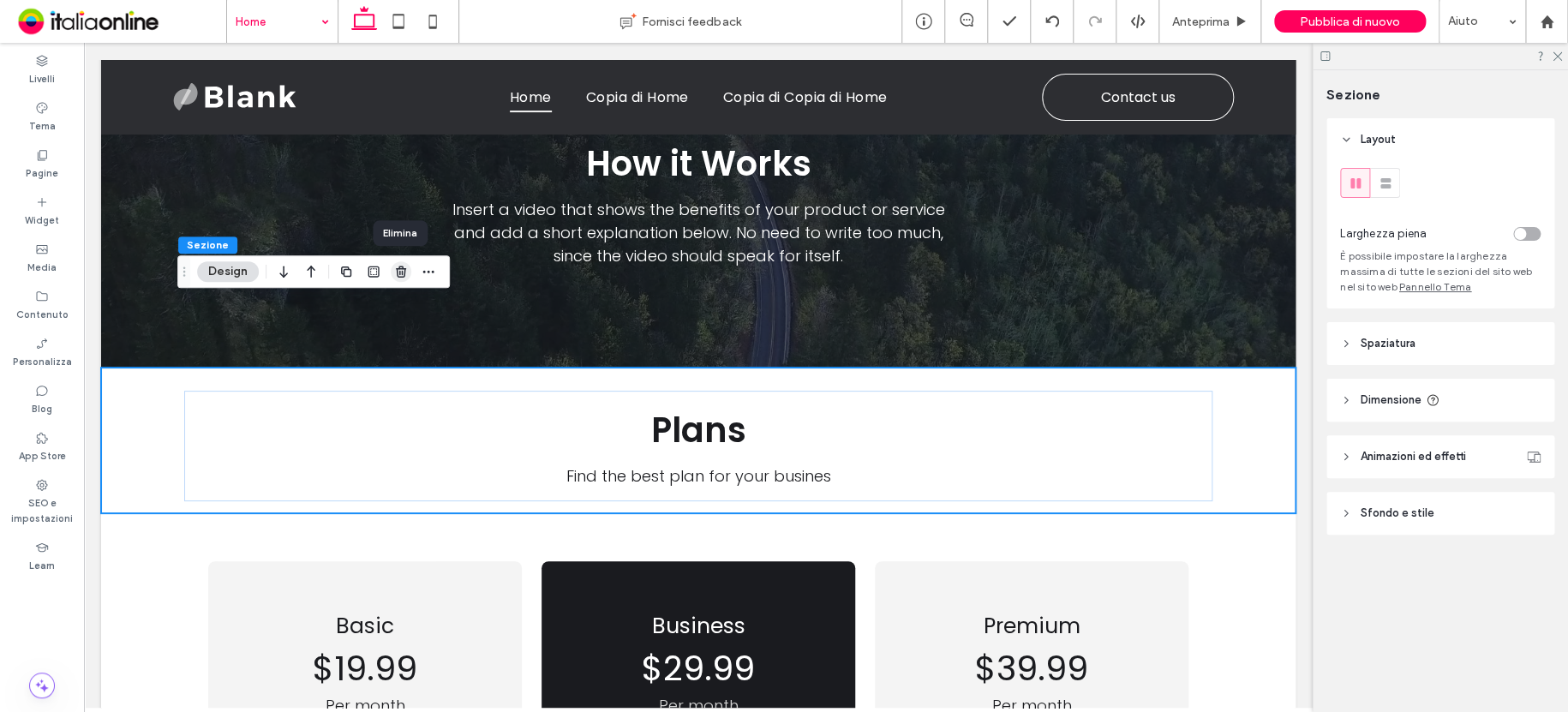
click at [400, 275] on icon "button" at bounding box center [401, 272] width 14 height 14
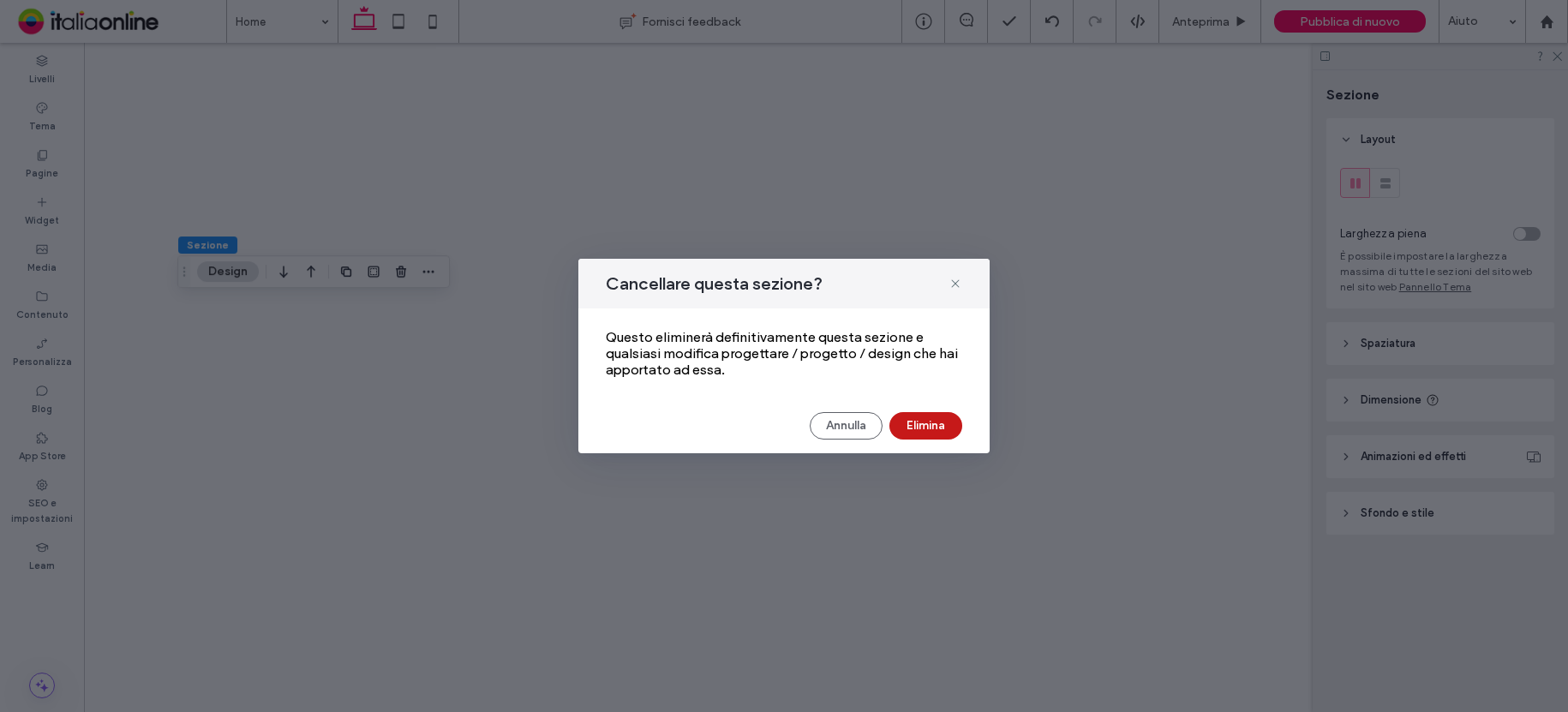
click at [910, 421] on button "Elimina" at bounding box center [926, 426] width 73 height 27
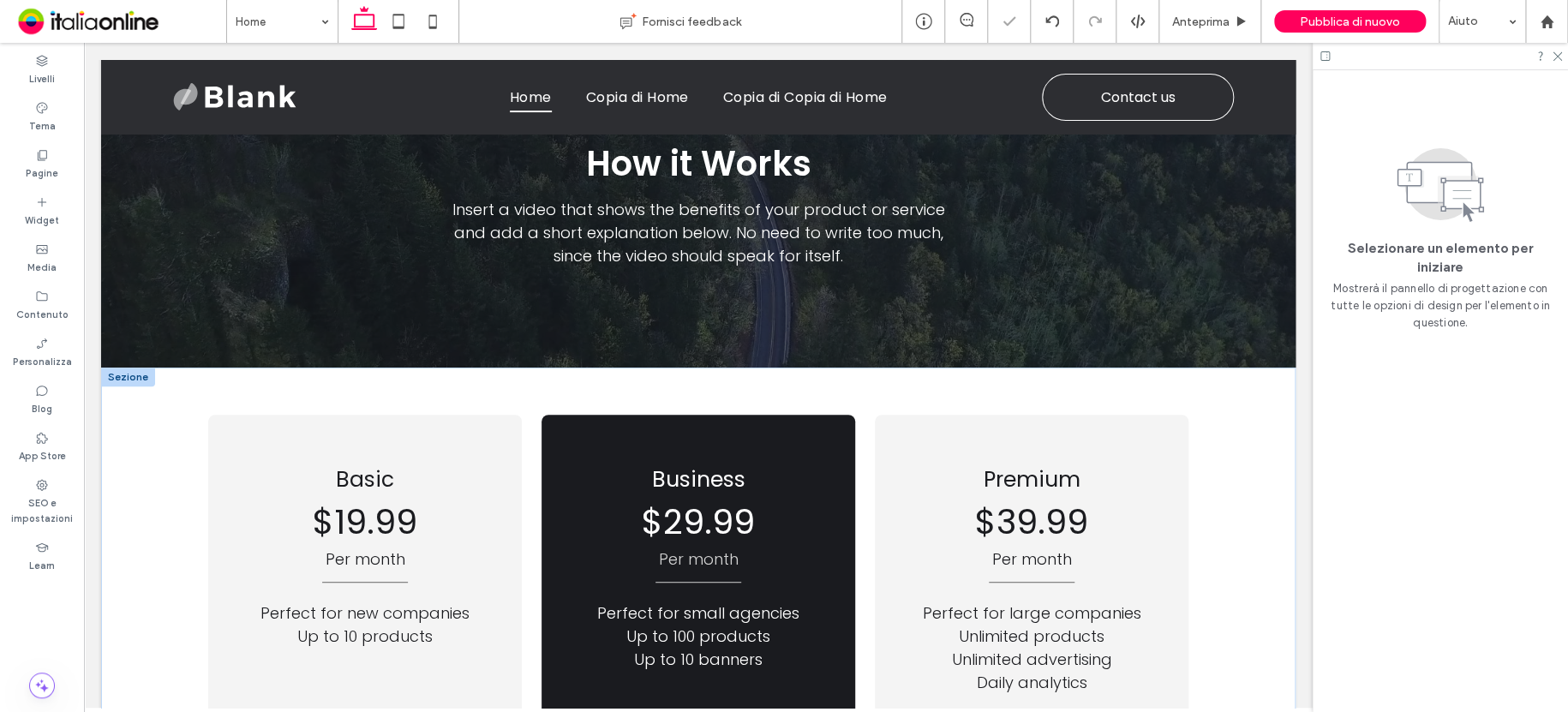
click at [136, 368] on div at bounding box center [127, 377] width 54 height 19
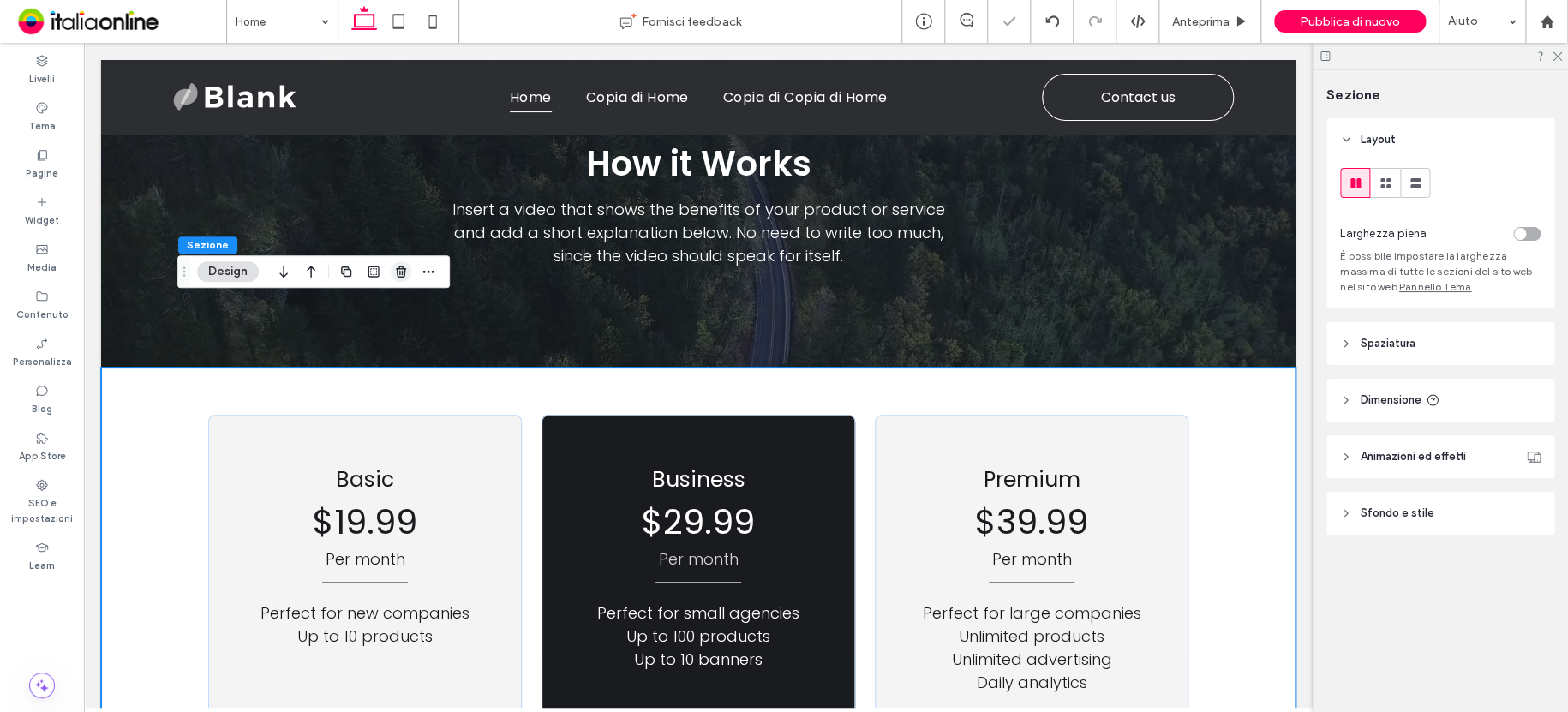
click at [396, 275] on use "button" at bounding box center [401, 271] width 10 height 11
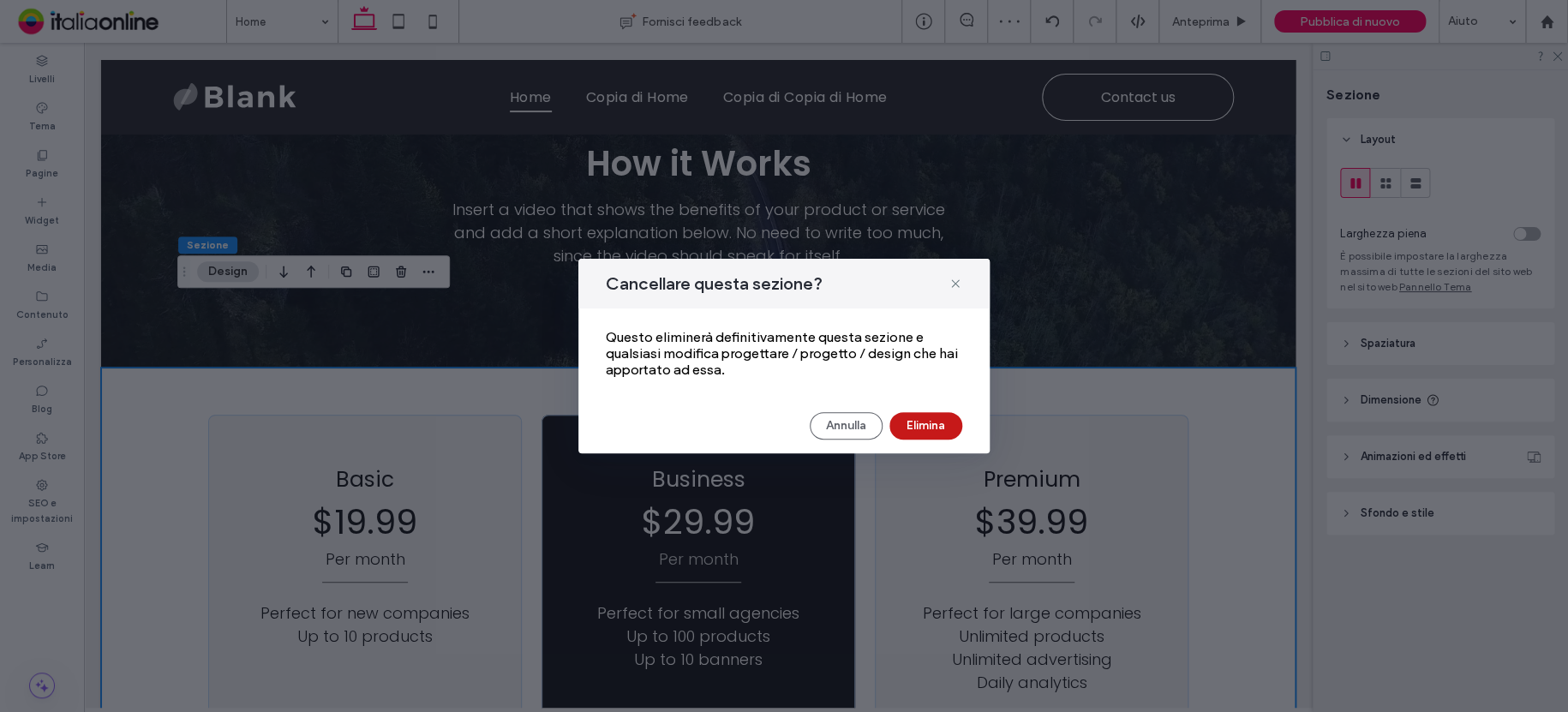
click at [925, 431] on button "Elimina" at bounding box center [926, 426] width 73 height 27
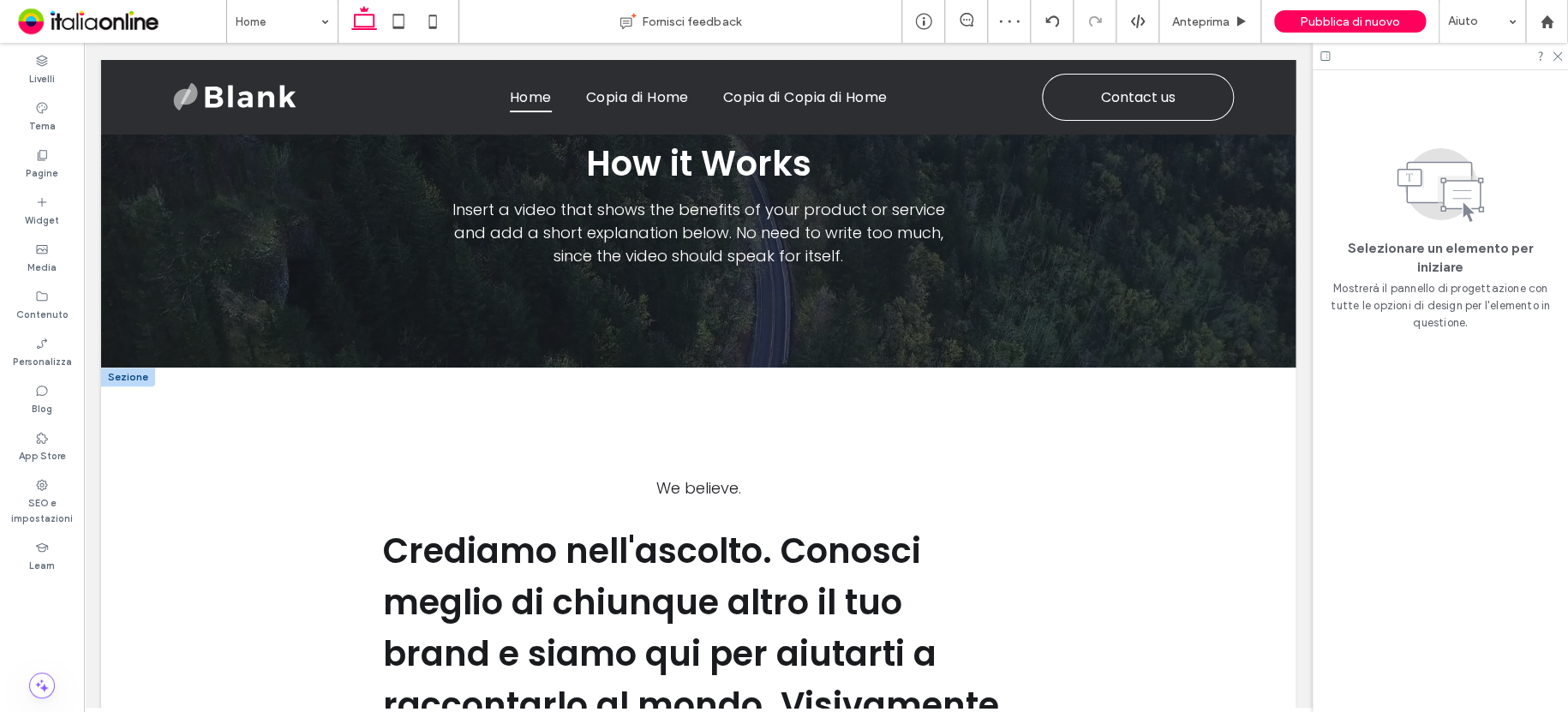
click at [114, 368] on div at bounding box center [127, 377] width 54 height 19
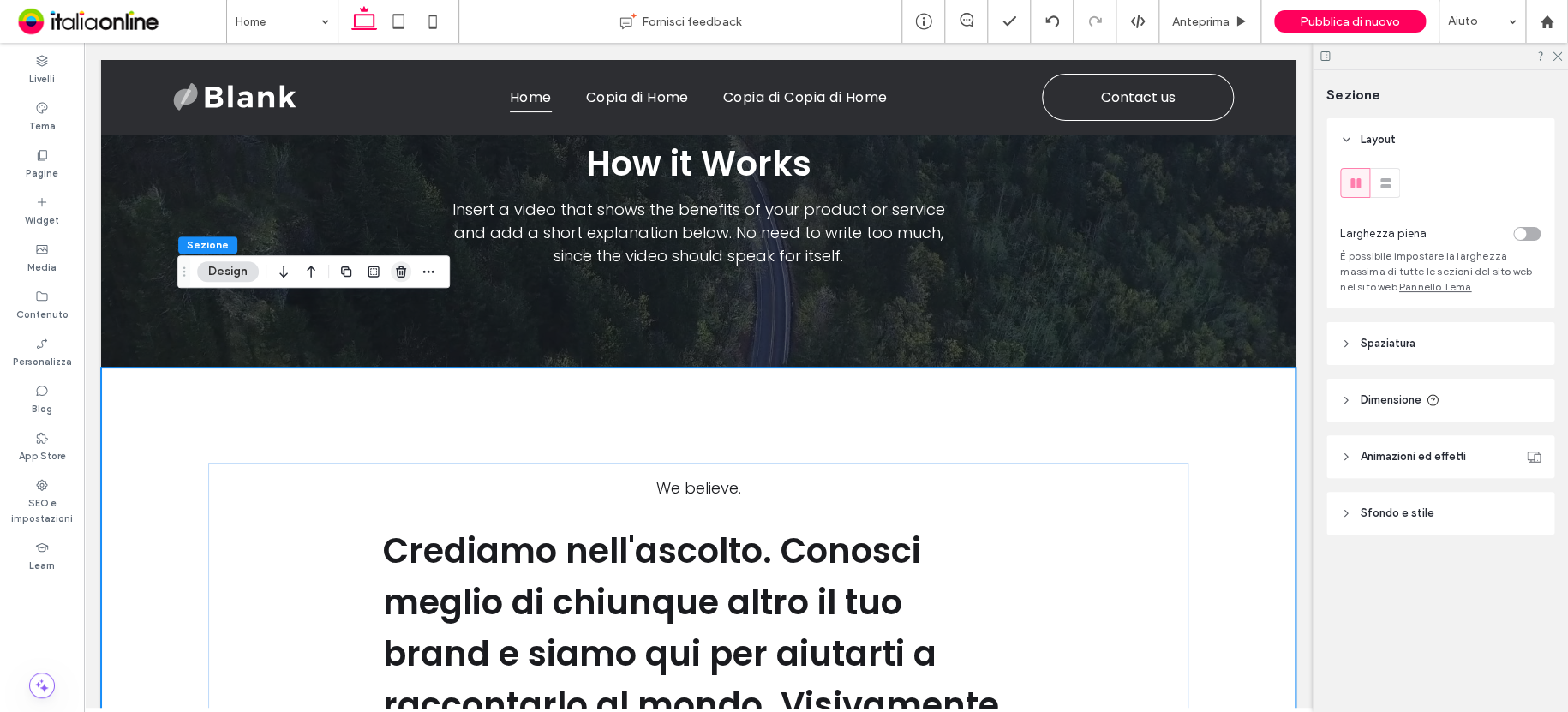
click at [396, 268] on use "button" at bounding box center [401, 271] width 10 height 11
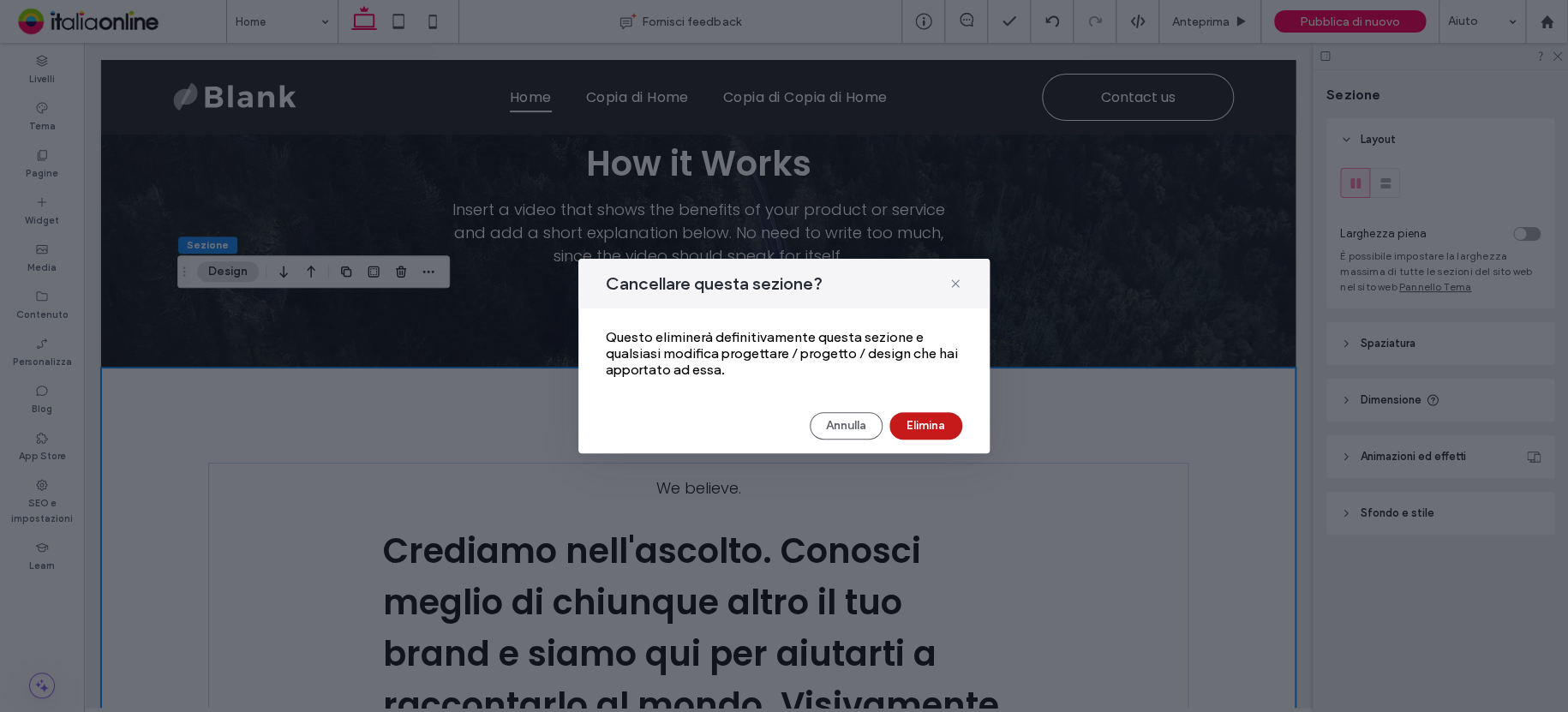
click at [924, 421] on button "Elimina" at bounding box center [926, 426] width 73 height 27
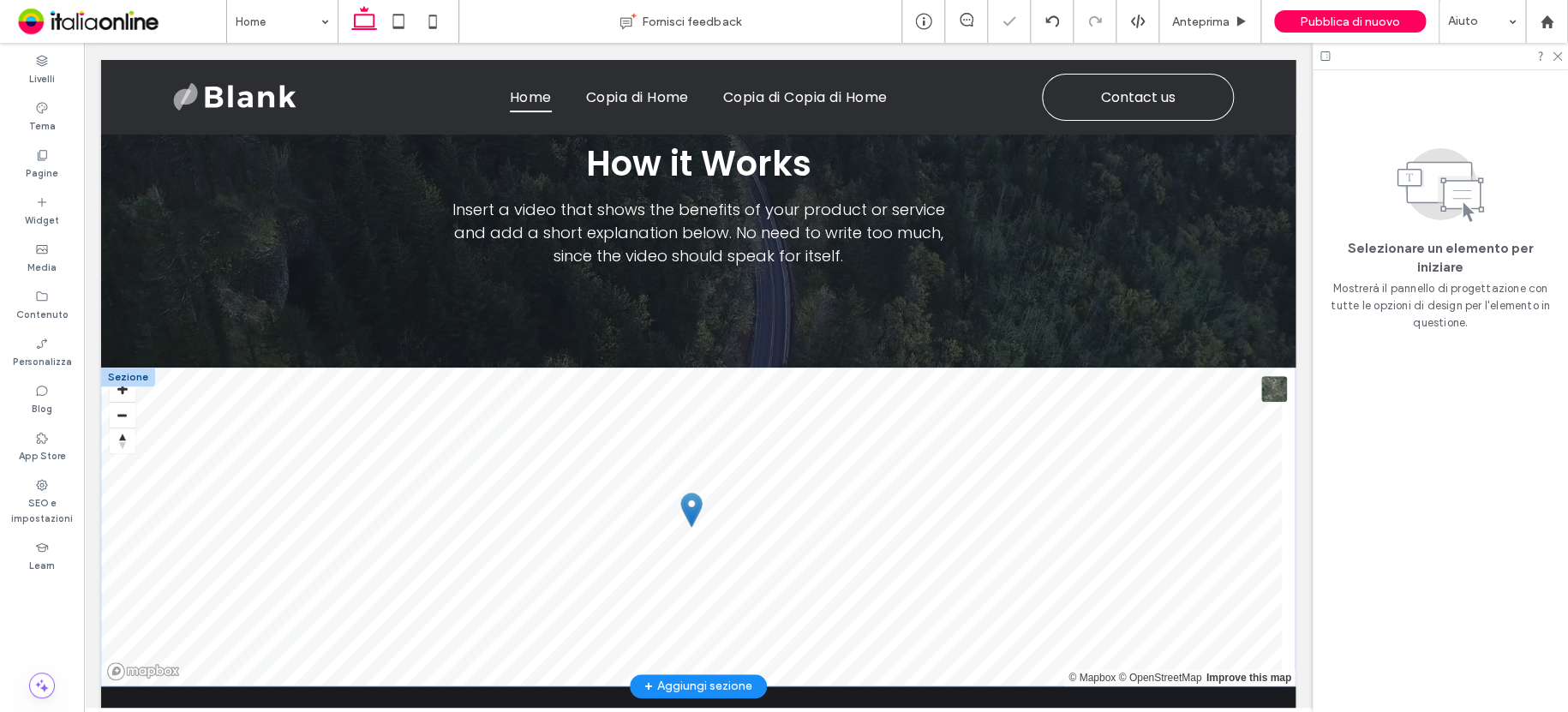
click at [136, 368] on div at bounding box center [127, 377] width 54 height 19
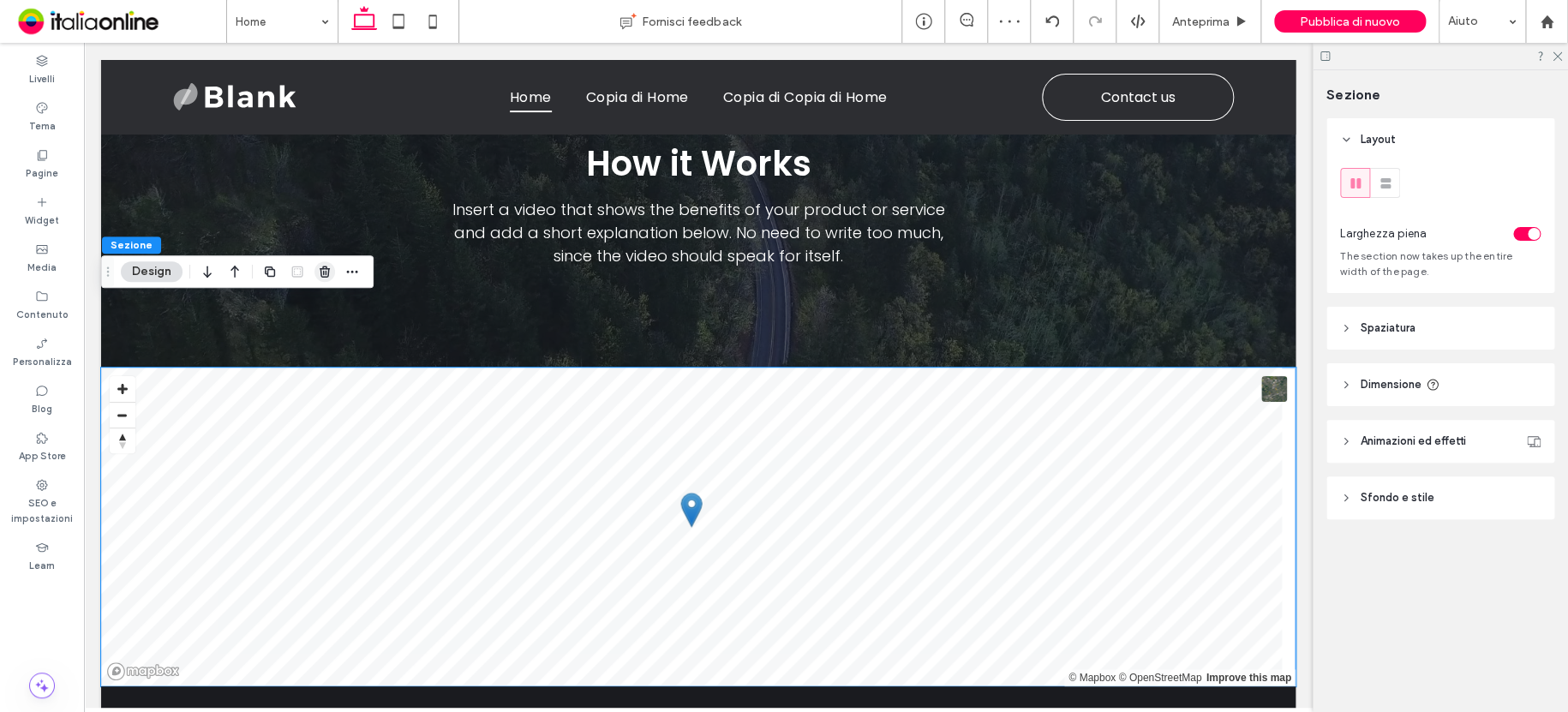
click at [327, 265] on icon "button" at bounding box center [325, 272] width 14 height 14
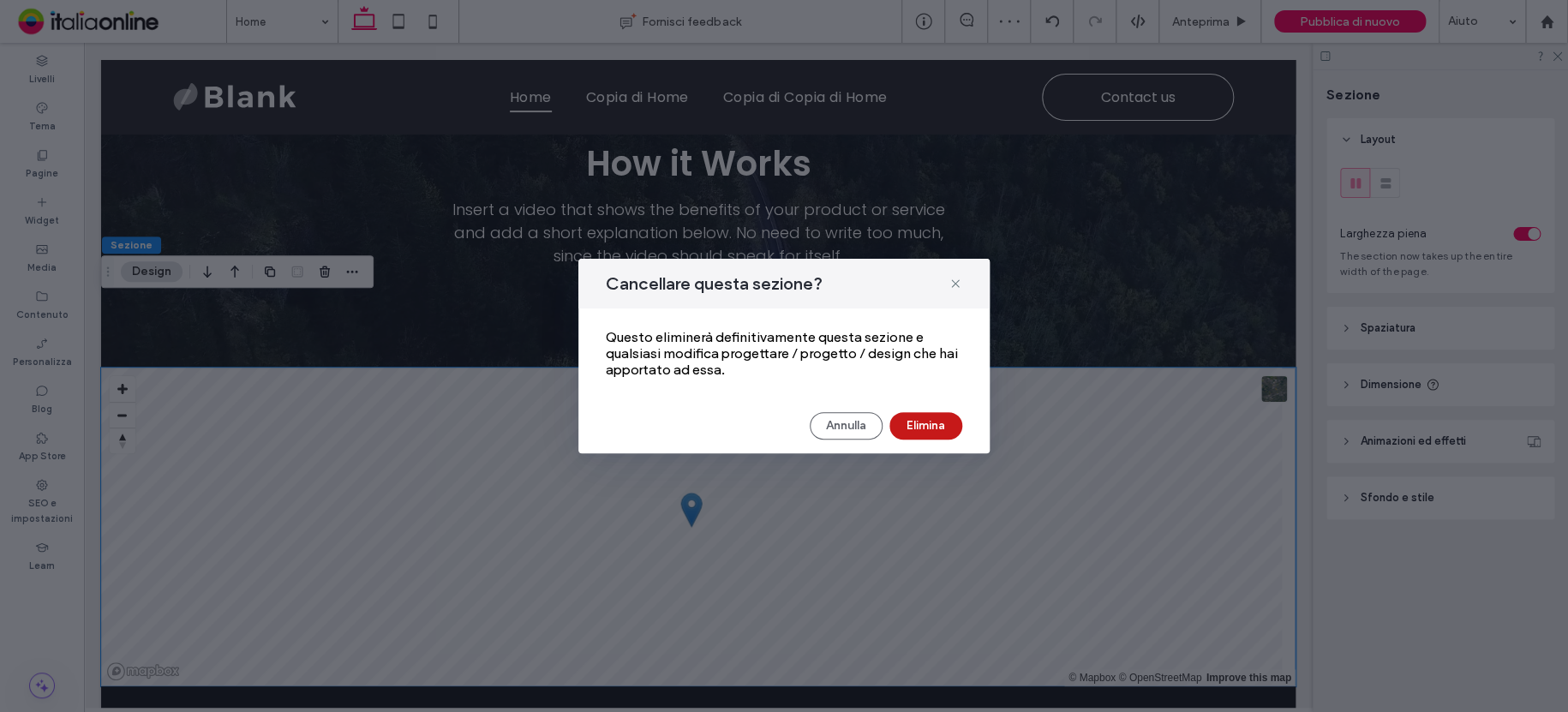
click at [917, 426] on button "Elimina" at bounding box center [926, 426] width 73 height 27
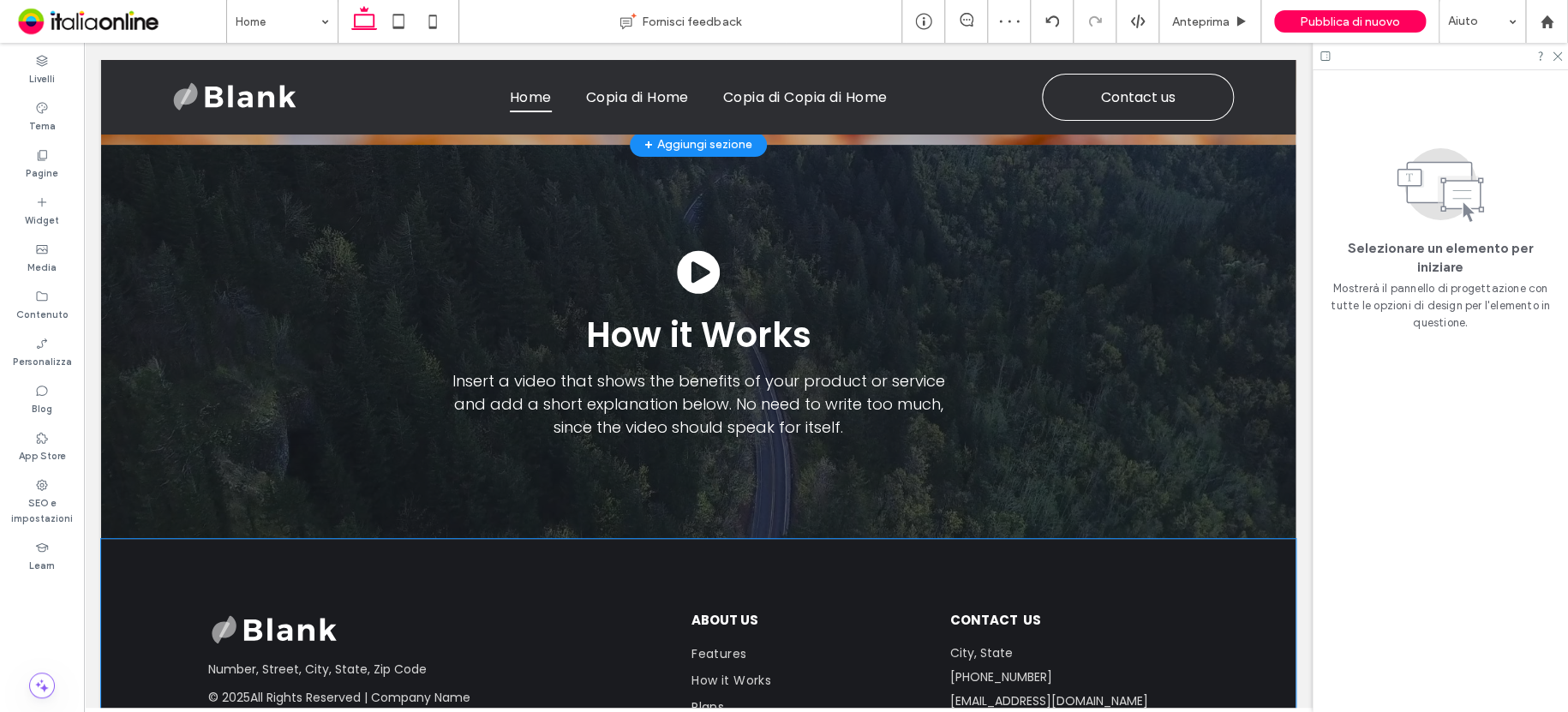
scroll to position [2915, 0]
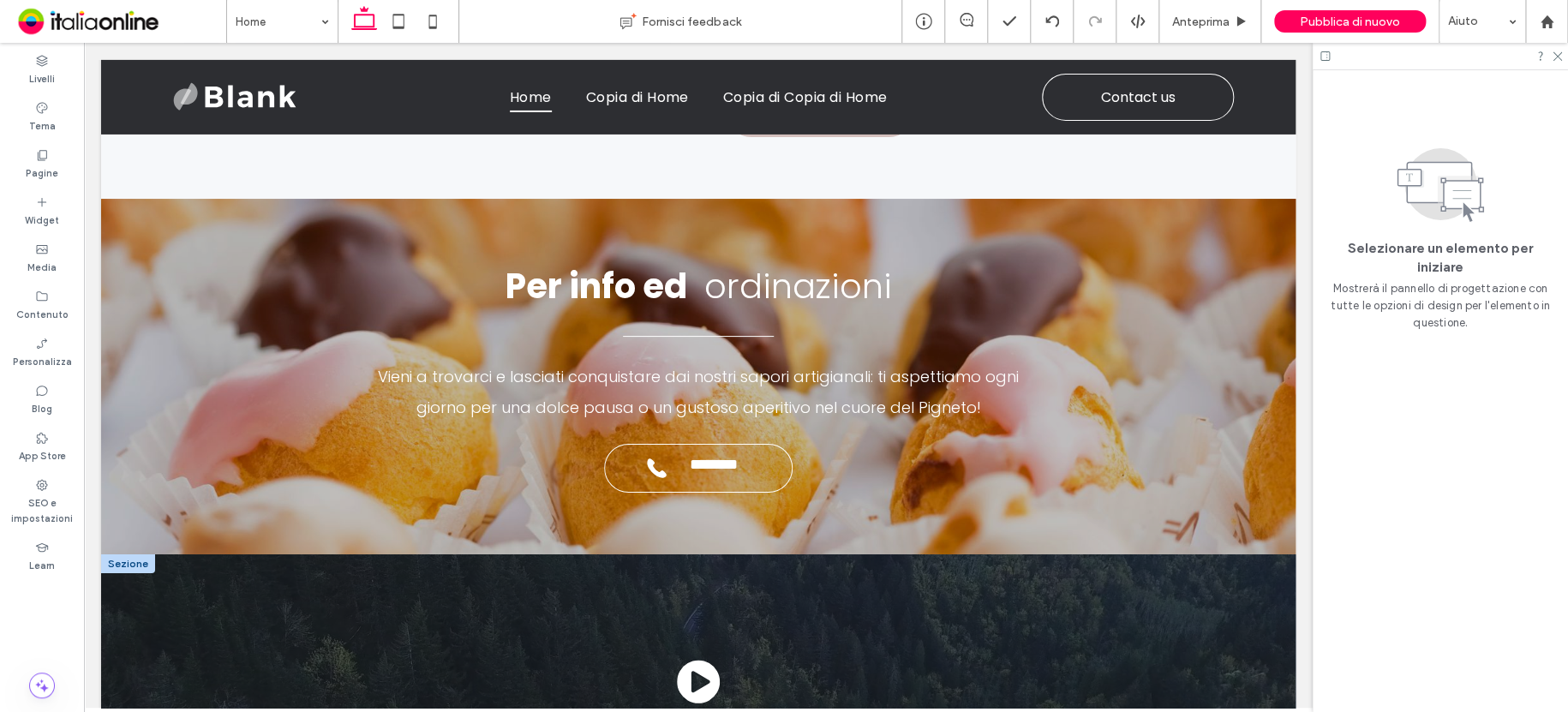
click at [138, 554] on div at bounding box center [127, 563] width 54 height 19
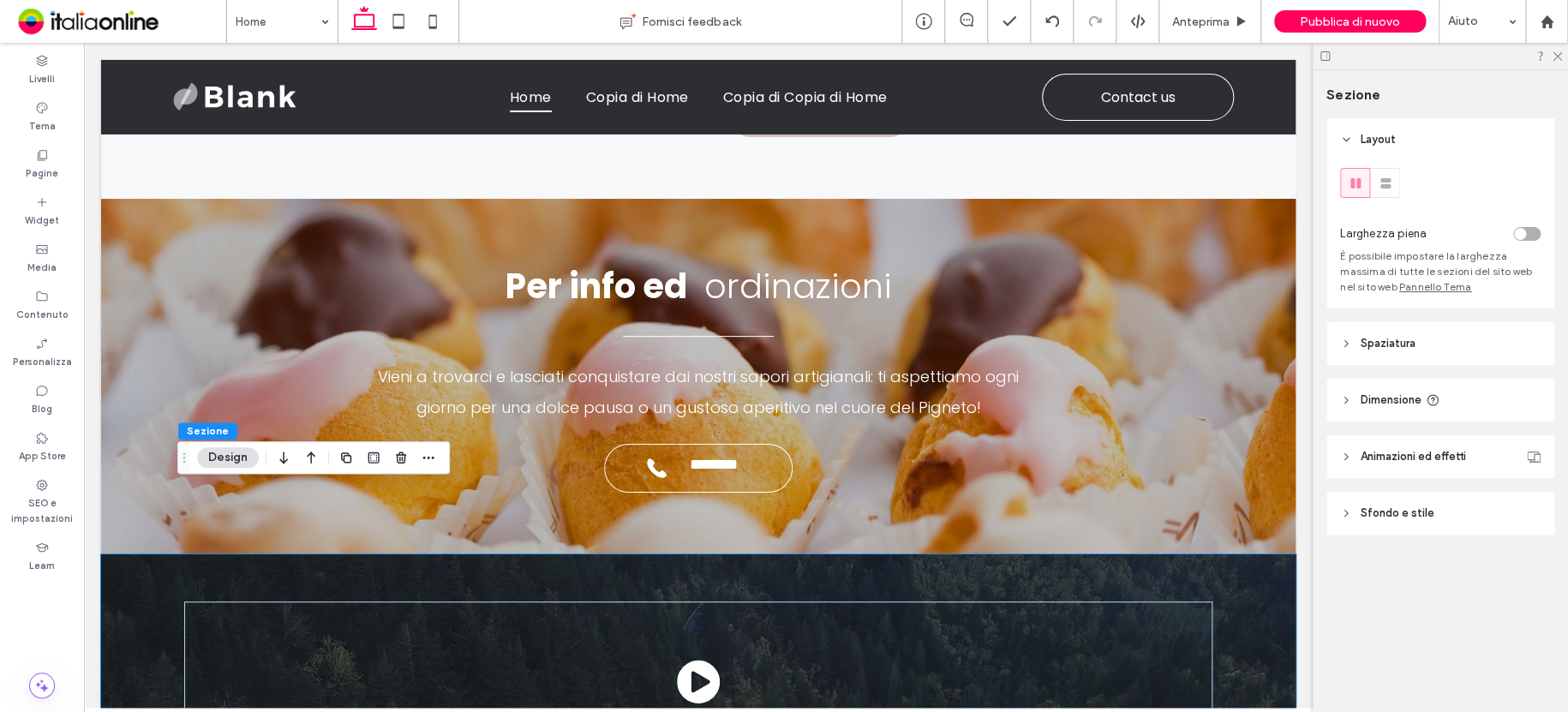
click at [311, 455] on icon "button" at bounding box center [311, 457] width 21 height 30
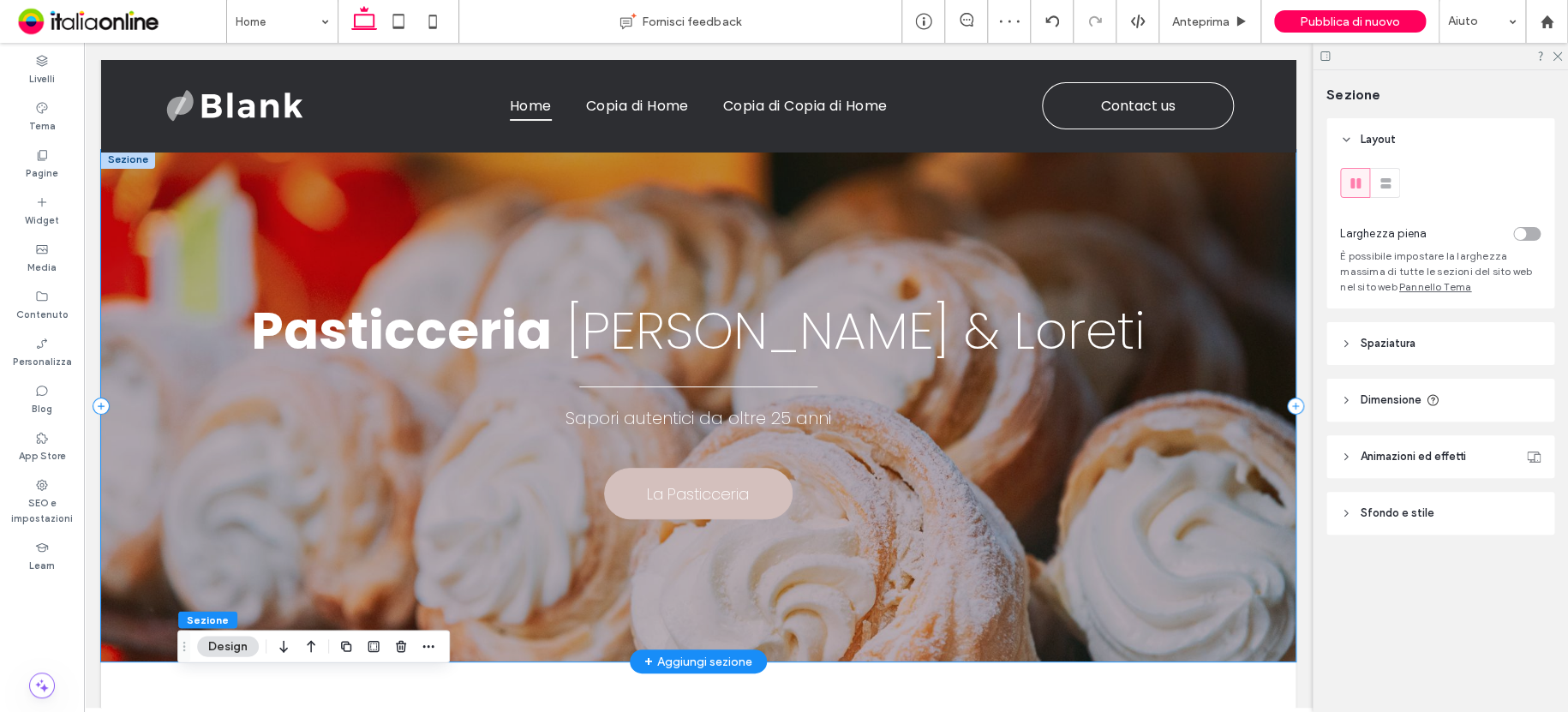
scroll to position [0, 0]
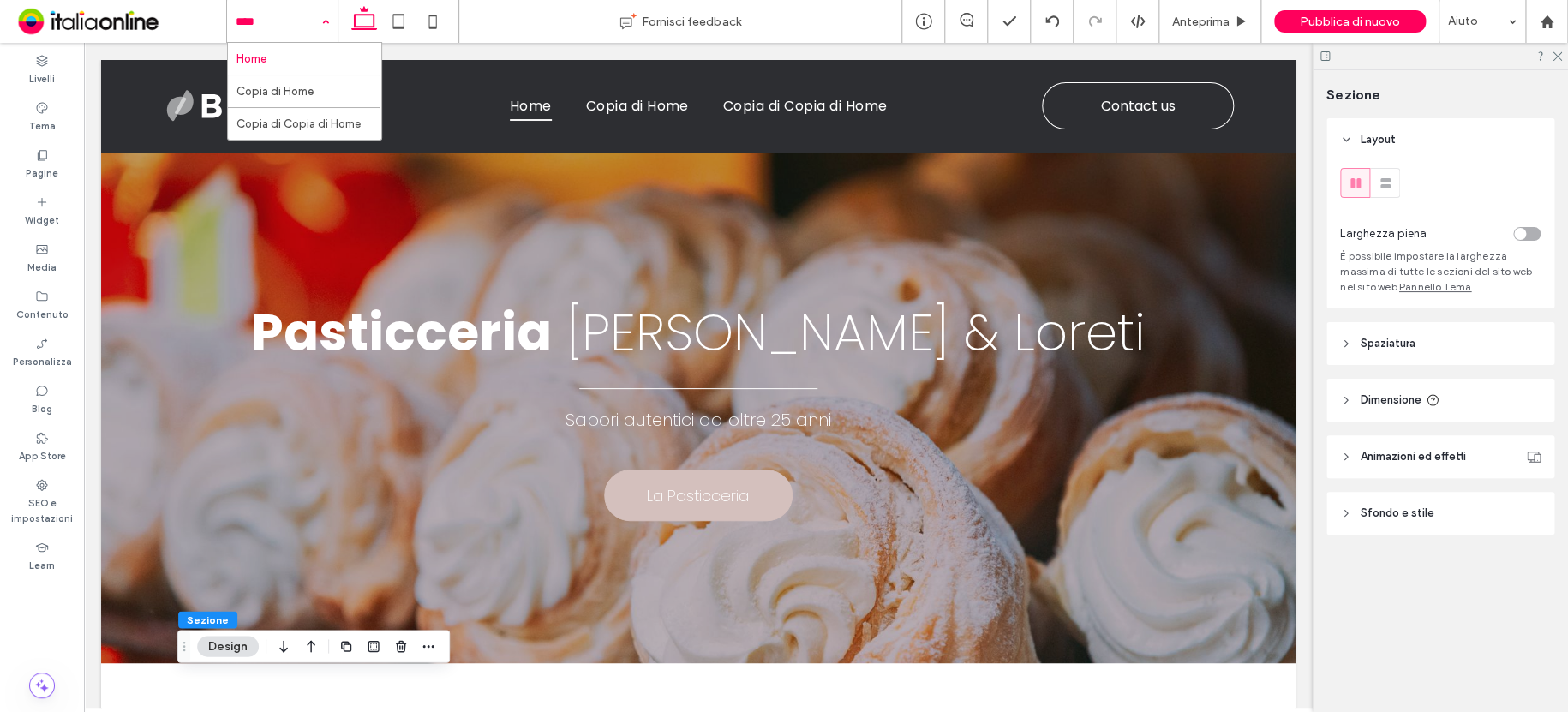
drag, startPoint x: 261, startPoint y: 18, endPoint x: 271, endPoint y: 22, distance: 10.8
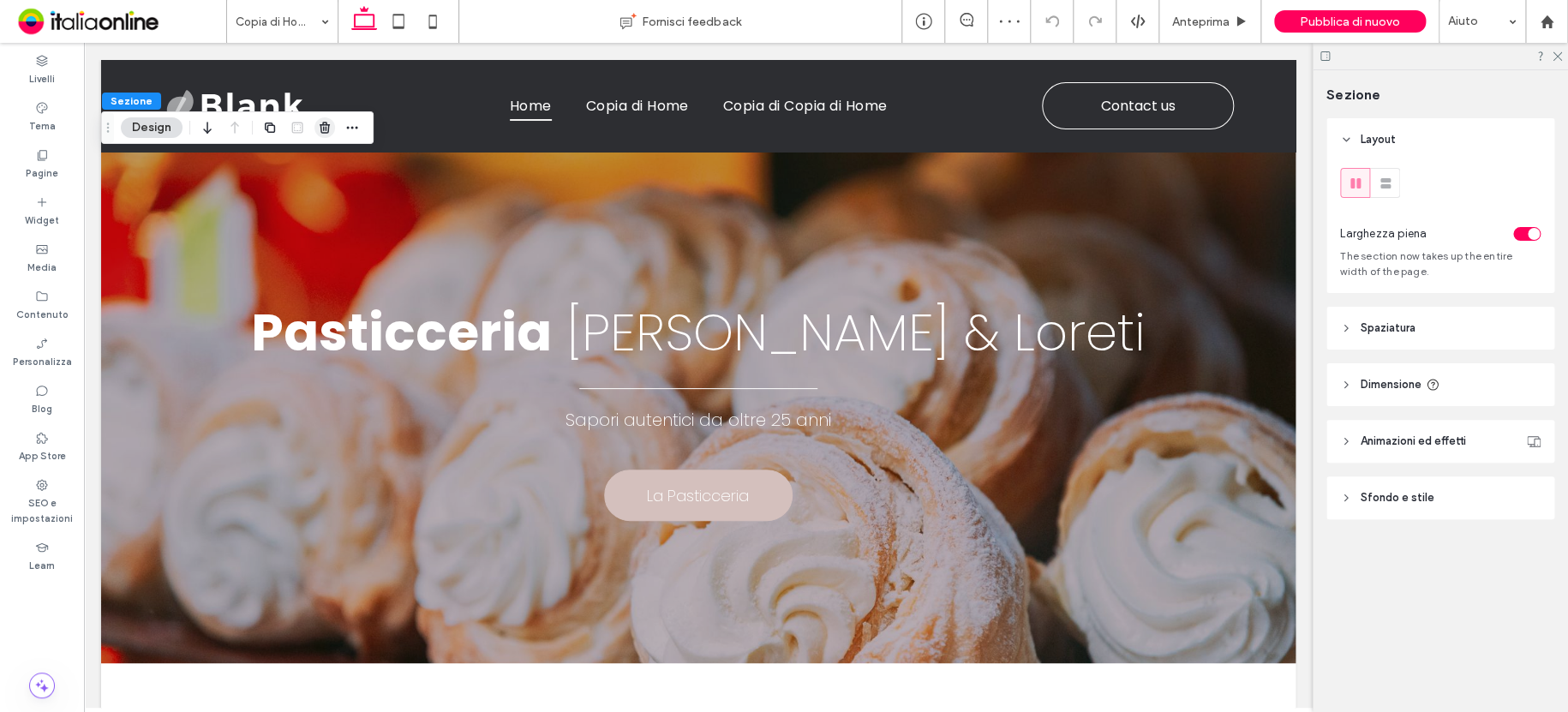
click at [327, 122] on icon "button" at bounding box center [325, 127] width 14 height 14
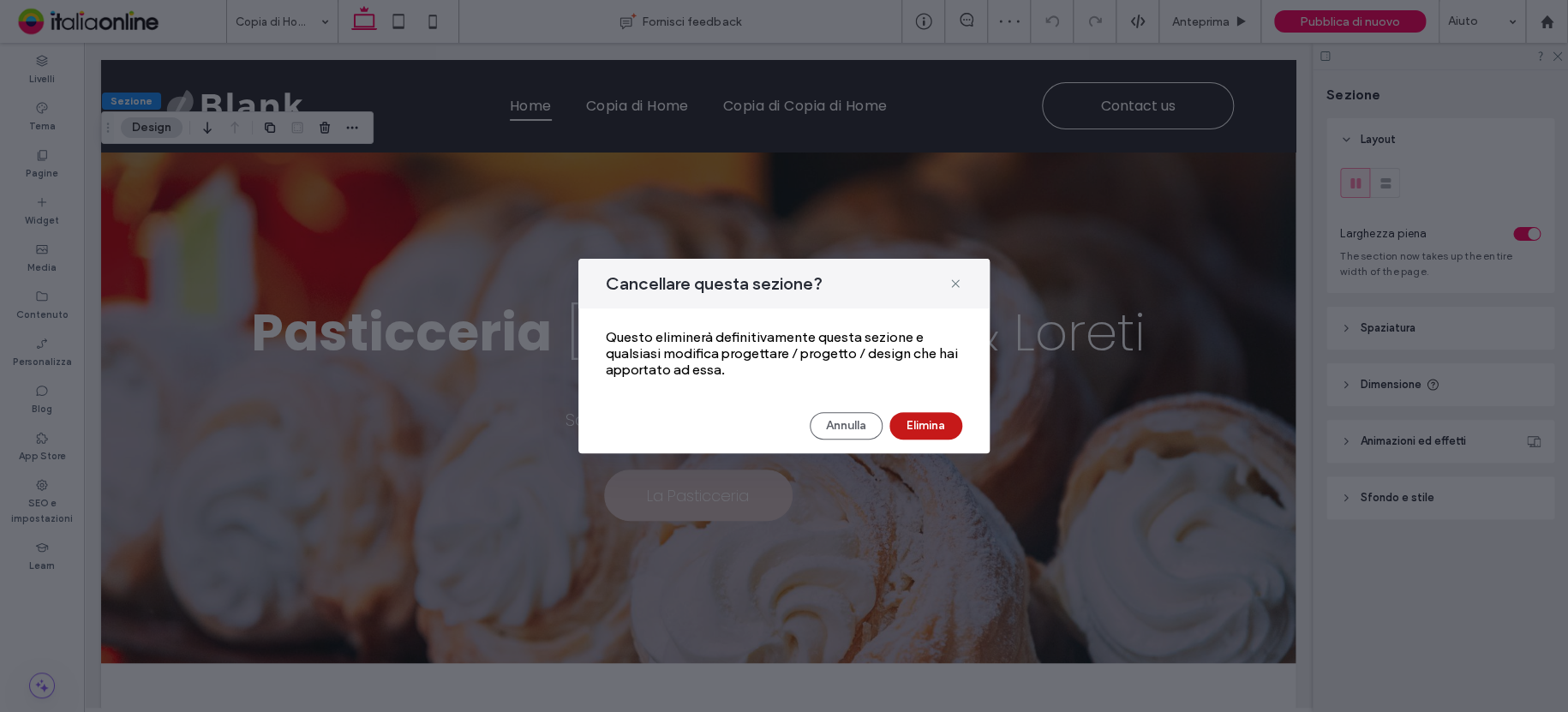
click at [932, 427] on button "Elimina" at bounding box center [926, 426] width 73 height 27
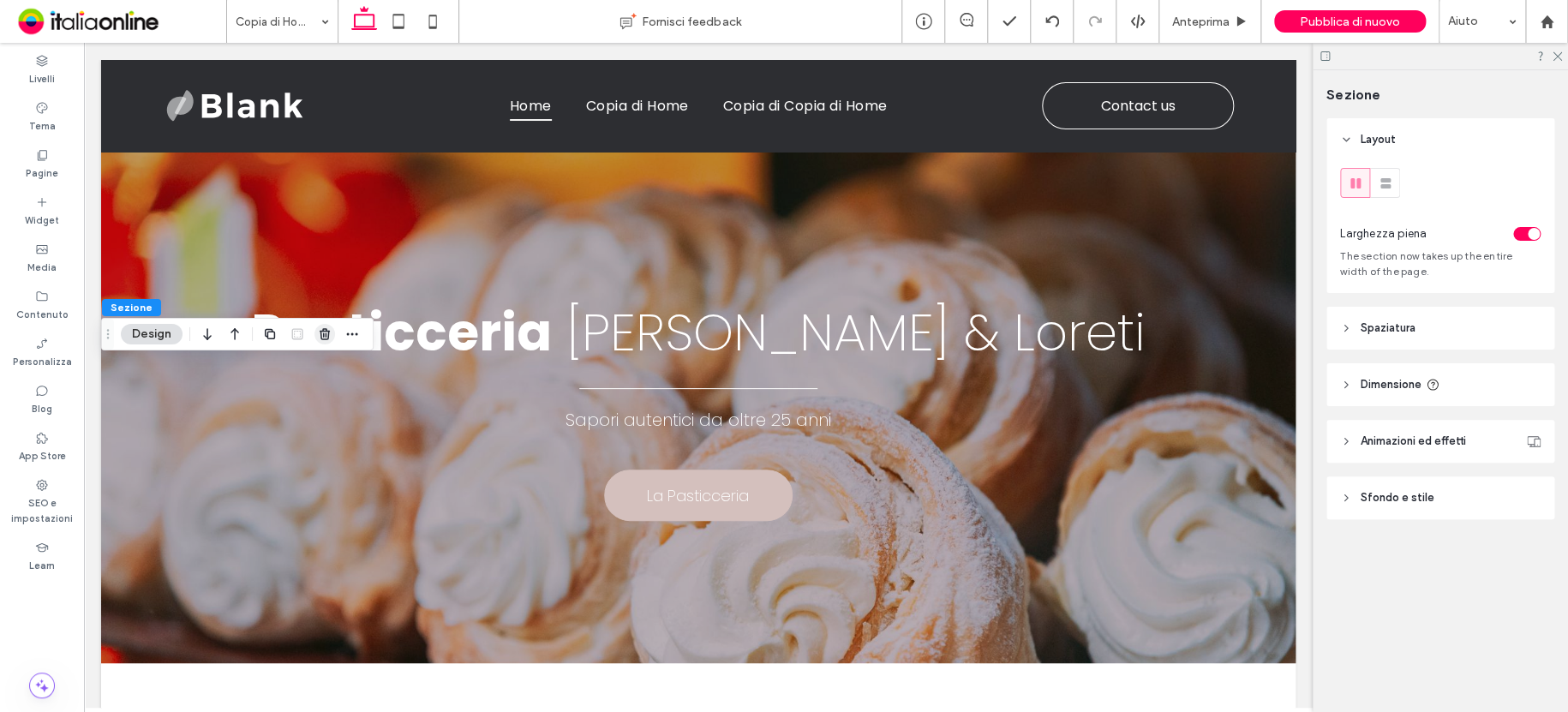
click at [329, 333] on use "button" at bounding box center [325, 333] width 10 height 11
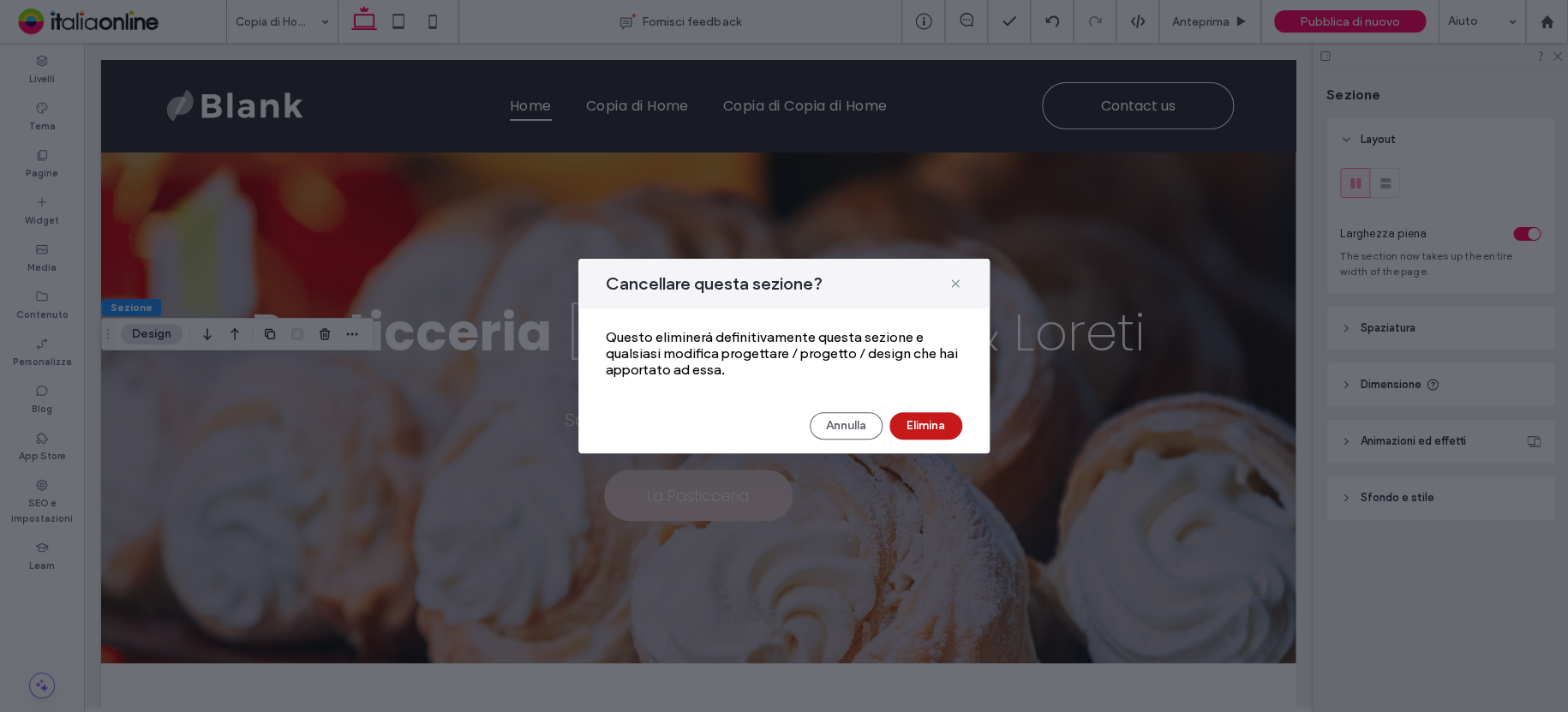
click at [936, 421] on button "Elimina" at bounding box center [926, 426] width 73 height 27
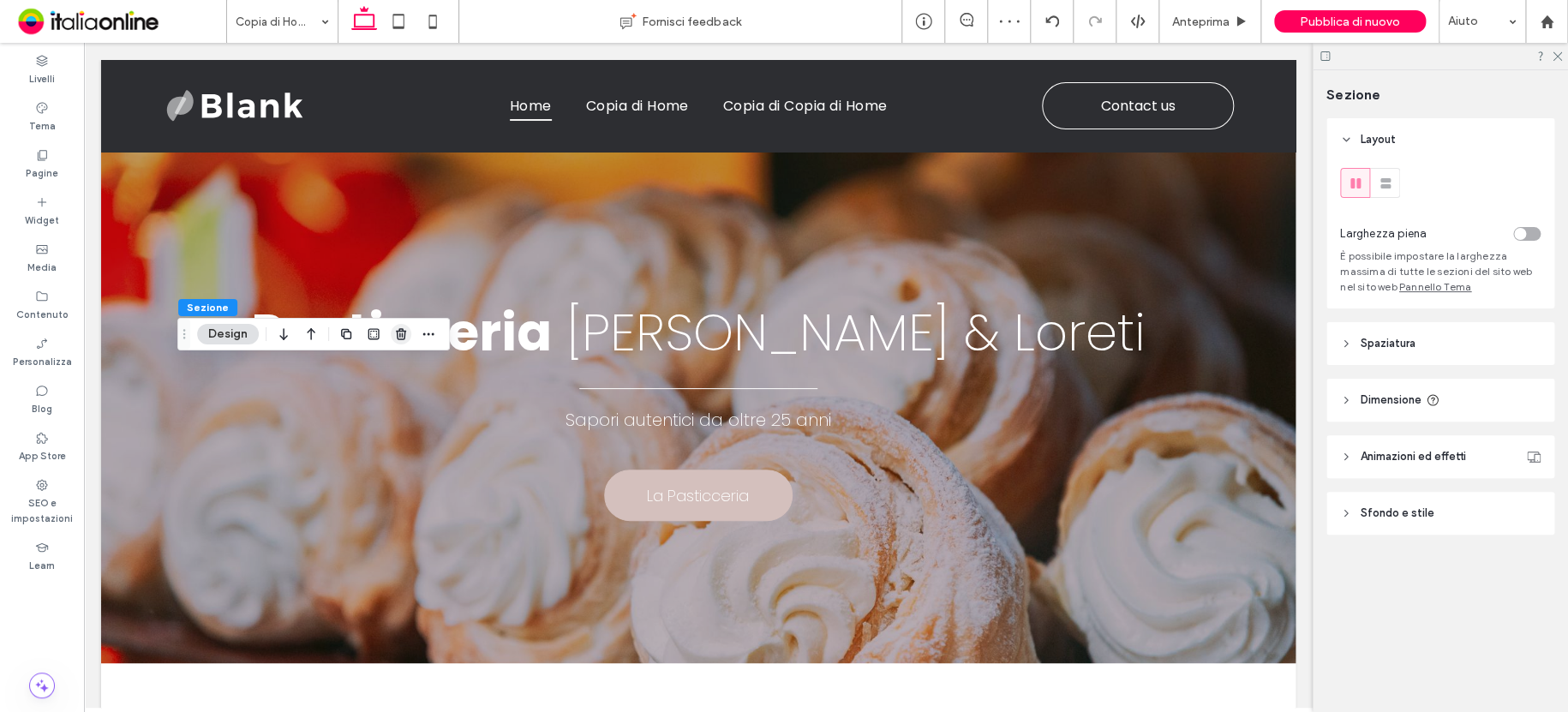
click at [403, 337] on icon "button" at bounding box center [401, 334] width 14 height 14
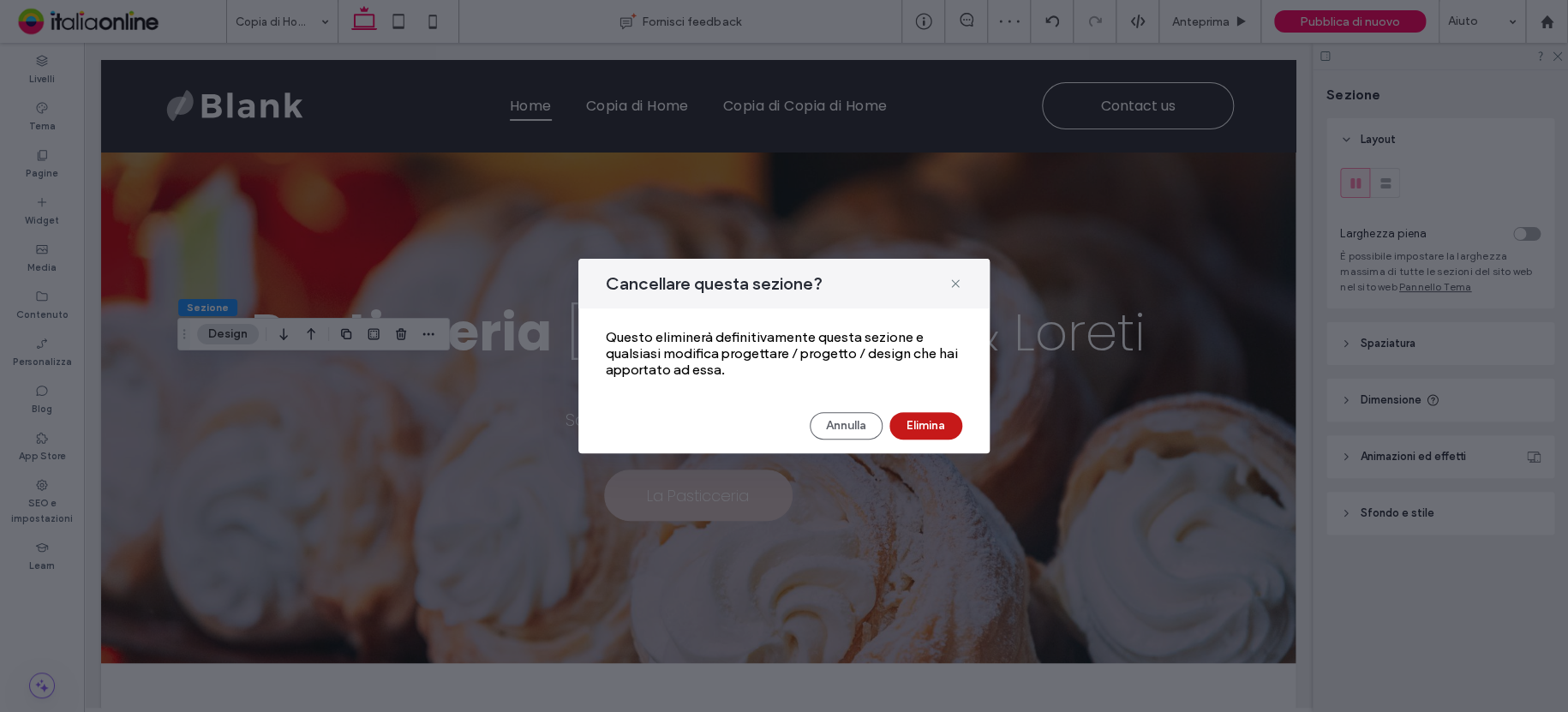
click at [939, 420] on button "Elimina" at bounding box center [926, 426] width 73 height 27
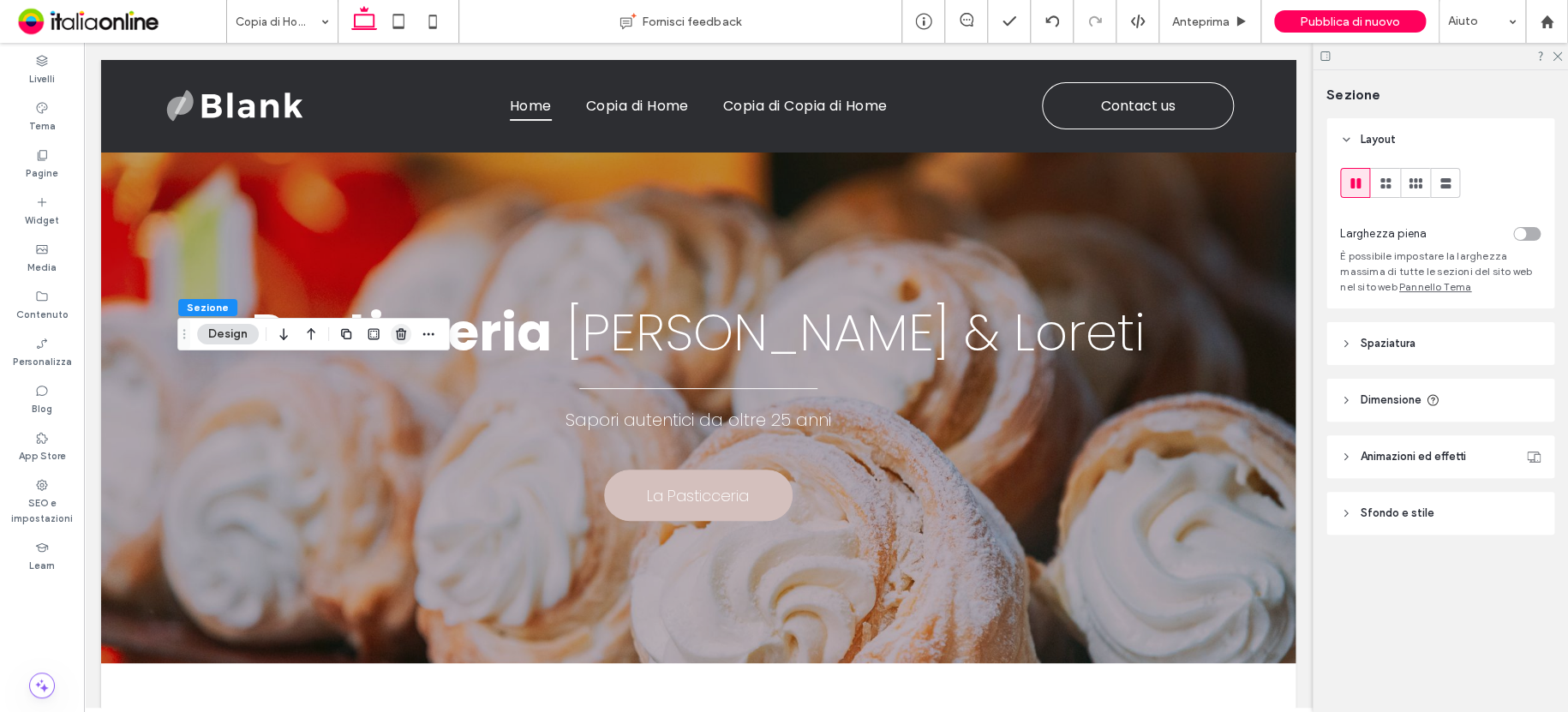
click at [402, 335] on use "button" at bounding box center [401, 333] width 10 height 11
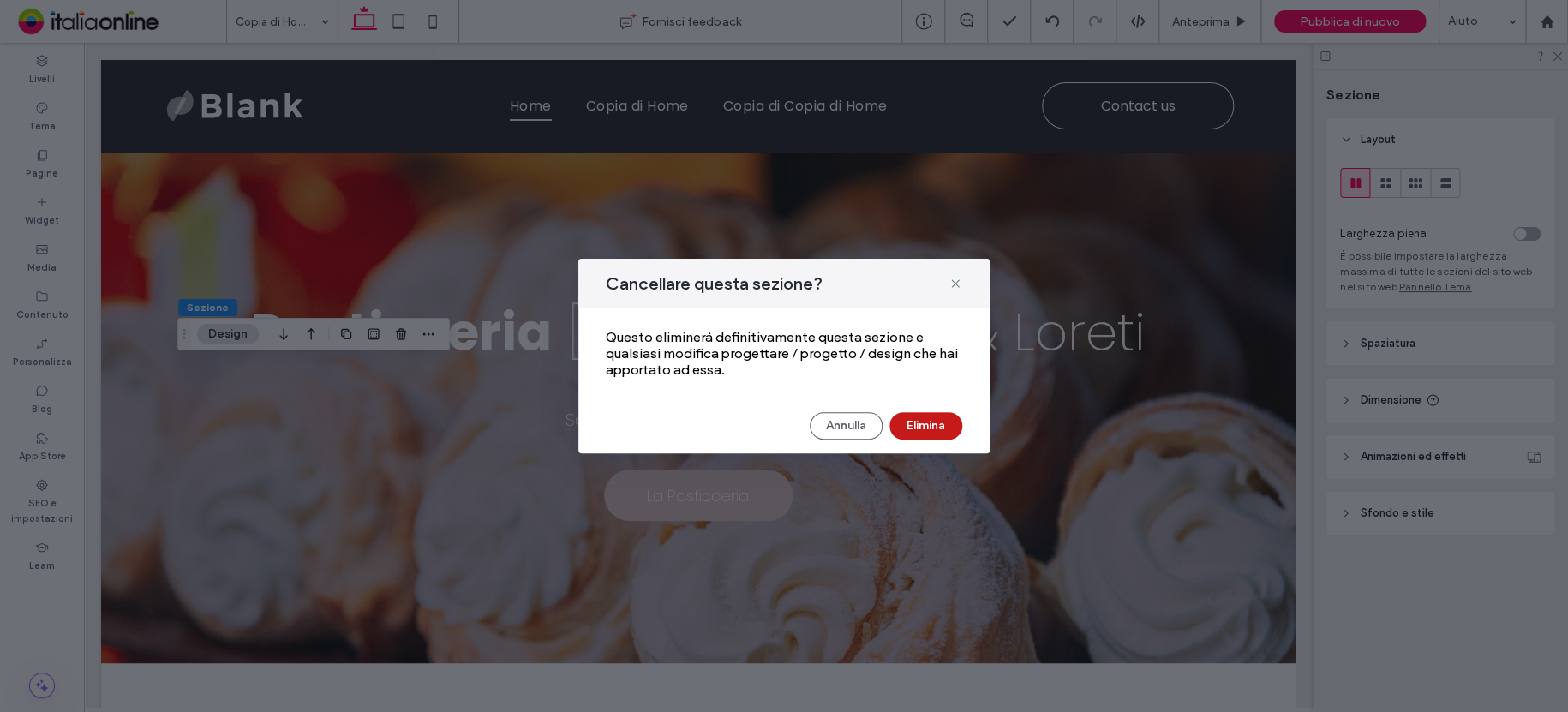
click at [947, 426] on button "Elimina" at bounding box center [926, 426] width 73 height 27
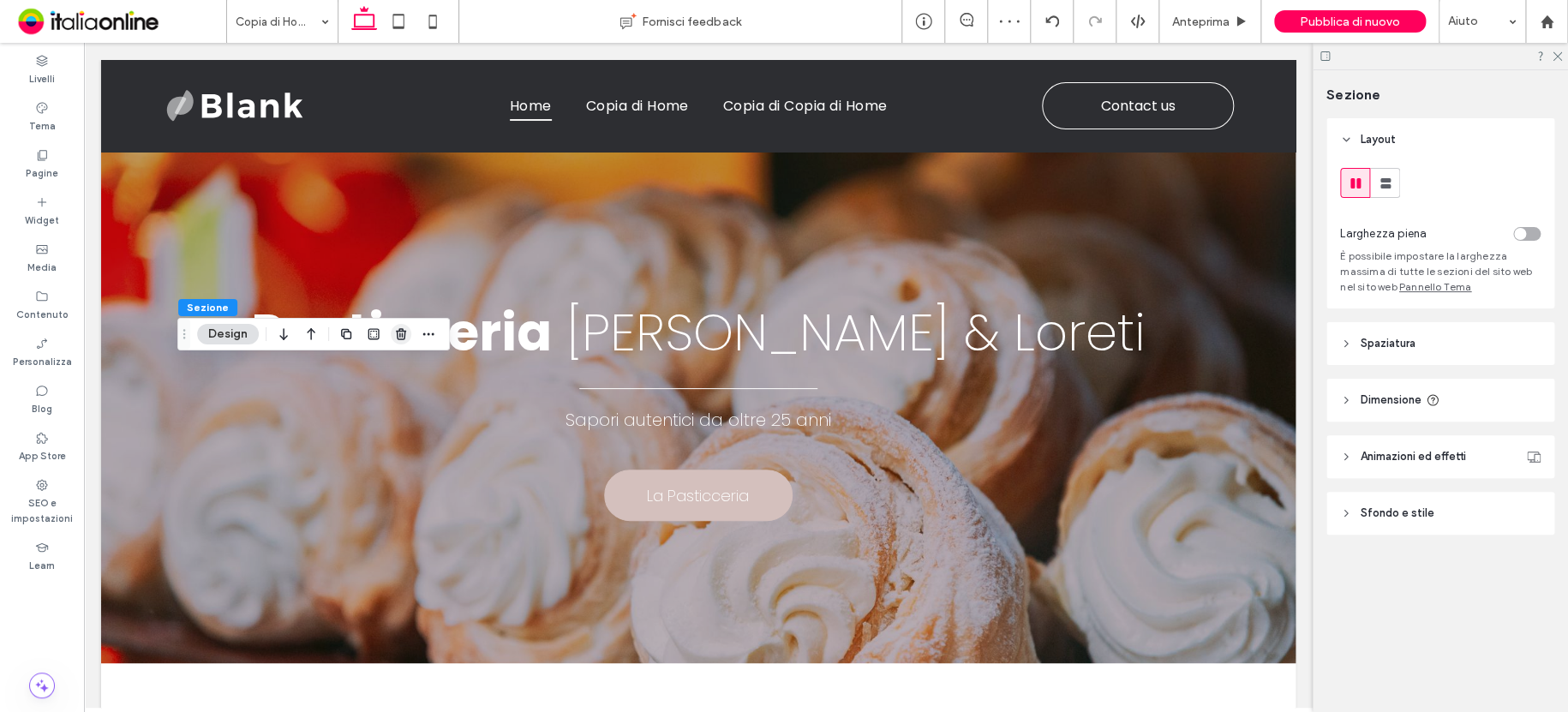
click at [401, 334] on use "button" at bounding box center [401, 333] width 10 height 11
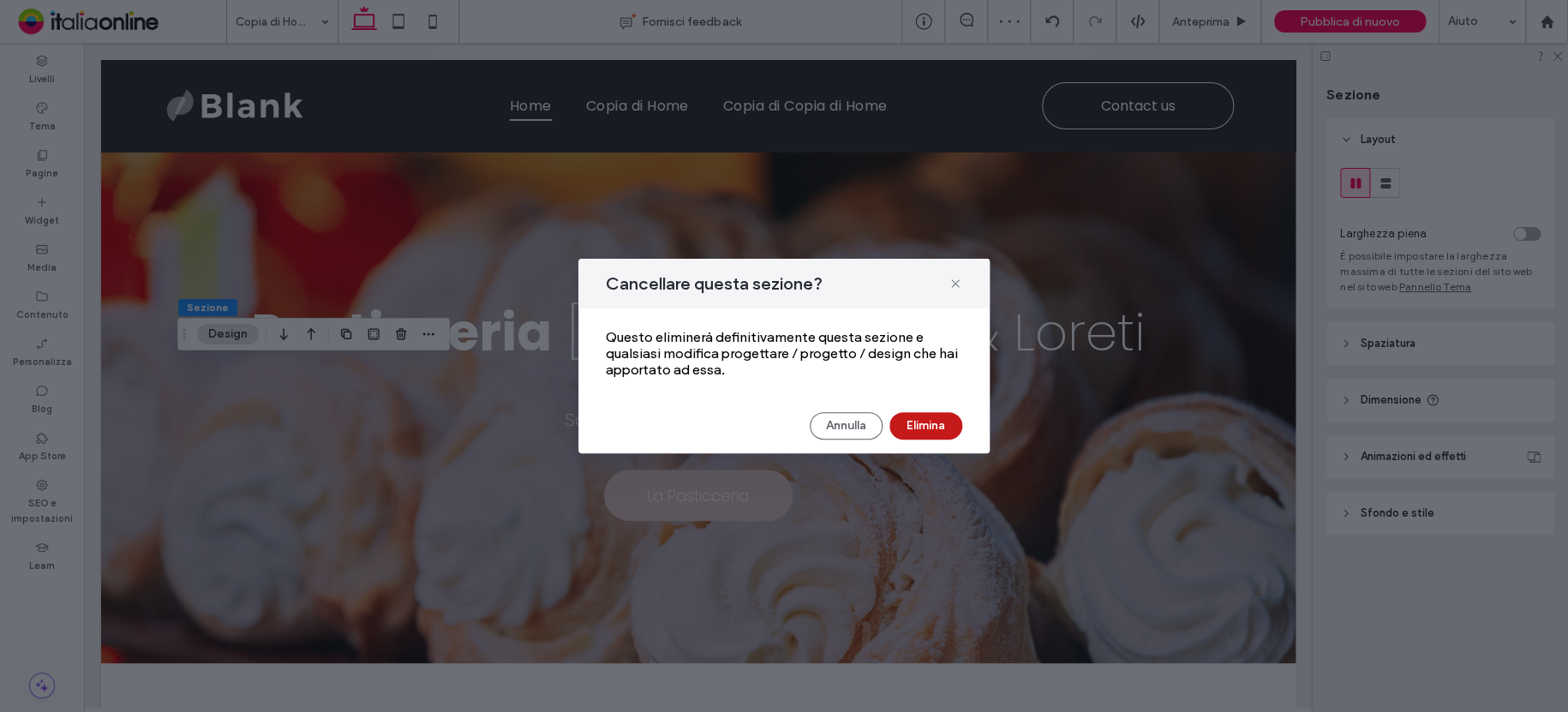
click at [917, 425] on button "Elimina" at bounding box center [926, 426] width 73 height 27
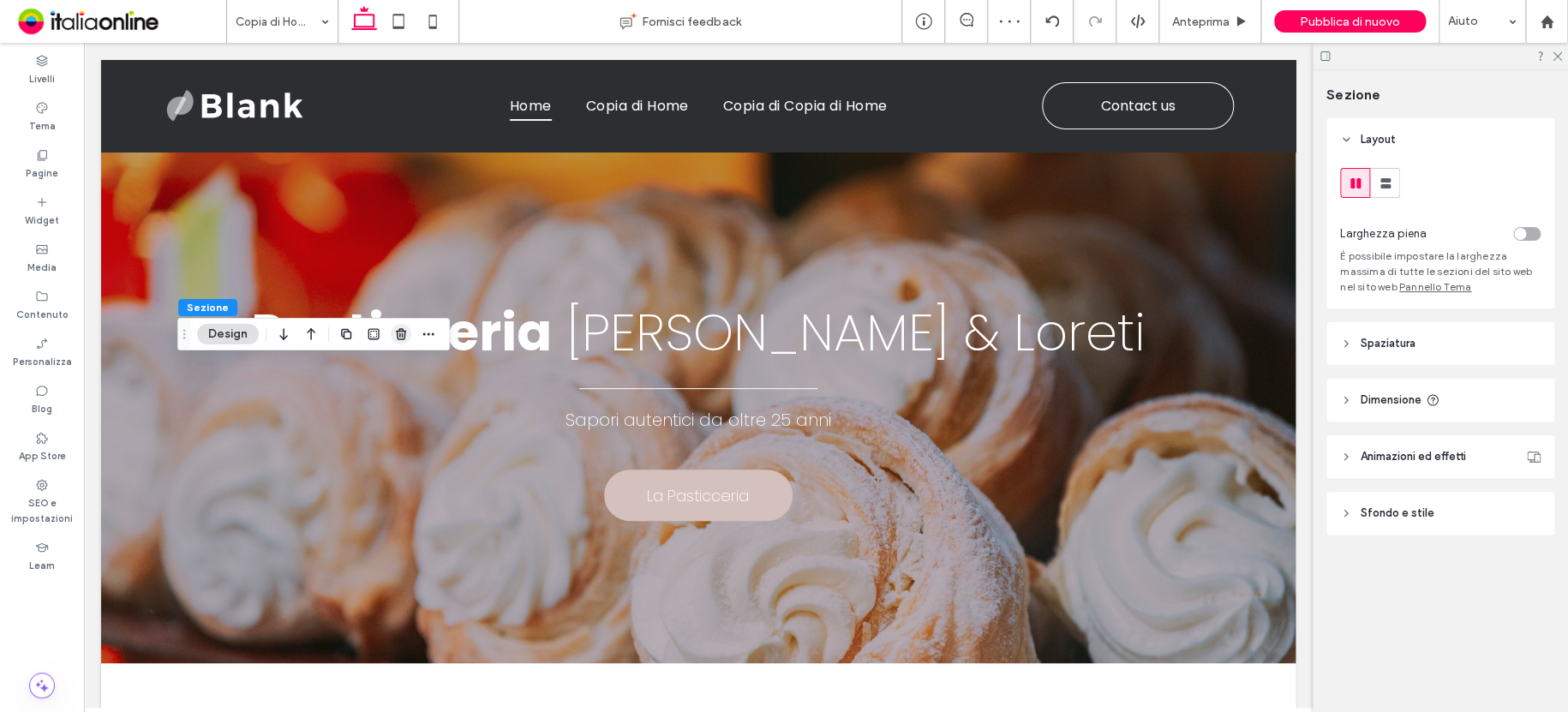
click at [404, 335] on use "button" at bounding box center [401, 333] width 10 height 11
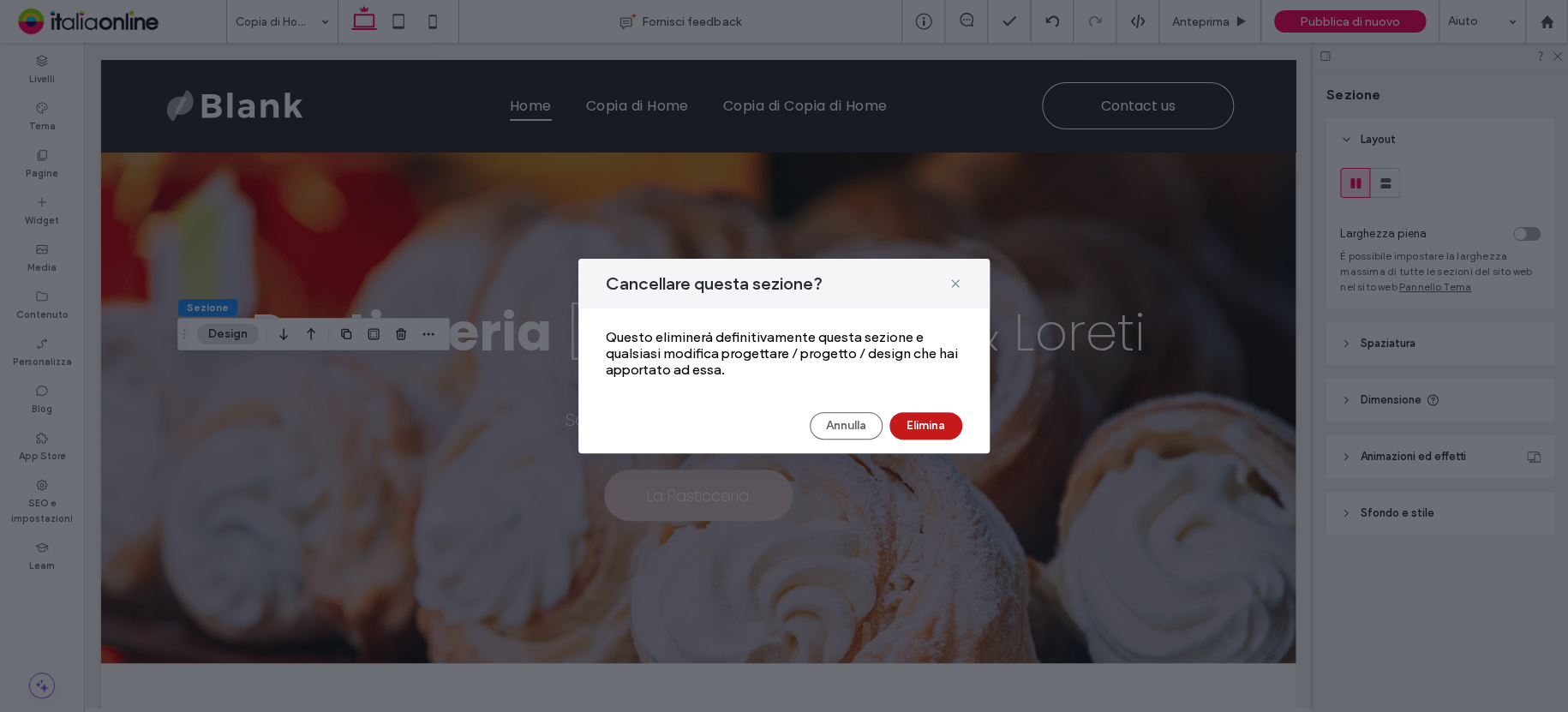
click at [925, 423] on button "Elimina" at bounding box center [926, 426] width 73 height 27
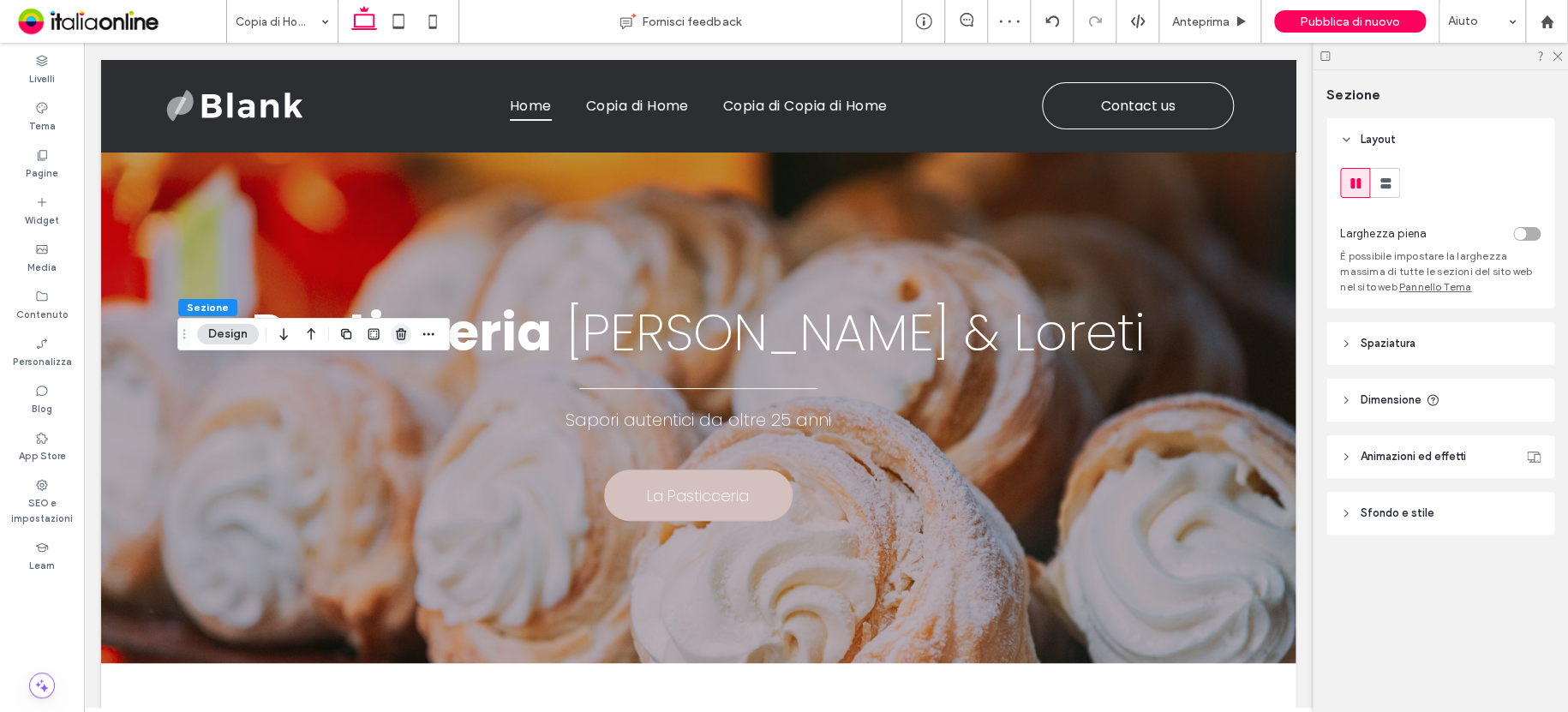
click at [397, 333] on icon "button" at bounding box center [401, 334] width 14 height 14
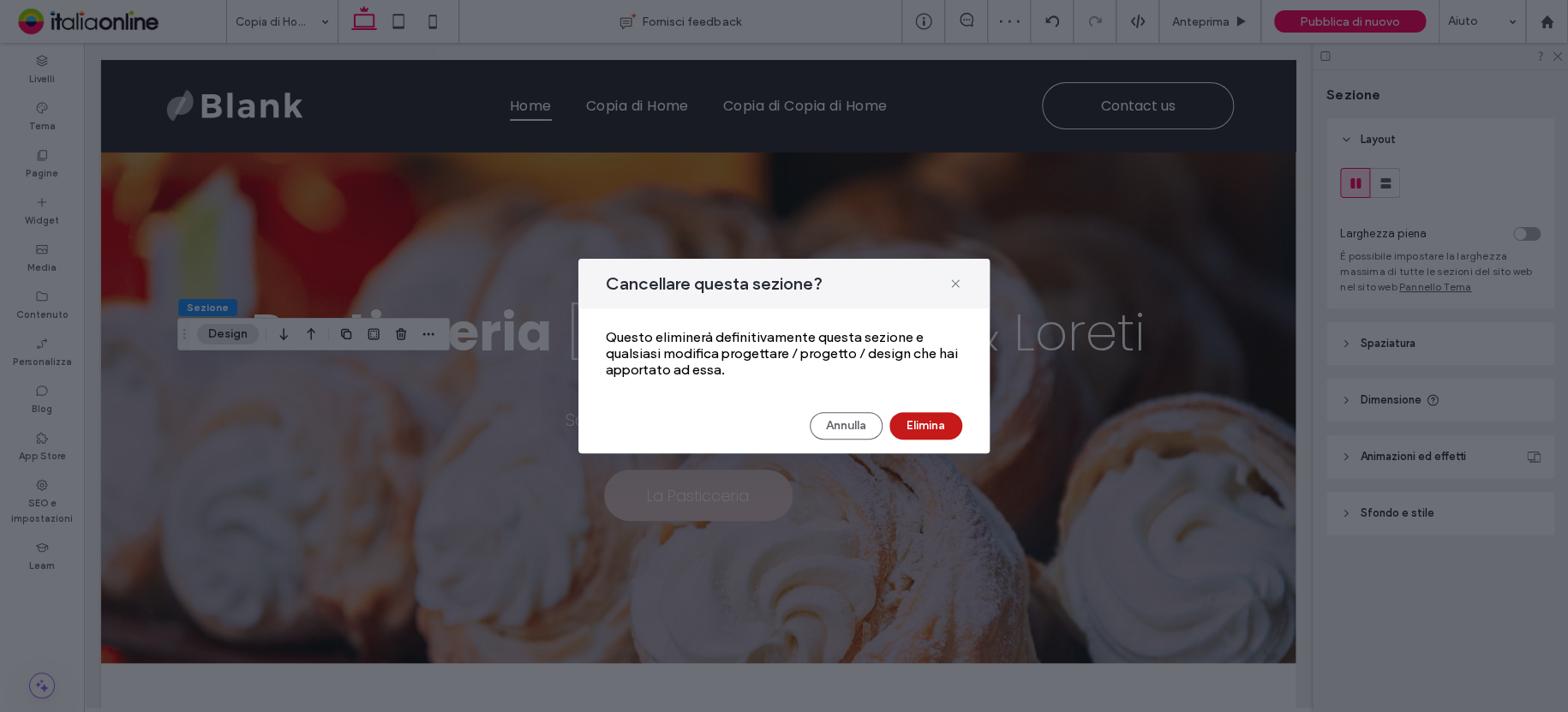
click at [908, 418] on button "Elimina" at bounding box center [926, 426] width 73 height 27
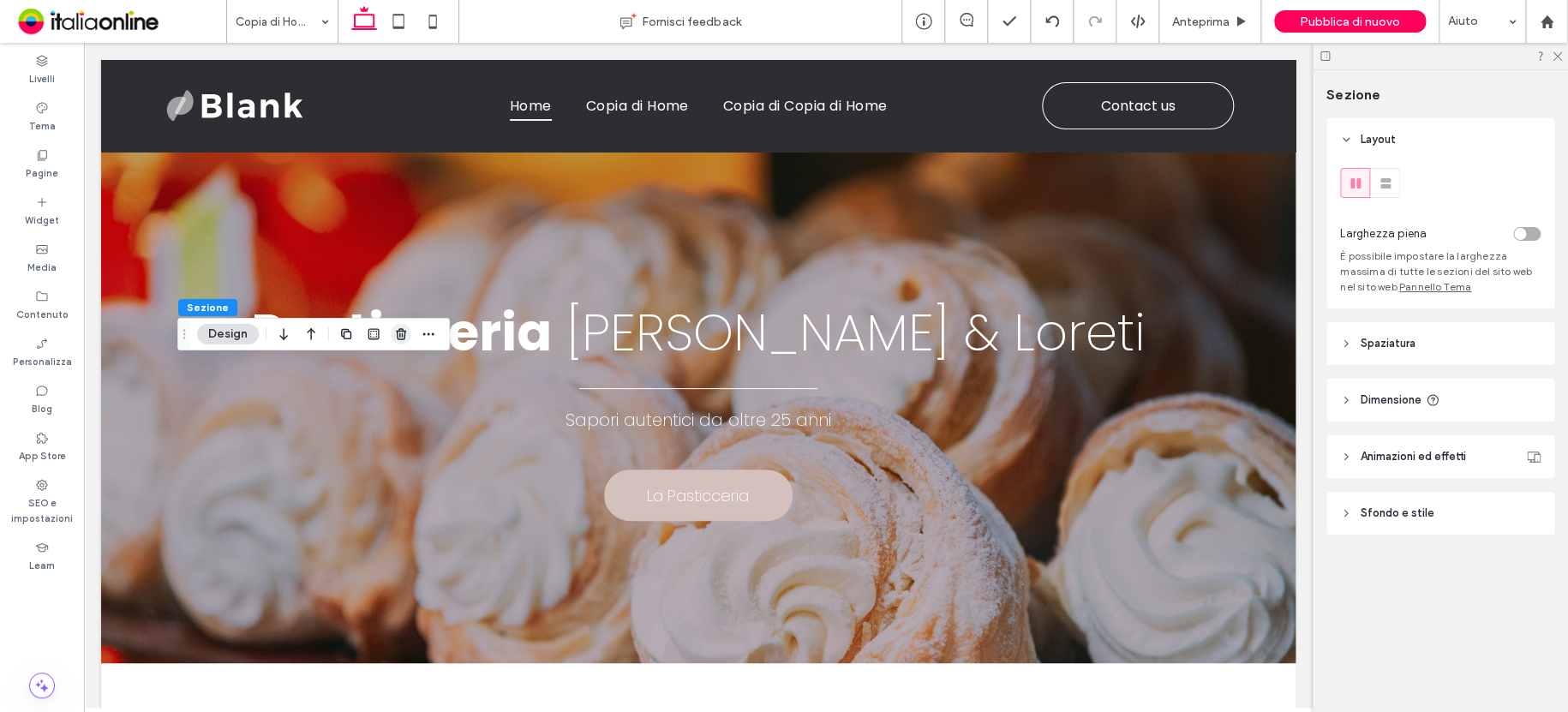
click at [393, 334] on span "button" at bounding box center [400, 333] width 21 height 21
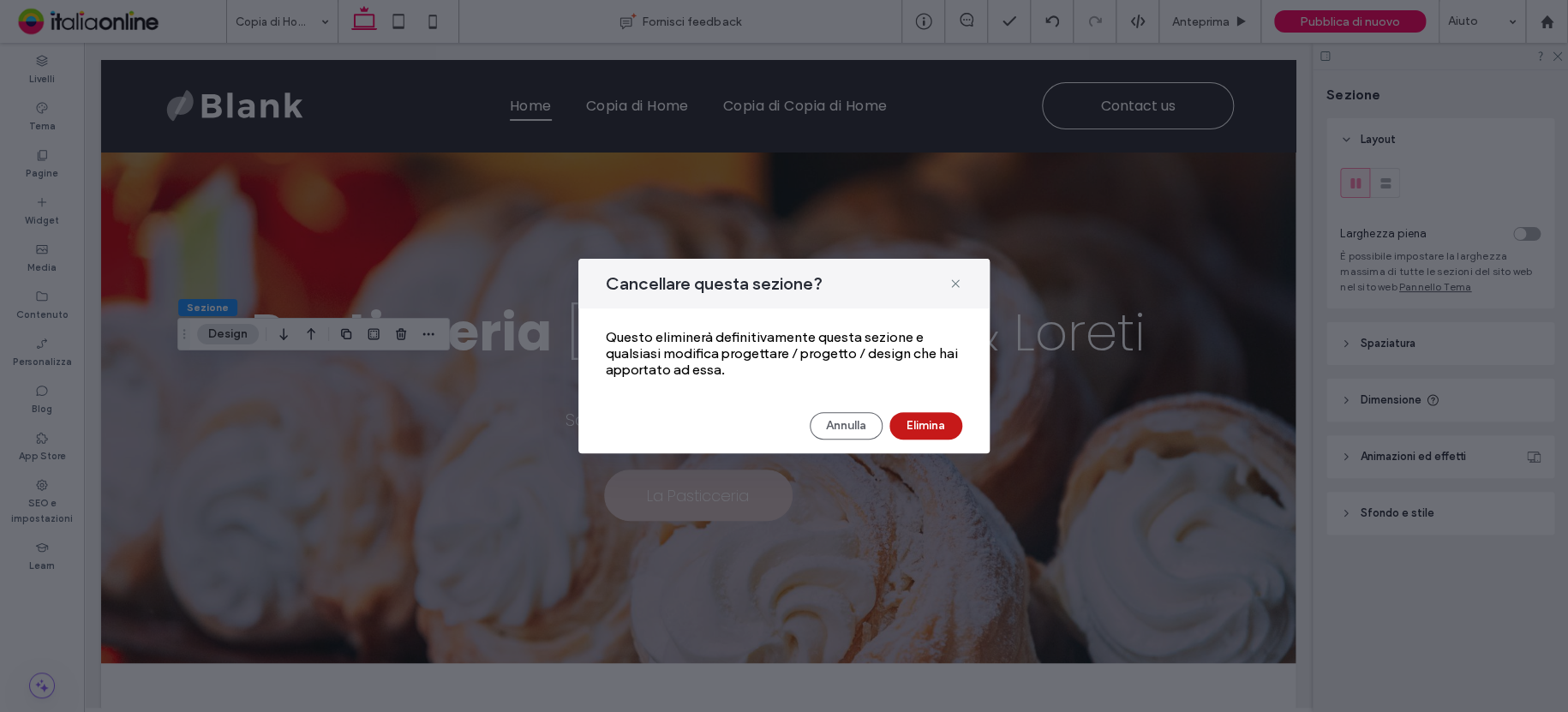
click at [920, 421] on button "Elimina" at bounding box center [926, 426] width 73 height 27
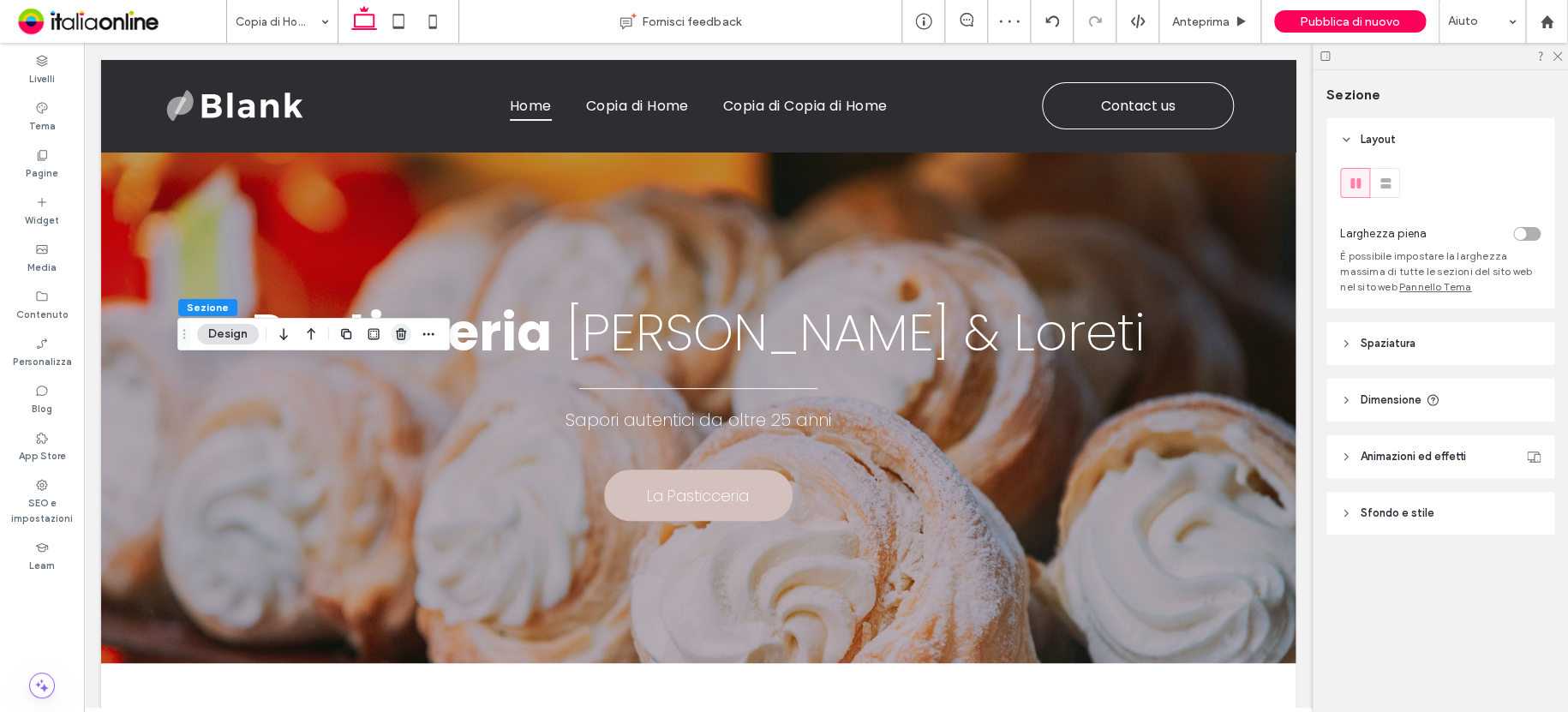
click at [397, 335] on icon "button" at bounding box center [401, 334] width 14 height 14
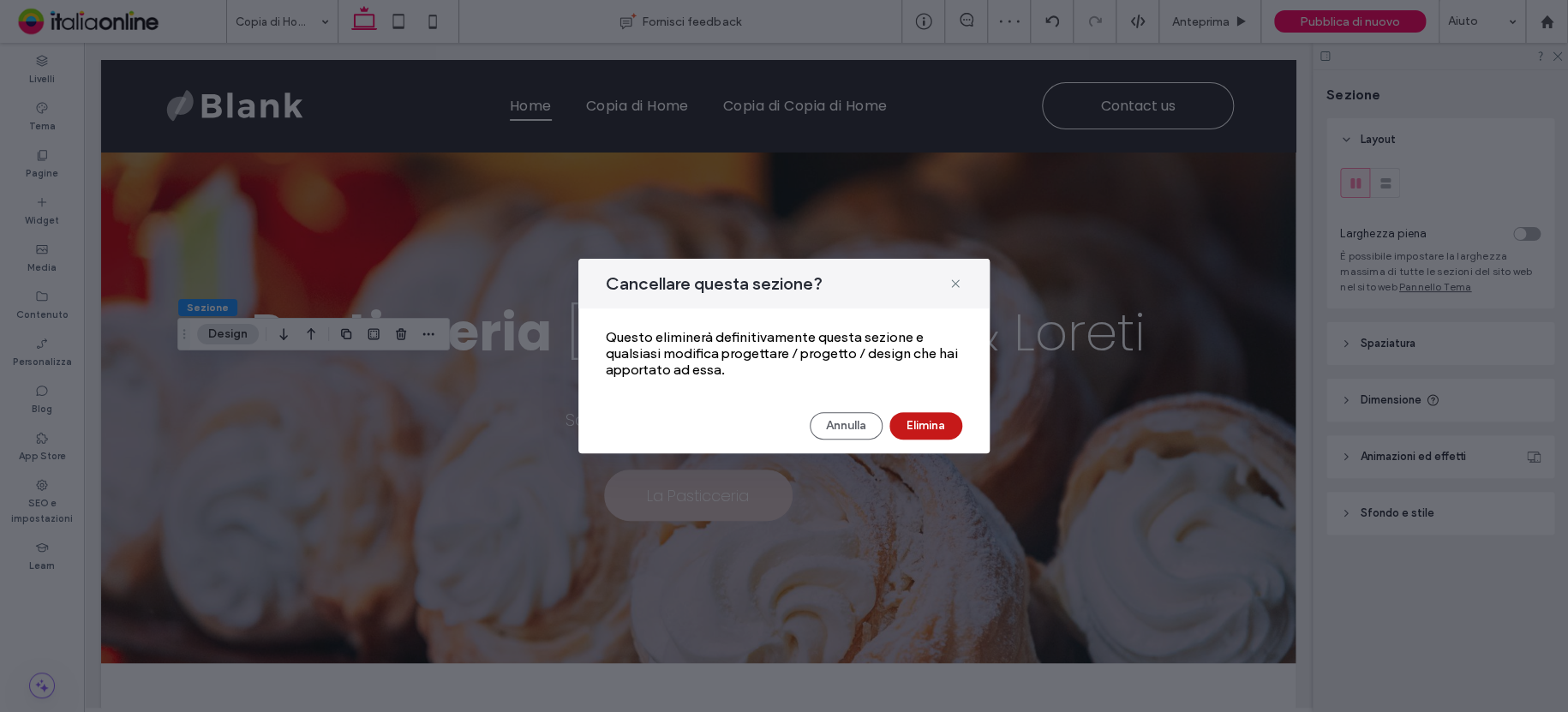
click at [925, 425] on button "Elimina" at bounding box center [926, 426] width 73 height 27
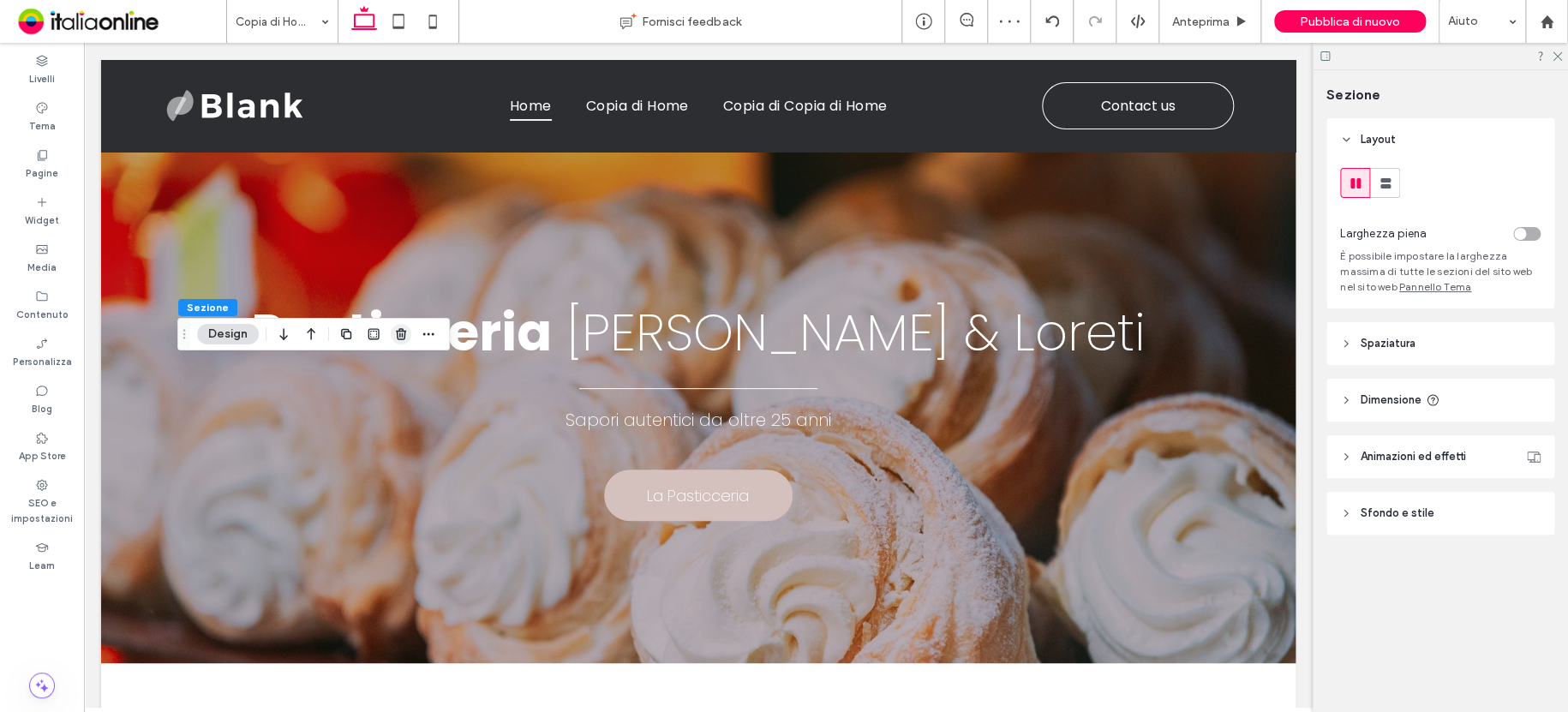
click at [403, 334] on use "button" at bounding box center [401, 333] width 10 height 11
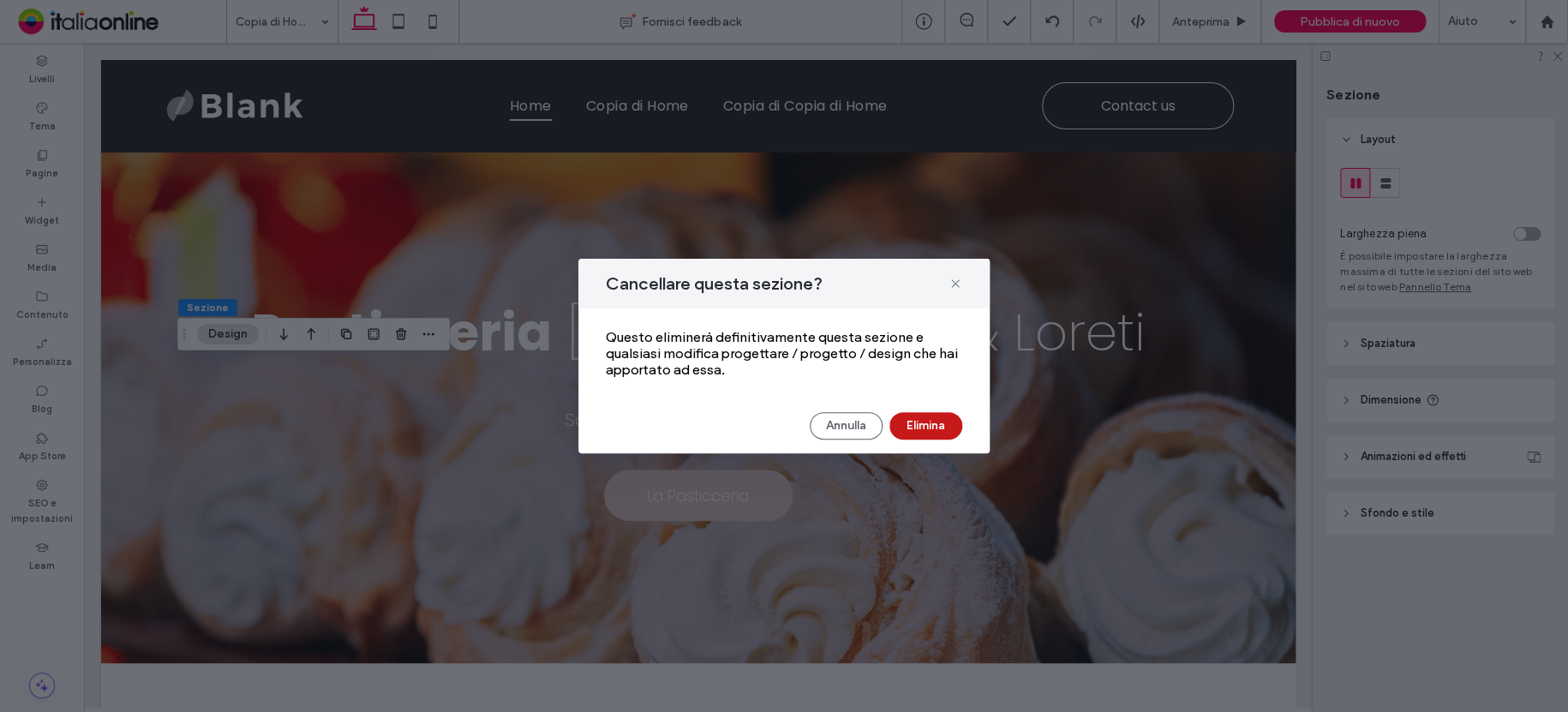
click at [913, 425] on button "Elimina" at bounding box center [926, 426] width 73 height 27
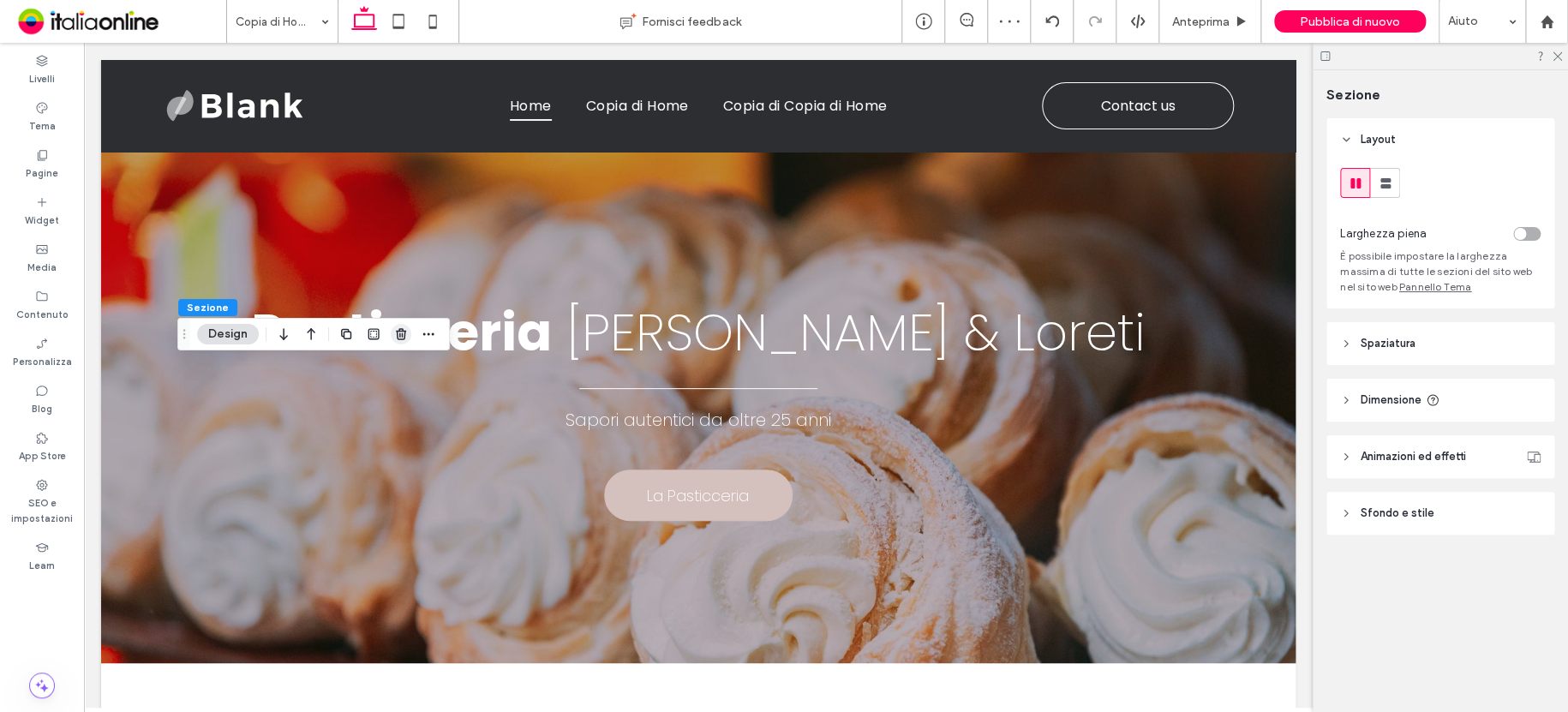
click at [403, 335] on icon "button" at bounding box center [401, 334] width 14 height 14
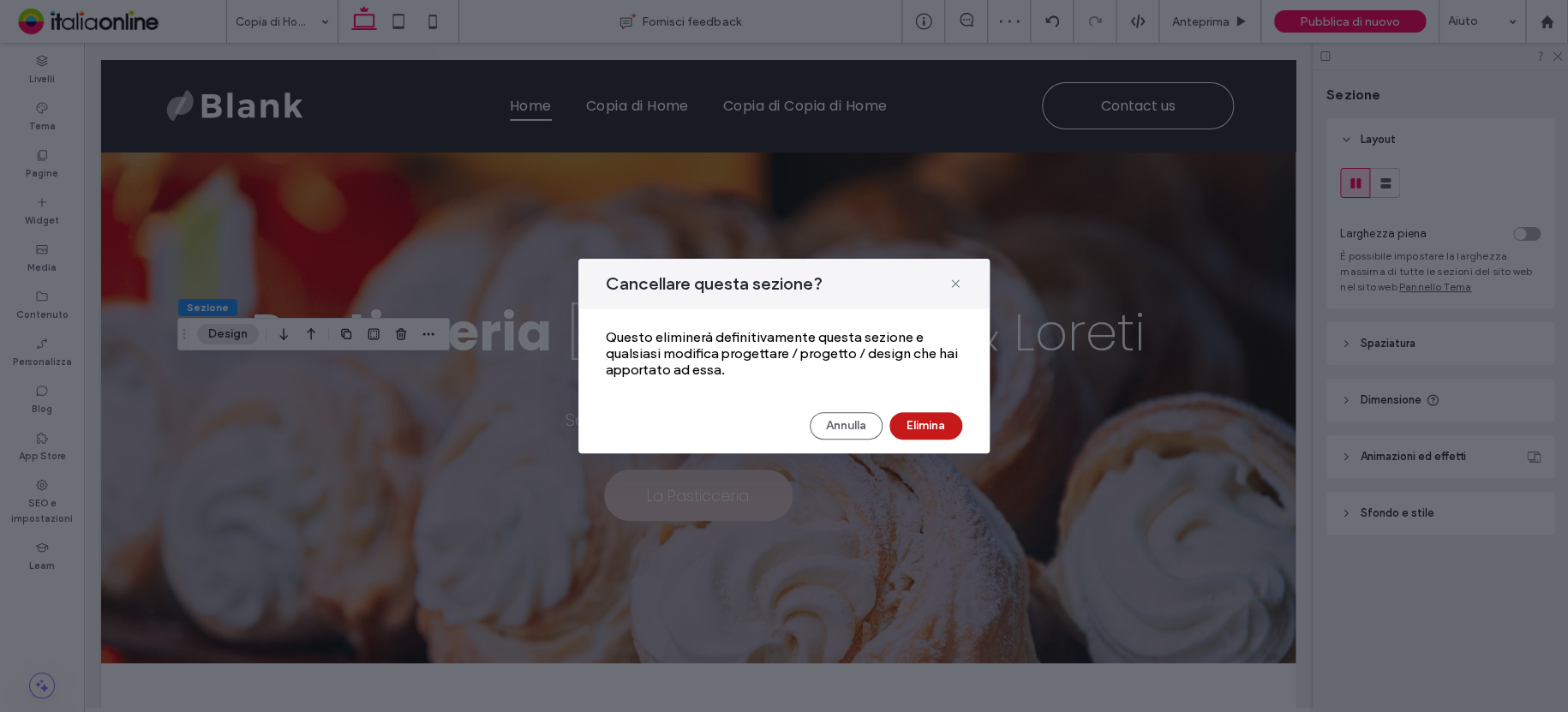
click at [923, 424] on button "Elimina" at bounding box center [926, 426] width 73 height 27
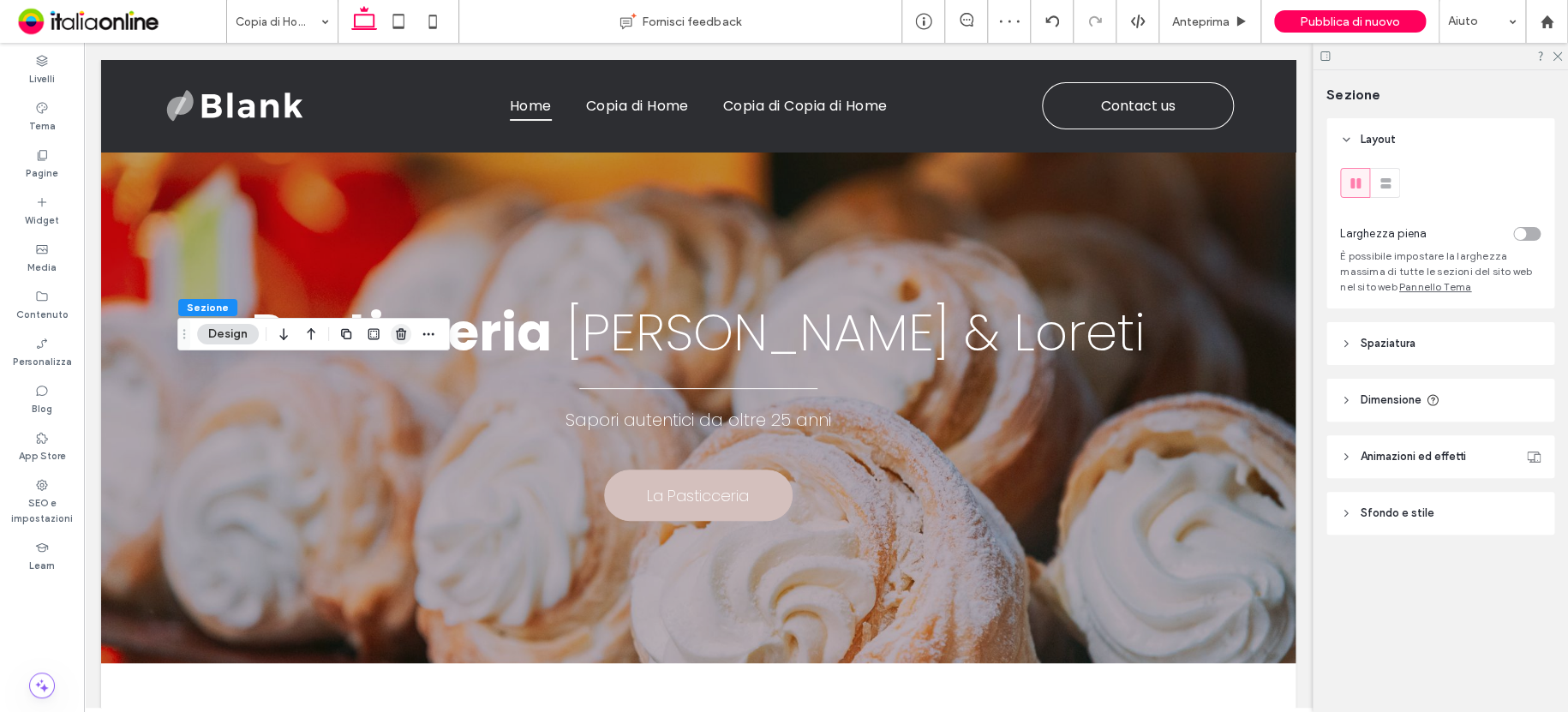
click at [394, 342] on span "button" at bounding box center [400, 333] width 21 height 21
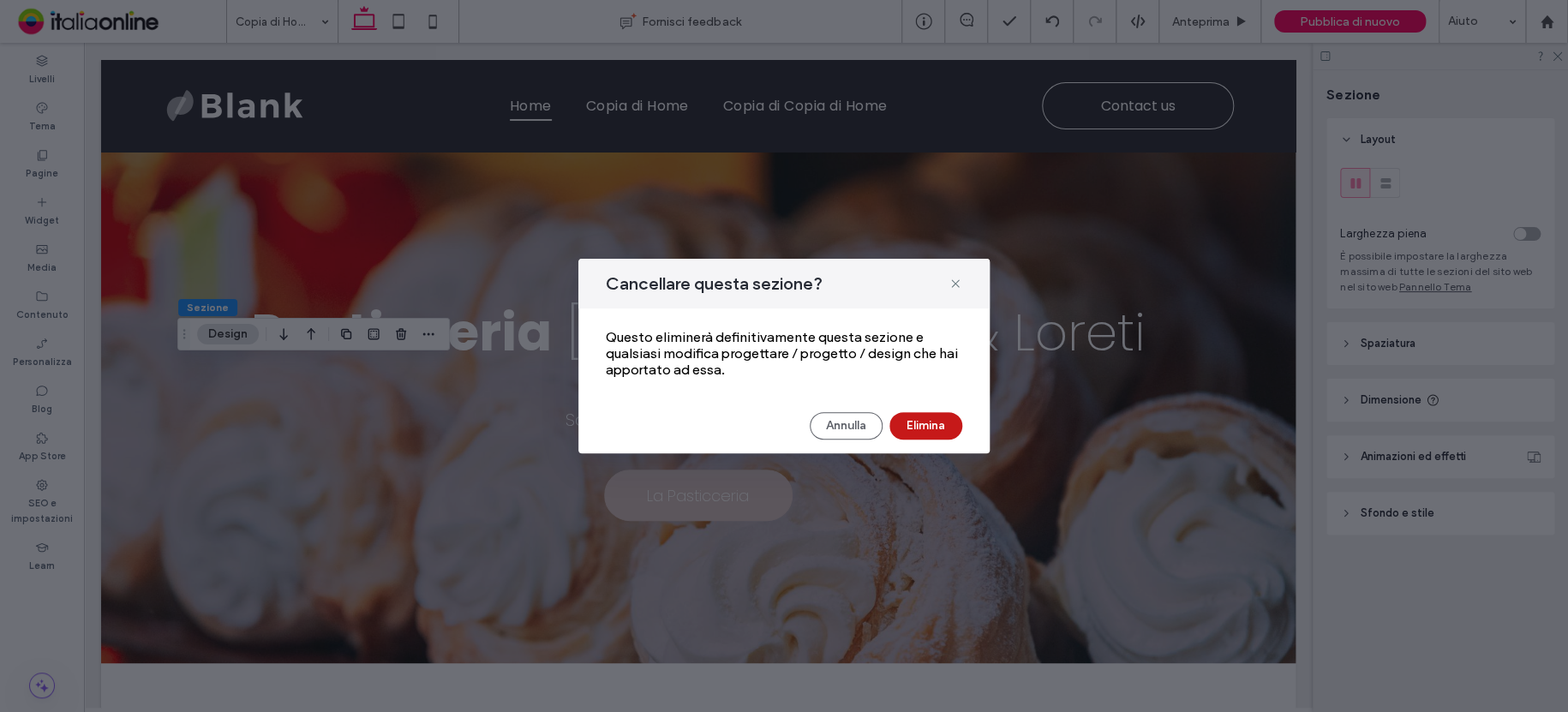
click at [918, 417] on button "Elimina" at bounding box center [926, 426] width 73 height 27
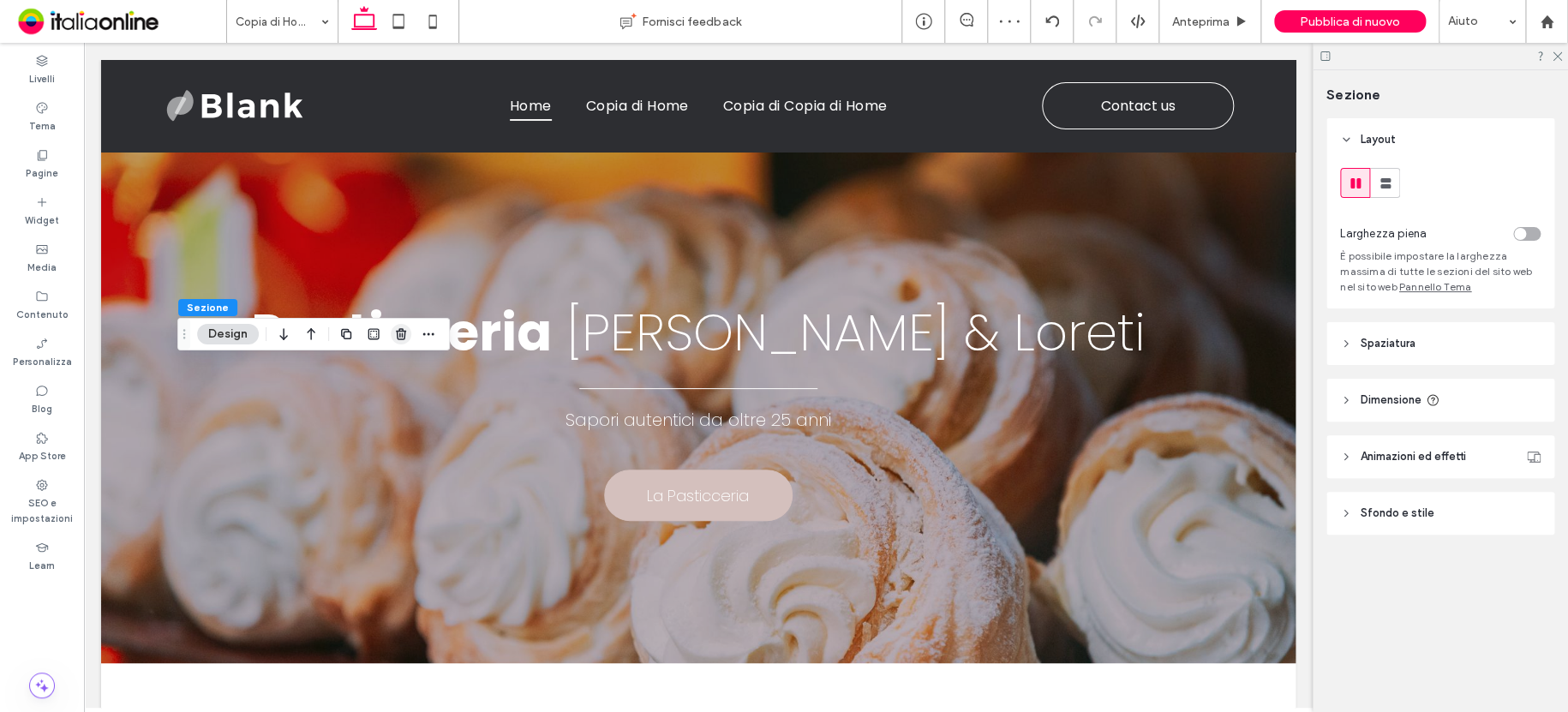
click at [398, 329] on use "button" at bounding box center [401, 333] width 10 height 11
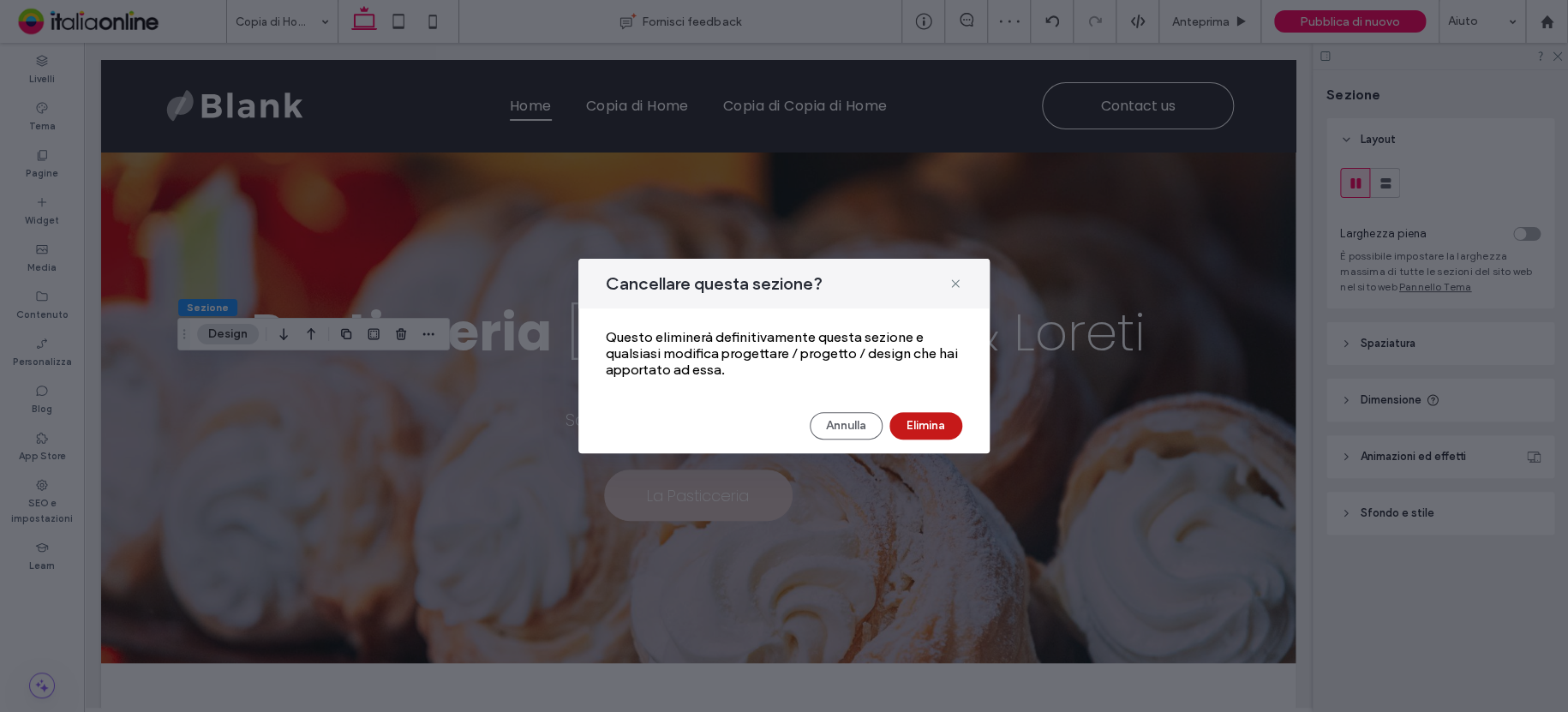
click at [932, 430] on button "Elimina" at bounding box center [926, 426] width 73 height 27
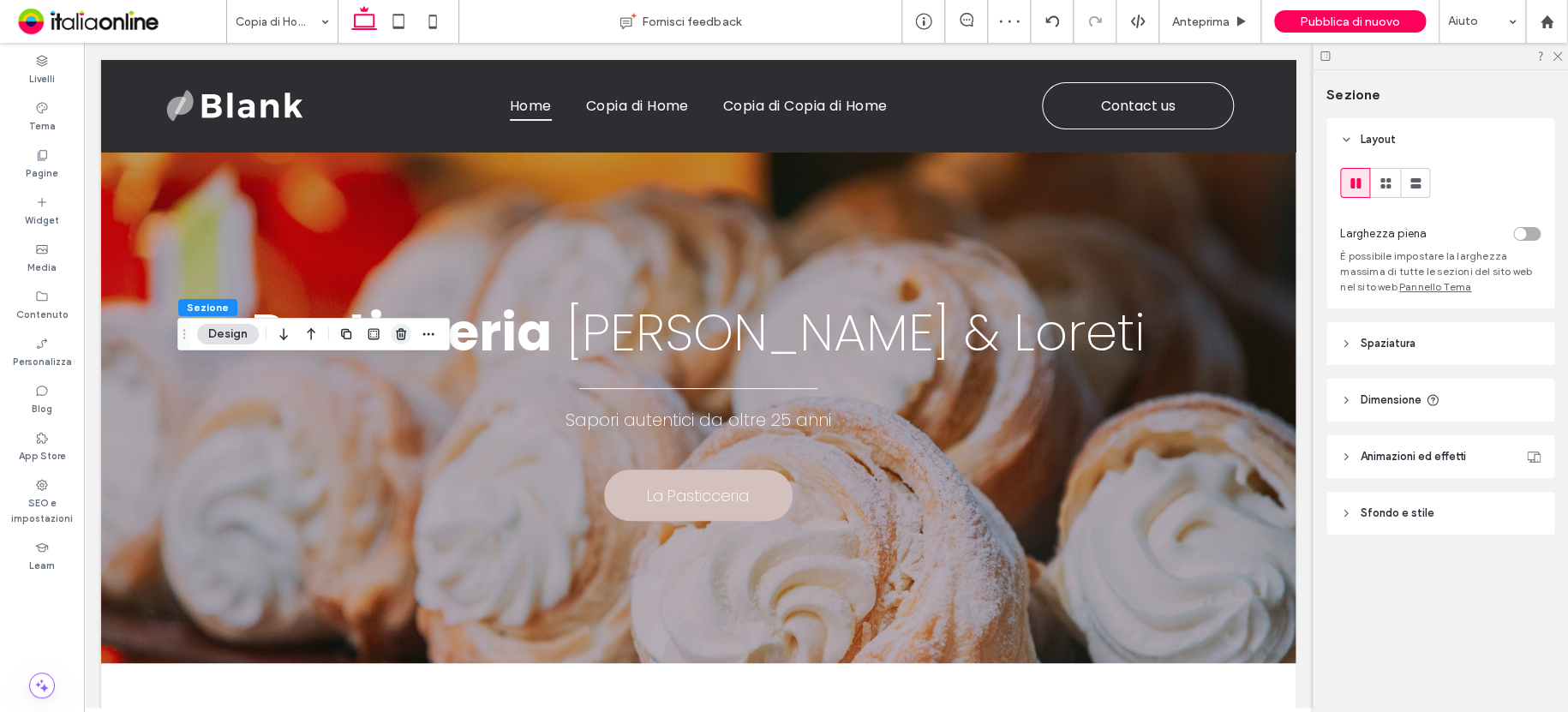
click at [397, 332] on icon "button" at bounding box center [401, 334] width 14 height 14
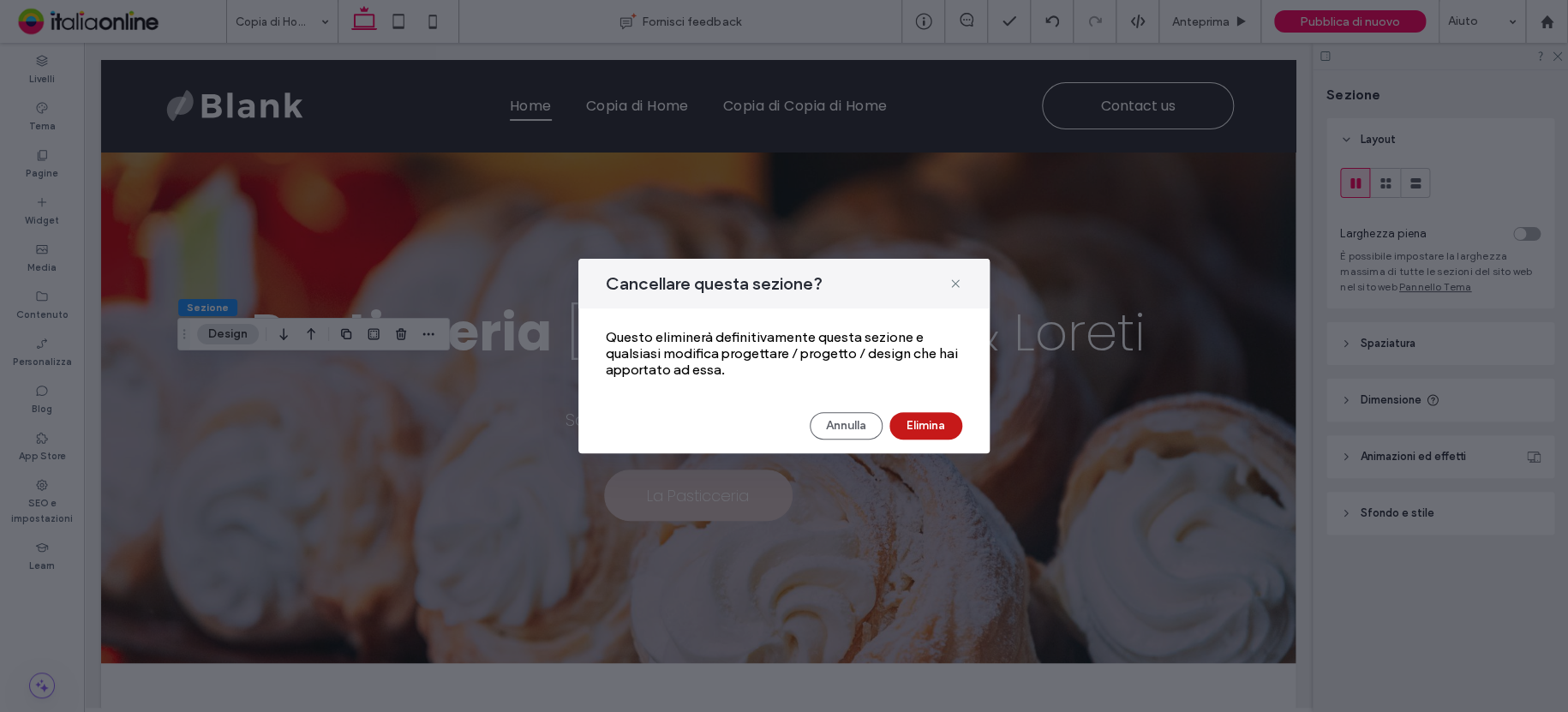
click at [919, 422] on button "Elimina" at bounding box center [926, 426] width 73 height 27
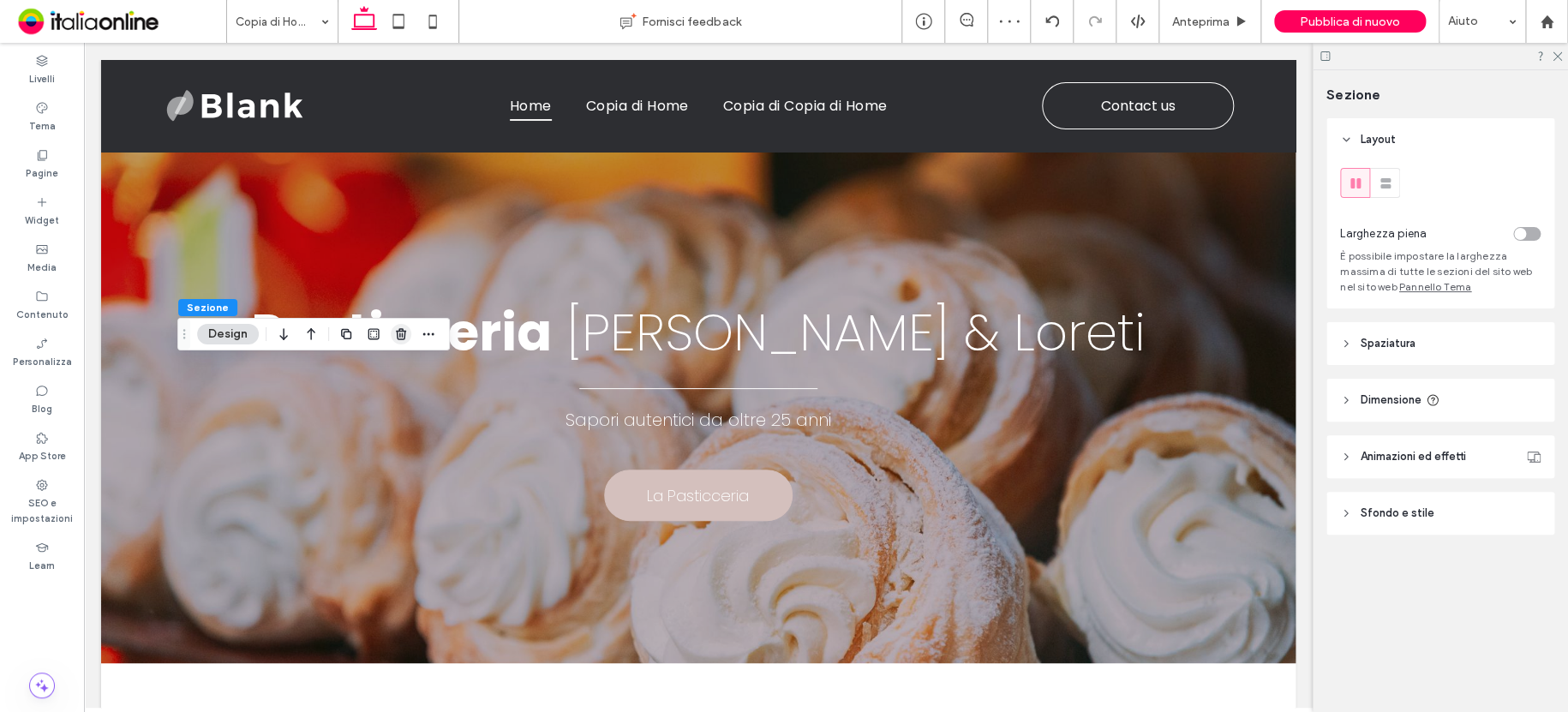
click at [398, 340] on icon "button" at bounding box center [401, 334] width 14 height 14
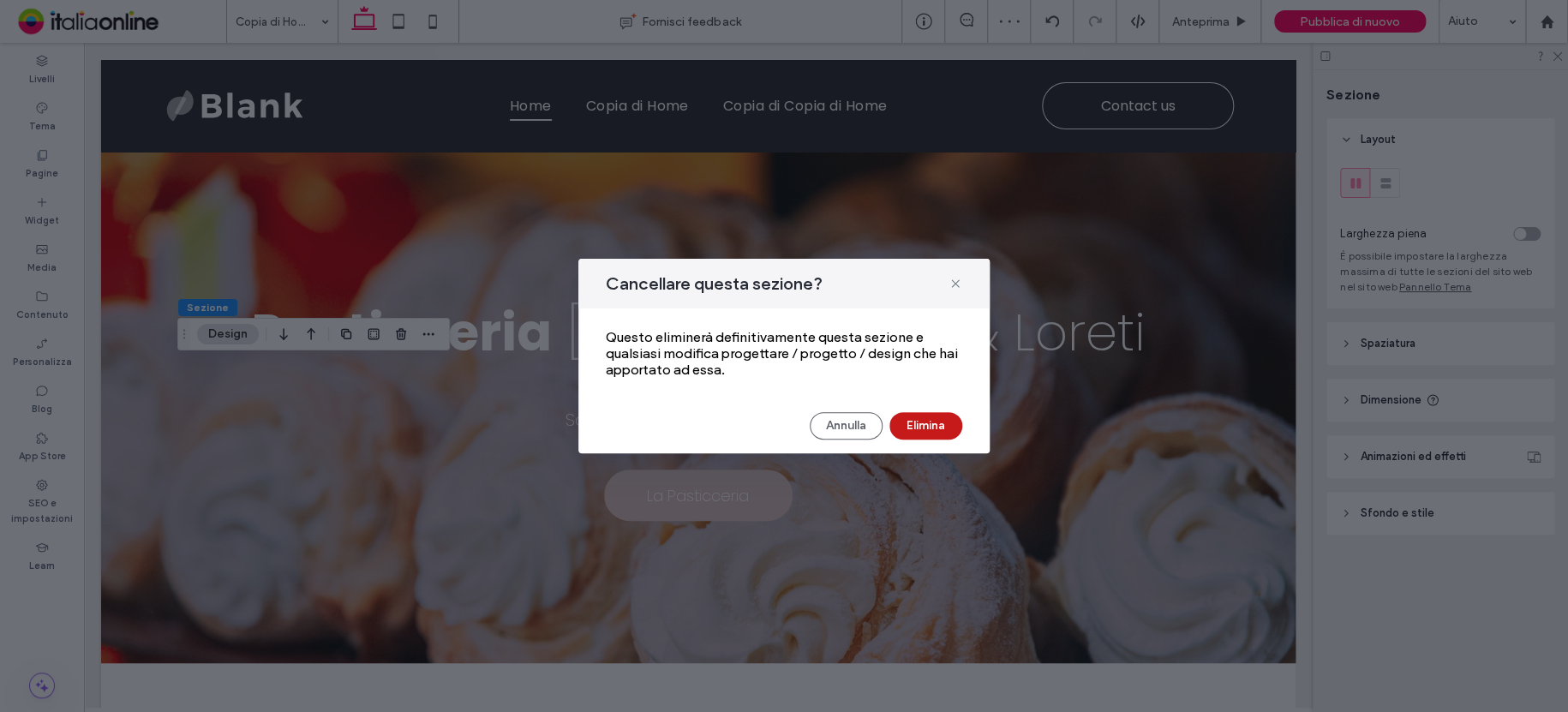
click at [916, 424] on button "Elimina" at bounding box center [926, 426] width 73 height 27
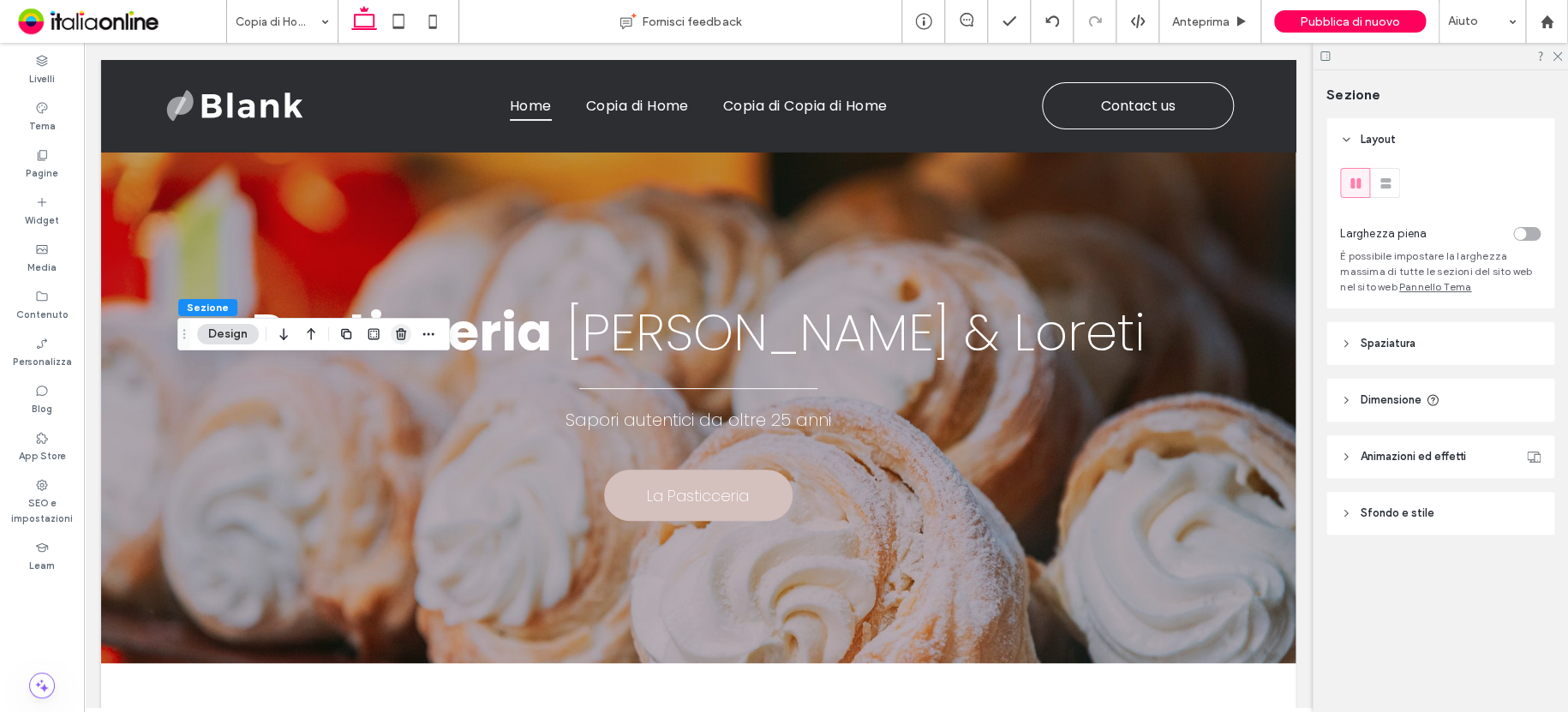
click at [402, 338] on use "button" at bounding box center [401, 333] width 10 height 11
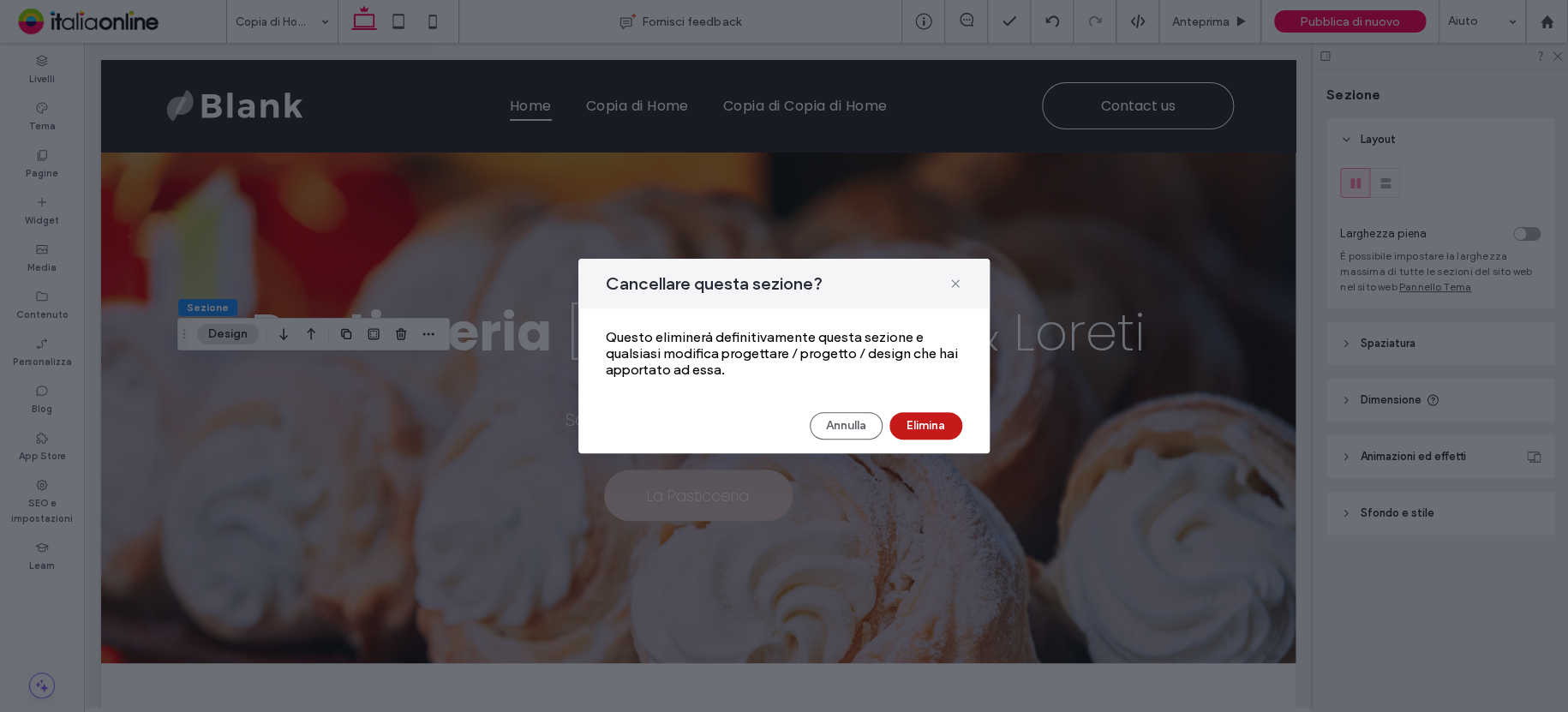
click at [925, 427] on button "Elimina" at bounding box center [926, 426] width 73 height 27
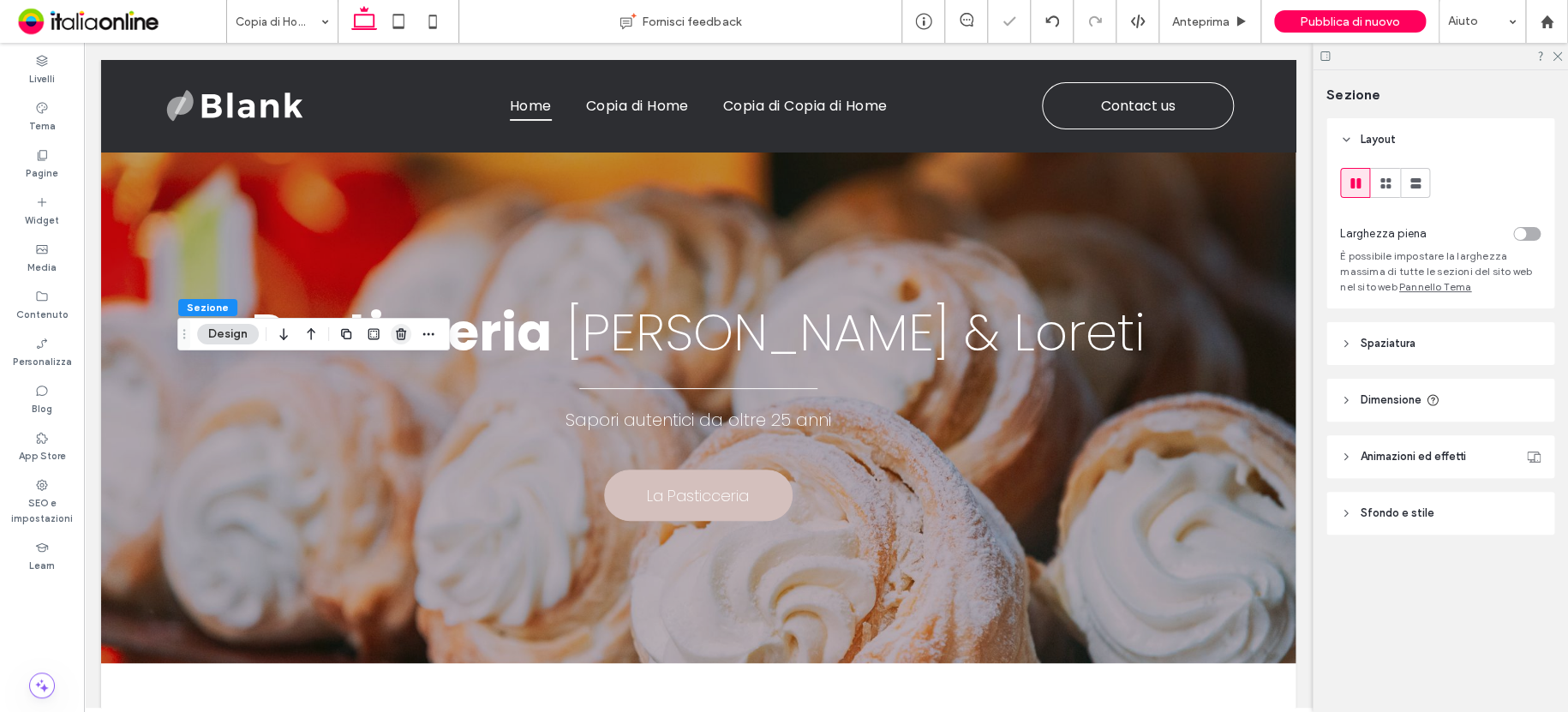
click at [396, 333] on use "button" at bounding box center [401, 333] width 10 height 11
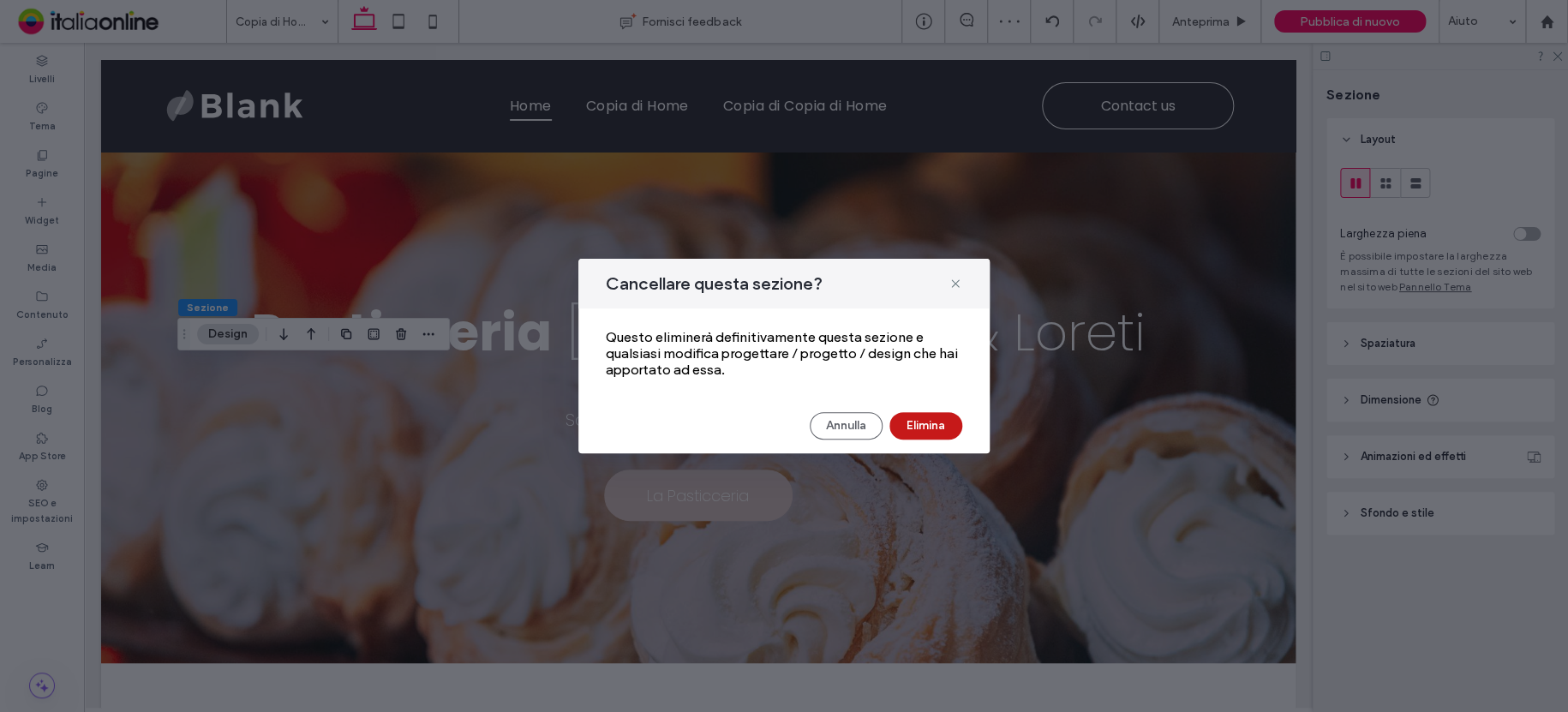
click at [925, 424] on button "Elimina" at bounding box center [926, 426] width 73 height 27
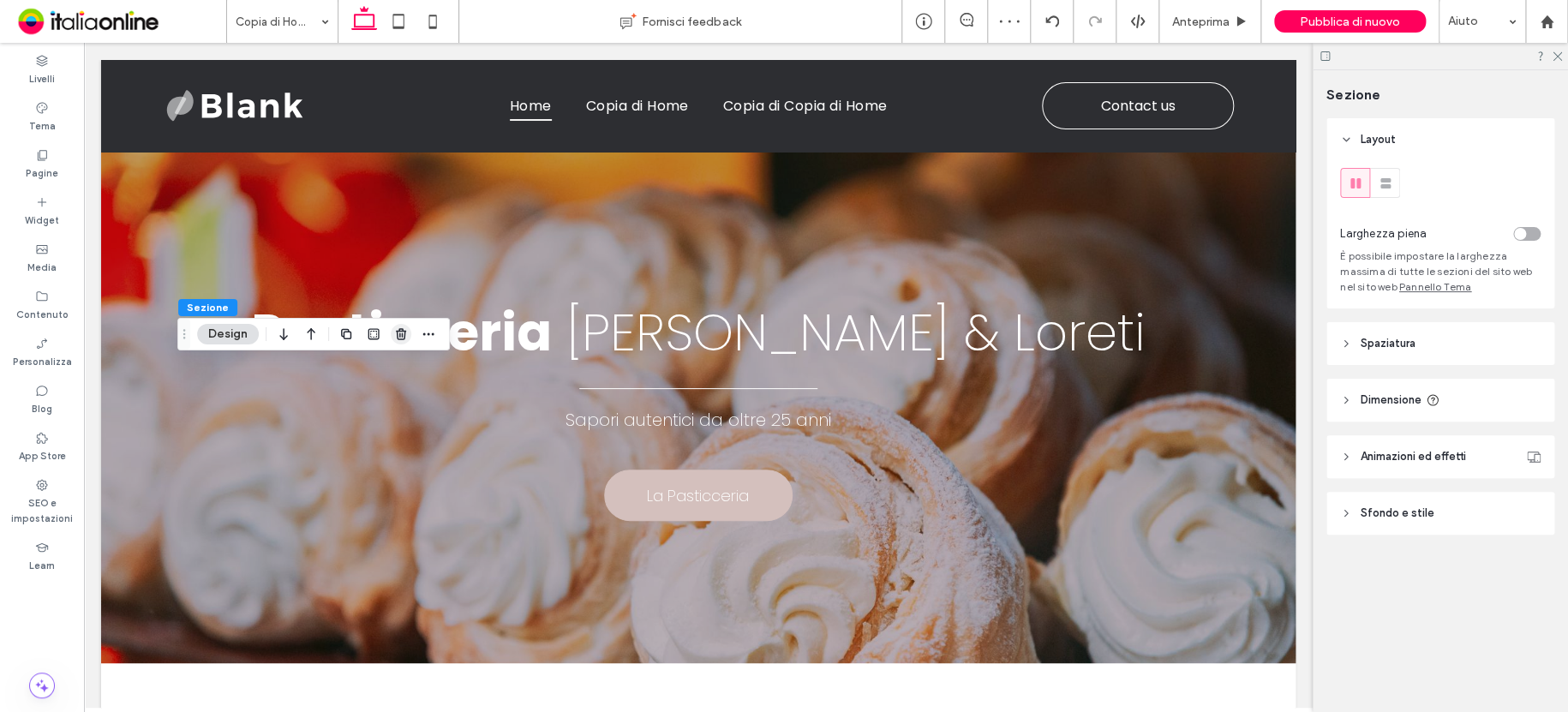
click at [391, 333] on span "button" at bounding box center [400, 333] width 21 height 21
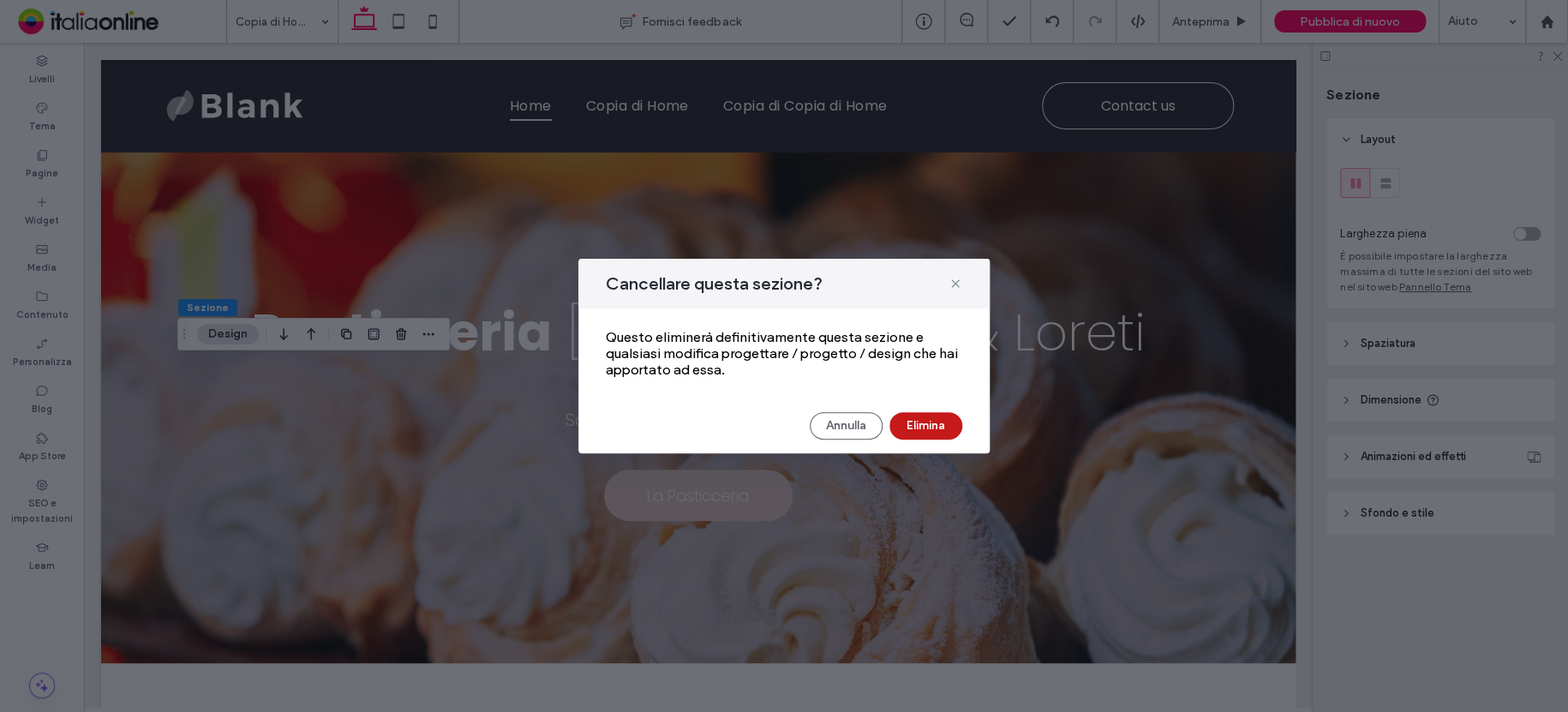
click at [924, 422] on button "Elimina" at bounding box center [926, 426] width 73 height 27
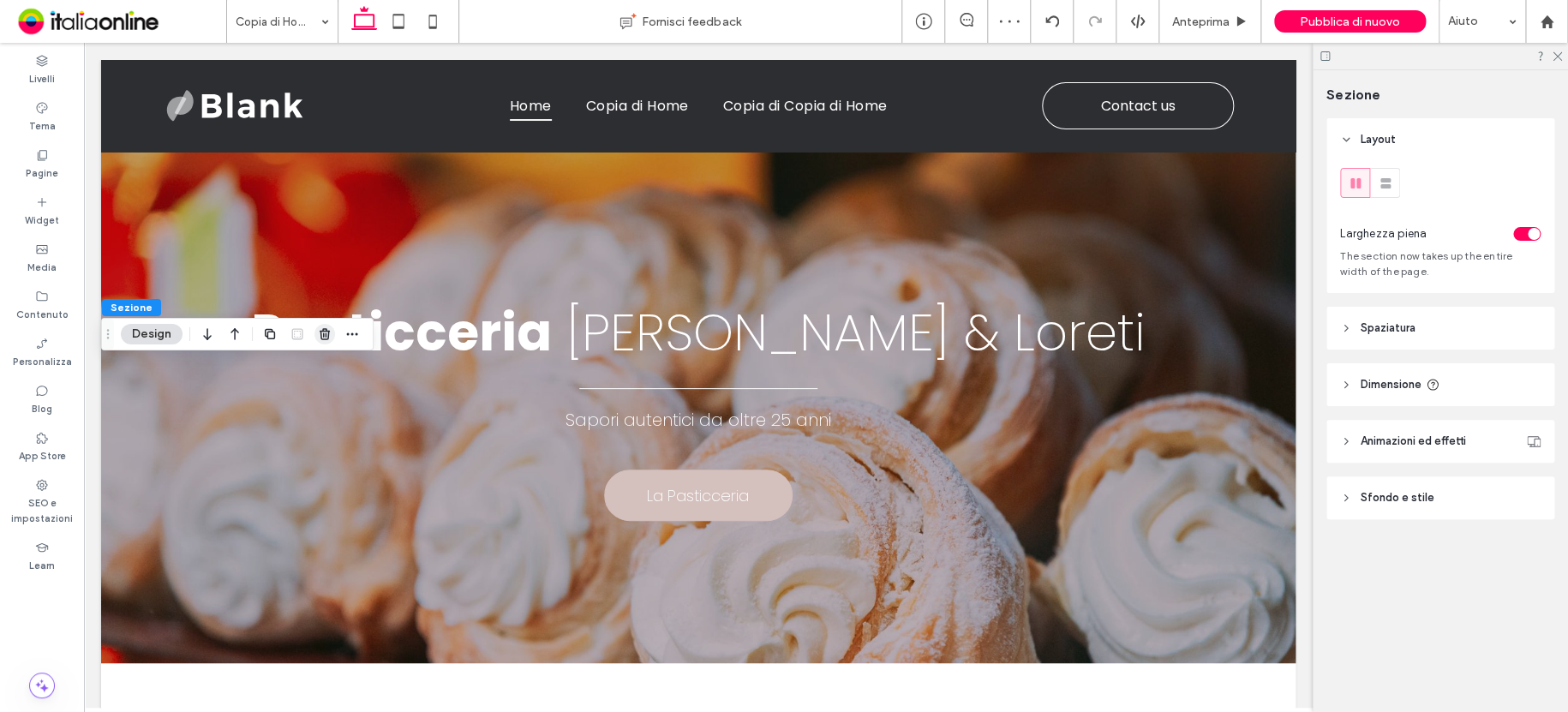
click at [318, 335] on icon "button" at bounding box center [325, 334] width 14 height 14
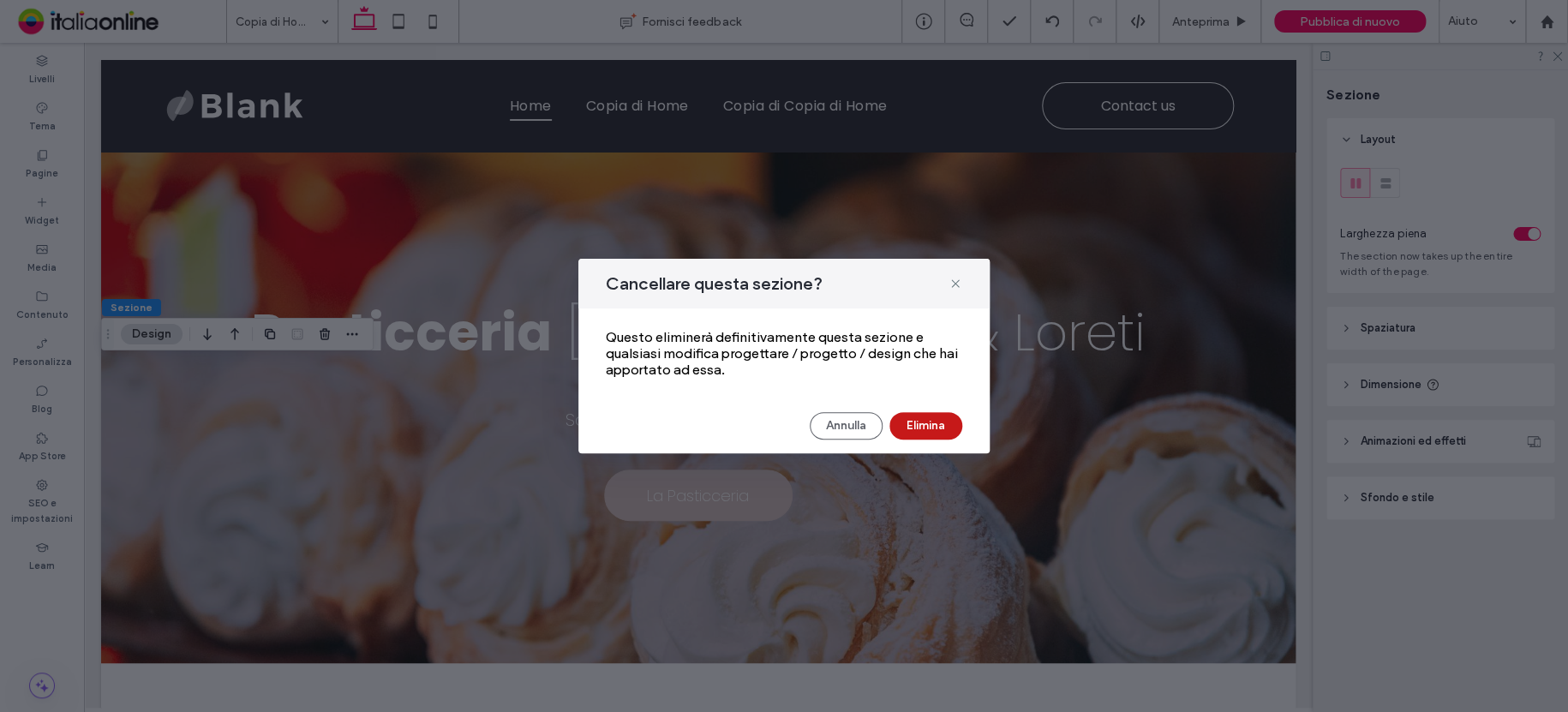
click at [925, 428] on button "Elimina" at bounding box center [926, 426] width 73 height 27
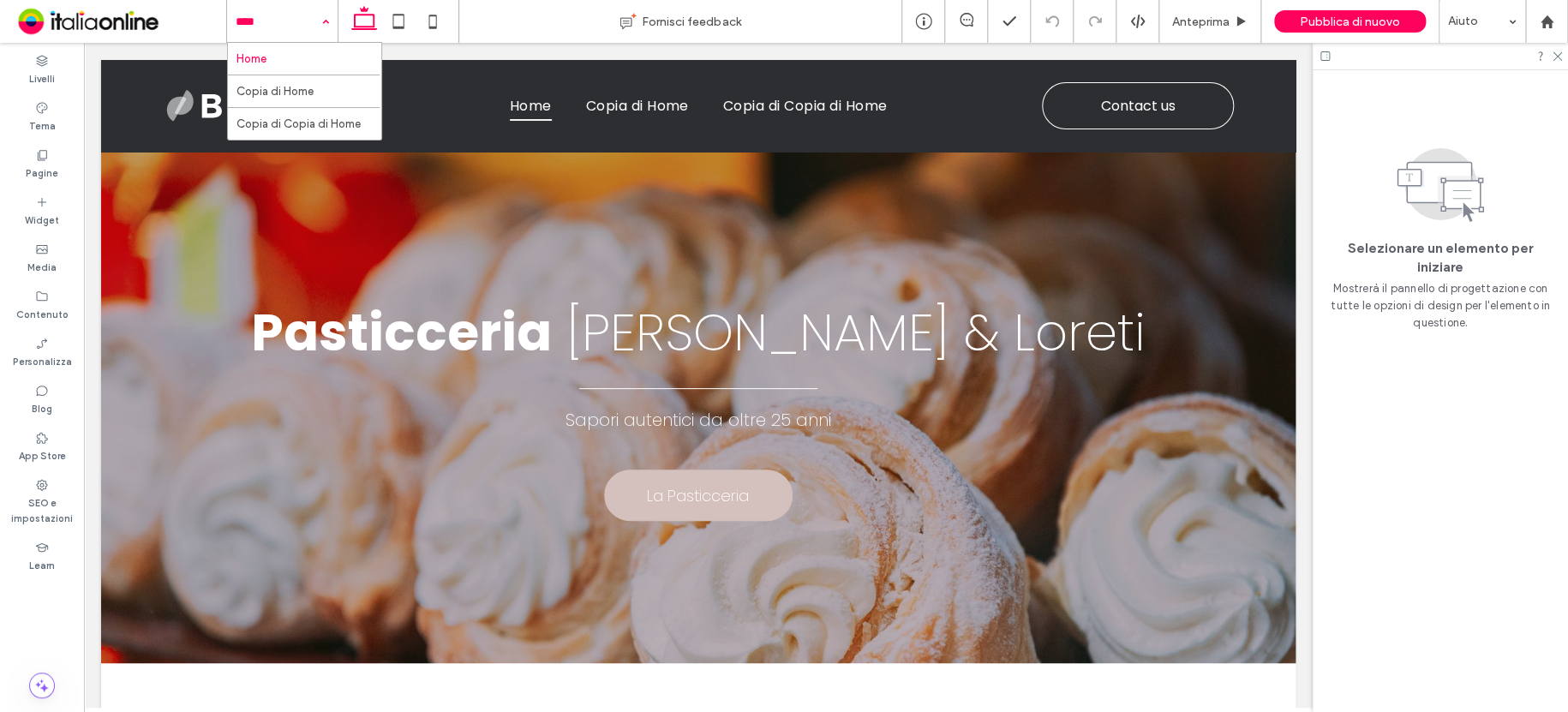
drag, startPoint x: 258, startPoint y: 22, endPoint x: 261, endPoint y: 61, distance: 39.1
click at [259, 27] on input at bounding box center [278, 22] width 84 height 43
click at [268, 15] on input at bounding box center [278, 22] width 84 height 43
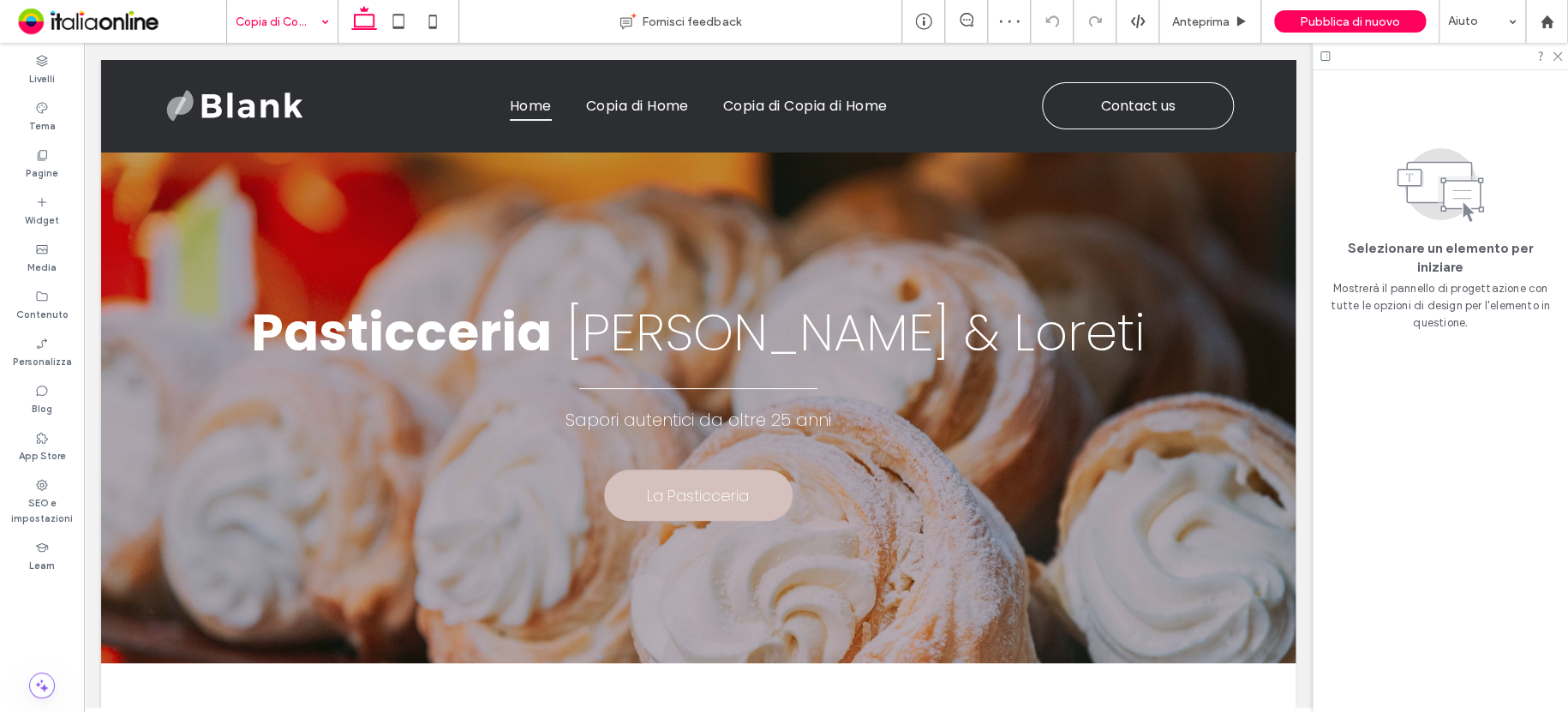
click at [284, 25] on input at bounding box center [278, 22] width 84 height 43
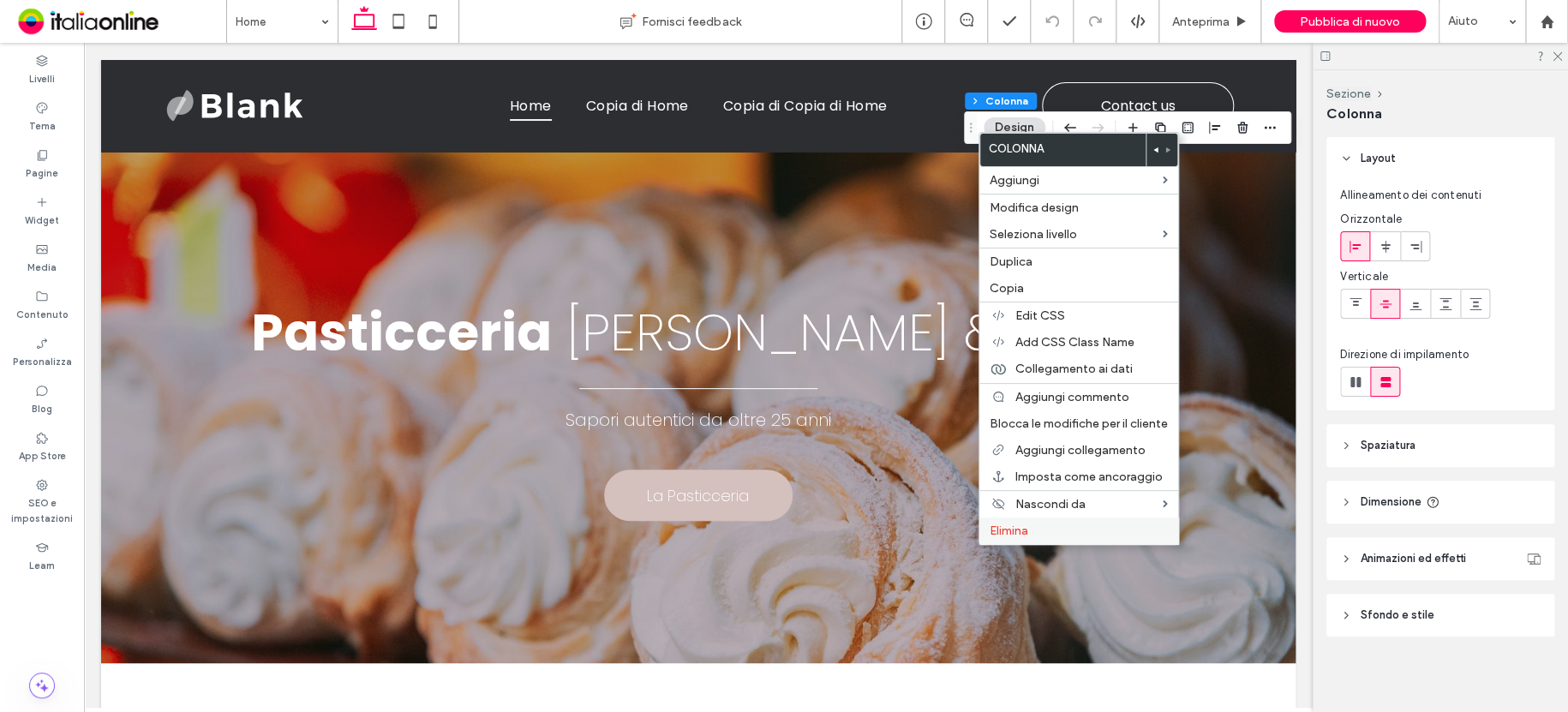
drag, startPoint x: 1020, startPoint y: 532, endPoint x: 1036, endPoint y: 528, distance: 16.5
click at [1020, 532] on span "Elimina" at bounding box center [1008, 531] width 38 height 15
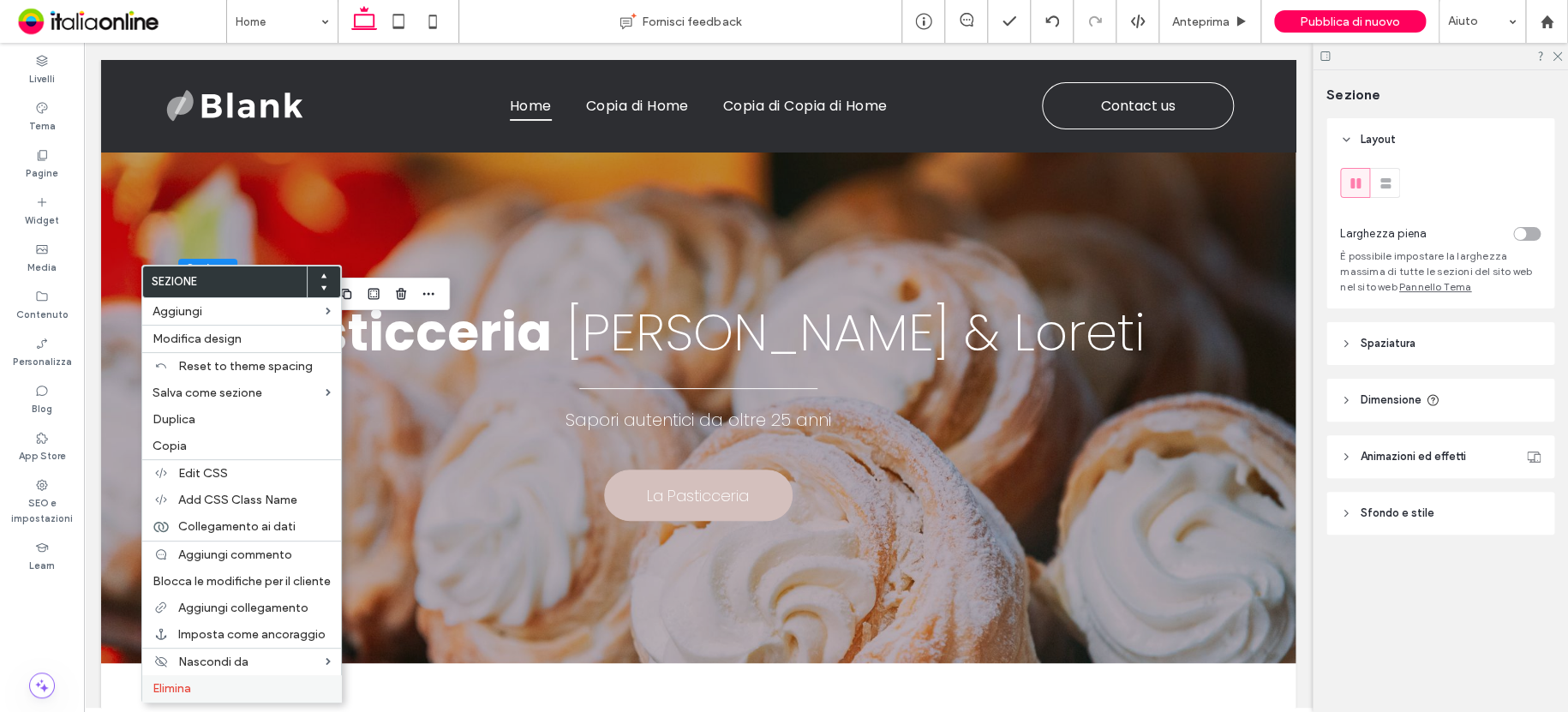
click at [235, 687] on label "Elimina" at bounding box center [241, 687] width 178 height 15
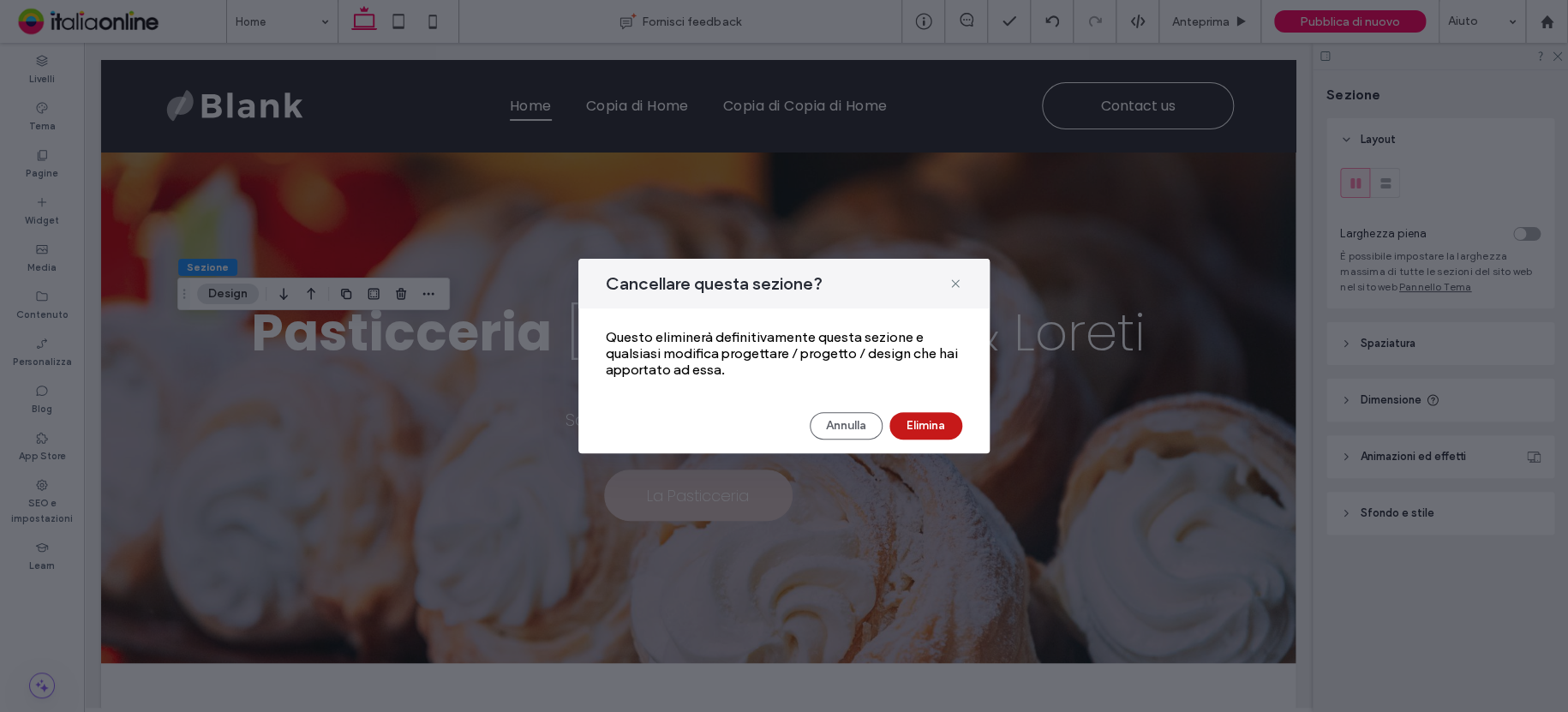
click at [934, 429] on button "Elimina" at bounding box center [926, 426] width 73 height 27
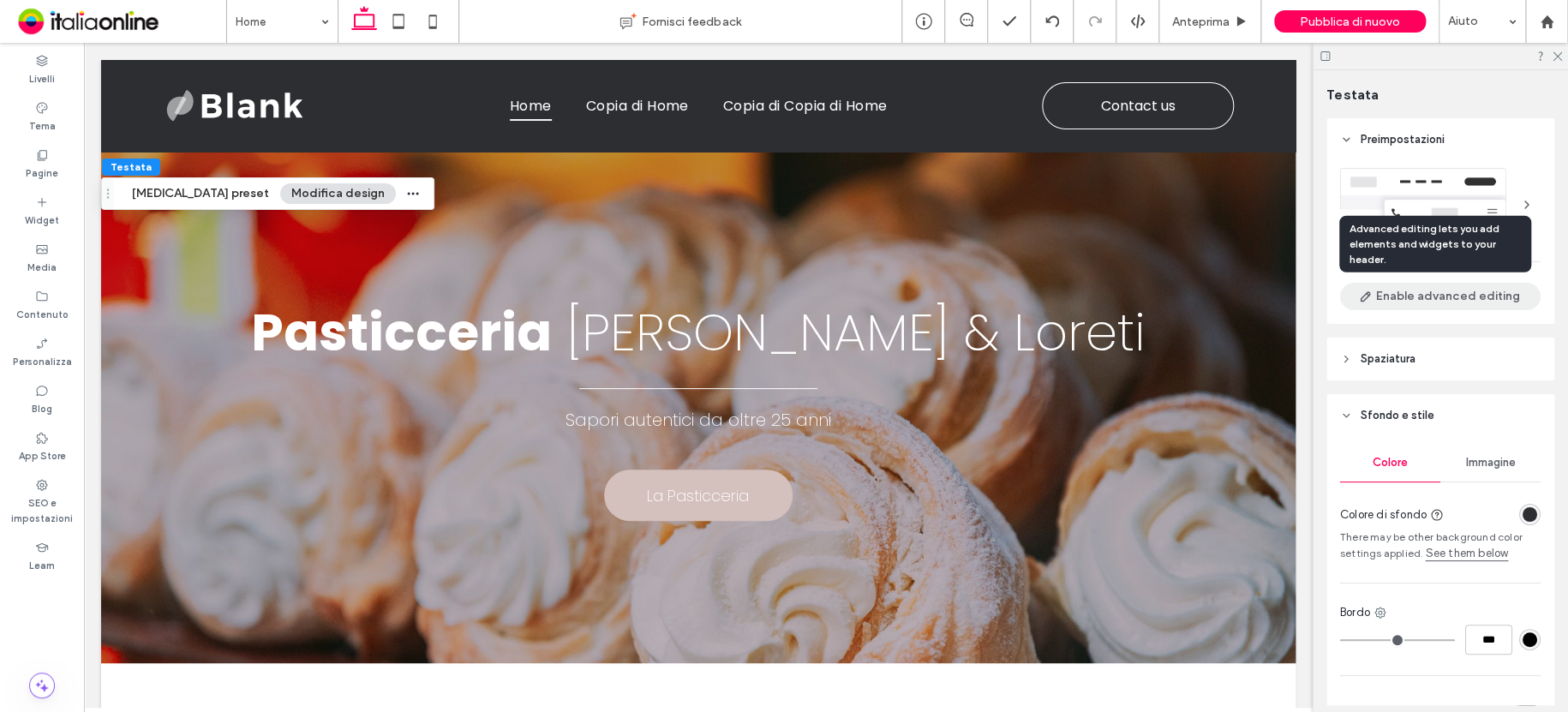
click at [1416, 300] on button "Enable advanced editing" at bounding box center [1440, 296] width 200 height 27
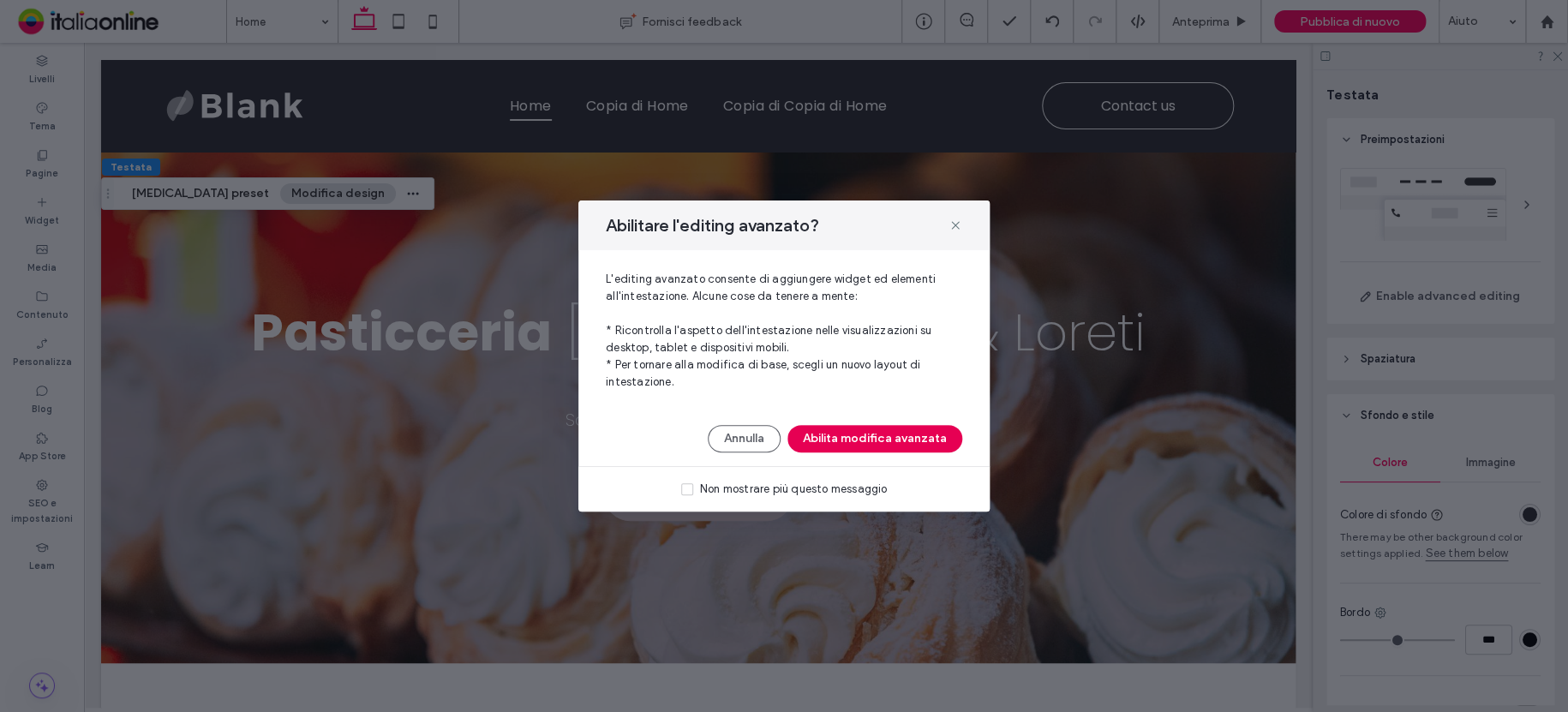
click at [904, 428] on button "Abilita modifica avanzata" at bounding box center [875, 438] width 175 height 27
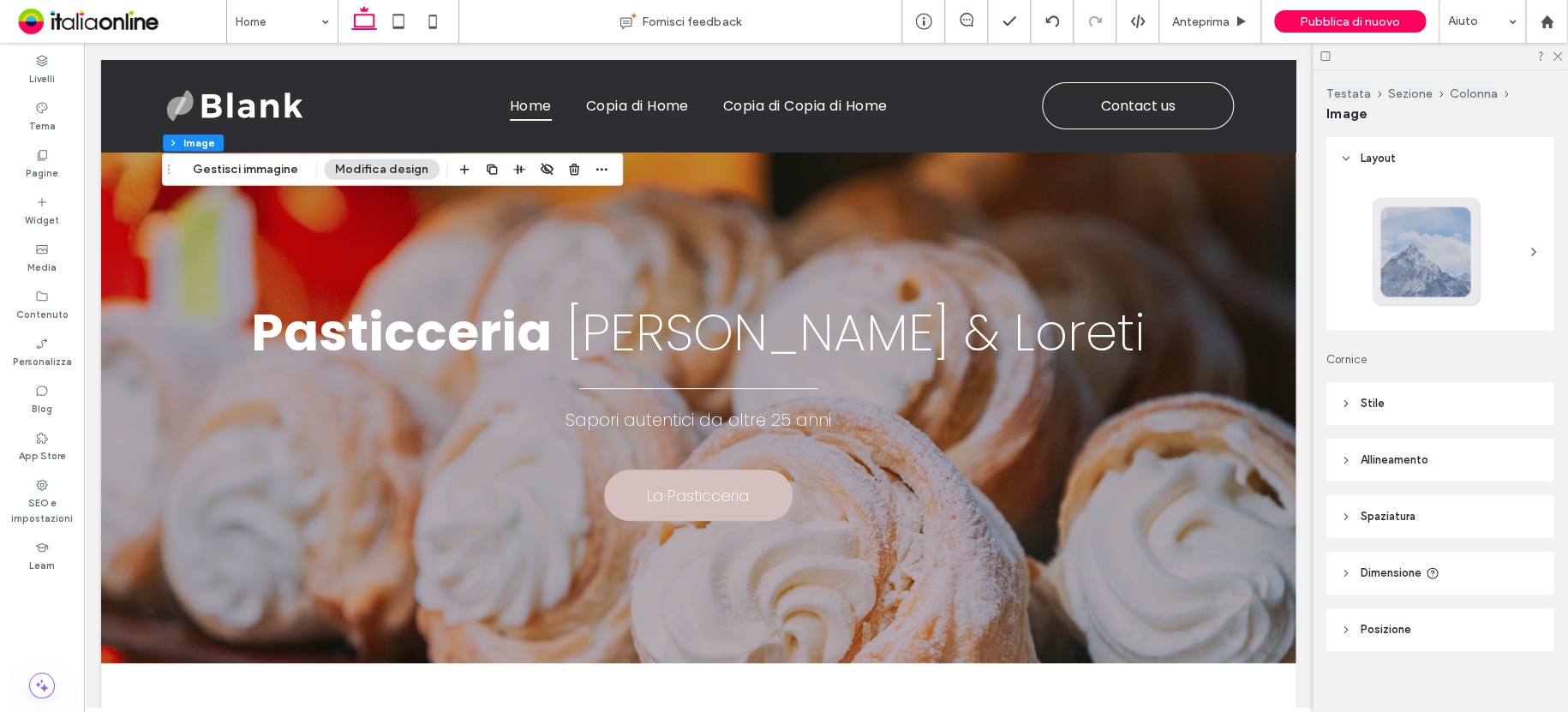
drag, startPoint x: 265, startPoint y: 174, endPoint x: 265, endPoint y: 156, distance: 18.0
click at [265, 174] on button "Gestisci immagine" at bounding box center [245, 169] width 127 height 21
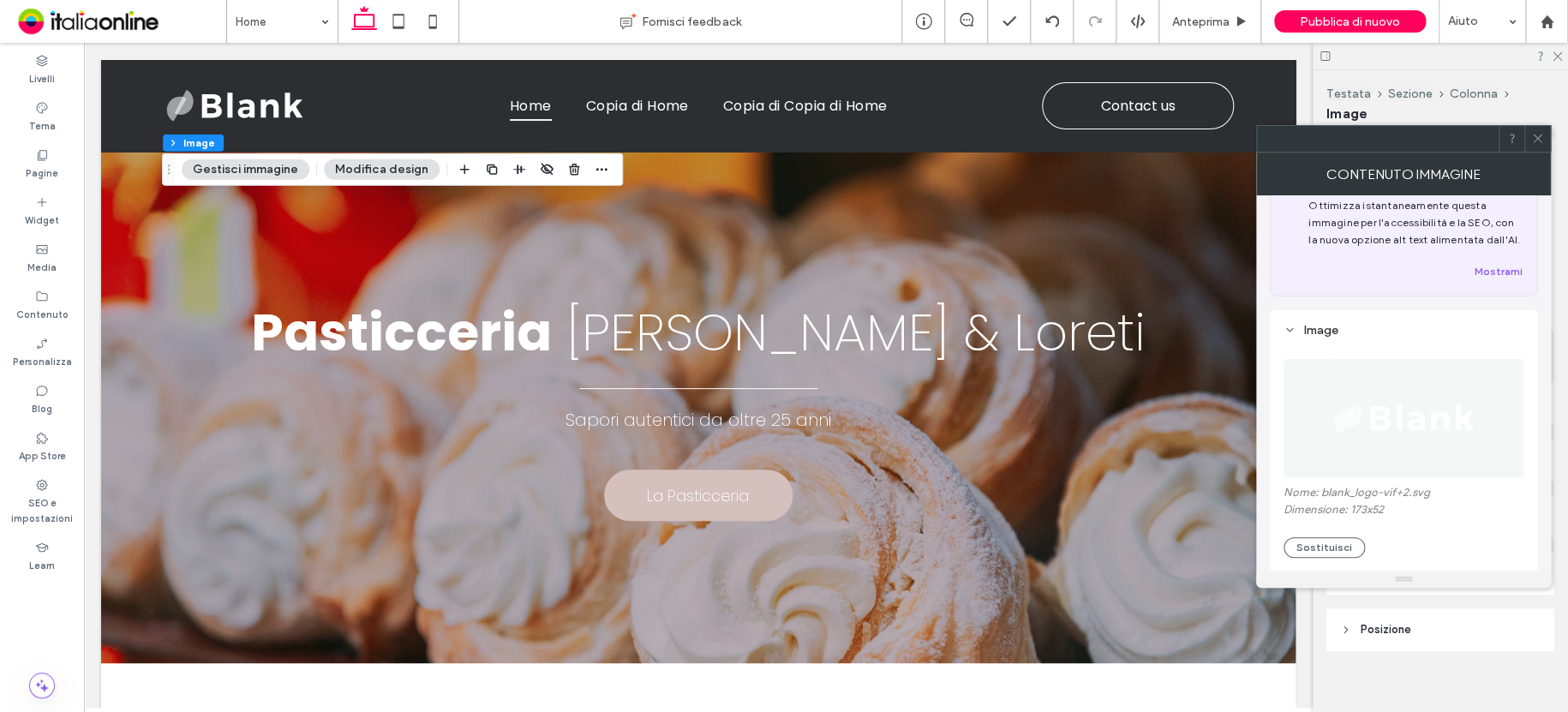
scroll to position [172, 0]
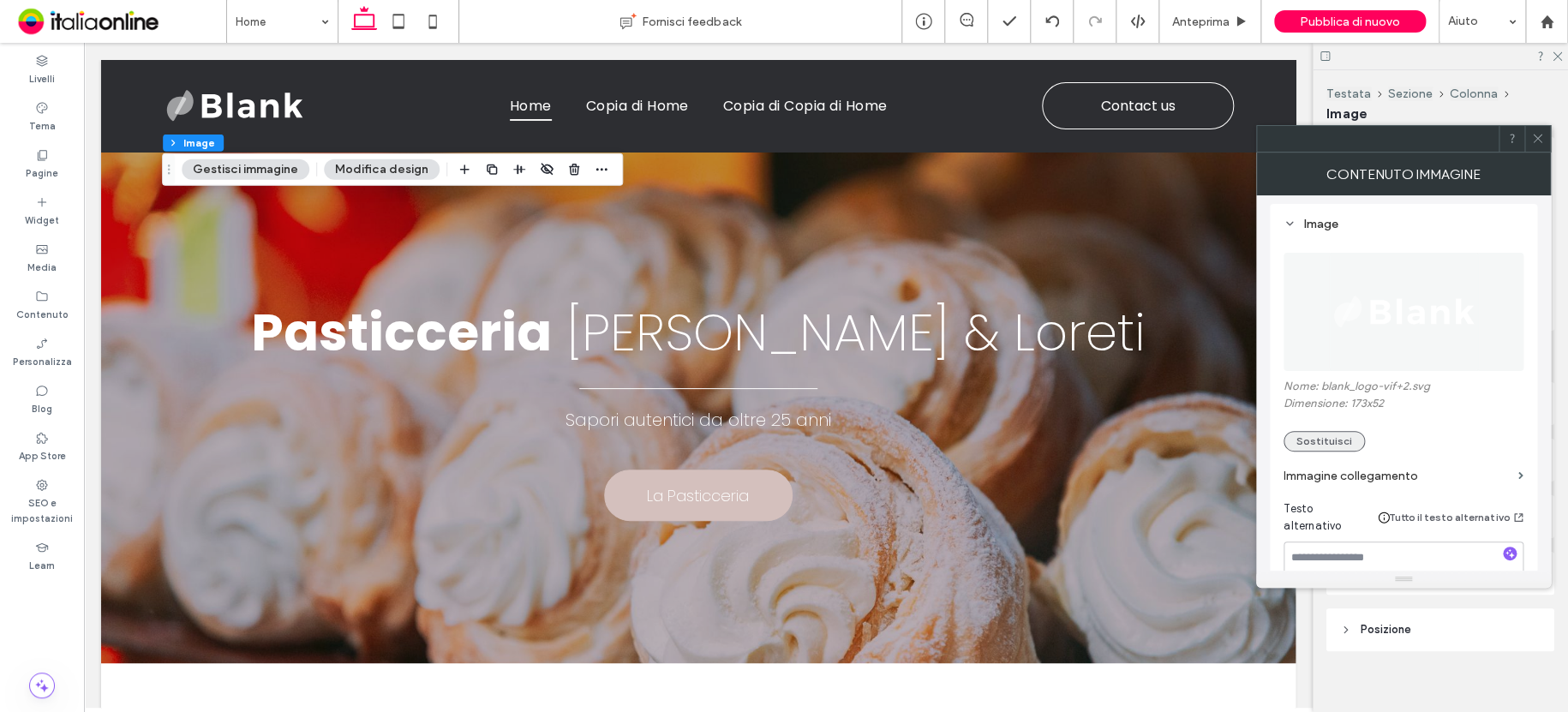
click at [1336, 439] on button "Sostituisci" at bounding box center [1324, 440] width 81 height 21
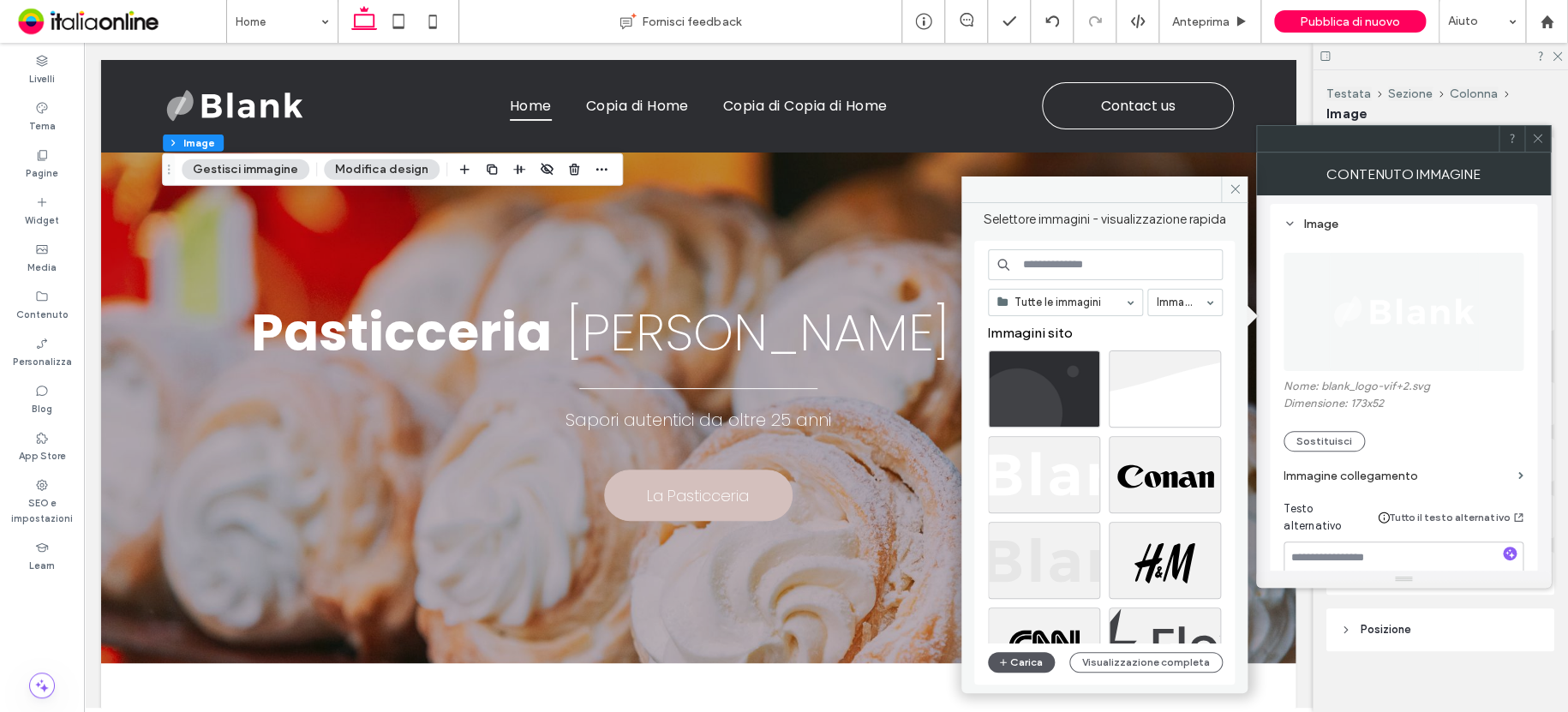
click at [1037, 657] on button "Carica" at bounding box center [1021, 662] width 67 height 21
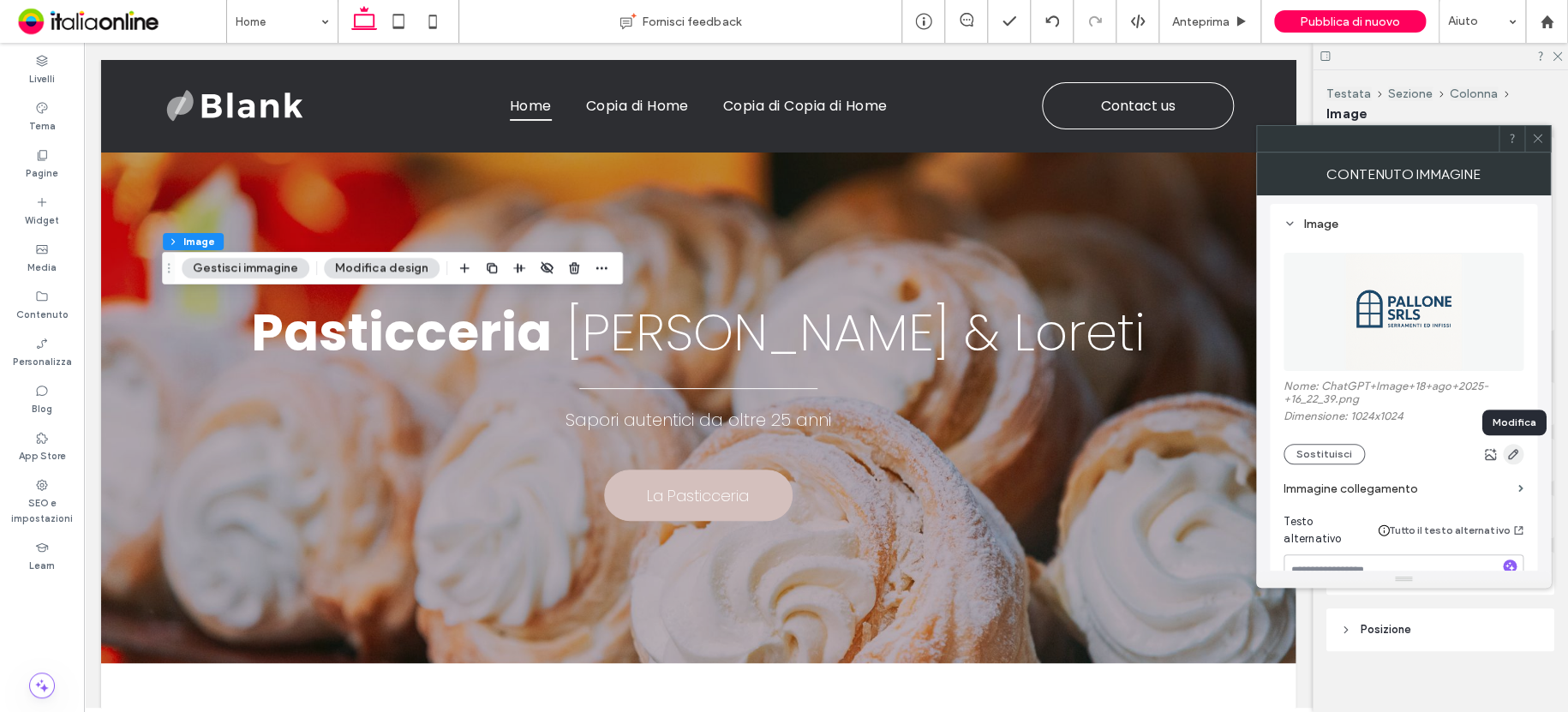
click at [1515, 459] on icon "button" at bounding box center [1513, 454] width 14 height 14
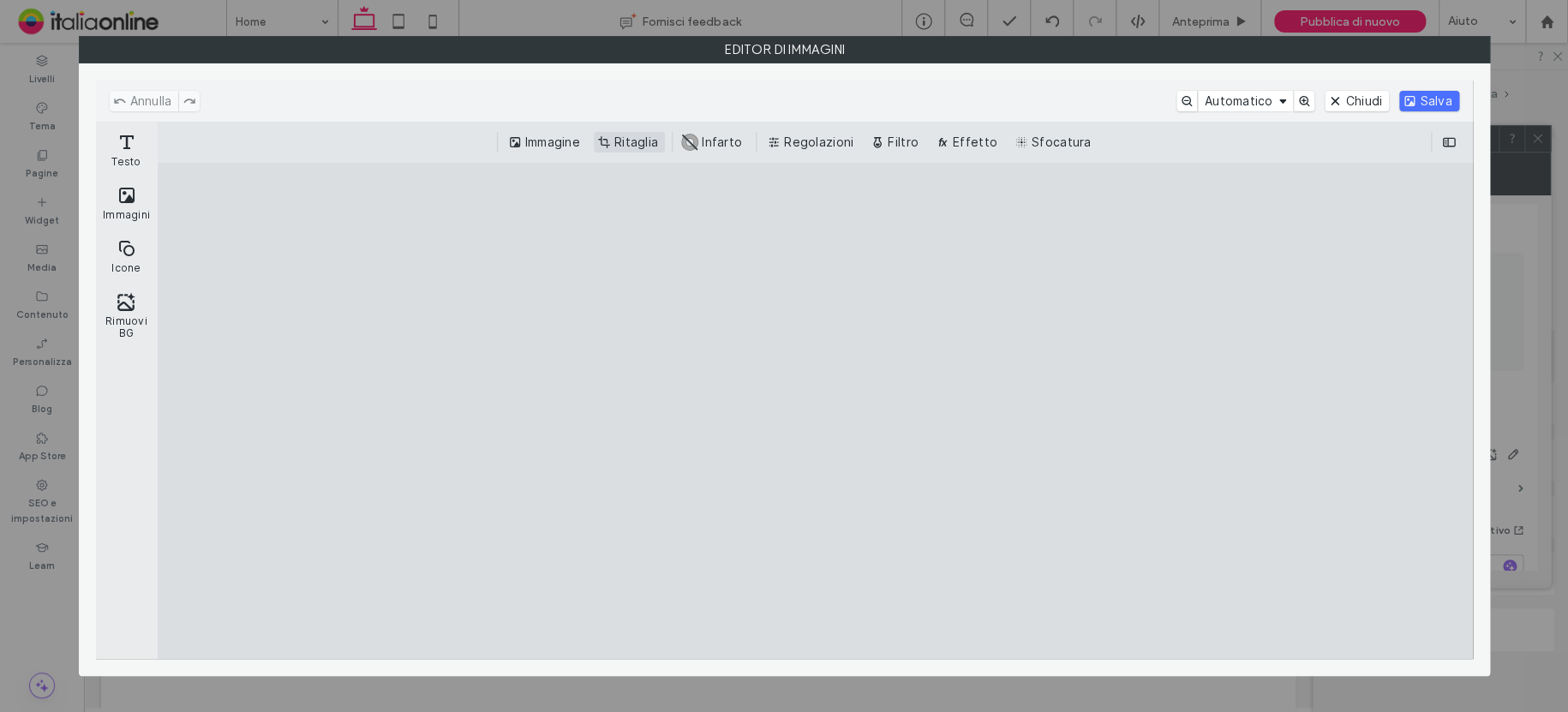
drag, startPoint x: 620, startPoint y: 132, endPoint x: 631, endPoint y: 133, distance: 11.0
click at [620, 132] on button "Ritaglia" at bounding box center [629, 142] width 72 height 21
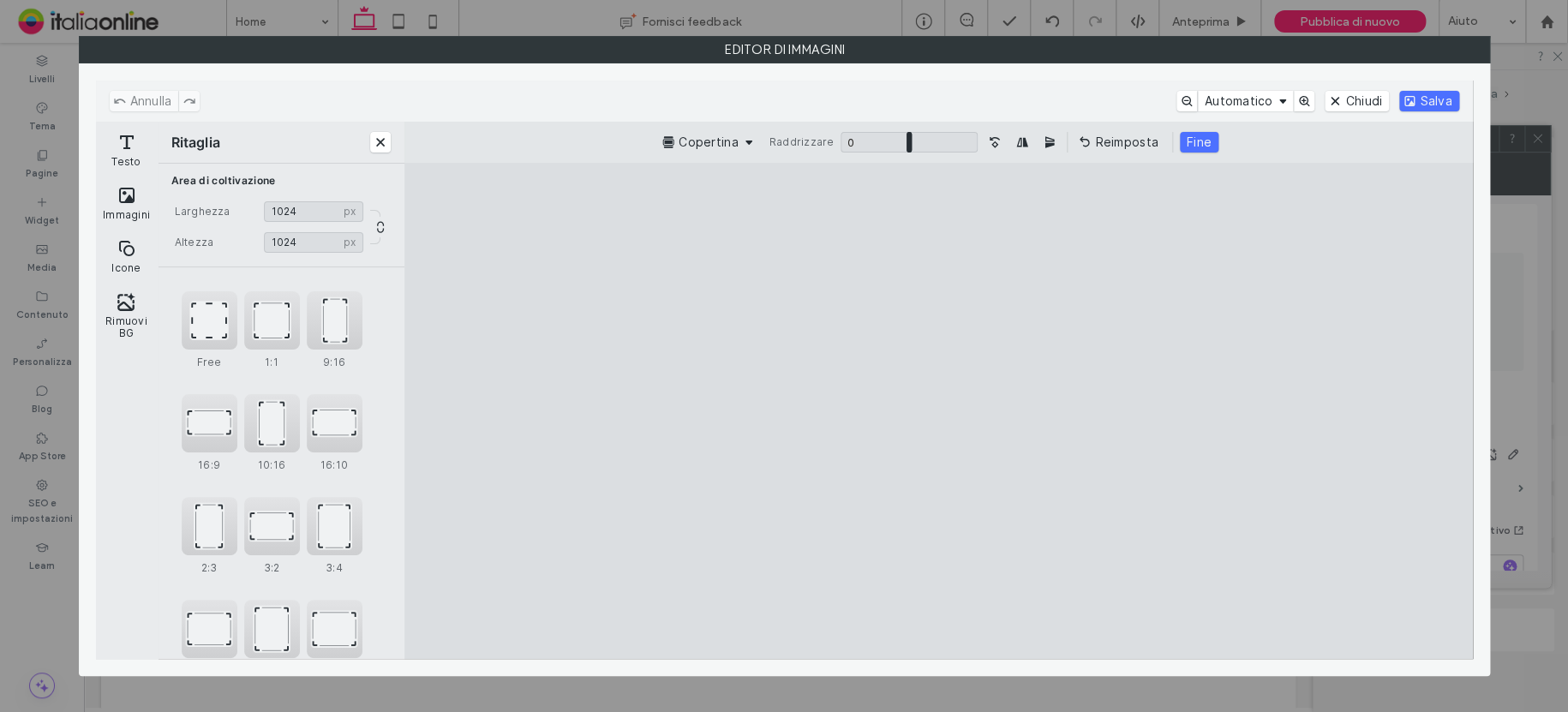
type input "****"
type input "***"
type input "****"
type input "***"
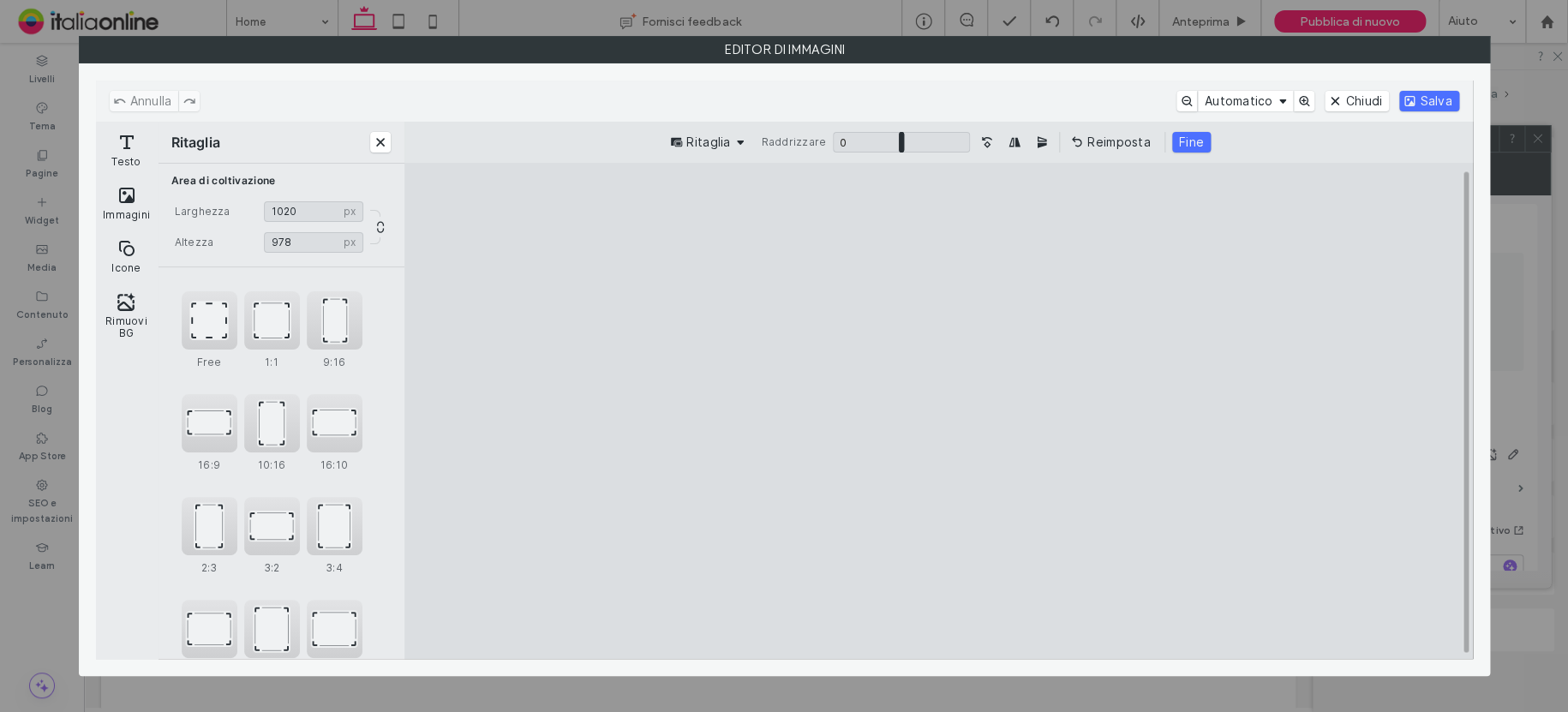
type input "****"
type input "***"
type input "****"
type input "***"
type input "****"
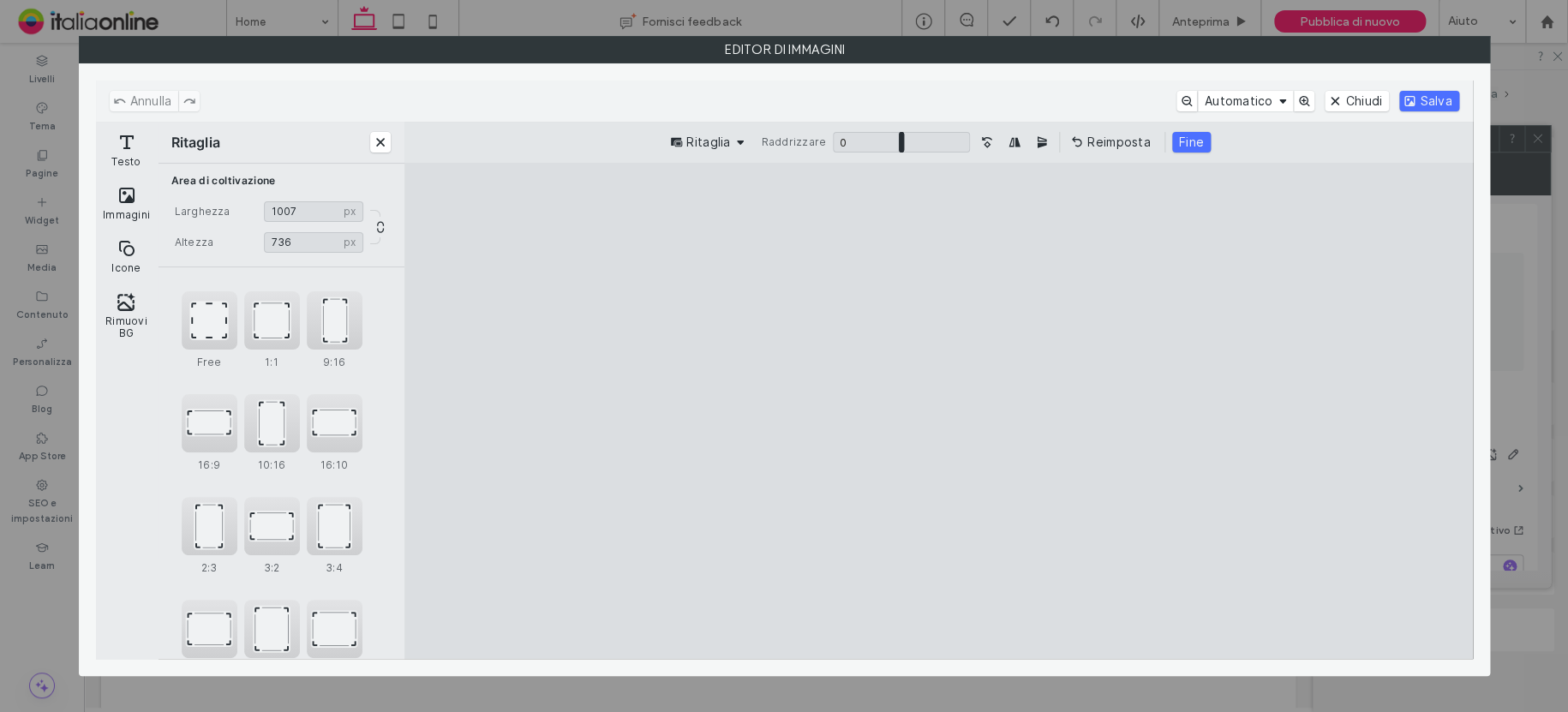
type input "***"
type input "****"
type input "***"
type input "****"
drag, startPoint x: 742, startPoint y: 216, endPoint x: 736, endPoint y: 331, distance: 115.2
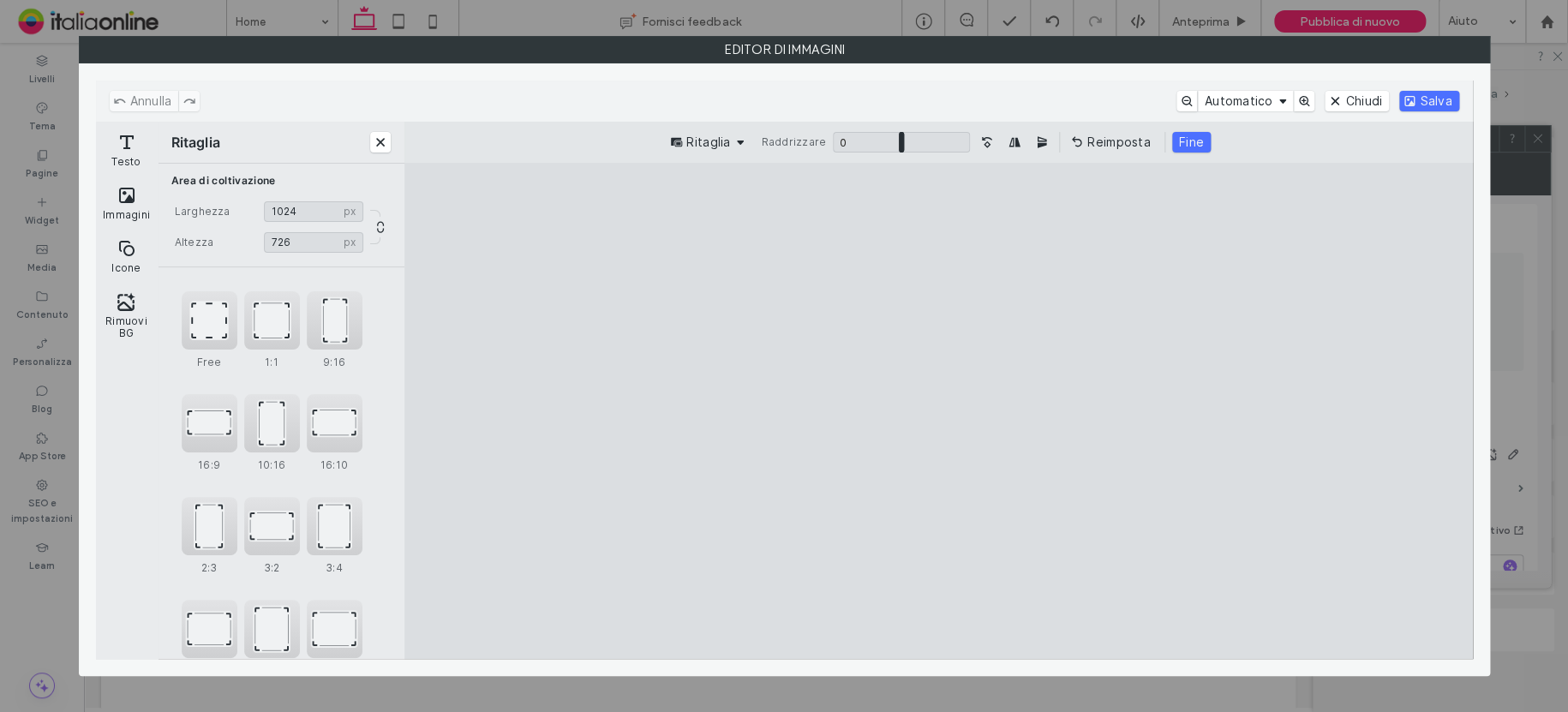
click at [938, 410] on cesdk-canvas "Editor / piattaforma / website builder canvas" at bounding box center [938, 410] width 0 height 0
drag, startPoint x: 1221, startPoint y: 638, endPoint x: 1215, endPoint y: 571, distance: 67.3
click at [938, 410] on cesdk-canvas "Editor / piattaforma / website builder canvas" at bounding box center [938, 410] width 0 height 0
type input "***"
type input "****"
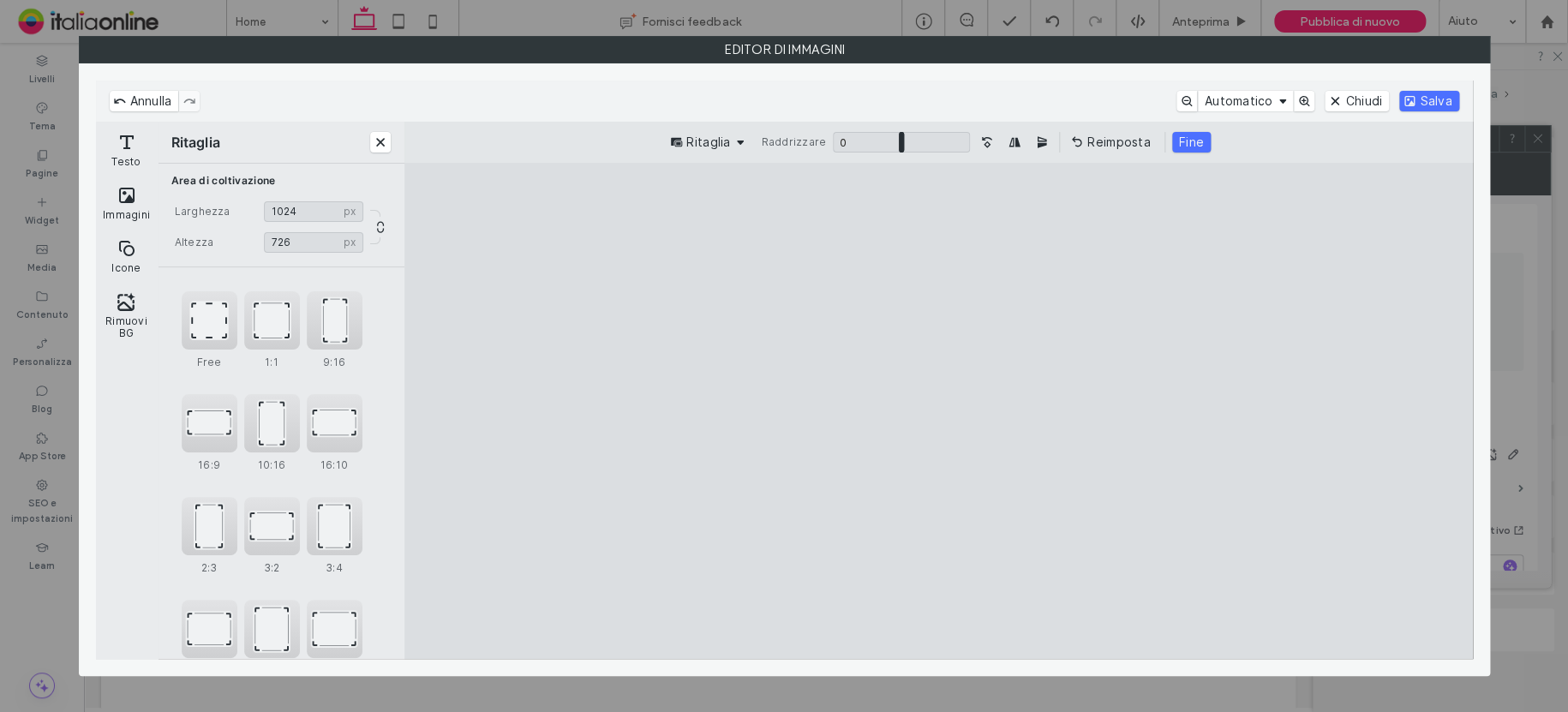
type input "***"
type input "****"
type input "***"
type input "****"
type input "***"
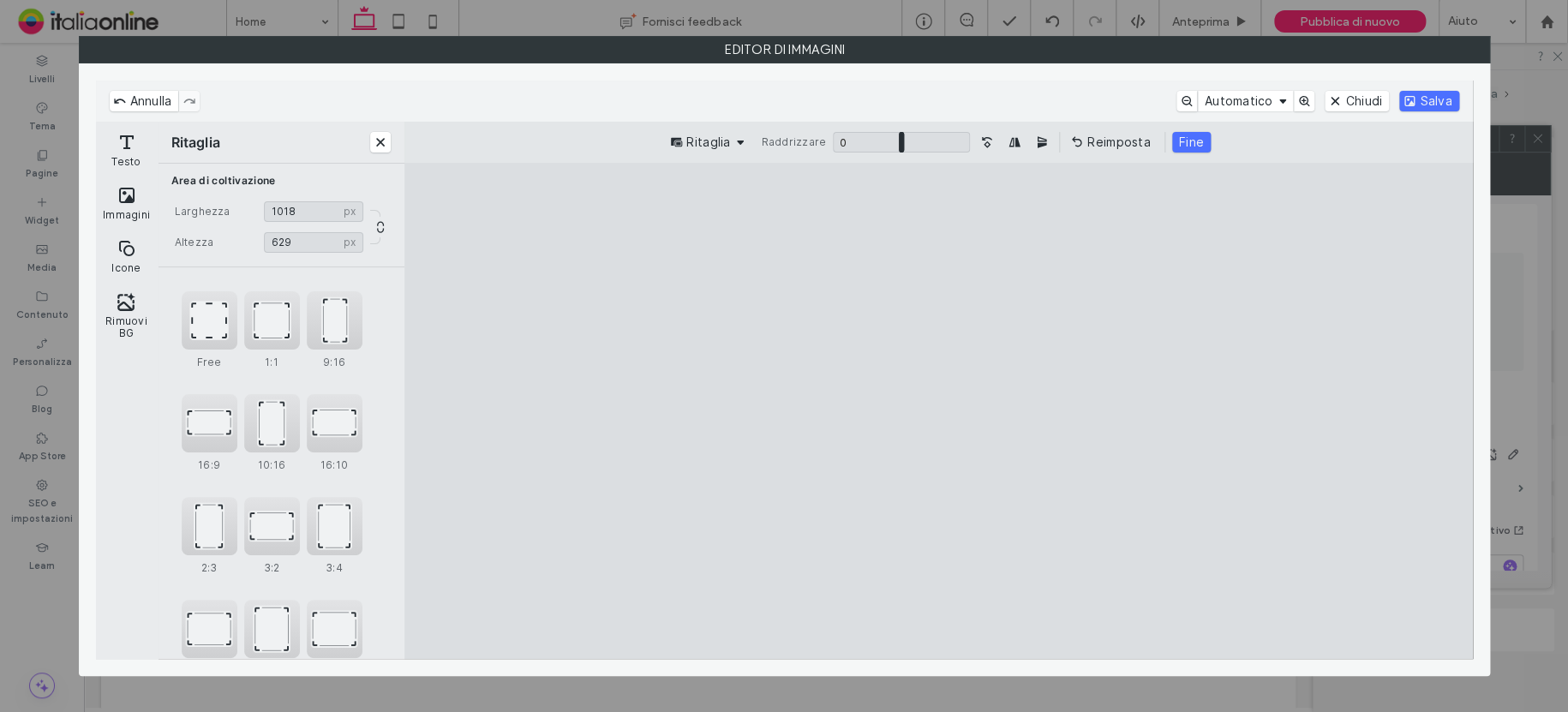
type input "****"
type input "***"
type input "****"
type input "***"
type input "****"
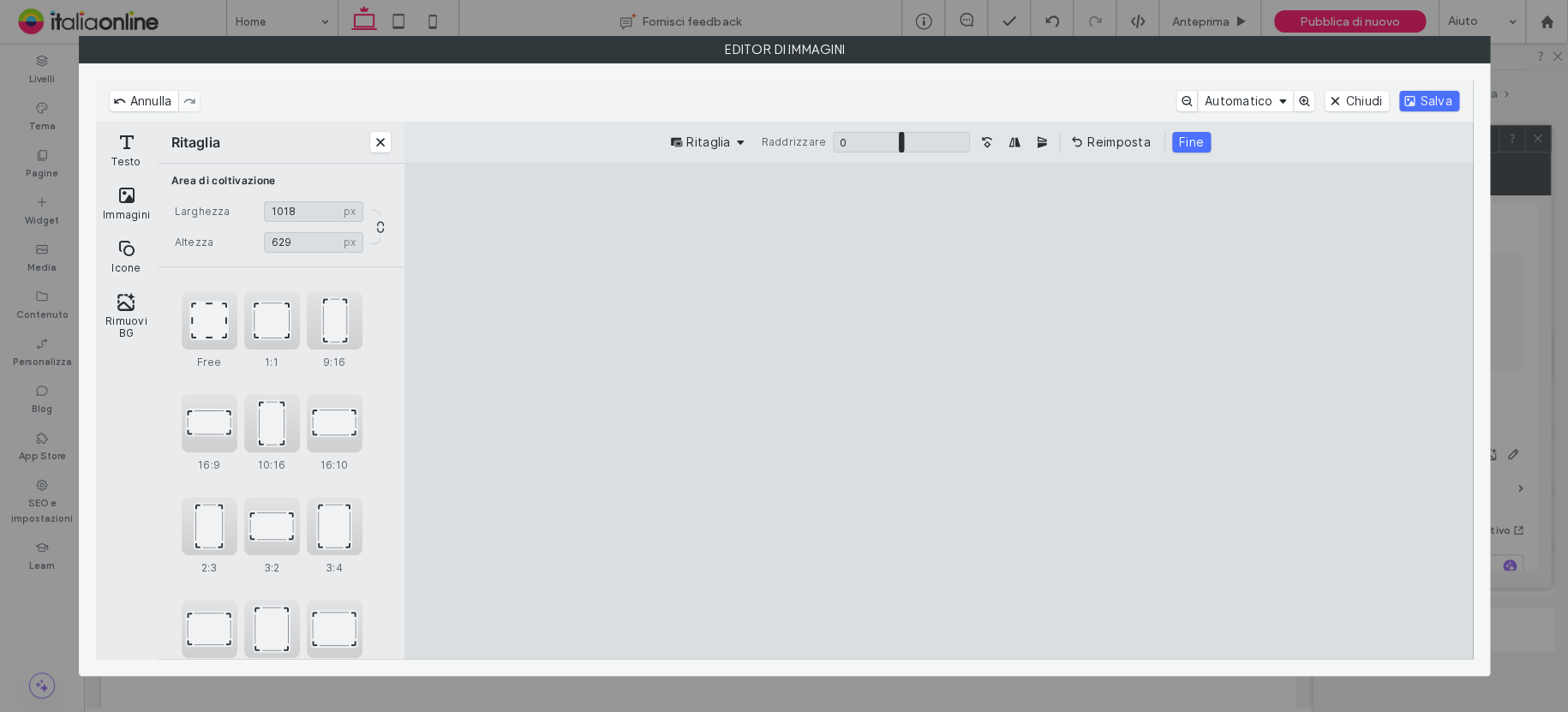
type input "***"
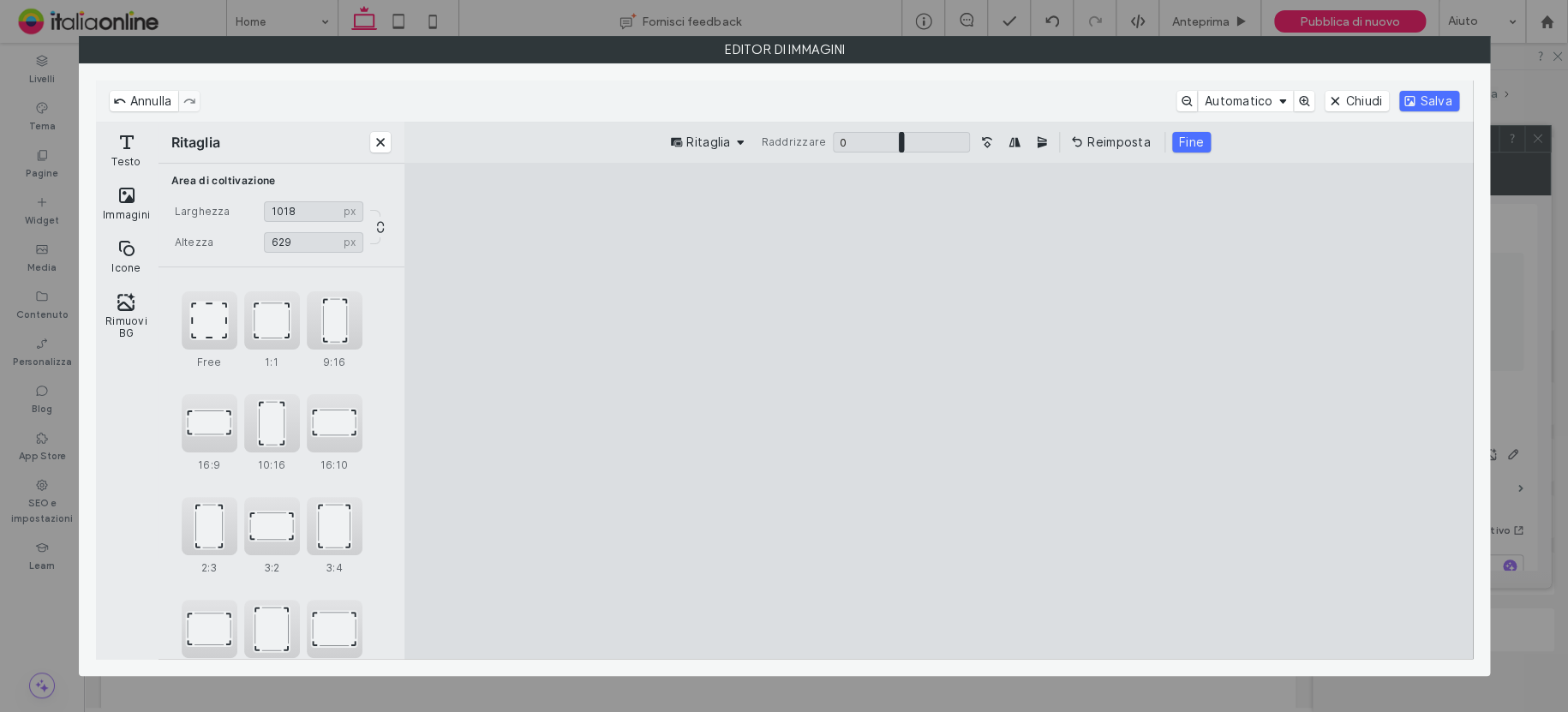
type input "***"
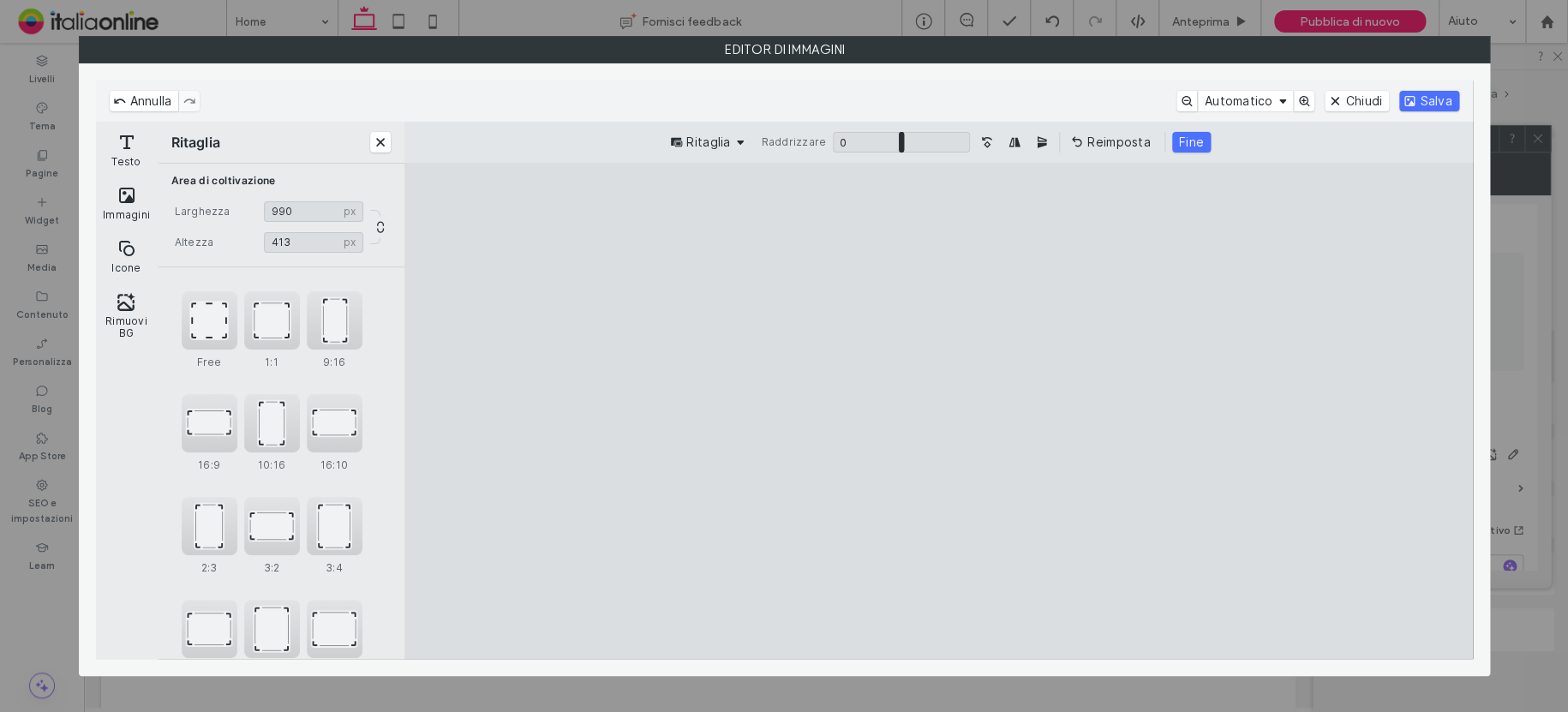
type input "***"
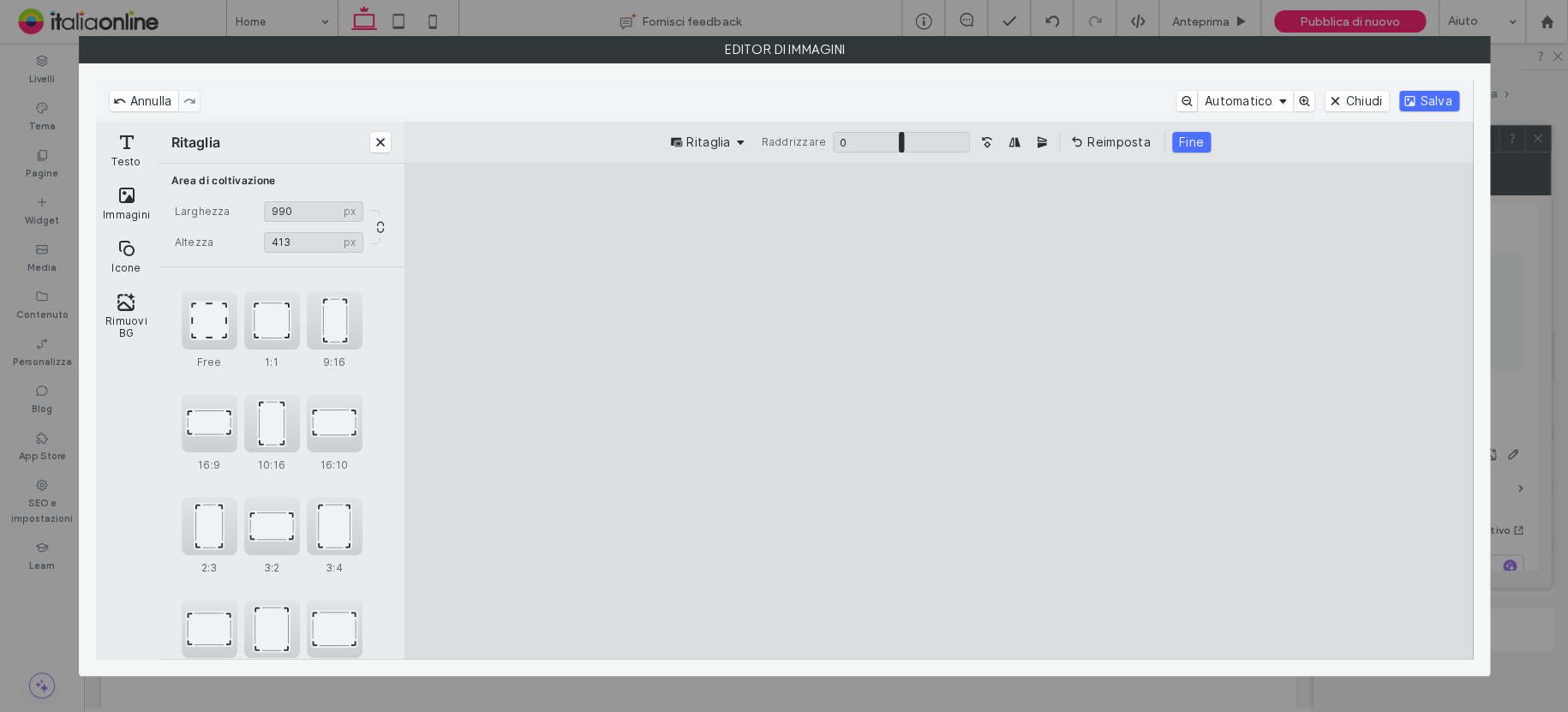
type input "***"
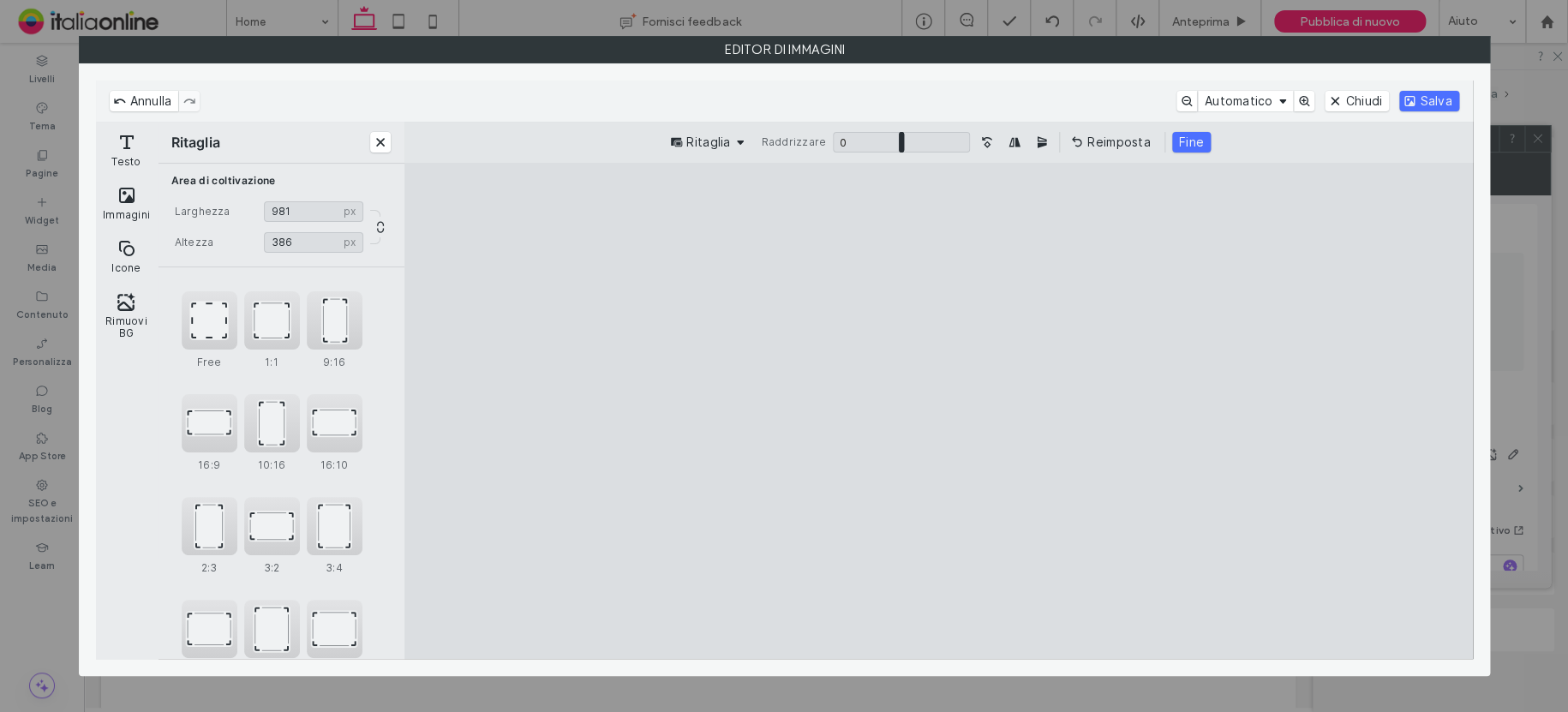
type input "***"
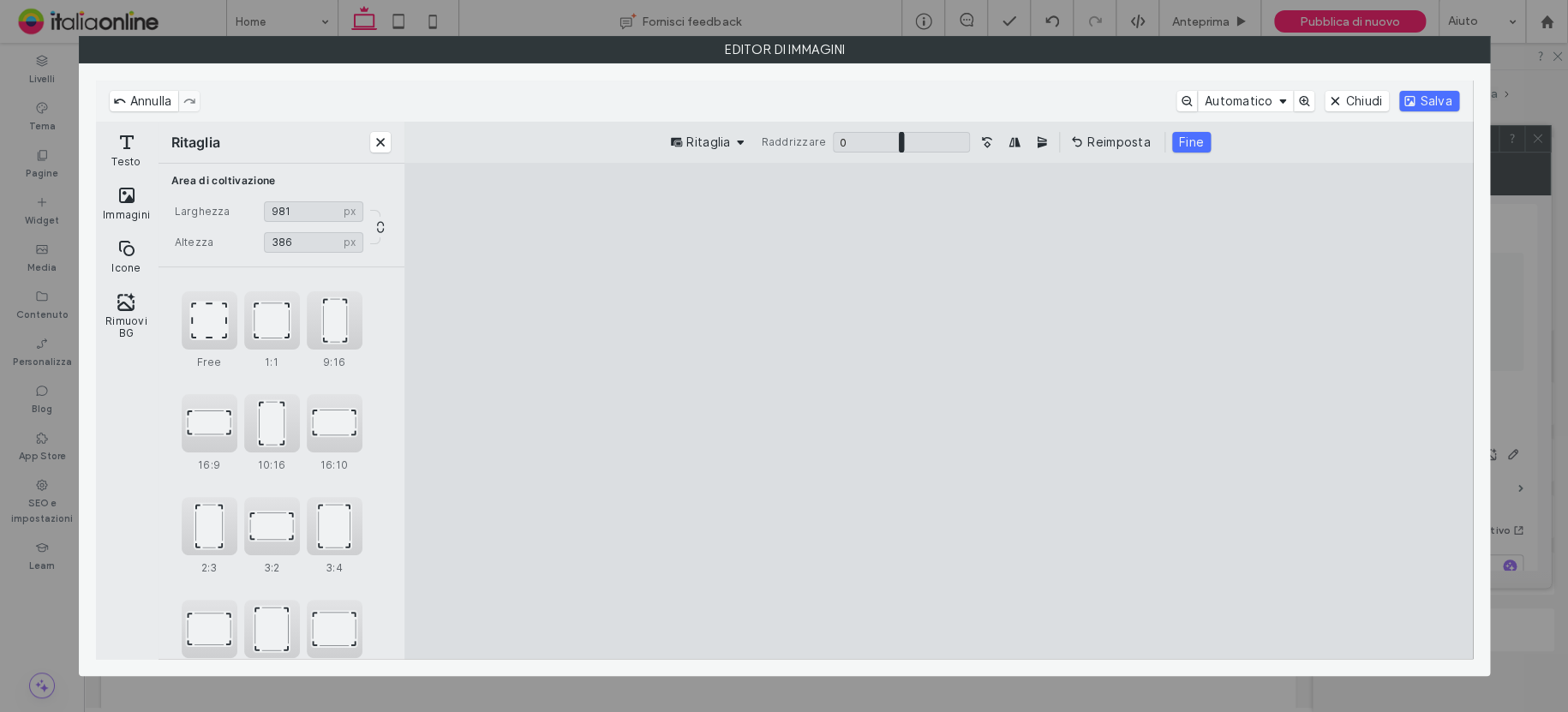
type input "***"
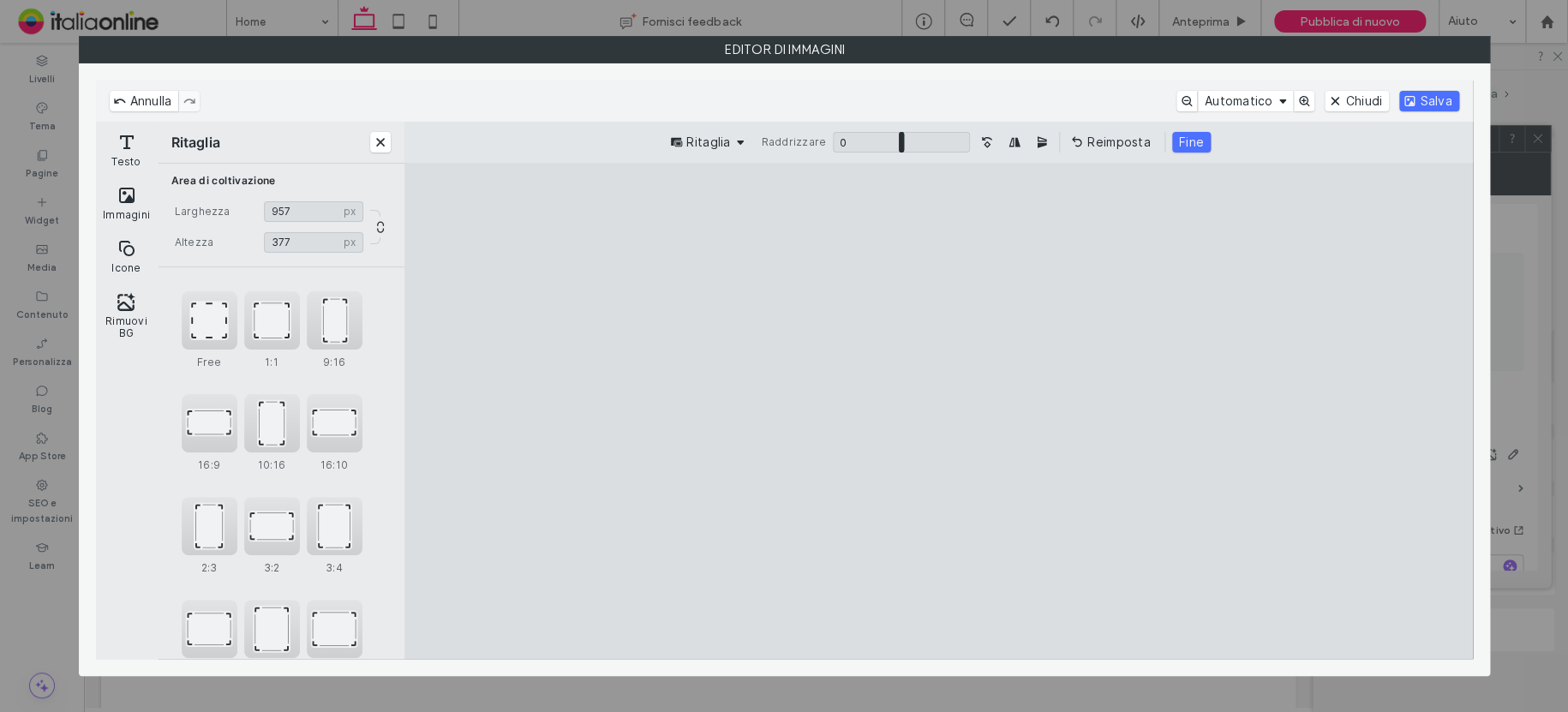
type input "***"
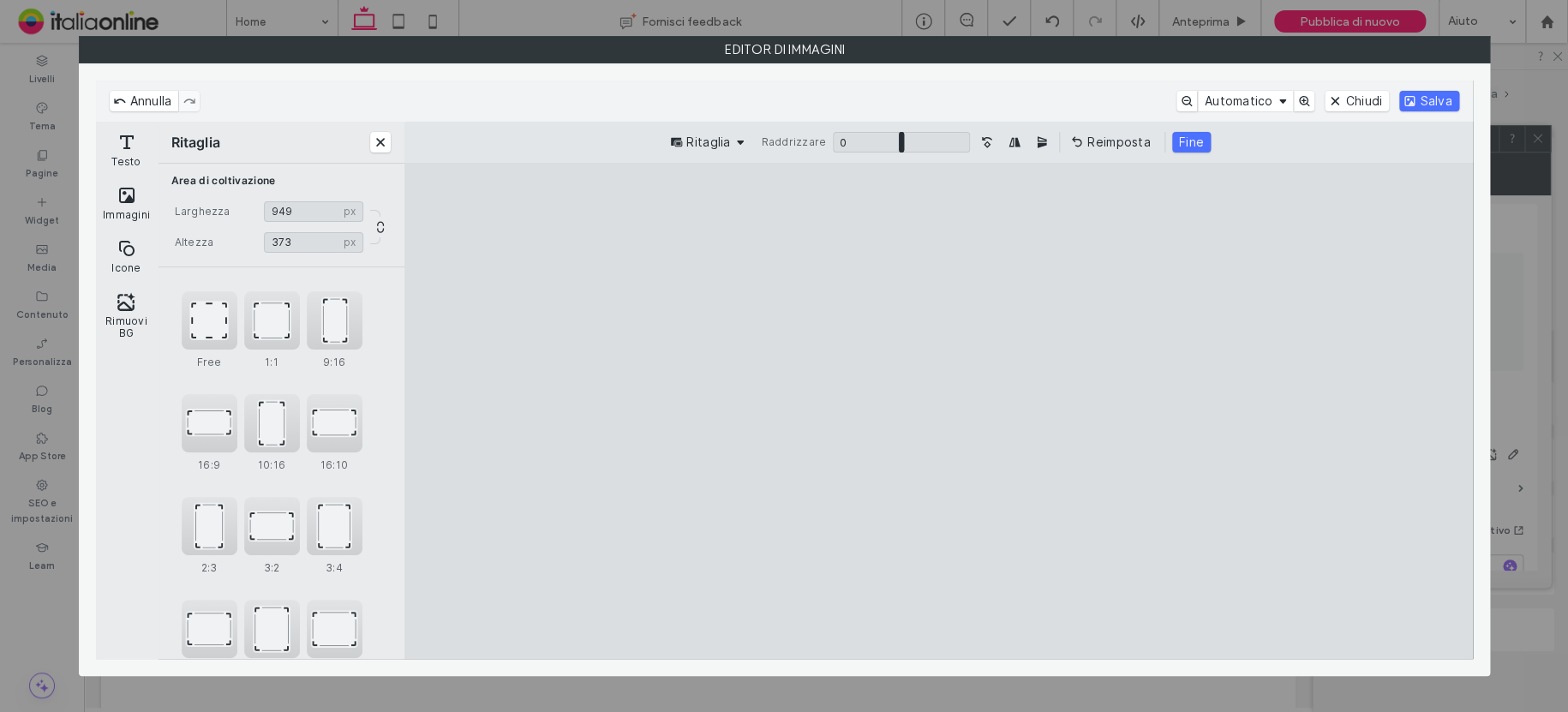
drag, startPoint x: 1218, startPoint y: 640, endPoint x: 998, endPoint y: 373, distance: 346.0
click at [938, 410] on cesdk-canvas "Editor / piattaforma / website builder canvas" at bounding box center [938, 410] width 0 height 0
type input "***"
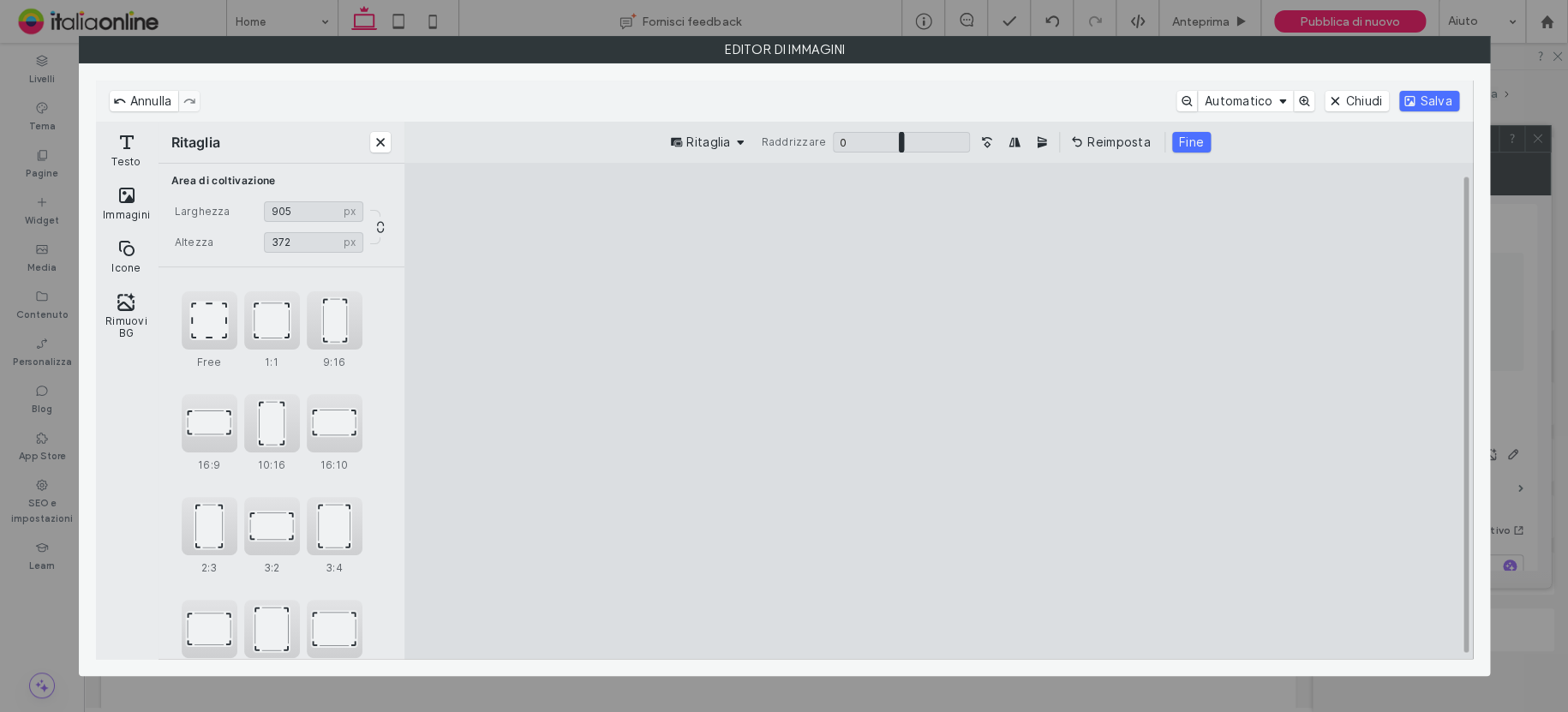
type input "***"
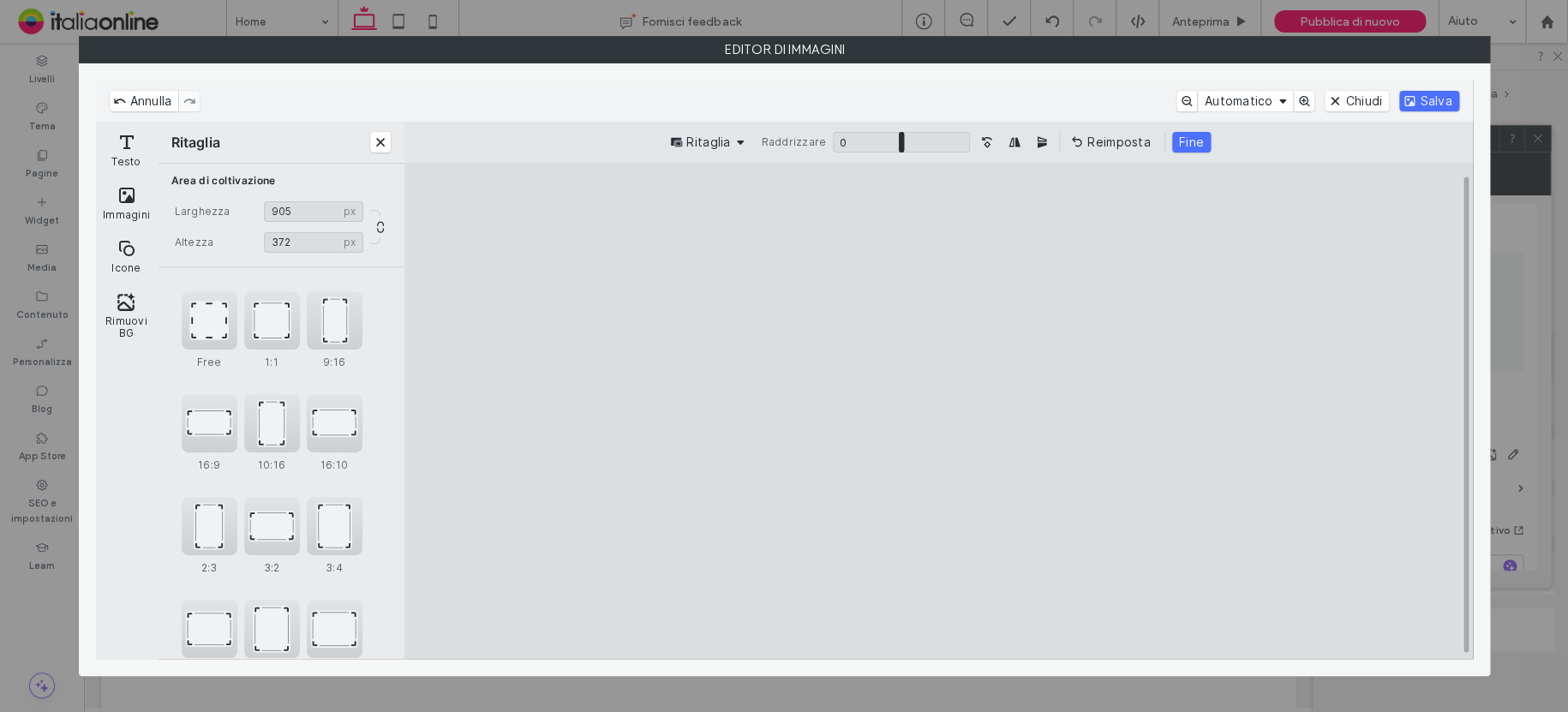
type input "***"
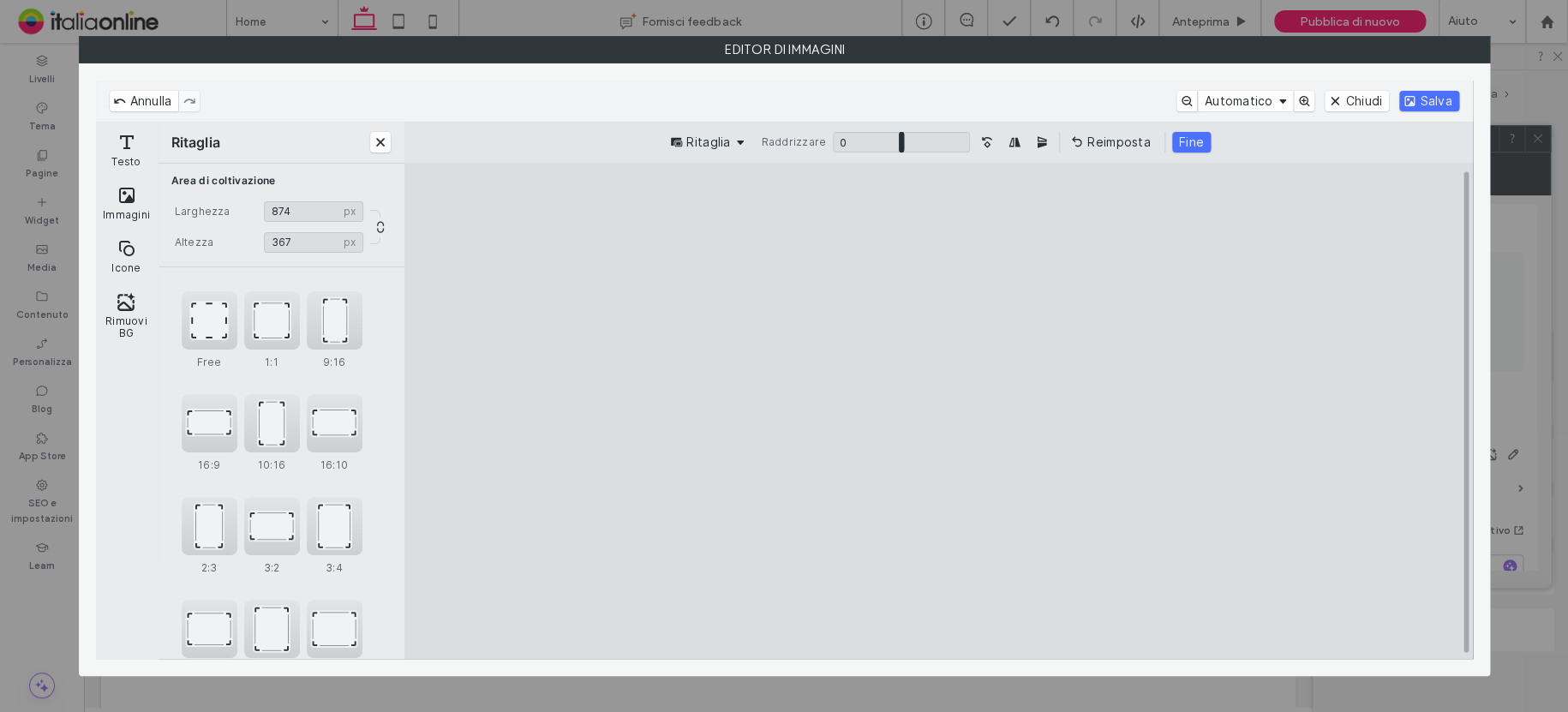
type input "***"
drag, startPoint x: 458, startPoint y: 236, endPoint x: 541, endPoint y: 244, distance: 83.4
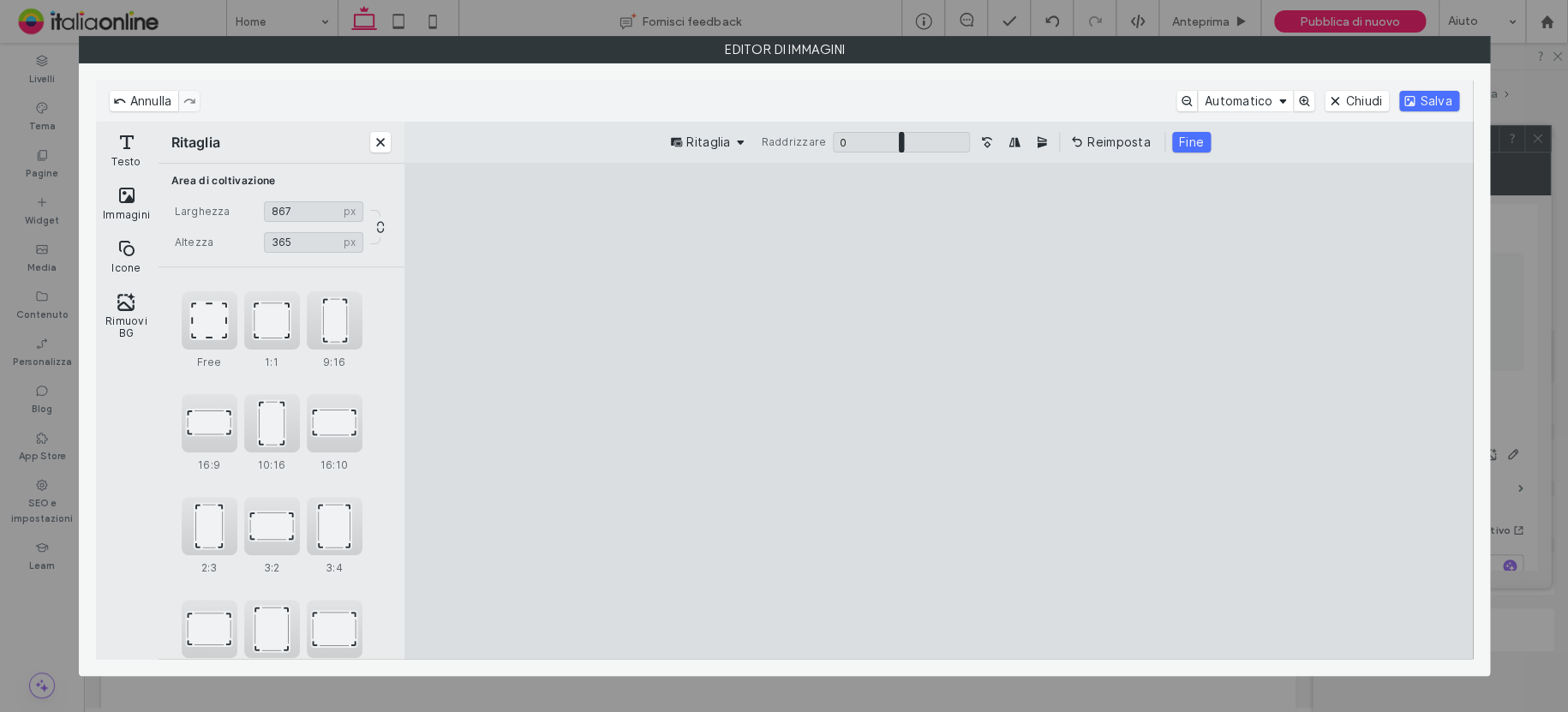
click at [938, 410] on cesdk-canvas "Editor / piattaforma / website builder canvas" at bounding box center [938, 410] width 0 height 0
click at [1436, 102] on button "Salva" at bounding box center [1429, 101] width 59 height 21
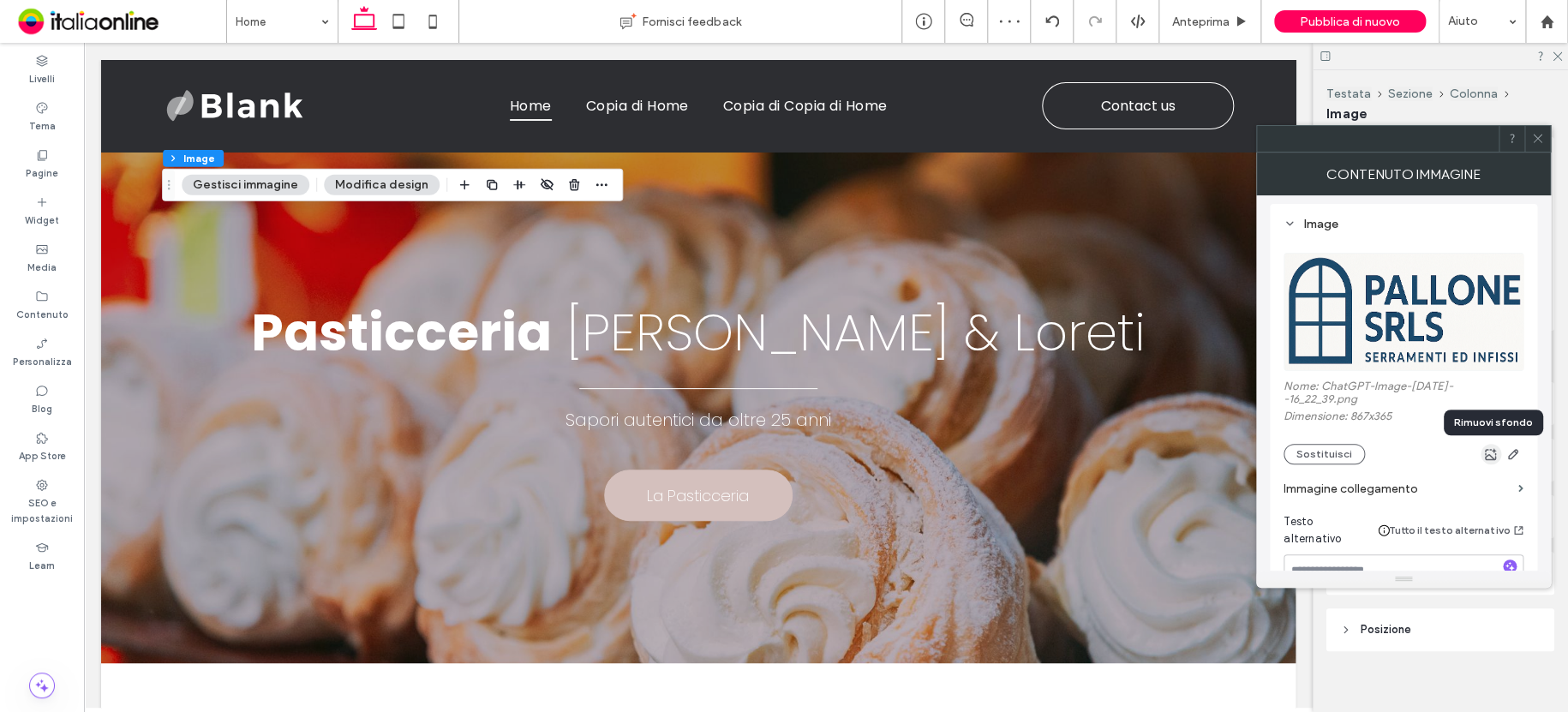
click at [1492, 453] on use "button" at bounding box center [1491, 454] width 12 height 12
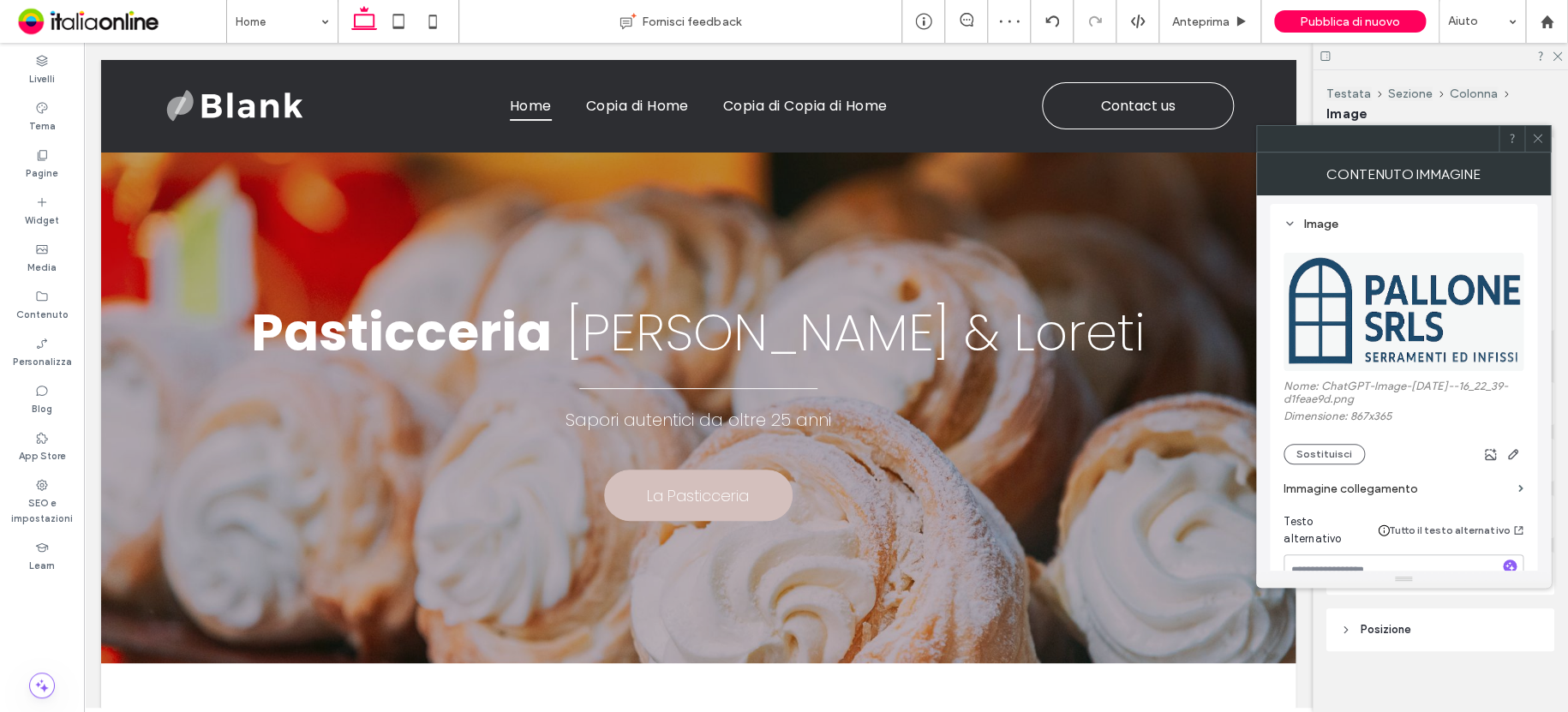
type input "***"
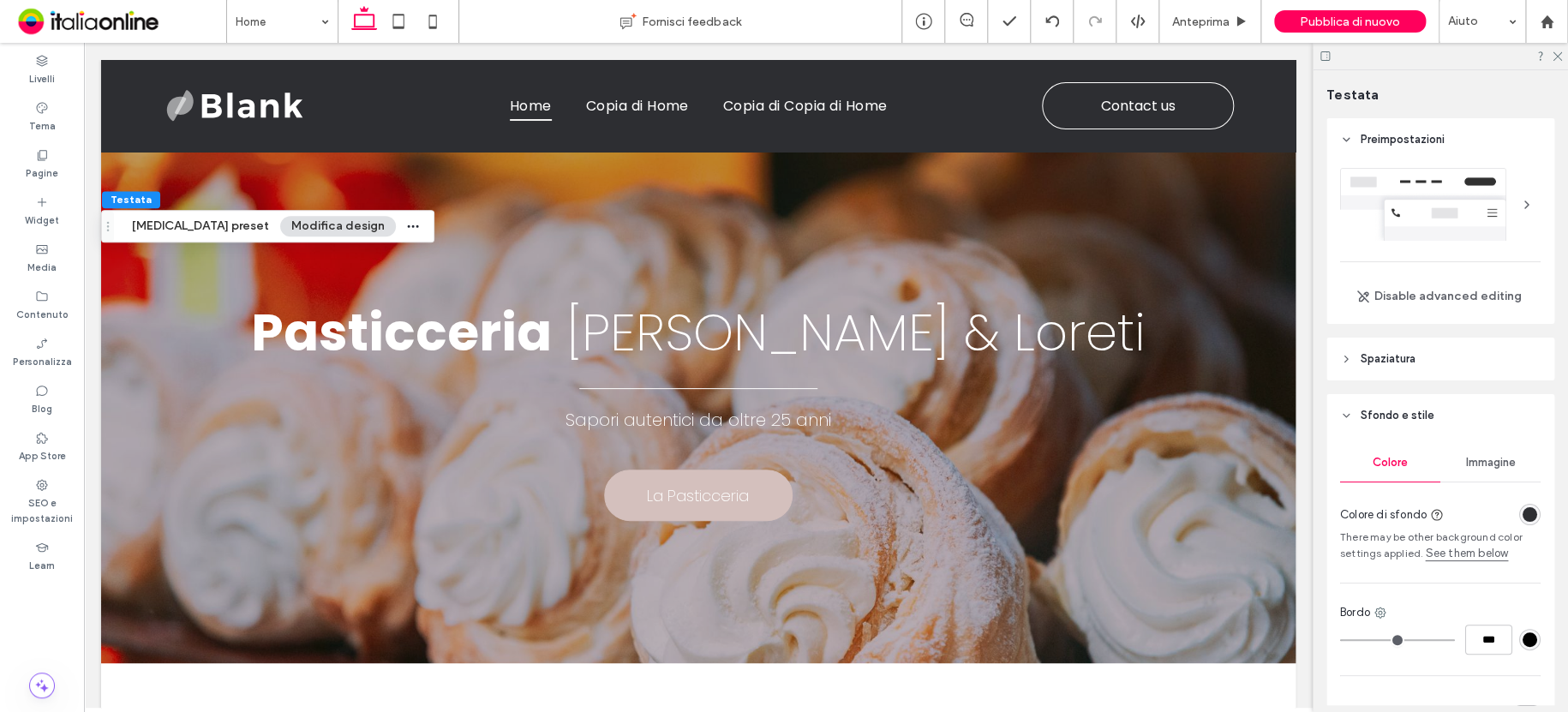
click at [1522, 513] on div "rgba(45, 46, 50, 1)" at bounding box center [1529, 514] width 15 height 15
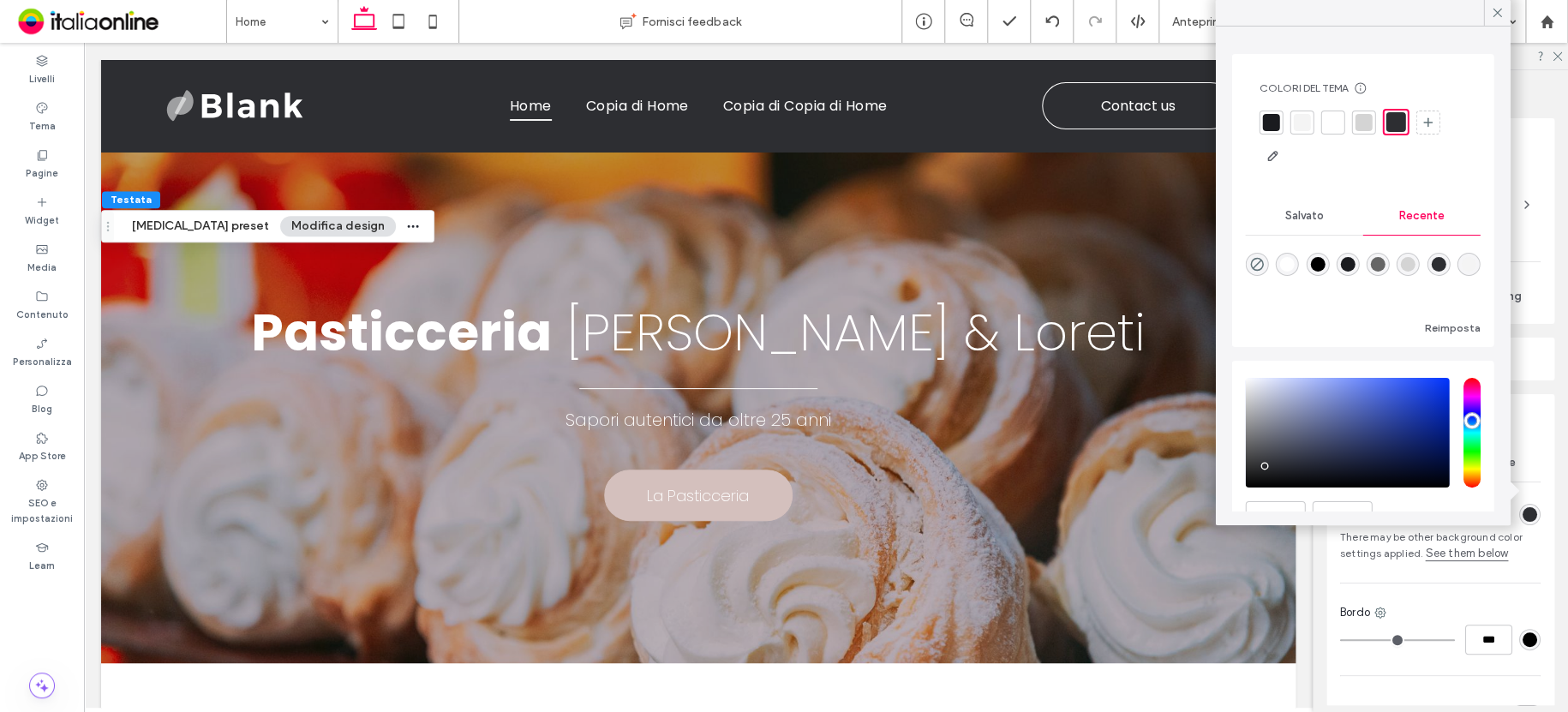
click at [1290, 265] on div "rgba(255, 255, 255, 1)" at bounding box center [1287, 264] width 15 height 15
type input "*******"
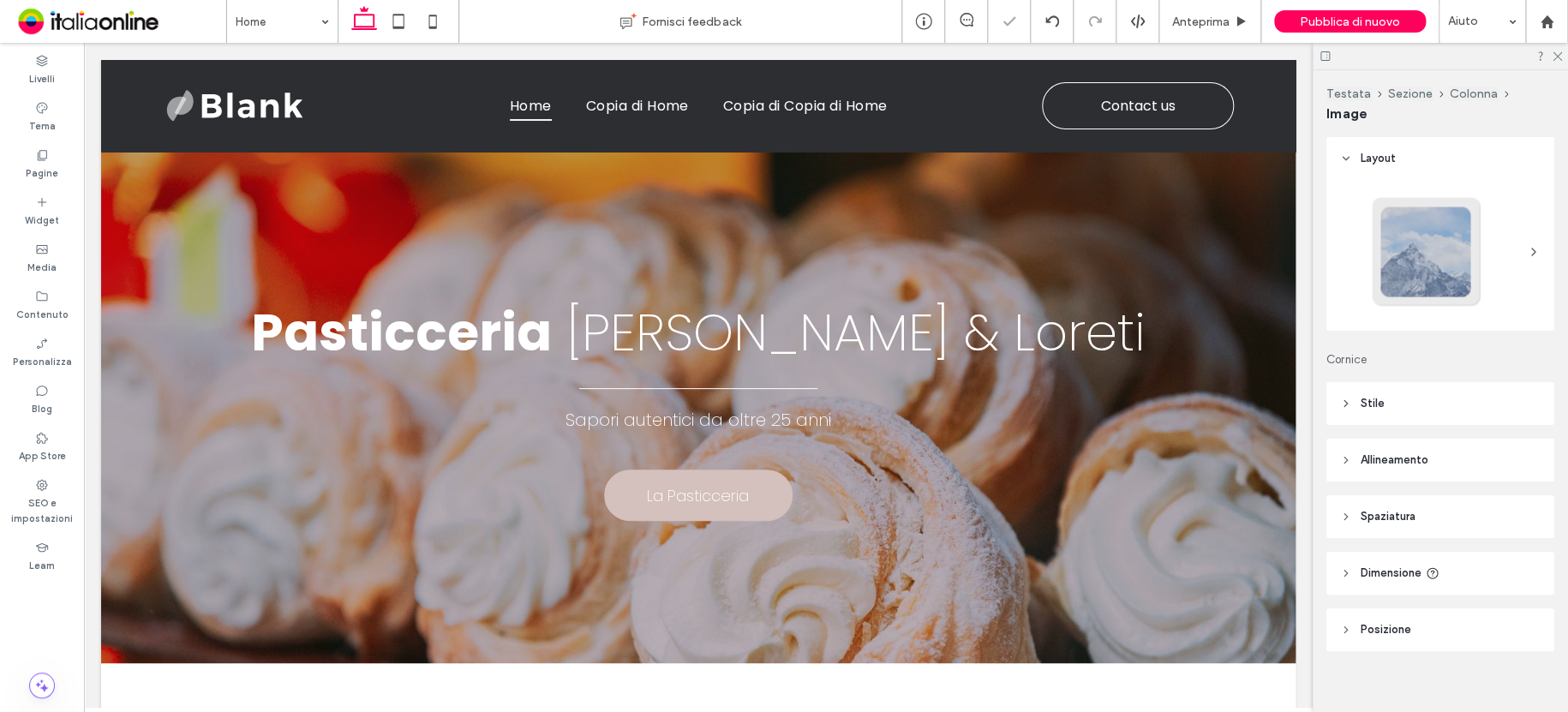
type input "***"
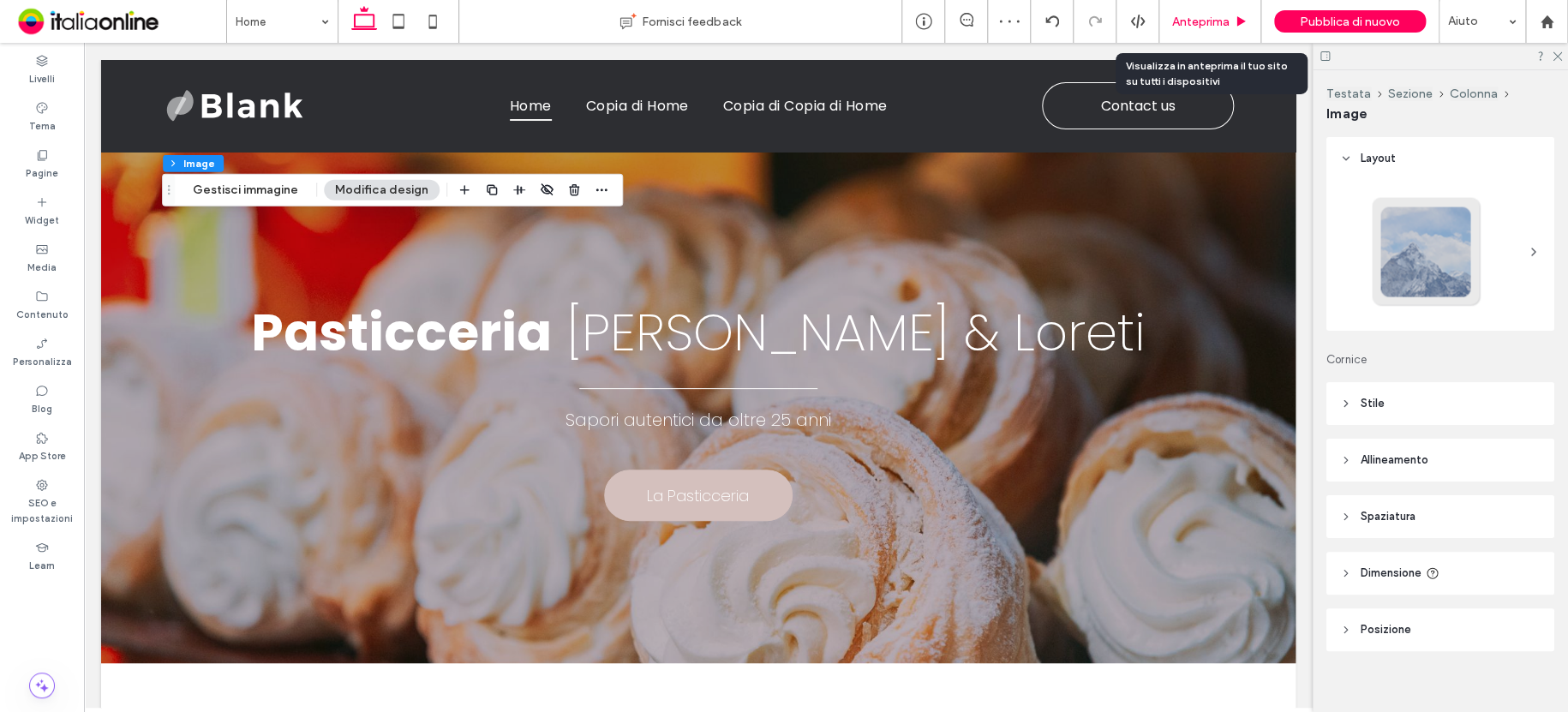
click at [1194, 15] on span "Anteprima" at bounding box center [1200, 22] width 58 height 15
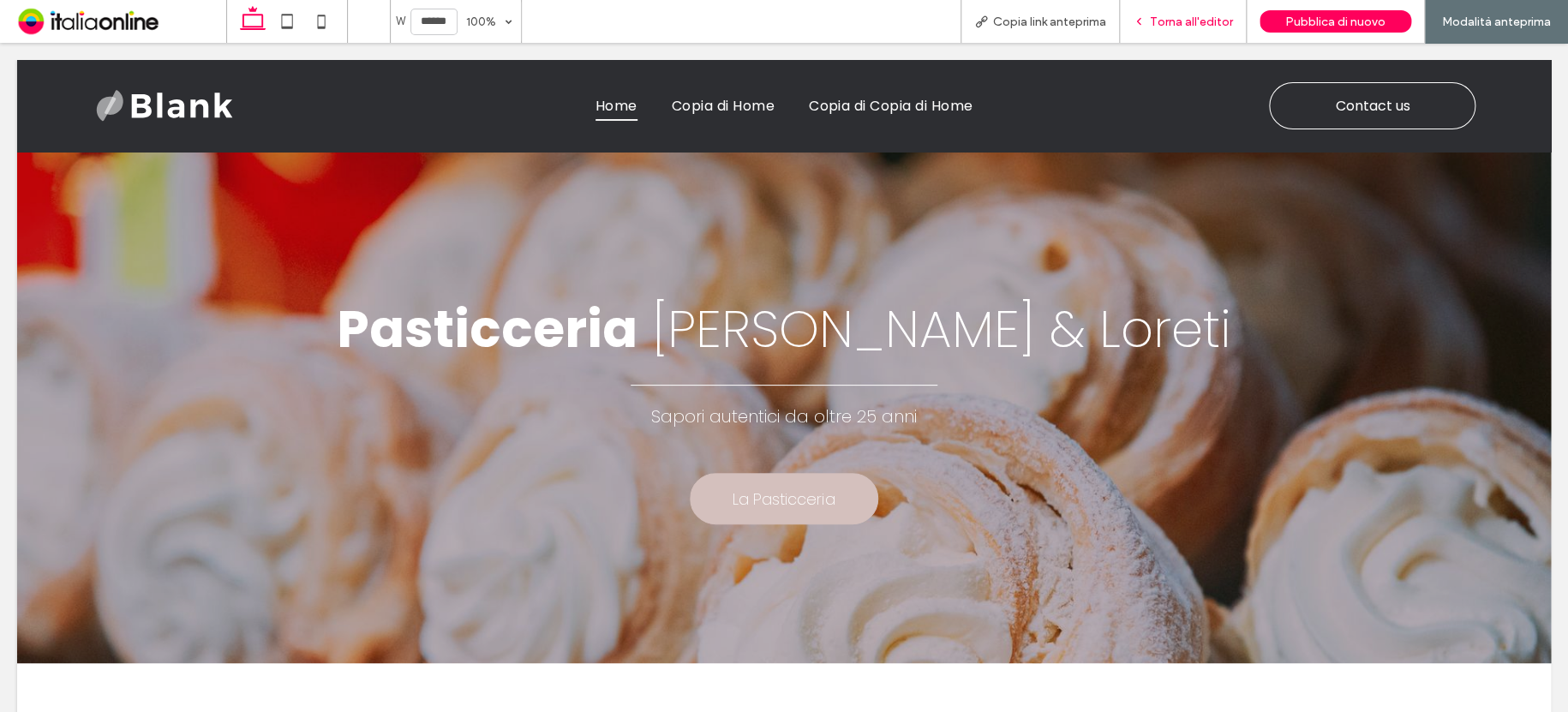
click at [1195, 11] on div "Torna all'editor" at bounding box center [1183, 22] width 126 height 43
click at [1195, 24] on span "Torna all'editor" at bounding box center [1190, 22] width 83 height 15
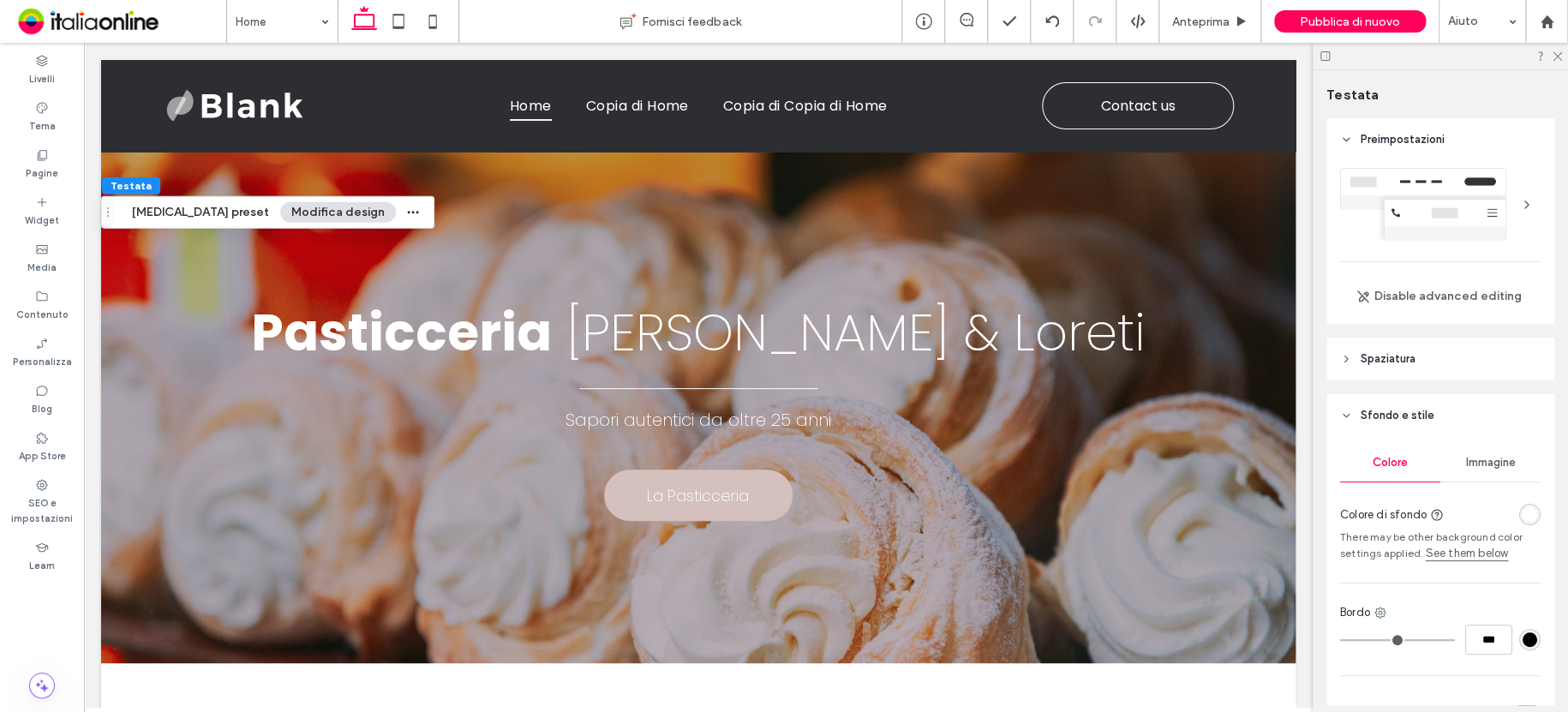
click at [280, 210] on button "Modifica design" at bounding box center [338, 212] width 116 height 21
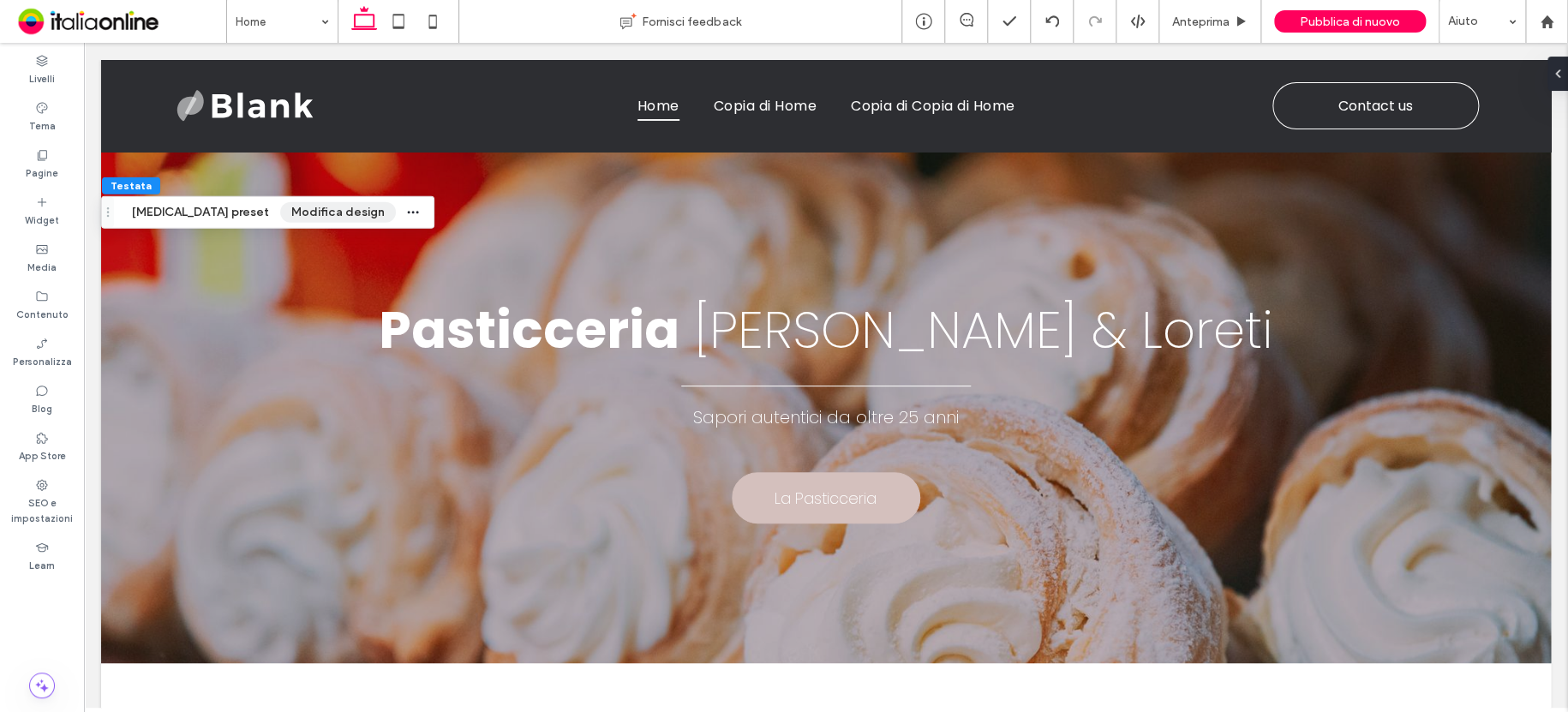
click at [280, 206] on button "Modifica design" at bounding box center [338, 212] width 116 height 21
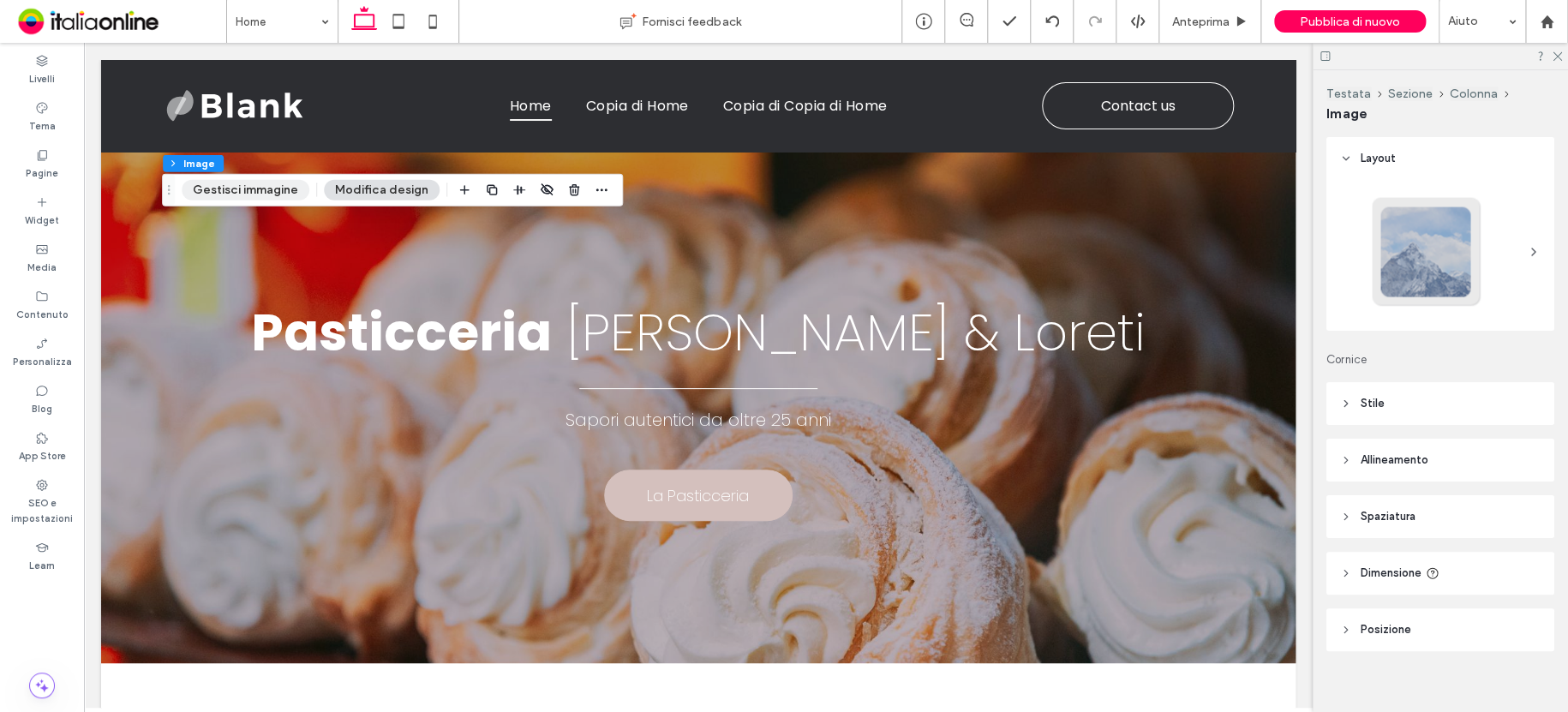
click at [240, 188] on button "Gestisci immagine" at bounding box center [245, 189] width 127 height 21
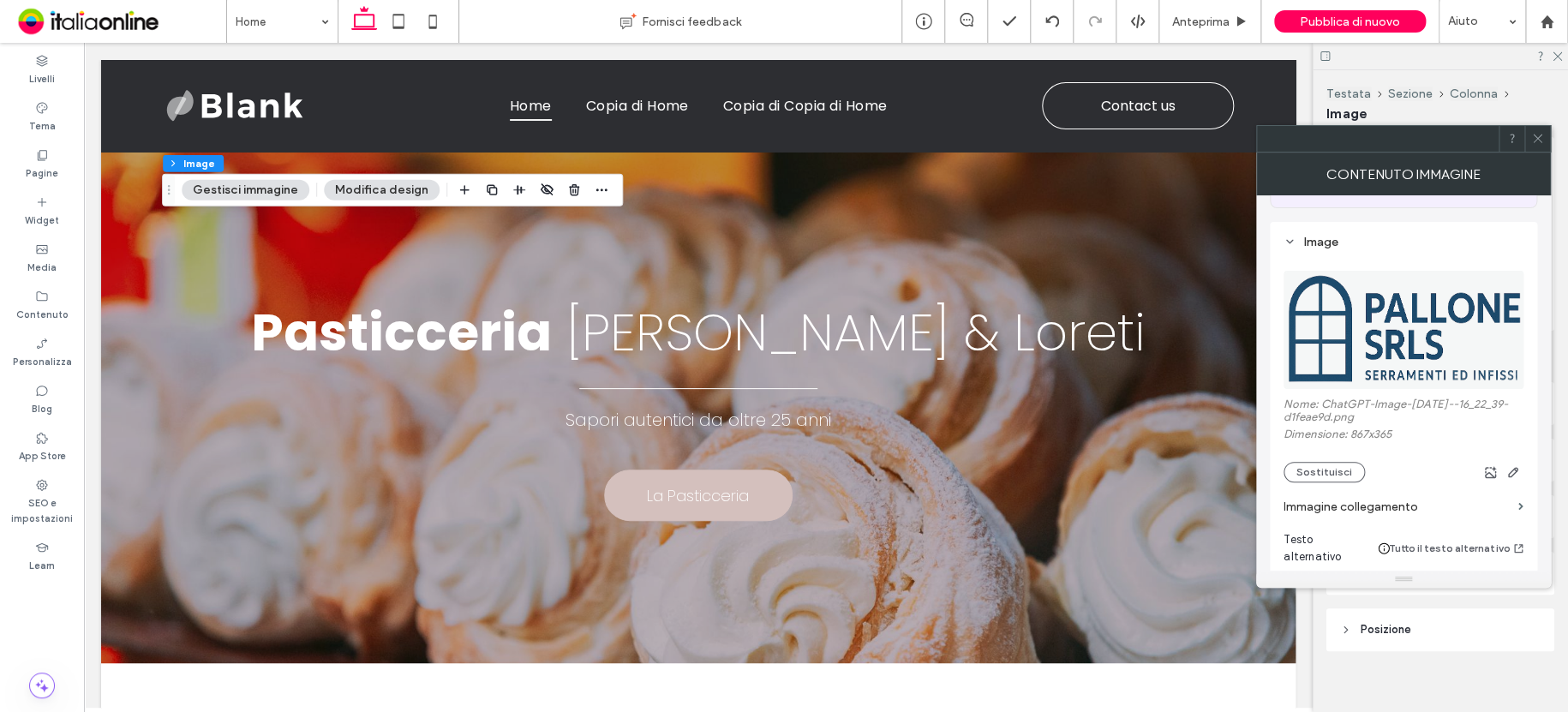
scroll to position [172, 0]
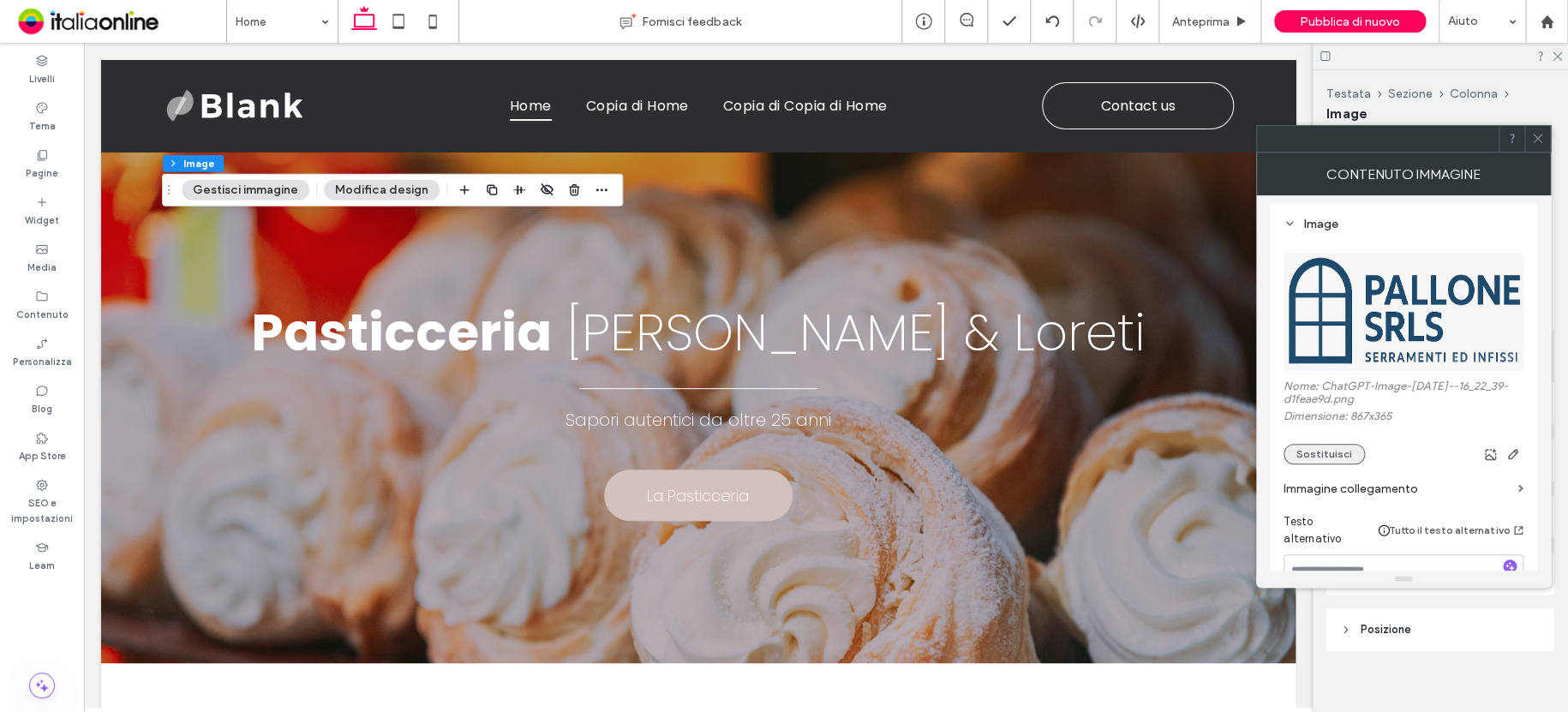
click at [1311, 457] on button "Sostituisci" at bounding box center [1324, 453] width 81 height 21
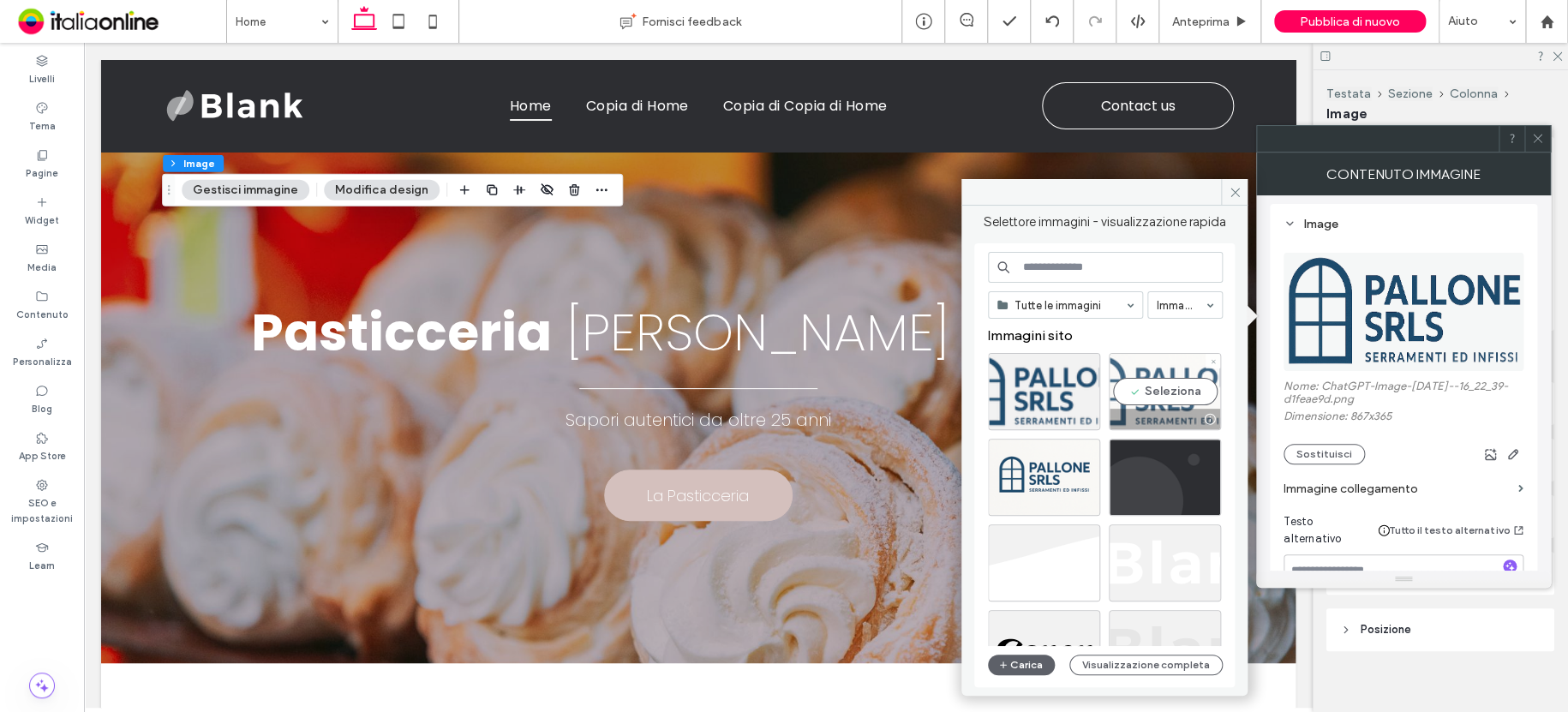
click at [1152, 368] on div "Seleziona" at bounding box center [1164, 391] width 112 height 77
